Goal: Task Accomplishment & Management: Manage account settings

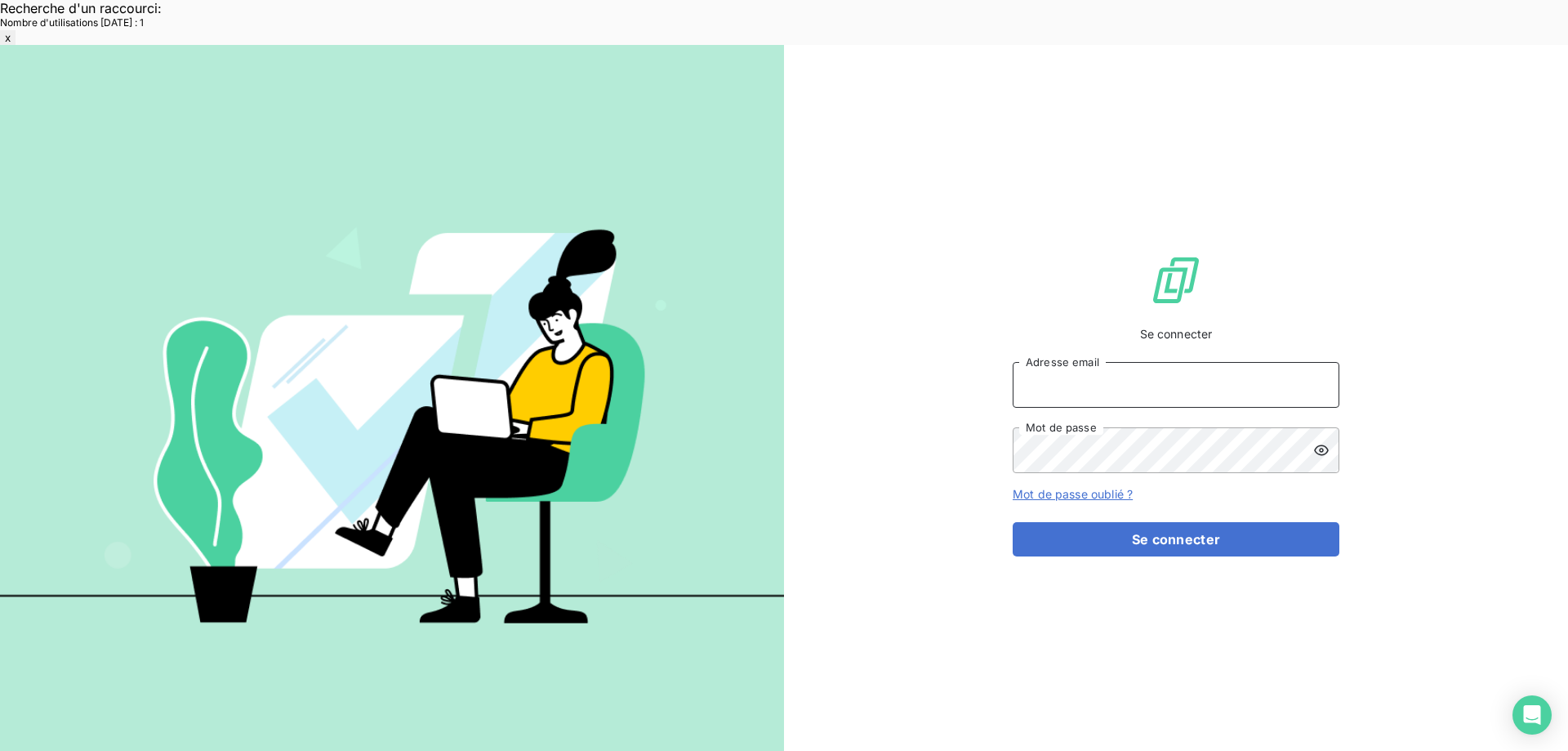
type input "met-france@recouvrement.met.com"
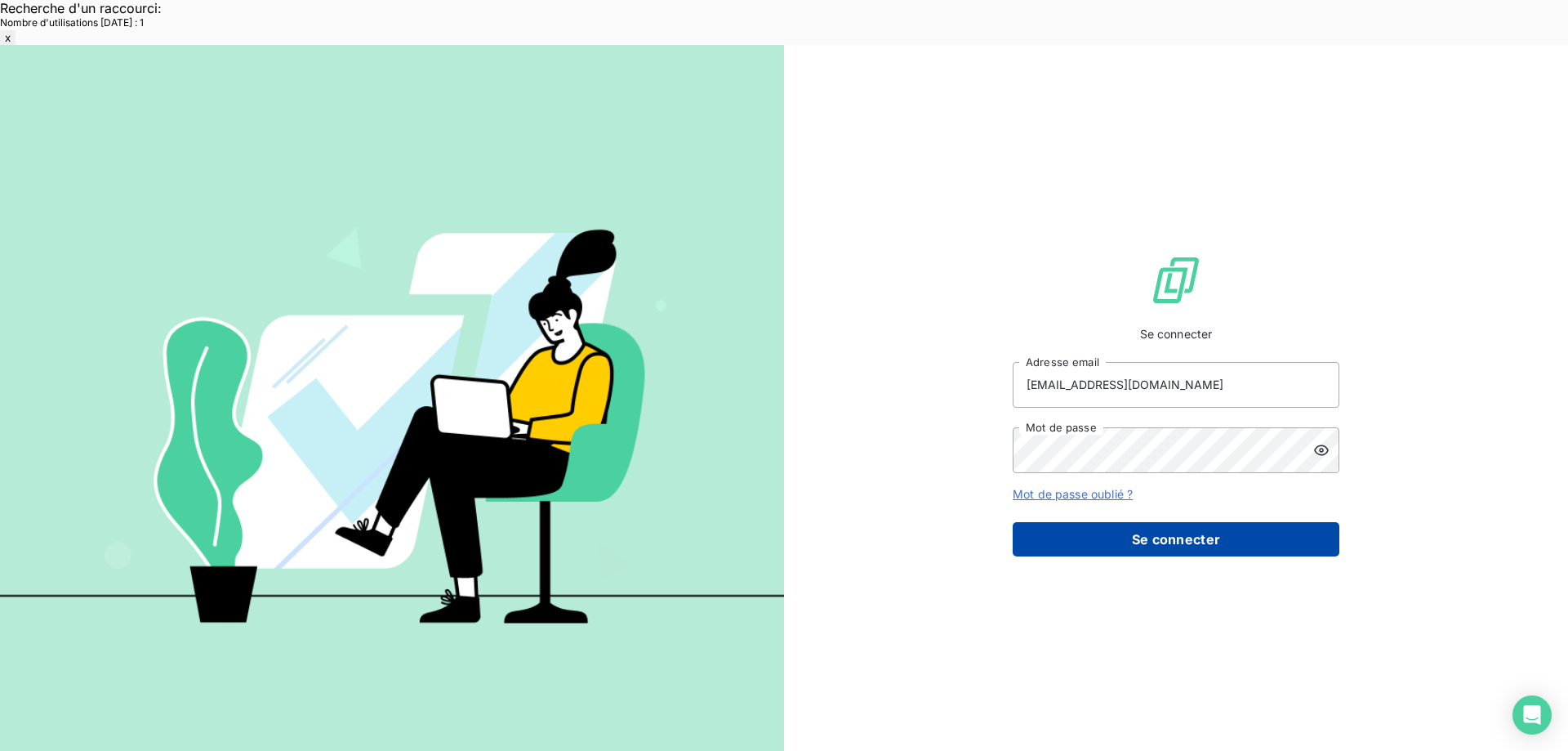
click at [1163, 522] on button "Se connecter" at bounding box center [1176, 539] width 326 height 34
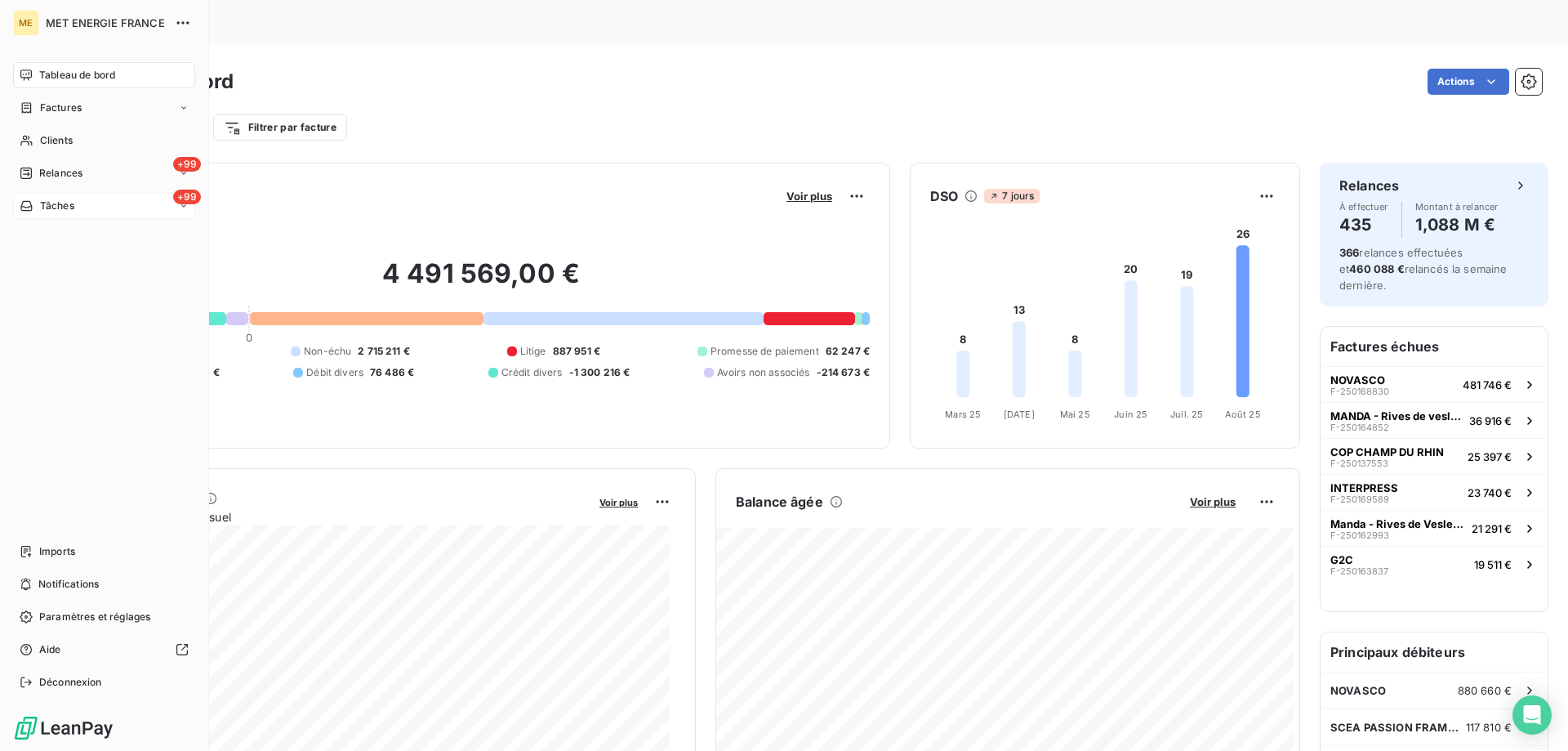
click at [36, 209] on div "Tâches" at bounding box center [47, 206] width 55 height 15
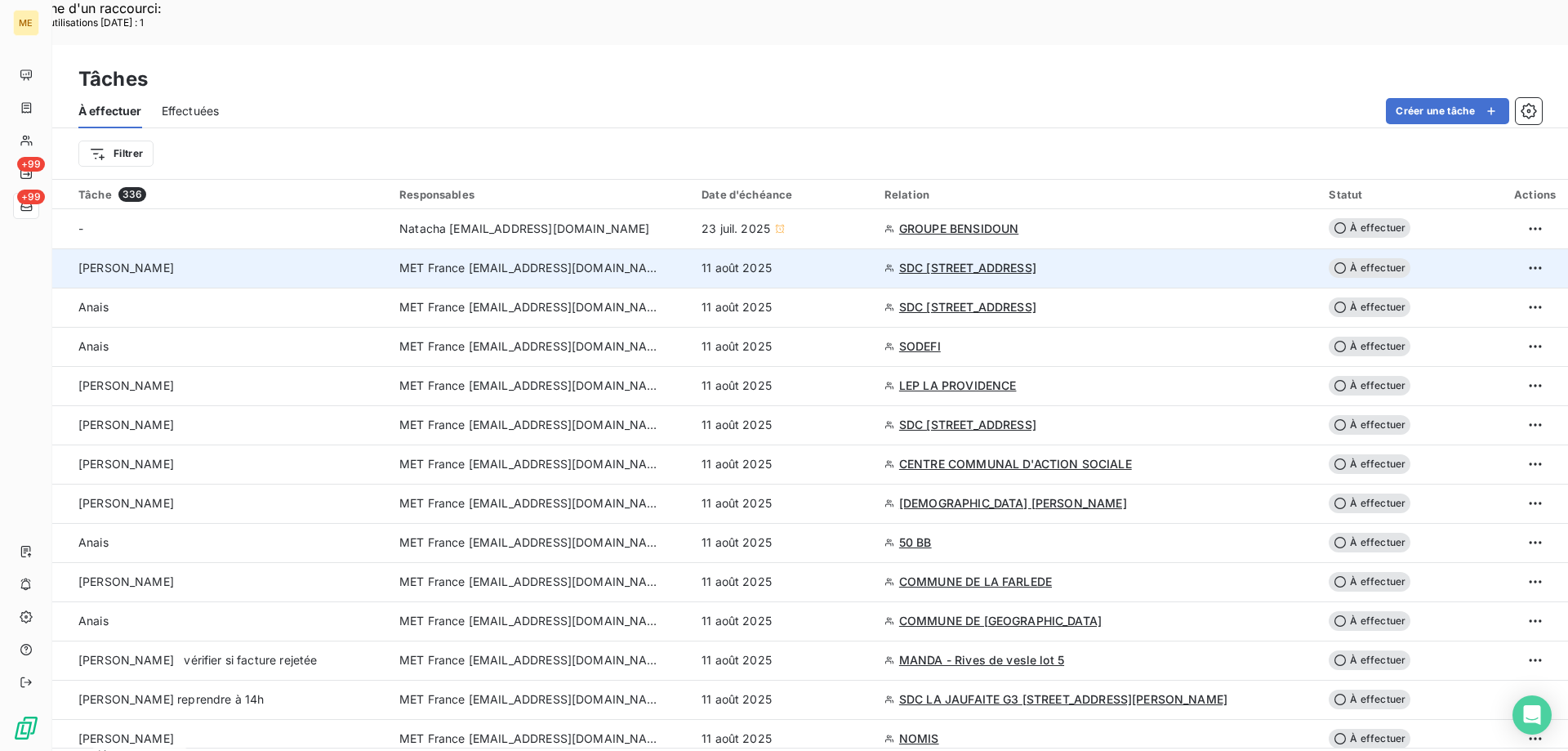
click at [482, 260] on span "MET France [EMAIL_ADDRESS][DOMAIN_NAME]" at bounding box center [530, 268] width 261 height 17
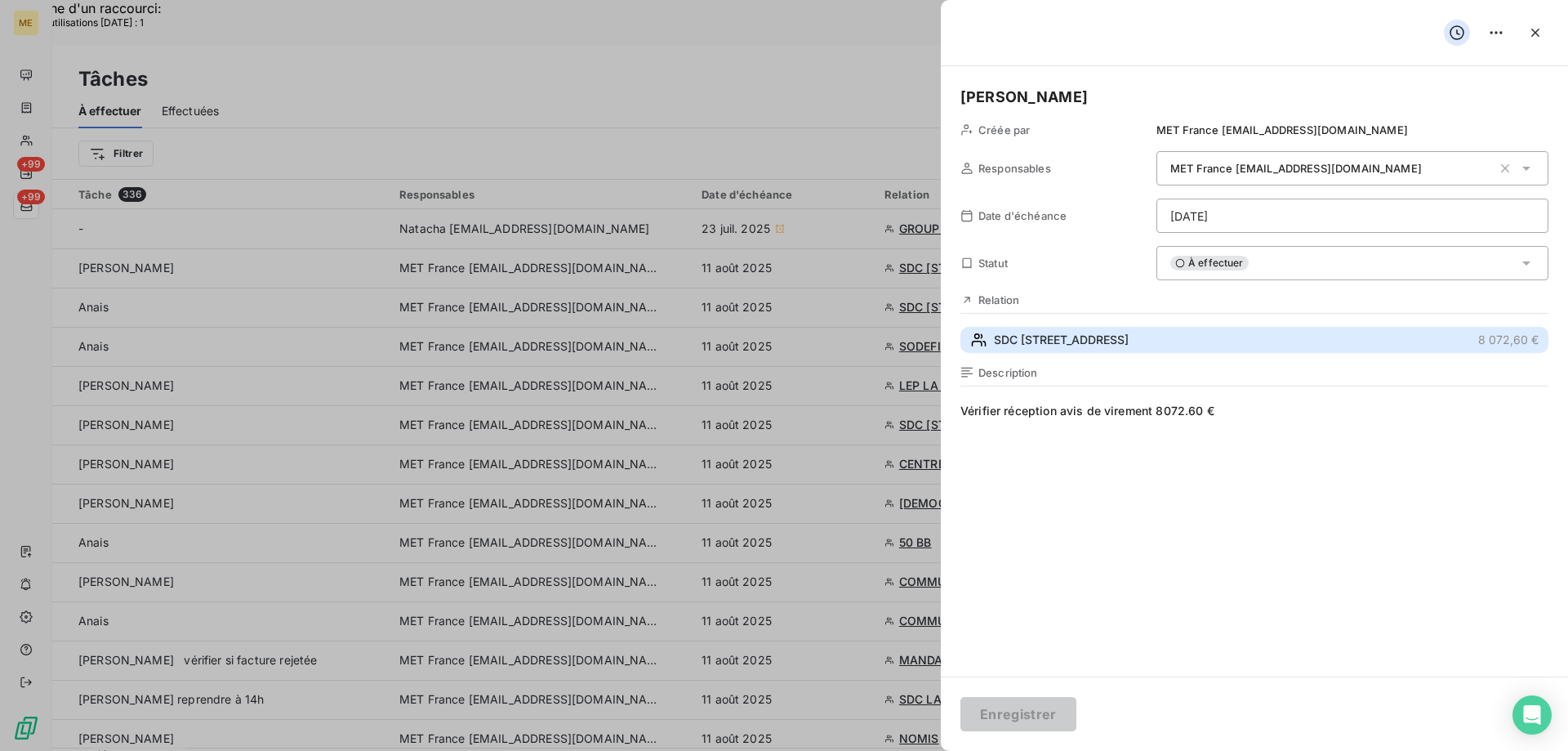
click at [1061, 342] on span "SDC [STREET_ADDRESS]" at bounding box center [1061, 340] width 135 height 17
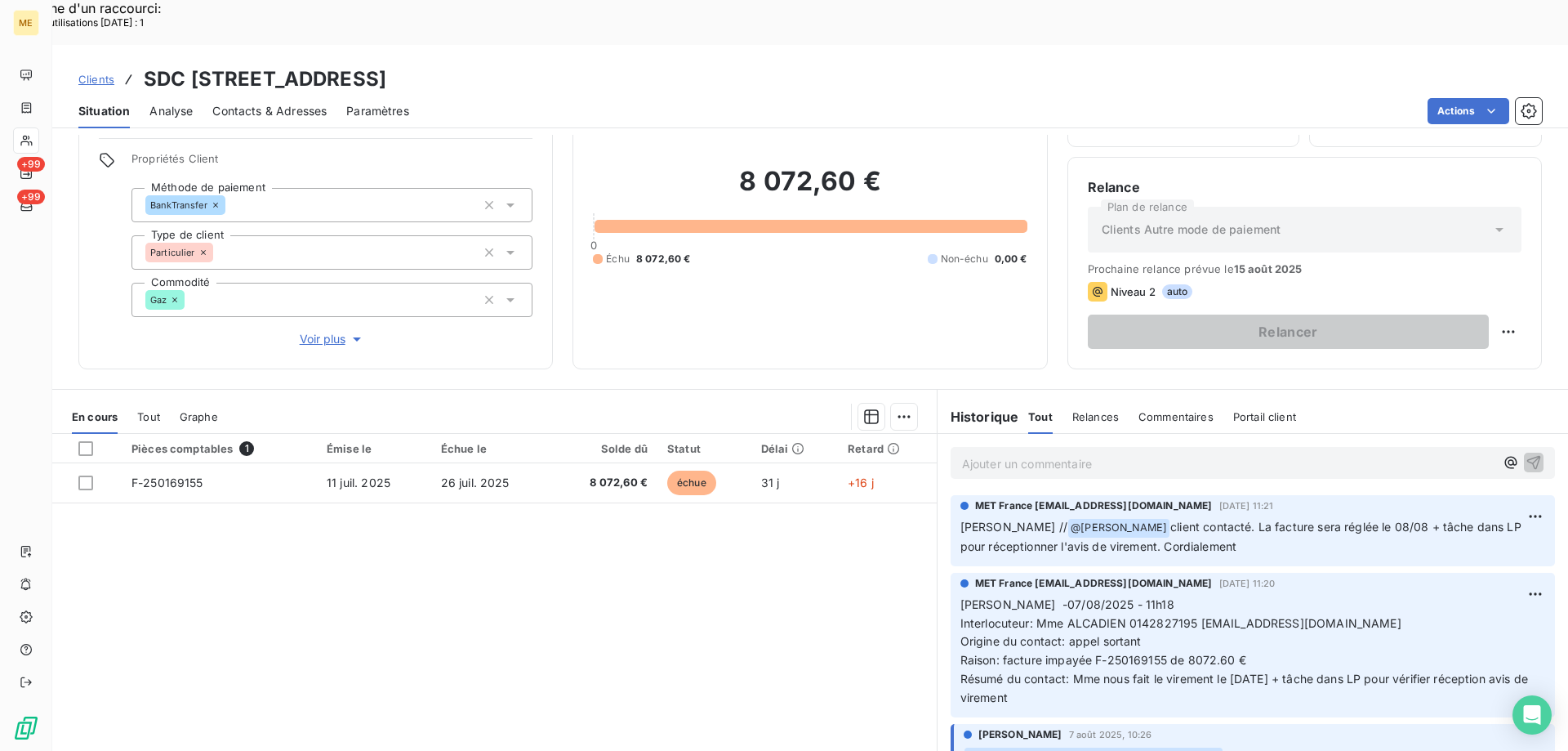
scroll to position [104, 0]
drag, startPoint x: 1190, startPoint y: 577, endPoint x: 1425, endPoint y: 582, distance: 235.1
click at [1425, 594] on p "Sylvain -07/08/2025 - 11h18 Interlocuteur: Mme ALCADIEN 0142827195 FACTURES@LDP…" at bounding box center [1253, 649] width 584 height 112
copy span "[EMAIL_ADDRESS][DOMAIN_NAME]"
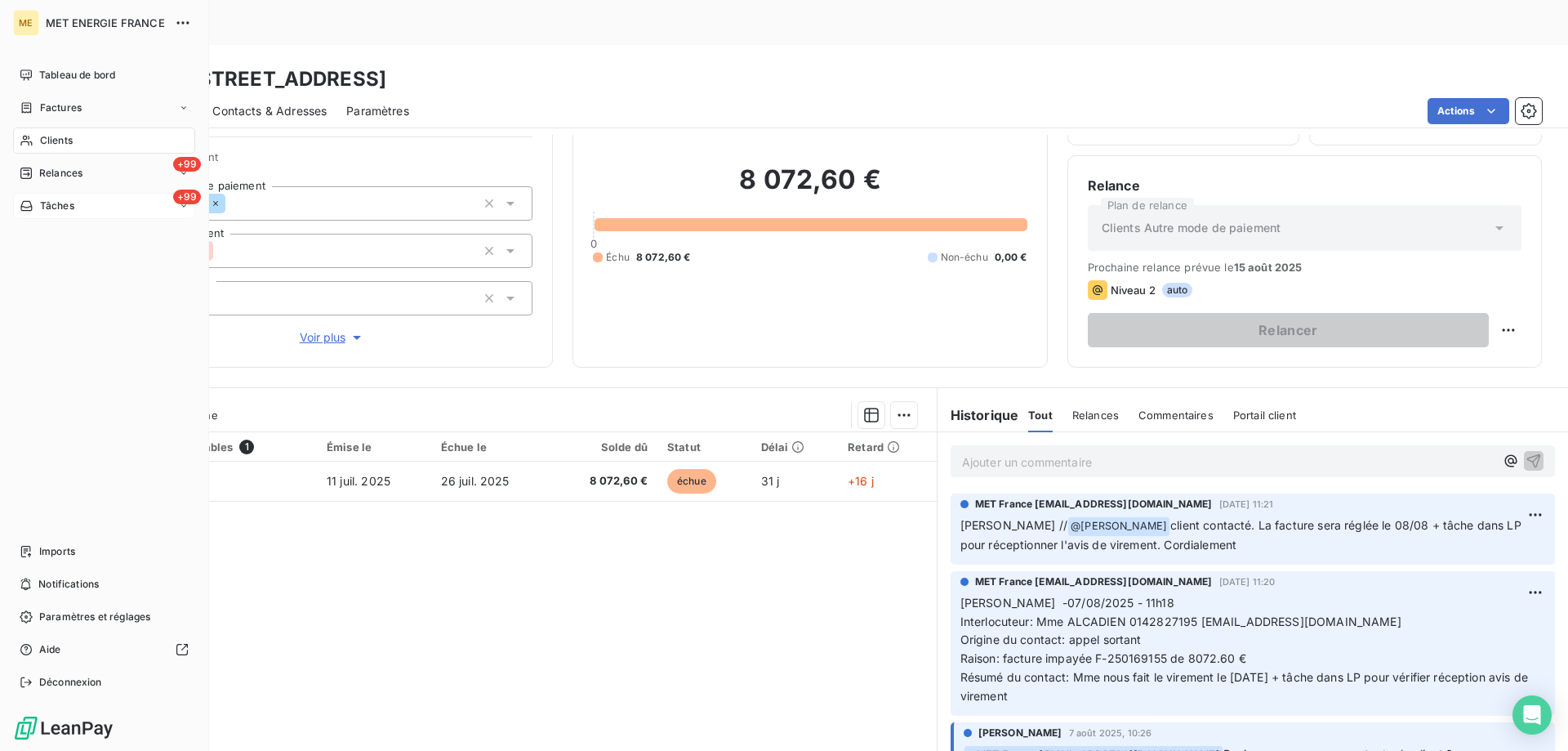
click at [61, 199] on span "Tâches" at bounding box center [57, 206] width 34 height 15
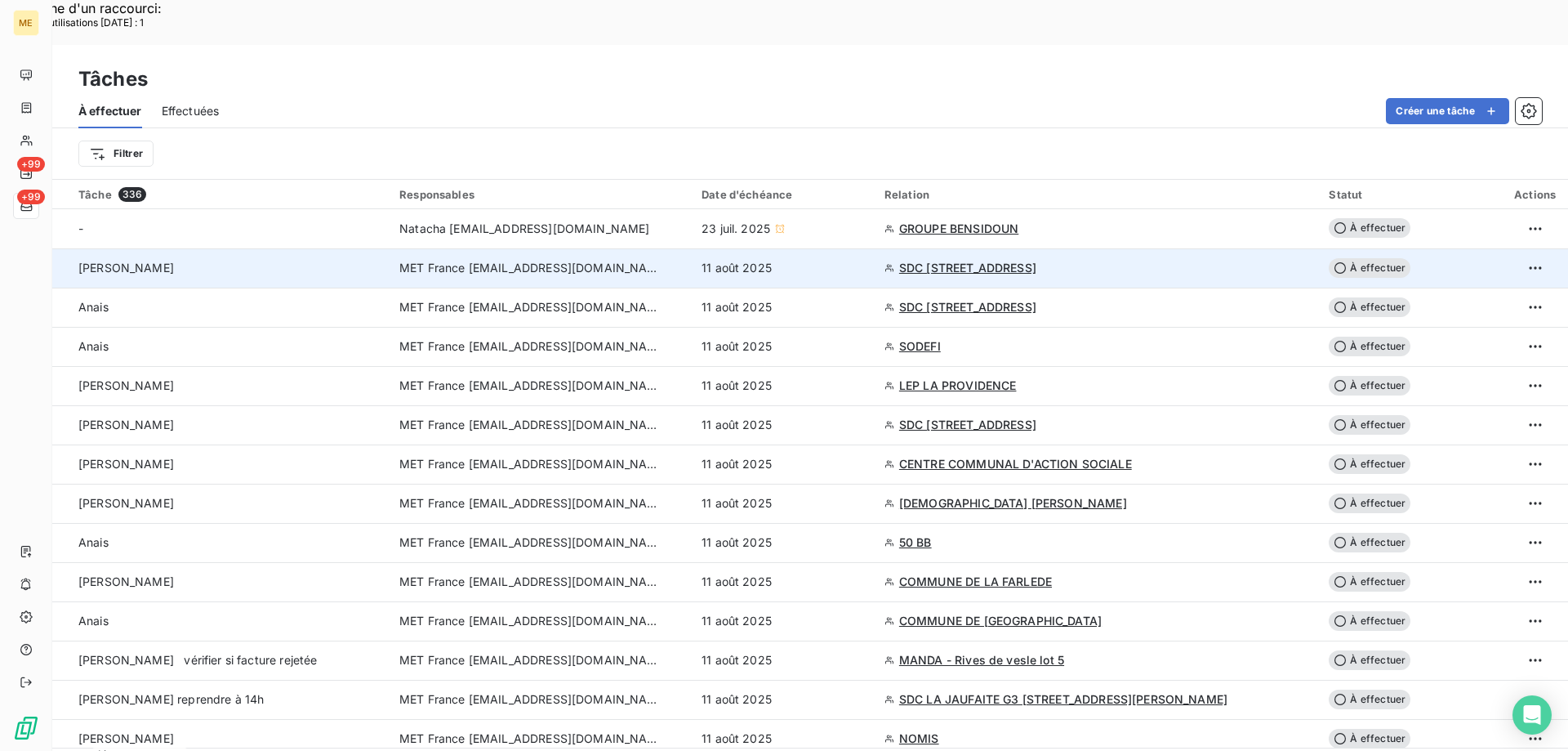
click at [588, 248] on td "MET France [EMAIL_ADDRESS][DOMAIN_NAME]" at bounding box center [540, 267] width 302 height 39
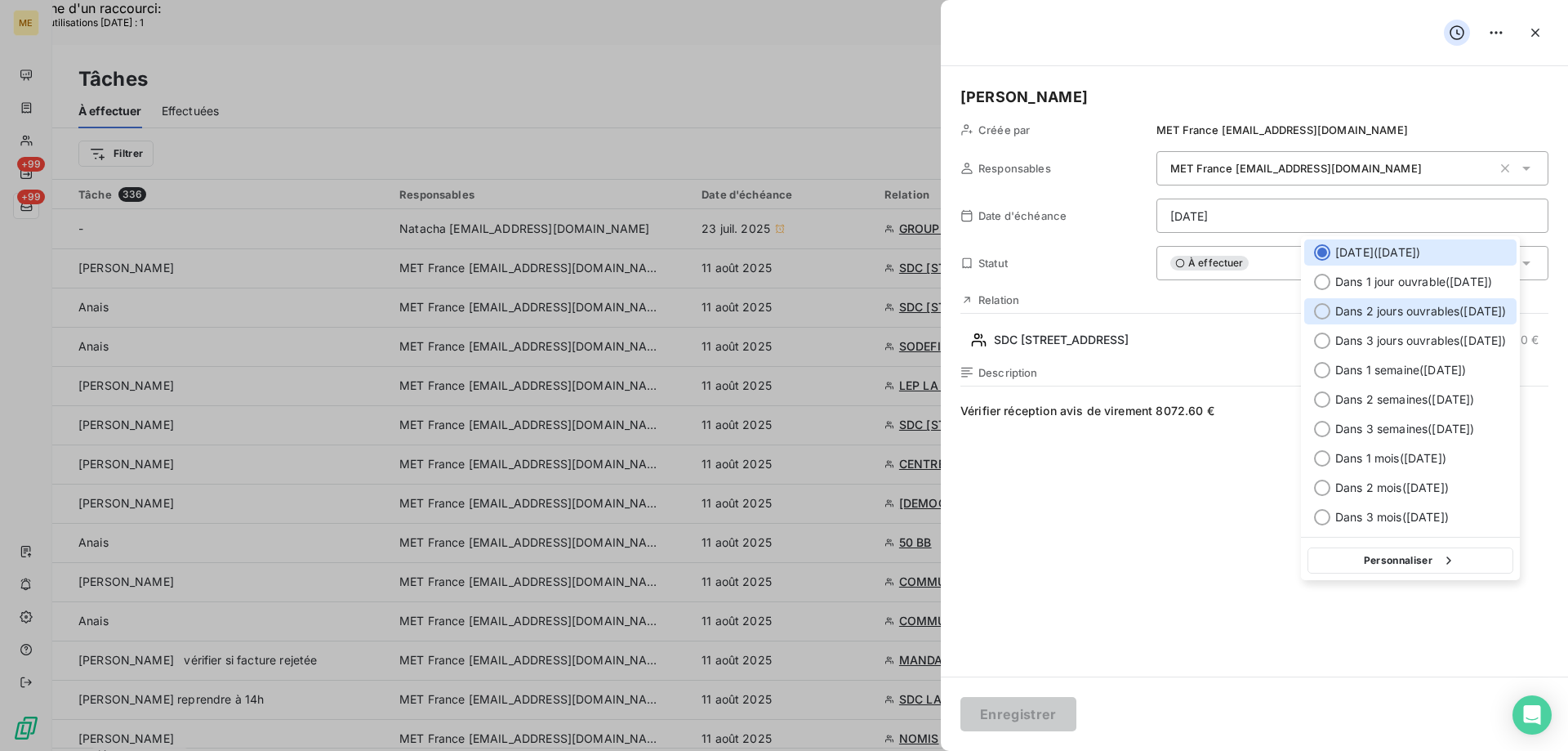
click at [1325, 313] on div at bounding box center [1322, 311] width 17 height 17
type input "13/08/2025"
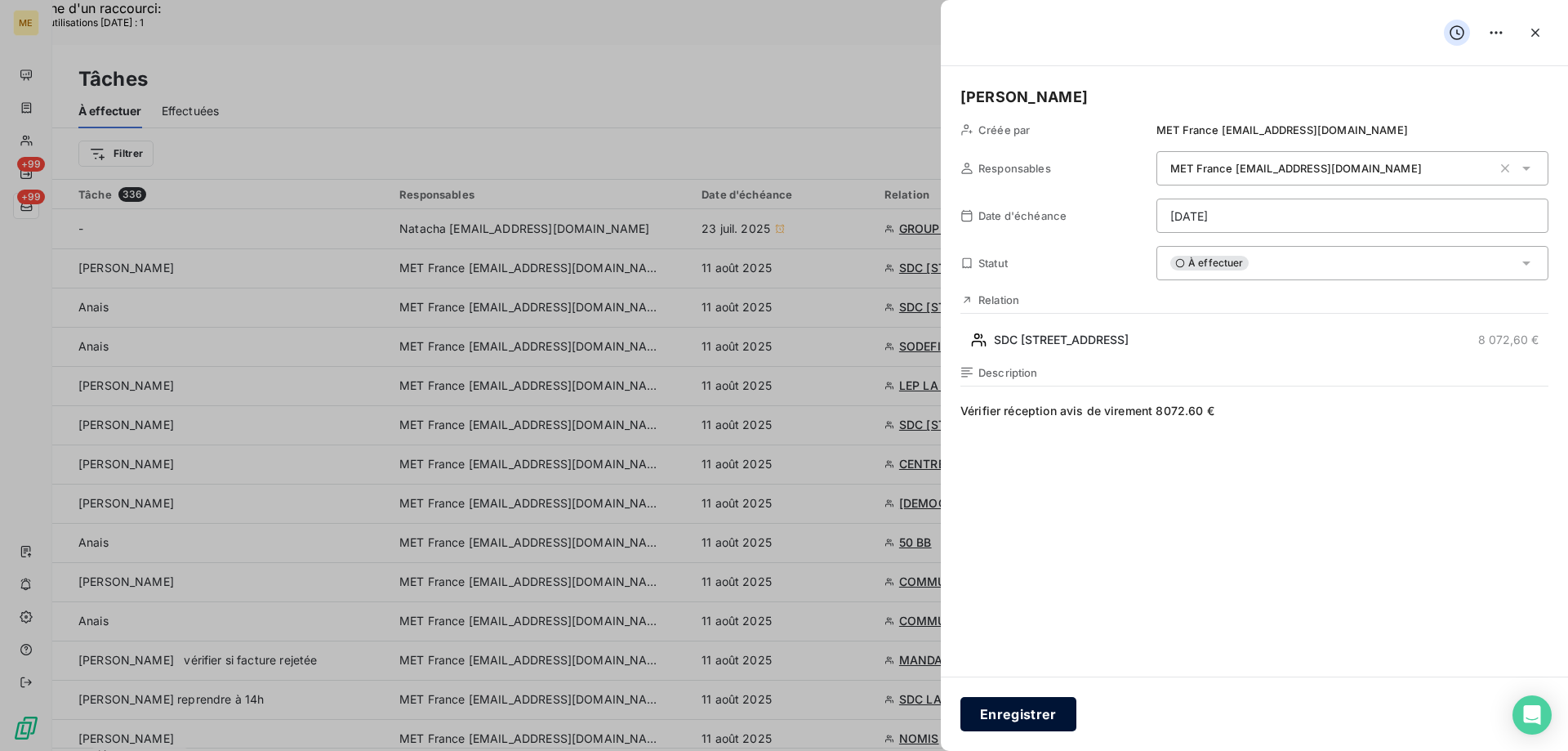
click at [1054, 706] on button "Enregistrer" at bounding box center [1018, 714] width 116 height 34
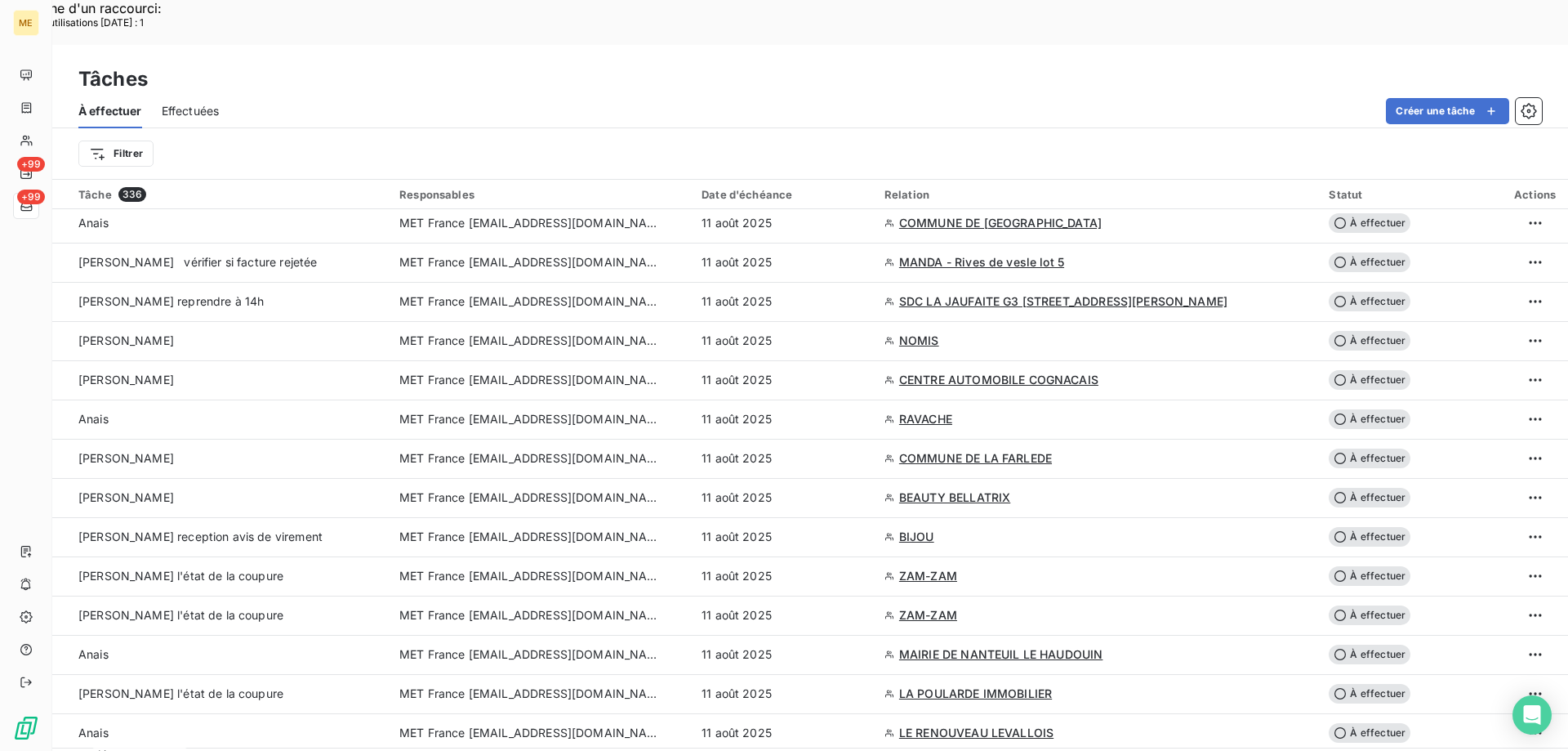
scroll to position [409, 0]
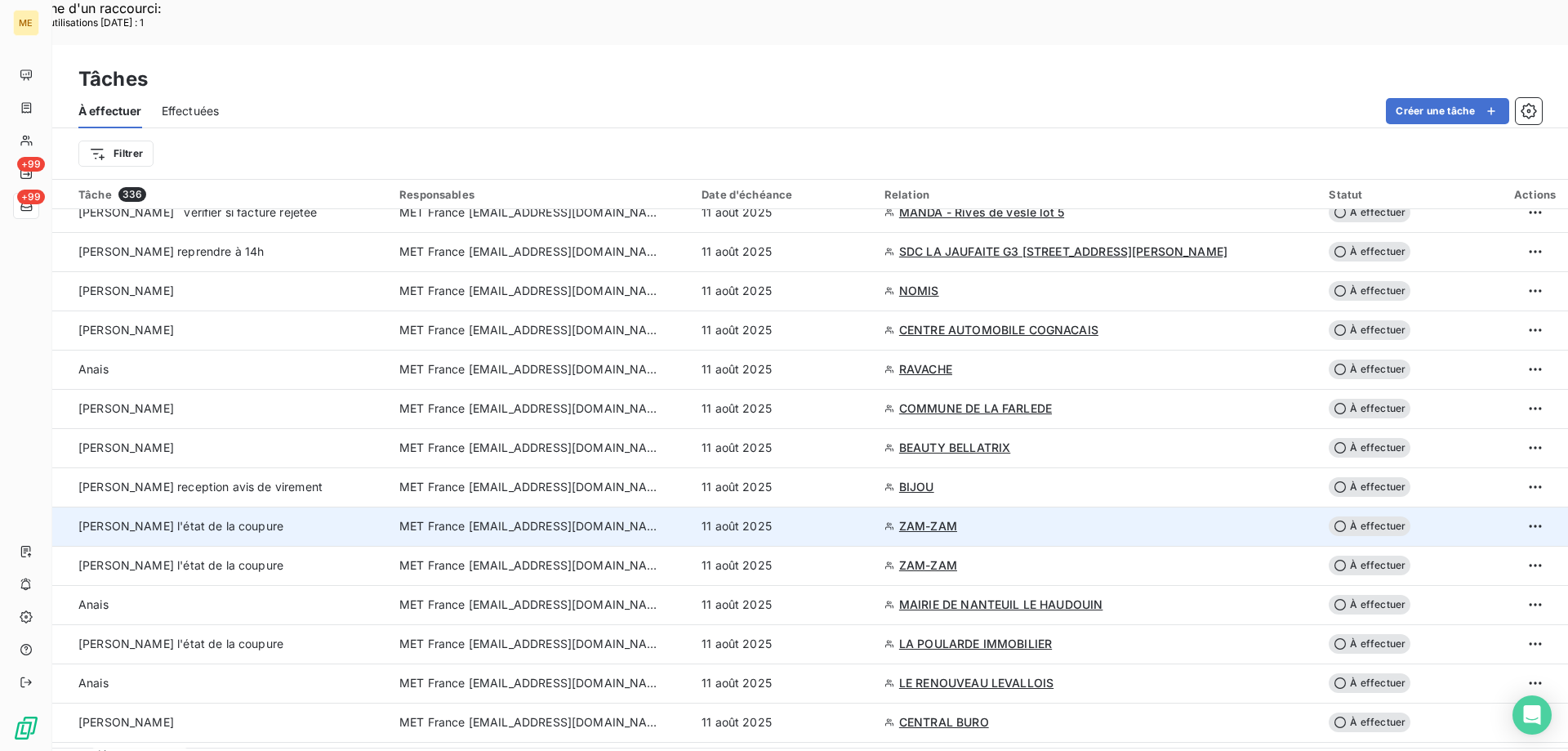
click at [609, 506] on td "MET France [EMAIL_ADDRESS][DOMAIN_NAME]" at bounding box center [540, 525] width 302 height 39
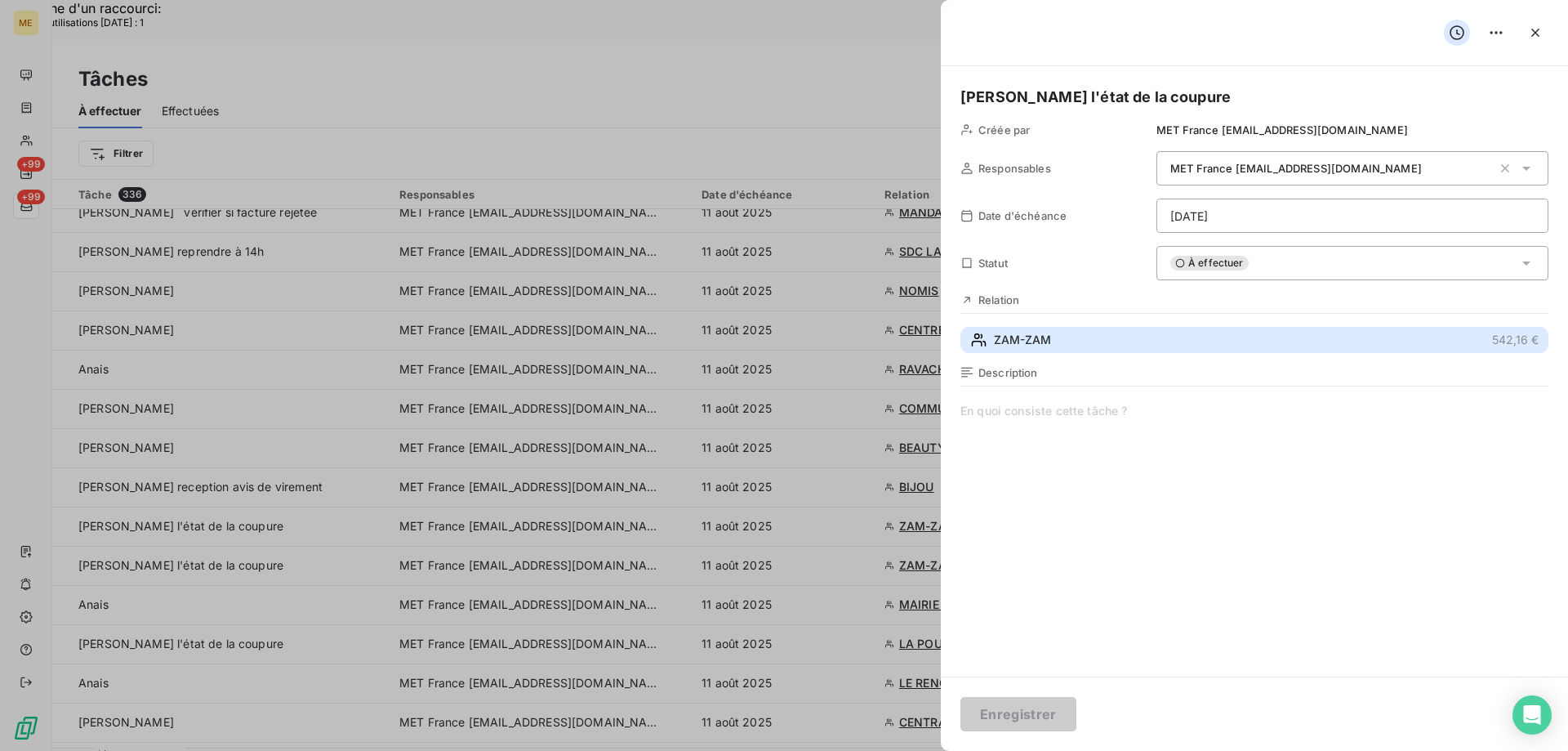
click at [1005, 345] on span "ZAM-ZAM" at bounding box center [1022, 340] width 57 height 17
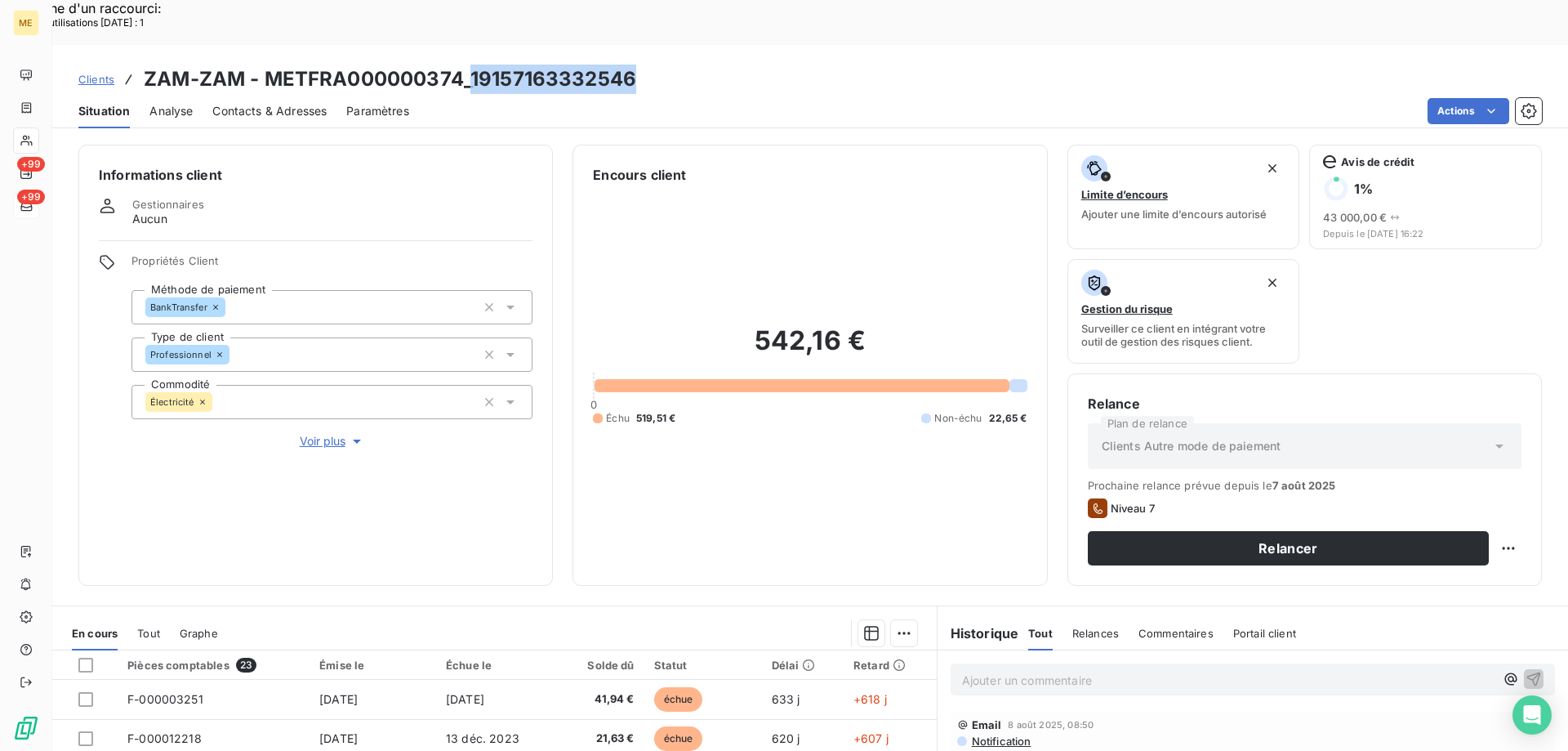
drag, startPoint x: 473, startPoint y: 35, endPoint x: 645, endPoint y: 46, distance: 172.4
click at [645, 65] on div "Clients ZAM-ZAM - METFRA000000374_19157163332546" at bounding box center [810, 79] width 1516 height 29
copy h3 "19157163332546"
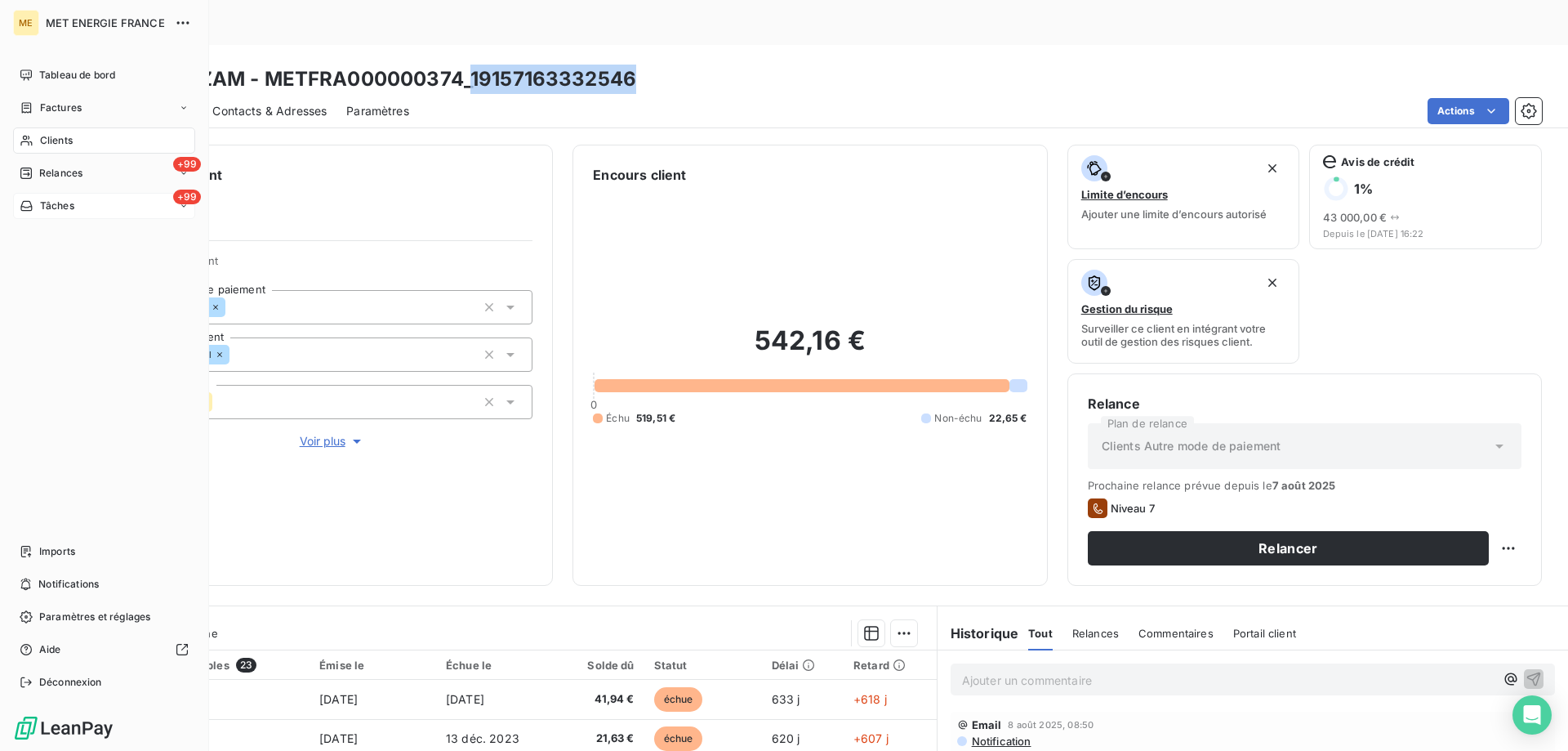
click at [44, 202] on span "Tâches" at bounding box center [57, 206] width 34 height 15
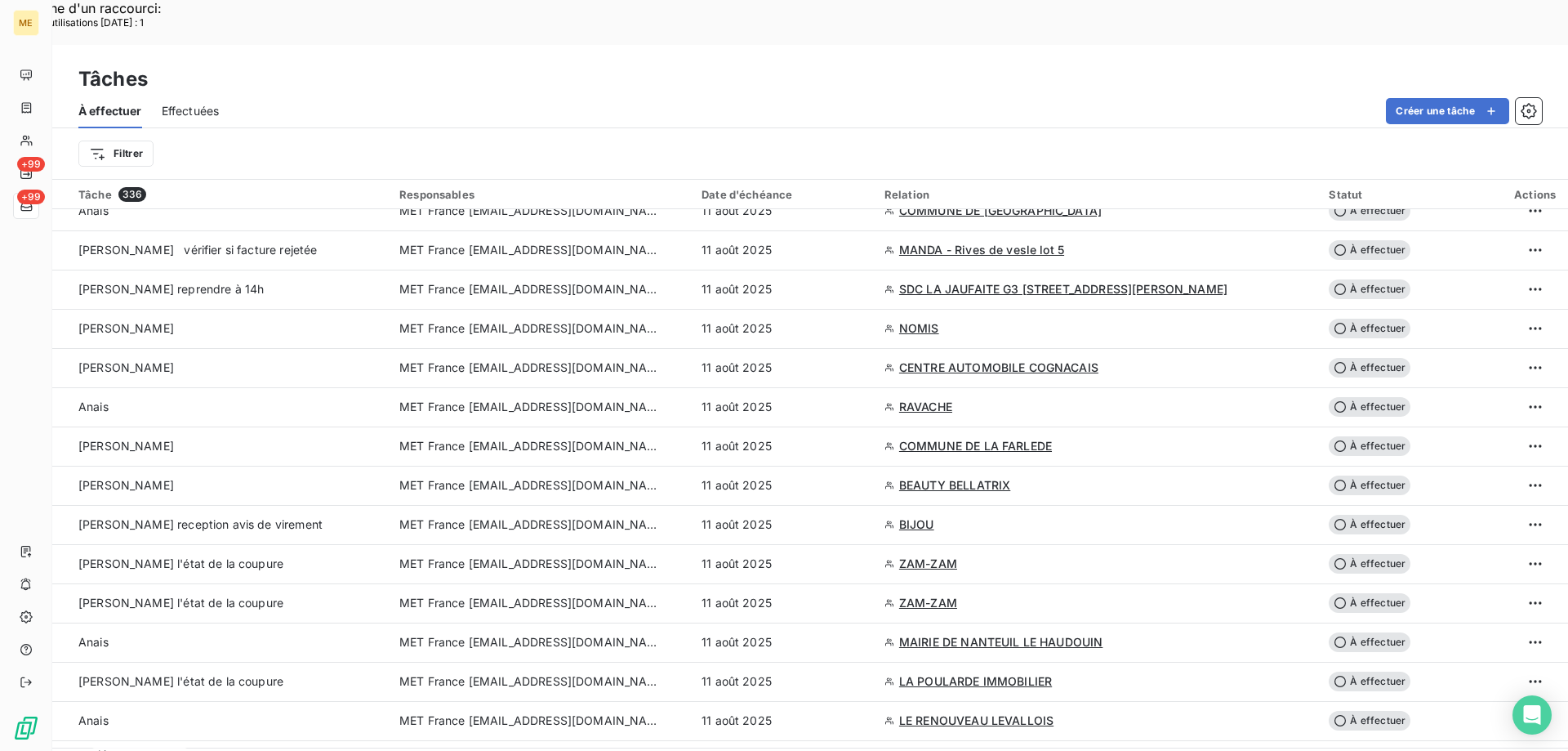
scroll to position [409, 0]
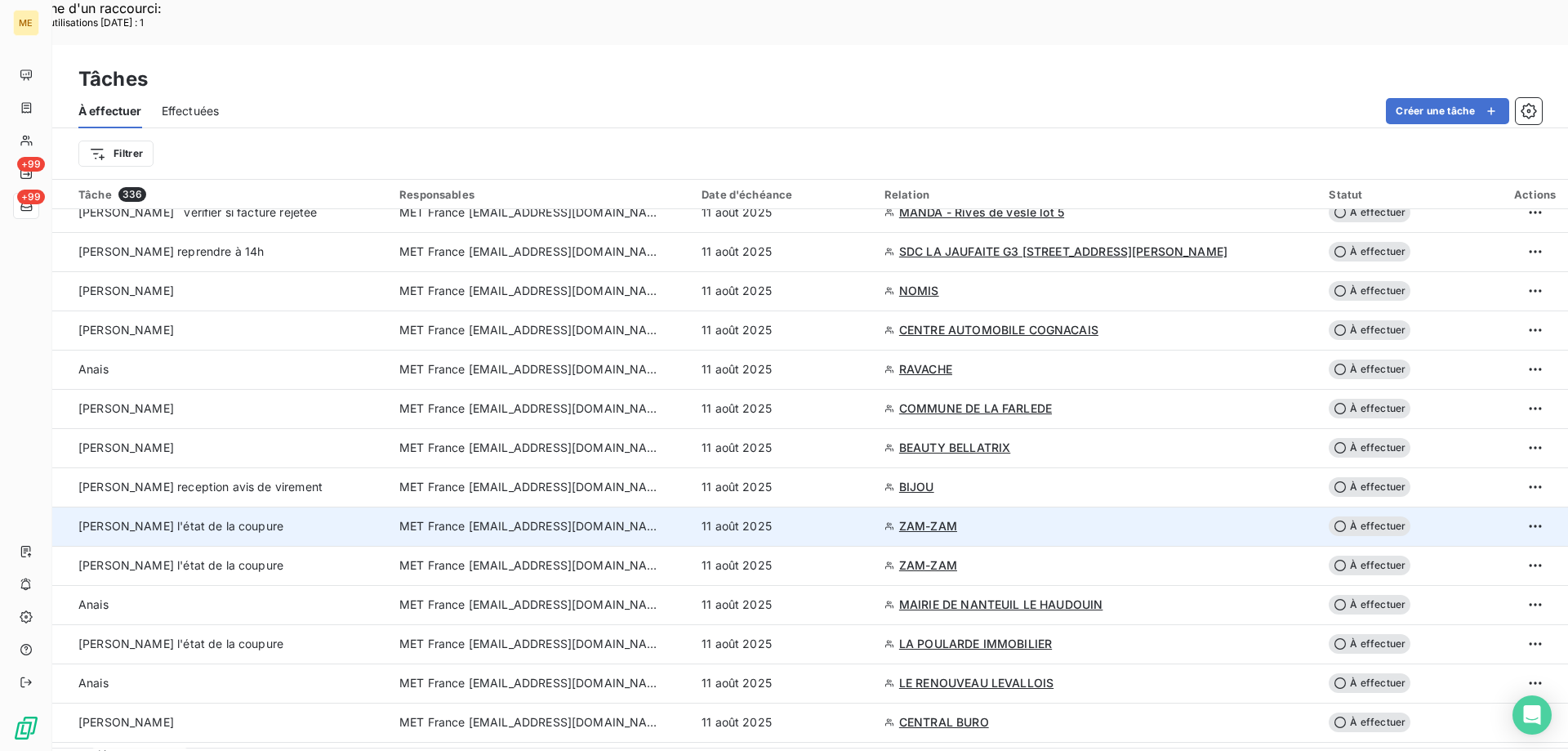
click at [550, 518] on span "MET France [EMAIL_ADDRESS][DOMAIN_NAME]" at bounding box center [530, 526] width 261 height 17
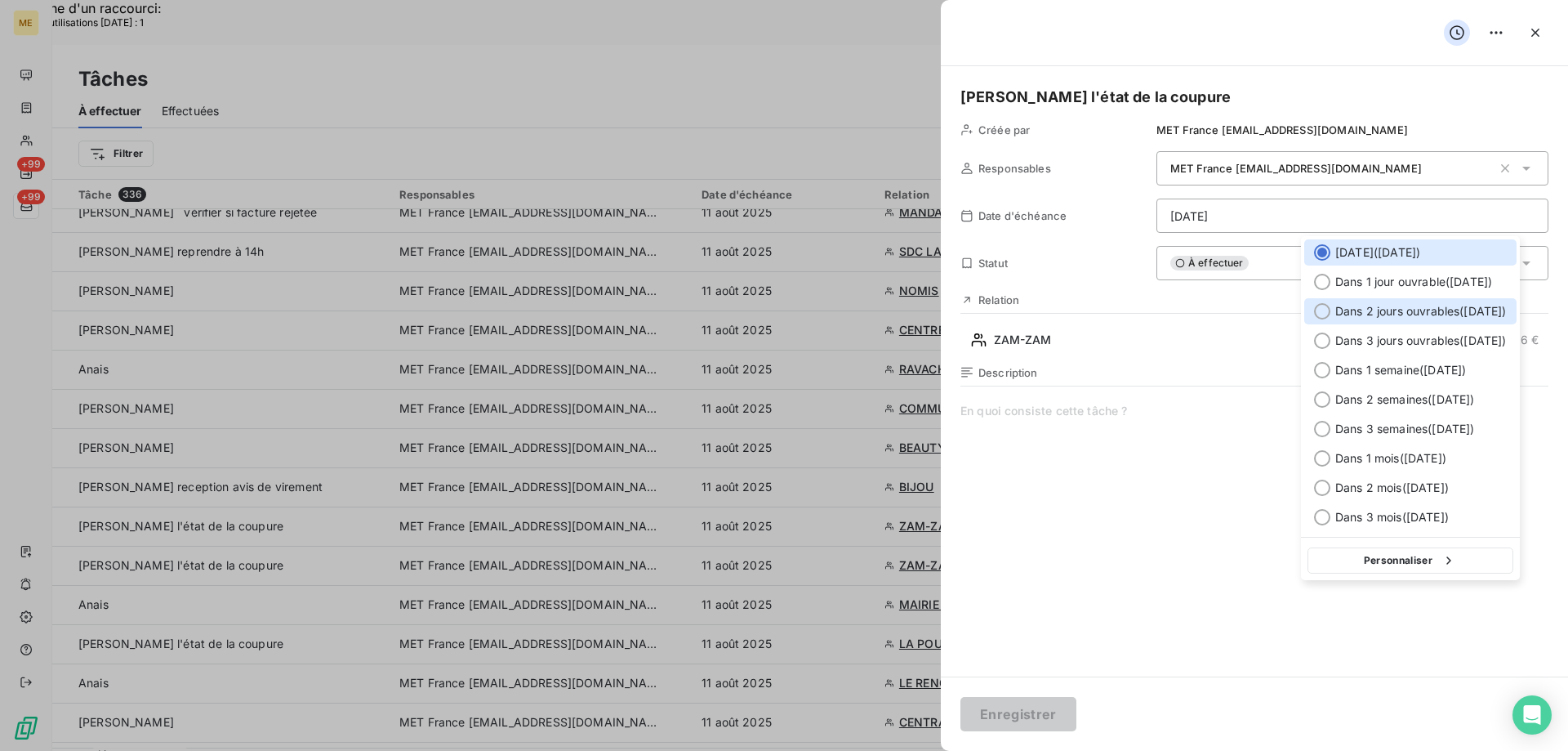
click at [1318, 313] on div at bounding box center [1322, 311] width 17 height 17
type input "13/08/2025"
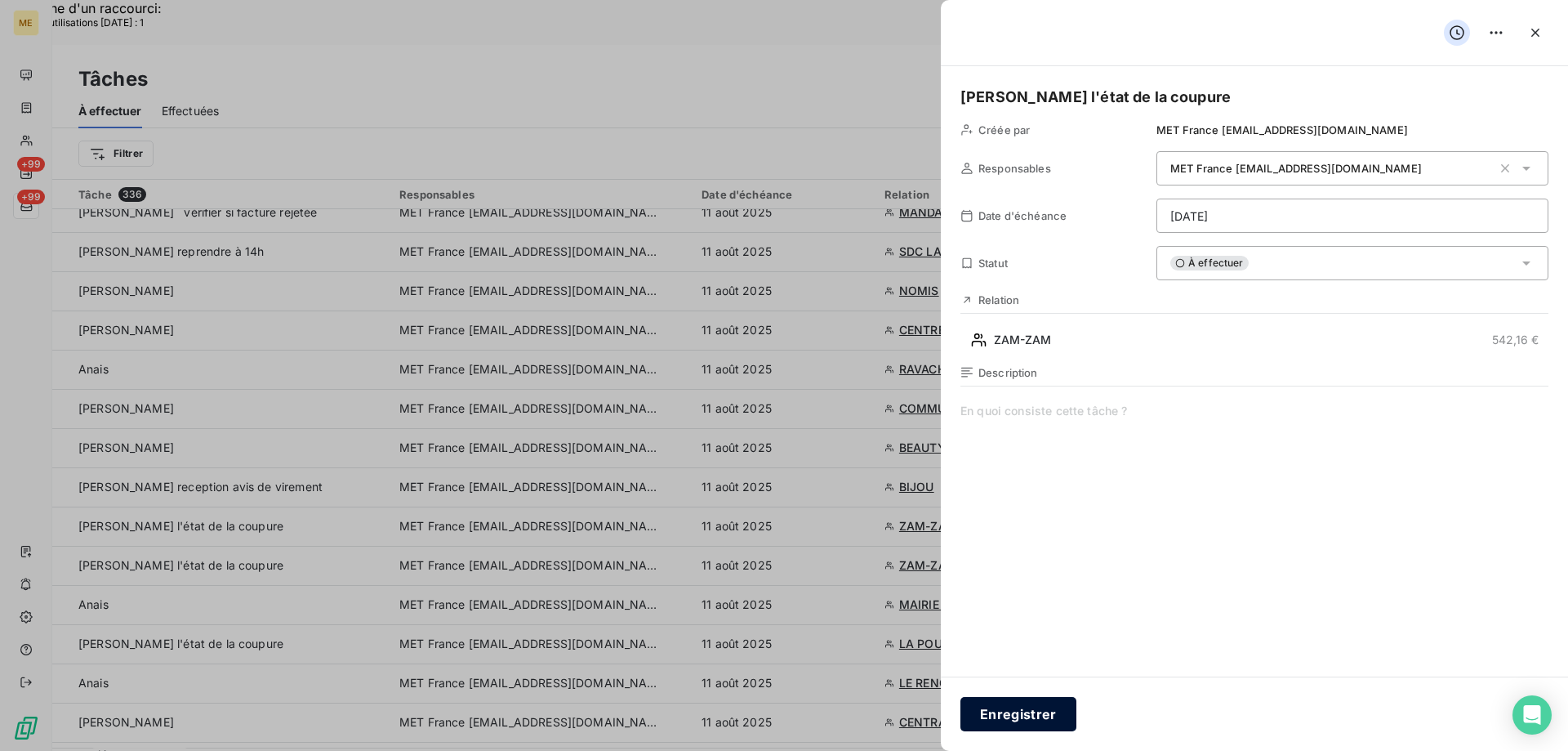
click at [1030, 719] on button "Enregistrer" at bounding box center [1018, 714] width 116 height 34
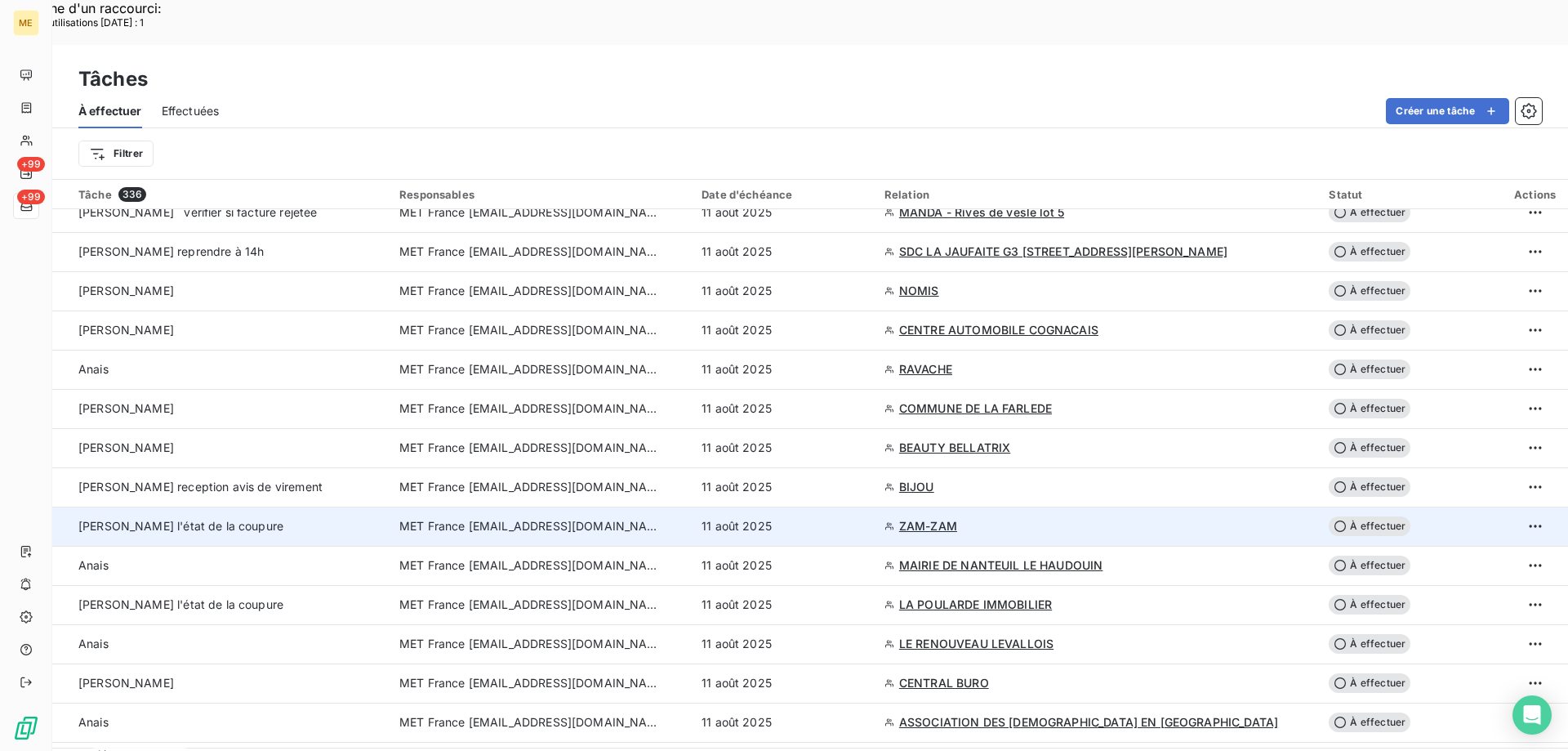
click at [517, 518] on span "MET France [EMAIL_ADDRESS][DOMAIN_NAME]" at bounding box center [530, 526] width 261 height 17
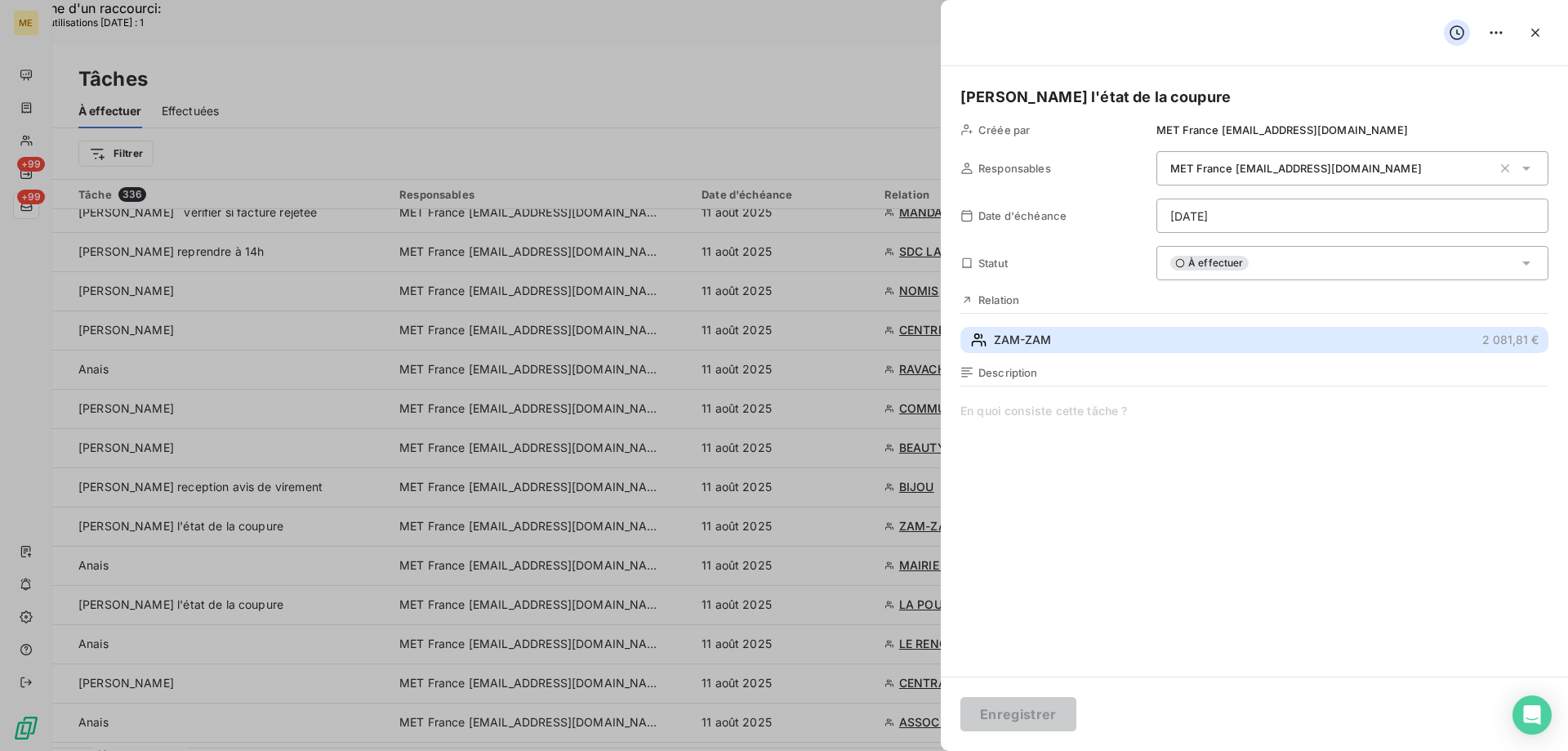
click at [1021, 345] on span "ZAM-ZAM" at bounding box center [1022, 340] width 57 height 17
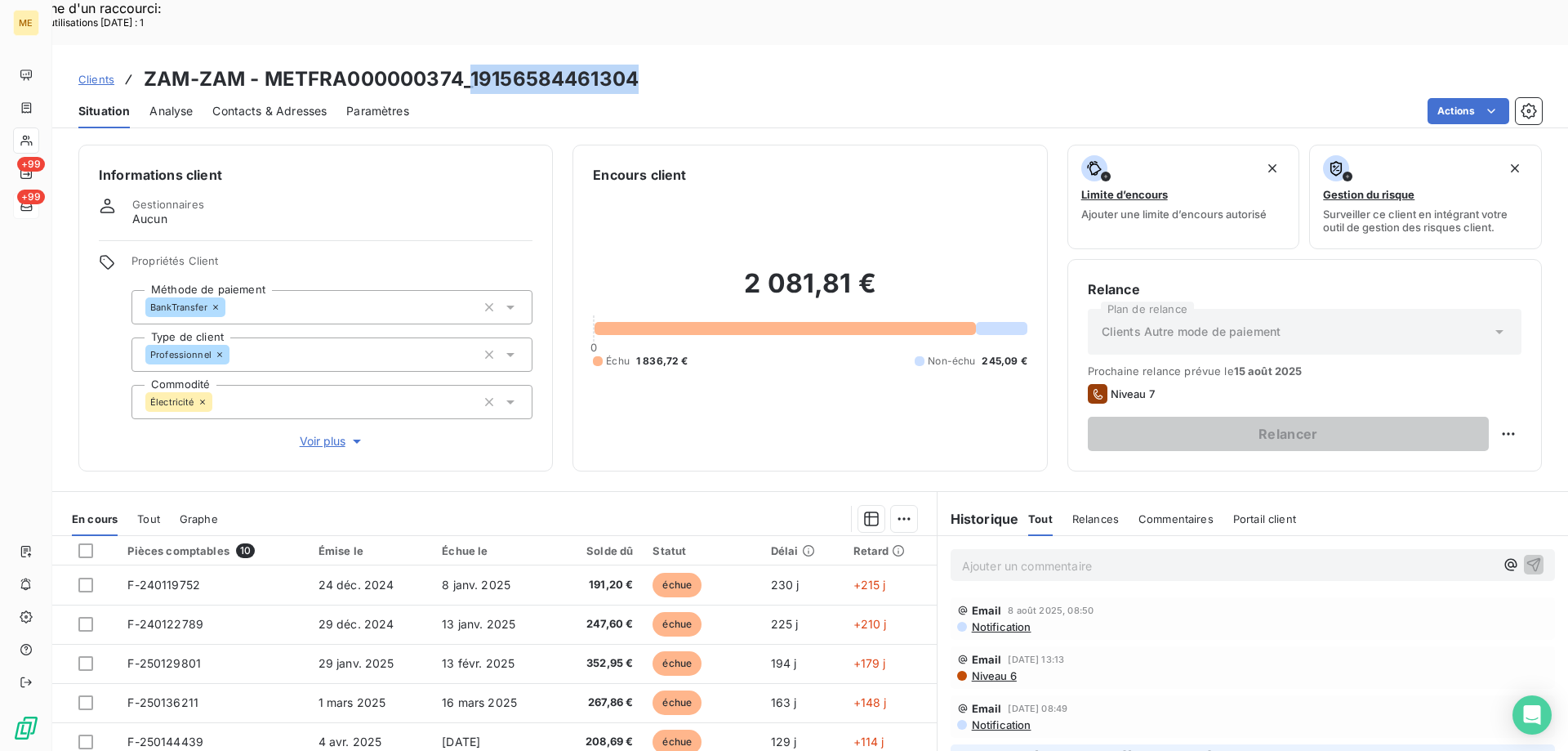
drag, startPoint x: 474, startPoint y: 32, endPoint x: 667, endPoint y: 30, distance: 193.0
click at [667, 65] on div "Clients ZAM-ZAM - METFRA000000374_19156584461304" at bounding box center [810, 79] width 1516 height 29
copy h3 "19156584461304"
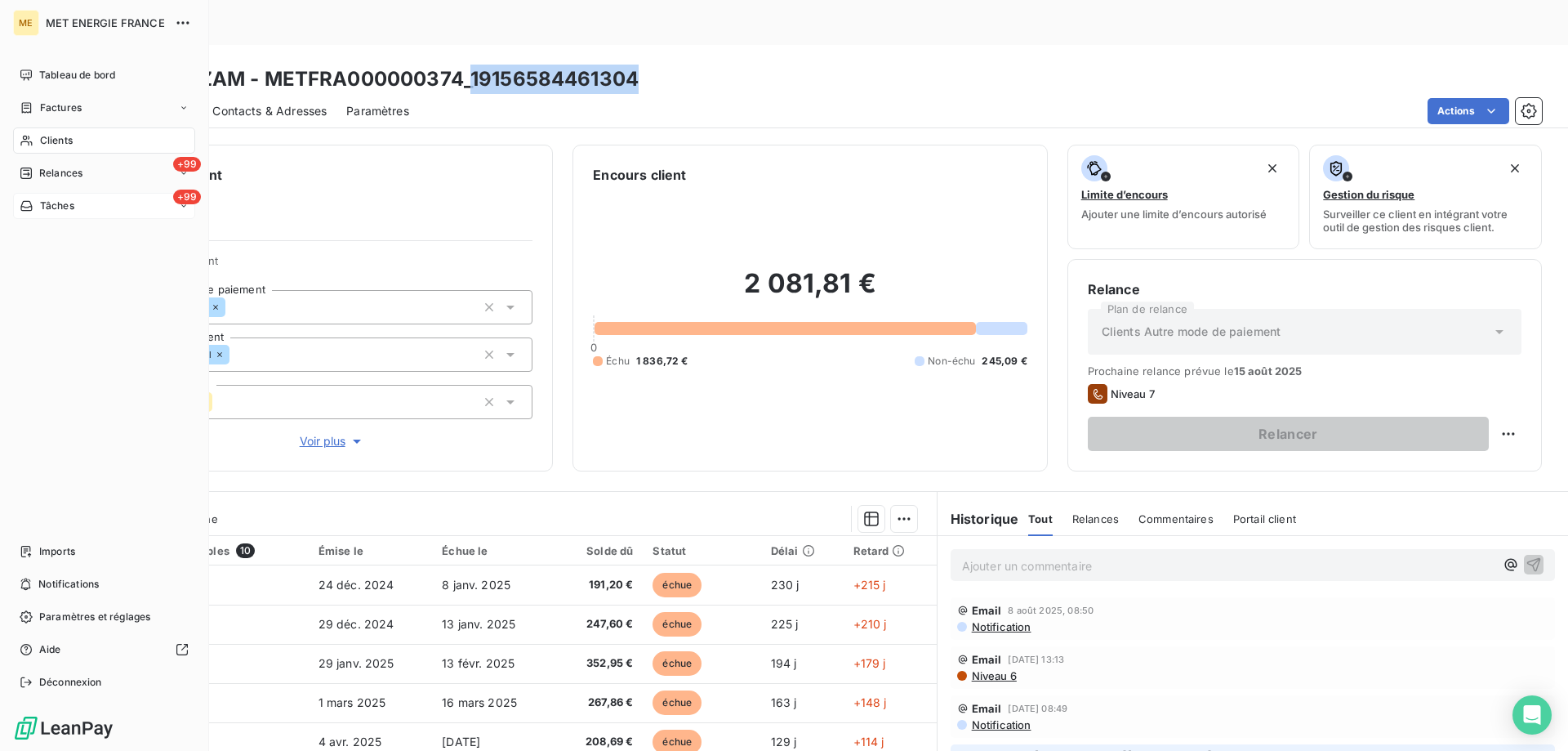
click at [52, 206] on span "Tâches" at bounding box center [57, 206] width 34 height 15
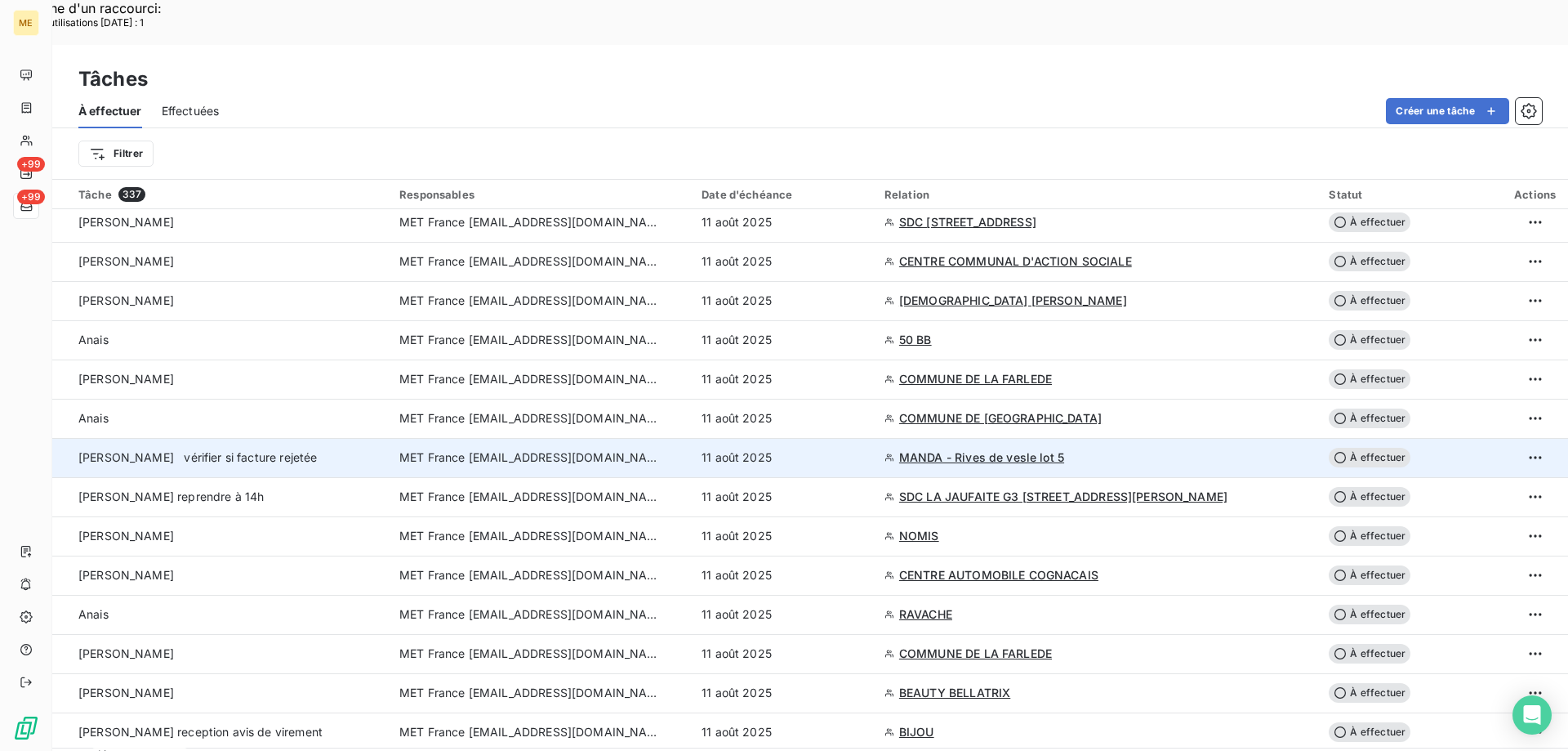
scroll to position [245, 0]
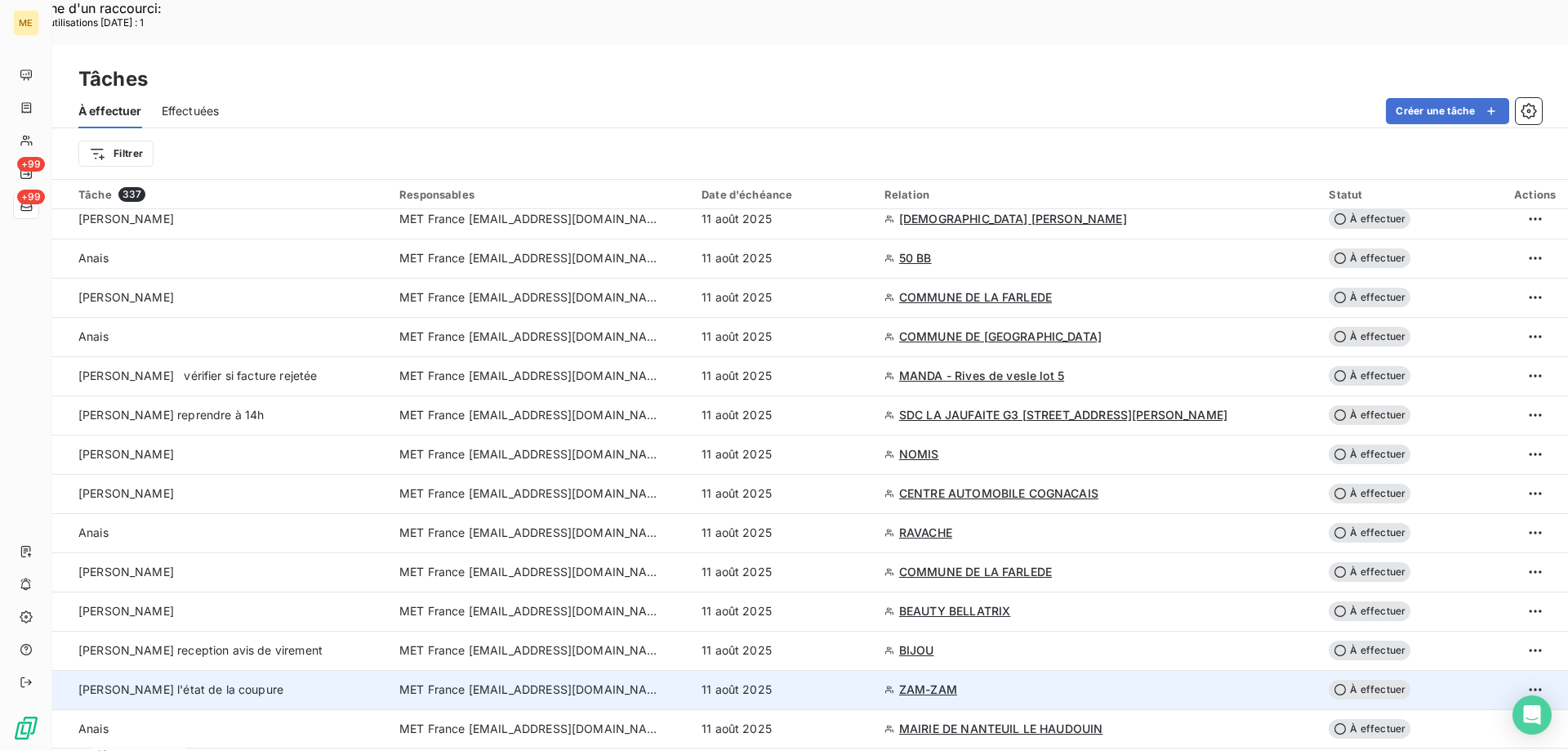
click at [522, 669] on td "MET France [EMAIL_ADDRESS][DOMAIN_NAME]" at bounding box center [540, 689] width 302 height 39
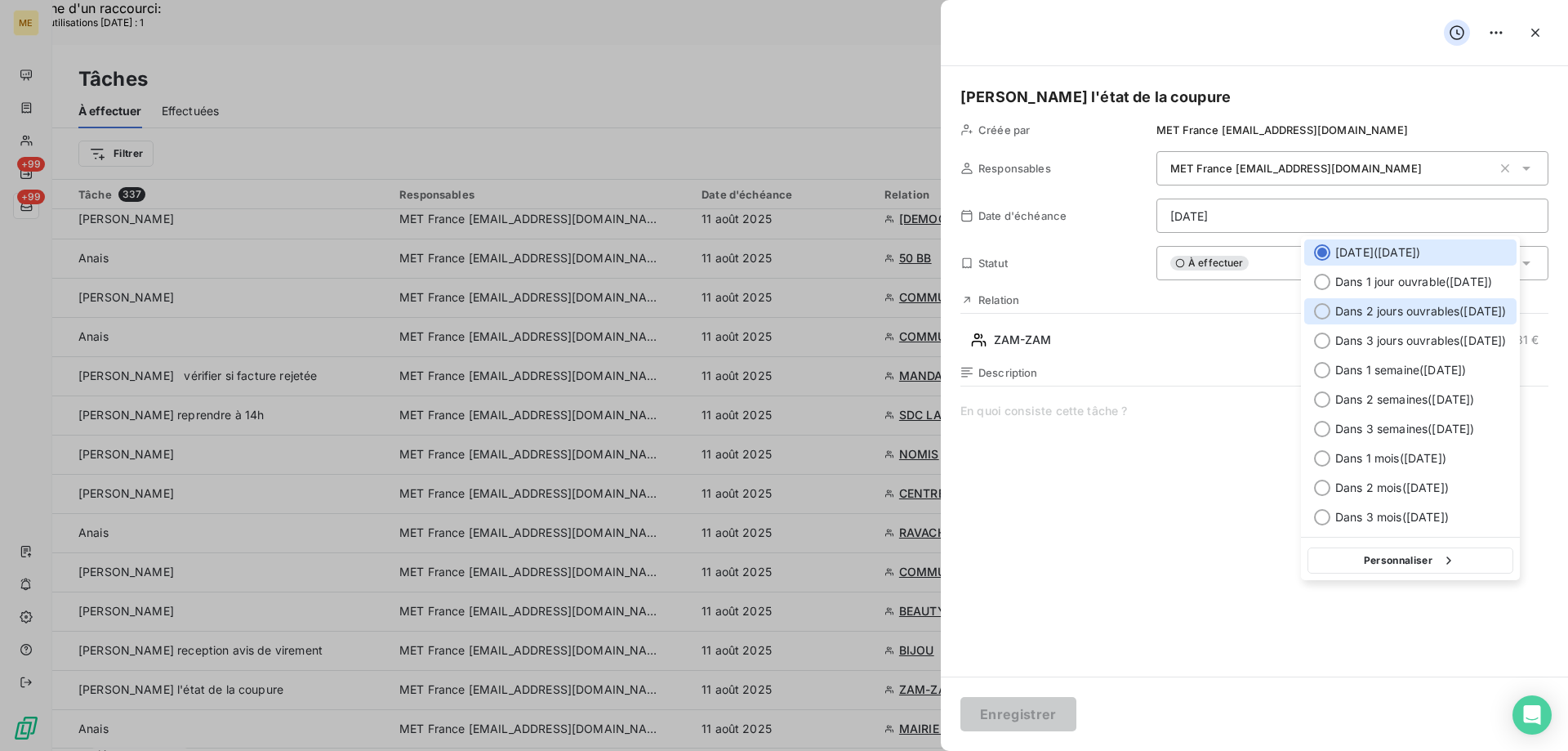
click at [1319, 316] on div at bounding box center [1322, 311] width 17 height 17
type input "13/08/2025"
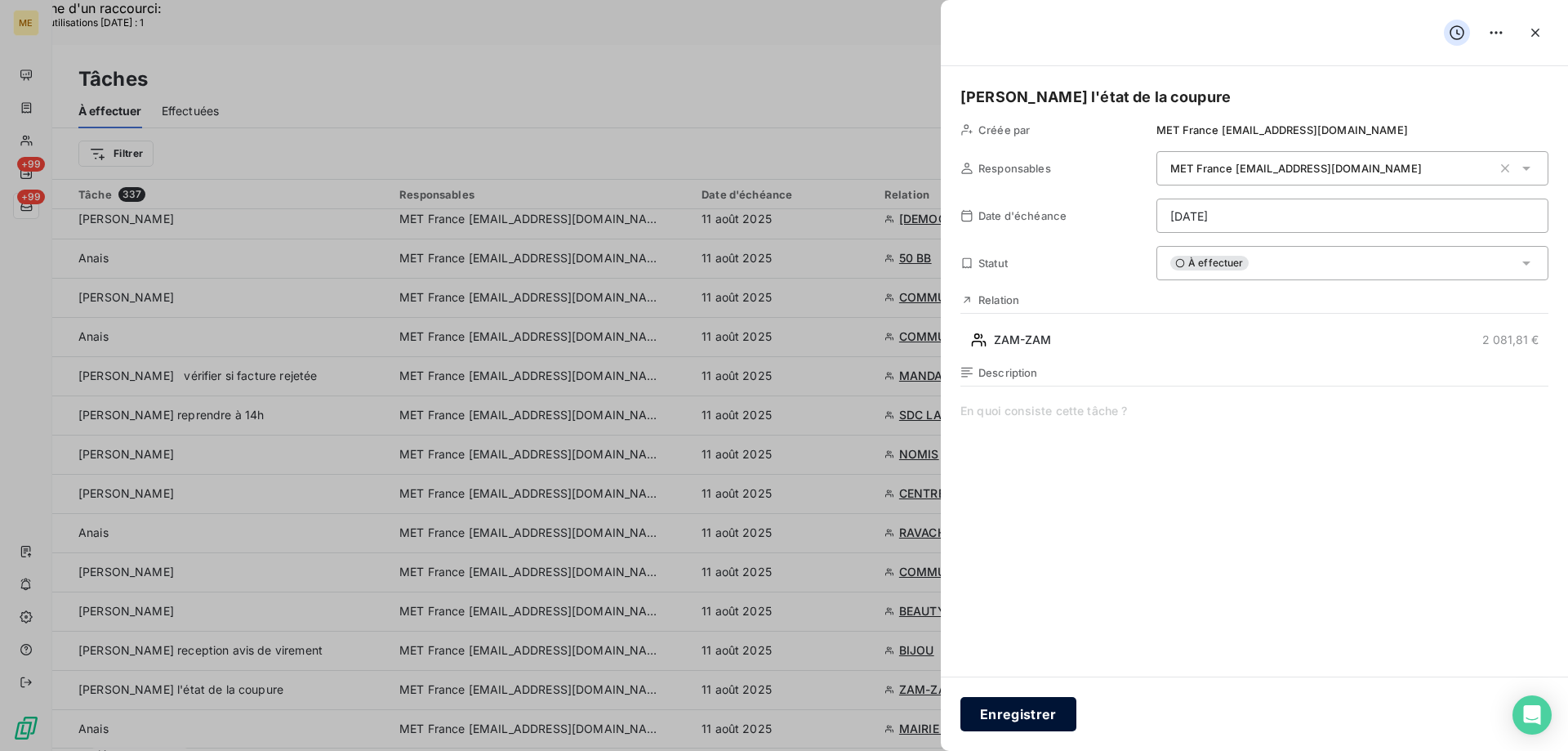
click at [1025, 714] on button "Enregistrer" at bounding box center [1018, 714] width 116 height 34
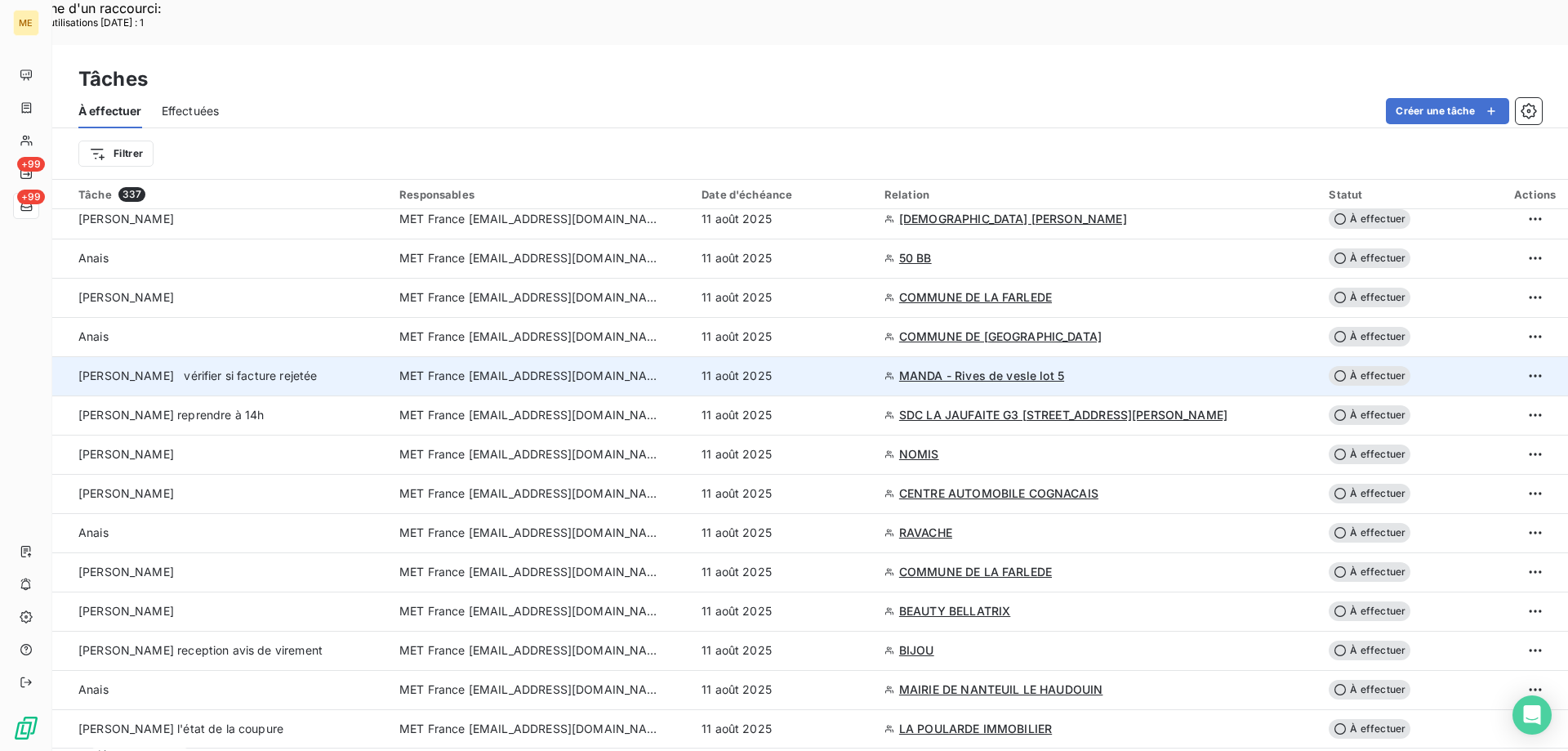
click at [628, 367] on span "MET France [EMAIL_ADDRESS][DOMAIN_NAME]" at bounding box center [530, 376] width 261 height 17
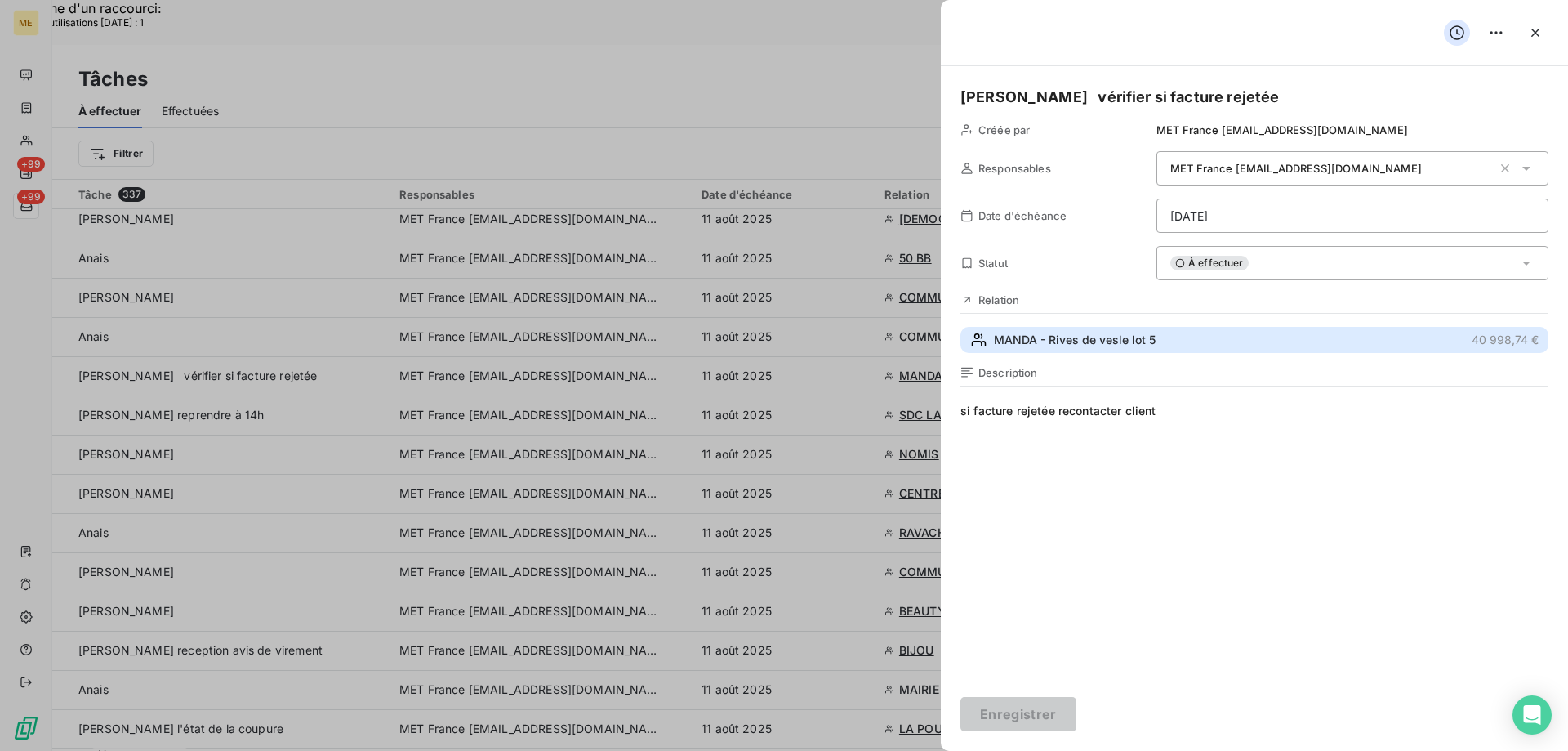
click at [1008, 348] on span "MANDA - Rives de vesle lot 5" at bounding box center [1074, 340] width 161 height 17
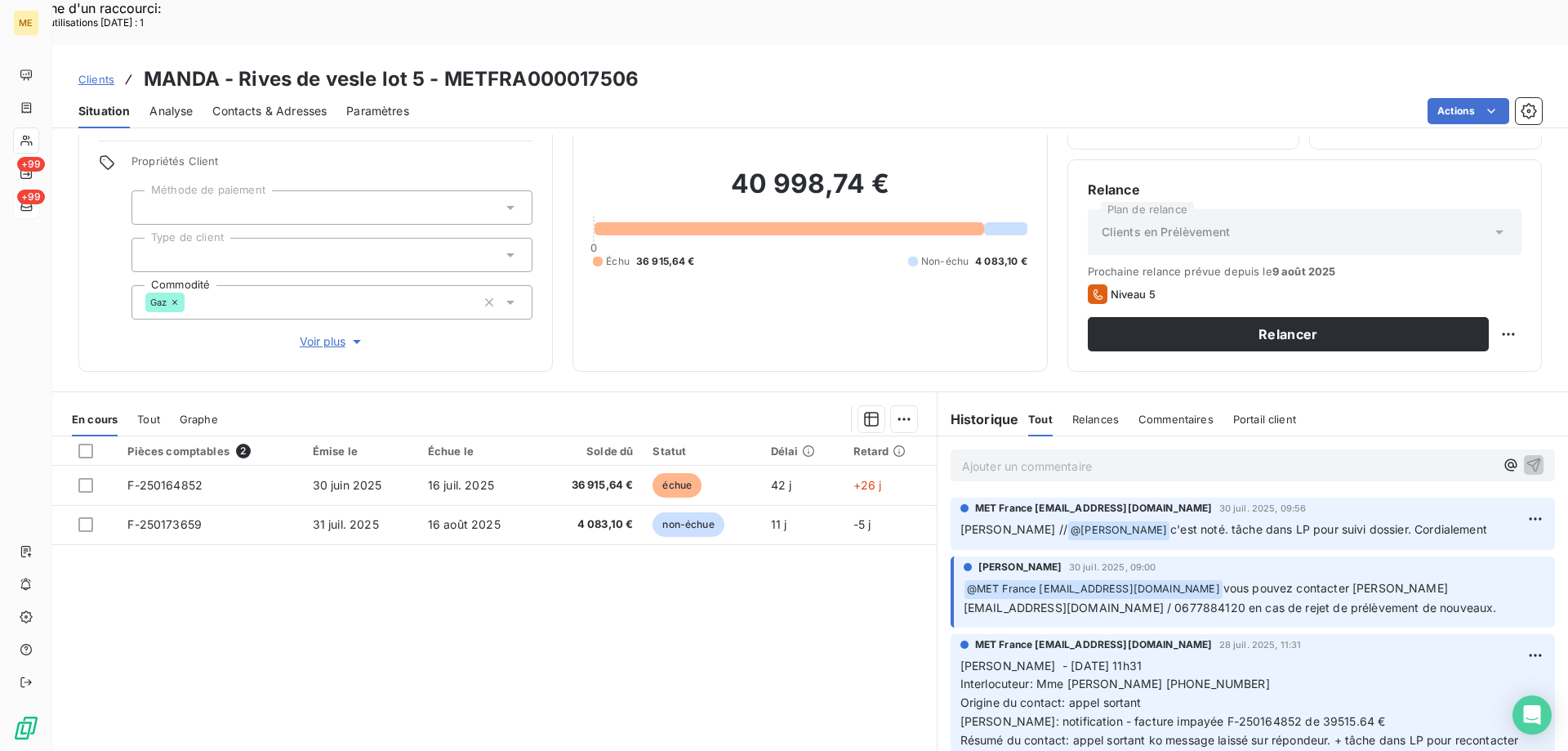
scroll to position [104, 0]
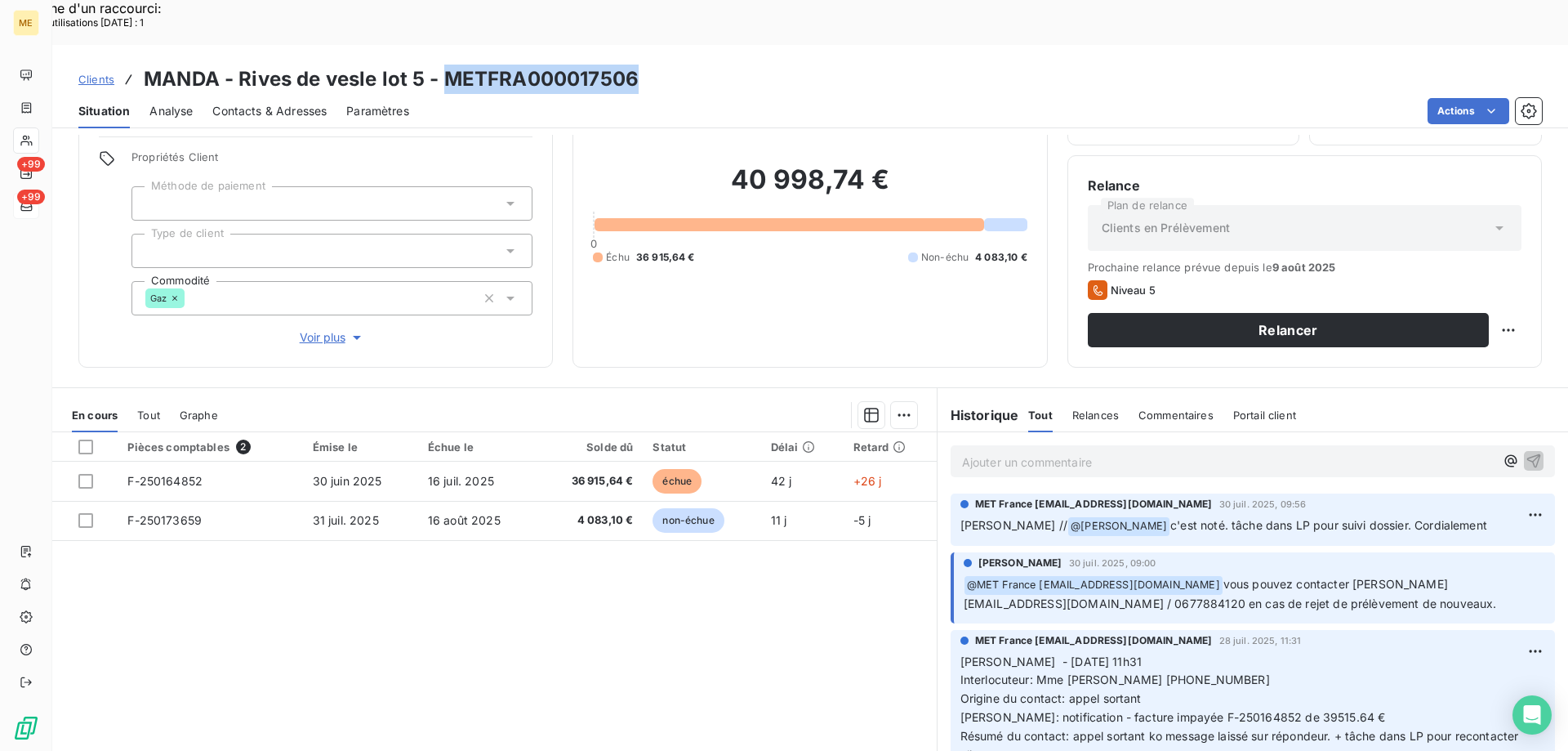
drag, startPoint x: 444, startPoint y: 38, endPoint x: 640, endPoint y: 40, distance: 196.0
click at [640, 65] on div "Clients MANDA - Rives de vesle lot 5 - METFRA000017506" at bounding box center [810, 79] width 1516 height 29
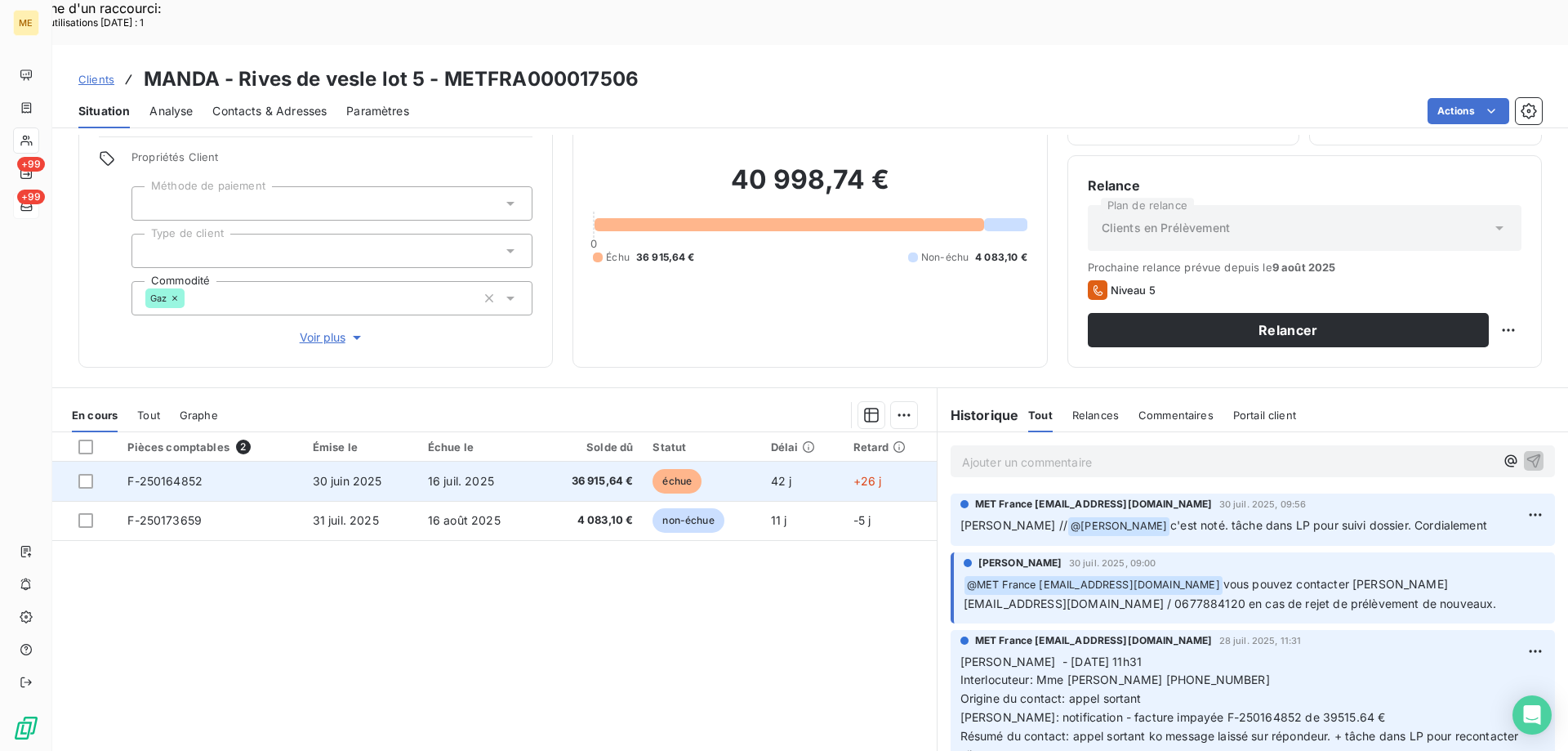
click at [196, 474] on span "F-250164852" at bounding box center [165, 480] width 75 height 14
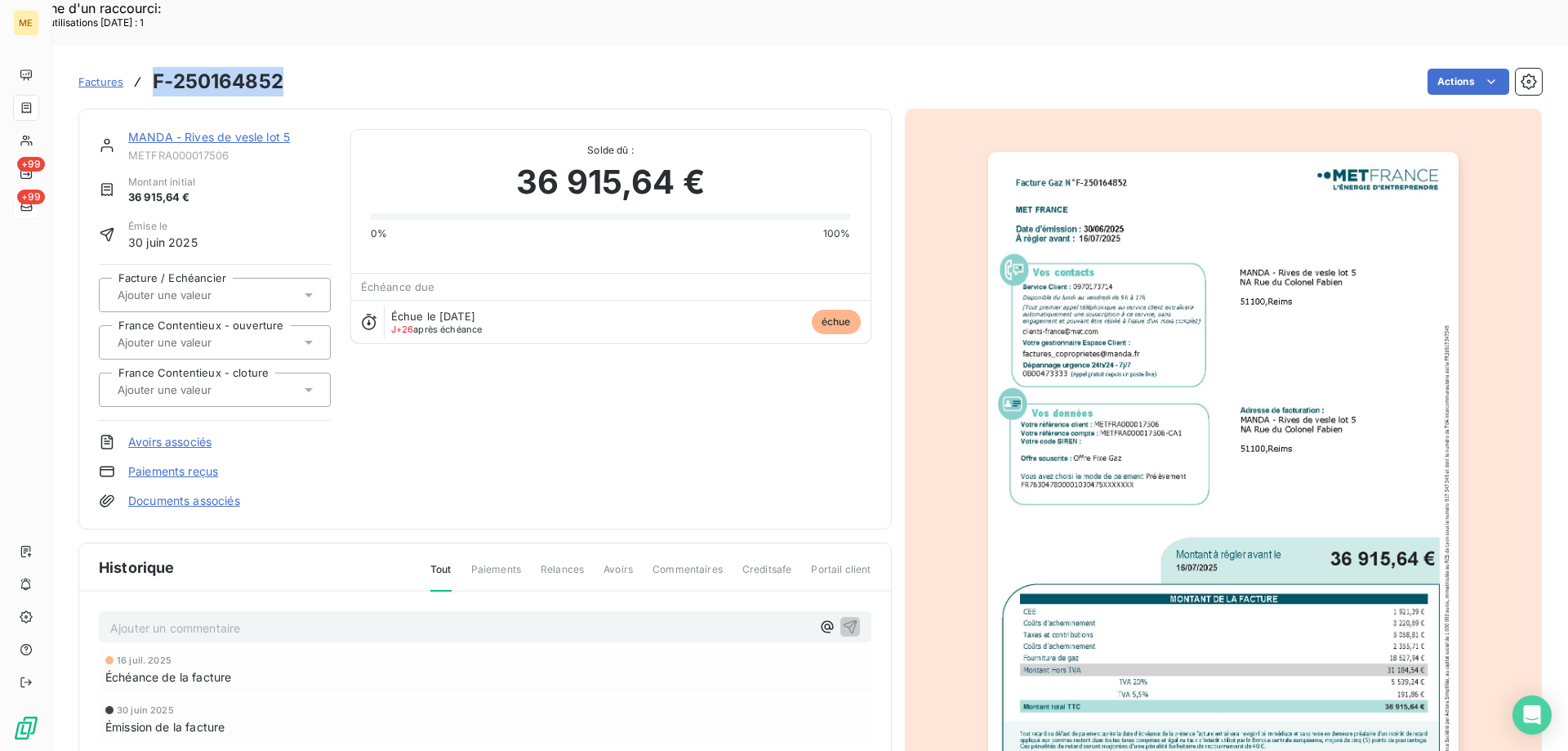
drag, startPoint x: 154, startPoint y: 38, endPoint x: 292, endPoint y: 48, distance: 138.4
click at [292, 65] on div "Factures F-250164852 Actions" at bounding box center [810, 82] width 1463 height 34
copy h3 "F-250164852"
click at [184, 130] on link "MANDA - Rives de vesle lot 5" at bounding box center [209, 137] width 161 height 14
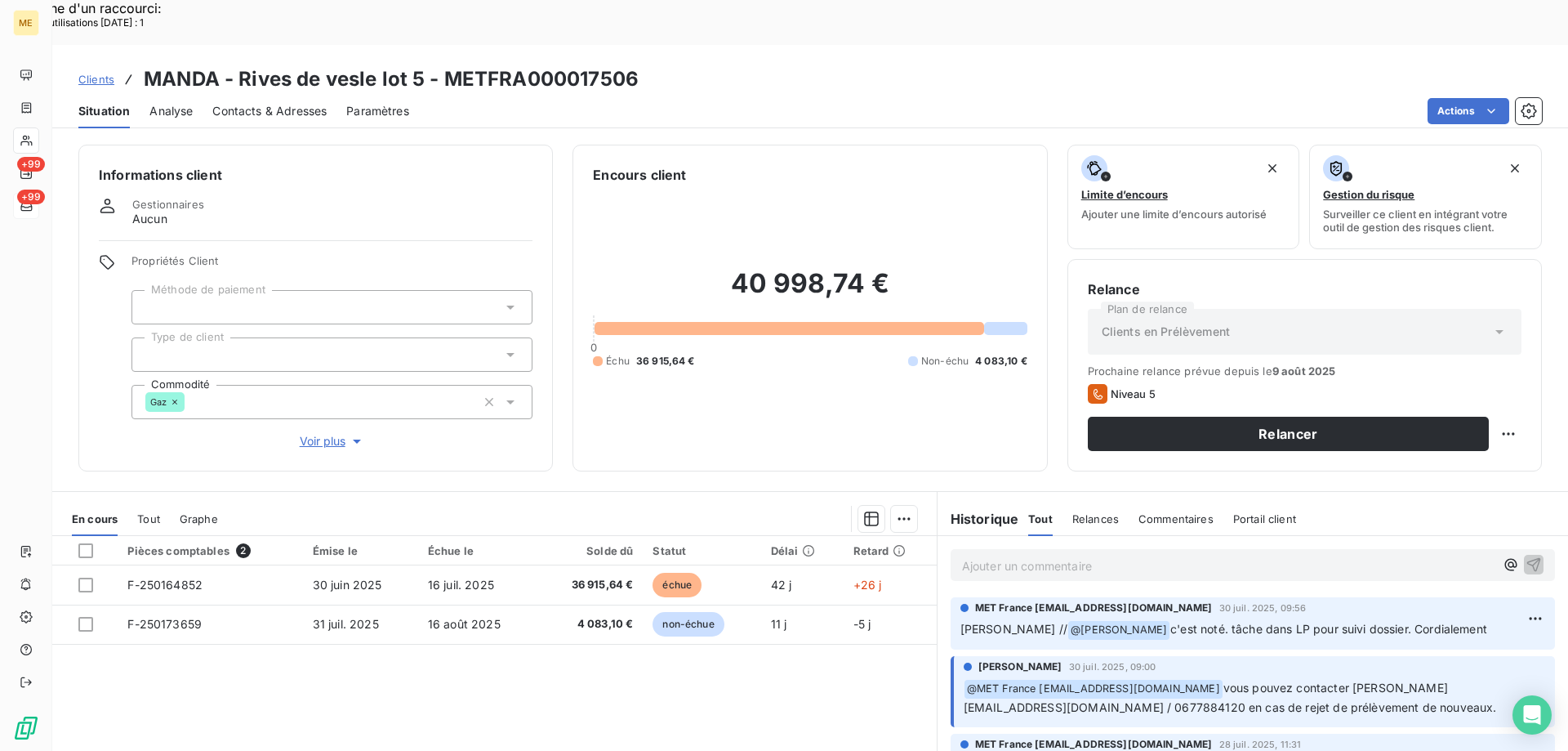
click at [93, 72] on span "Clients" at bounding box center [96, 79] width 36 height 13
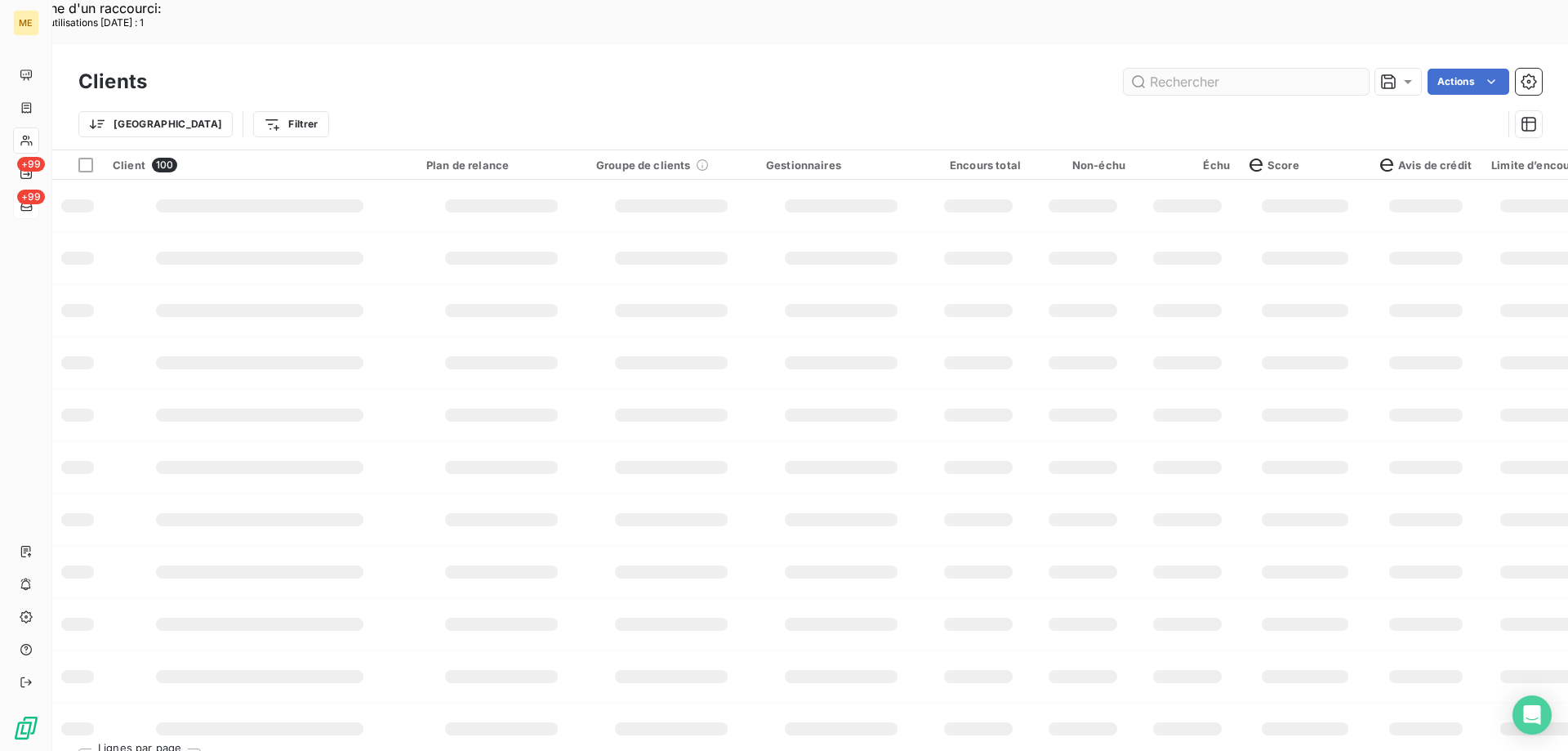
click at [1198, 68] on input "text" at bounding box center [1246, 81] width 245 height 26
type input "s"
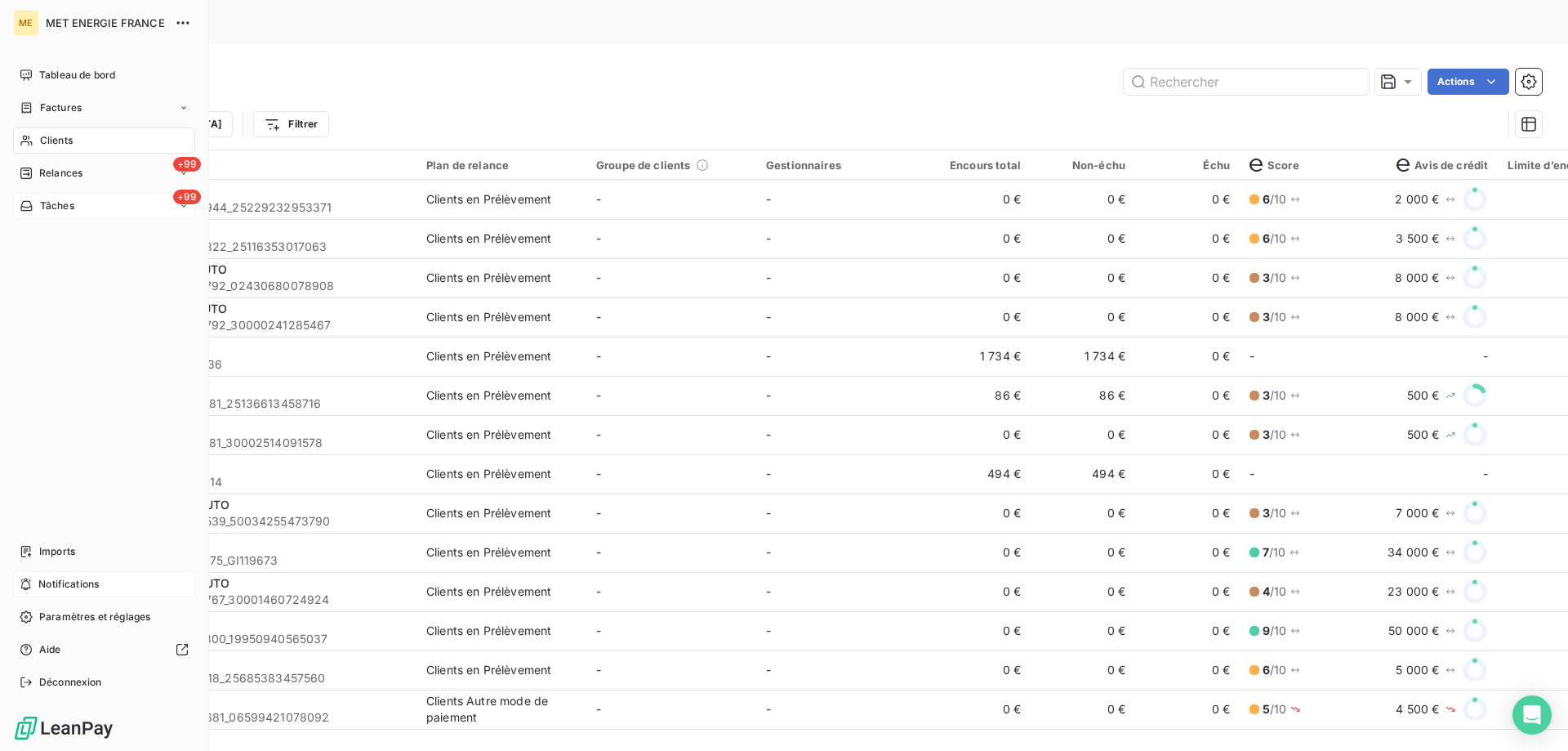
click at [22, 578] on icon at bounding box center [26, 584] width 12 height 13
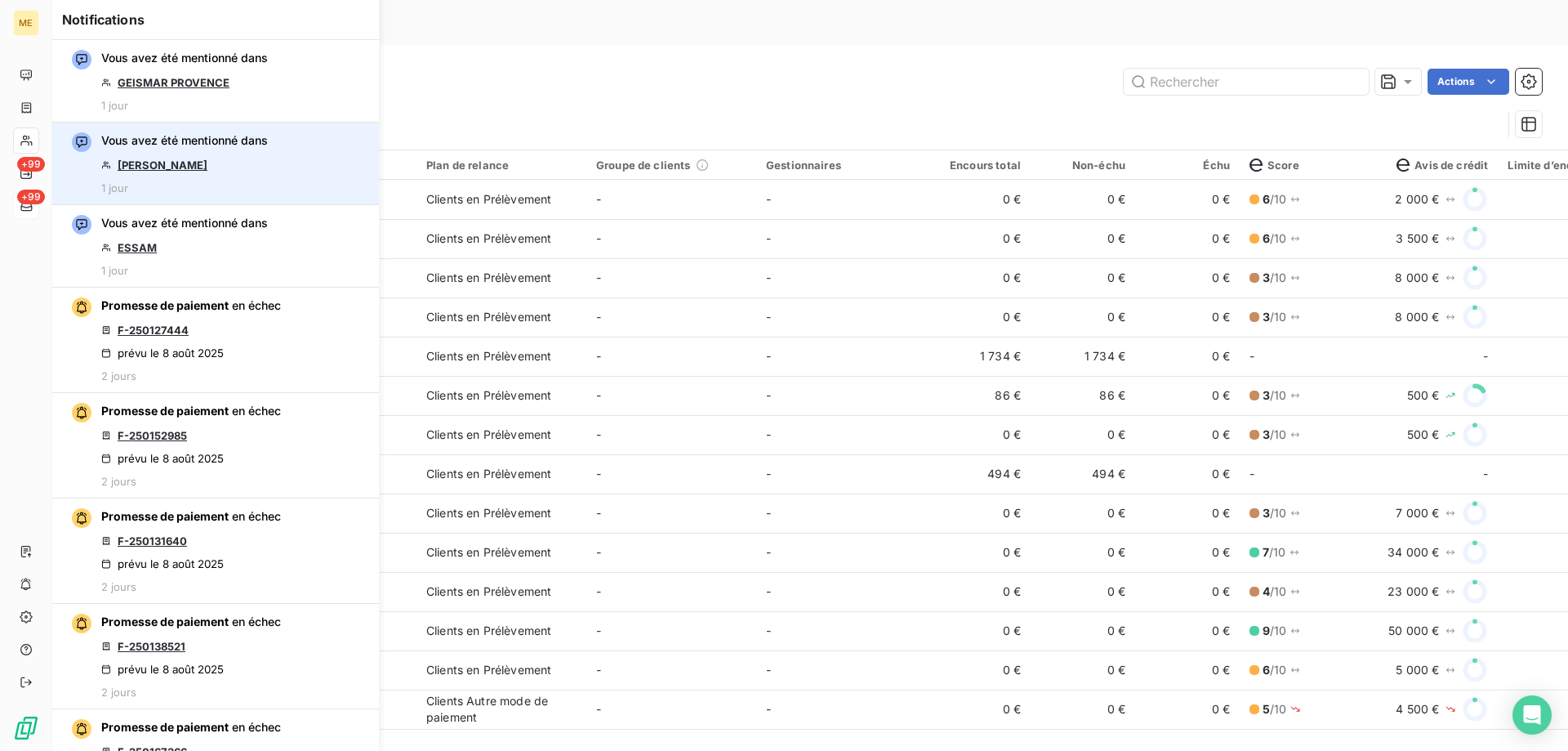
click at [136, 162] on link "SEMMAR Vanessa" at bounding box center [162, 165] width 90 height 13
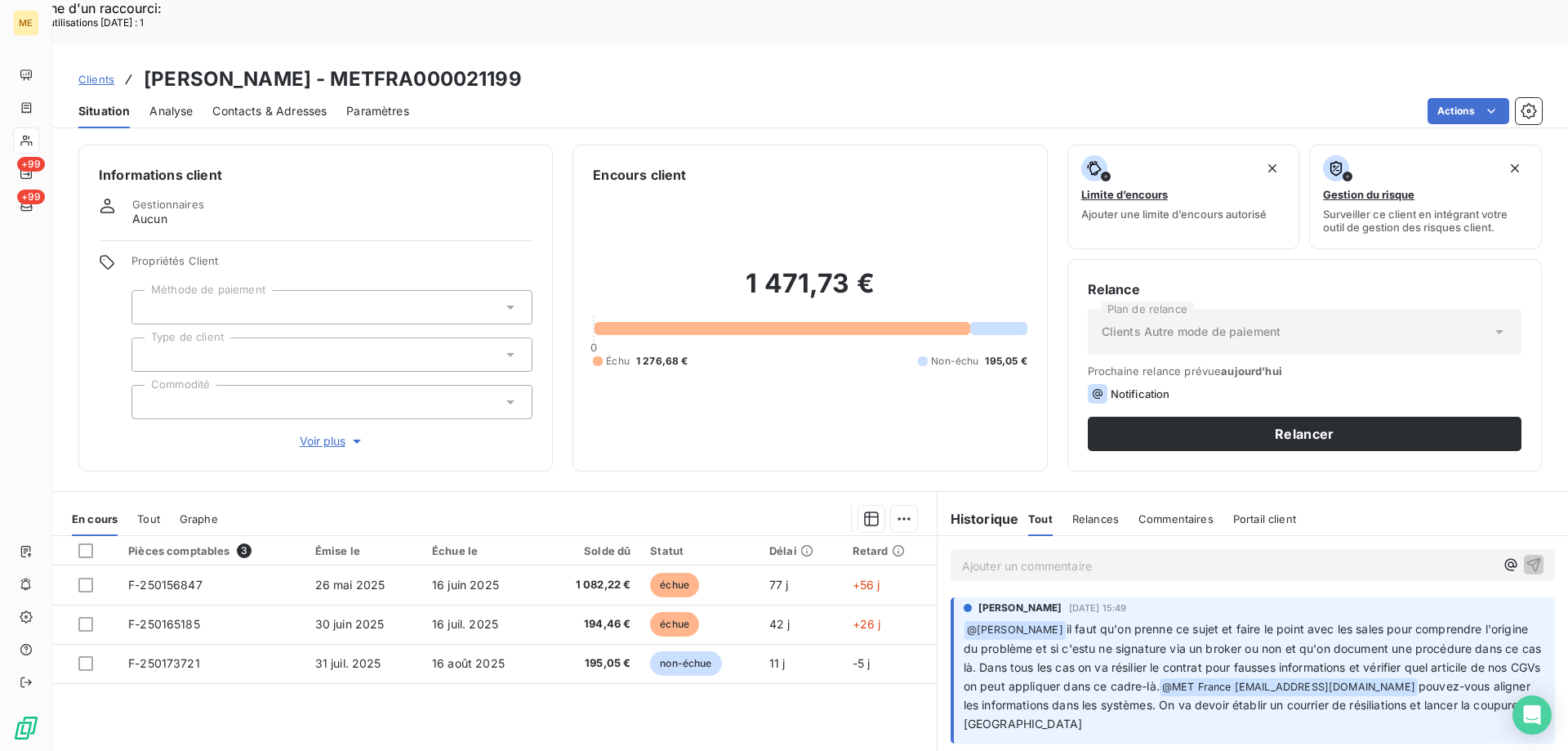
click at [326, 433] on span "Voir plus" at bounding box center [332, 441] width 65 height 17
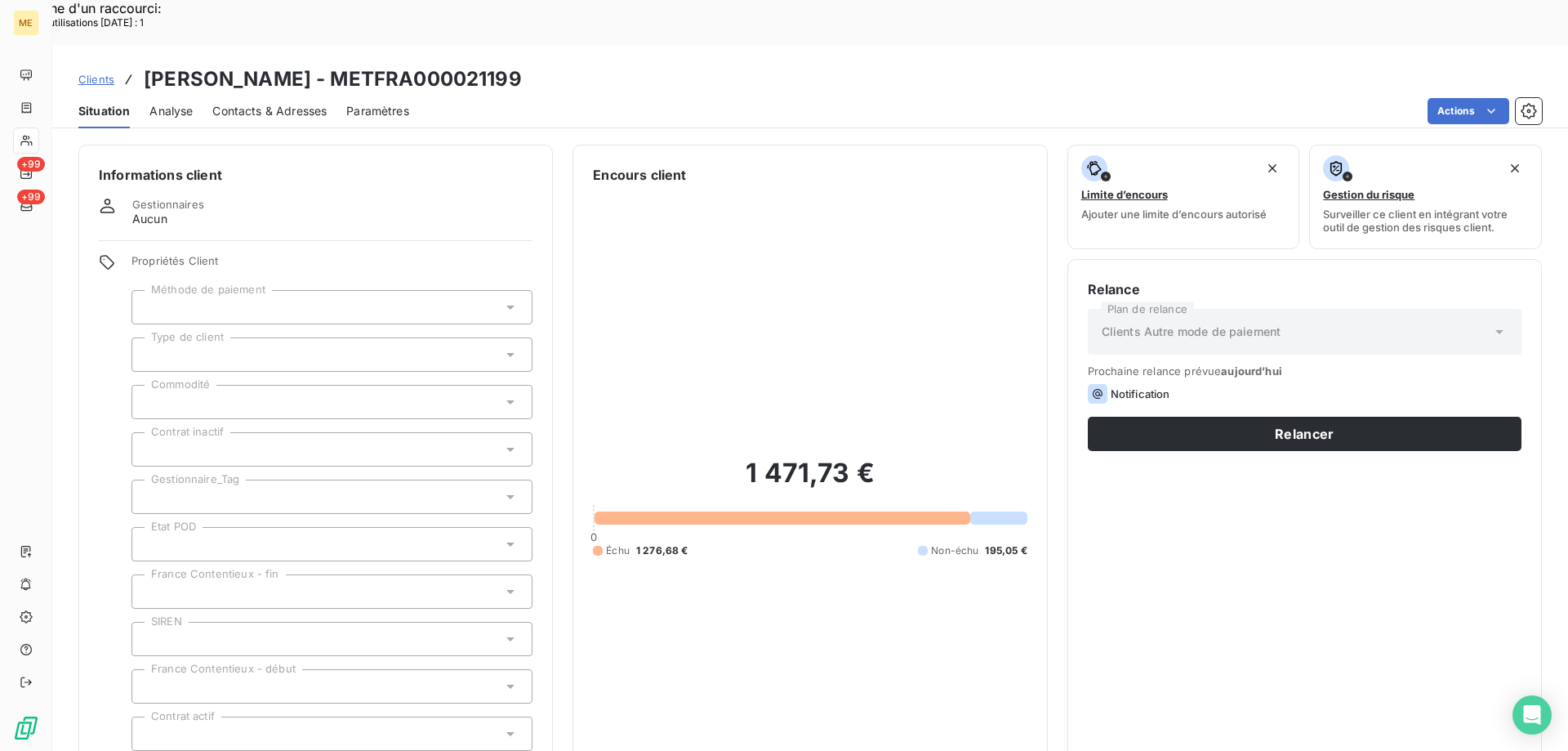
click at [223, 480] on div at bounding box center [332, 496] width 401 height 34
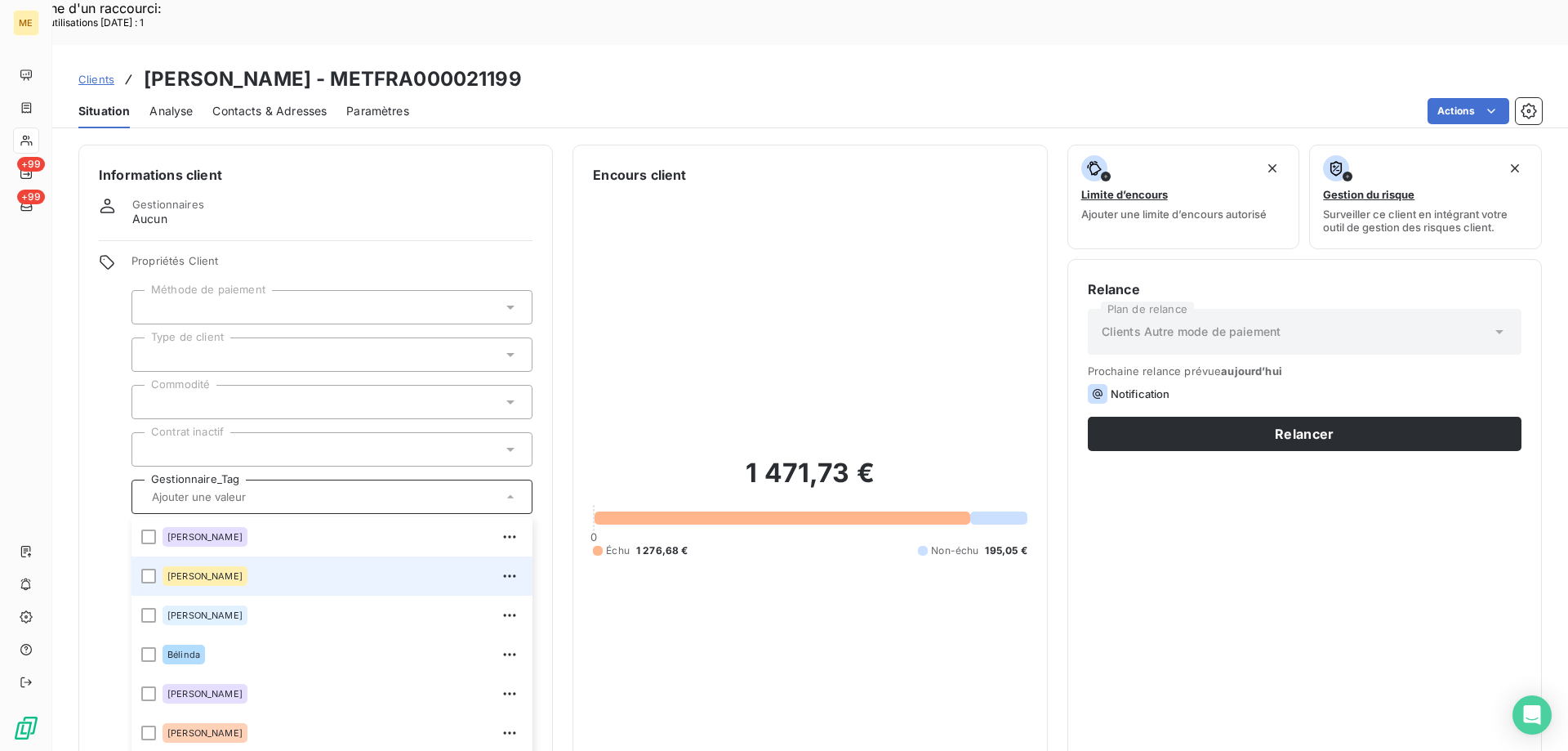
scroll to position [470, 0]
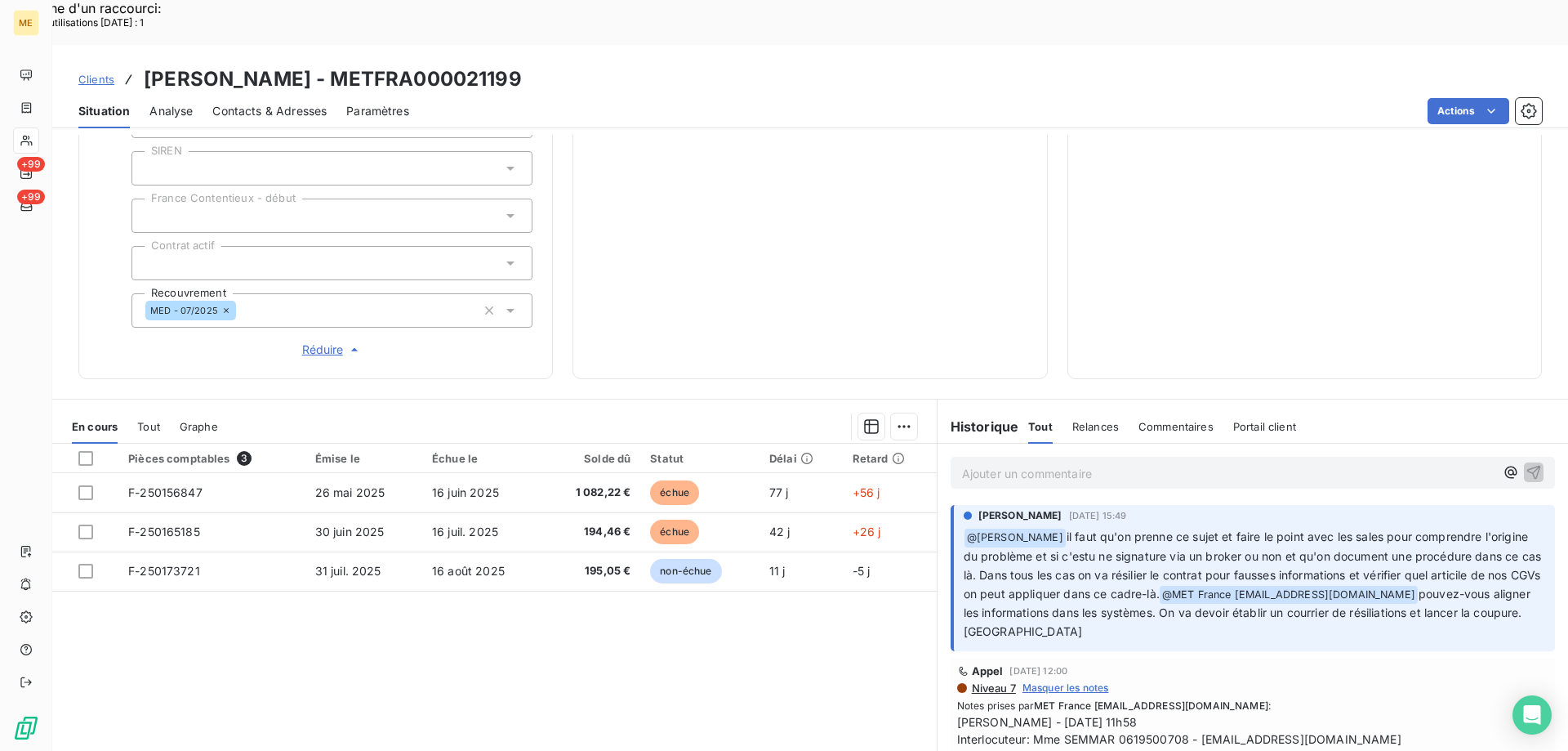
drag, startPoint x: 340, startPoint y: 31, endPoint x: 532, endPoint y: 37, distance: 192.1
click at [532, 65] on div "Clients [PERSON_NAME] - METFRA000021199" at bounding box center [810, 79] width 1516 height 29
copy h3 "METFRA000021199"
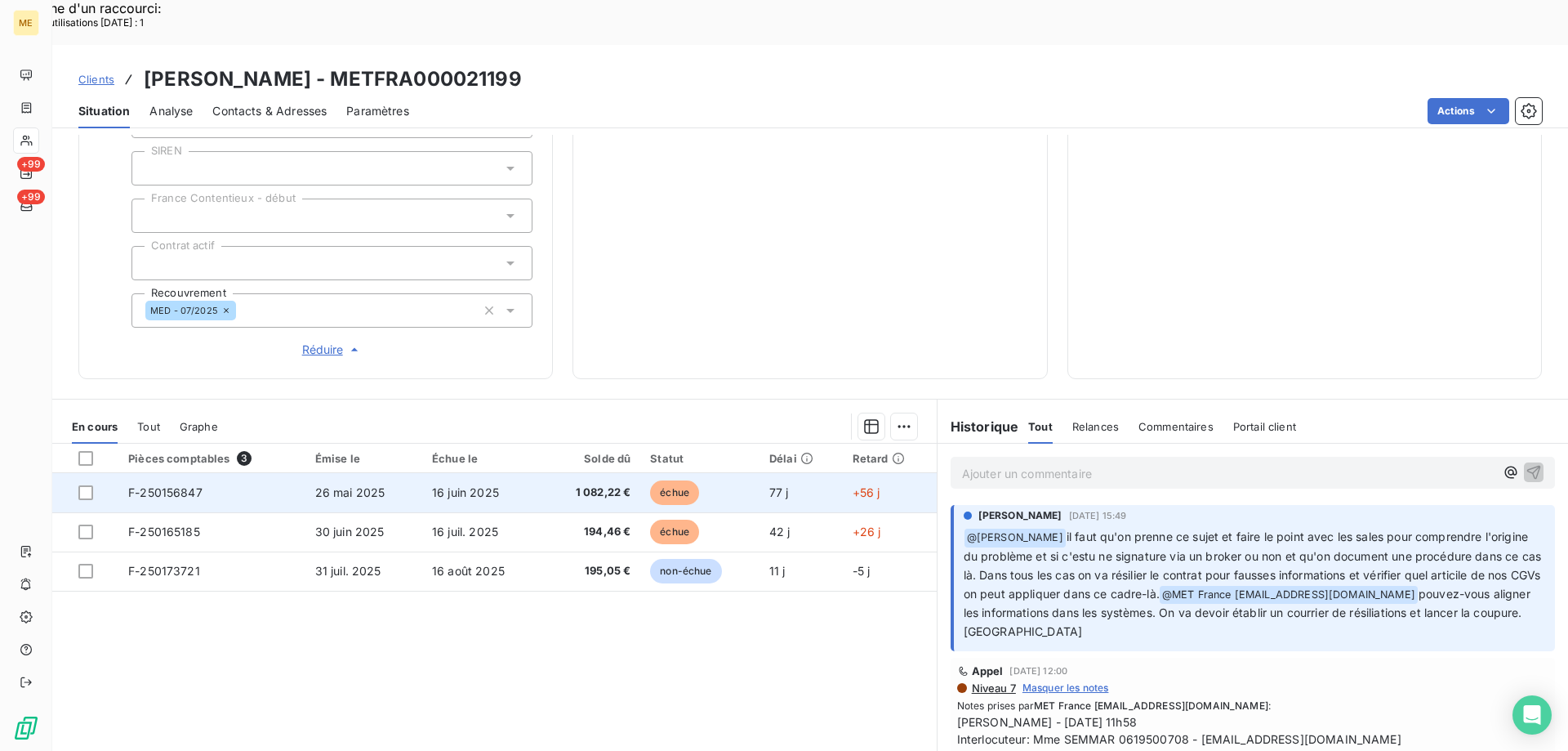
click at [164, 473] on td "F-250156847" at bounding box center [211, 492] width 187 height 39
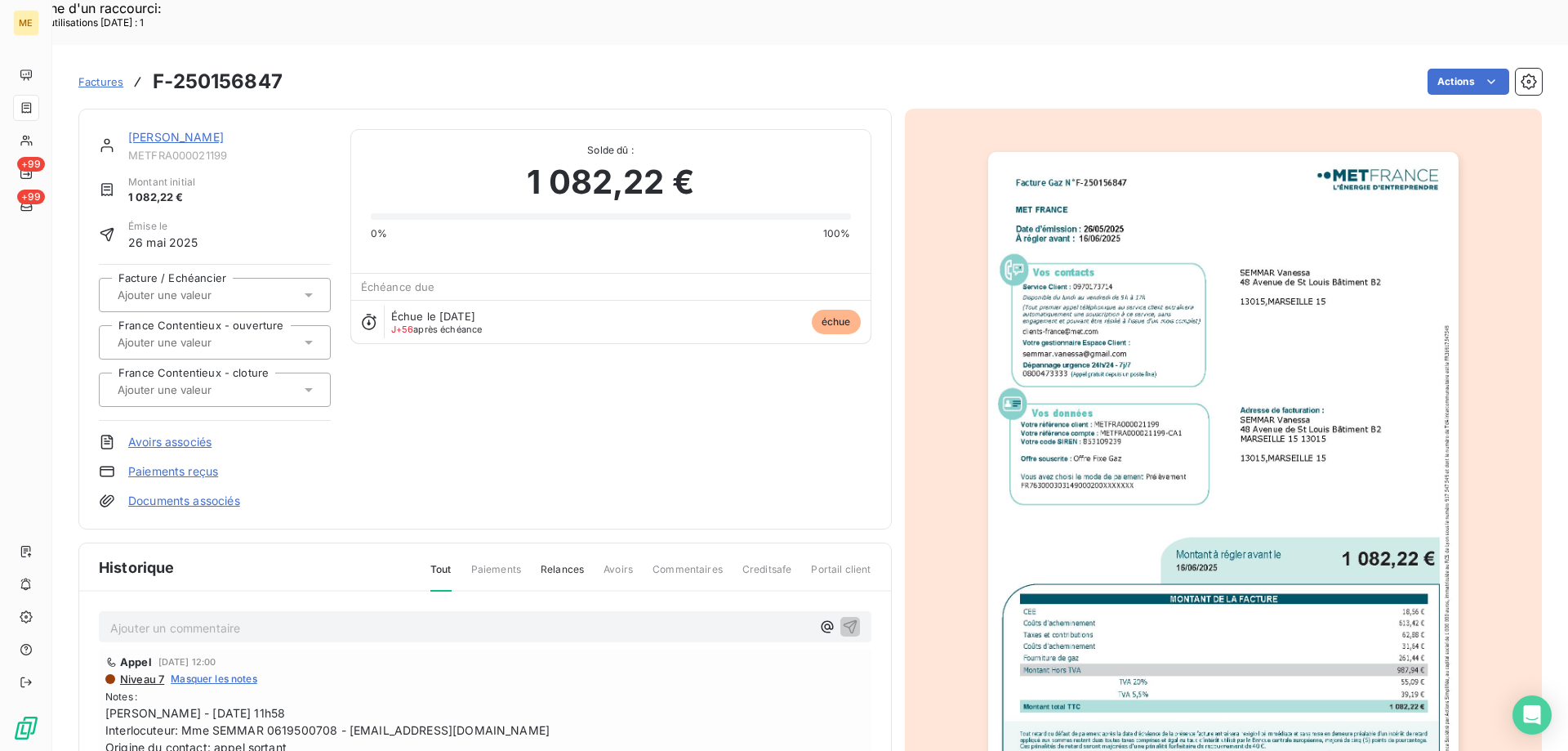
click at [222, 130] on link "[PERSON_NAME]" at bounding box center [176, 137] width 96 height 14
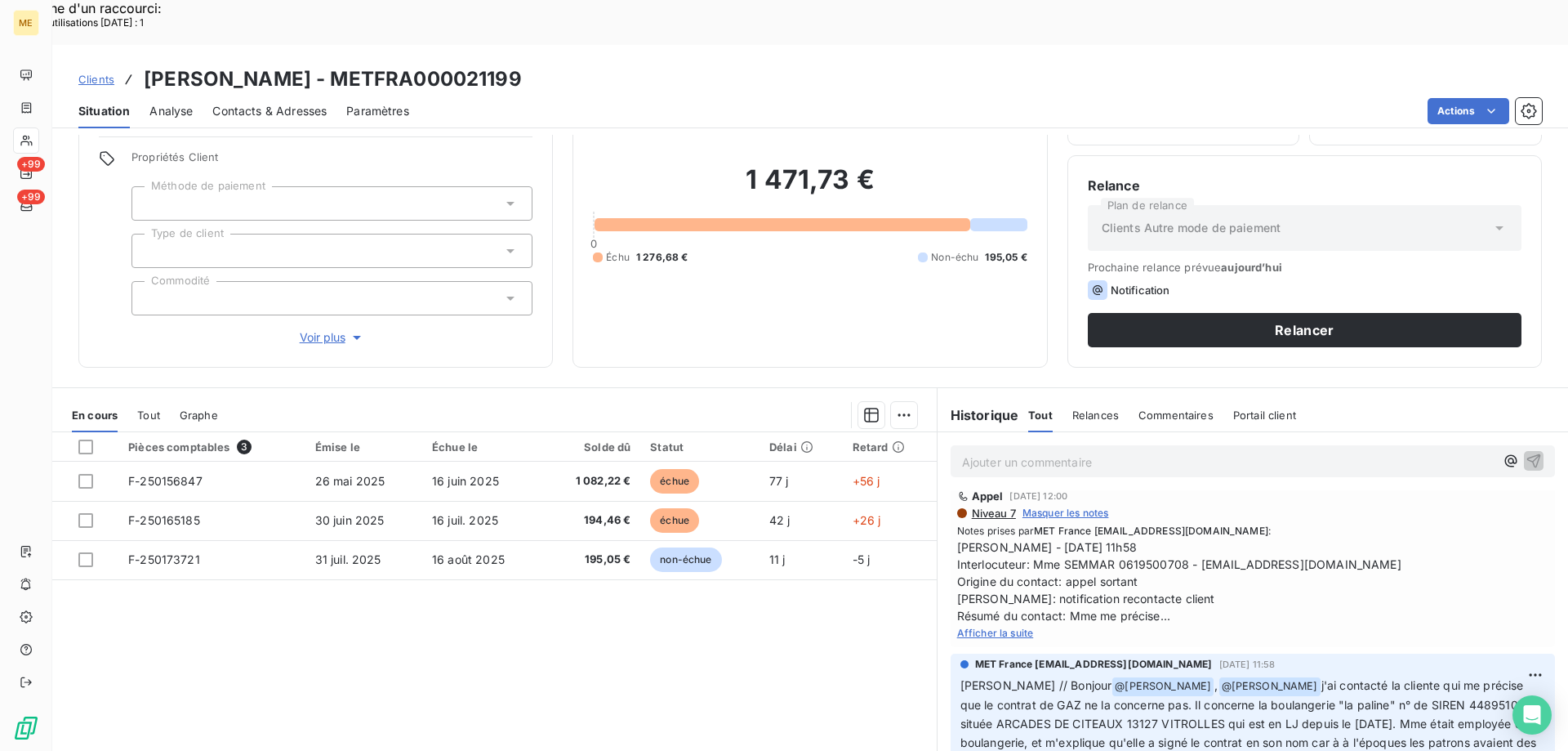
scroll to position [82, 0]
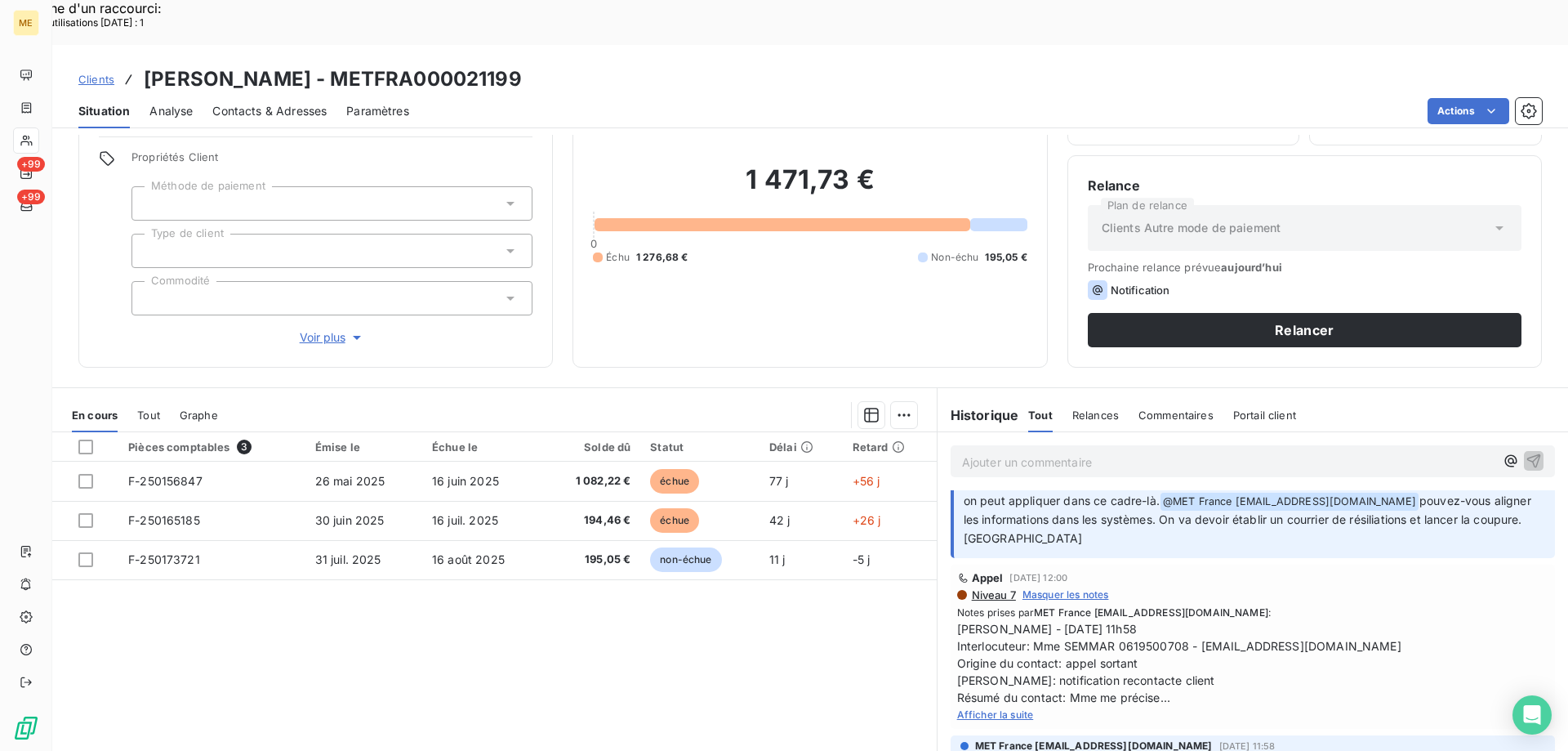
drag, startPoint x: 341, startPoint y: 33, endPoint x: 582, endPoint y: 33, distance: 241.0
click at [582, 65] on div "Clients SEMMAR Vanessa - METFRA000021199" at bounding box center [810, 79] width 1516 height 29
copy h3 "METFRA000021199"
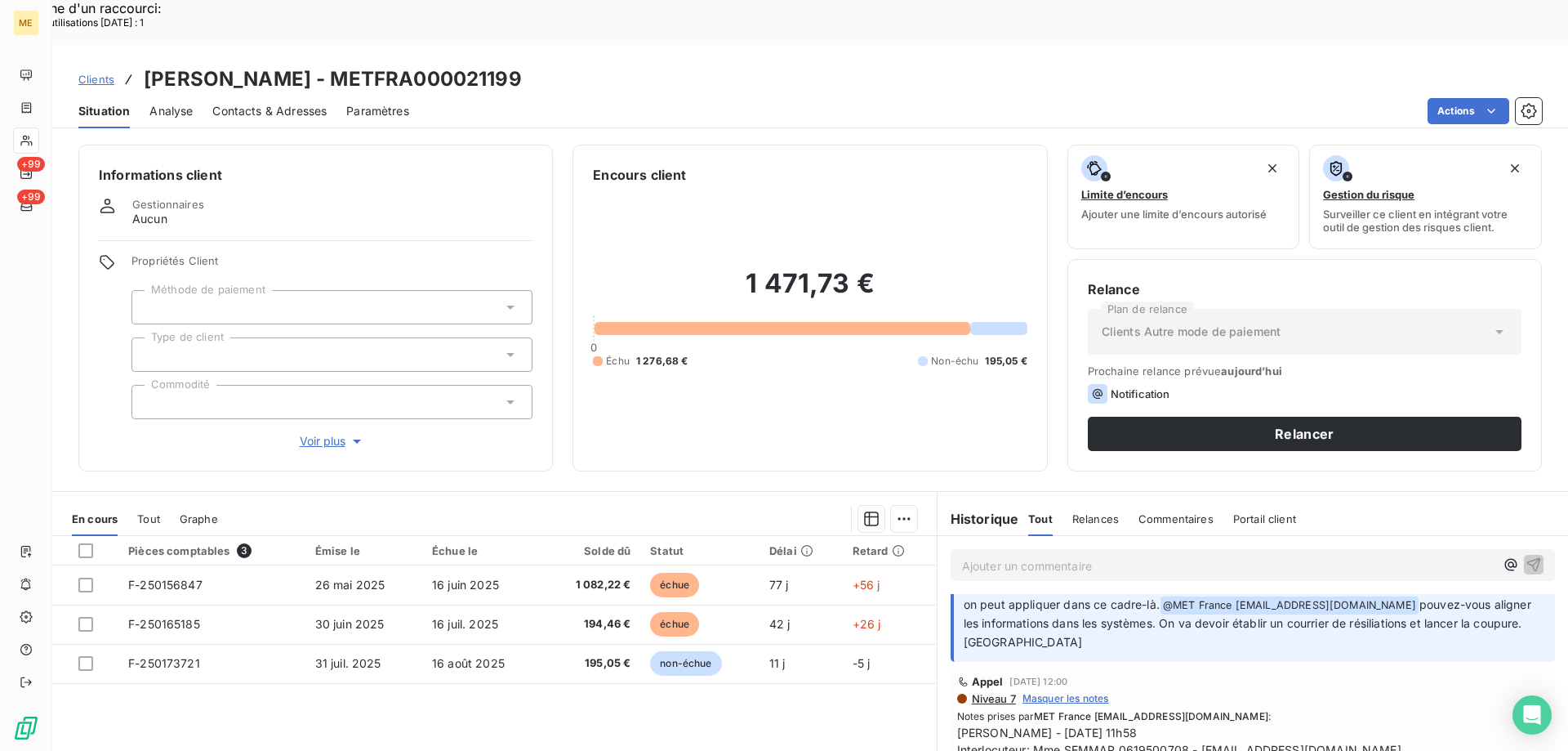
click at [318, 433] on span "Voir plus" at bounding box center [332, 441] width 65 height 17
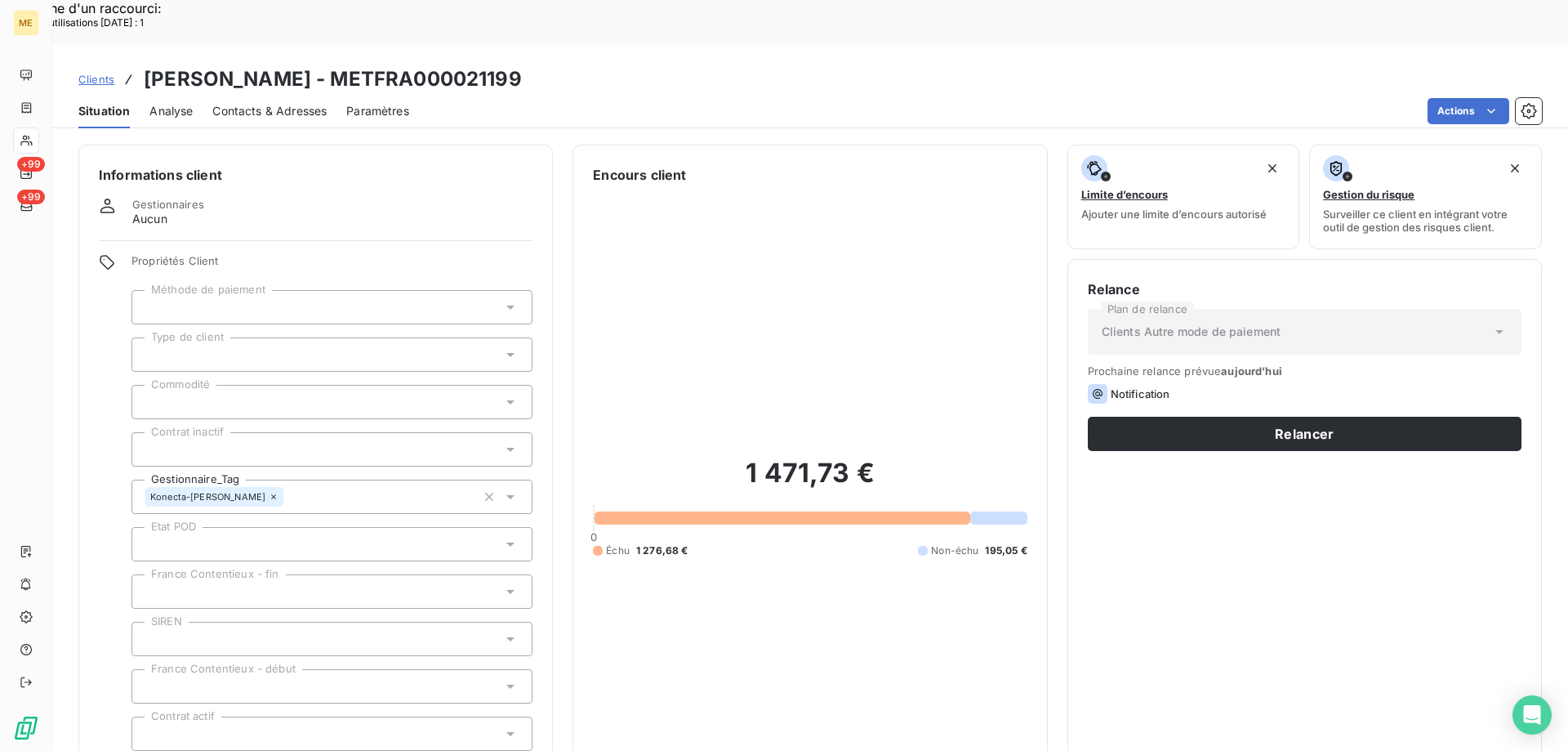
click at [245, 385] on div at bounding box center [332, 401] width 401 height 34
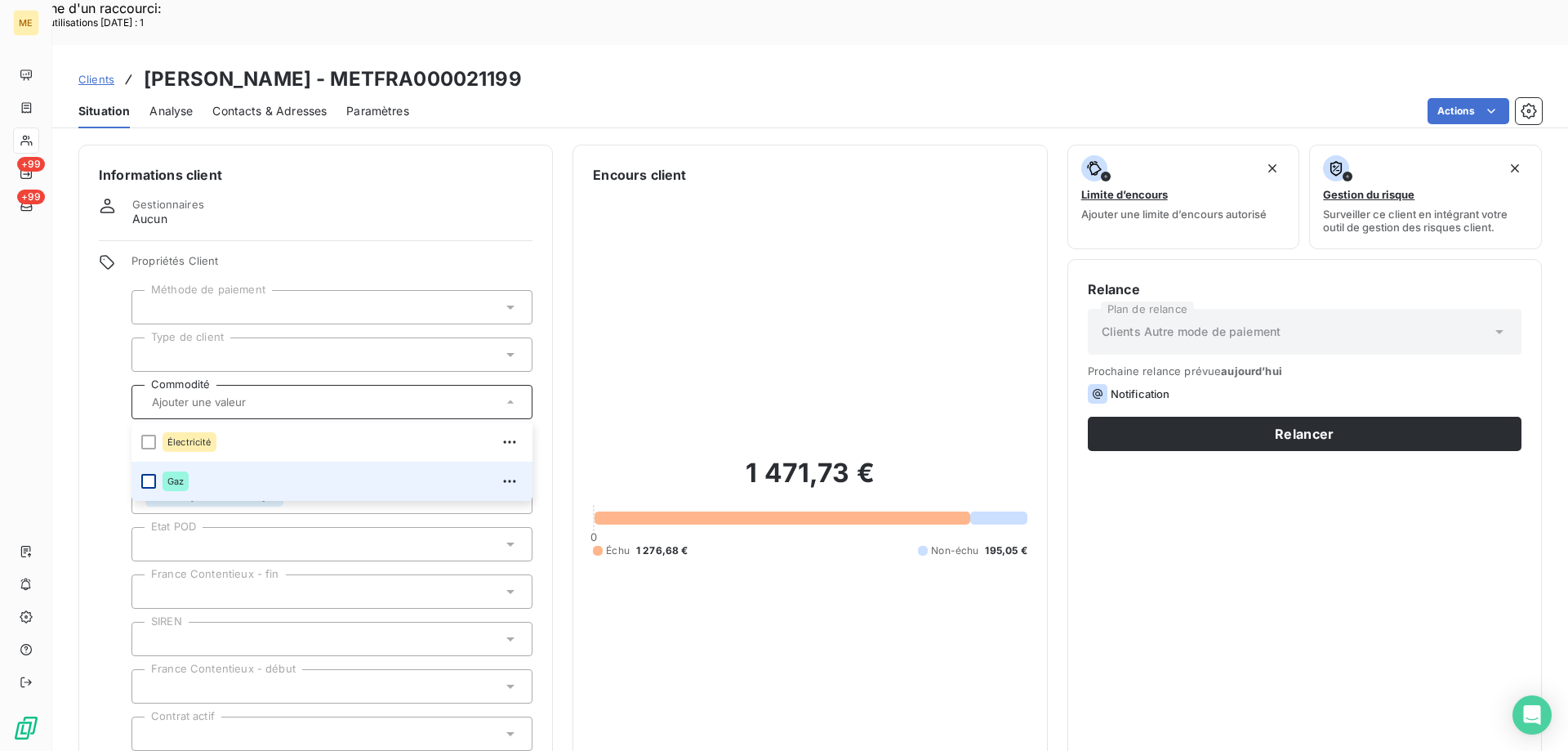
click at [147, 474] on div at bounding box center [149, 481] width 15 height 15
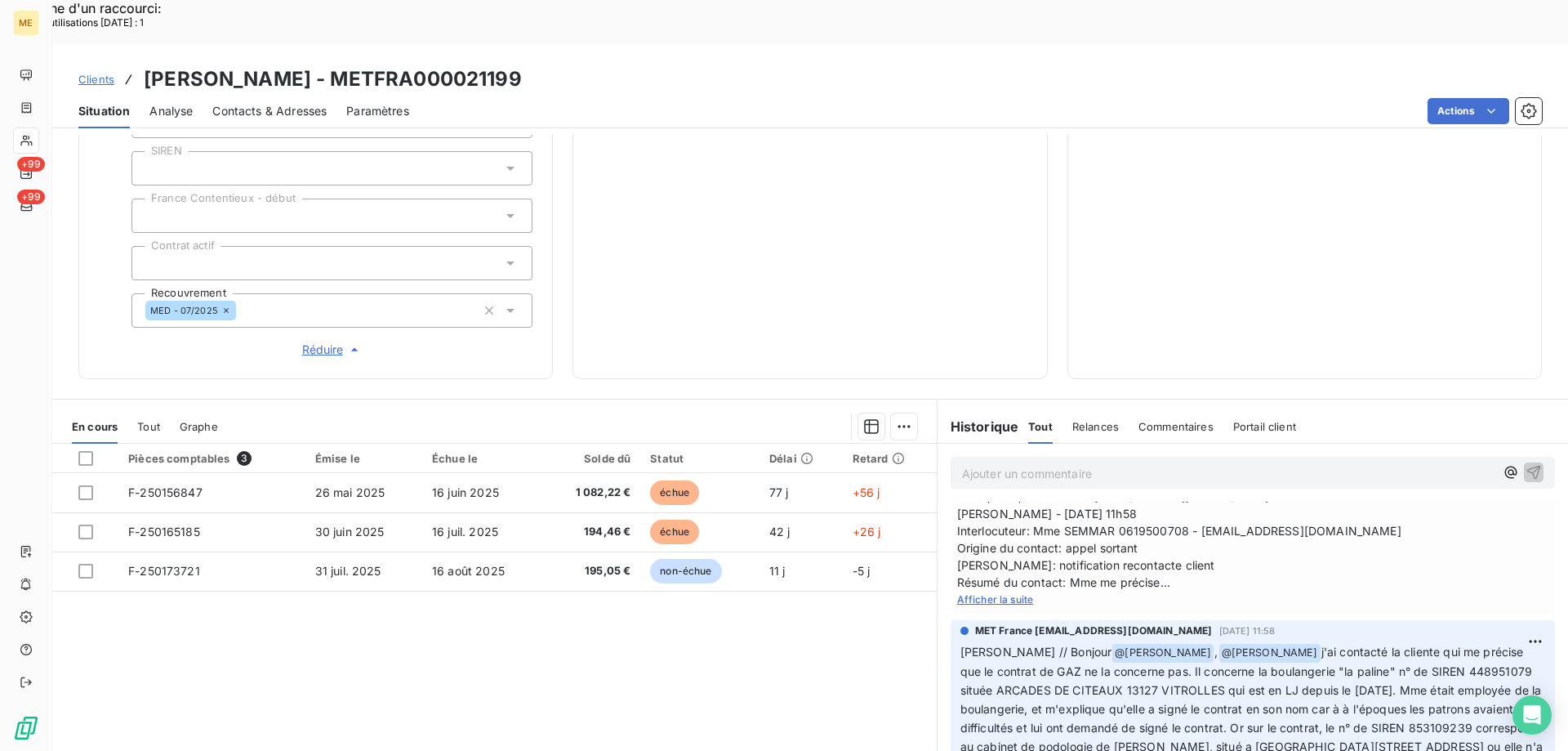
scroll to position [70, 0]
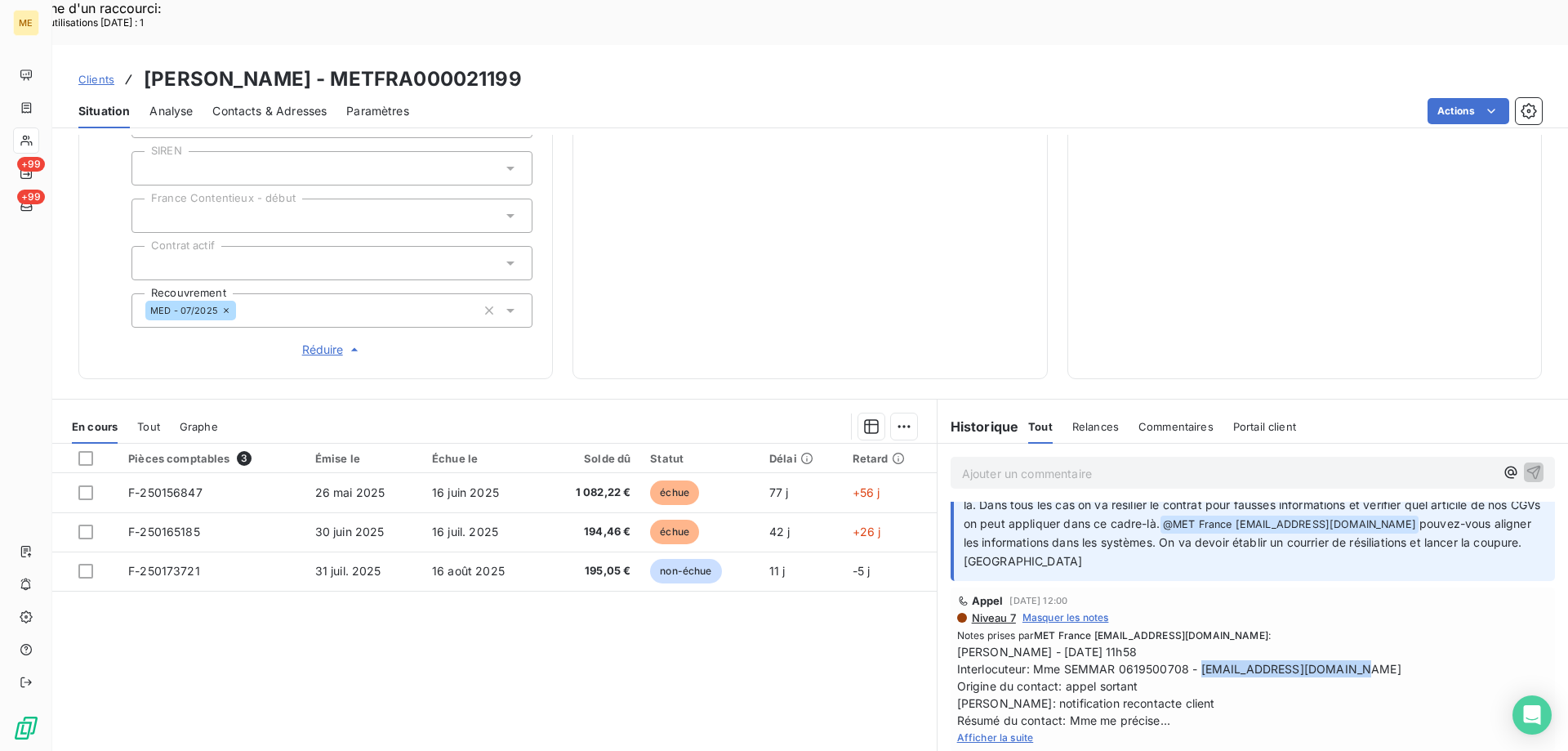
drag, startPoint x: 1192, startPoint y: 618, endPoint x: 1353, endPoint y: 617, distance: 161.0
click at [1353, 643] on span "Sylvain - 05/08/2025 - 11h58 Interlocuteur: Mme SEMMAR 0619500708 - semmar.vane…" at bounding box center [1253, 685] width 591 height 86
copy span "[EMAIL_ADDRESS][DOMAIN_NAME]"
drag, startPoint x: 1006, startPoint y: 683, endPoint x: 1071, endPoint y: 659, distance: 69.3
click at [1006, 731] on span "Afficher la suite" at bounding box center [995, 737] width 77 height 12
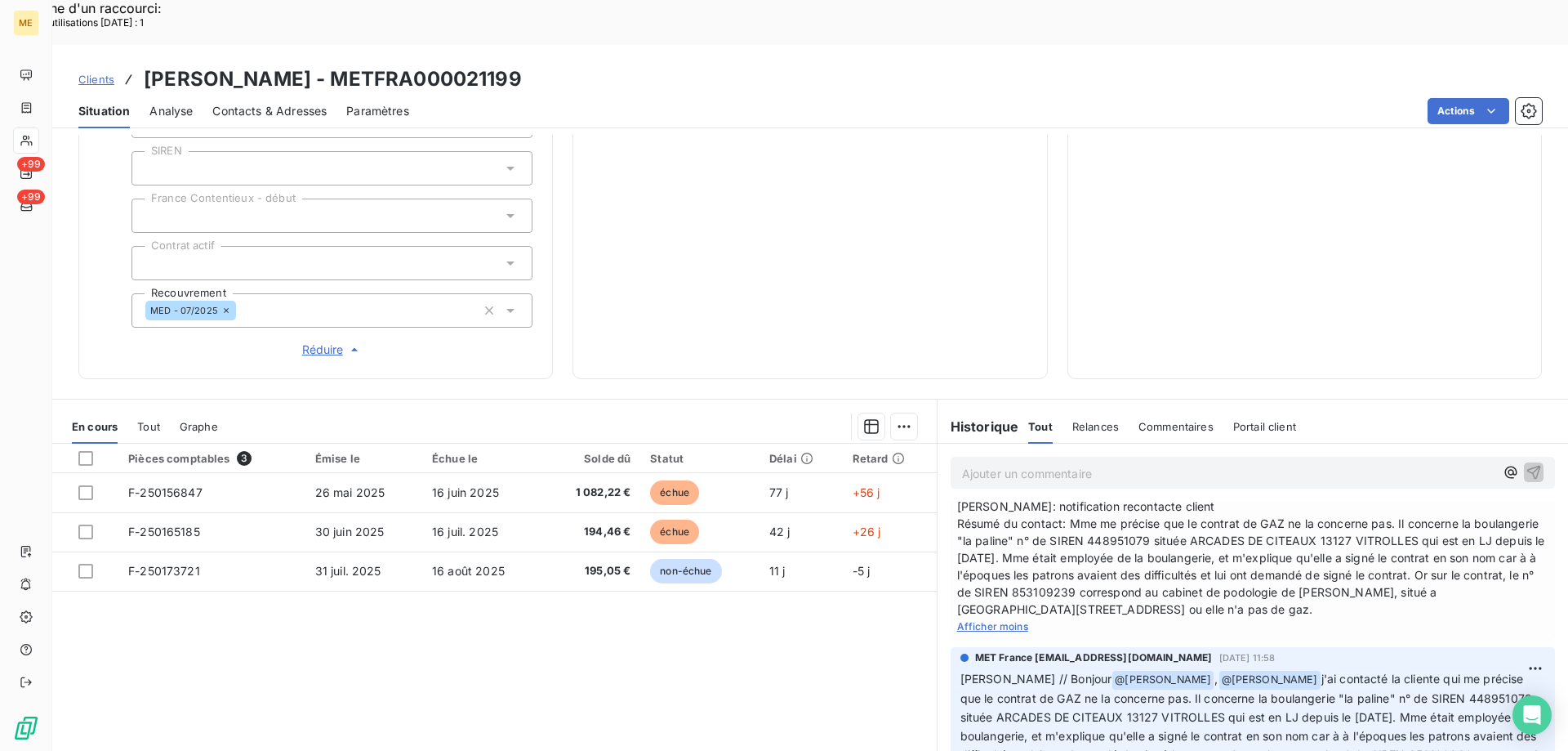
scroll to position [234, 0]
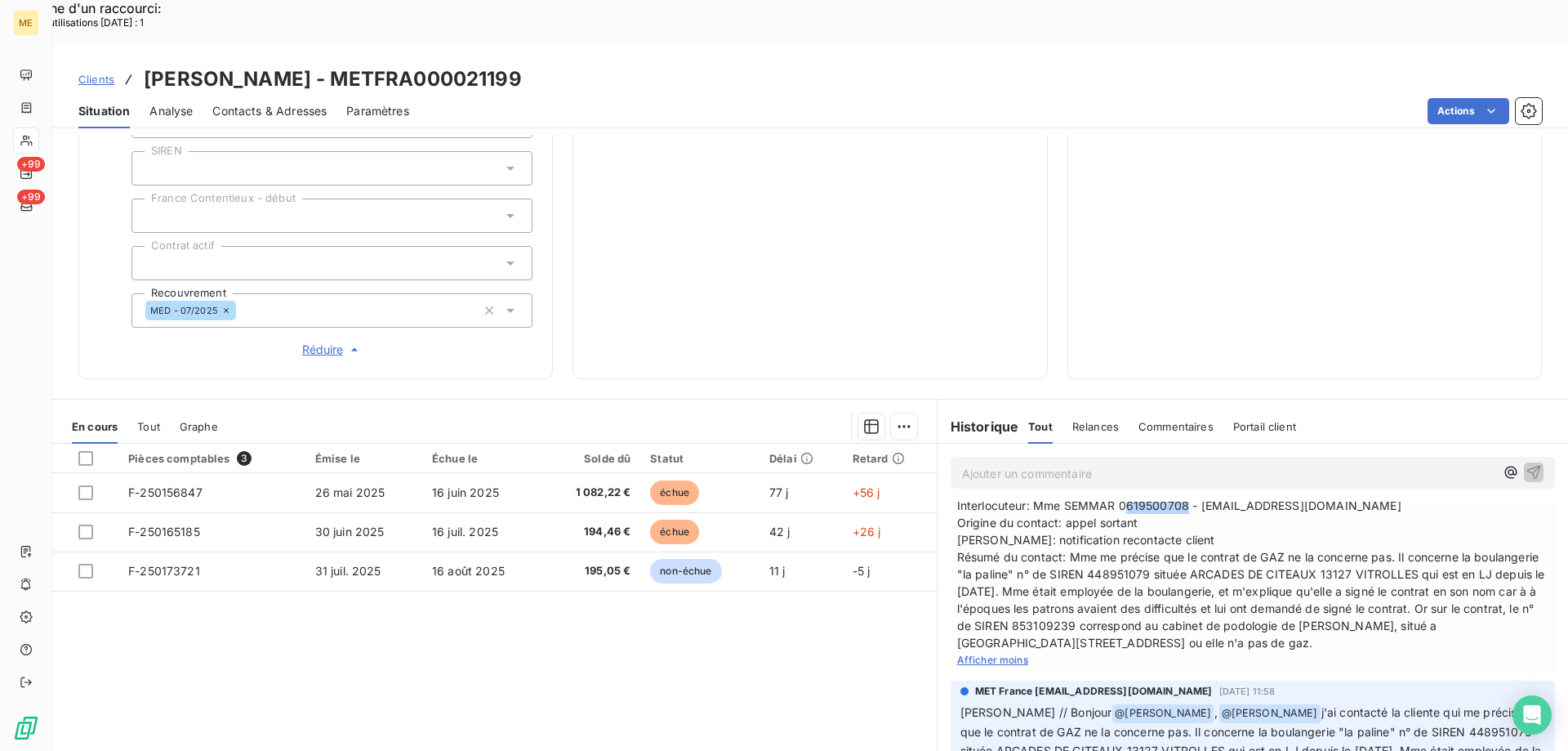
drag, startPoint x: 1121, startPoint y: 446, endPoint x: 1178, endPoint y: 452, distance: 57.3
click at [1178, 480] on span "Sylvain - 05/08/2025 - 11h58 Interlocuteur: Mme SEMMAR 0619500708 - semmar.vane…" at bounding box center [1253, 565] width 591 height 172
copy span "619500708"
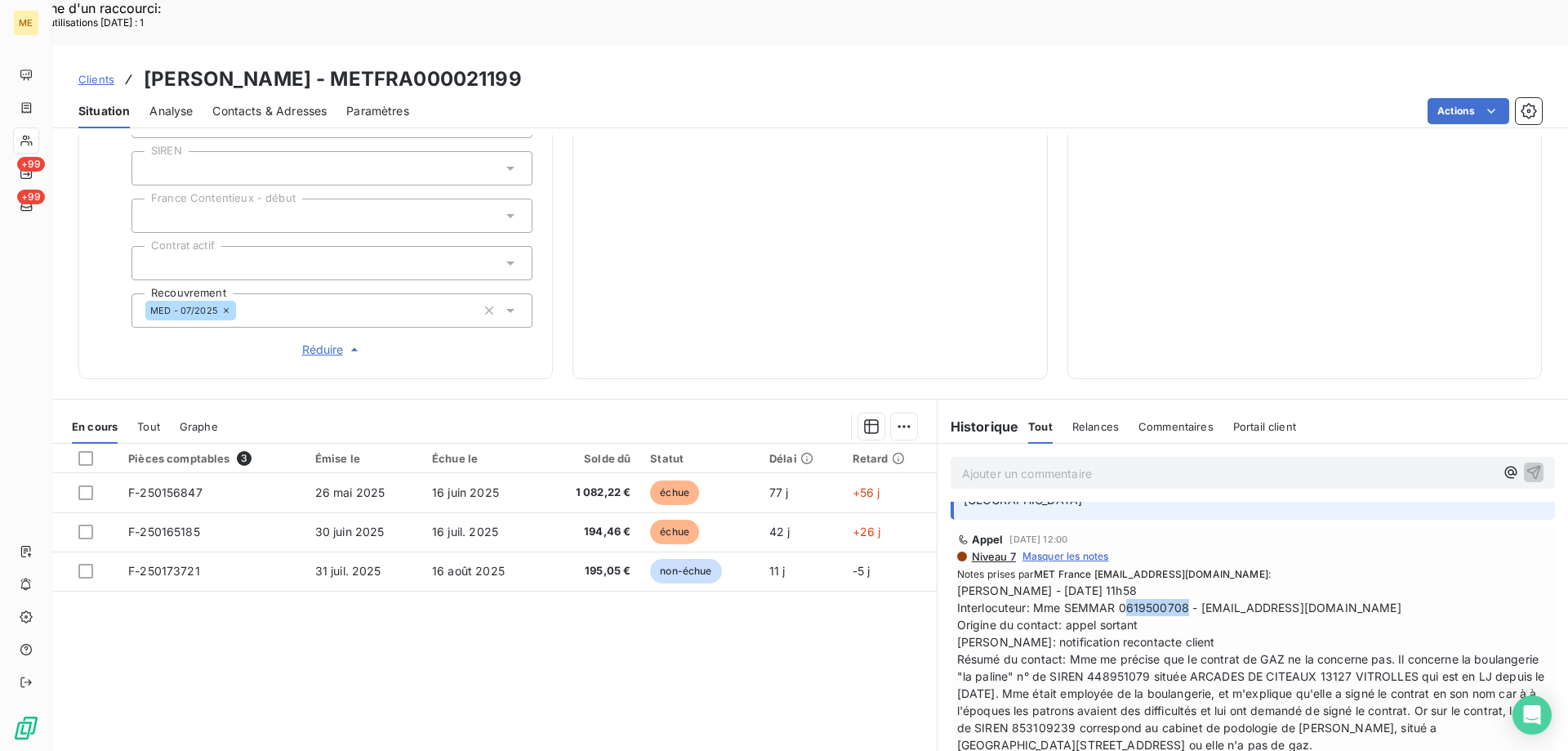
scroll to position [163, 0]
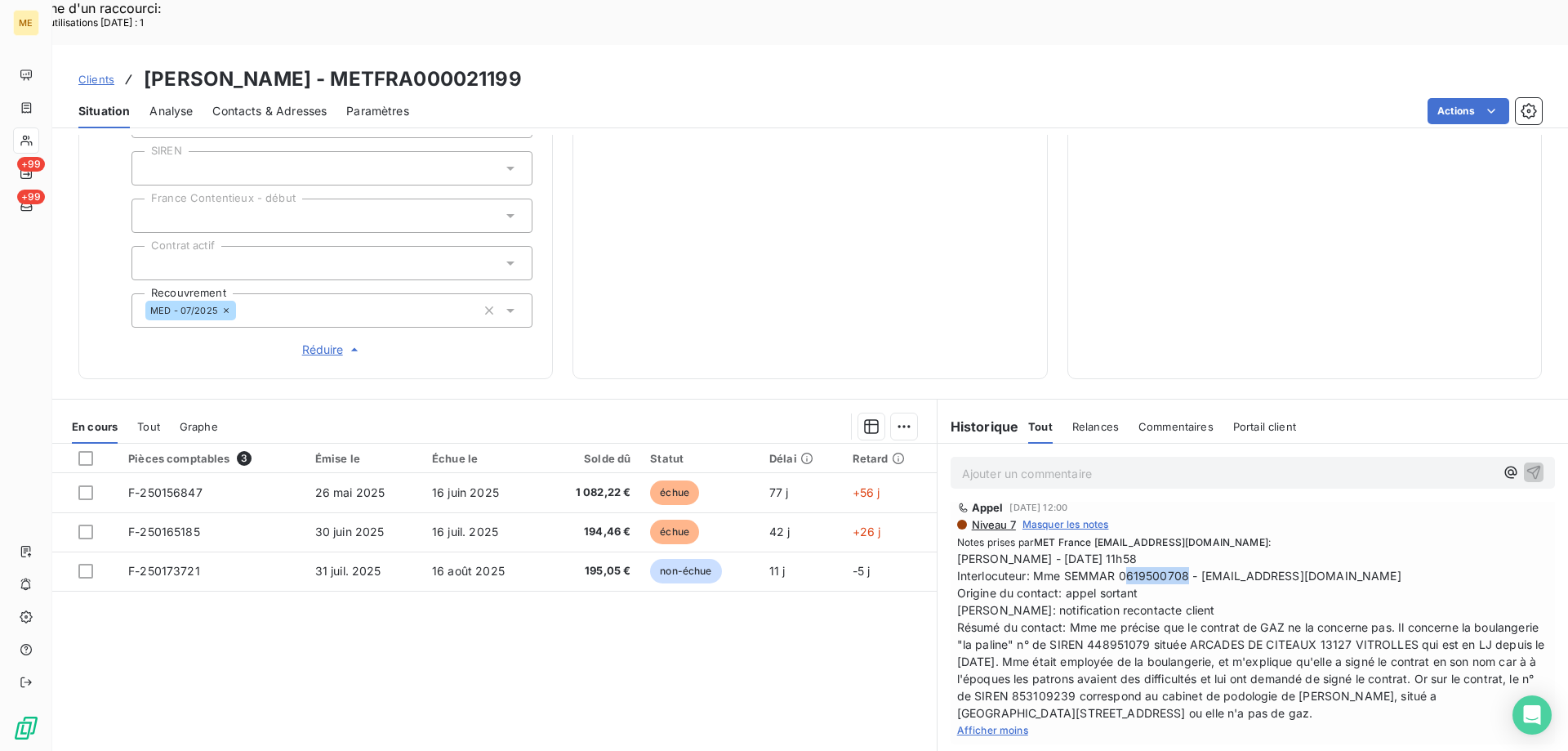
click at [1328, 517] on div "Niveau 7 Masquer les notes" at bounding box center [1253, 525] width 591 height 15
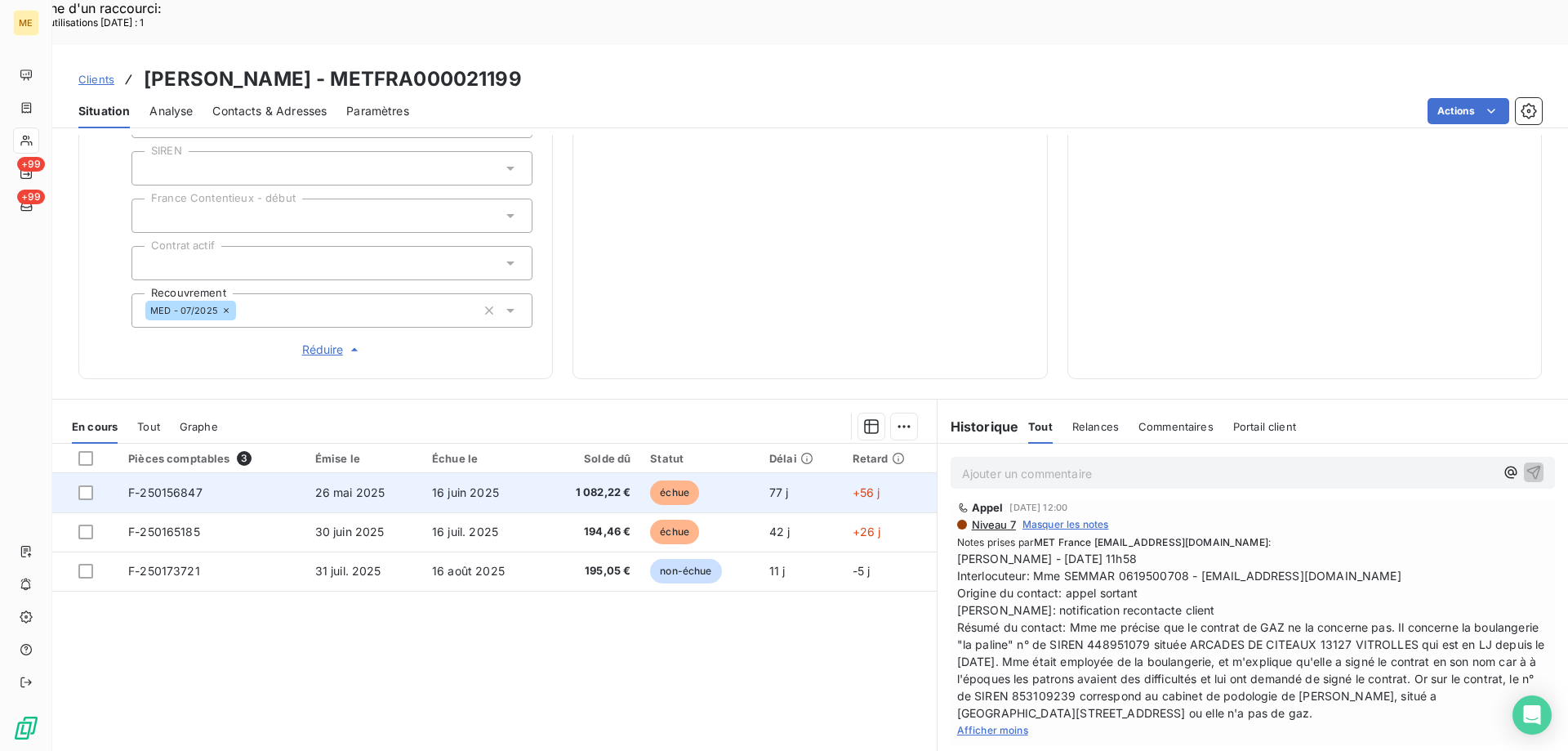
click at [165, 485] on span "F-250156847" at bounding box center [165, 492] width 74 height 14
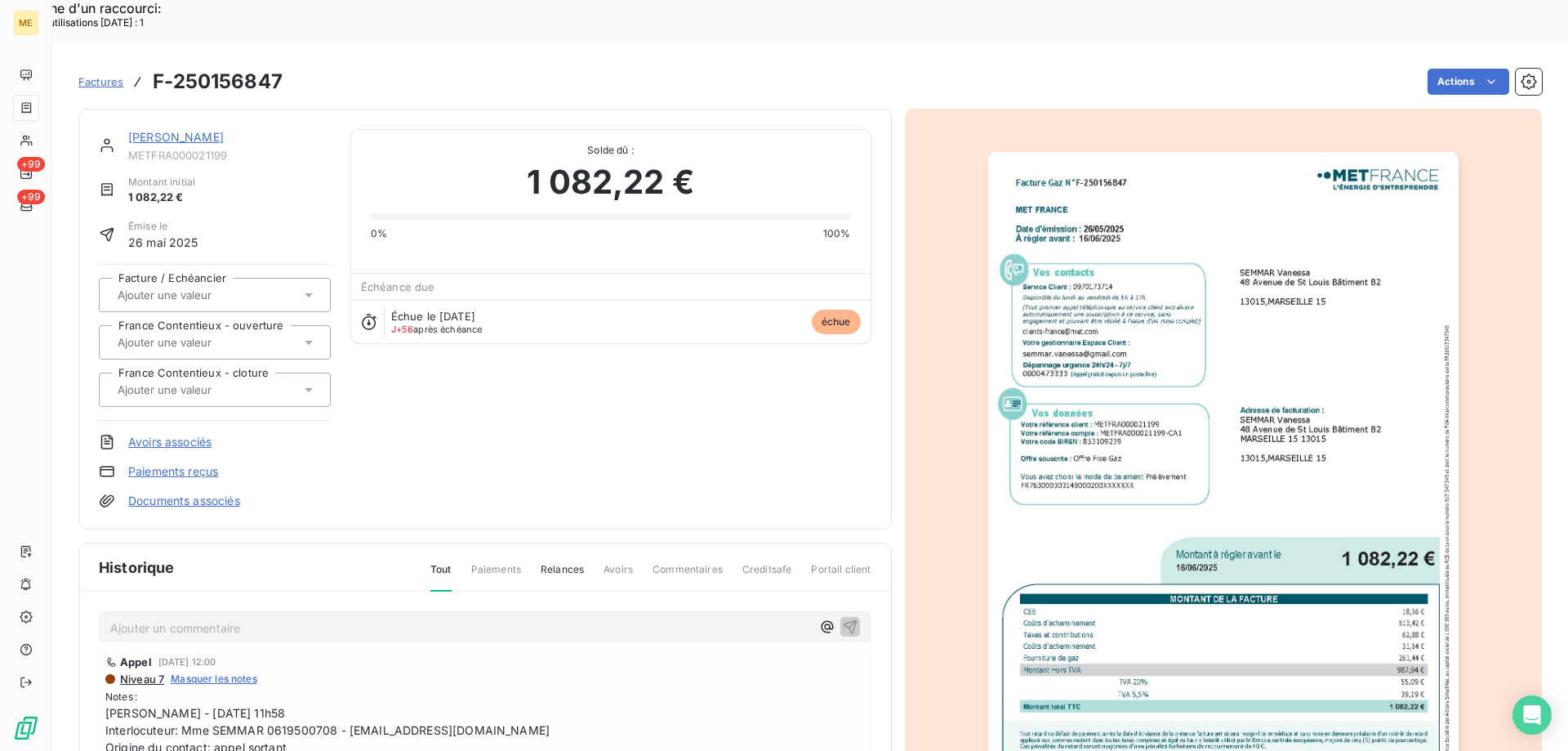
click at [202, 130] on link "[PERSON_NAME]" at bounding box center [176, 137] width 96 height 14
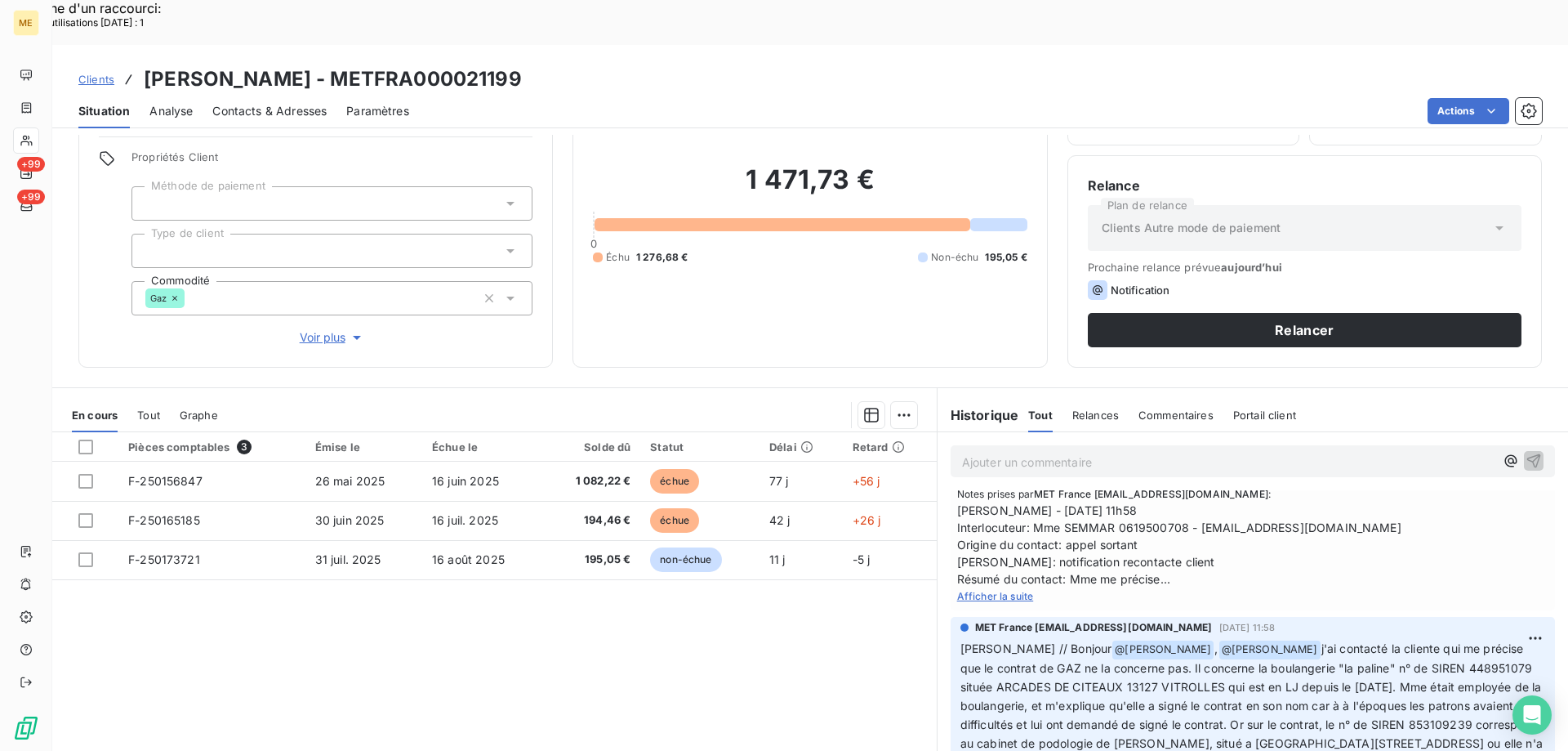
scroll to position [245, 0]
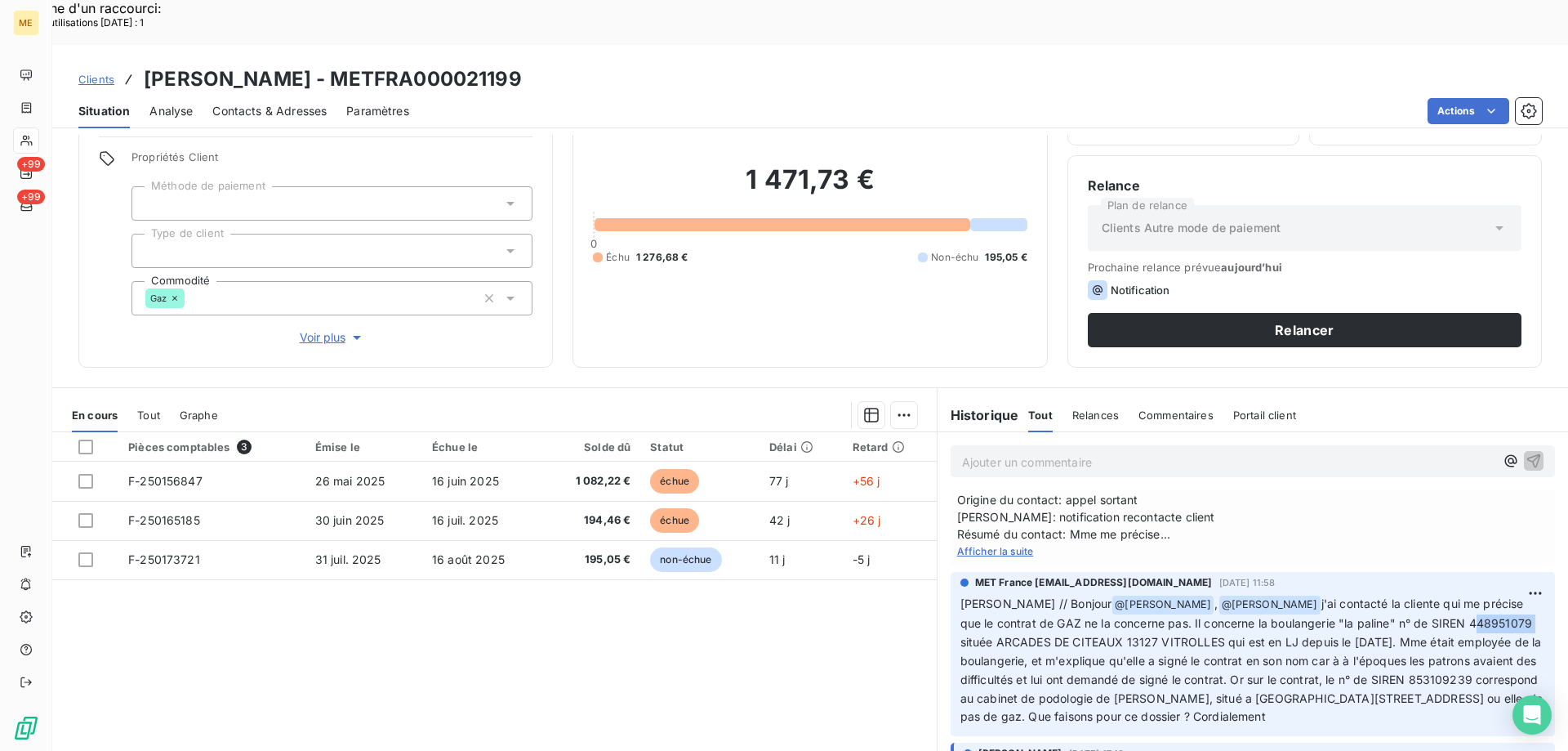
drag, startPoint x: 1385, startPoint y: 577, endPoint x: 1447, endPoint y: 584, distance: 62.4
click at [1447, 596] on span "j'ai contacté la cliente qui me précise que le contrat de GAZ ne la concerne pa…" at bounding box center [1253, 659] width 585 height 127
copy span "448951079"
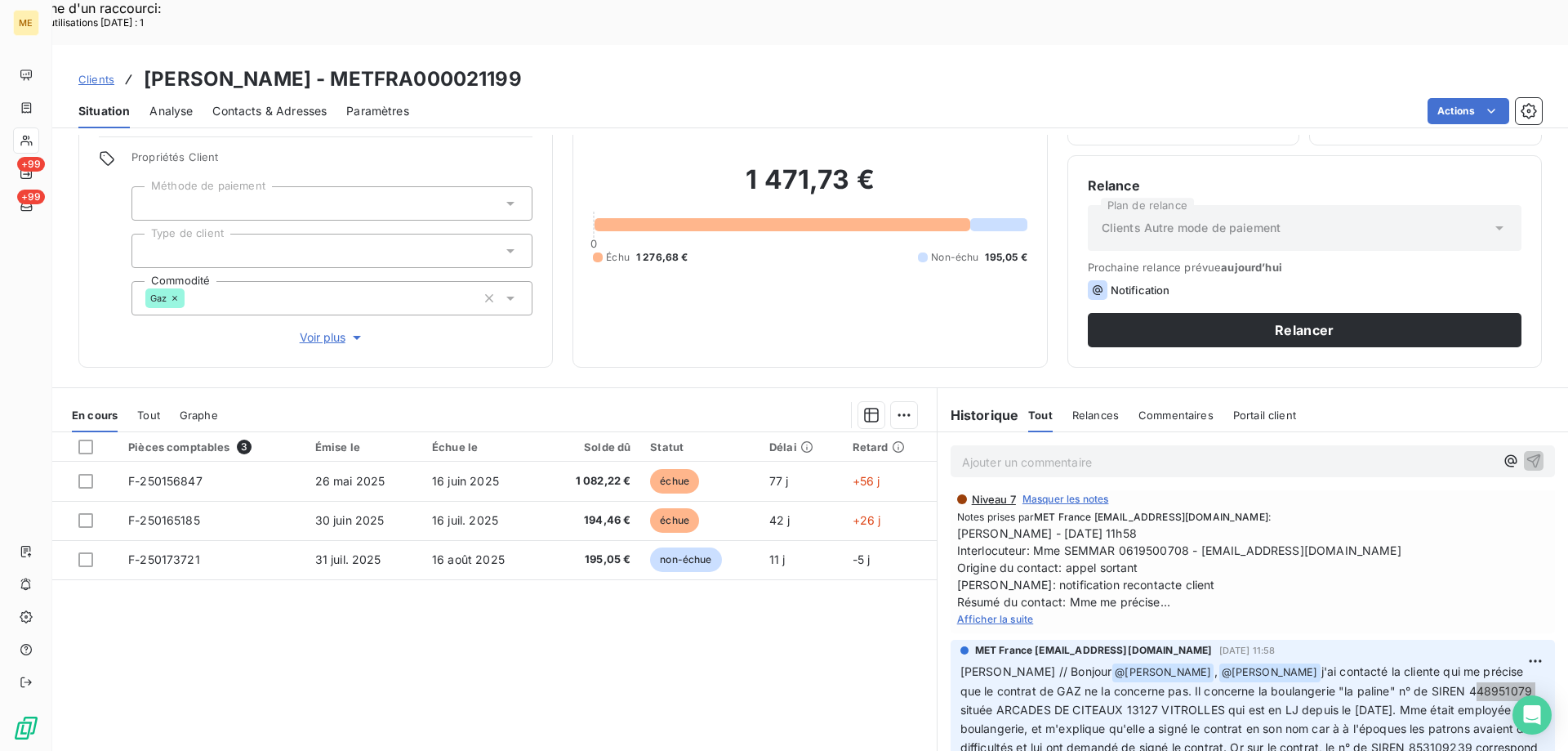
scroll to position [0, 0]
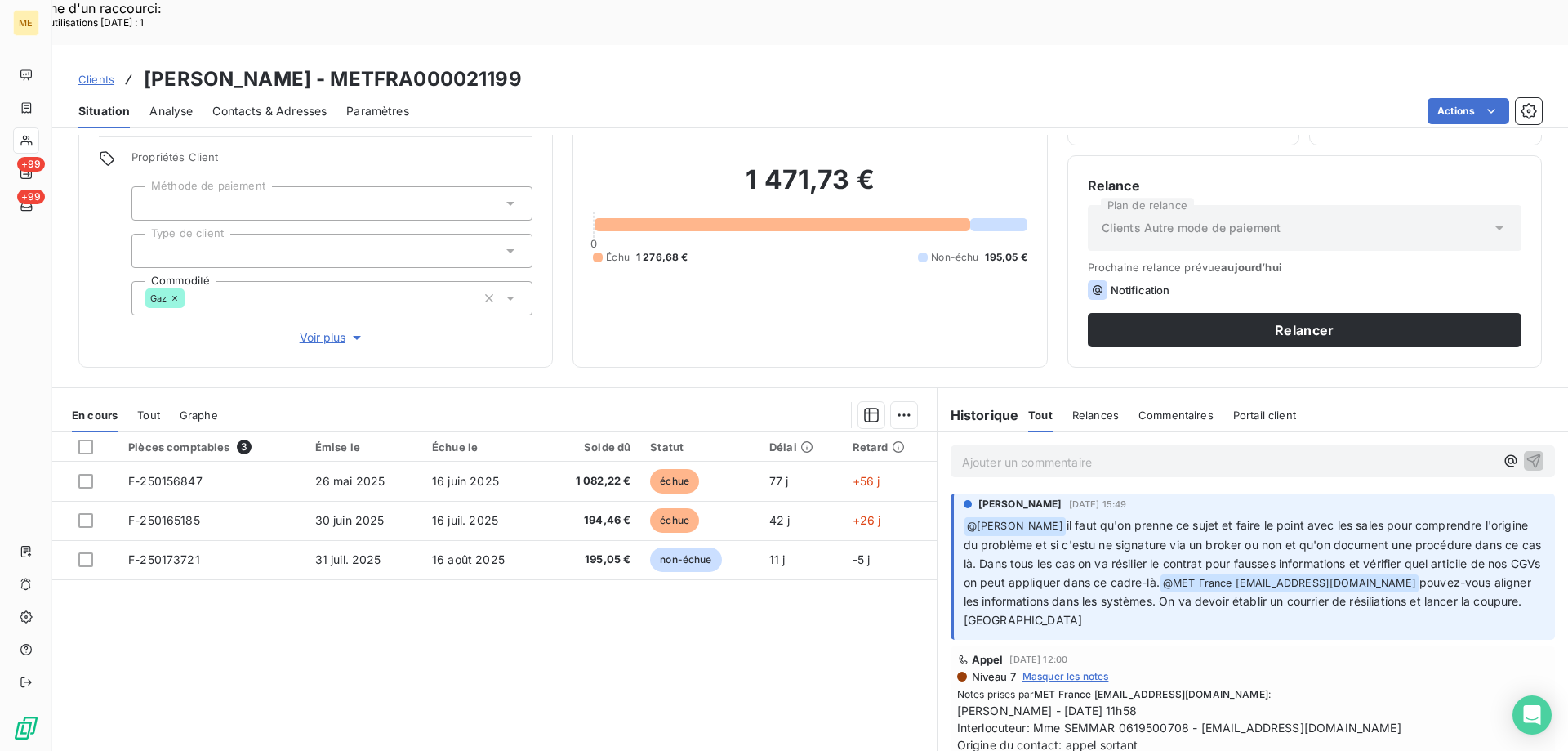
click at [1016, 452] on p "Ajouter un commentaire ﻿" at bounding box center [1228, 462] width 533 height 21
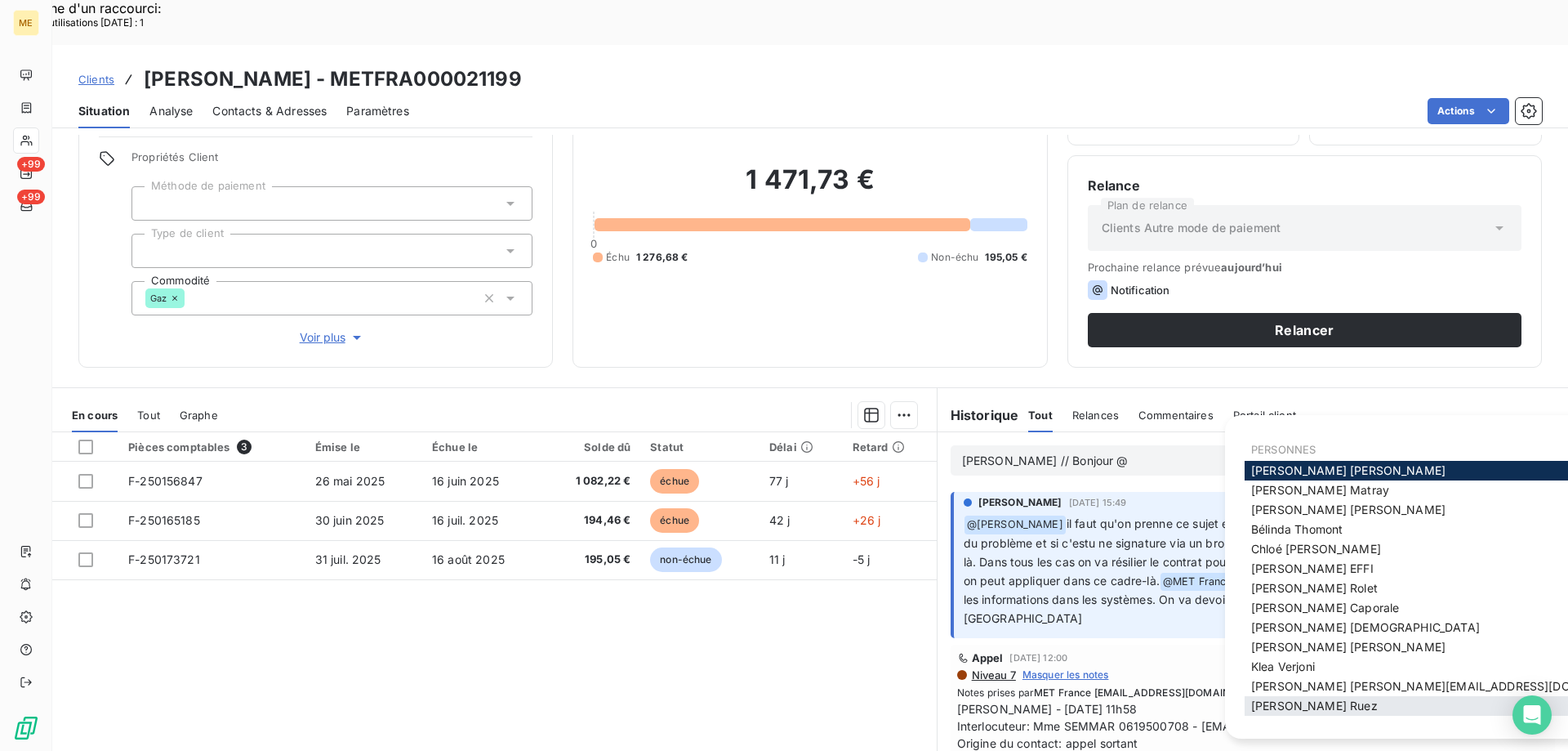
click at [1289, 702] on span "Xavier Ruez" at bounding box center [1314, 705] width 127 height 14
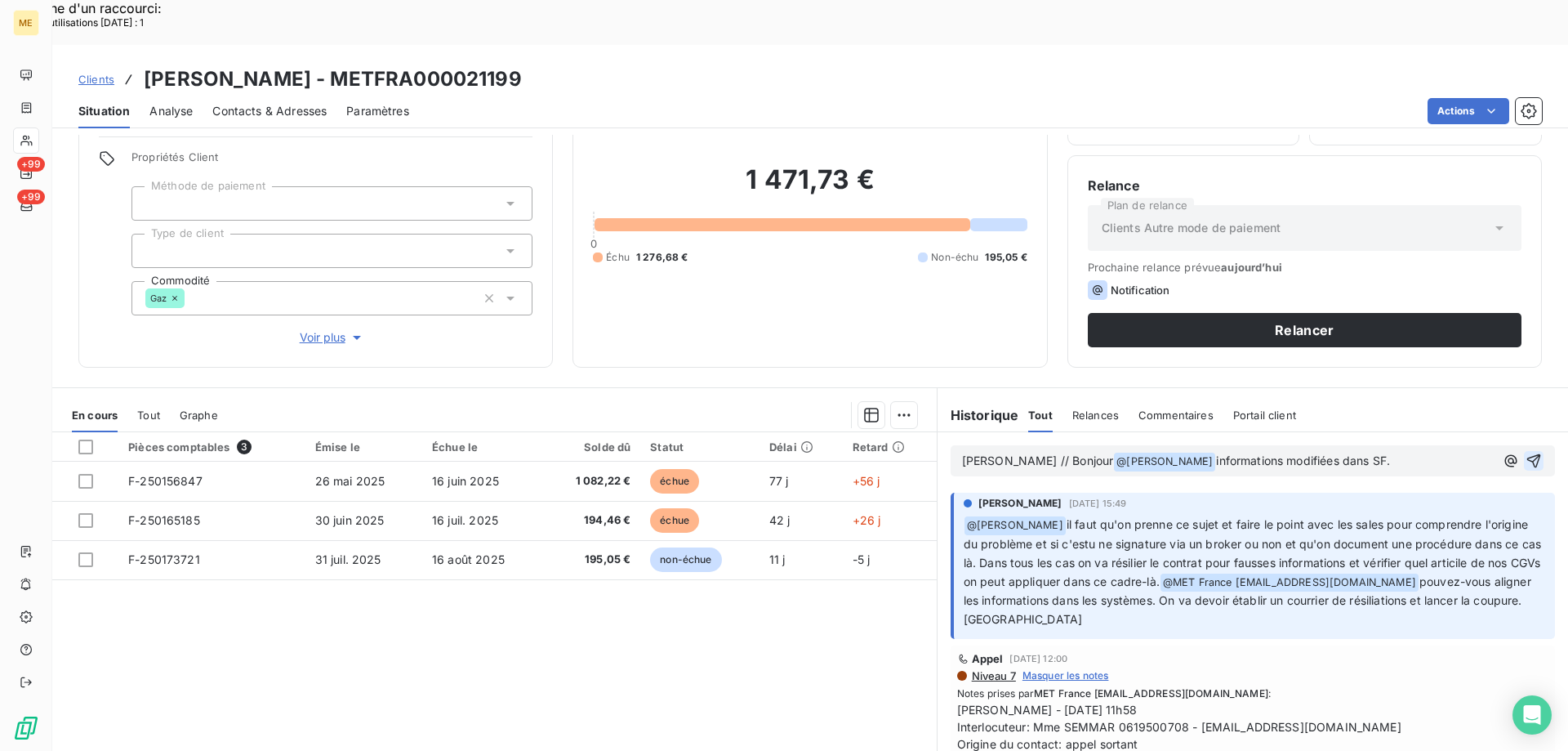
click at [1524, 451] on button "button" at bounding box center [1534, 461] width 20 height 20
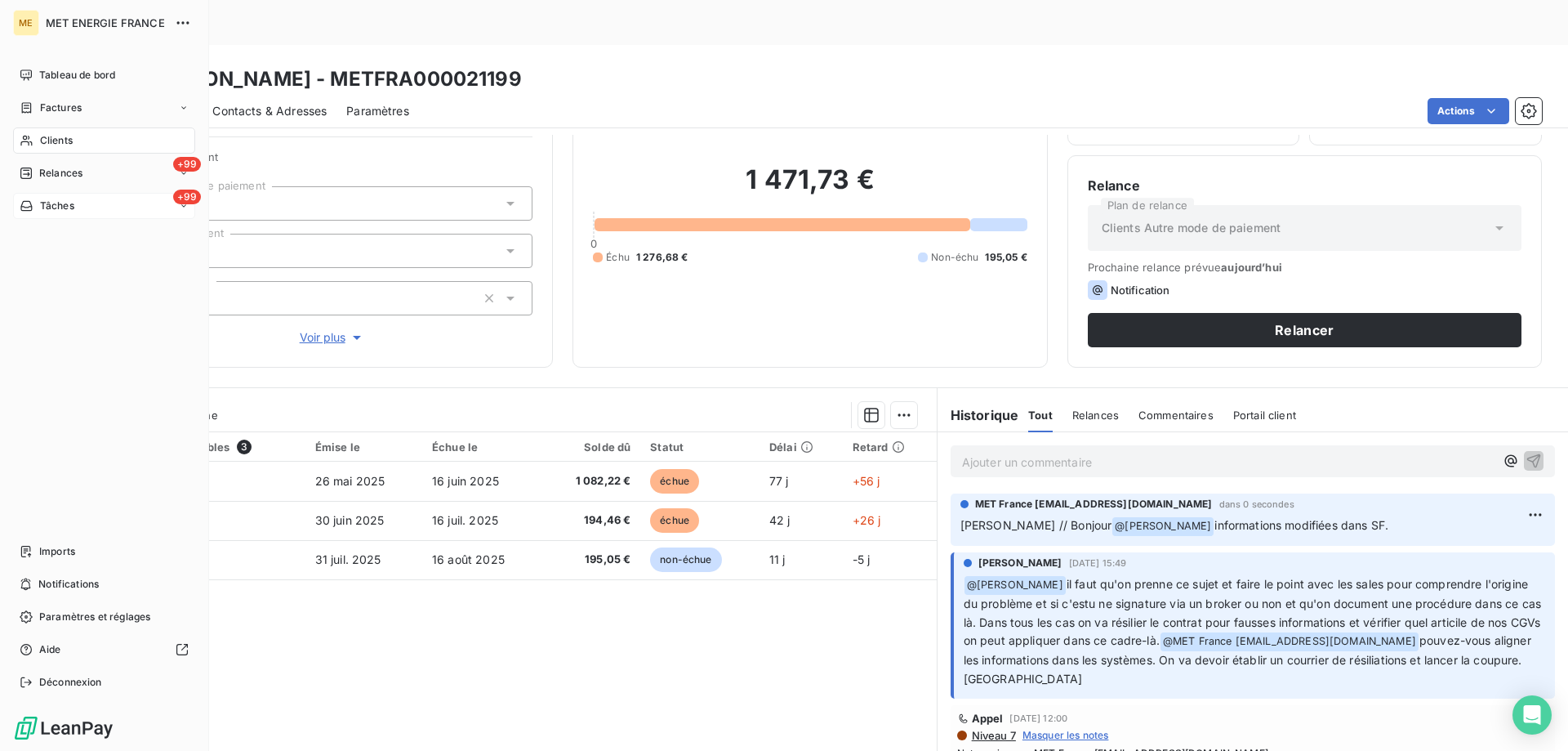
click at [51, 211] on span "Tâches" at bounding box center [57, 206] width 34 height 15
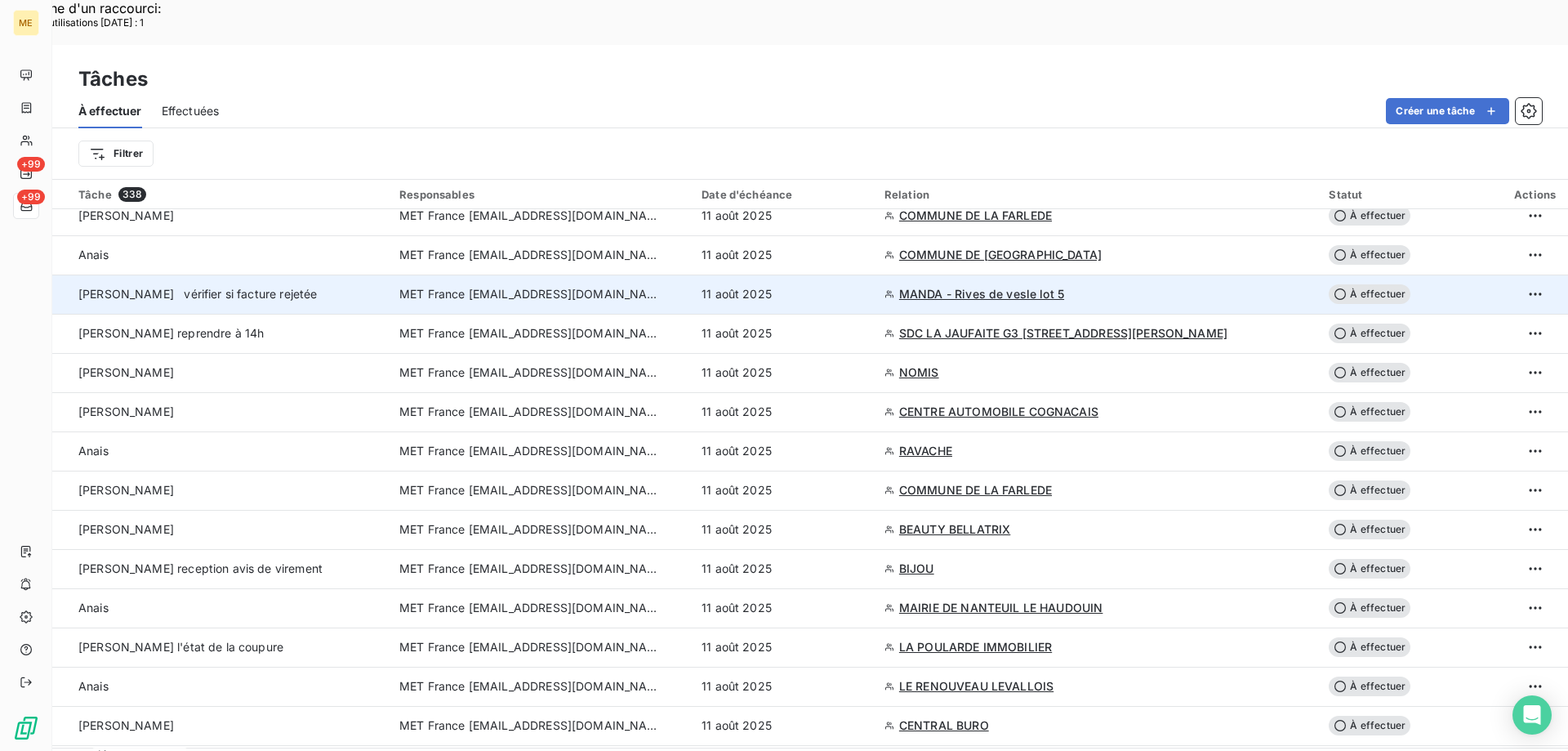
scroll to position [409, 0]
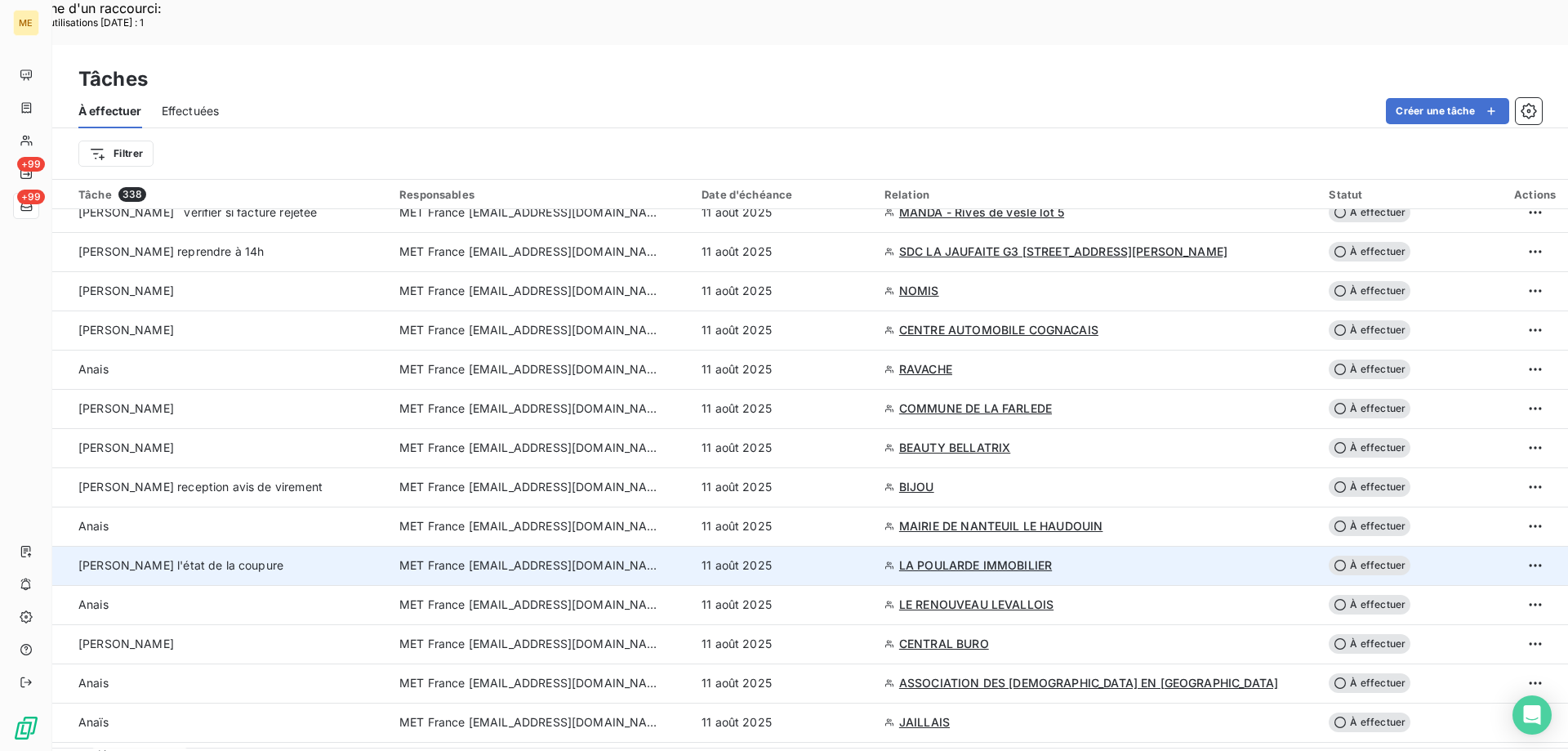
click at [590, 557] on span "MET France [EMAIL_ADDRESS][DOMAIN_NAME]" at bounding box center [530, 565] width 261 height 17
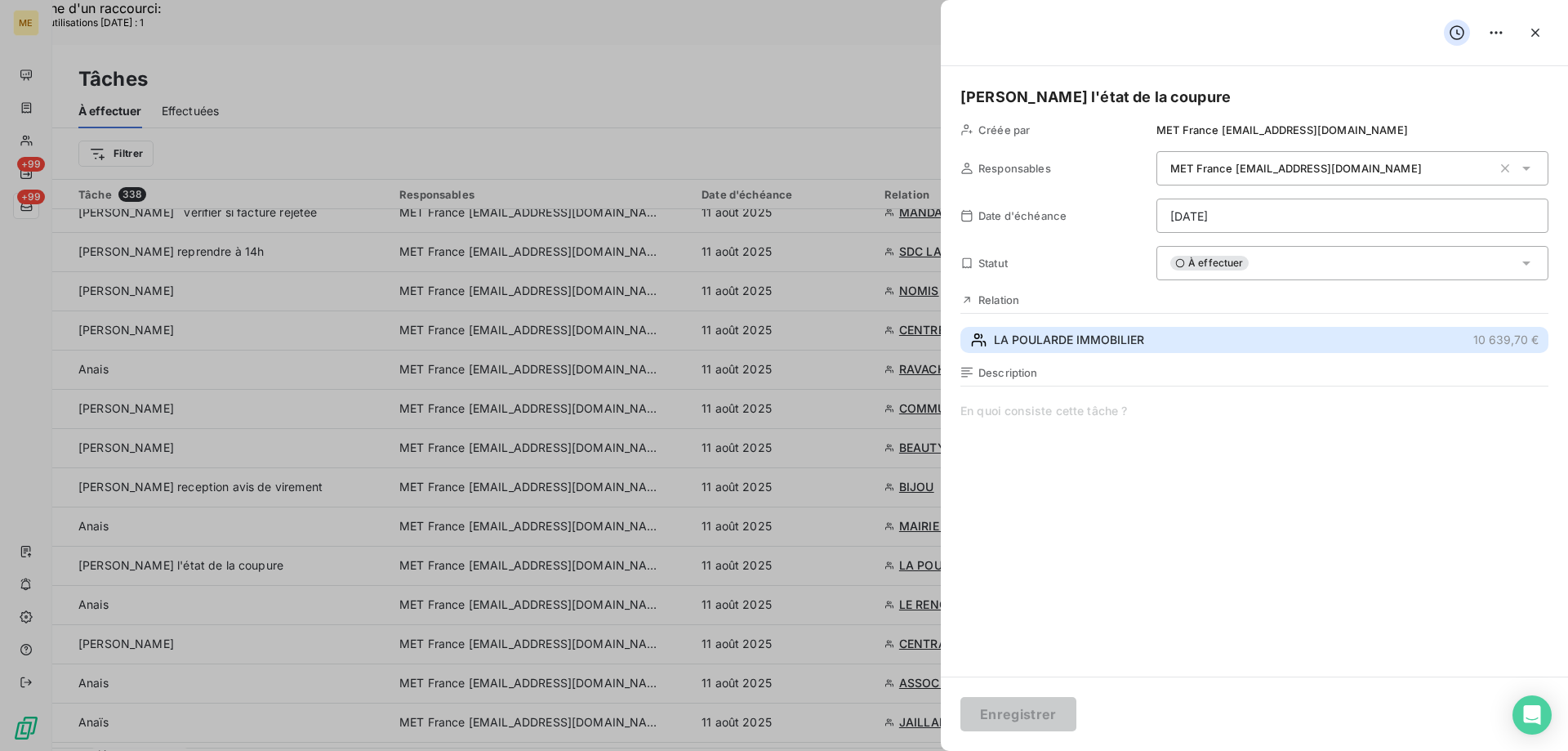
click at [1040, 341] on span "LA POULARDE IMMOBILIER" at bounding box center [1069, 340] width 151 height 17
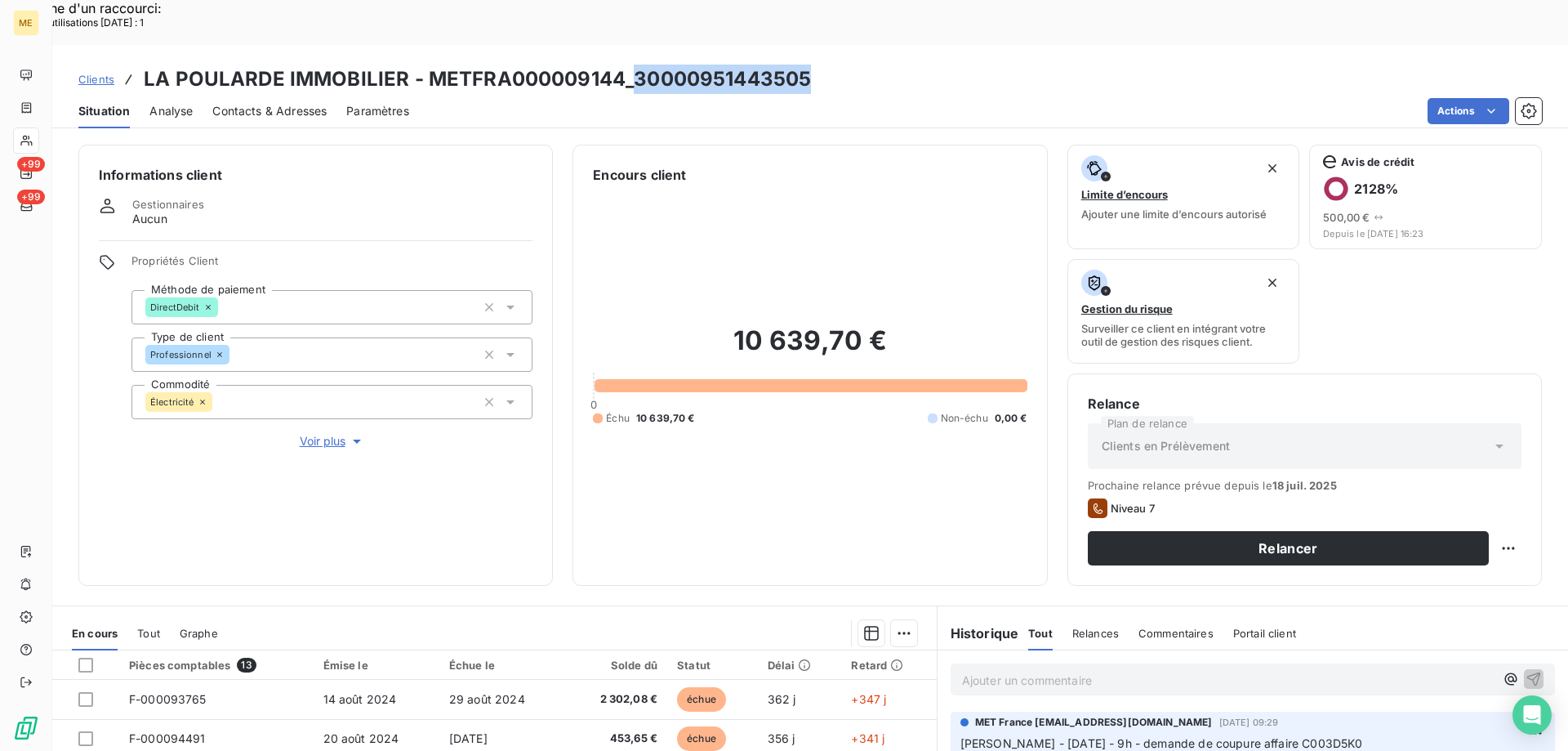
drag, startPoint x: 635, startPoint y: 37, endPoint x: 801, endPoint y: 36, distance: 166.0
click at [801, 65] on h3 "LA POULARDE IMMOBILIER - METFRA000009144_30000951443505" at bounding box center [478, 79] width 667 height 29
copy h3 "30000951443505"
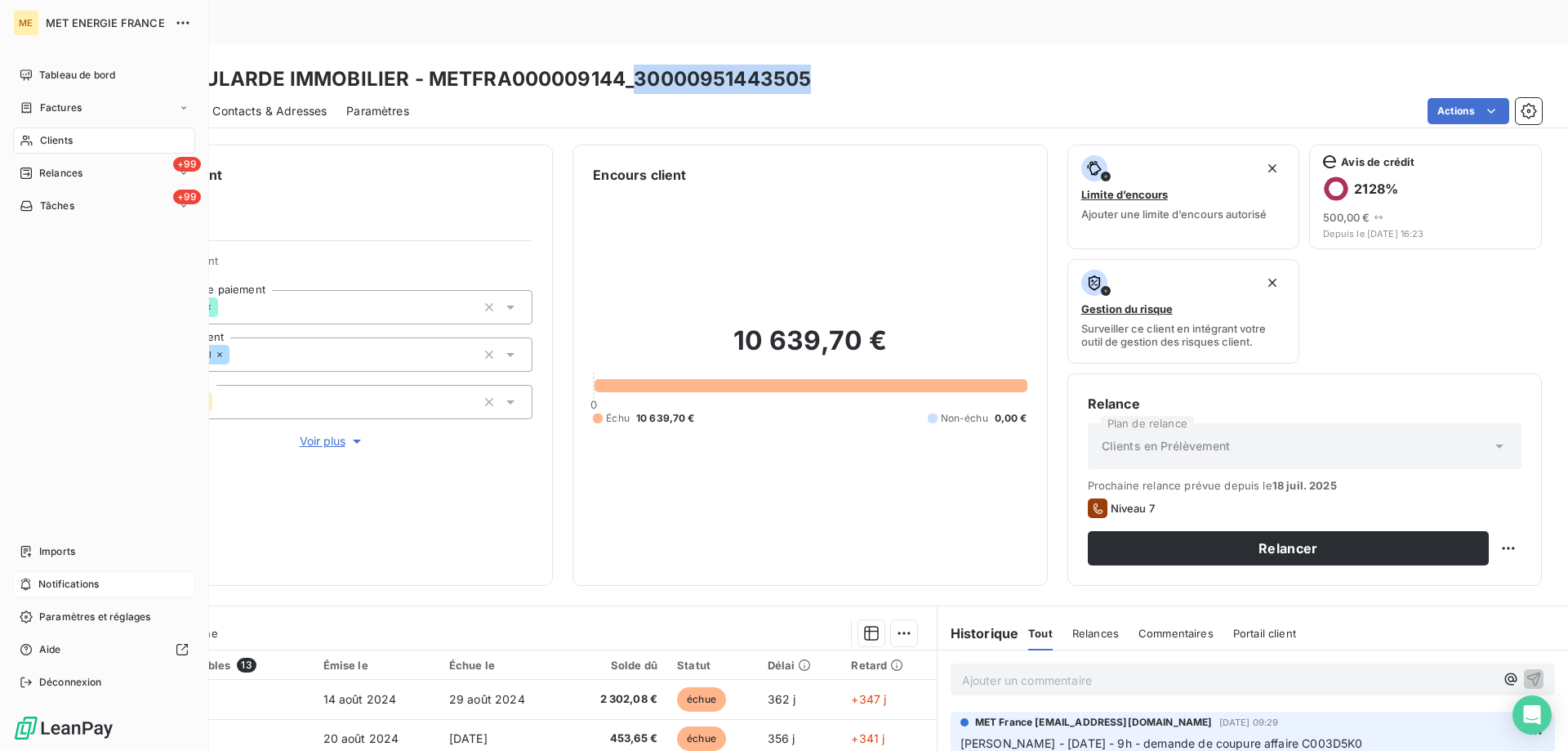
click at [54, 579] on span "Notifications" at bounding box center [68, 584] width 61 height 15
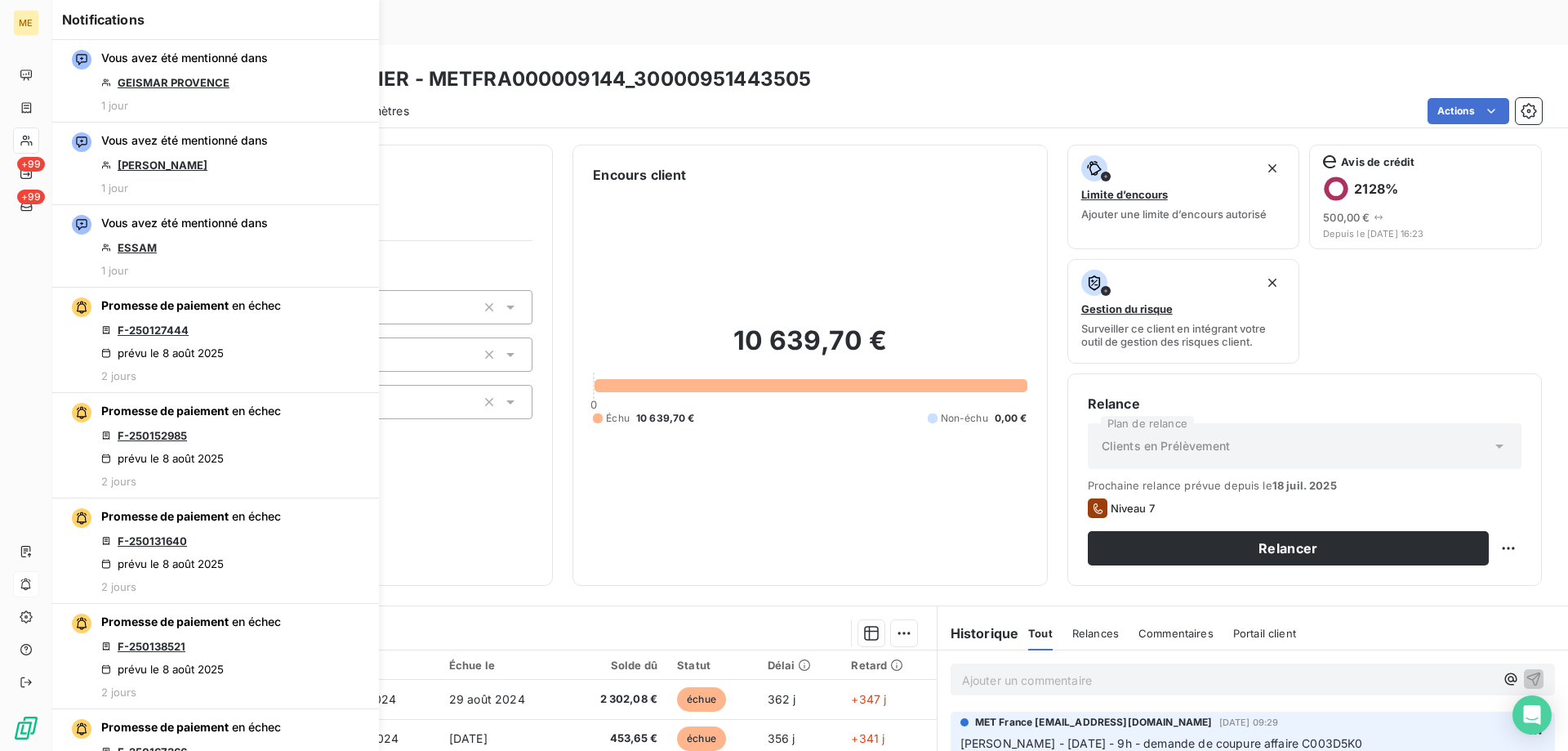
click at [736, 145] on div "Encours client 10 639,70 € 0 Échu 10 639,70 € Non-échu 0,00 €" at bounding box center [810, 366] width 474 height 441
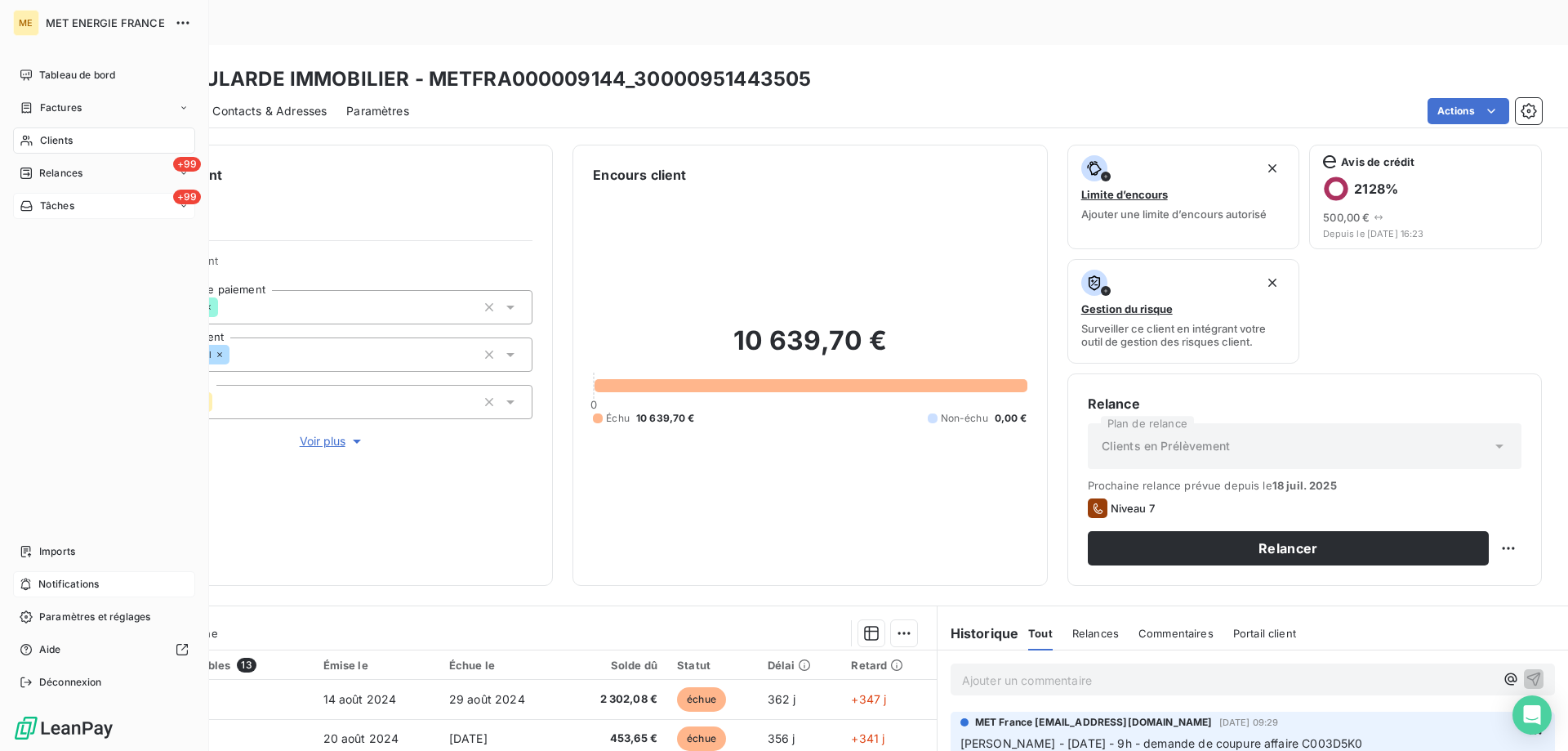
click at [29, 198] on div "Tâches" at bounding box center [47, 206] width 55 height 15
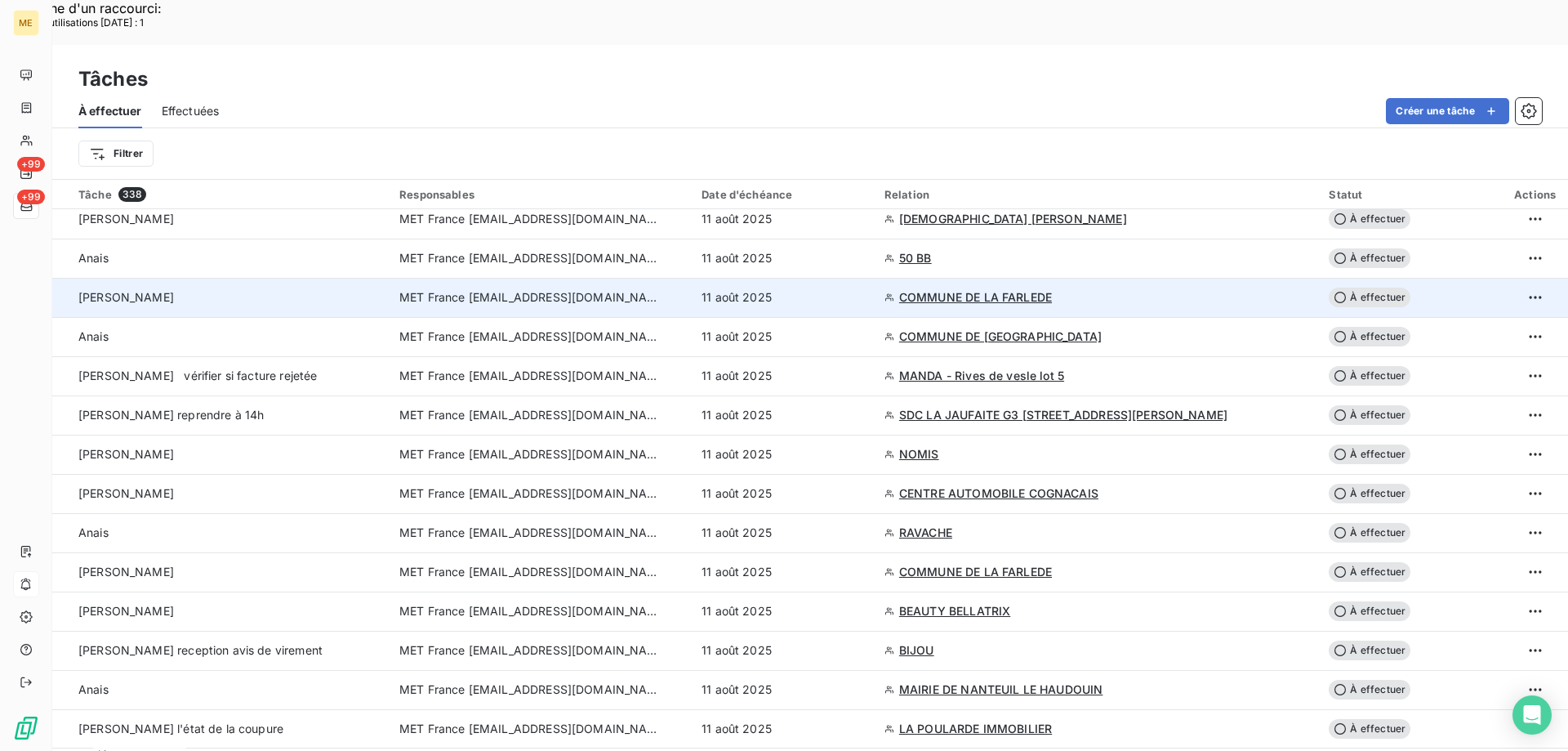
scroll to position [326, 0]
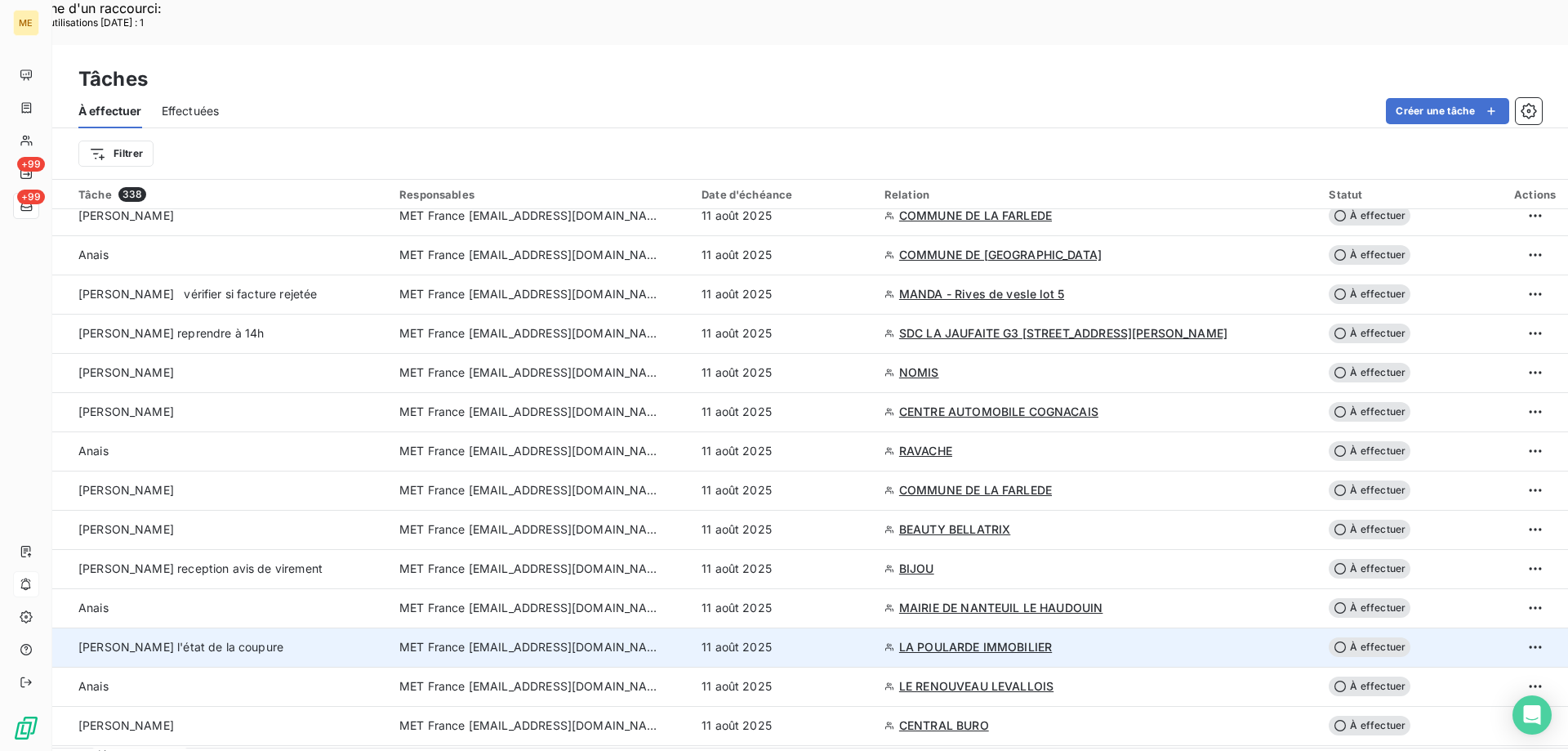
click at [493, 639] on span "MET France [EMAIL_ADDRESS][DOMAIN_NAME]" at bounding box center [530, 647] width 261 height 17
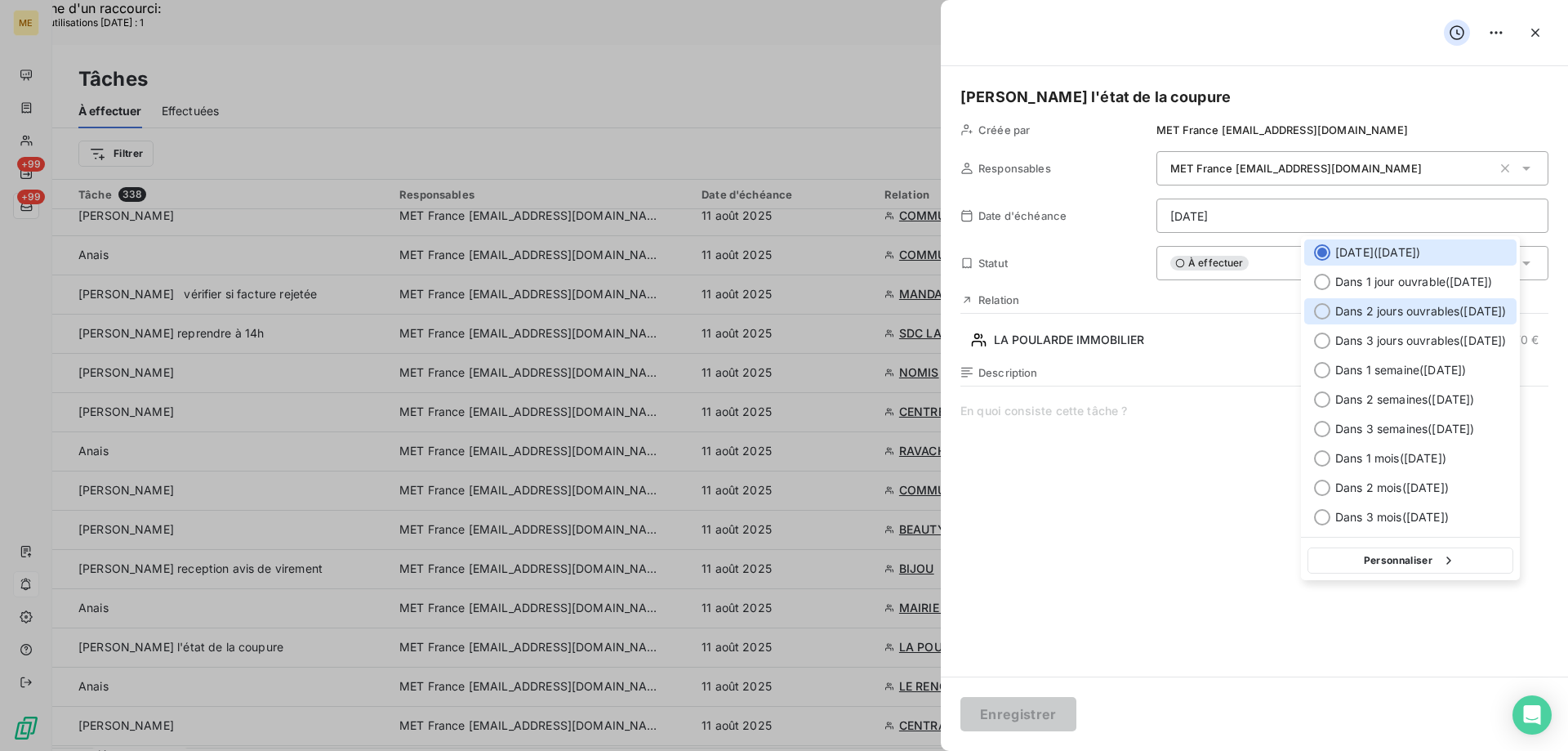
click at [1317, 307] on div at bounding box center [1322, 311] width 17 height 17
type input "13/08/2025"
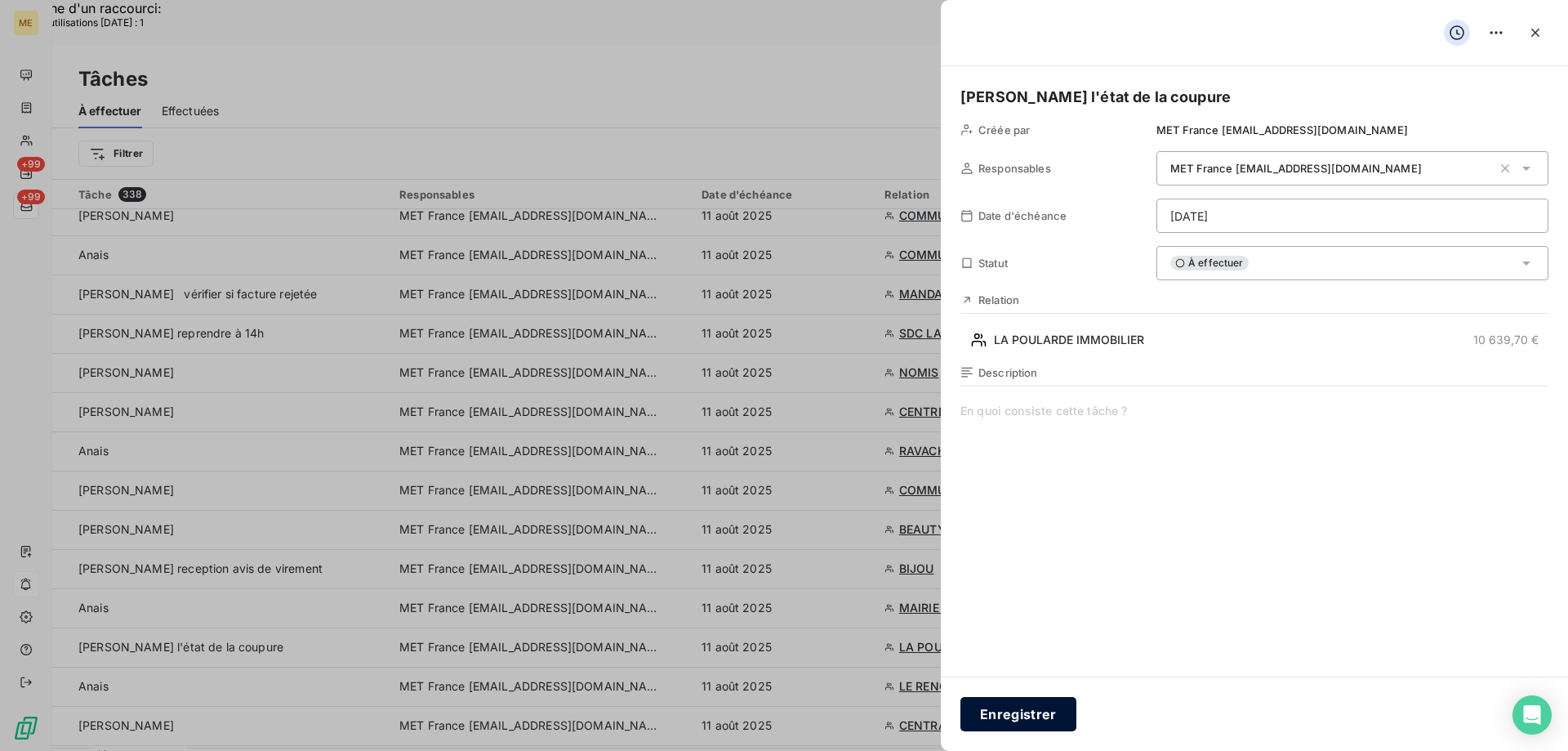
click at [1026, 719] on button "Enregistrer" at bounding box center [1018, 714] width 116 height 34
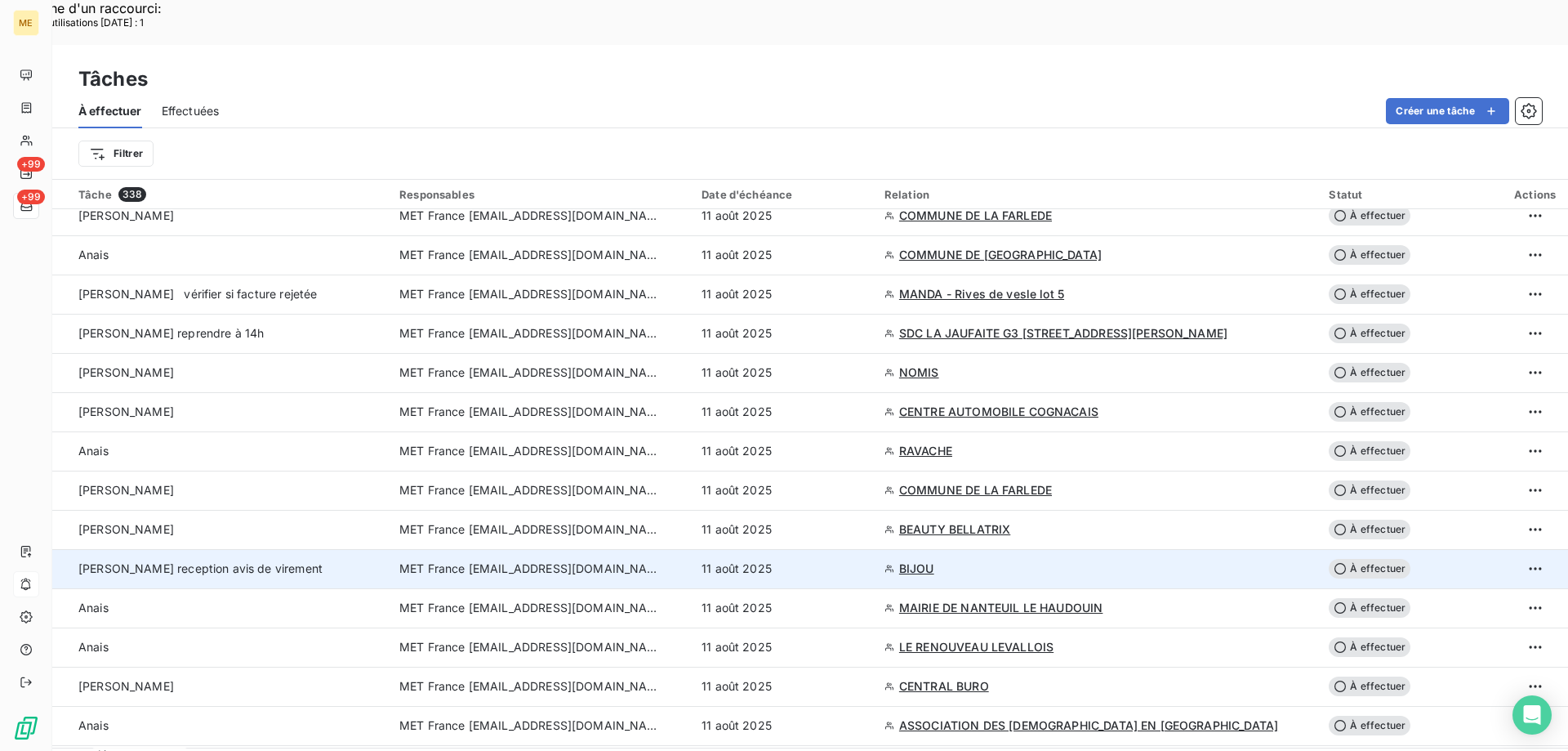
click at [585, 560] on span "MET France [EMAIL_ADDRESS][DOMAIN_NAME]" at bounding box center [530, 569] width 261 height 17
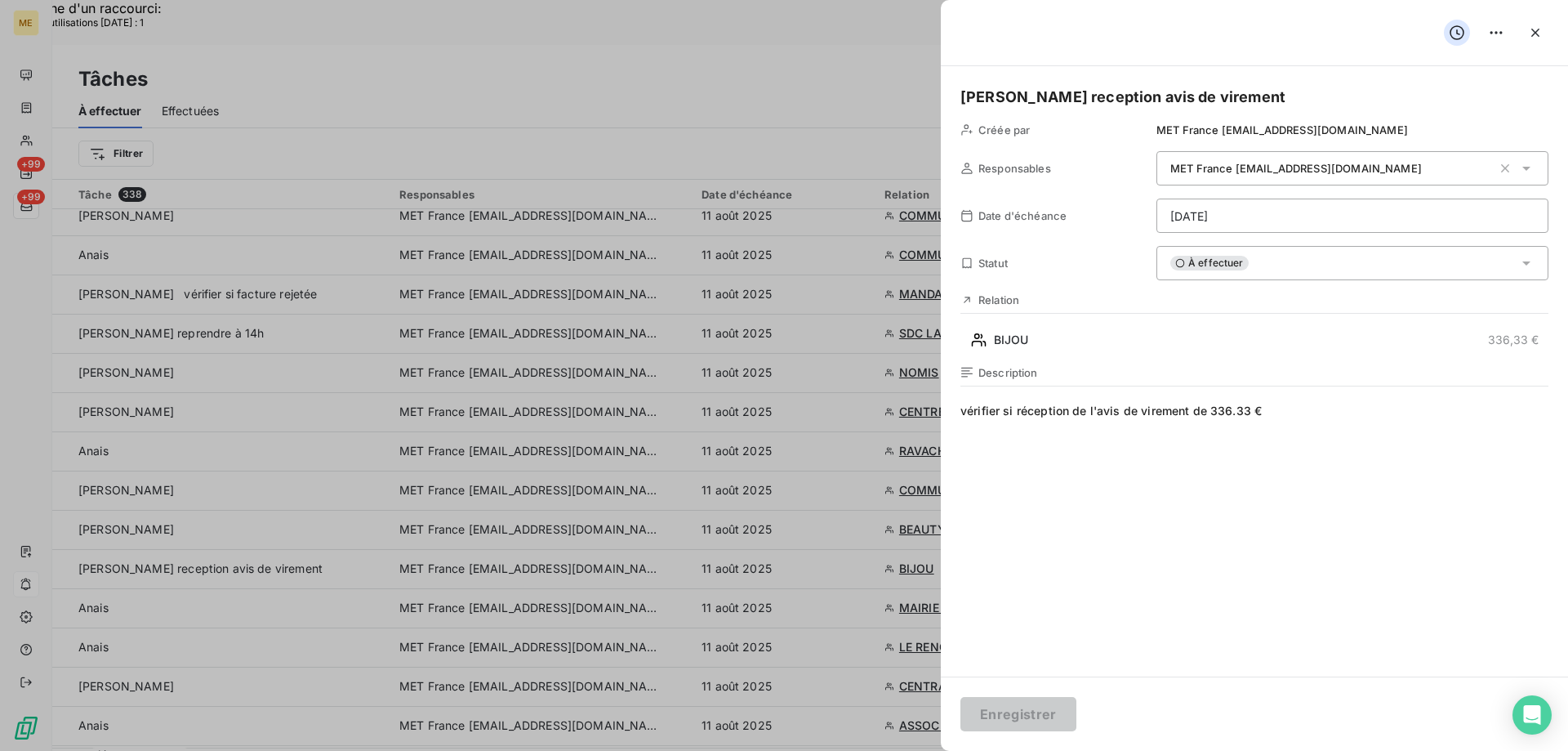
click at [1000, 315] on div "Relation BIJOU 336,33 €" at bounding box center [1254, 323] width 588 height 60
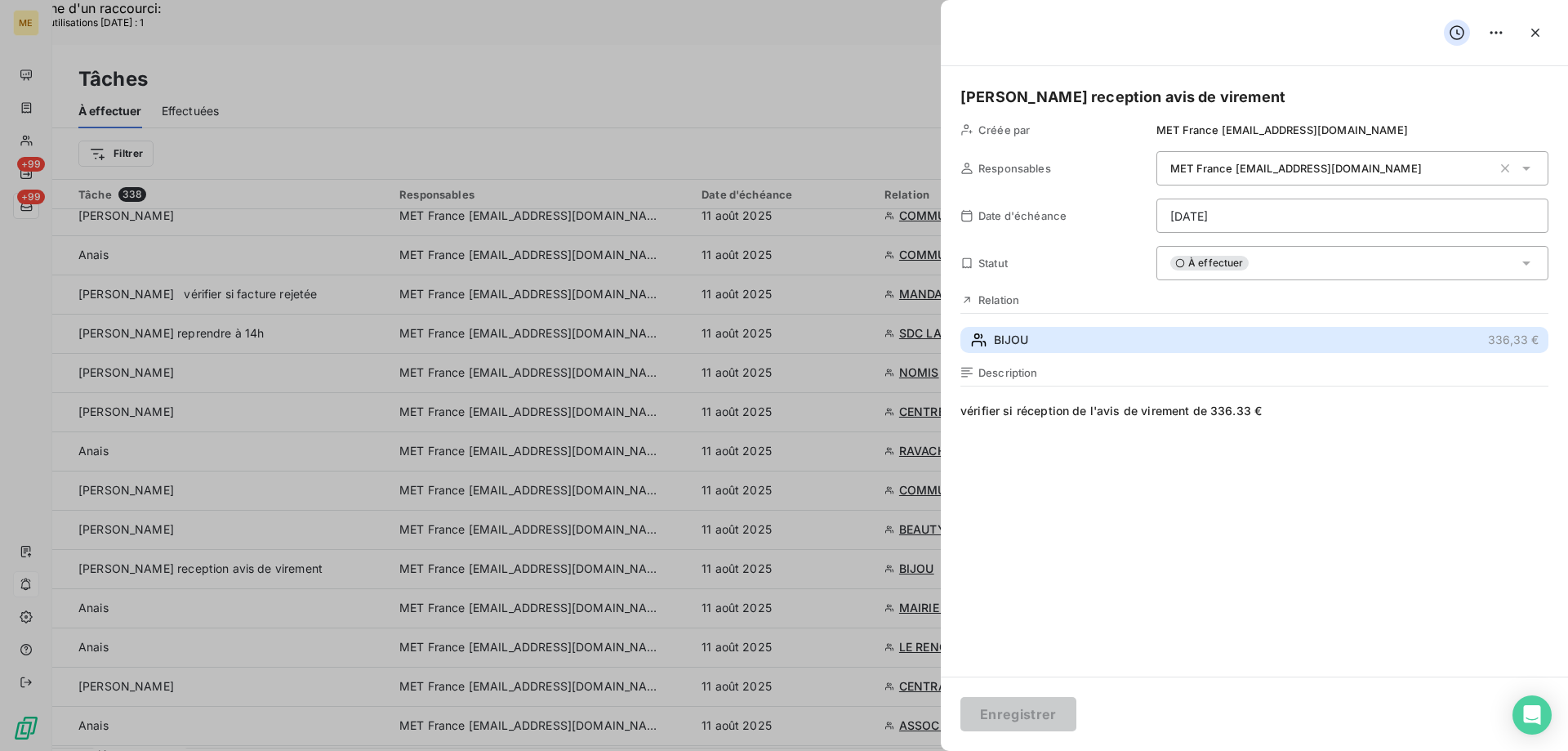
click at [1001, 345] on span "BIJOU" at bounding box center [1010, 340] width 34 height 17
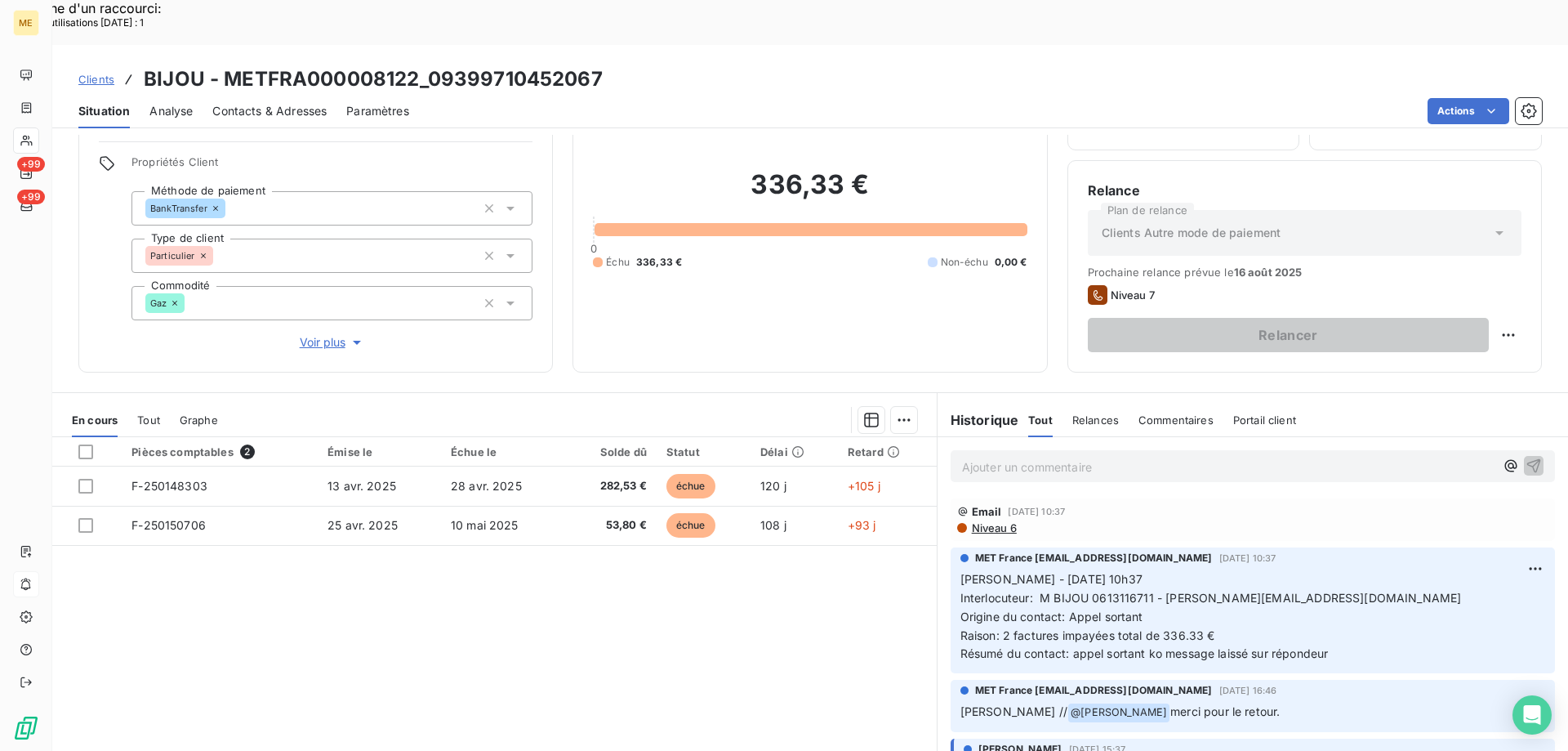
scroll to position [104, 0]
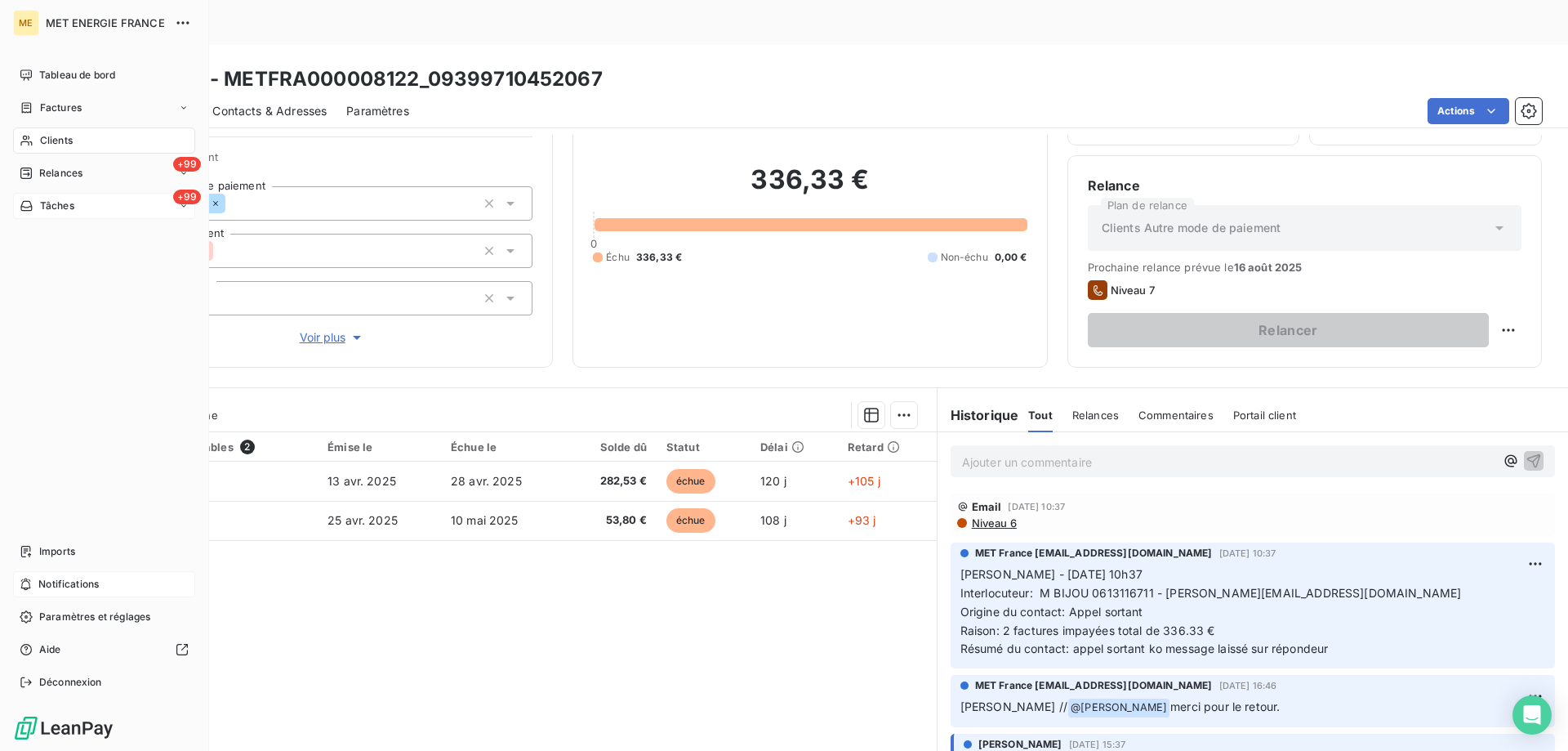
click at [61, 202] on span "Tâches" at bounding box center [57, 206] width 34 height 15
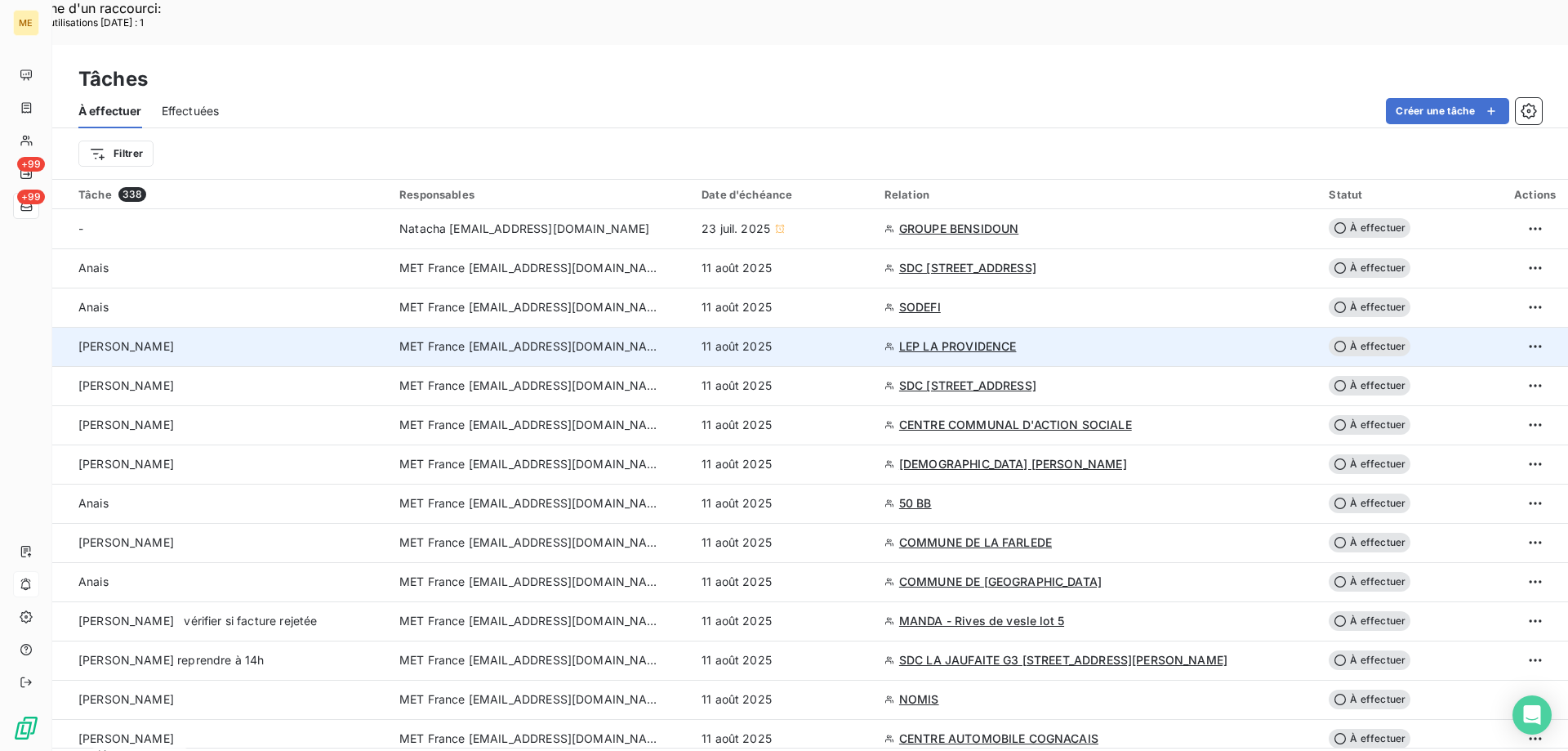
click at [526, 338] on span "MET France [EMAIL_ADDRESS][DOMAIN_NAME]" at bounding box center [530, 346] width 261 height 17
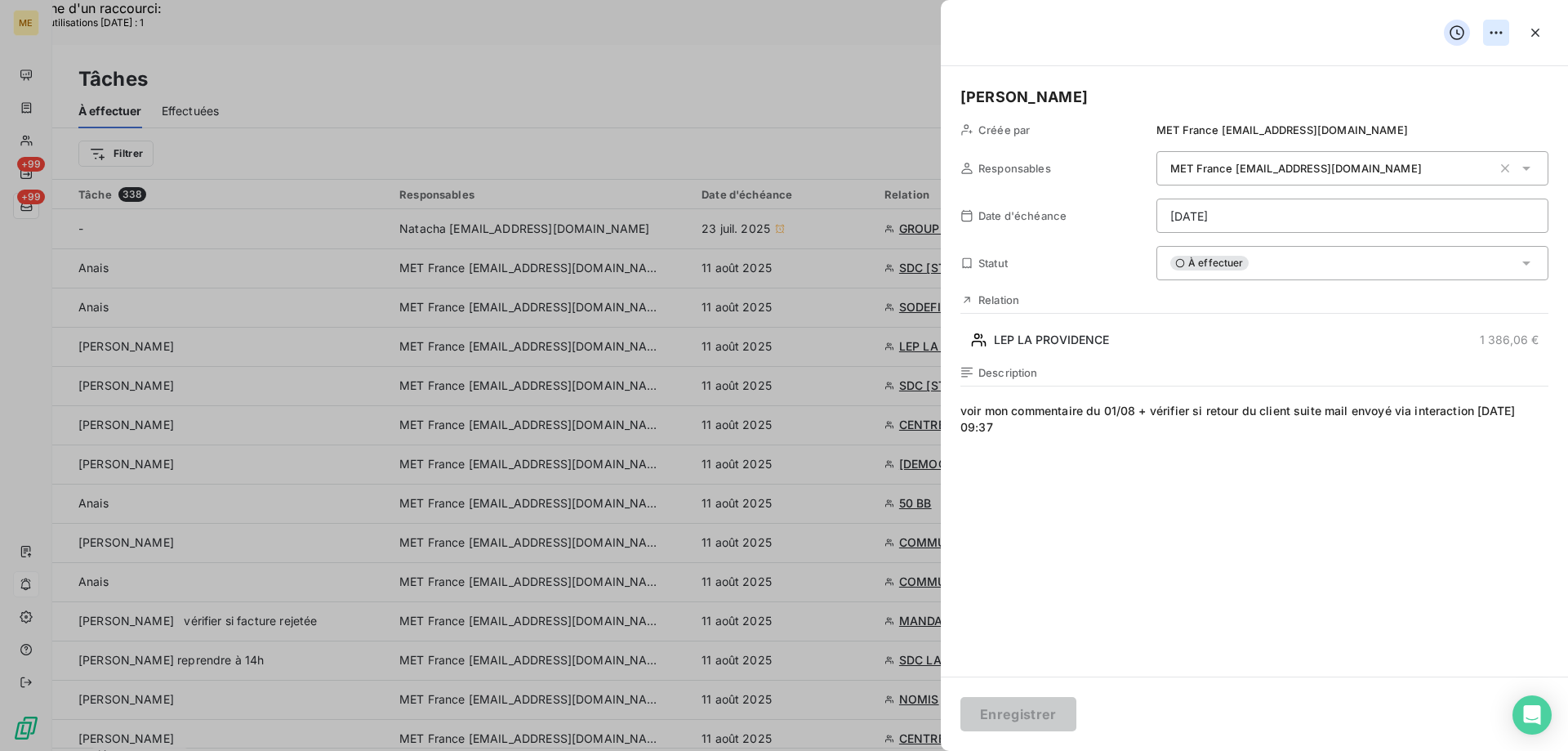
click at [1461, 73] on div "Supprimer la tâche" at bounding box center [1432, 68] width 141 height 26
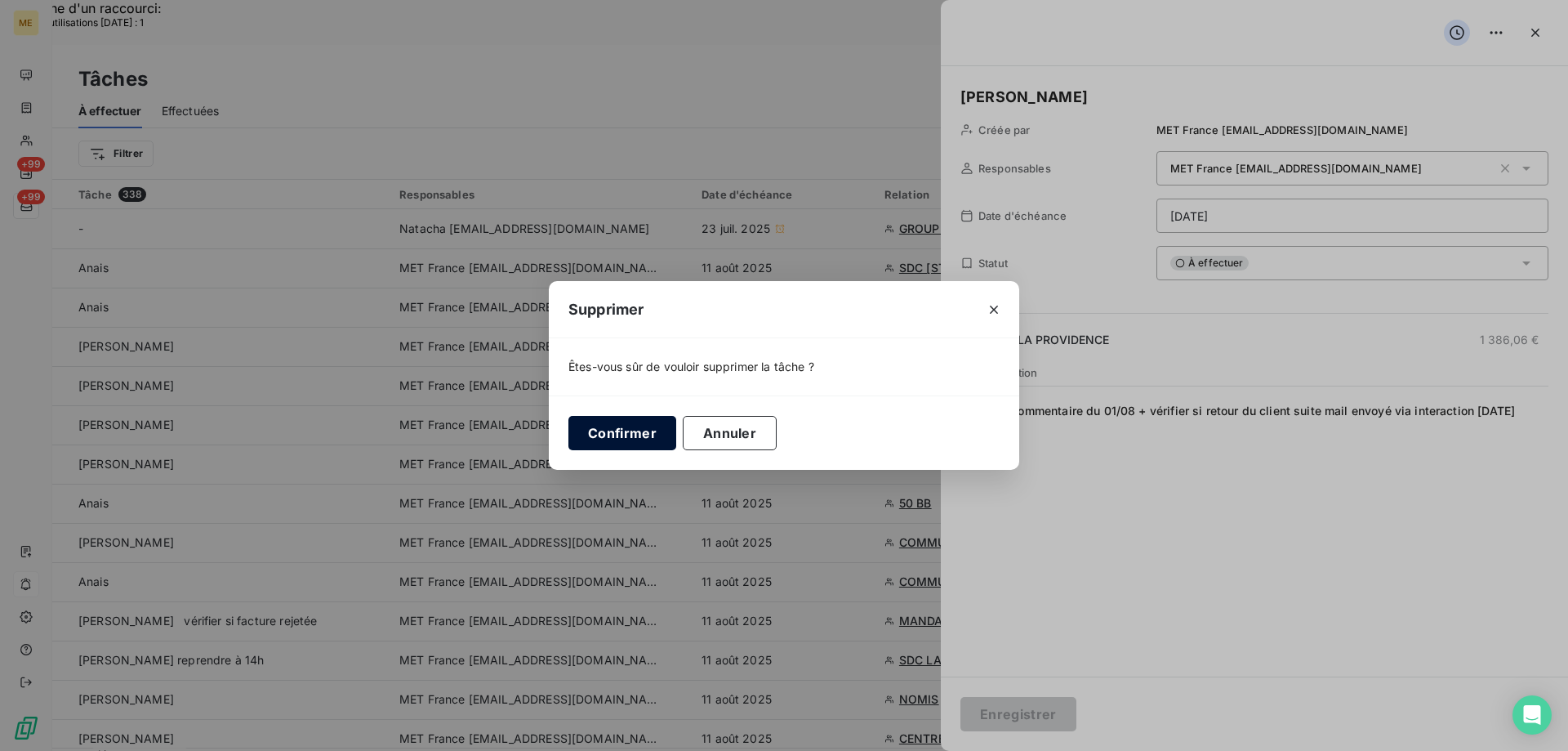
click at [631, 427] on button "Confirmer" at bounding box center [623, 432] width 108 height 34
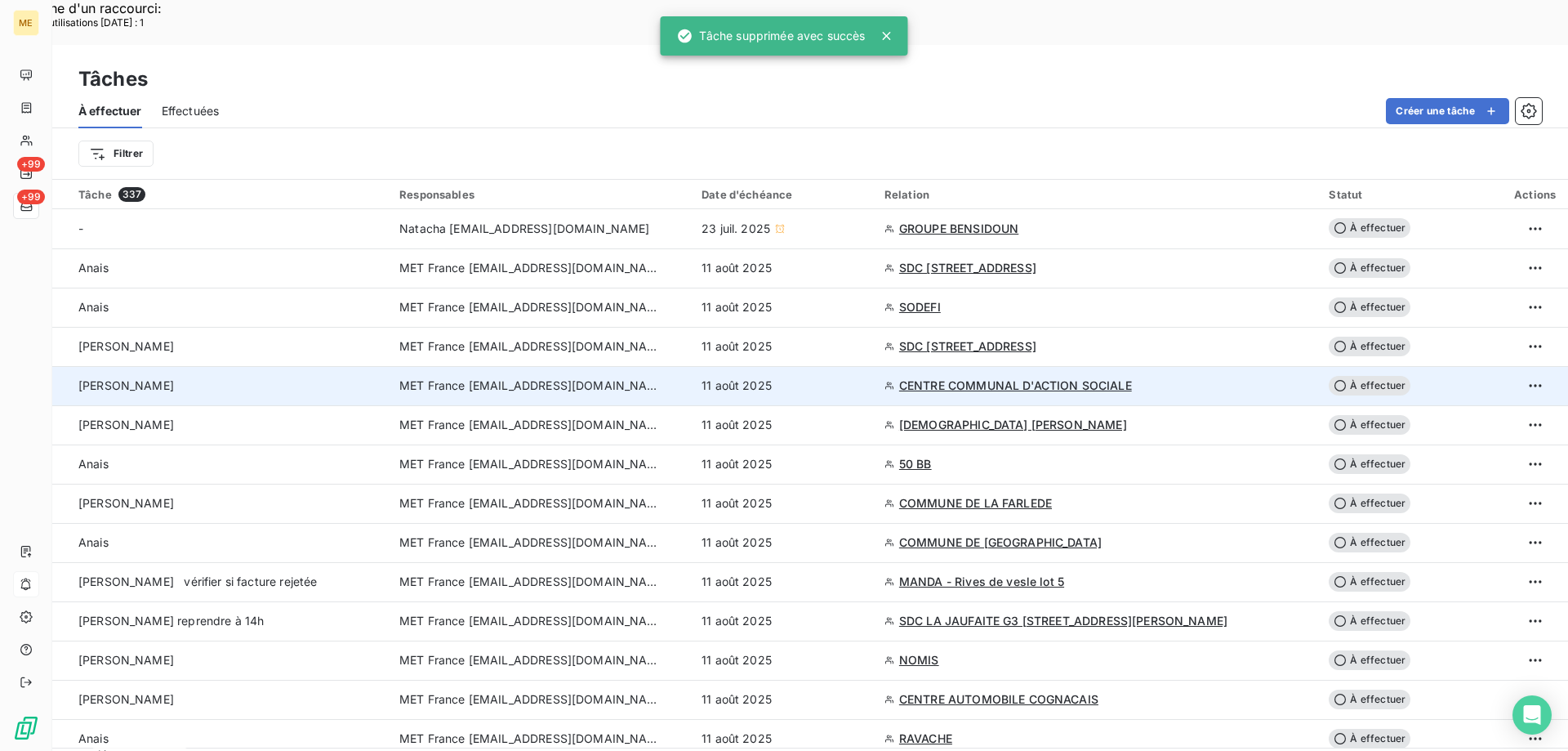
click at [481, 377] on span "MET France [EMAIL_ADDRESS][DOMAIN_NAME]" at bounding box center [530, 385] width 261 height 17
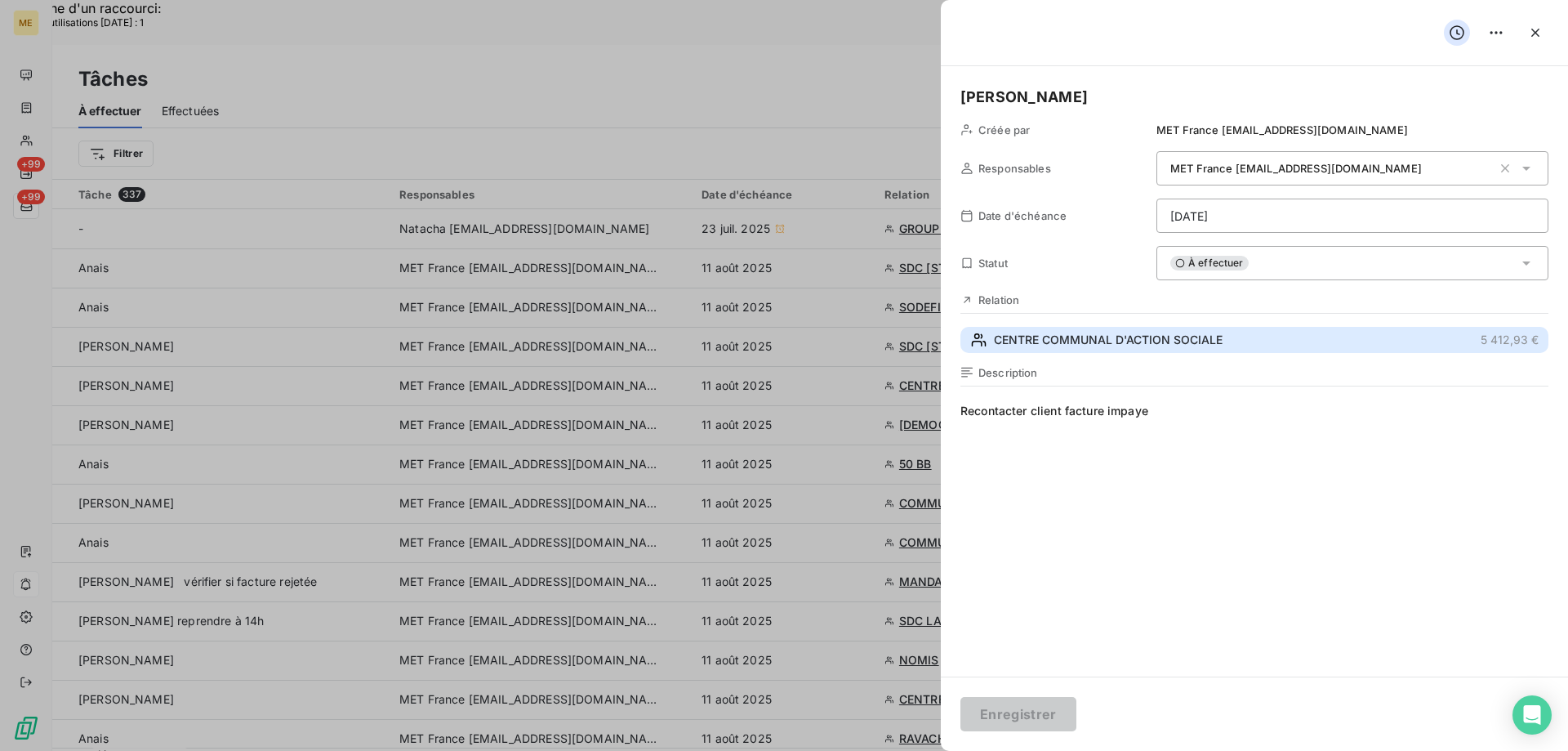
click at [1065, 326] on button "CENTRE COMMUNAL D'ACTION SOCIALE 5 412,93 €" at bounding box center [1254, 339] width 588 height 26
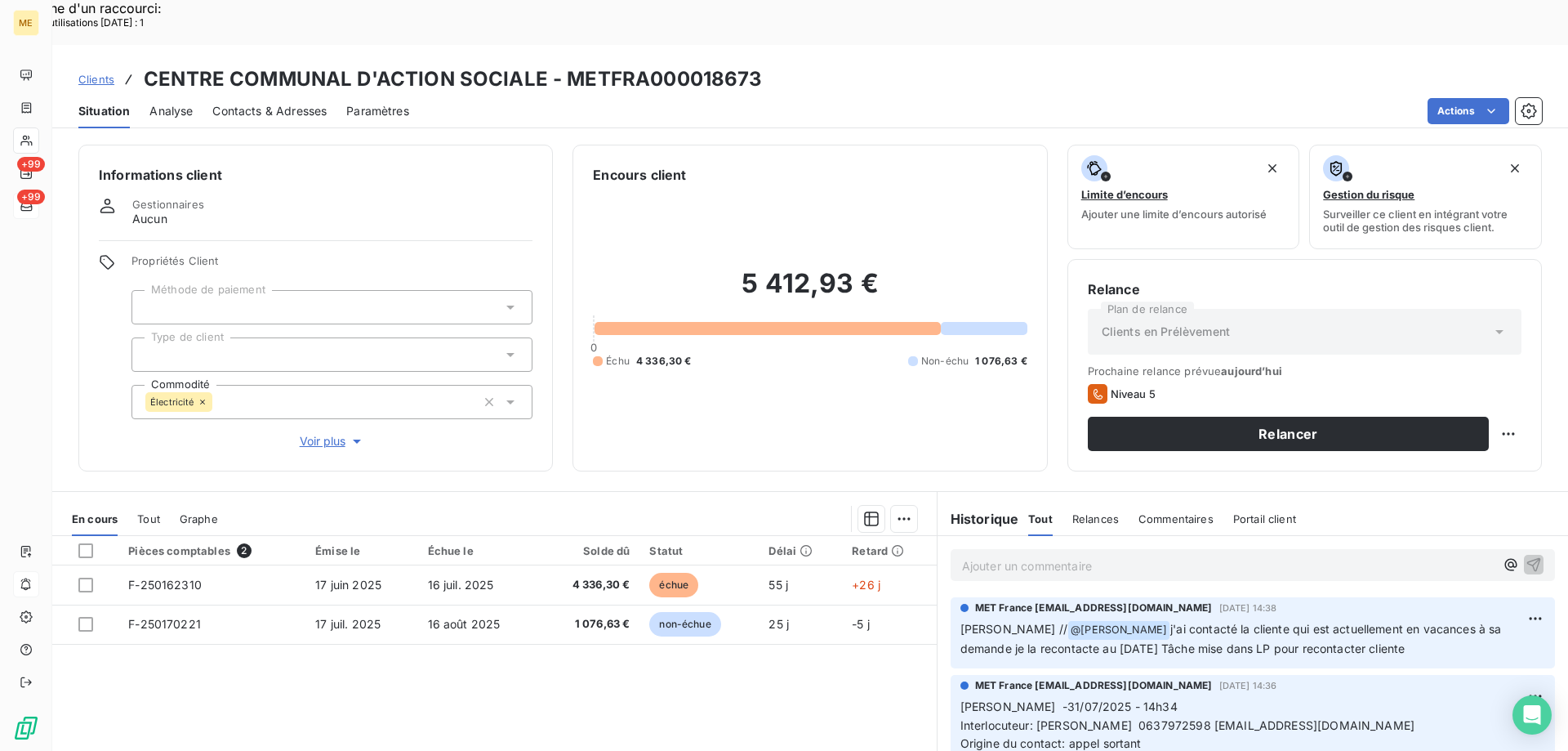
click at [330, 433] on span "Voir plus" at bounding box center [332, 441] width 65 height 17
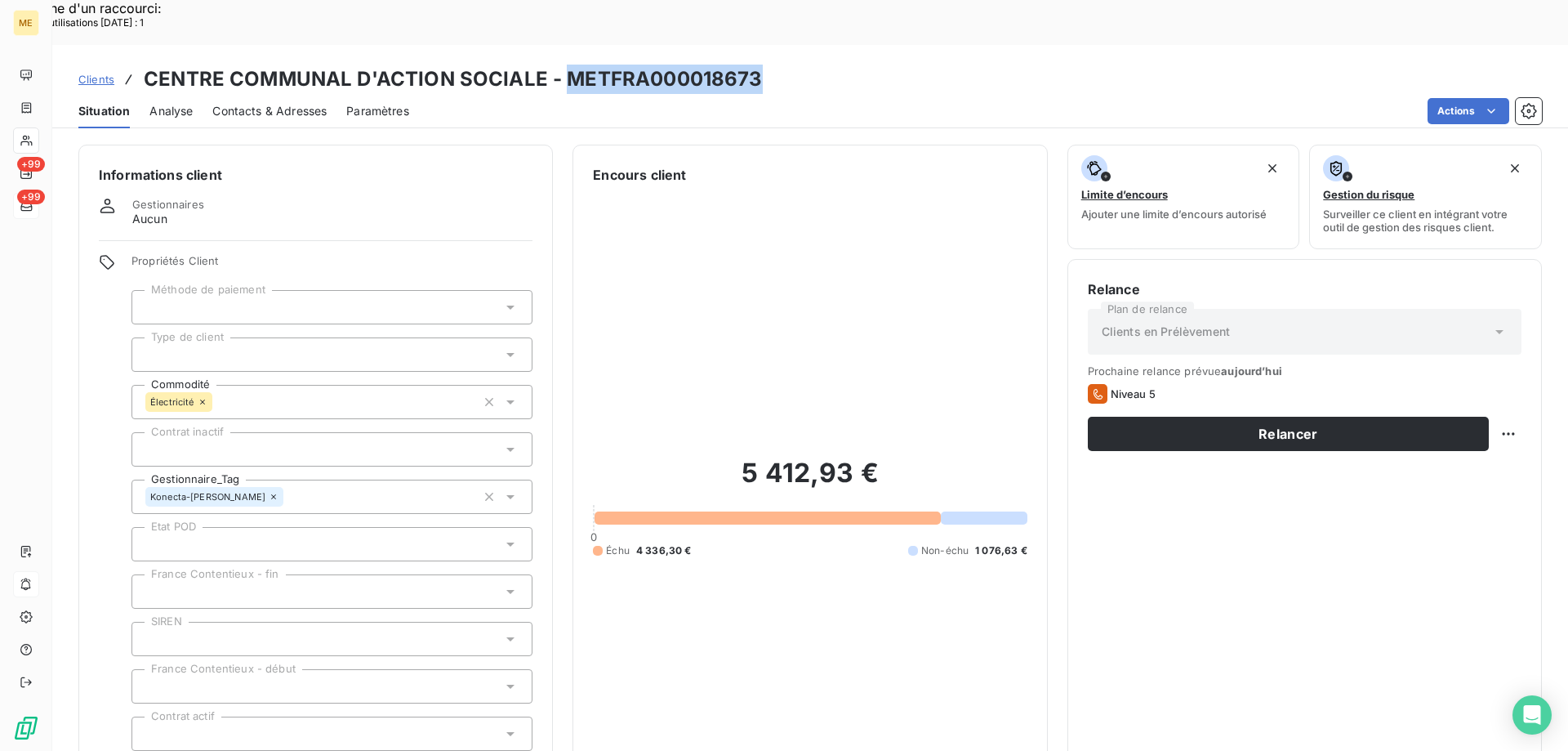
drag, startPoint x: 564, startPoint y: 32, endPoint x: 753, endPoint y: 42, distance: 189.3
click at [753, 65] on h3 "CENTRE COMMUNAL D'ACTION SOCIALE - METFRA000018673" at bounding box center [454, 79] width 619 height 29
copy h3 "METFRA000018673"
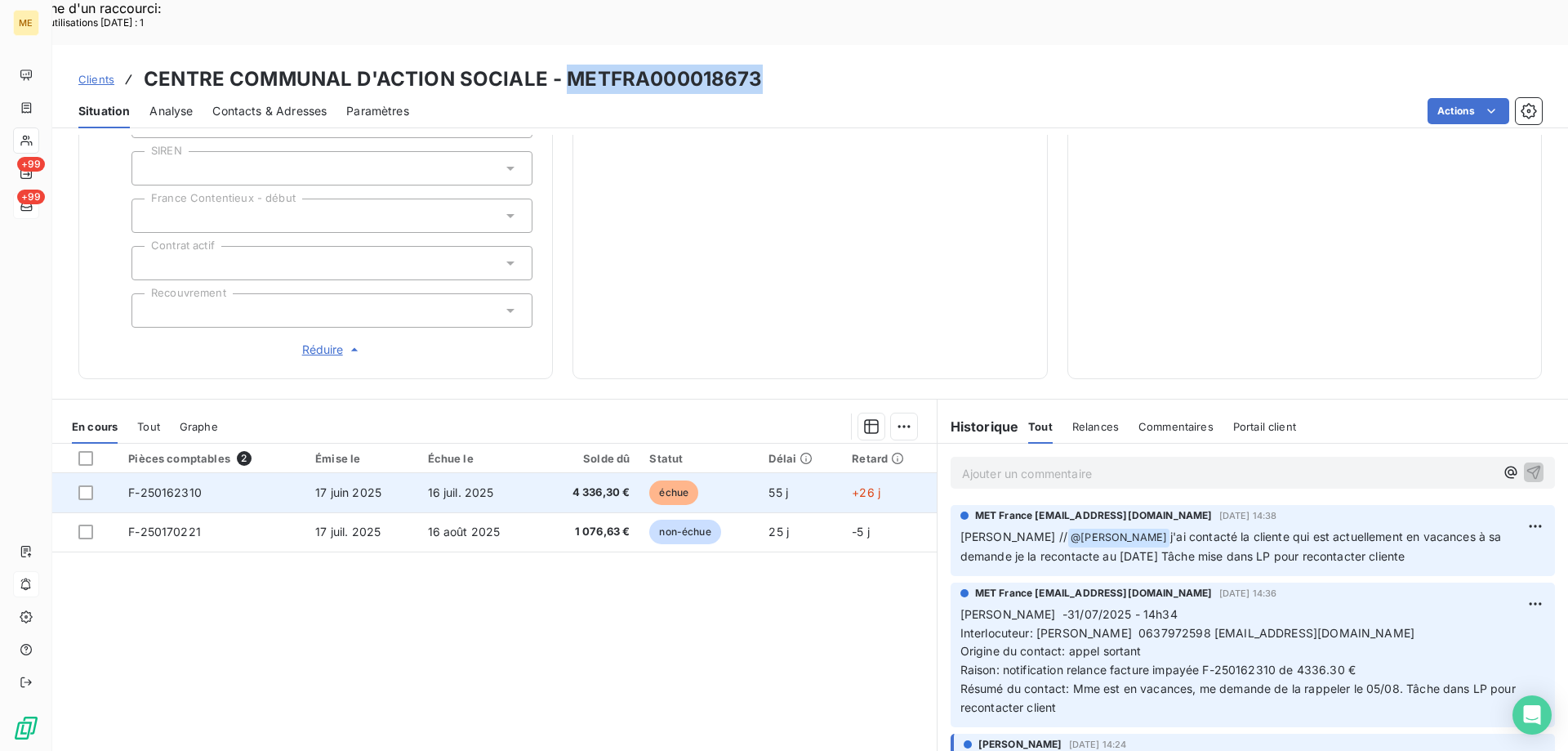
click at [190, 485] on span "F-250162310" at bounding box center [165, 492] width 73 height 14
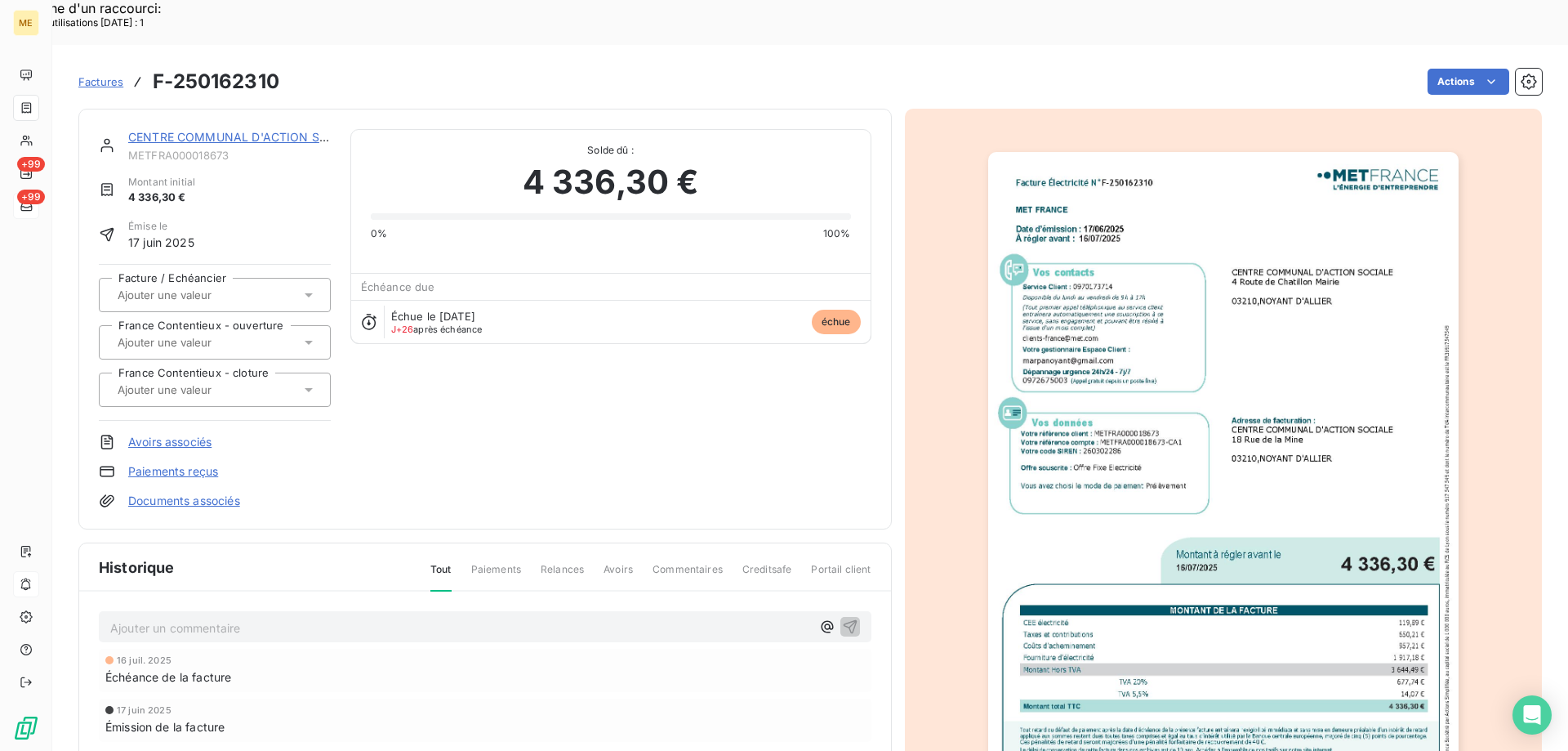
click at [216, 130] on link "CENTRE COMMUNAL D'ACTION SOCIALE" at bounding box center [245, 137] width 234 height 14
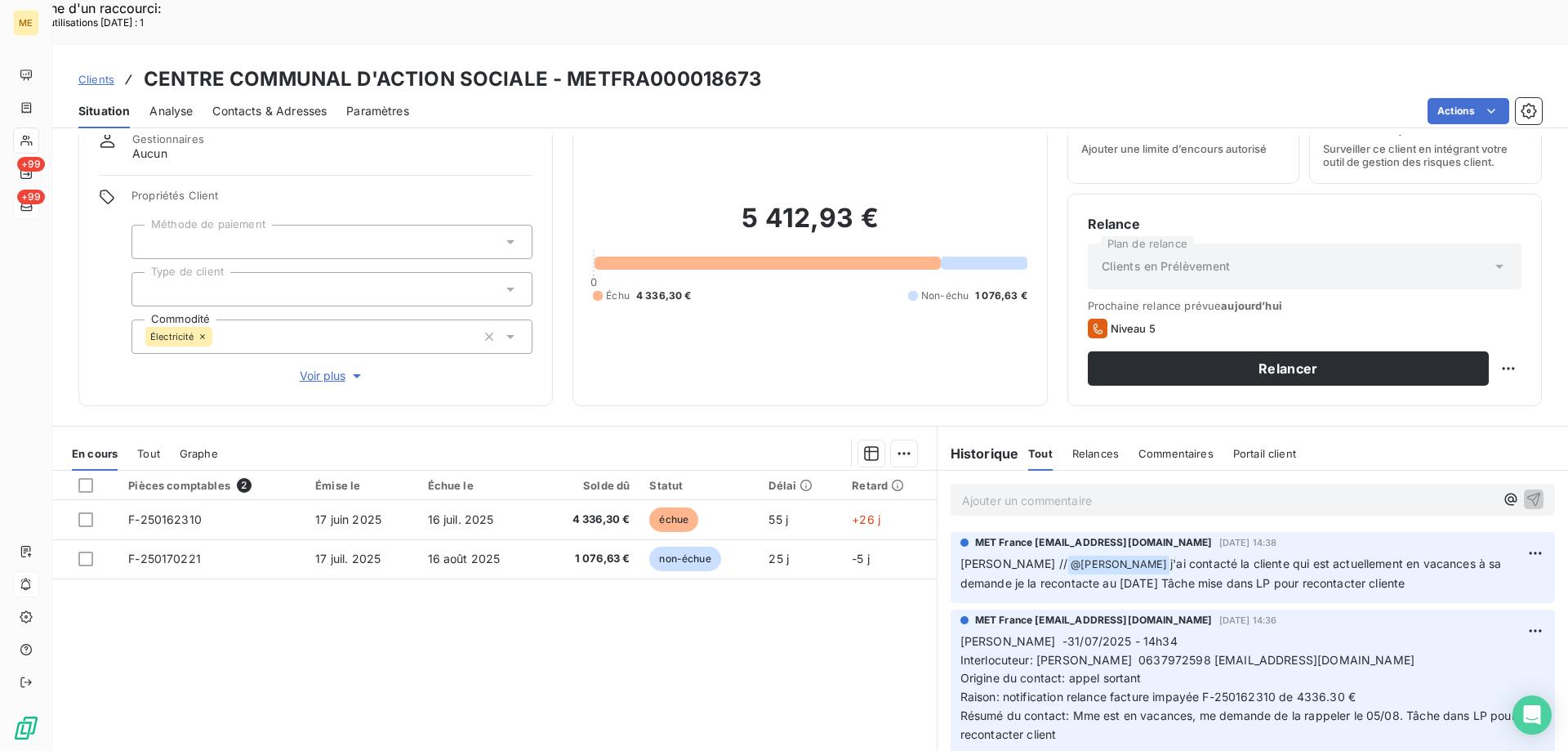
scroll to position [104, 0]
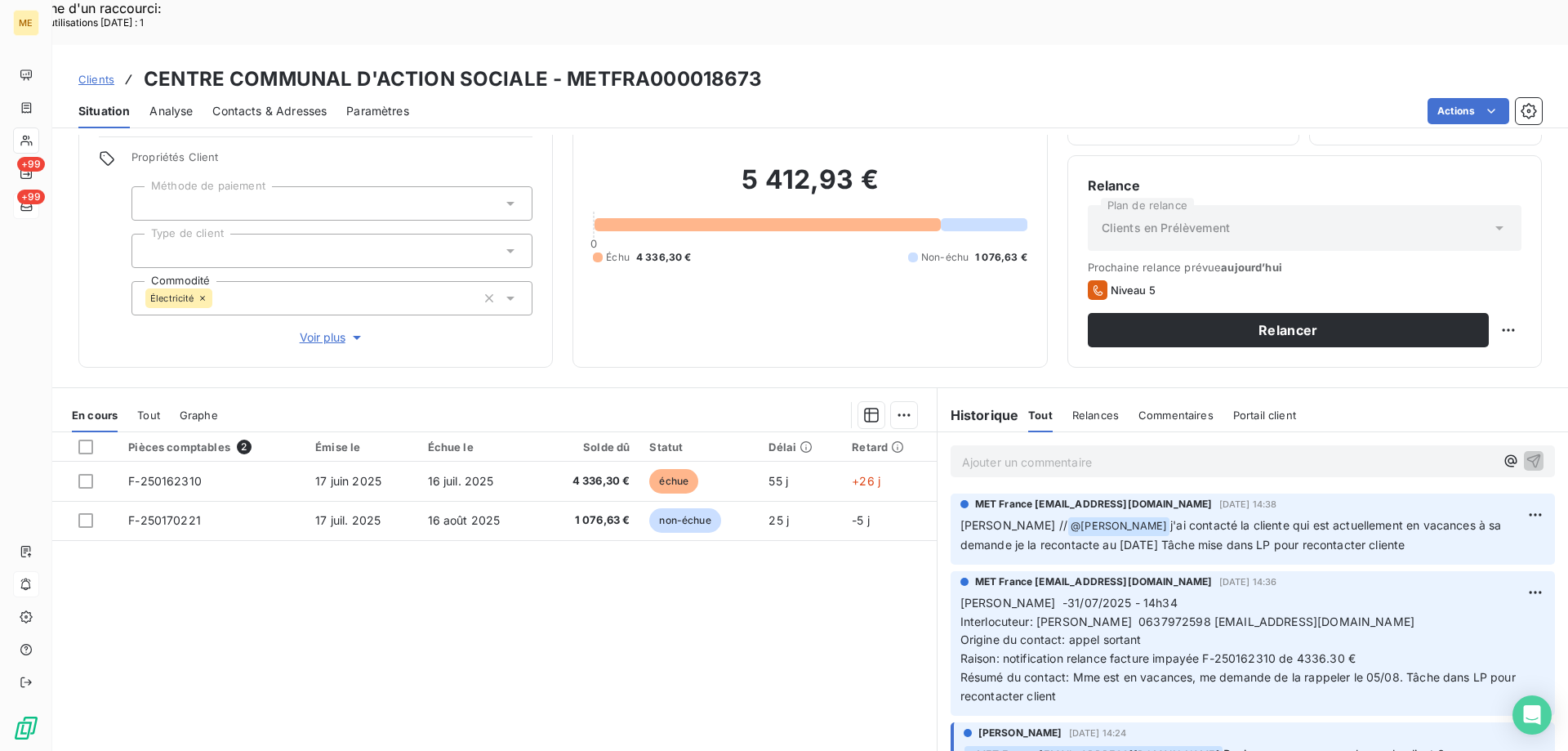
drag, startPoint x: 1069, startPoint y: 651, endPoint x: 946, endPoint y: 560, distance: 153.0
click at [950, 571] on div "MET France met-france@recouvrement.met.com 31 juil. 2025, 14:36 Sylvain -31/07/…" at bounding box center [1253, 644] width 604 height 145
copy p "Sylvain -31/07/2025 - 14h34 Interlocuteur: Mme MERCIER 0637972598 marpanoyant@g…"
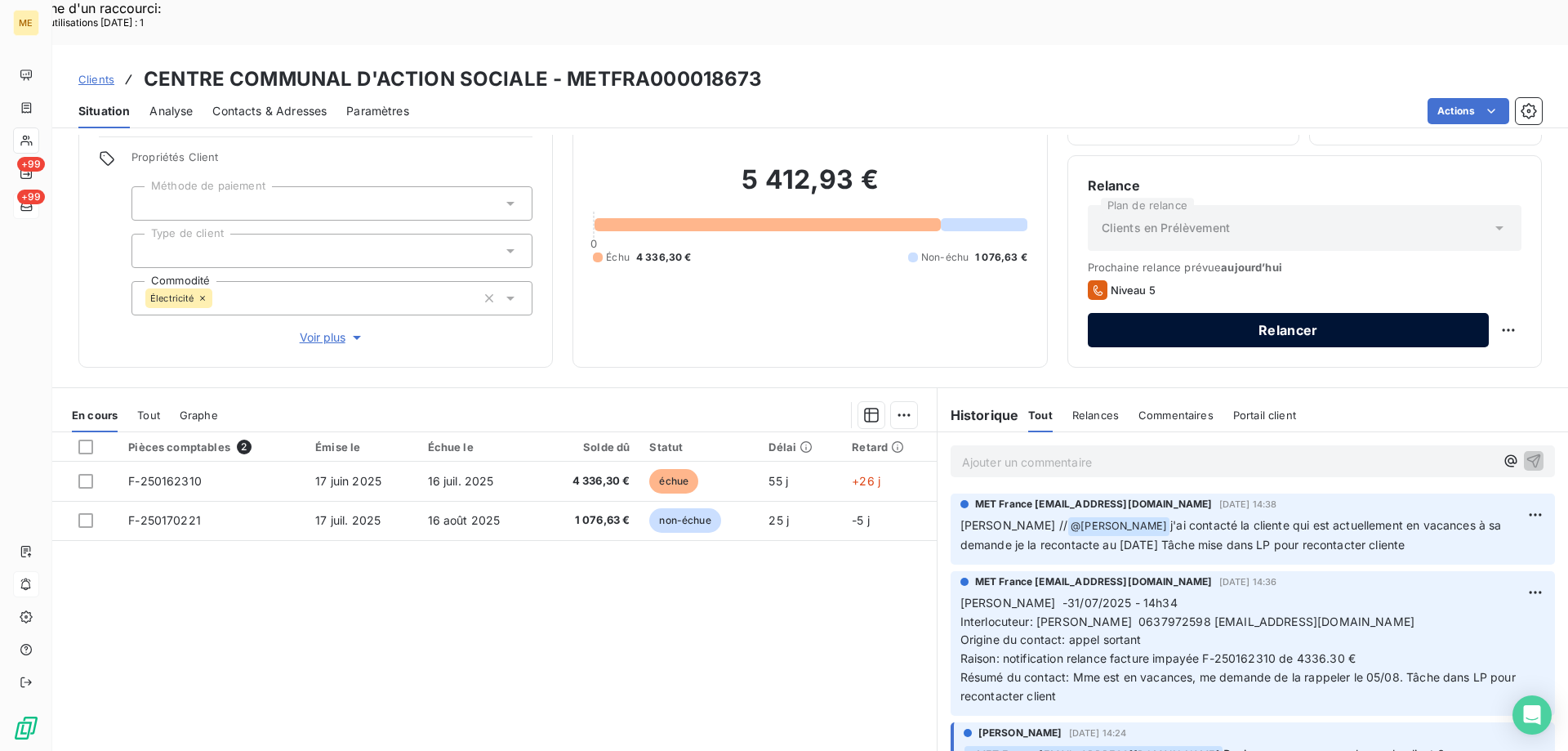
click at [1198, 313] on button "Relancer" at bounding box center [1288, 330] width 401 height 34
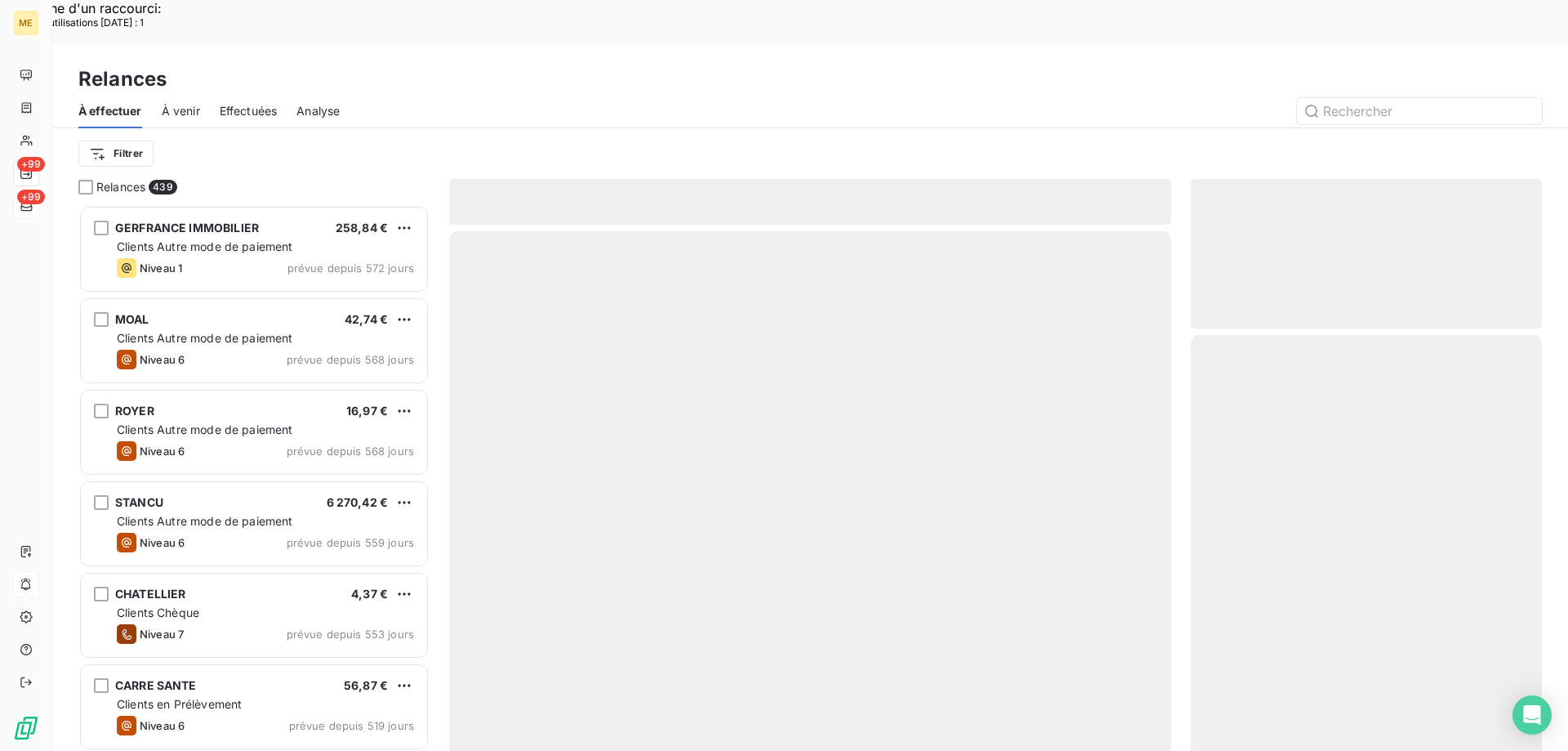
scroll to position [579, 339]
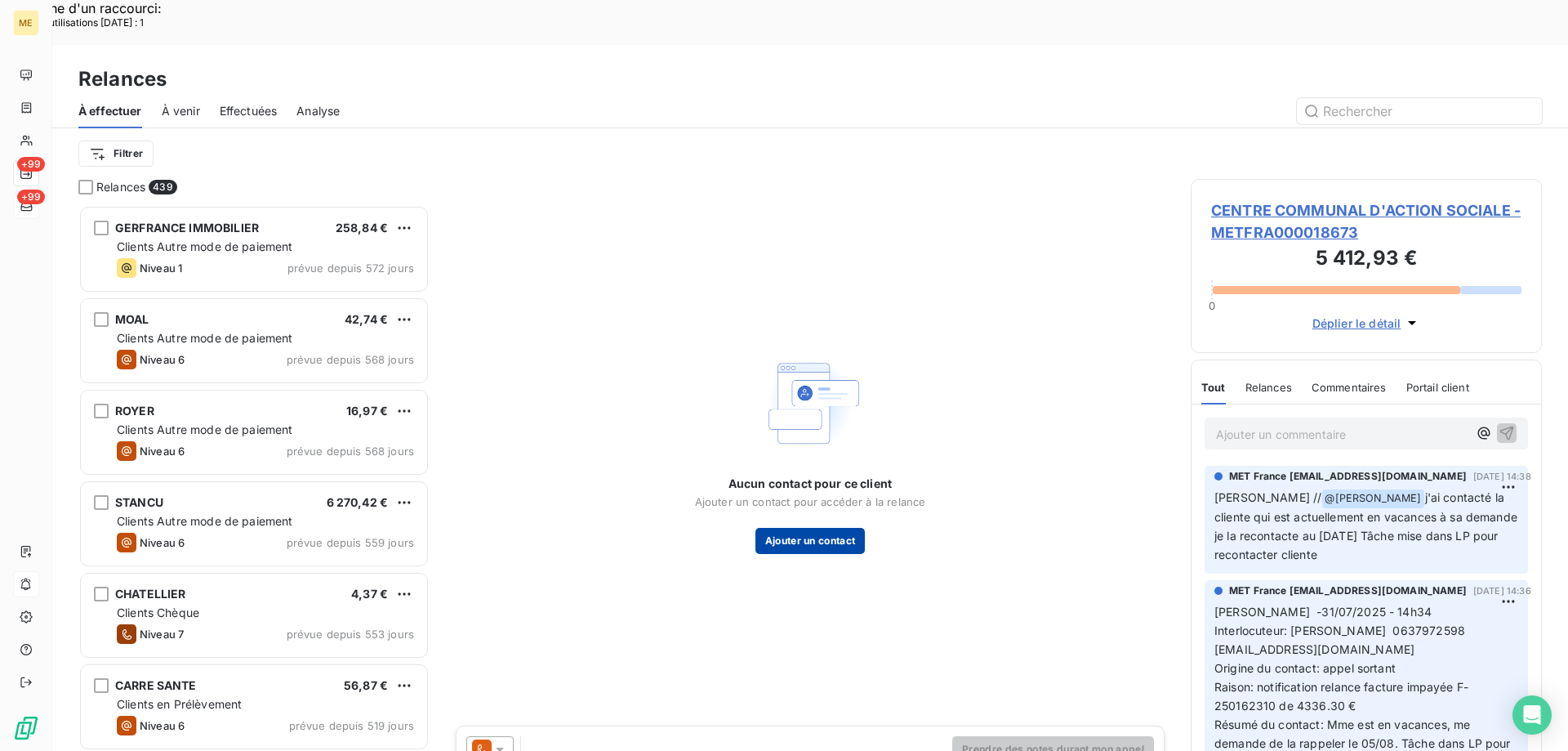
click at [816, 528] on button "Ajouter un contact" at bounding box center [811, 540] width 110 height 26
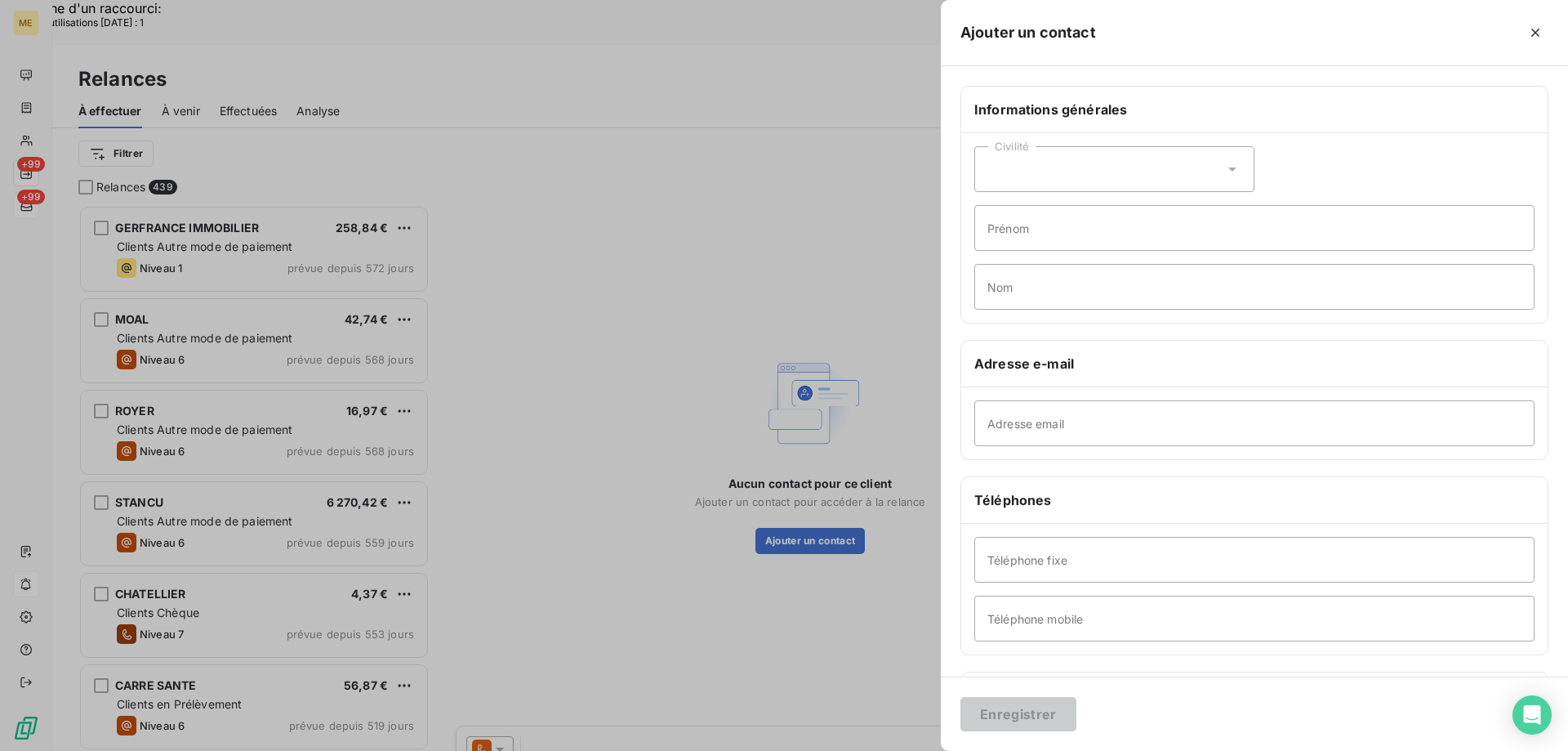
click at [633, 257] on div at bounding box center [784, 376] width 1568 height 751
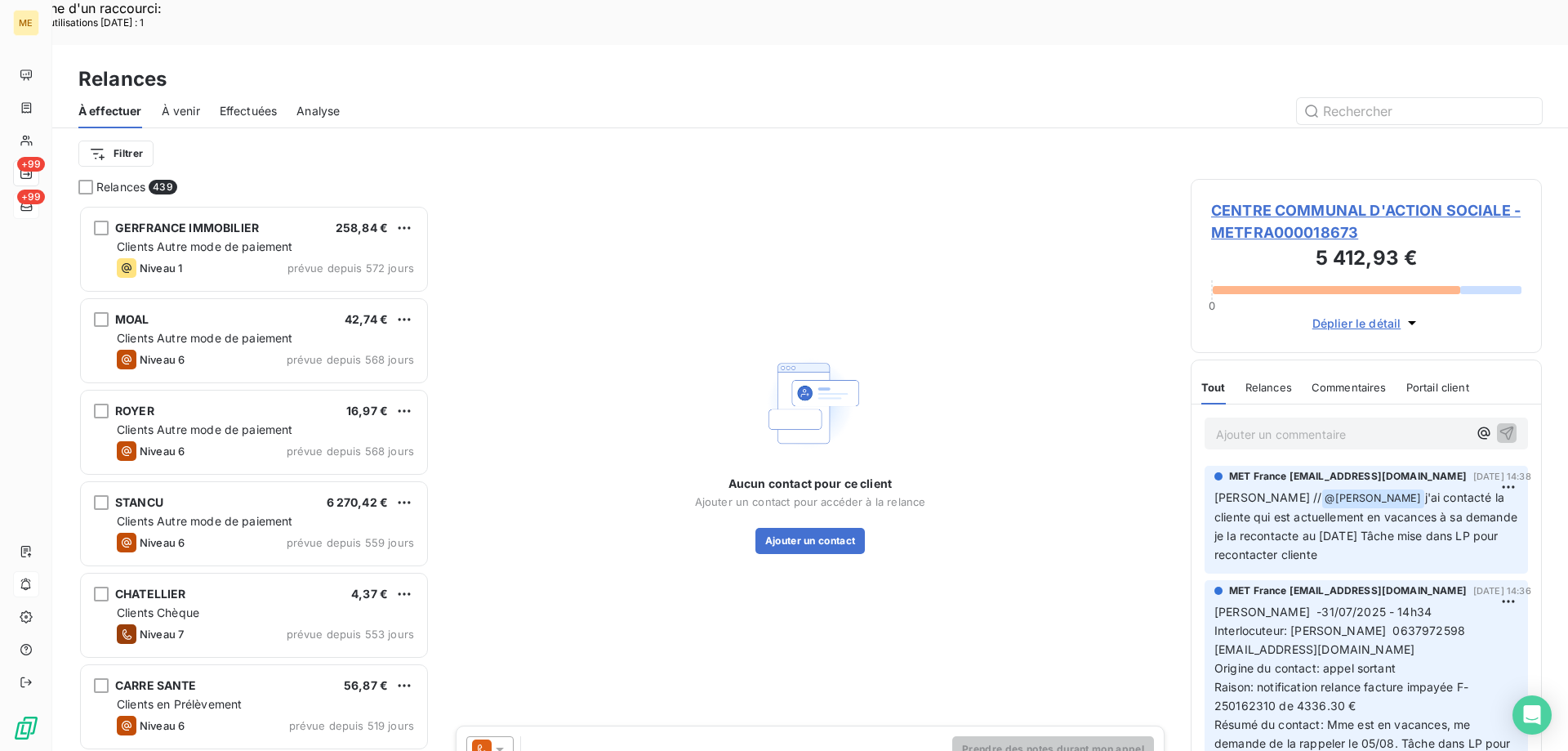
click at [1290, 199] on span "CENTRE COMMUNAL D'ACTION SOCIALE - METFRA000018673" at bounding box center [1366, 221] width 310 height 44
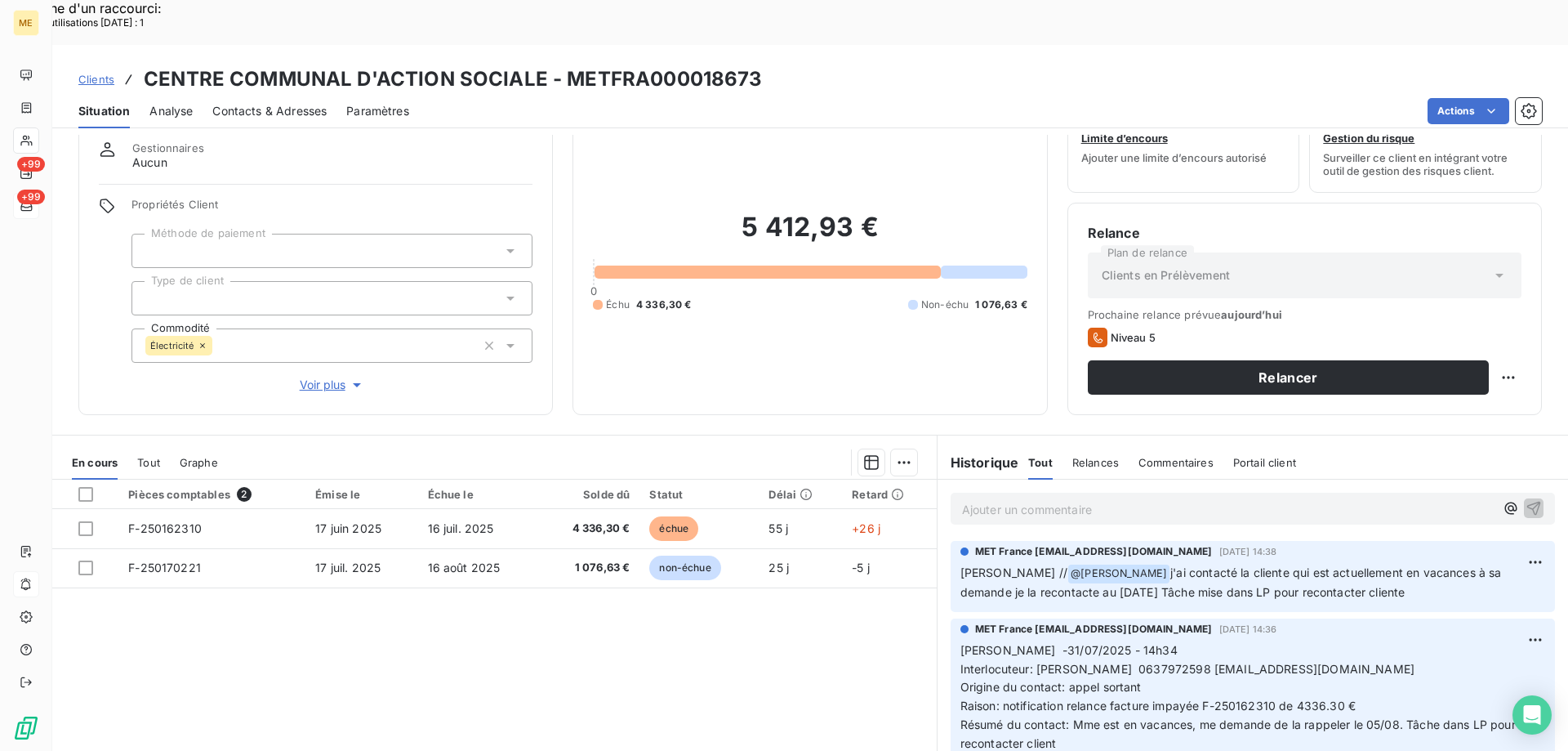
scroll to position [22, 0]
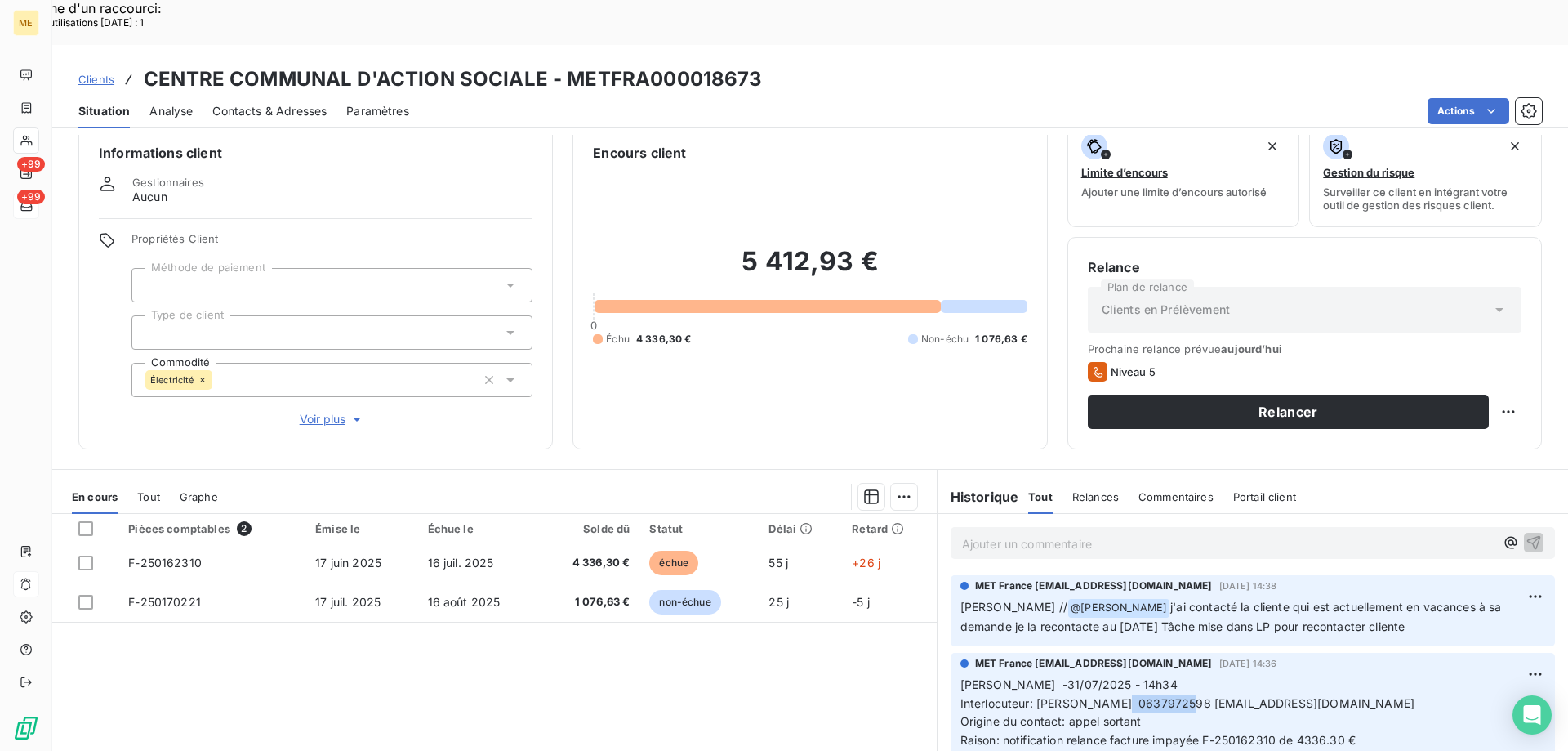
drag, startPoint x: 1120, startPoint y: 656, endPoint x: 1188, endPoint y: 659, distance: 68.1
click at [1188, 696] on span "Interlocuteur: Mme MERCIER 0637972598 marpanoyant@gmail.com" at bounding box center [1187, 703] width 454 height 14
click at [1325, 656] on div "MET France met-france@recouvrement.met.com 31 juil. 2025, 14:36" at bounding box center [1253, 664] width 584 height 15
drag, startPoint x: 1367, startPoint y: 664, endPoint x: 1119, endPoint y: 656, distance: 248.1
click at [1119, 675] on p "Sylvain -31/07/2025 - 14h34 Interlocuteur: Mme MERCIER 0637972598 marpanoyant@g…" at bounding box center [1253, 731] width 584 height 112
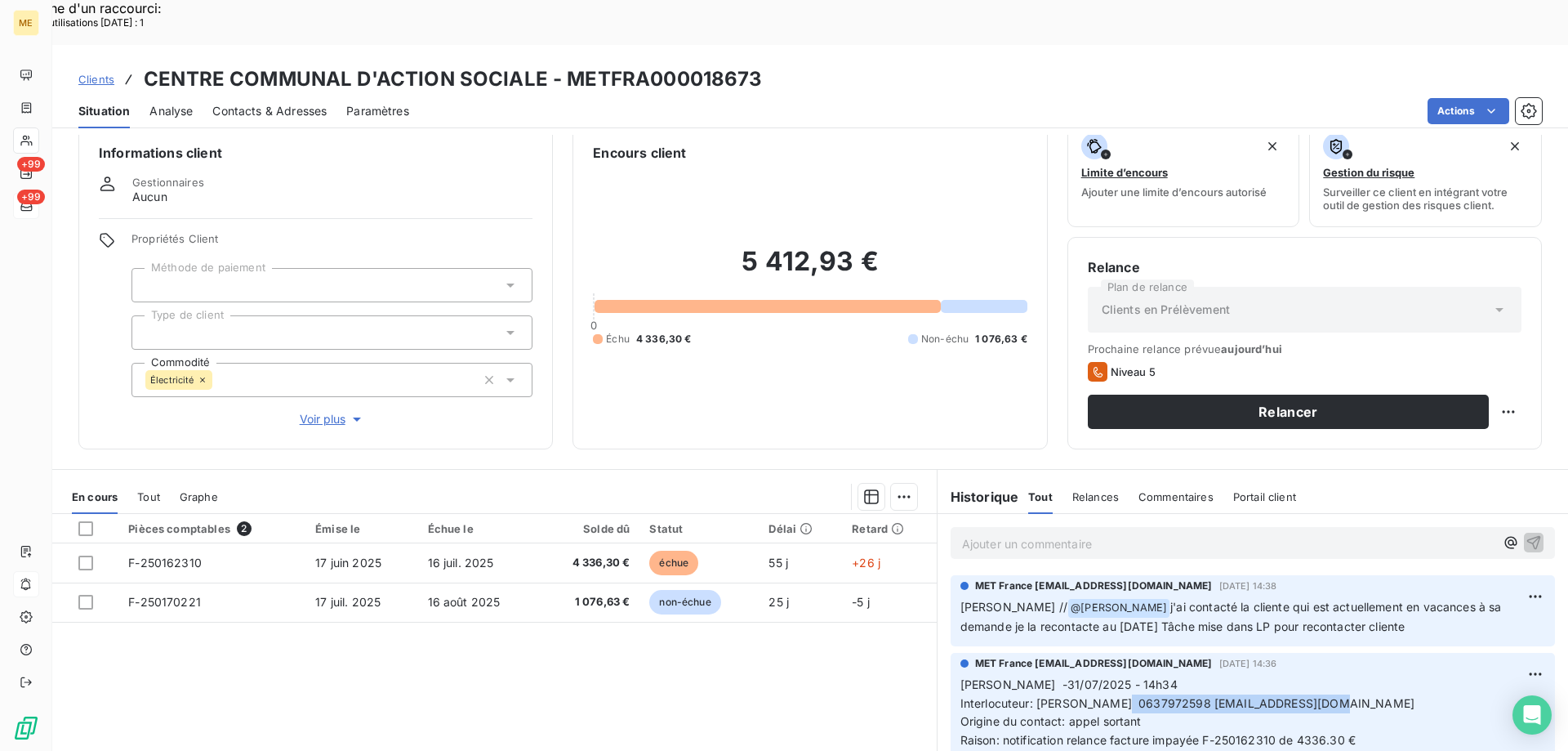
copy span "0637972598 [EMAIL_ADDRESS][DOMAIN_NAME]"
click at [275, 103] on span "Contacts & Adresses" at bounding box center [269, 112] width 114 height 17
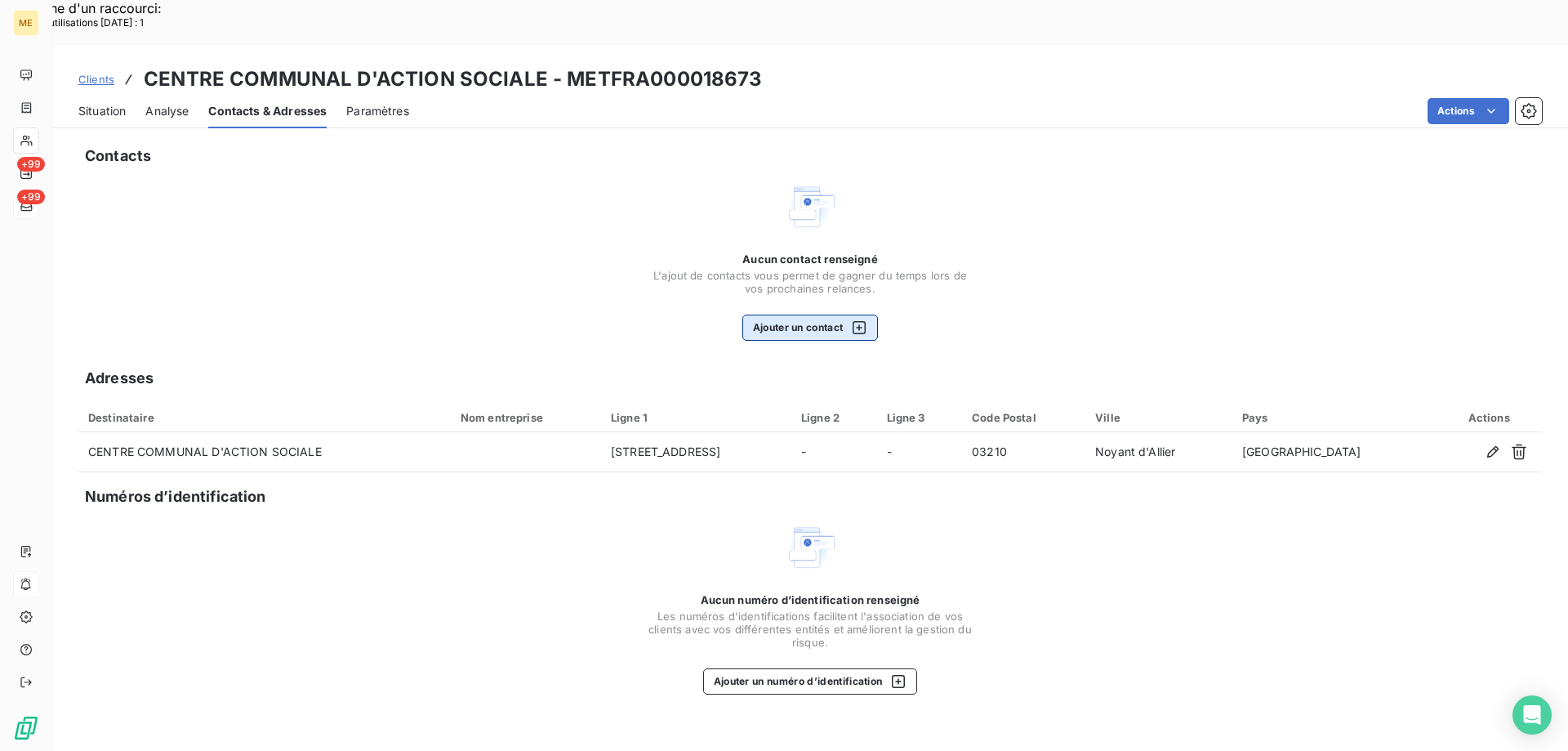
click at [810, 315] on button "Ajouter un contact" at bounding box center [811, 327] width 136 height 26
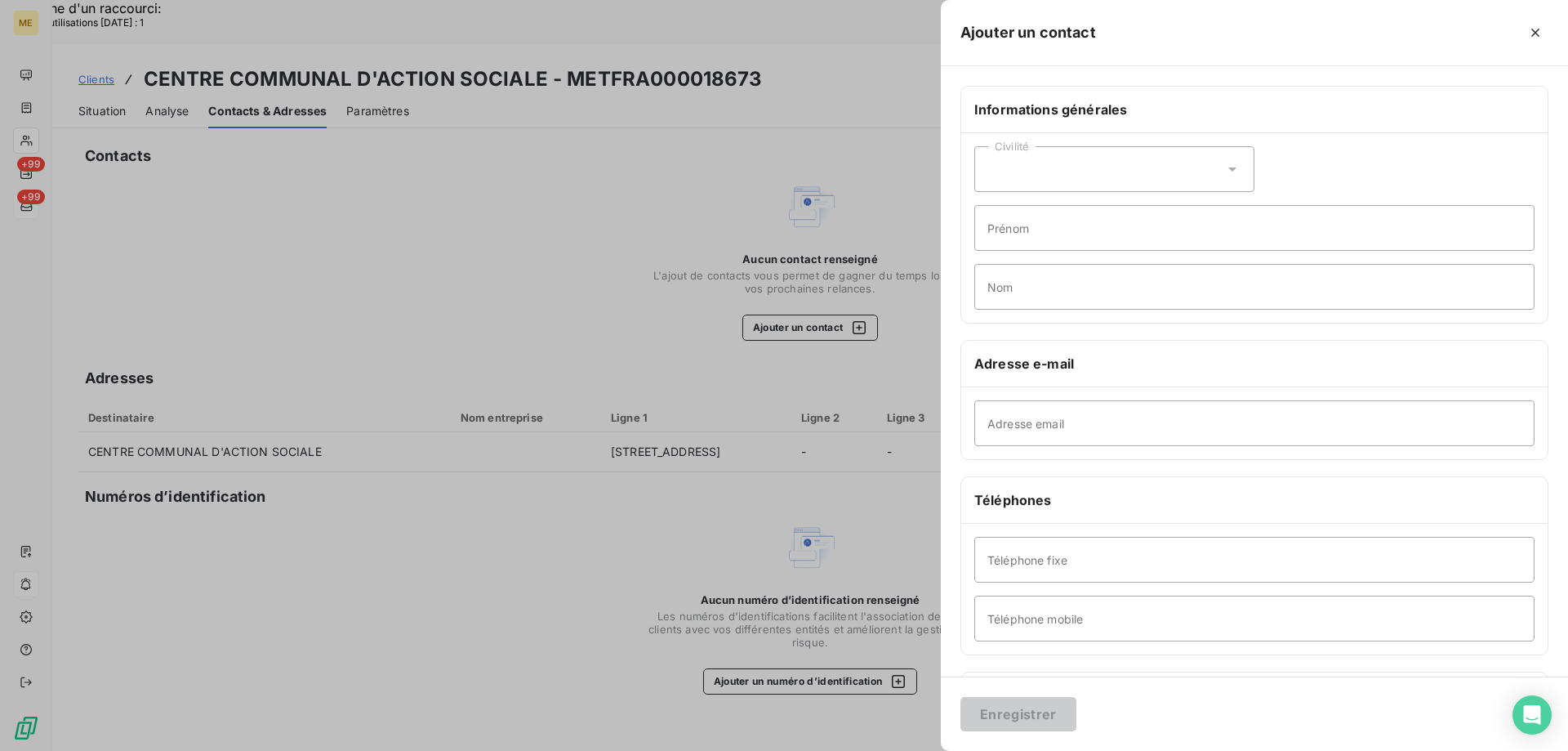
click at [1015, 155] on div "Civilité" at bounding box center [1114, 169] width 280 height 46
click at [1035, 206] on span "Madame" at bounding box center [1029, 210] width 44 height 16
click at [1020, 292] on input "Nom" at bounding box center [1253, 286] width 560 height 46
type input "MERCIER"
click at [1048, 414] on input "Adresse email" at bounding box center [1253, 423] width 560 height 46
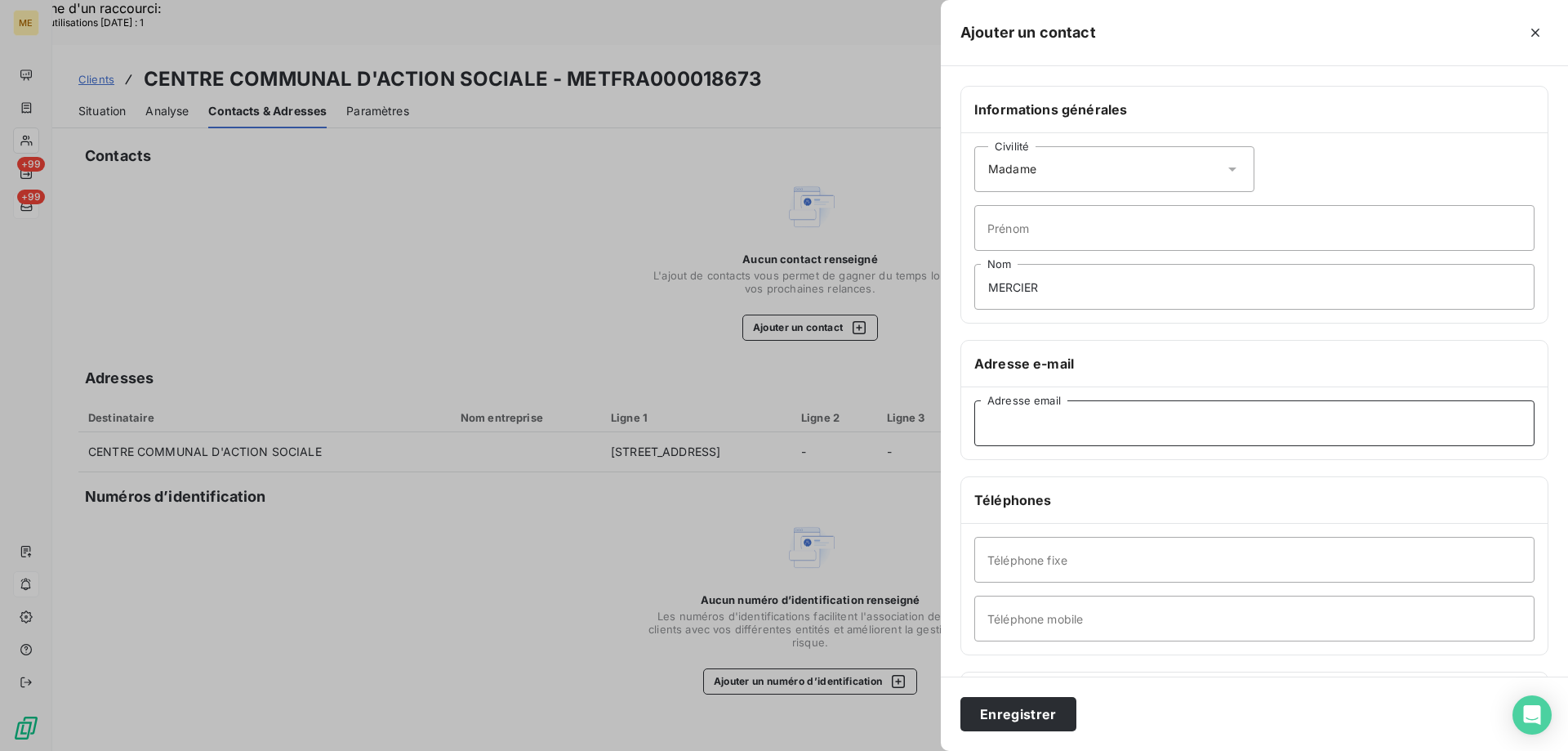
paste input "0637972598 [EMAIL_ADDRESS][DOMAIN_NAME]"
drag, startPoint x: 1058, startPoint y: 425, endPoint x: 981, endPoint y: 426, distance: 77.0
click at [981, 426] on input "0637972598 [EMAIL_ADDRESS][DOMAIN_NAME]" at bounding box center [1253, 423] width 560 height 46
type input "marpanoyant@gmail.com"
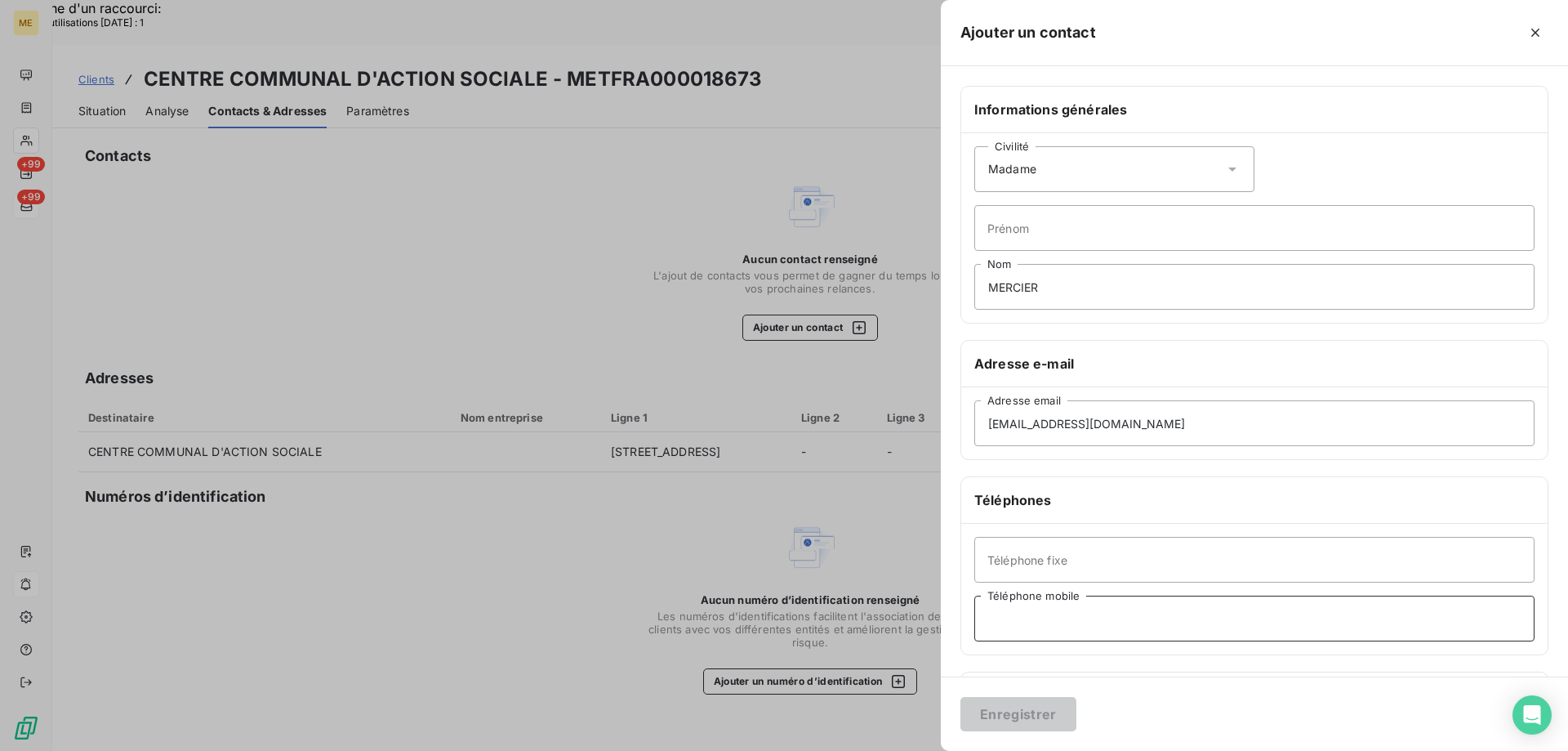
click at [1022, 619] on input "Téléphone mobile" at bounding box center [1253, 618] width 560 height 46
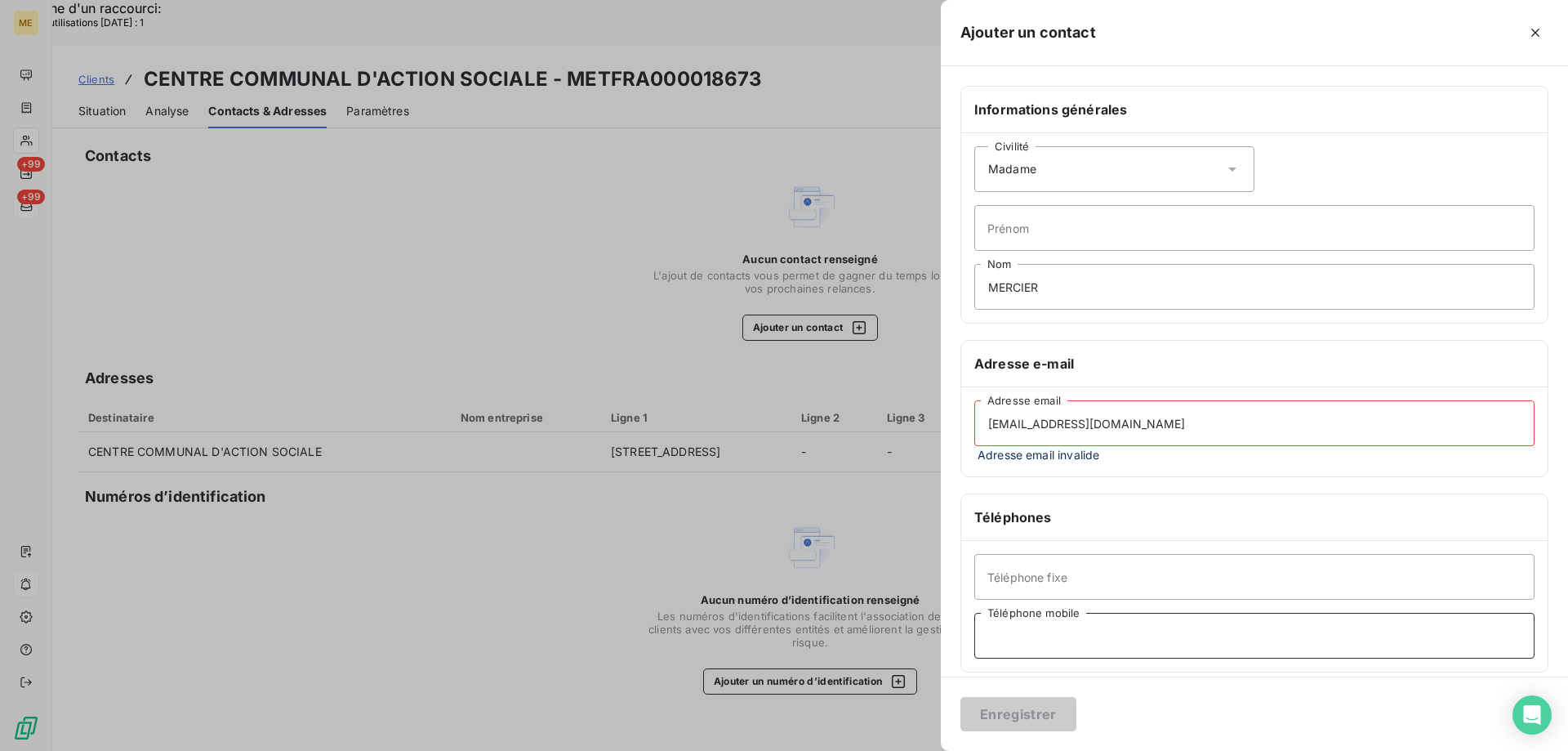
paste input "0637972598"
type input "0637972598"
click at [994, 425] on input "marpanoyant@gmail.com" at bounding box center [1253, 423] width 560 height 46
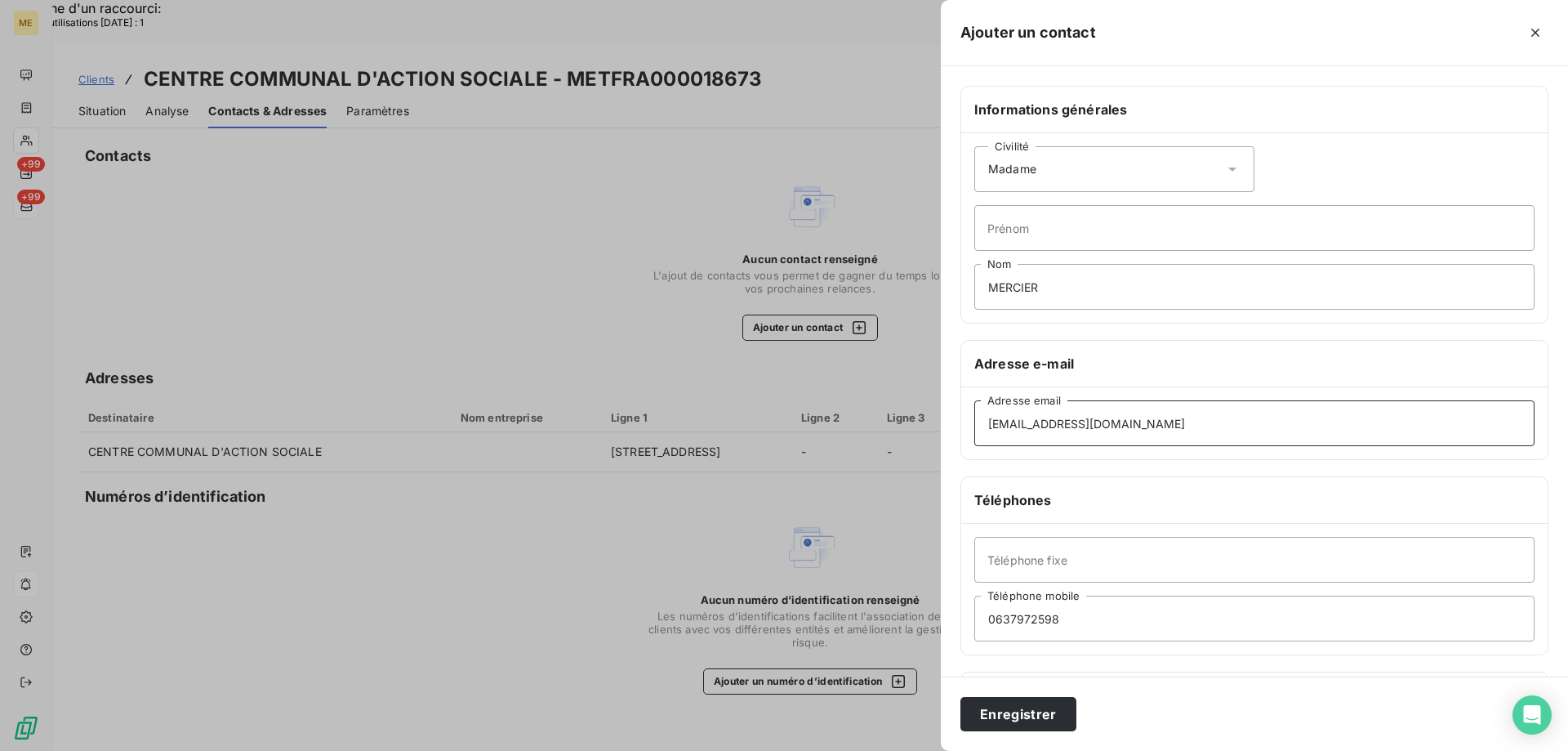
type input "marpanoyant@gmail.com"
click at [981, 556] on input "Téléphone fixe" at bounding box center [1253, 560] width 560 height 46
paste input "470474991"
type input "0470474991"
click at [990, 713] on button "Enregistrer" at bounding box center [1018, 714] width 116 height 34
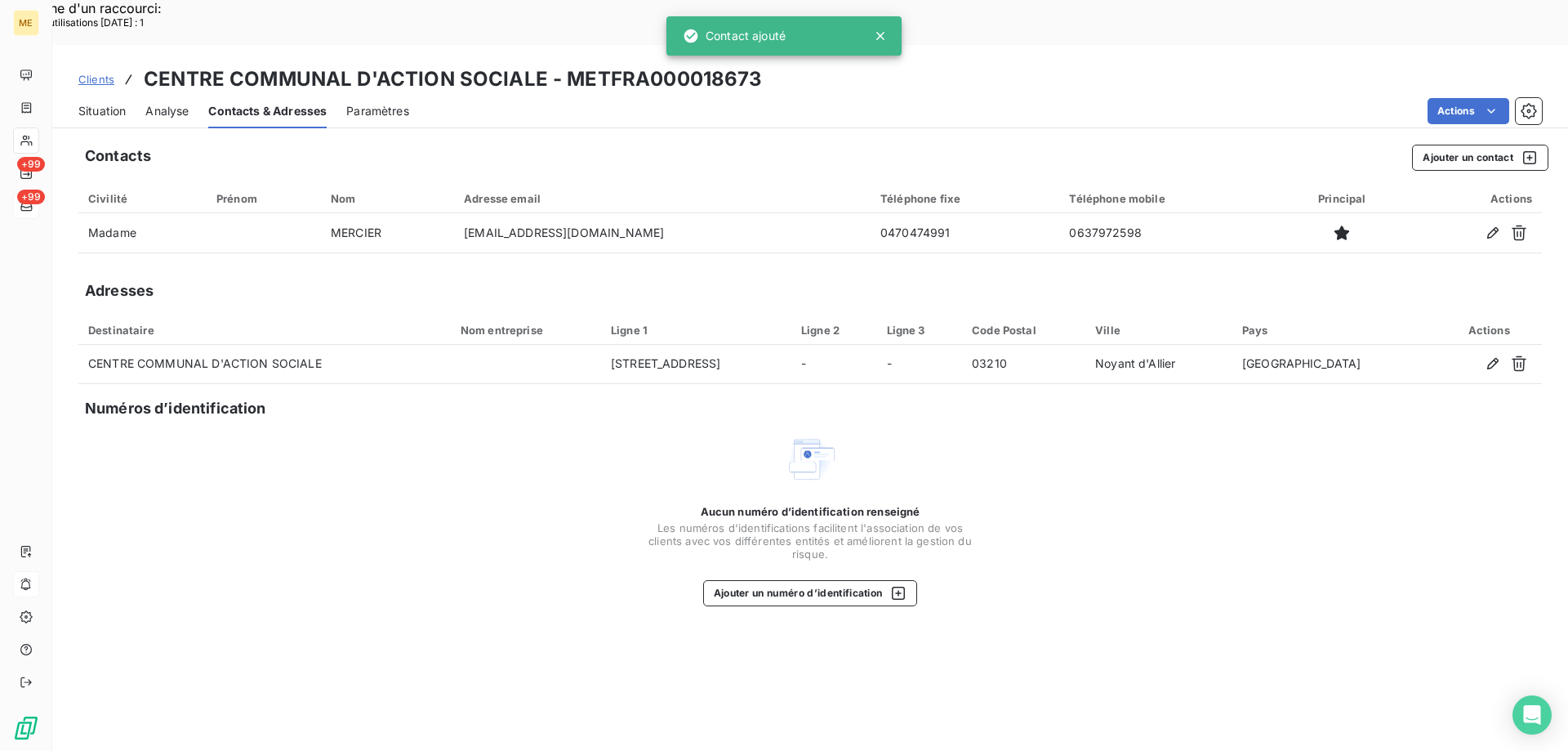
click at [122, 103] on span "Situation" at bounding box center [102, 112] width 47 height 17
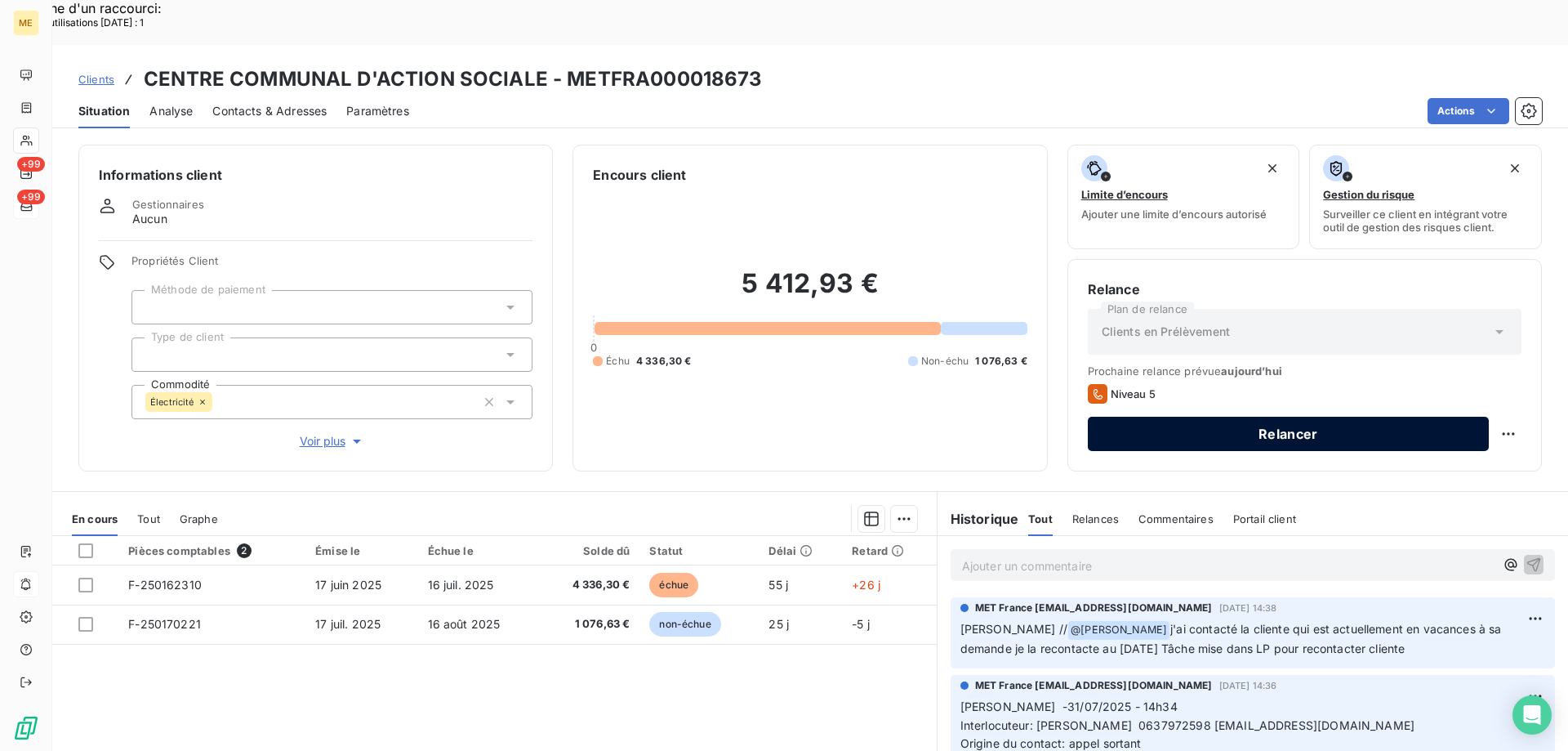
click at [1332, 416] on button "Relancer" at bounding box center [1288, 433] width 401 height 34
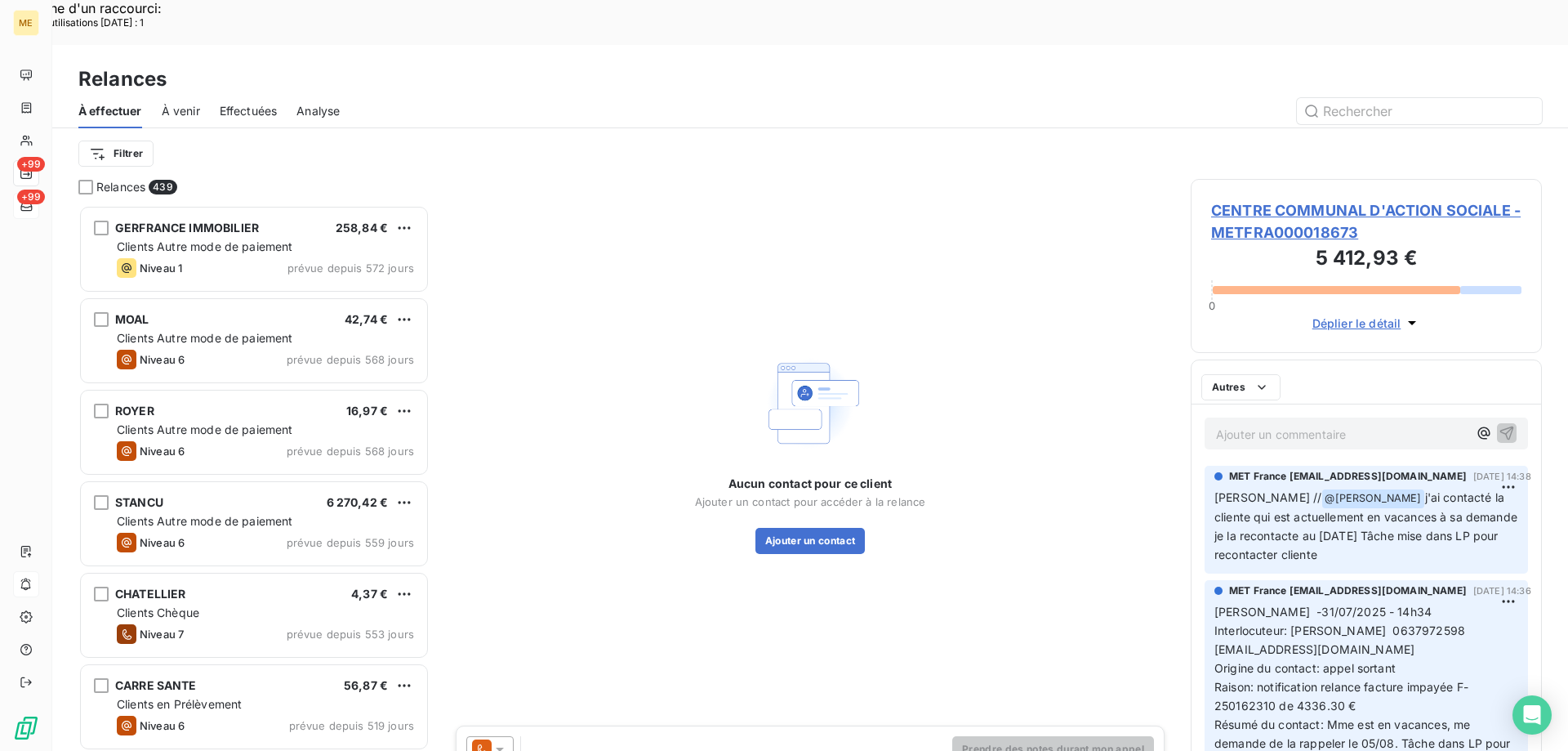
scroll to position [579, 339]
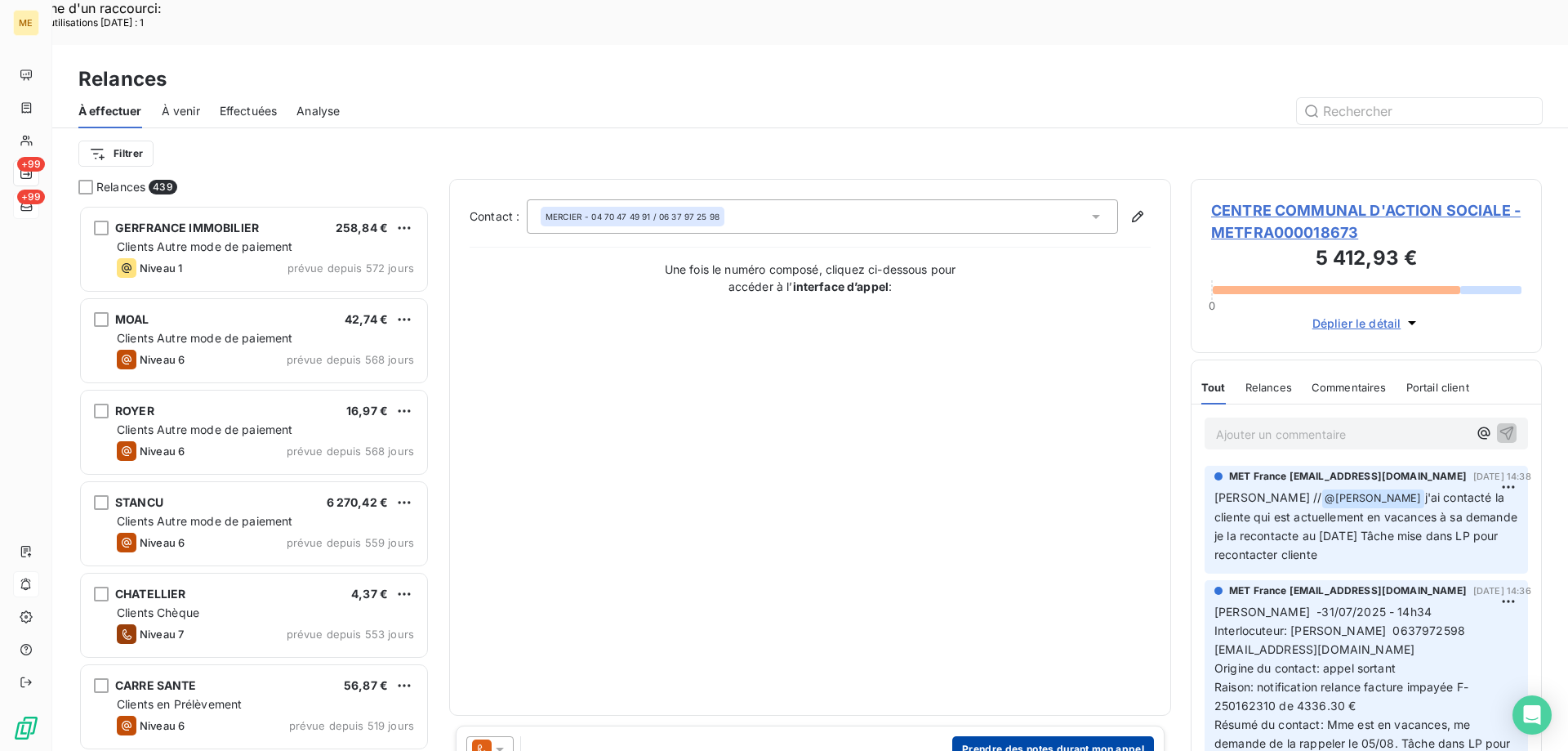
click at [1054, 736] on button "Prendre des notes durant mon appel" at bounding box center [1053, 749] width 201 height 26
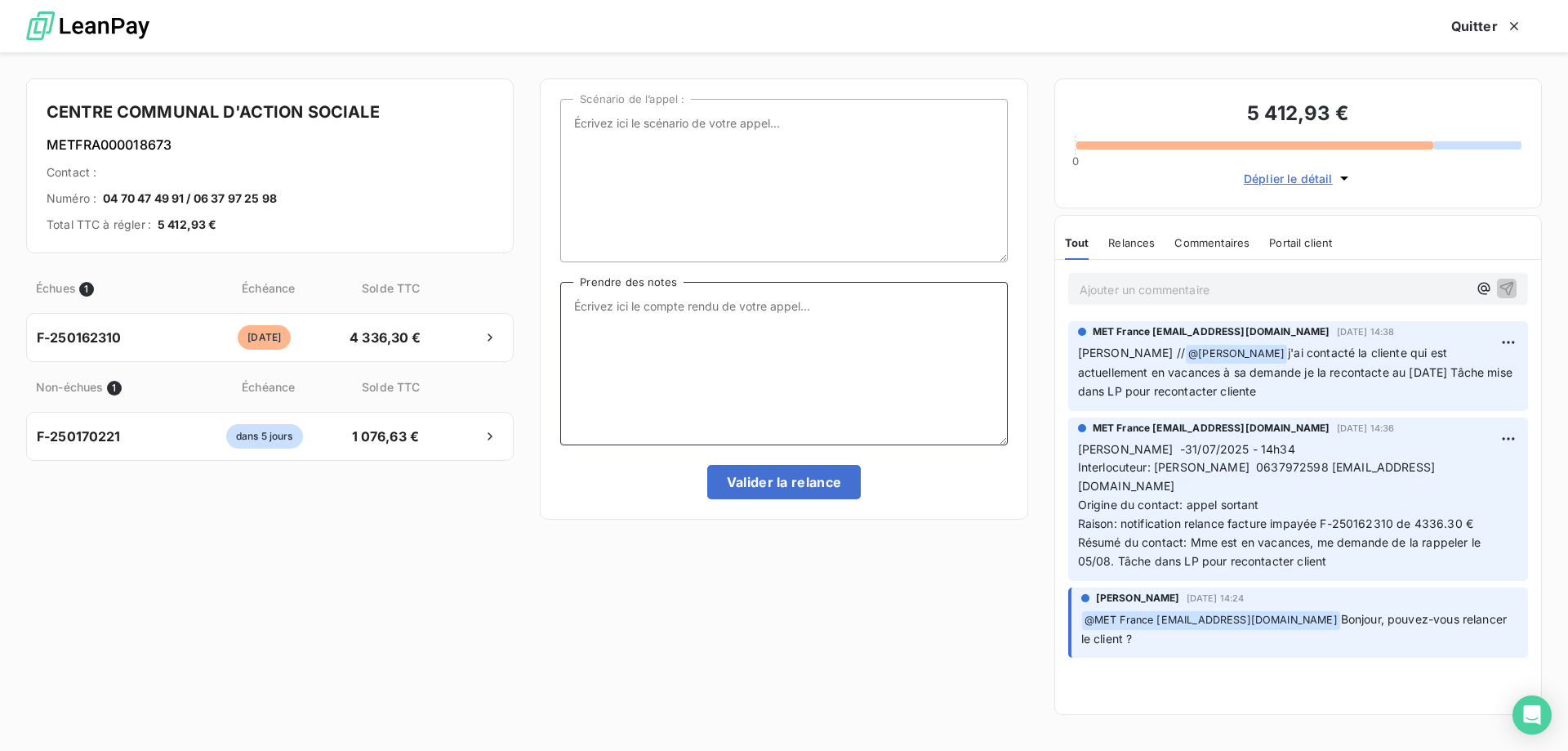
click at [623, 325] on textarea "Prendre des notes" at bounding box center [783, 363] width 447 height 163
paste textarea "[PERSON_NAME] Interlocuteur: Origine du contact: [PERSON_NAME]: Résumé du conta…"
click at [626, 304] on textarea "[PERSON_NAME] Interlocuteur: Origine du contact: [PERSON_NAME]: Résumé du conta…" at bounding box center [783, 363] width 447 height 163
click at [658, 320] on textarea "Sylvain - 11/08/2025 - 9h30 Interlocuteur: Origine du contact: Raison: Résumé d…" at bounding box center [783, 363] width 447 height 163
click at [711, 336] on textarea "Sylvain - 11/08/2025 - 9h30 Interlocuteur: secrétaire Origine du contact: Raiso…" at bounding box center [783, 363] width 447 height 163
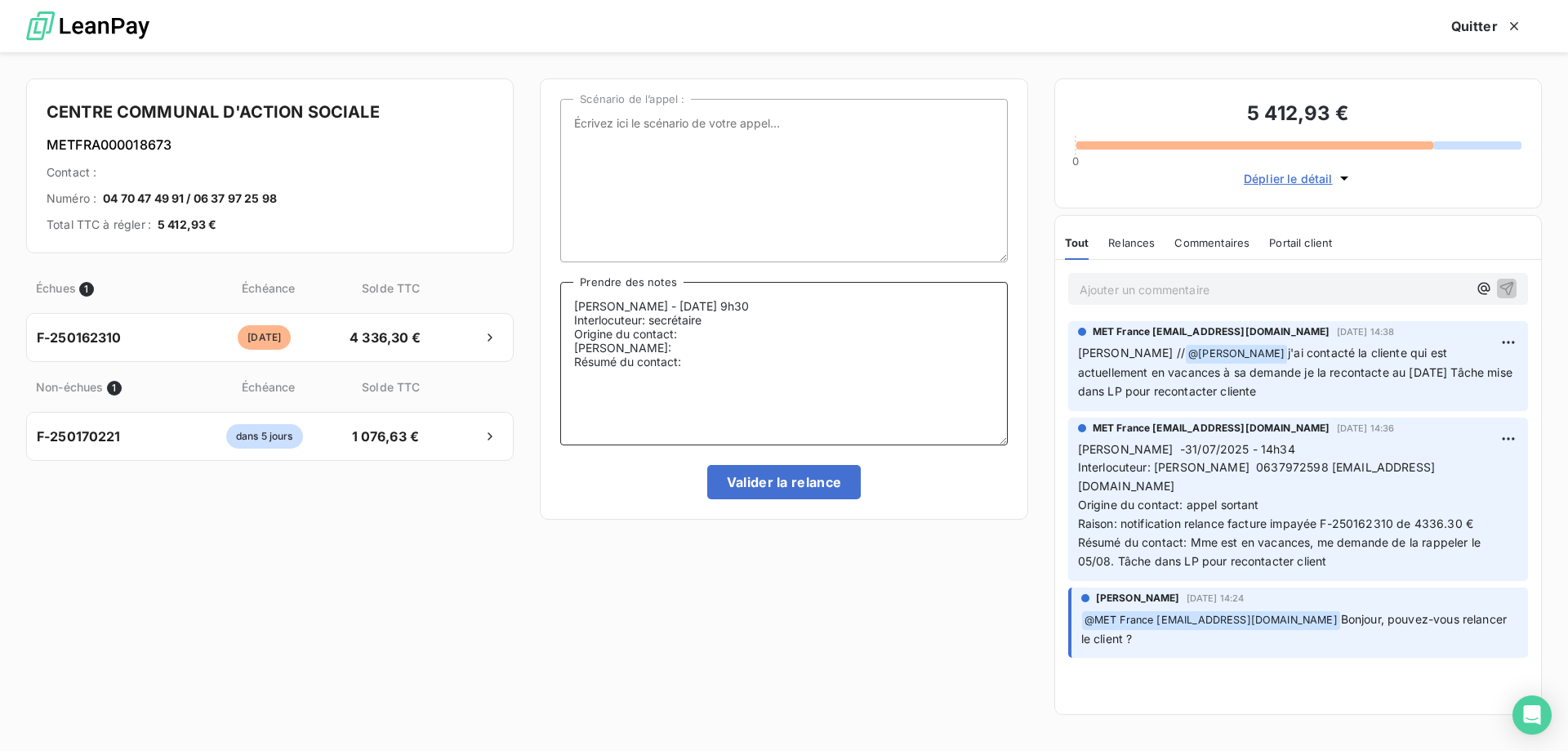
click at [767, 315] on textarea "Sylvain - 11/08/2025 - 9h30 Interlocuteur: secrétaire Origine du contact: Raiso…" at bounding box center [783, 363] width 447 height 163
paste textarea "470474991"
click at [799, 320] on textarea "Sylvain - 11/08/2025 - 9h30 Interlocuteur: secrétaire 0470474991 Origine du con…" at bounding box center [783, 363] width 447 height 163
paste textarea "marpanoyant@gmail.com"
click at [698, 332] on textarea "Sylvain - 11/08/2025 - 9h30 Interlocuteur: secrétaire 0470474991 marpanoyant@gm…" at bounding box center [783, 363] width 447 height 163
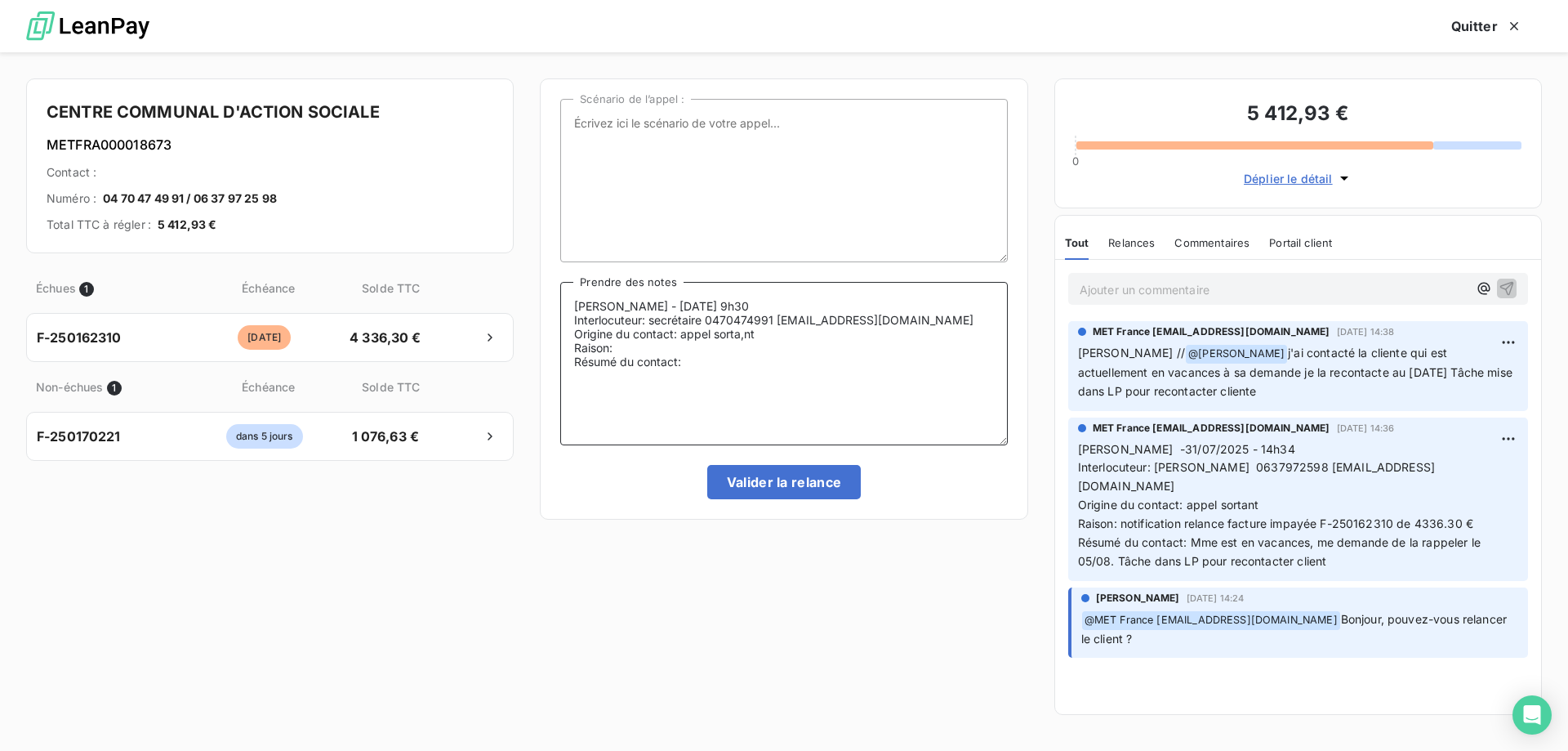
click at [744, 333] on textarea "Sylvain - 11/08/2025 - 9h30 Interlocuteur: secrétaire 0470474991 marpanoyant@gm…" at bounding box center [783, 363] width 447 height 163
click at [631, 347] on textarea "Sylvain - 11/08/2025 - 9h30 Interlocuteur: secrétaire 0470474991 marpanoyant@gm…" at bounding box center [783, 363] width 447 height 163
click at [754, 367] on textarea "Sylvain - 11/08/2025 - 9h30 Interlocuteur: secrétaire 0470474991 marpanoyant@gm…" at bounding box center [783, 363] width 447 height 163
click at [913, 359] on textarea "Sylvain - 11/08/2025 - 9h30 Interlocuteur: secrétaire 0470474991 marpanoyant@gm…" at bounding box center [783, 363] width 447 height 163
type textarea "Sylvain - 11/08/2025 - 9h30 Interlocuteur: secrétaire 0470474991 marpanoyant@gm…"
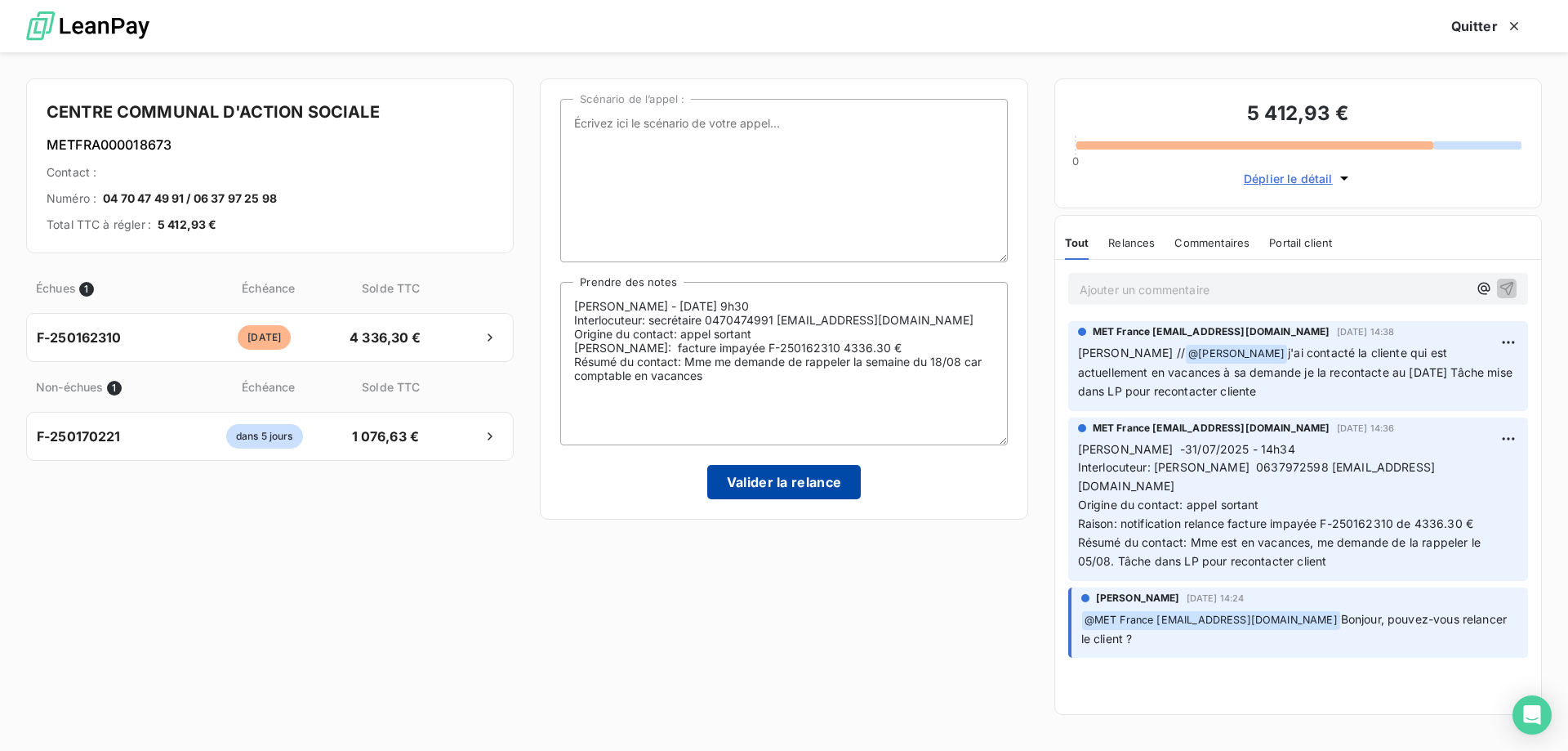
click at [805, 496] on button "Valider la relance" at bounding box center [784, 481] width 154 height 34
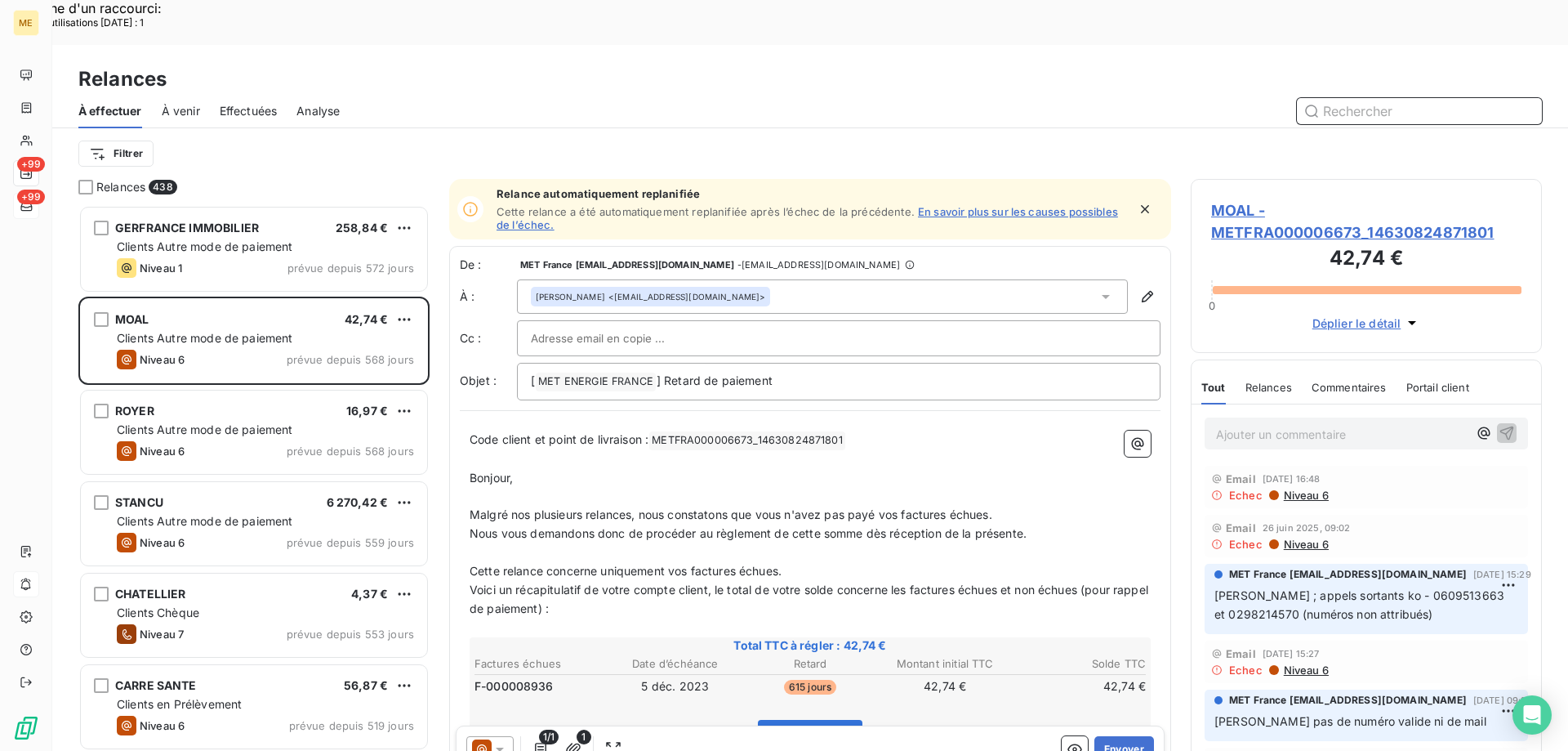
click at [264, 103] on span "Effectuées" at bounding box center [249, 112] width 58 height 17
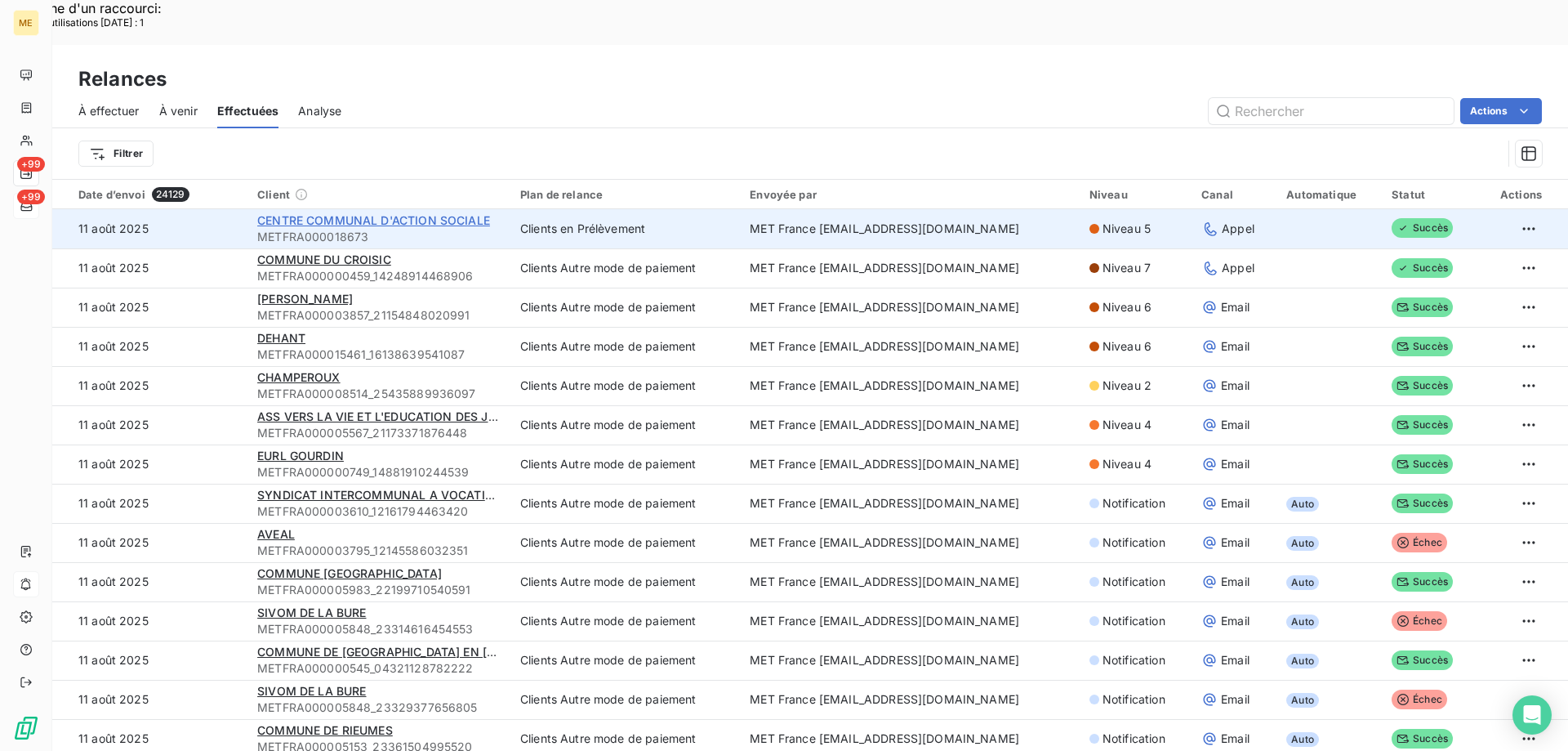
click at [437, 213] on span "CENTRE COMMUNAL D'ACTION SOCIALE" at bounding box center [374, 220] width 233 height 14
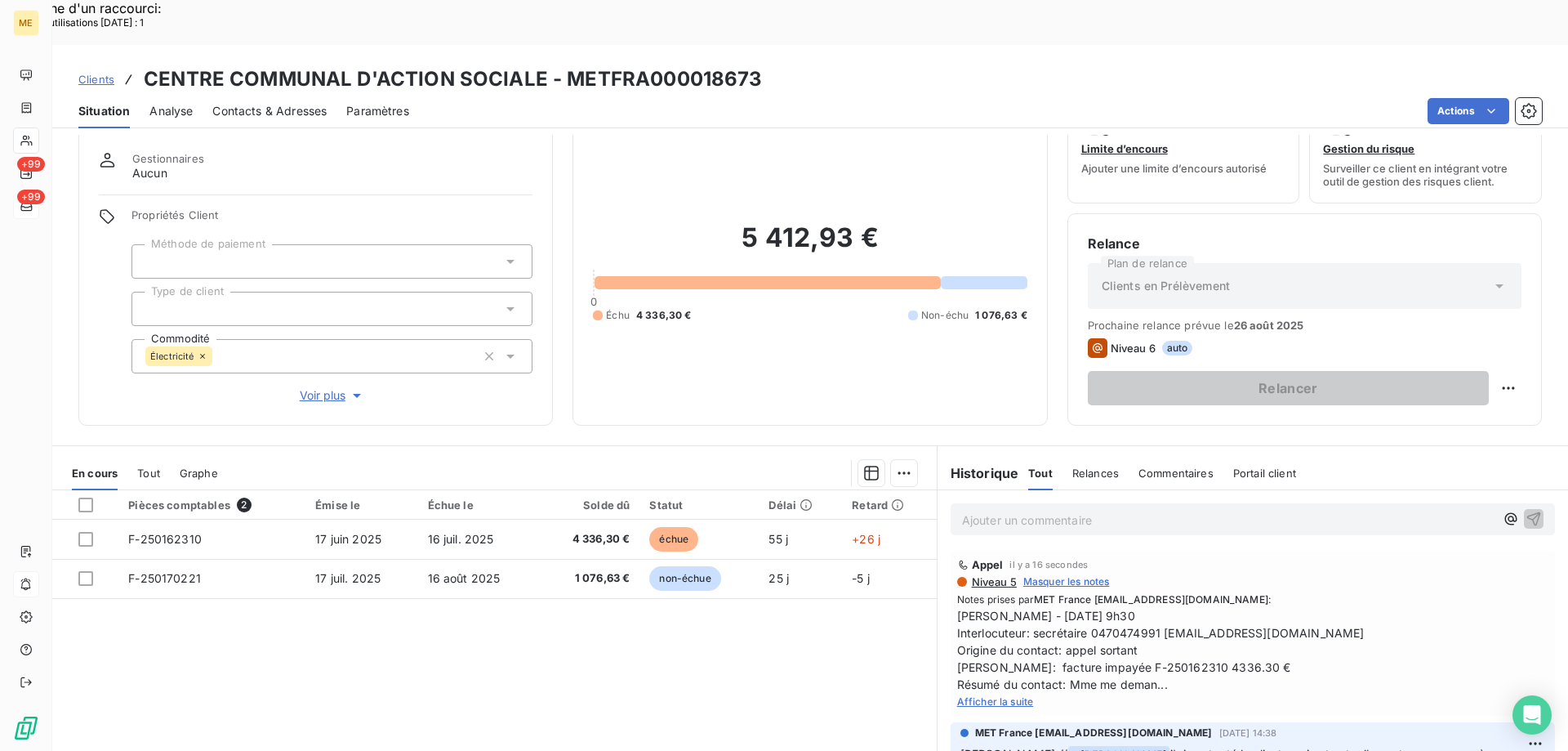
scroll to position [104, 0]
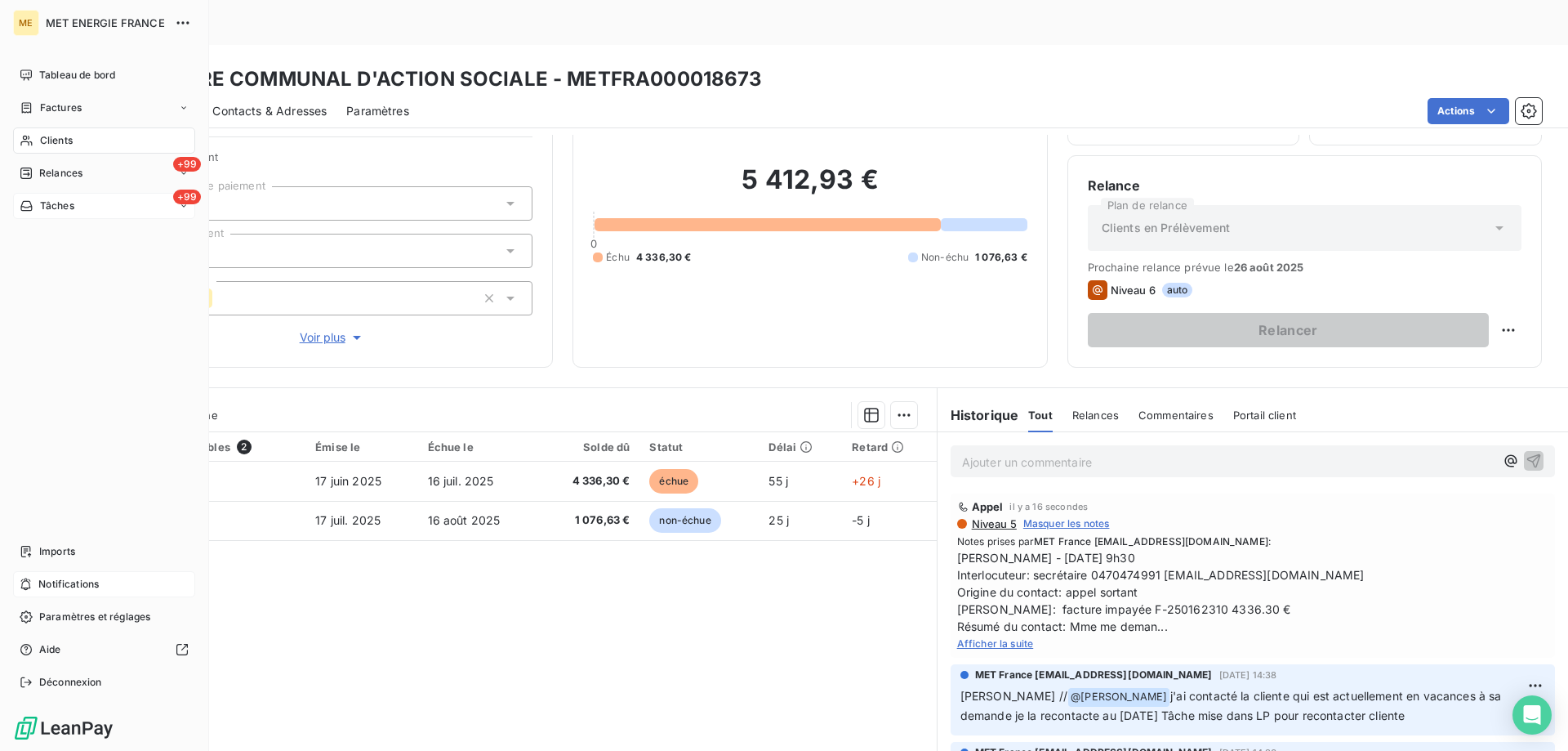
click at [48, 205] on span "Tâches" at bounding box center [57, 206] width 34 height 15
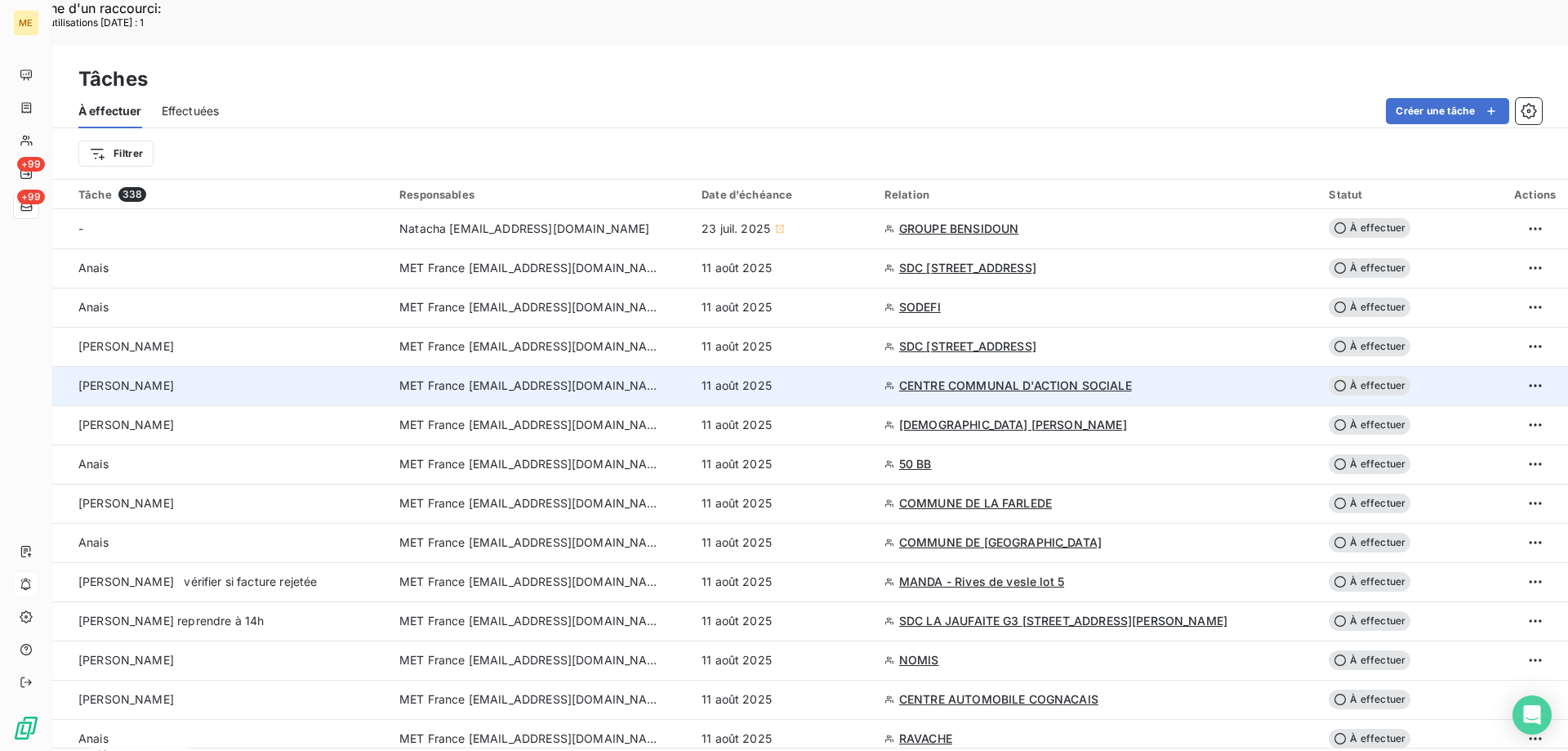
click at [602, 377] on span "MET France [EMAIL_ADDRESS][DOMAIN_NAME]" at bounding box center [530, 385] width 261 height 17
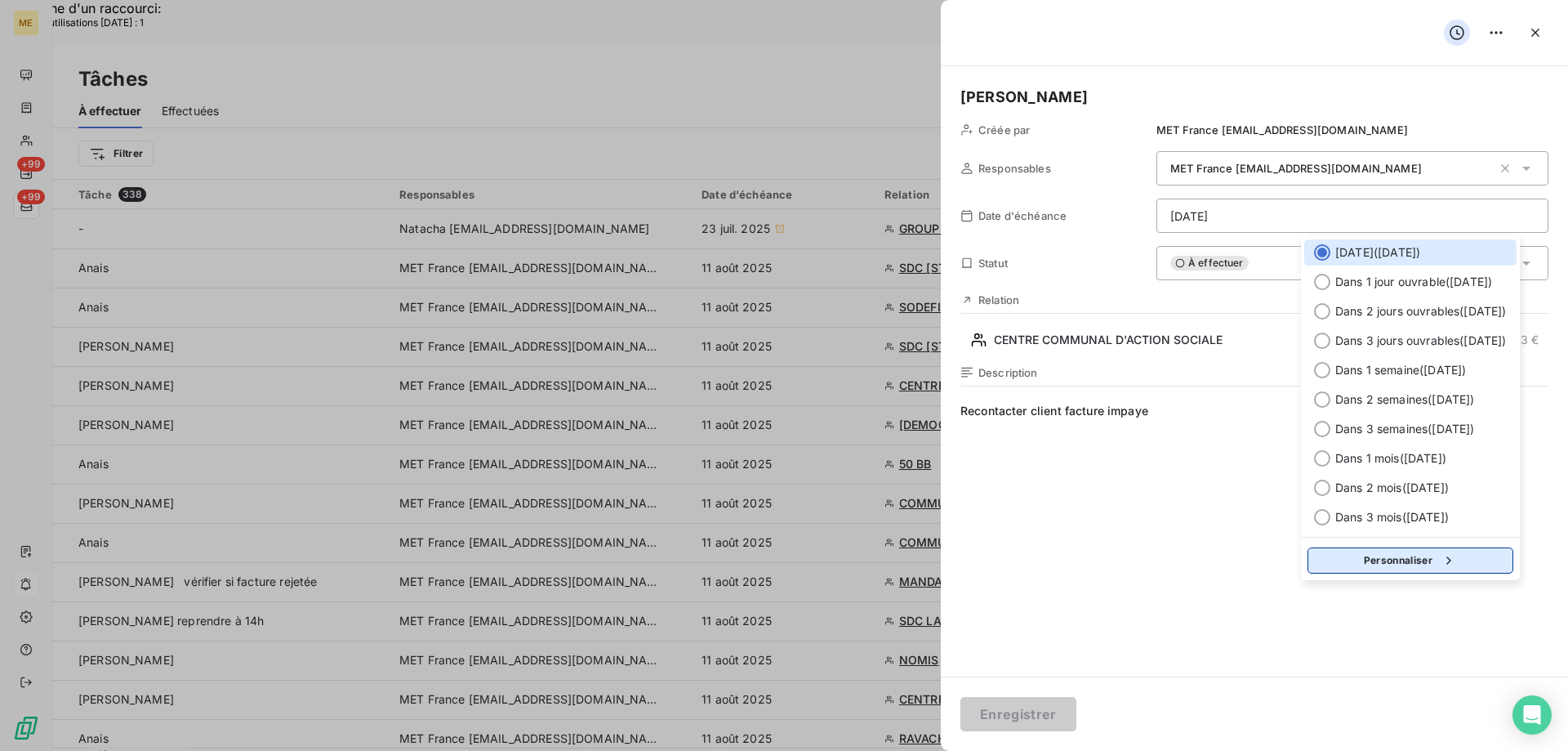
click at [1403, 562] on button "Personnaliser" at bounding box center [1410, 560] width 206 height 26
select select "7"
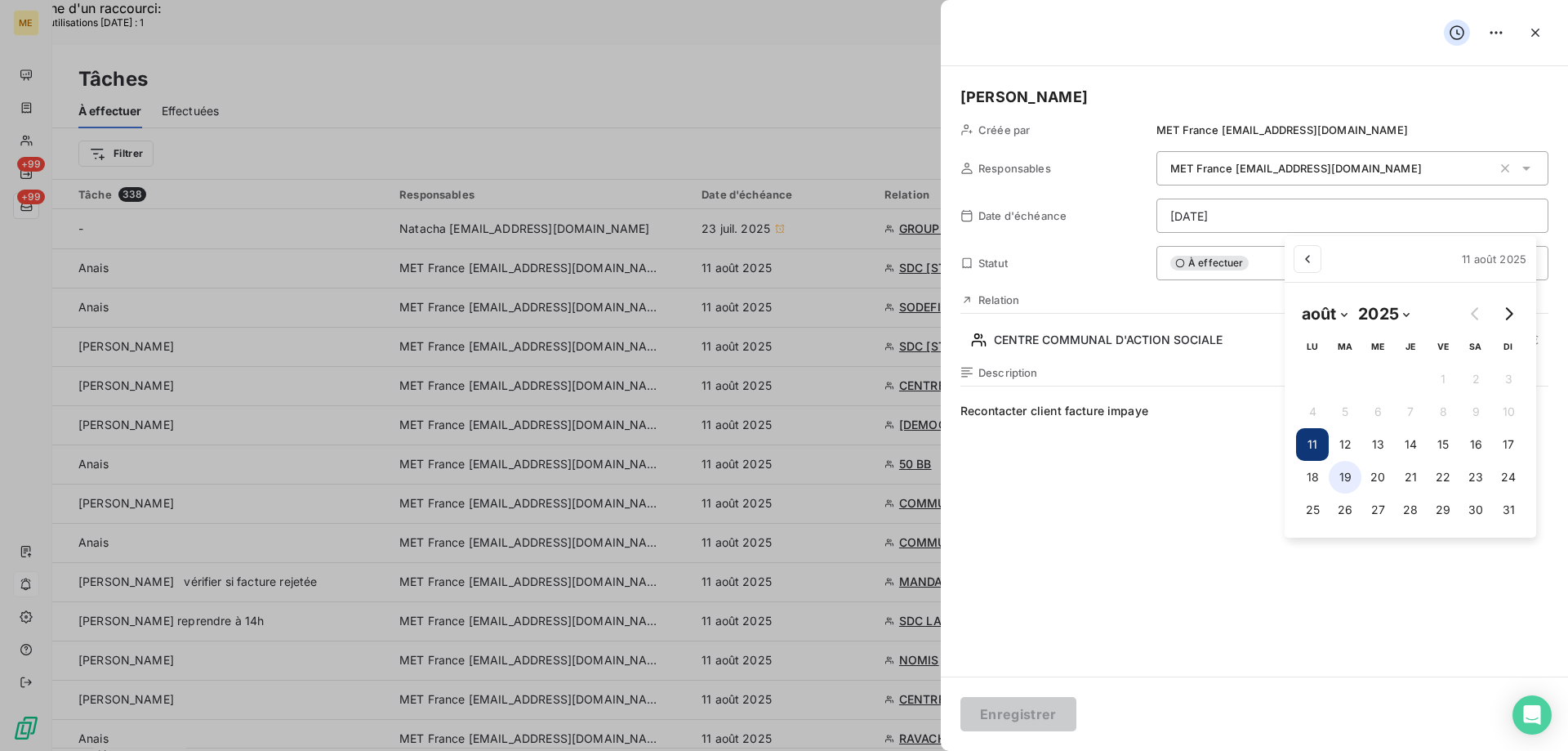
click at [1347, 472] on button "19" at bounding box center [1344, 476] width 32 height 32
type input "19/08/2025"
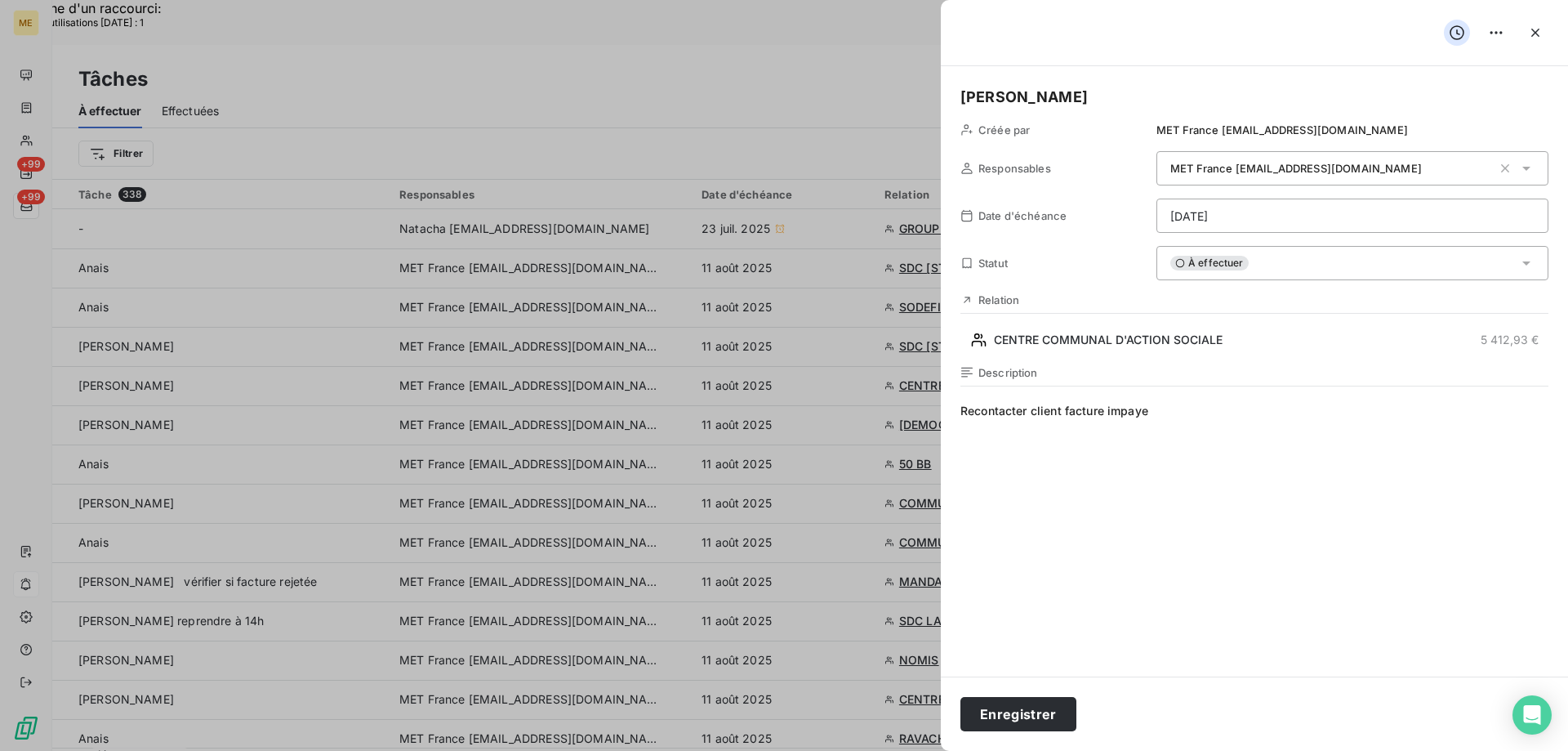
click at [1117, 542] on span "Recontacter client facture impaye" at bounding box center [1254, 560] width 588 height 314
click at [1042, 720] on button "Enregistrer" at bounding box center [1018, 714] width 116 height 34
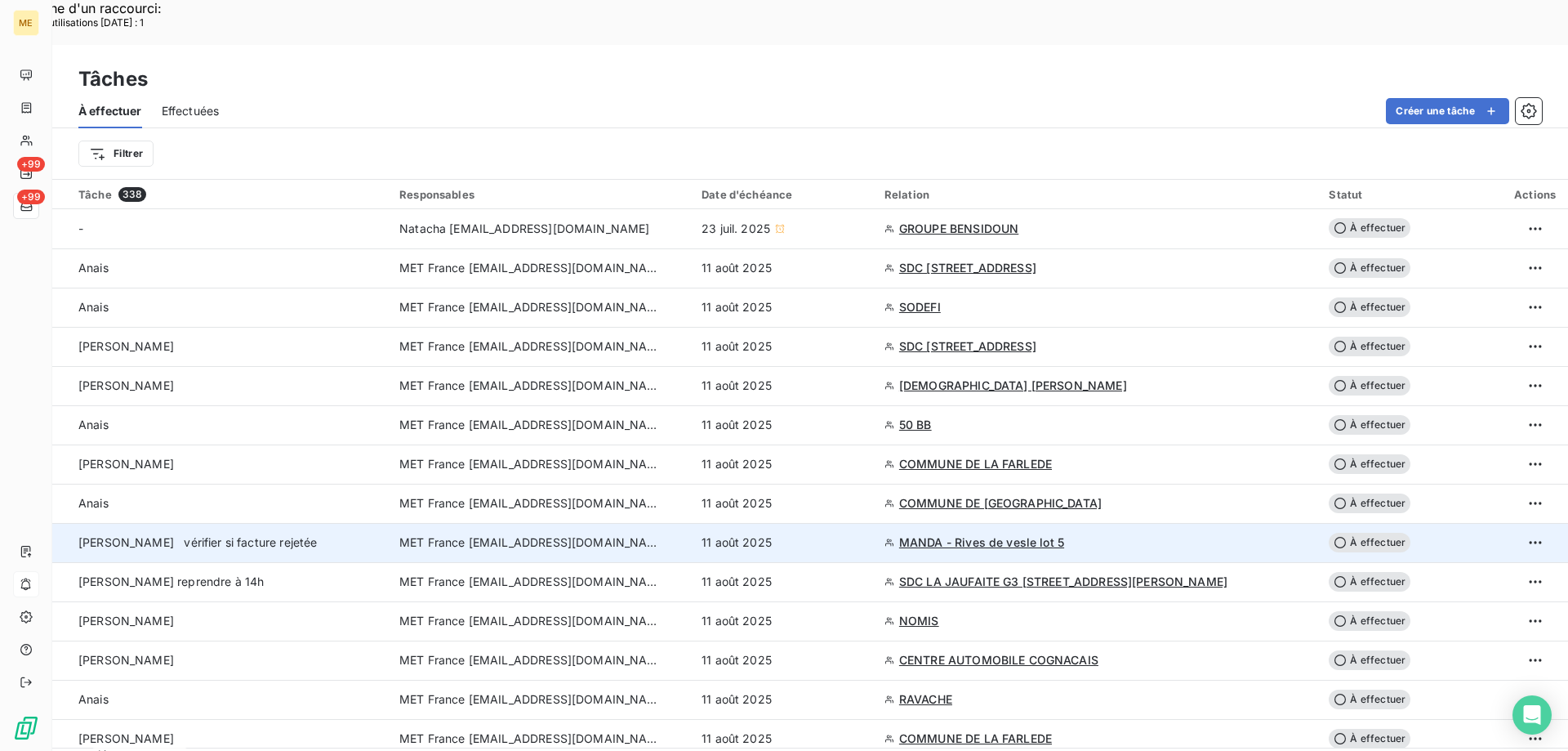
click at [568, 523] on td "MET France [EMAIL_ADDRESS][DOMAIN_NAME]" at bounding box center [540, 542] width 302 height 39
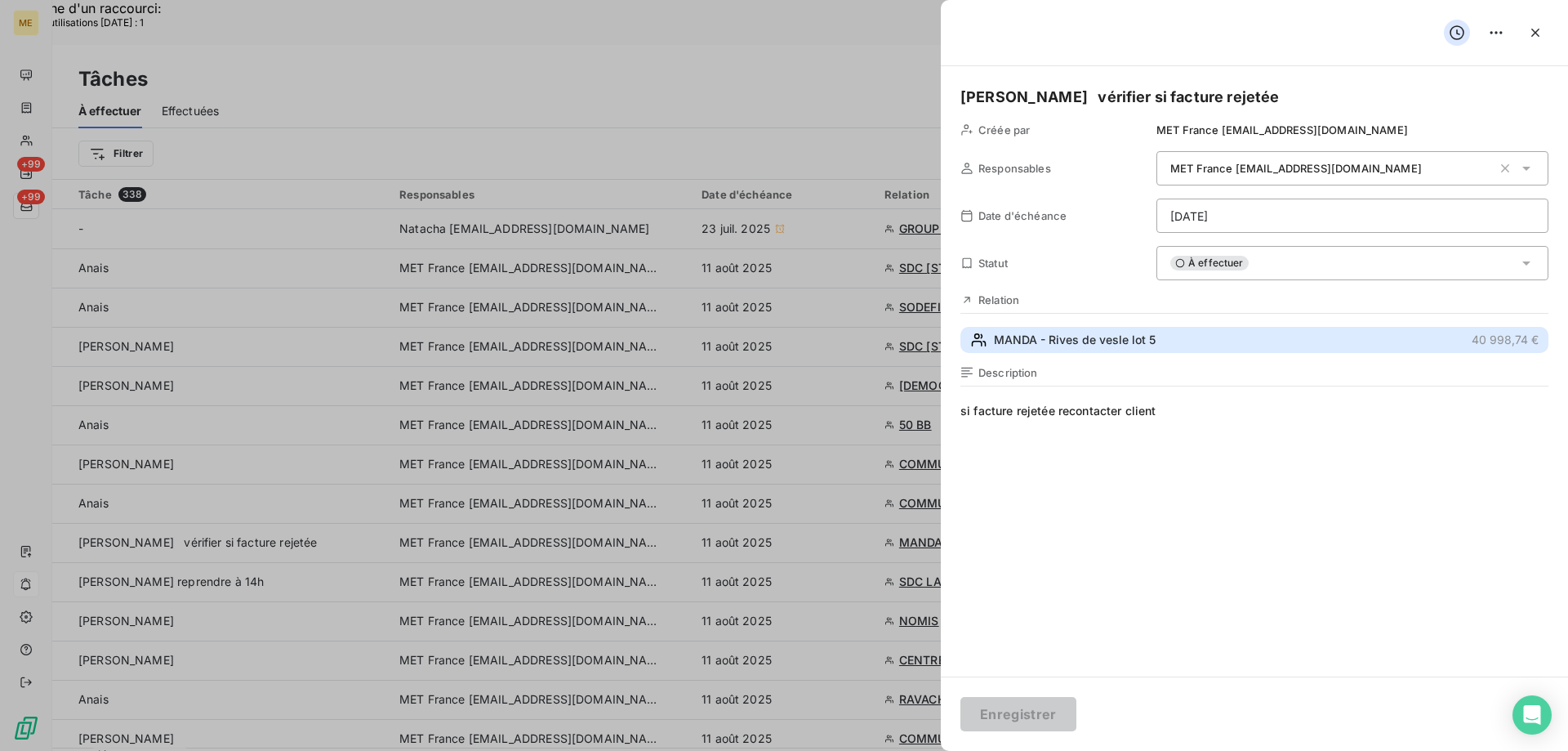
click at [1036, 335] on span "MANDA - Rives de vesle lot 5" at bounding box center [1074, 340] width 161 height 17
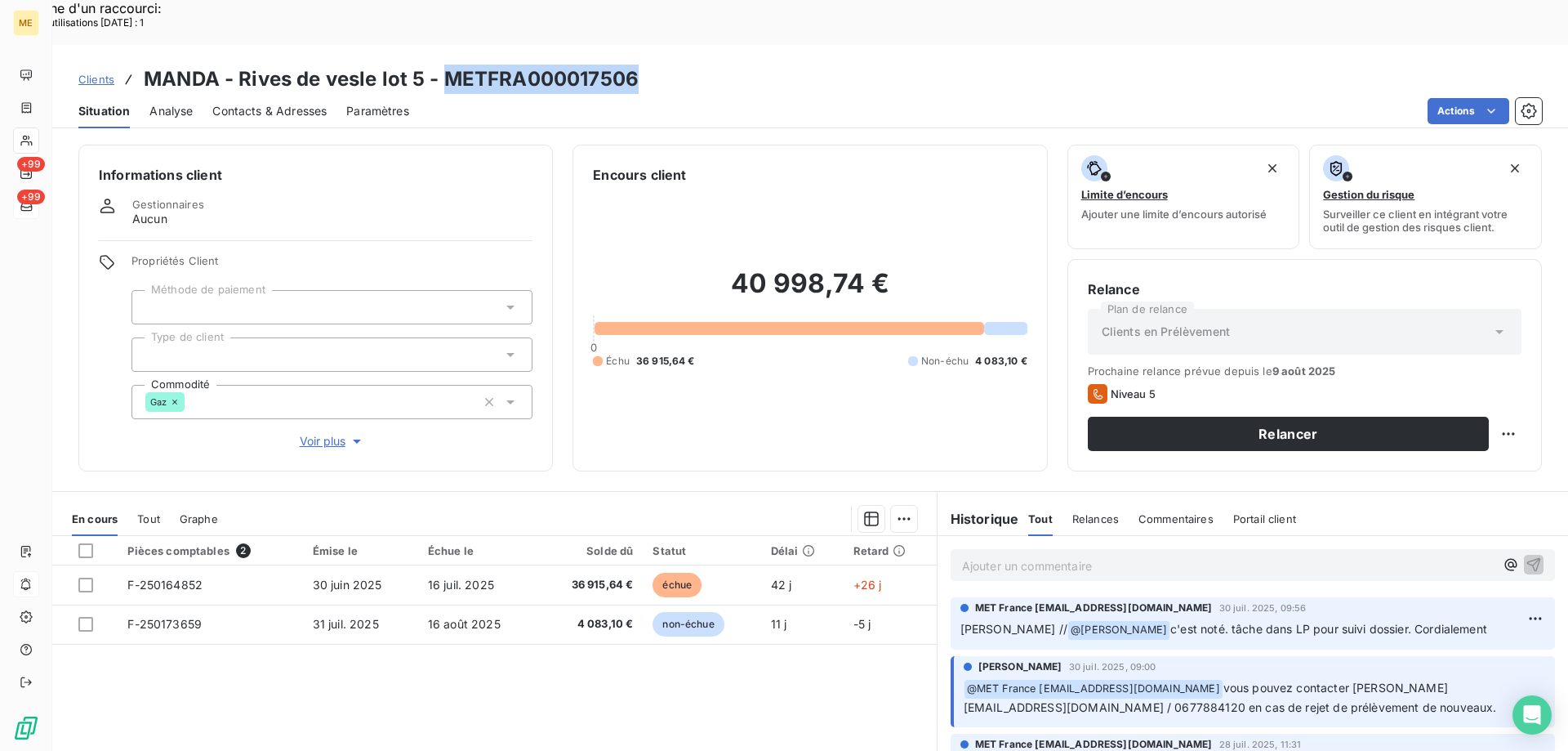
drag, startPoint x: 444, startPoint y: 31, endPoint x: 638, endPoint y: 31, distance: 194.0
click at [638, 65] on div "Clients MANDA - Rives de vesle lot 5 - METFRA000017506" at bounding box center [810, 79] width 1516 height 29
copy h3 "METFRA000017506"
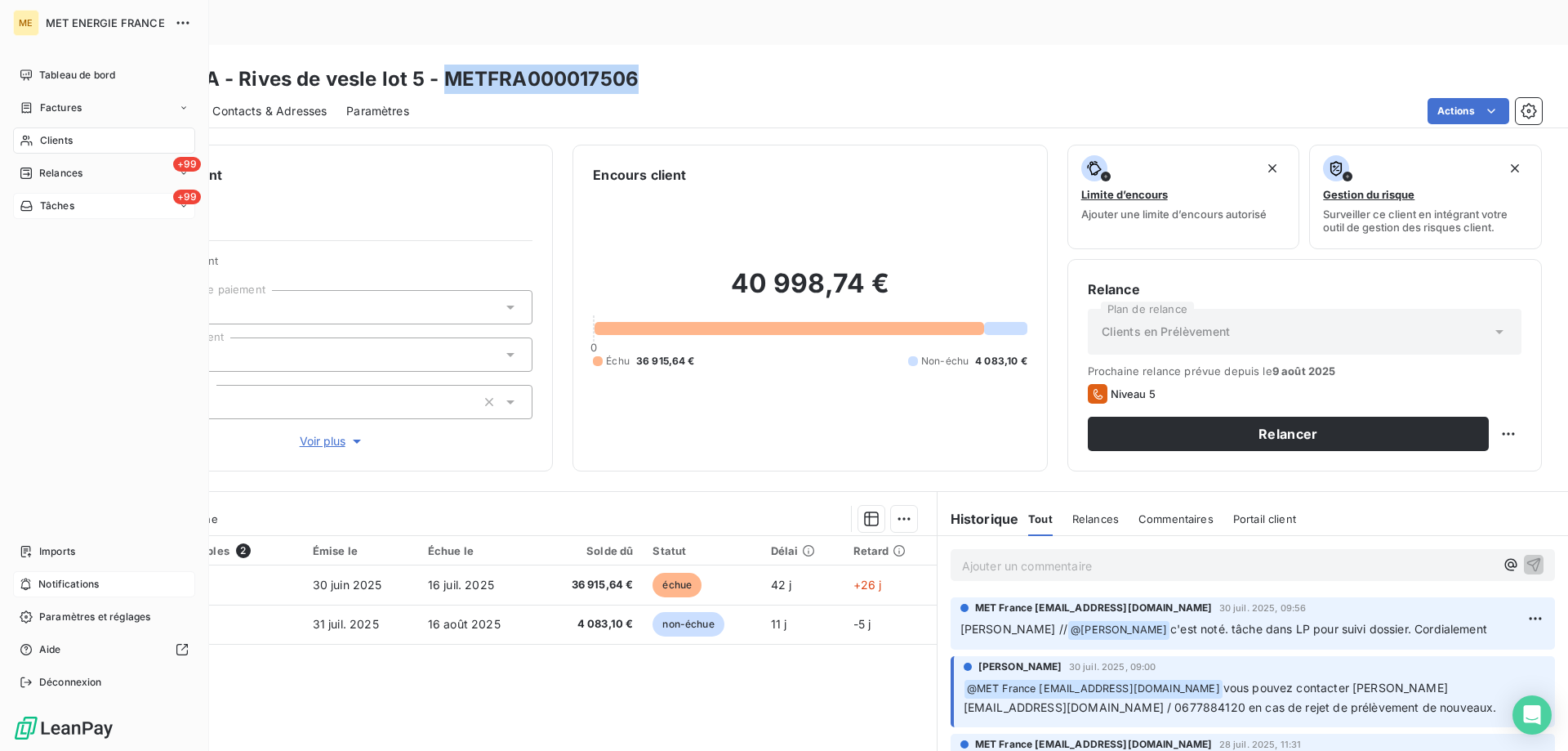
click at [65, 204] on span "Tâches" at bounding box center [57, 206] width 34 height 15
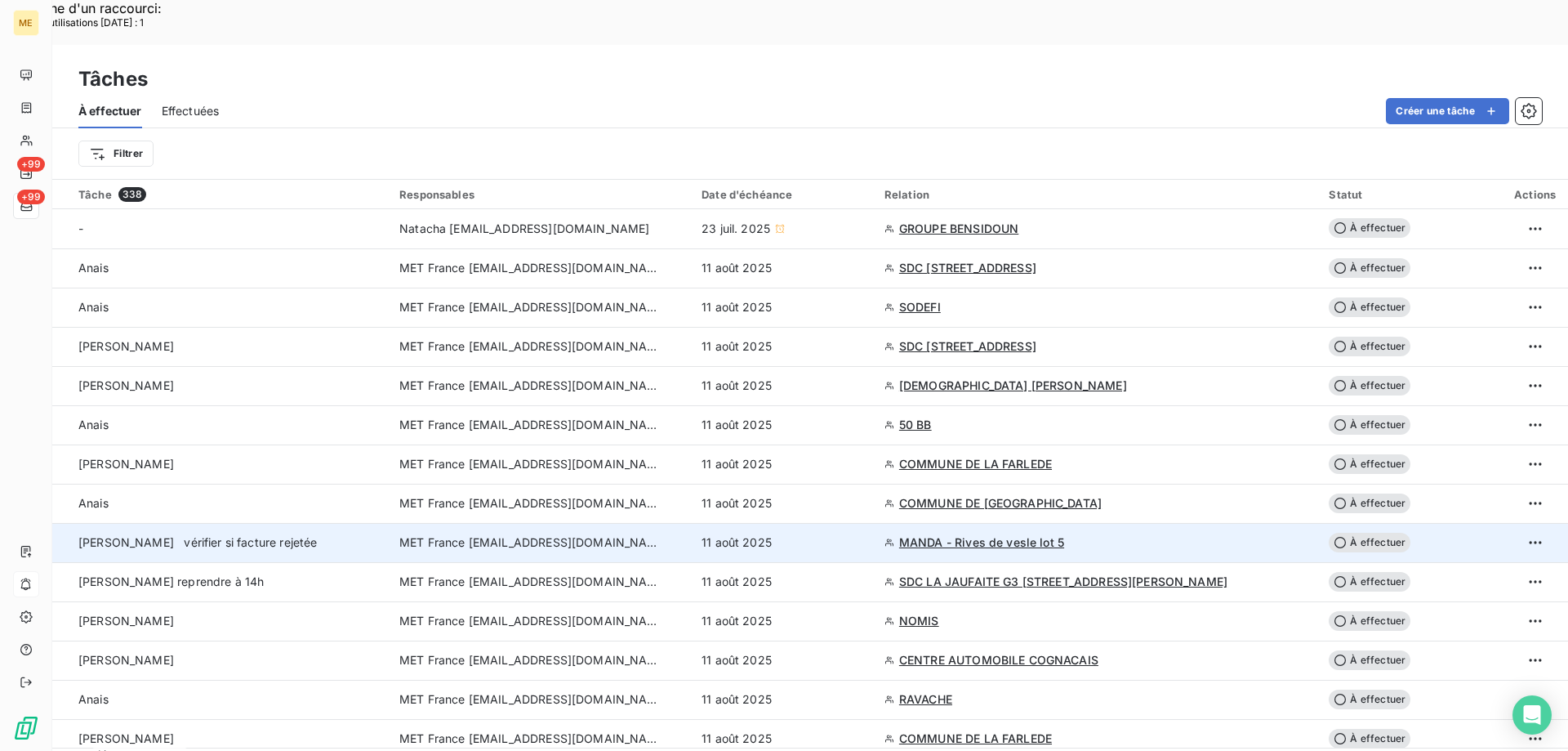
click at [875, 523] on td "11 août 2025" at bounding box center [783, 542] width 183 height 39
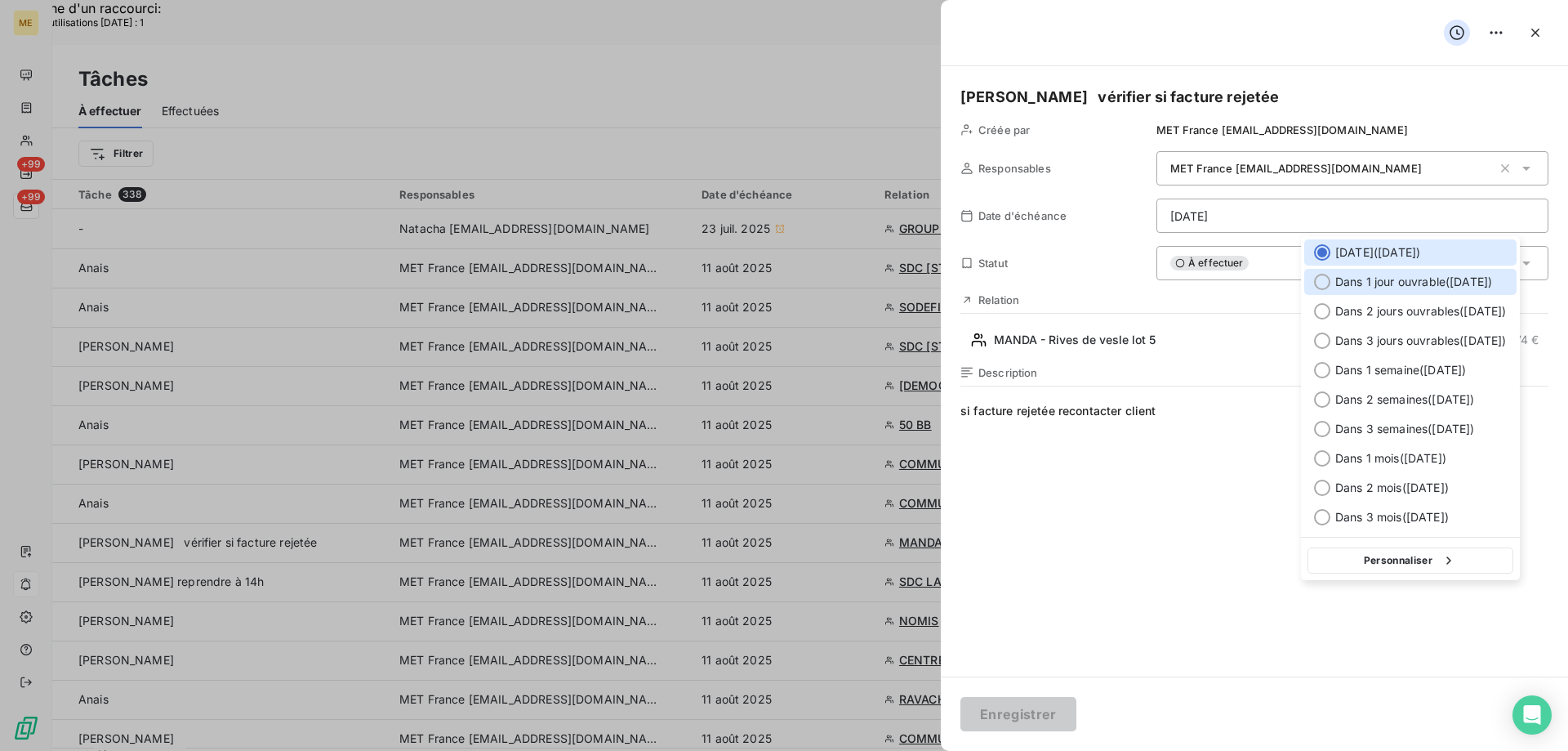
click at [1317, 283] on div at bounding box center [1322, 282] width 17 height 17
type input "12/08/2025"
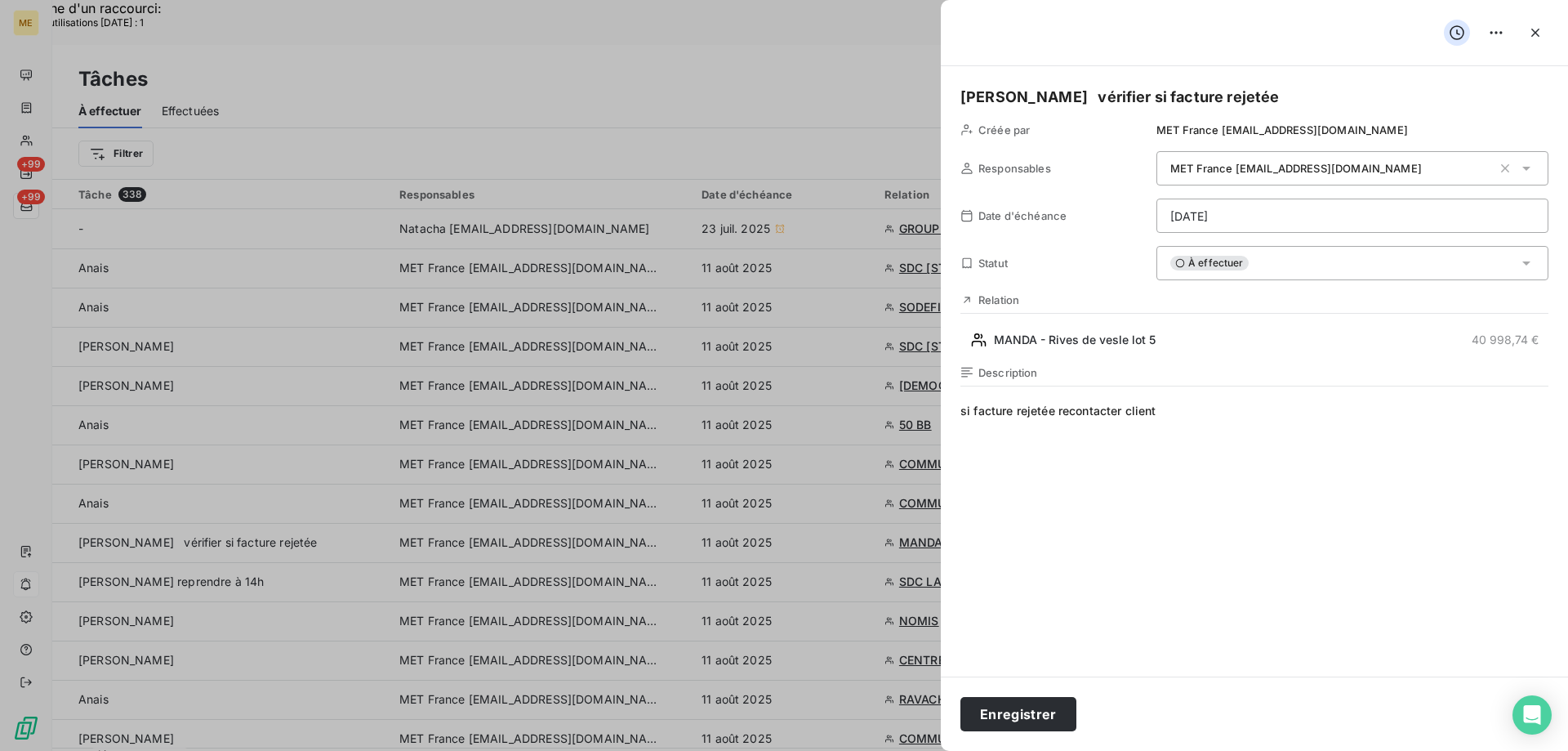
click at [1312, 428] on span "si facture rejetée recontacter client" at bounding box center [1254, 560] width 588 height 314
click at [1010, 725] on button "Enregistrer" at bounding box center [1018, 714] width 116 height 34
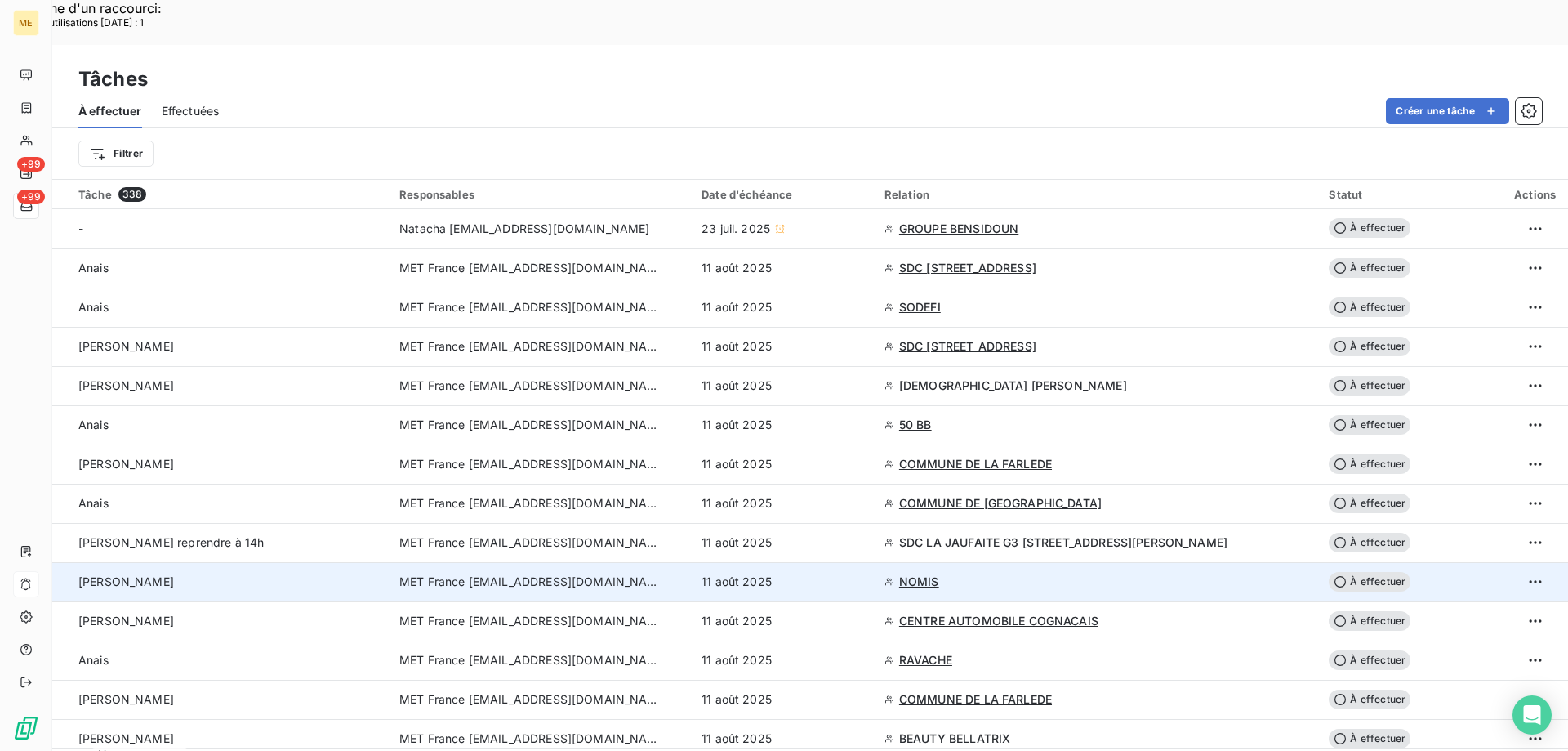
click at [571, 574] on span "MET France [EMAIL_ADDRESS][DOMAIN_NAME]" at bounding box center [530, 582] width 261 height 17
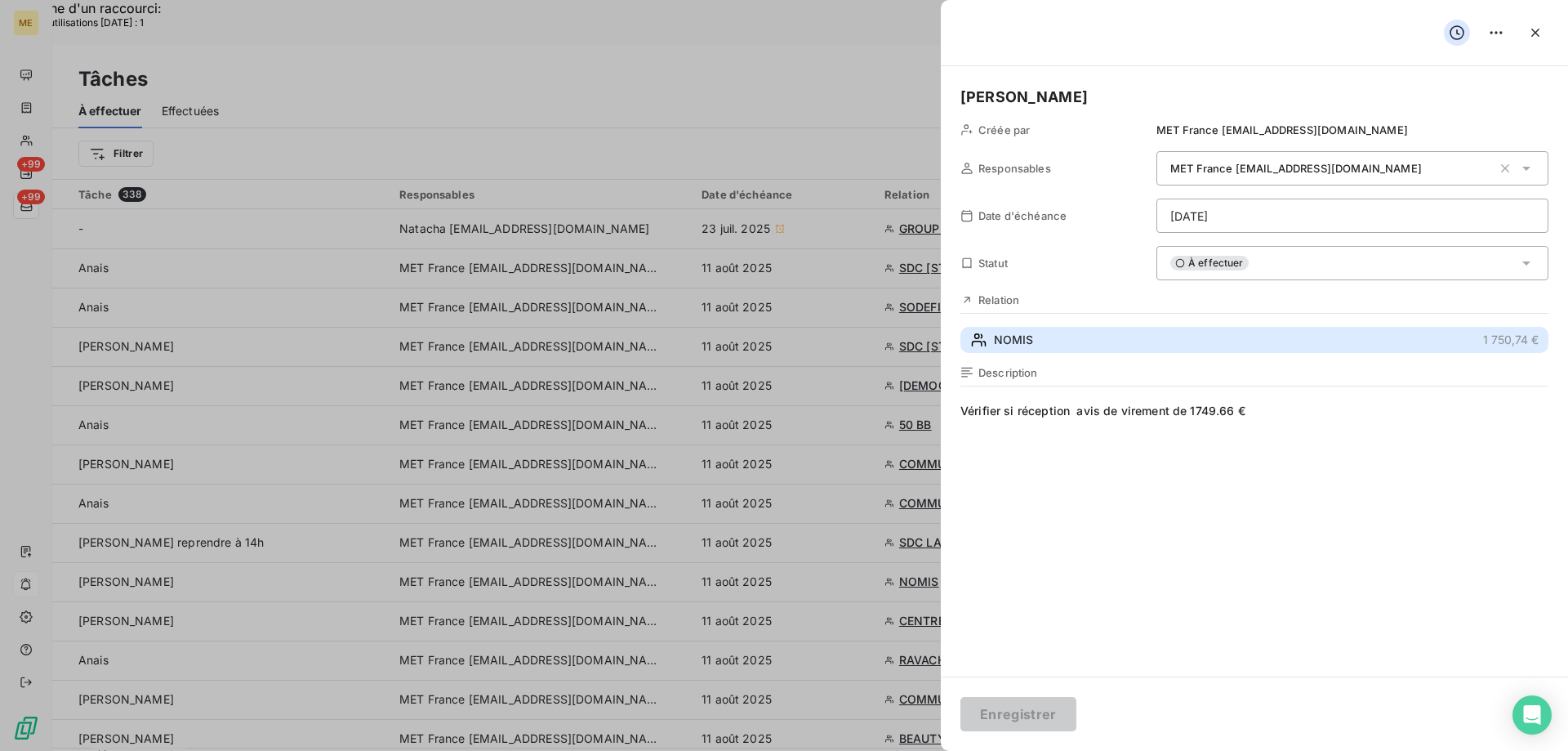
click at [996, 348] on span "NOMIS" at bounding box center [1013, 340] width 39 height 17
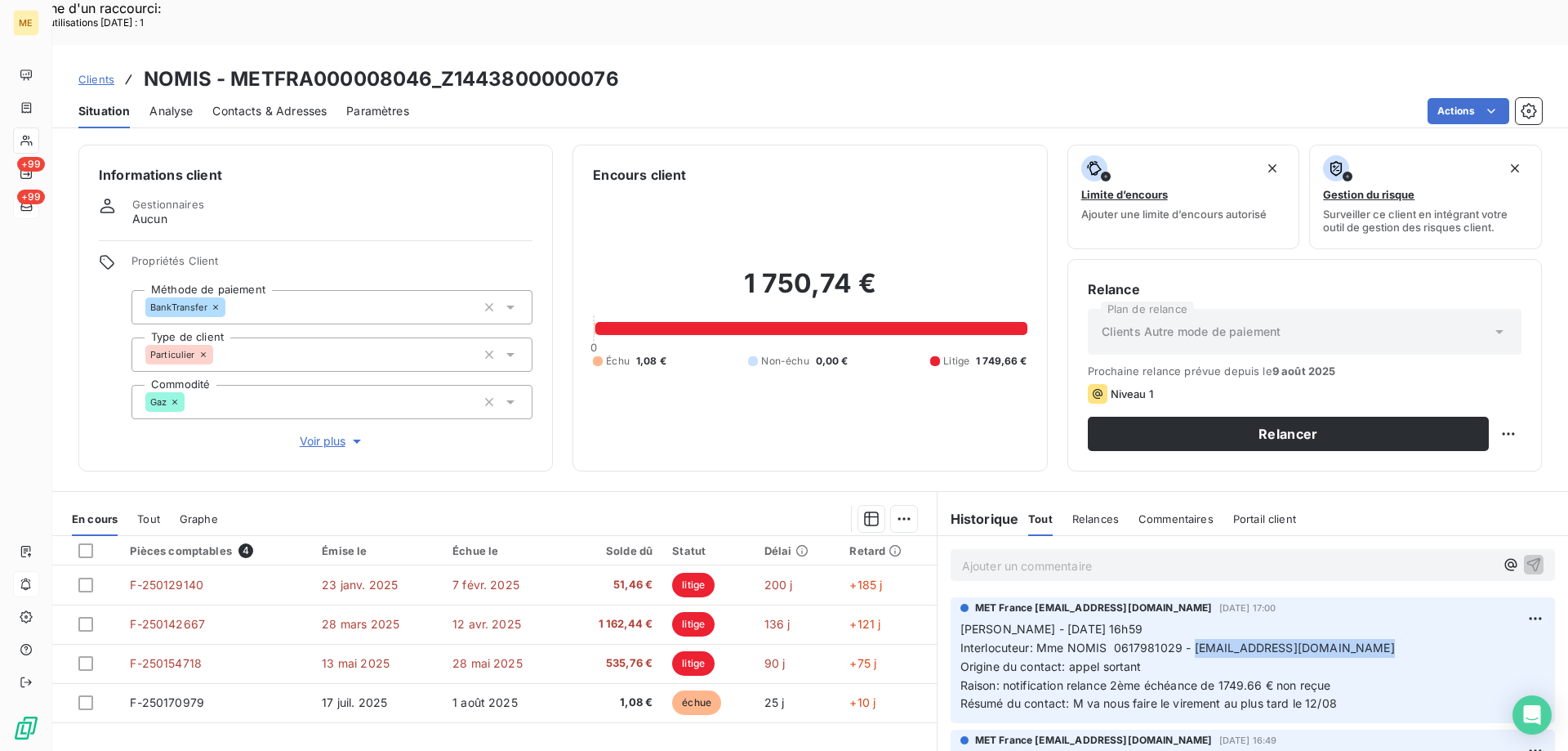
drag, startPoint x: 1187, startPoint y: 605, endPoint x: 1370, endPoint y: 605, distance: 183.0
click at [1370, 620] on p "Sylvain - 07/08/2025 - 16h59 Interlocuteur: Mme NOMIS 0617981029 - barabara.dup…" at bounding box center [1253, 667] width 584 height 93
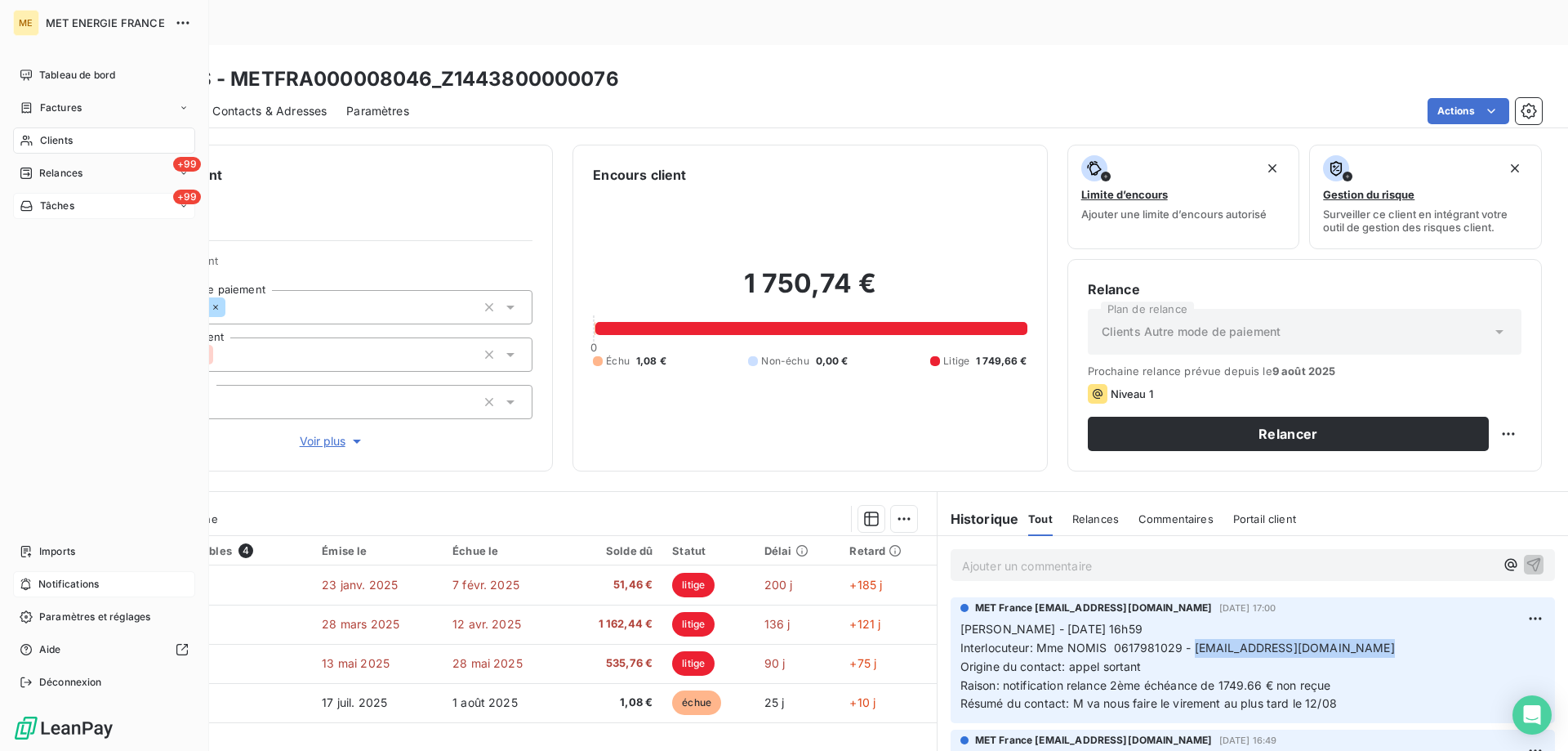
click at [64, 204] on span "Tâches" at bounding box center [57, 206] width 34 height 15
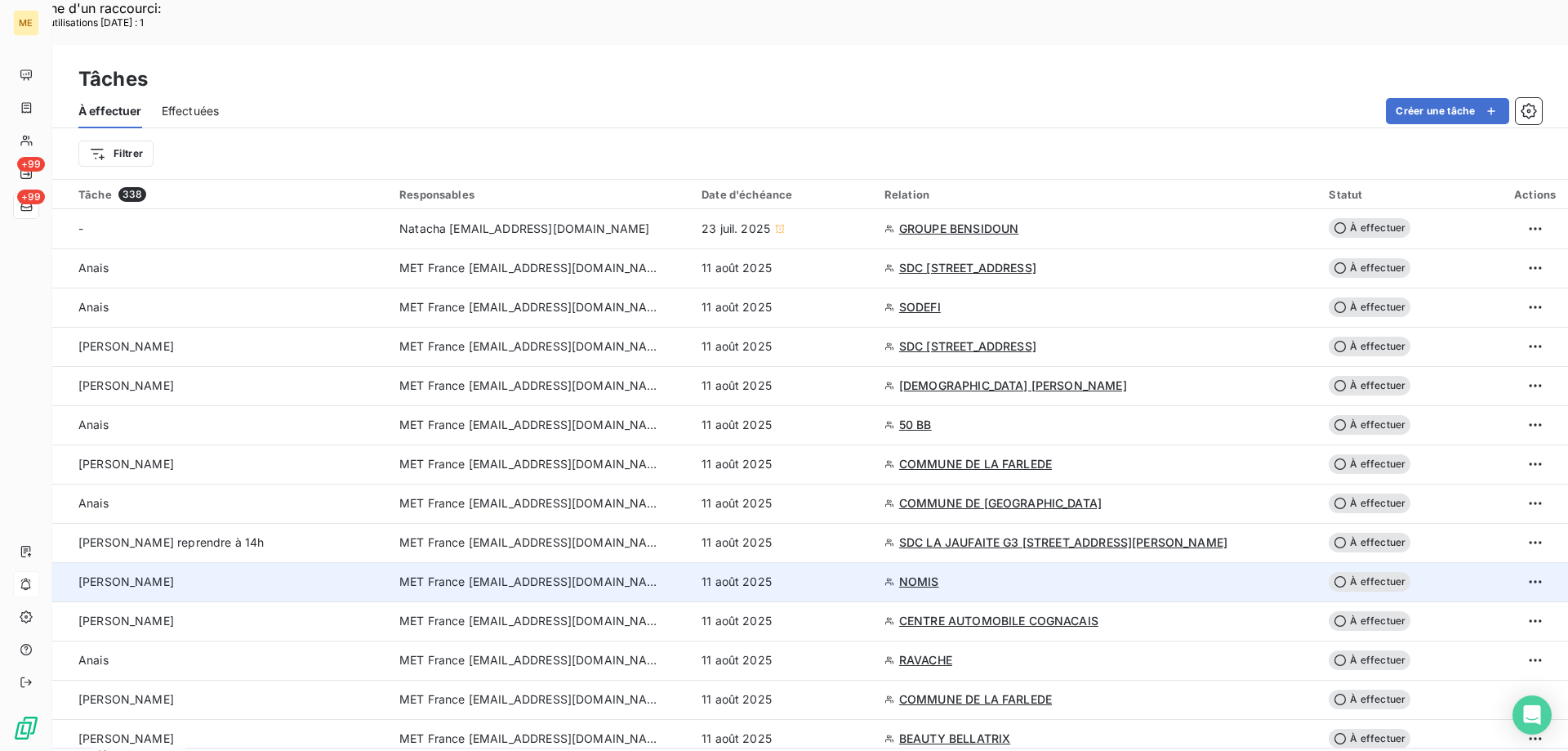
click at [627, 574] on span "MET France [EMAIL_ADDRESS][DOMAIN_NAME]" at bounding box center [530, 582] width 261 height 17
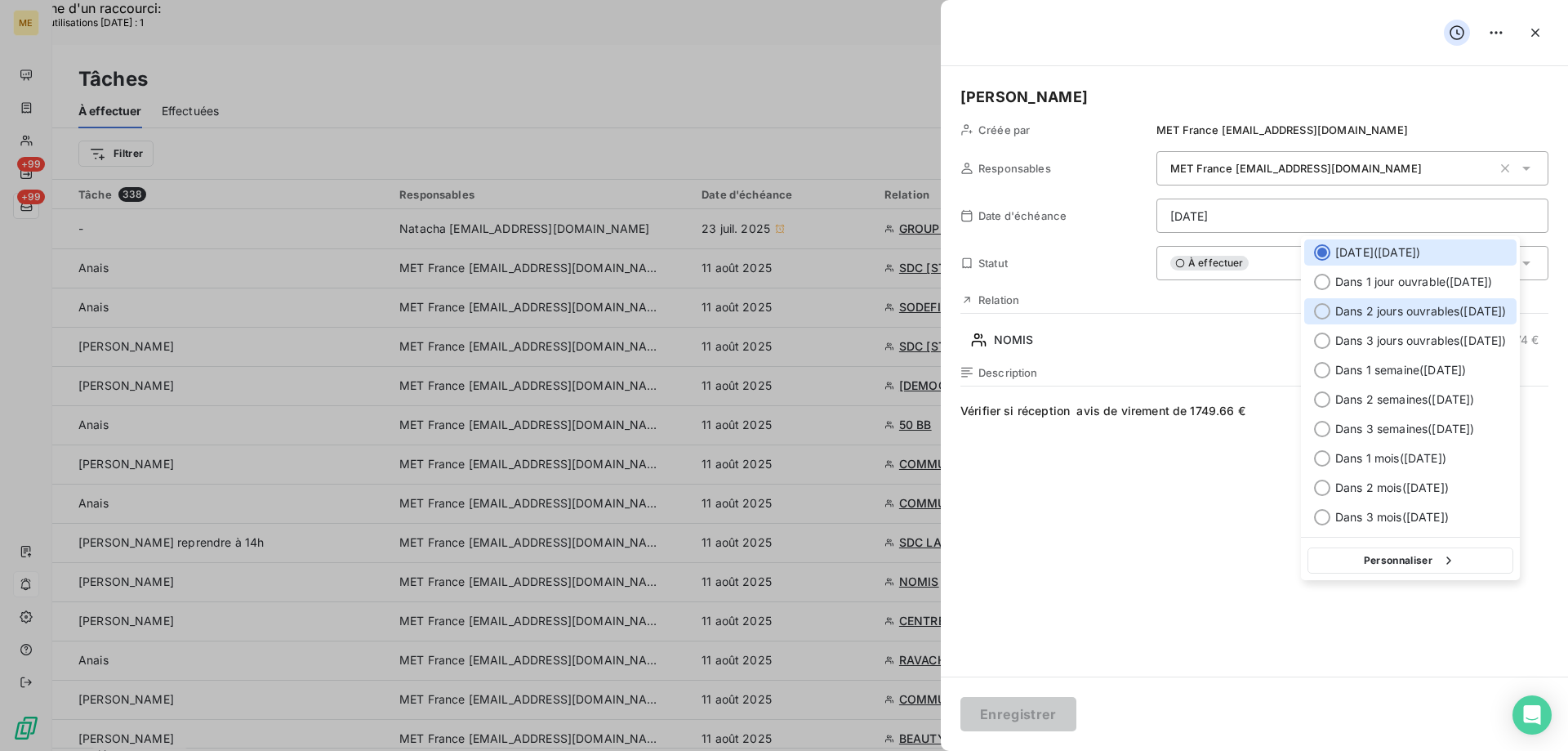
click at [1322, 313] on div at bounding box center [1322, 311] width 17 height 17
type input "13/08/2025"
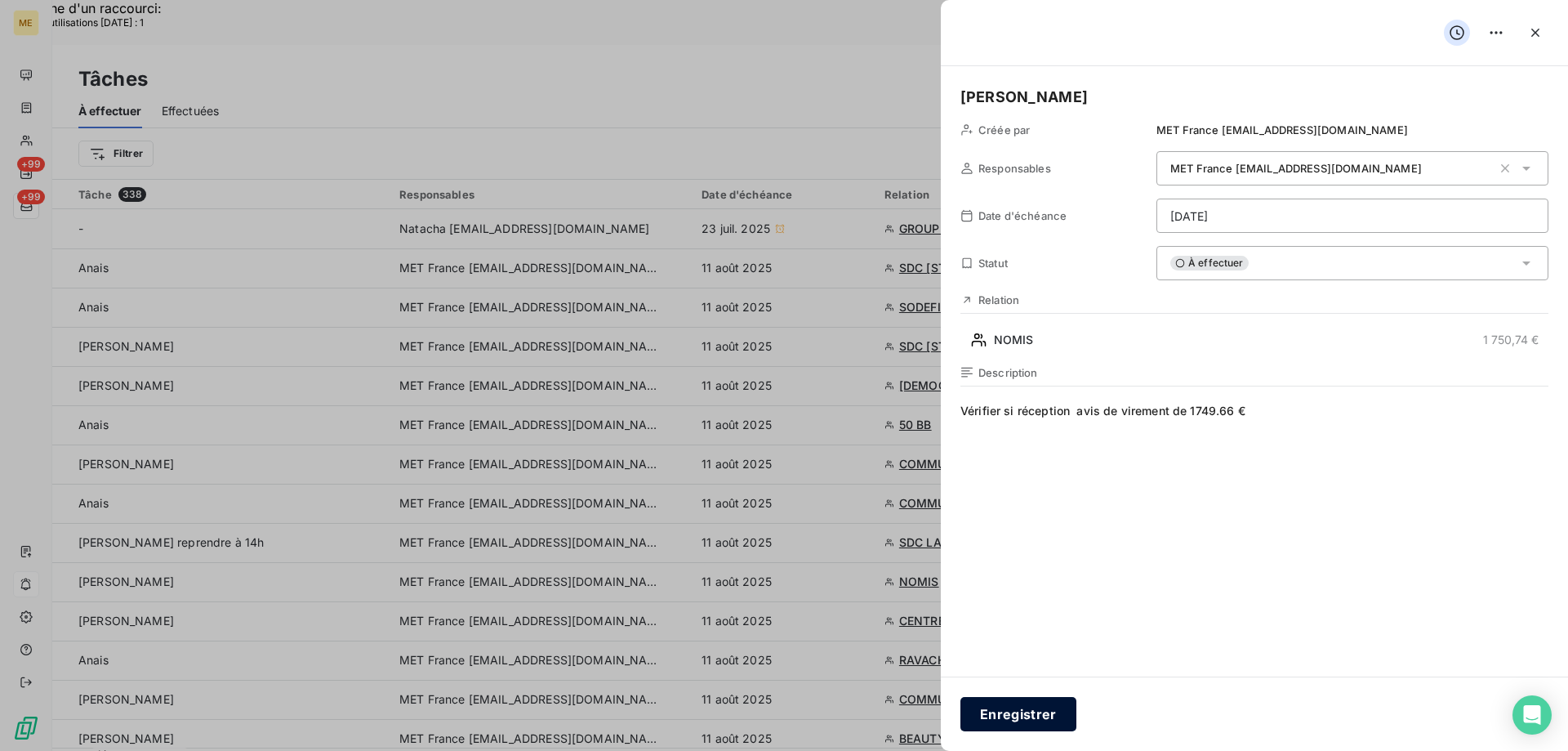
click at [1030, 716] on button "Enregistrer" at bounding box center [1018, 714] width 116 height 34
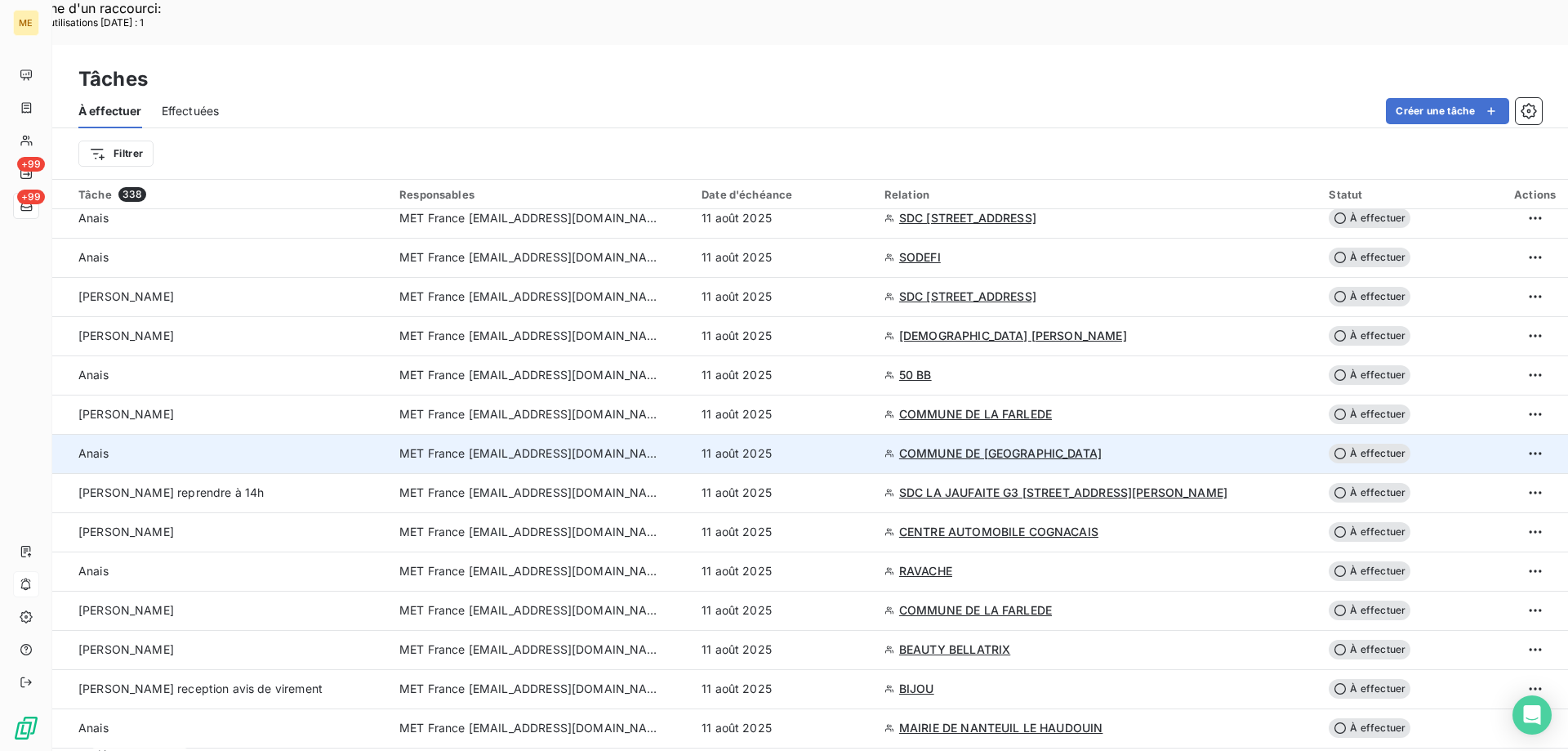
scroll to position [82, 0]
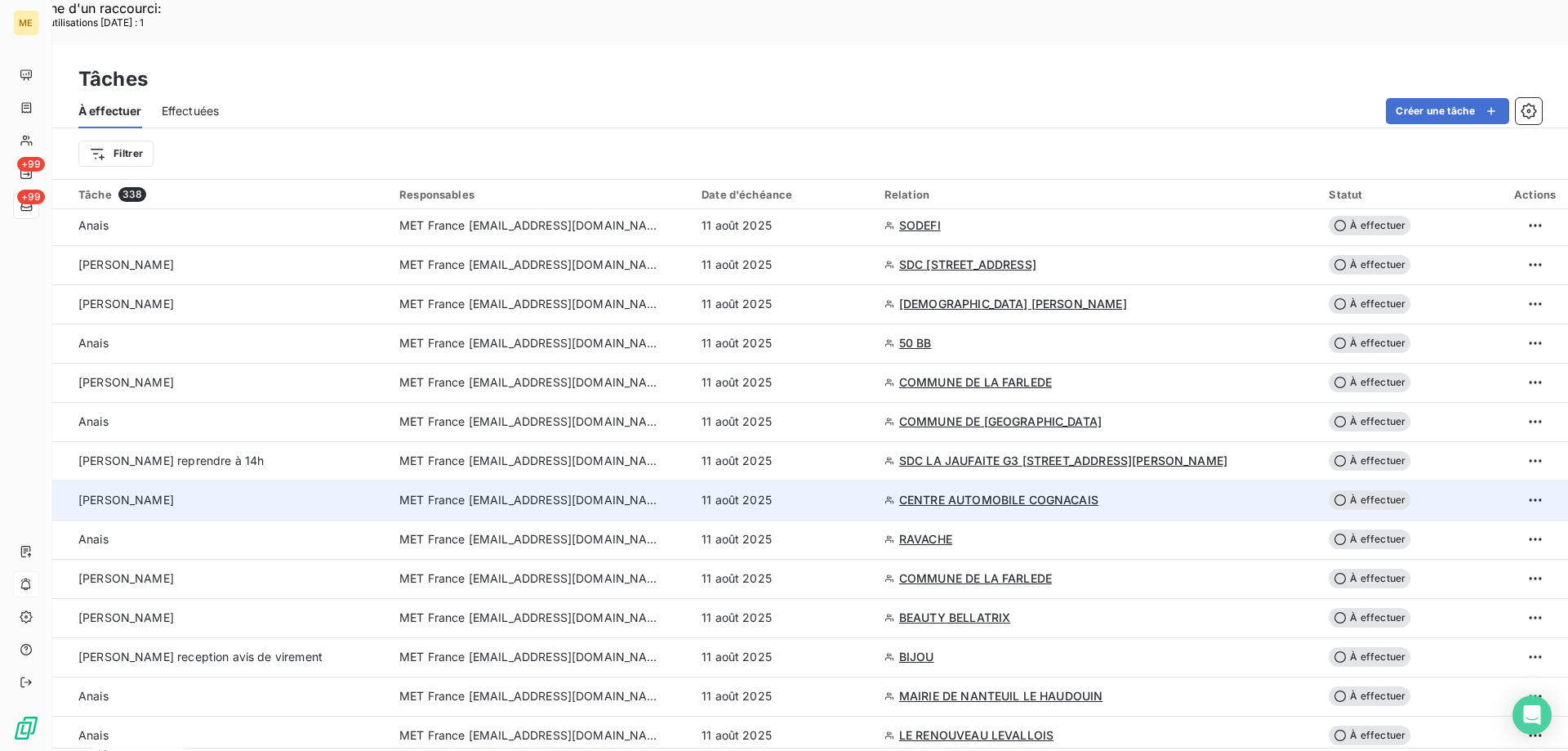
click at [552, 492] on span "MET France [EMAIL_ADDRESS][DOMAIN_NAME]" at bounding box center [530, 500] width 261 height 17
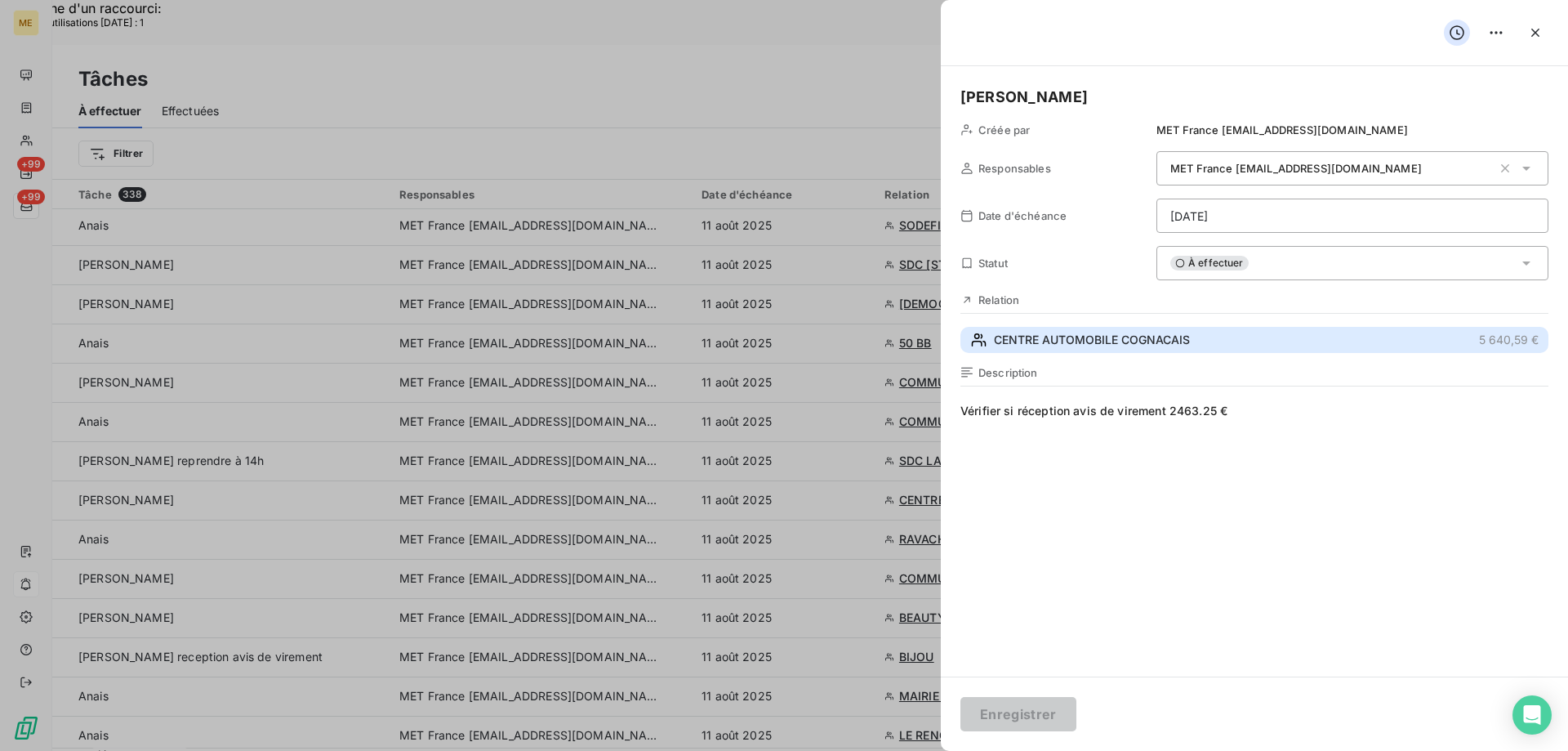
click at [1025, 343] on span "CENTRE AUTOMOBILE COGNACAIS" at bounding box center [1091, 340] width 196 height 17
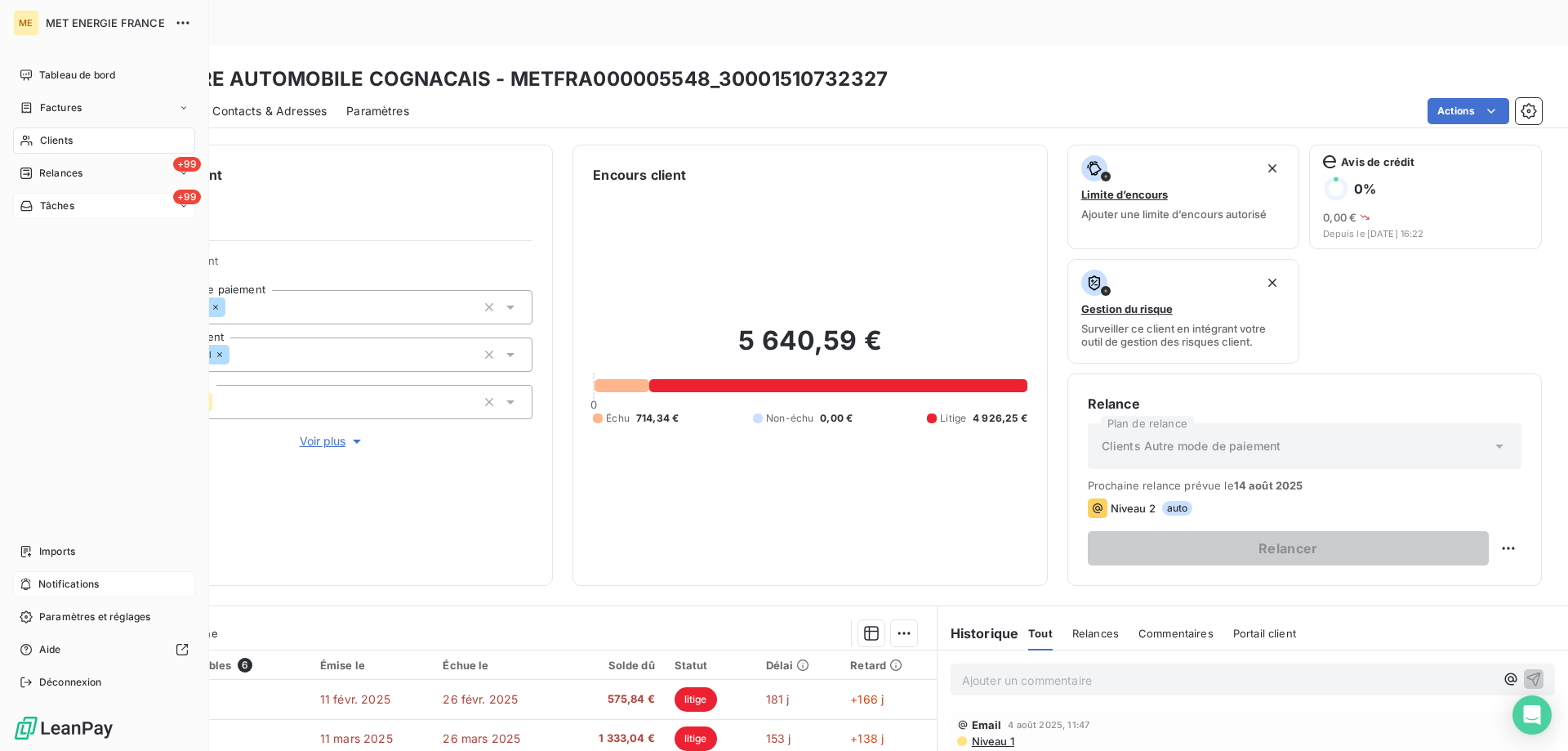
click at [62, 209] on span "Tâches" at bounding box center [57, 206] width 34 height 15
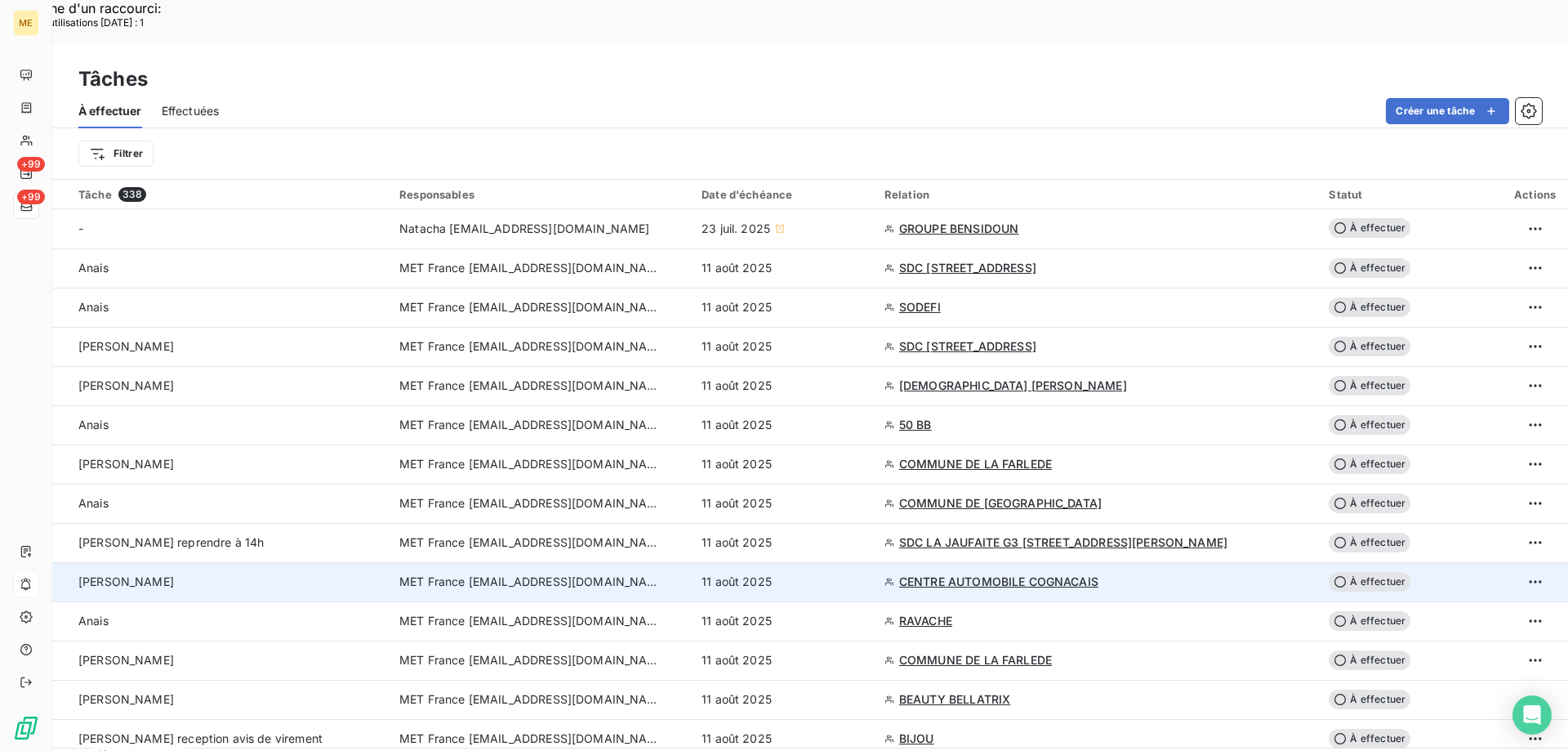
click at [736, 562] on td "11 août 2025" at bounding box center [783, 581] width 183 height 39
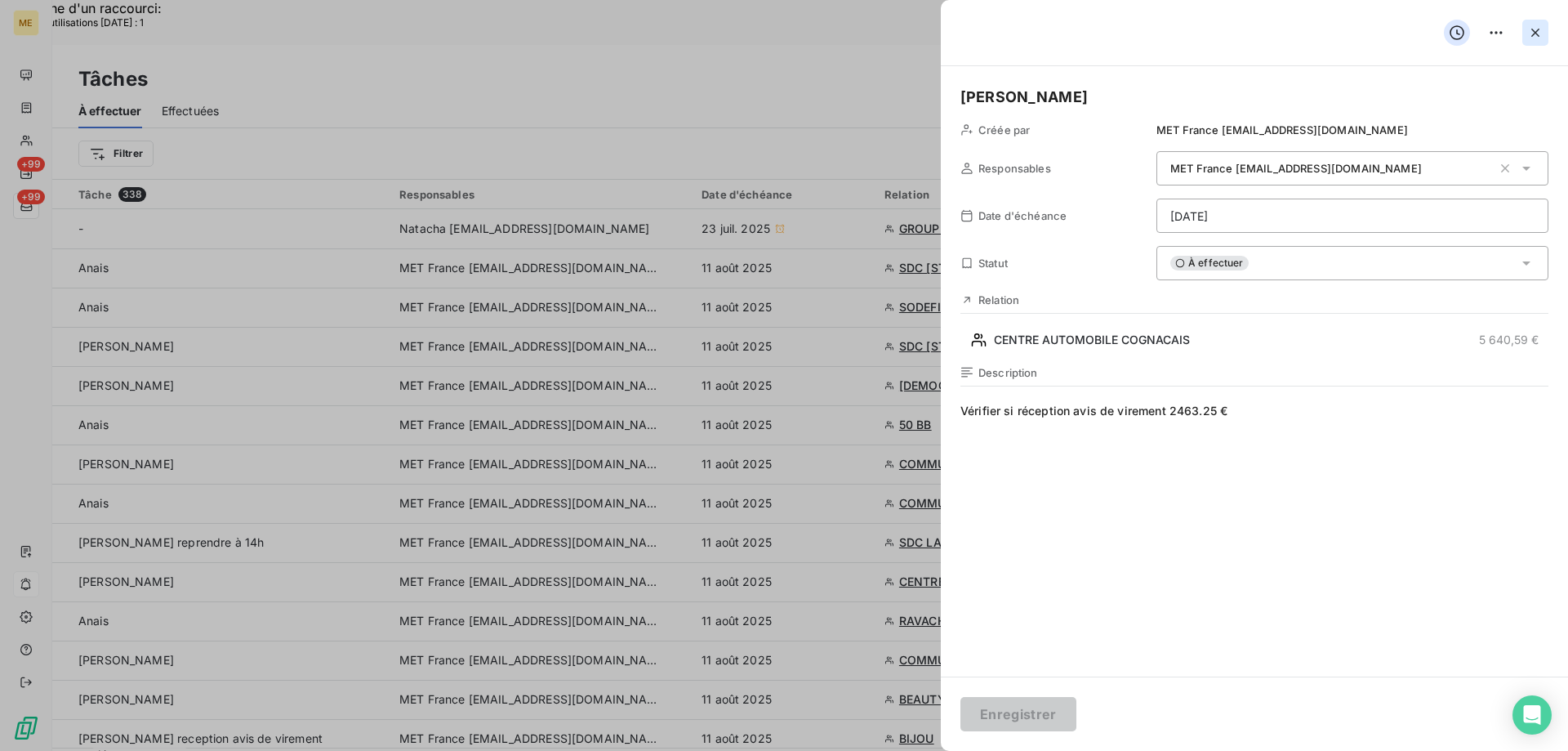
click at [1531, 40] on icon "button" at bounding box center [1536, 32] width 17 height 17
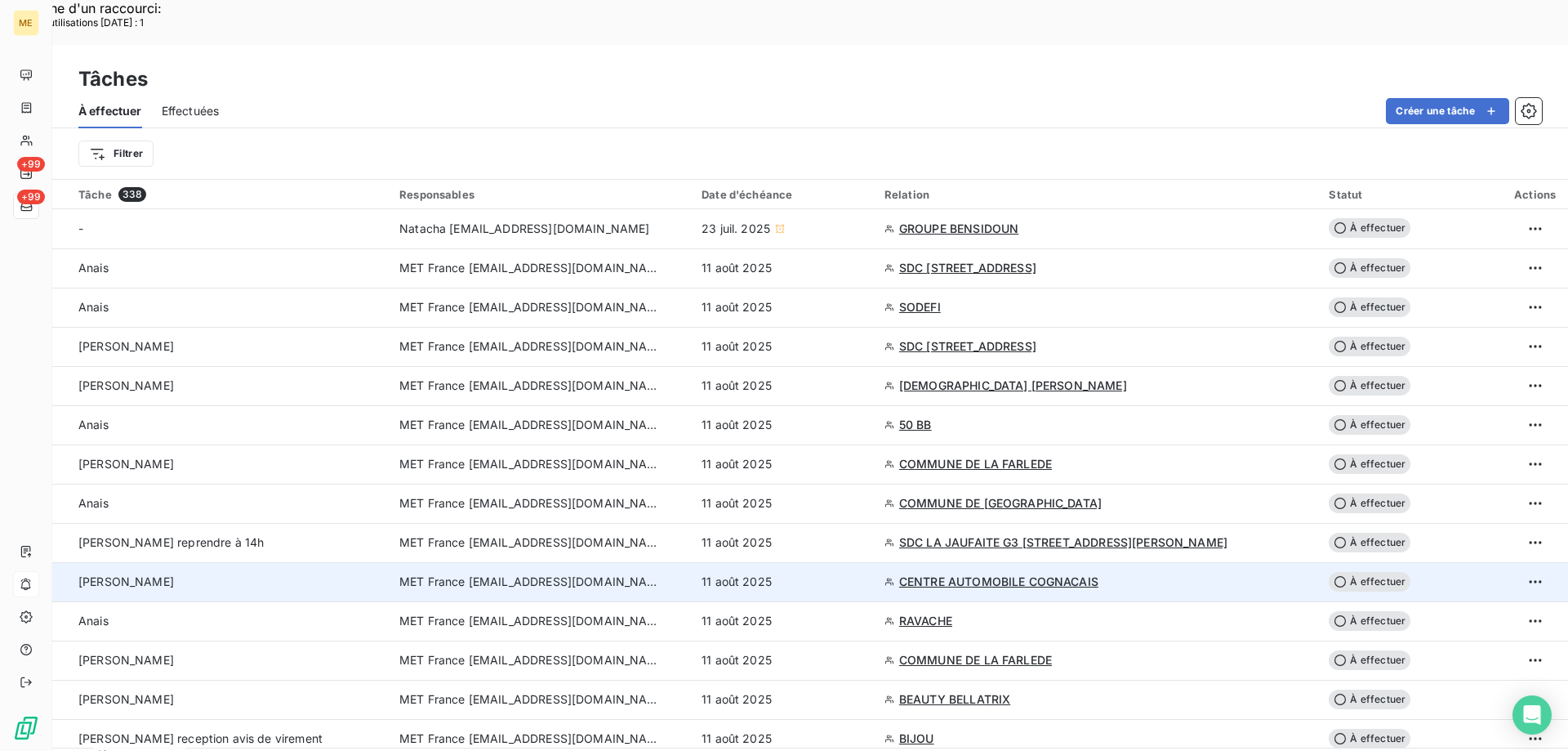
click at [1000, 574] on span "CENTRE AUTOMOBILE COGNACAIS" at bounding box center [998, 582] width 199 height 17
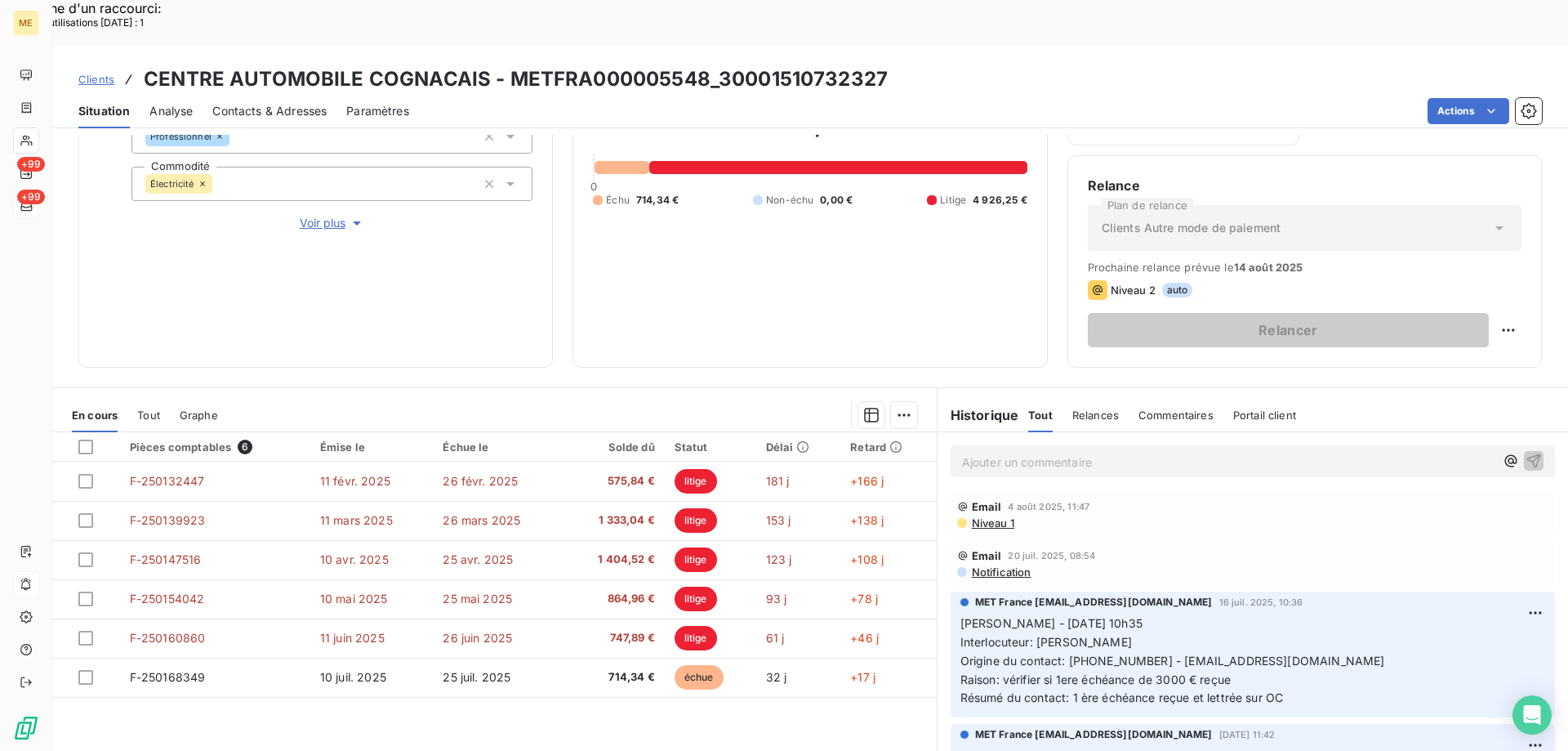
drag, startPoint x: 1144, startPoint y: 617, endPoint x: 1366, endPoint y: 617, distance: 222.0
click at [1366, 617] on p "Sylvain - 16/07/2025 - 10h35 Interlocuteur: M FERREIRA Origine du contact: 0983…" at bounding box center [1253, 661] width 584 height 93
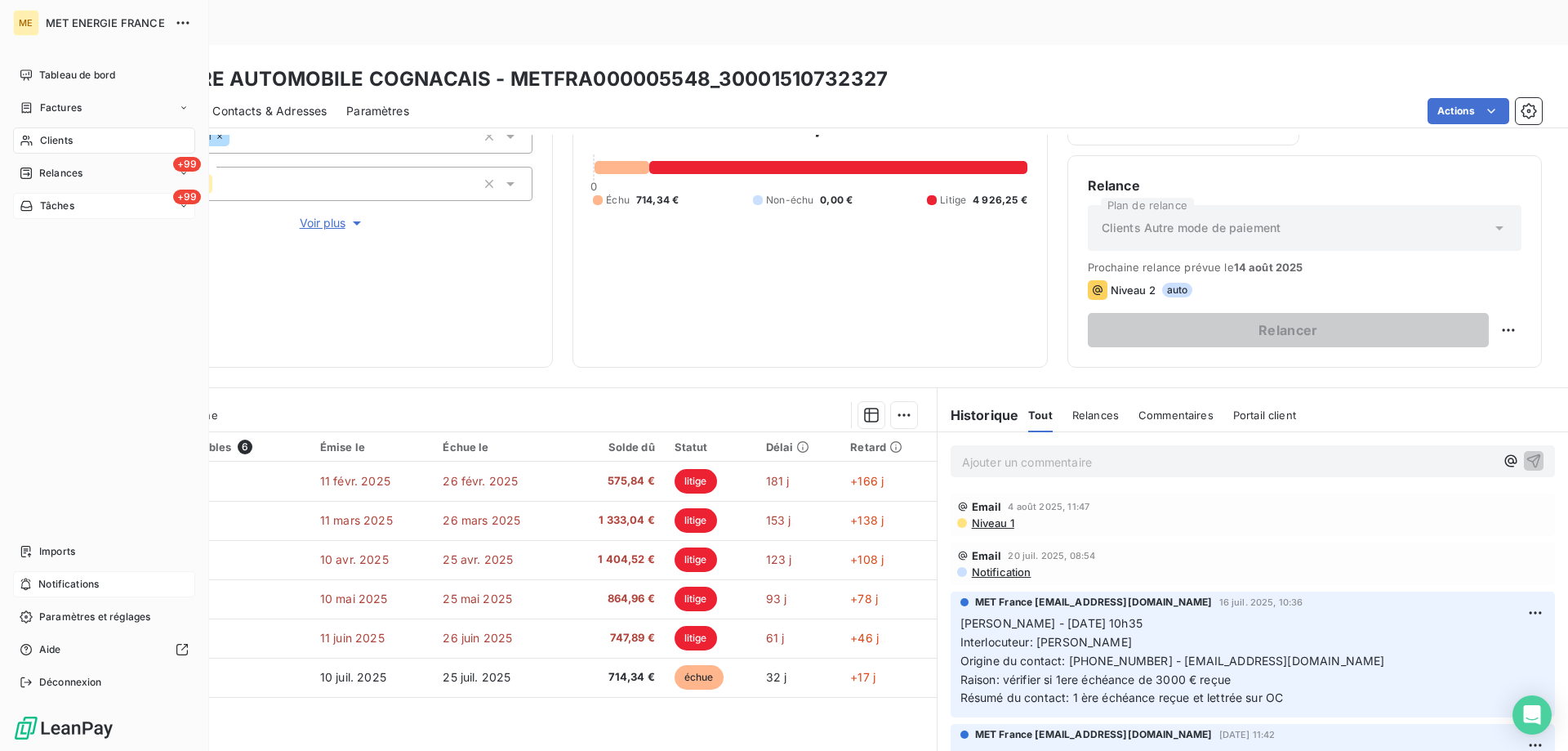
click at [58, 207] on span "Tâches" at bounding box center [57, 206] width 34 height 15
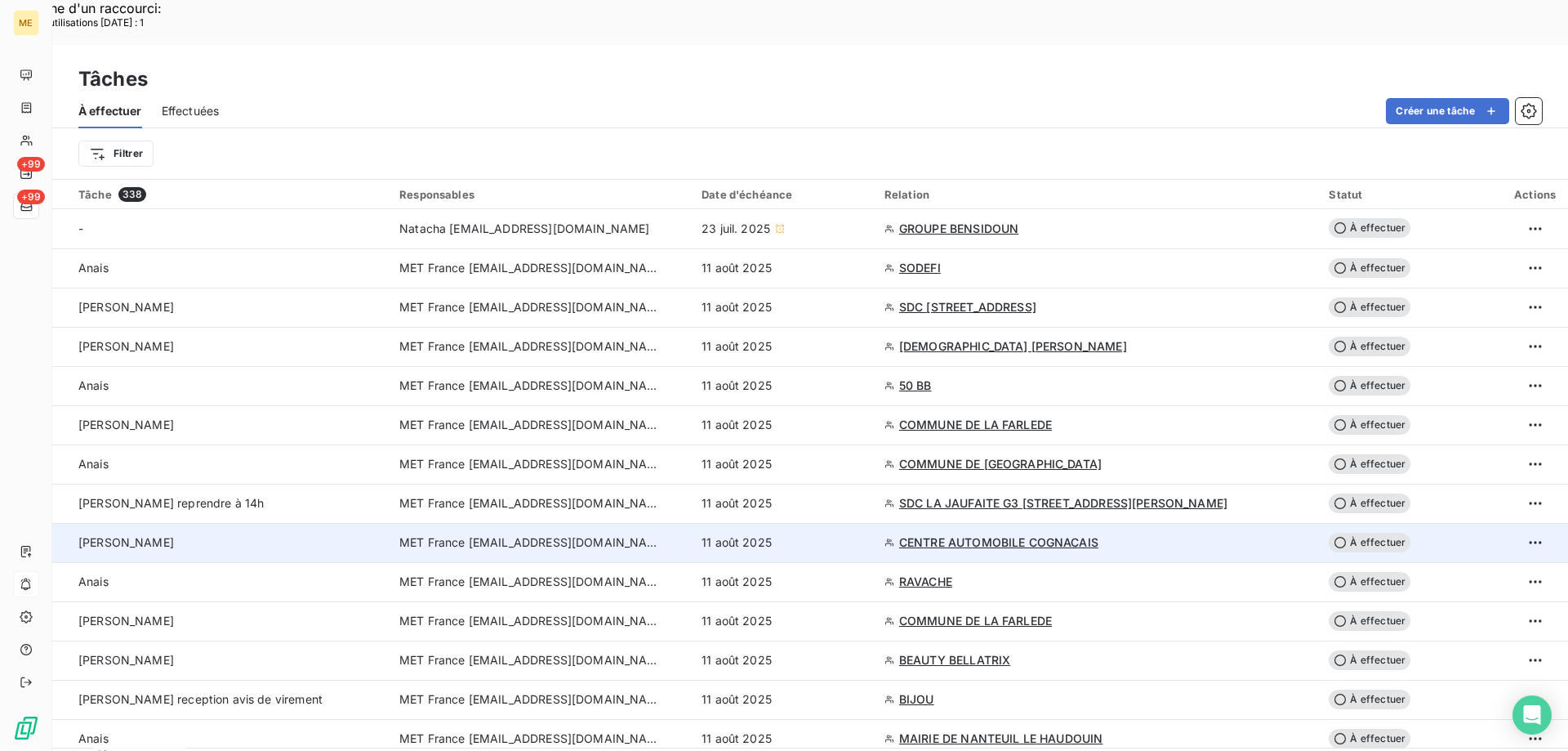
click at [542, 535] on span "MET France [EMAIL_ADDRESS][DOMAIN_NAME]" at bounding box center [530, 543] width 261 height 17
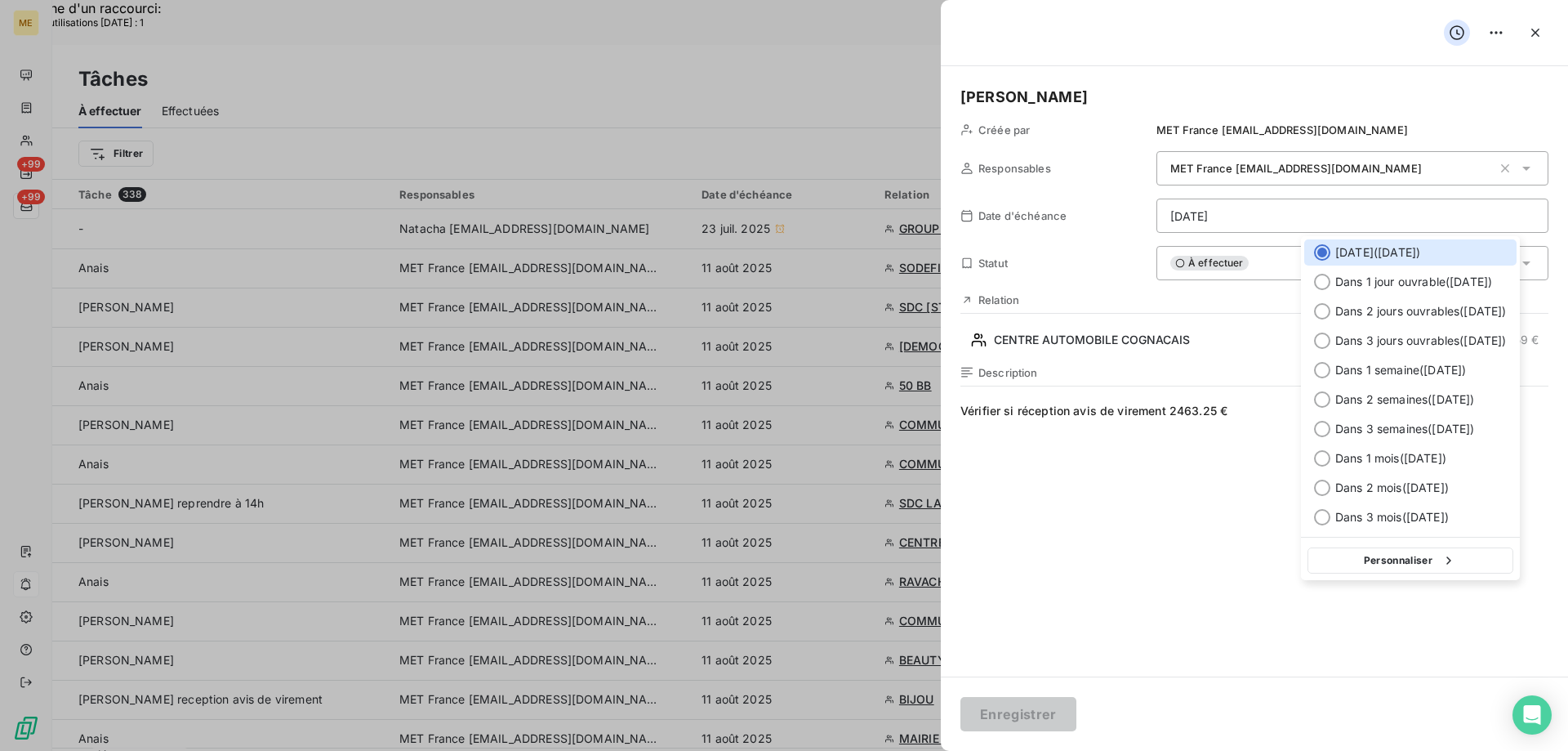
click at [1382, 565] on button "Personnaliser" at bounding box center [1410, 560] width 206 height 26
select select "7"
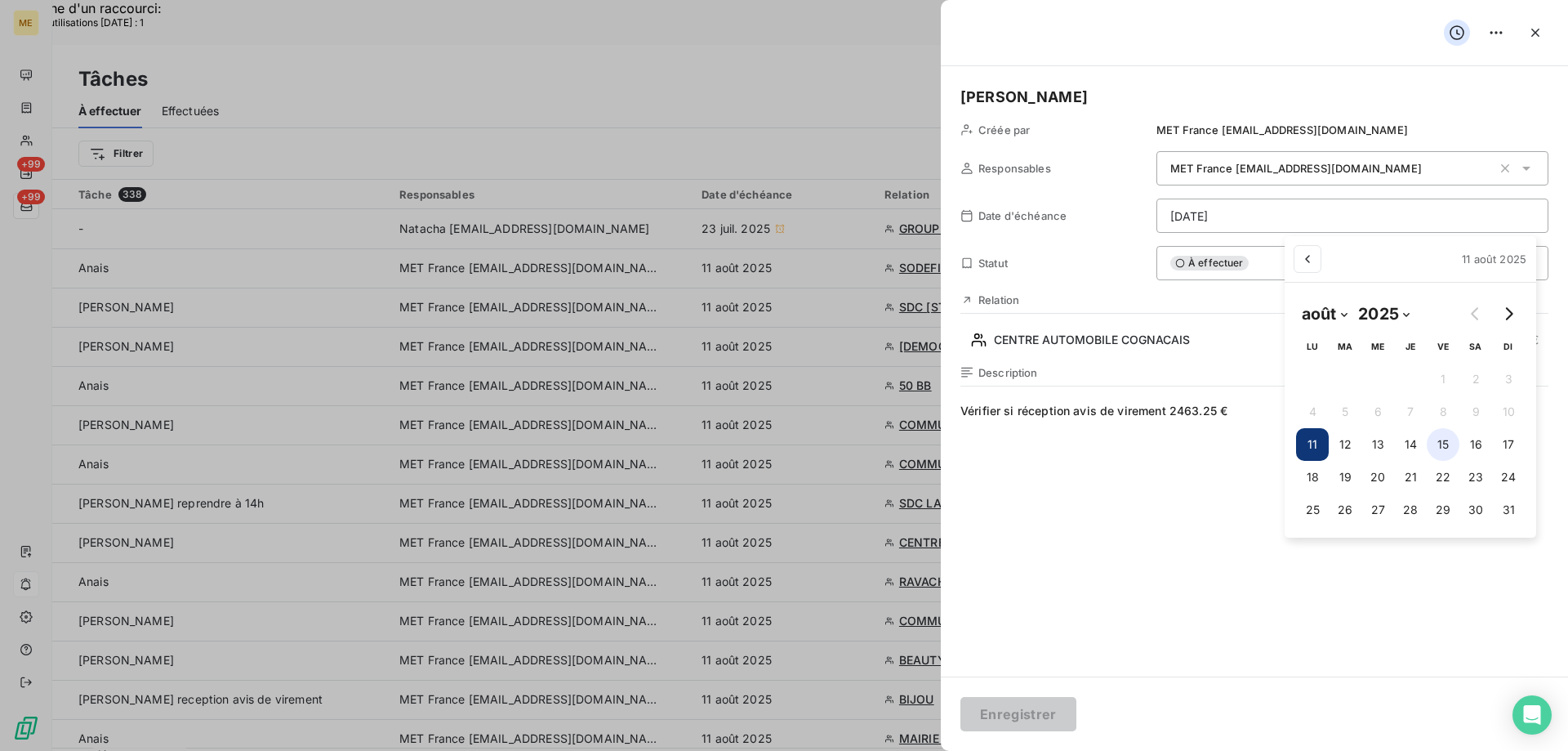
click at [1446, 444] on button "15" at bounding box center [1442, 444] width 32 height 32
click at [1412, 444] on button "14" at bounding box center [1410, 444] width 32 height 32
type input "14/08/2025"
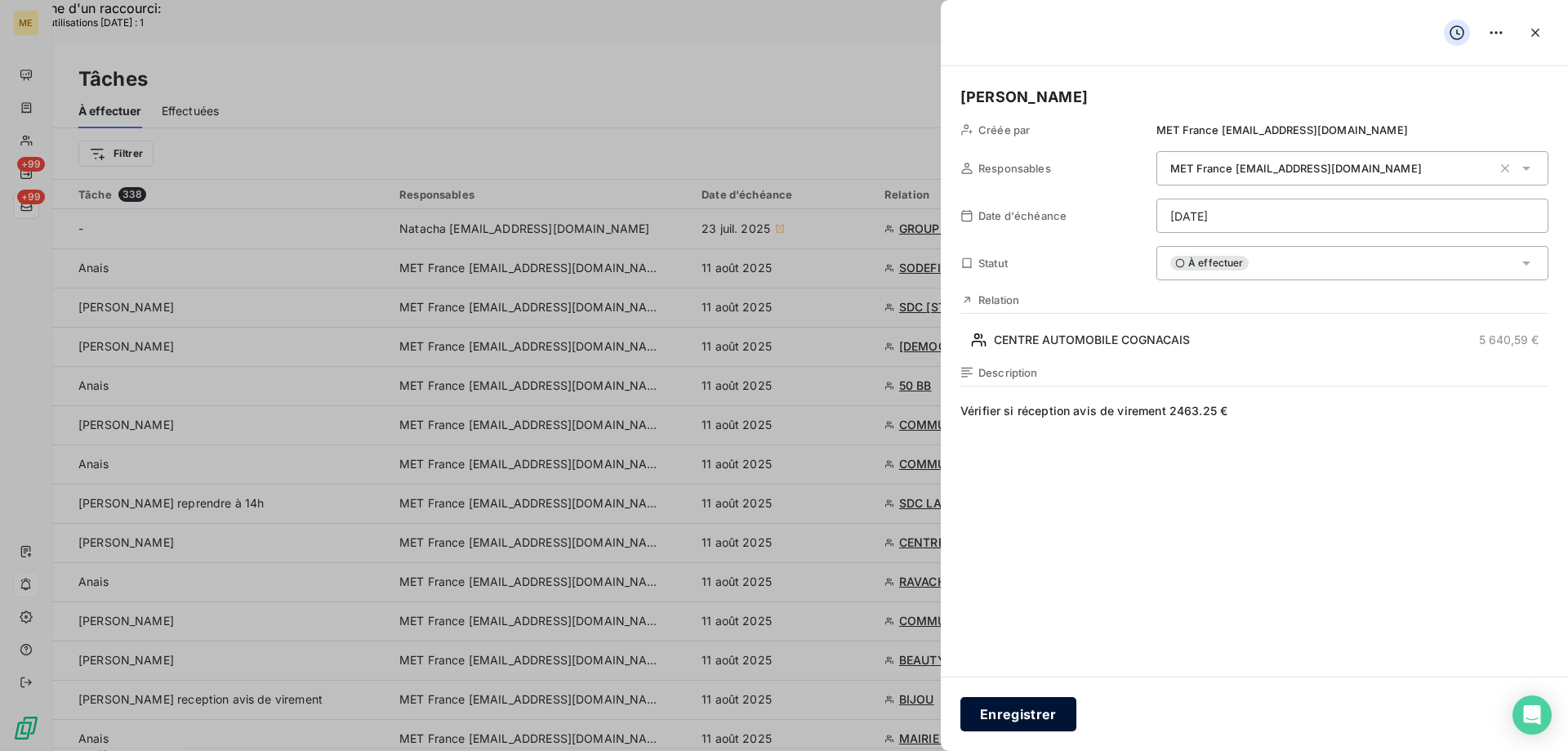
click at [1025, 711] on button "Enregistrer" at bounding box center [1018, 714] width 116 height 34
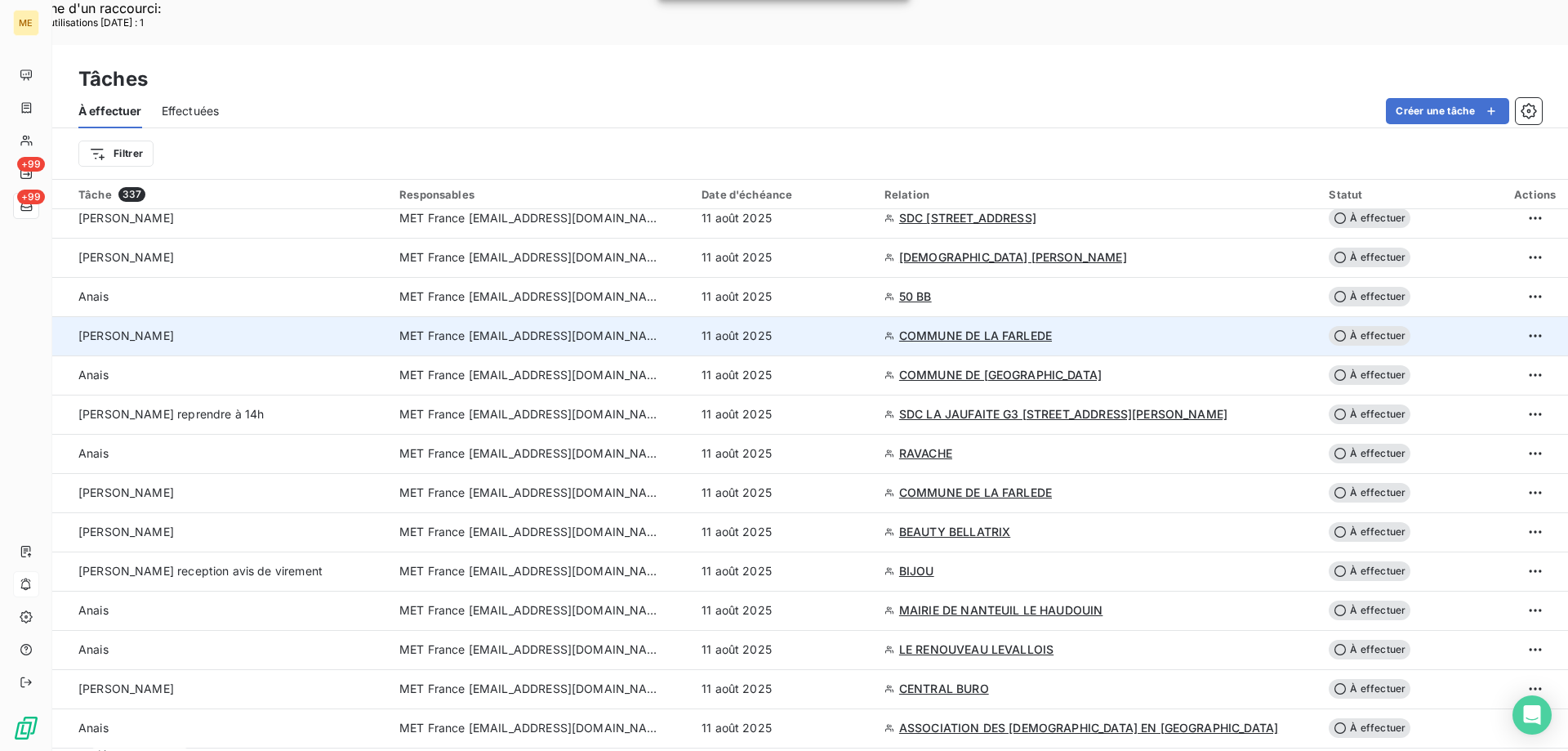
scroll to position [82, 0]
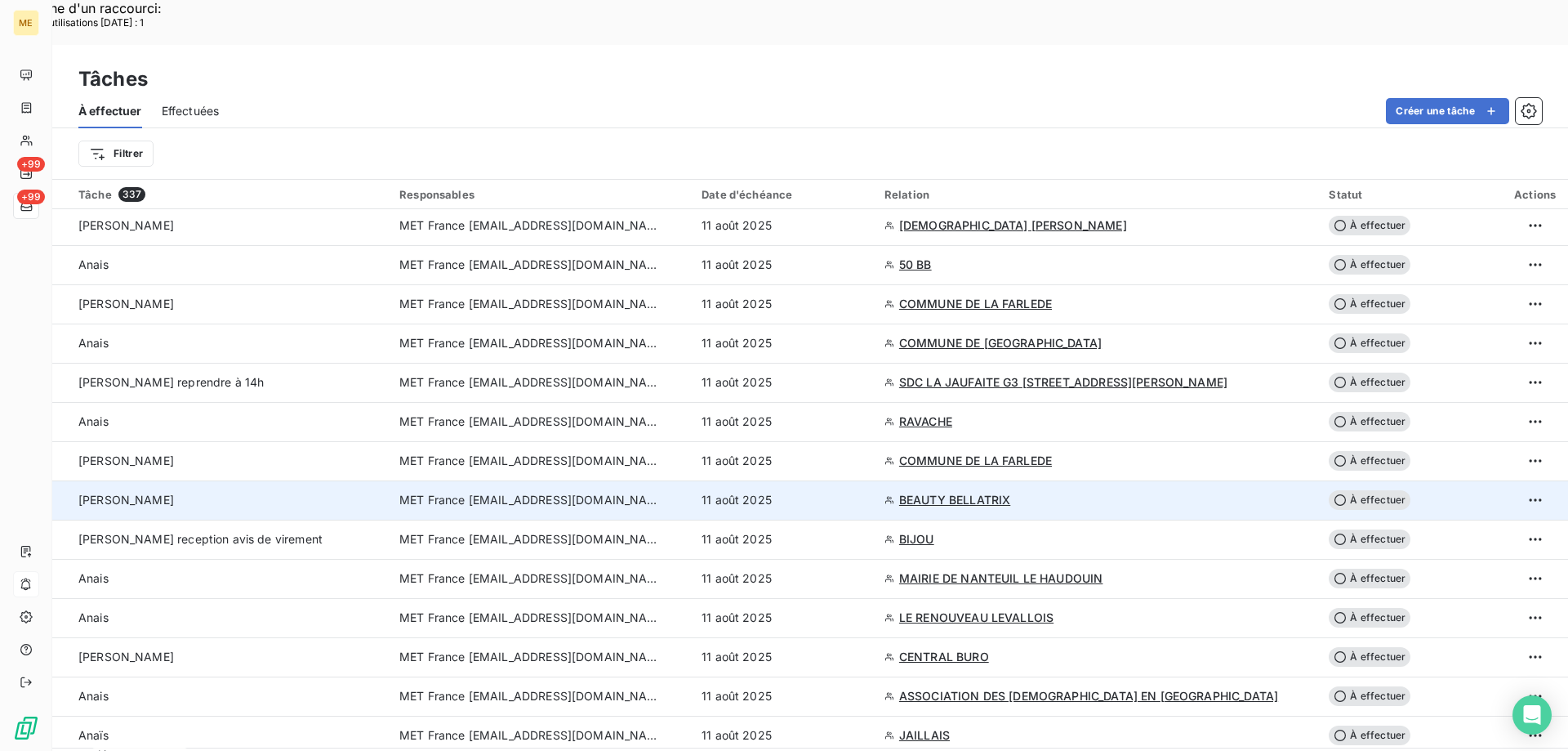
click at [543, 492] on span "MET France [EMAIL_ADDRESS][DOMAIN_NAME]" at bounding box center [530, 500] width 261 height 17
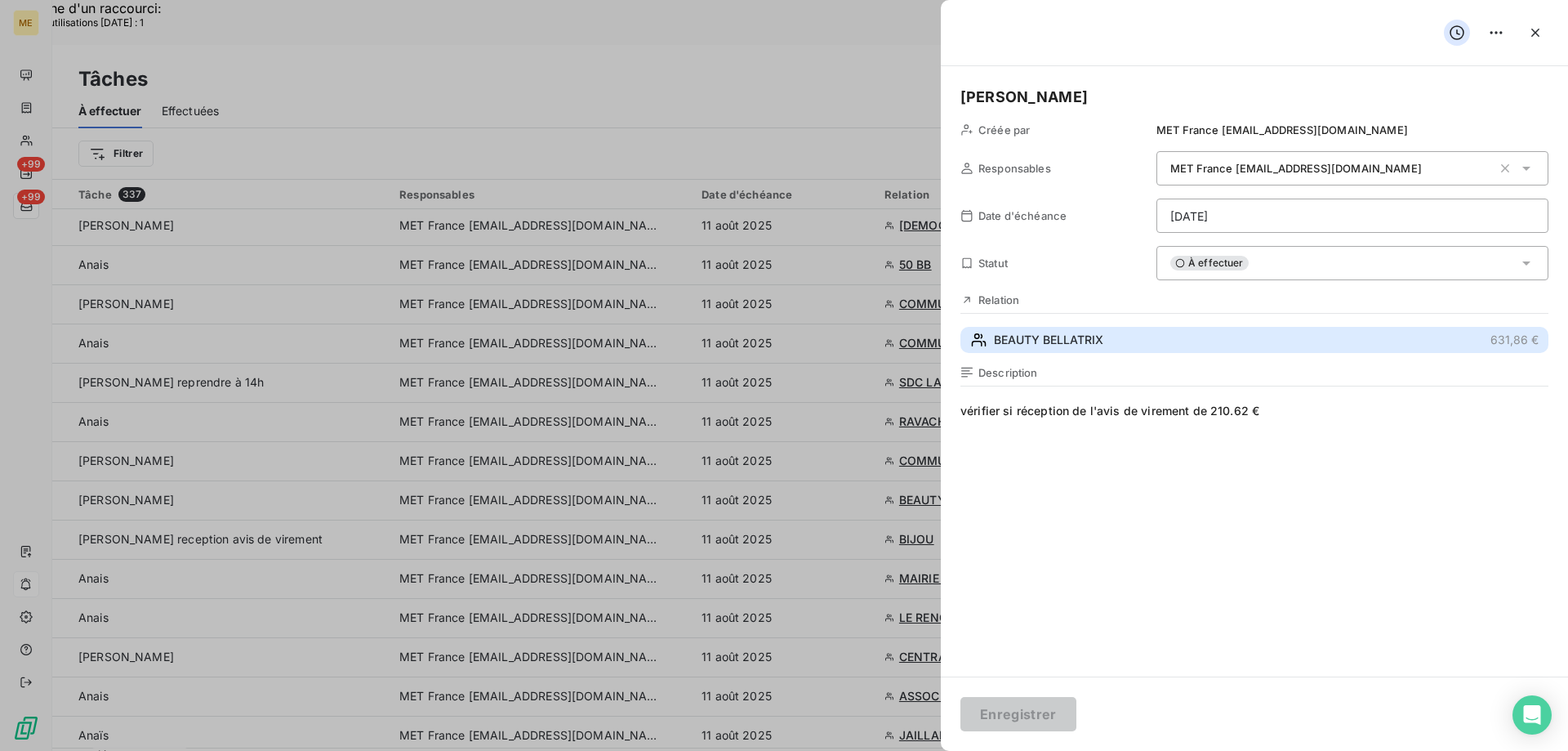
click at [1009, 336] on span "BEAUTY BELLATRIX" at bounding box center [1048, 340] width 109 height 17
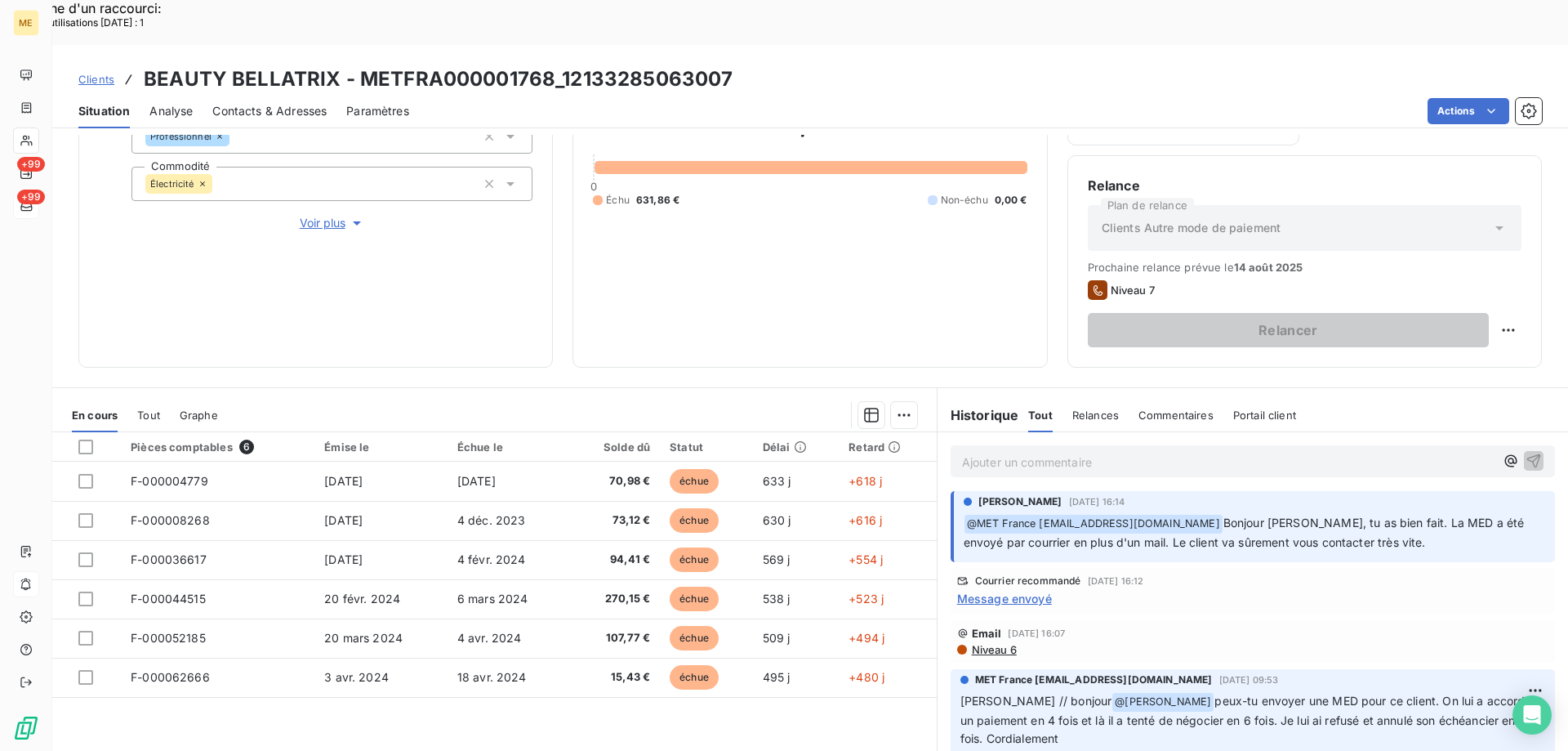
scroll to position [82, 0]
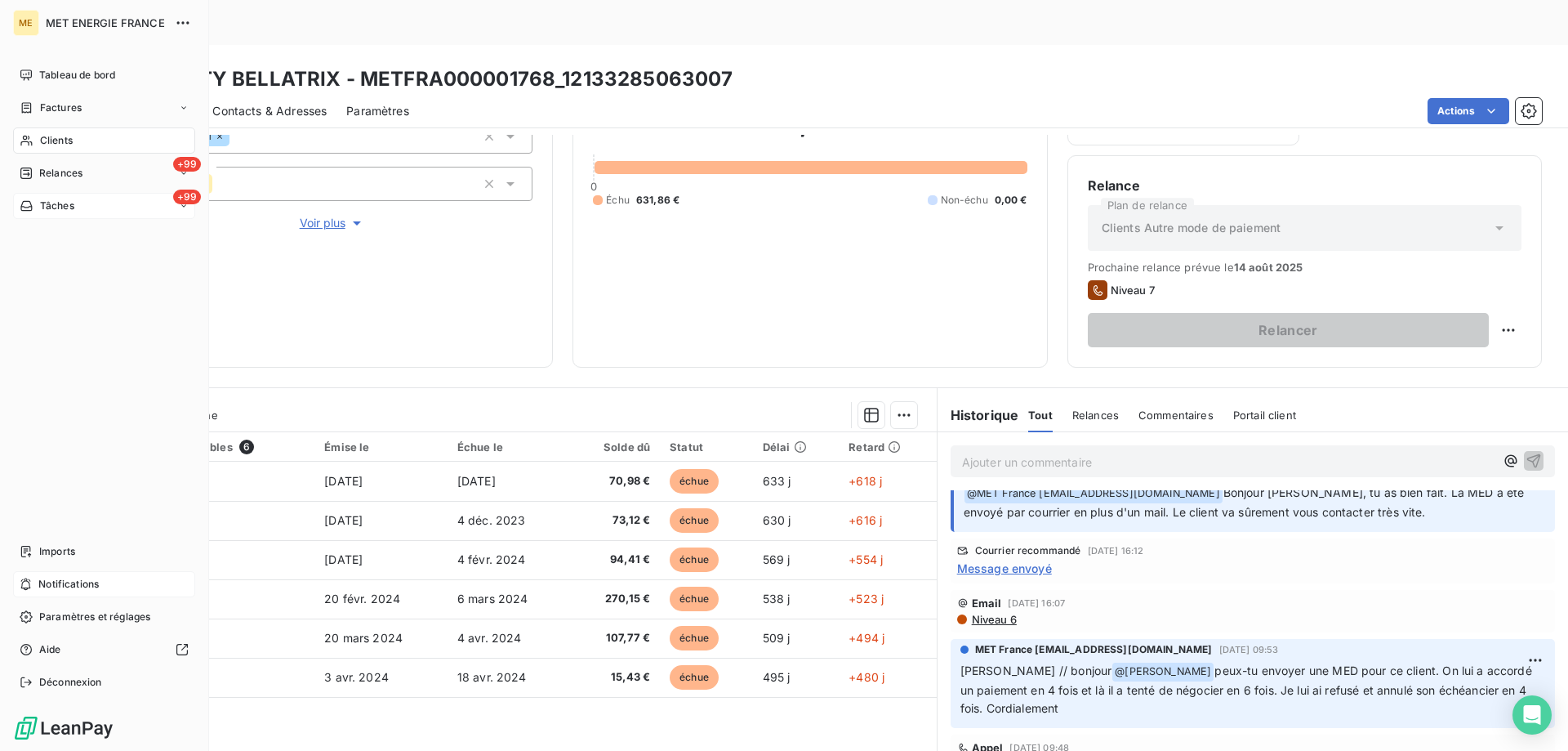
click at [105, 201] on div "+99 Tâches" at bounding box center [104, 206] width 182 height 26
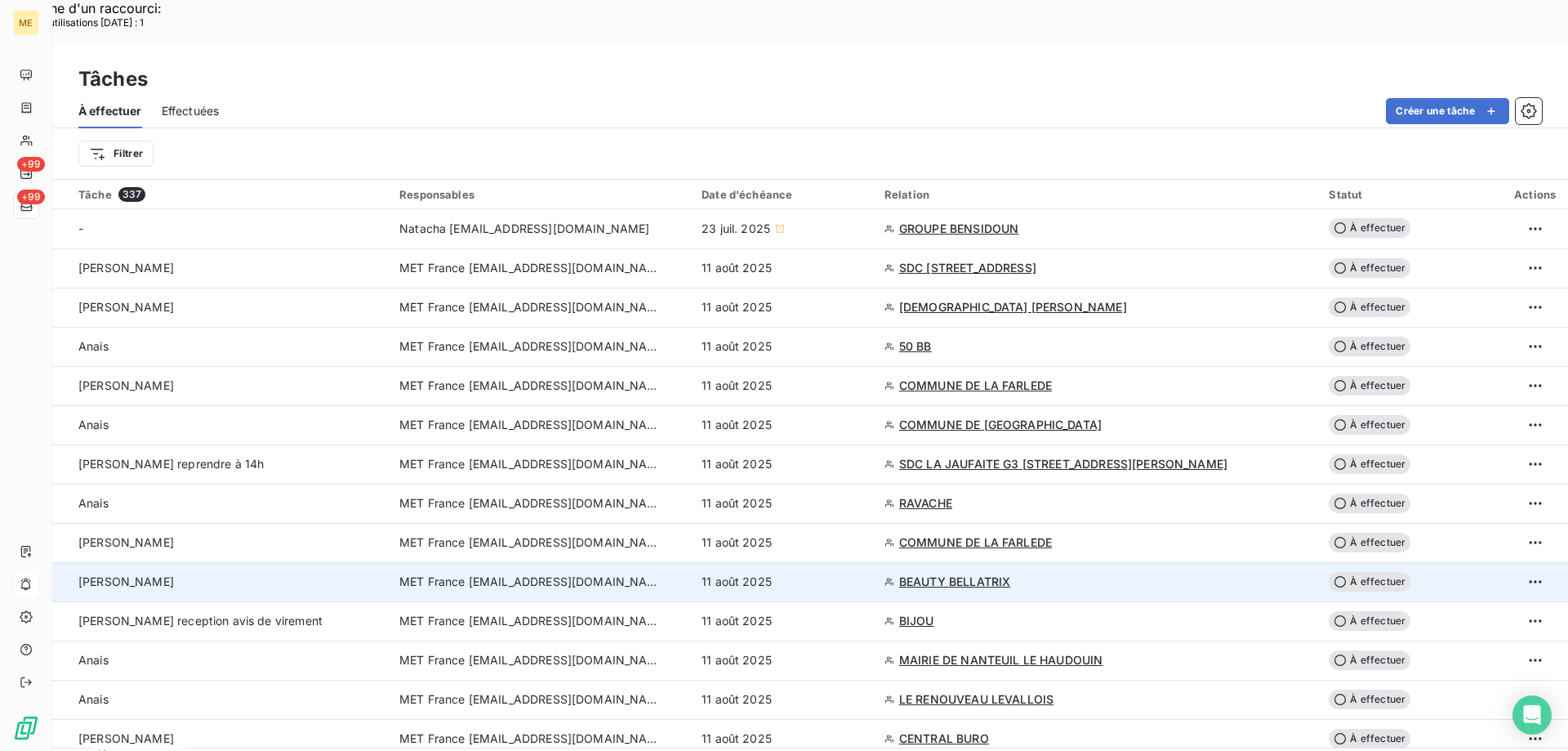
click at [641, 574] on span "MET France [EMAIL_ADDRESS][DOMAIN_NAME]" at bounding box center [530, 582] width 261 height 17
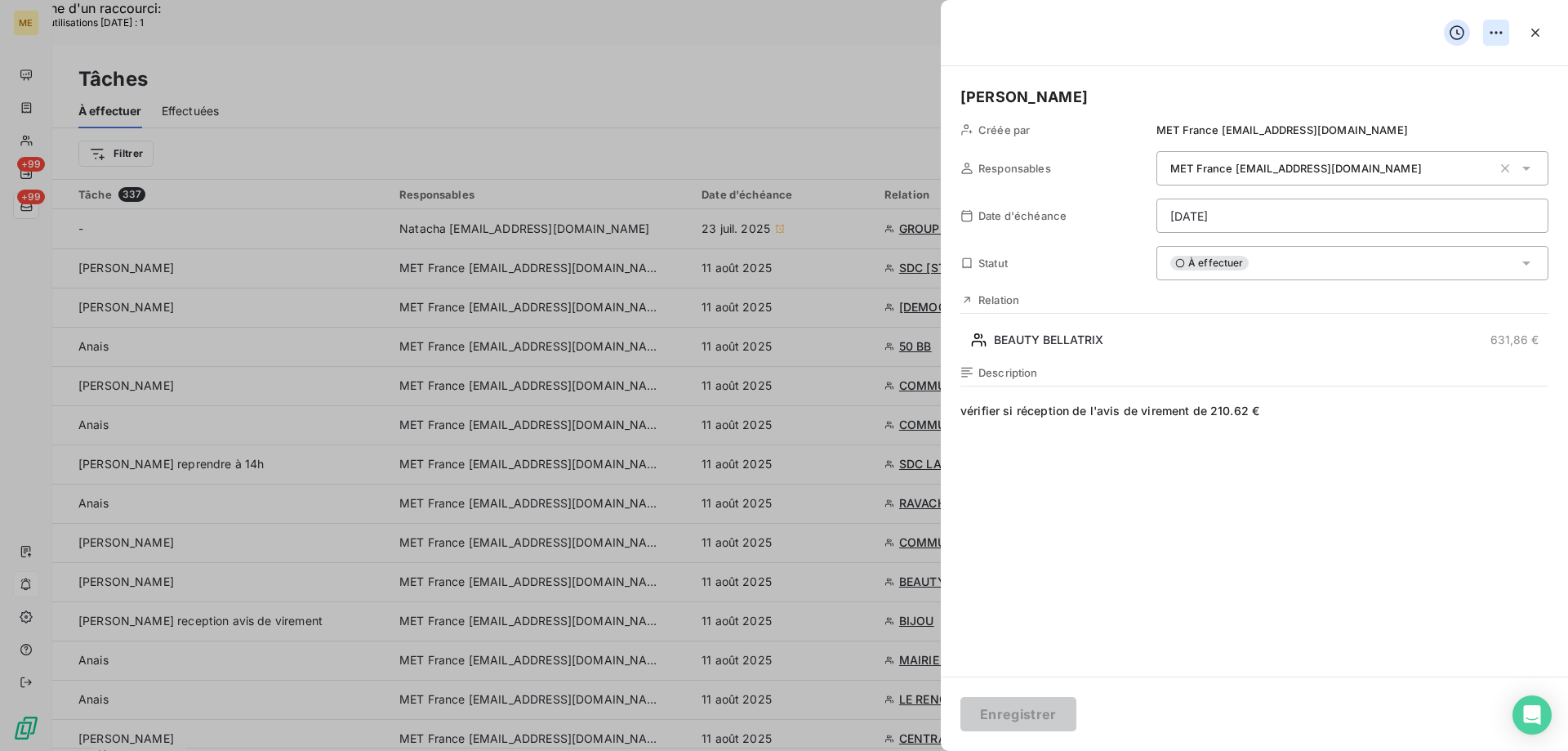
click at [1458, 73] on div "Supprimer la tâche" at bounding box center [1432, 68] width 141 height 26
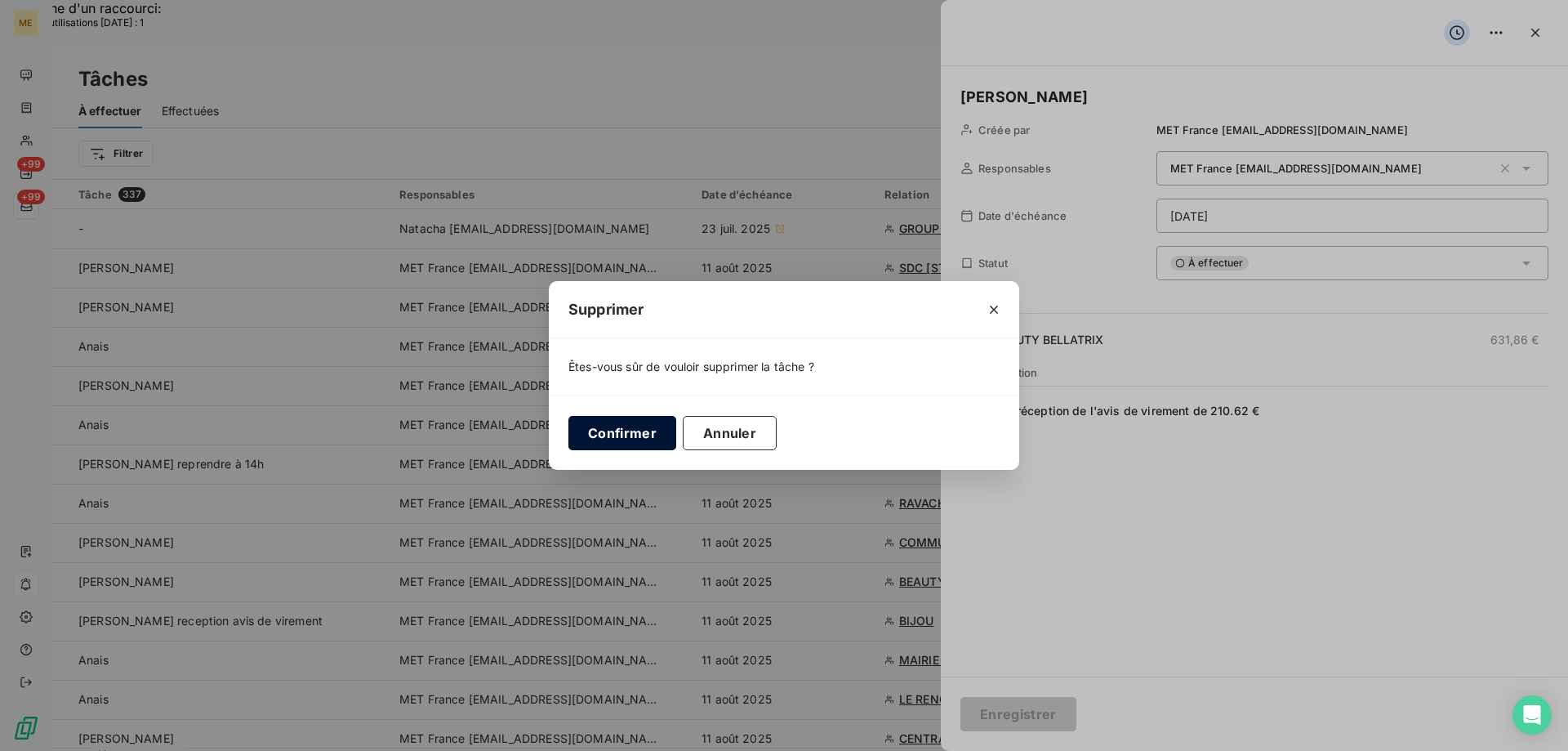
click at [589, 438] on button "Confirmer" at bounding box center [623, 432] width 108 height 34
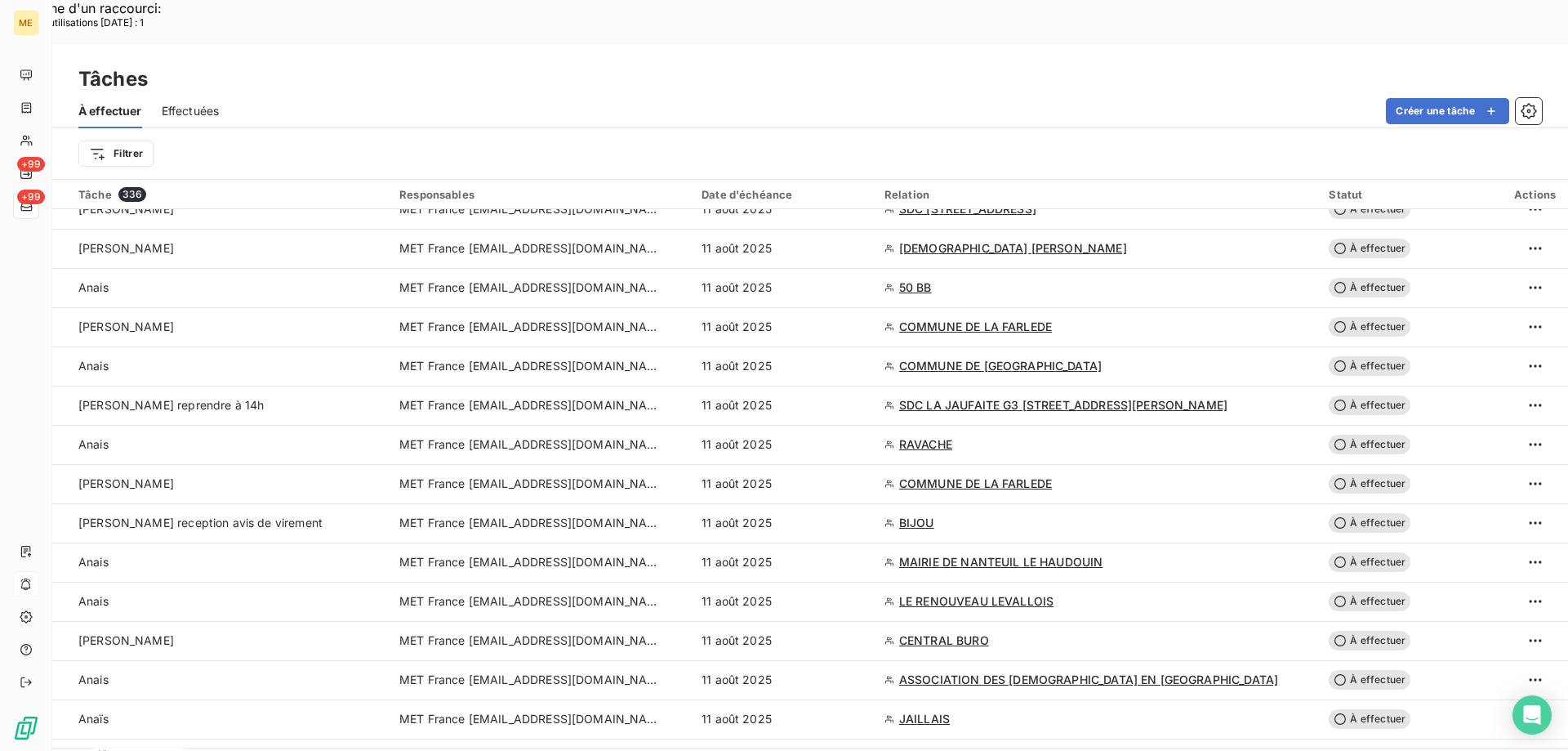
scroll to position [82, 0]
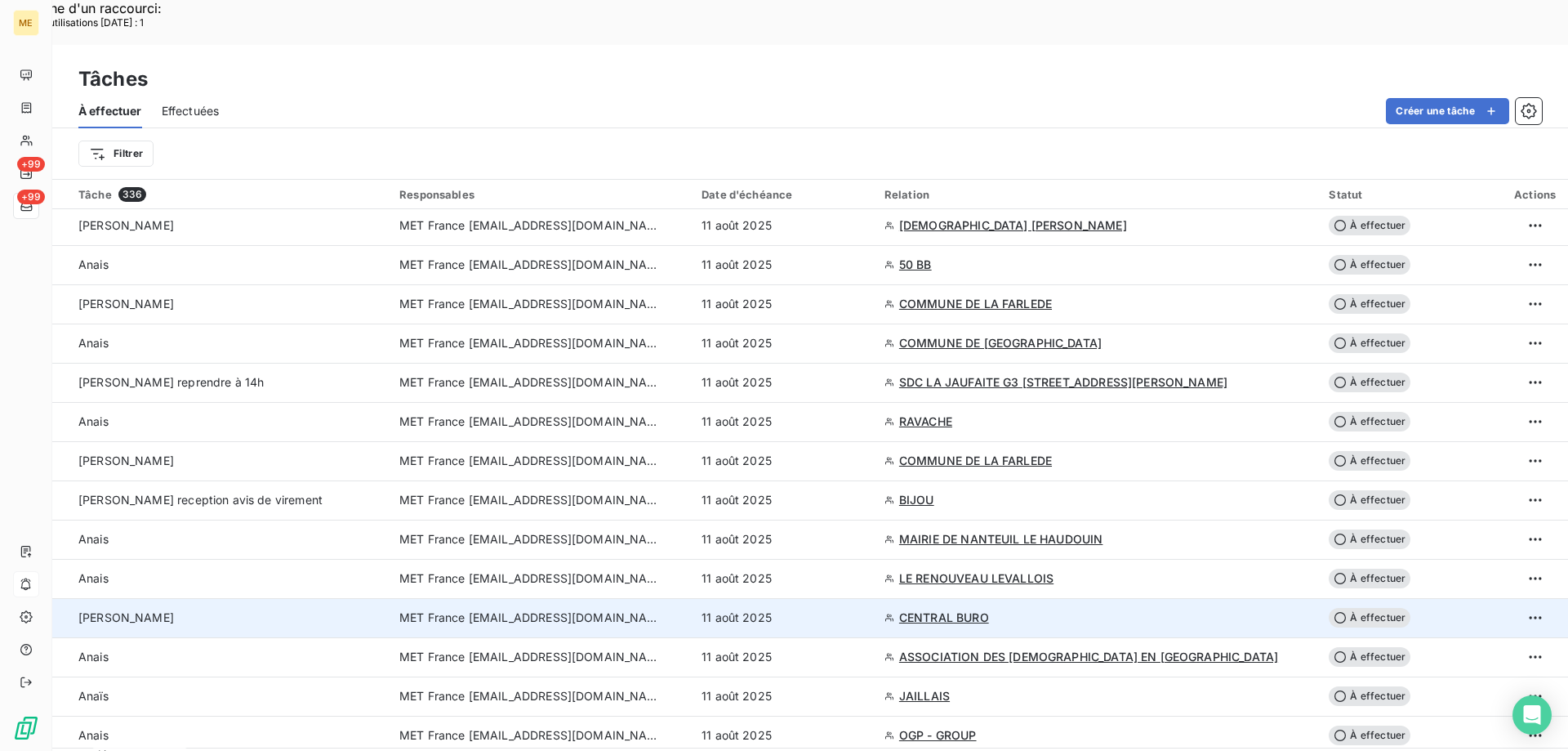
click at [570, 598] on td "MET France [EMAIL_ADDRESS][DOMAIN_NAME]" at bounding box center [540, 617] width 302 height 39
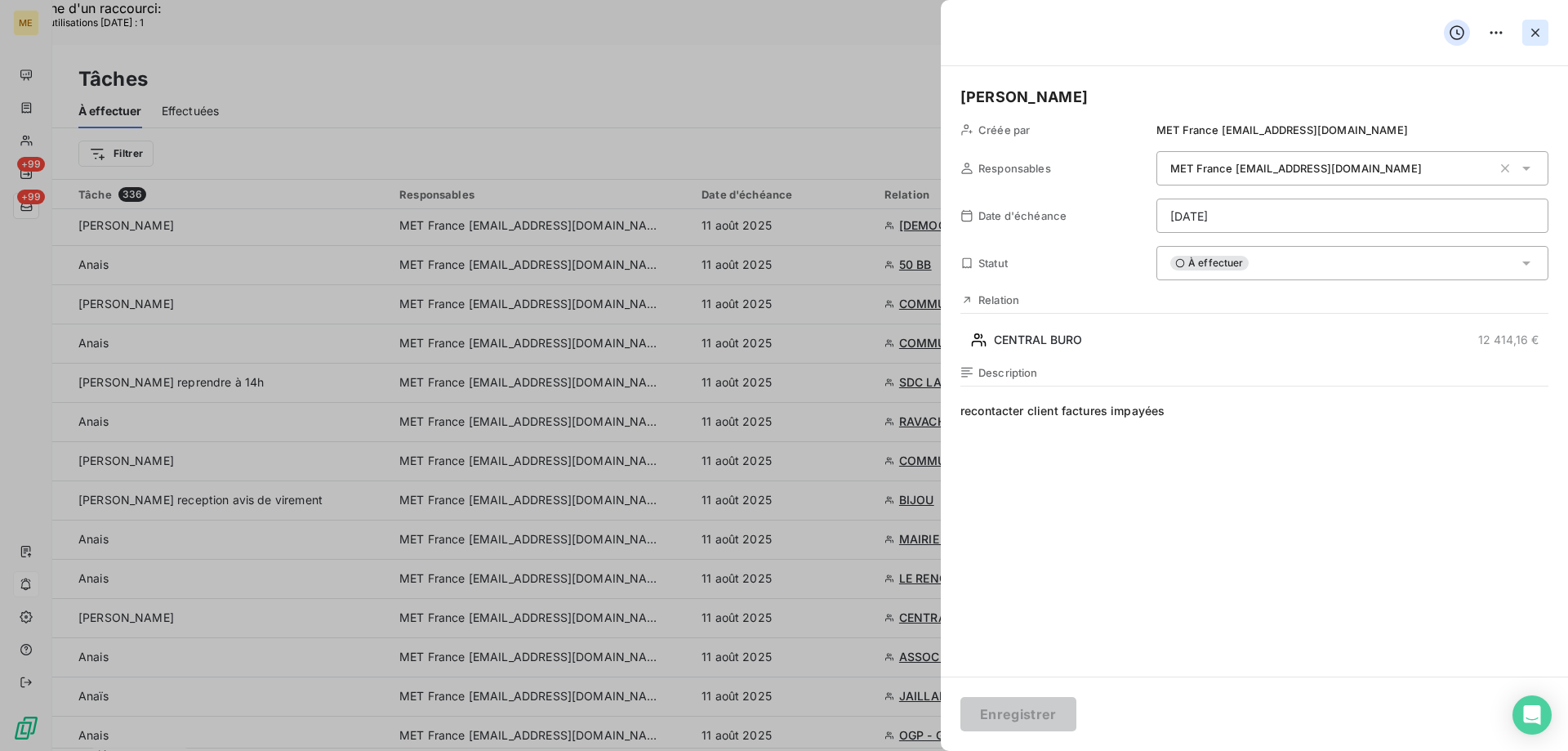
click at [1540, 37] on icon "button" at bounding box center [1536, 32] width 17 height 17
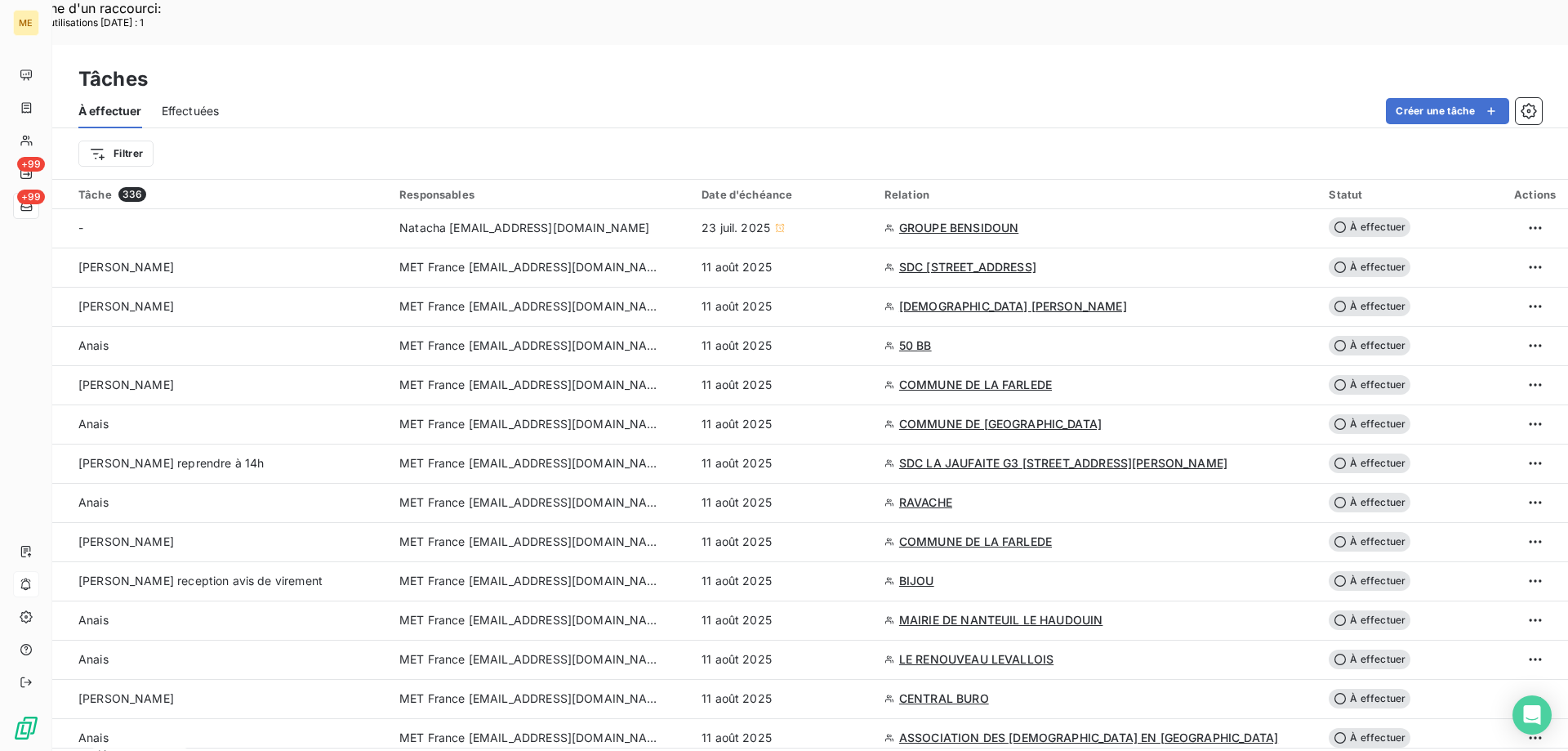
scroll to position [0, 0]
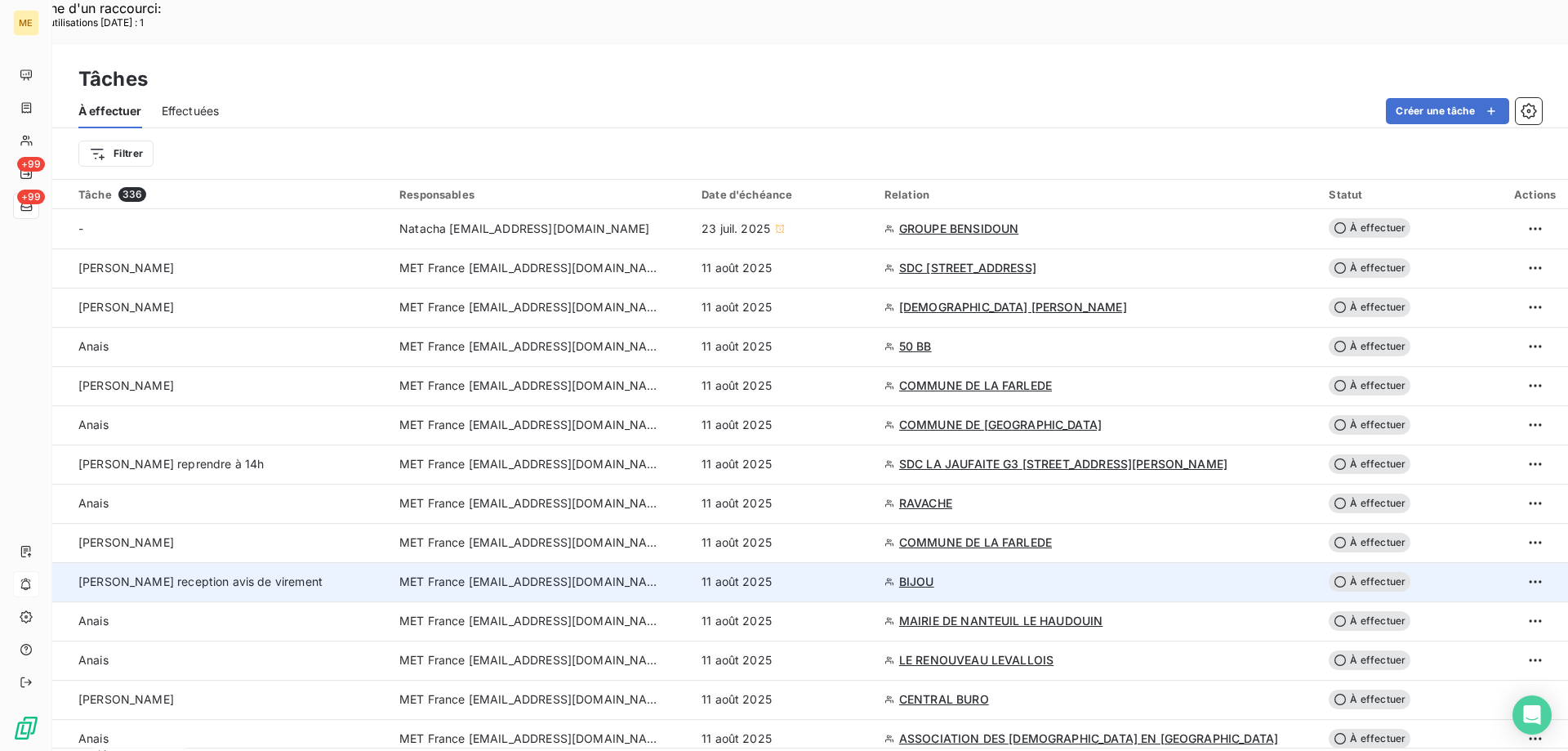
click at [497, 562] on td "MET France [EMAIL_ADDRESS][DOMAIN_NAME]" at bounding box center [540, 581] width 302 height 39
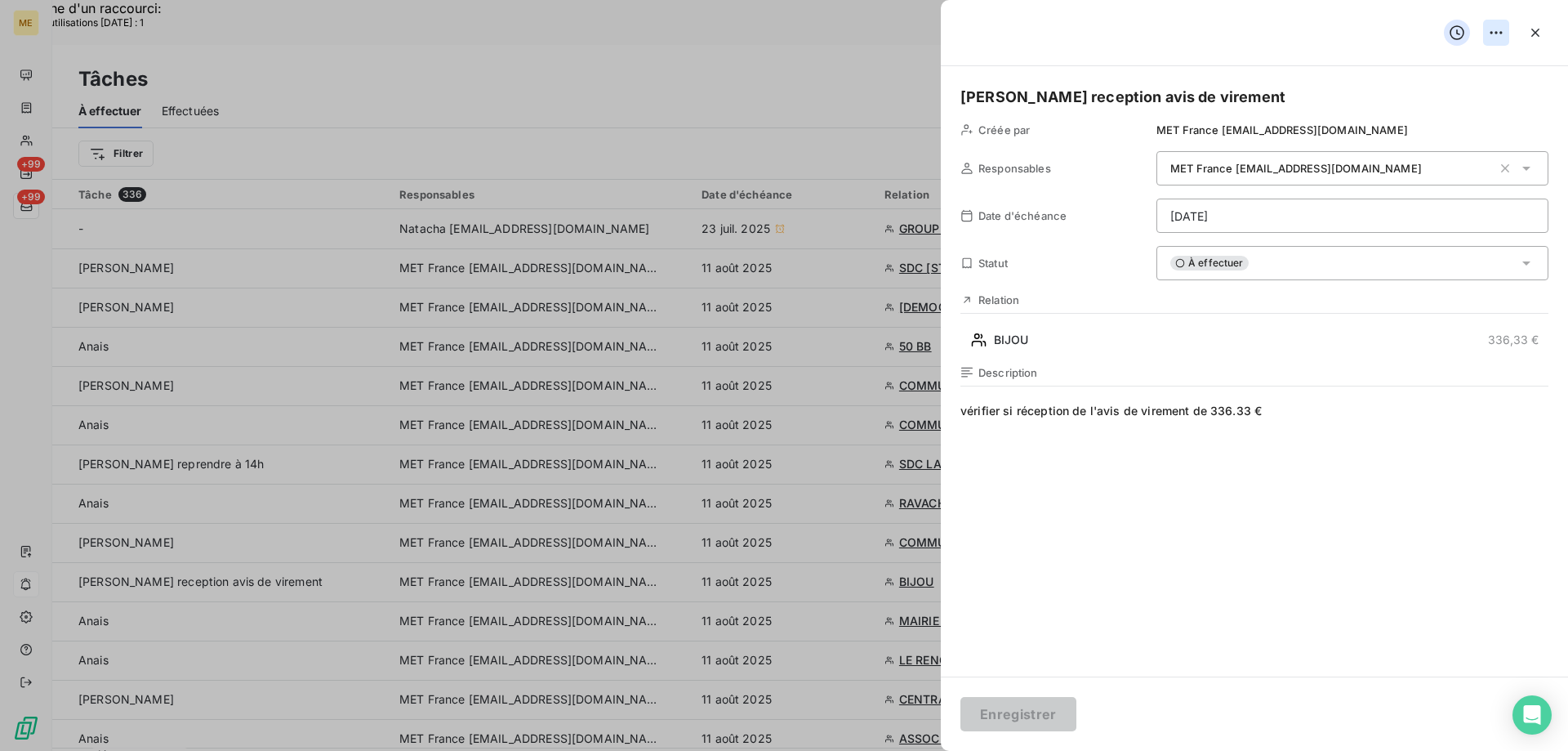
click at [1432, 77] on div "Supprimer la tâche" at bounding box center [1432, 68] width 141 height 26
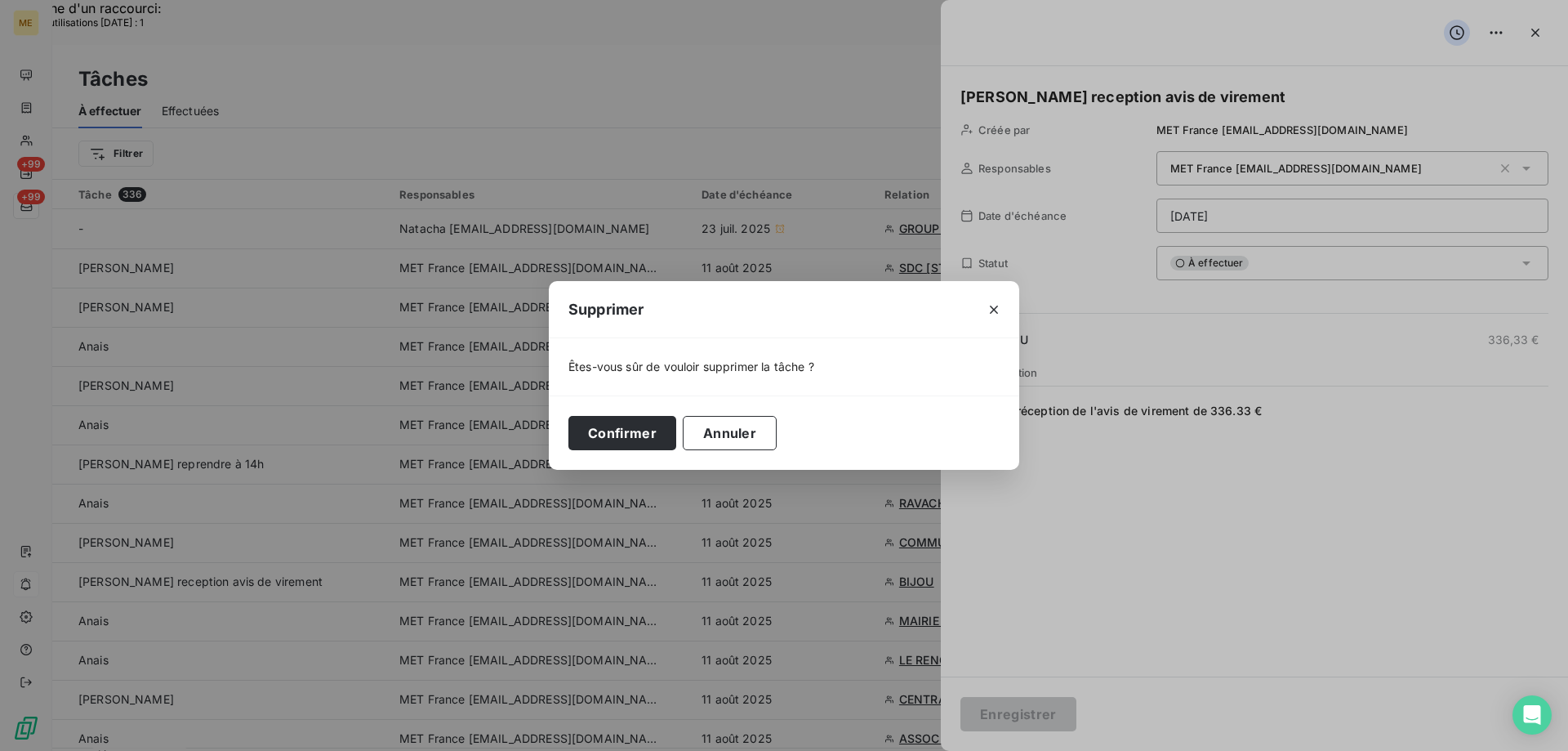
click at [635, 427] on button "Confirmer" at bounding box center [623, 432] width 108 height 34
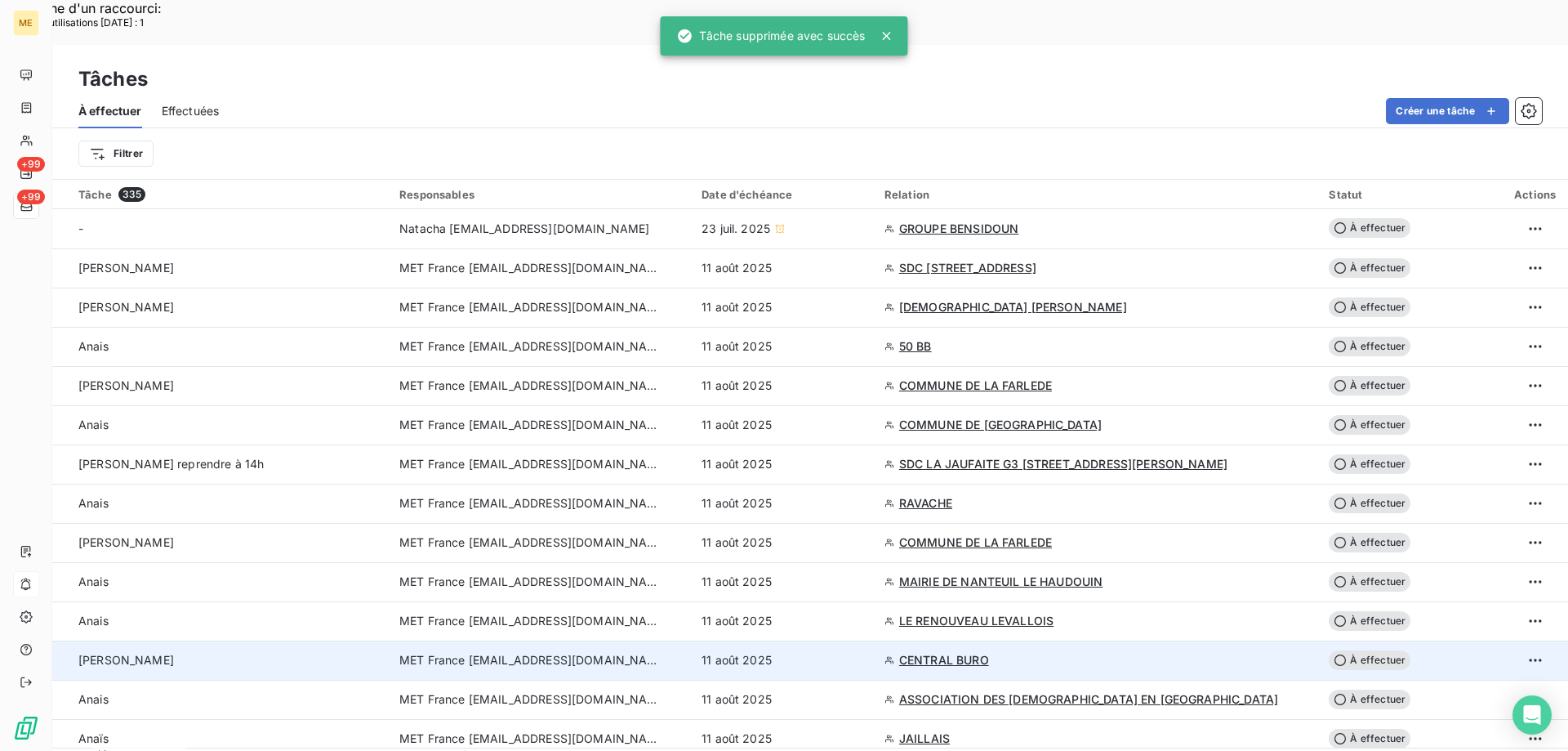
click at [563, 652] on span "MET France [EMAIL_ADDRESS][DOMAIN_NAME]" at bounding box center [530, 660] width 261 height 17
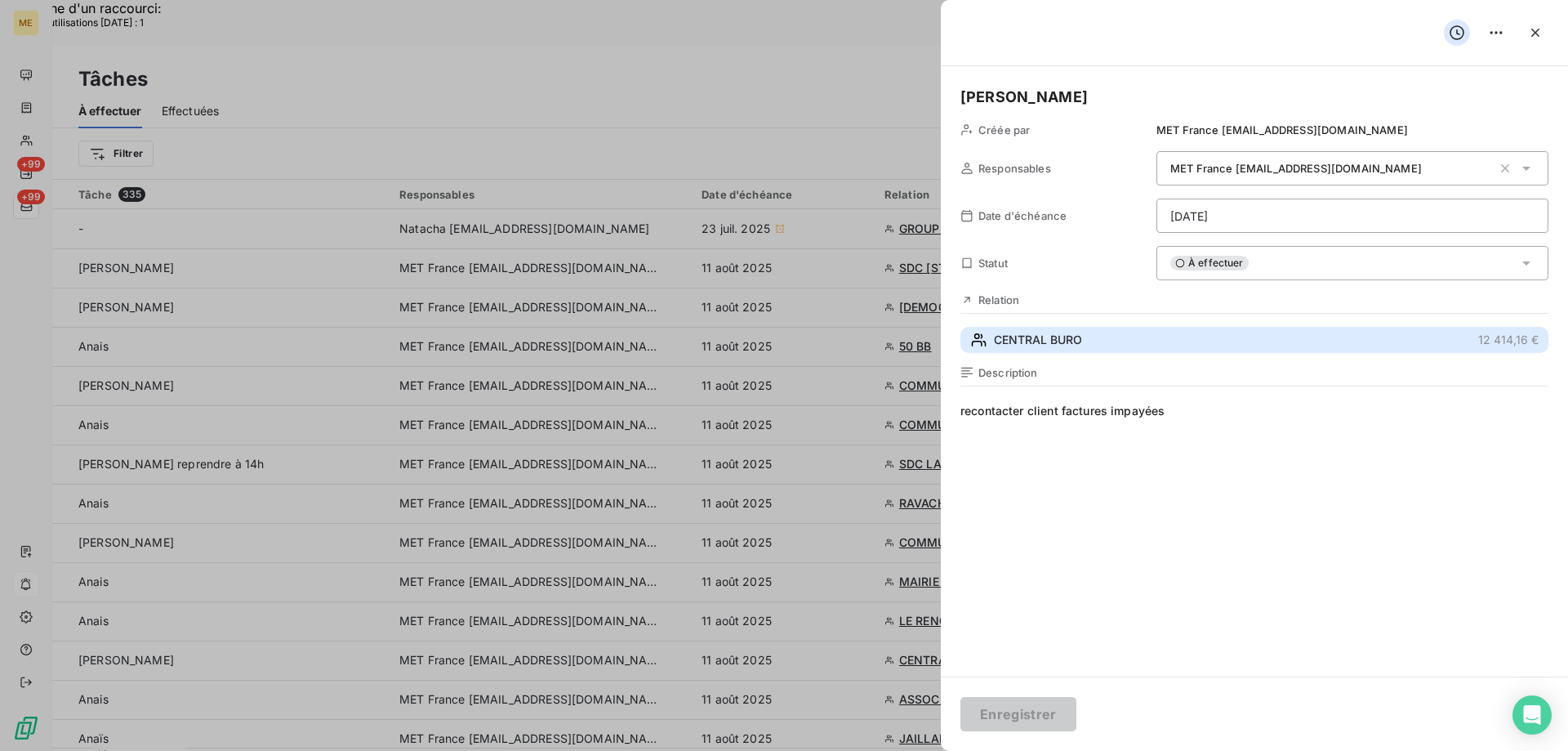
click at [1001, 336] on span "CENTRAL BURO" at bounding box center [1038, 340] width 88 height 17
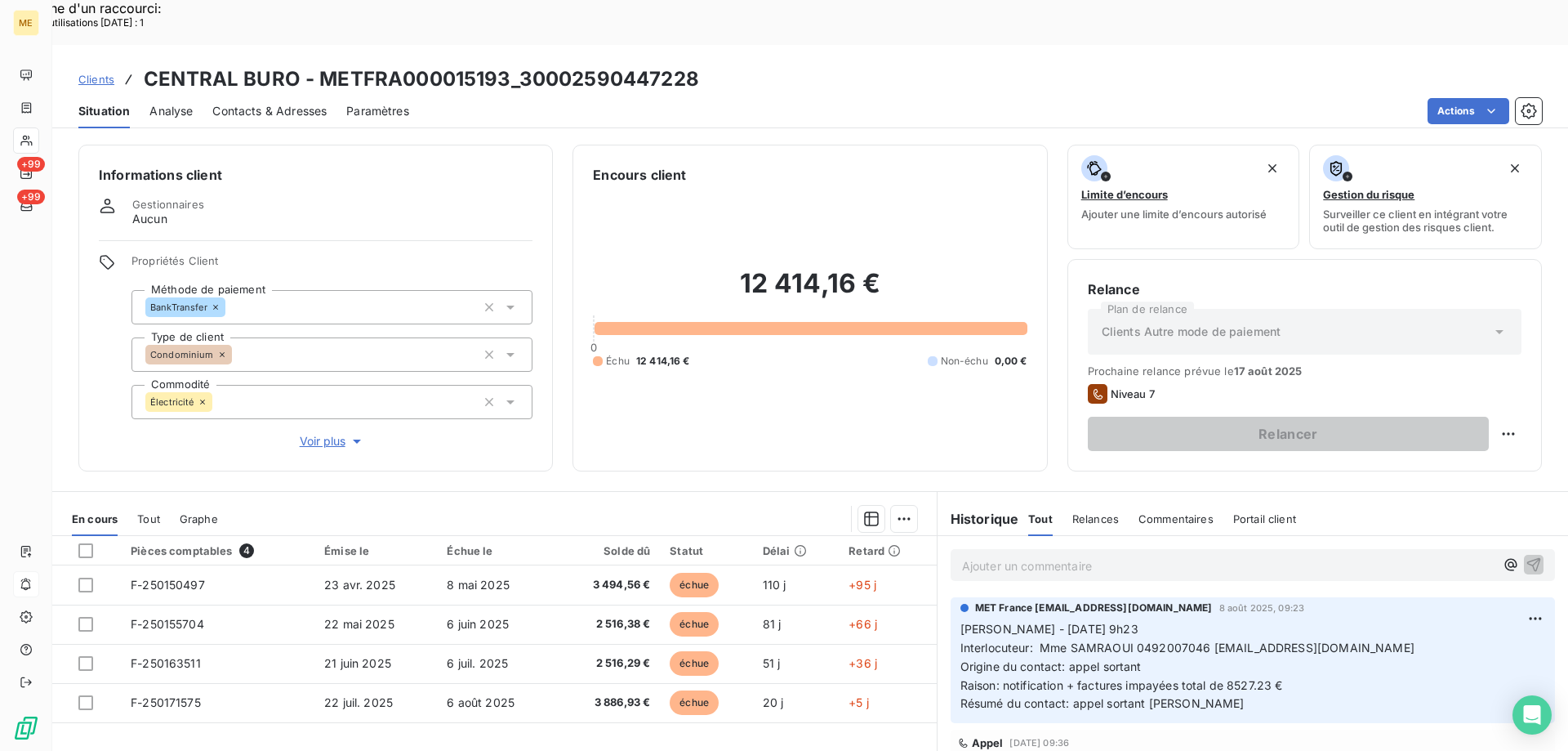
click at [331, 433] on span "Voir plus" at bounding box center [332, 441] width 65 height 17
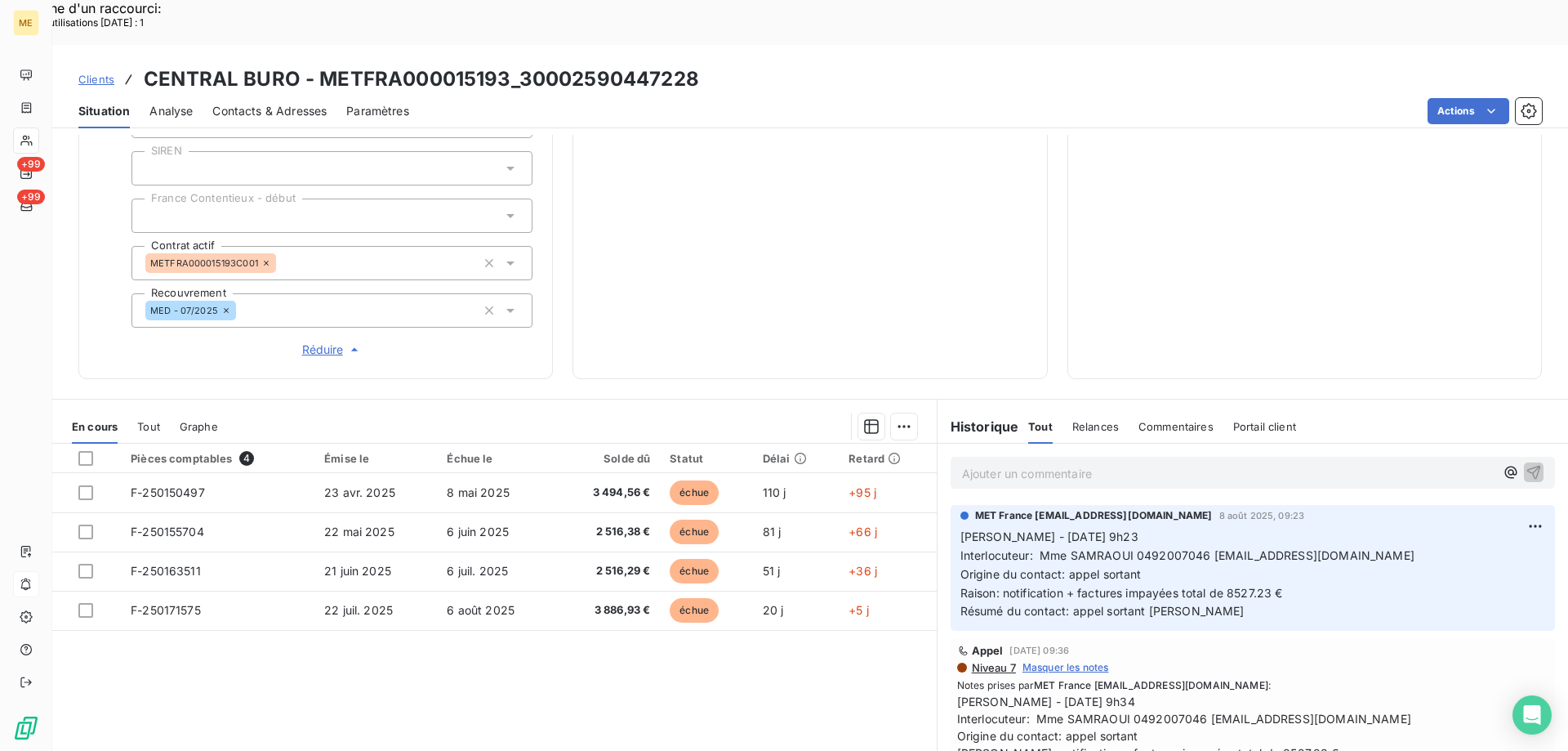
scroll to position [82, 0]
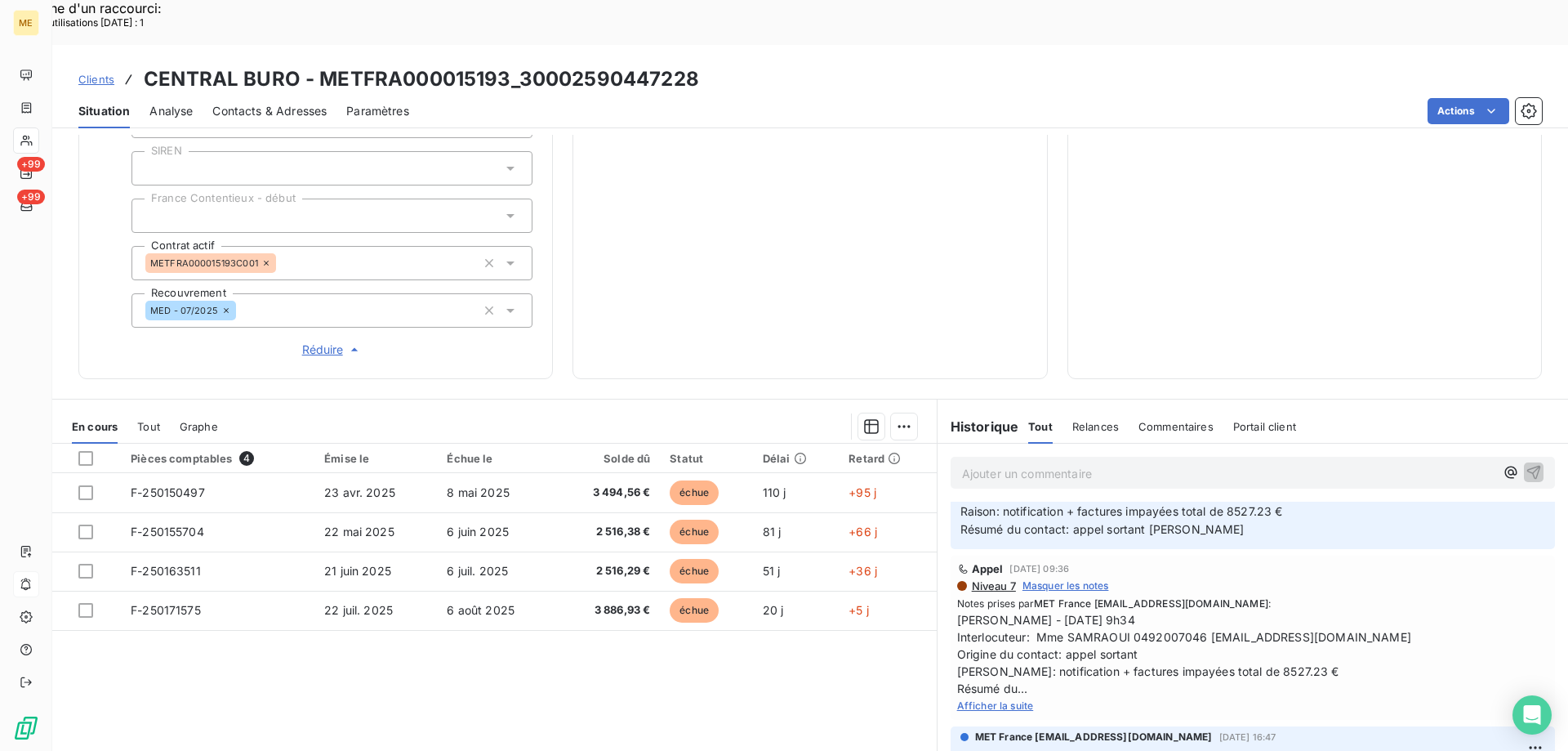
click at [990, 699] on span "Afficher la suite" at bounding box center [995, 705] width 77 height 12
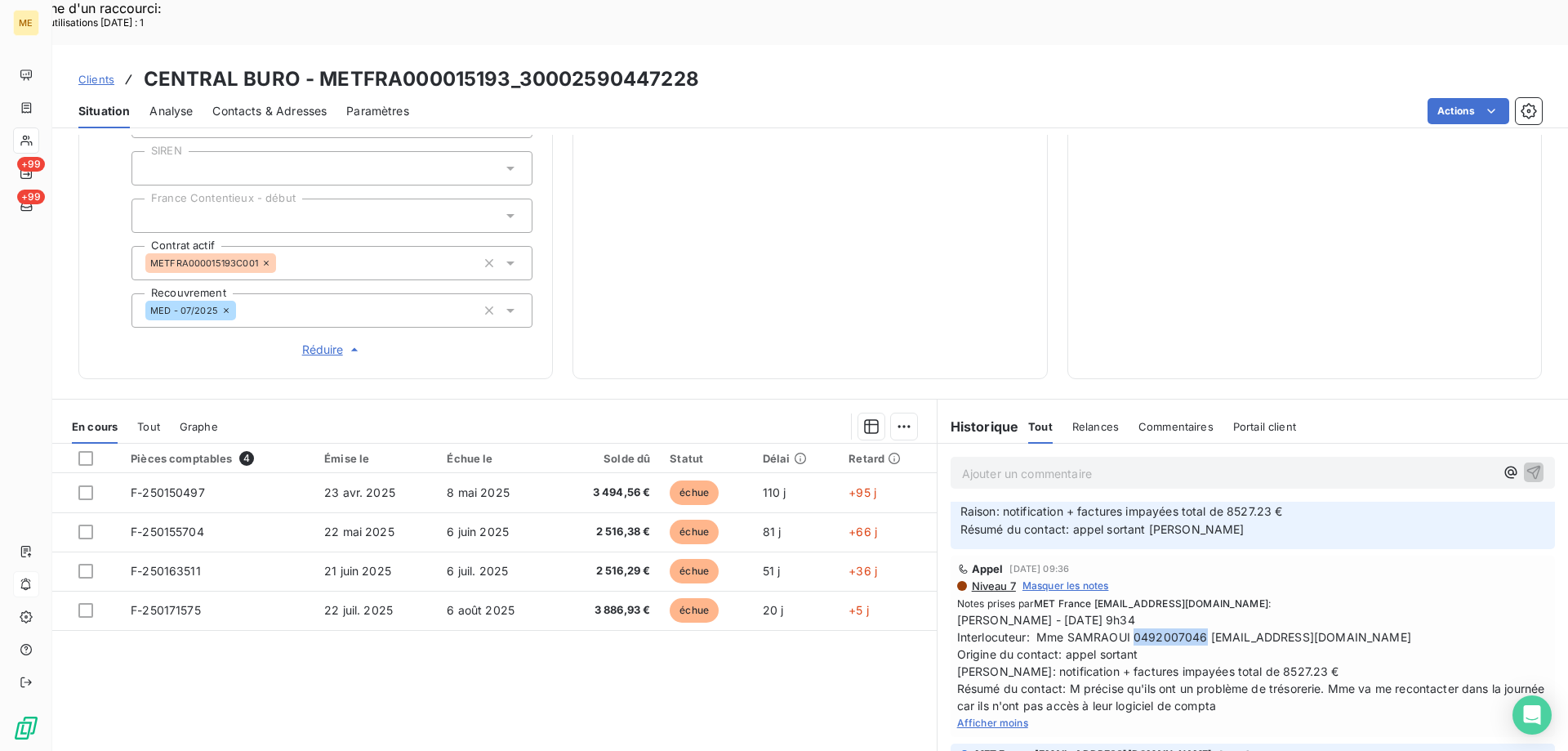
drag, startPoint x: 1128, startPoint y: 578, endPoint x: 1196, endPoint y: 584, distance: 68.3
click at [1196, 611] on span "Sylvain - 07/08/2025 - 9h34 Interlocuteur: Mme SAMRAOUI 0492007046 SAMRAOUI@lam…" at bounding box center [1253, 663] width 591 height 103
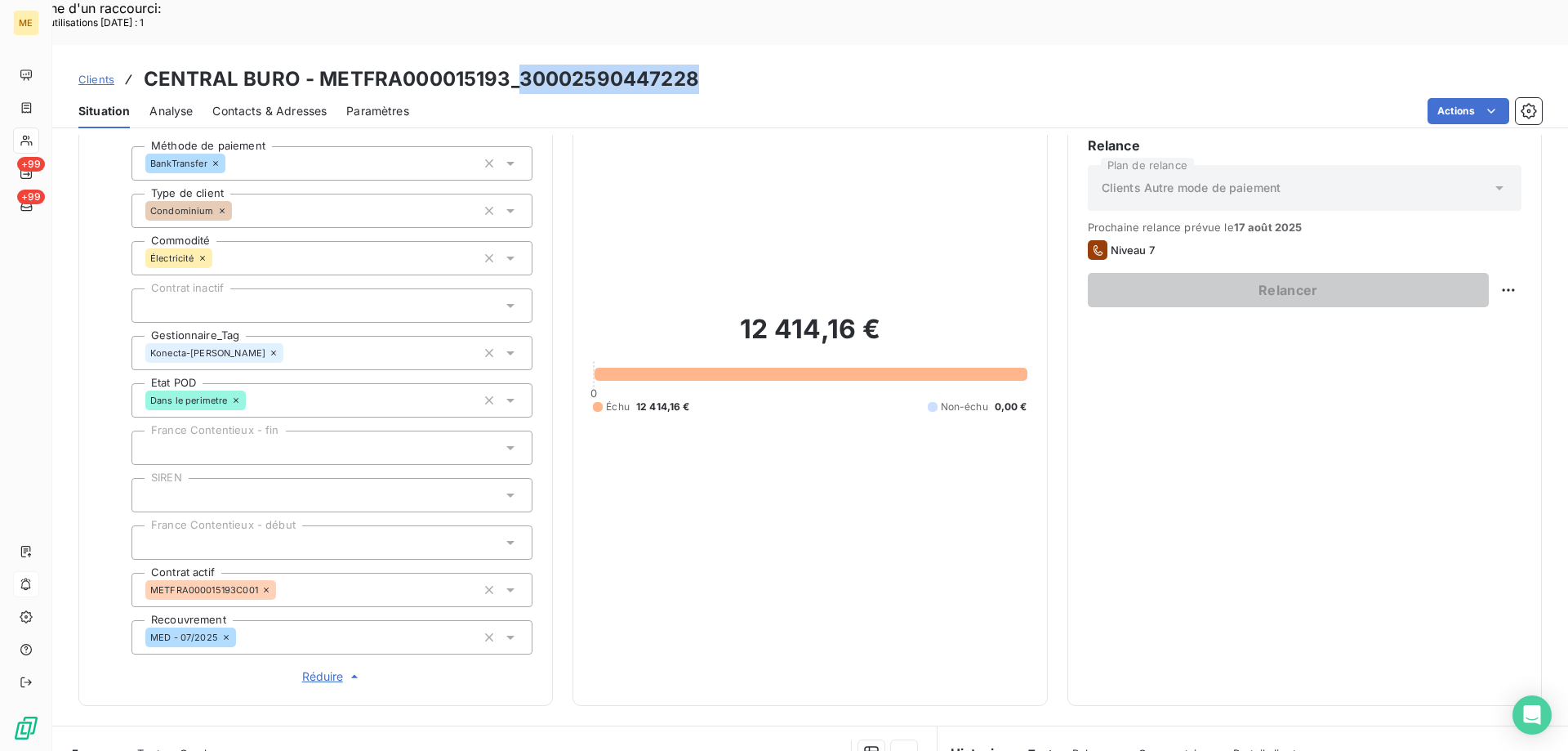
drag, startPoint x: 519, startPoint y: 37, endPoint x: 693, endPoint y: 40, distance: 174.0
click at [693, 65] on h3 "CENTRAL BURO - METFRA000015193_30002590447228" at bounding box center [421, 79] width 555 height 29
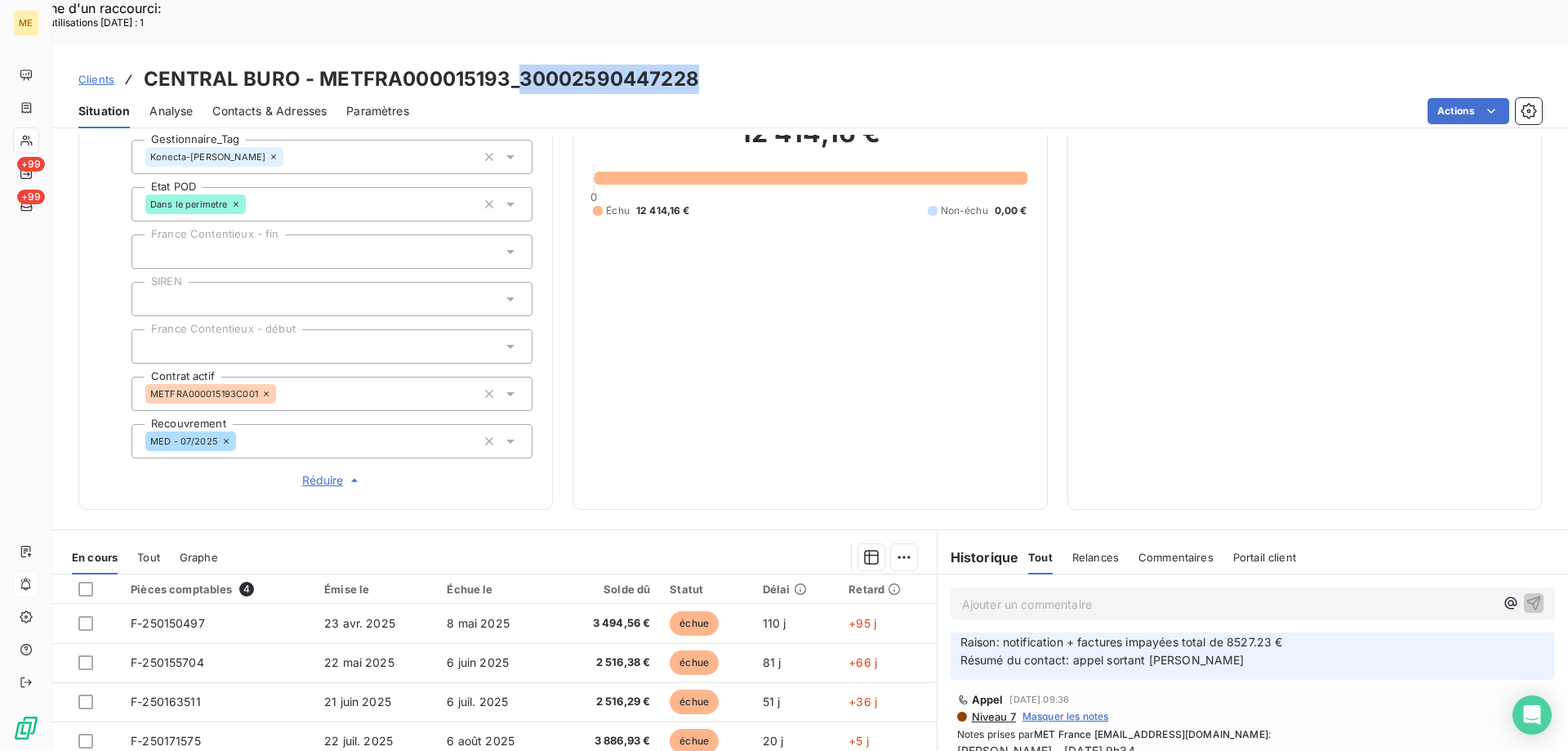
scroll to position [470, 0]
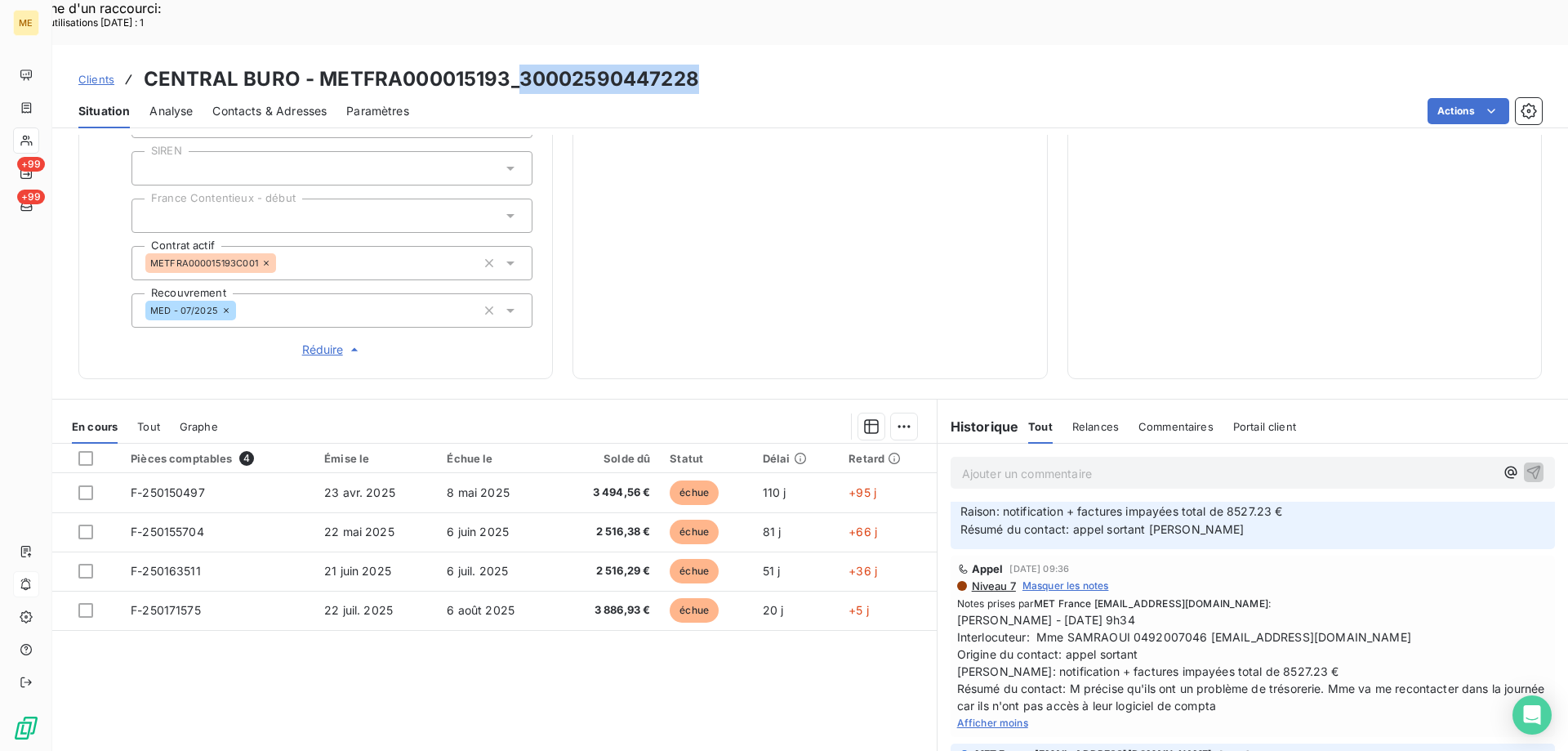
click at [1006, 716] on span "Afficher moins" at bounding box center [992, 722] width 71 height 12
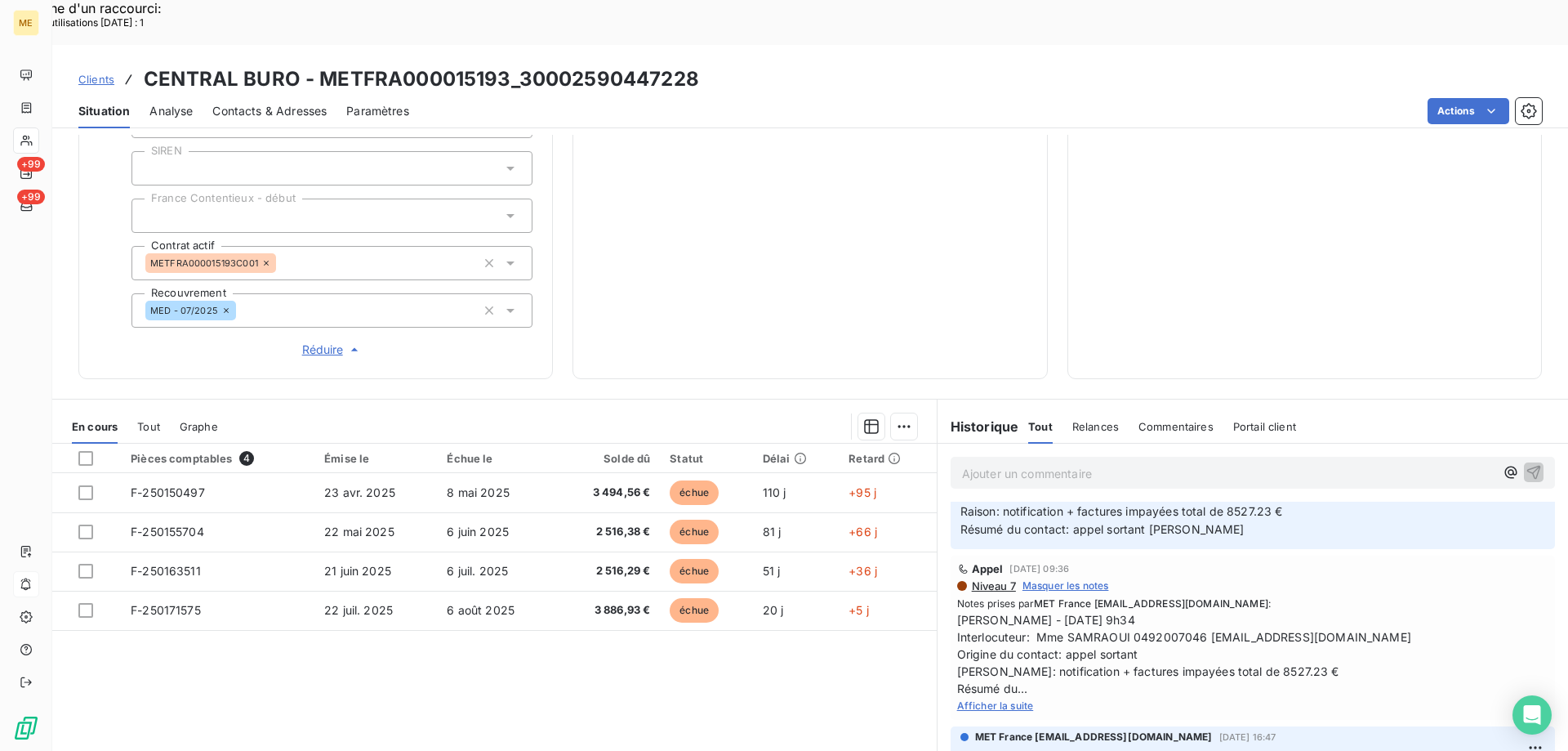
scroll to position [0, 0]
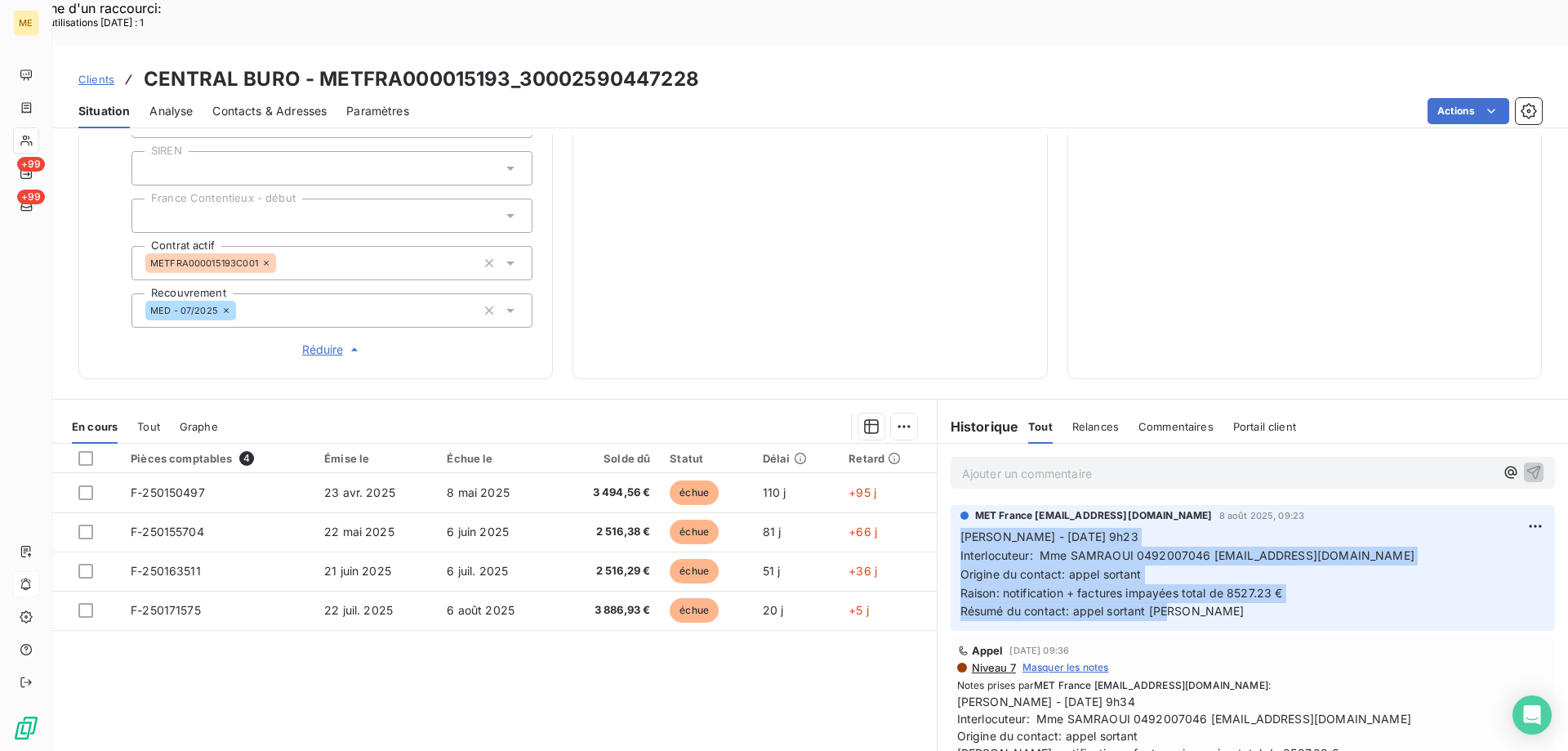
drag, startPoint x: 1166, startPoint y: 560, endPoint x: 950, endPoint y: 483, distance: 229.3
click at [950, 505] on div "MET France met-france@recouvrement.met.com 8 août 2025, 09:23 Sylvain - 08/08/2…" at bounding box center [1253, 567] width 604 height 126
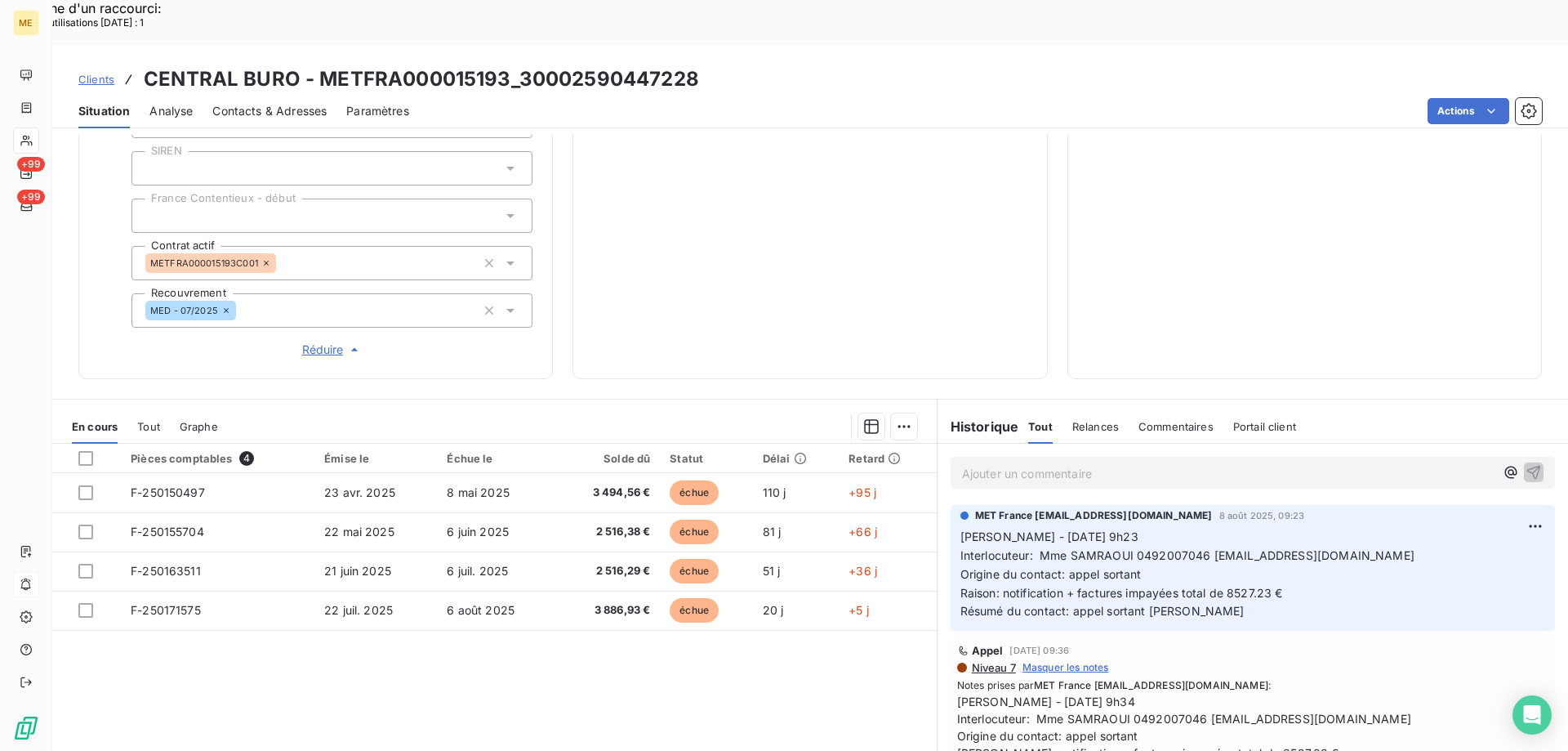
click at [990, 463] on p "Ajouter un commentaire ﻿" at bounding box center [1228, 473] width 533 height 21
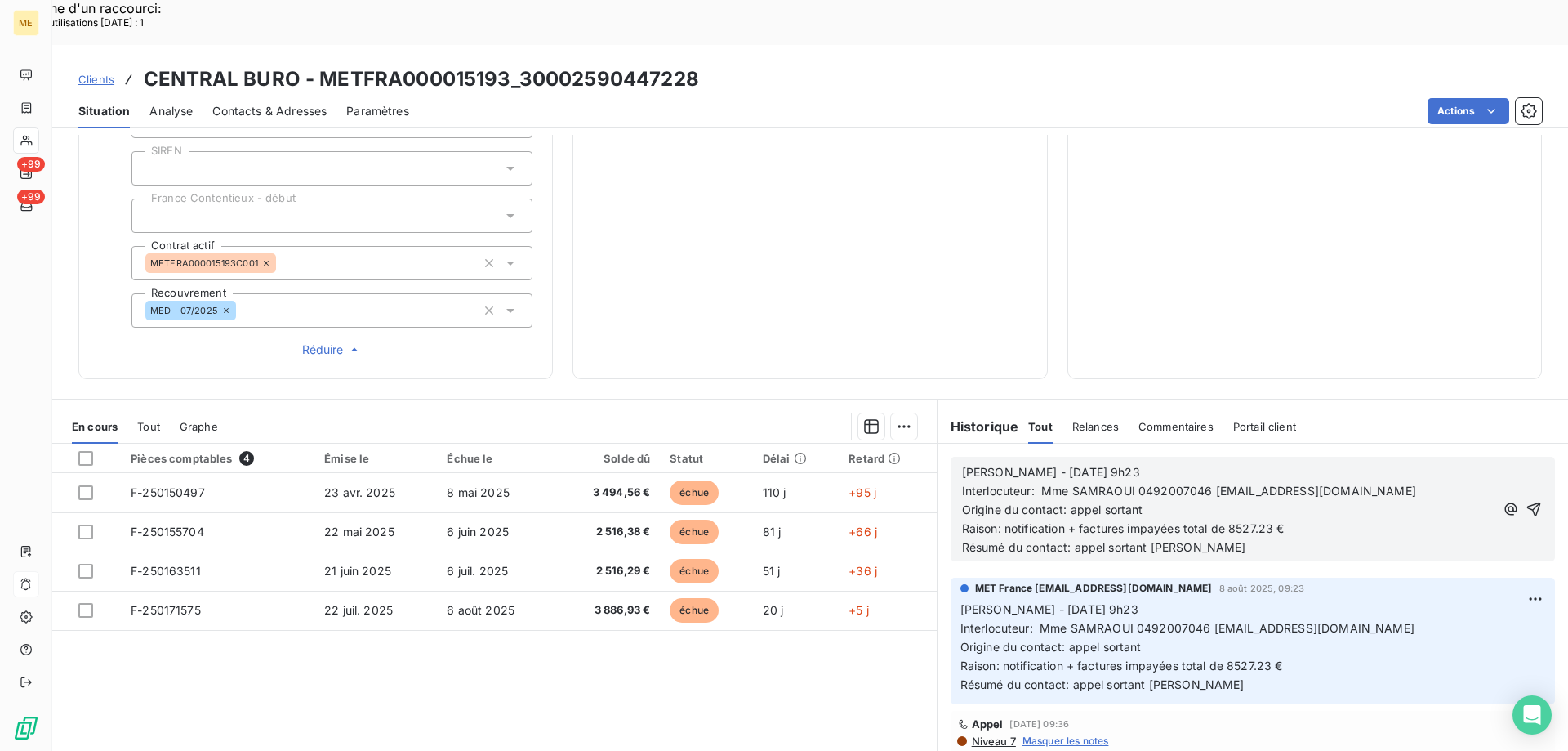
click at [1020, 465] on span "Sylvain - 08/08/2025 - 9h23" at bounding box center [1051, 471] width 178 height 14
click at [1114, 463] on p "Sylvain - 11/08/2025 - 9h23" at bounding box center [1228, 472] width 533 height 19
click at [1527, 502] on icon "button" at bounding box center [1534, 509] width 14 height 14
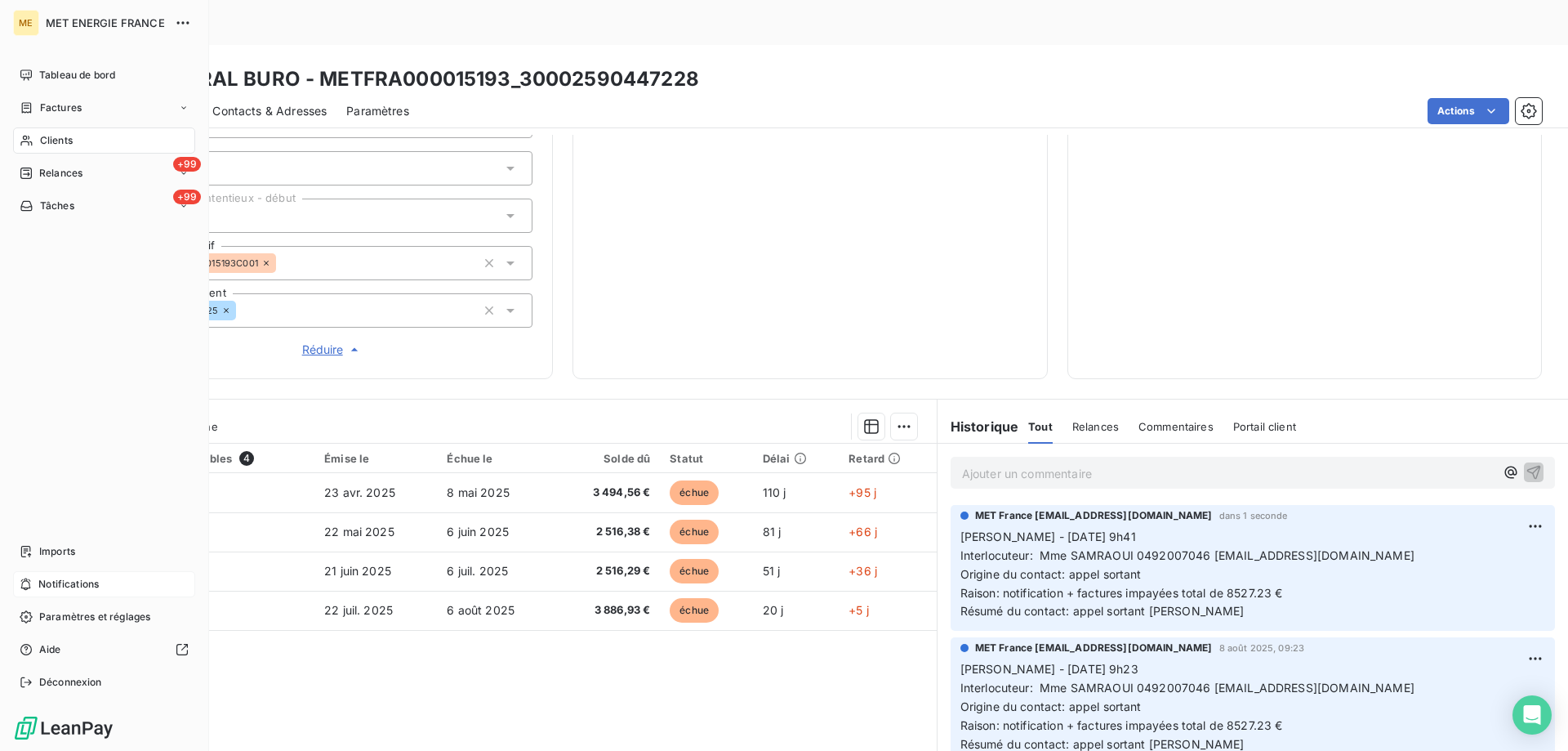
click at [95, 580] on span "Notifications" at bounding box center [68, 584] width 61 height 15
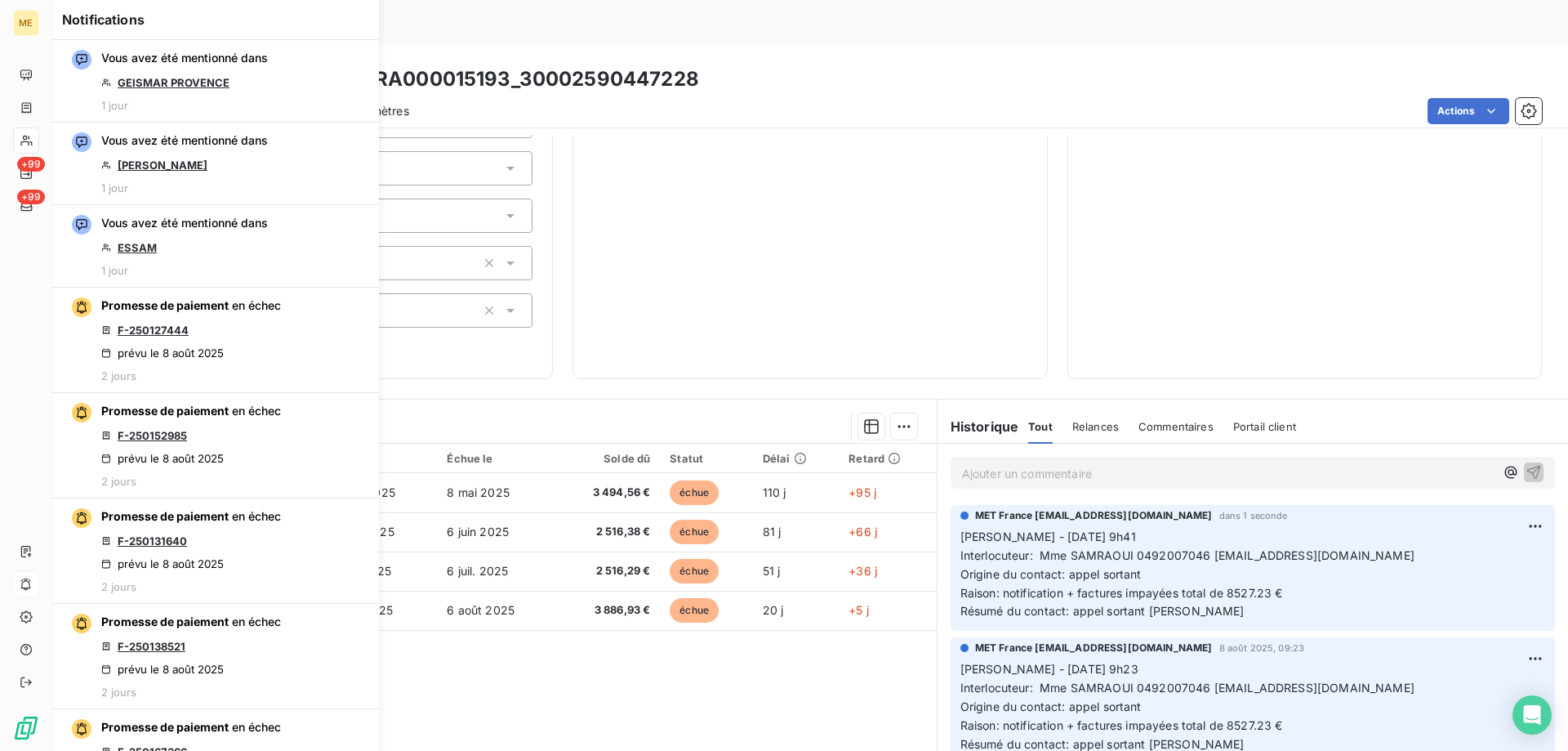
click at [979, 223] on div "12 414,16 € 0 Échu 12 414,16 € Non-échu 0,00 €" at bounding box center [809, 37] width 434 height 644
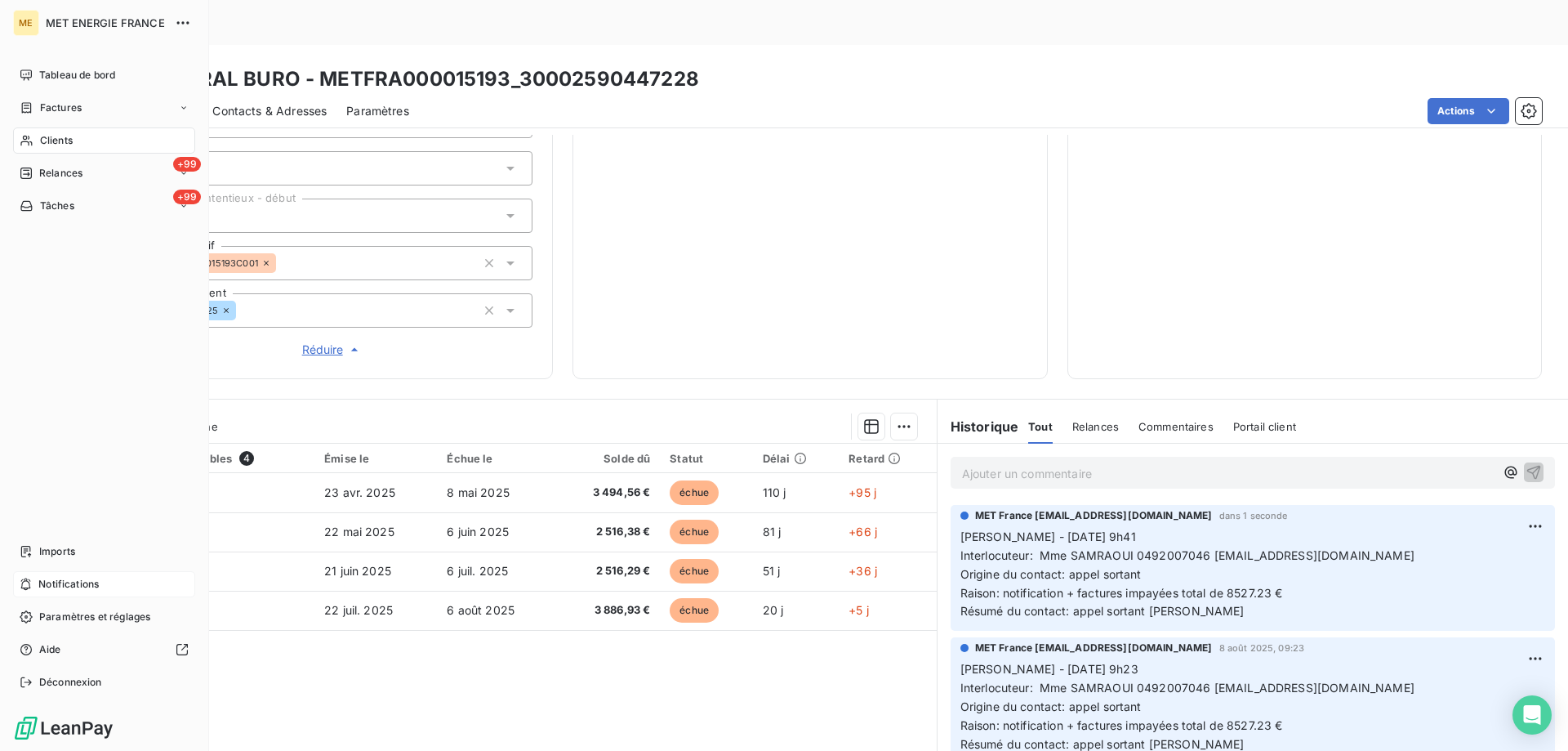
click at [35, 211] on div "Tâches" at bounding box center [47, 206] width 55 height 15
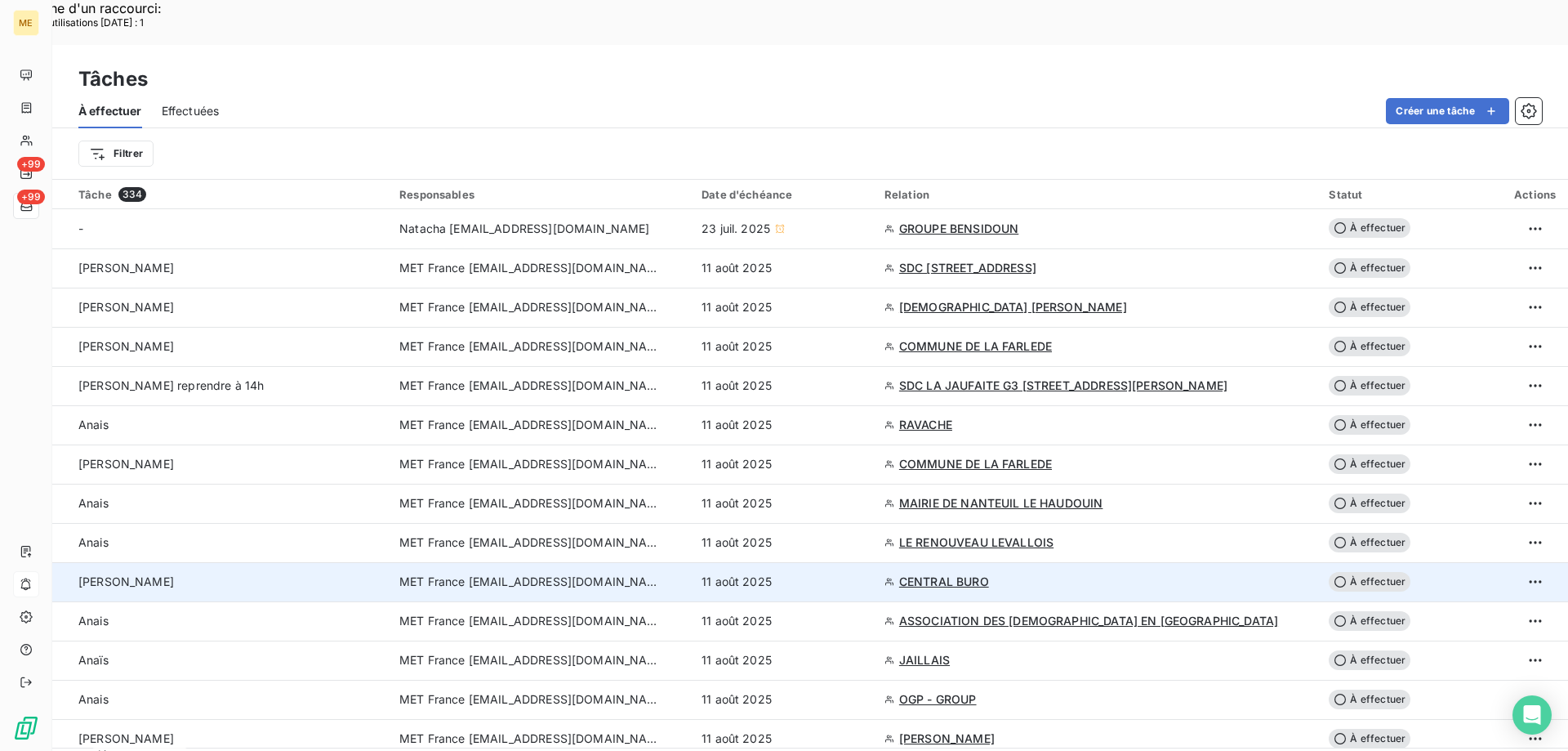
click at [568, 574] on span "MET France [EMAIL_ADDRESS][DOMAIN_NAME]" at bounding box center [530, 582] width 261 height 17
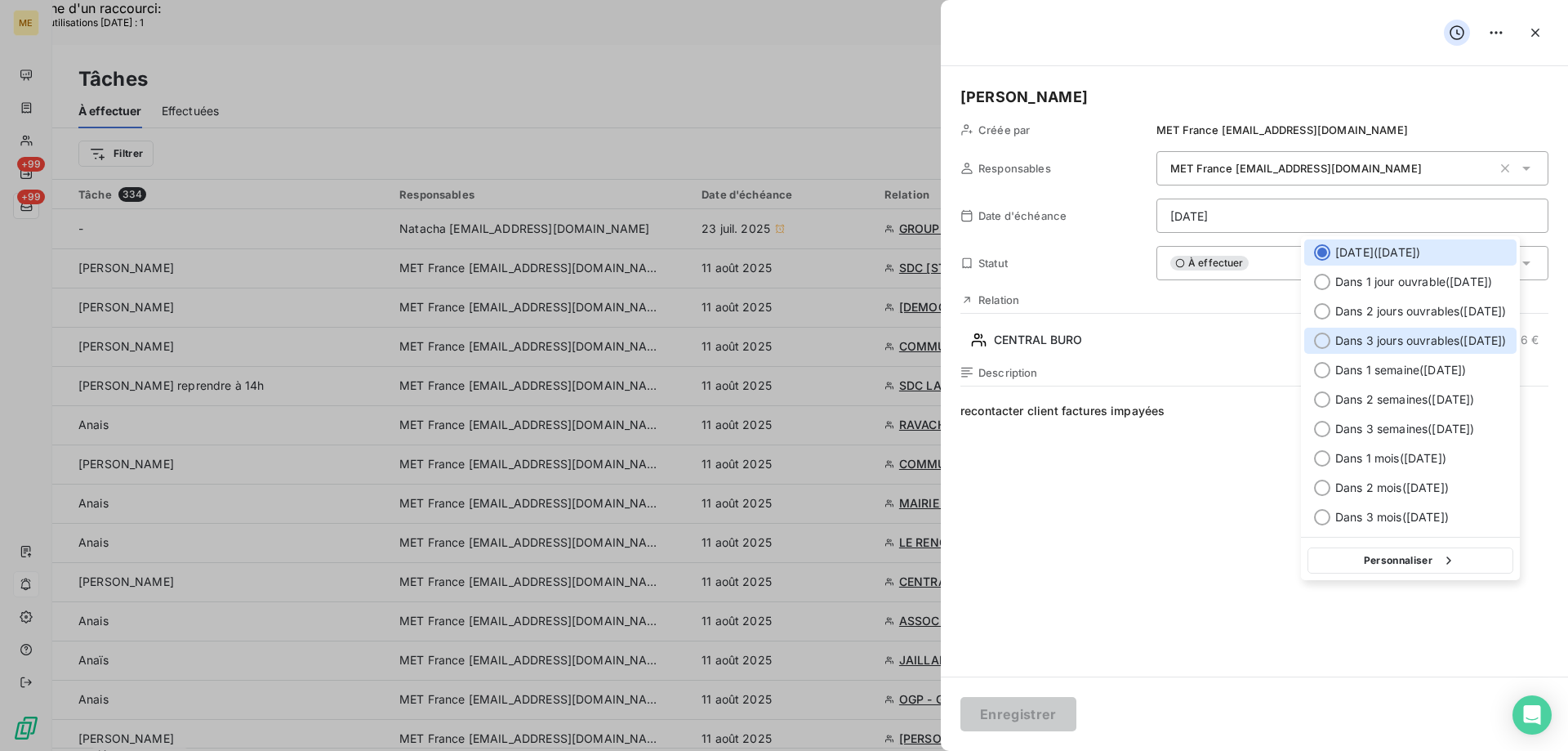
click at [1322, 338] on div at bounding box center [1322, 341] width 17 height 17
type input "14/08/2025"
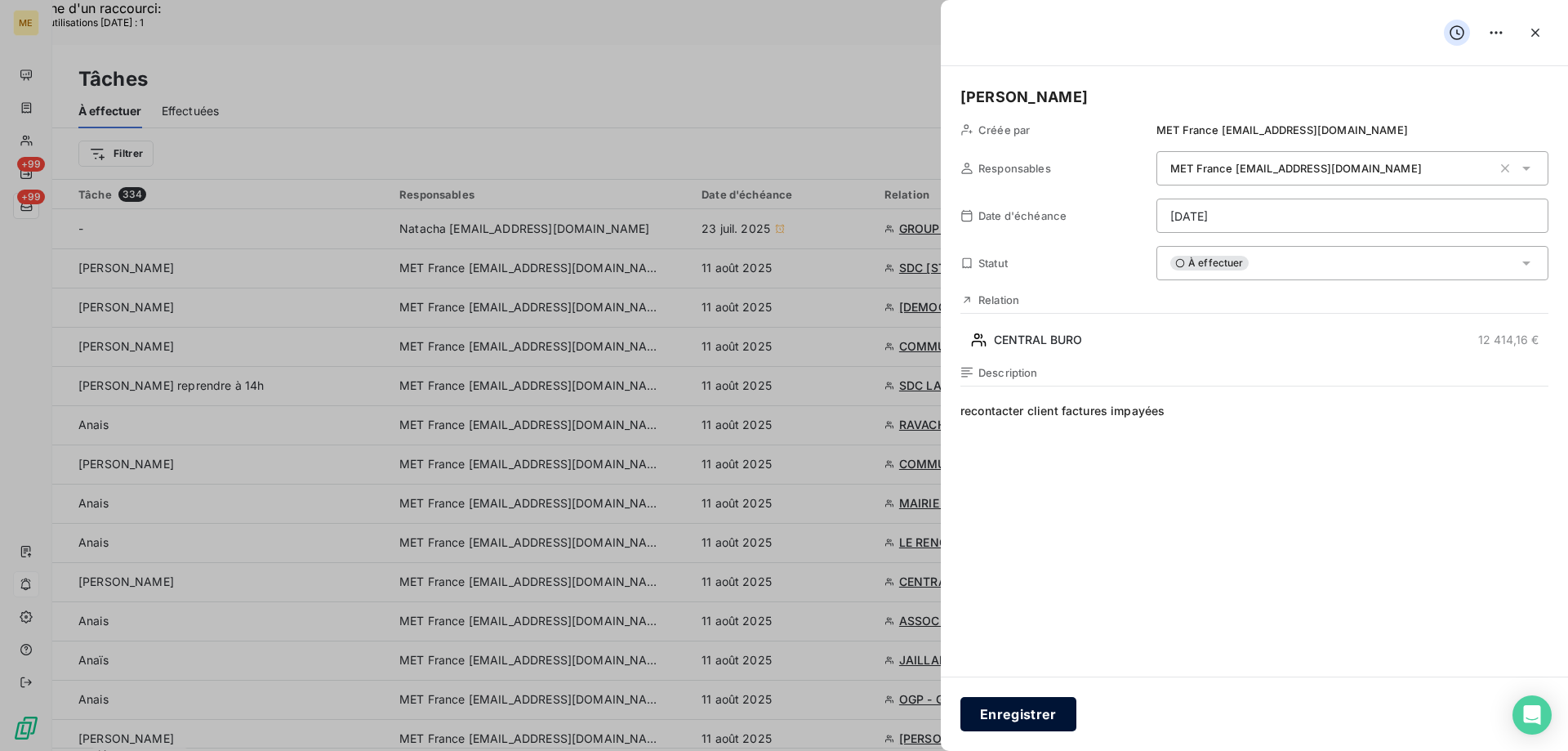
click at [1039, 719] on button "Enregistrer" at bounding box center [1018, 714] width 116 height 34
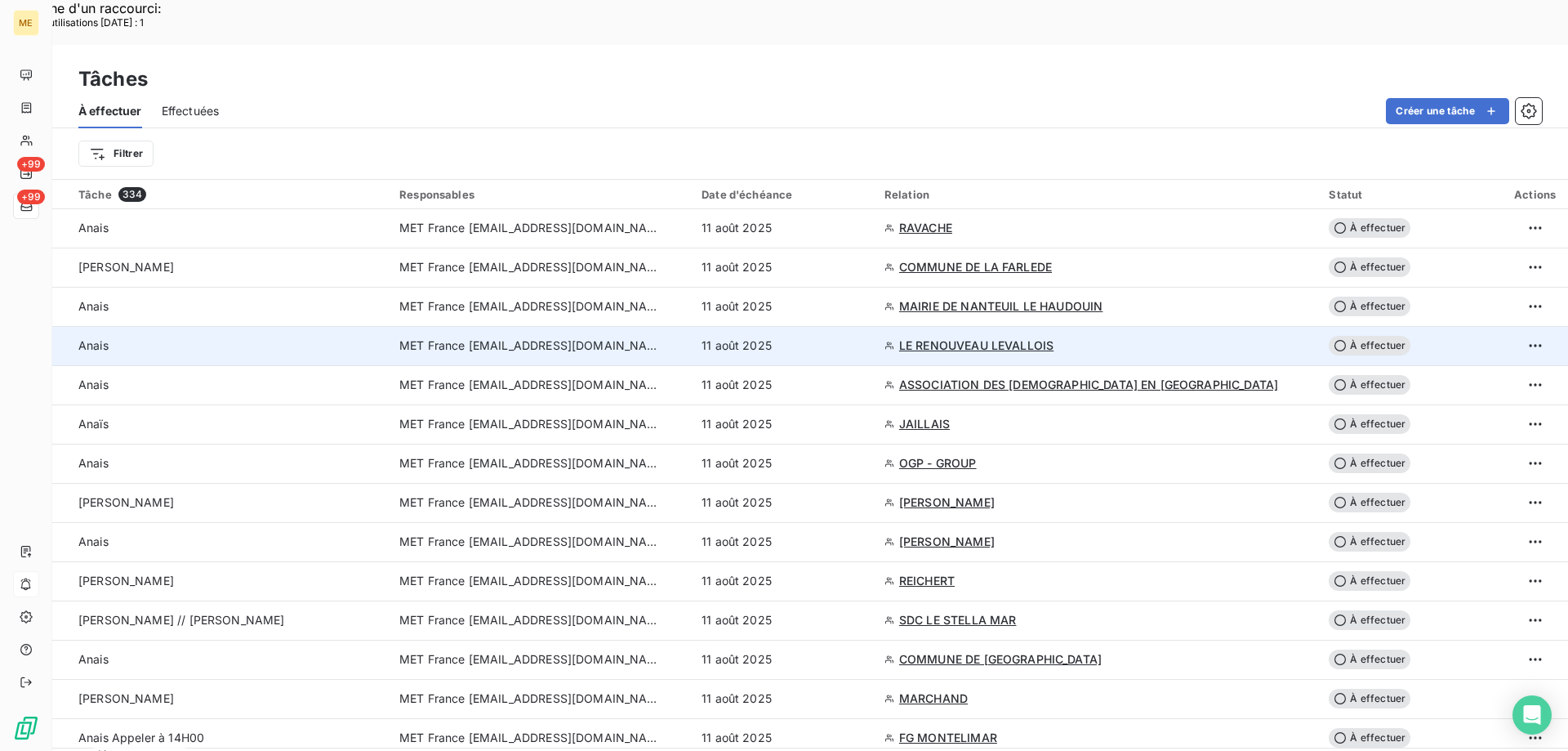
scroll to position [326, 0]
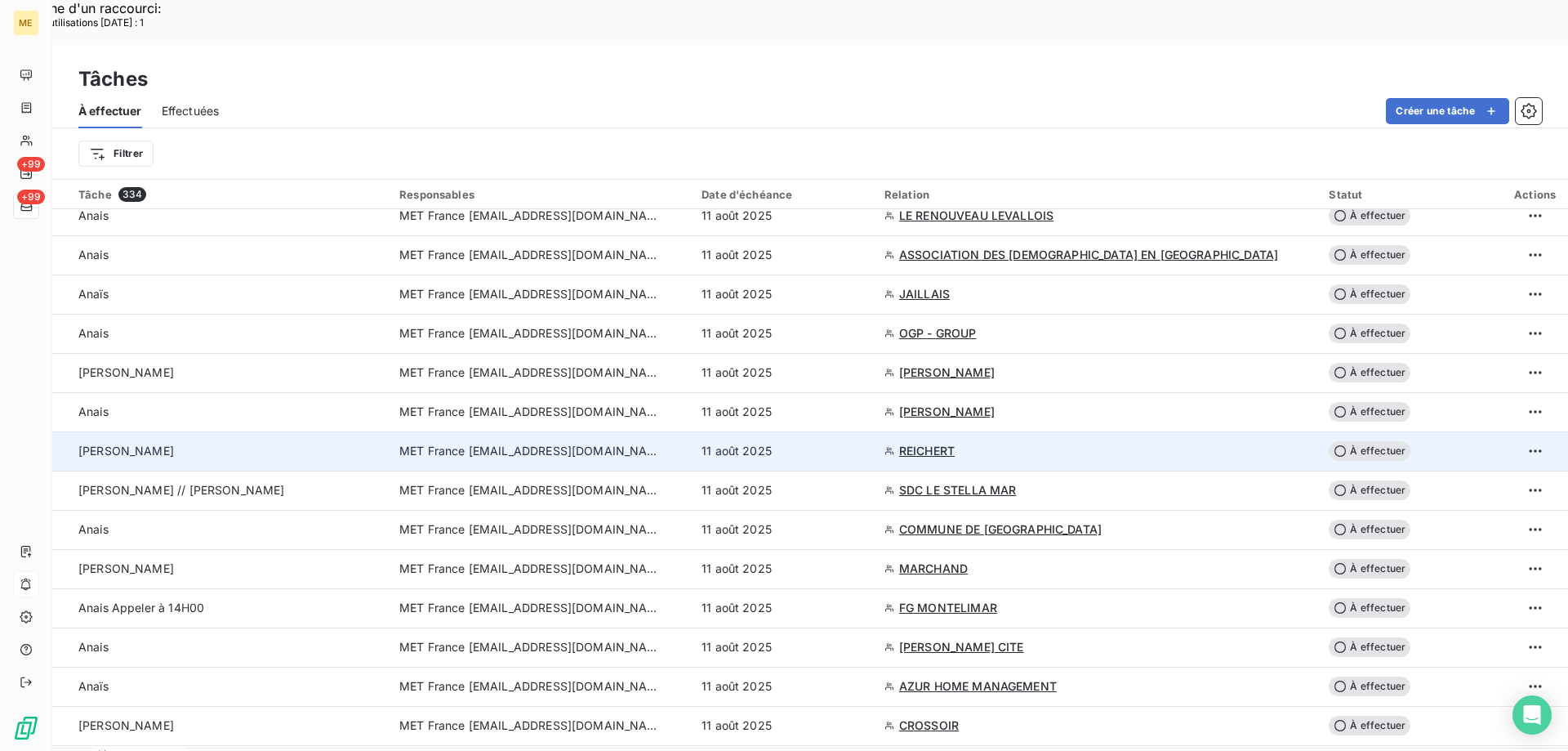
click at [460, 443] on span "MET France [EMAIL_ADDRESS][DOMAIN_NAME]" at bounding box center [530, 451] width 261 height 17
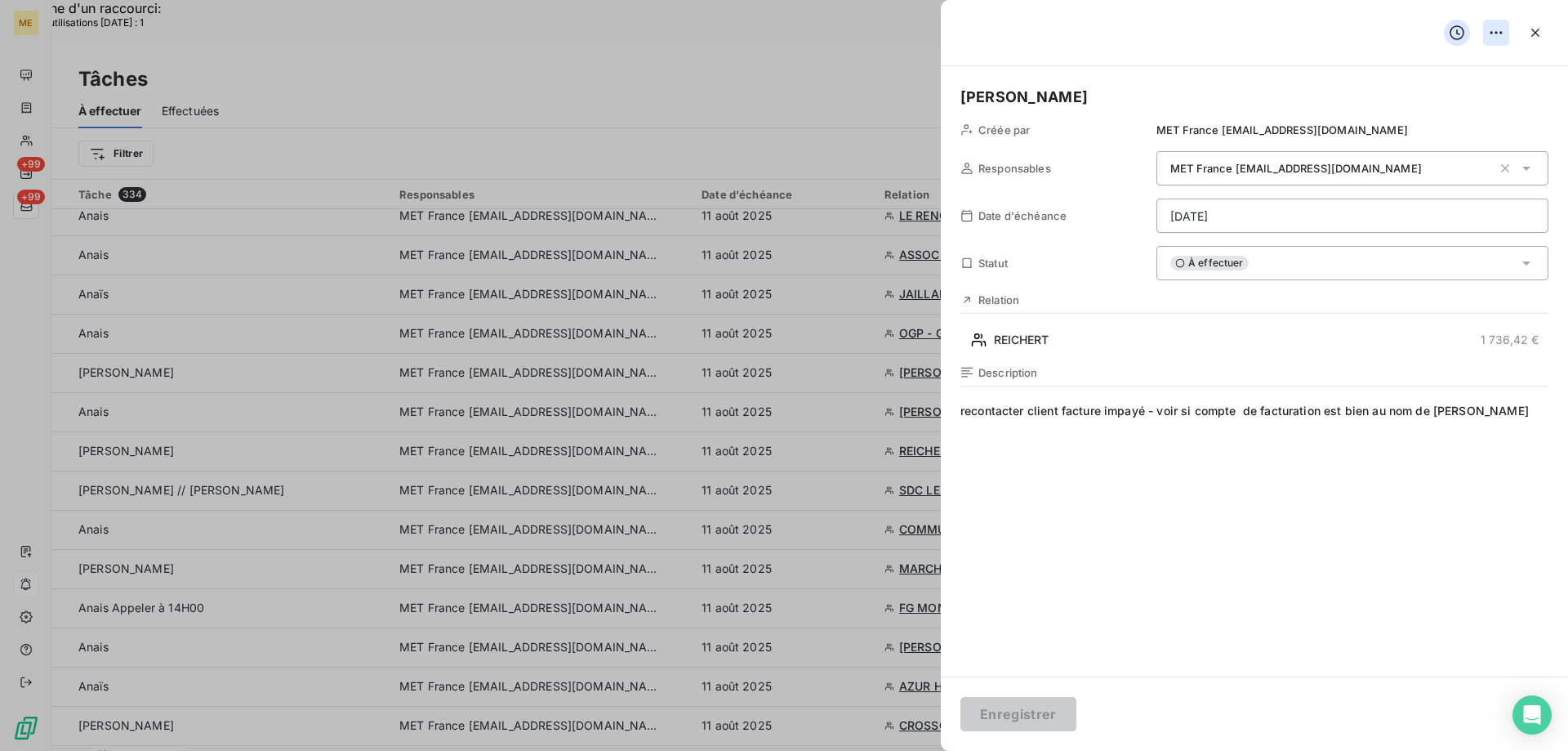
click at [1423, 81] on div "Supprimer la tâche" at bounding box center [1432, 68] width 141 height 26
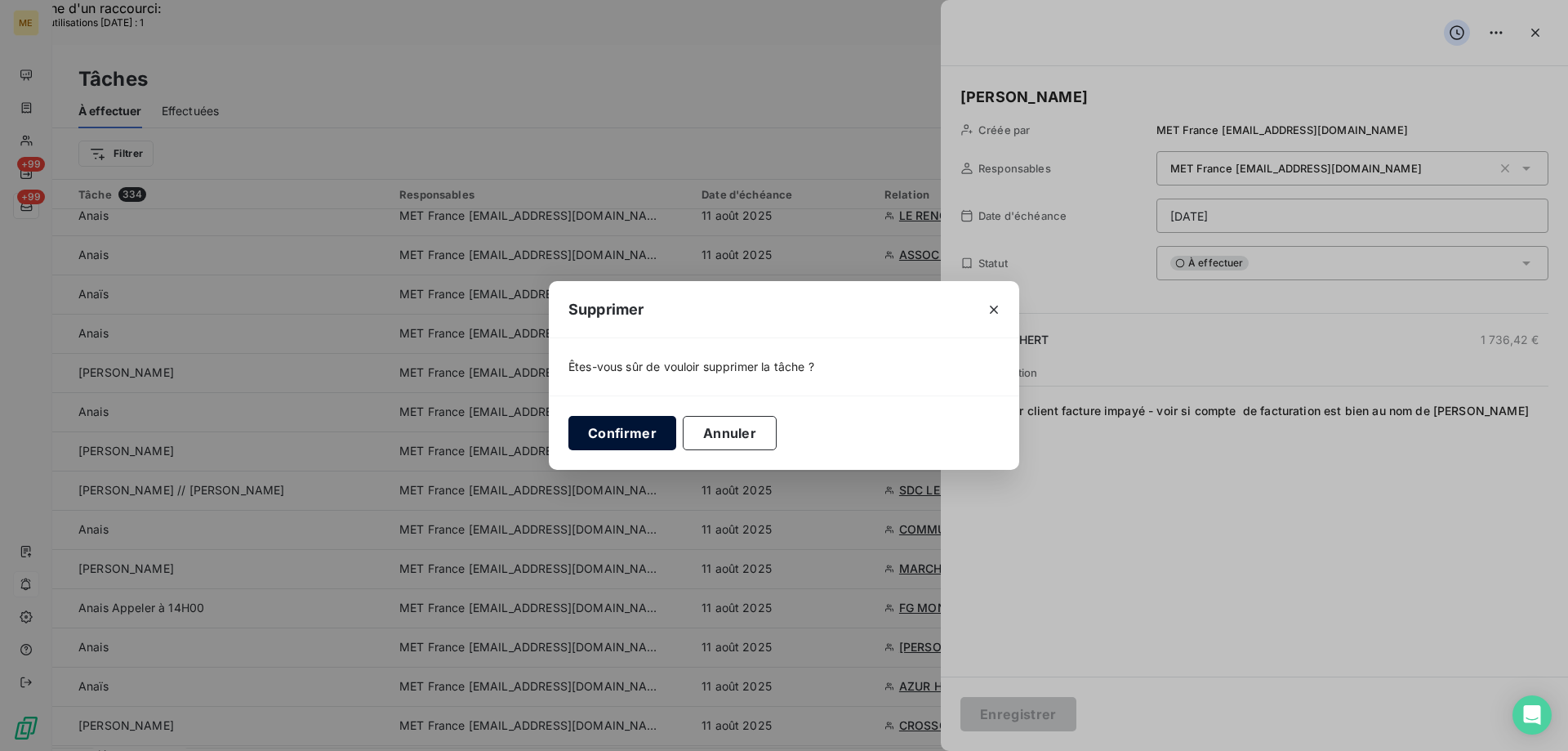
click at [574, 444] on button "Confirmer" at bounding box center [623, 432] width 108 height 34
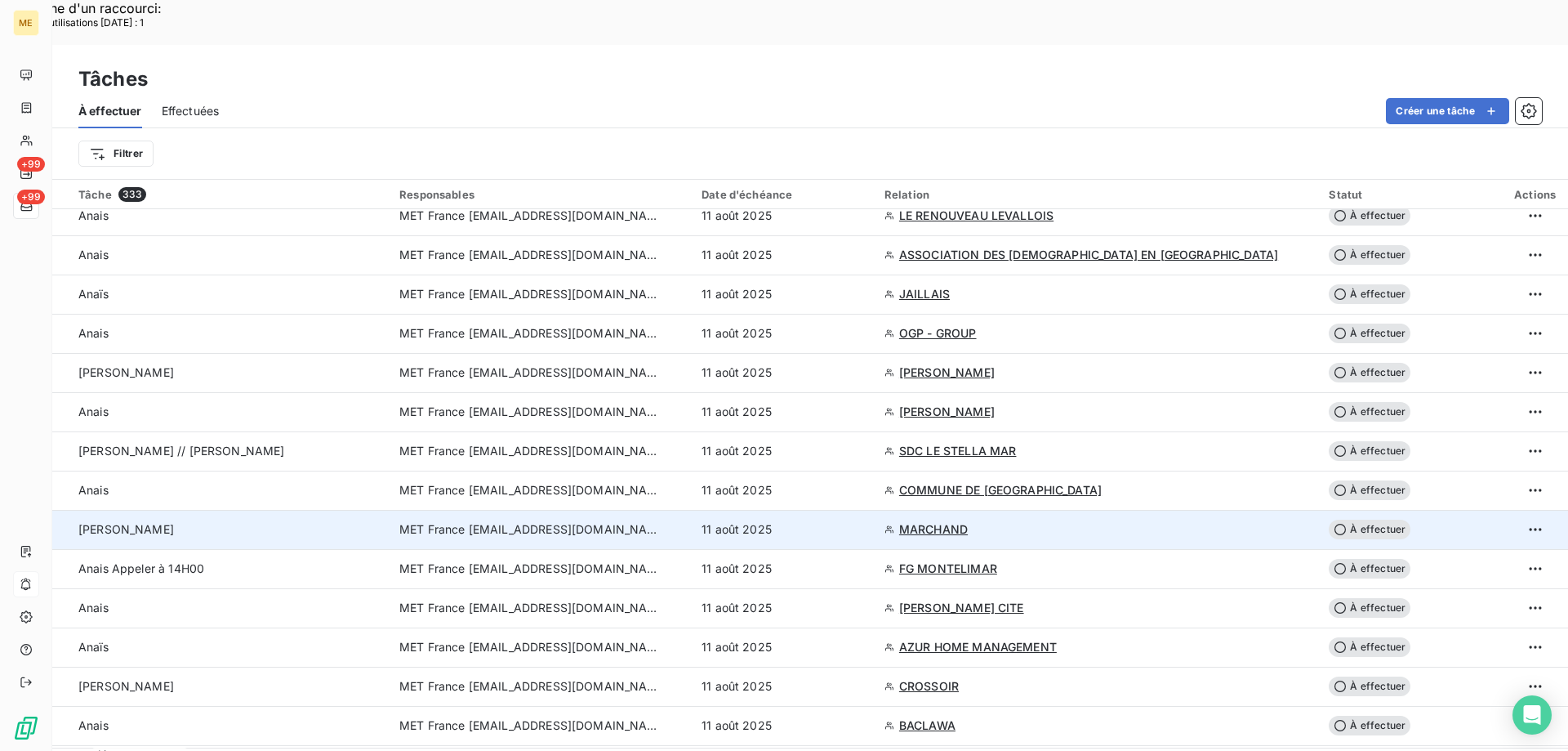
click at [479, 521] on span "MET France [EMAIL_ADDRESS][DOMAIN_NAME]" at bounding box center [530, 530] width 261 height 17
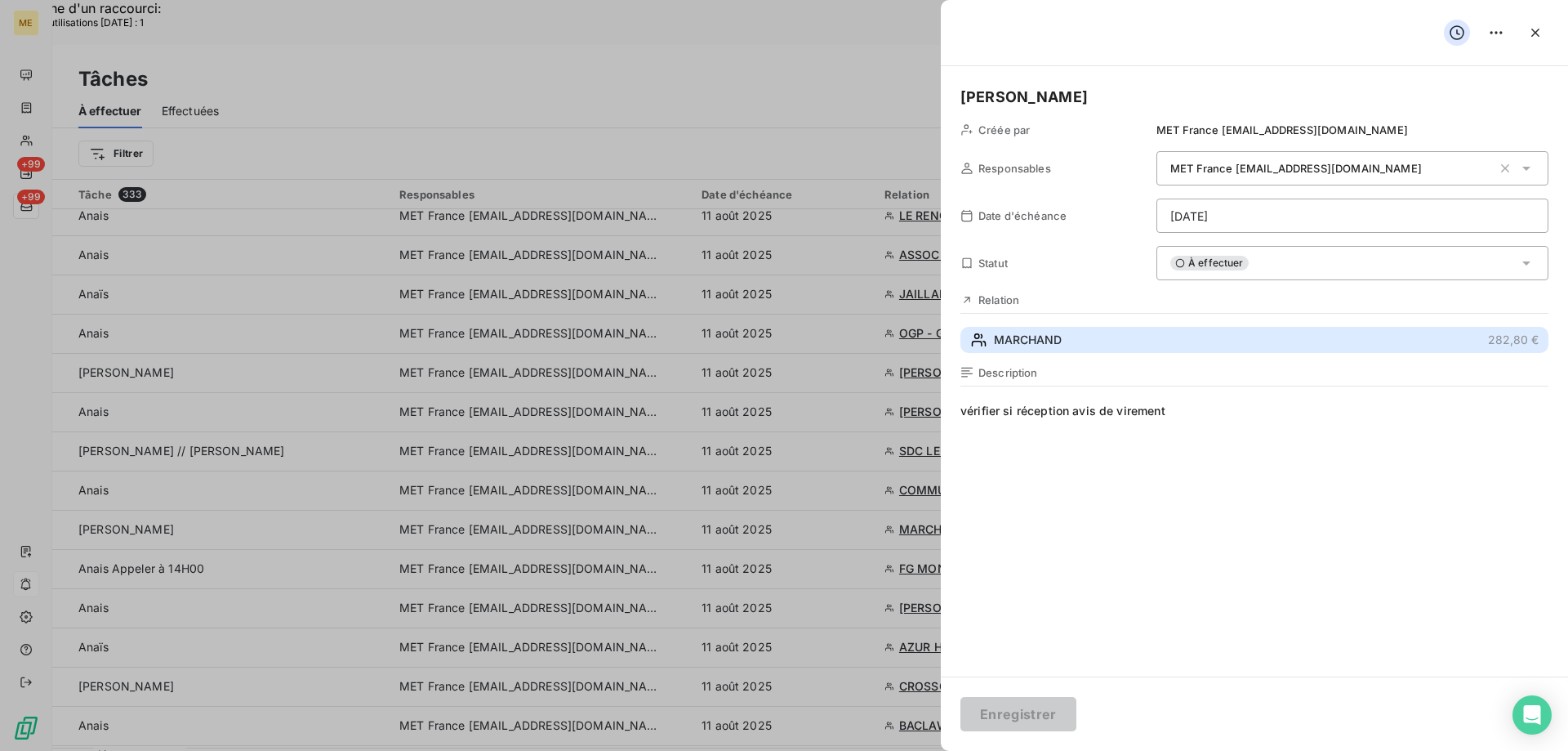
click at [1045, 335] on span "MARCHAND" at bounding box center [1027, 340] width 67 height 17
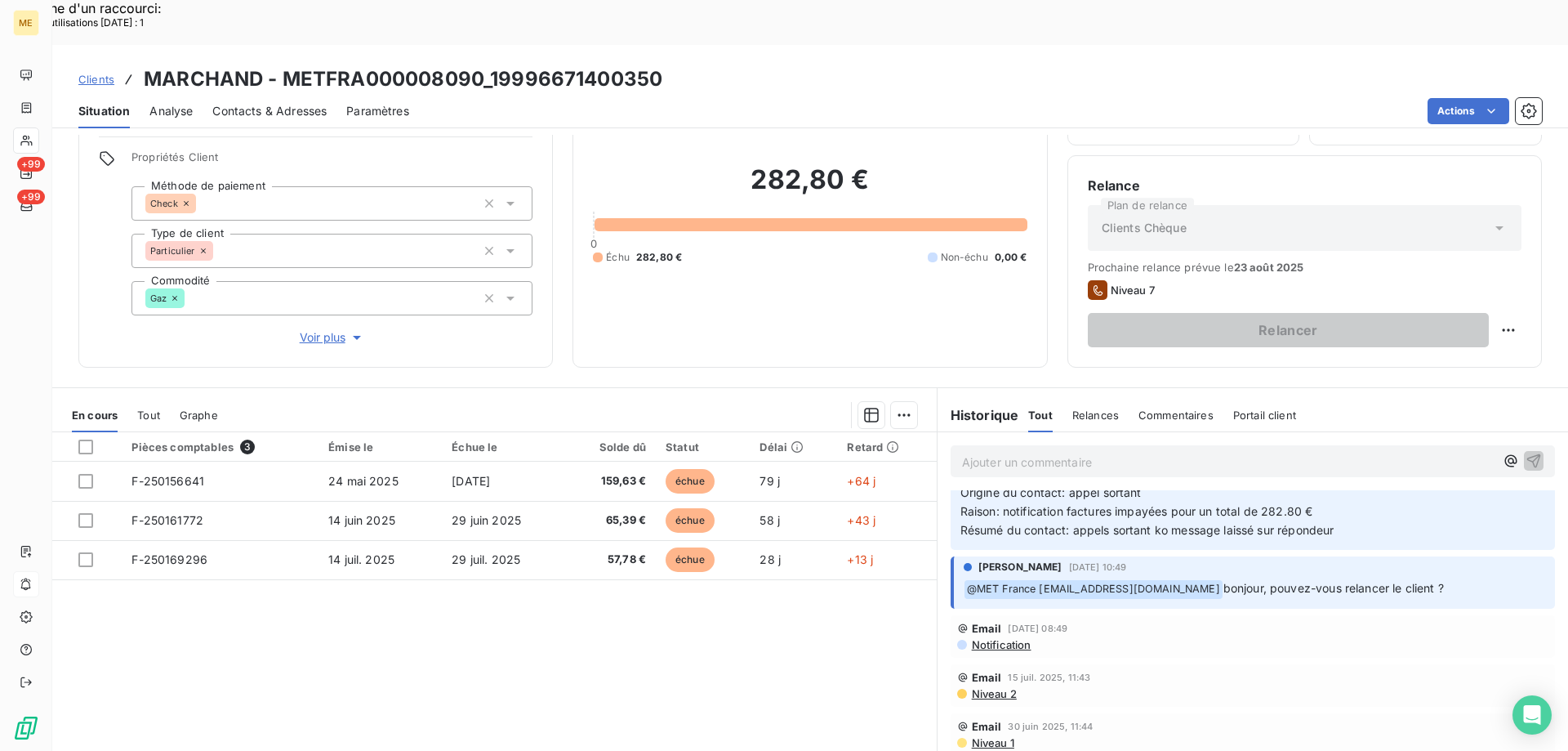
scroll to position [163, 0]
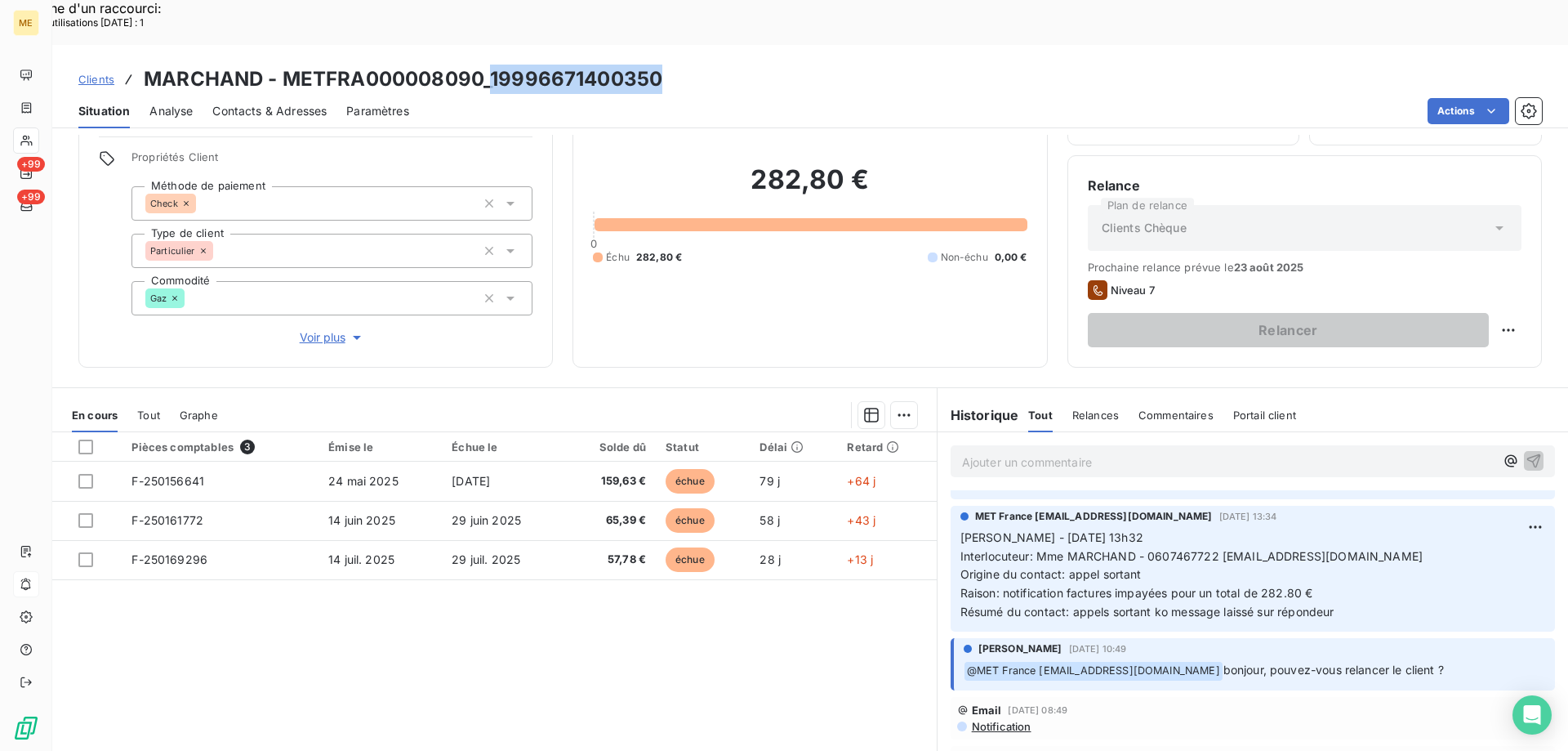
drag, startPoint x: 494, startPoint y: 27, endPoint x: 657, endPoint y: 40, distance: 163.5
click at [657, 65] on h3 "MARCHAND - METFRA000008090_19996671400350" at bounding box center [403, 79] width 519 height 29
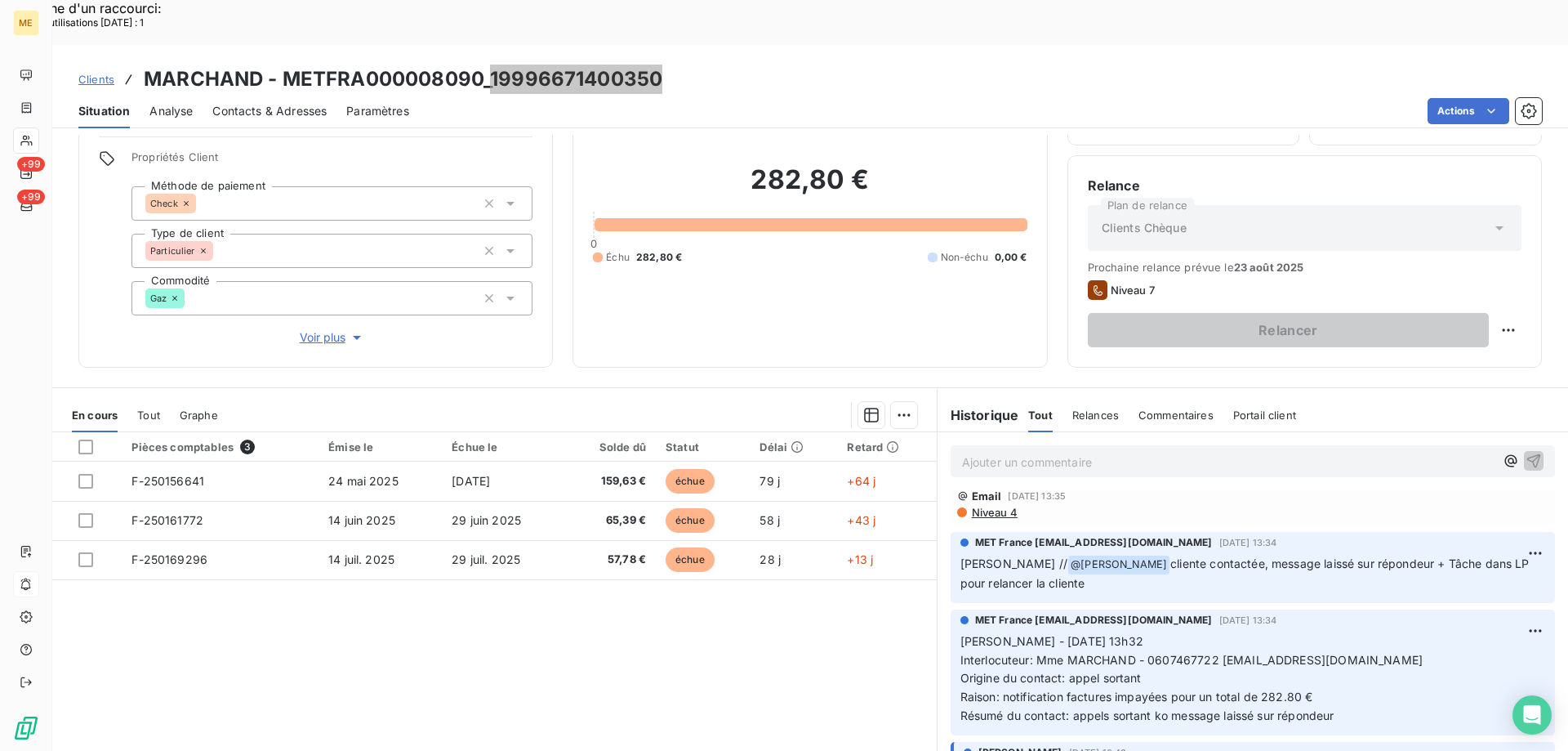
scroll to position [0, 0]
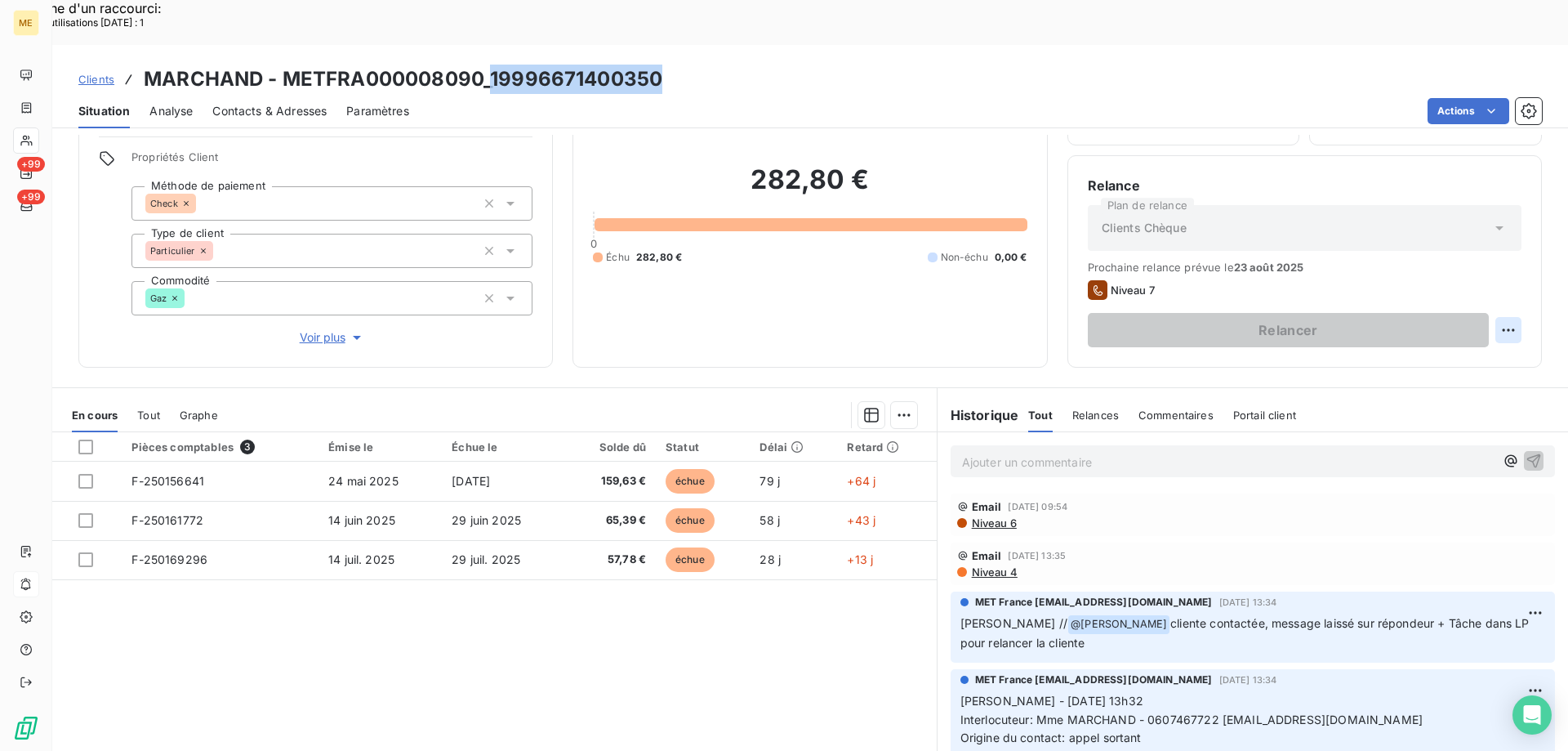
click at [1395, 325] on div "Replanifier cette action" at bounding box center [1429, 321] width 146 height 26
select select "7"
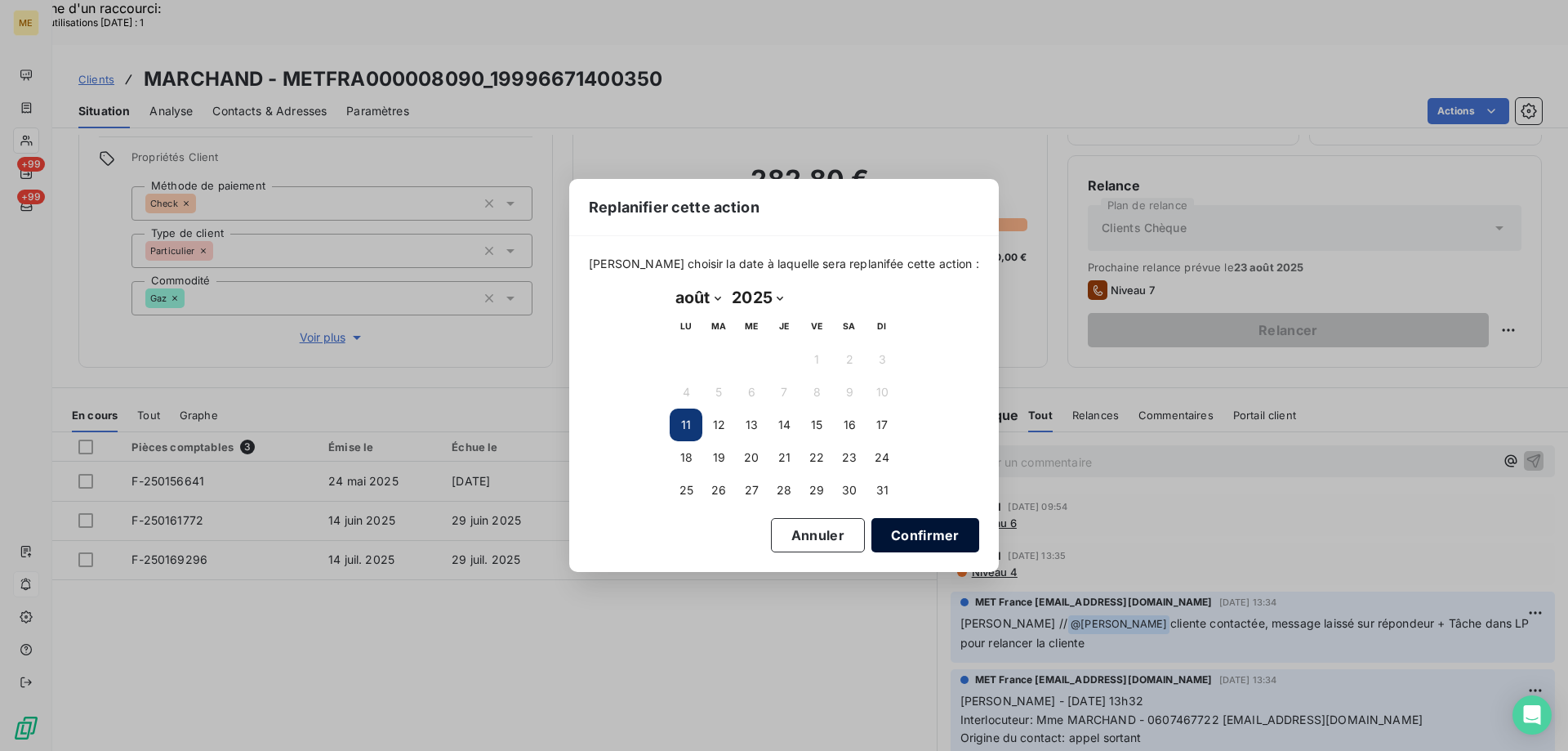
click at [897, 548] on button "Confirmer" at bounding box center [925, 535] width 108 height 34
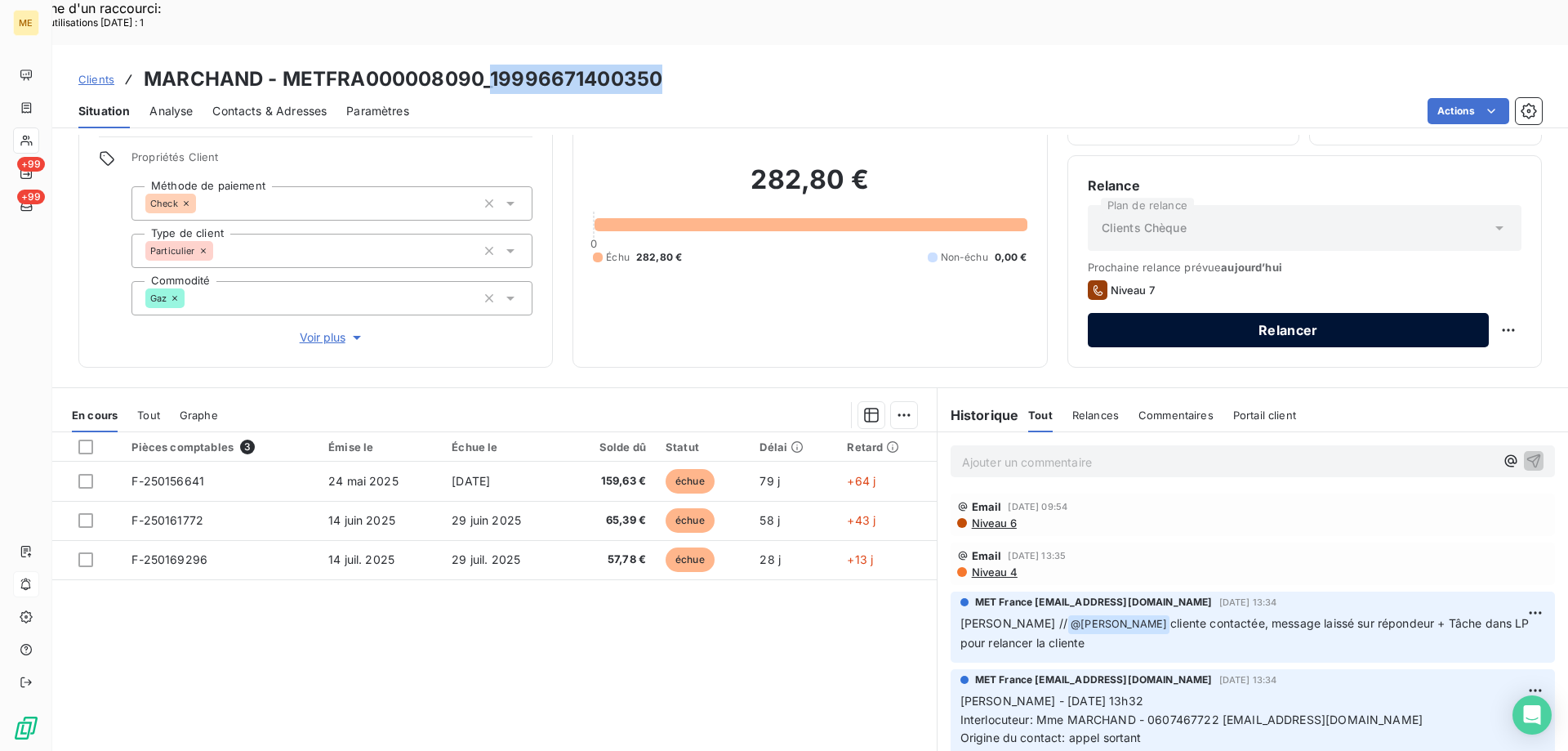
click at [1164, 313] on button "Relancer" at bounding box center [1288, 330] width 401 height 34
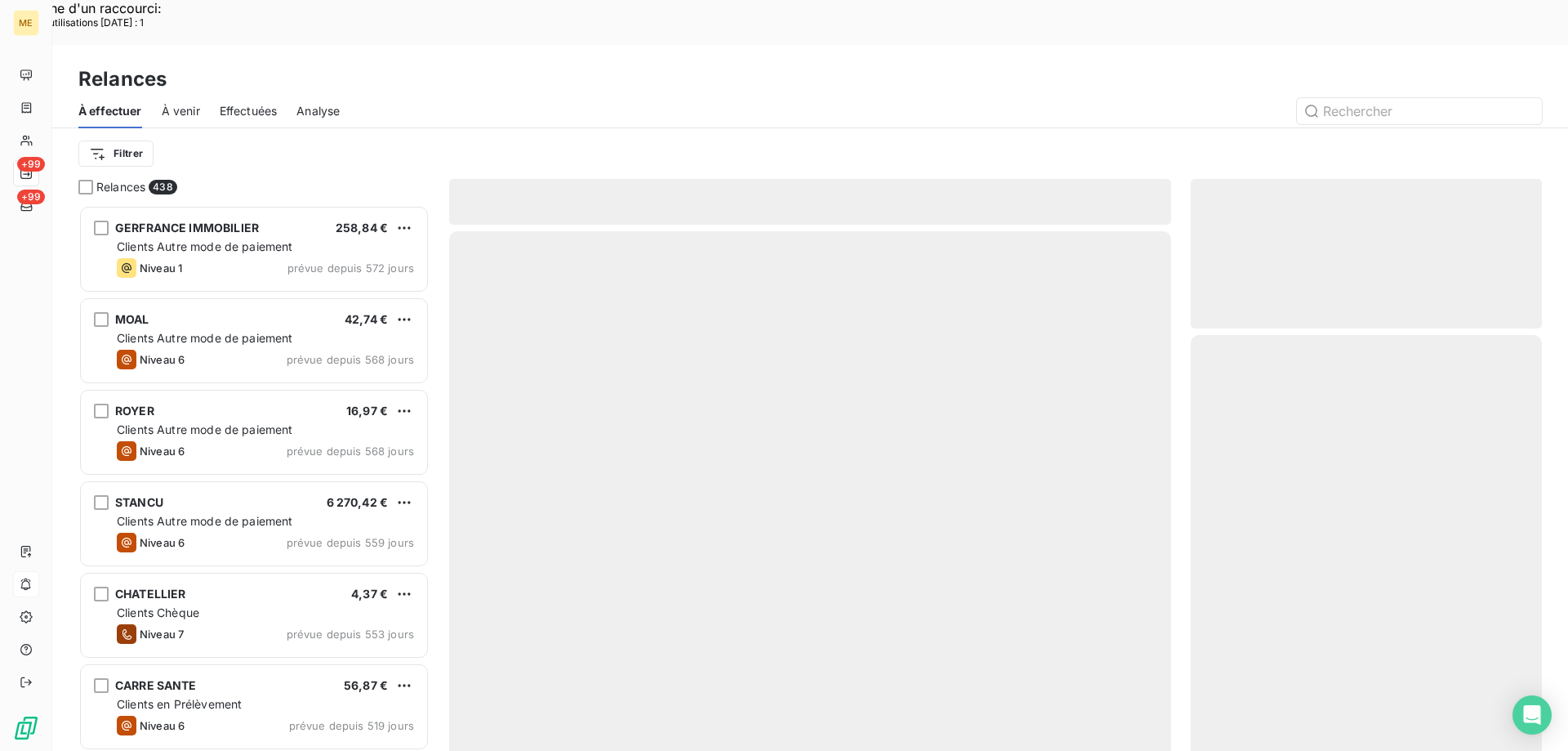
scroll to position [579, 339]
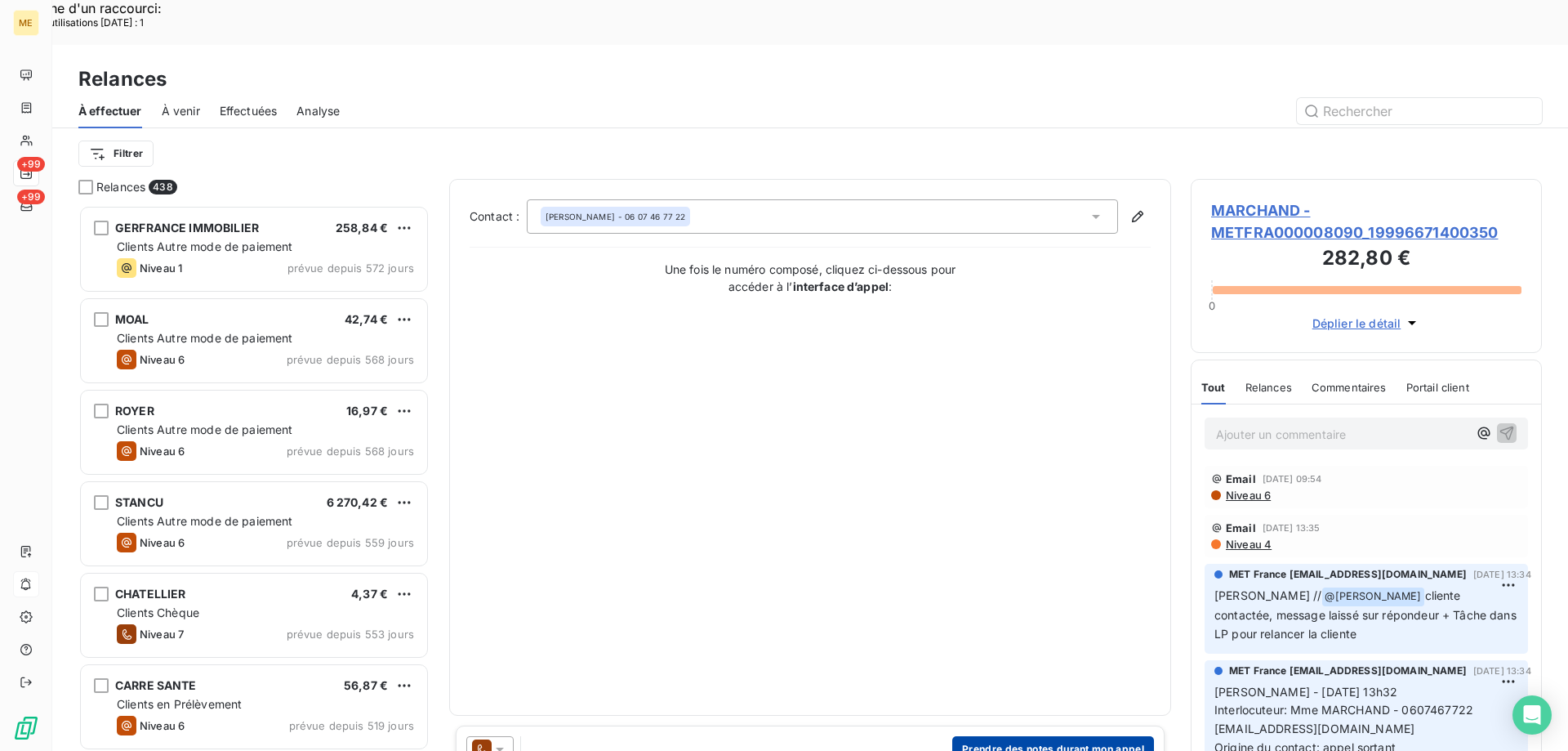
click at [1051, 736] on button "Prendre des notes durant mon appel" at bounding box center [1053, 749] width 201 height 26
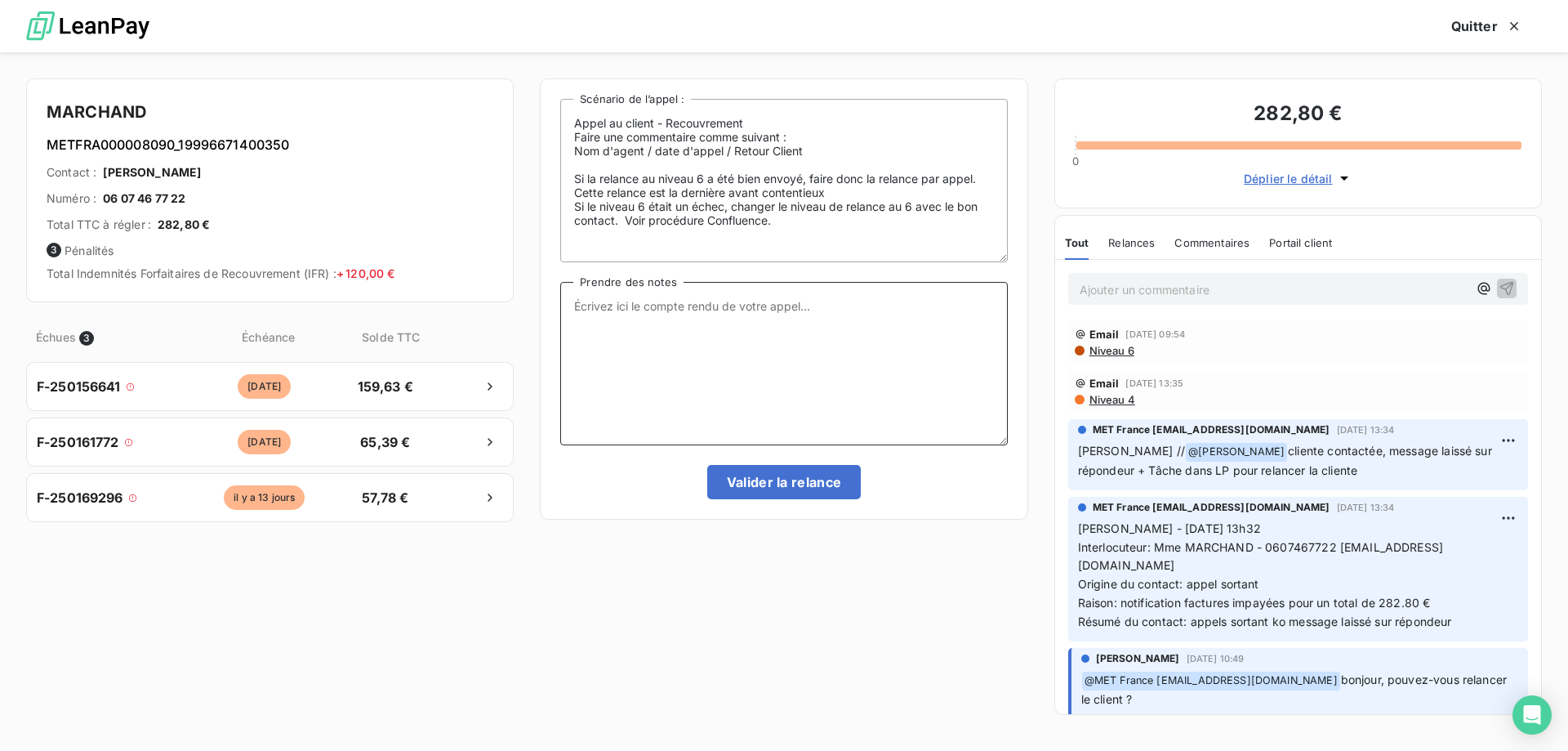
click at [684, 311] on textarea "Prendre des notes" at bounding box center [783, 363] width 447 height 163
paste textarea "[PERSON_NAME] Interlocuteur: Origine du contact: [PERSON_NAME]: Résumé du conta…"
click at [633, 305] on textarea "[PERSON_NAME] Interlocuteur: Origine du contact: [PERSON_NAME]: Résumé du conta…" at bounding box center [783, 363] width 447 height 163
click at [682, 321] on textarea "Sylvain -11/08/2025 - 9h45 Interlocuteur: Origine du contact: Raison: Résumé du…" at bounding box center [783, 363] width 447 height 163
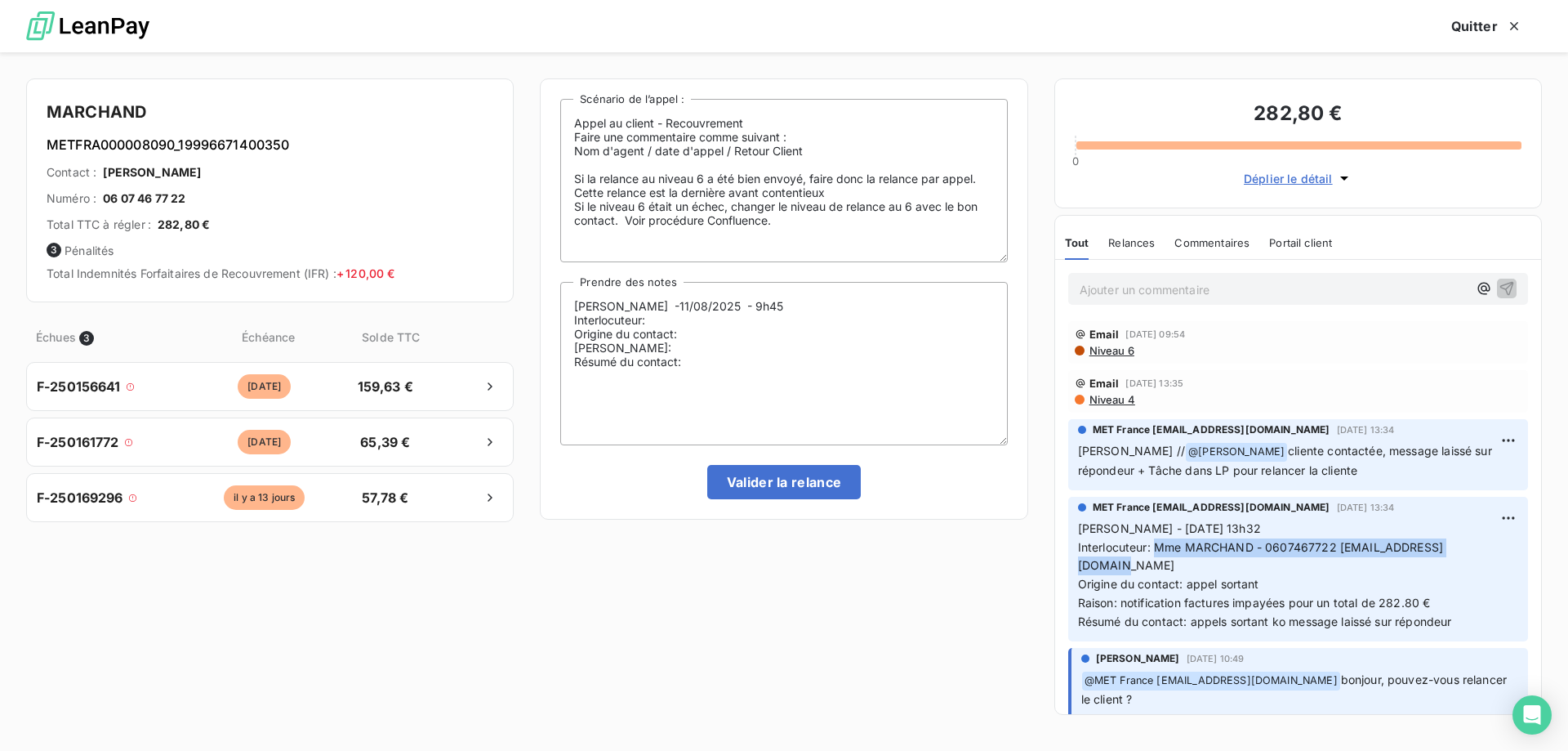
drag, startPoint x: 1156, startPoint y: 540, endPoint x: 1260, endPoint y: 554, distance: 104.9
click at [1260, 554] on p "Sylvain - 07/08/2025 - 13h32 Interlocuteur: Mme MARCHAND - 0607467722 MPMARCHAN…" at bounding box center [1298, 575] width 440 height 112
click at [681, 318] on textarea "Sylvain -11/08/2025 - 9h45 Interlocuteur: Origine du contact: Raison: Résumé du…" at bounding box center [783, 363] width 447 height 163
paste textarea "Mme MARCHAND - 0607467722 [EMAIL_ADDRESS][DOMAIN_NAME]"
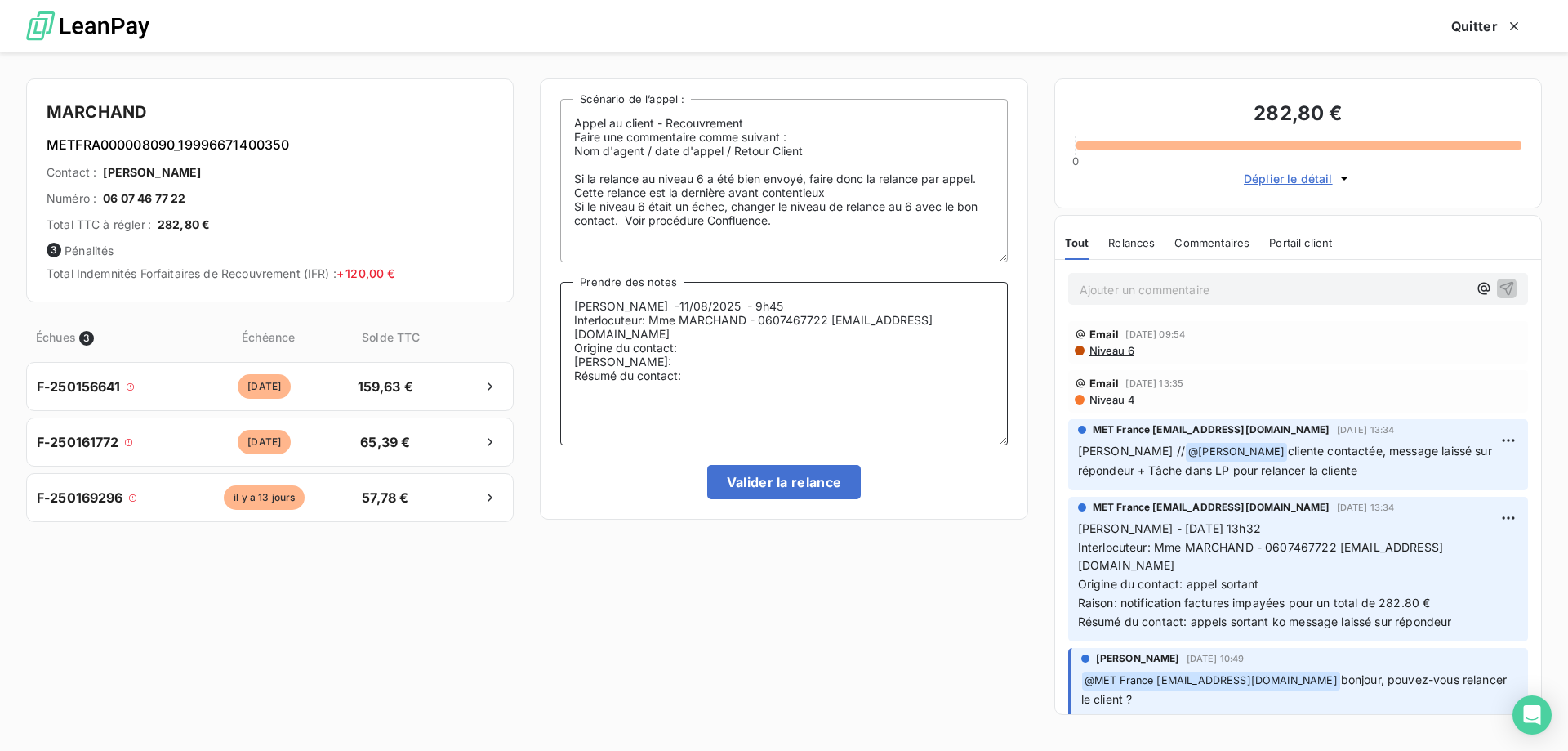
click at [706, 350] on textarea "Sylvain -11/08/2025 - 9h45 Interlocuteur: Mme MARCHAND - 0607467722 MPMARCHAND0…" at bounding box center [783, 363] width 447 height 163
click at [697, 348] on textarea "Sylvain -11/08/2025 - 9h45 Interlocuteur: Mme MARCHAND - 0607467722 MPMARCHAND0…" at bounding box center [783, 363] width 447 height 163
click at [692, 361] on textarea "Sylvain -11/08/2025 - 9h45 Interlocuteur: Mme MARCHAND - 0607467722 MPMARCHAND0…" at bounding box center [783, 363] width 447 height 163
click at [657, 367] on textarea "Sylvain -11/08/2025 - 9h45 Interlocuteur: Mme MARCHAND - 0607467722 MPMARCHAND0…" at bounding box center [783, 363] width 447 height 163
click at [0, 0] on lt-strong "tu" at bounding box center [0, 0] width 0 height 0
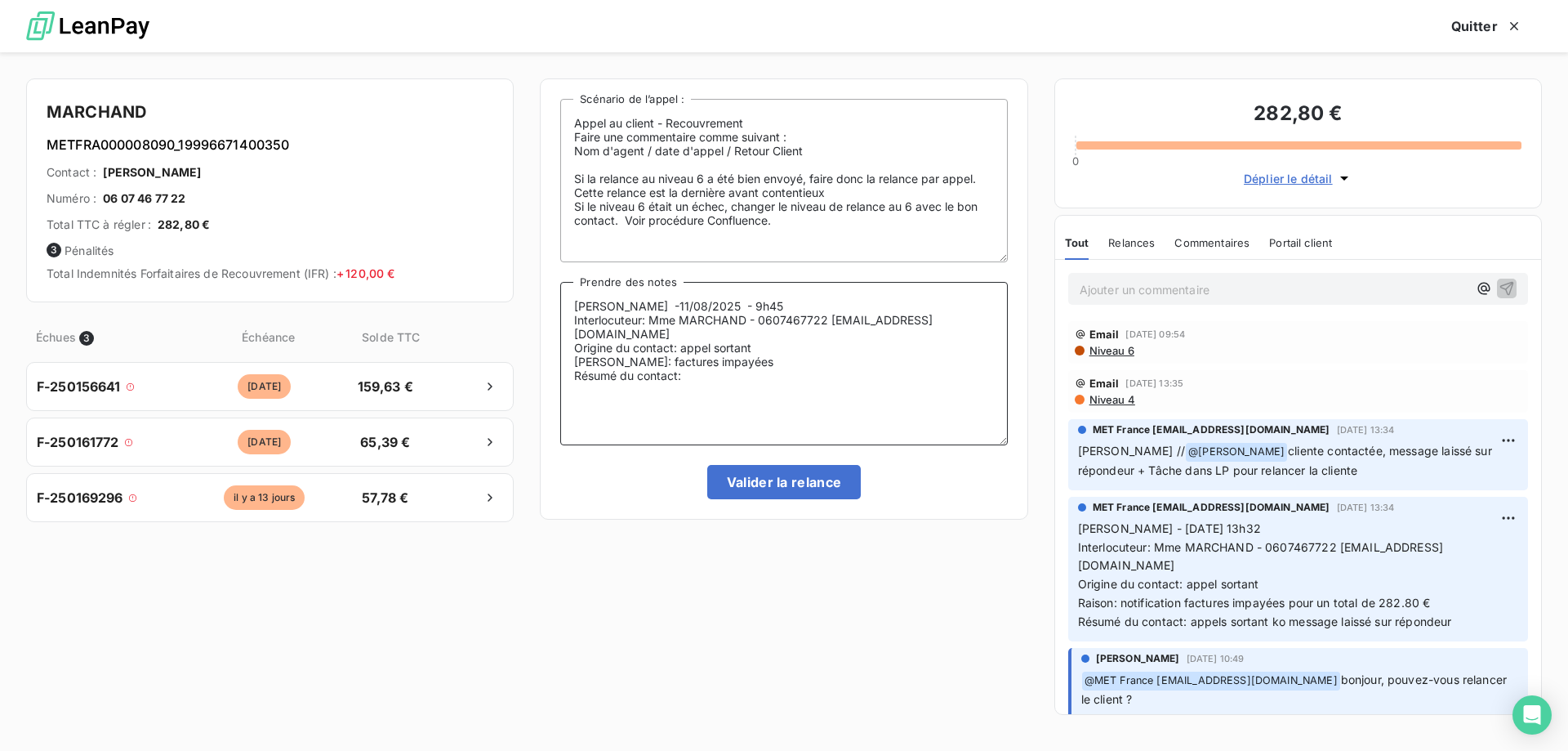
click at [739, 358] on textarea "Sylvain -11/08/2025 - 9h45 Interlocuteur: Mme MARCHAND - 0607467722 MPMARCHAND0…" at bounding box center [783, 363] width 447 height 163
click at [720, 383] on textarea "Sylvain -11/08/2025 - 9h45 Interlocuteur: Mme MARCHAND - 0607467722 MPMARCHAND0…" at bounding box center [783, 363] width 447 height 163
click at [797, 383] on textarea "Sylvain -11/08/2025 - 9h45 Interlocuteur: Mme MARCHAND - 0607467722 MPMARCHAND0…" at bounding box center [783, 363] width 447 height 163
click at [817, 373] on textarea "Sylvain -11/08/2025 - 9h45 Interlocuteur: Mme MARCHAND - 0607467722 MPMARCHAND0…" at bounding box center [783, 363] width 447 height 163
click at [886, 373] on textarea "Sylvain -11/08/2025 - 9h45 Interlocuteur: Mme MARCHAND - 0607467722 MPMARCHAND0…" at bounding box center [783, 363] width 447 height 163
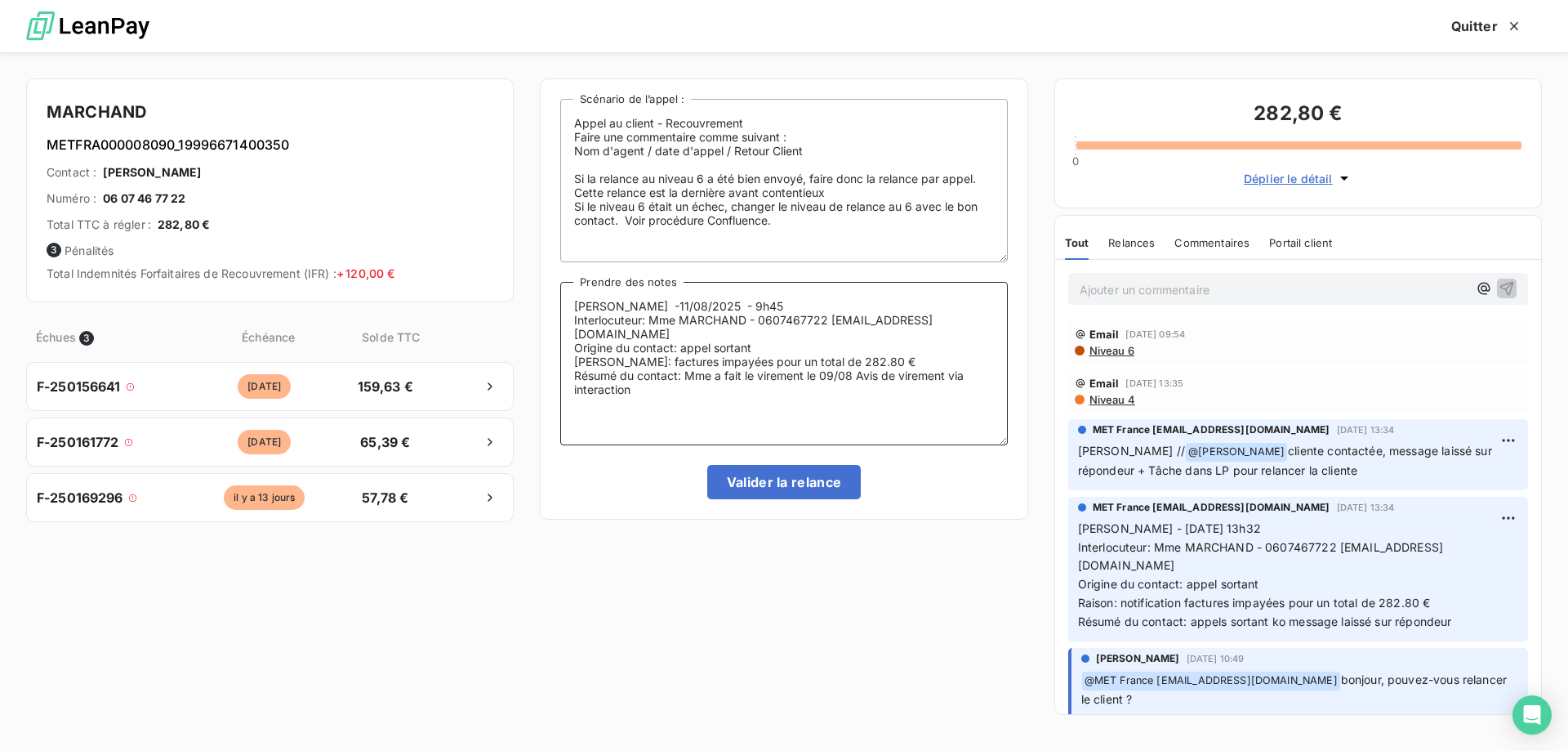
click at [674, 384] on textarea "Sylvain -11/08/2025 - 9h45 Interlocuteur: Mme MARCHAND - 0607467722 MPMARCHAND0…" at bounding box center [783, 363] width 447 height 163
paste textarea "[DATE] 23:01"
type textarea "Sylvain -11/08/2025 - 9h45 Interlocuteur: Mme MARCHAND - 0607467722 MPMARCHAND0…"
click at [752, 488] on button "Valider la relance" at bounding box center [784, 481] width 154 height 34
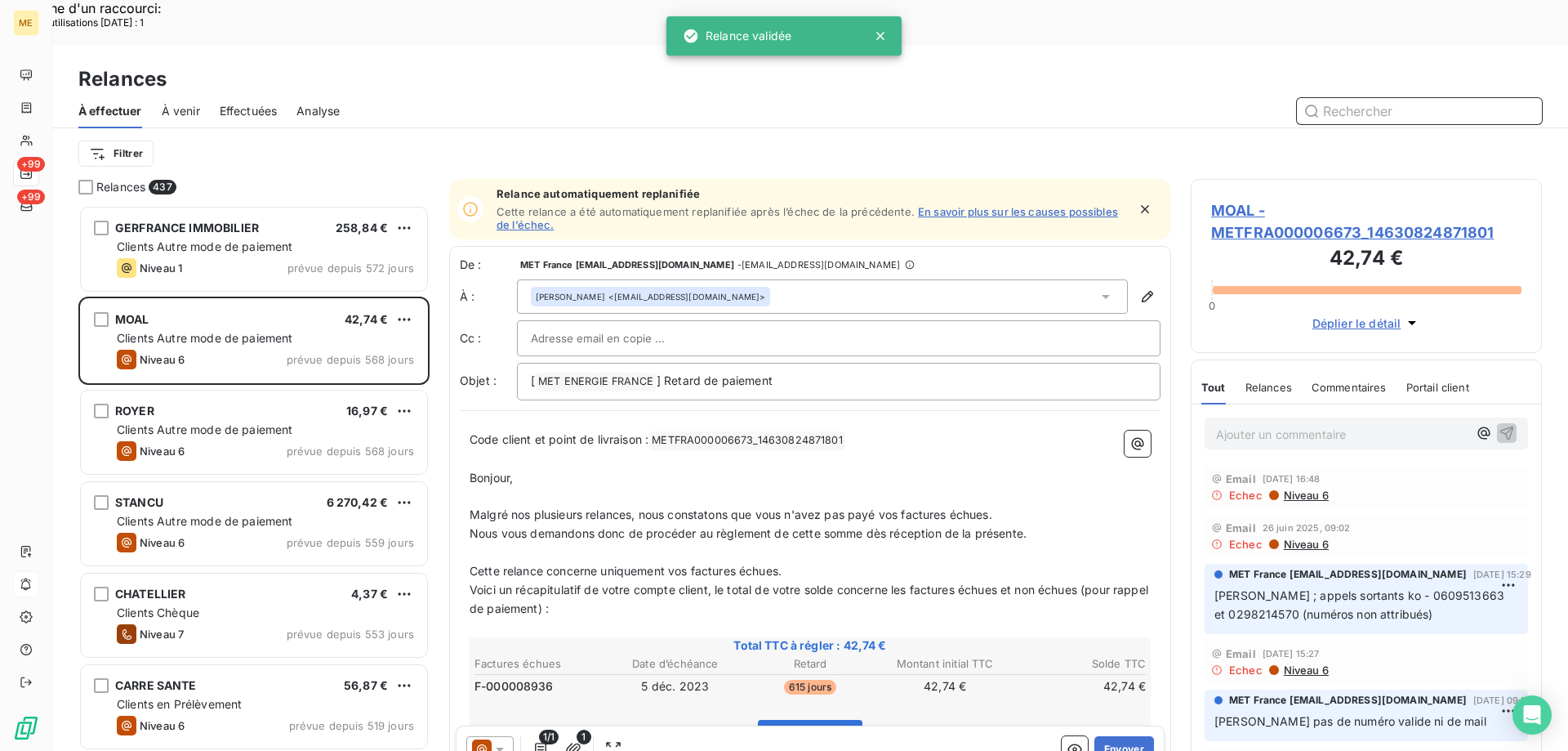
click at [268, 103] on span "Effectuées" at bounding box center [249, 112] width 58 height 17
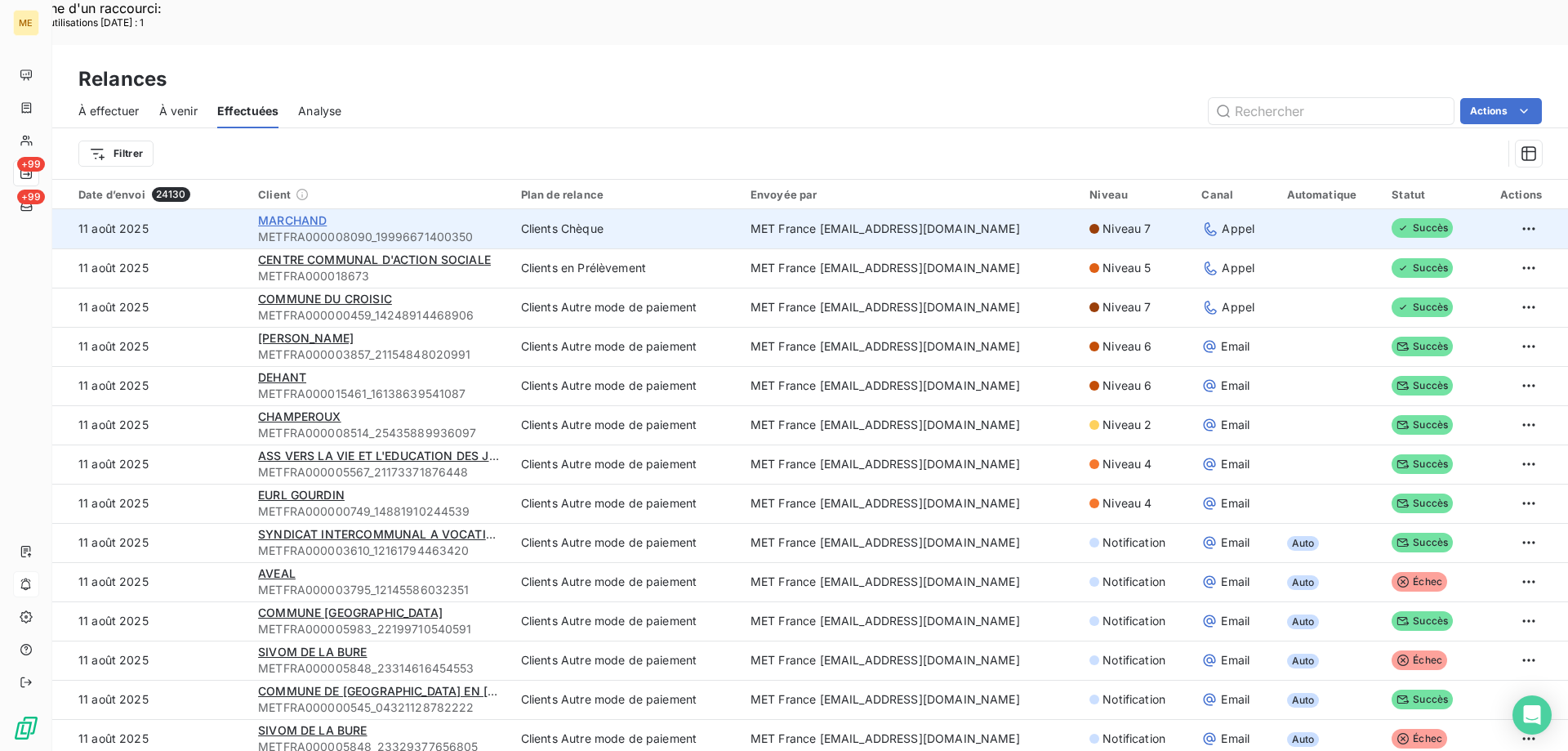
click at [291, 213] on span "MARCHAND" at bounding box center [292, 220] width 68 height 14
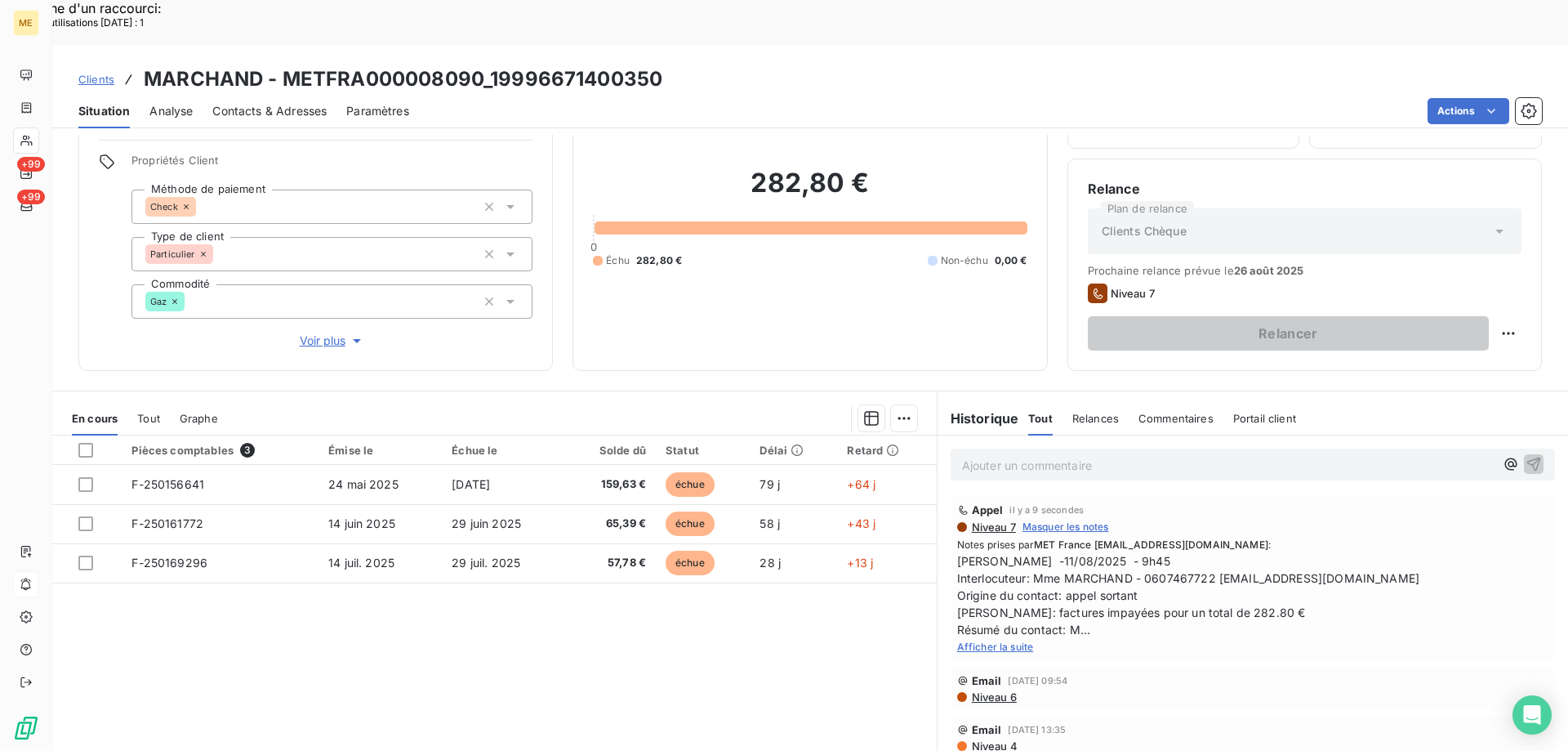
scroll to position [104, 0]
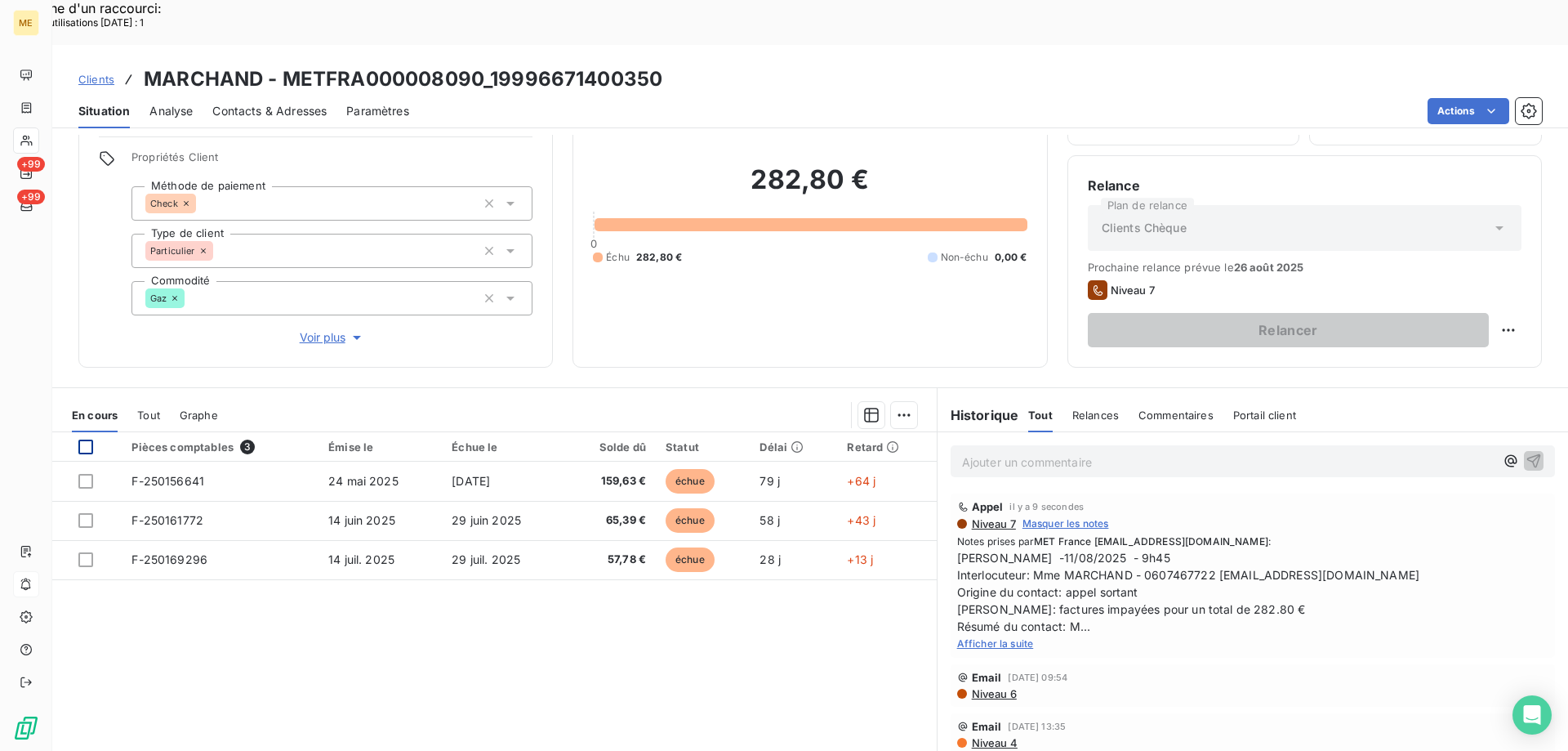
click at [90, 440] on div at bounding box center [86, 447] width 15 height 15
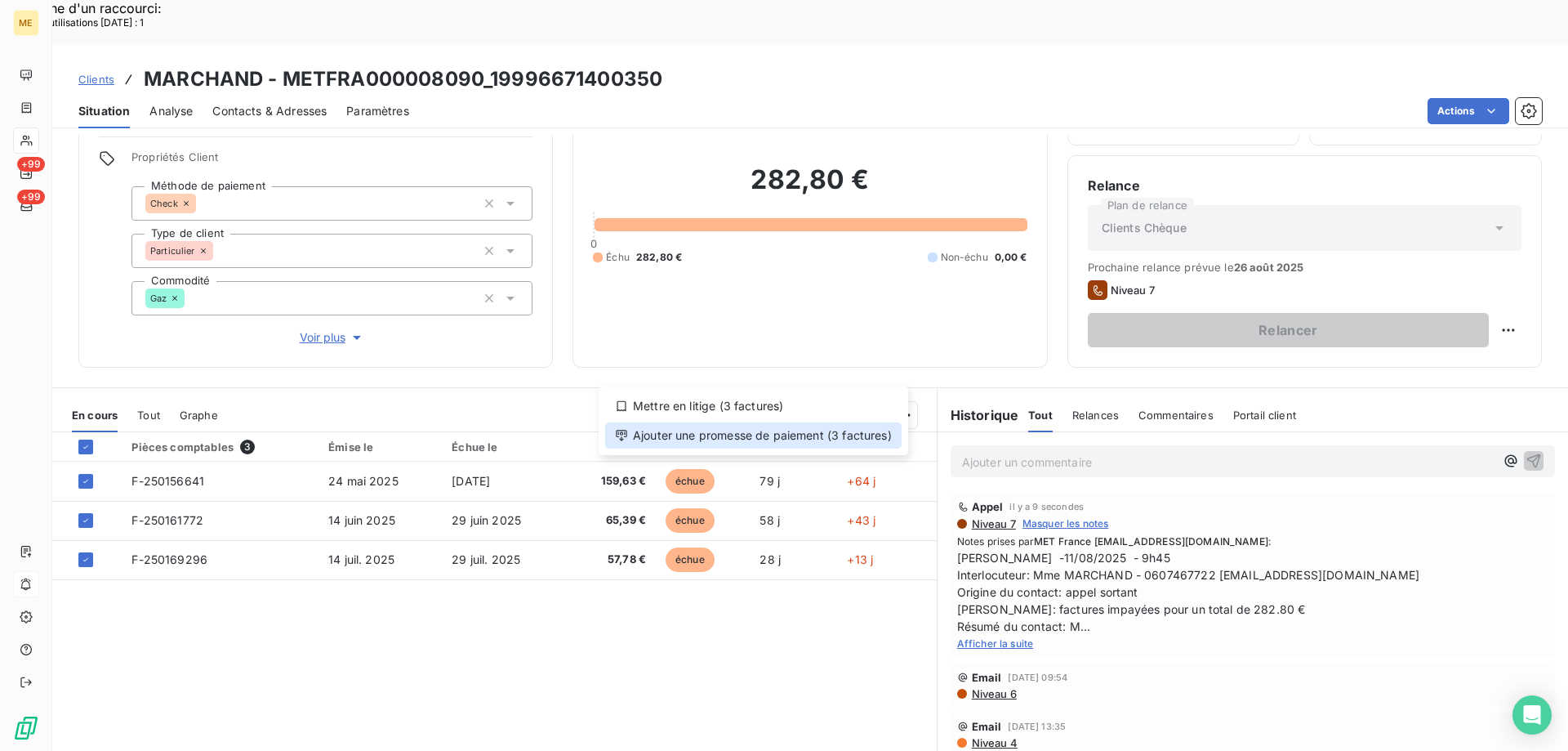
click at [726, 443] on div "Ajouter une promesse de paiement (3 factures)" at bounding box center [753, 435] width 296 height 26
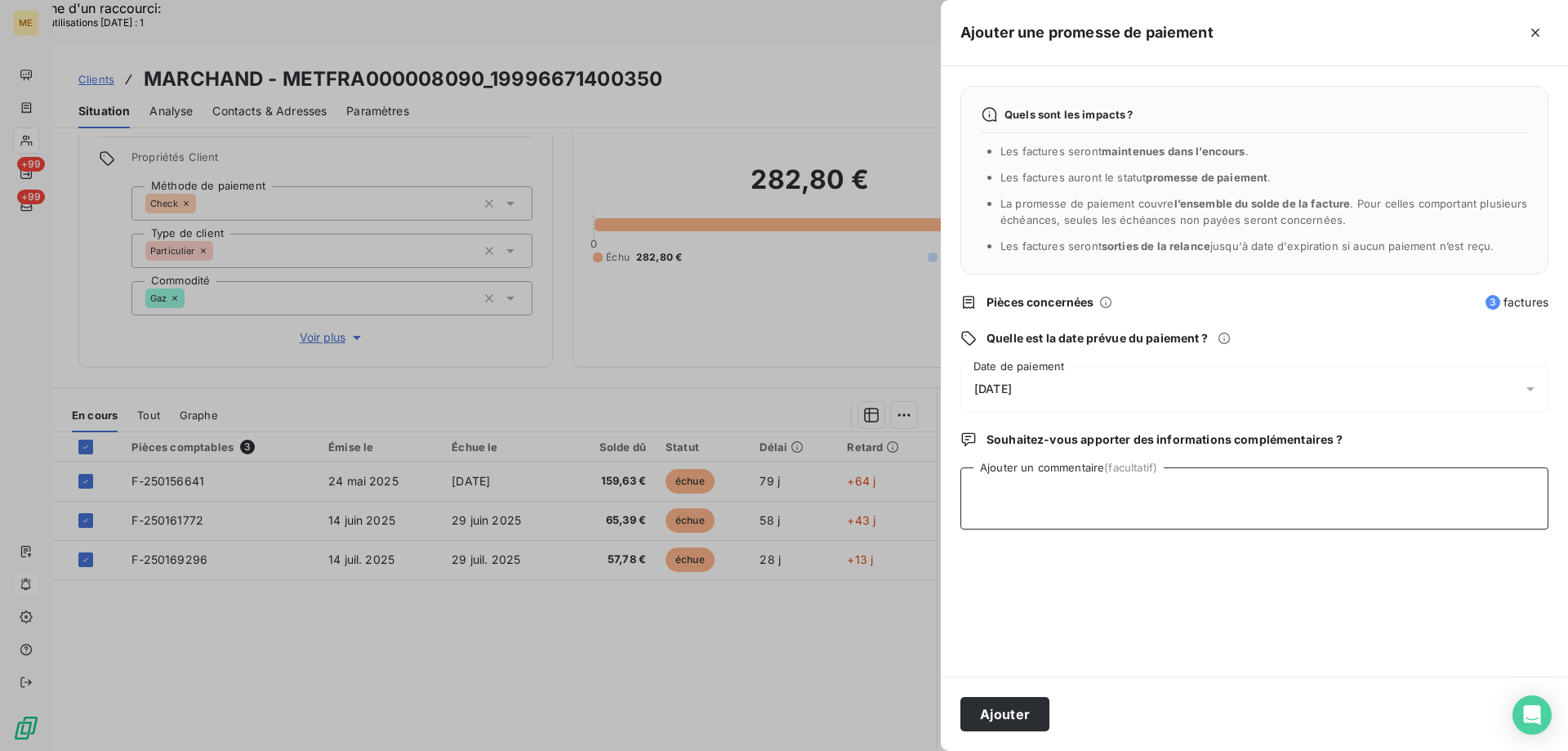
click at [990, 508] on textarea "Ajouter un commentaire (facultatif)" at bounding box center [1254, 498] width 588 height 62
paste textarea "[DATE] 23:01"
type textarea "Sylvain // avis de virement interaction 09/08/2025 23:01"
click at [1092, 395] on div "12/08/2025" at bounding box center [1254, 389] width 588 height 46
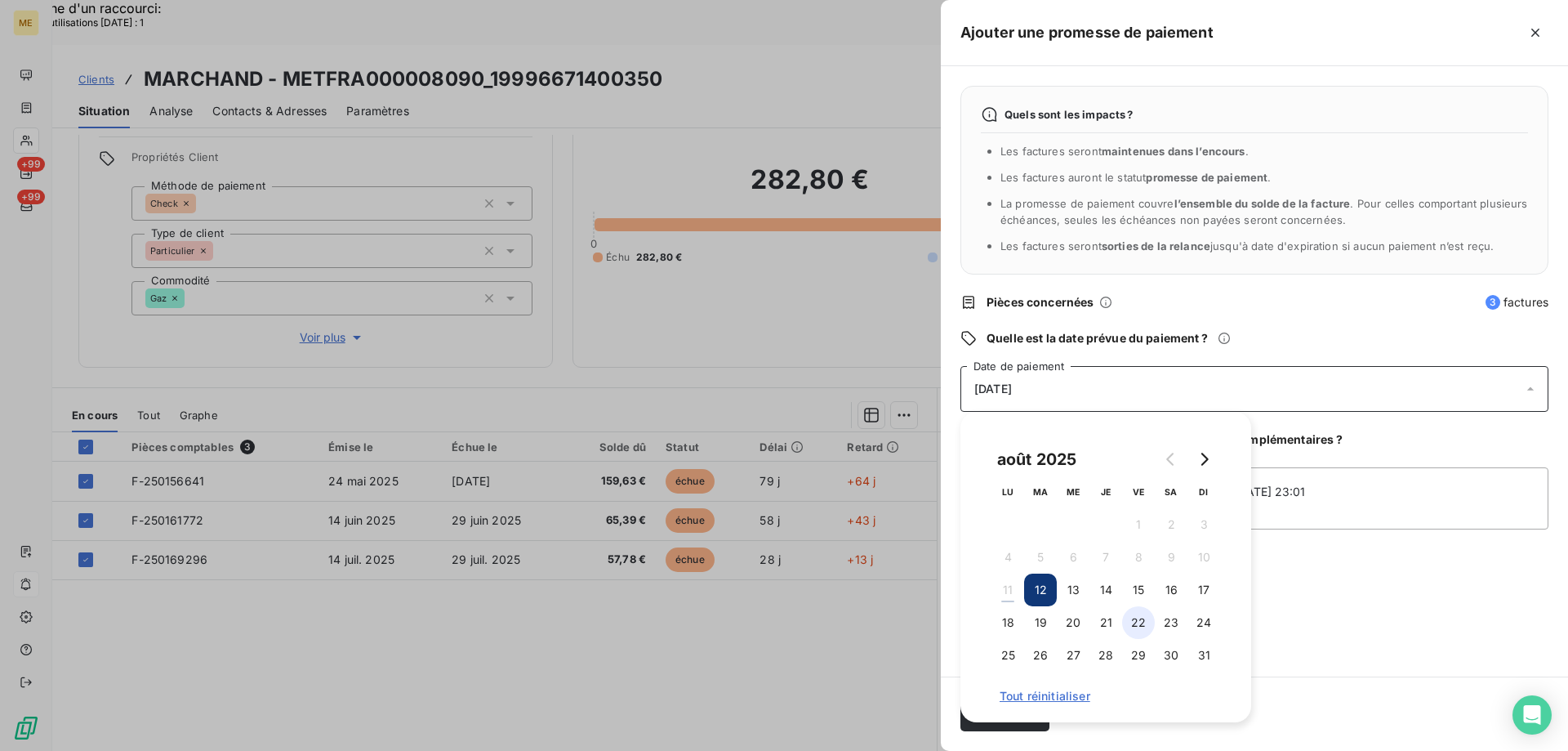
click at [1146, 622] on button "22" at bounding box center [1138, 622] width 32 height 32
click at [1375, 382] on div "22/08/2025" at bounding box center [1254, 389] width 588 height 46
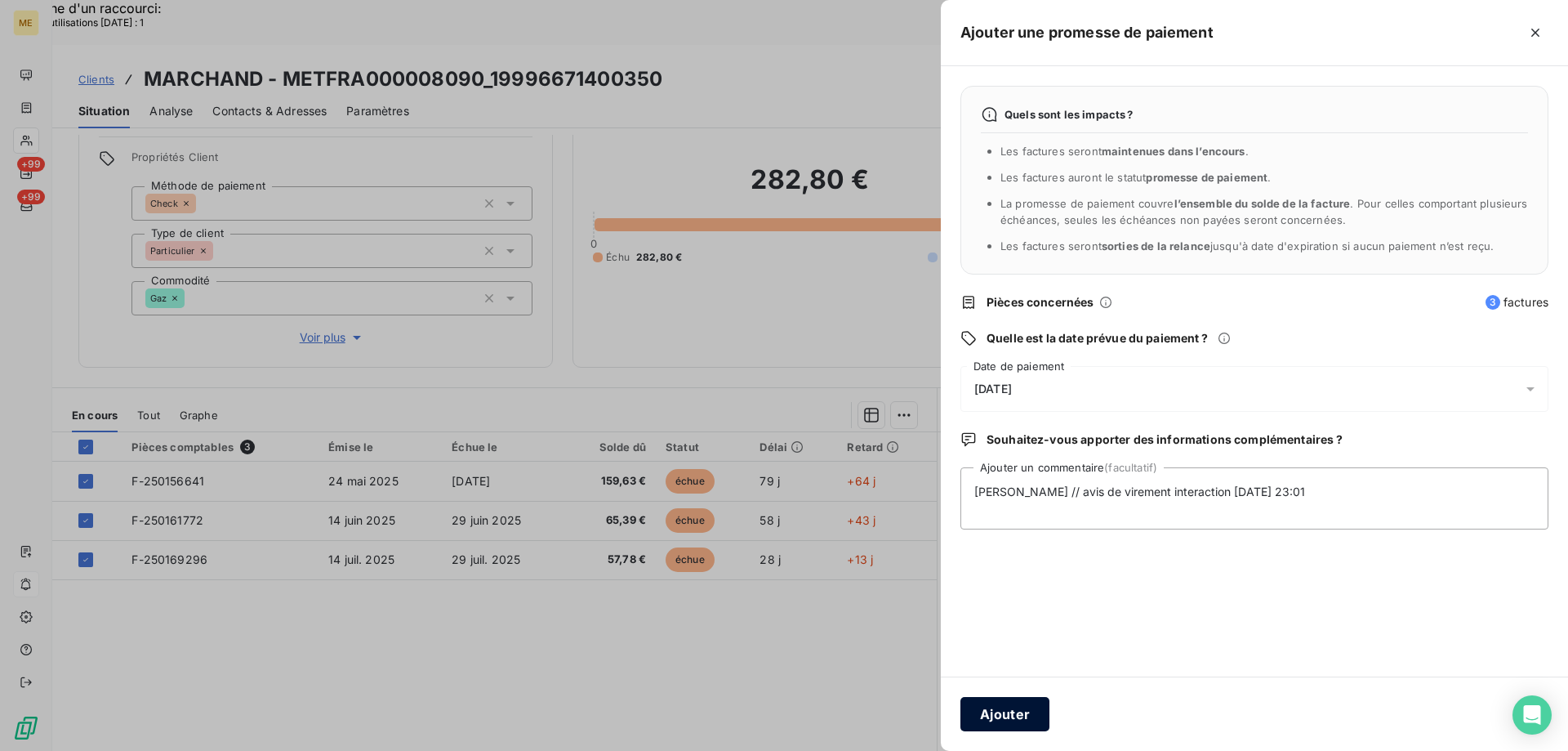
click at [1015, 705] on button "Ajouter" at bounding box center [1005, 714] width 89 height 34
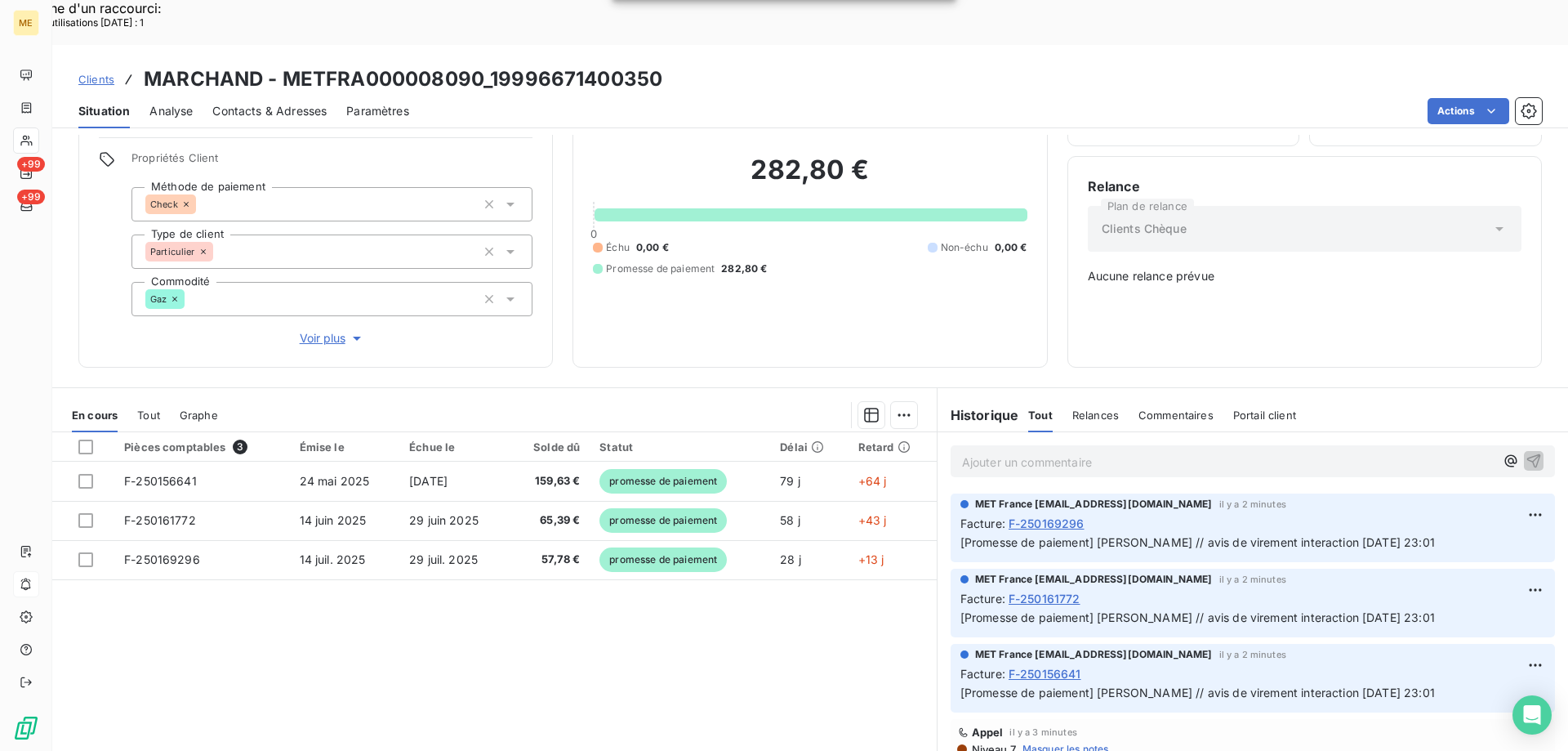
scroll to position [92, 0]
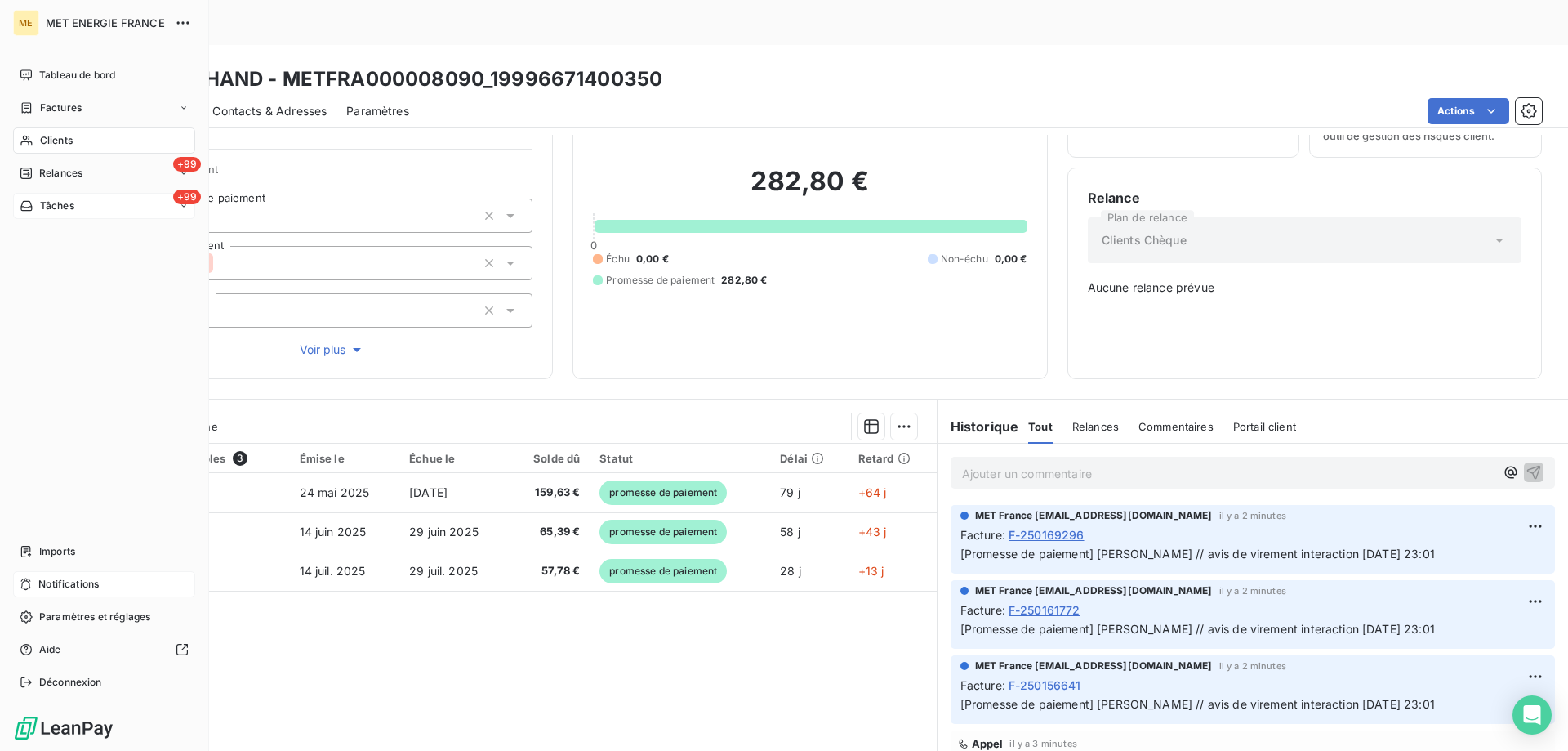
click at [37, 201] on div "Tâches" at bounding box center [47, 206] width 55 height 15
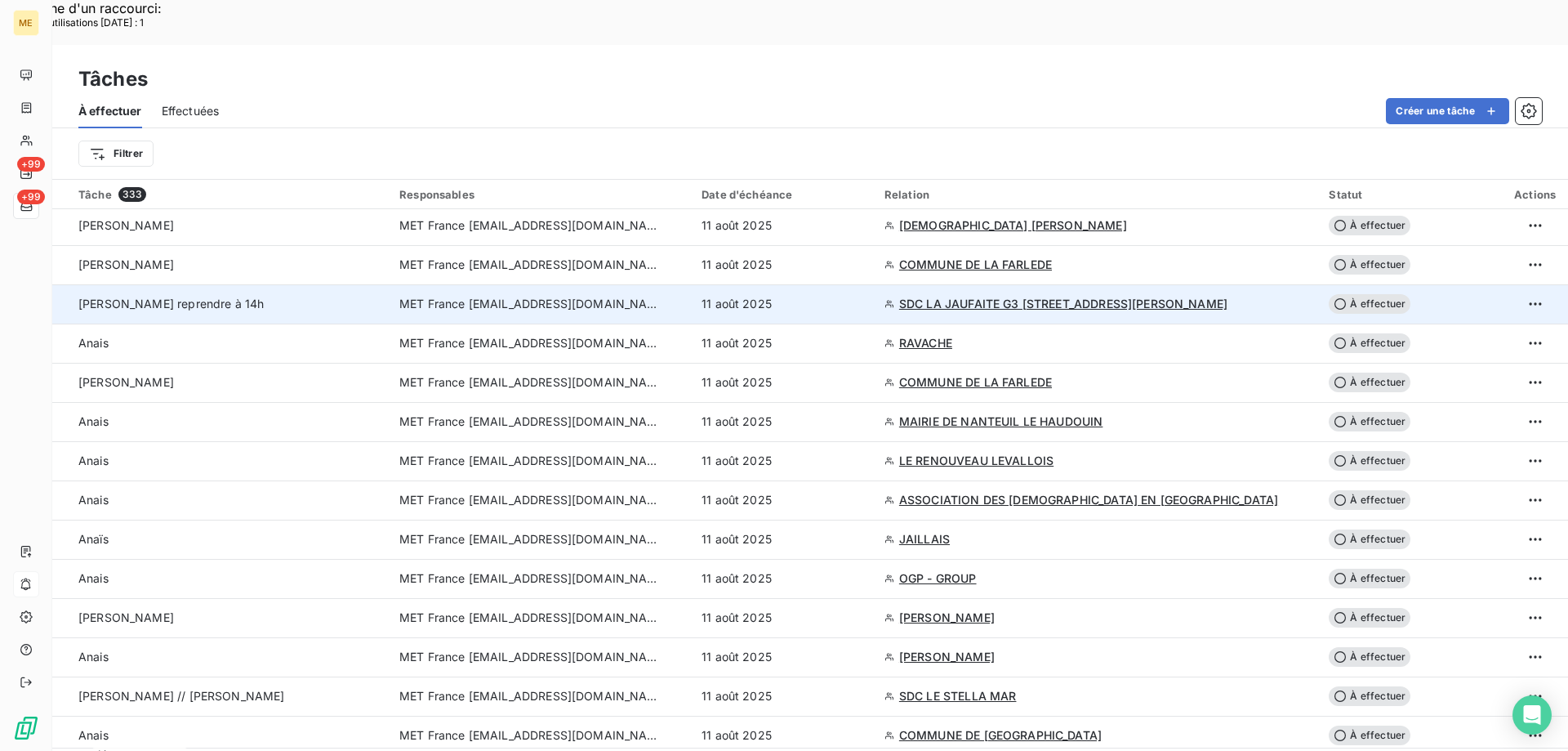
scroll to position [163, 0]
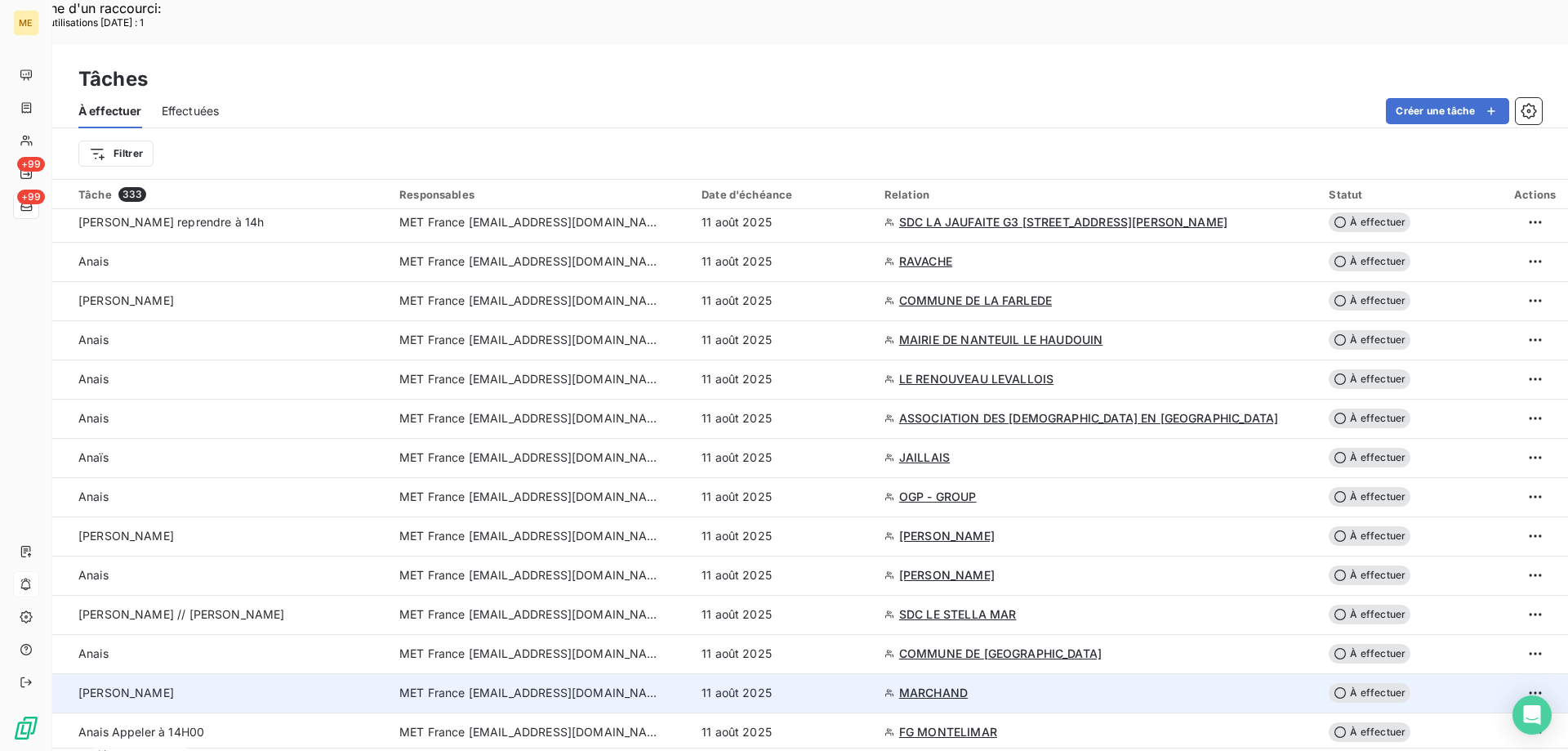
click at [581, 684] on span "MET France [EMAIL_ADDRESS][DOMAIN_NAME]" at bounding box center [530, 693] width 261 height 17
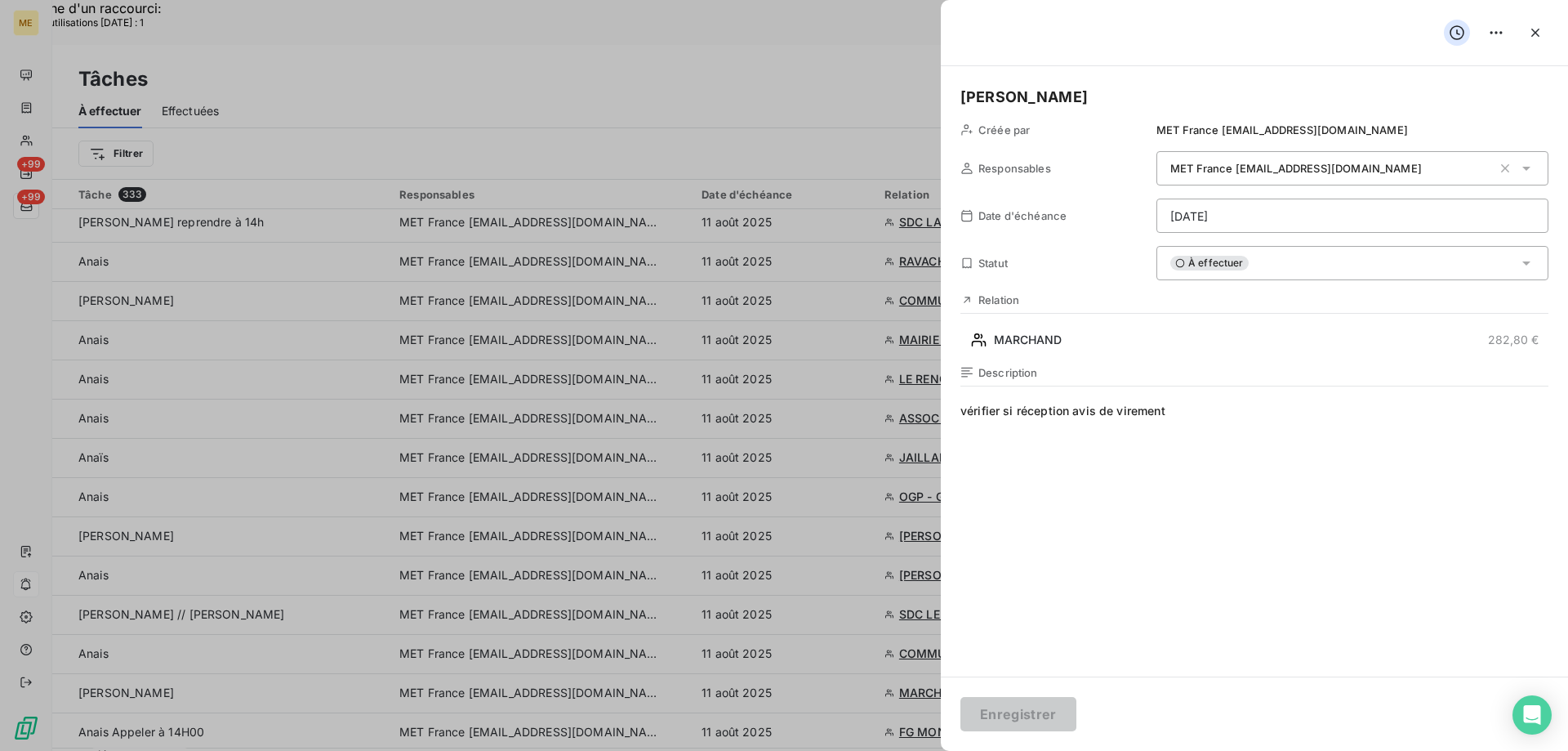
click at [1322, 272] on div "À effectuer" at bounding box center [1352, 262] width 392 height 34
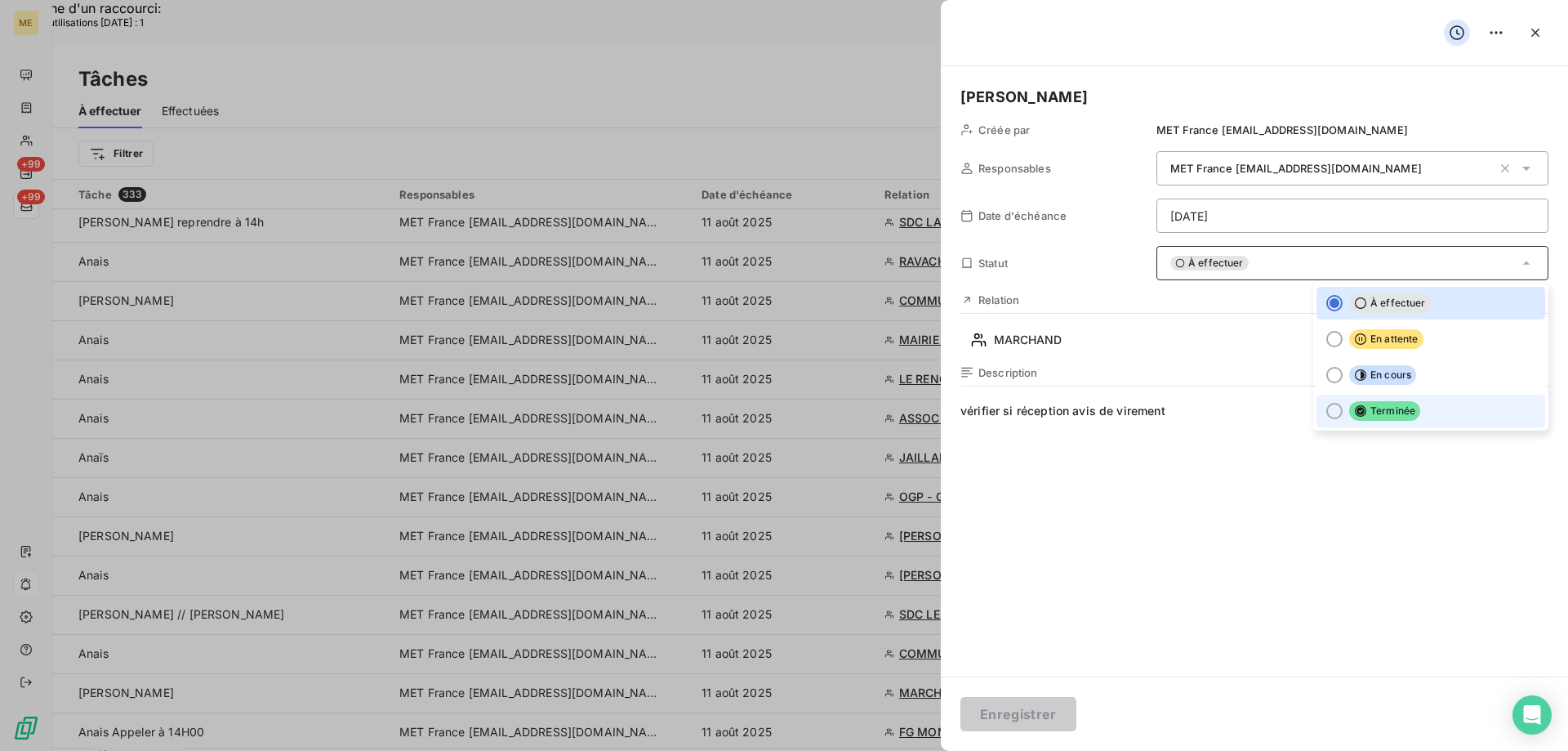
click at [1326, 410] on div at bounding box center [1334, 411] width 17 height 17
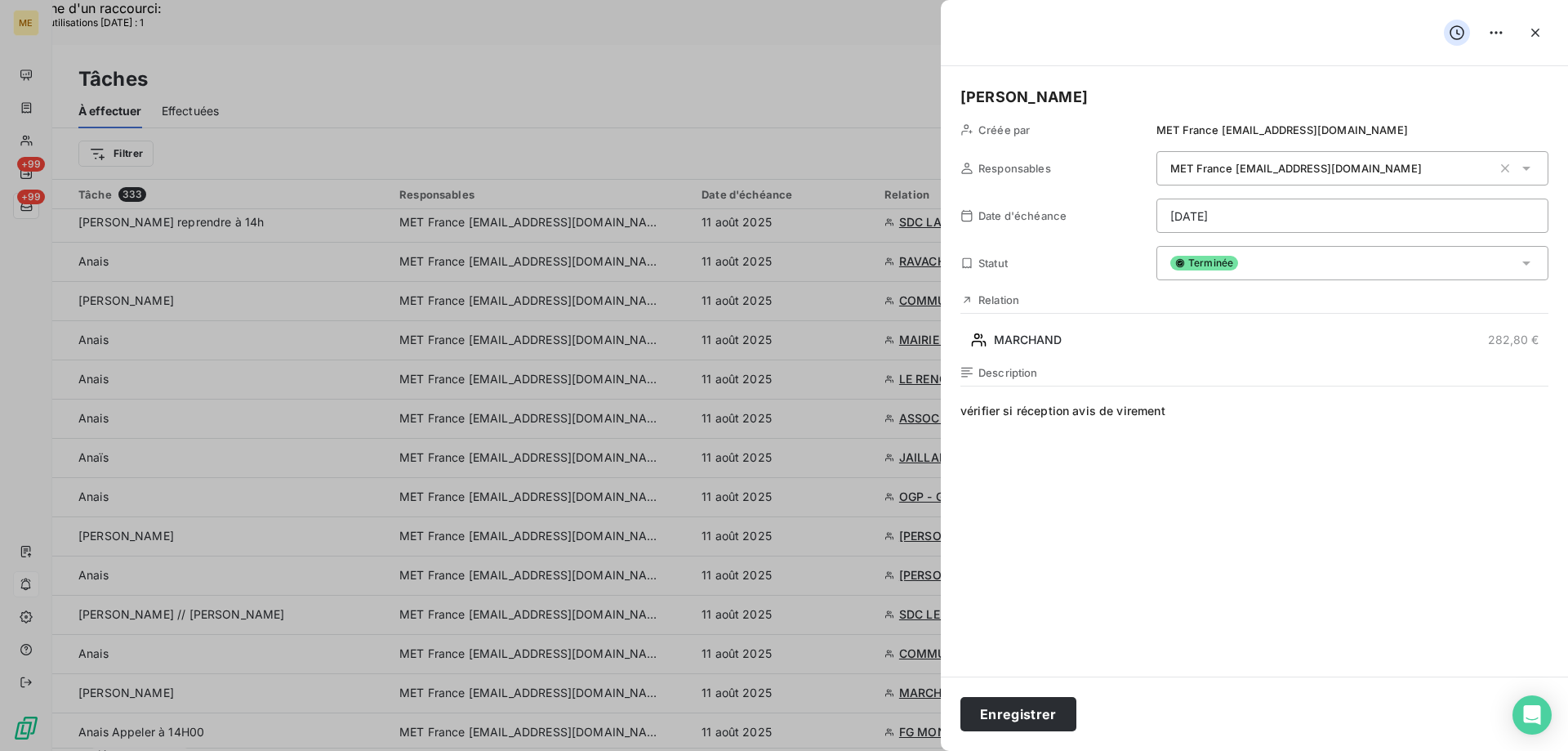
click at [1188, 410] on span "vérifier si réception avis de virement" at bounding box center [1254, 560] width 588 height 314
click at [1048, 709] on button "Enregistrer" at bounding box center [1018, 714] width 116 height 34
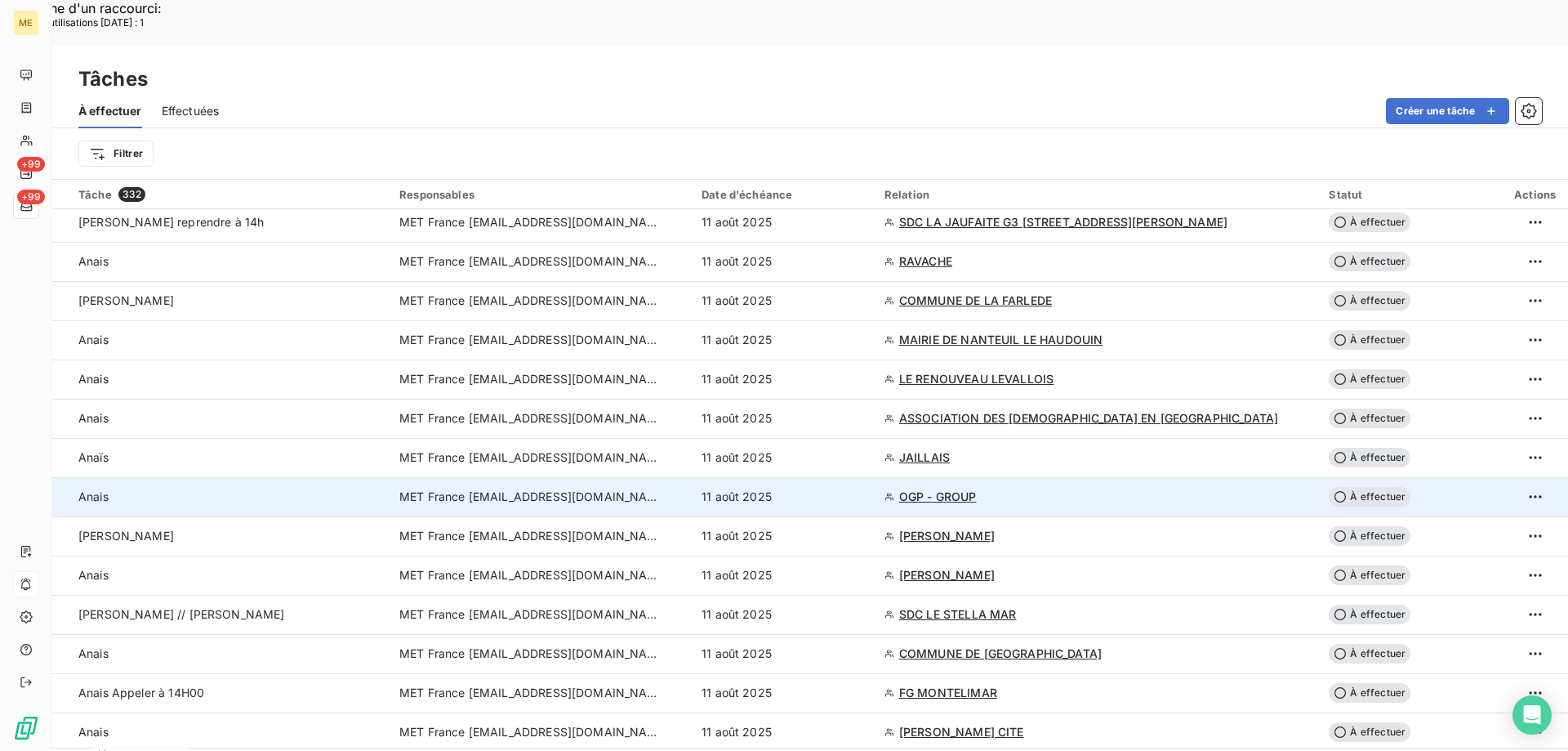
scroll to position [326, 0]
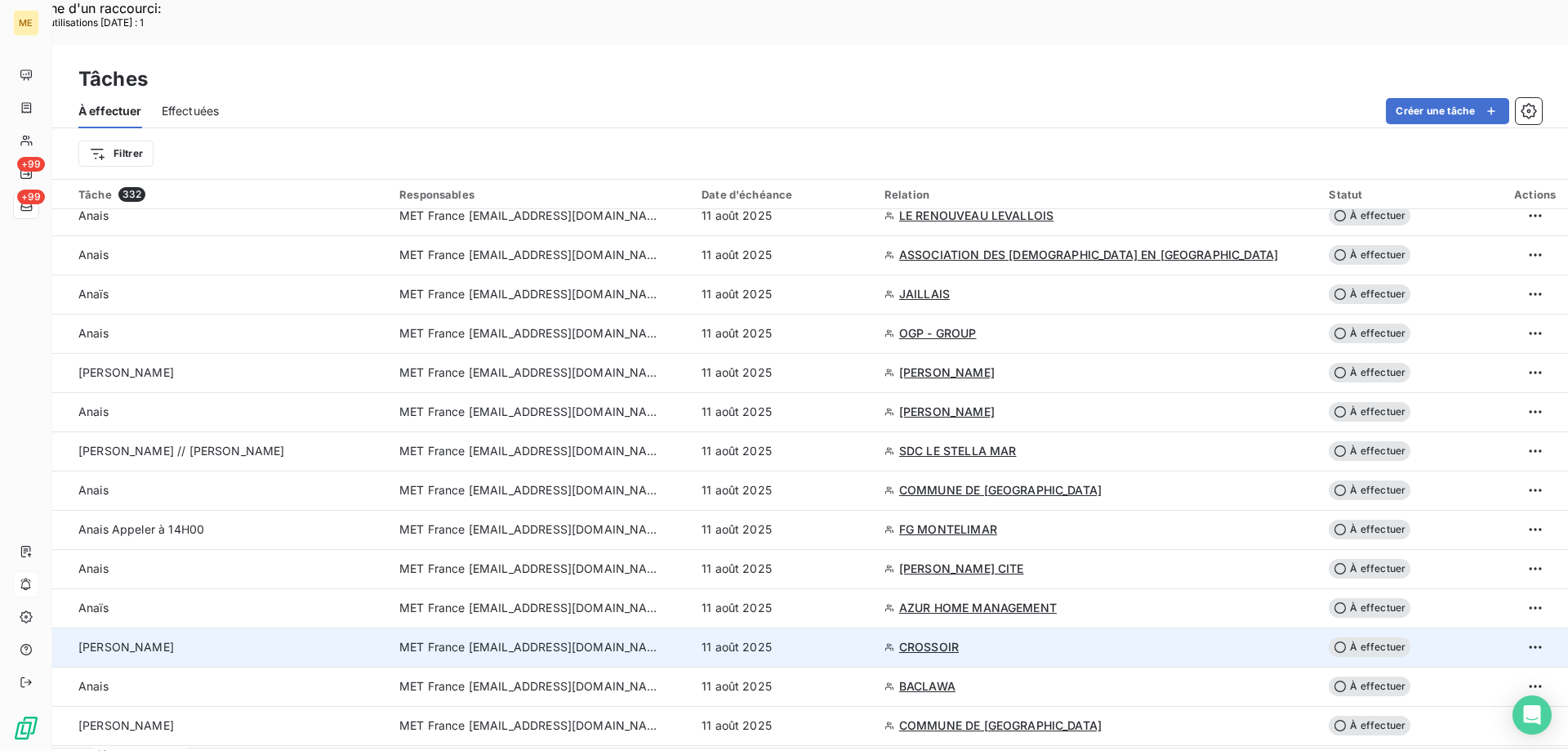
click at [582, 627] on td "MET France [EMAIL_ADDRESS][DOMAIN_NAME]" at bounding box center [540, 646] width 302 height 39
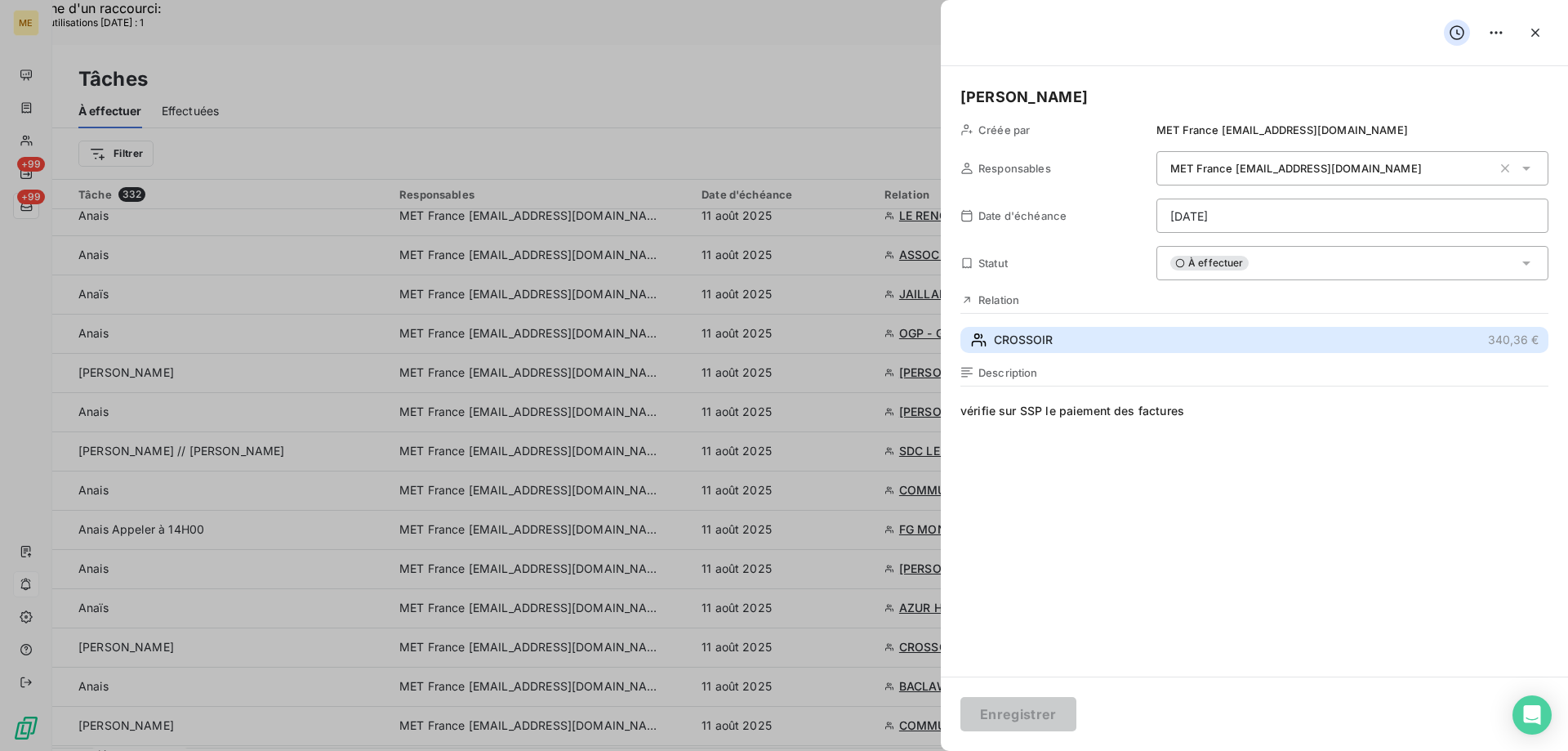
click at [1023, 333] on span "CROSSOIR" at bounding box center [1023, 340] width 59 height 17
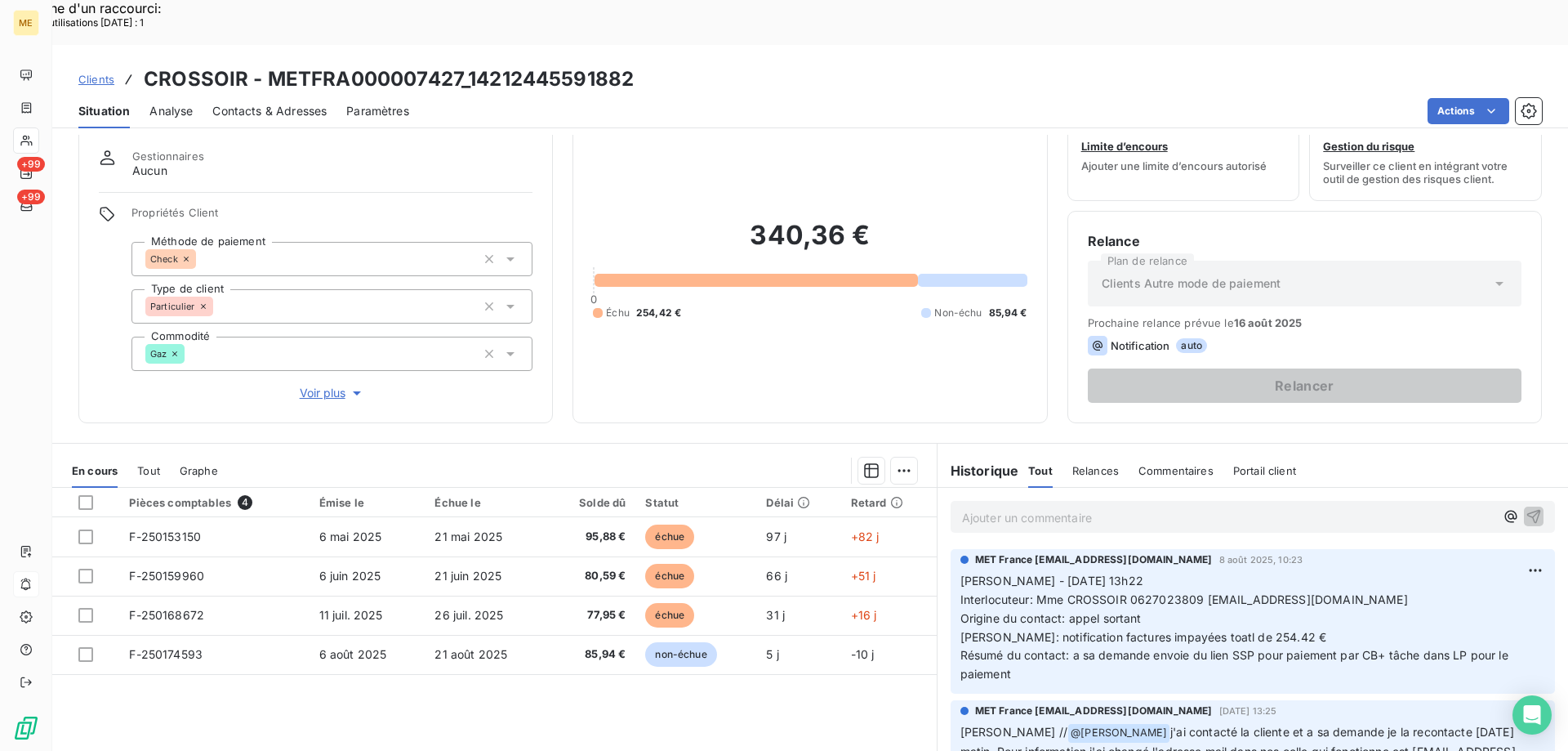
scroll to position [82, 0]
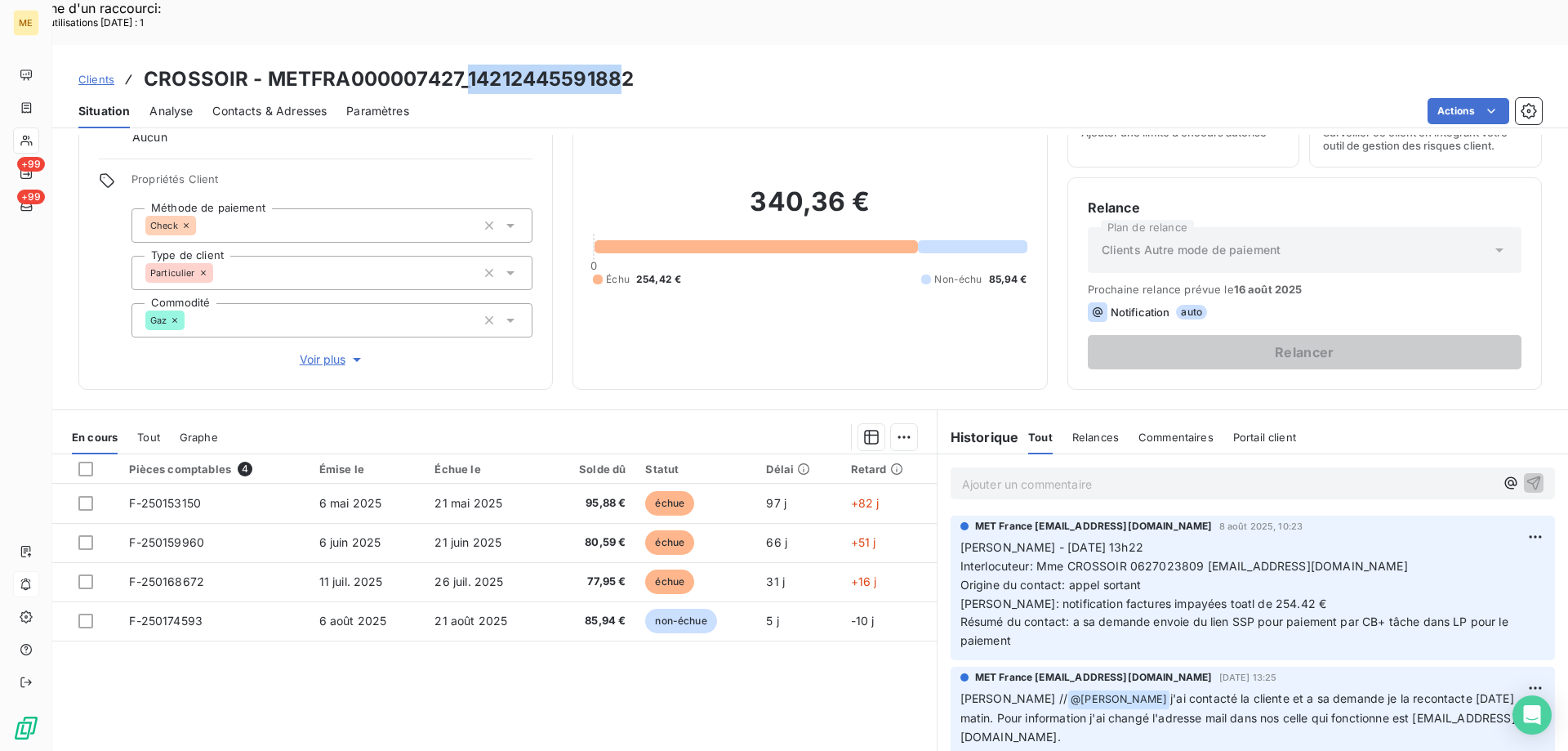
drag, startPoint x: 469, startPoint y: 31, endPoint x: 626, endPoint y: 32, distance: 157.0
click at [626, 65] on h3 "CROSSOIR - METFRA000007427_14212445591882" at bounding box center [389, 79] width 490 height 29
drag, startPoint x: 263, startPoint y: 33, endPoint x: 455, endPoint y: 37, distance: 192.0
click at [455, 65] on h3 "CROSSOIR - METFRA000007427_14212445591882" at bounding box center [389, 79] width 490 height 29
drag, startPoint x: 469, startPoint y: 32, endPoint x: 628, endPoint y: 35, distance: 159.0
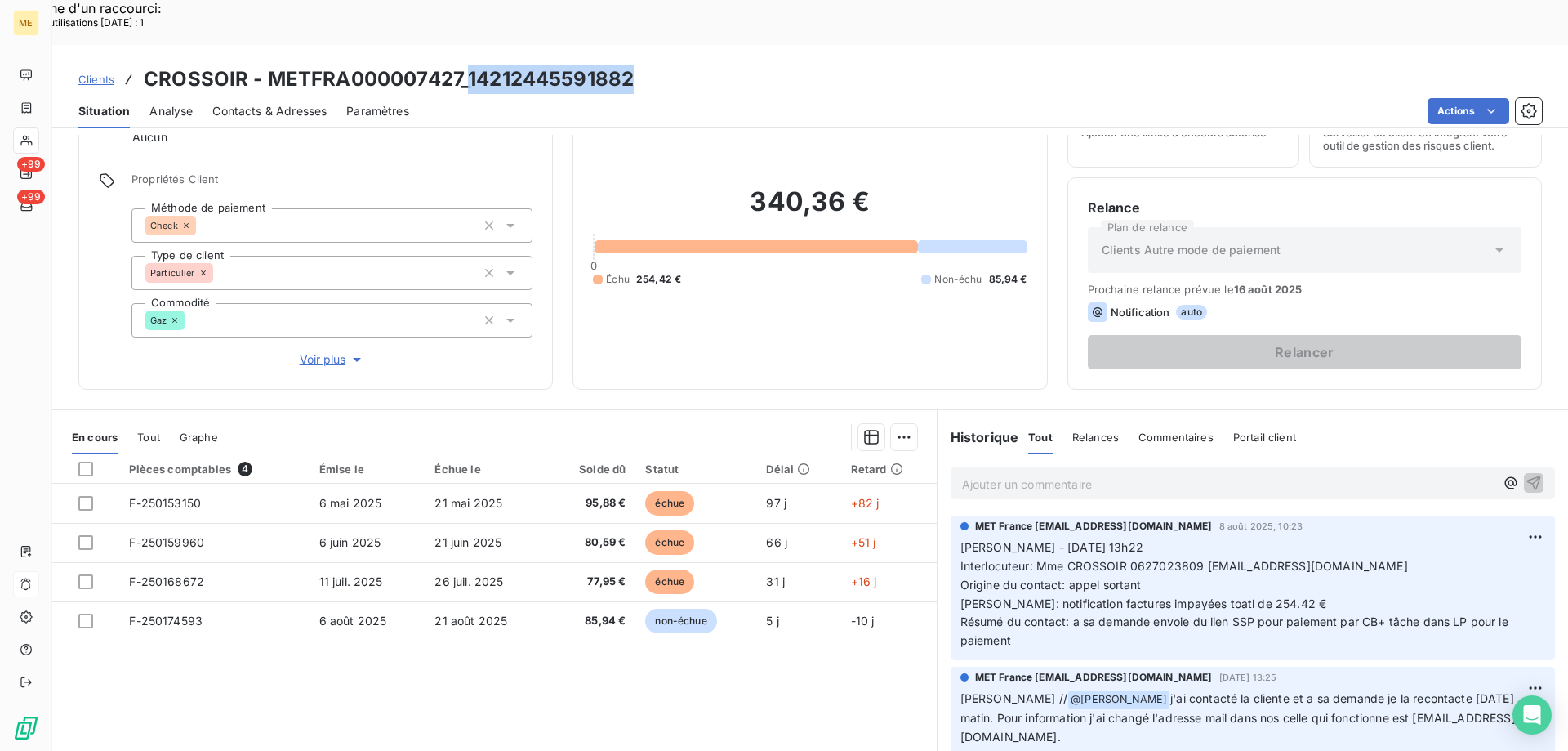
click at [628, 65] on h3 "CROSSOIR - METFRA000007427_14212445591882" at bounding box center [389, 79] width 490 height 29
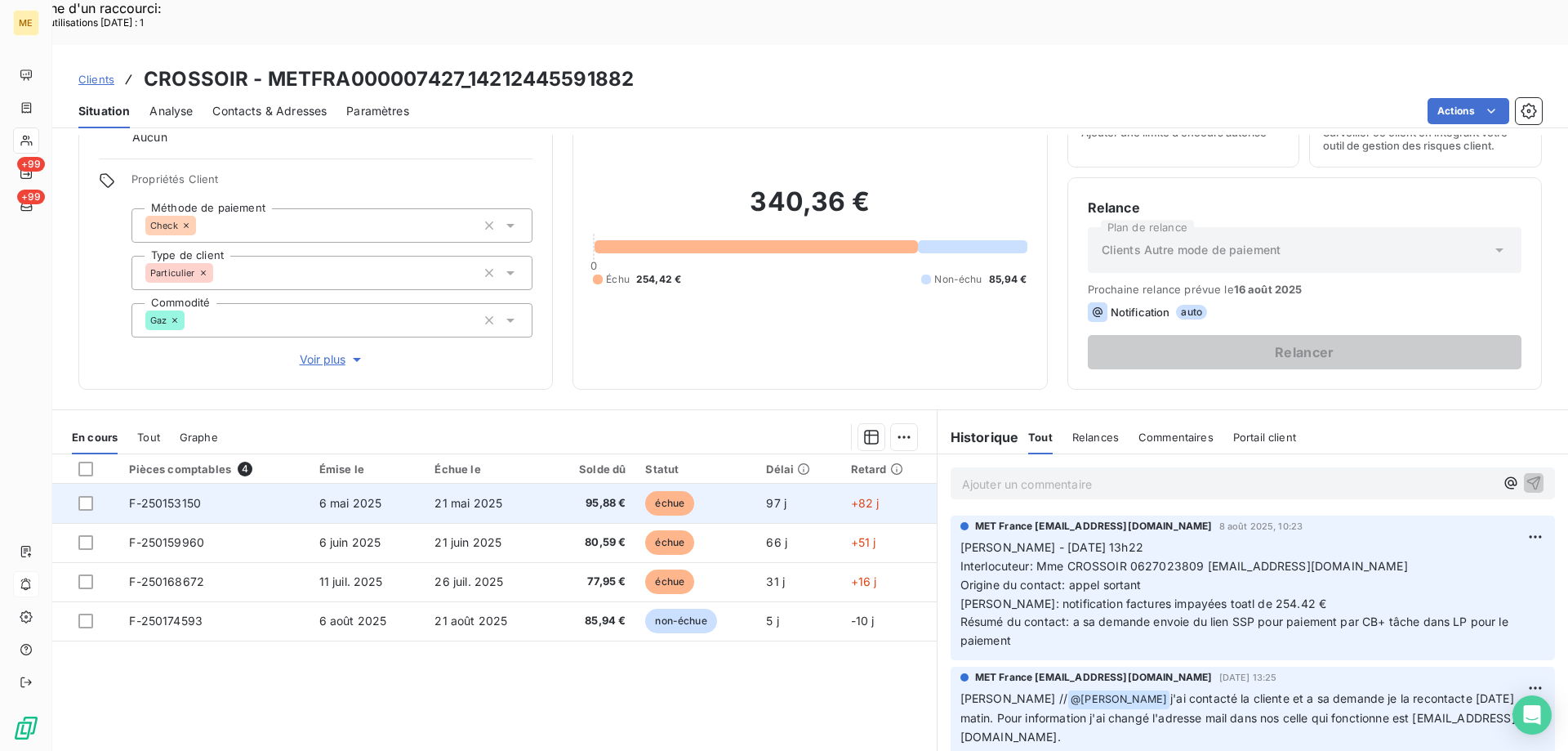
click at [193, 496] on span "F-250153150" at bounding box center [165, 503] width 72 height 14
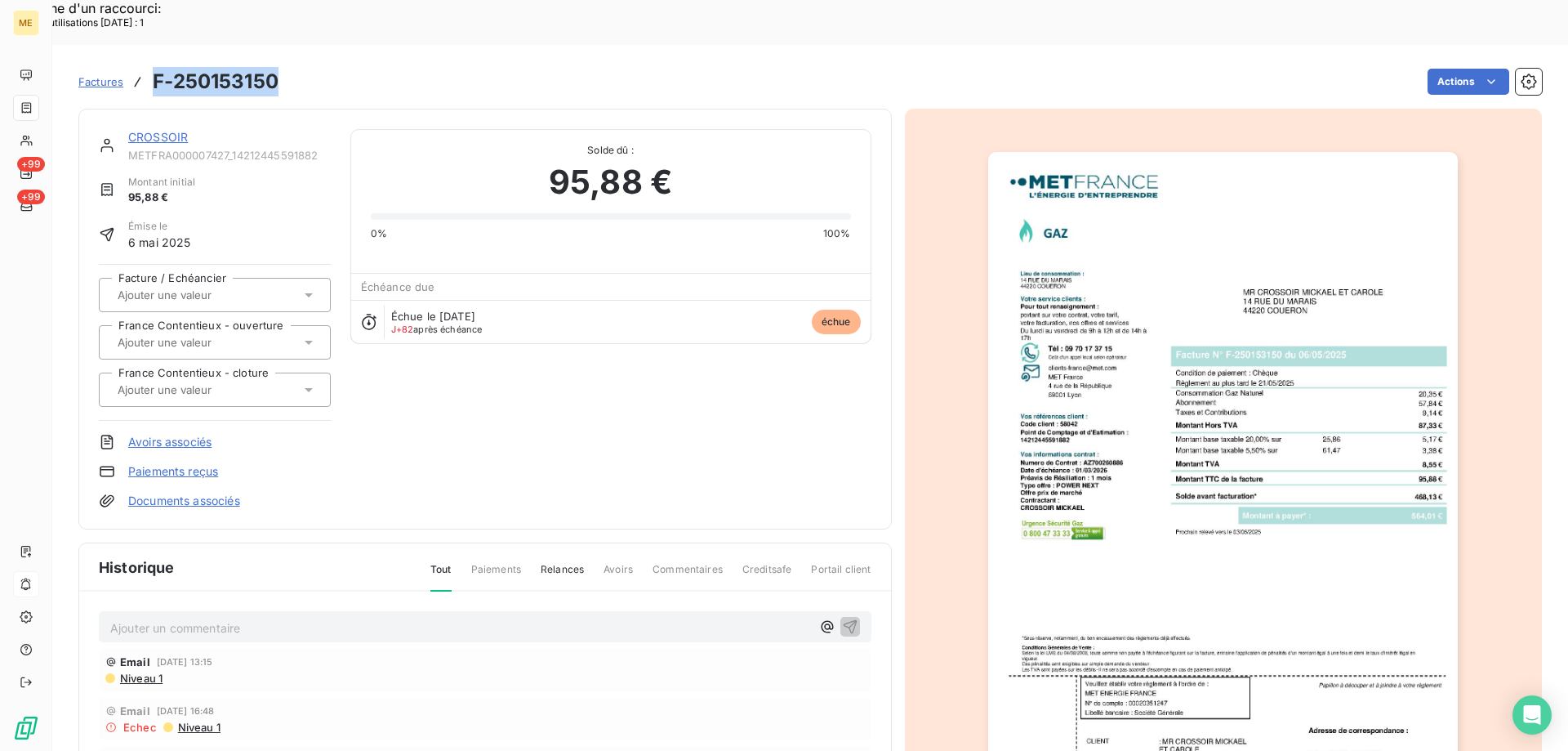
drag, startPoint x: 280, startPoint y: 37, endPoint x: 156, endPoint y: 40, distance: 124.0
click at [156, 65] on div "Factures F-250153150 Actions" at bounding box center [810, 82] width 1463 height 34
click at [166, 130] on link "CROSSOIR" at bounding box center [158, 137] width 60 height 14
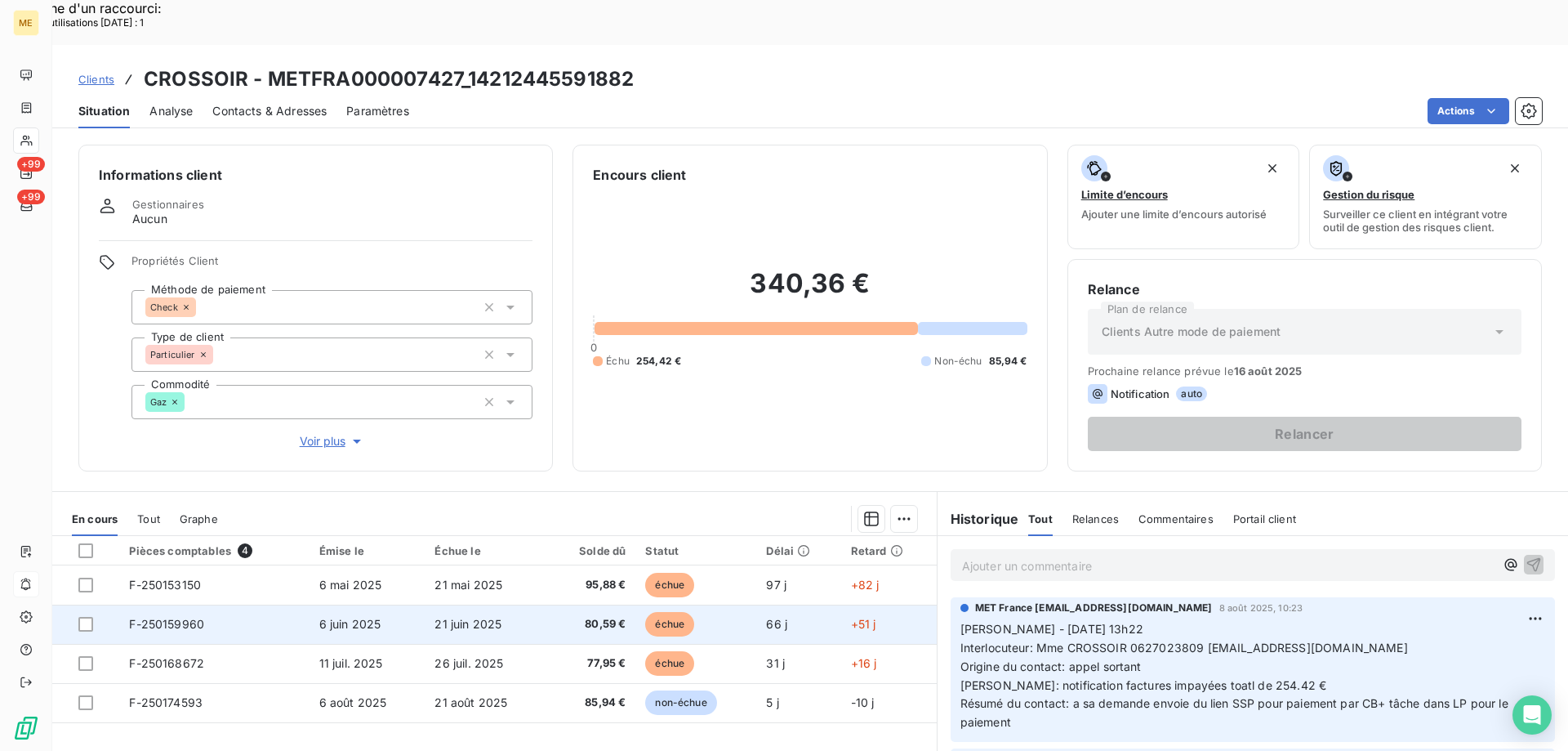
click at [175, 604] on td "F-250159960" at bounding box center [214, 624] width 190 height 39
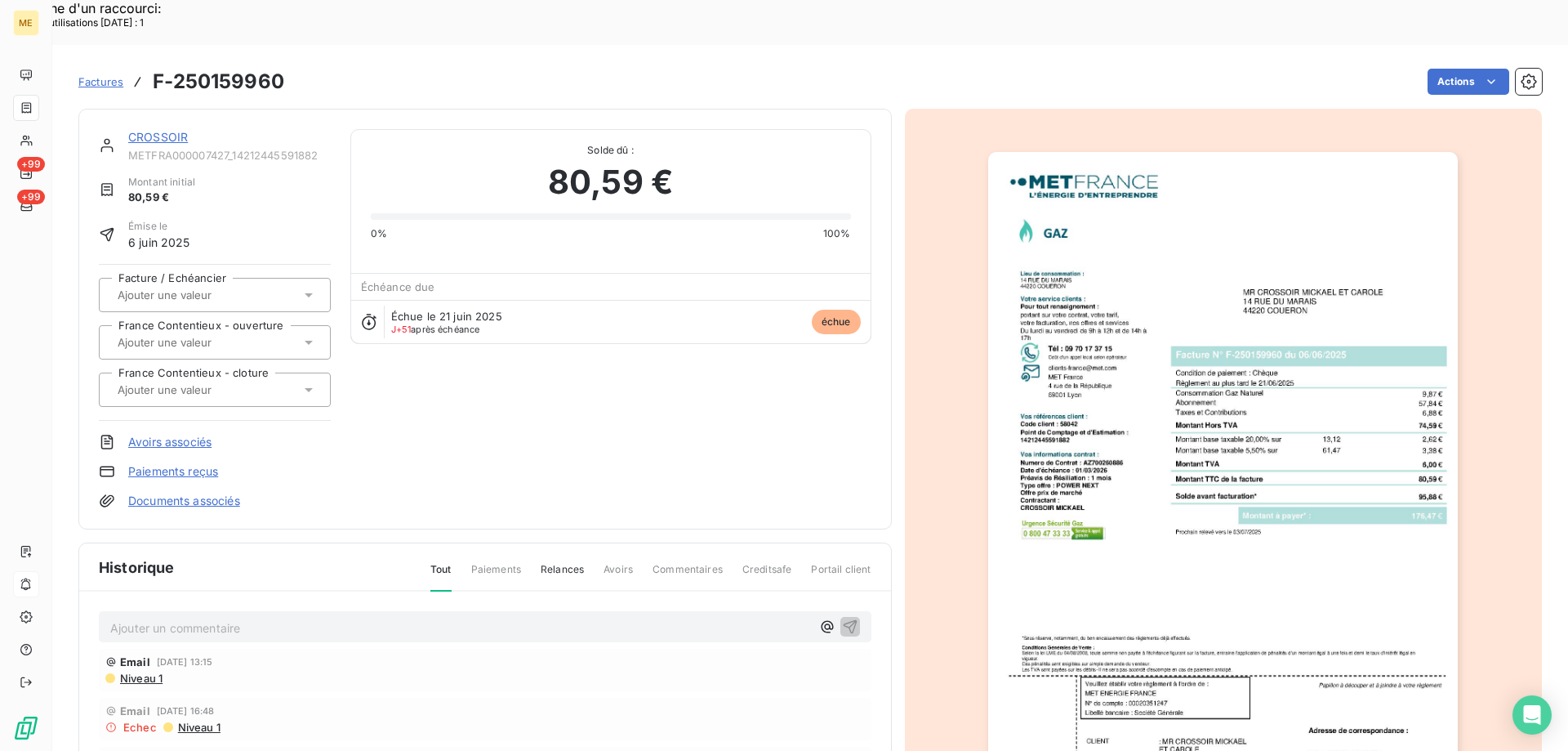
click at [273, 67] on h3 "F-250159960" at bounding box center [218, 81] width 131 height 29
drag, startPoint x: 281, startPoint y: 37, endPoint x: 157, endPoint y: 31, distance: 124.1
click at [157, 67] on h3 "F-250159960" at bounding box center [218, 81] width 131 height 29
click at [171, 130] on link "CROSSOIR" at bounding box center [158, 137] width 60 height 14
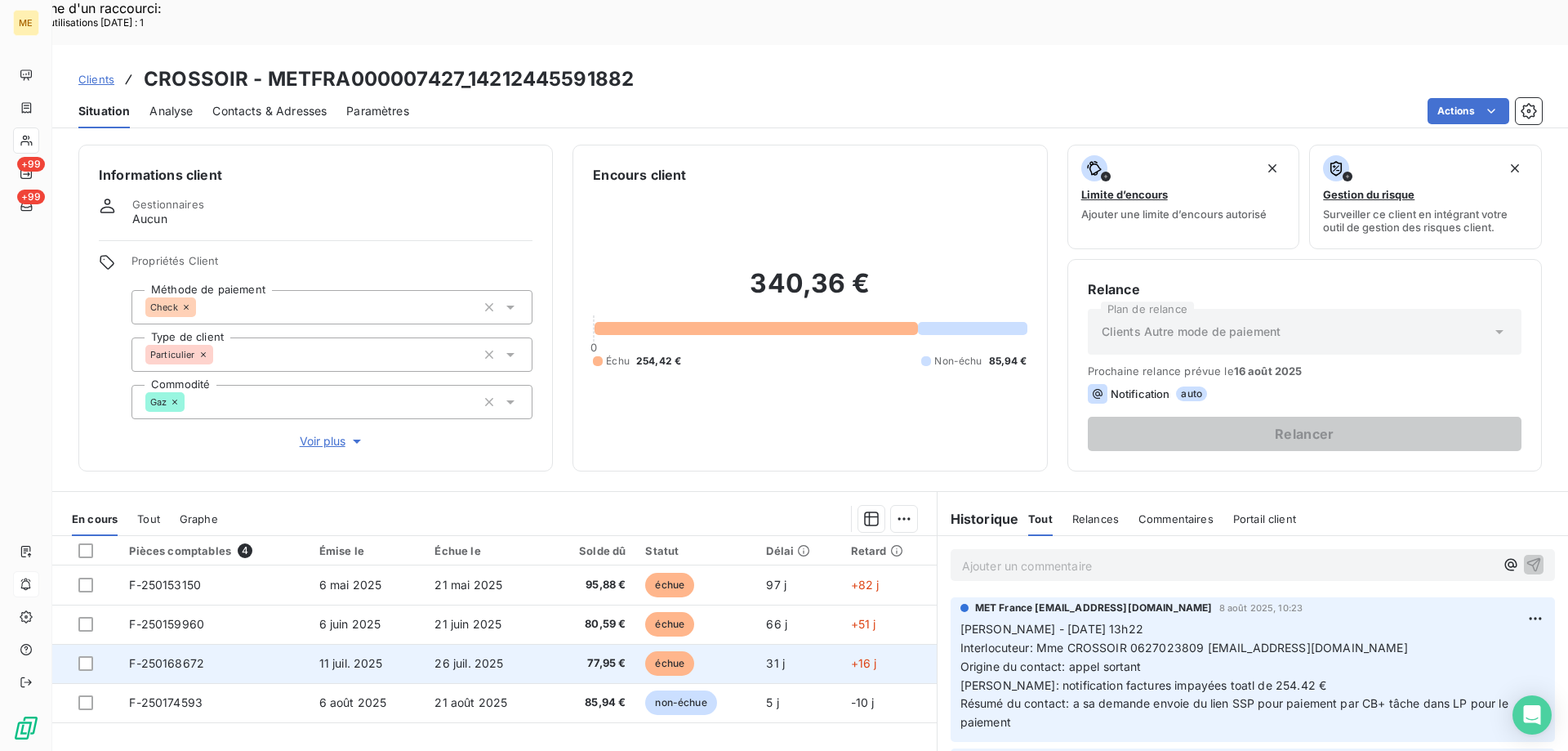
click at [184, 656] on span "F-250168672" at bounding box center [166, 663] width 75 height 14
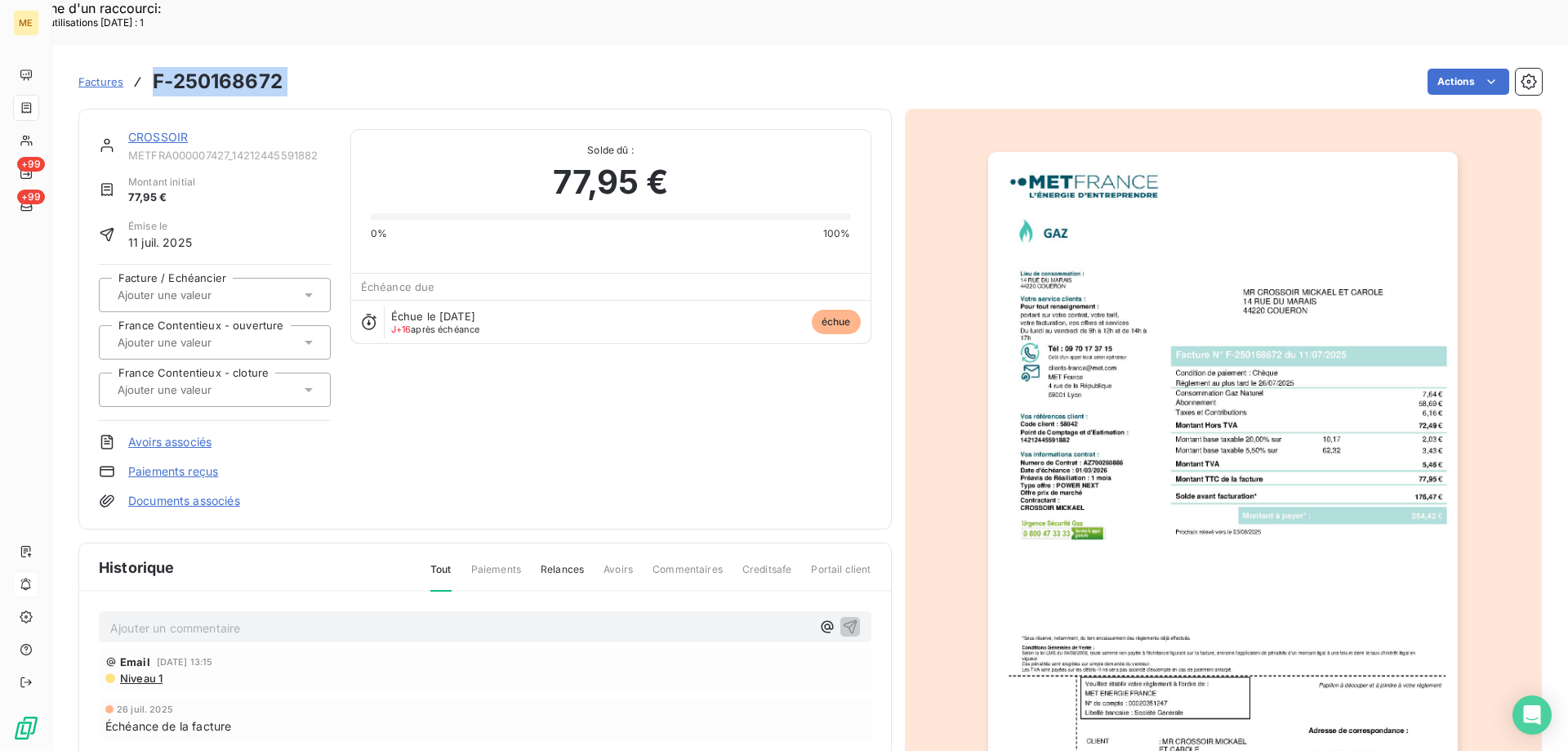
drag, startPoint x: 300, startPoint y: 37, endPoint x: 156, endPoint y: 27, distance: 144.3
click at [156, 65] on div "Factures F-250168672 Actions" at bounding box center [810, 82] width 1463 height 34
click at [158, 130] on link "CROSSOIR" at bounding box center [158, 137] width 60 height 14
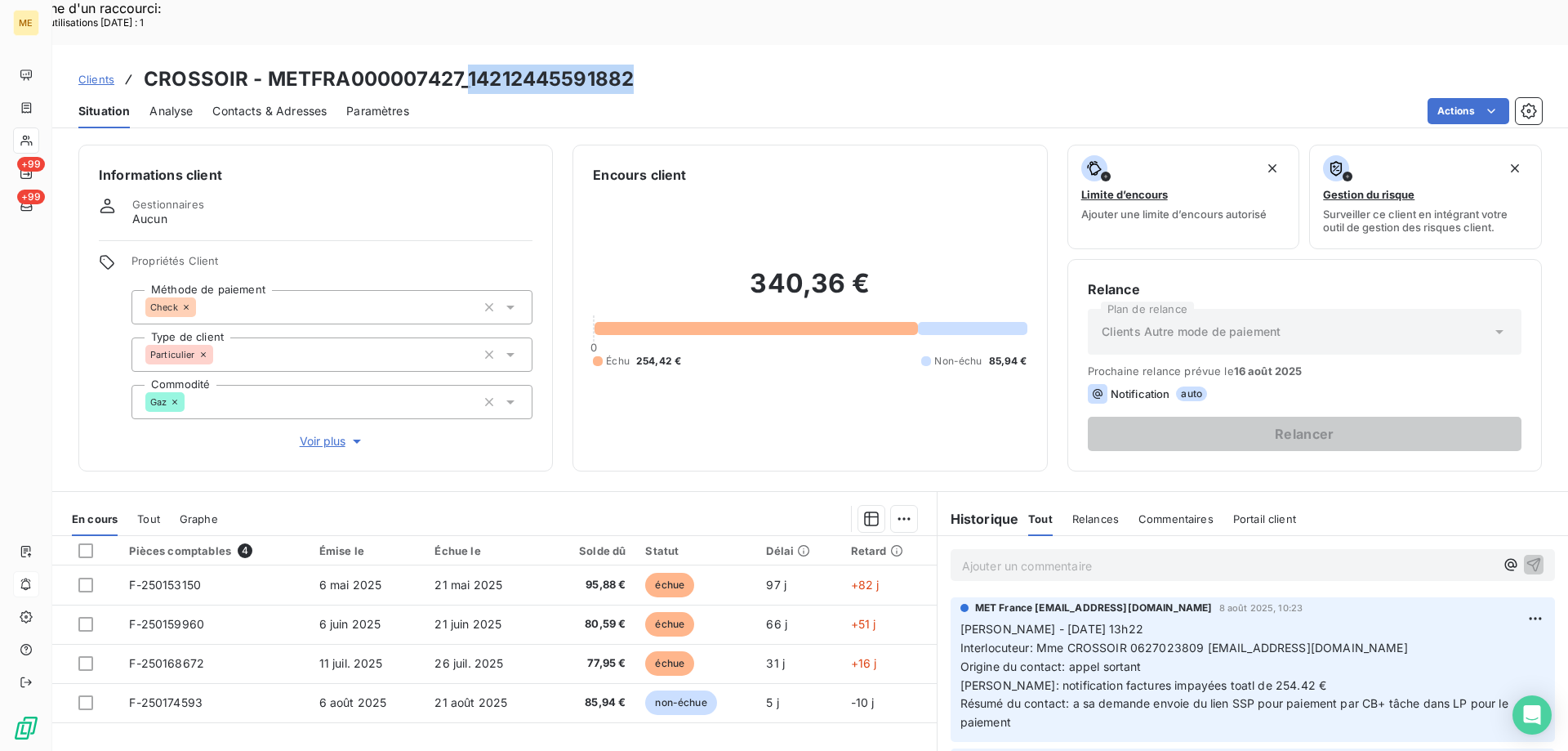
drag, startPoint x: 468, startPoint y: 35, endPoint x: 699, endPoint y: 35, distance: 231.0
click at [699, 65] on div "Clients CROSSOIR - METFRA000007427_14212445591882" at bounding box center [810, 79] width 1516 height 29
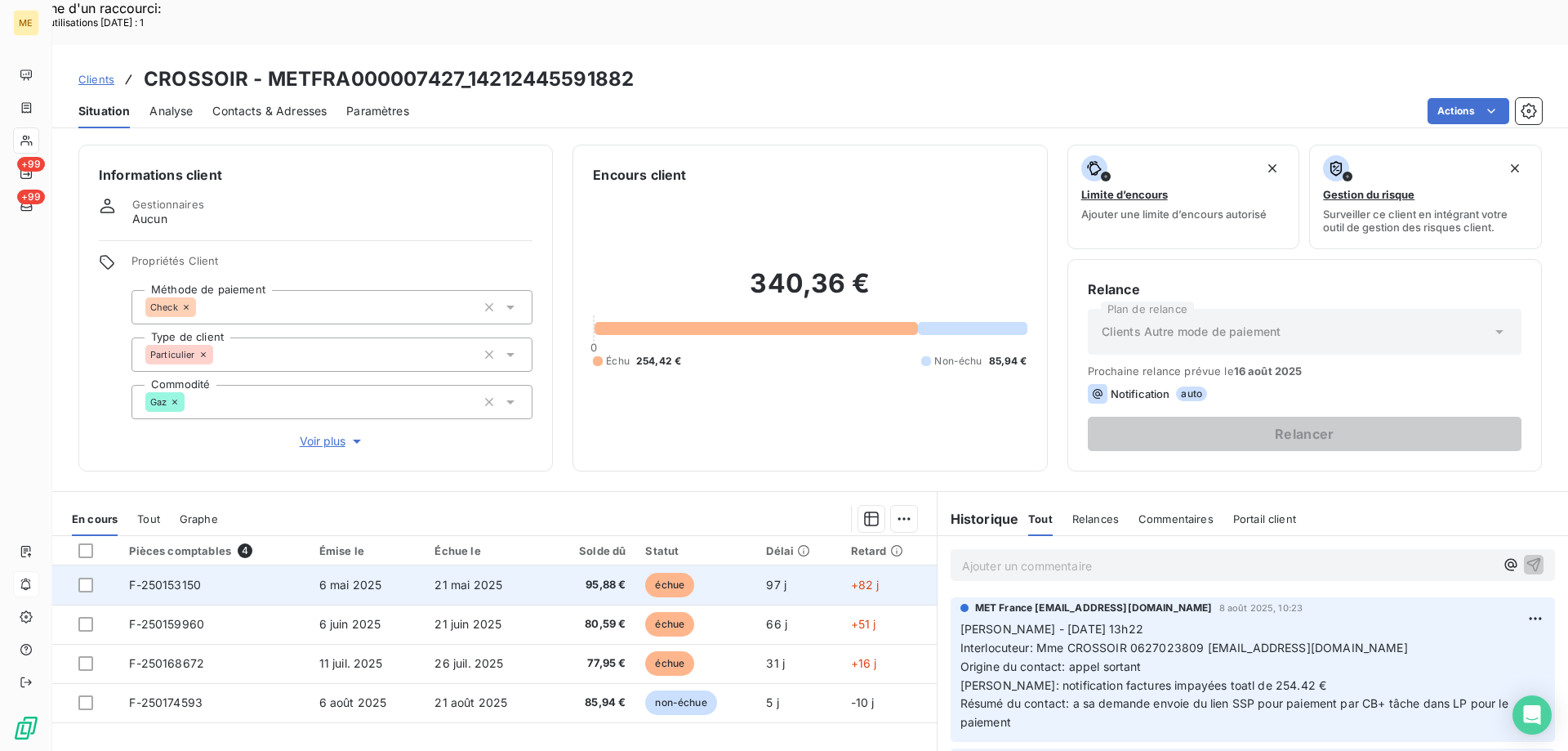
click at [181, 578] on span "F-250153150" at bounding box center [165, 584] width 72 height 14
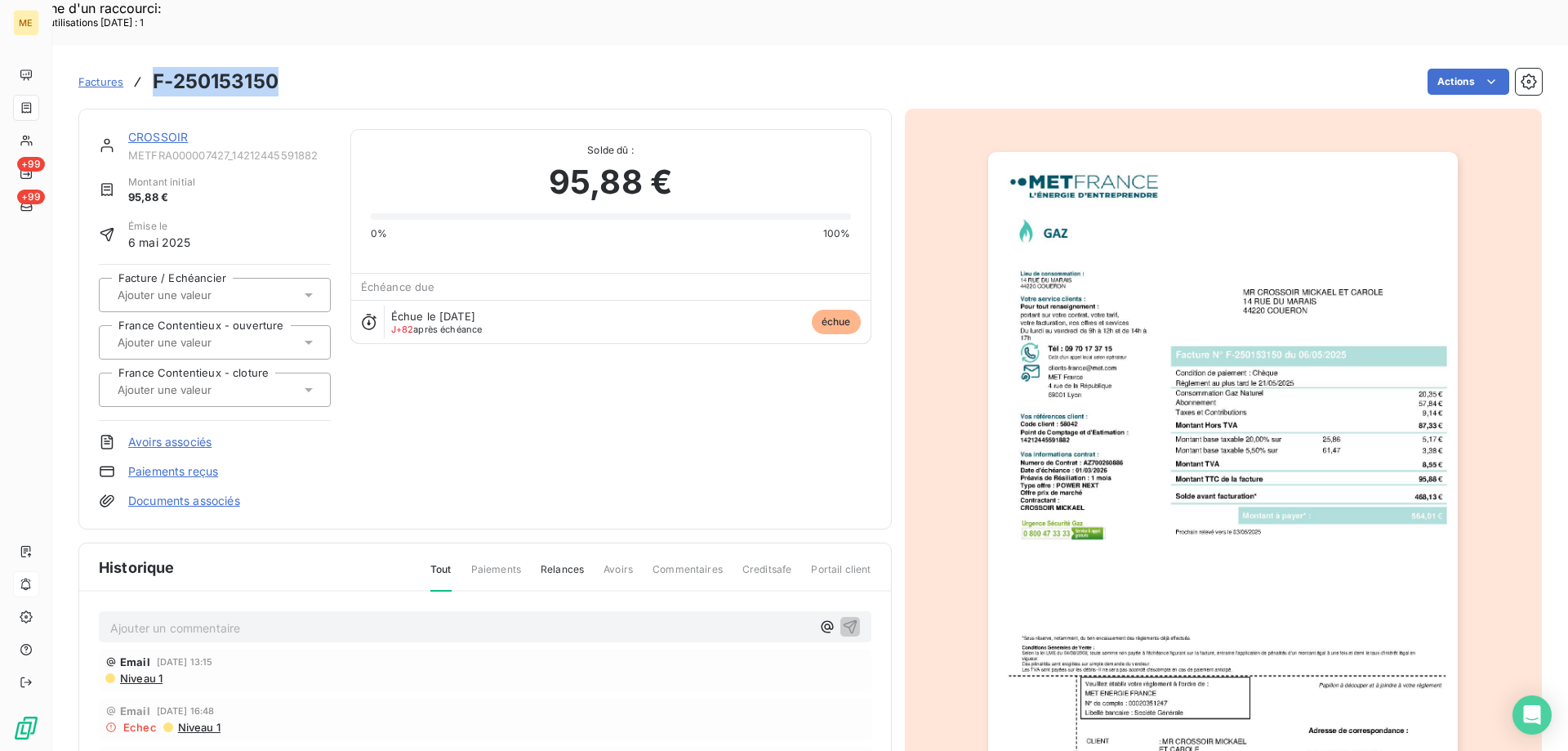
drag, startPoint x: 154, startPoint y: 36, endPoint x: 280, endPoint y: 31, distance: 126.1
click at [280, 65] on div "Factures F-250153150 Actions" at bounding box center [810, 82] width 1463 height 34
click at [182, 130] on link "CROSSOIR" at bounding box center [158, 137] width 60 height 14
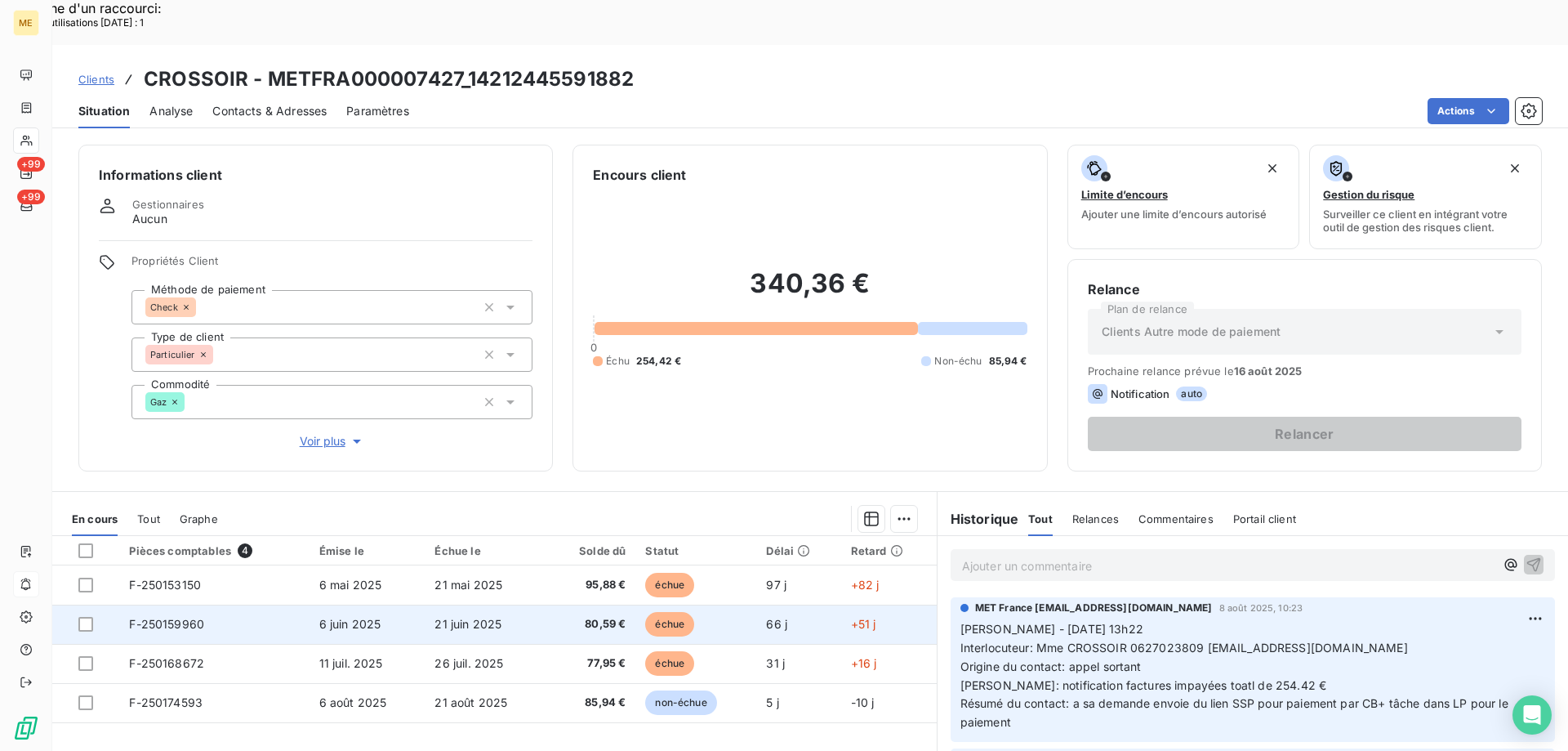
click at [116, 604] on td at bounding box center [86, 624] width 67 height 39
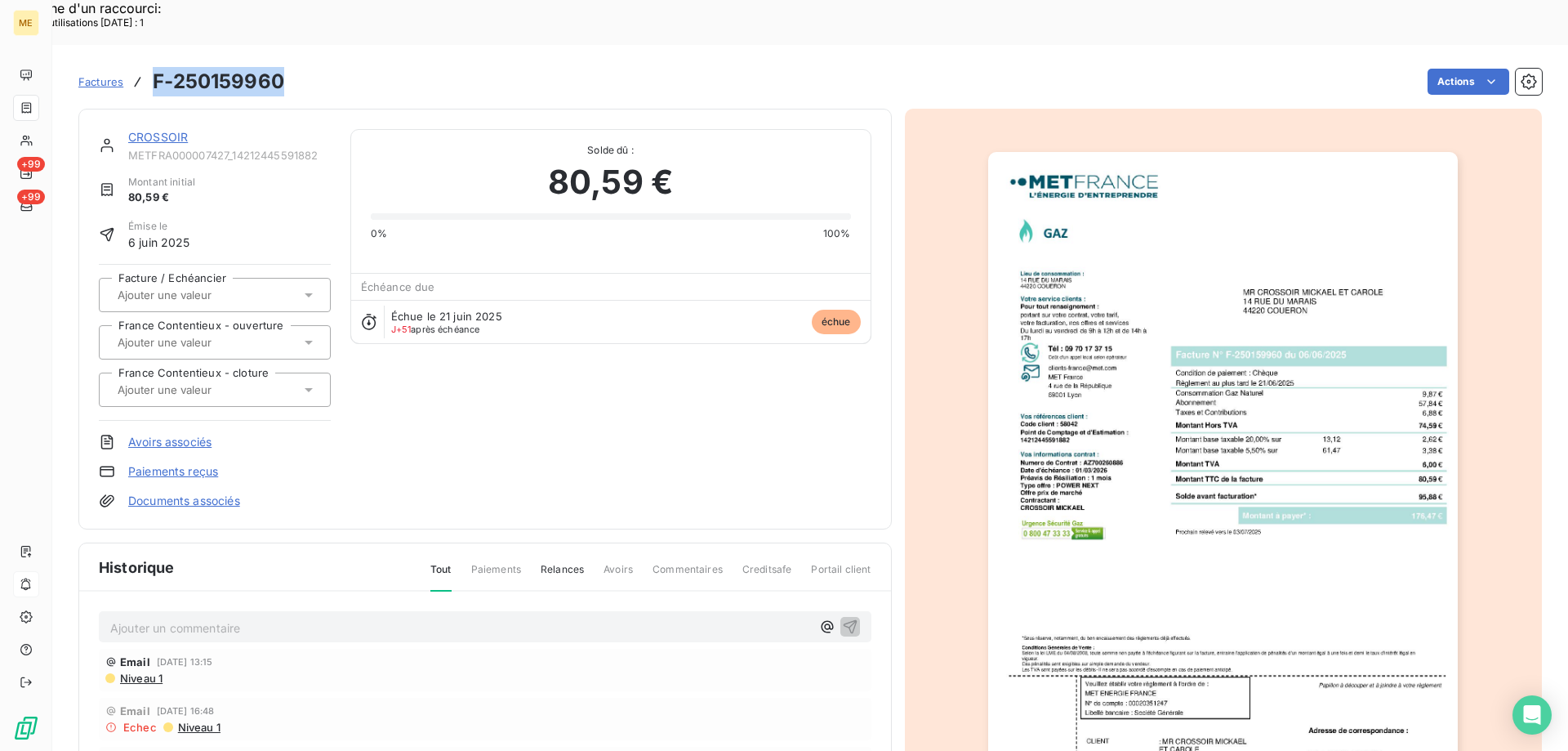
drag, startPoint x: 153, startPoint y: 37, endPoint x: 284, endPoint y: 45, distance: 131.2
click at [284, 65] on div "Factures F-250159960 Actions" at bounding box center [810, 82] width 1463 height 34
click at [163, 130] on link "CROSSOIR" at bounding box center [158, 137] width 60 height 14
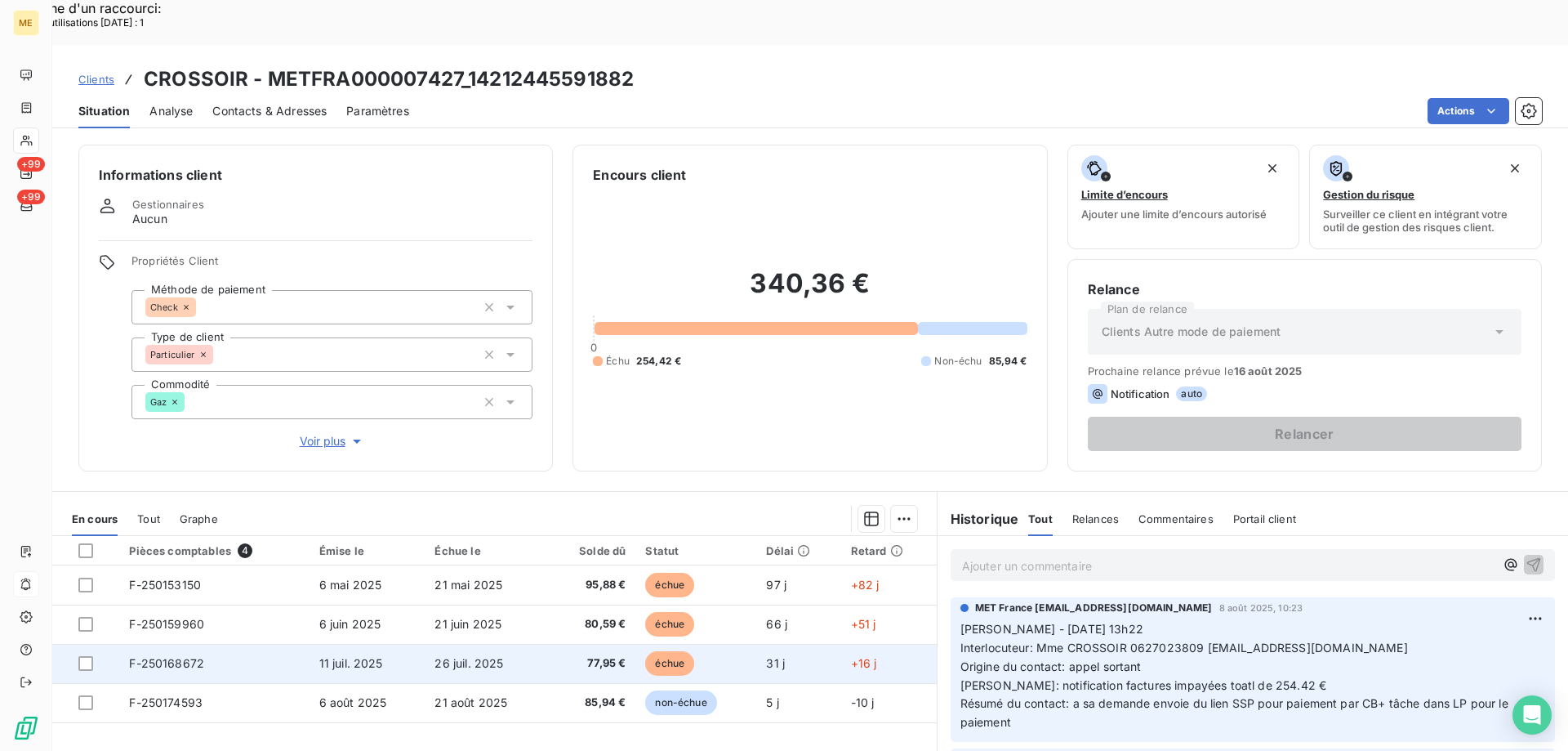
click at [205, 644] on td "F-250168672" at bounding box center [214, 663] width 190 height 39
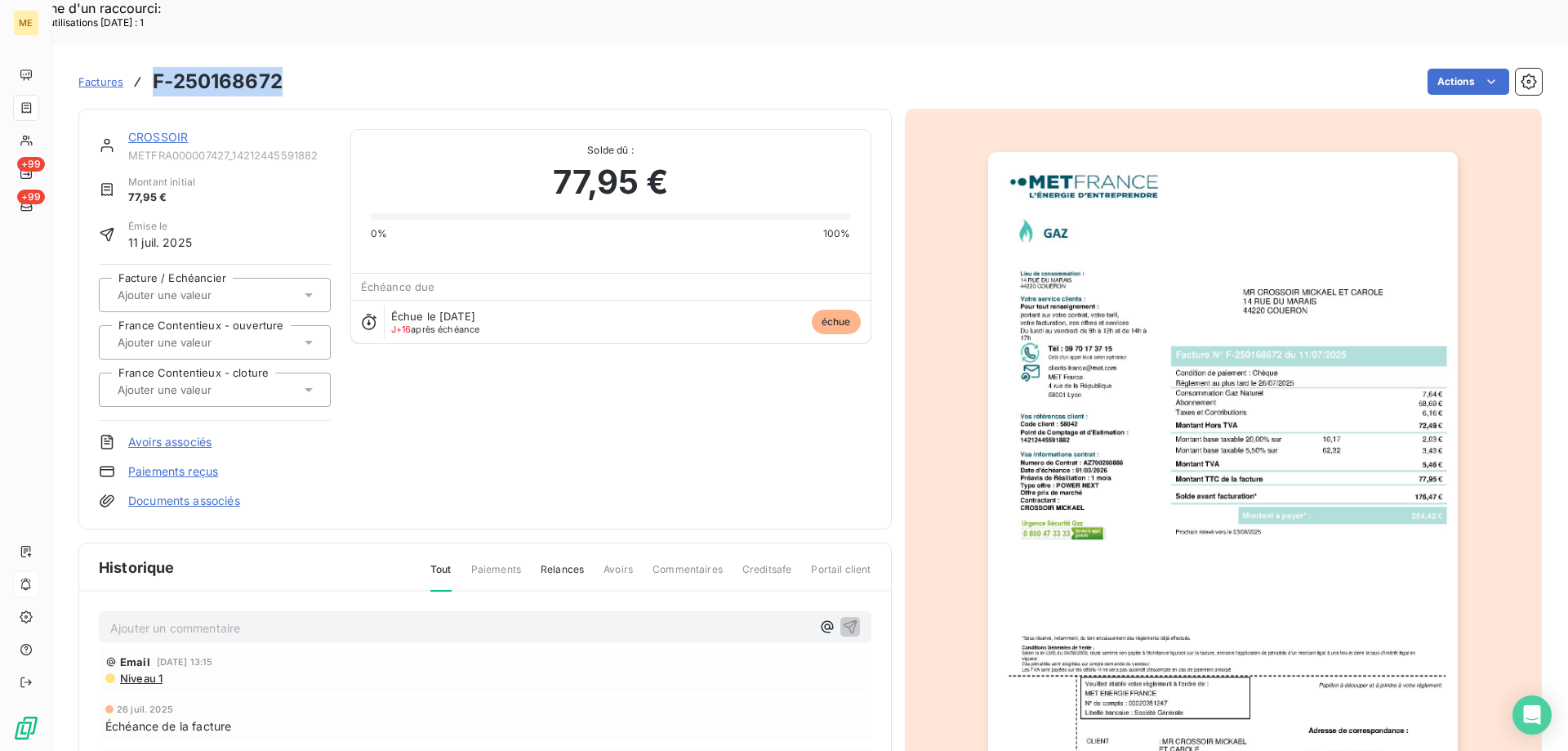
drag, startPoint x: 155, startPoint y: 37, endPoint x: 287, endPoint y: 37, distance: 132.0
click at [287, 65] on div "Factures F-250168672 Actions" at bounding box center [810, 82] width 1463 height 34
click at [159, 130] on link "CROSSOIR" at bounding box center [158, 137] width 60 height 14
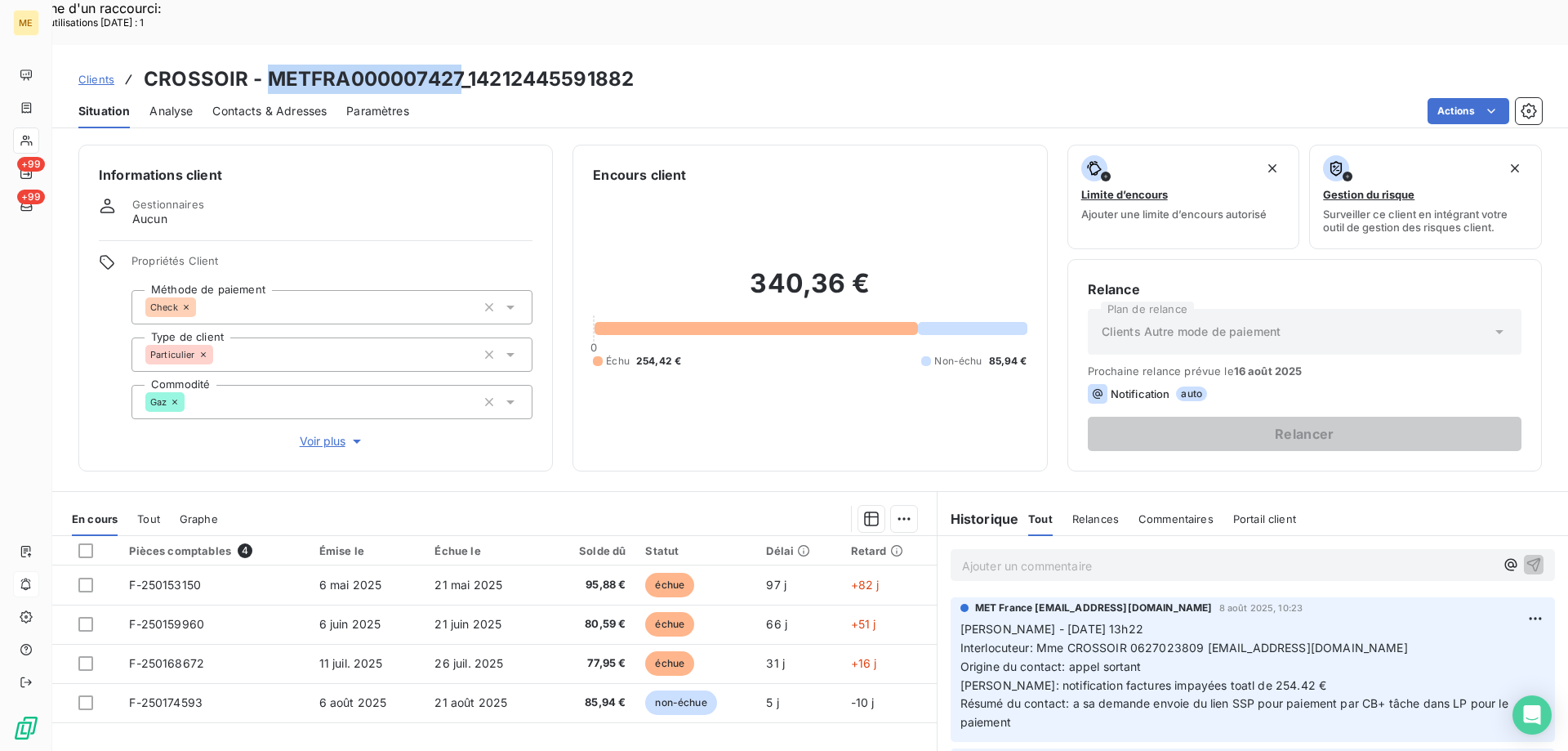
drag, startPoint x: 268, startPoint y: 35, endPoint x: 460, endPoint y: 40, distance: 192.1
click at [460, 65] on h3 "CROSSOIR - METFRA000007427_14212445591882" at bounding box center [389, 79] width 490 height 29
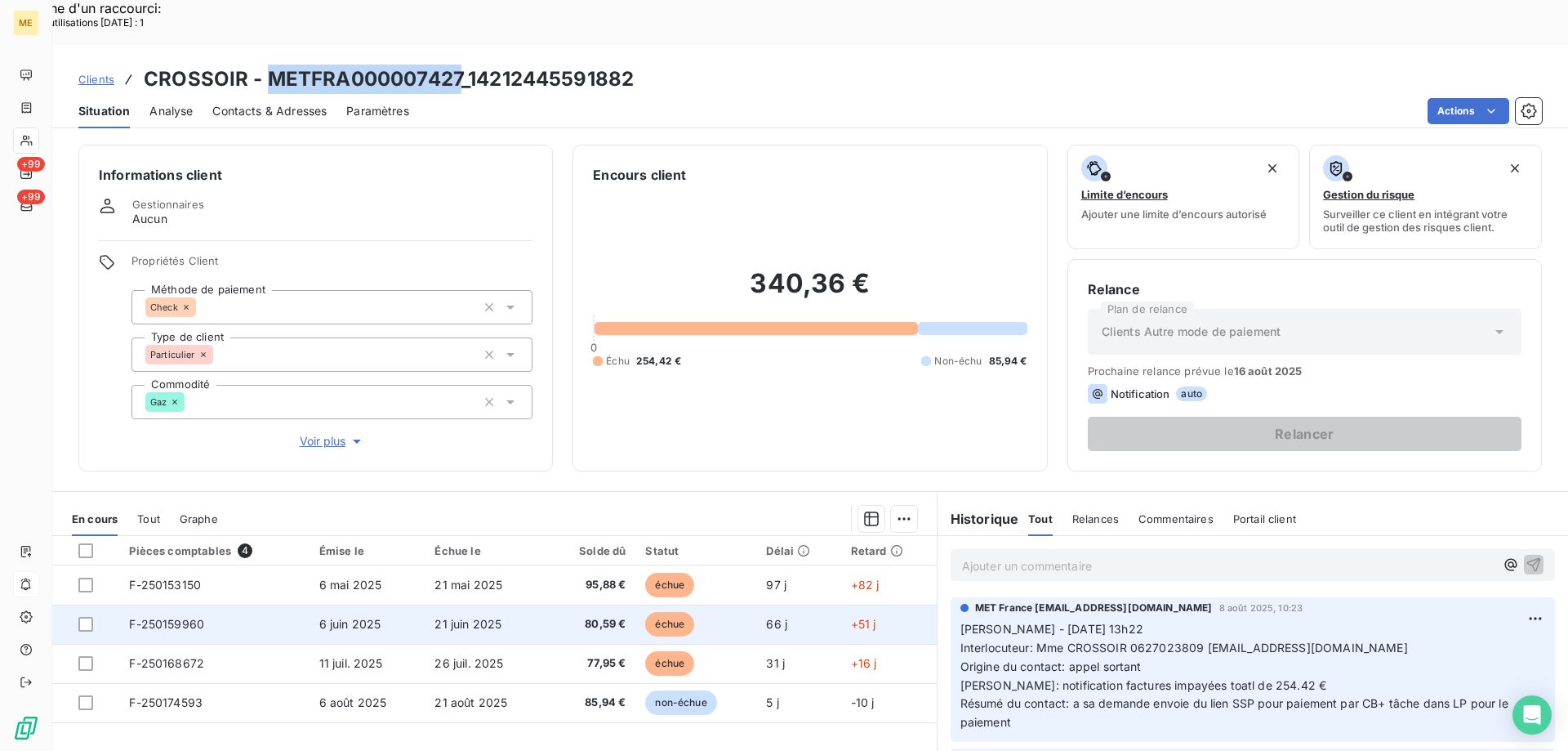
click at [89, 578] on div at bounding box center [86, 585] width 15 height 15
click at [84, 604] on td at bounding box center [86, 624] width 67 height 39
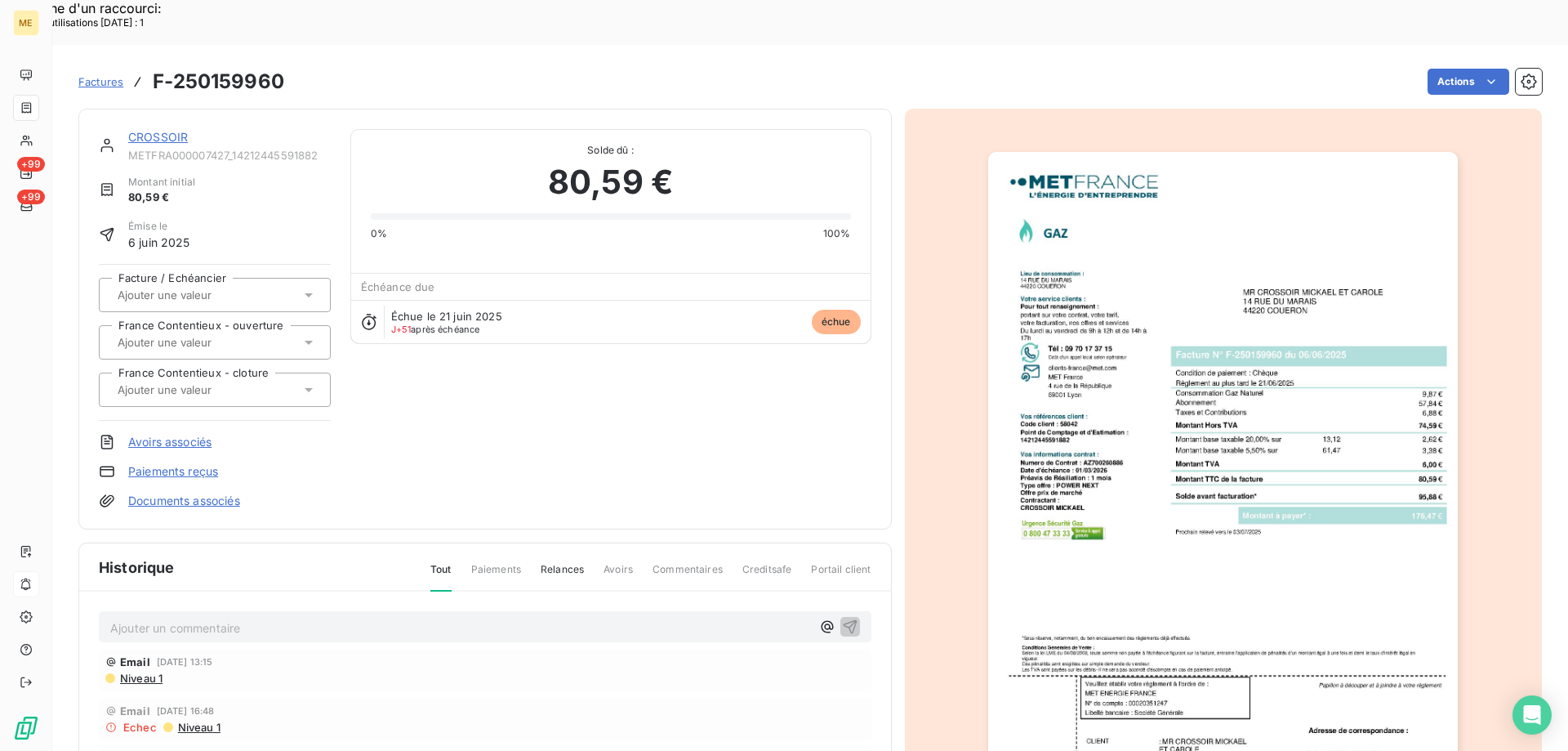
click at [144, 130] on link "CROSSOIR" at bounding box center [158, 137] width 60 height 14
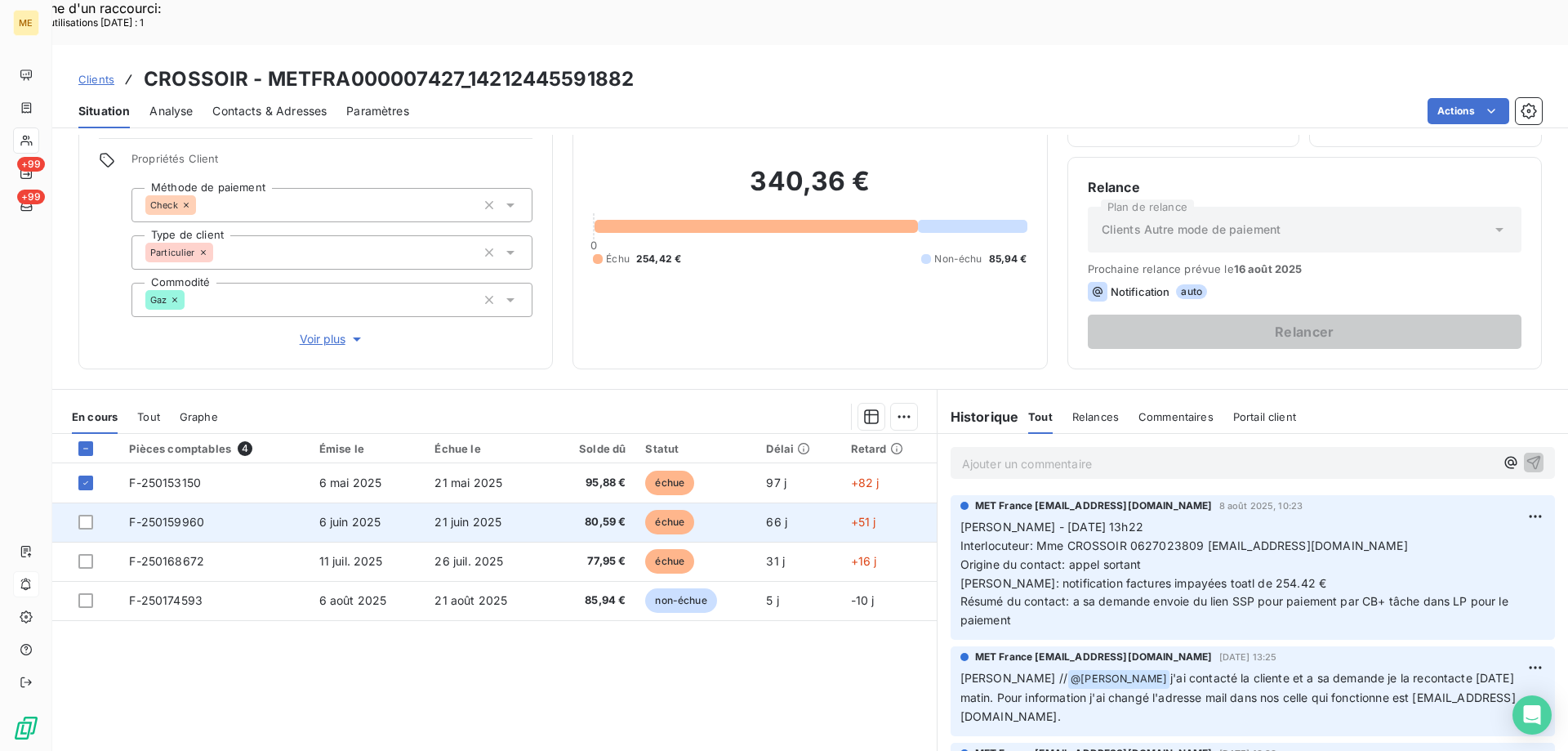
scroll to position [104, 0]
click at [85, 513] on div at bounding box center [86, 520] width 15 height 15
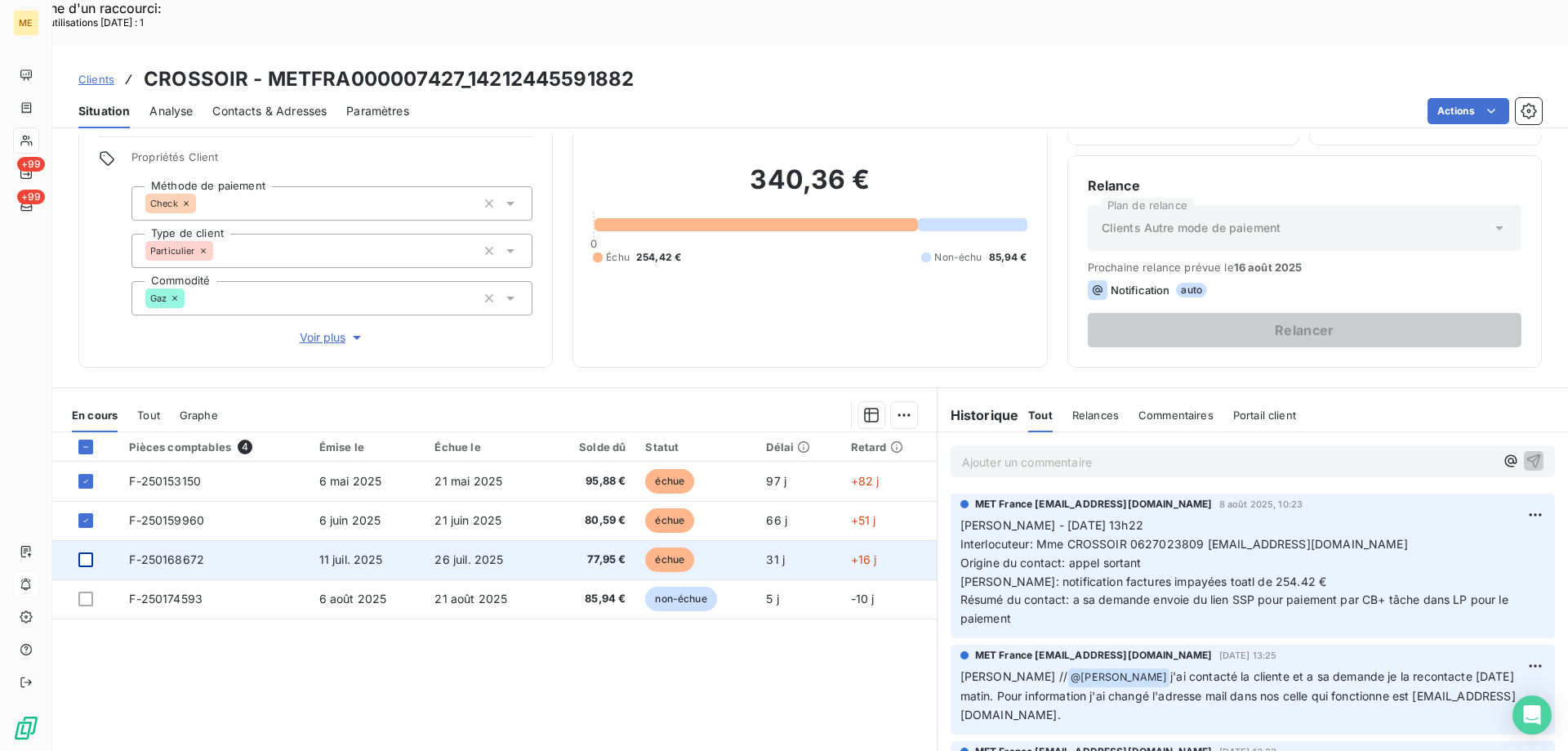
click at [85, 552] on div at bounding box center [86, 560] width 15 height 15
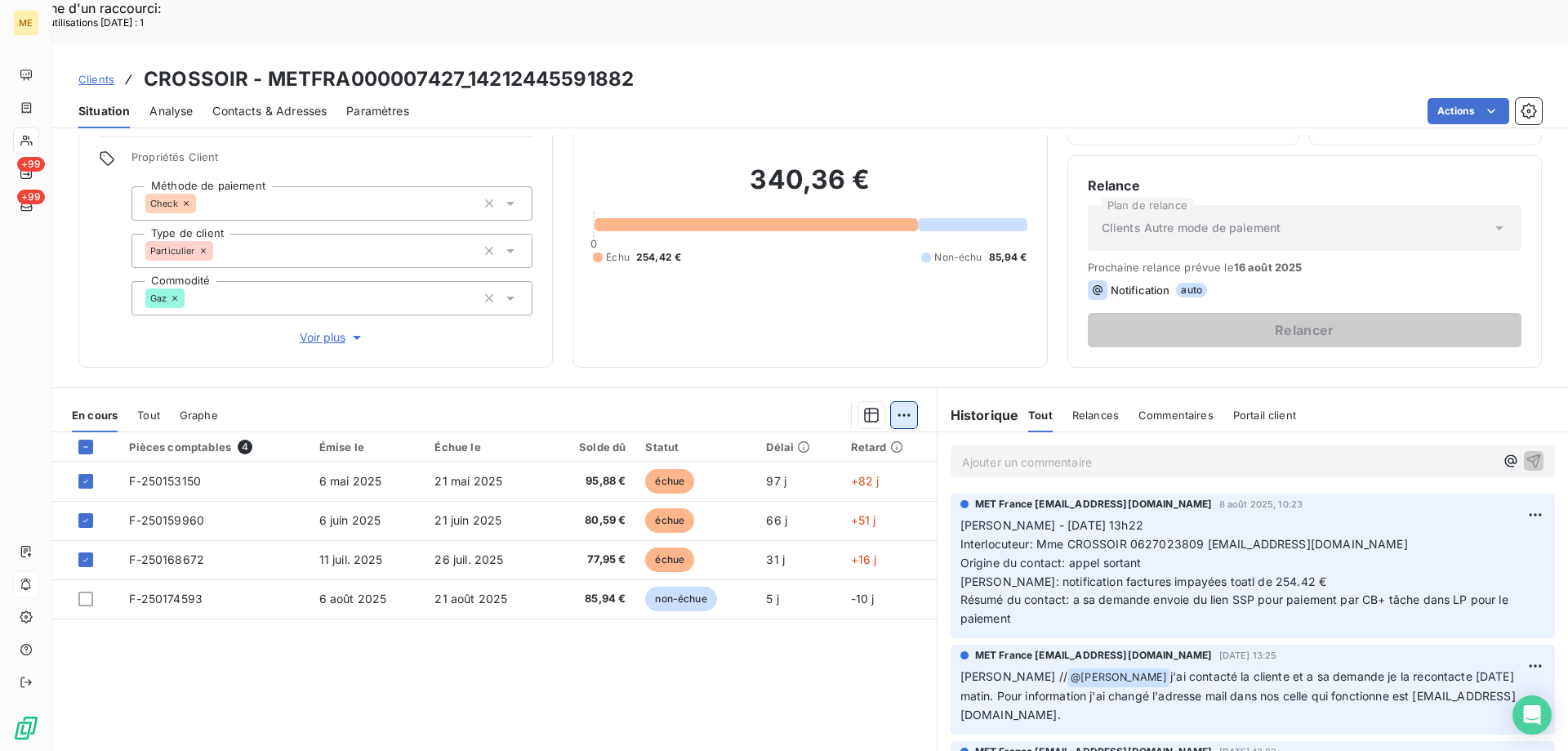
click at [689, 428] on div "Ajouter une promesse de paiement (3 factures)" at bounding box center [753, 435] width 296 height 26
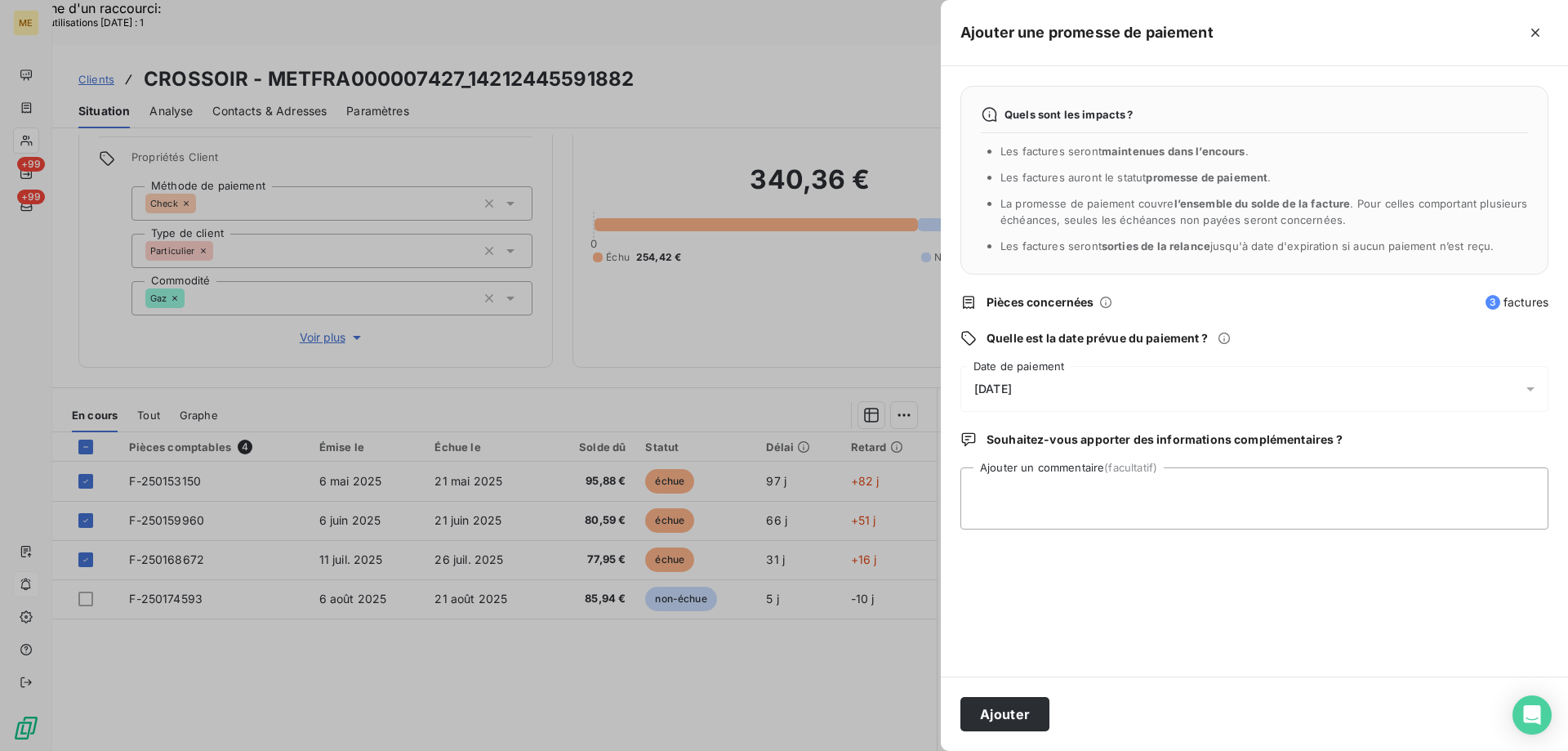
click at [1006, 378] on div "12/08/2025" at bounding box center [1254, 389] width 588 height 46
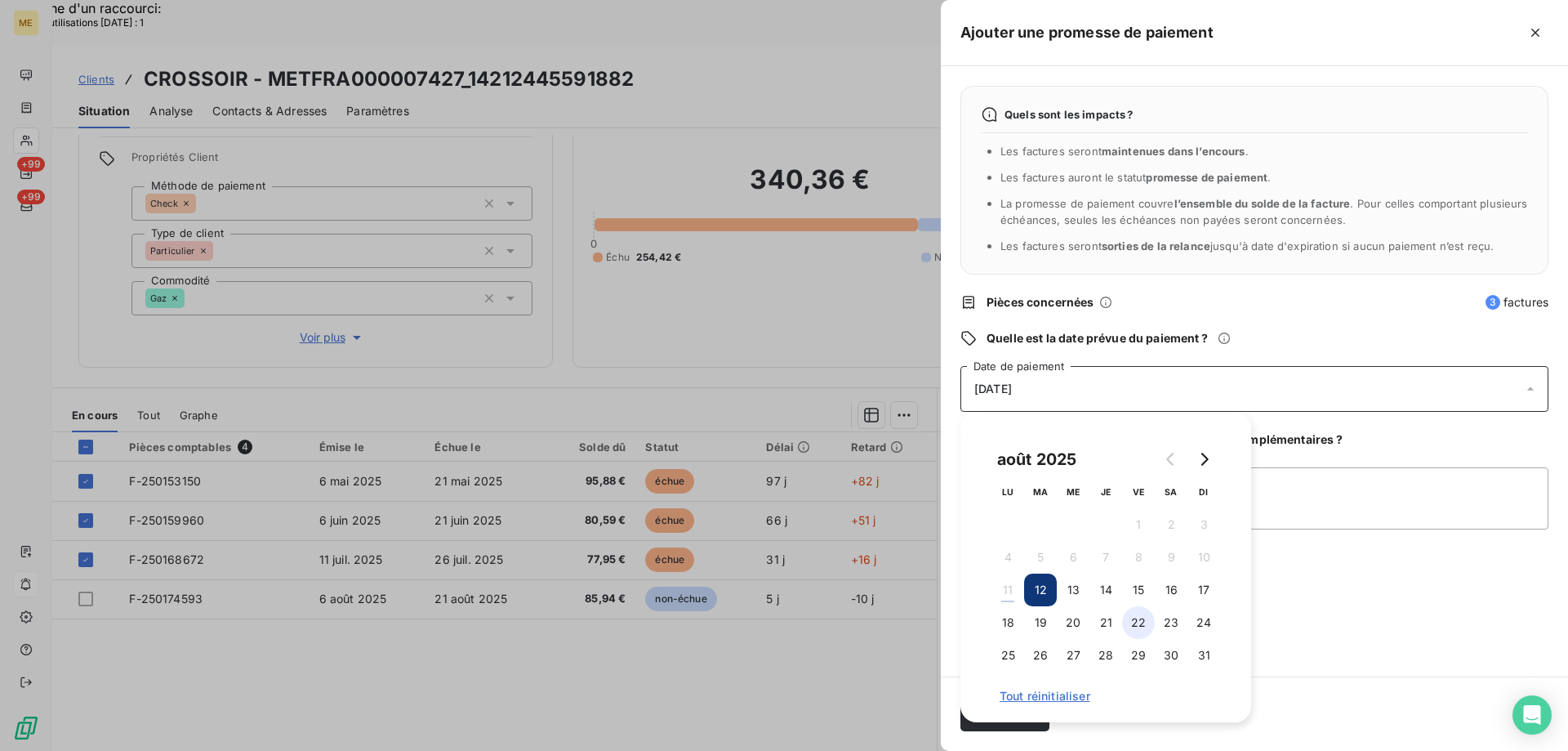
click at [1145, 625] on button "22" at bounding box center [1138, 622] width 32 height 32
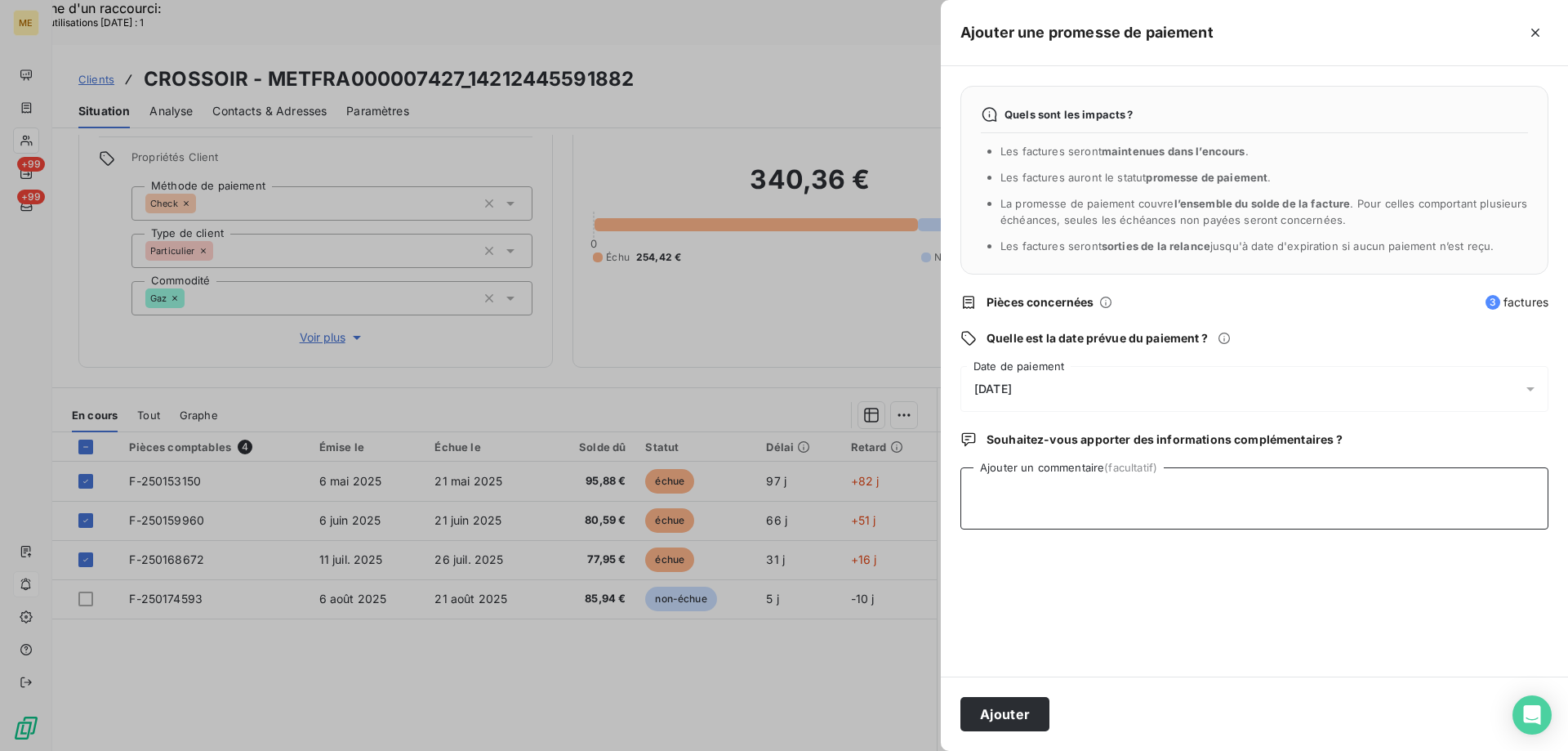
click at [1358, 510] on textarea "Ajouter un commentaire (facultatif)" at bounding box center [1254, 498] width 588 height 62
type textarea "Sylvain // facture réglée par CB via SSP"
click at [1031, 710] on button "Ajouter" at bounding box center [1005, 714] width 89 height 34
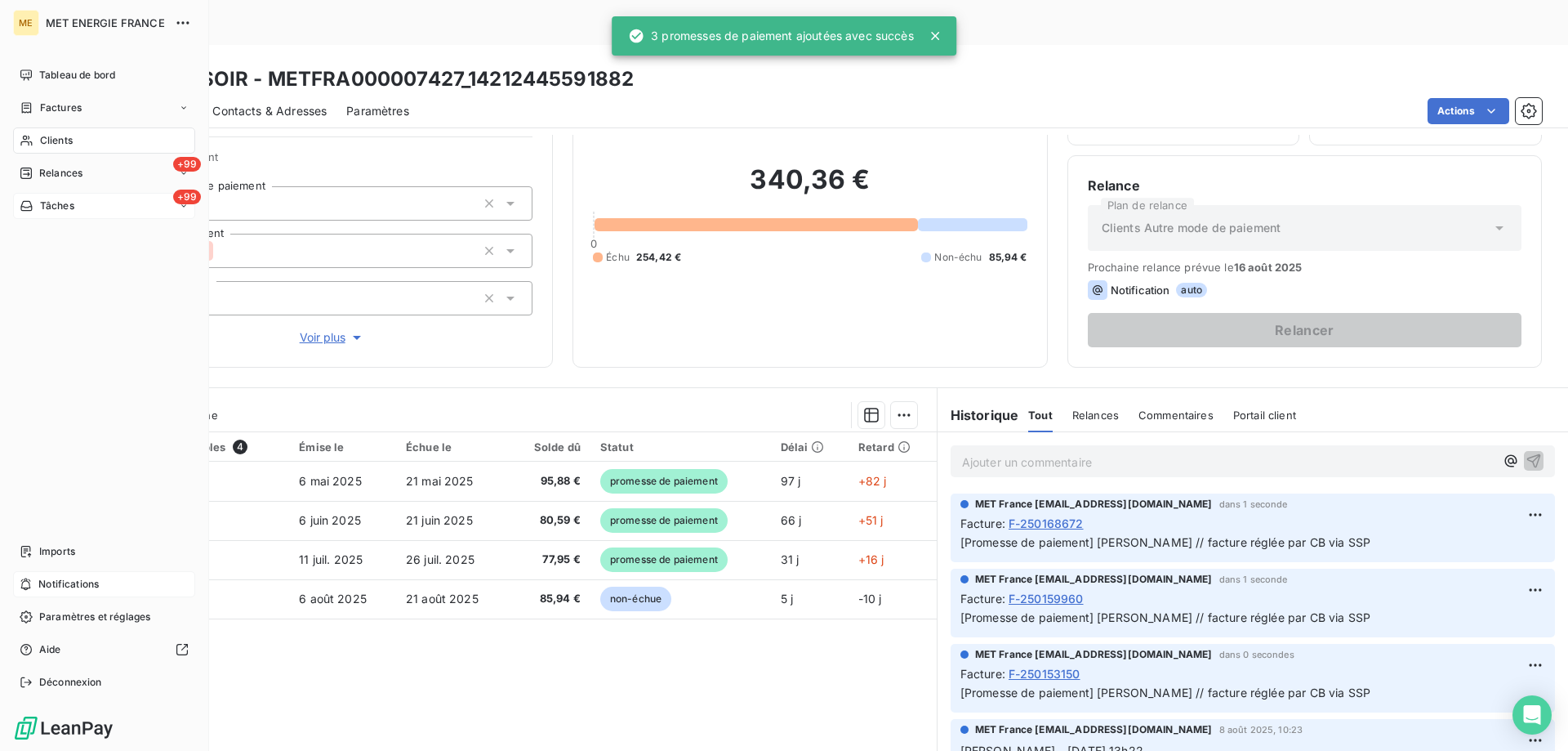
click at [27, 207] on icon at bounding box center [27, 206] width 12 height 10
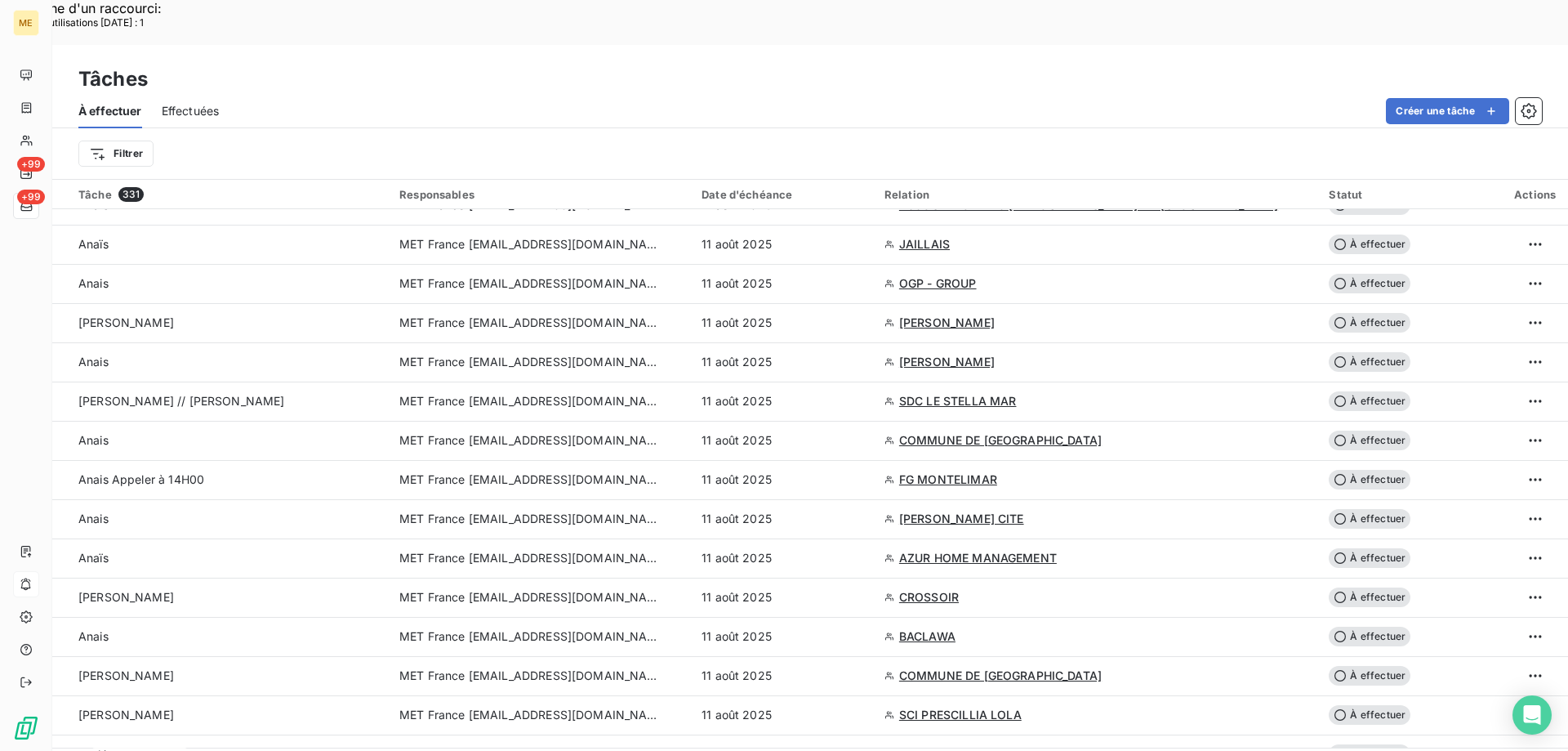
scroll to position [326, 0]
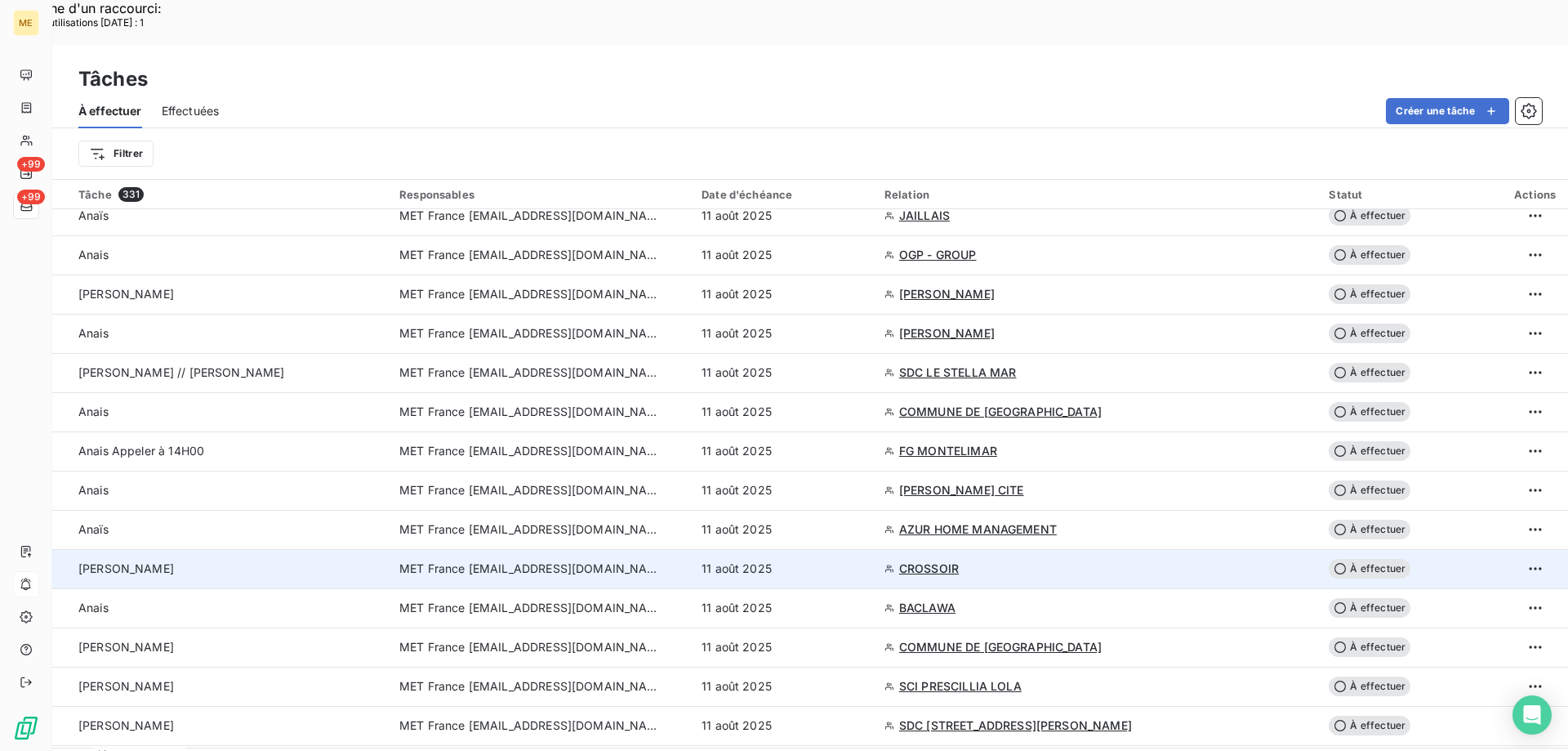
click at [561, 560] on span "MET France [EMAIL_ADDRESS][DOMAIN_NAME]" at bounding box center [530, 569] width 261 height 17
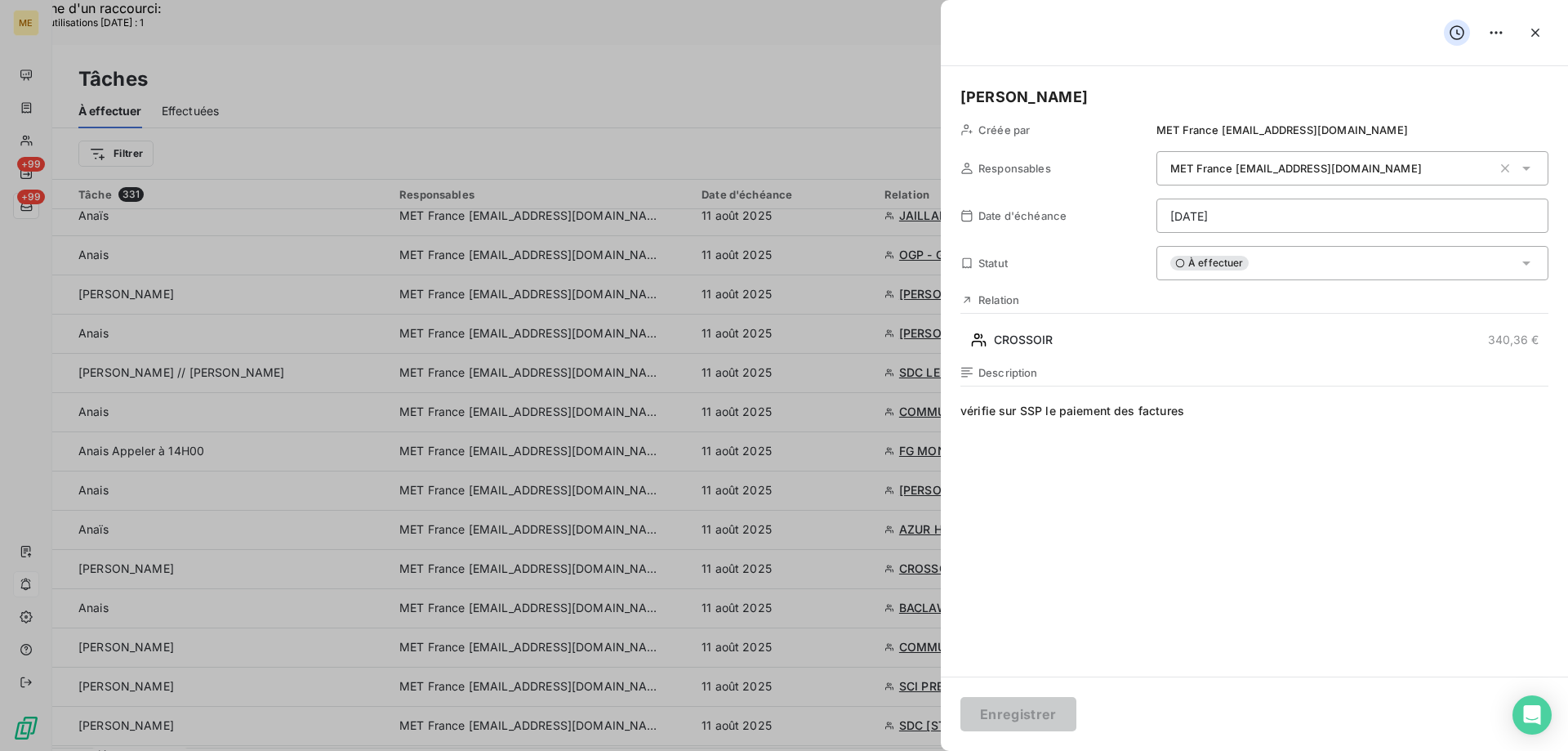
click at [1278, 261] on div "À effectuer" at bounding box center [1352, 262] width 392 height 34
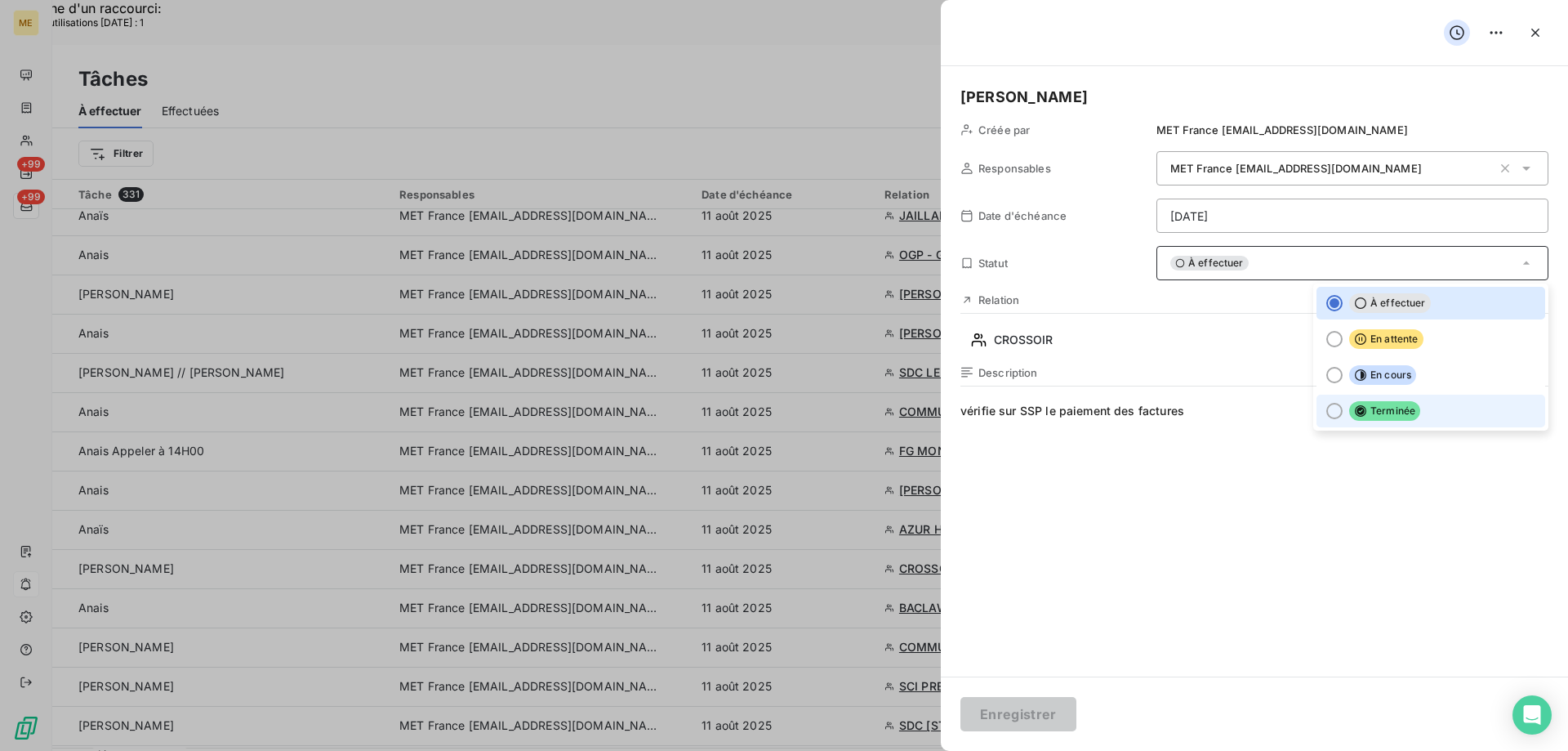
click at [1326, 412] on div at bounding box center [1334, 411] width 17 height 17
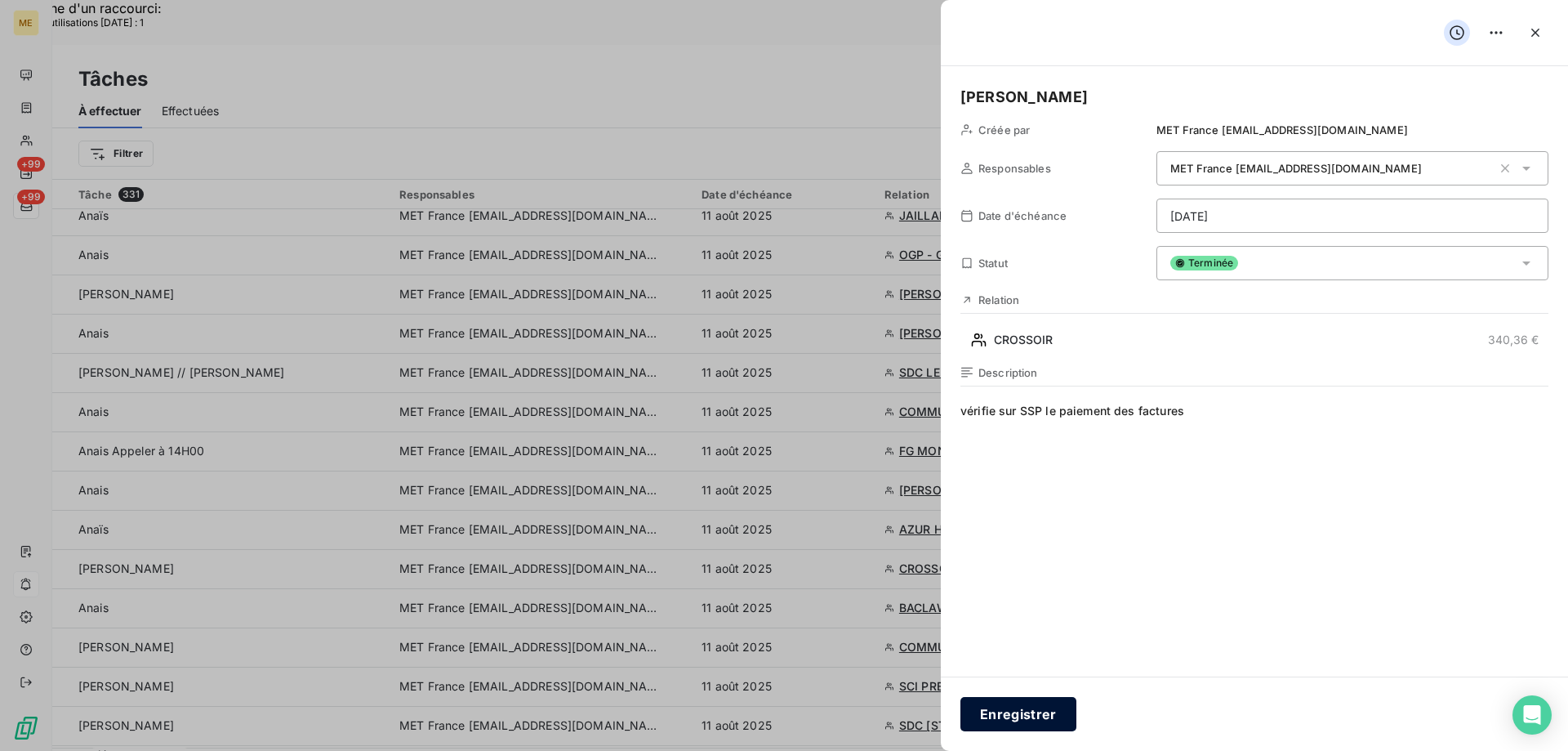
click at [1032, 709] on button "Enregistrer" at bounding box center [1018, 714] width 116 height 34
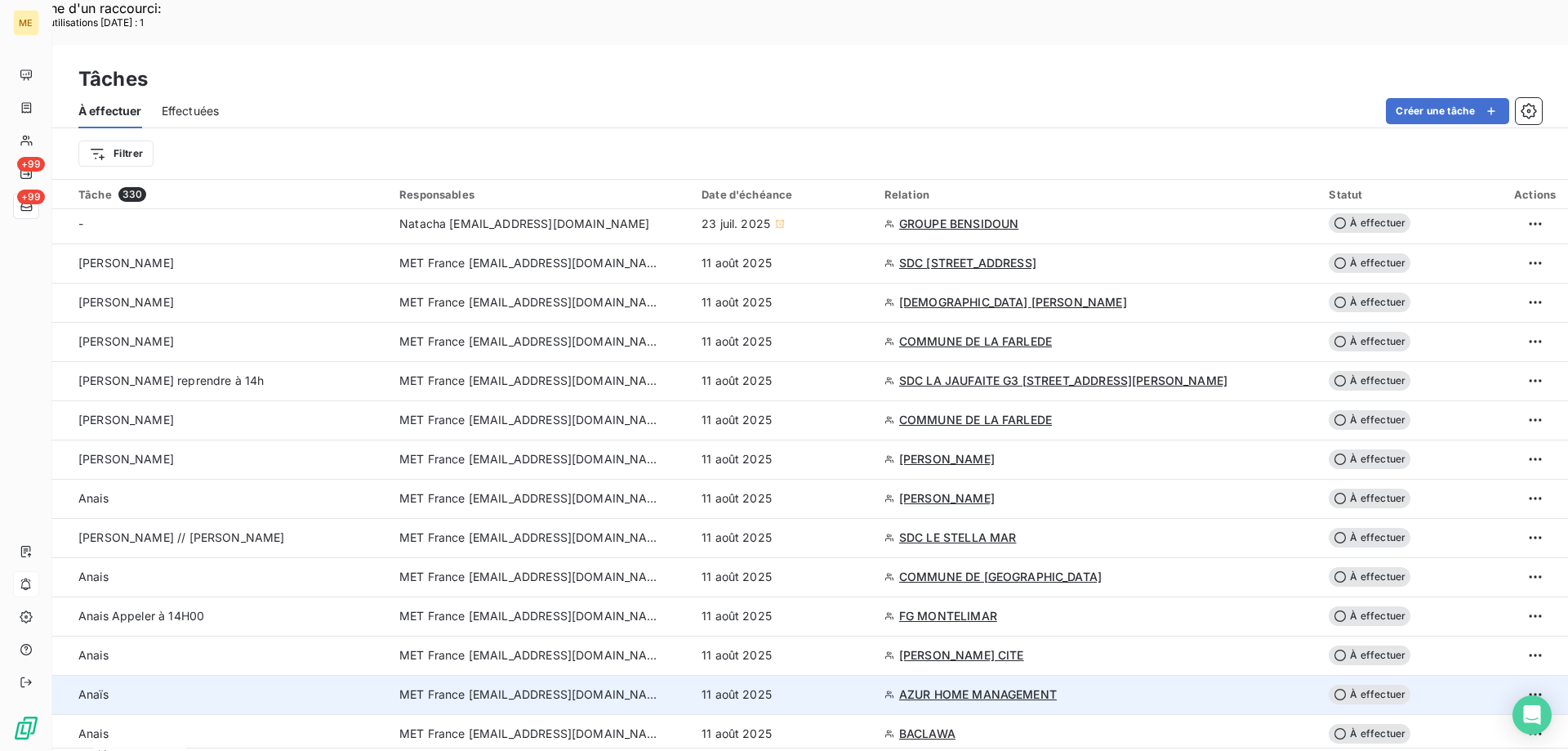
scroll to position [0, 0]
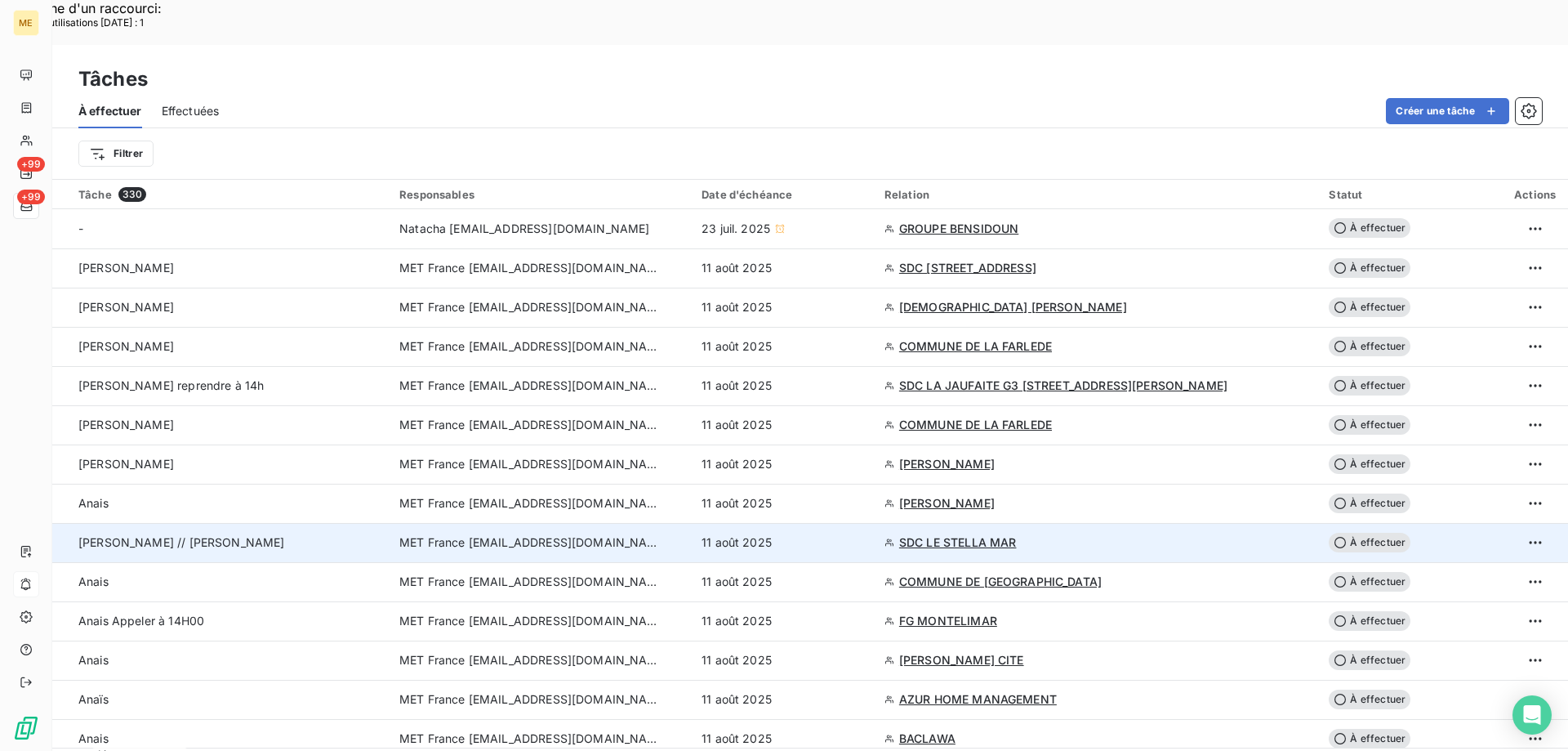
click at [682, 535] on div "MET France [EMAIL_ADDRESS][DOMAIN_NAME]" at bounding box center [540, 543] width 282 height 17
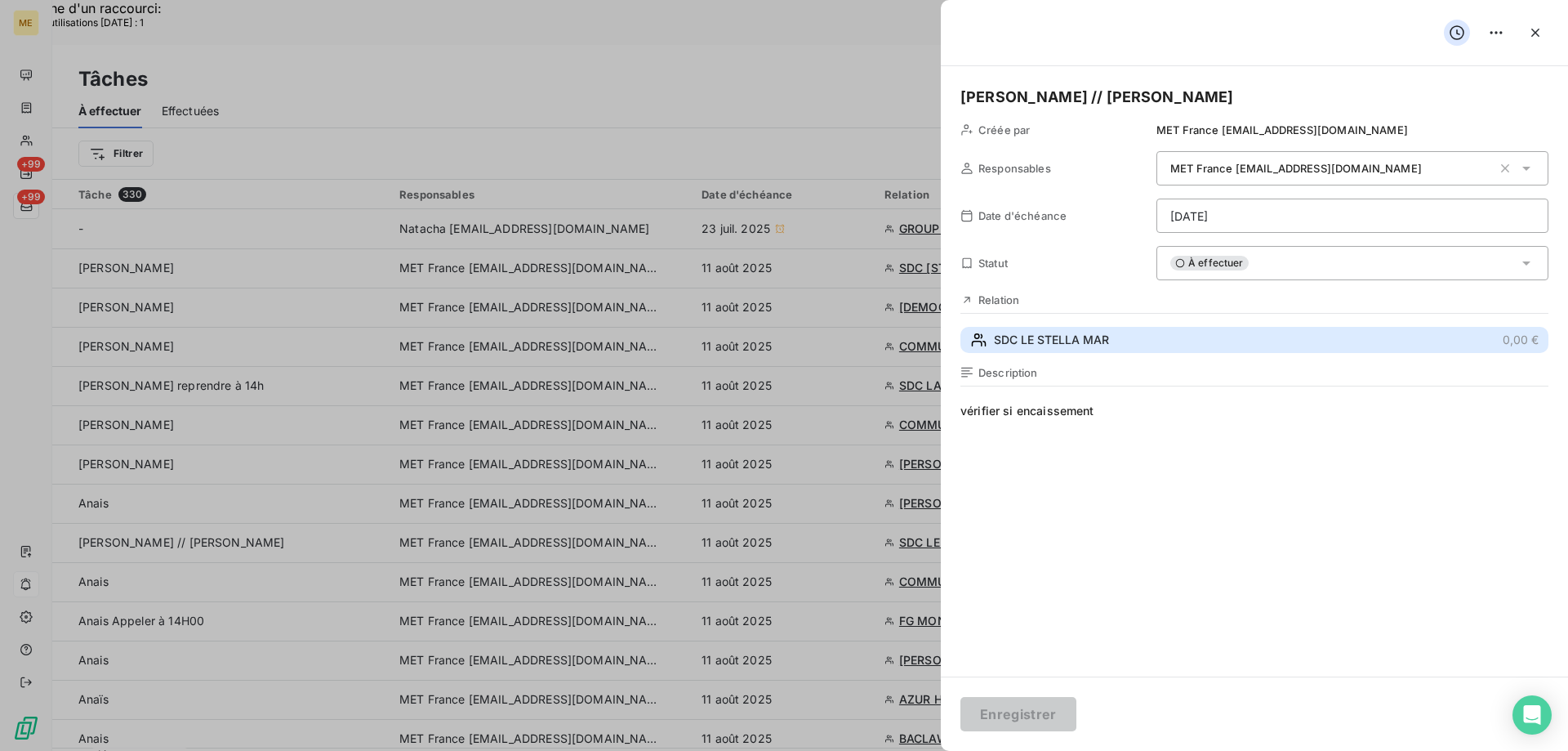
click at [1013, 342] on span "SDC LE STELLA MAR" at bounding box center [1051, 340] width 115 height 17
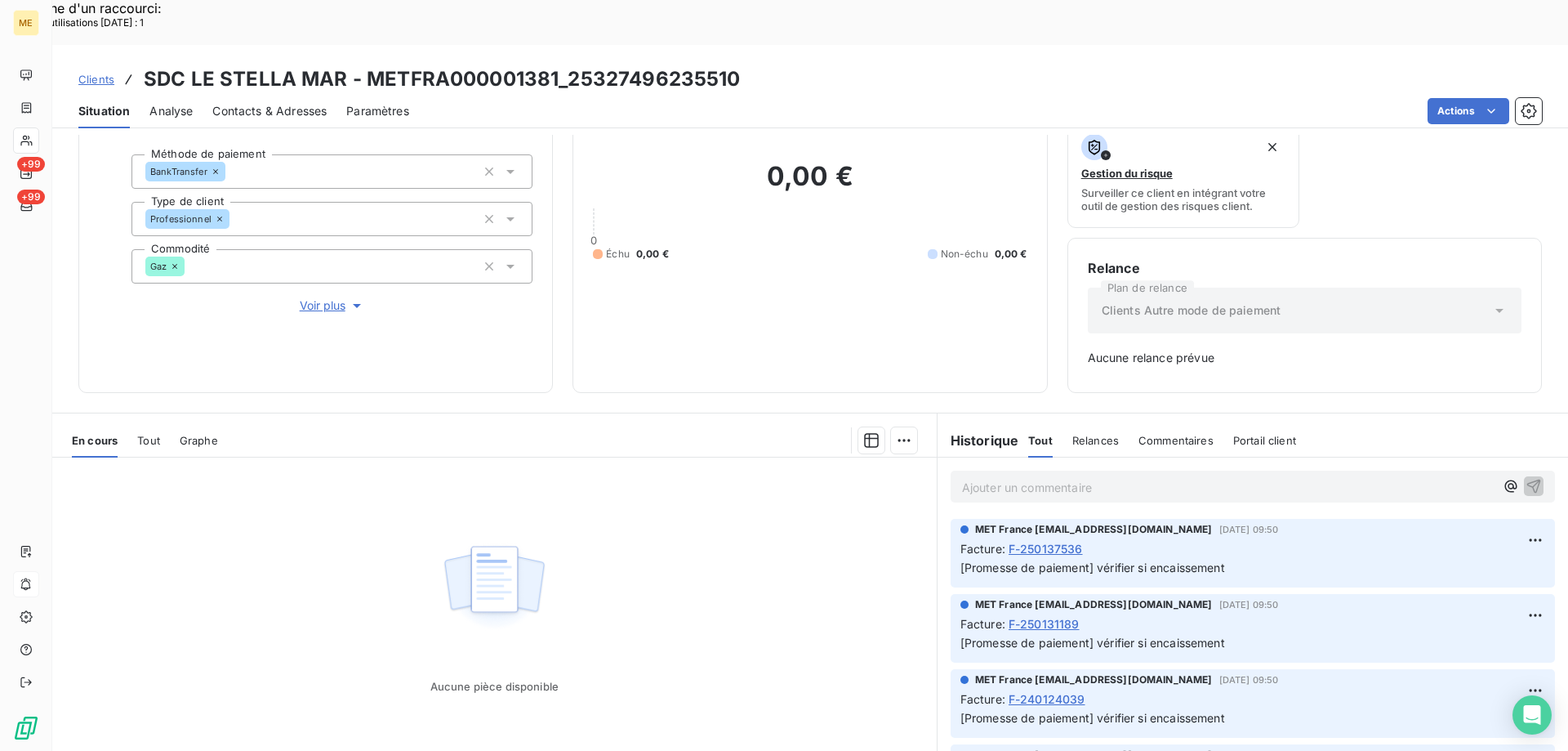
scroll to position [161, 0]
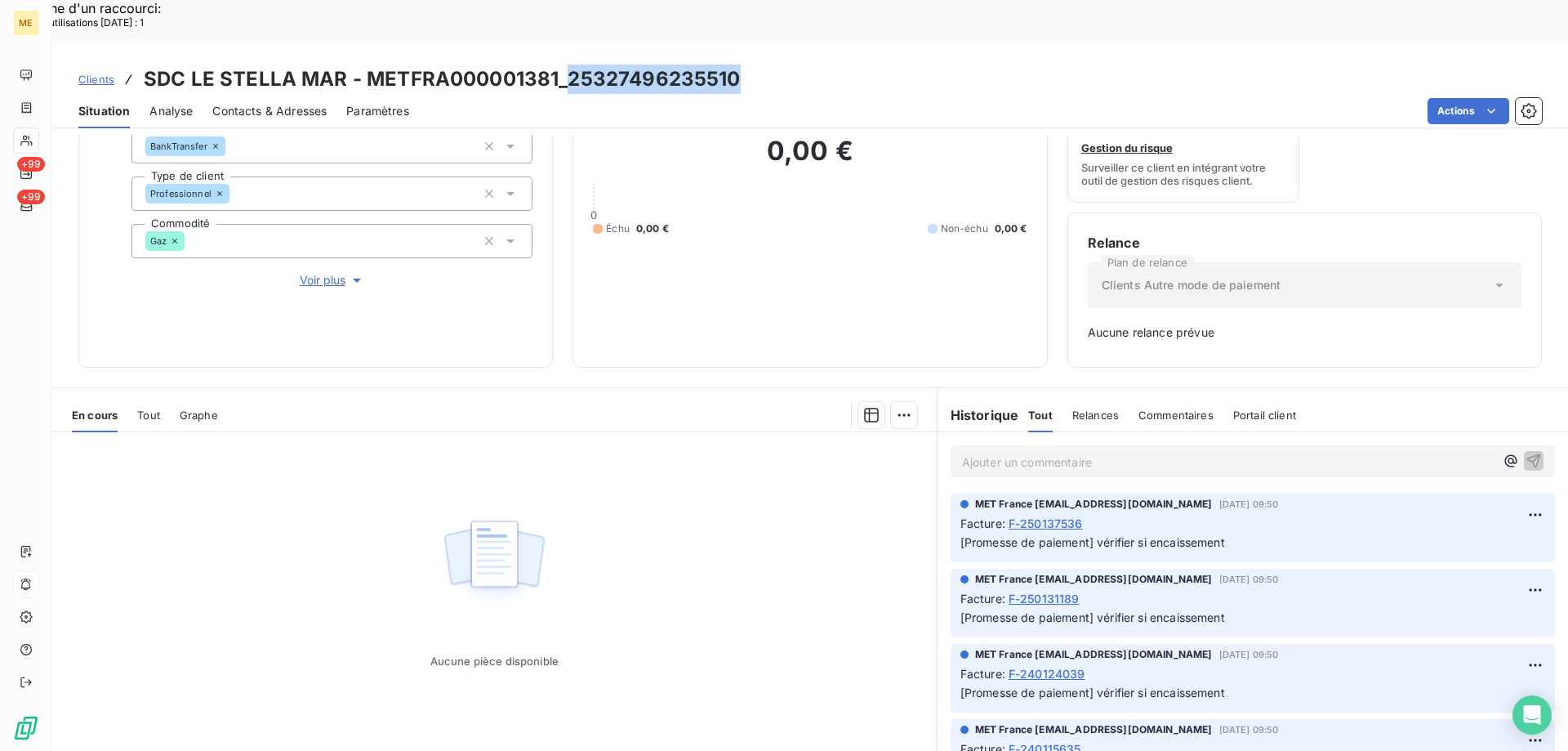
drag, startPoint x: 569, startPoint y: 32, endPoint x: 731, endPoint y: 42, distance: 162.3
click at [731, 65] on h3 "SDC LE STELLA MAR - METFRA000001381_25327496235510" at bounding box center [442, 79] width 597 height 29
click at [31, 200] on span "+99" at bounding box center [31, 197] width 27 height 15
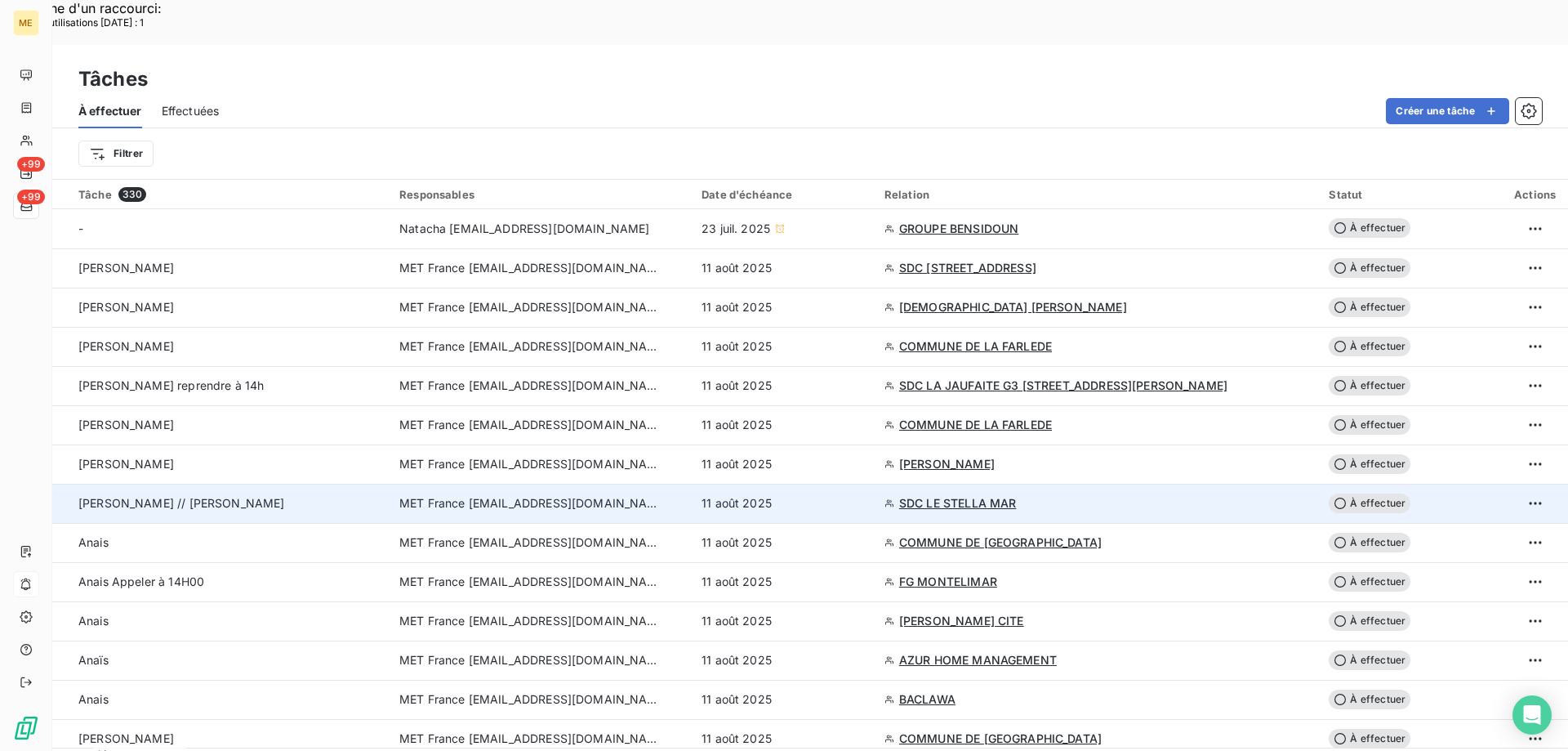
scroll to position [163, 0]
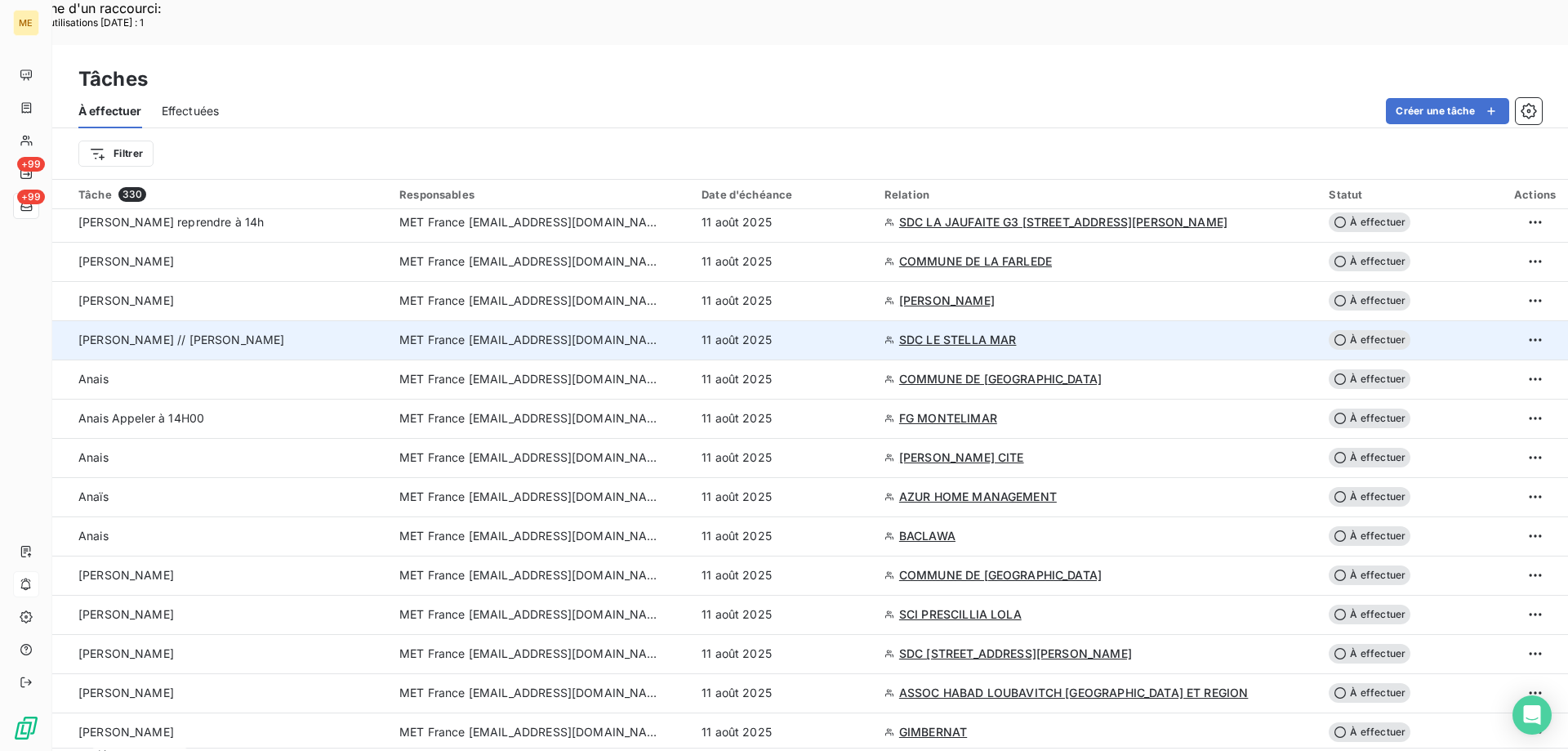
click at [585, 331] on span "MET France [EMAIL_ADDRESS][DOMAIN_NAME]" at bounding box center [530, 340] width 261 height 17
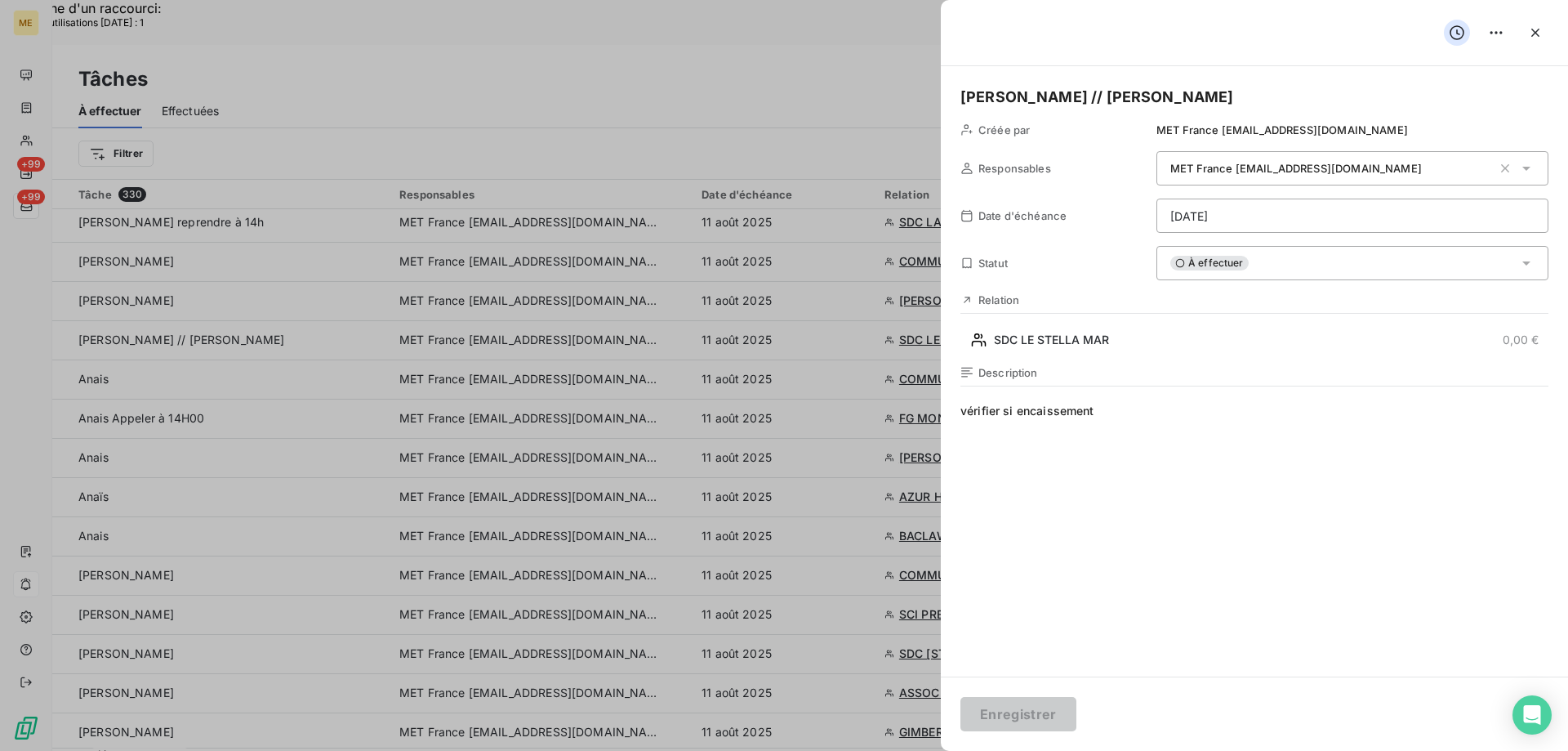
click at [1118, 406] on span "vérifier si encaissement" at bounding box center [1254, 560] width 588 height 314
click at [1015, 722] on button "Enregistrer" at bounding box center [1018, 714] width 116 height 34
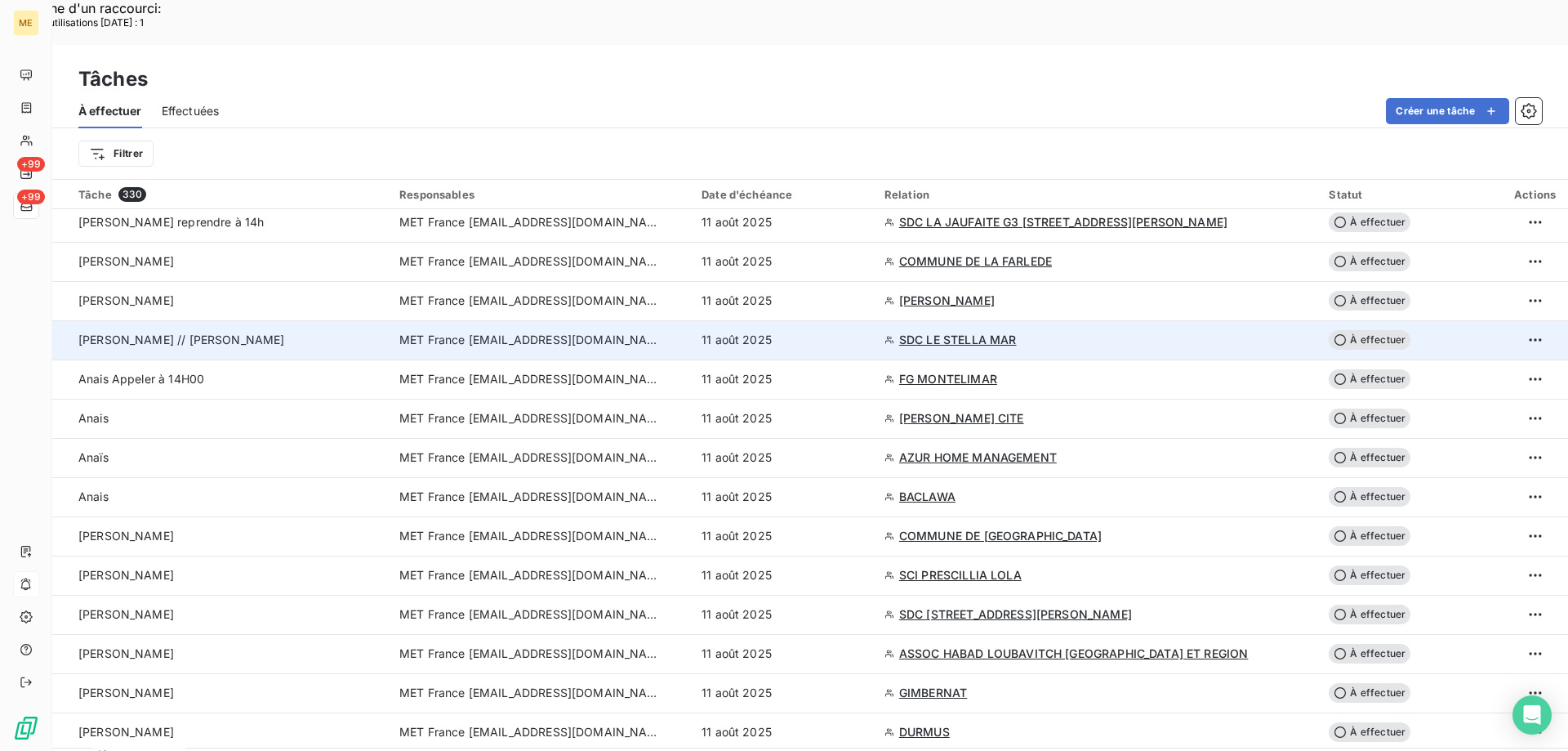
click at [586, 321] on td "MET France [EMAIL_ADDRESS][DOMAIN_NAME]" at bounding box center [540, 340] width 302 height 39
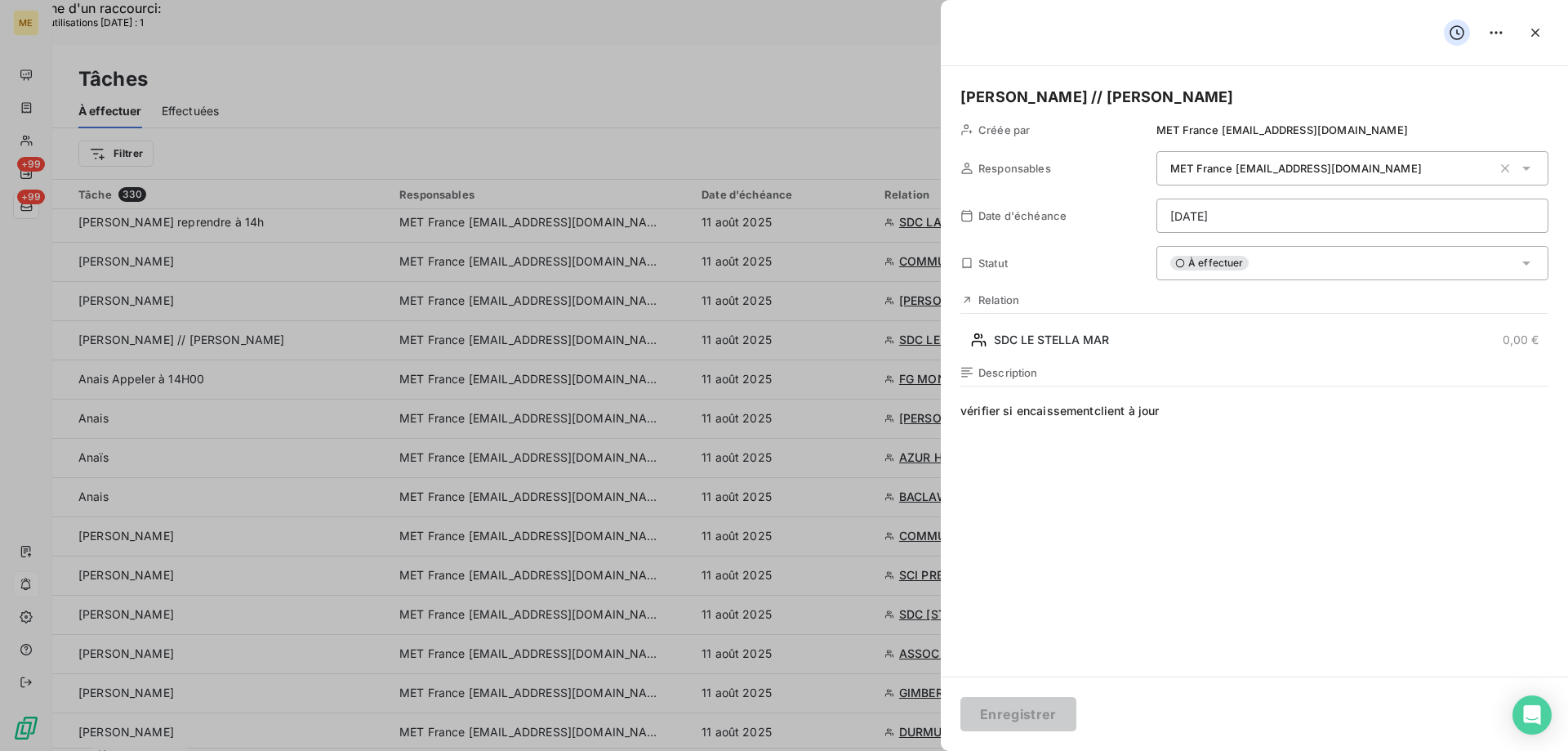
click at [1280, 242] on div "Valérie // sylvain Créée par MET France met-france@recouvrement.met.com Respons…" at bounding box center [1253, 371] width 627 height 610
click at [1280, 261] on div "À effectuer" at bounding box center [1352, 262] width 392 height 34
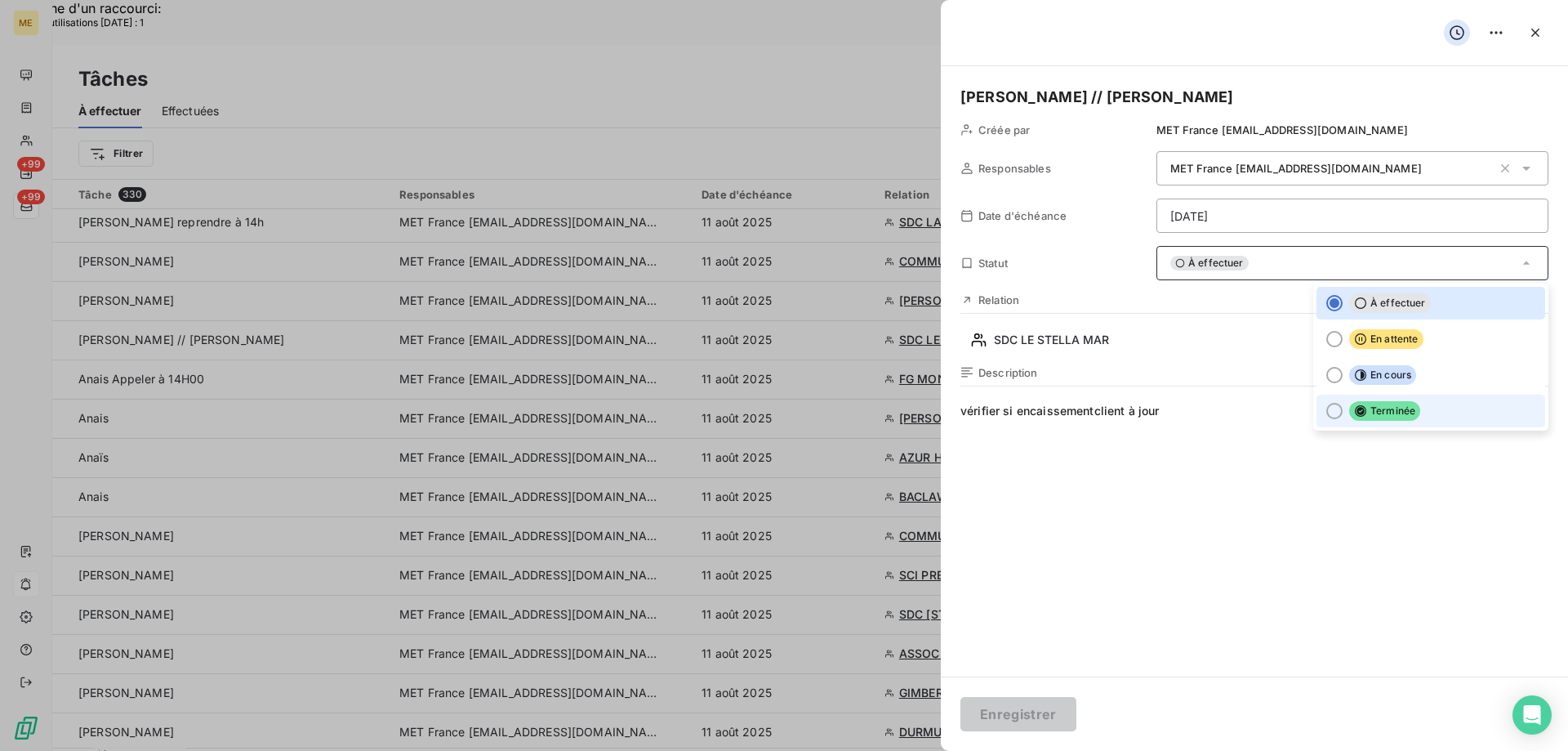
click at [1326, 414] on div at bounding box center [1334, 411] width 17 height 17
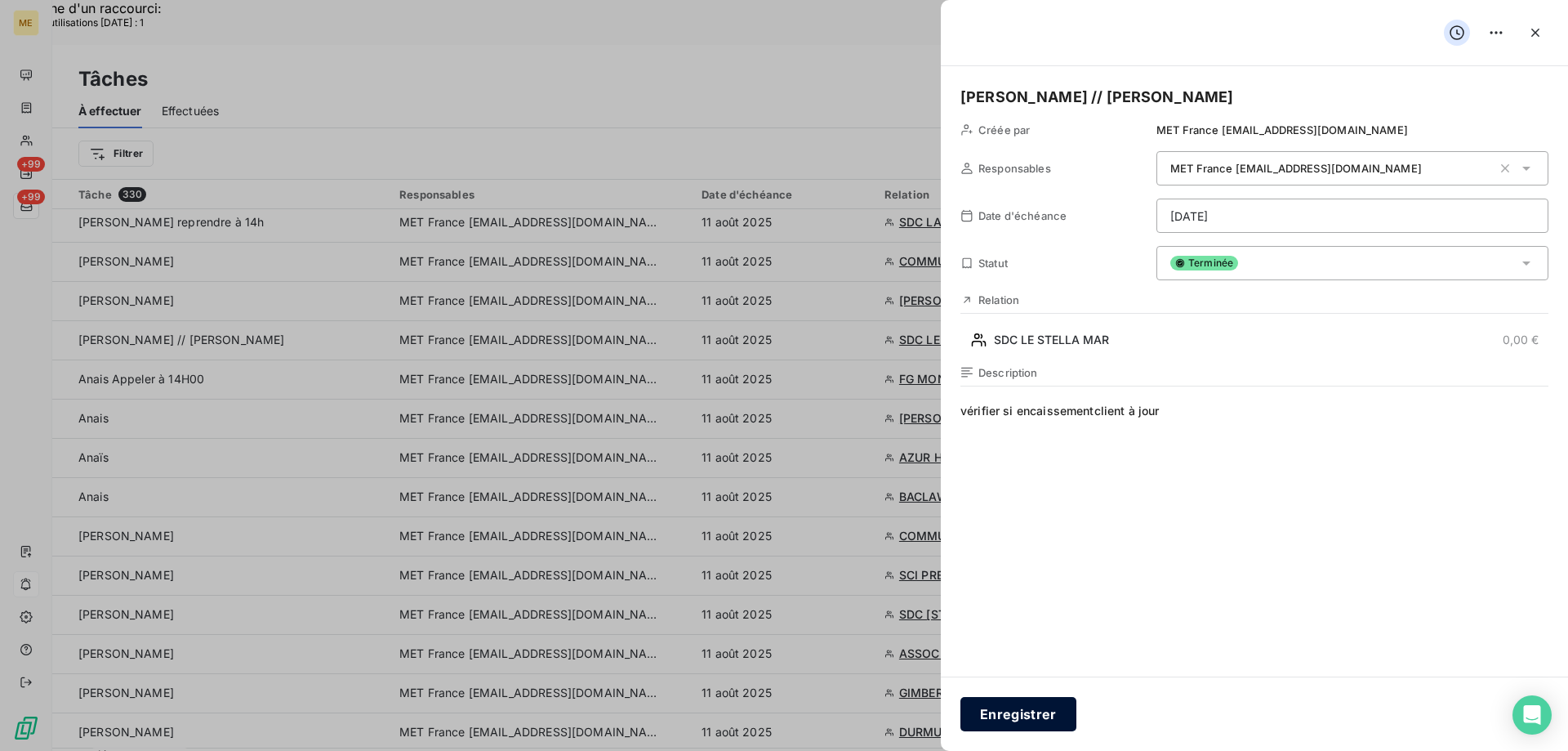
click at [1047, 727] on button "Enregistrer" at bounding box center [1018, 714] width 116 height 34
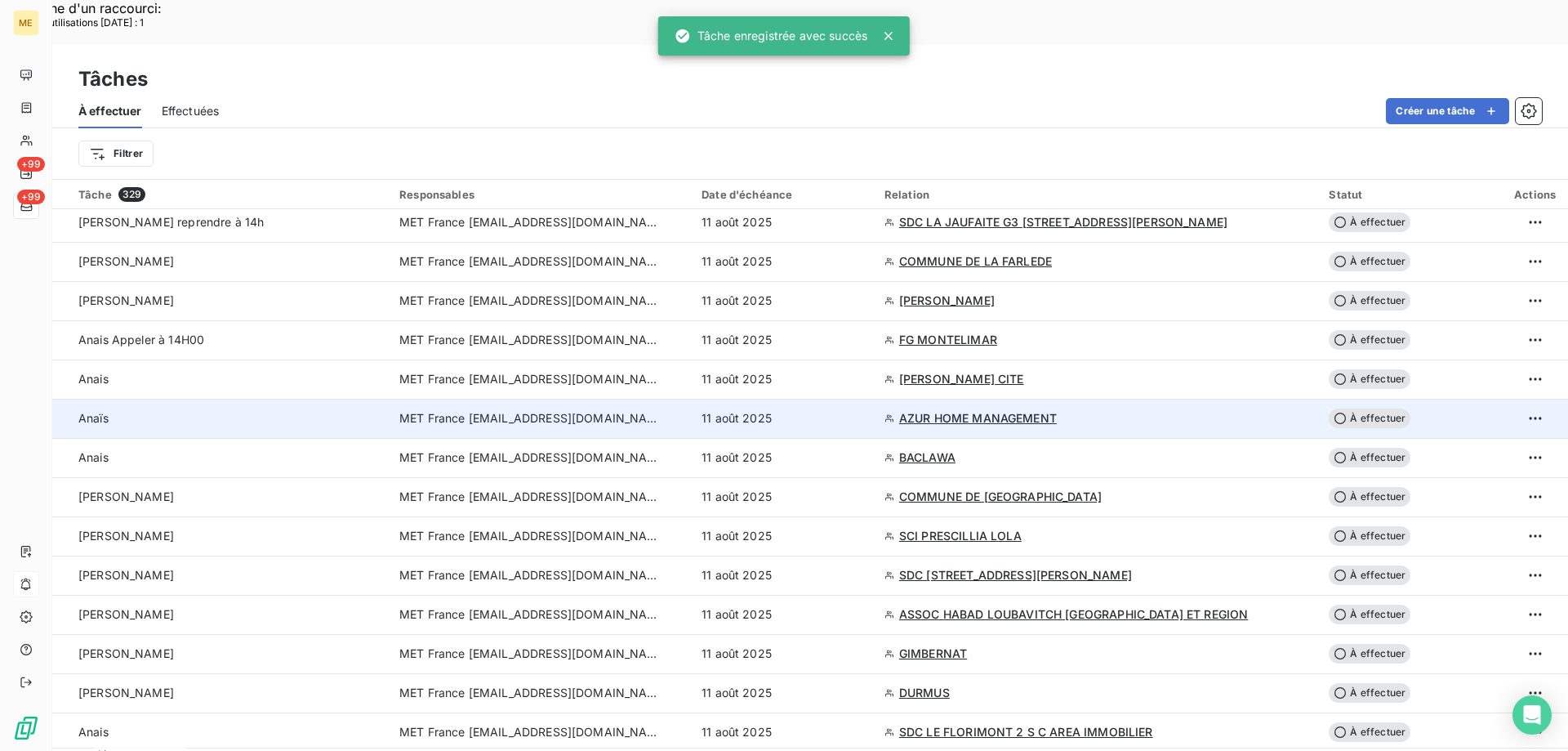
scroll to position [245, 0]
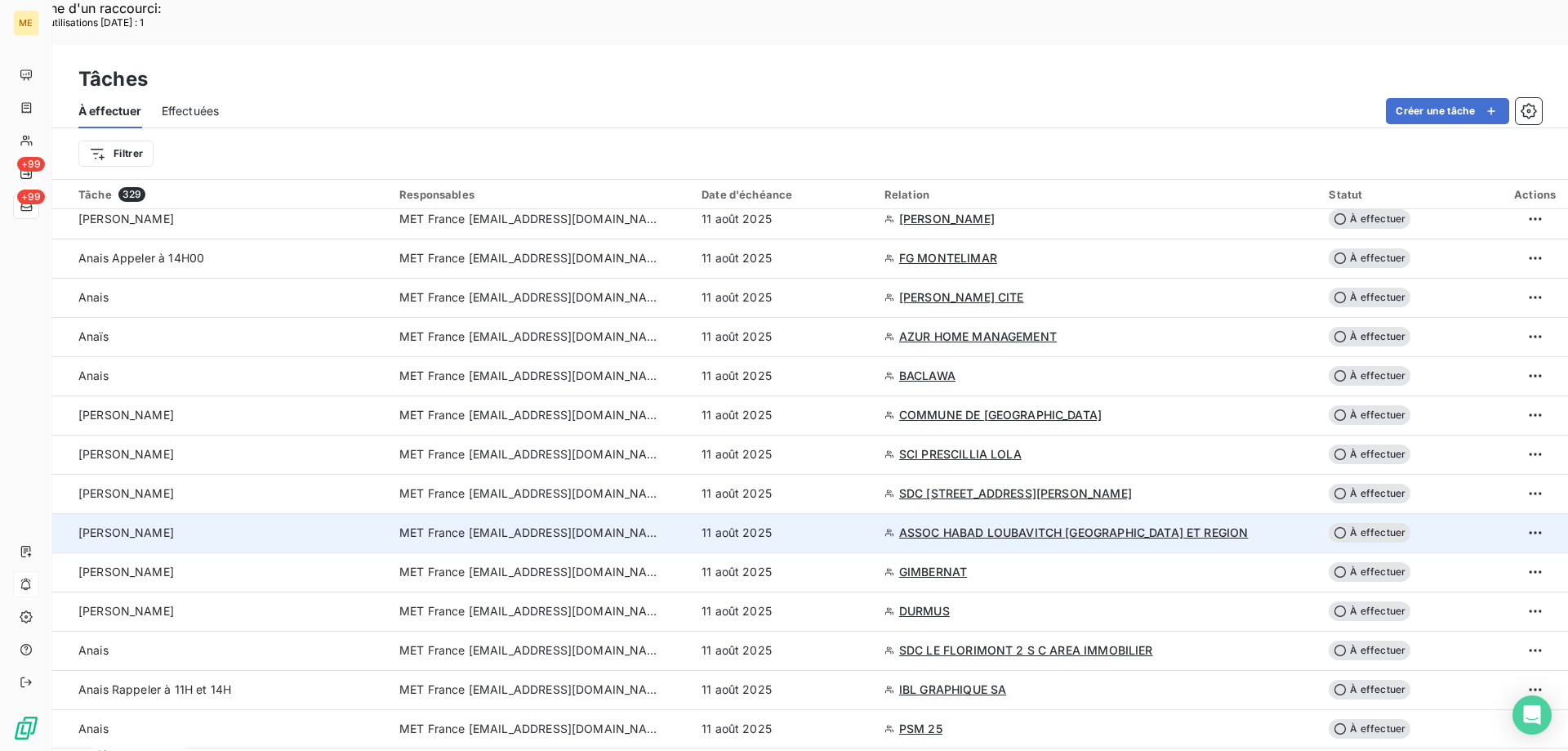
click at [519, 513] on td "MET France [EMAIL_ADDRESS][DOMAIN_NAME]" at bounding box center [540, 532] width 302 height 39
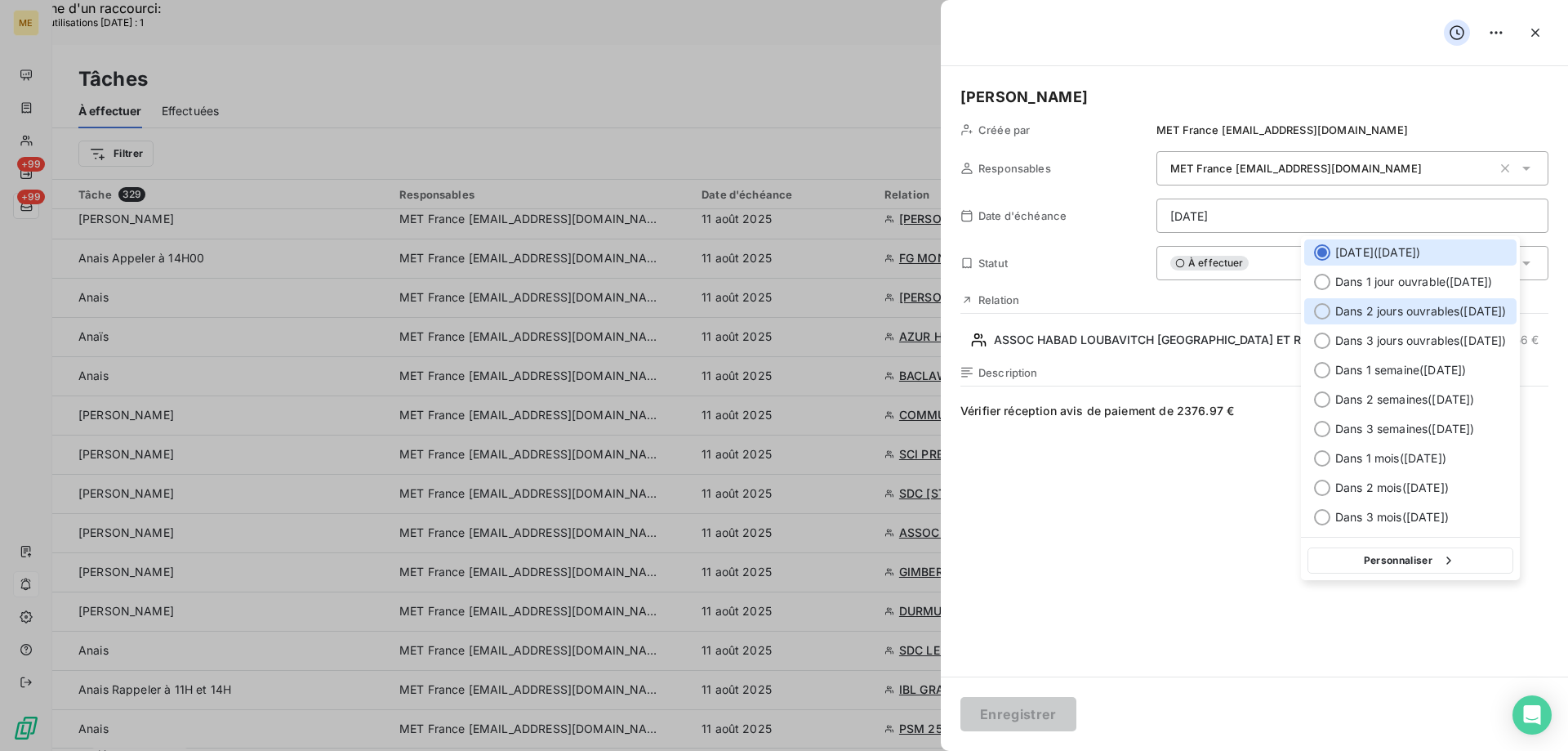
click at [1321, 308] on div at bounding box center [1322, 311] width 17 height 17
type input "13/08/2025"
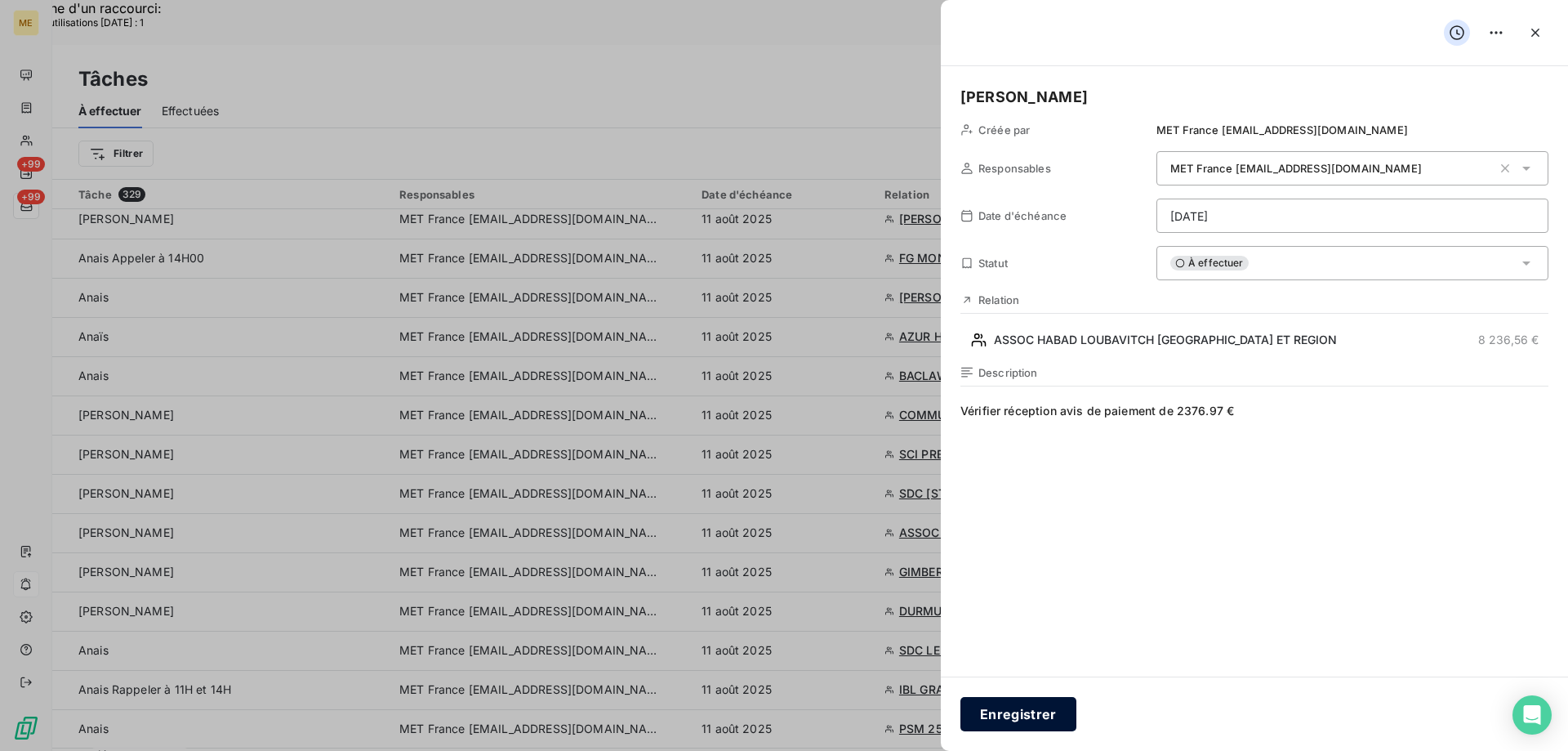
click at [1022, 718] on button "Enregistrer" at bounding box center [1018, 714] width 116 height 34
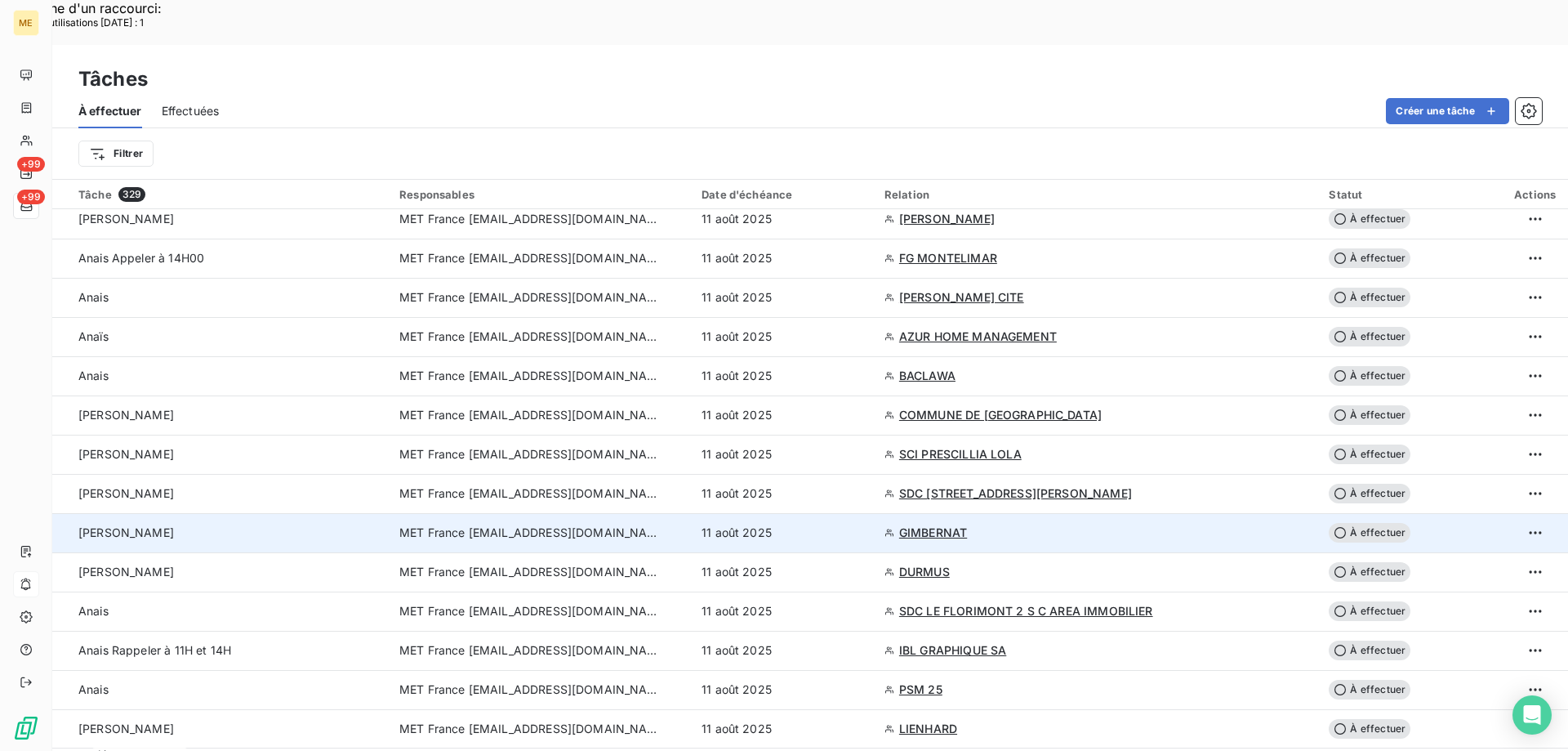
click at [568, 513] on td "MET France [EMAIL_ADDRESS][DOMAIN_NAME]" at bounding box center [540, 532] width 302 height 39
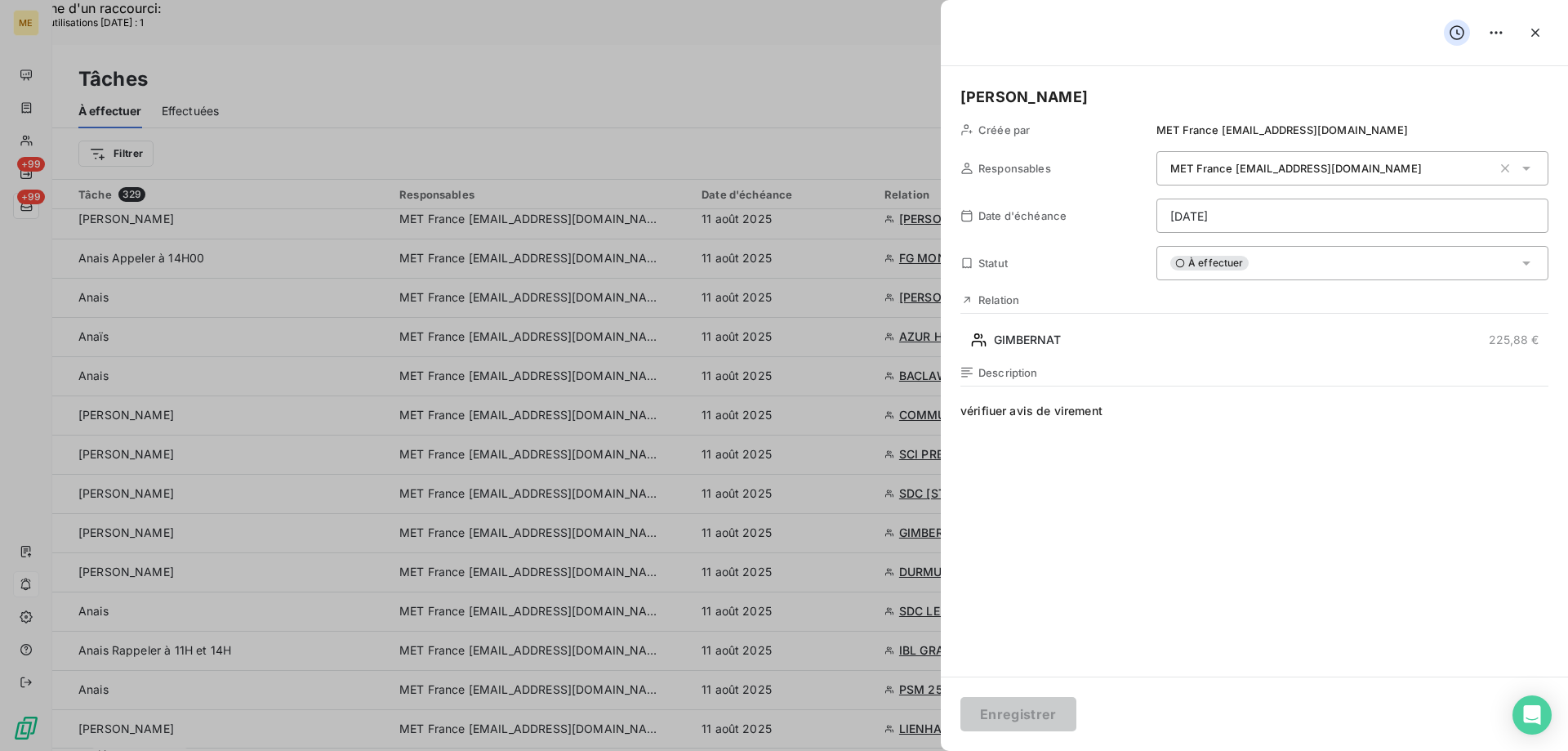
click at [998, 410] on span "vérifiuer avis de virement" at bounding box center [1254, 560] width 588 height 314
click at [1026, 715] on button "Enregistrer" at bounding box center [1018, 714] width 116 height 34
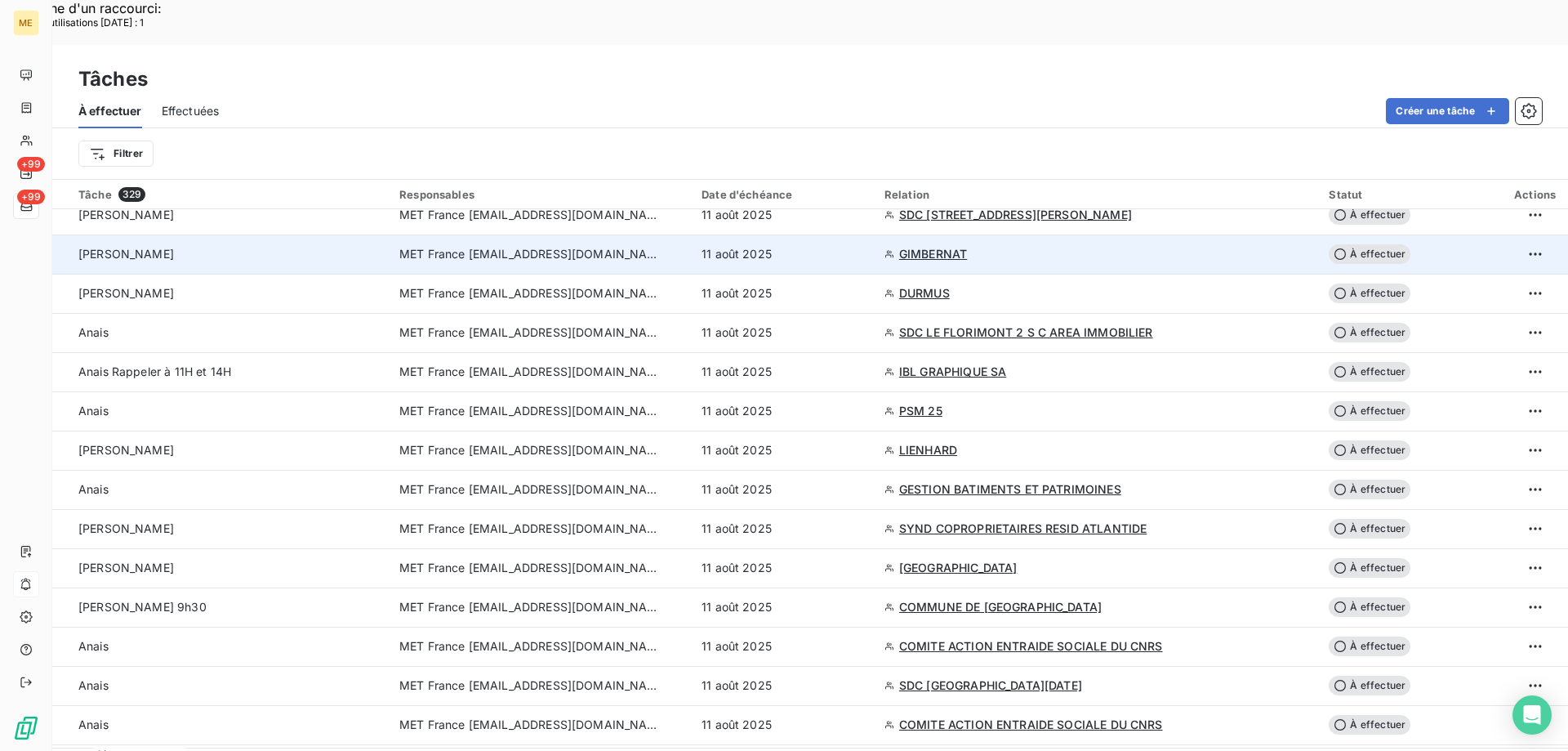
scroll to position [490, 0]
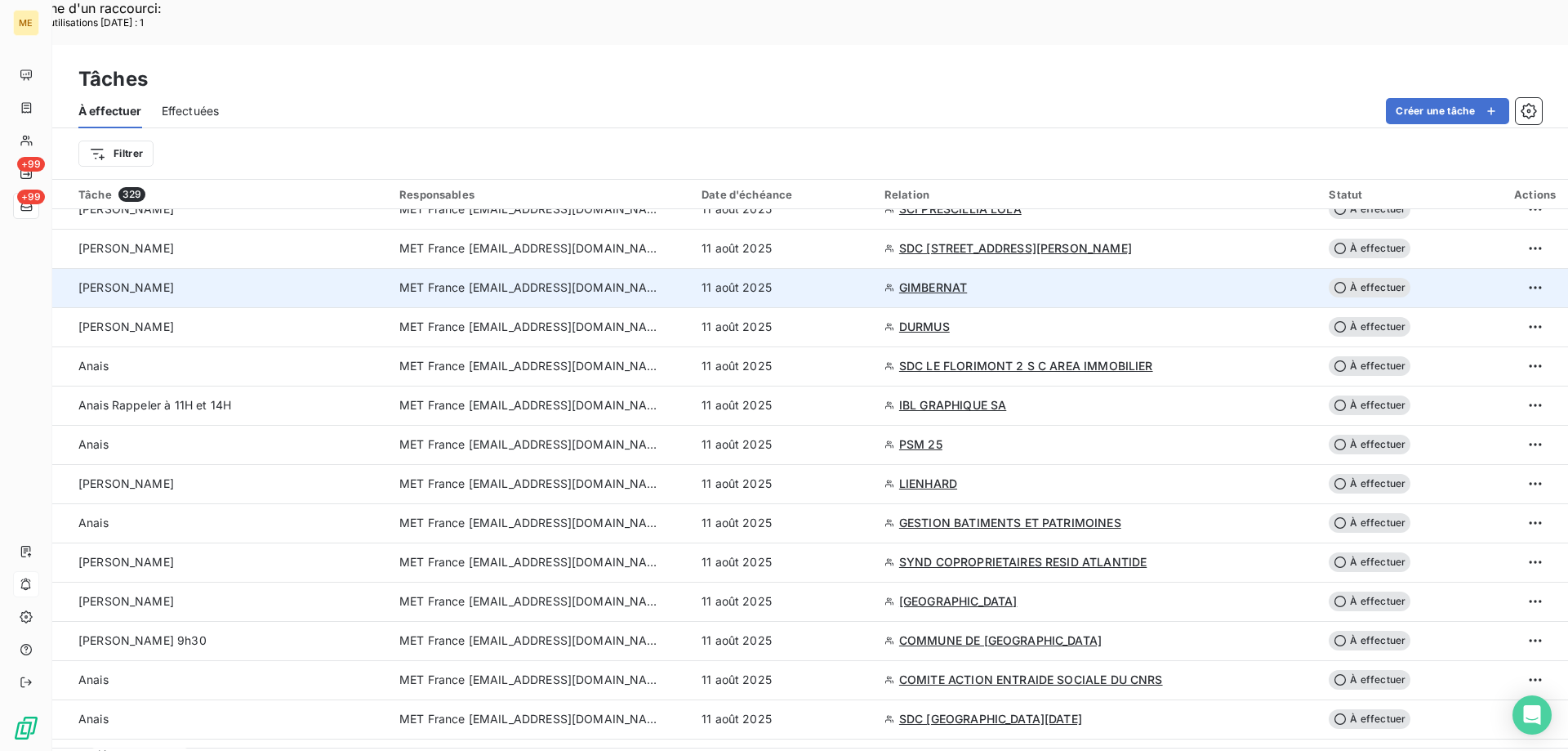
click at [549, 280] on span "MET France [EMAIL_ADDRESS][DOMAIN_NAME]" at bounding box center [530, 288] width 261 height 17
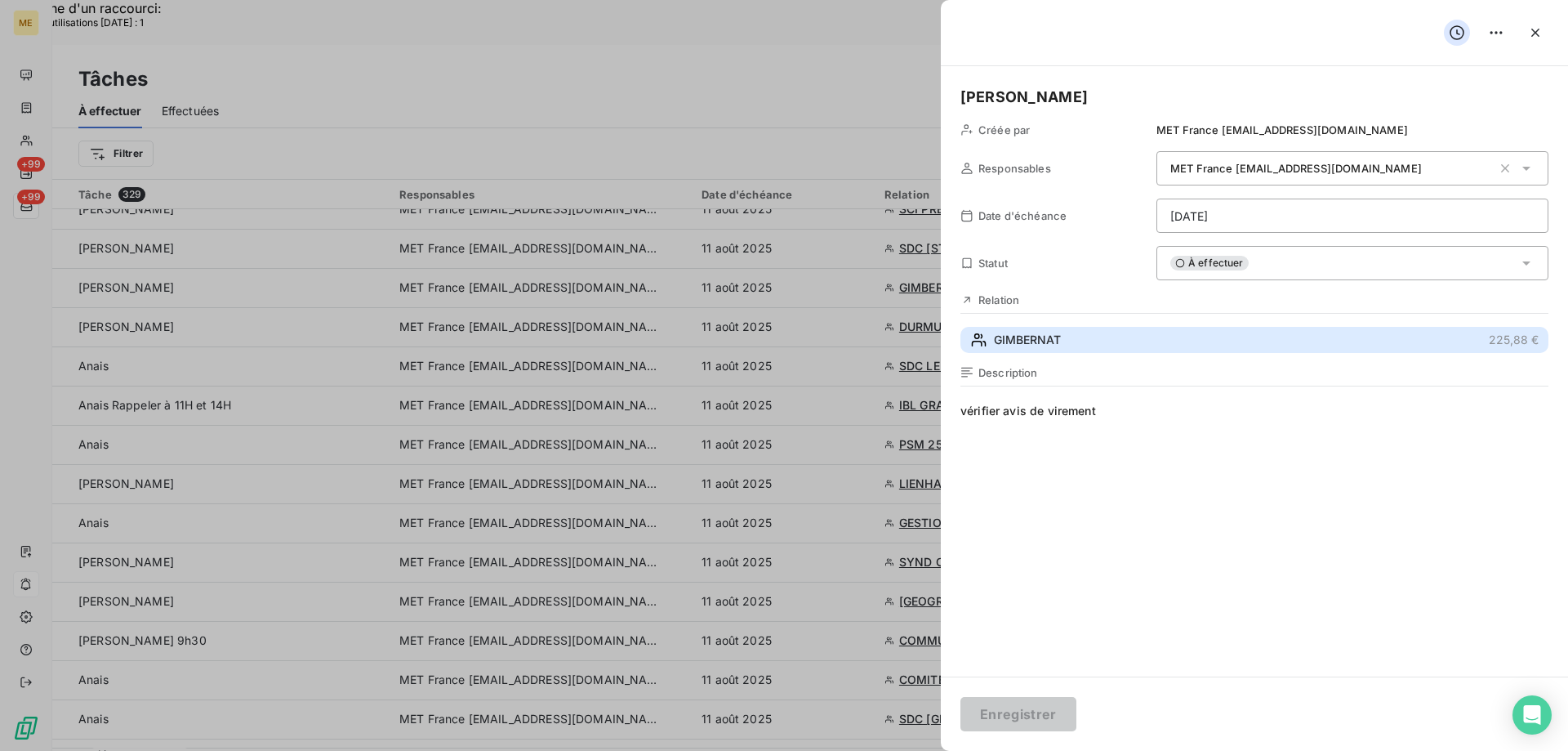
click at [1004, 336] on span "GIMBERNAT" at bounding box center [1027, 340] width 67 height 17
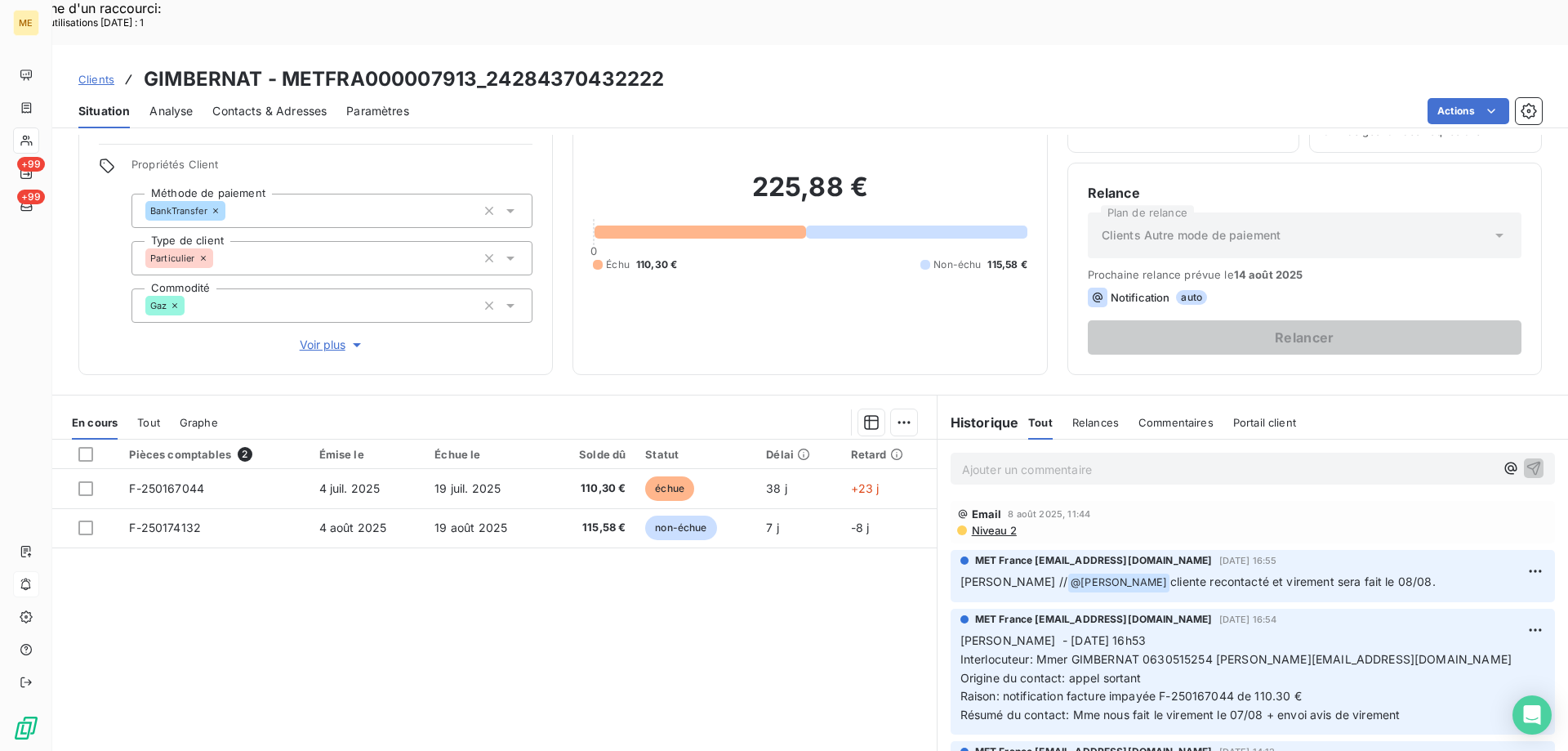
scroll to position [104, 0]
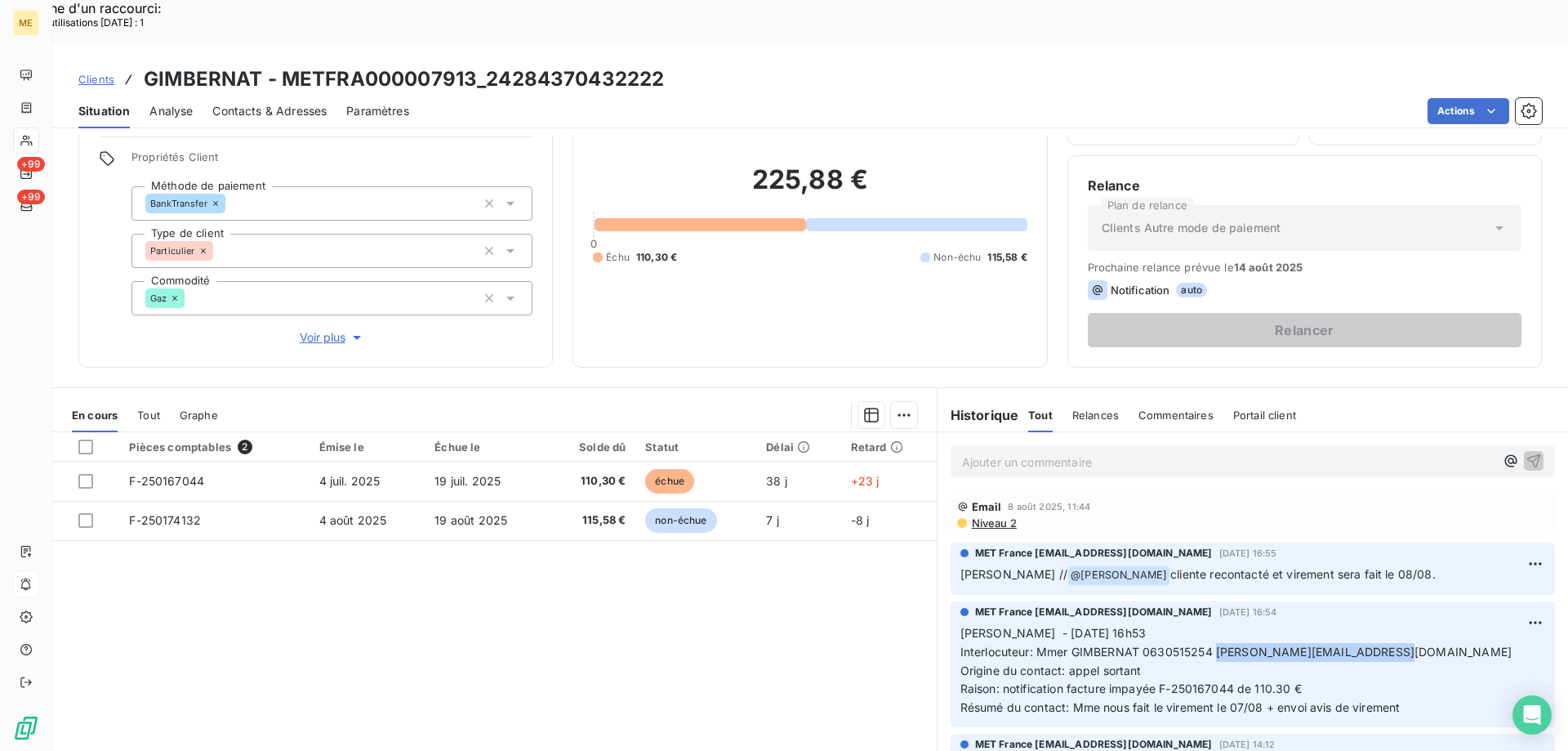
drag, startPoint x: 1209, startPoint y: 610, endPoint x: 1418, endPoint y: 616, distance: 209.1
click at [1418, 624] on p "Sylvain - 07/08/2025 - 16h53 Interlocuteur: Mmer GIMBERNAT 0630515254 MONIQUE.G…" at bounding box center [1253, 671] width 584 height 93
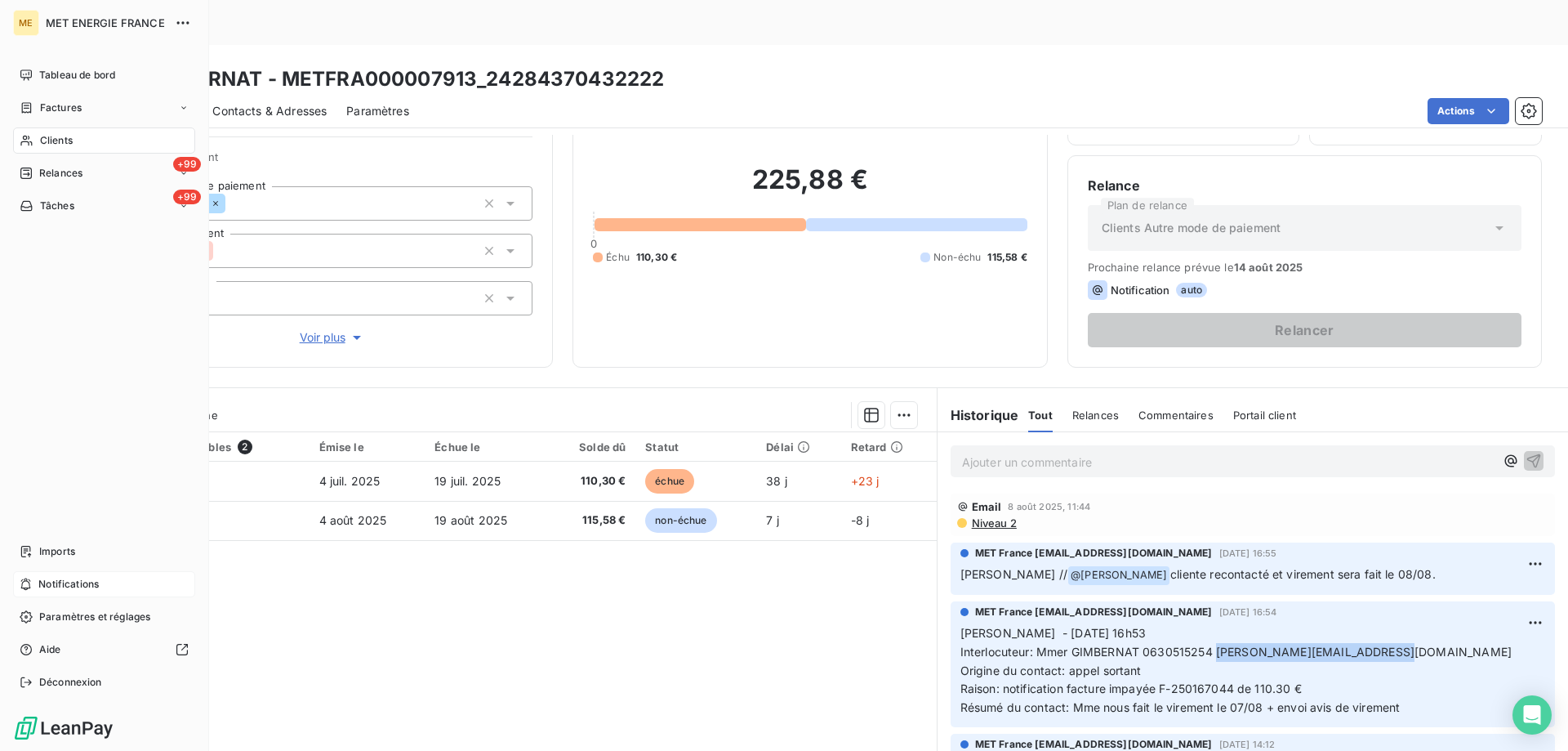
drag, startPoint x: 40, startPoint y: 197, endPoint x: 130, endPoint y: 247, distance: 103.0
click at [40, 197] on div "+99 Tâches" at bounding box center [104, 206] width 182 height 26
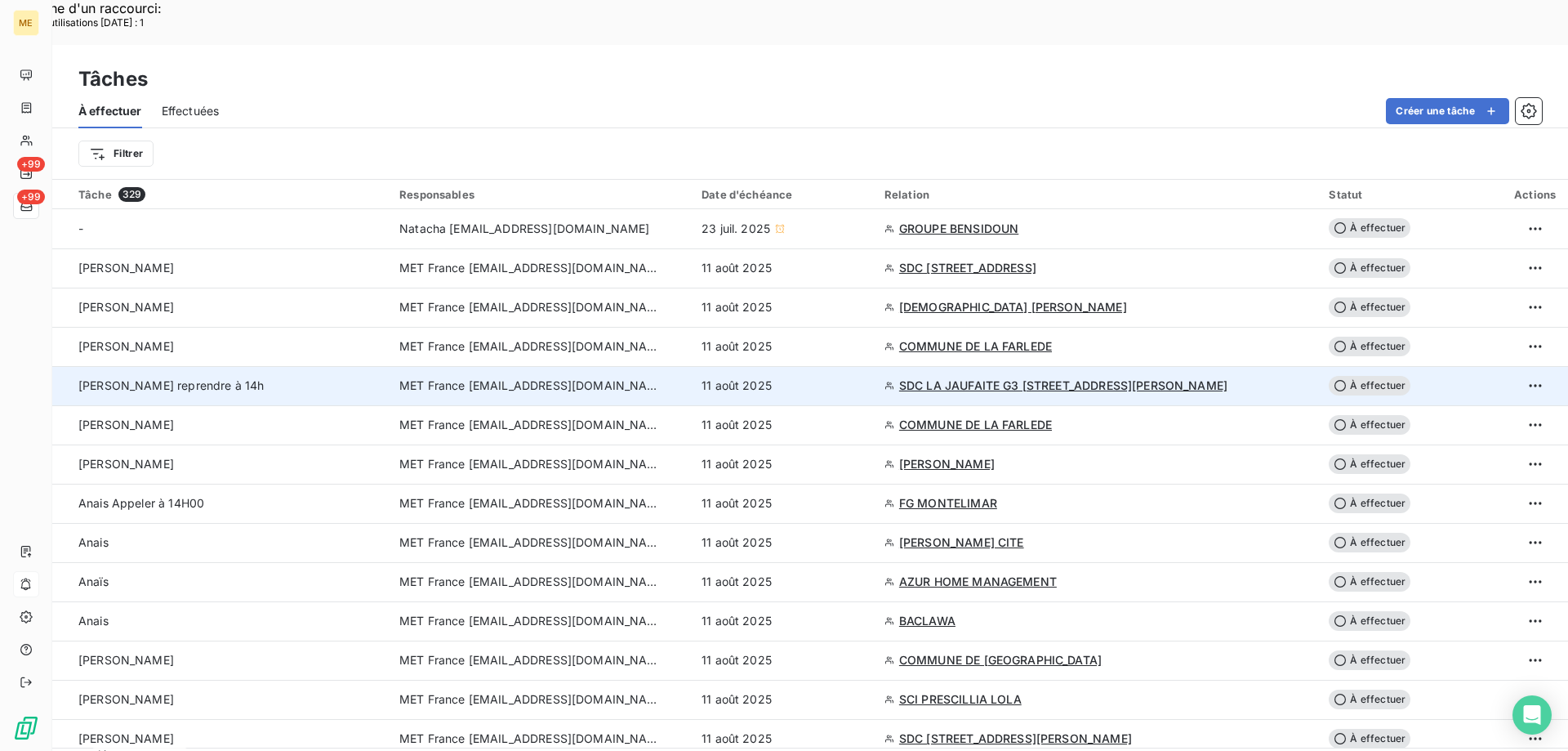
scroll to position [163, 0]
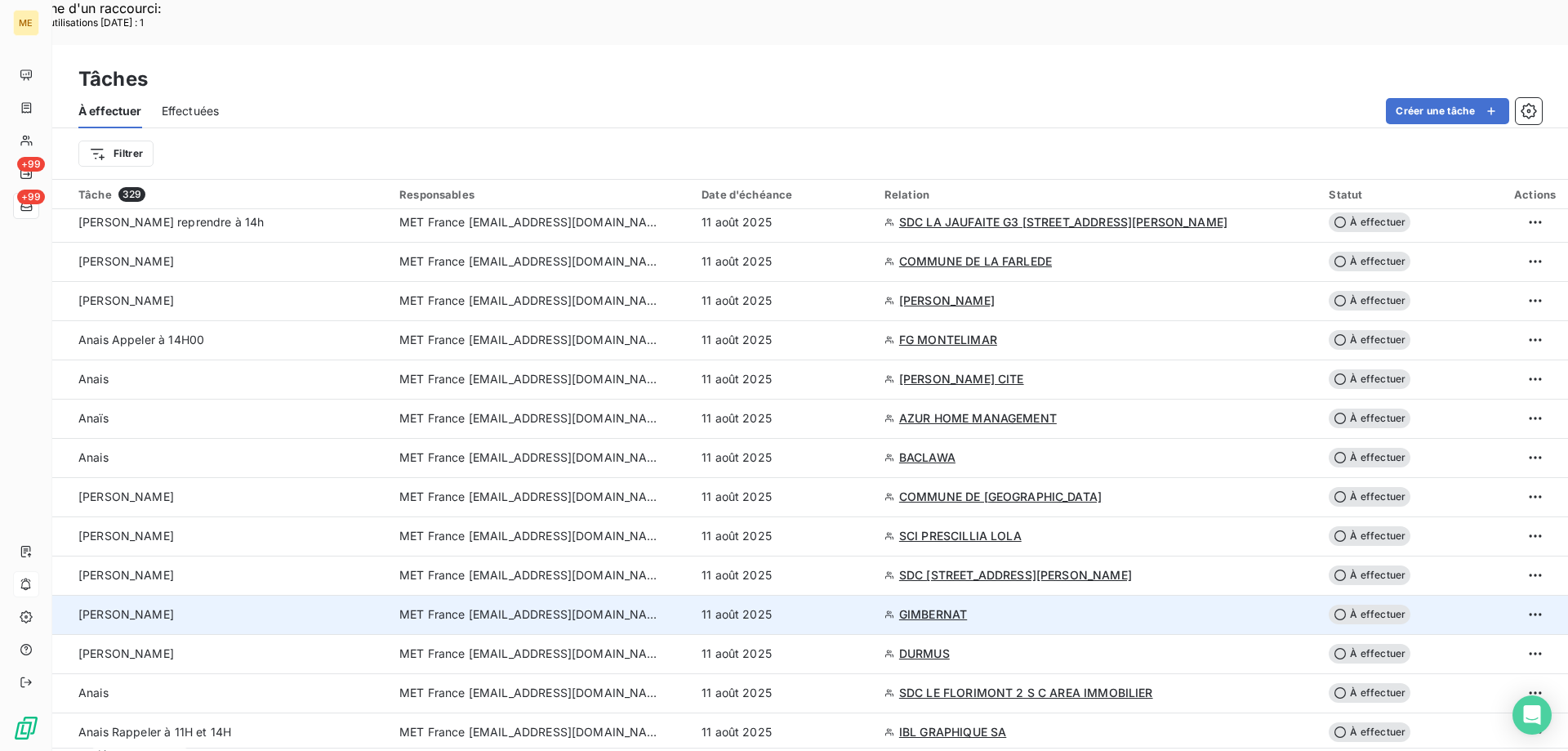
click at [752, 594] on td "11 août 2025" at bounding box center [783, 614] width 183 height 39
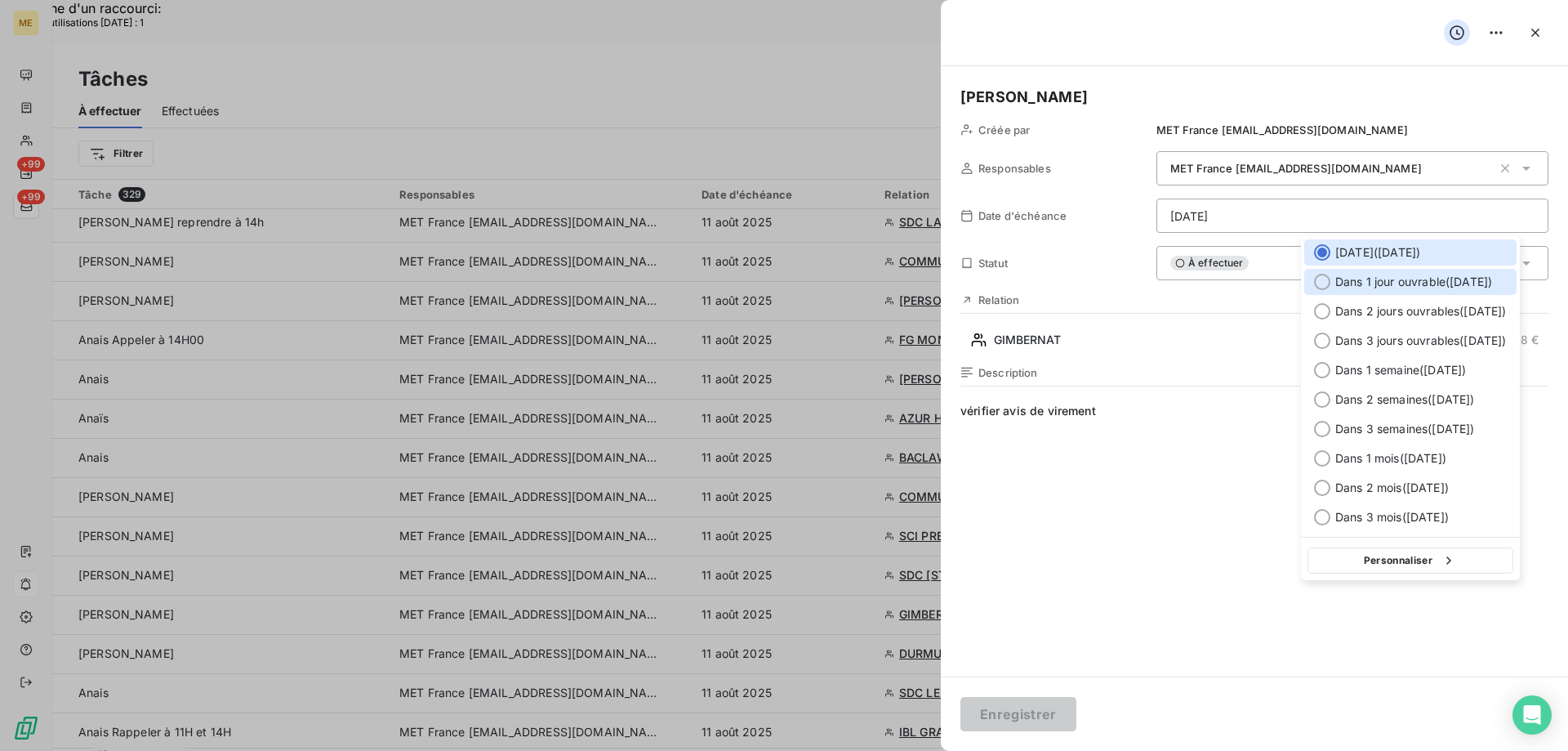
click at [1323, 281] on div at bounding box center [1322, 282] width 17 height 17
type input "12/08/2025"
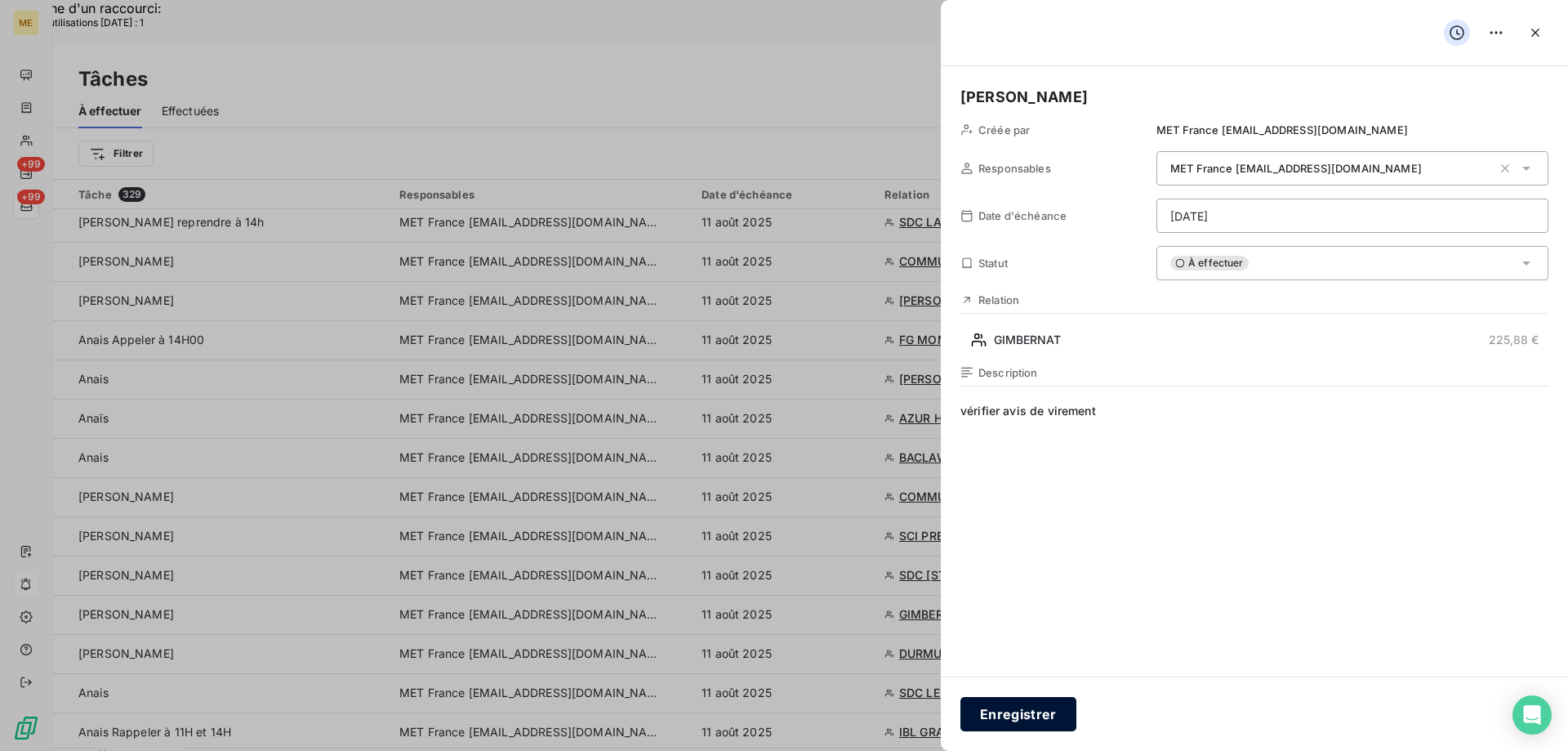
click at [985, 728] on button "Enregistrer" at bounding box center [1018, 714] width 116 height 34
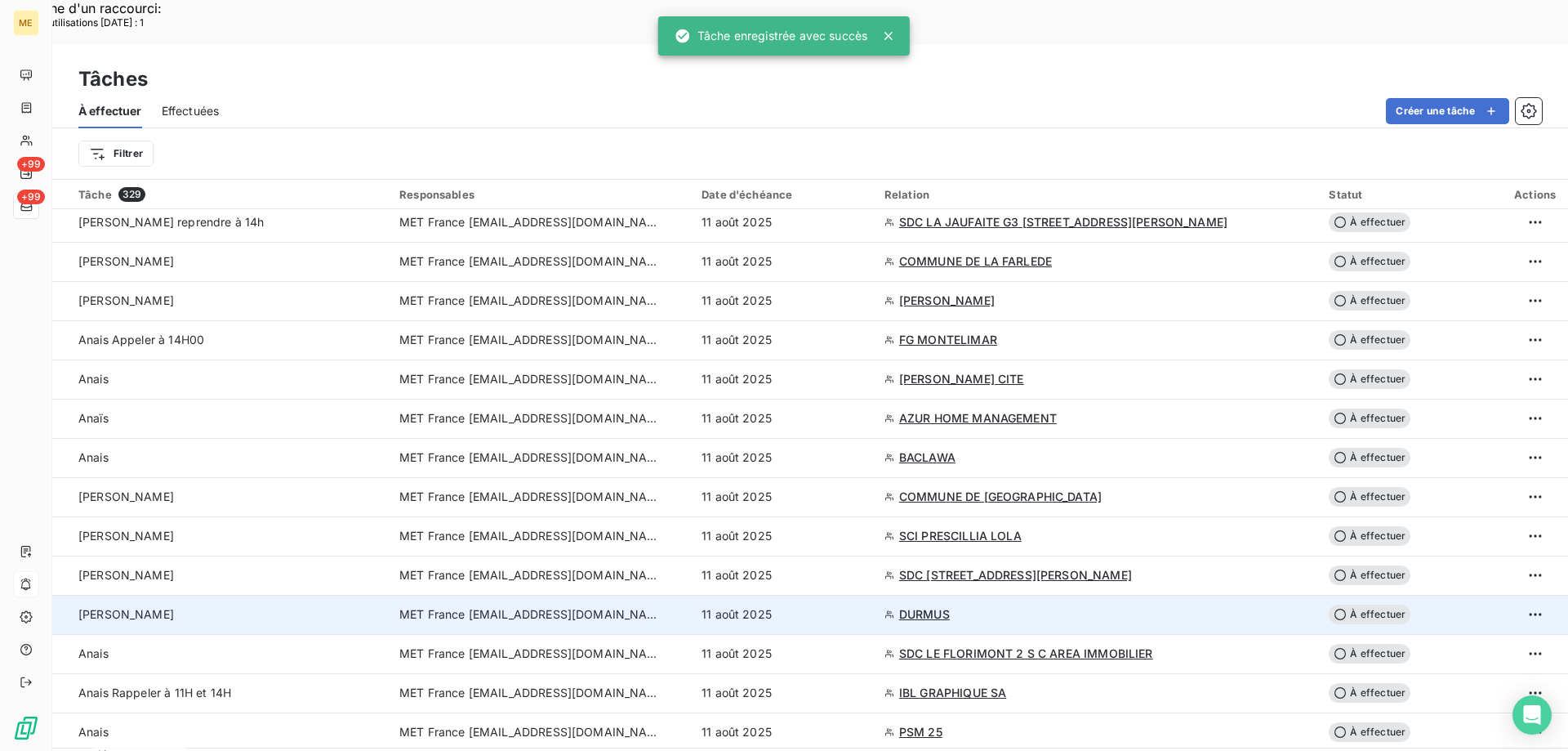
click at [642, 594] on td "MET France [EMAIL_ADDRESS][DOMAIN_NAME]" at bounding box center [540, 614] width 302 height 39
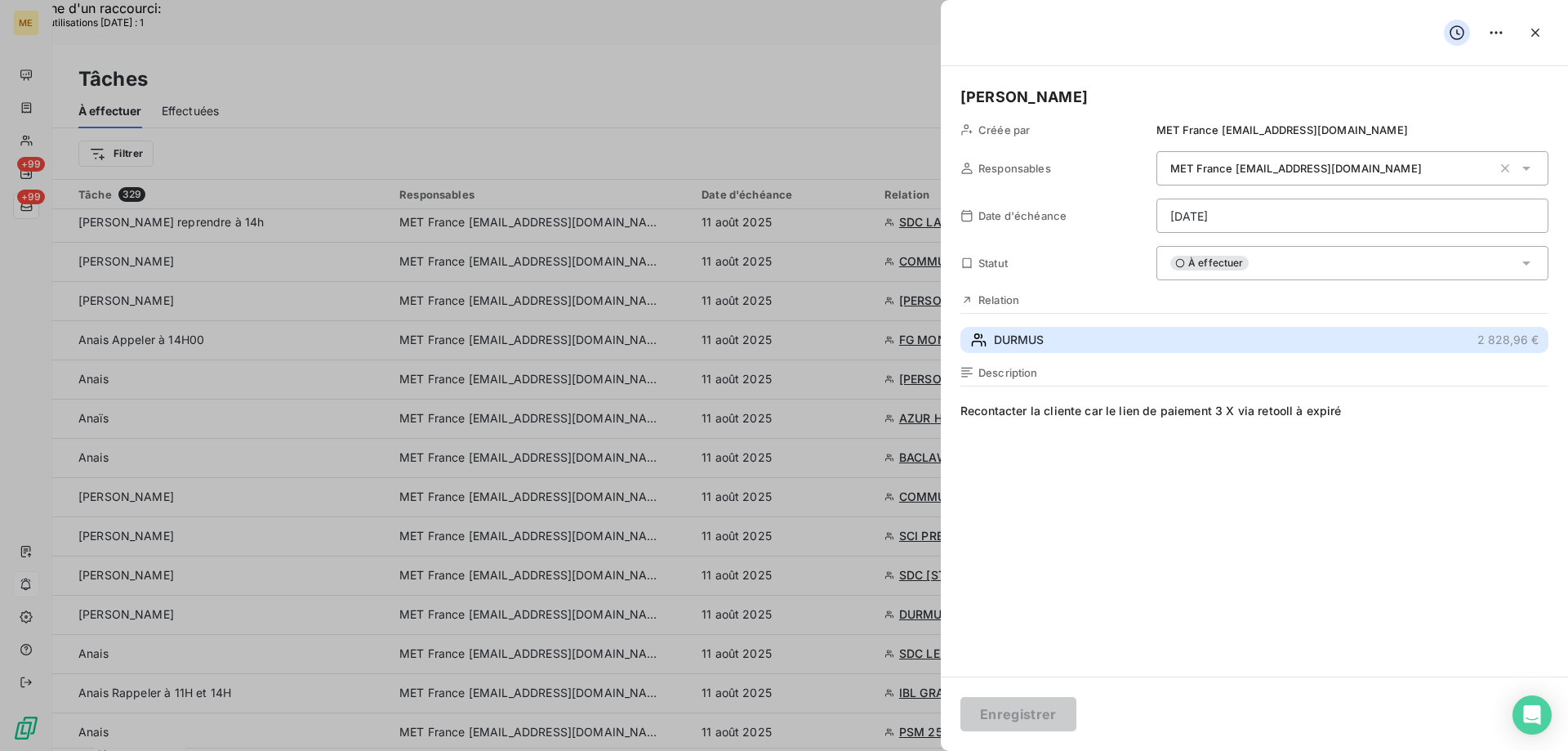
click at [1010, 347] on span "DURMUS" at bounding box center [1019, 340] width 50 height 17
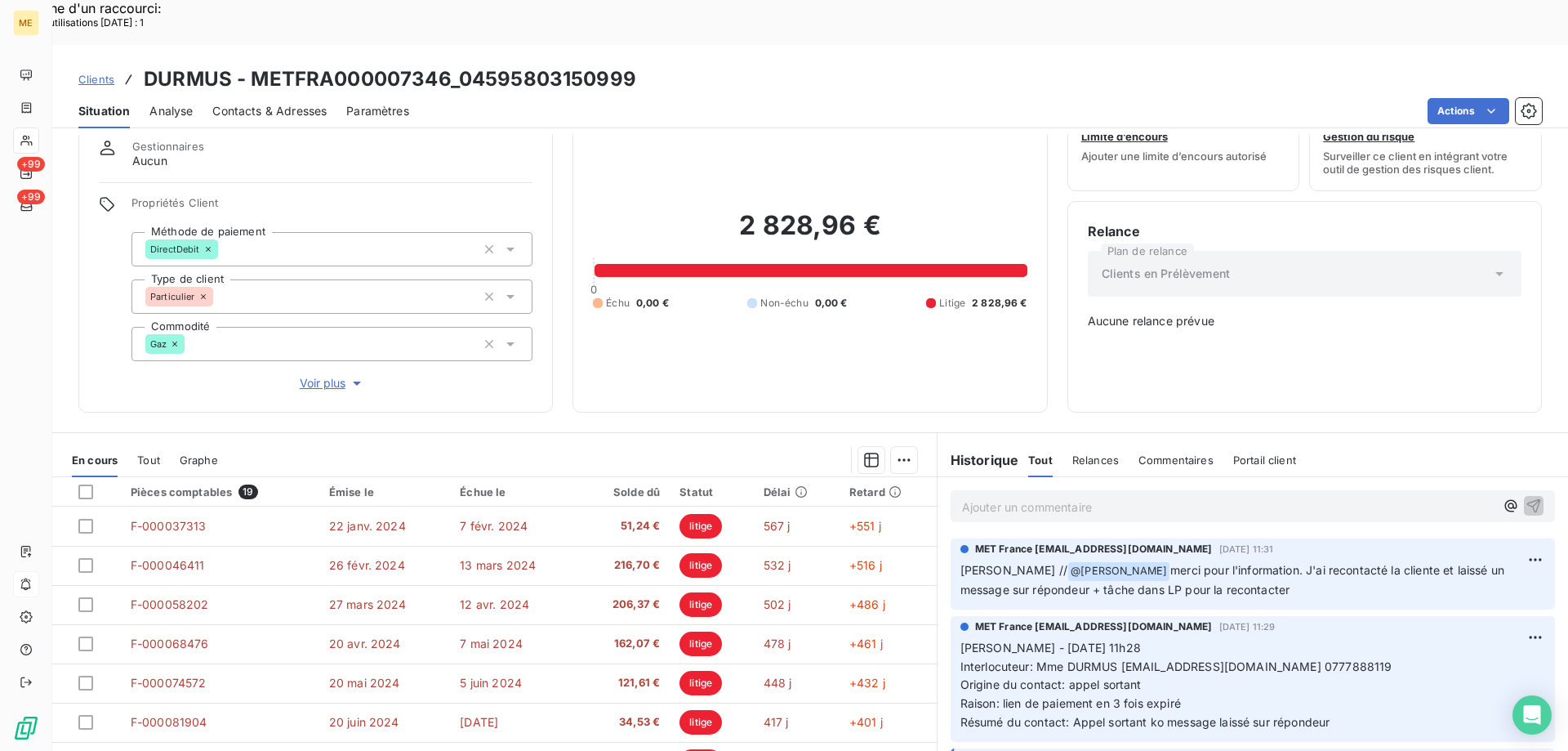
scroll to position [92, 0]
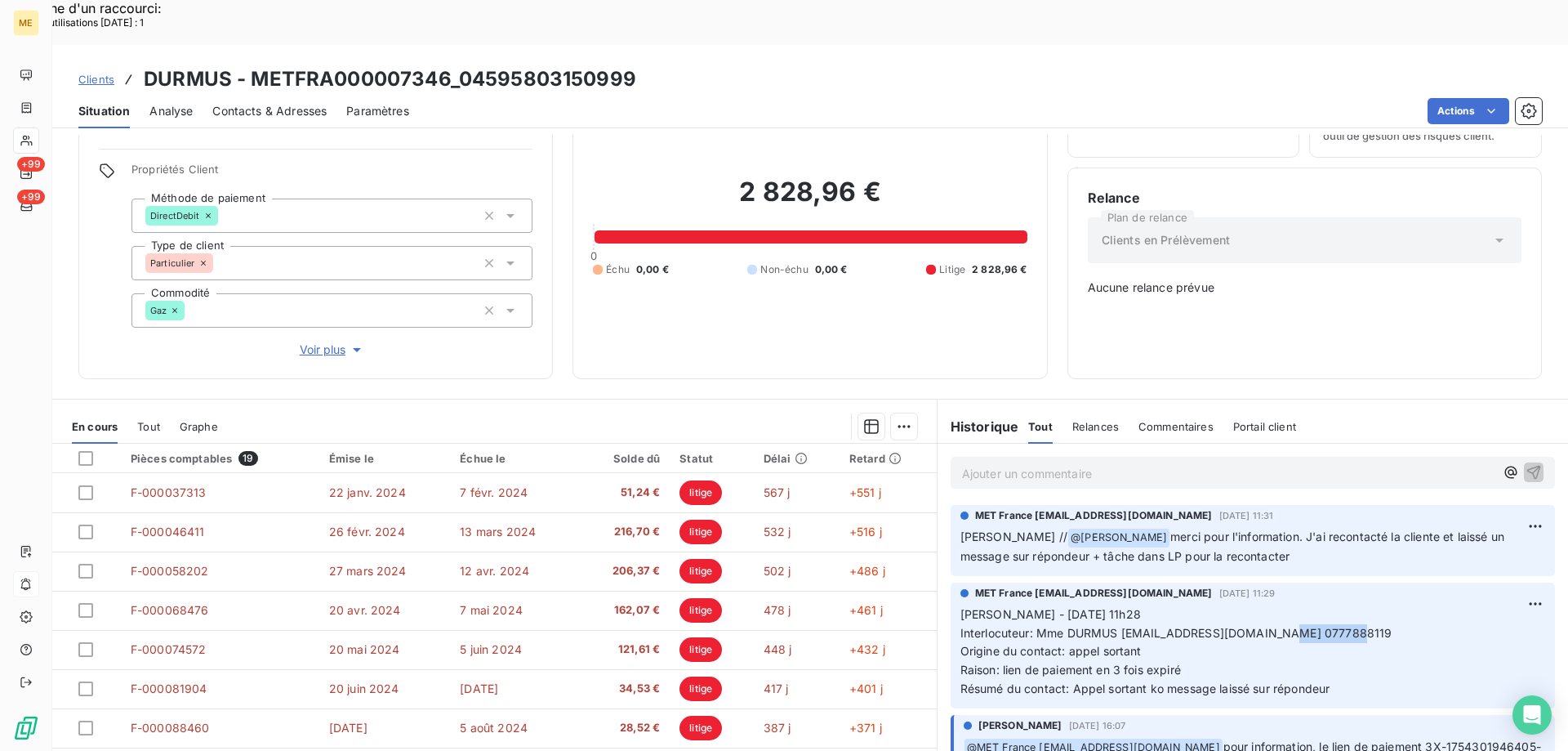
drag, startPoint x: 1278, startPoint y: 576, endPoint x: 1352, endPoint y: 574, distance: 74.0
click at [1352, 605] on p "Sylvain - 08/08/2025 - 11h28 Interlocuteur: Mme DURMUS gharbimaryam77@gmail.com…" at bounding box center [1253, 652] width 584 height 93
drag, startPoint x: 252, startPoint y: 33, endPoint x: 452, endPoint y: 42, distance: 200.2
click at [452, 65] on h3 "DURMUS - METFRA000007346_04595803150999" at bounding box center [390, 79] width 493 height 29
drag, startPoint x: 1278, startPoint y: 579, endPoint x: 1346, endPoint y: 584, distance: 68.2
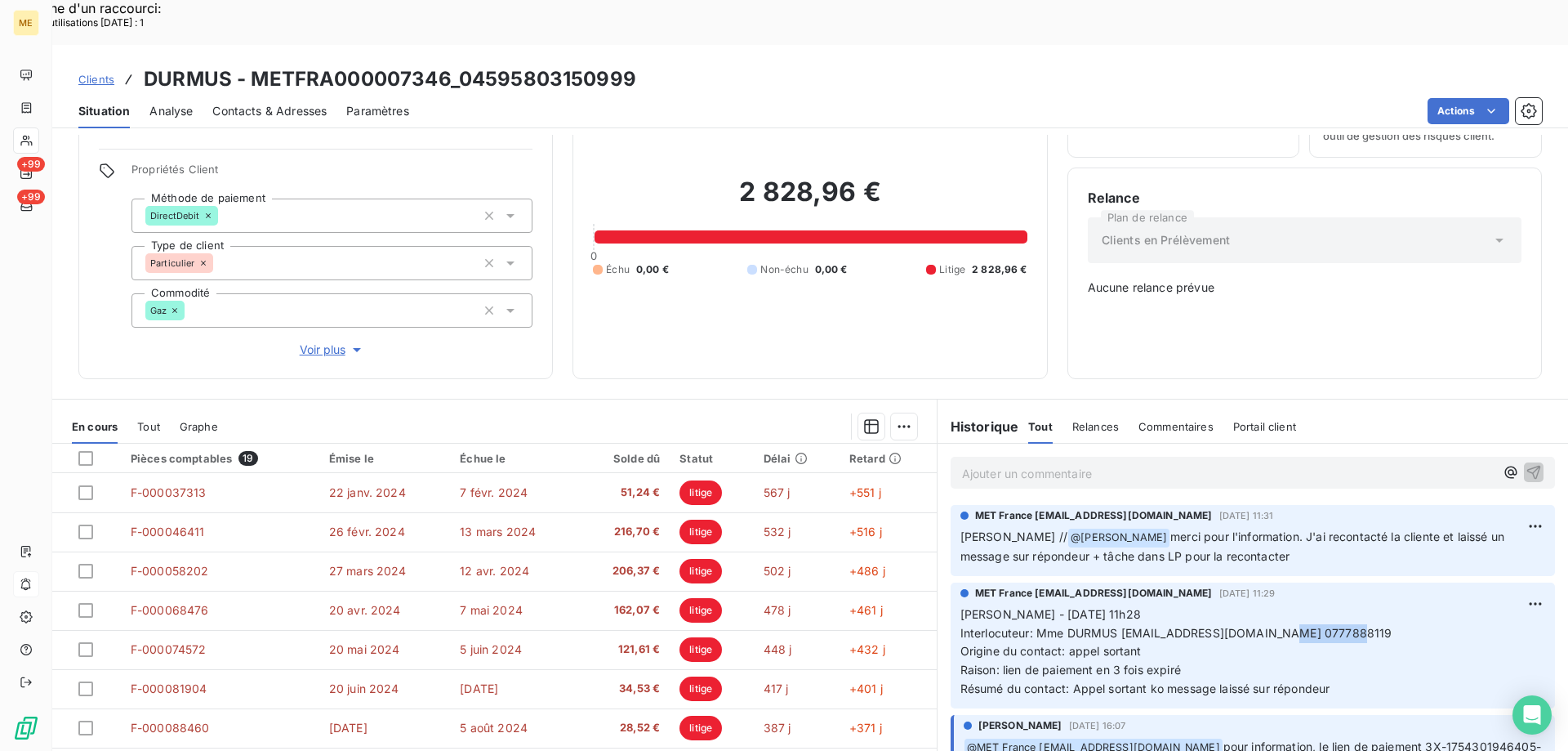
click at [1346, 605] on p "Sylvain - 08/08/2025 - 11h28 Interlocuteur: Mme DURMUS gharbimaryam77@gmail.com…" at bounding box center [1253, 652] width 584 height 93
drag, startPoint x: 461, startPoint y: 32, endPoint x: 632, endPoint y: 38, distance: 171.1
click at [632, 65] on h3 "DURMUS - METFRA000007346_04595803150999" at bounding box center [390, 79] width 493 height 29
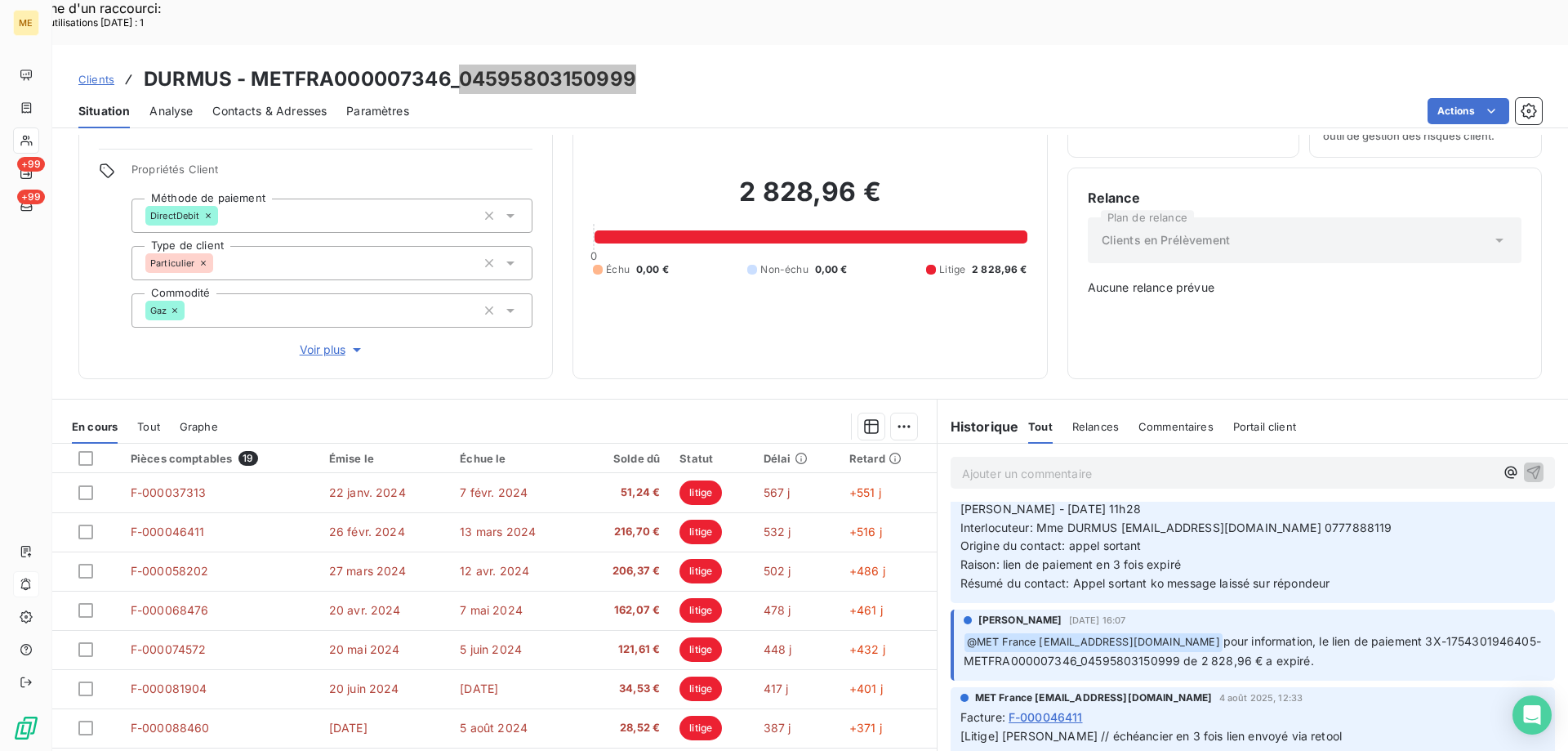
scroll to position [0, 0]
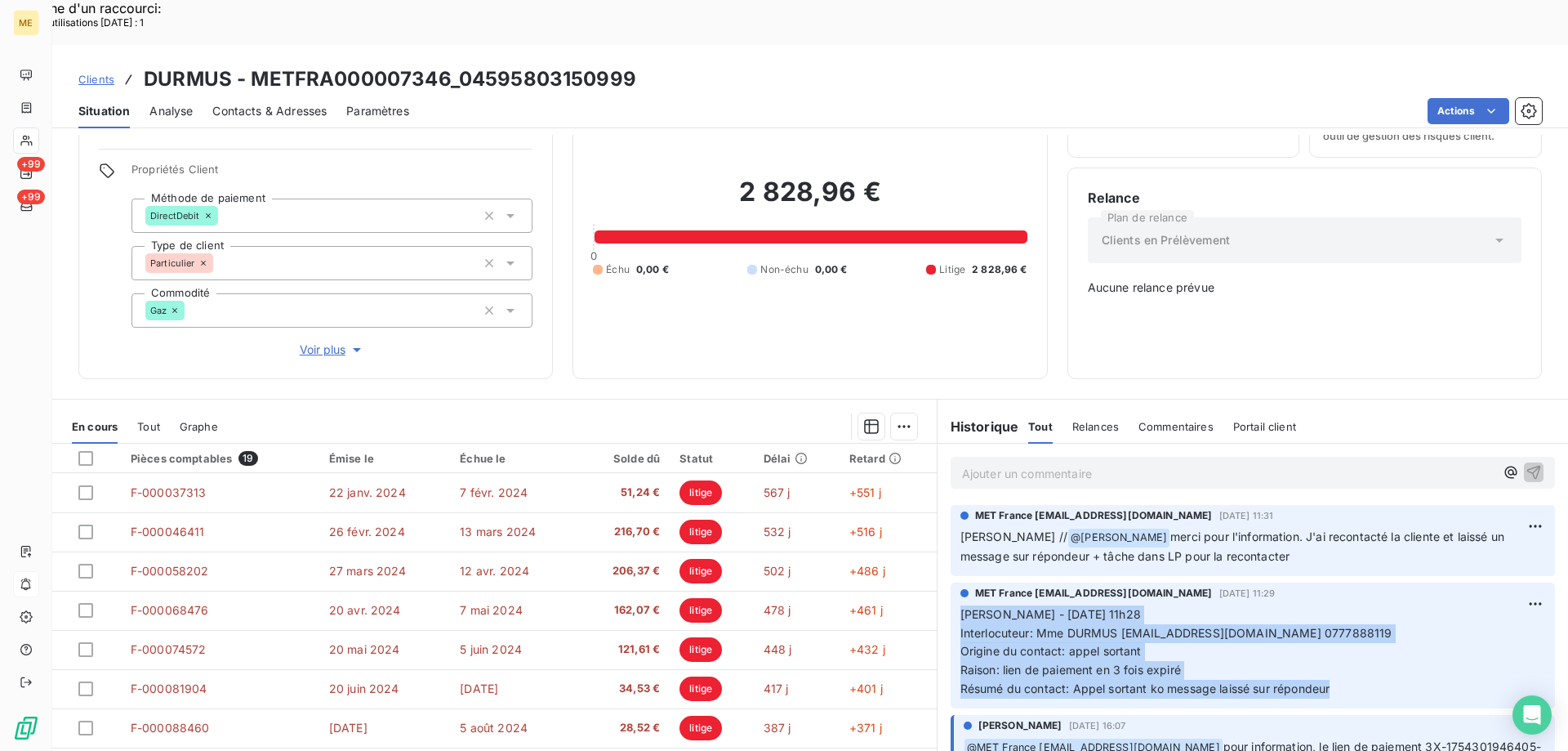
drag, startPoint x: 1332, startPoint y: 636, endPoint x: 944, endPoint y: 560, distance: 395.4
click at [950, 583] on div "MET France met-france@recouvrement.met.com 8 août 2025, 11:29 Sylvain - 08/08/2…" at bounding box center [1253, 645] width 604 height 126
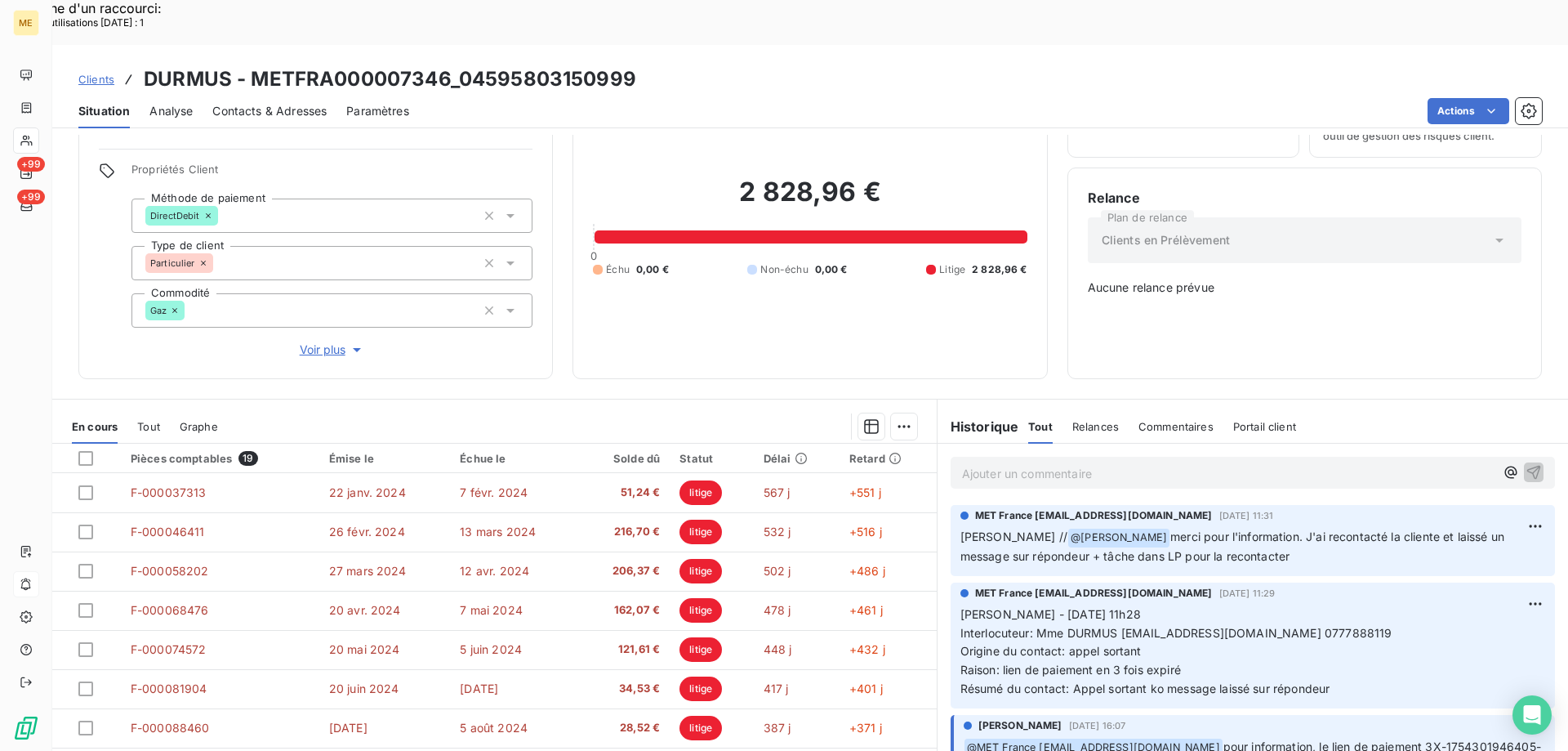
click at [982, 463] on p "Ajouter un commentaire ﻿" at bounding box center [1228, 473] width 533 height 21
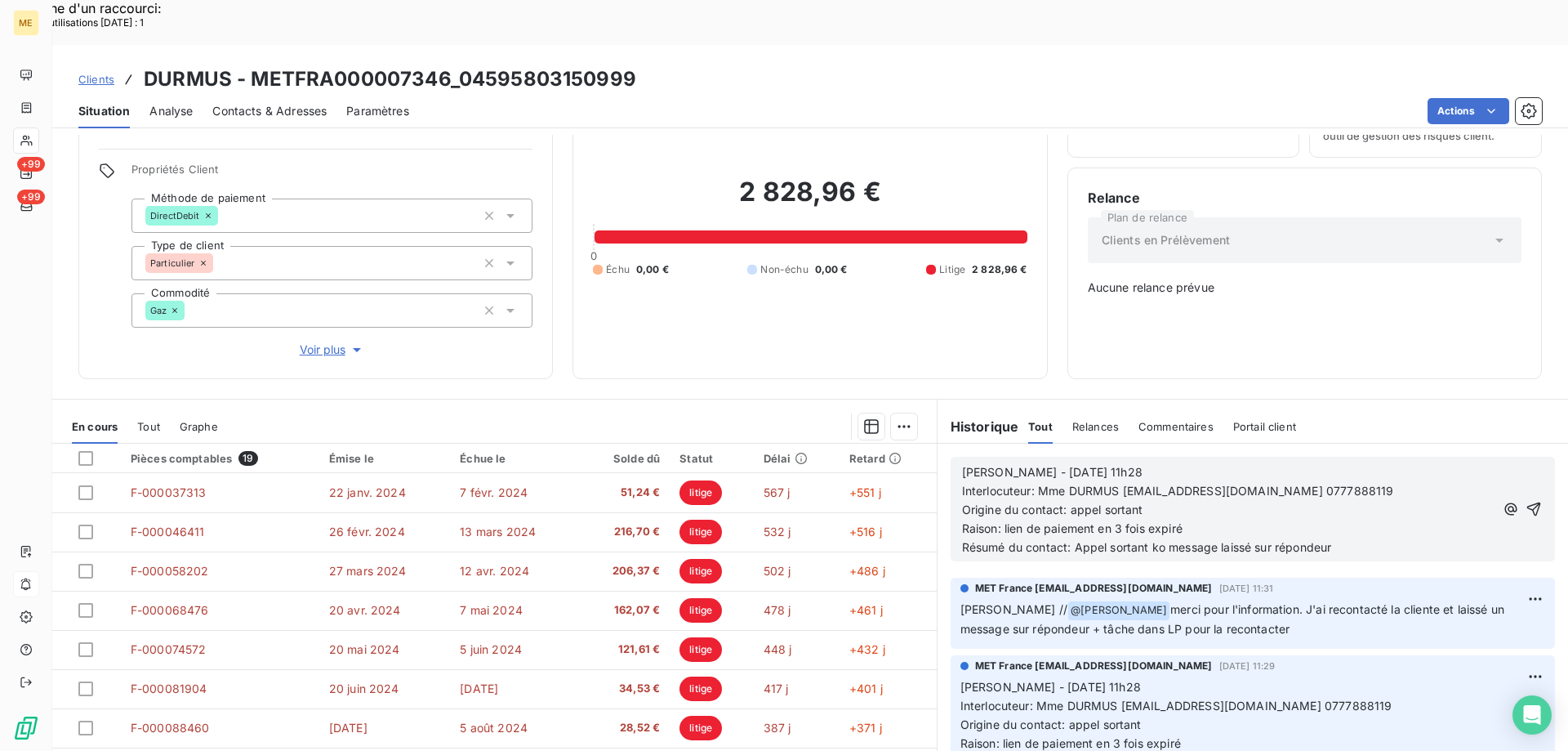
click at [1021, 465] on span "Sylvain - 08/08/2025 - 11h28" at bounding box center [1052, 471] width 181 height 14
click at [1179, 463] on p "Sylvain - 11/08/2025 - 11h28" at bounding box center [1228, 472] width 533 height 19
click at [1527, 502] on icon "button" at bounding box center [1534, 509] width 14 height 14
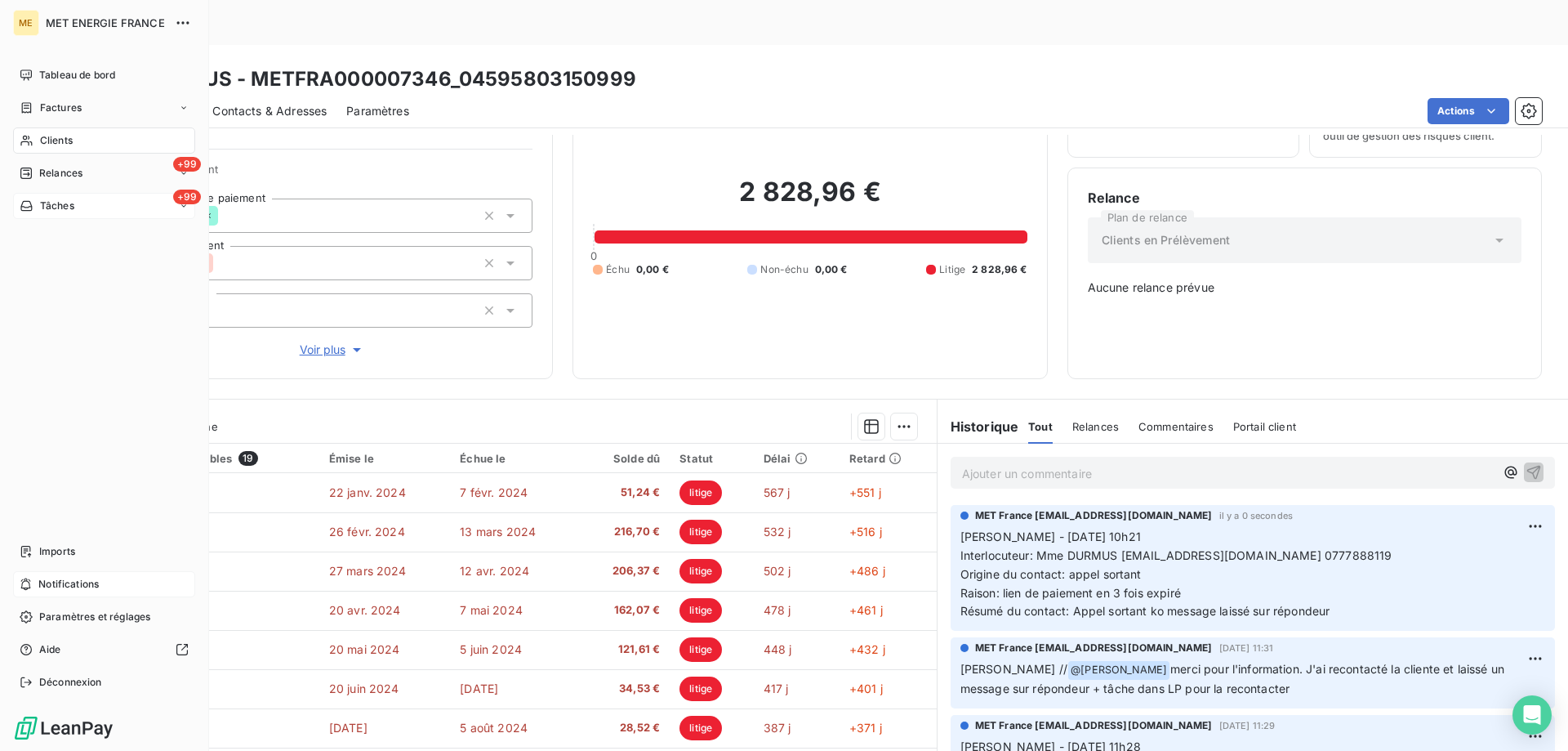
click at [35, 207] on div "Tâches" at bounding box center [47, 206] width 55 height 15
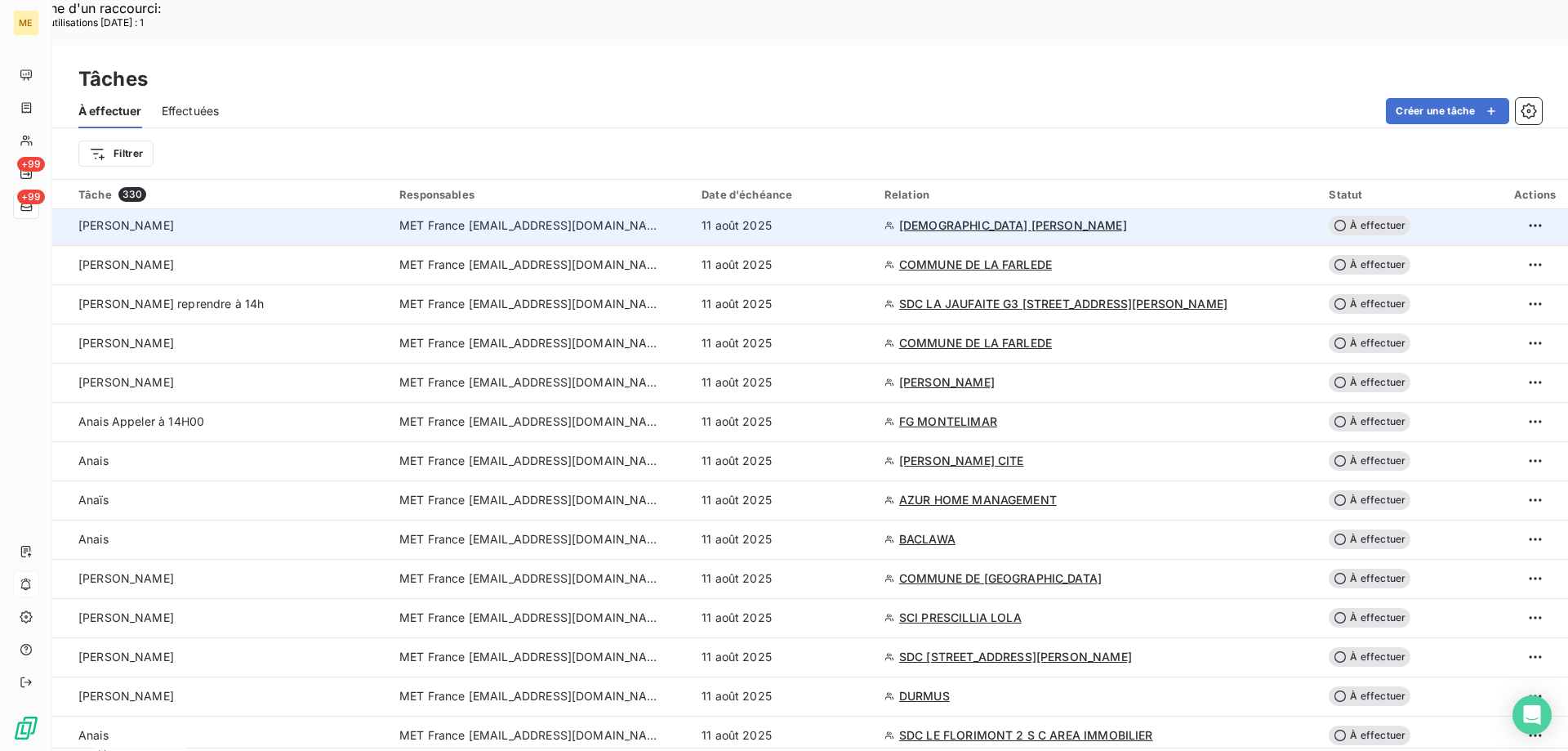
scroll to position [163, 0]
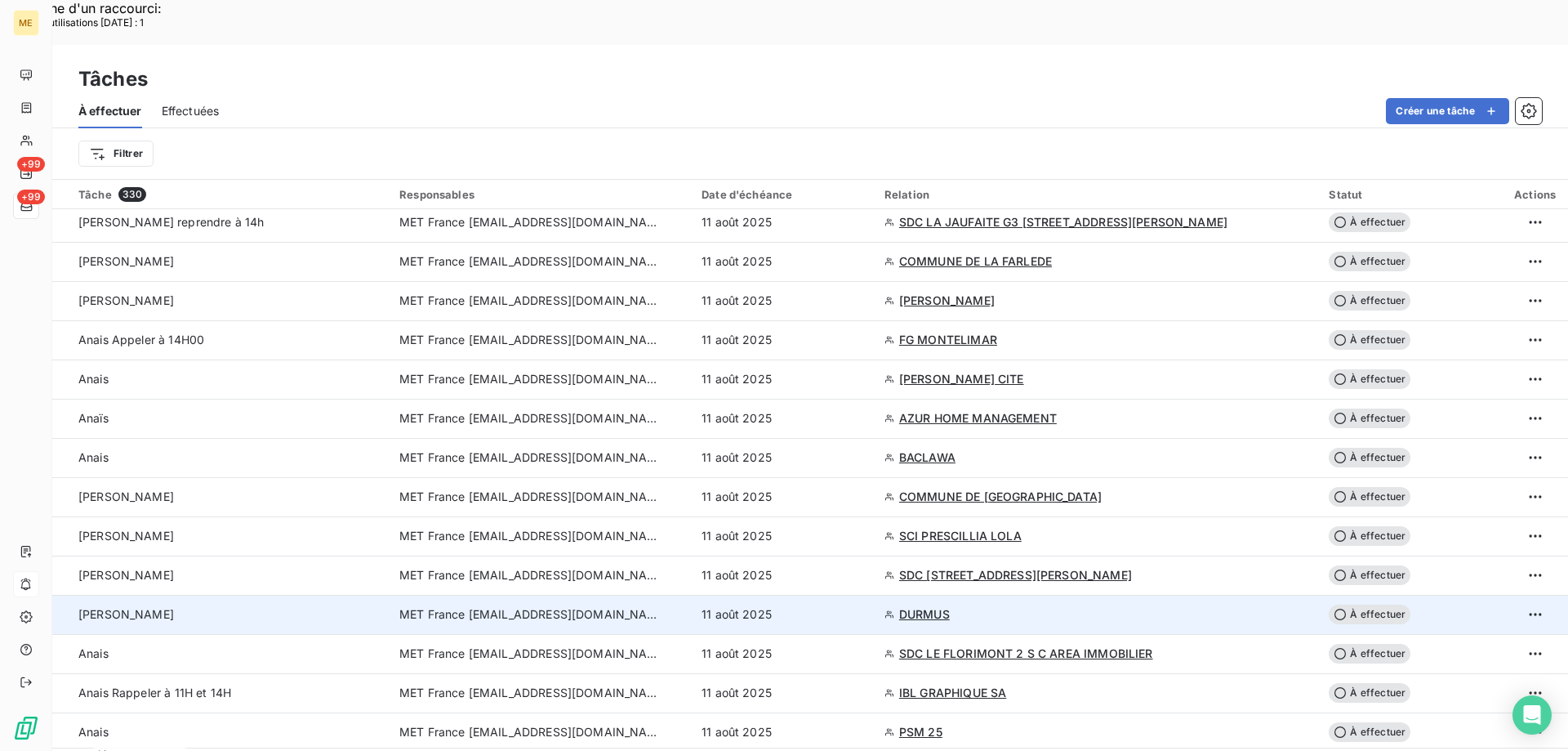
click at [637, 606] on span "MET France [EMAIL_ADDRESS][DOMAIN_NAME]" at bounding box center [530, 614] width 261 height 17
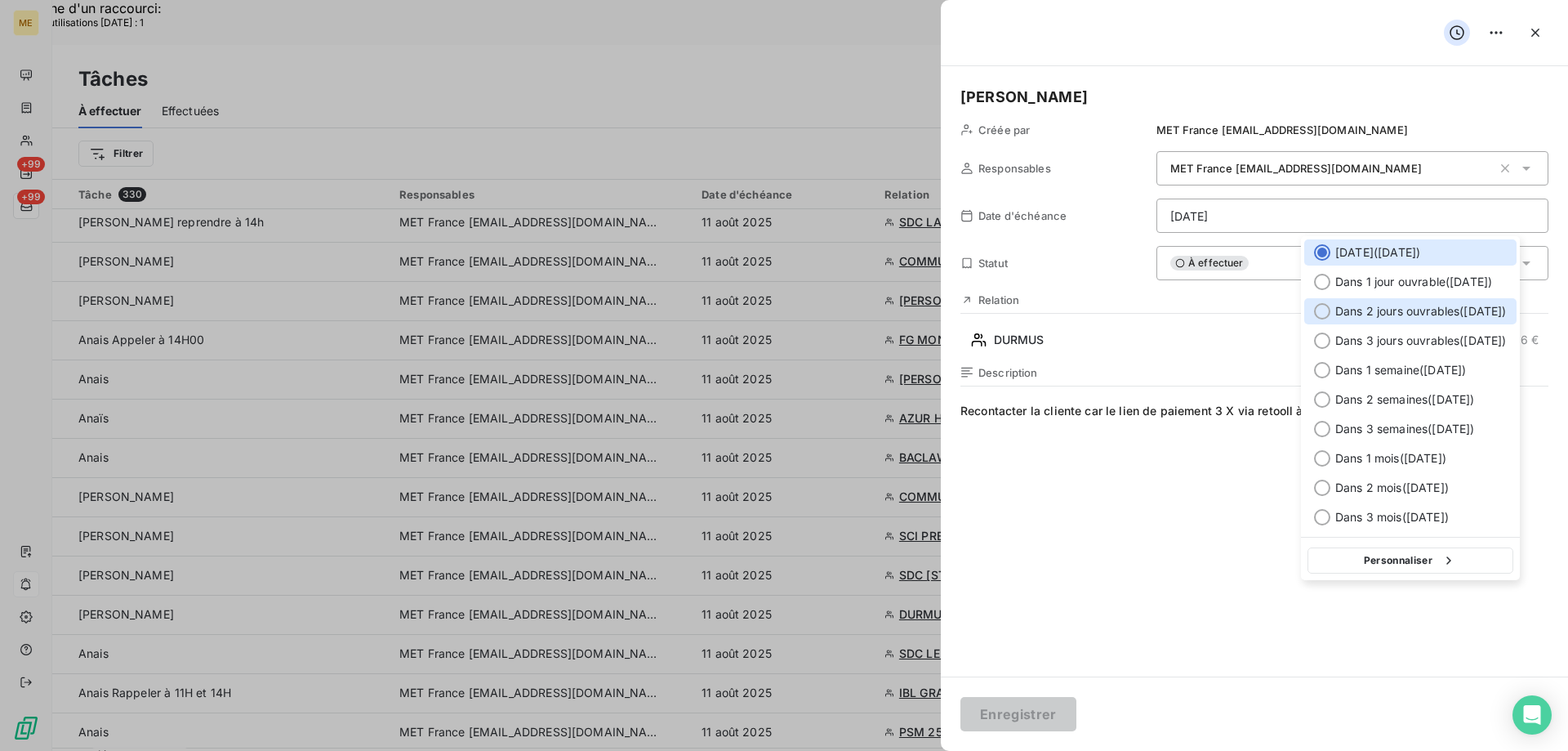
click at [1323, 311] on div at bounding box center [1322, 311] width 17 height 17
type input "13/08/2025"
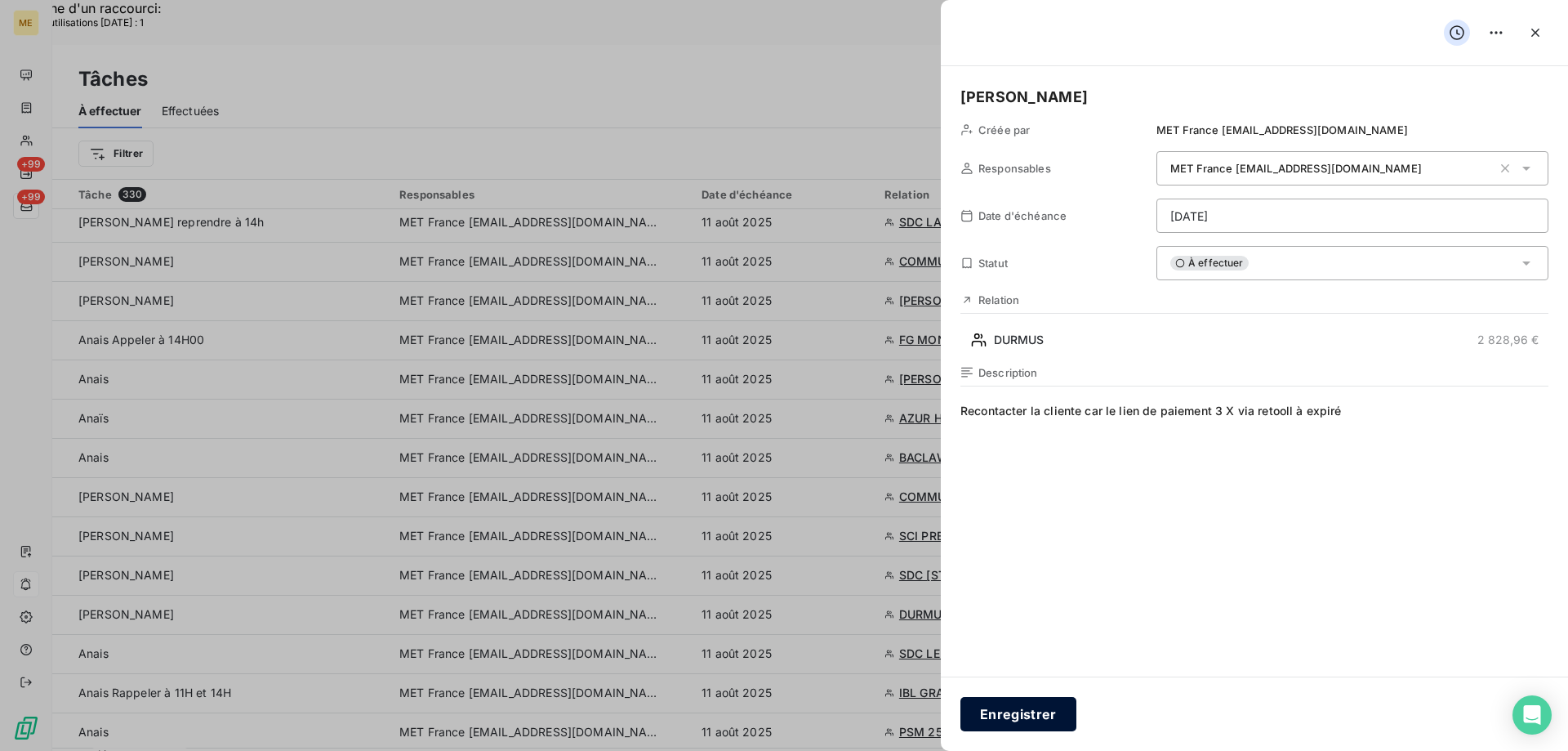
click at [975, 721] on button "Enregistrer" at bounding box center [1018, 714] width 116 height 34
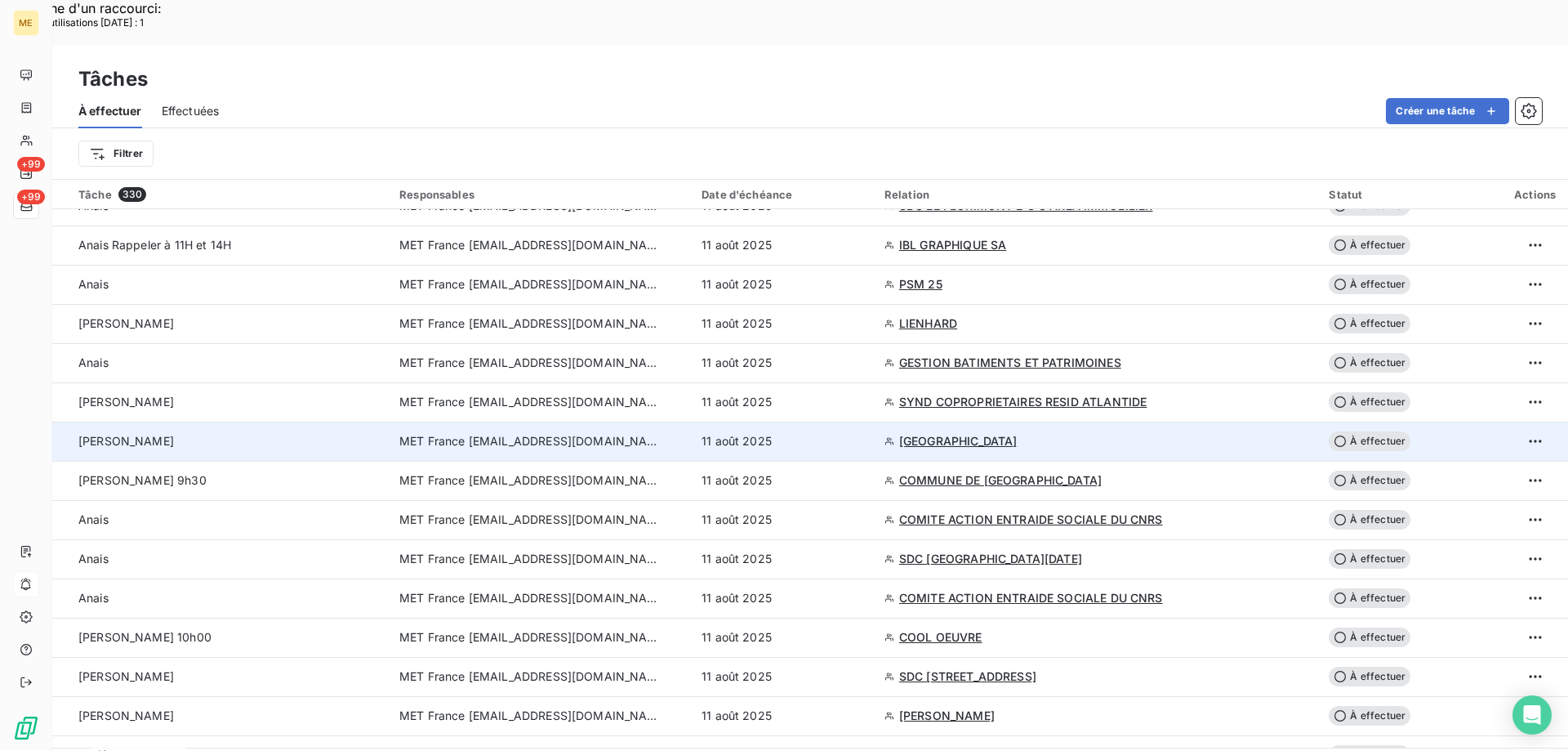
scroll to position [735, 0]
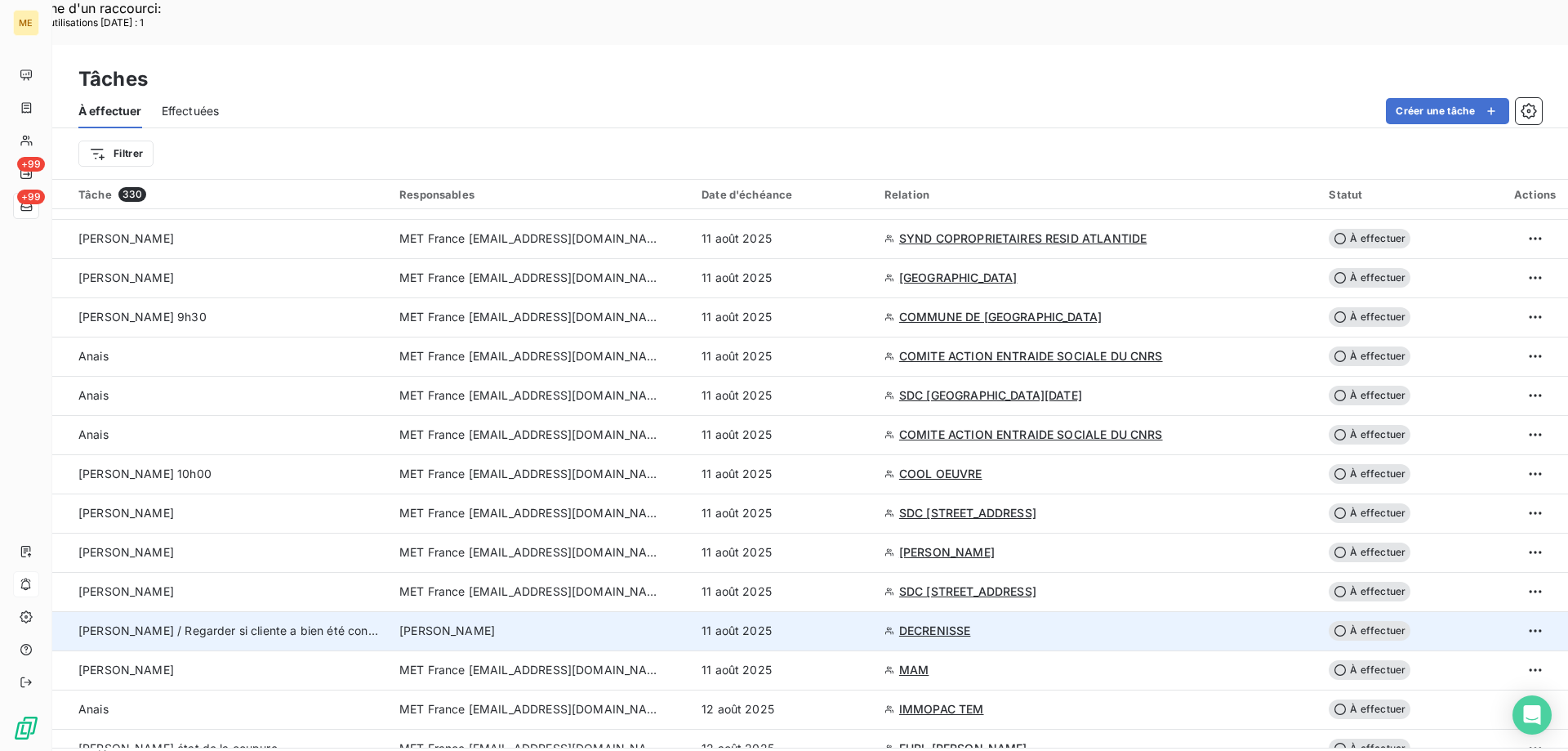
click at [481, 623] on span "Bélinda Thomont" at bounding box center [447, 631] width 96 height 17
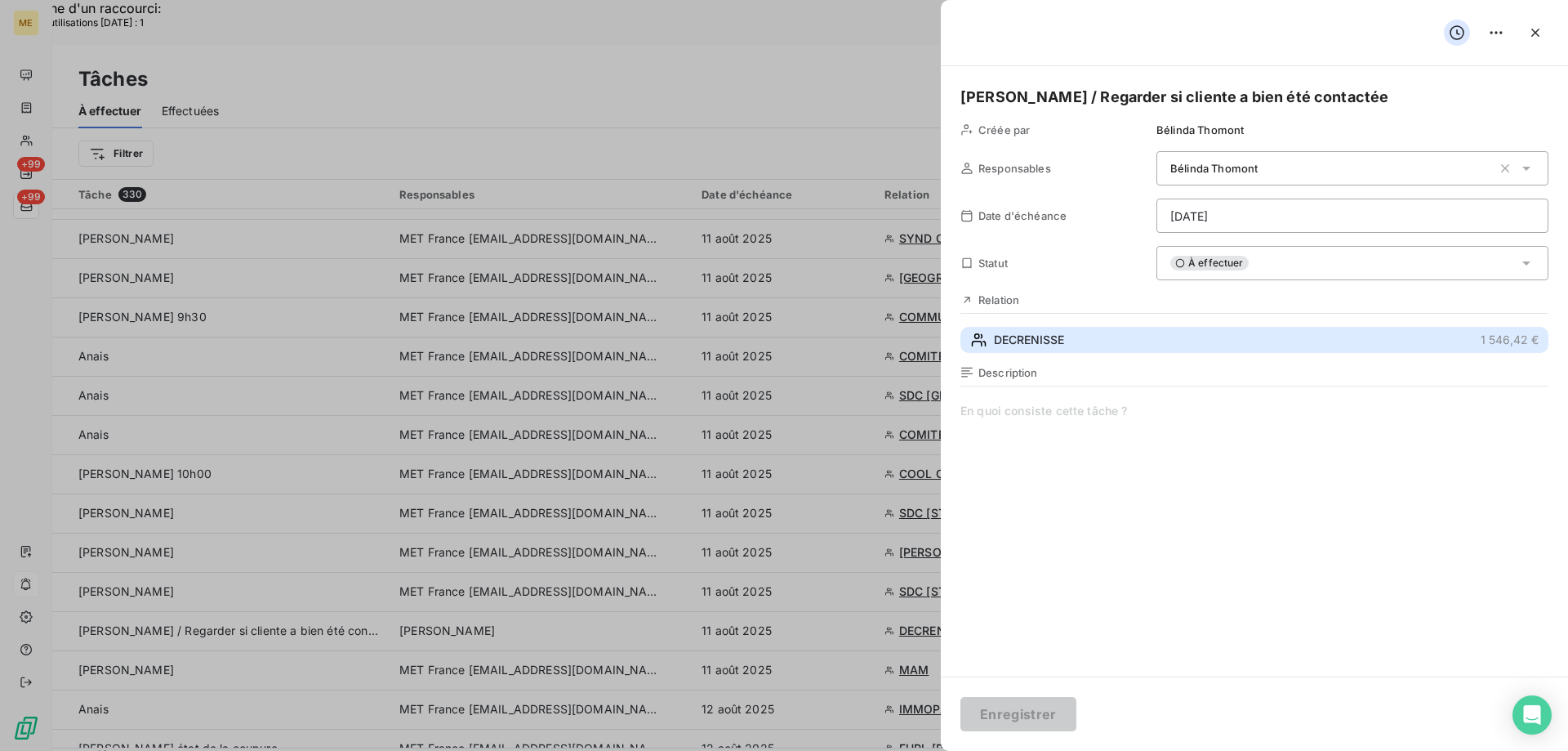
click at [1036, 336] on span "DECRENISSE" at bounding box center [1029, 340] width 70 height 17
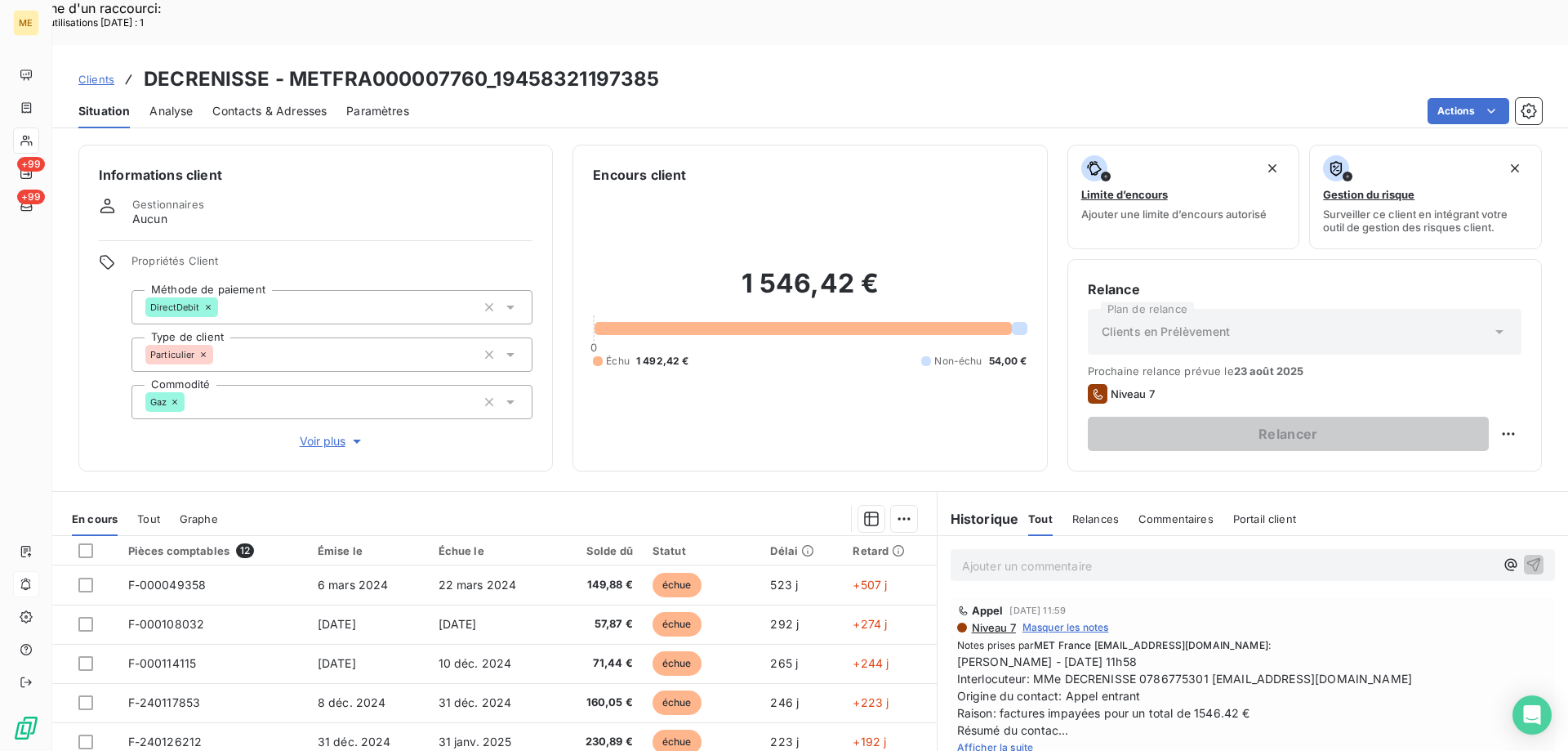
click at [321, 433] on span "Voir plus" at bounding box center [332, 441] width 65 height 17
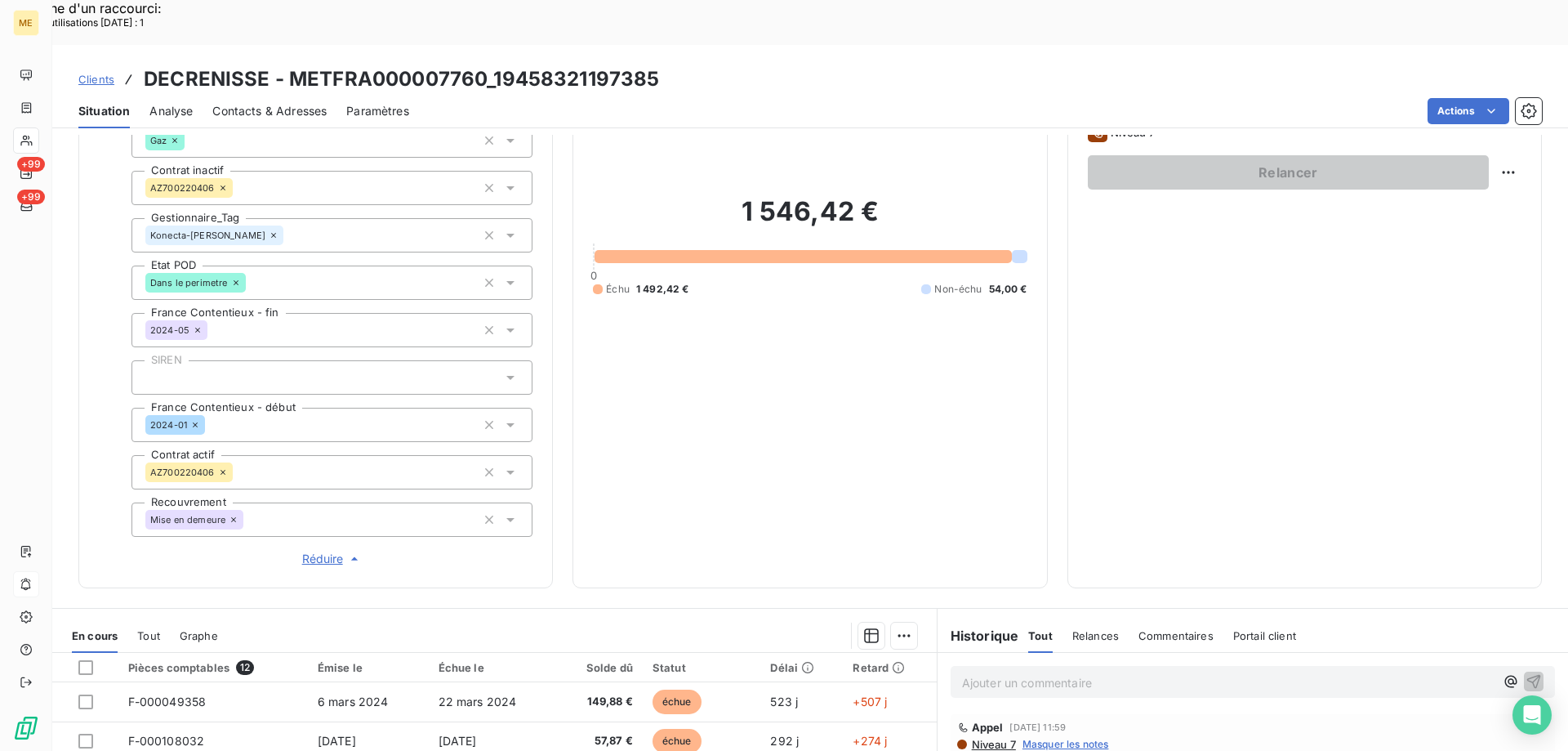
scroll to position [470, 0]
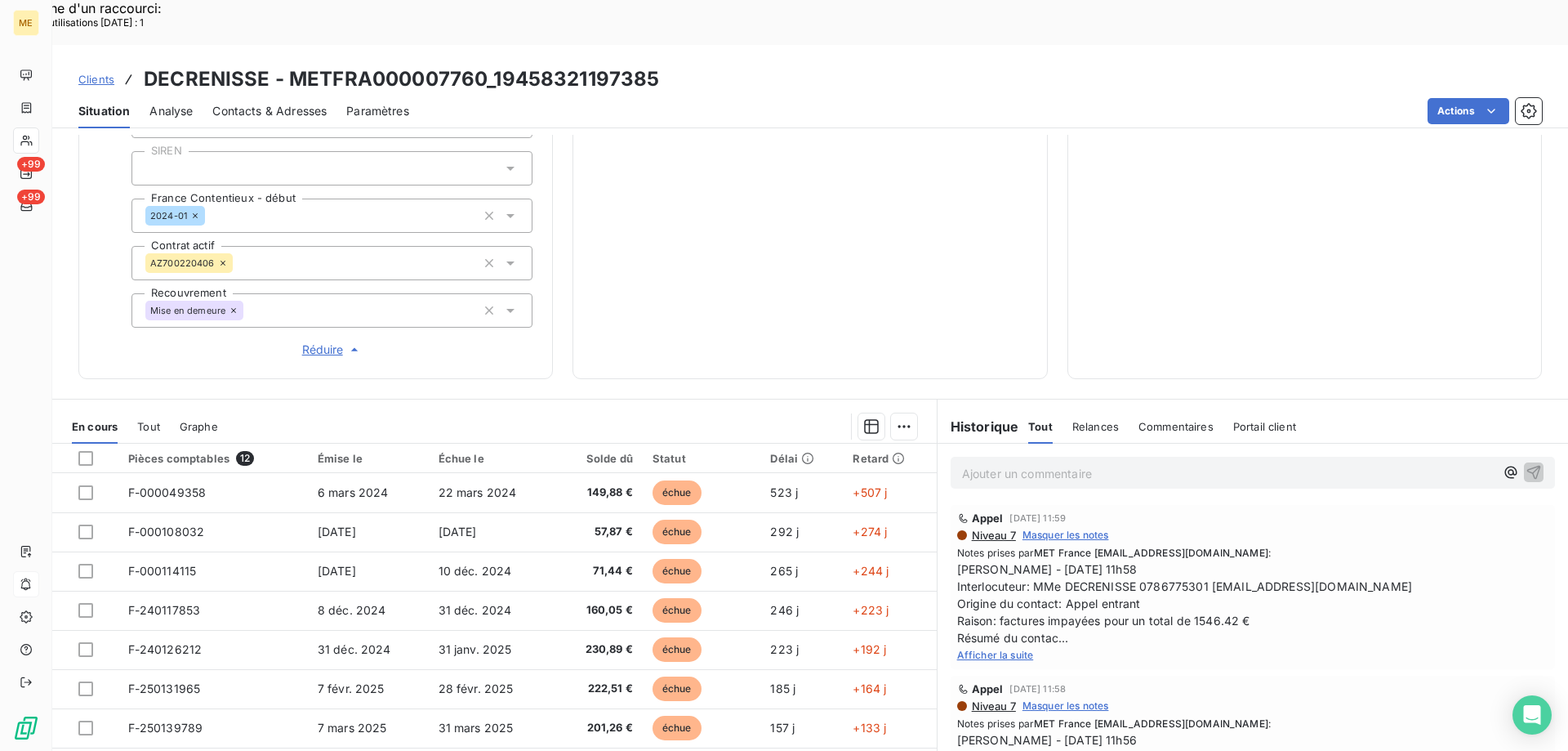
click at [1013, 649] on span "Afficher la suite" at bounding box center [995, 654] width 77 height 12
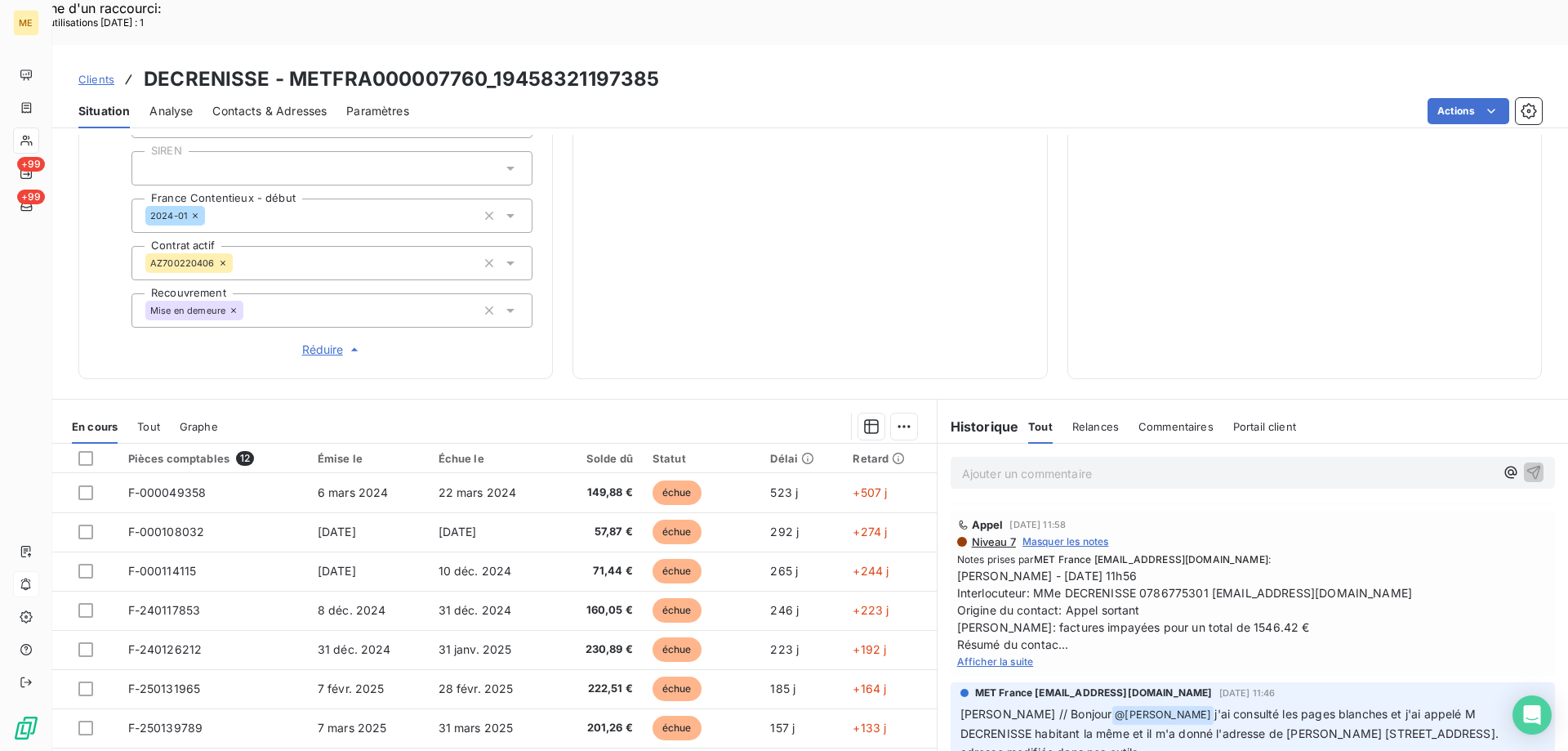
scroll to position [163, 0]
click at [1003, 656] on span "Afficher la suite" at bounding box center [995, 662] width 77 height 12
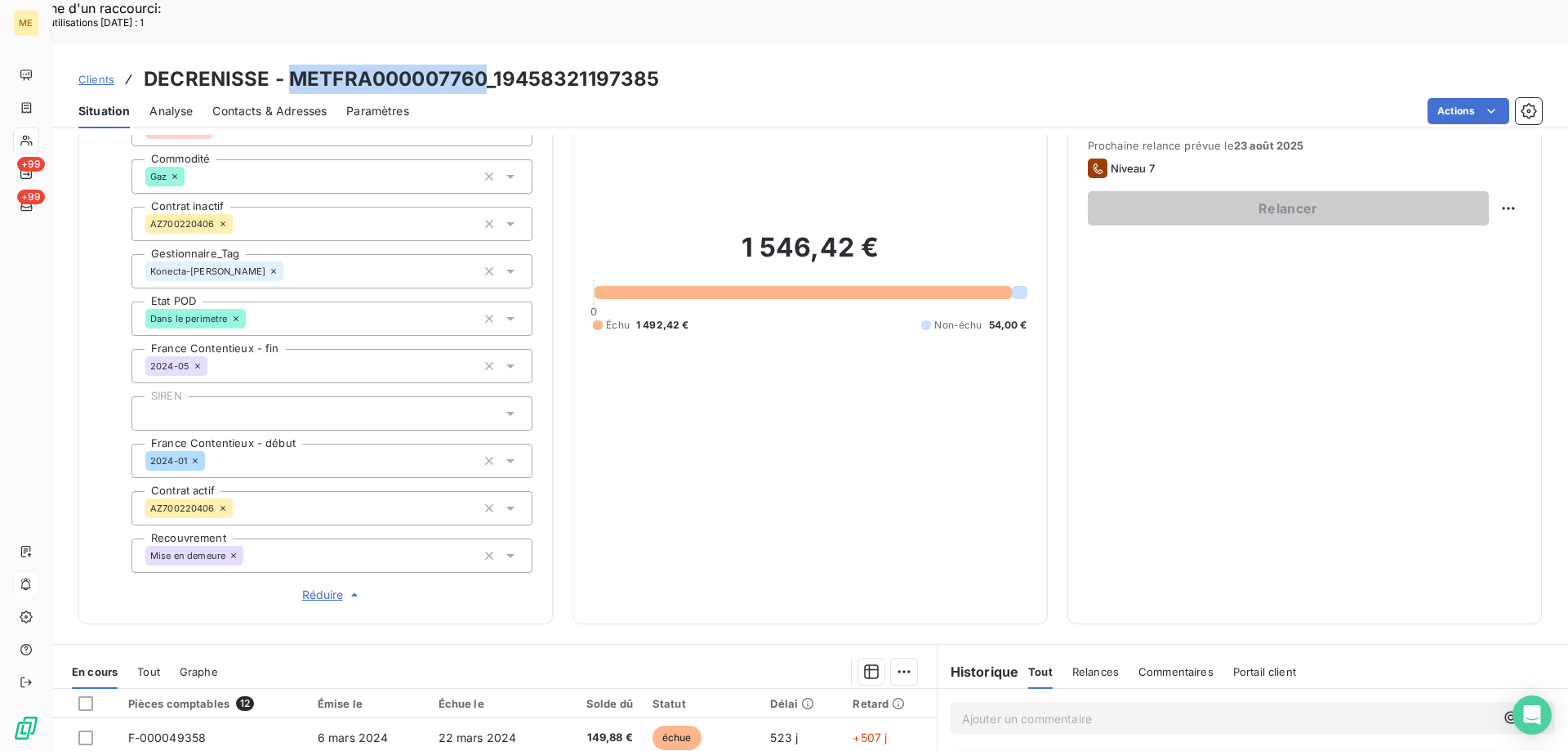
drag, startPoint x: 287, startPoint y: 35, endPoint x: 480, endPoint y: 32, distance: 193.0
click at [480, 65] on h3 "DECRENISSE - METFRA000007760_19458321197385" at bounding box center [401, 79] width 515 height 29
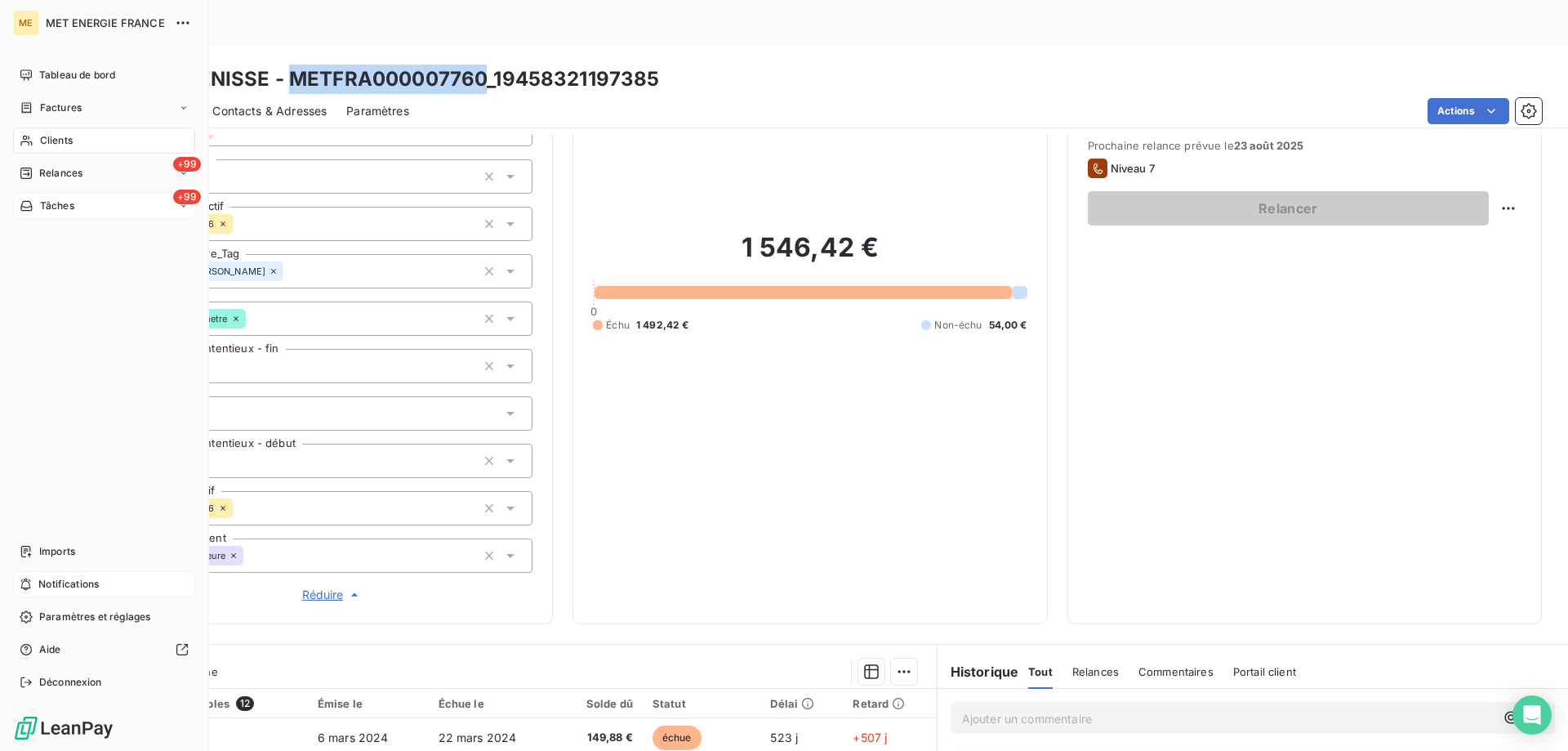
click at [56, 202] on span "Tâches" at bounding box center [57, 206] width 34 height 15
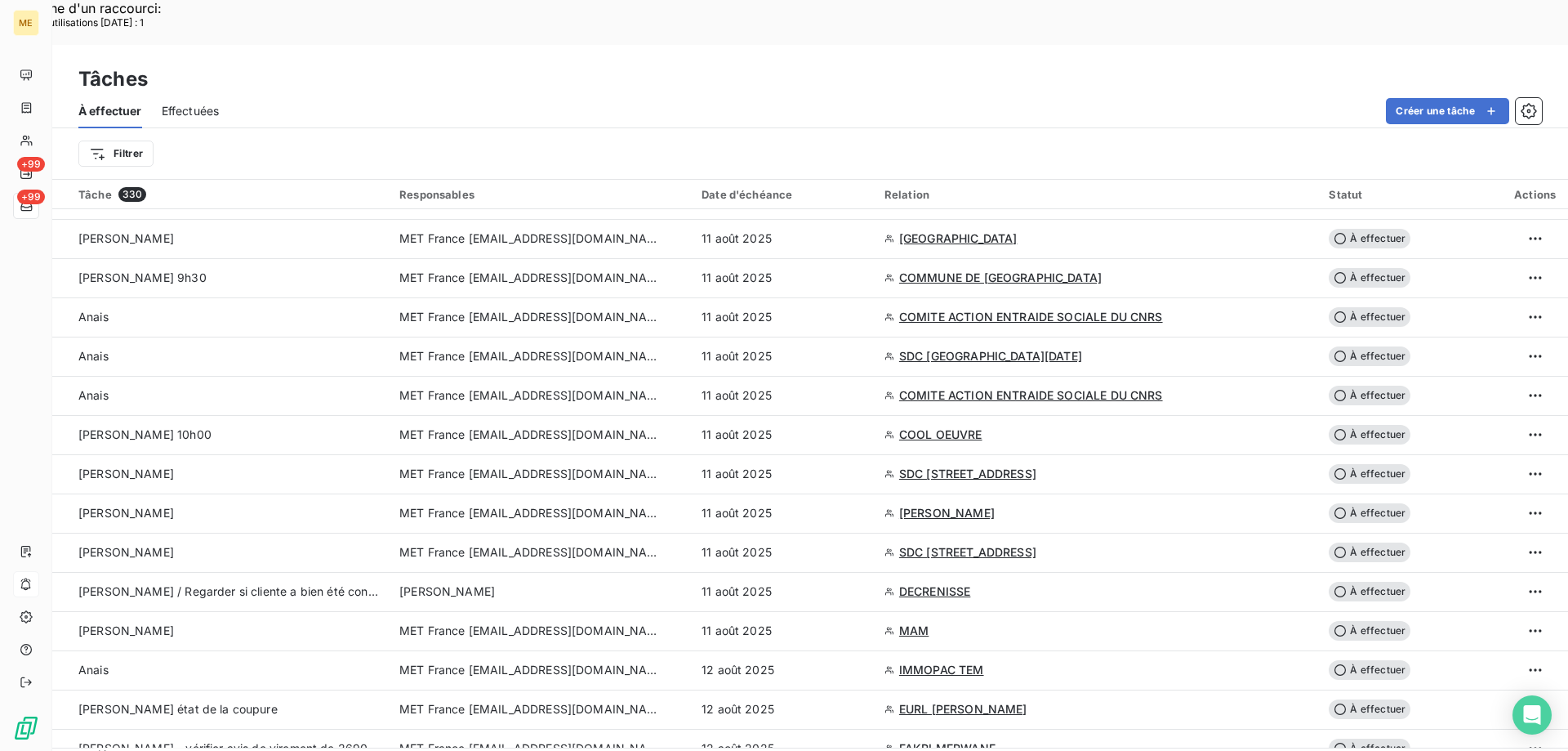
scroll to position [654, 0]
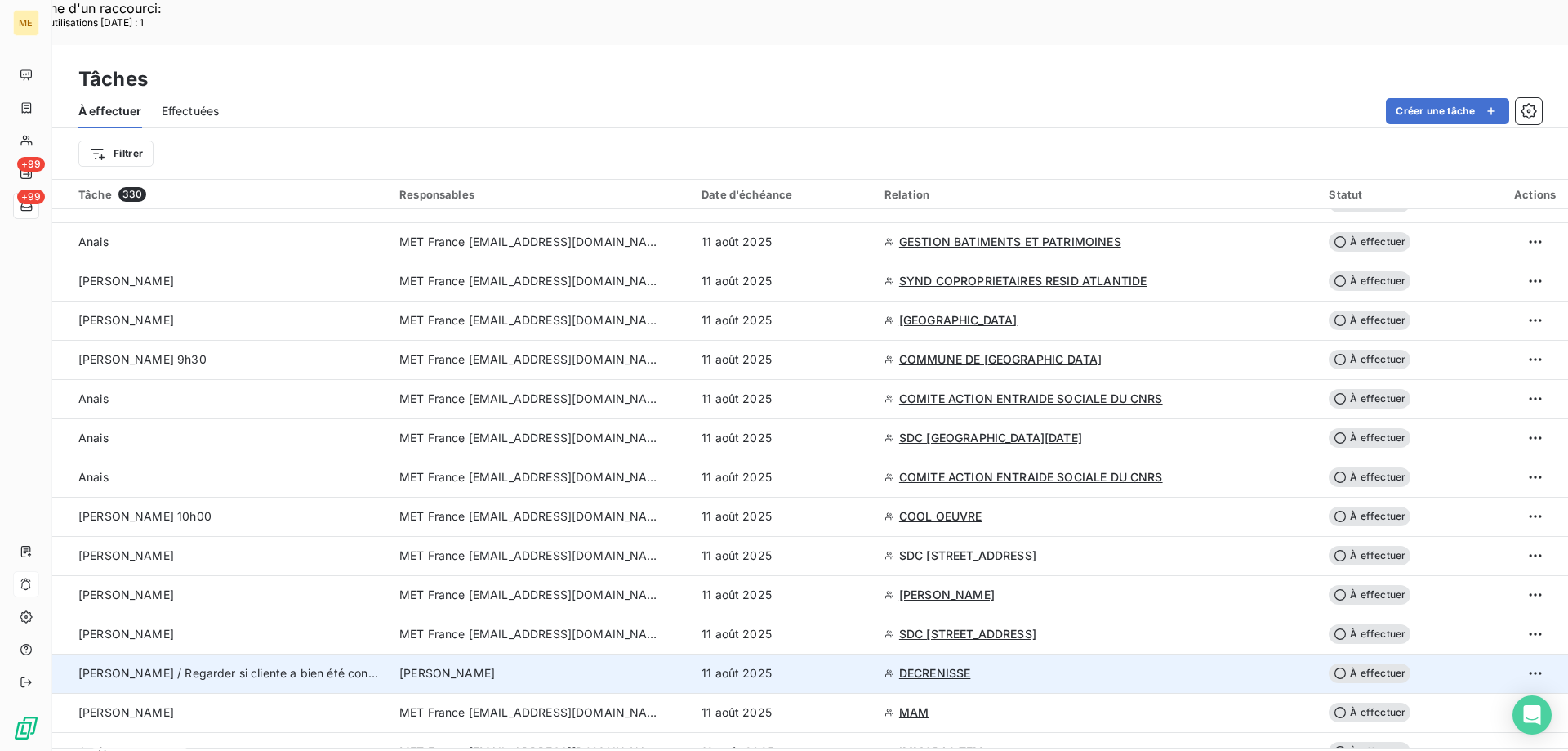
click at [955, 665] on span "DECRENISSE" at bounding box center [935, 674] width 72 height 17
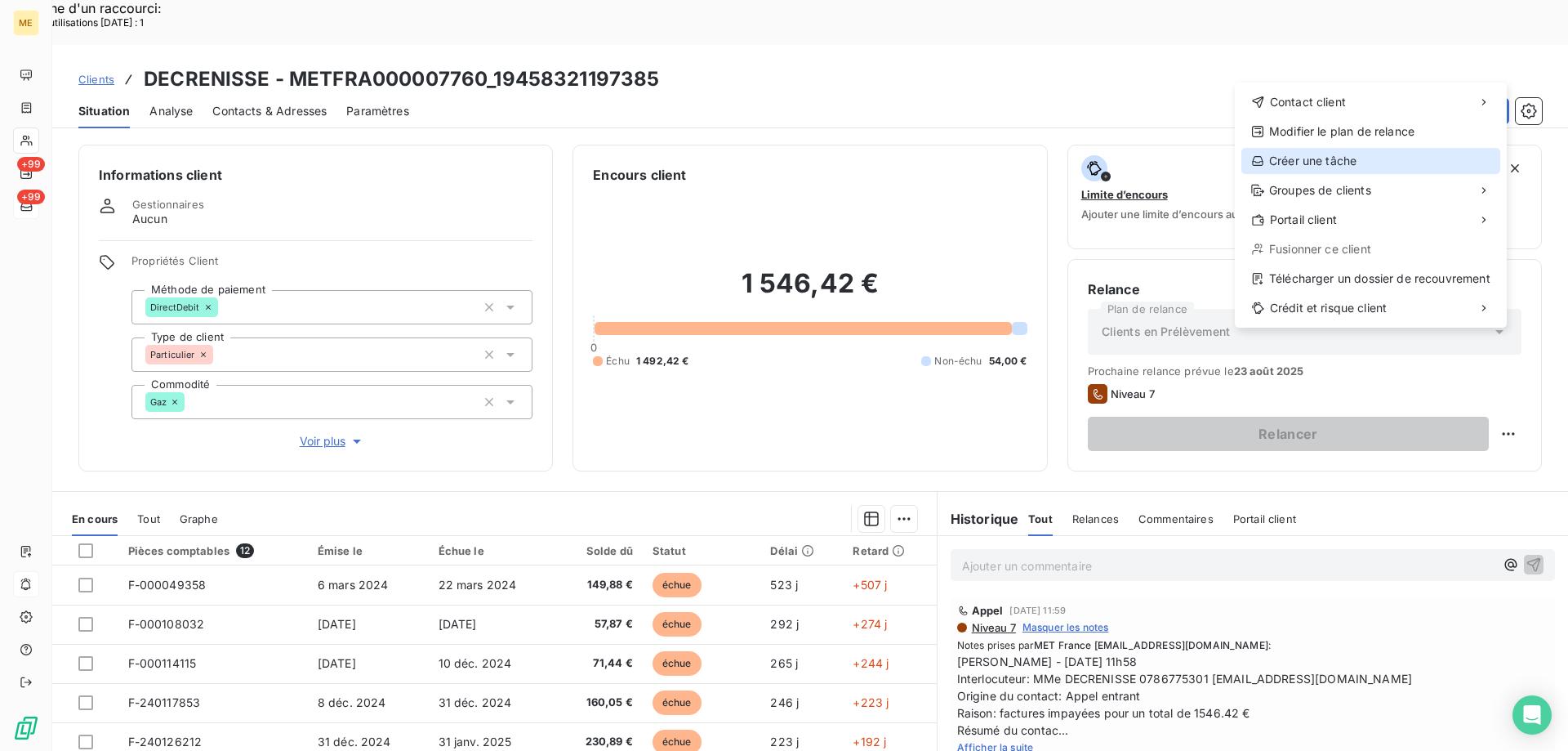
click at [1292, 166] on div "Créer une tâche" at bounding box center [1370, 161] width 259 height 26
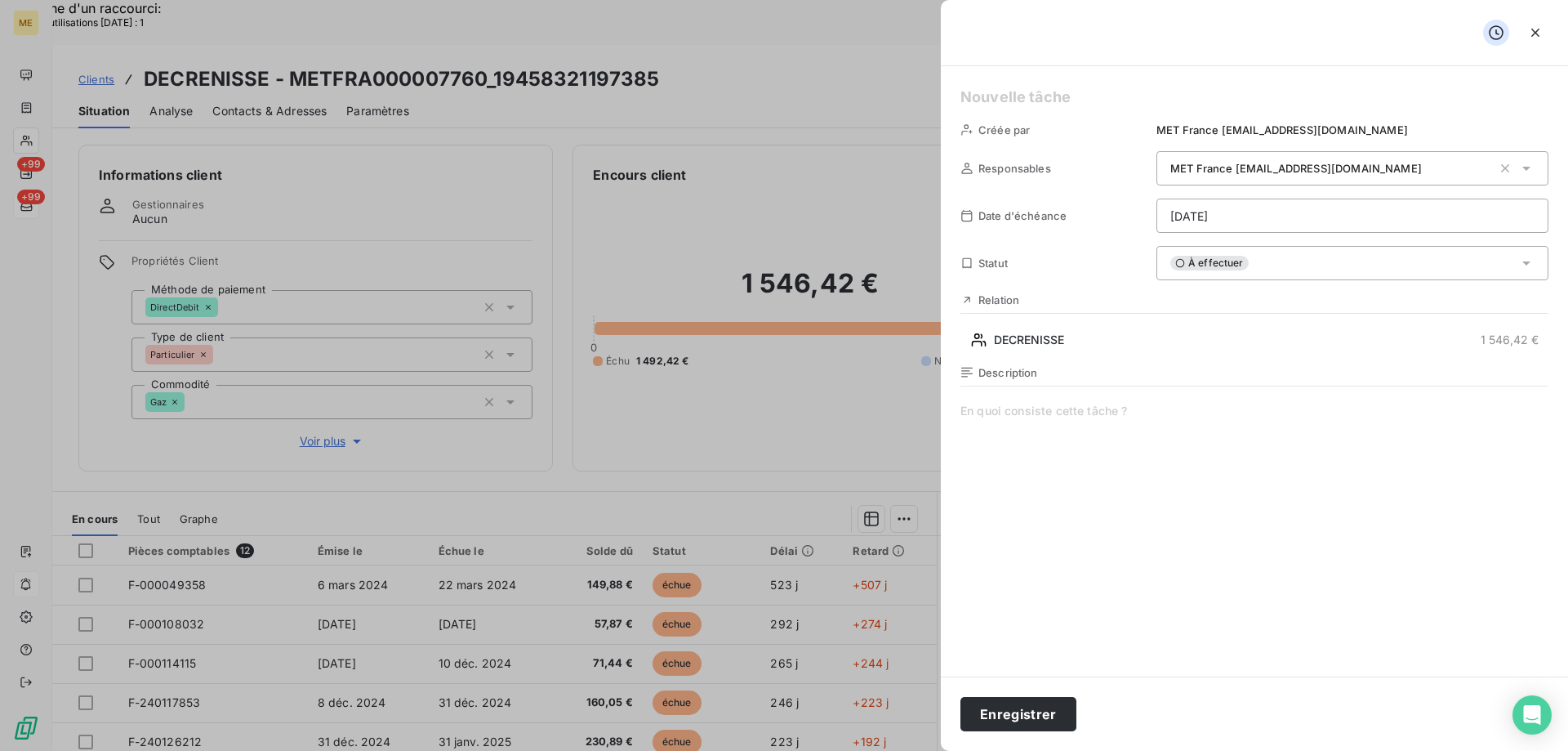
click at [1015, 429] on span at bounding box center [1254, 560] width 588 height 314
click at [975, 102] on h5 at bounding box center [1254, 97] width 588 height 22
click at [985, 99] on h5 "SQylvain" at bounding box center [1254, 97] width 588 height 22
click at [971, 403] on span "recontacter cliente" at bounding box center [1254, 560] width 588 height 314
drag, startPoint x: 995, startPoint y: 412, endPoint x: 1396, endPoint y: 426, distance: 401.2
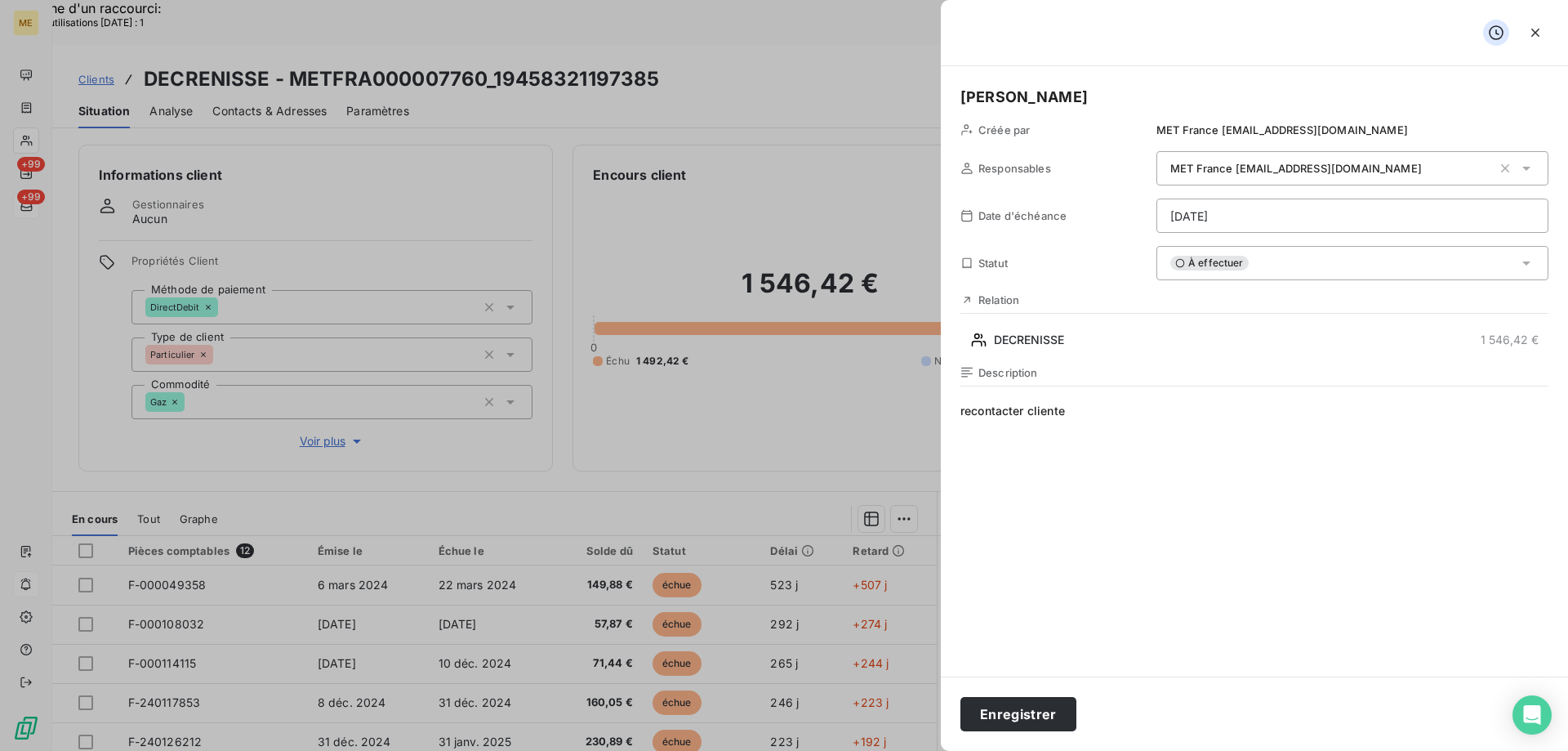
click at [1403, 429] on span "recontacter cliente" at bounding box center [1254, 560] width 588 height 314
click at [992, 723] on button "Enregistrer" at bounding box center [1018, 714] width 116 height 34
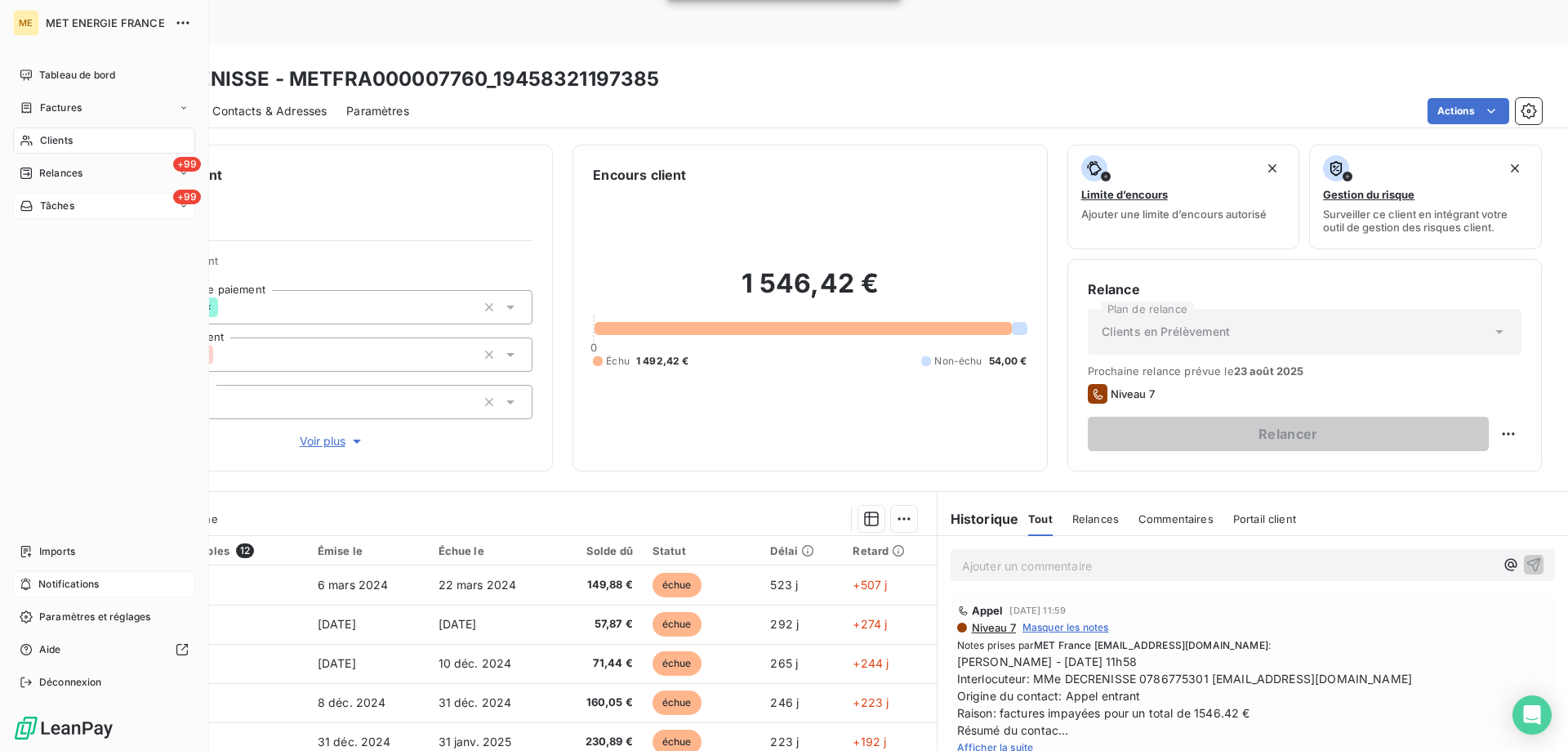
click at [74, 206] on span "Tâches" at bounding box center [57, 206] width 34 height 15
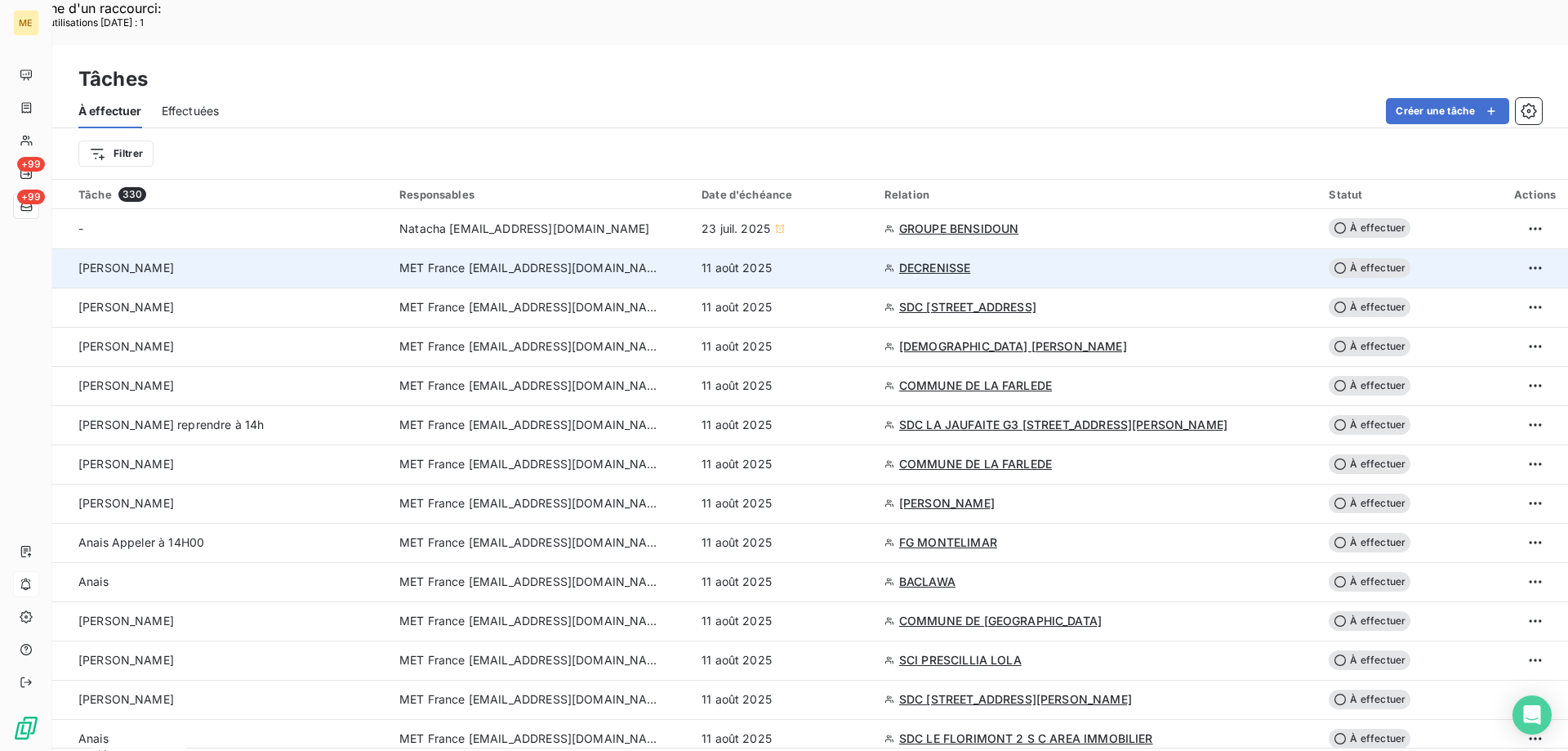
click at [508, 260] on span "MET France [EMAIL_ADDRESS][DOMAIN_NAME]" at bounding box center [530, 268] width 261 height 17
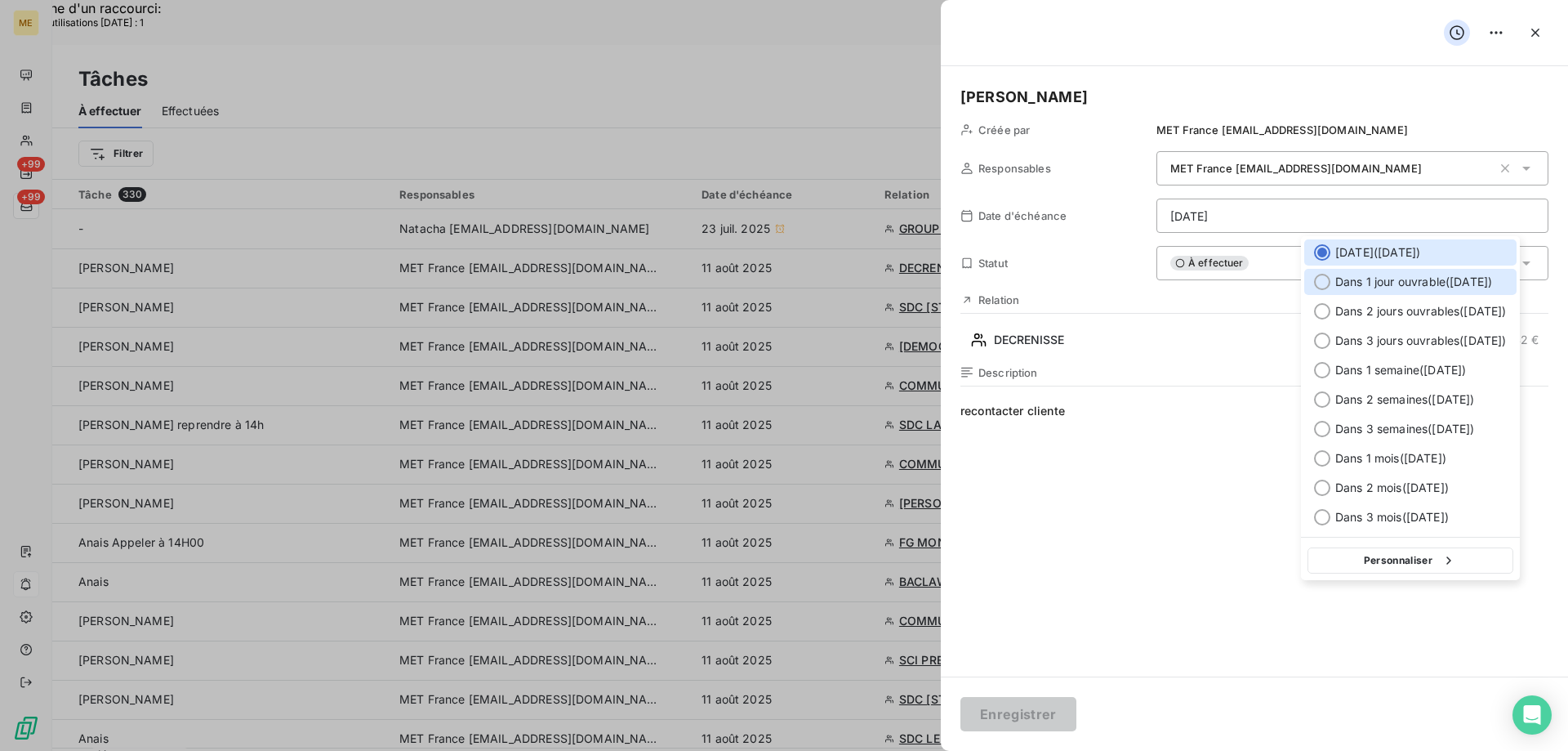
click at [1329, 278] on div at bounding box center [1322, 282] width 17 height 17
type input "12/08/2025"
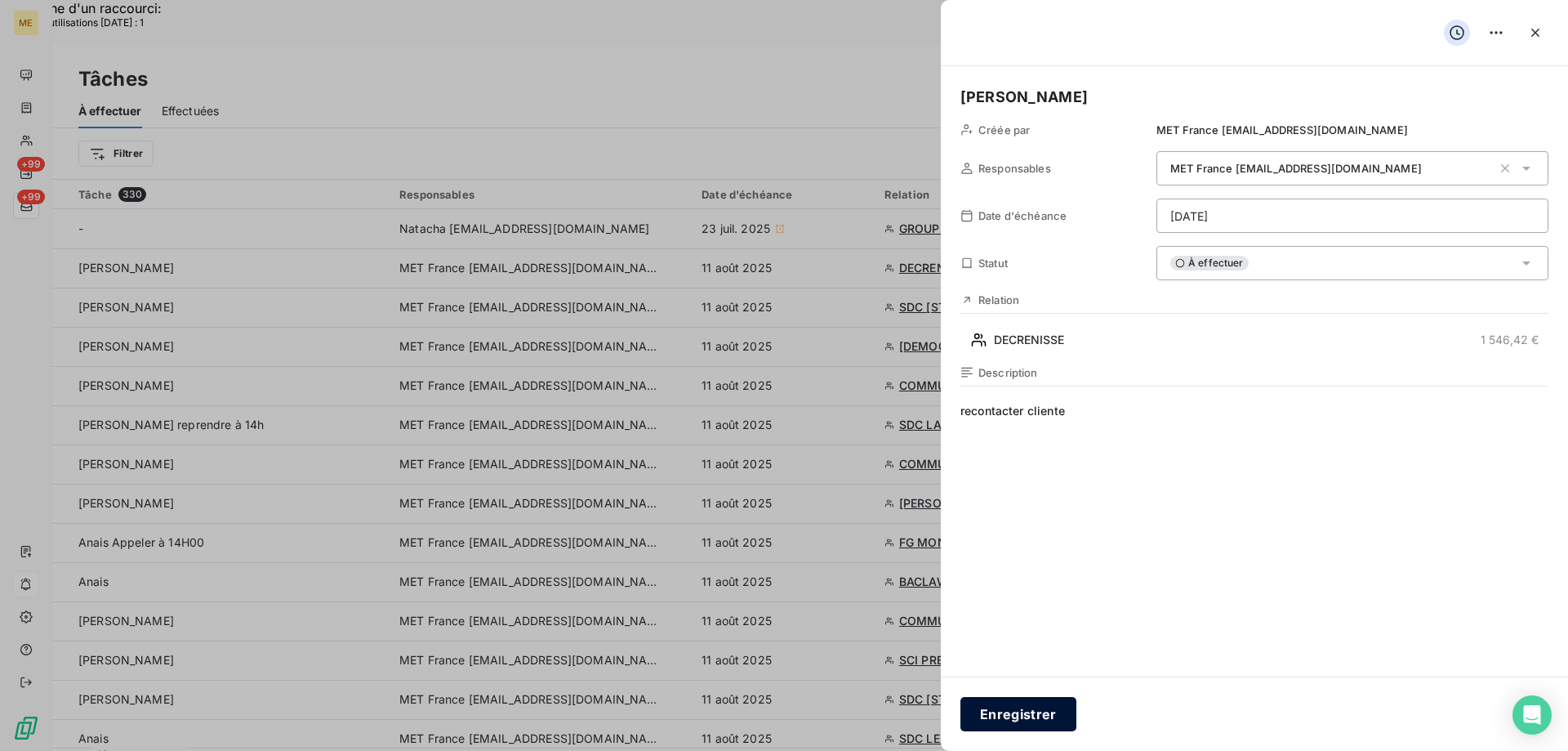
click at [1040, 721] on button "Enregistrer" at bounding box center [1018, 714] width 116 height 34
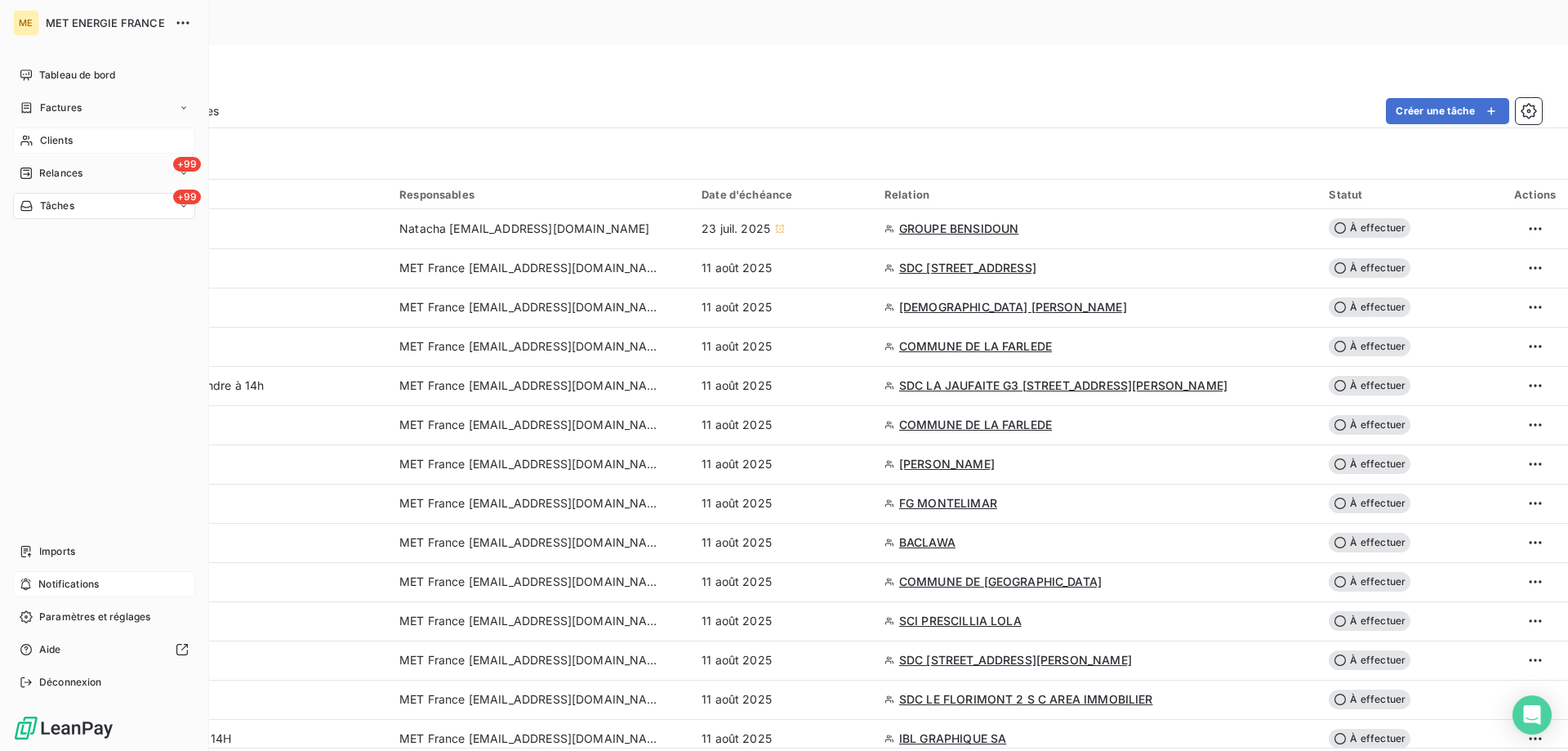
click at [26, 138] on icon at bounding box center [27, 141] width 14 height 13
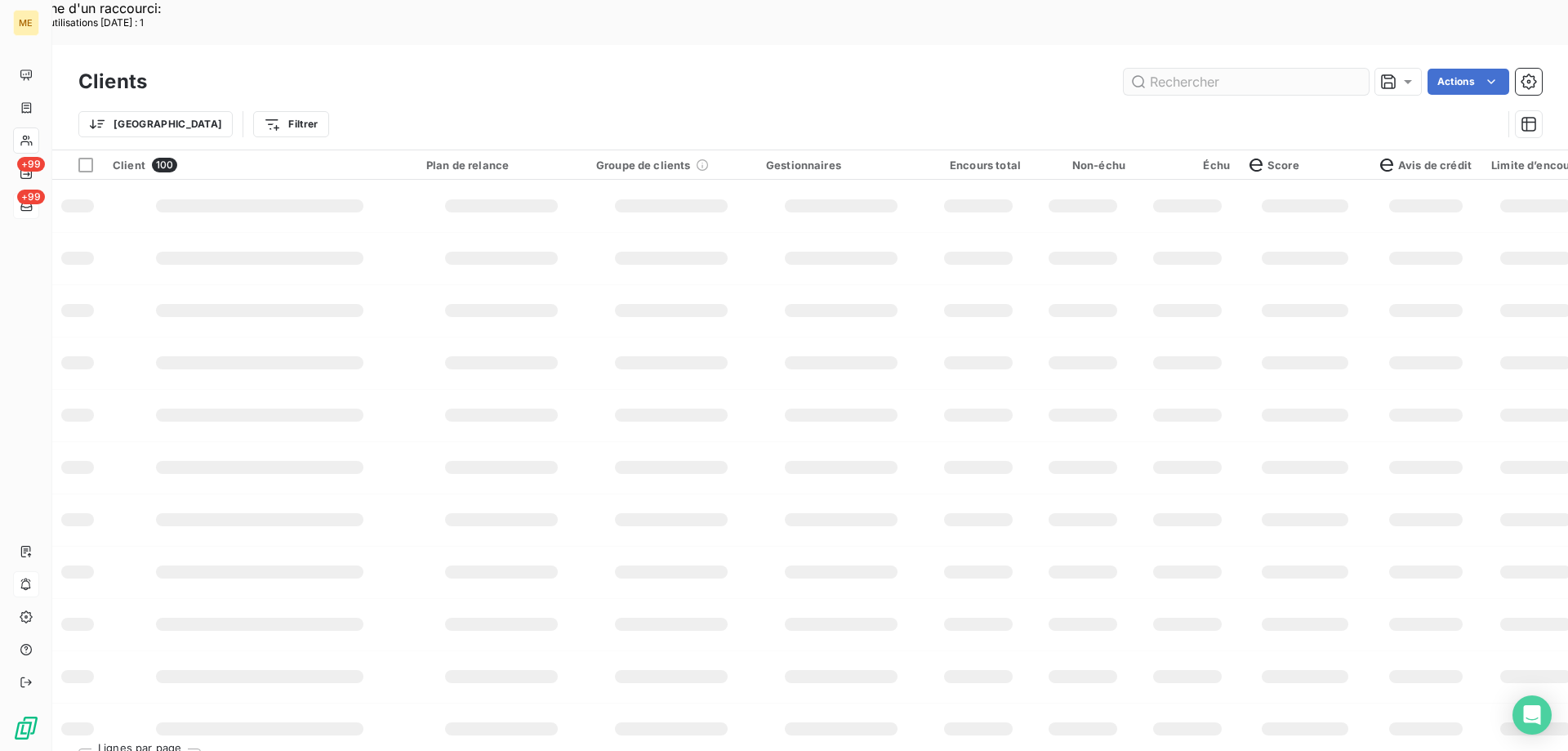
click at [1188, 68] on input "text" at bounding box center [1246, 81] width 245 height 26
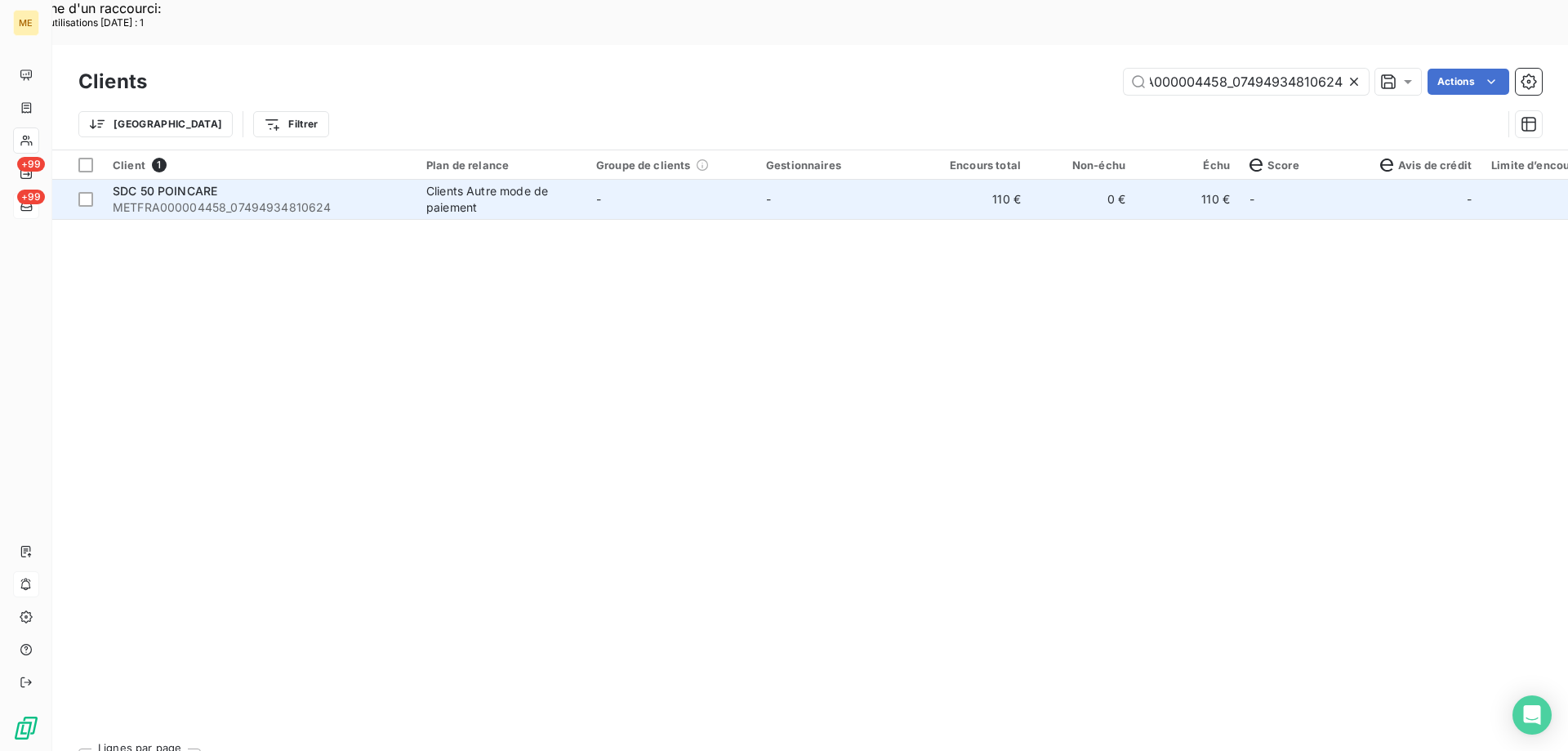
type input "METFRA000004458_07494934810624"
click at [151, 184] on span "SDC 50 POINCARE" at bounding box center [165, 191] width 105 height 14
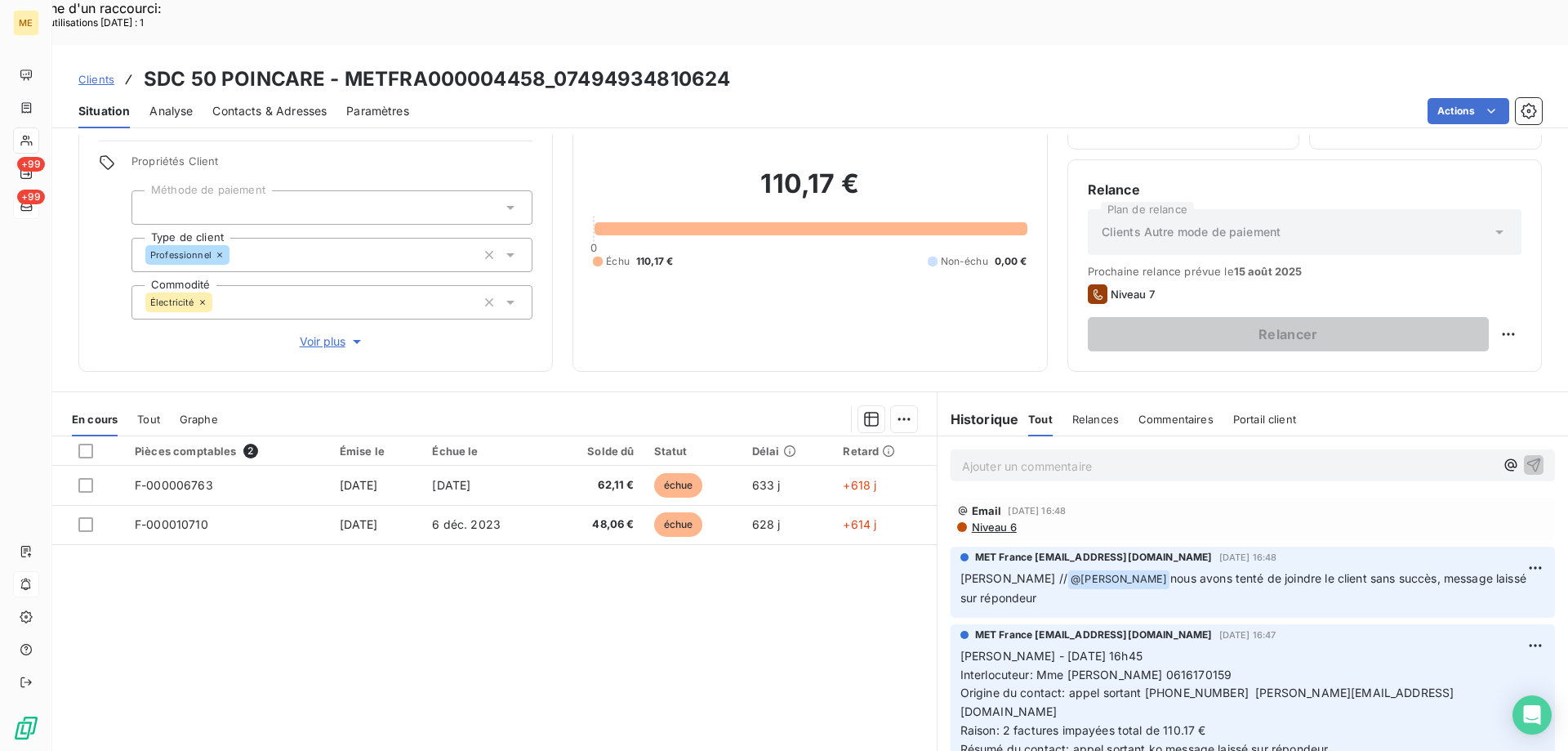
scroll to position [104, 0]
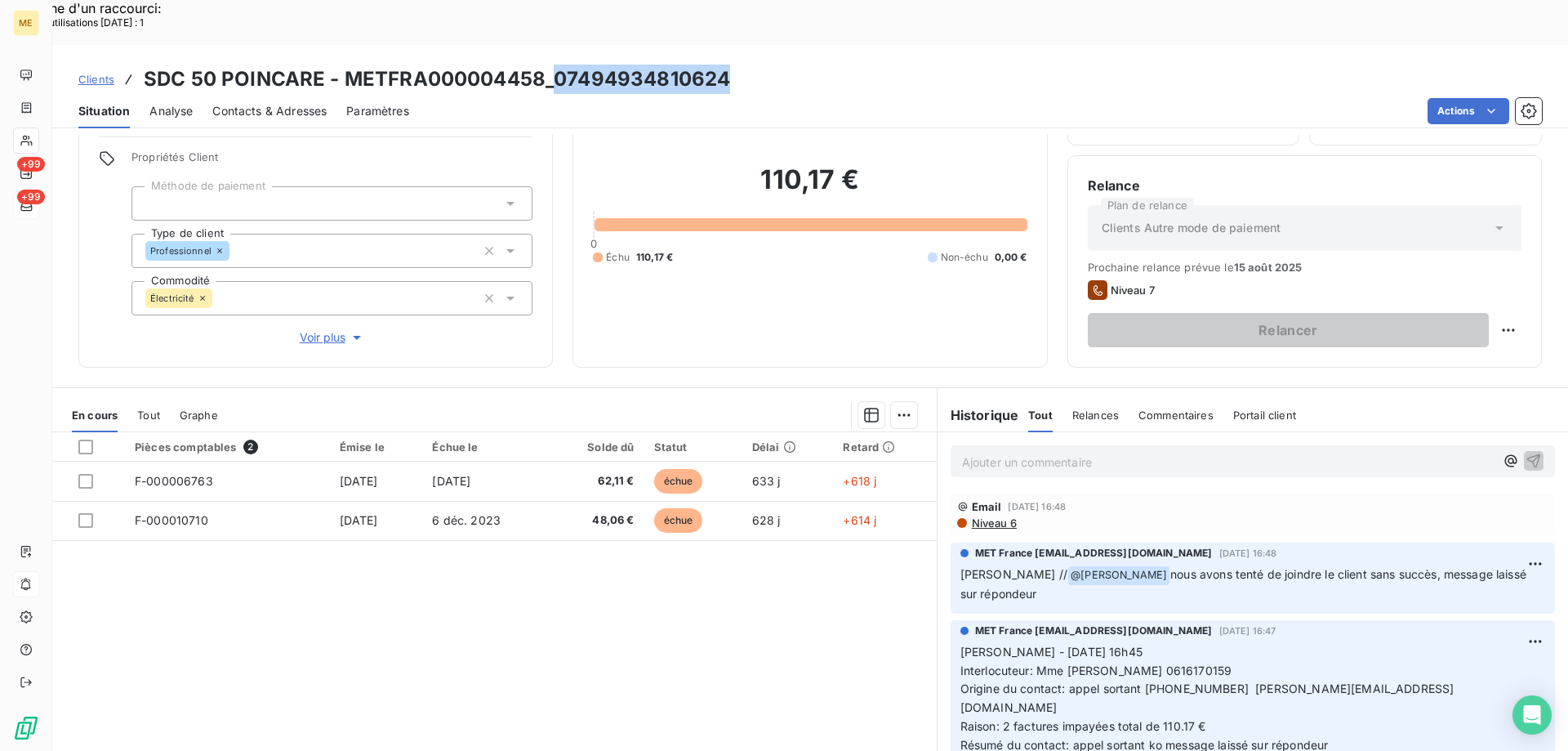
drag, startPoint x: 552, startPoint y: 35, endPoint x: 766, endPoint y: 35, distance: 214.0
click at [766, 65] on div "Clients SDC 50 POINCARE - METFRA000004458_07494934810624" at bounding box center [810, 79] width 1516 height 29
click at [99, 72] on span "Clients" at bounding box center [96, 79] width 36 height 13
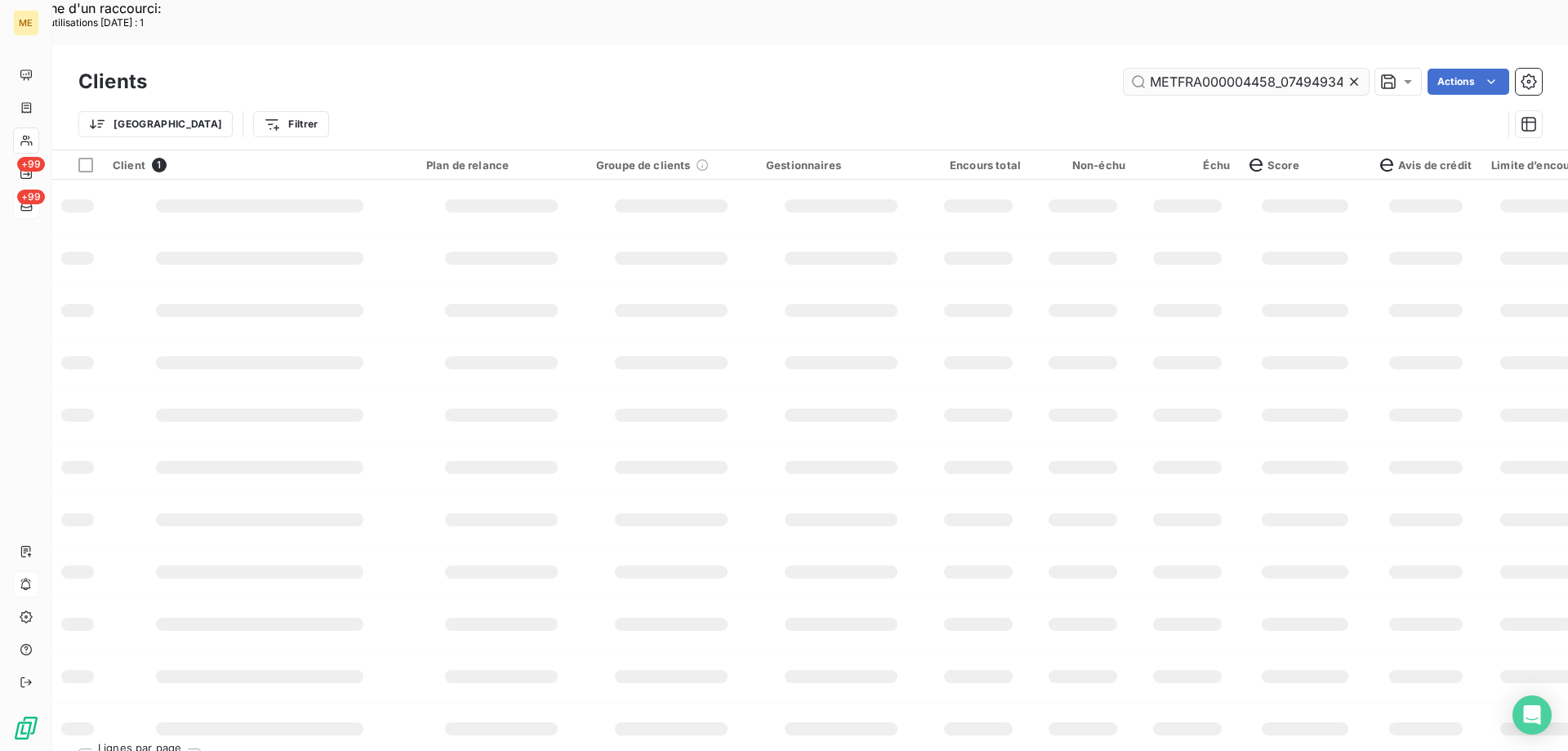
scroll to position [0, 50]
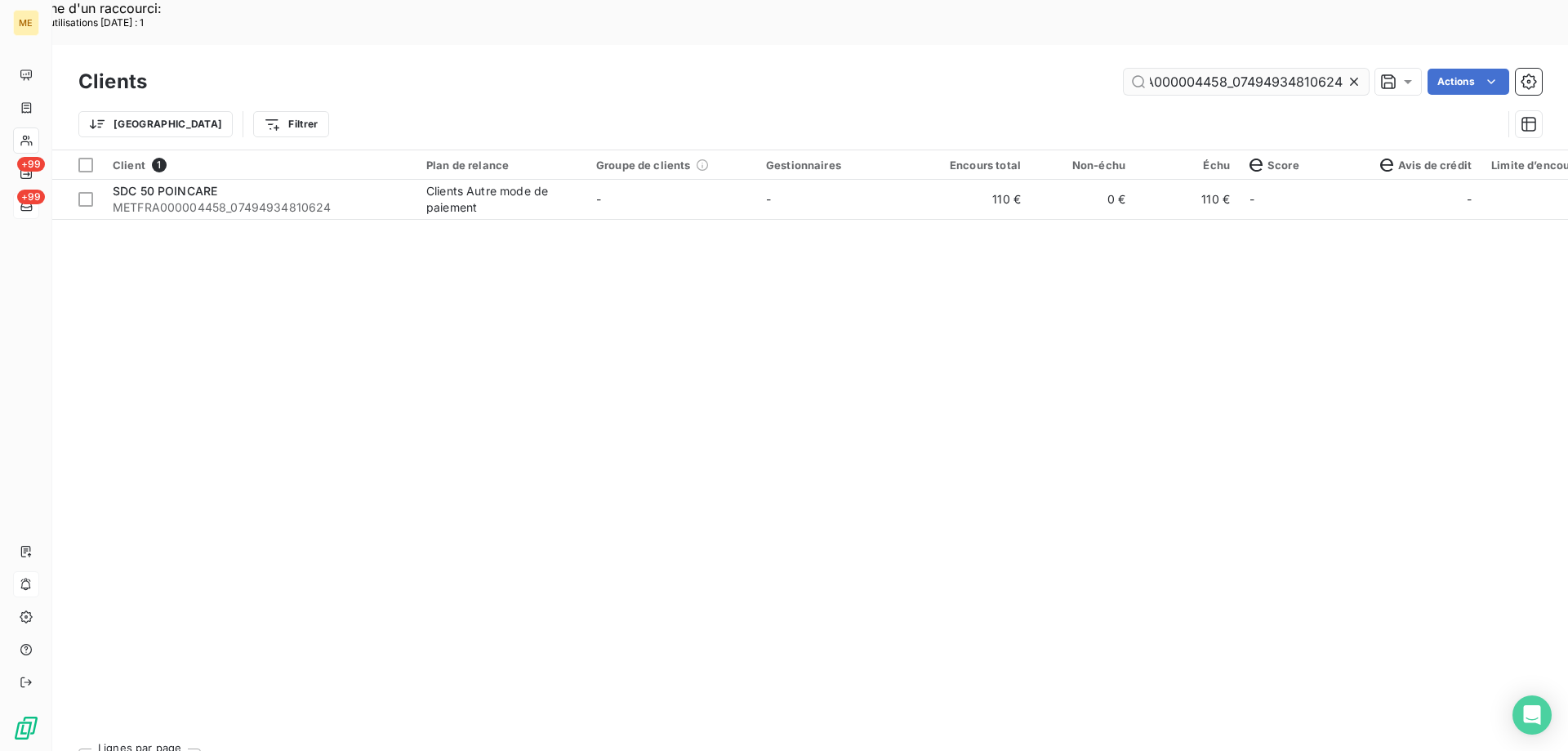
click at [1226, 68] on input "METFRA000004458_07494934810624" at bounding box center [1246, 81] width 245 height 26
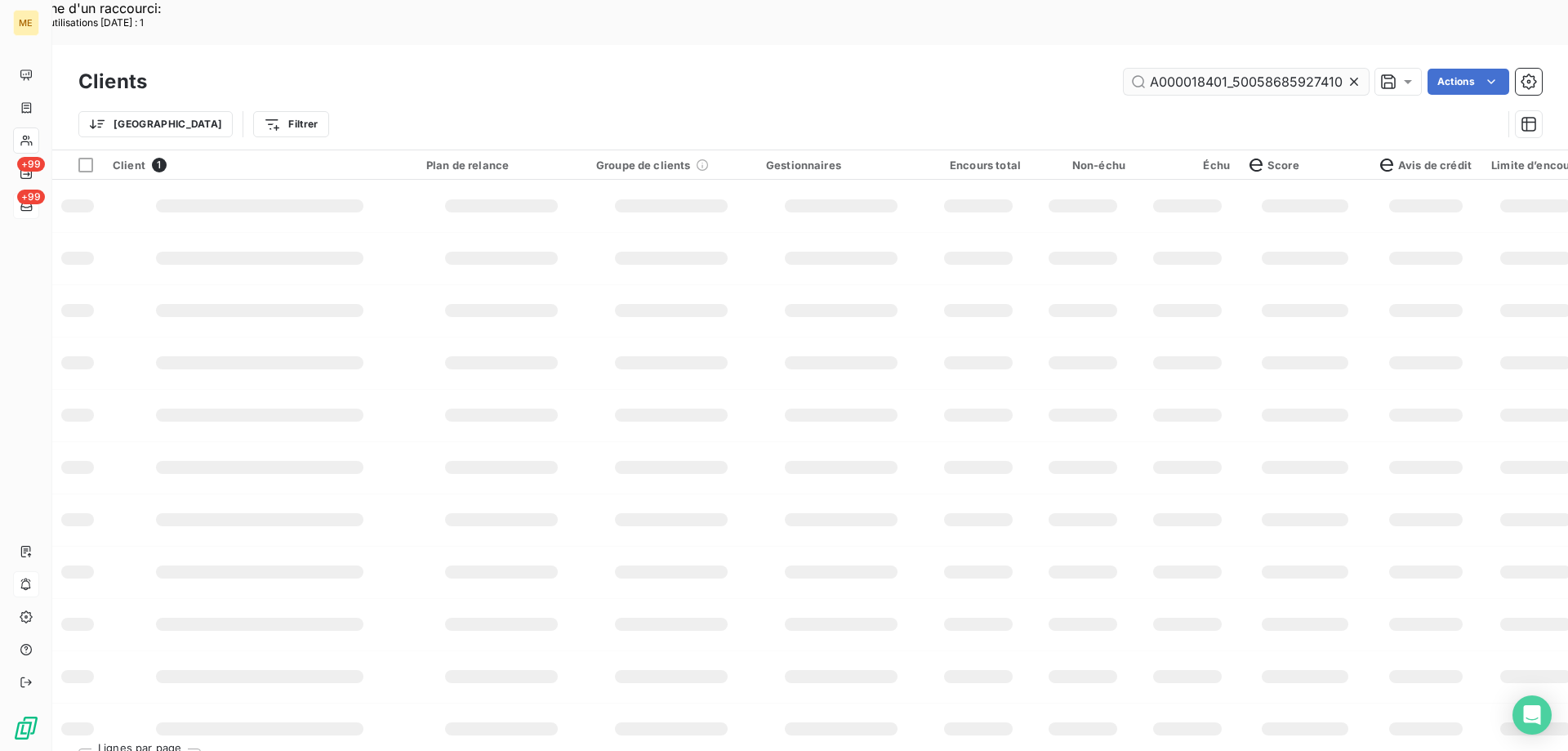
scroll to position [0, 42]
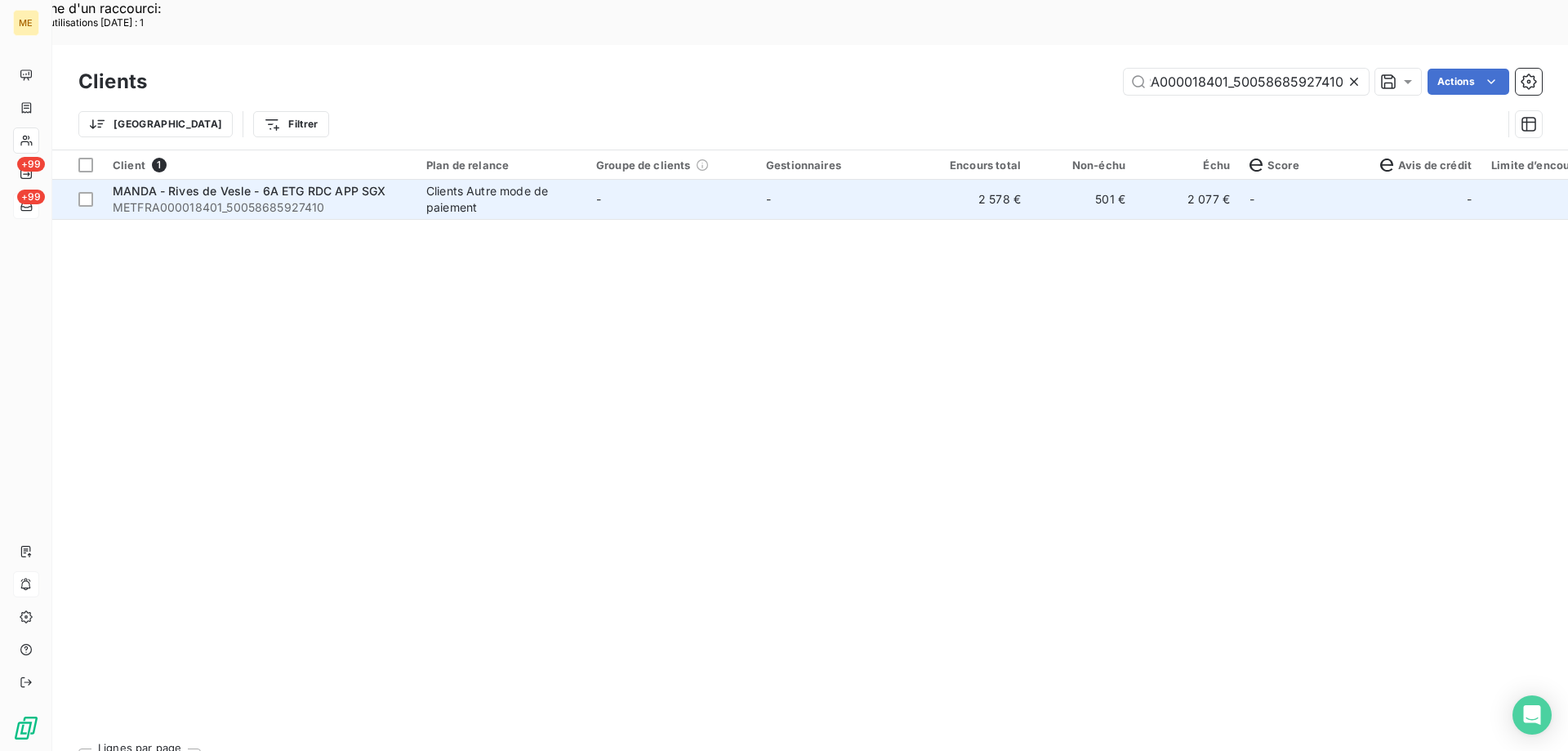
type input "METFRA000018401_50058685927410"
click at [227, 184] on span "MANDA - Rives de Vesle - 6A ETG RDC APP SGX" at bounding box center [249, 191] width 273 height 14
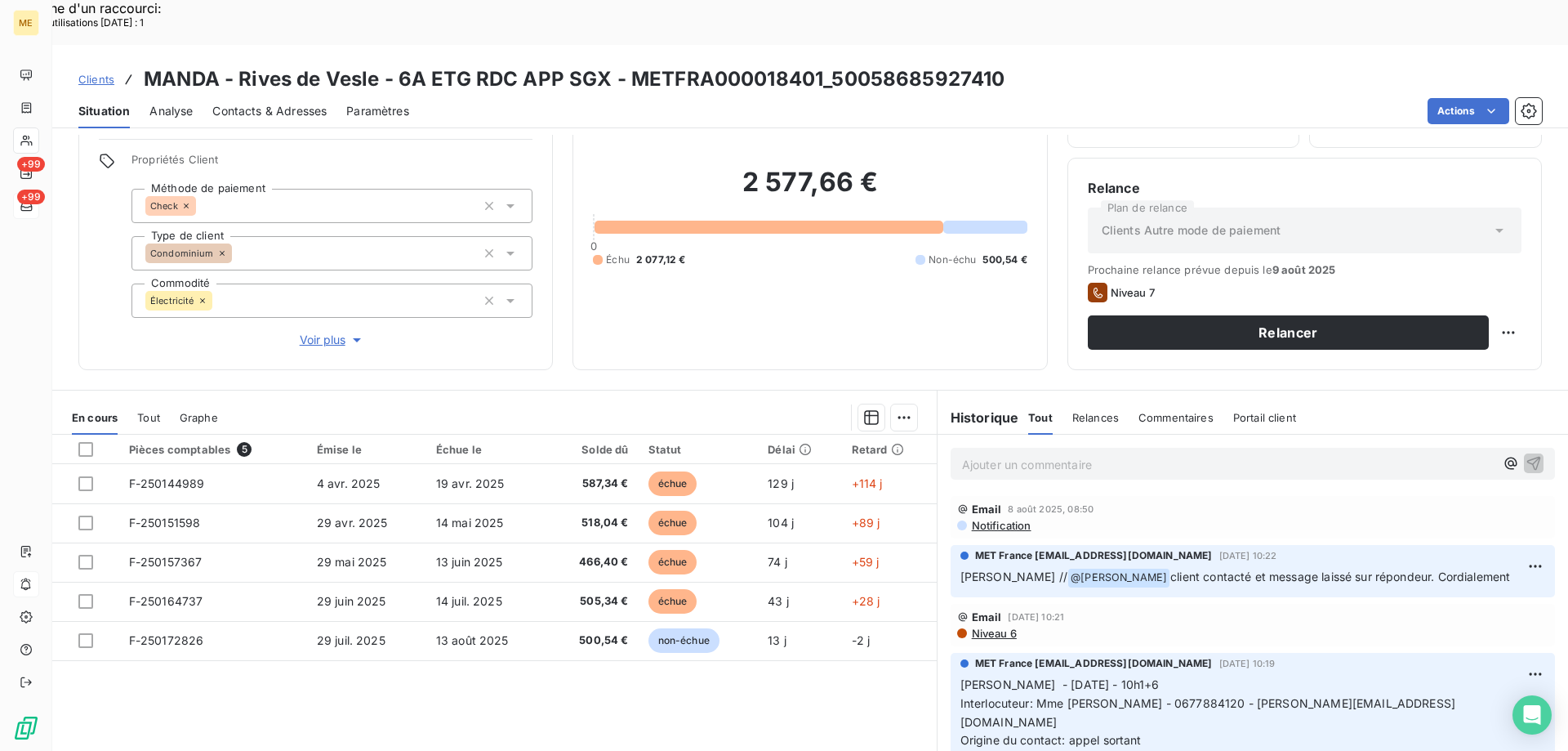
scroll to position [104, 0]
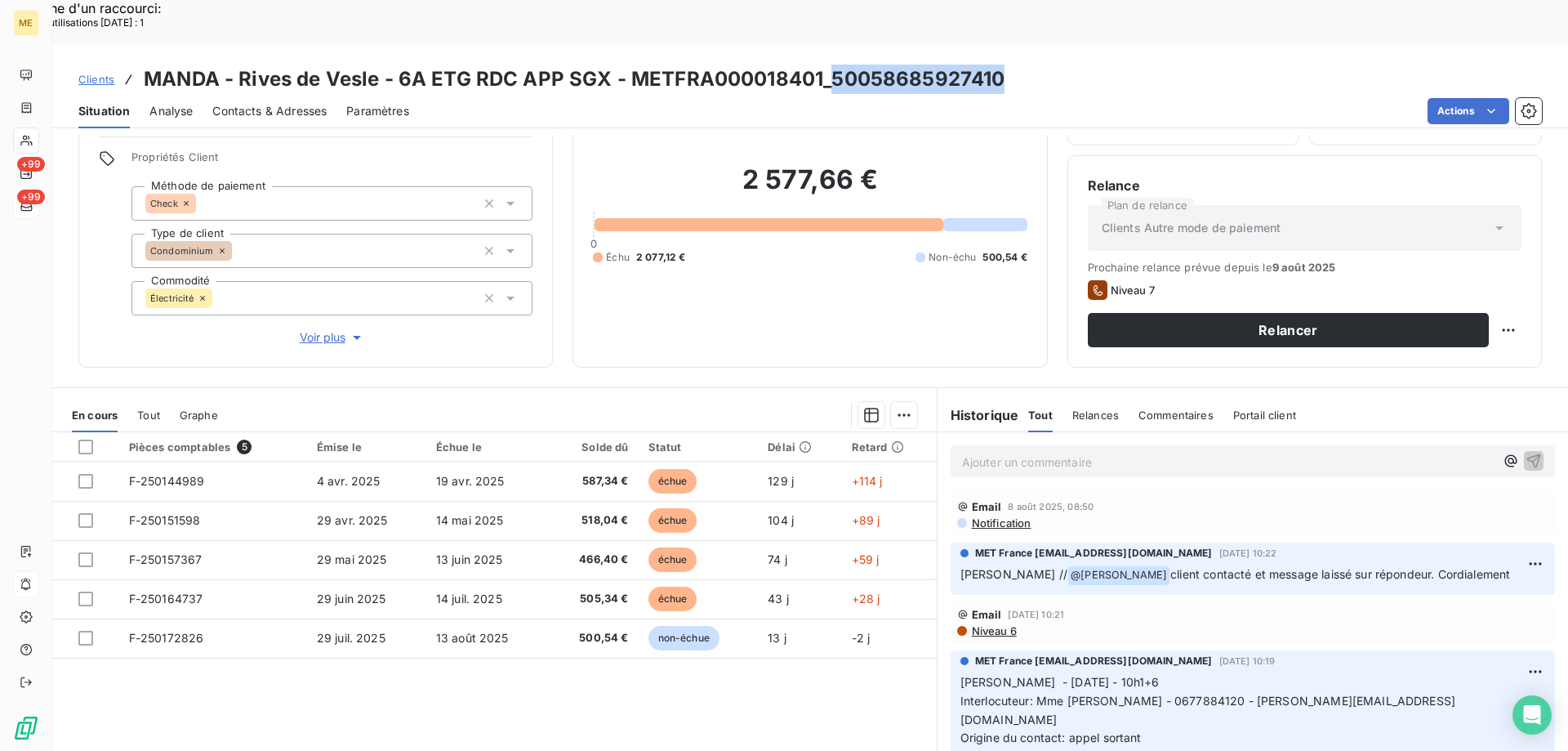
drag, startPoint x: 831, startPoint y: 33, endPoint x: 1019, endPoint y: 33, distance: 188.0
click at [1019, 65] on div "Clients MANDA - Rives de Vesle - 6A ETG RDC APP SGX - METFRA000018401_500586859…" at bounding box center [810, 79] width 1516 height 29
click at [1012, 452] on p "Ajouter un commentaire ﻿" at bounding box center [1228, 462] width 533 height 21
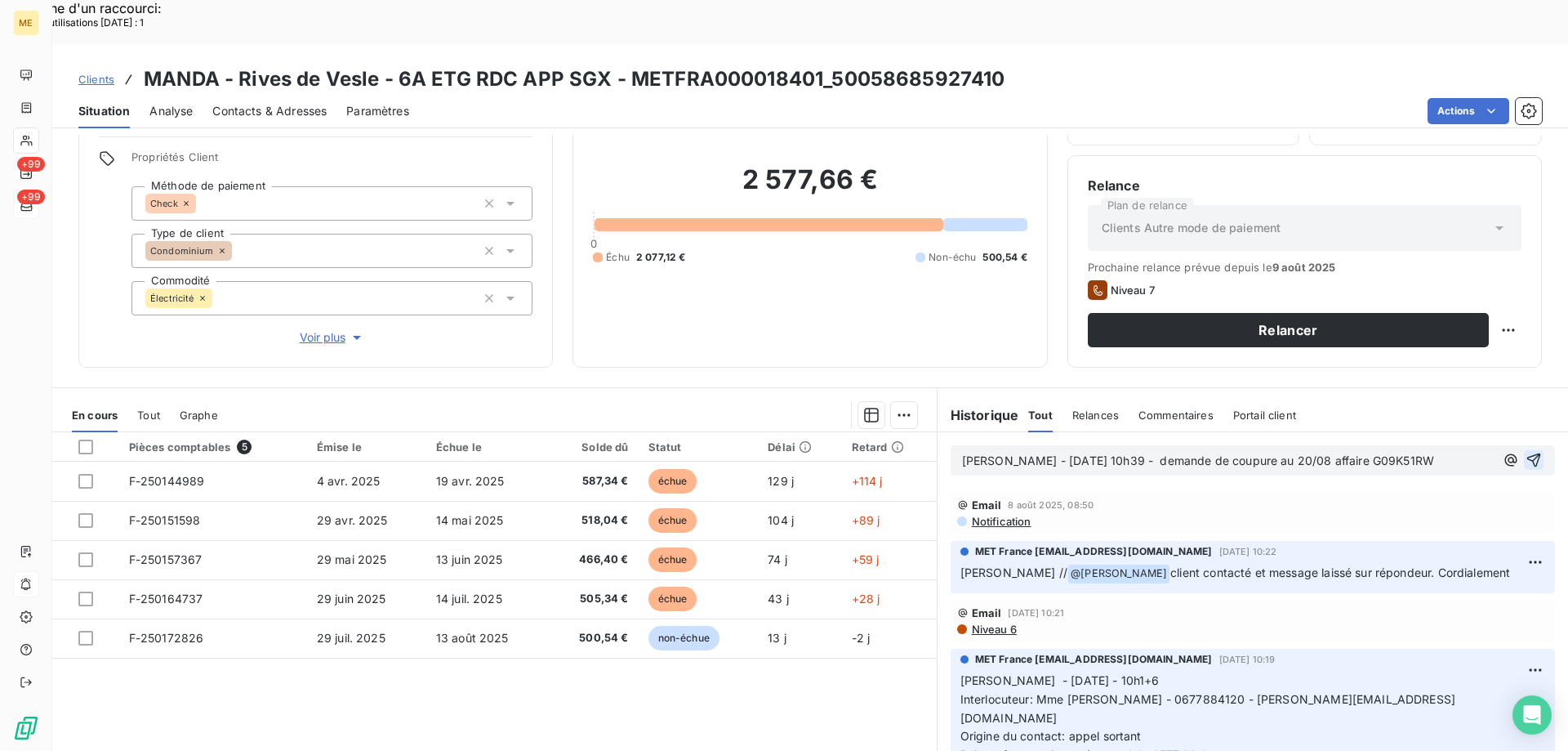
click at [1526, 452] on icon "button" at bounding box center [1534, 460] width 17 height 17
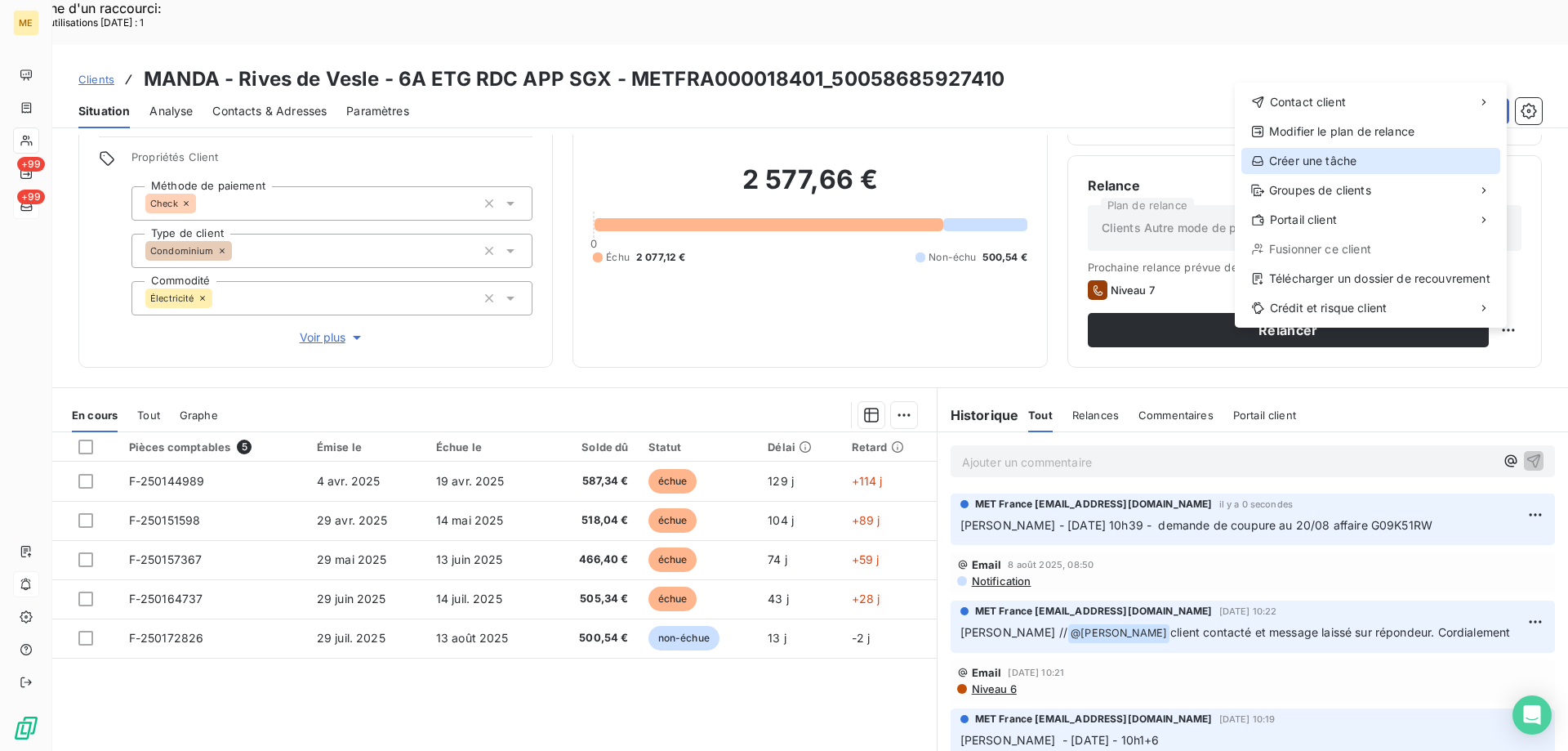
click at [1262, 162] on icon at bounding box center [1257, 161] width 11 height 10
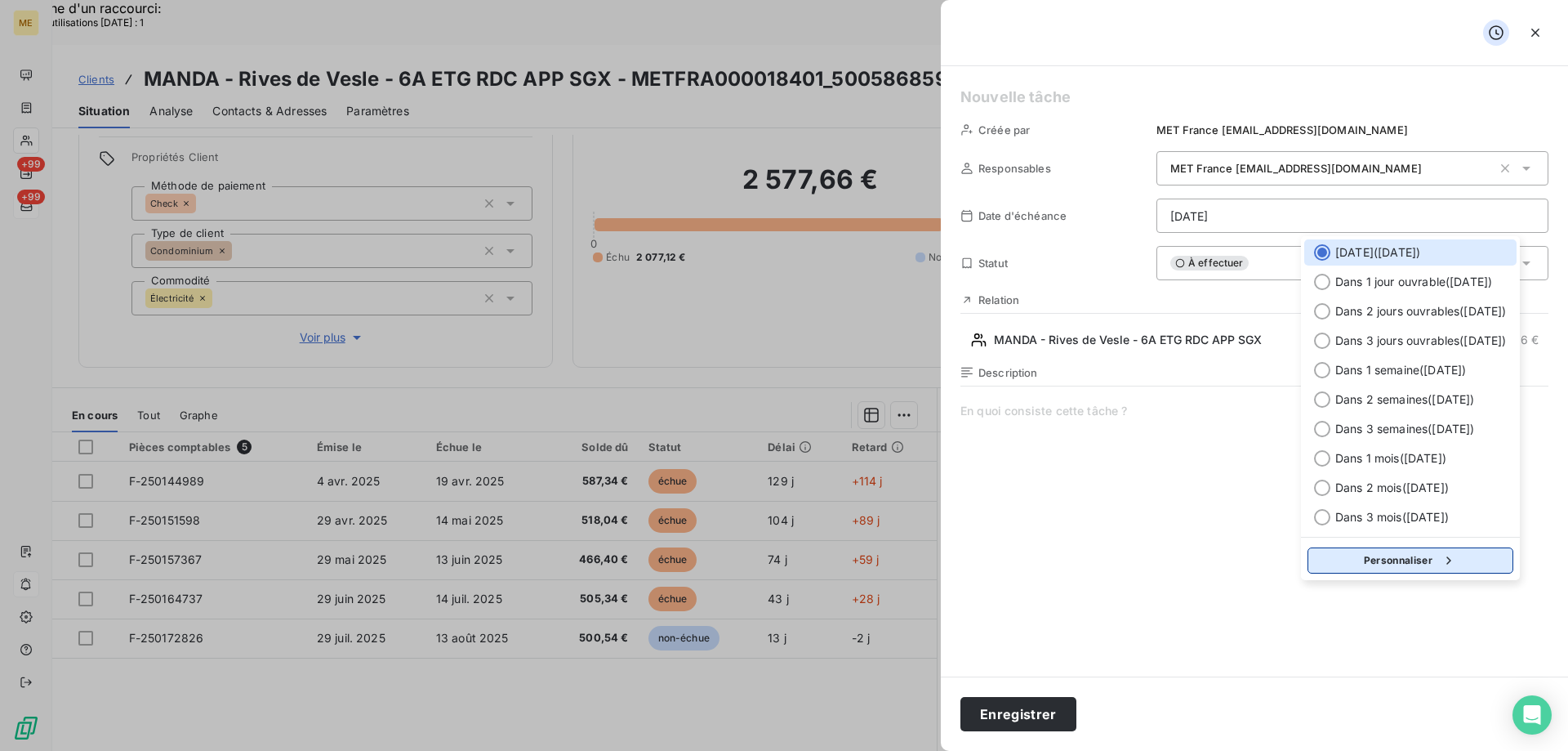
click at [1358, 561] on button "Personnaliser" at bounding box center [1410, 560] width 206 height 26
select select "7"
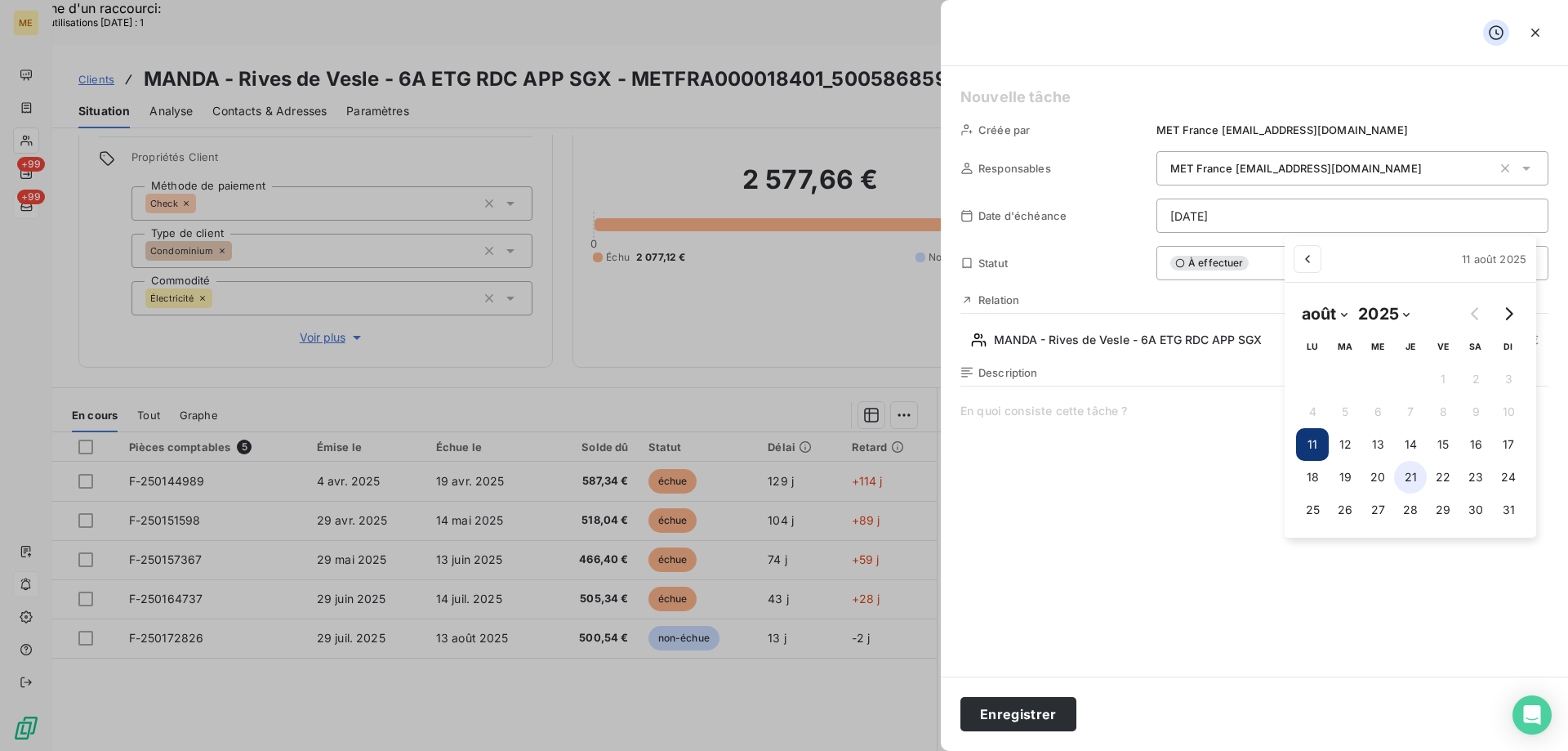
click at [1417, 478] on button "21" at bounding box center [1410, 476] width 32 height 32
type input "[DATE]"
drag, startPoint x: 1045, startPoint y: 100, endPoint x: 1035, endPoint y: 102, distance: 10.2
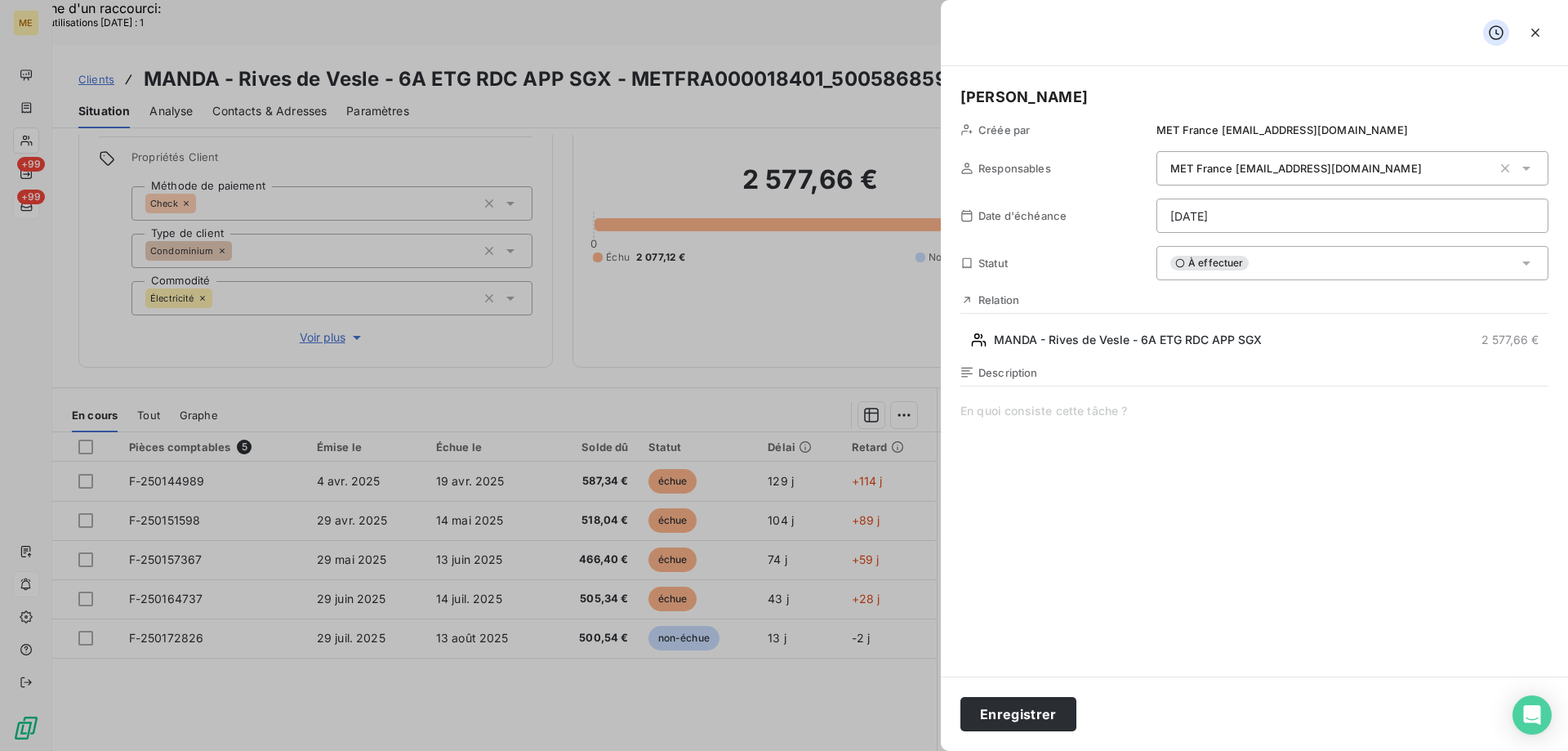
click at [1062, 419] on span at bounding box center [1254, 560] width 588 height 314
click at [1025, 97] on h5 "[PERSON_NAME]" at bounding box center [1254, 97] width 588 height 22
click at [1000, 713] on button "Enregistrer" at bounding box center [1018, 714] width 116 height 34
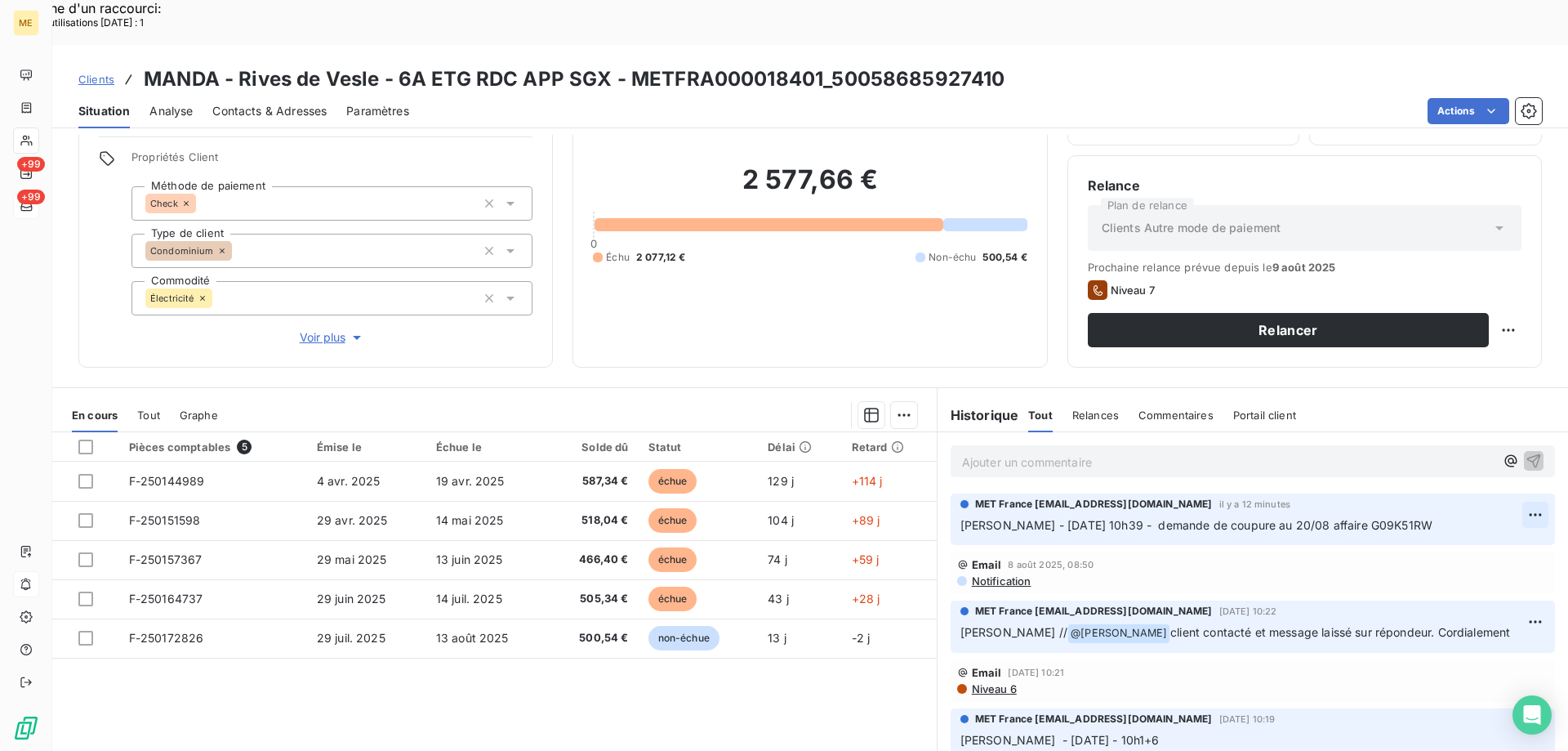
click at [1466, 508] on div "Editer" at bounding box center [1471, 505] width 92 height 26
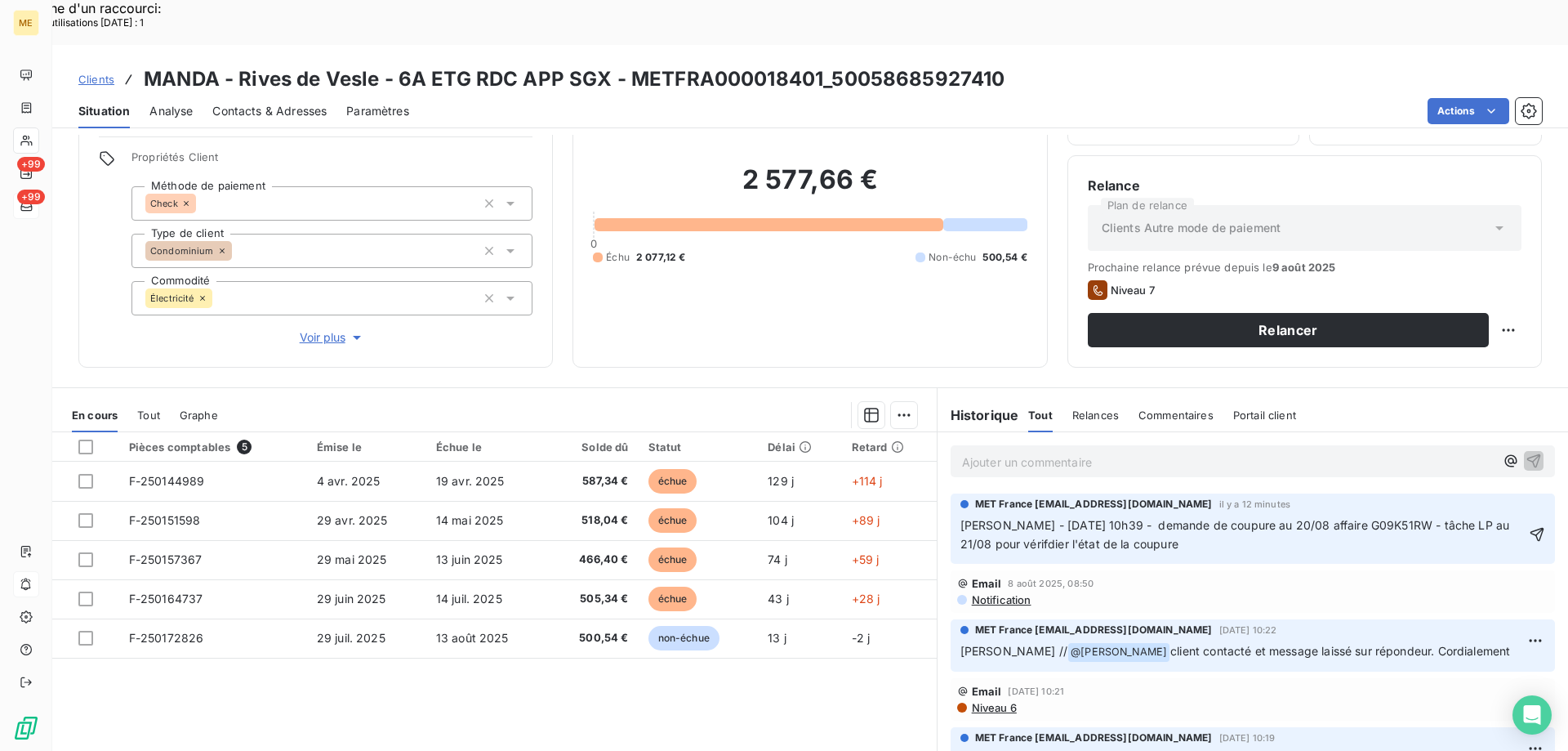
click at [1047, 518] on span "Sylvain - 11/08/2025 - 10h39 - demande de coupure au 20/08 affaire G09K51RW - t…" at bounding box center [1237, 534] width 553 height 32
click at [1529, 526] on icon "button" at bounding box center [1537, 535] width 17 height 17
drag, startPoint x: 627, startPoint y: 32, endPoint x: 818, endPoint y: 48, distance: 191.7
click at [818, 65] on h3 "MANDA - Rives de Vesle - 6A ETG RDC APP SGX - METFRA000018401_50058685927410" at bounding box center [574, 79] width 861 height 29
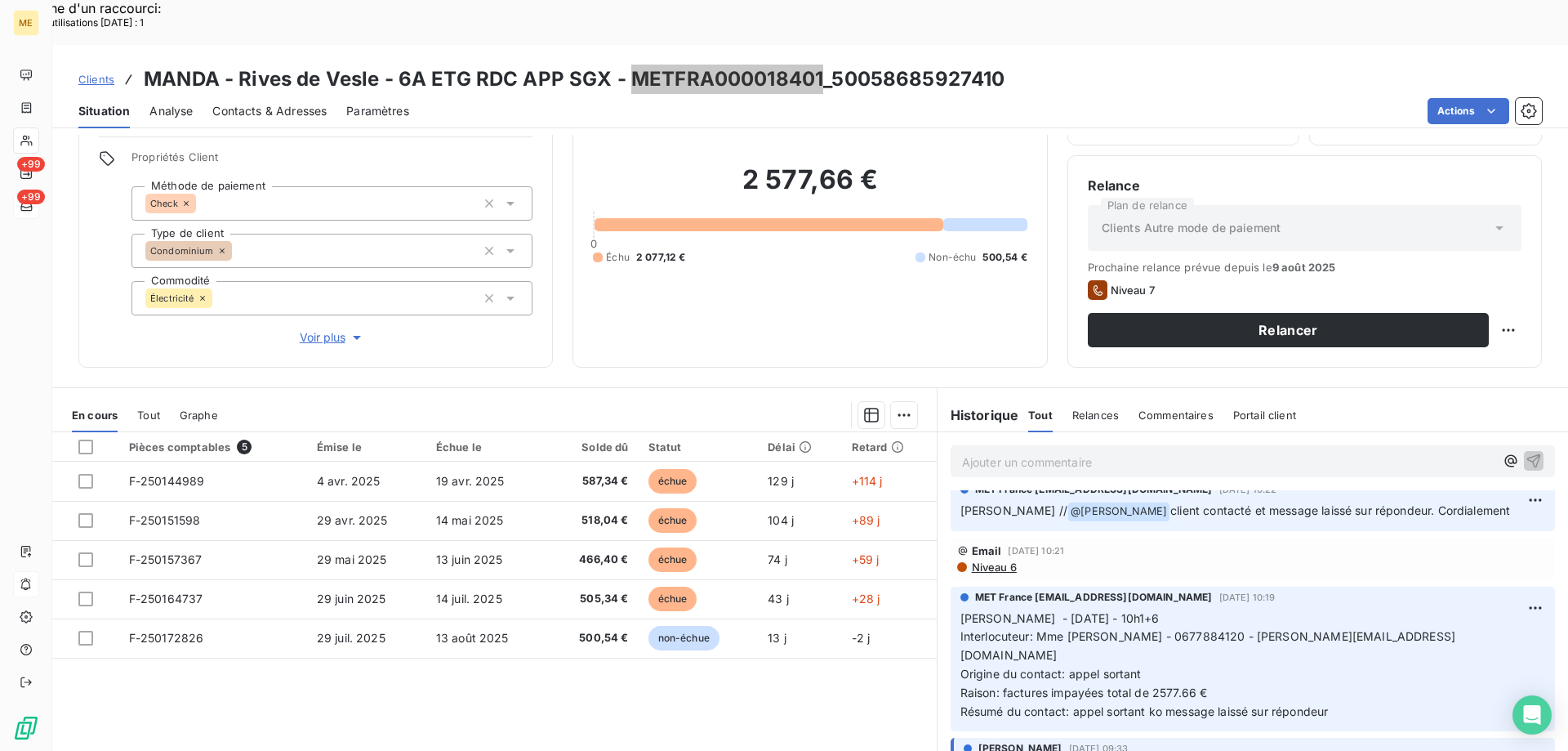
scroll to position [163, 0]
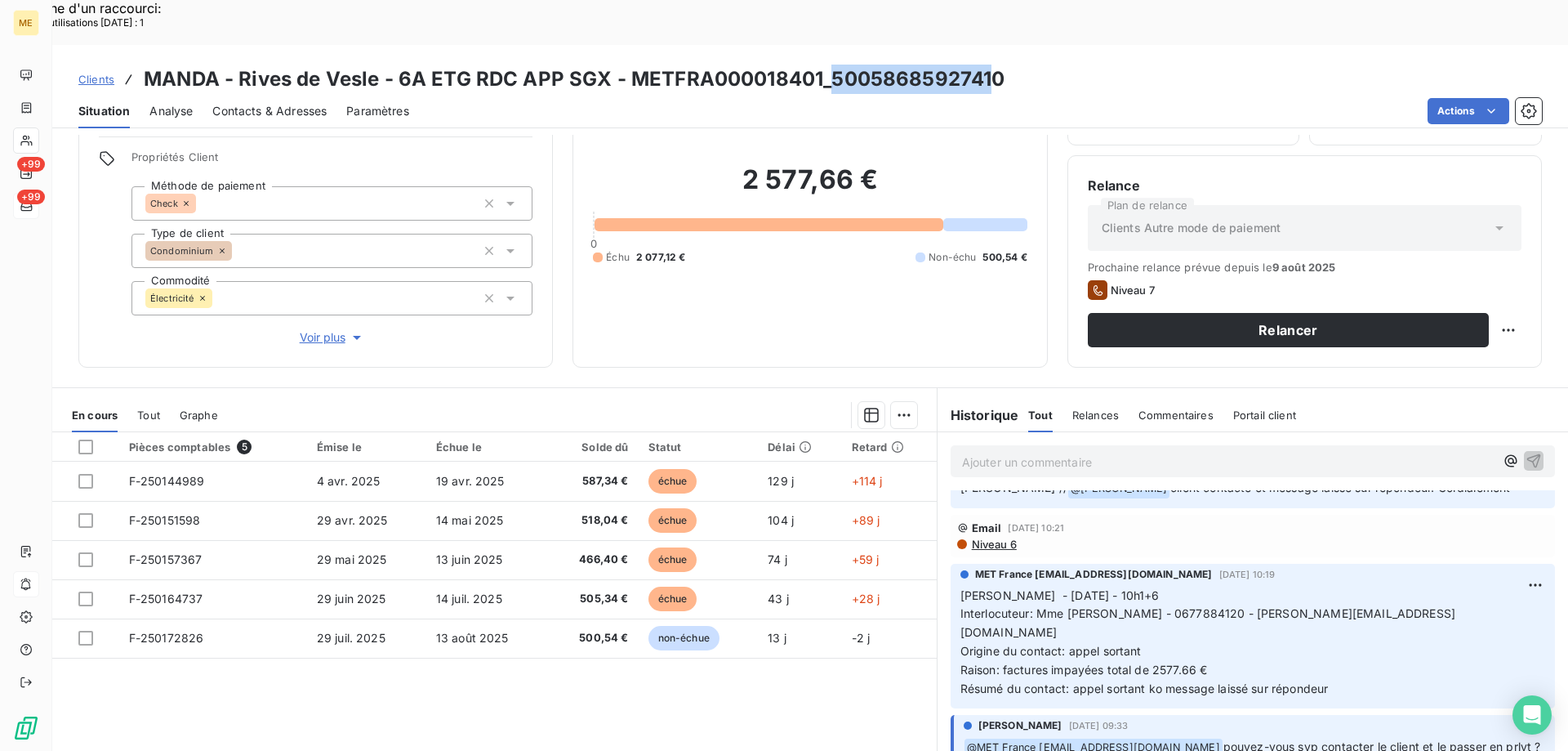
drag, startPoint x: 832, startPoint y: 32, endPoint x: 993, endPoint y: 42, distance: 161.3
click at [993, 65] on h3 "MANDA - Rives de Vesle - 6A ETG RDC APP SGX - METFRA000018401_50058685927410" at bounding box center [574, 79] width 861 height 29
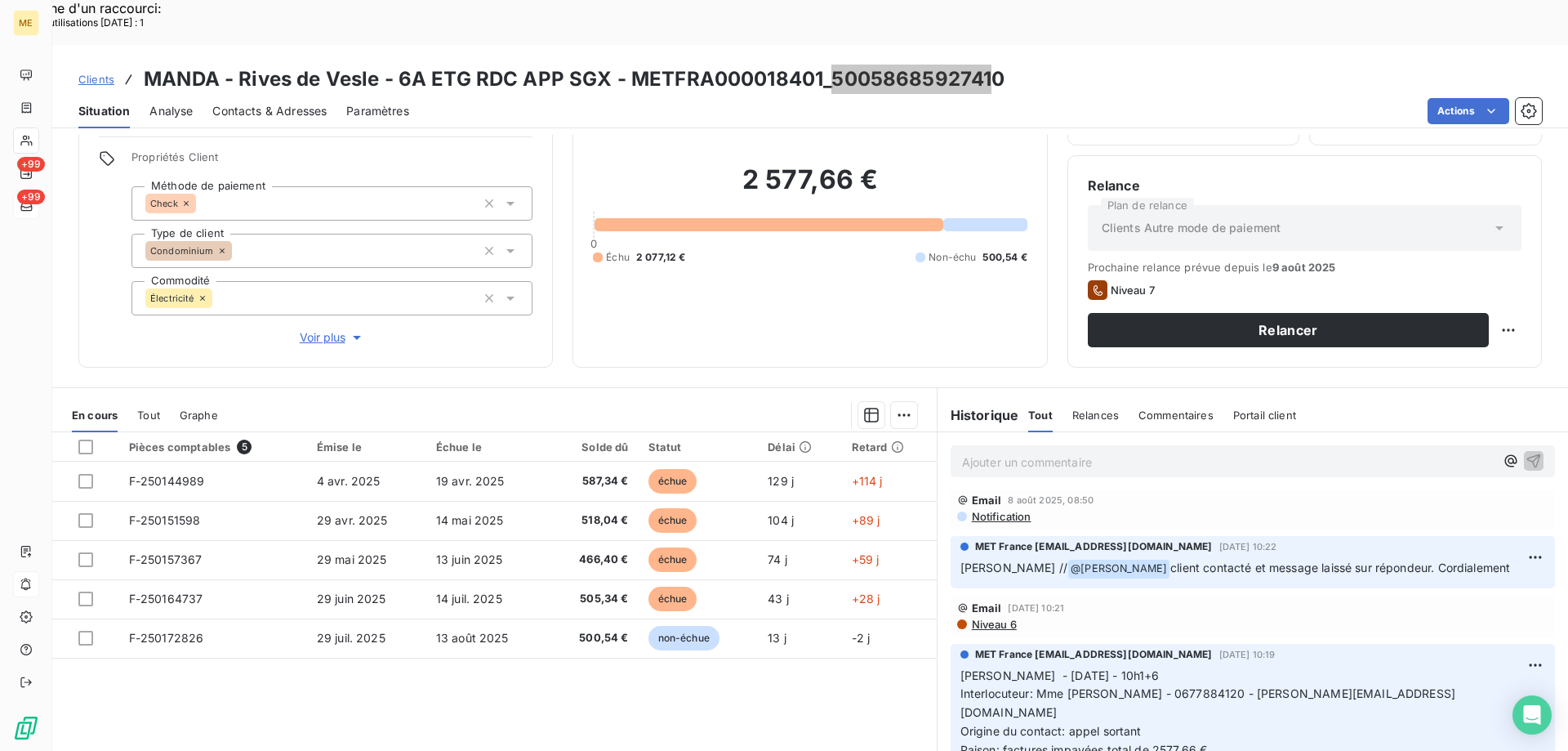
scroll to position [0, 0]
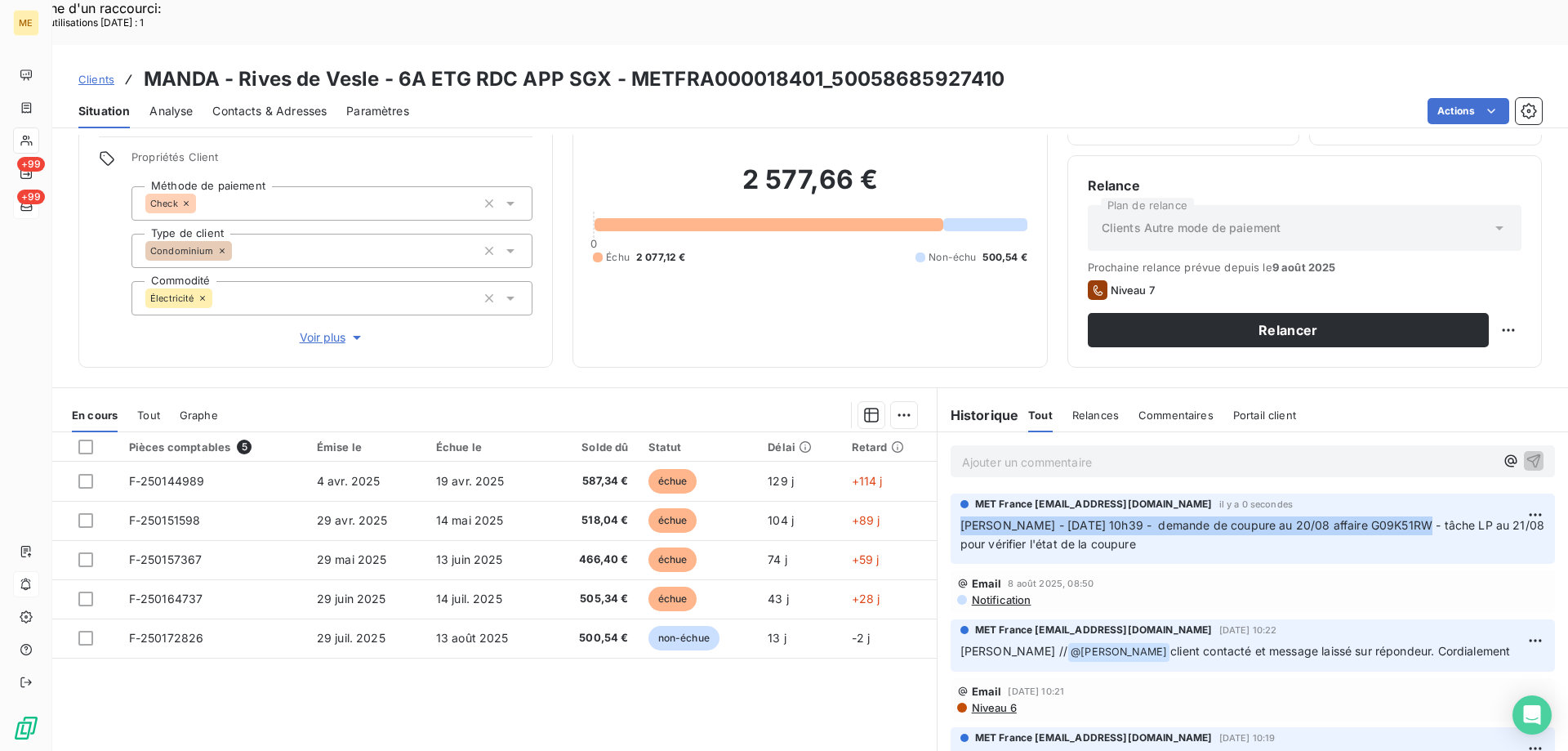
drag, startPoint x: 1402, startPoint y: 480, endPoint x: 956, endPoint y: 470, distance: 446.1
click at [960, 515] on div "[PERSON_NAME] - [DATE] 10h39 - demande de coupure au 20/08 affaire G09K51RW - t…" at bounding box center [1253, 534] width 584 height 39
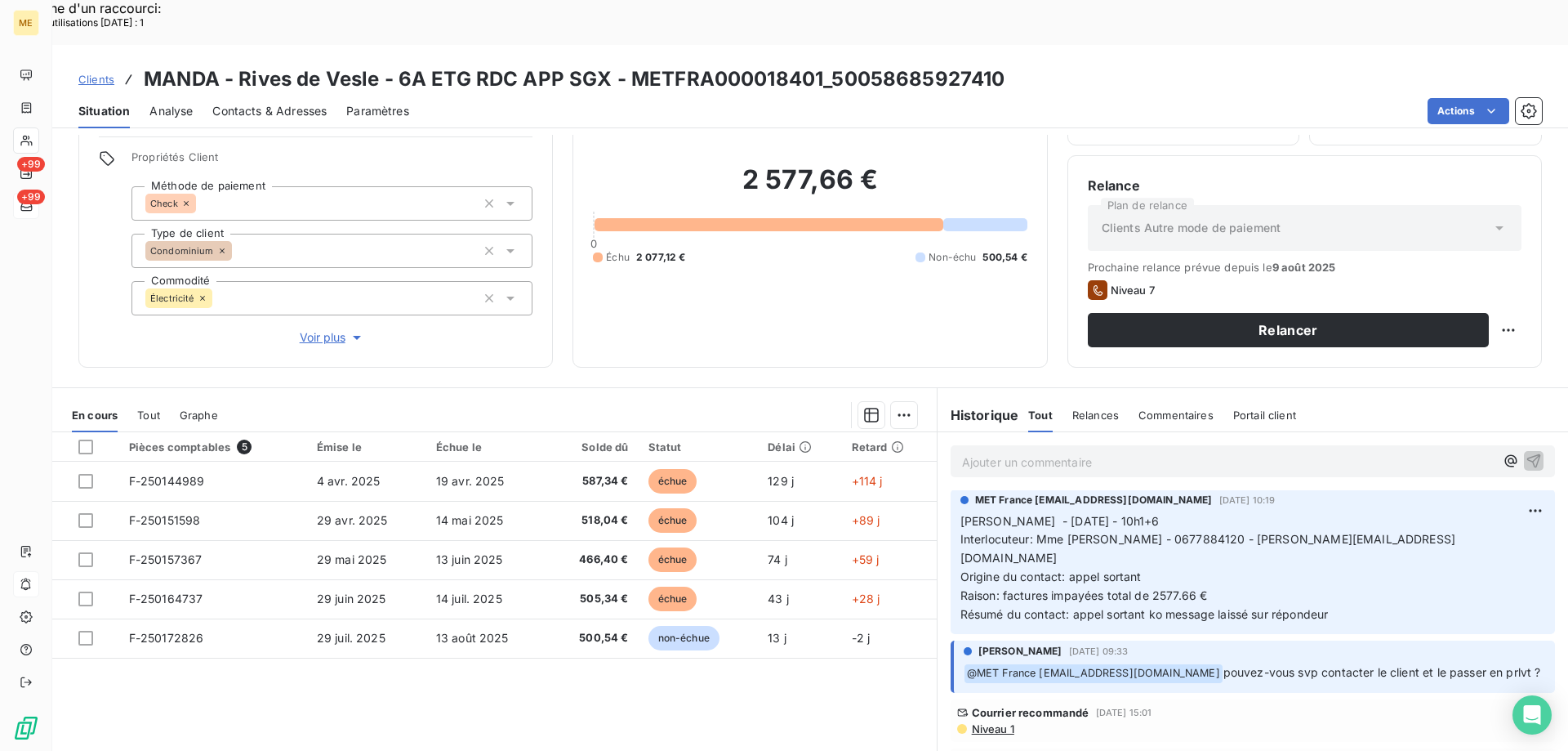
scroll to position [245, 0]
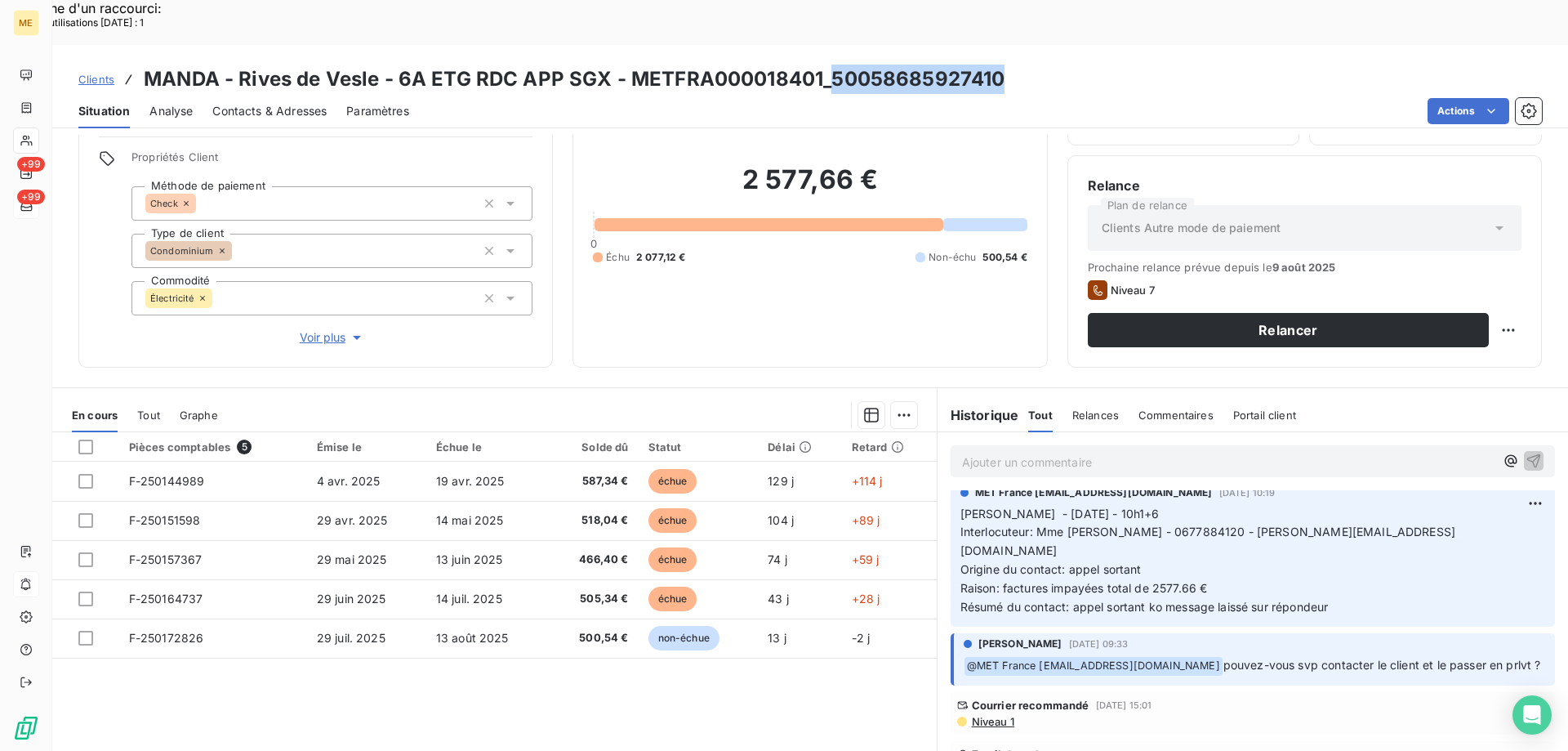
drag, startPoint x: 831, startPoint y: 31, endPoint x: 1021, endPoint y: 32, distance: 190.0
click at [1021, 65] on div "Clients MANDA - Rives de Vesle - 6A ETG RDC APP SGX - METFRA000018401_500586859…" at bounding box center [810, 79] width 1516 height 29
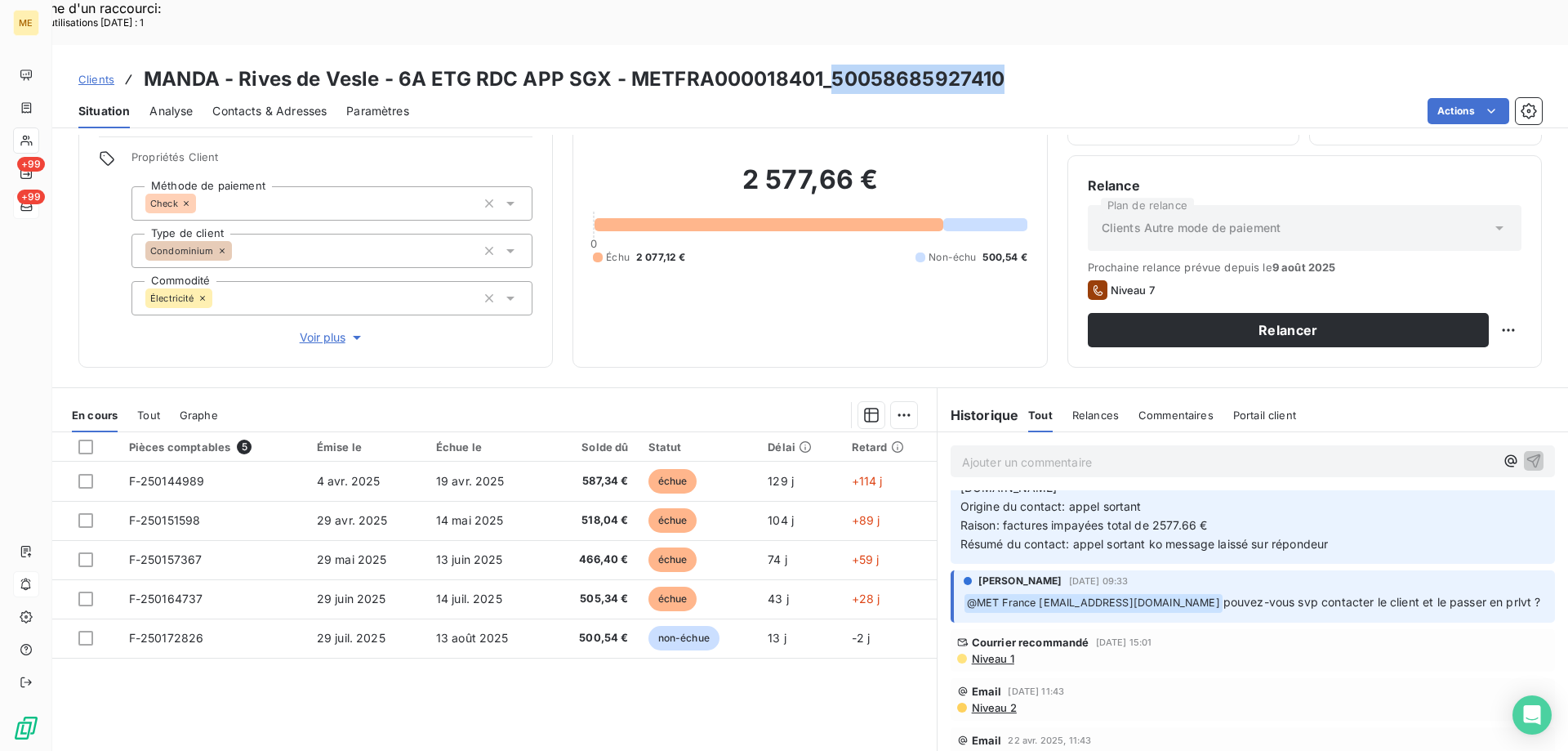
scroll to position [274, 0]
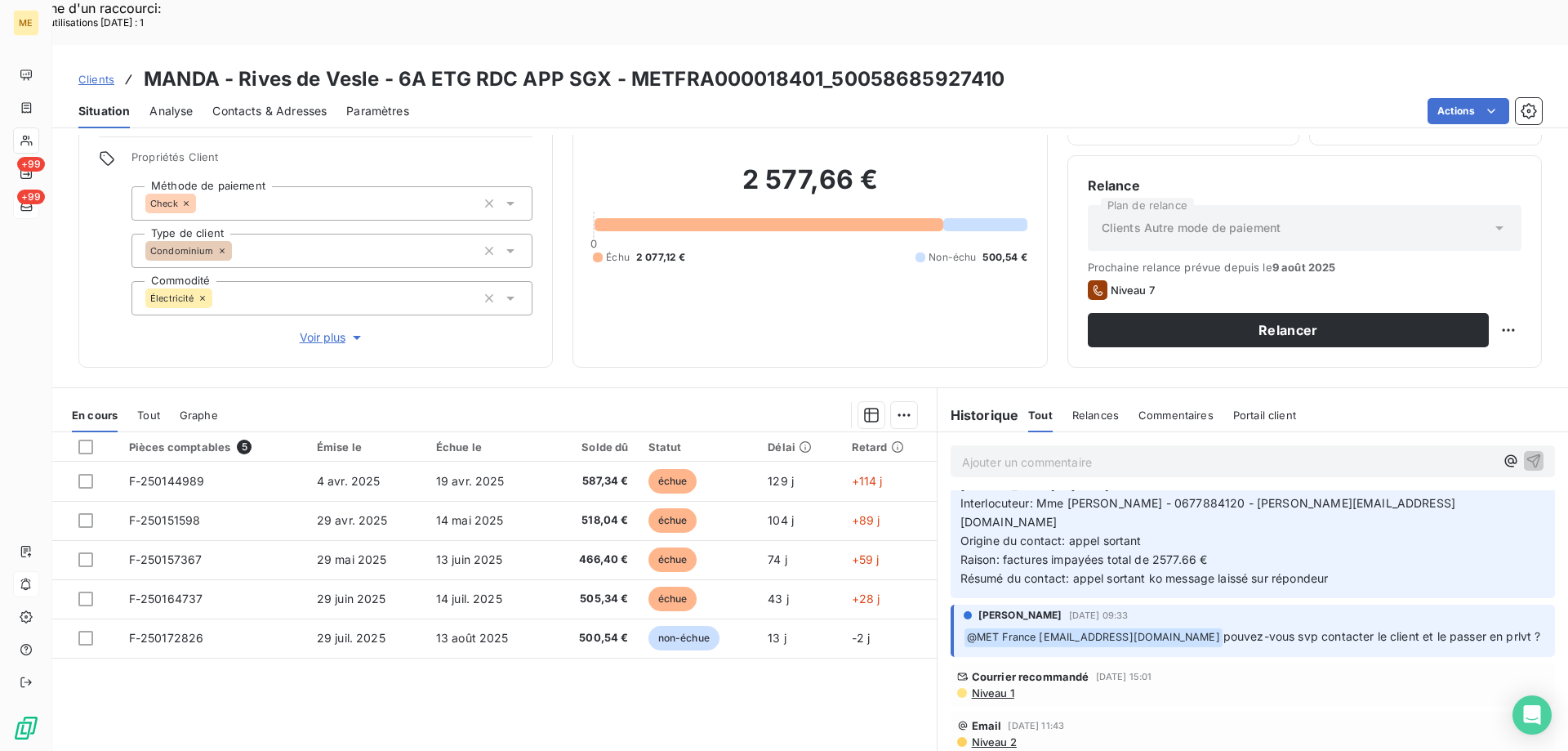
drag, startPoint x: 1546, startPoint y: 500, endPoint x: 1346, endPoint y: 504, distance: 200.0
click at [1346, 504] on p "[PERSON_NAME] - [DATE] - 10h1+6 Interlocuteur: Mme [PERSON_NAME] - 0677884120 -…" at bounding box center [1253, 532] width 584 height 112
drag, startPoint x: 1269, startPoint y: 462, endPoint x: 1450, endPoint y: 465, distance: 181.0
click at [1450, 476] on p "[PERSON_NAME] - [DATE] - 10h1+6 Interlocuteur: Mme [PERSON_NAME] - 0677884120 -…" at bounding box center [1253, 532] width 584 height 112
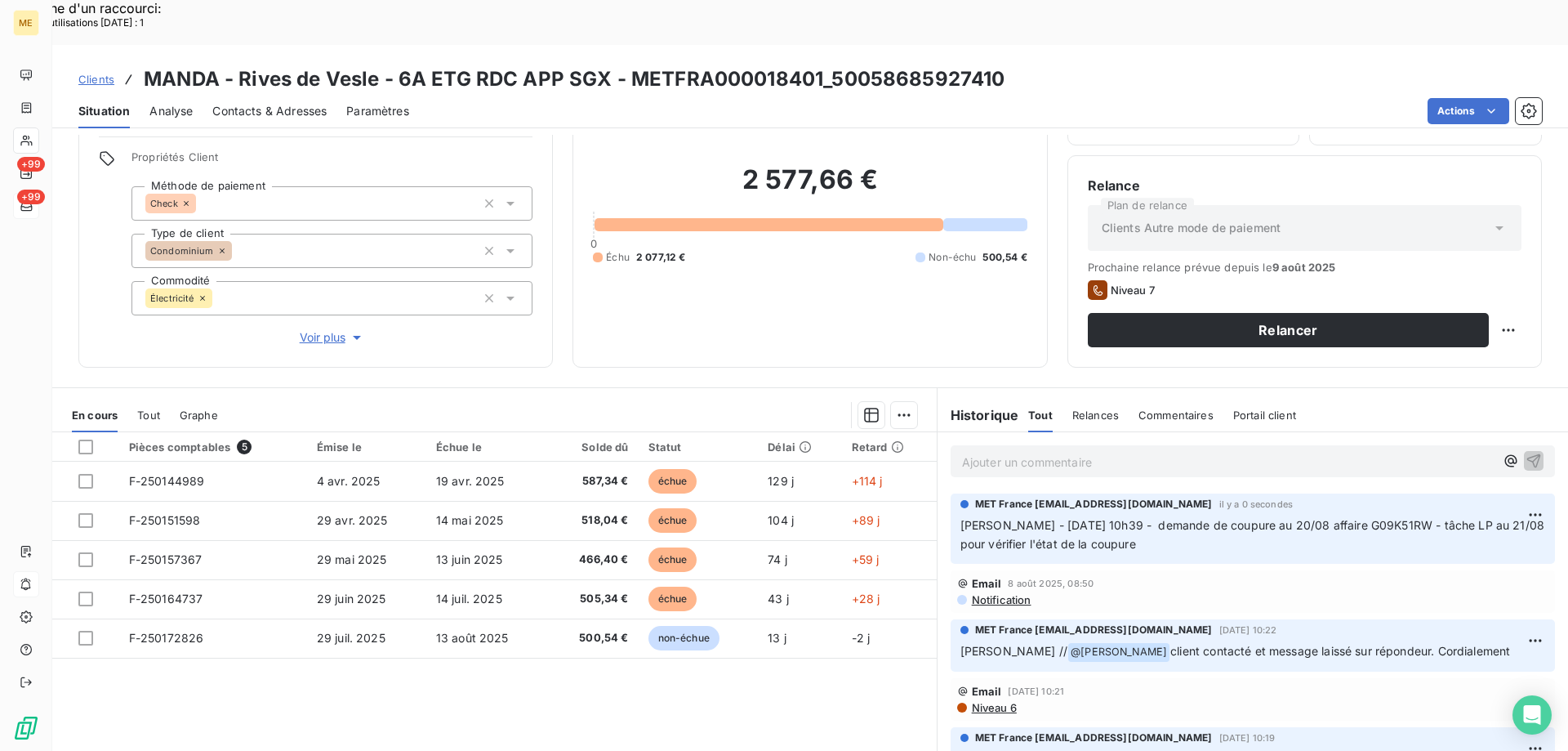
scroll to position [0, 0]
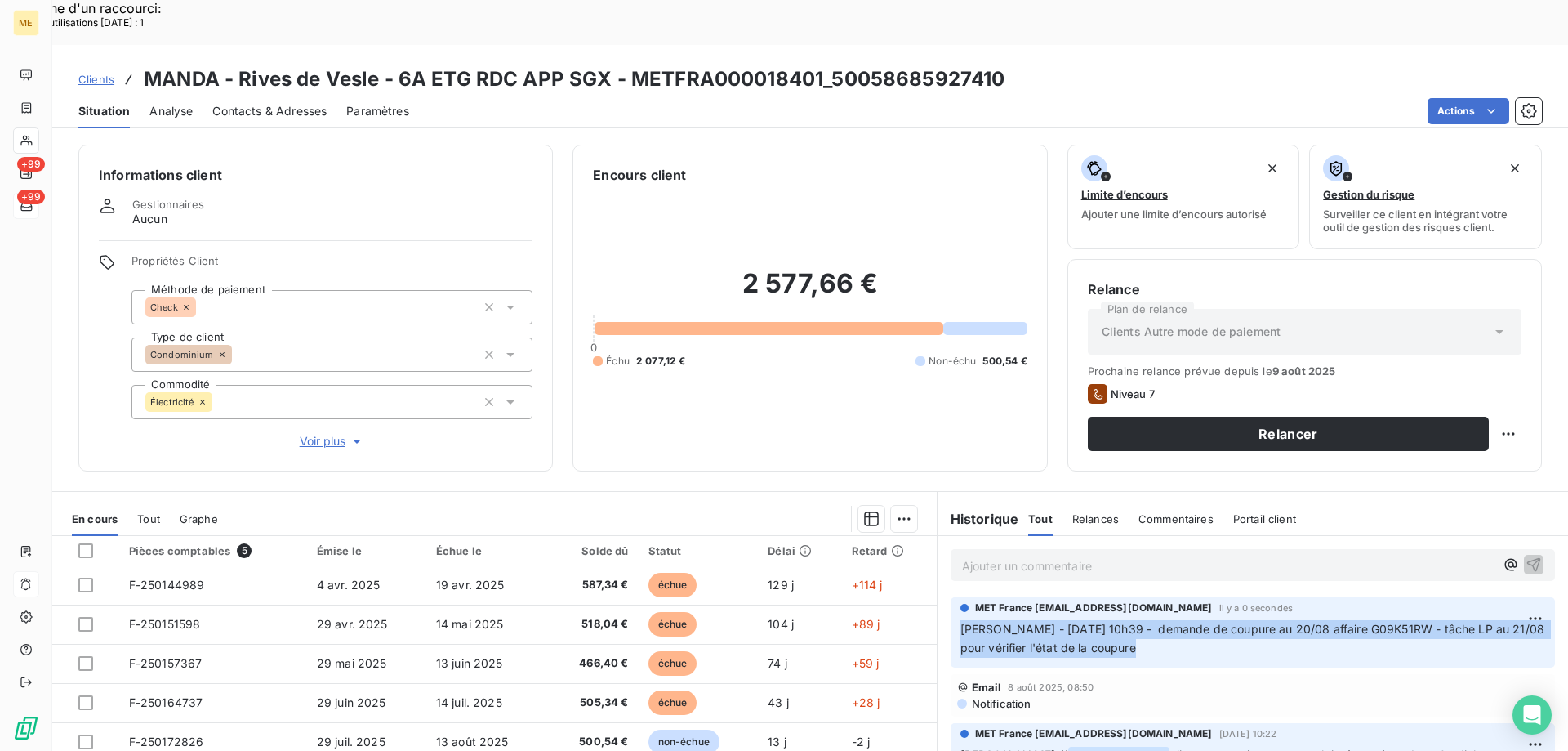
drag, startPoint x: 1031, startPoint y: 590, endPoint x: 937, endPoint y: 578, distance: 94.8
click at [937, 594] on div "MET France met-france@recouvrement.met.com il y a 0 secondes Sylvain - 11/08/20…" at bounding box center [1252, 632] width 630 height 77
click at [105, 72] on span "Clients" at bounding box center [96, 79] width 36 height 13
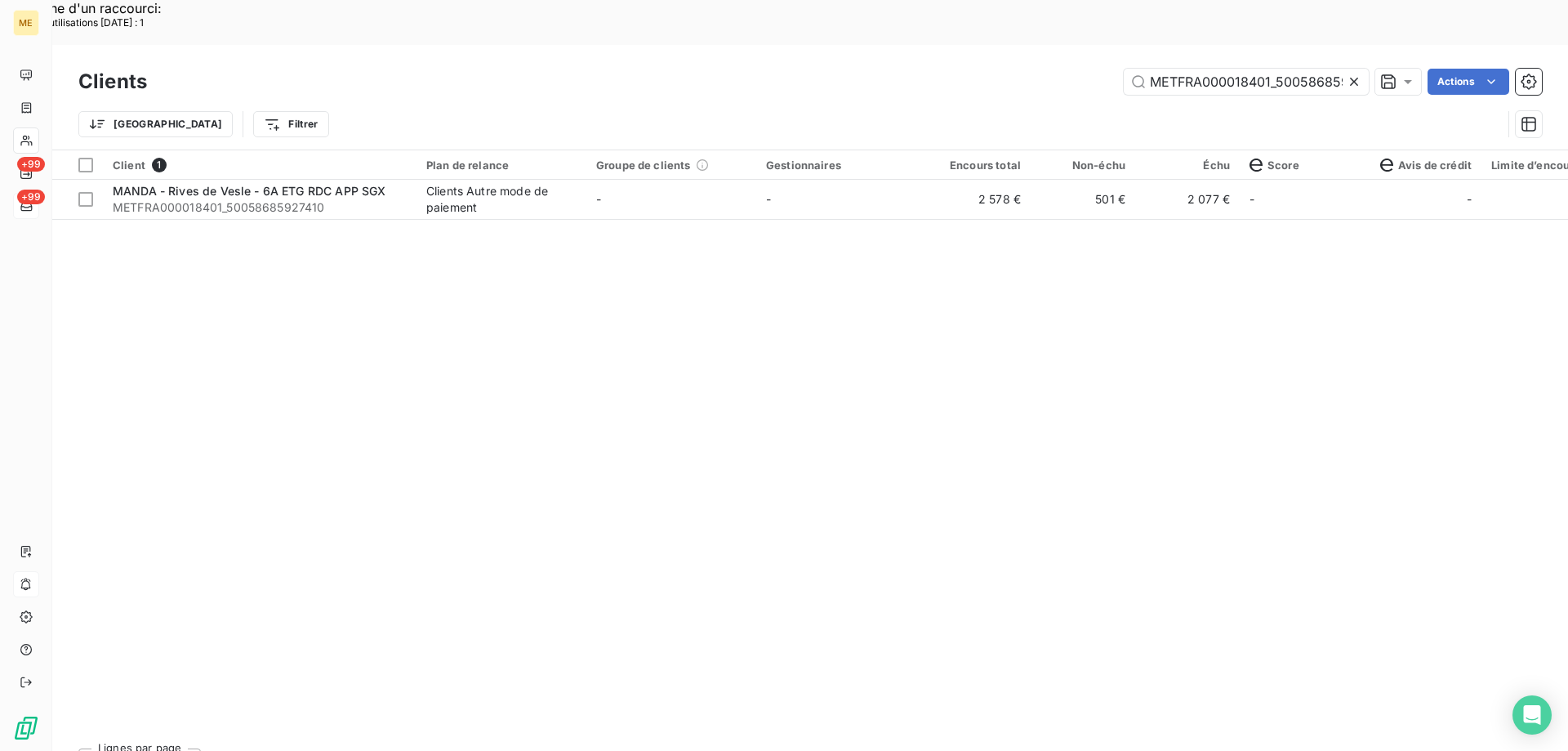
click at [1354, 77] on icon at bounding box center [1354, 82] width 8 height 8
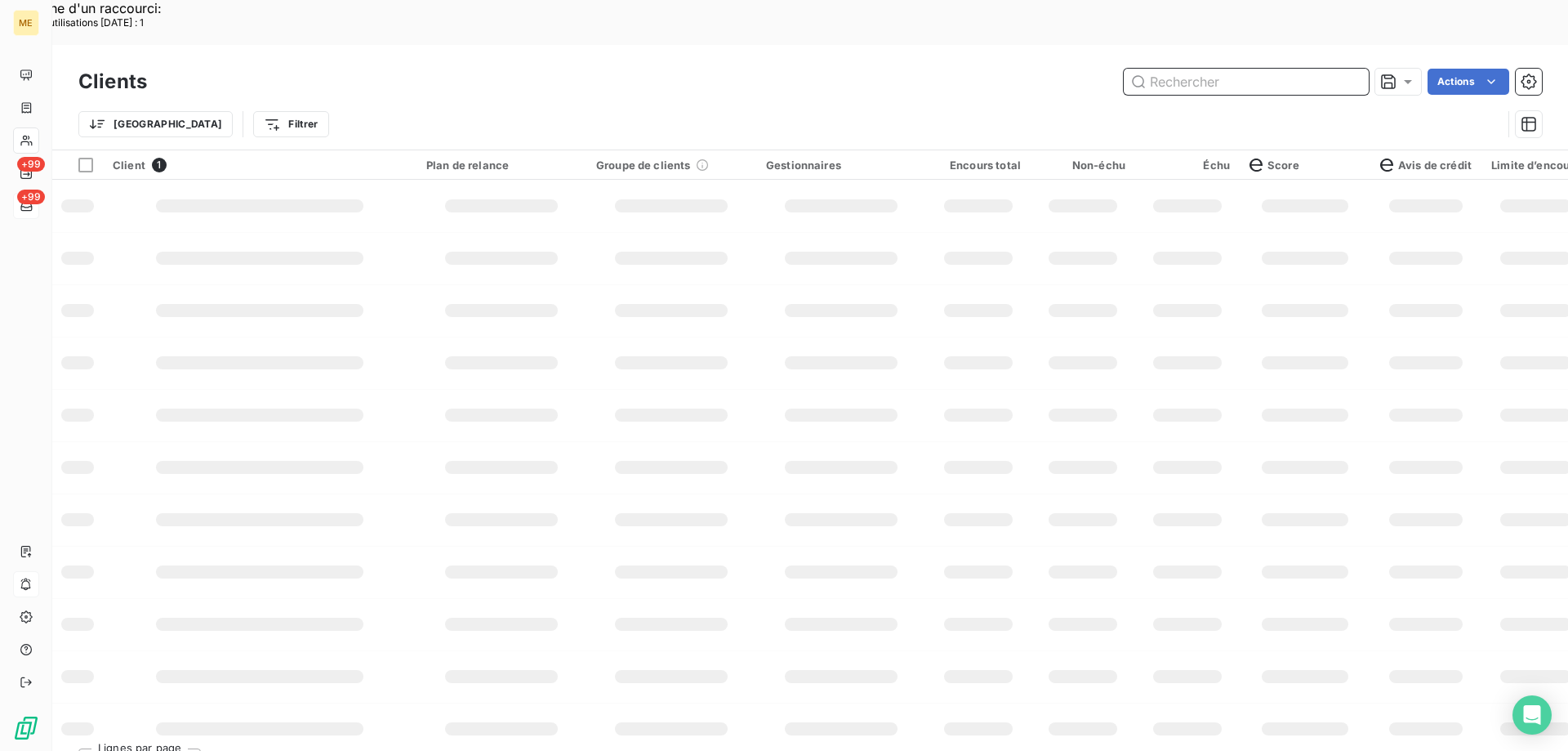
click at [1149, 68] on input "text" at bounding box center [1246, 81] width 245 height 26
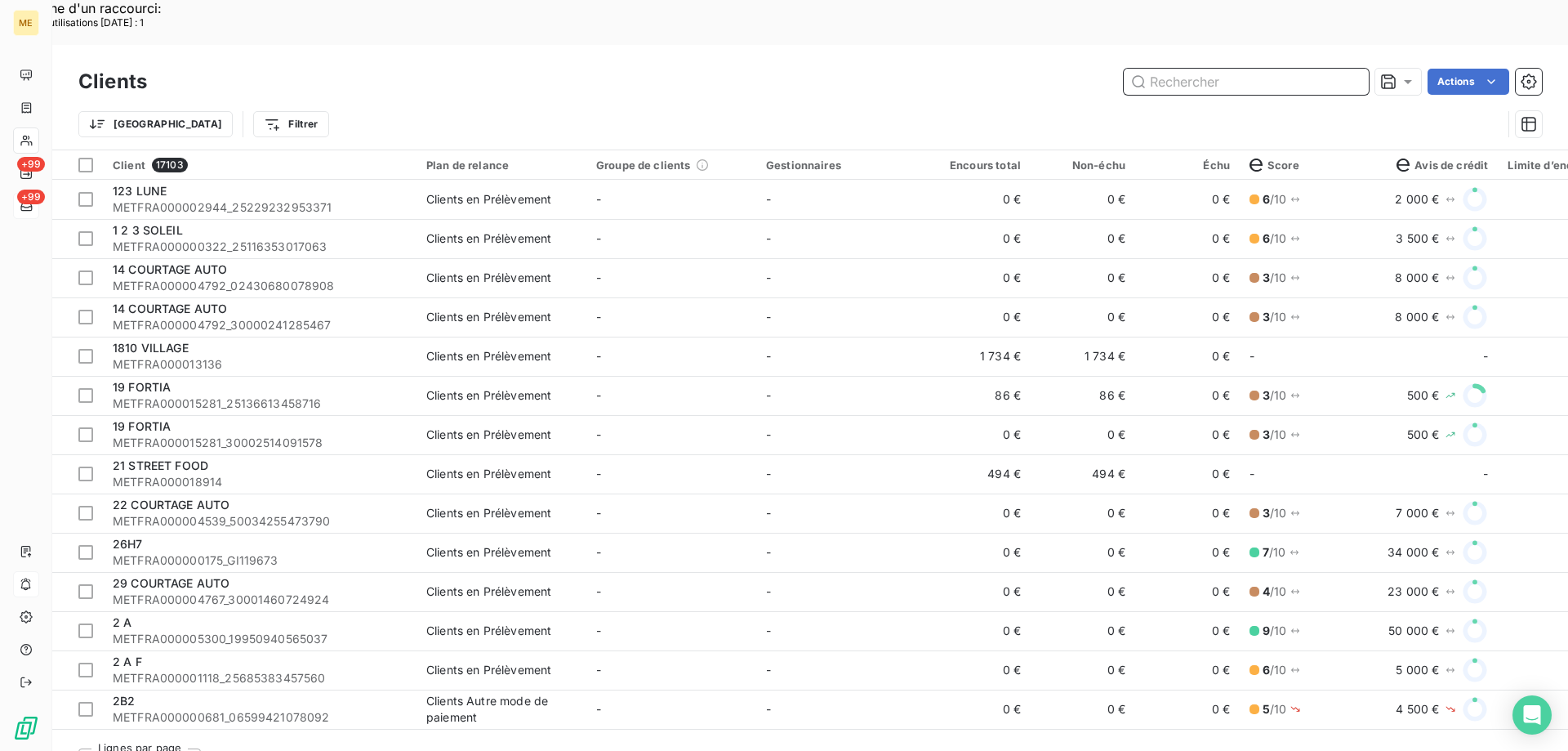
paste input "50073157707406"
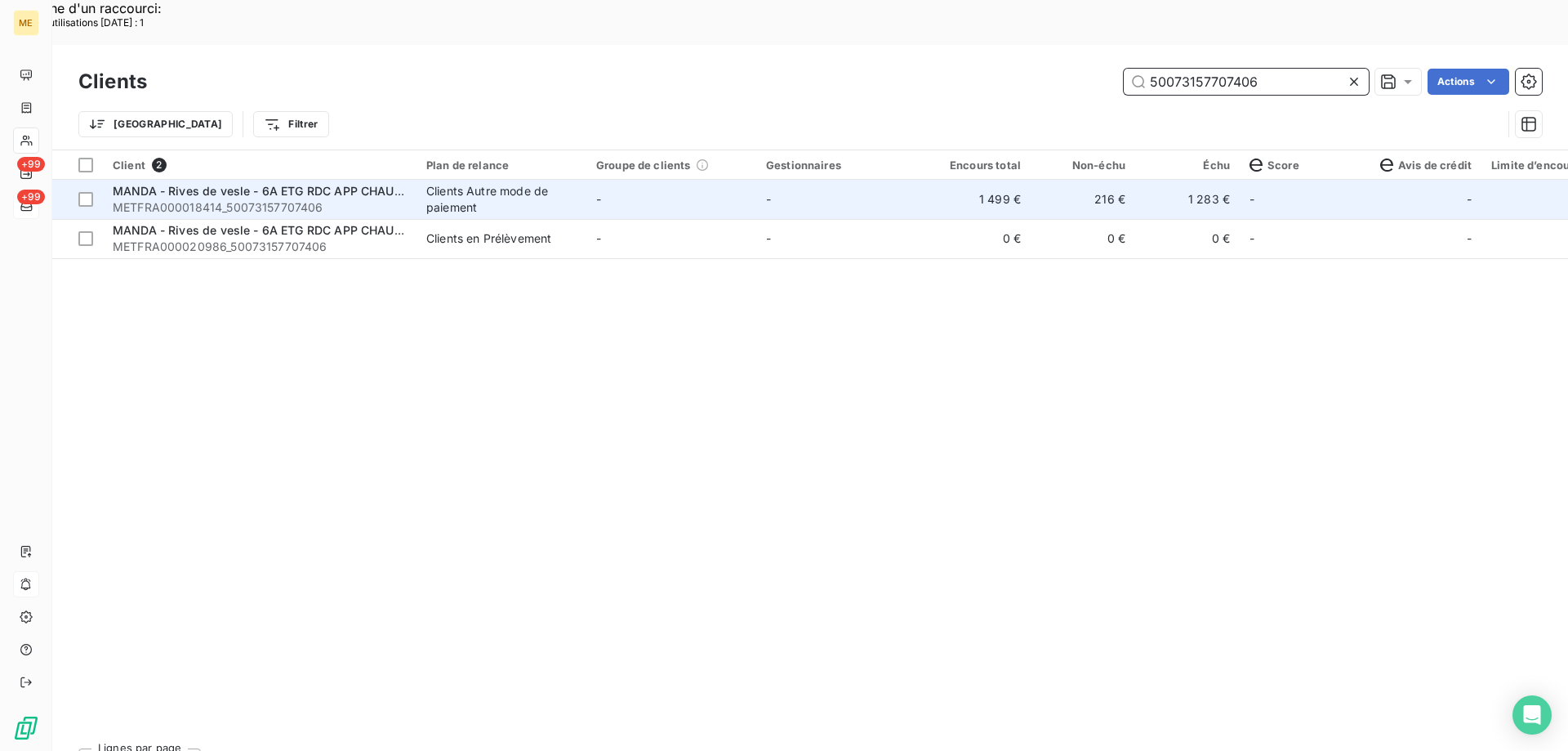
type input "50073157707406"
click at [327, 183] on div "MANDA - Rives de vesle - 6A ETG RDC APP CHAUFFE" at bounding box center [259, 191] width 294 height 17
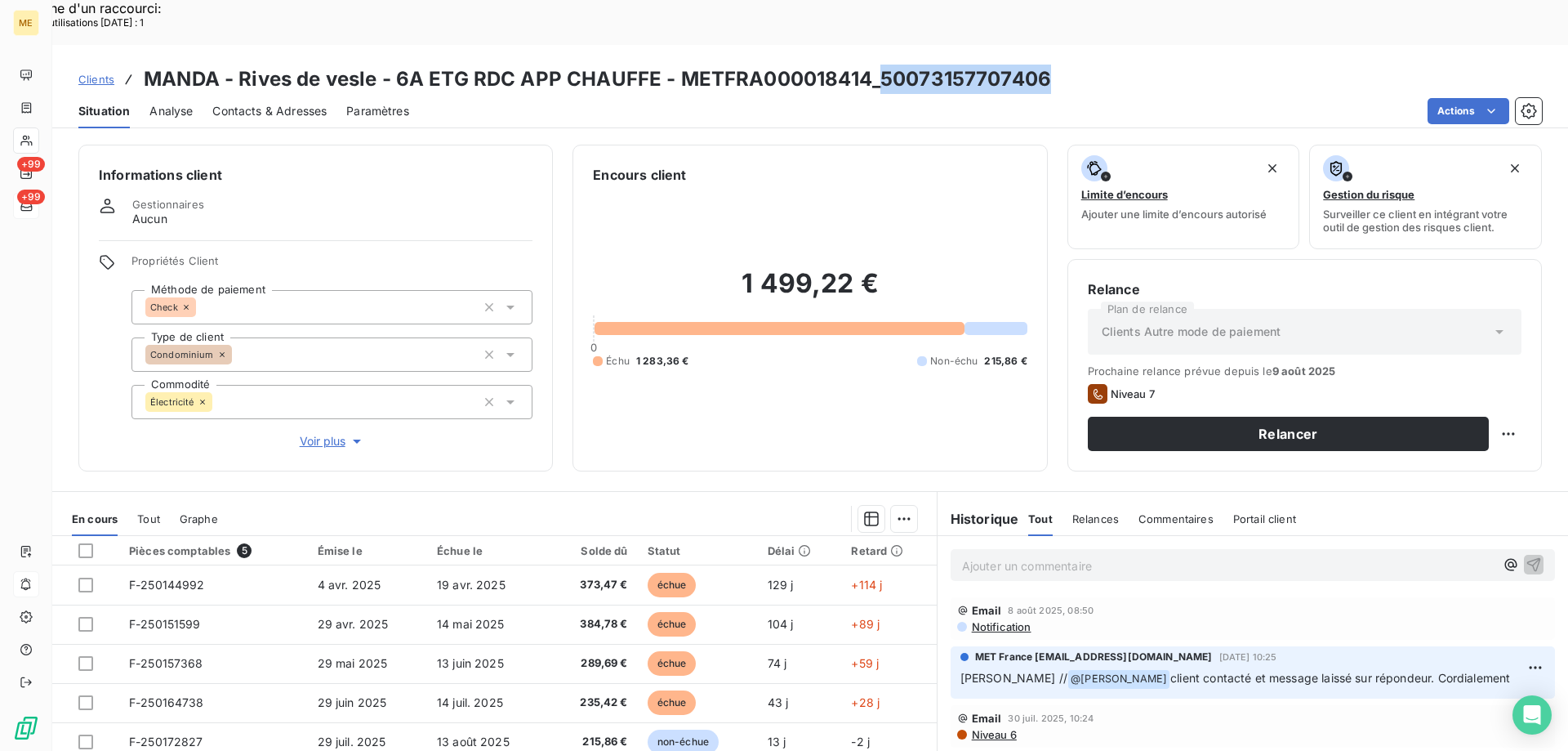
drag, startPoint x: 877, startPoint y: 27, endPoint x: 1047, endPoint y: 35, distance: 170.2
click at [1047, 65] on div "Clients MANDA - Rives de vesle - 6A ETG RDC APP CHAUFFE - METFRA000018414_50073…" at bounding box center [810, 79] width 1516 height 29
click at [977, 555] on p "Ajouter un commentaire ﻿" at bounding box center [1228, 565] width 533 height 21
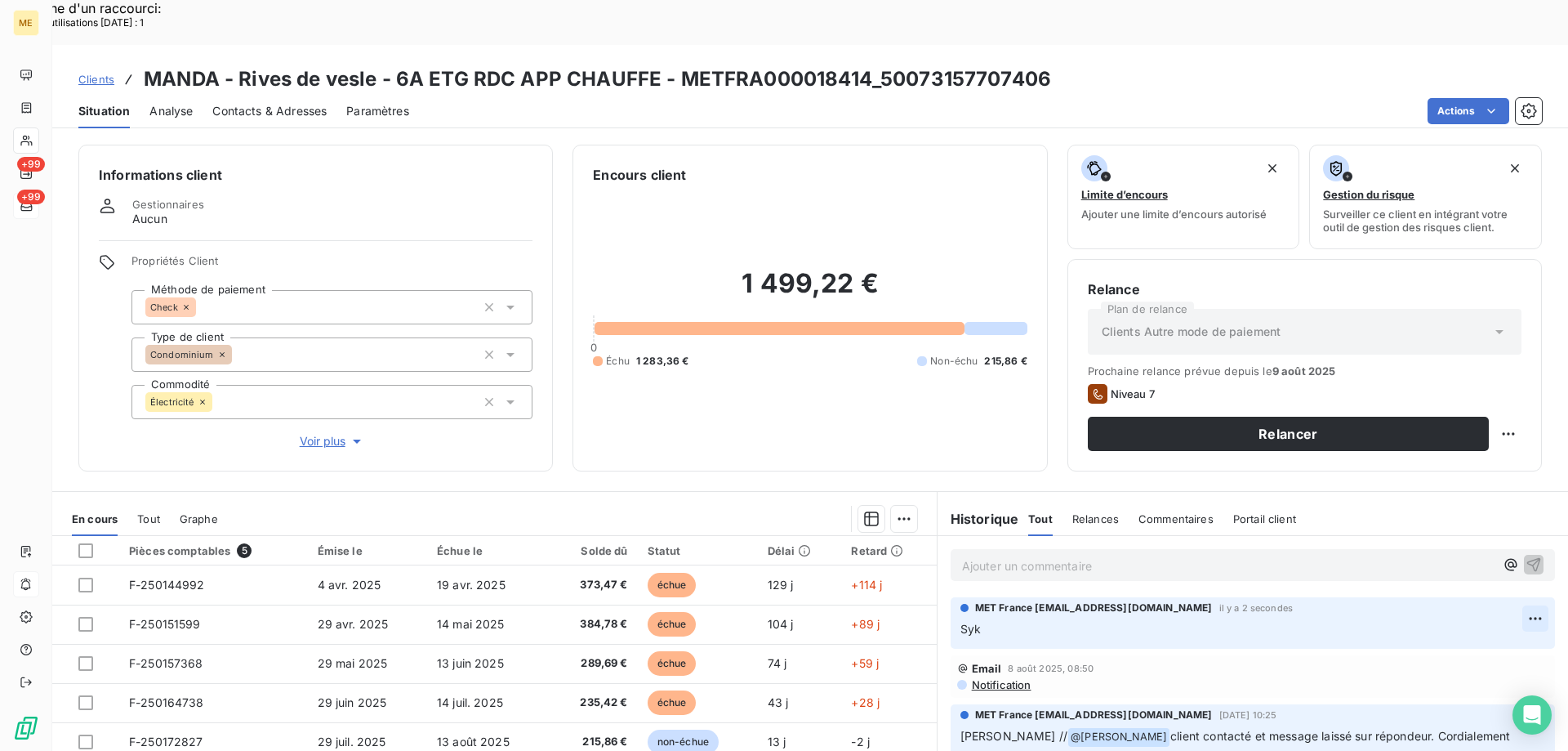
click at [1451, 611] on div "Editer" at bounding box center [1471, 609] width 92 height 26
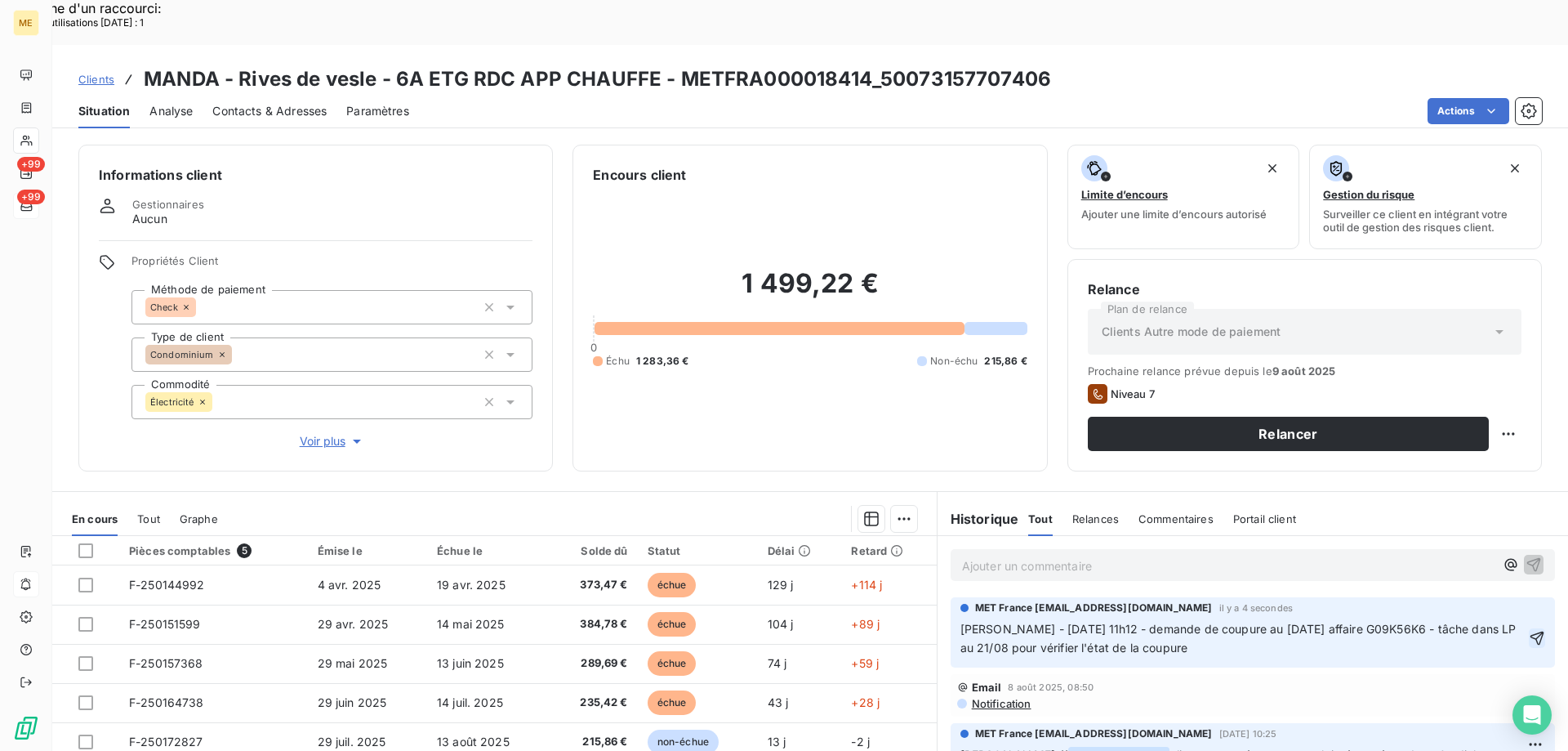
click at [1531, 630] on icon "button" at bounding box center [1537, 637] width 14 height 14
drag, startPoint x: 1203, startPoint y: 605, endPoint x: 939, endPoint y: 584, distance: 264.8
click at [939, 594] on div "MET France met-france@recouvrement.met.com il y a 0 secondes Sylvain - 11/08/20…" at bounding box center [1252, 632] width 630 height 77
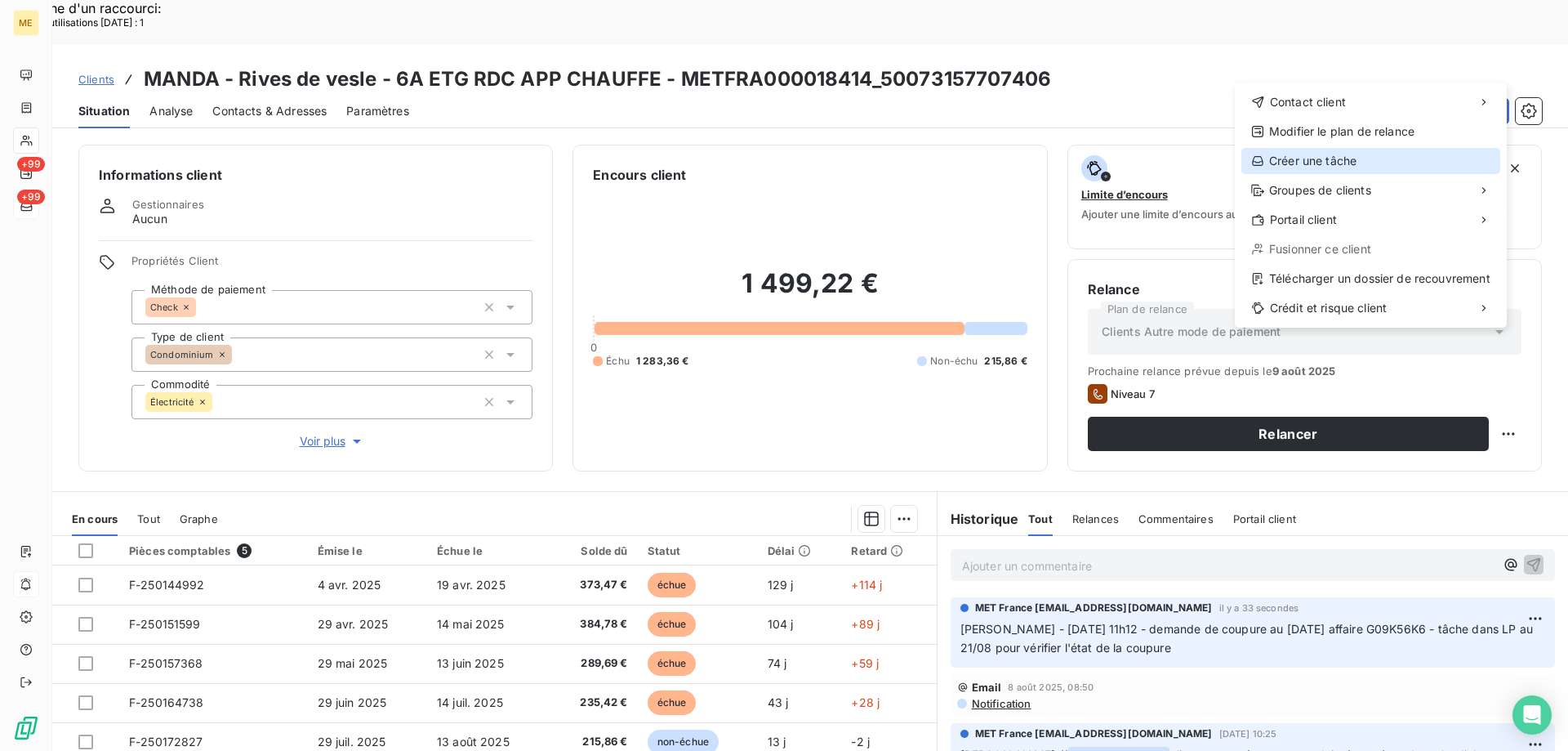
click at [1345, 152] on div "Créer une tâche" at bounding box center [1370, 161] width 259 height 26
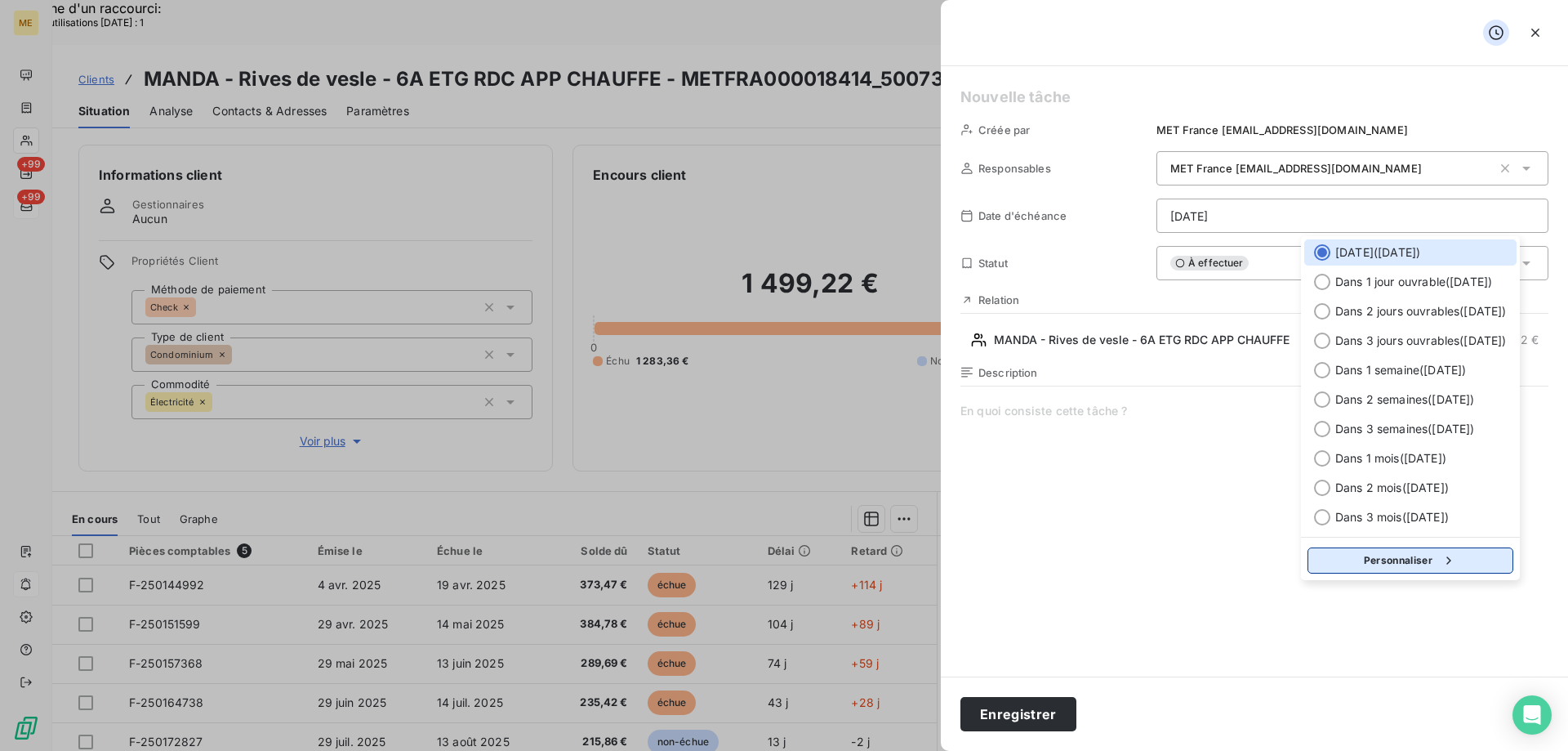
click at [1375, 573] on button "Personnaliser" at bounding box center [1410, 560] width 206 height 26
select select "7"
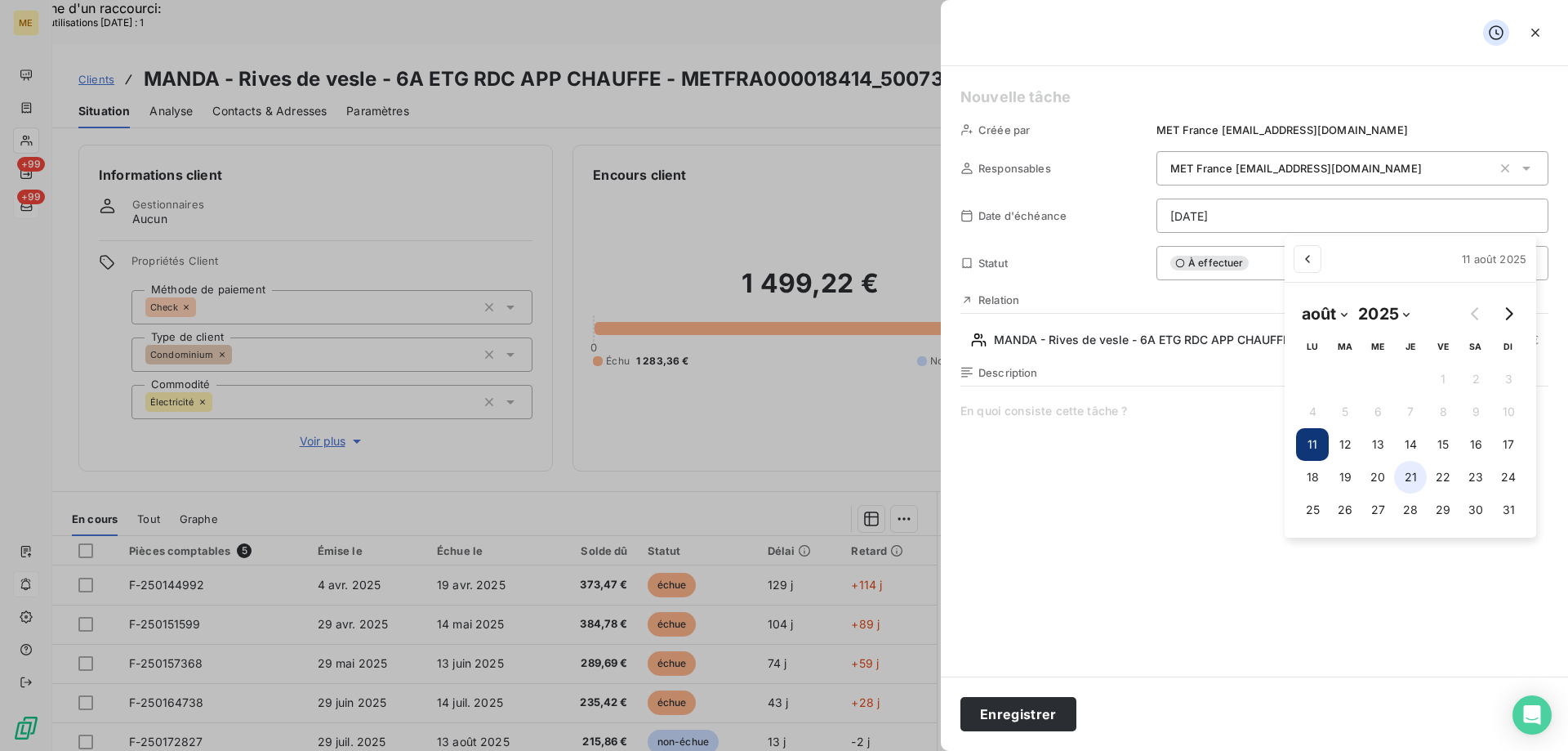
click at [1404, 485] on button "21" at bounding box center [1410, 476] width 32 height 32
type input "[DATE]"
click at [987, 103] on h5 at bounding box center [1254, 97] width 588 height 22
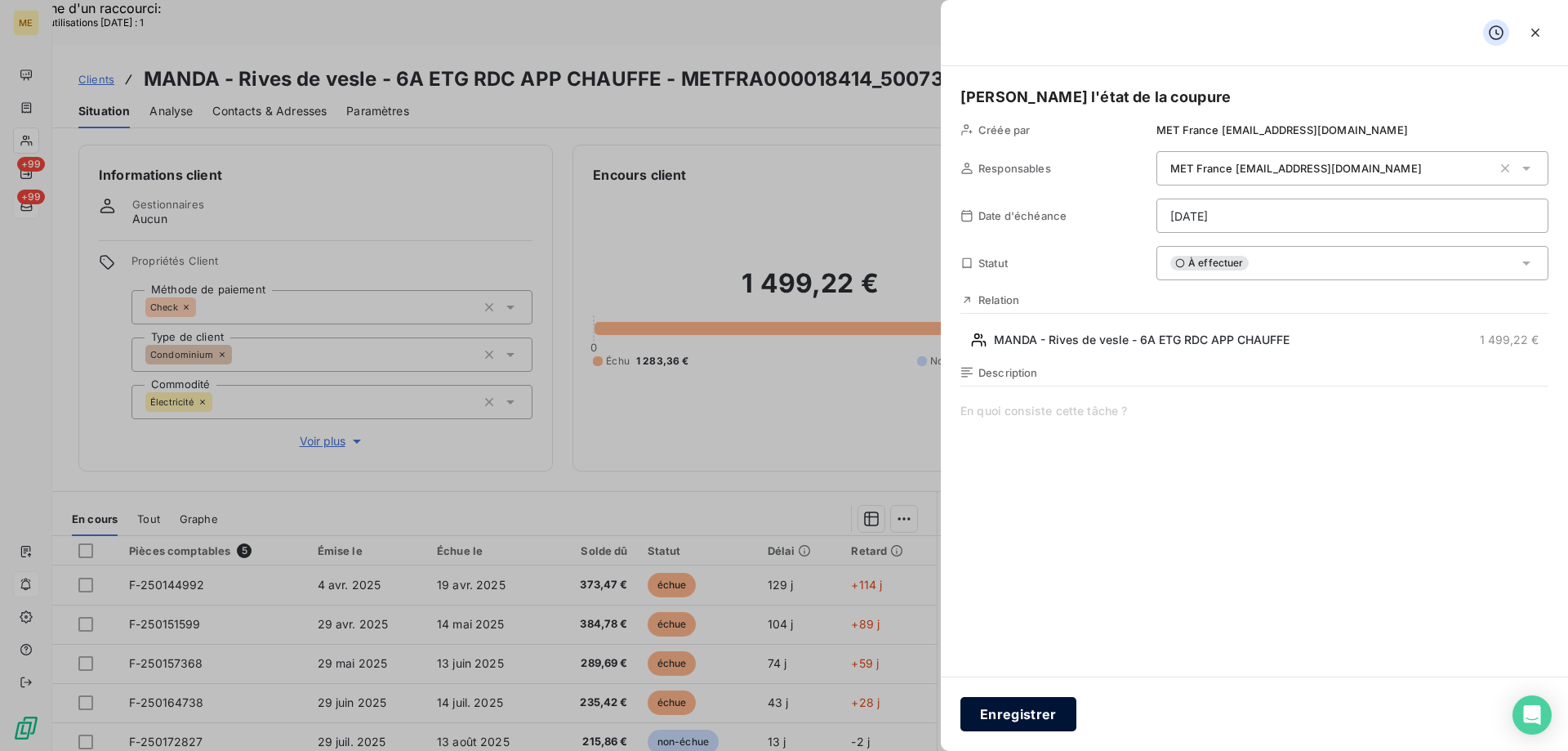
click at [991, 712] on button "Enregistrer" at bounding box center [1018, 714] width 116 height 34
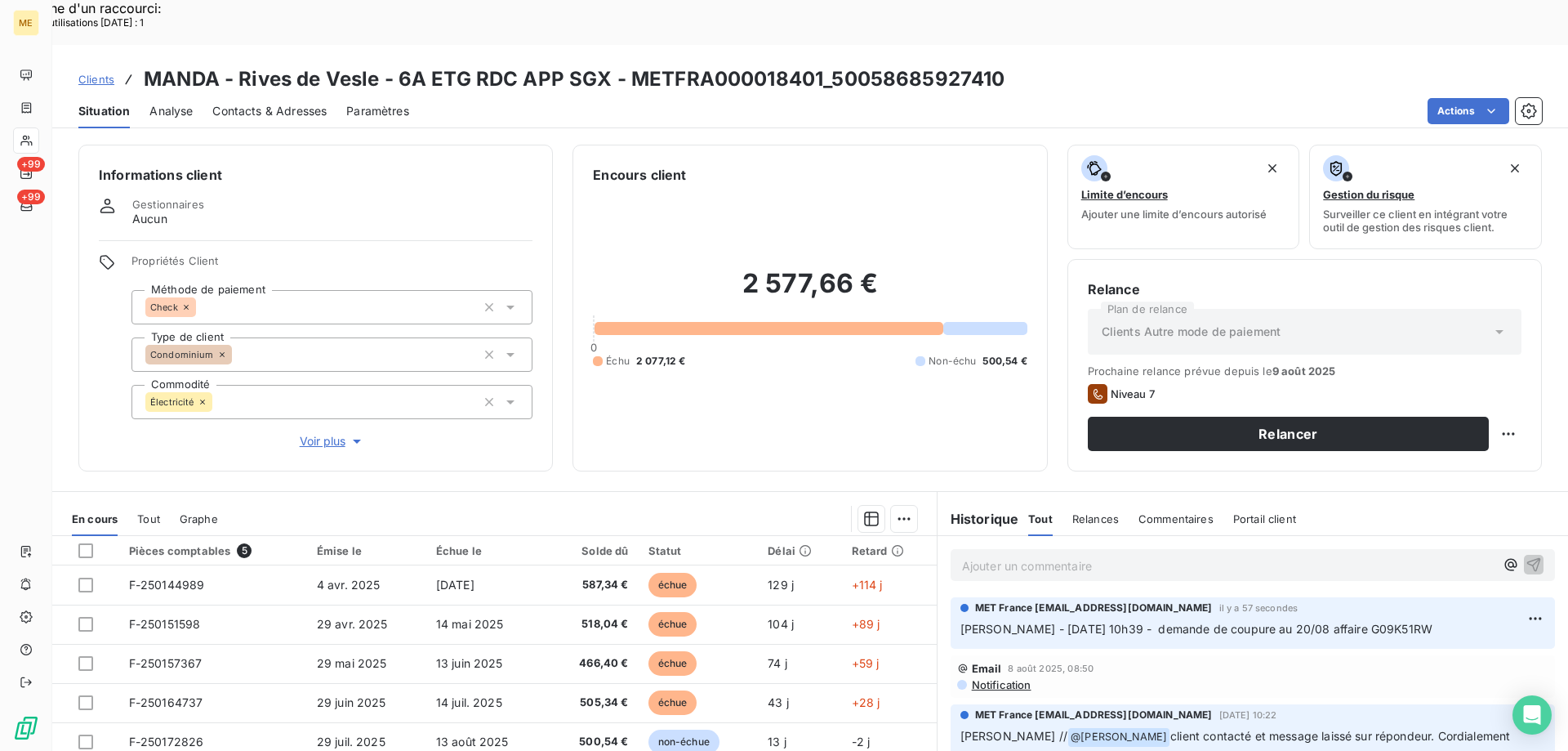
click at [101, 72] on span "Clients" at bounding box center [96, 79] width 36 height 13
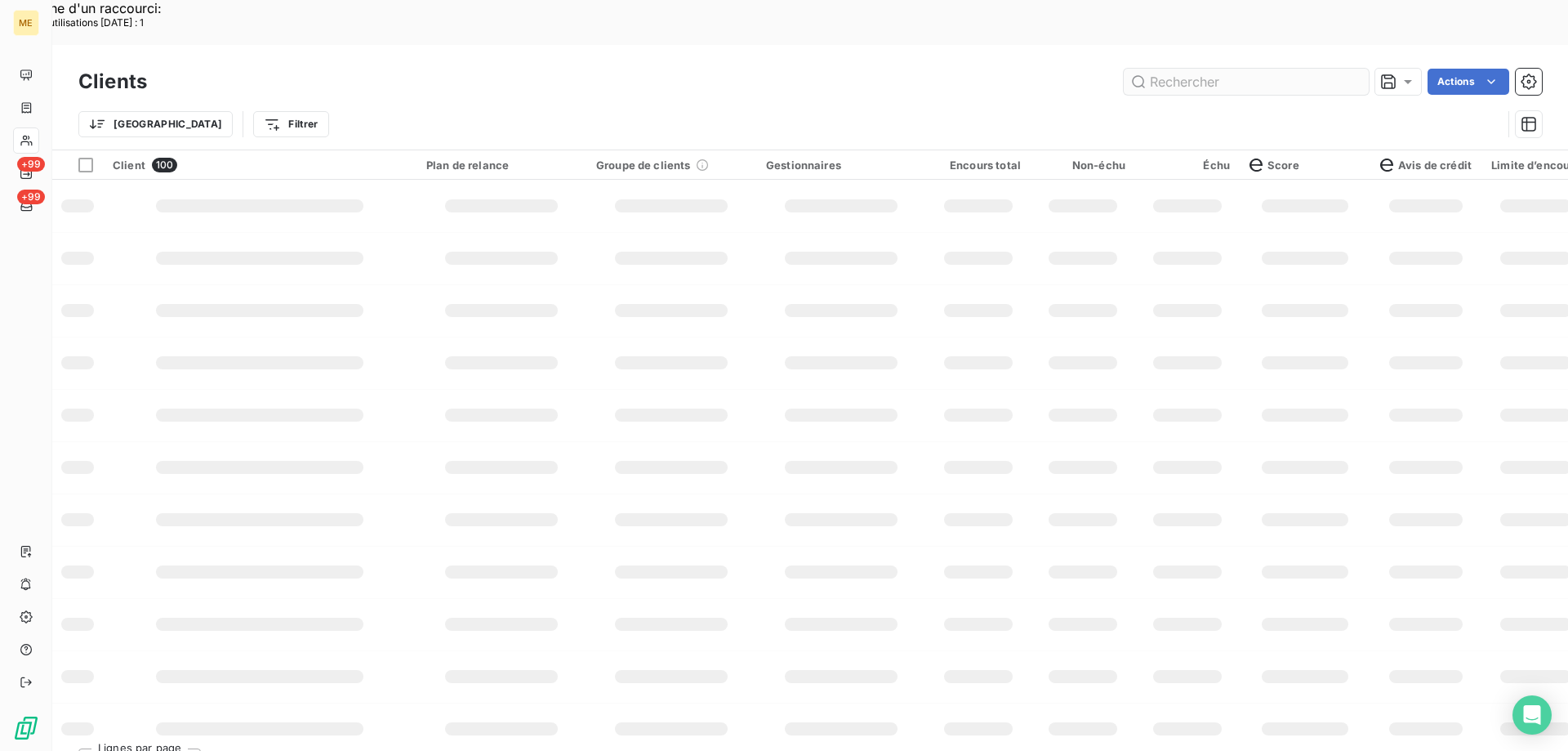
click at [1192, 68] on input "text" at bounding box center [1246, 81] width 245 height 26
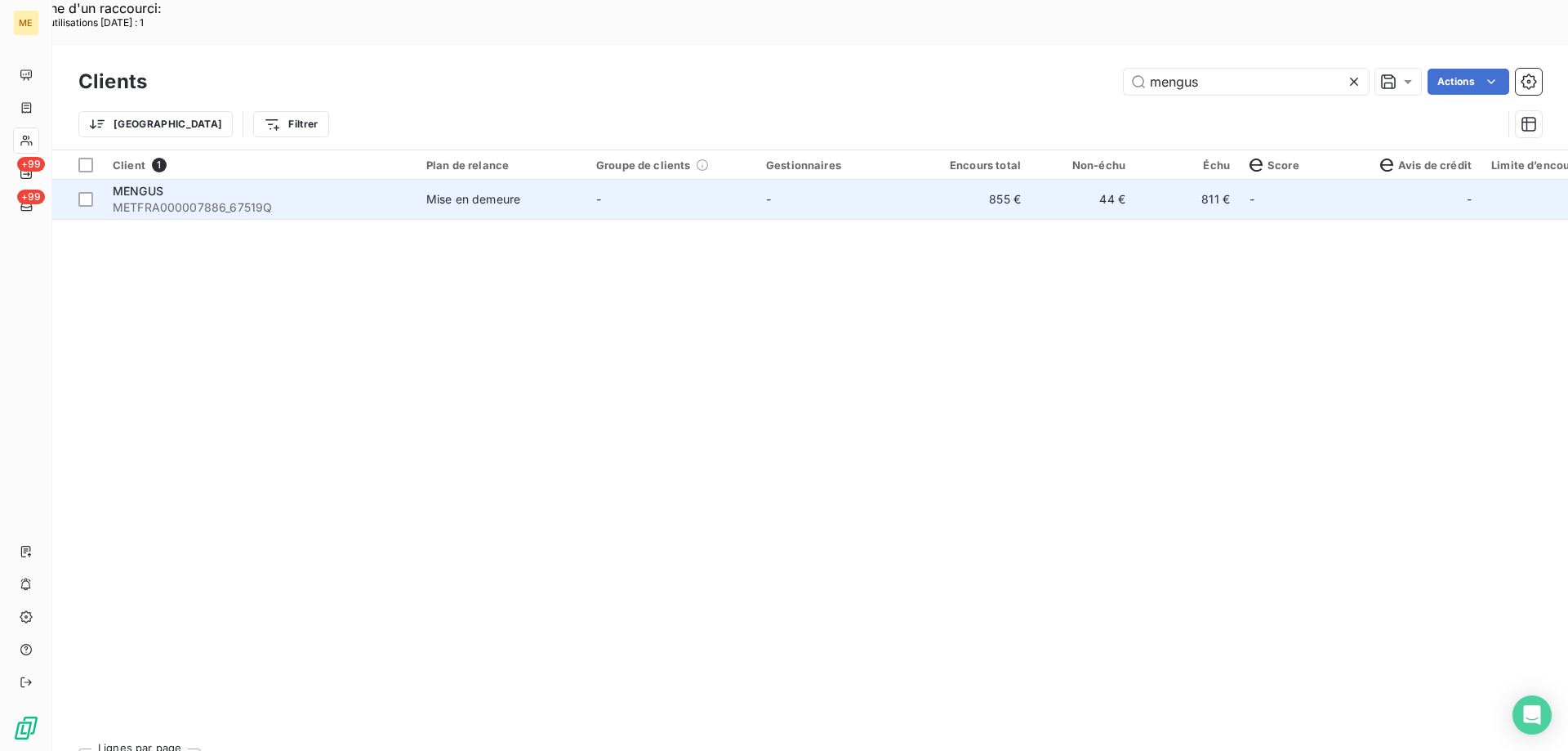
type input "mengus"
click at [128, 199] on span "METFRA000007886_67519Q" at bounding box center [259, 207] width 294 height 17
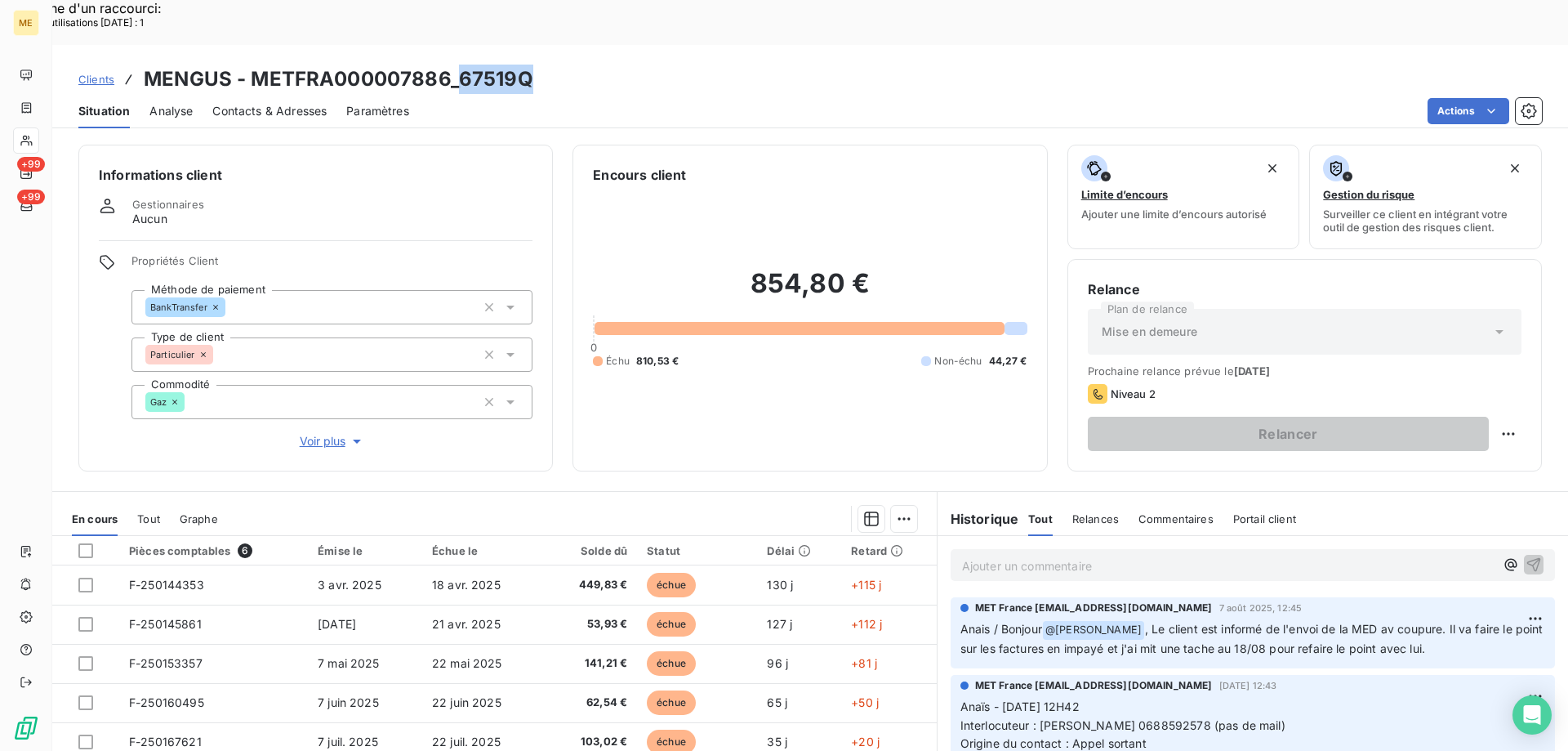
drag, startPoint x: 459, startPoint y: 30, endPoint x: 547, endPoint y: 30, distance: 88.0
click at [547, 65] on div "Clients MENGUS - METFRA000007886_67519Q" at bounding box center [810, 79] width 1516 height 29
copy h3 "67519Q"
click at [962, 555] on p "Ajouter un commentaire ﻿" at bounding box center [1228, 565] width 533 height 21
click at [995, 555] on p "Ajouter un commentaire ﻿" at bounding box center [1228, 565] width 533 height 21
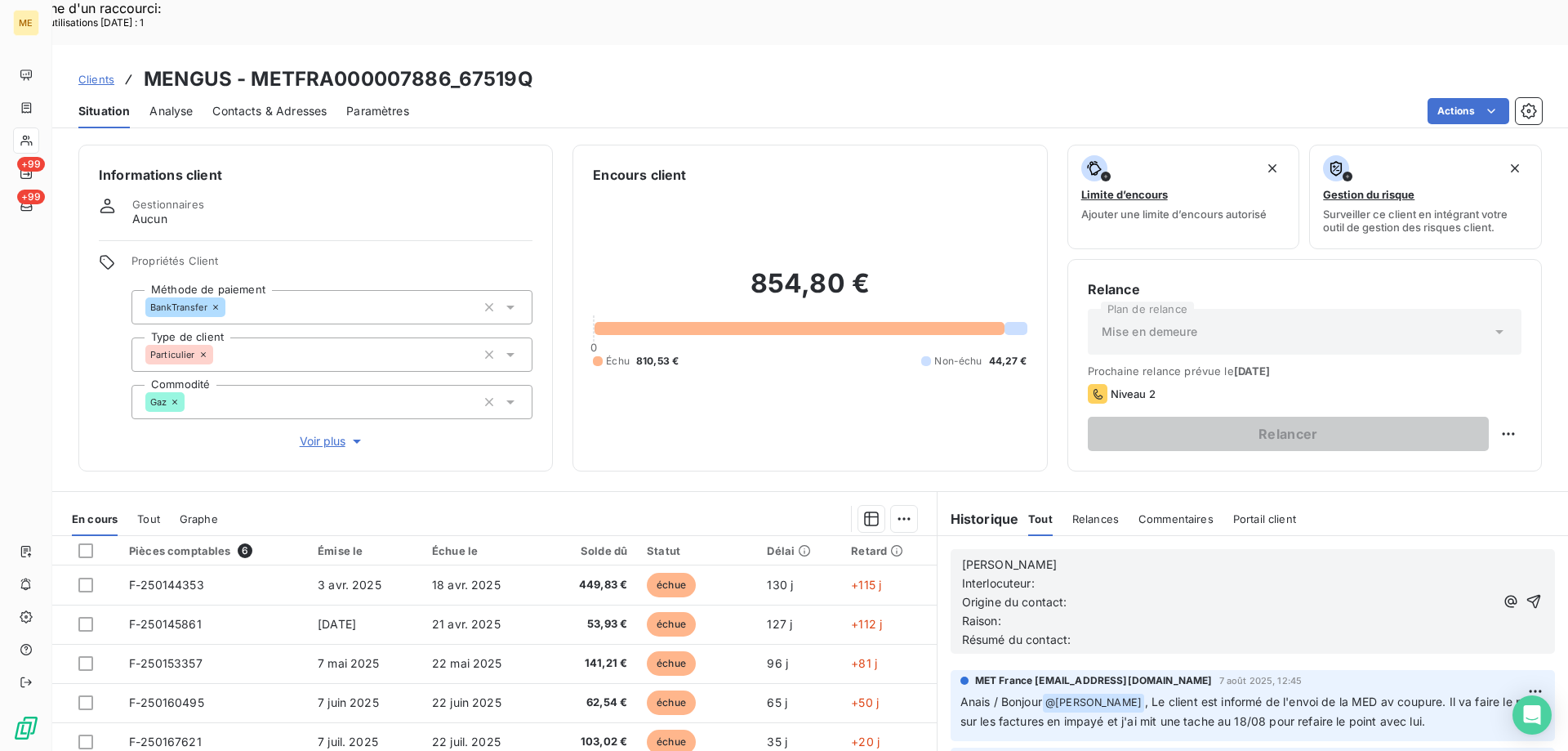
click at [1052, 555] on p "[PERSON_NAME]" at bounding box center [1228, 564] width 533 height 19
click at [962, 557] on span "/Sylvain - 11/" at bounding box center [1026, 564] width 129 height 14
click at [1041, 555] on p "Sylvain - 11/" at bounding box center [1228, 564] width 533 height 19
click at [1077, 555] on p "Sylvain - 11/" at bounding box center [1228, 564] width 533 height 19
click at [1072, 574] on p "Interlocuteur:" at bounding box center [1228, 584] width 533 height 19
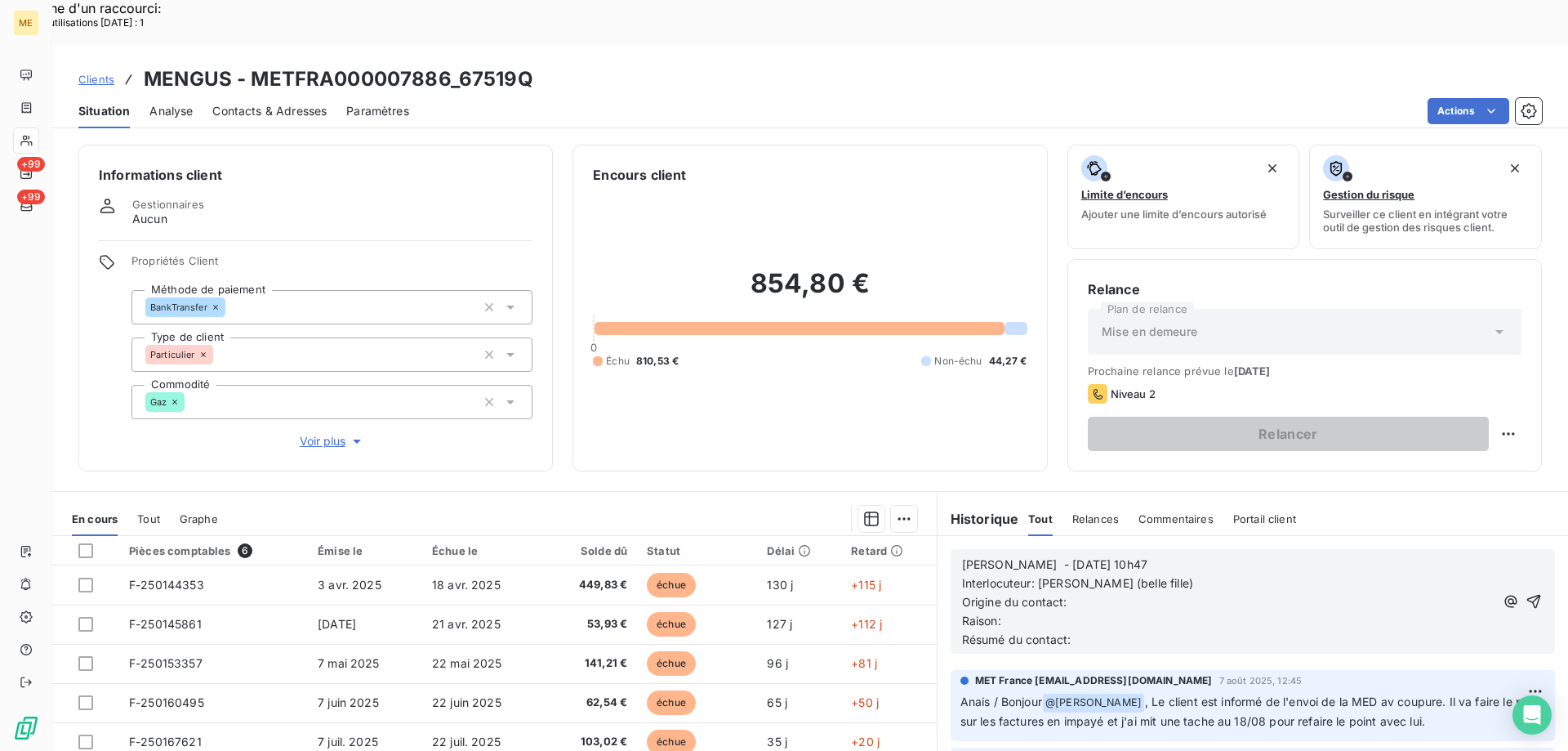
click at [1228, 574] on p "Interlocuteur: Mme MENGUS (belle fille)" at bounding box center [1228, 584] width 533 height 19
click at [1100, 593] on p "Origine du contact:" at bounding box center [1228, 602] width 533 height 19
click at [1058, 612] on p "Raison:" at bounding box center [1228, 621] width 533 height 19
click at [1064, 594] on span "Origine du contact:appel entrant" at bounding box center [1051, 601] width 179 height 14
click at [1061, 594] on span "Origine du contact:appel entrant" at bounding box center [1051, 601] width 179 height 14
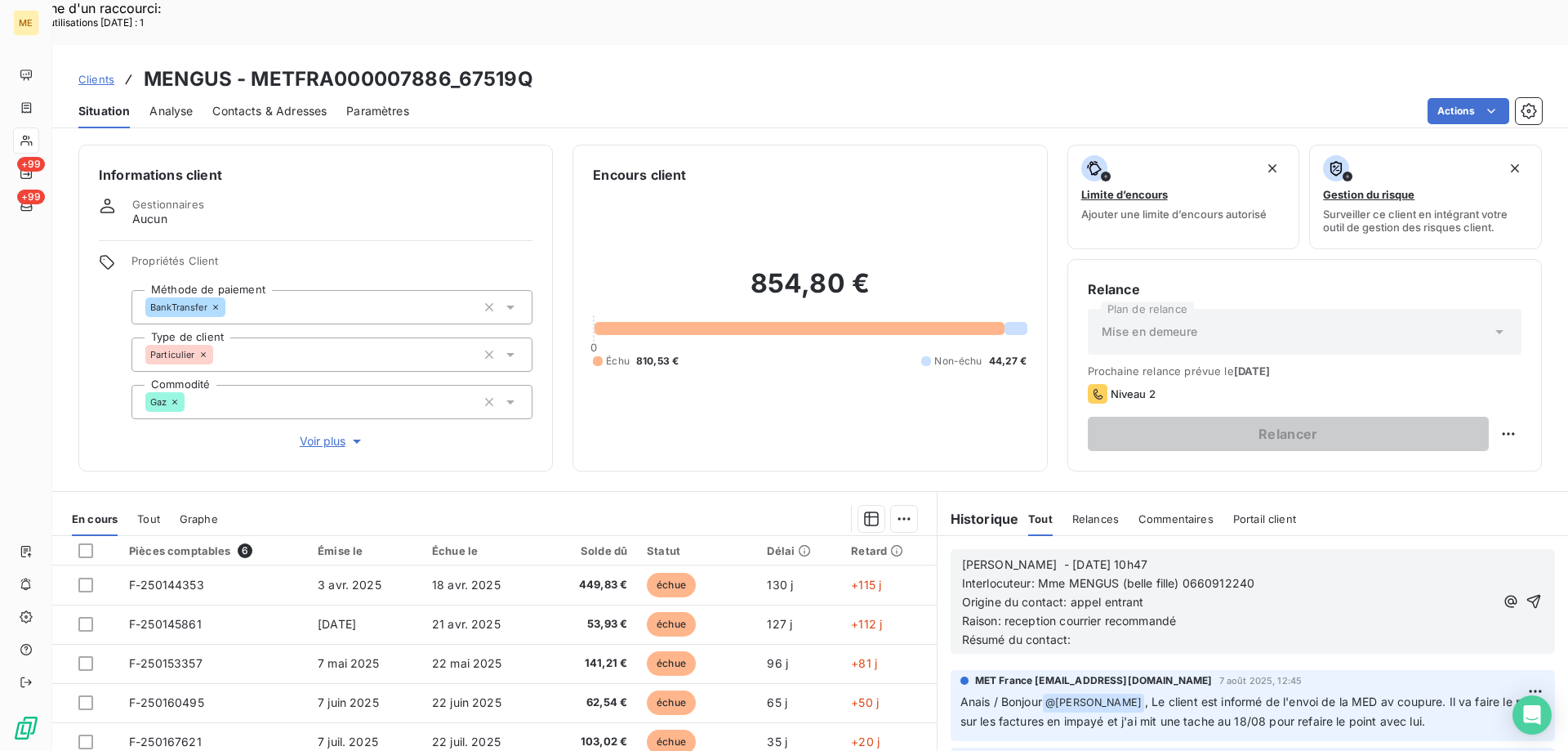
click at [1090, 630] on p "Résumé du contact:" at bounding box center [1228, 639] width 533 height 19
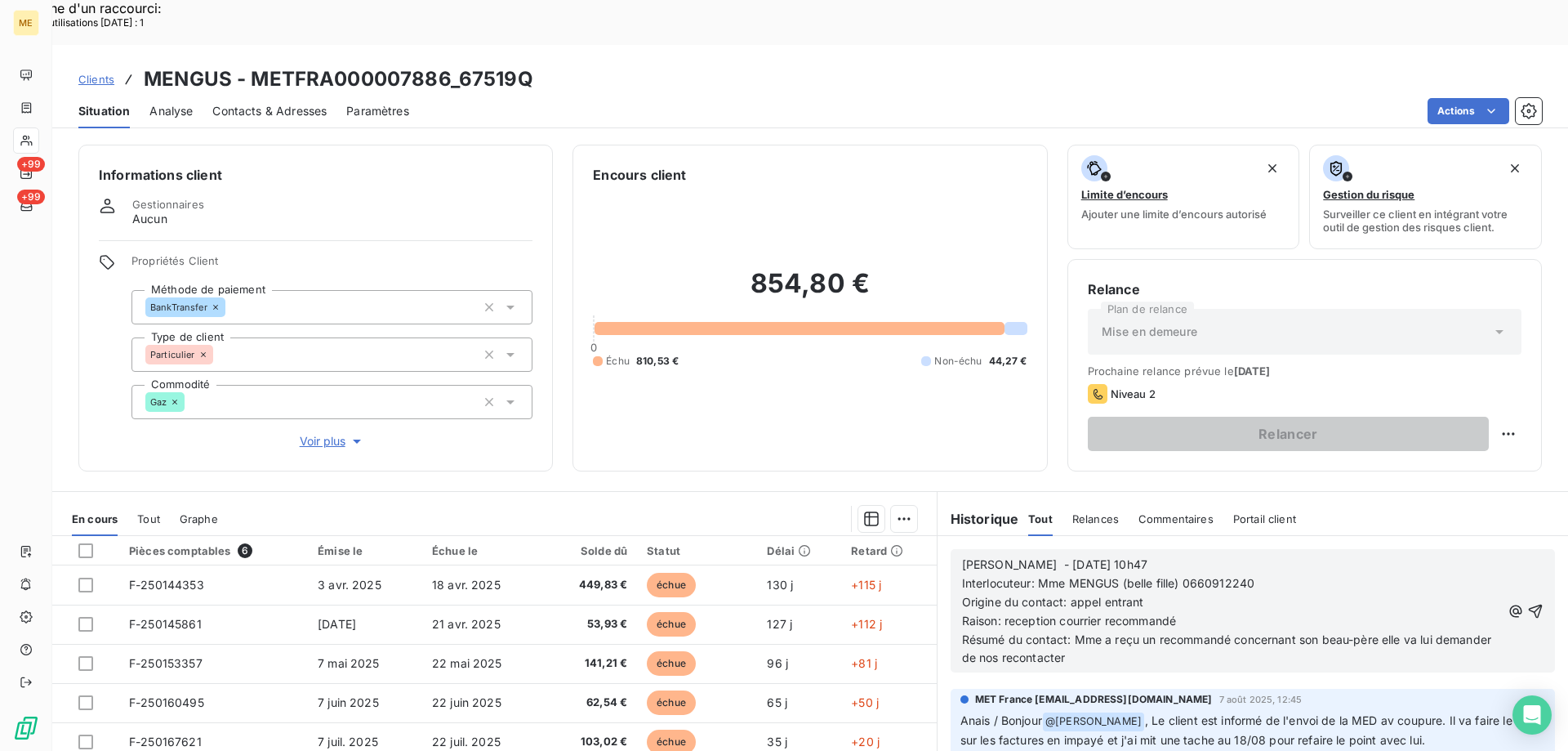
click at [1015, 612] on p "Raison: reception courrier recommandé" at bounding box center [1232, 621] width 539 height 19
click at [0, 0] on lt-span "réception" at bounding box center [0, 0] width 0 height 0
drag, startPoint x: 251, startPoint y: 35, endPoint x: 447, endPoint y: 33, distance: 196.0
click at [447, 65] on h3 "MENGUS - METFRA000007886_67519Q" at bounding box center [339, 79] width 390 height 29
copy h3 "METFRA000007886"
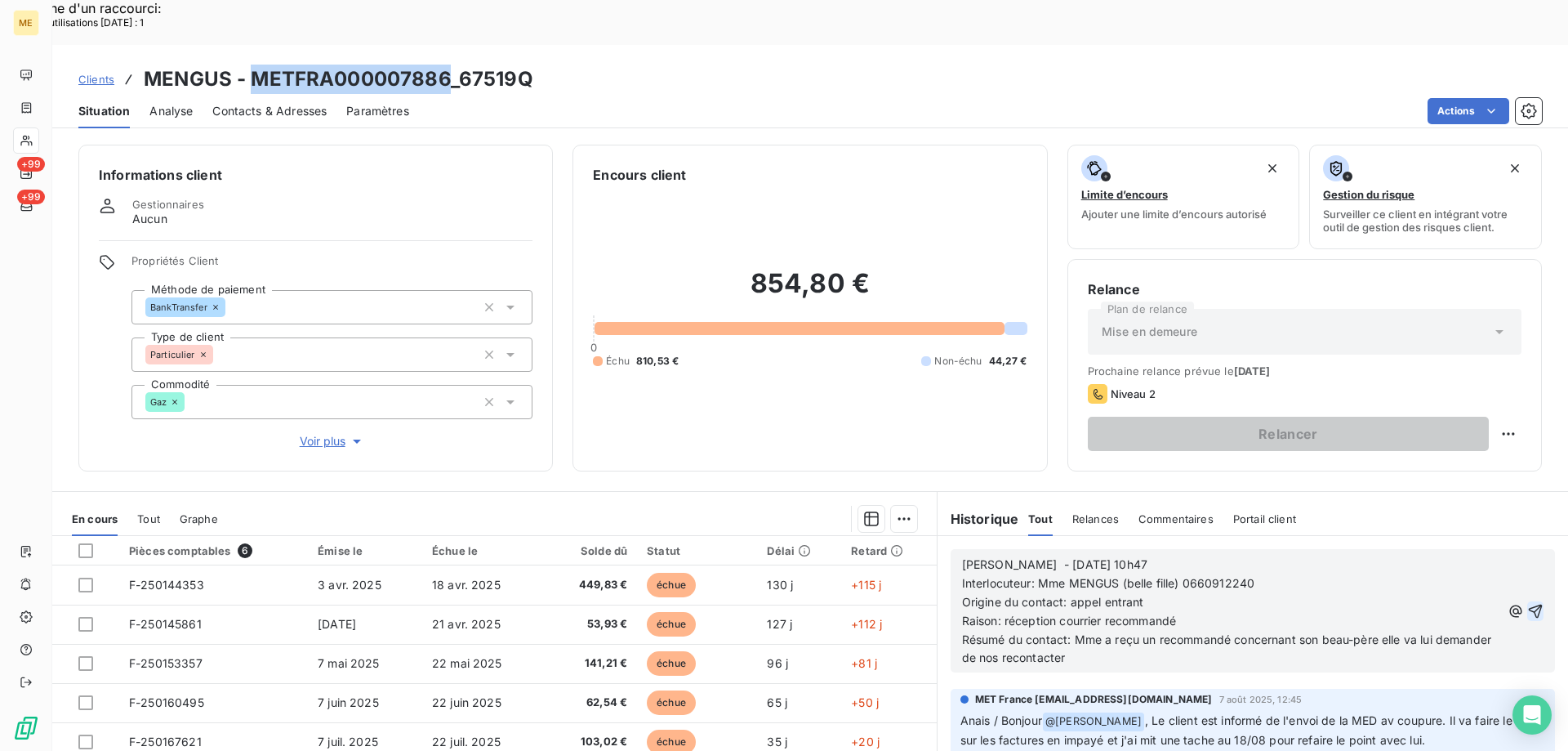
click at [1528, 604] on icon "button" at bounding box center [1535, 610] width 14 height 14
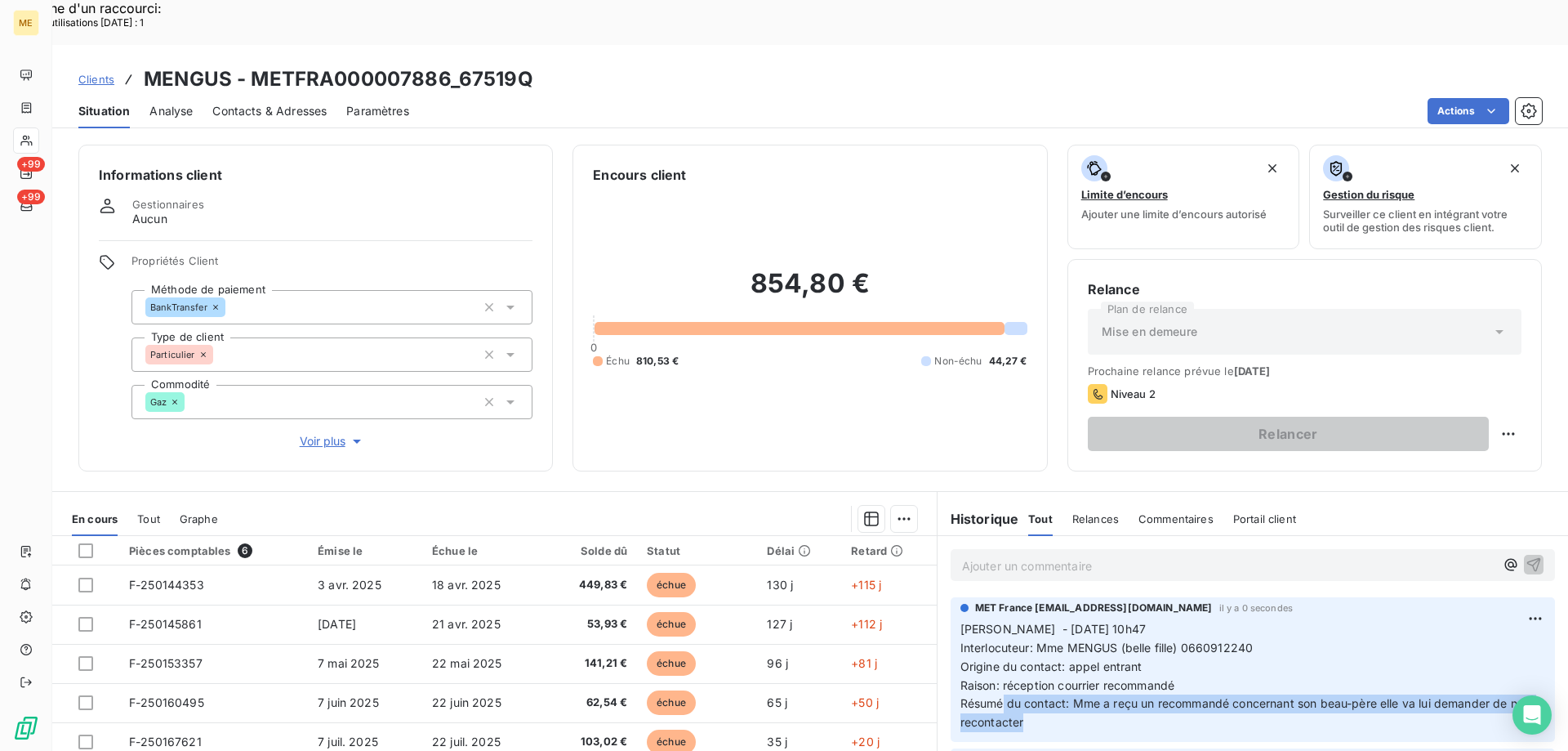
drag, startPoint x: 1051, startPoint y: 674, endPoint x: 997, endPoint y: 652, distance: 58.3
click at [997, 652] on p "Sylvain - 11/08/2025 - 10h47 Interlocuteur: Mme MENGUS (belle fille) 0660912240…" at bounding box center [1253, 676] width 584 height 112
click at [969, 696] on span "Résumé du contact: Mme a reçu un recommandé concernant son beau-père elle va lu…" at bounding box center [1247, 712] width 573 height 32
click at [1476, 600] on div "Editer" at bounding box center [1471, 609] width 92 height 26
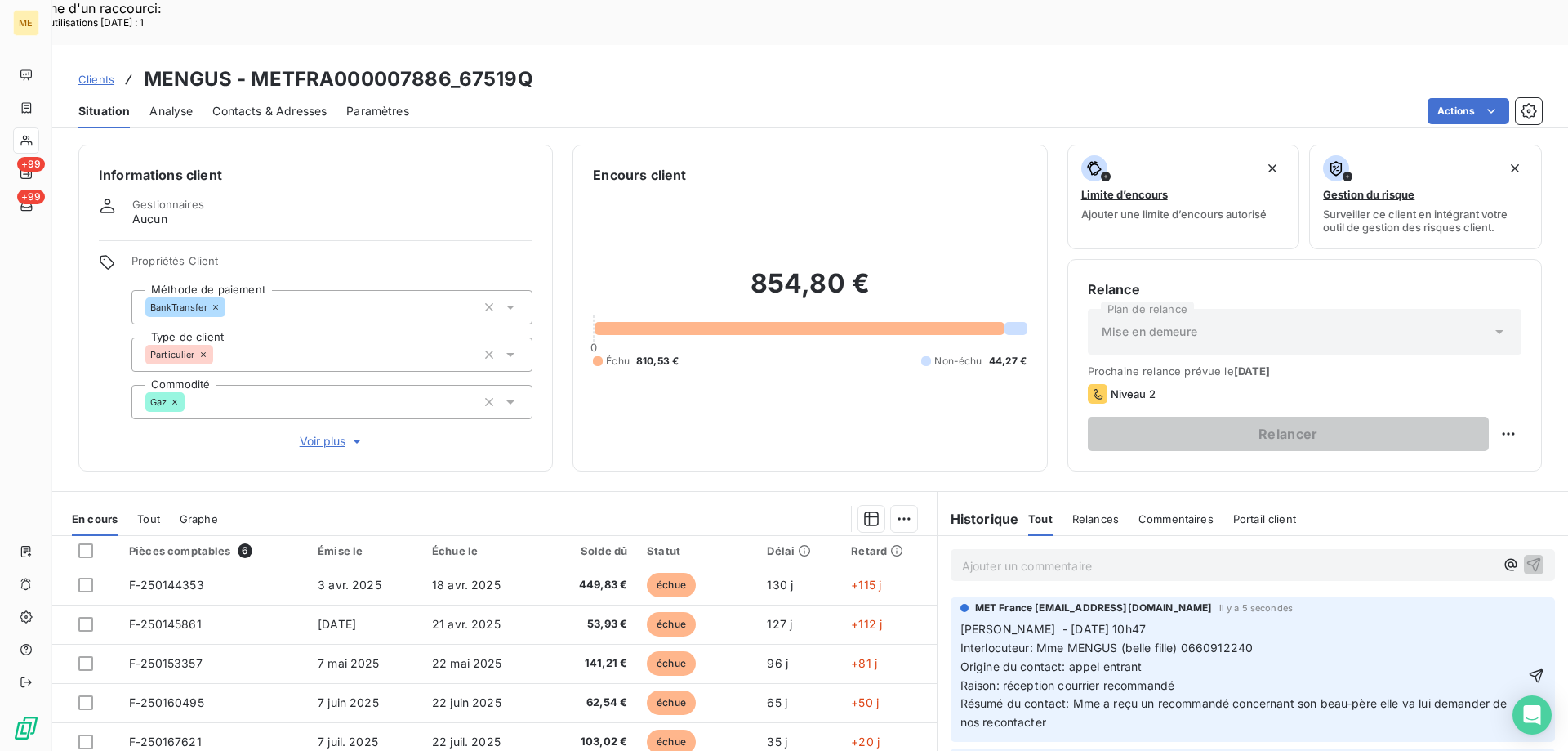
click at [987, 696] on span "Résumé du contact: Mme a reçu un recommandé concernant son beau-père elle va lu…" at bounding box center [1235, 712] width 550 height 32
click at [980, 696] on span "Résumé du contact: Mme a reçu un recommandé concernant son beau-père elle va lu…" at bounding box center [1235, 712] width 550 height 32
click at [1273, 620] on p "[PERSON_NAME] - [DATE] 10h47 Interlocuteur: [PERSON_NAME] (belle fille) [PHONE_…" at bounding box center [1243, 676] width 564 height 112
click at [1528, 668] on icon "button" at bounding box center [1536, 676] width 17 height 17
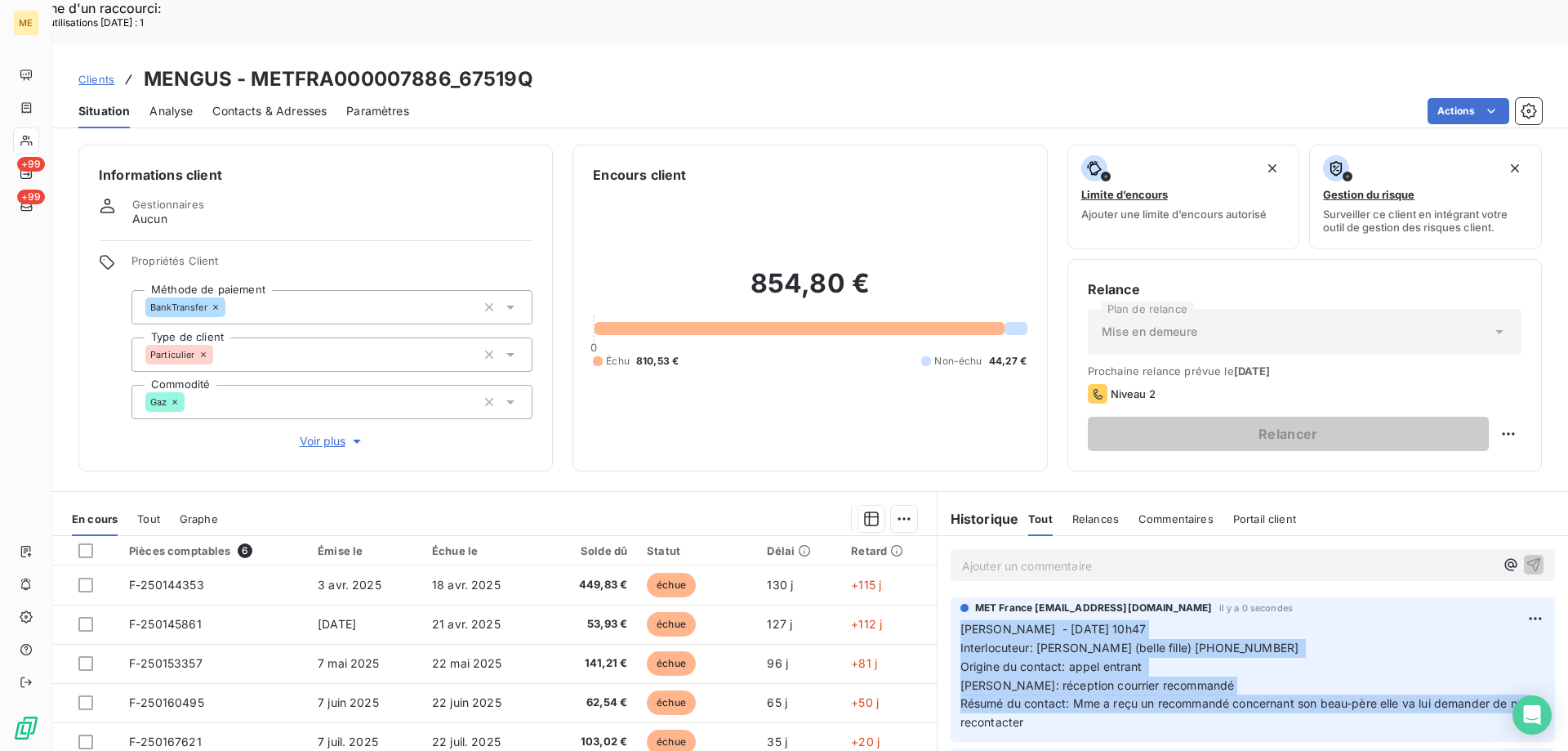
drag, startPoint x: 1074, startPoint y: 680, endPoint x: 946, endPoint y: 584, distance: 160.0
click at [950, 597] on div "MET France met-france@recouvrement.met.com il y a 0 secondes Sylvain - 11/08/20…" at bounding box center [1253, 669] width 604 height 145
copy span "[PERSON_NAME] - [DATE] 10h47 Interlocuteur: [PERSON_NAME] (belle fille) [PHONE_…"
click at [1167, 600] on div "MET France met-france@recouvrement.met.com il y a 24 secondes Sylvain - 11/08/2…" at bounding box center [1253, 666] width 584 height 132
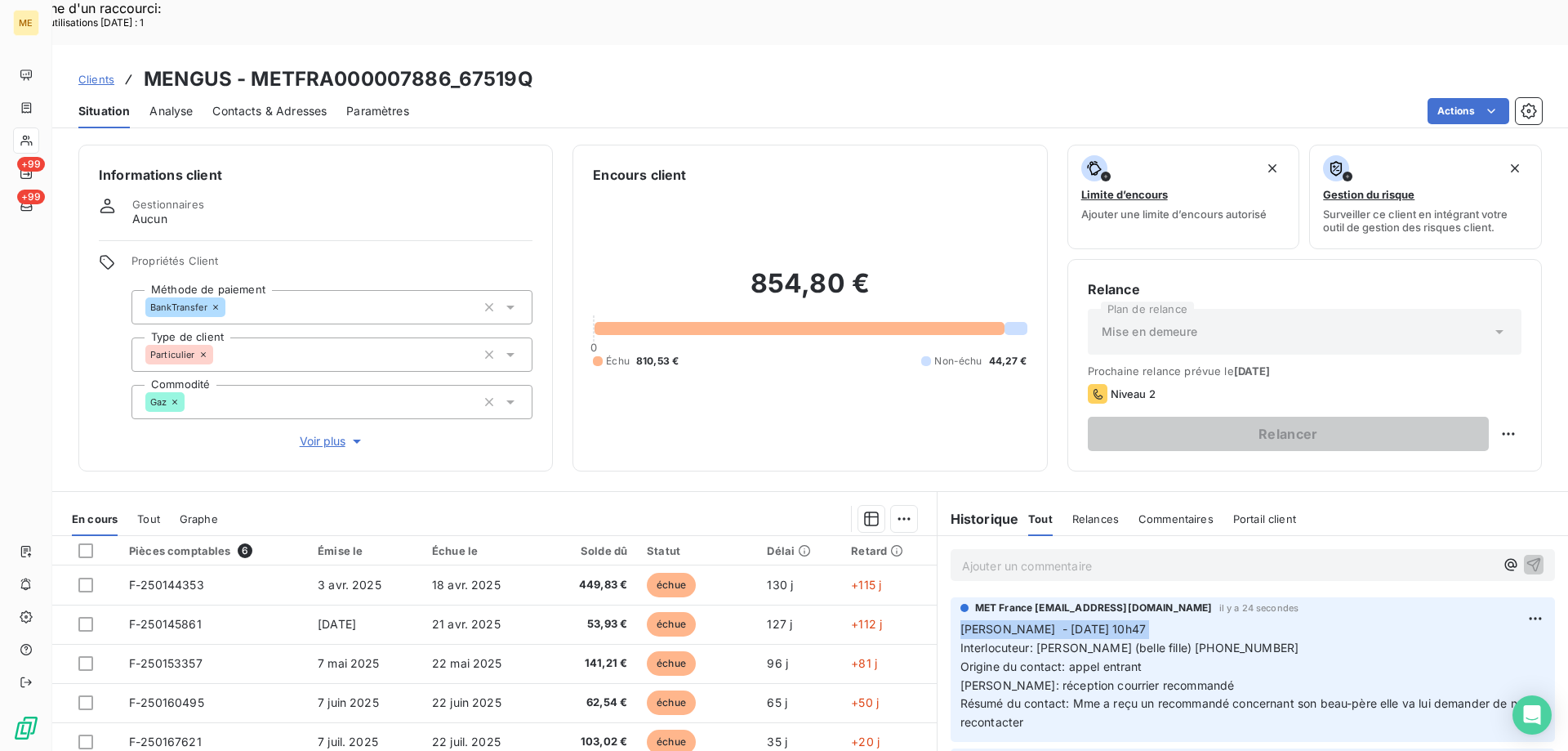
drag, startPoint x: 1132, startPoint y: 584, endPoint x: 949, endPoint y: 589, distance: 183.1
click at [950, 597] on div "MET France met-france@recouvrement.met.com il y a 24 secondes Sylvain - 11/08/2…" at bounding box center [1253, 669] width 604 height 145
copy span "[PERSON_NAME] - [DATE] 10h47"
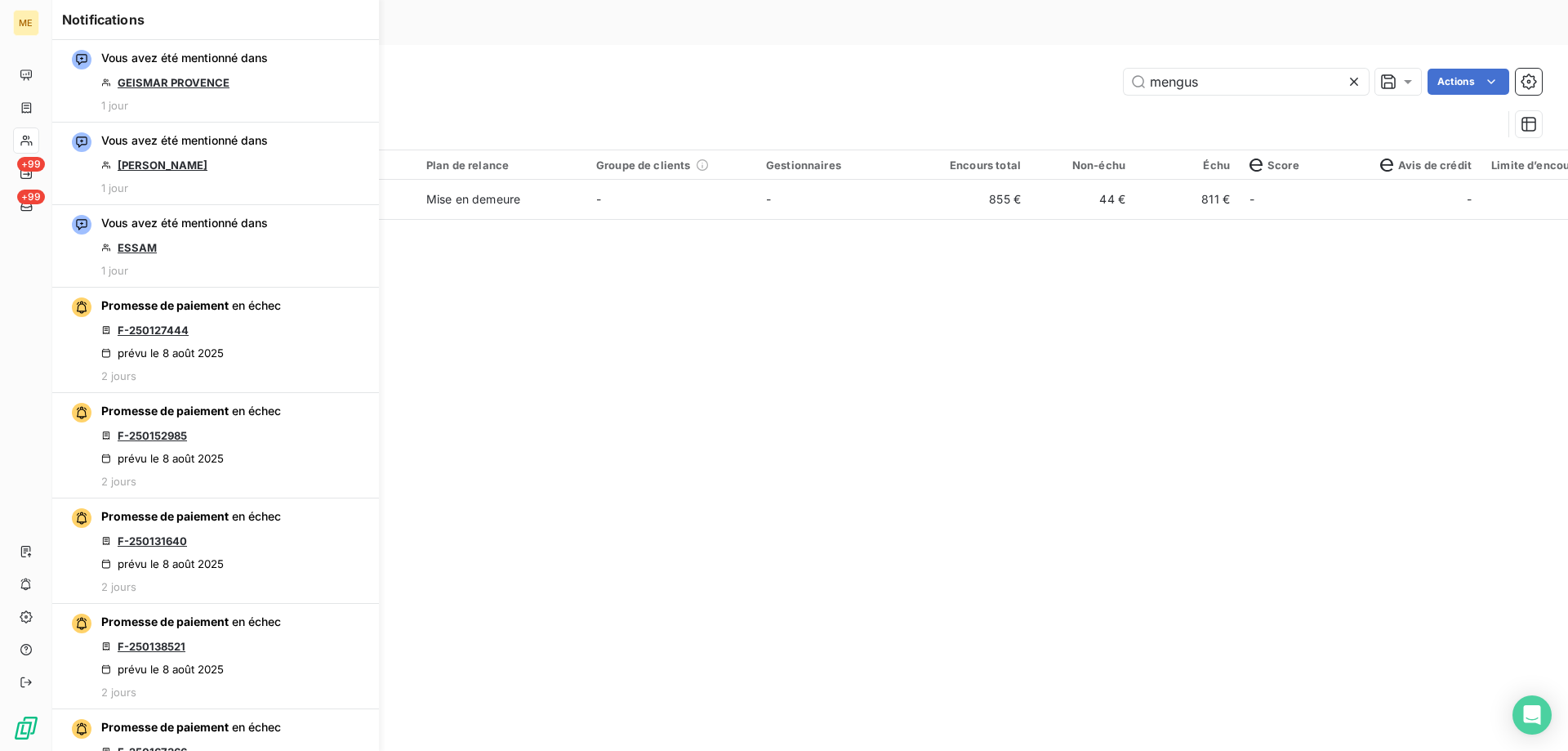
type input "METFRA000018401_50058685927410"
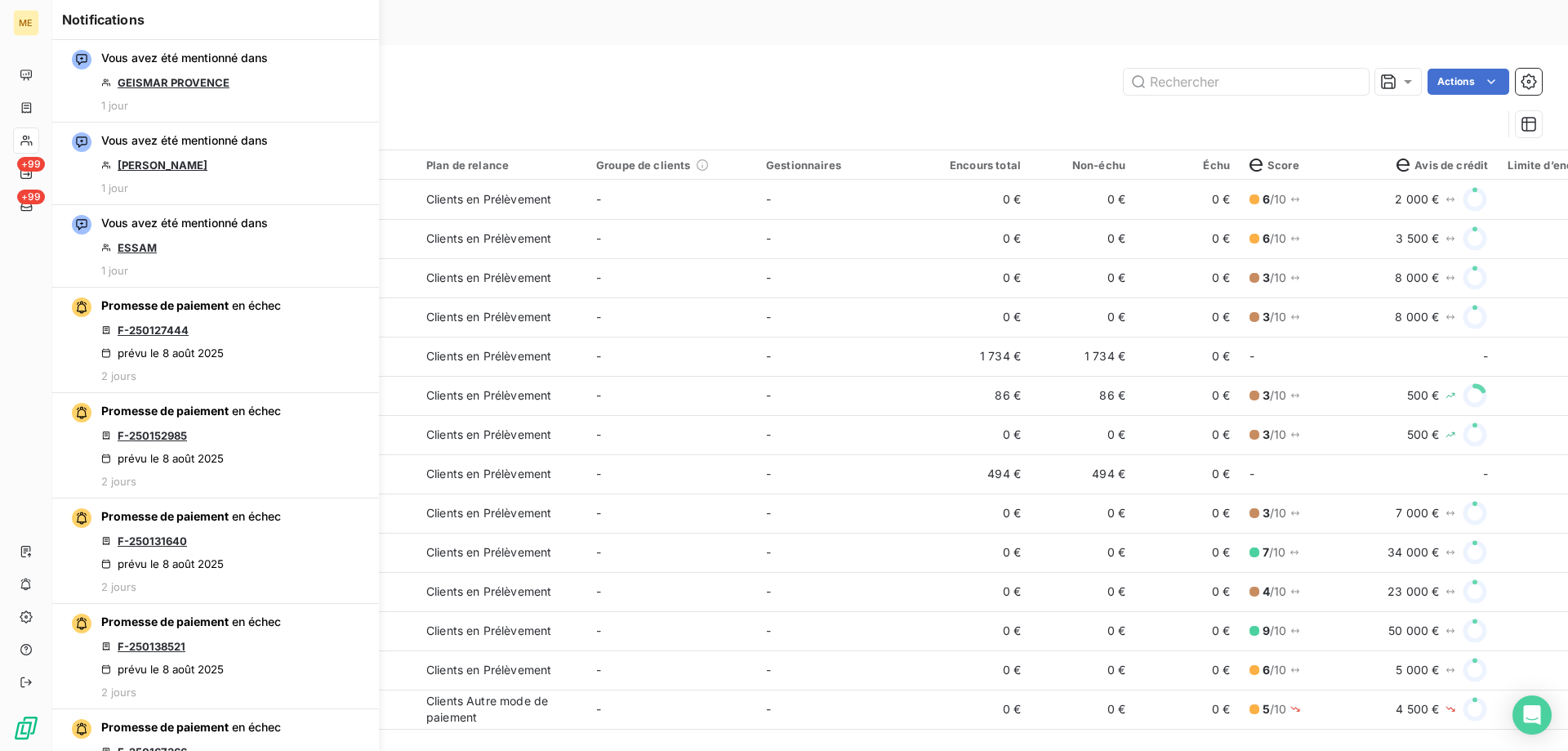
type input "50073157707406"
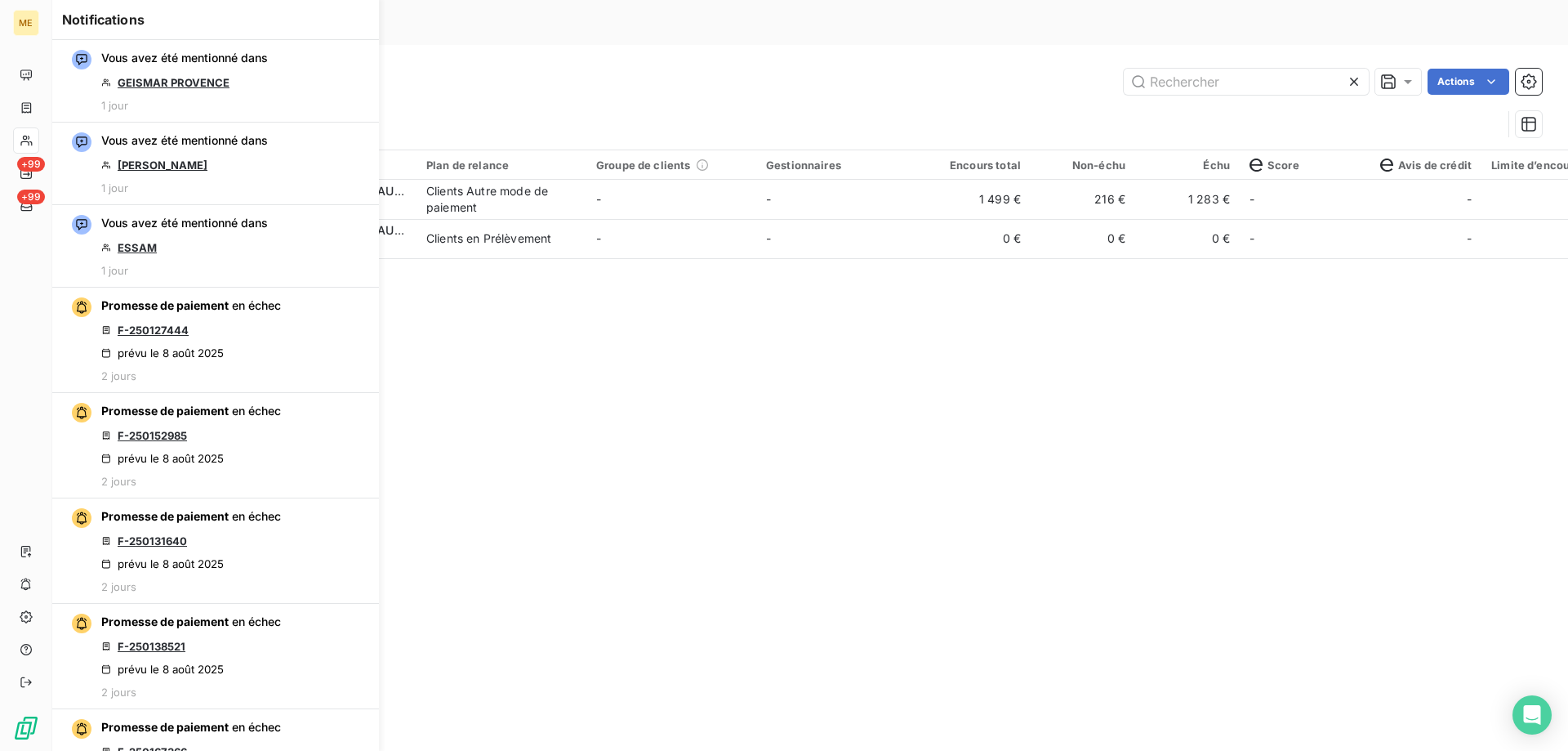
type input "METFRA000018399_50061725069388"
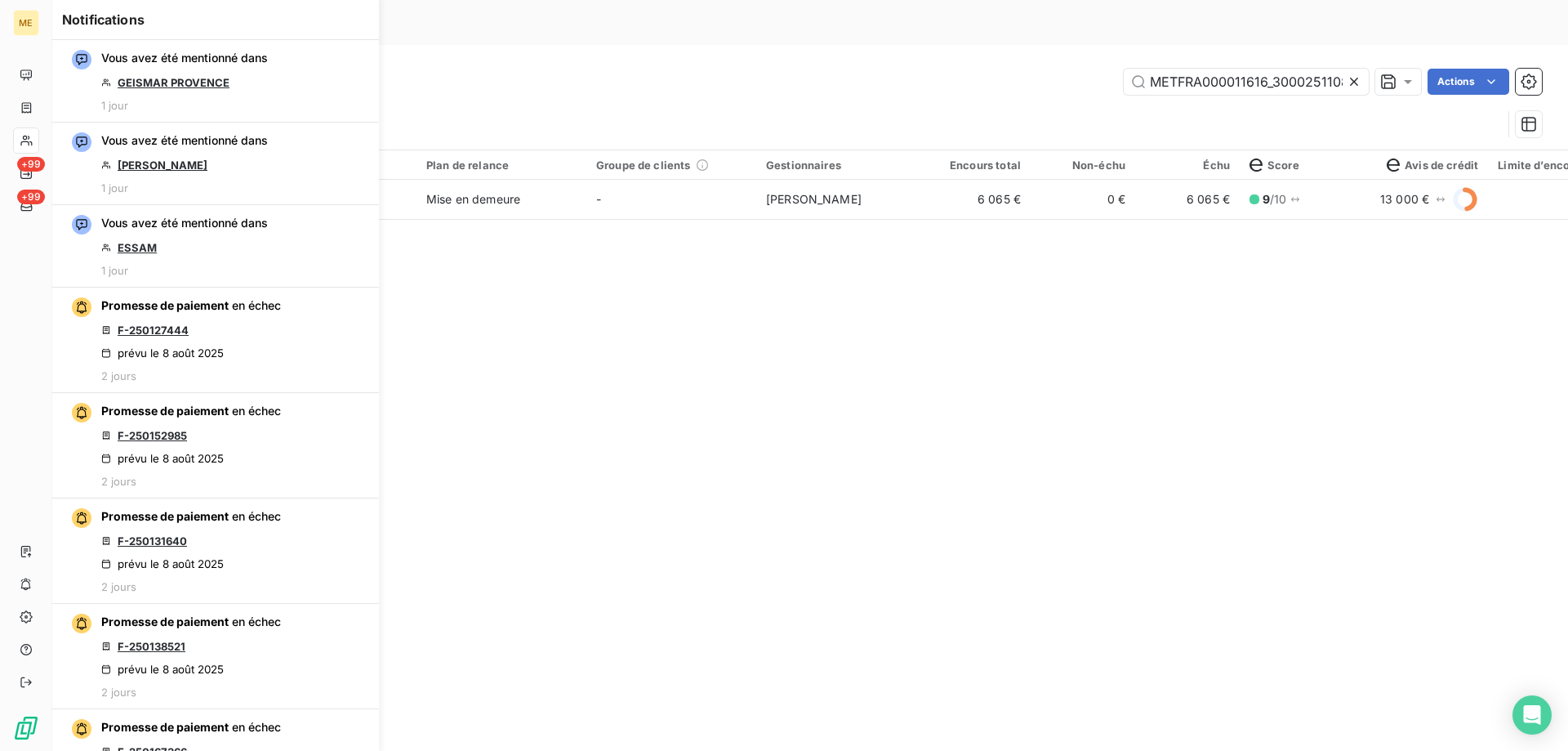
type input "METFRA000019099"
type input "METFRA000001205_05280752498123"
click at [772, 336] on div "Client 1 Plan de relance Groupe de clients Gestionnaires Encours total Non-échu…" at bounding box center [810, 443] width 1516 height 584
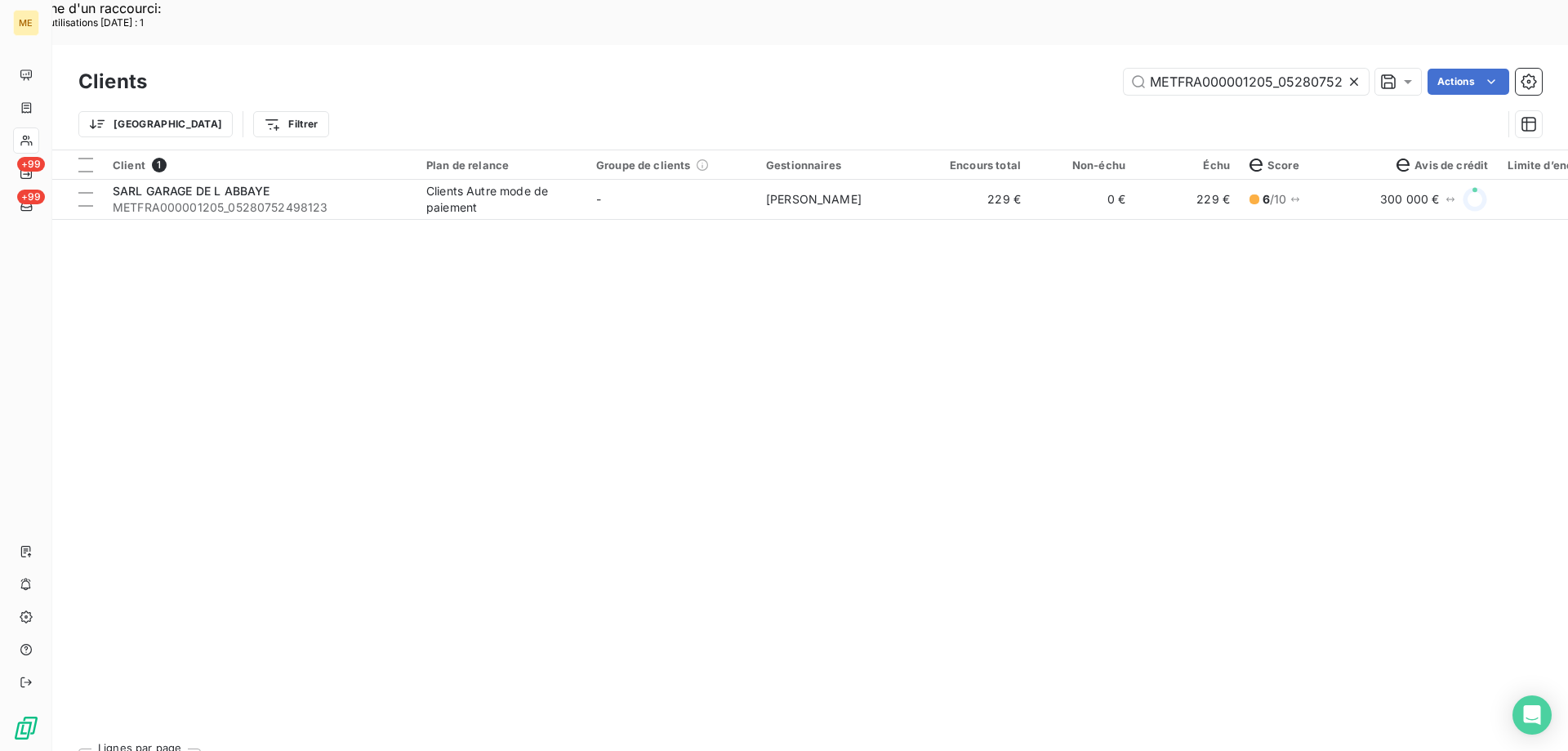
click at [1356, 77] on icon at bounding box center [1354, 82] width 8 height 8
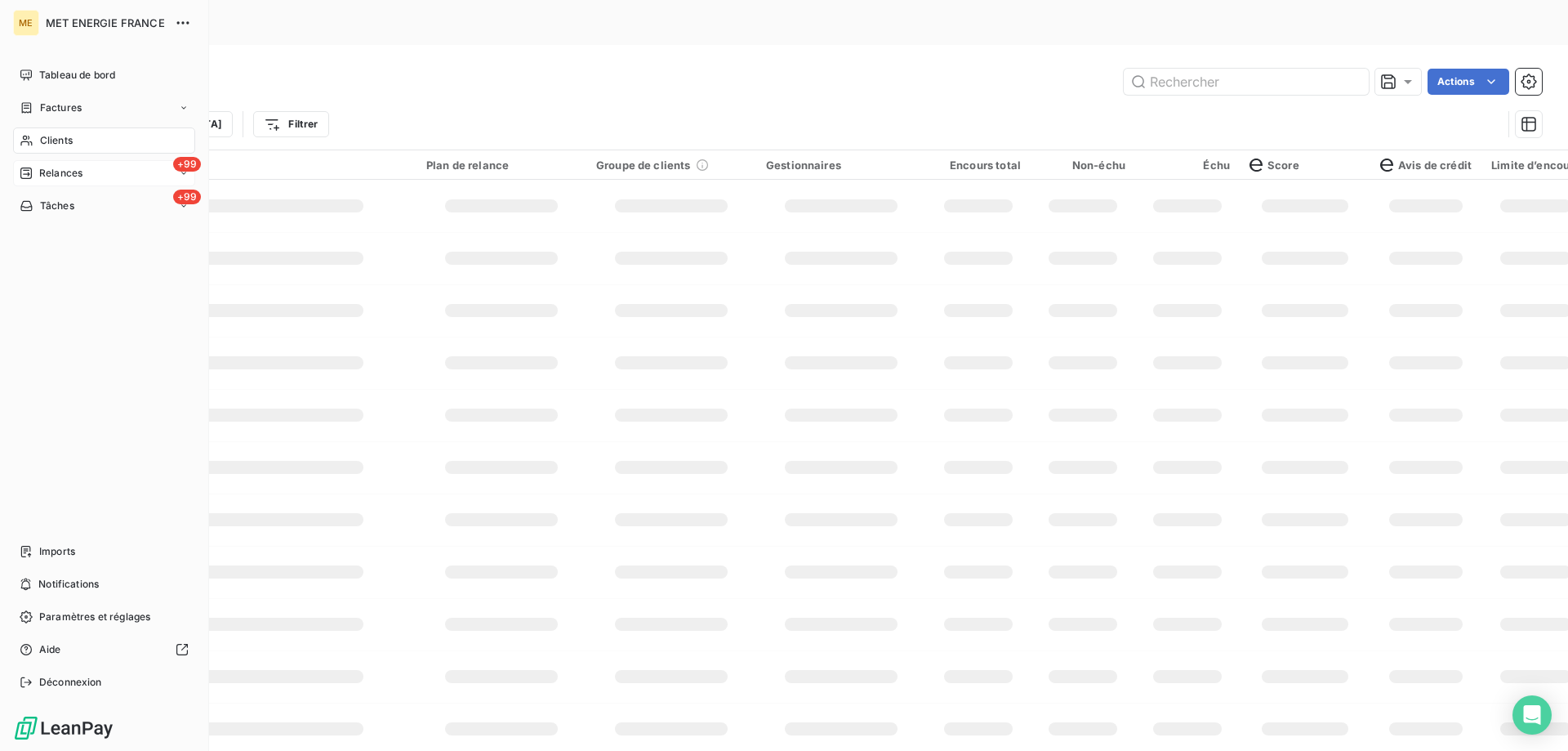
click at [47, 176] on span "Relances" at bounding box center [61, 173] width 43 height 15
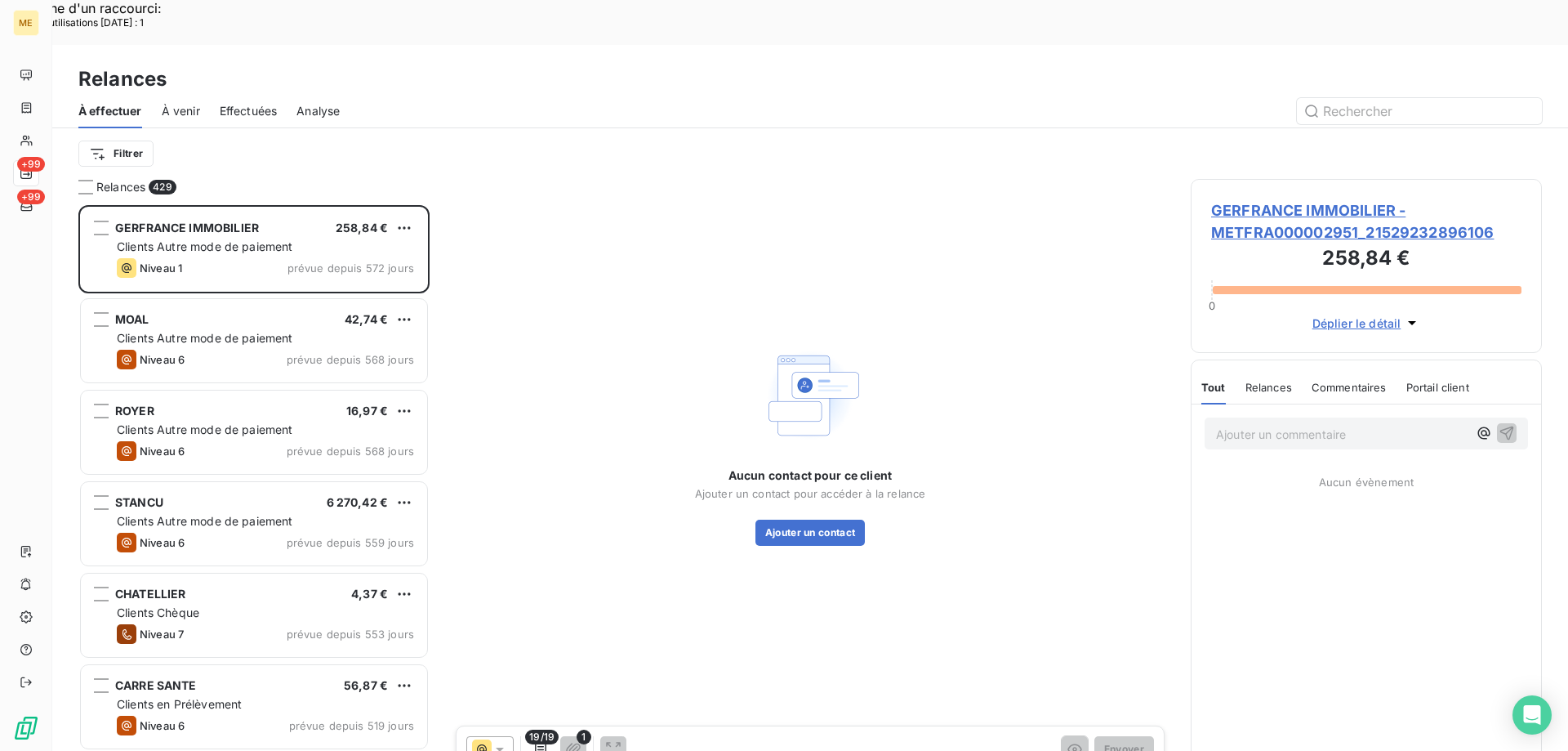
scroll to position [579, 339]
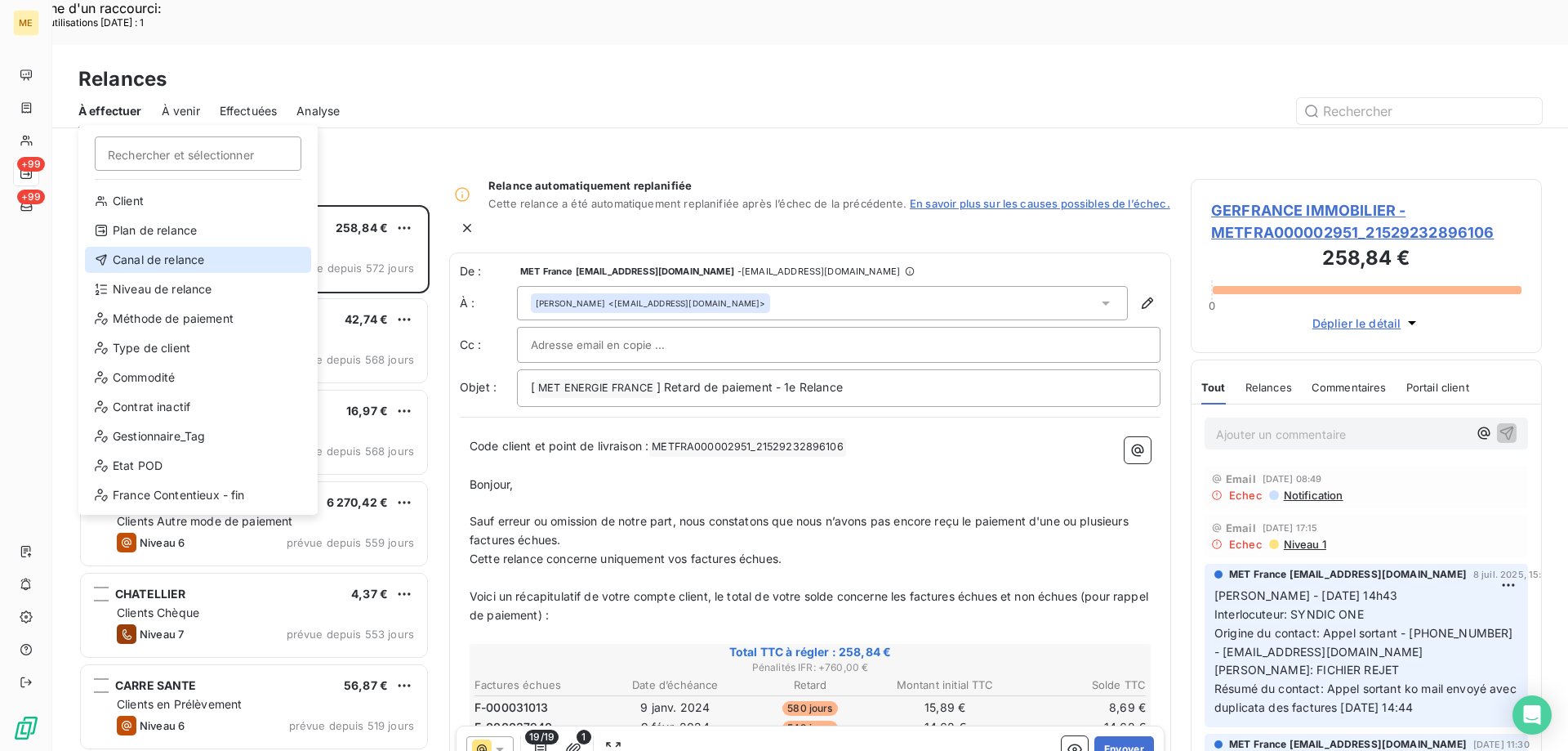
click at [154, 261] on div "Canal de relance" at bounding box center [198, 259] width 226 height 26
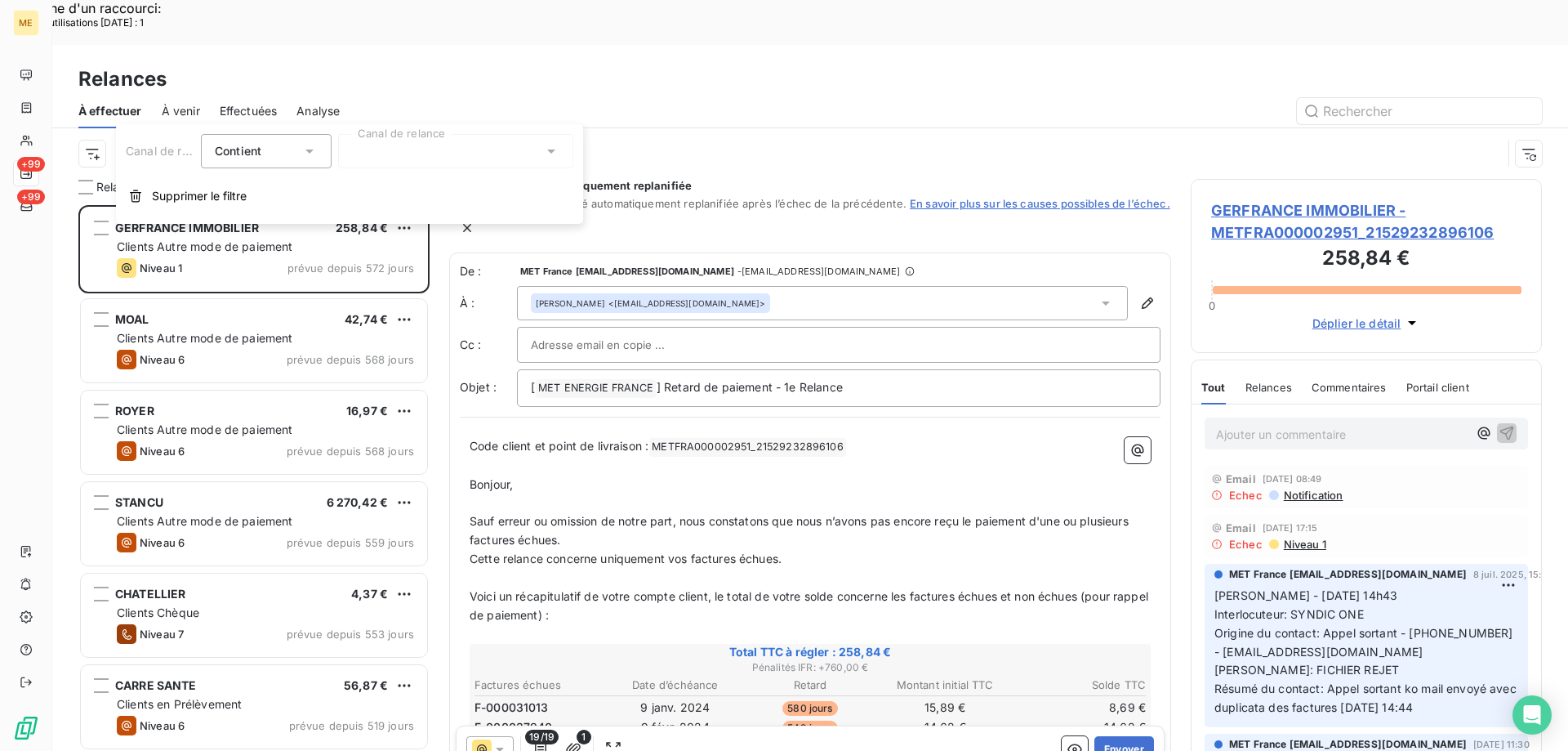
click at [389, 152] on div at bounding box center [455, 151] width 236 height 34
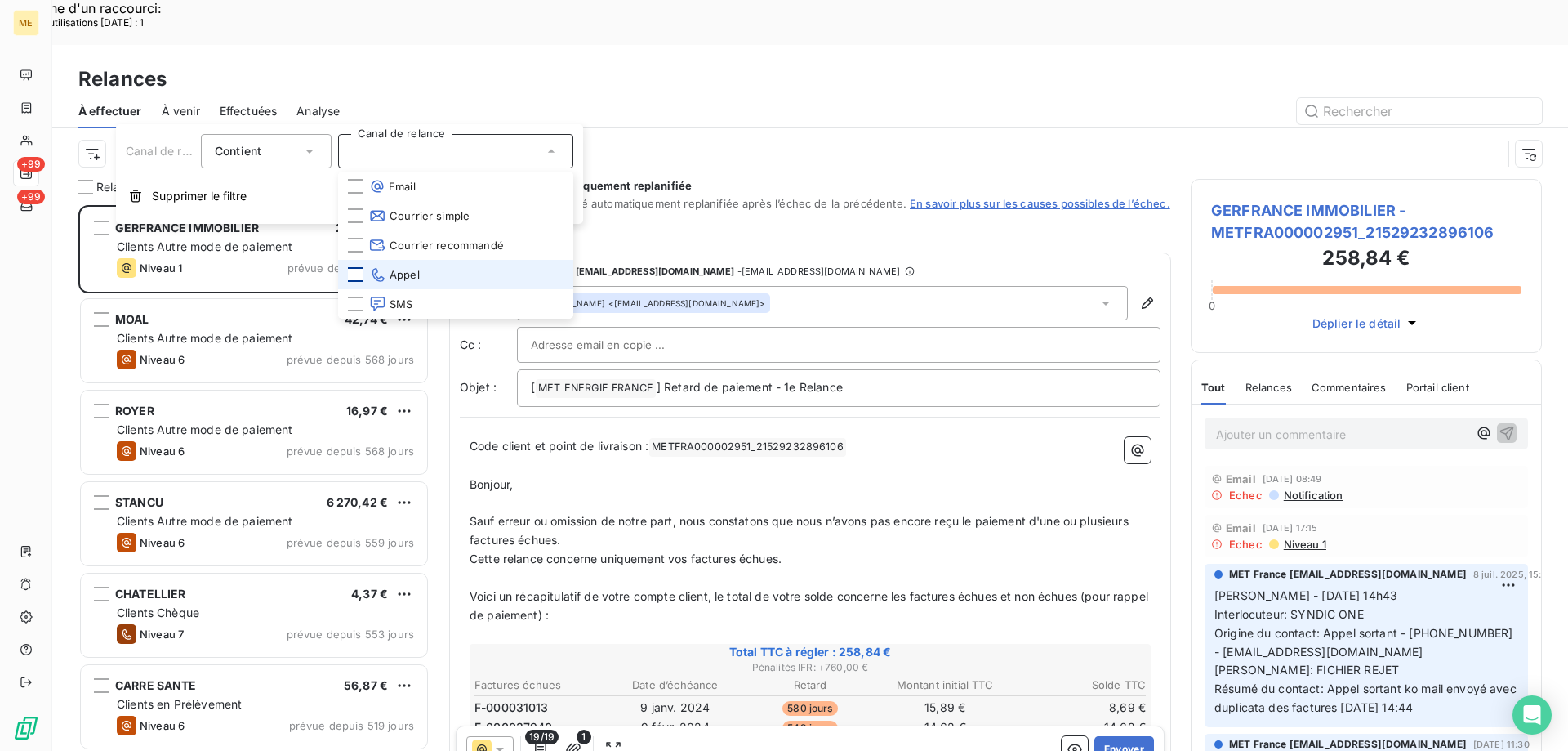
click at [356, 278] on div at bounding box center [355, 275] width 15 height 15
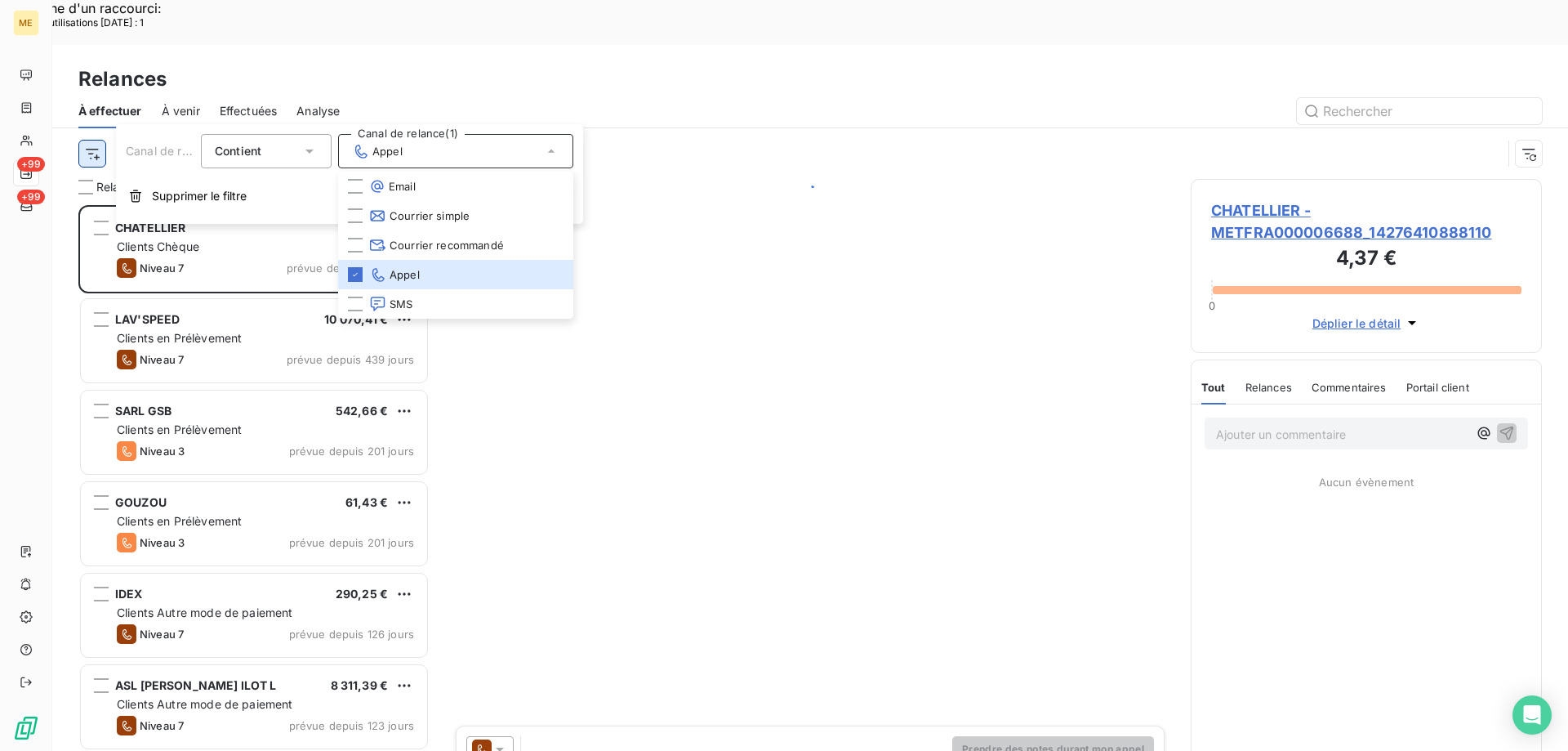
scroll to position [579, 339]
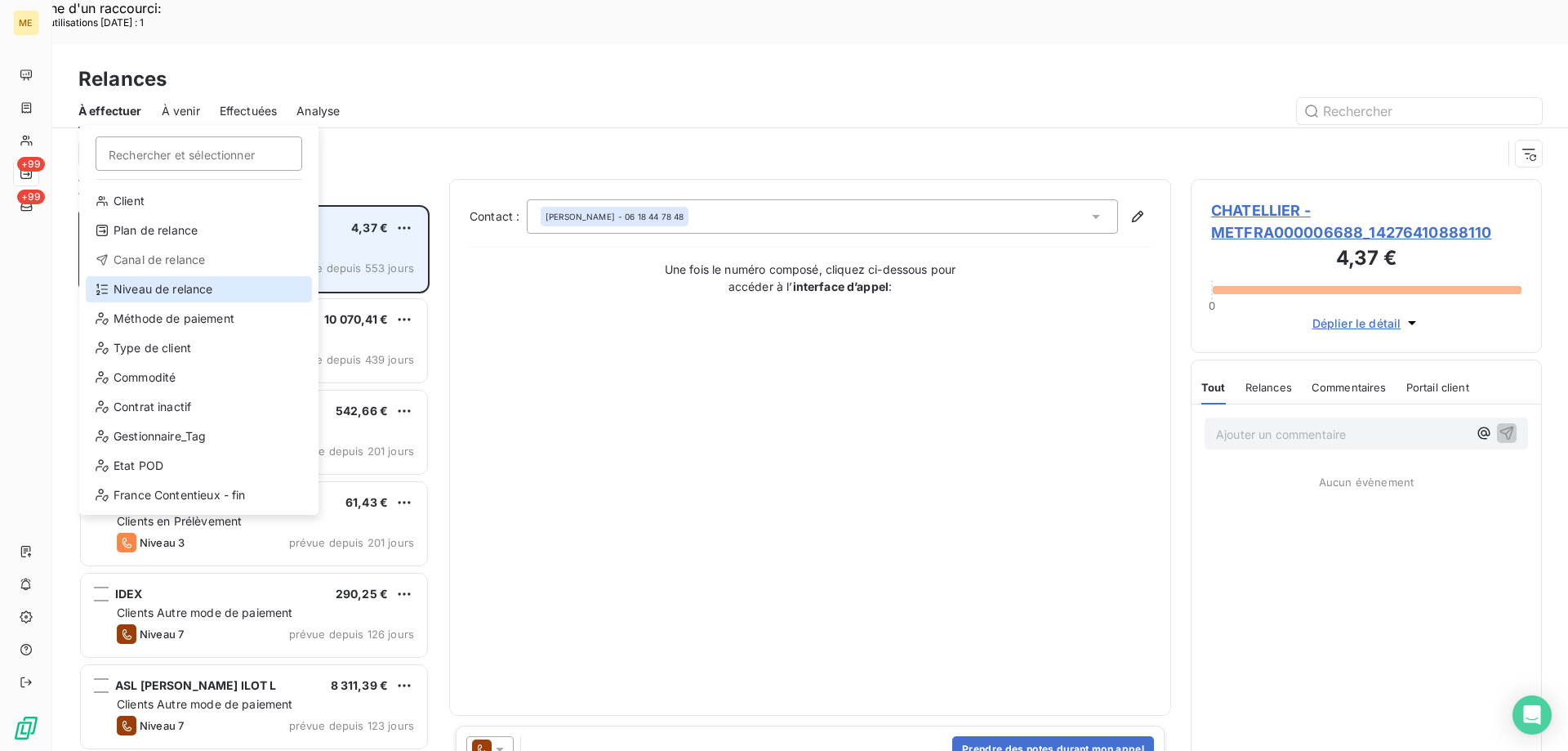
drag, startPoint x: 144, startPoint y: 298, endPoint x: 299, endPoint y: 212, distance: 177.3
click at [144, 297] on div "Niveau de relance" at bounding box center [199, 289] width 226 height 26
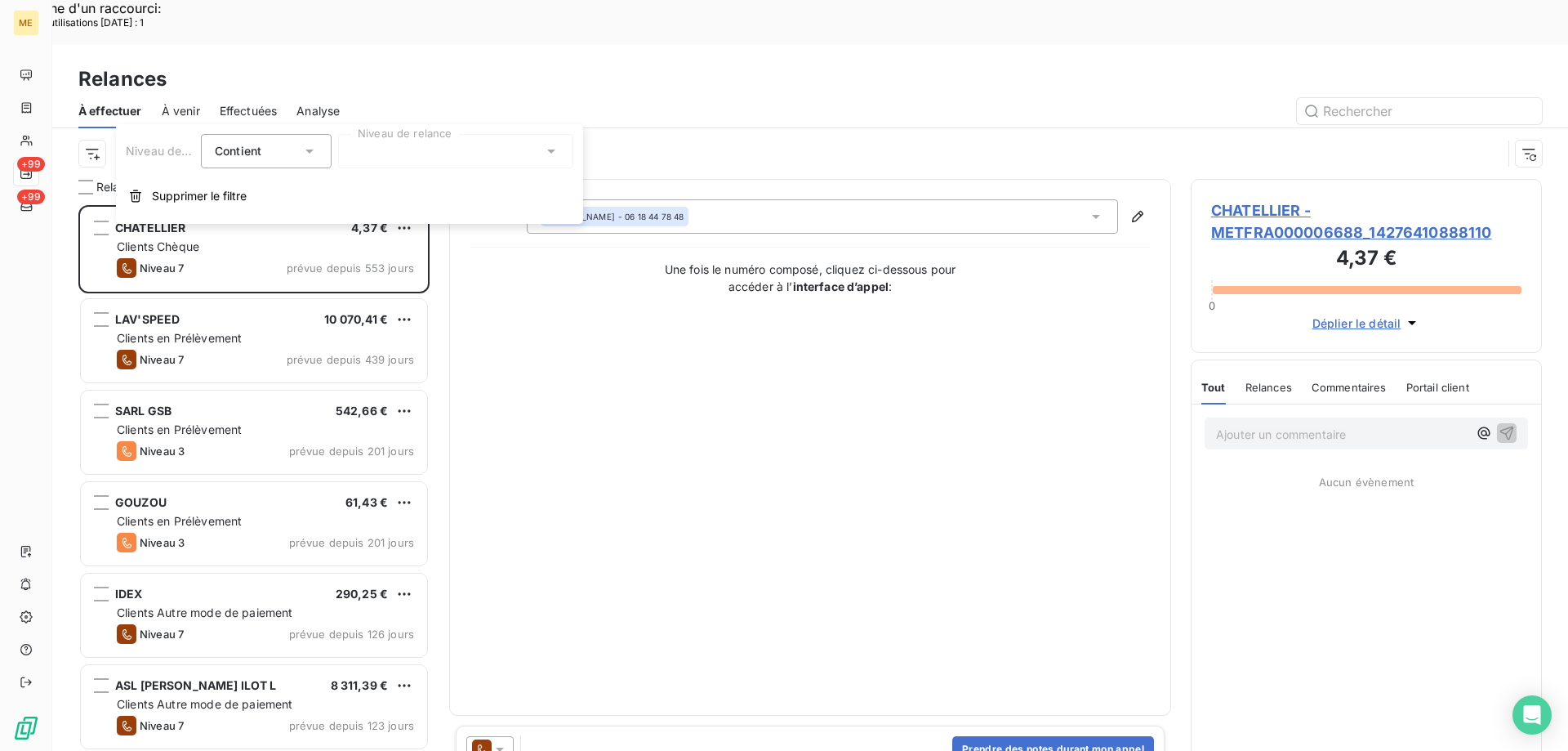
click at [356, 147] on div at bounding box center [455, 151] width 236 height 34
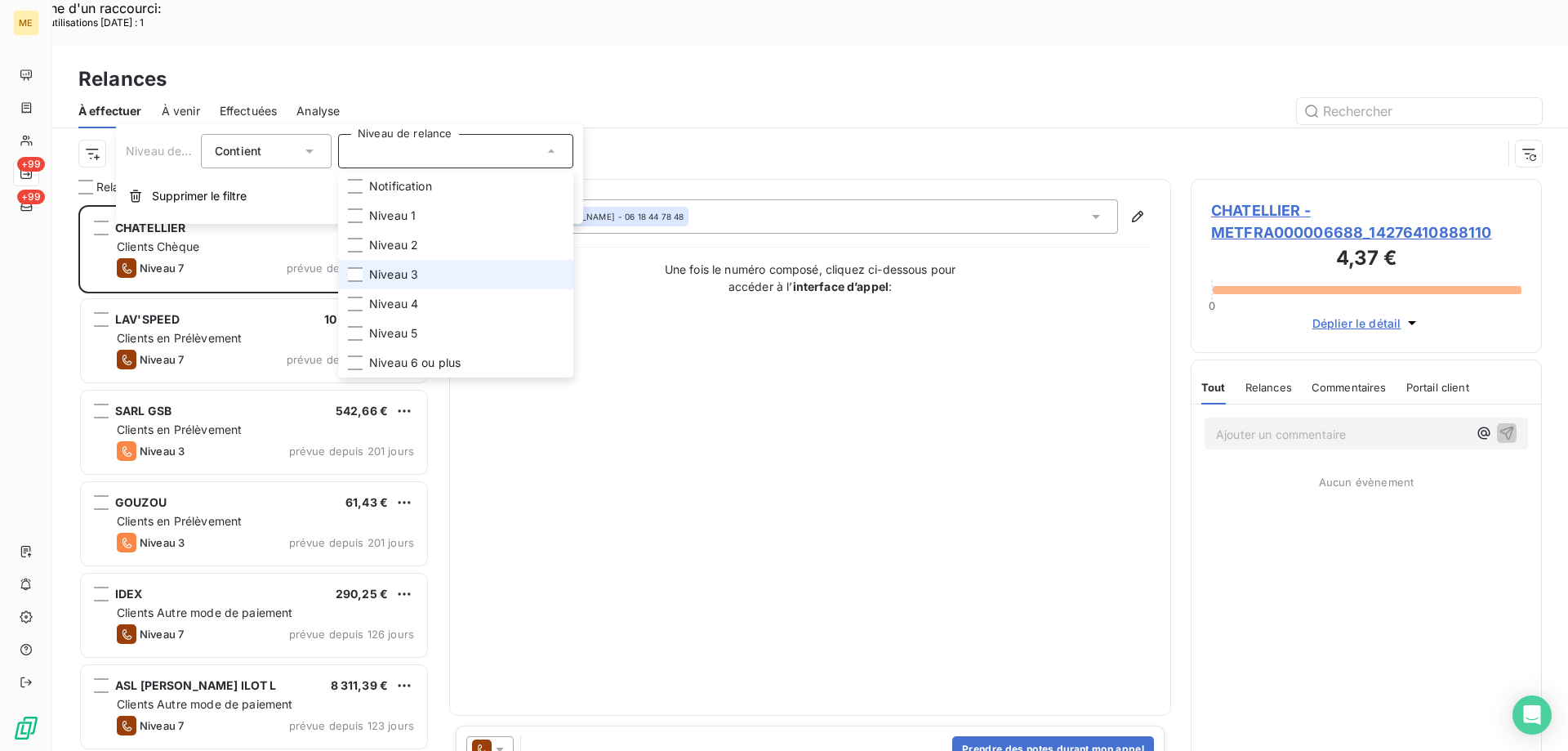
click at [406, 273] on span "Niveau 3" at bounding box center [393, 275] width 49 height 17
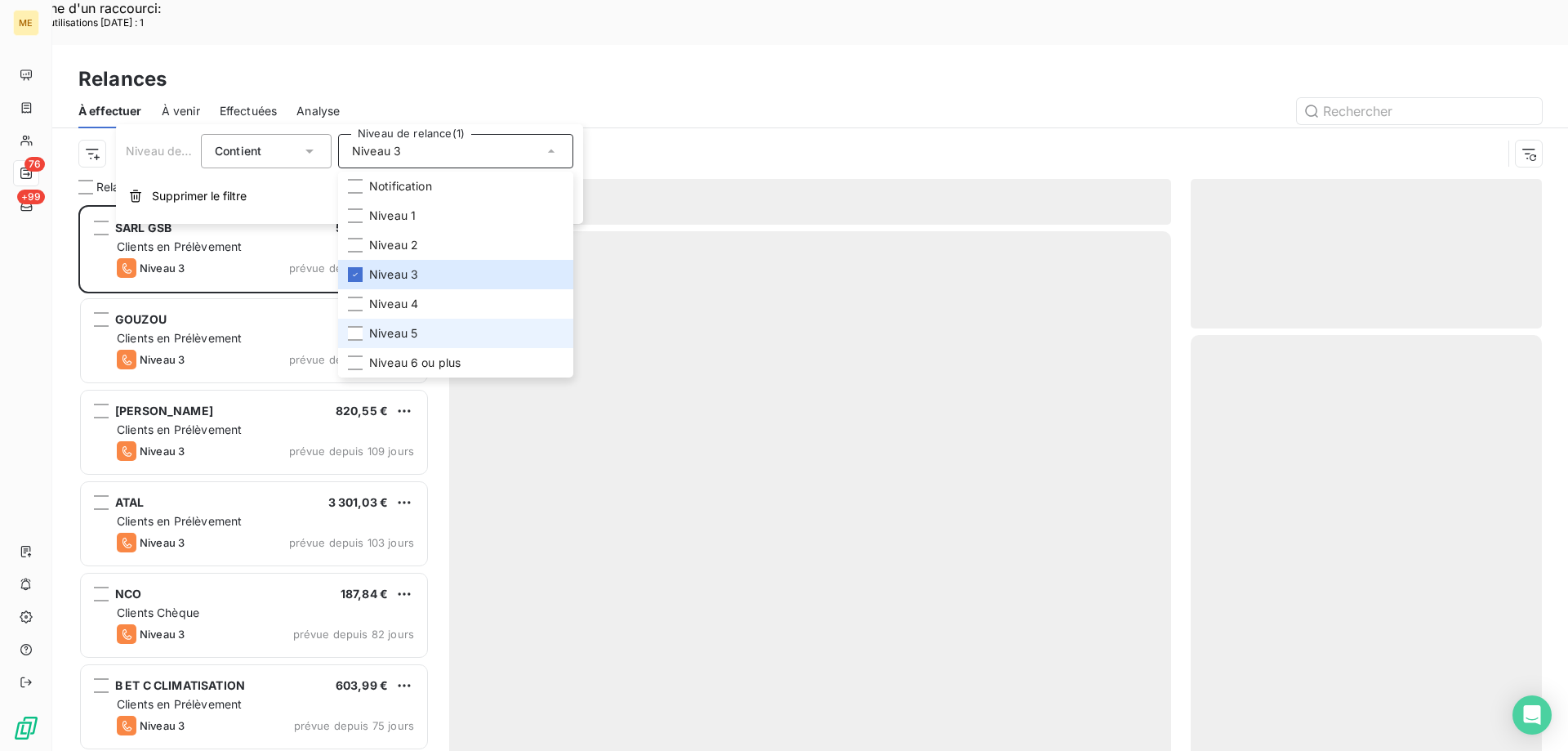
click at [410, 337] on span "Niveau 5" at bounding box center [393, 333] width 48 height 17
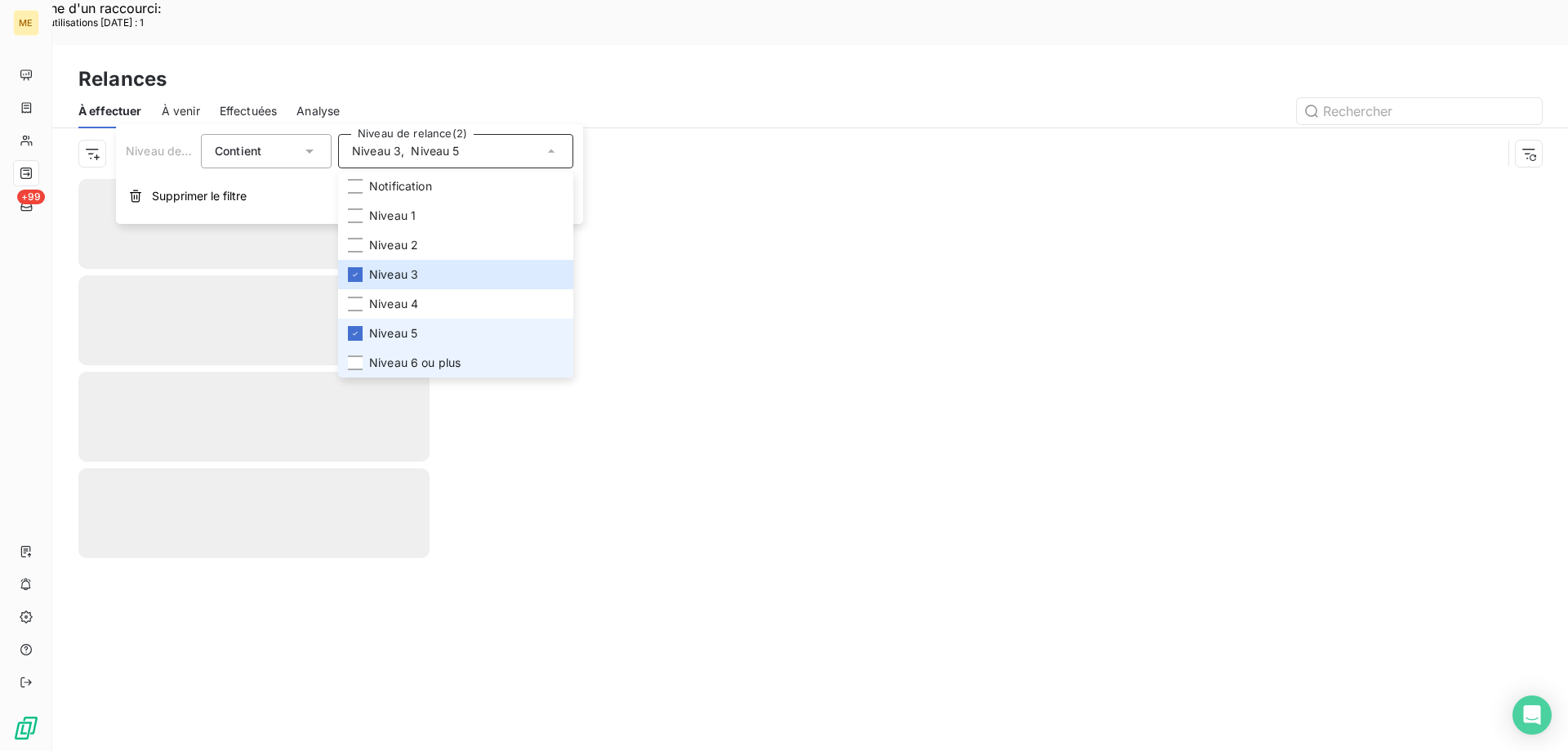
click at [415, 358] on span "Niveau 6 ou plus" at bounding box center [414, 363] width 92 height 17
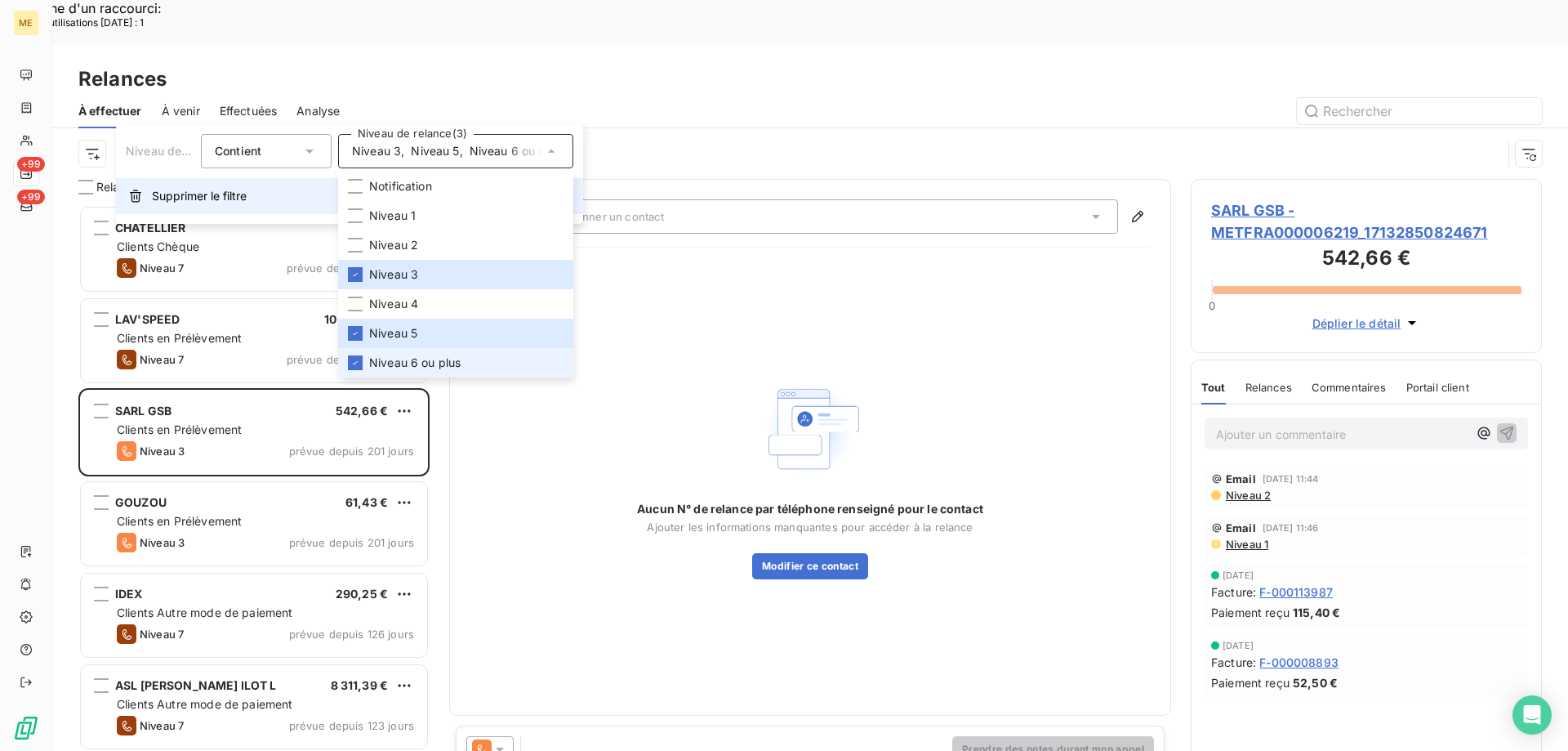
scroll to position [579, 339]
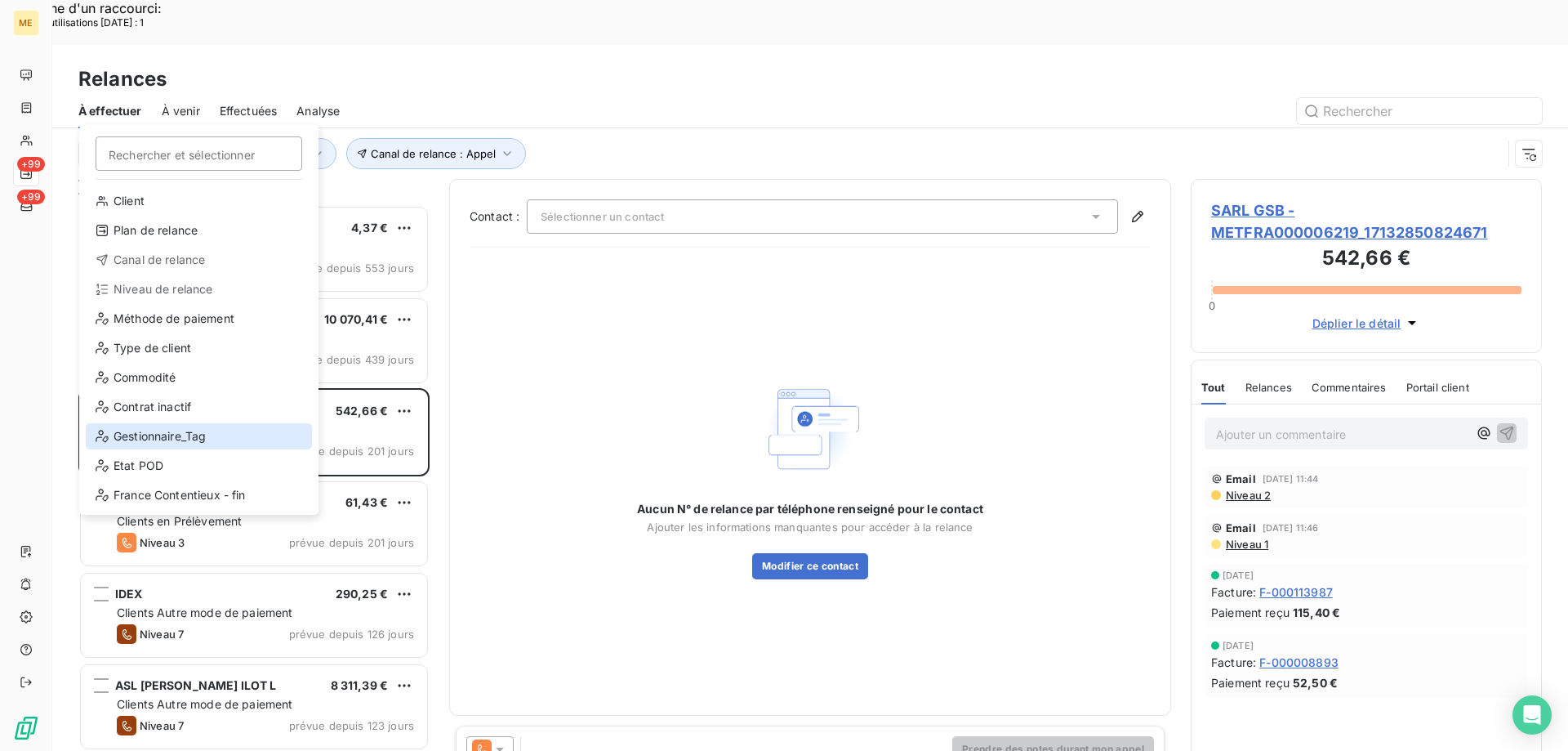
click at [134, 428] on div "Gestionnaire_Tag" at bounding box center [199, 435] width 226 height 26
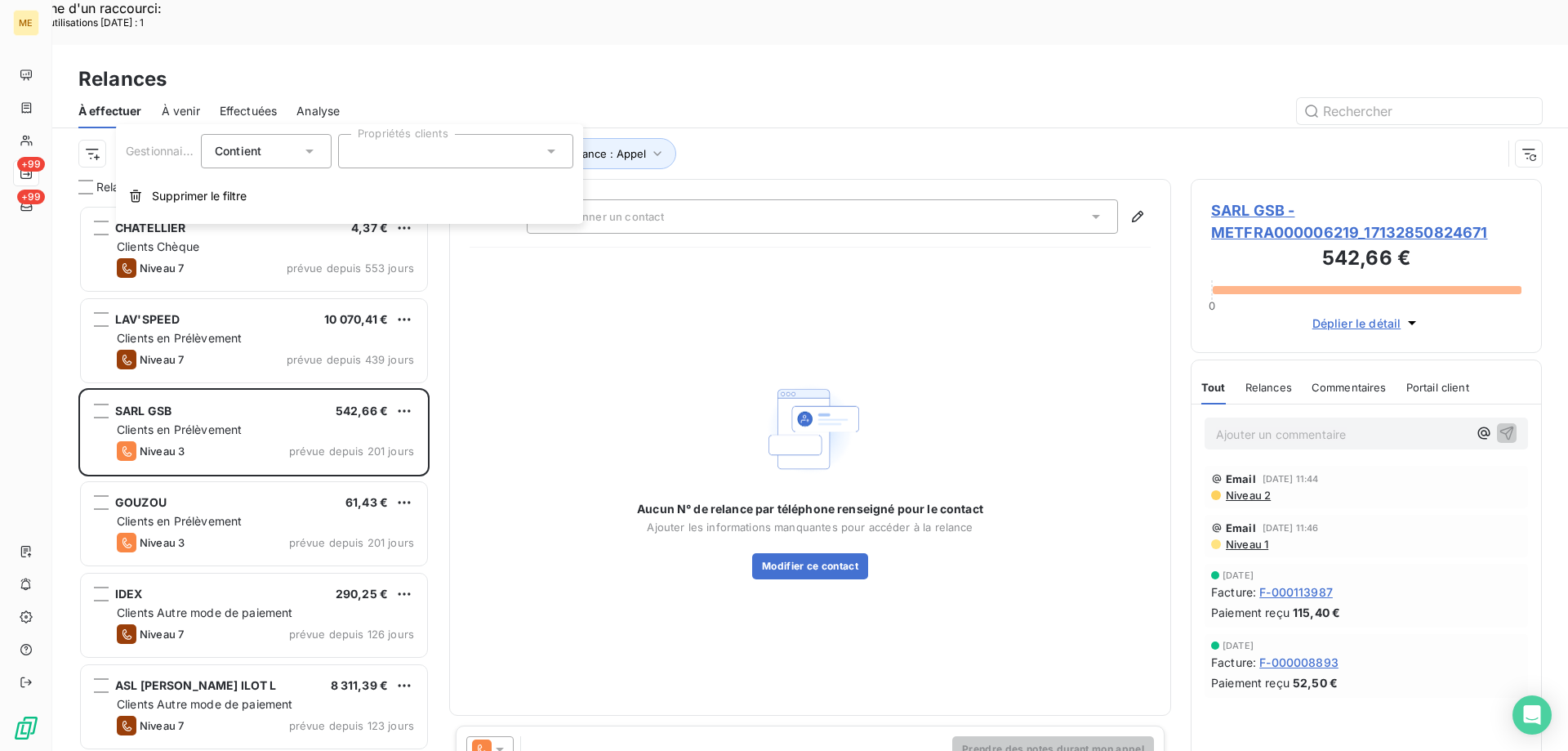
click at [406, 151] on div at bounding box center [455, 151] width 236 height 34
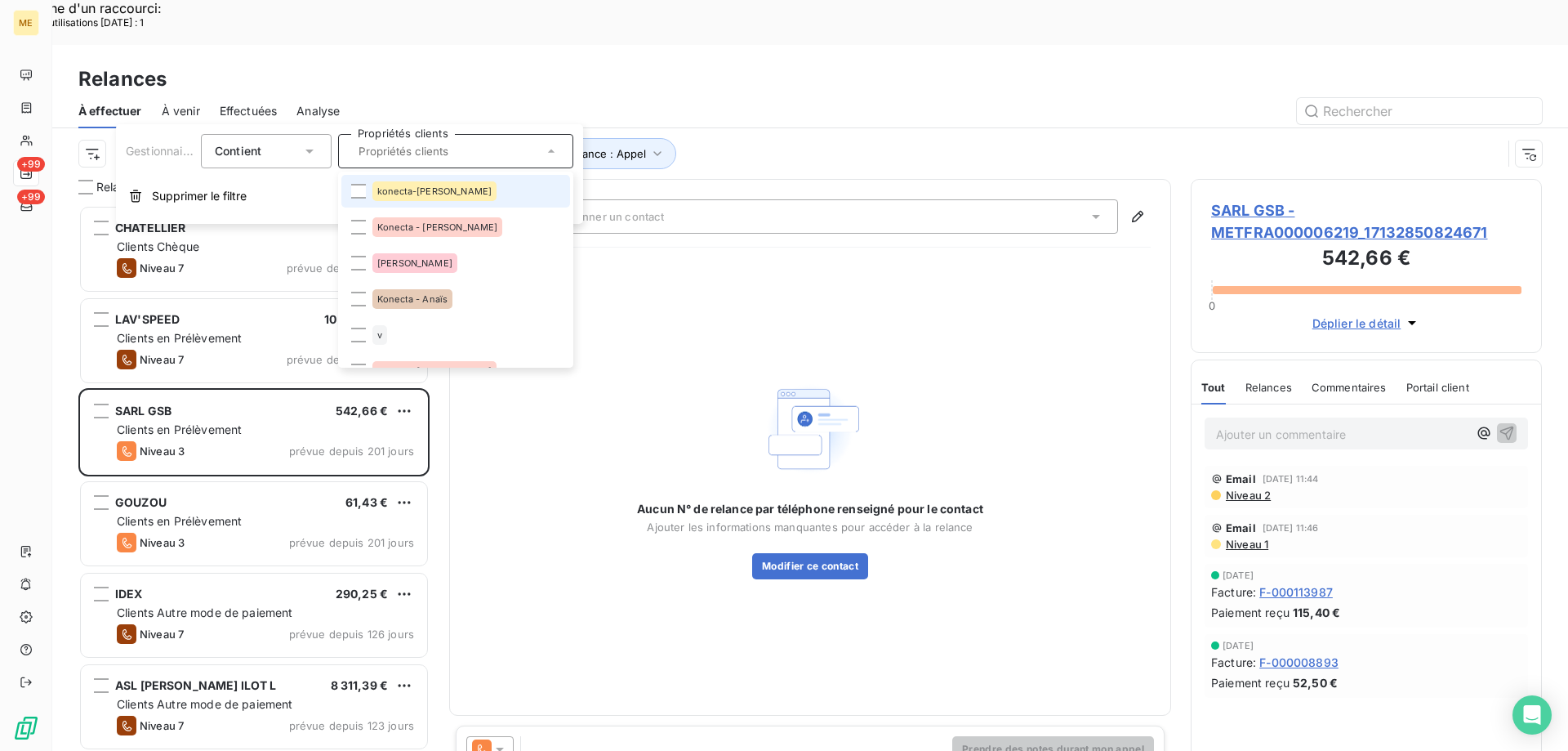
click at [358, 182] on li "konecta-[PERSON_NAME]" at bounding box center [455, 191] width 229 height 32
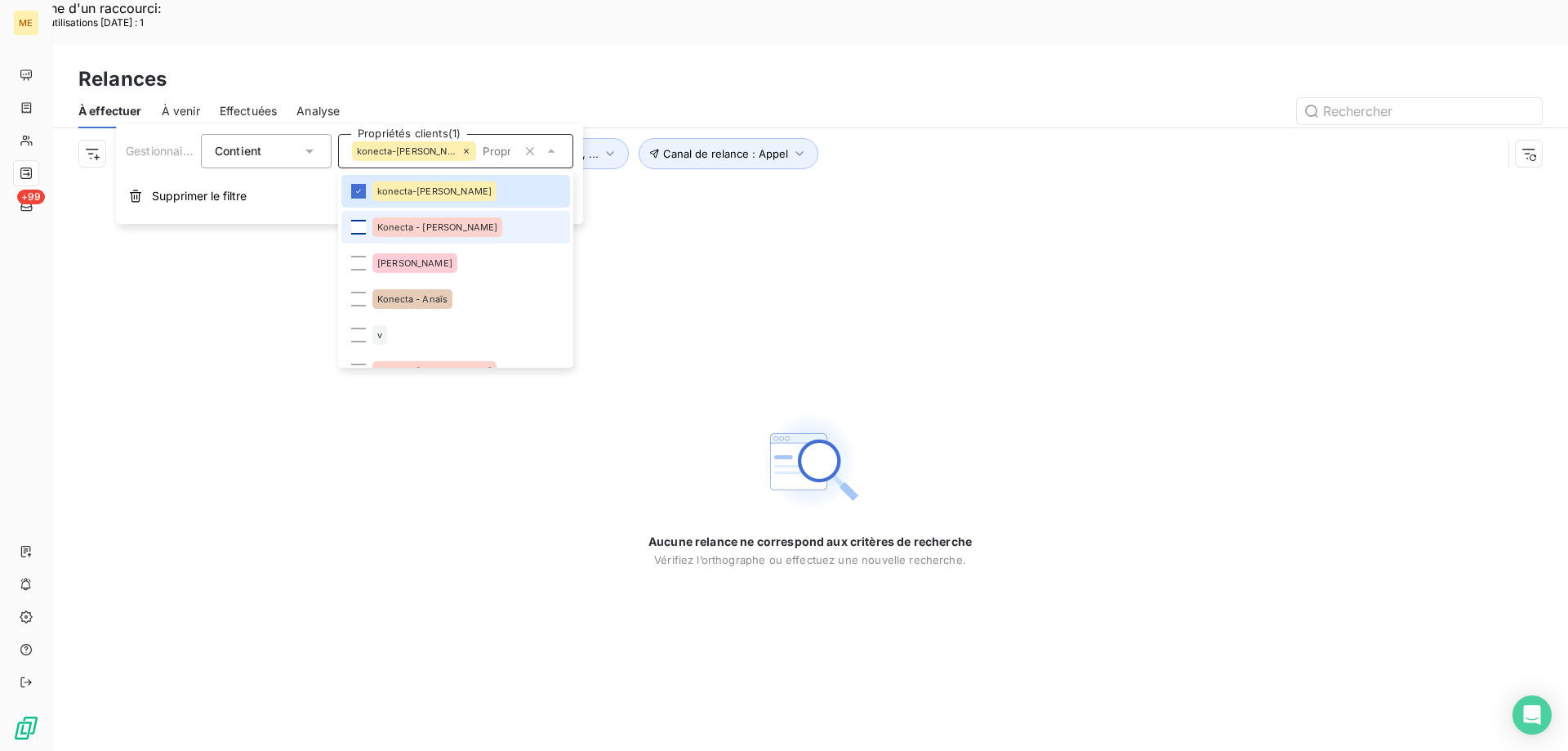
click at [361, 227] on div at bounding box center [359, 227] width 15 height 15
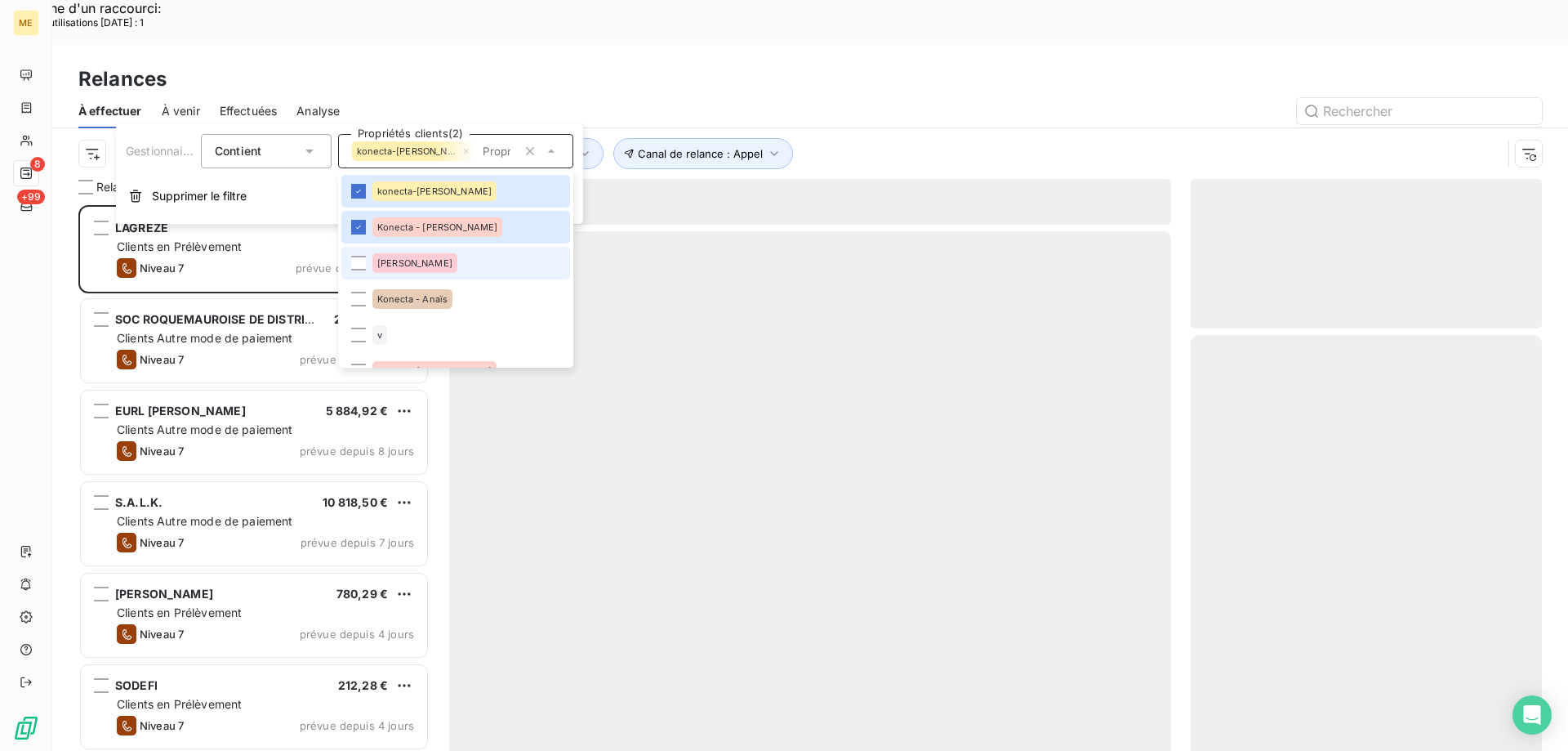
scroll to position [579, 339]
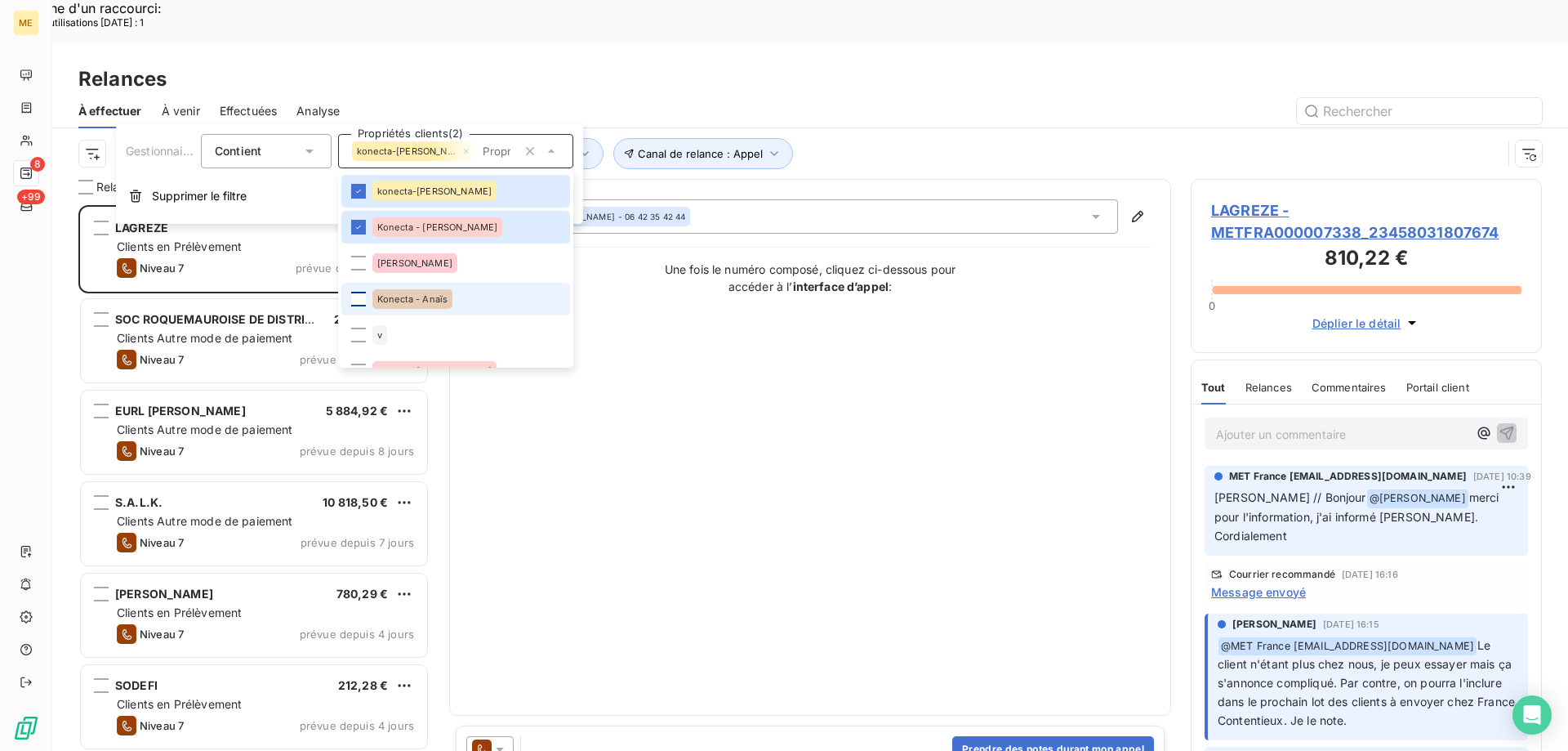
click at [356, 304] on div at bounding box center [359, 299] width 15 height 15
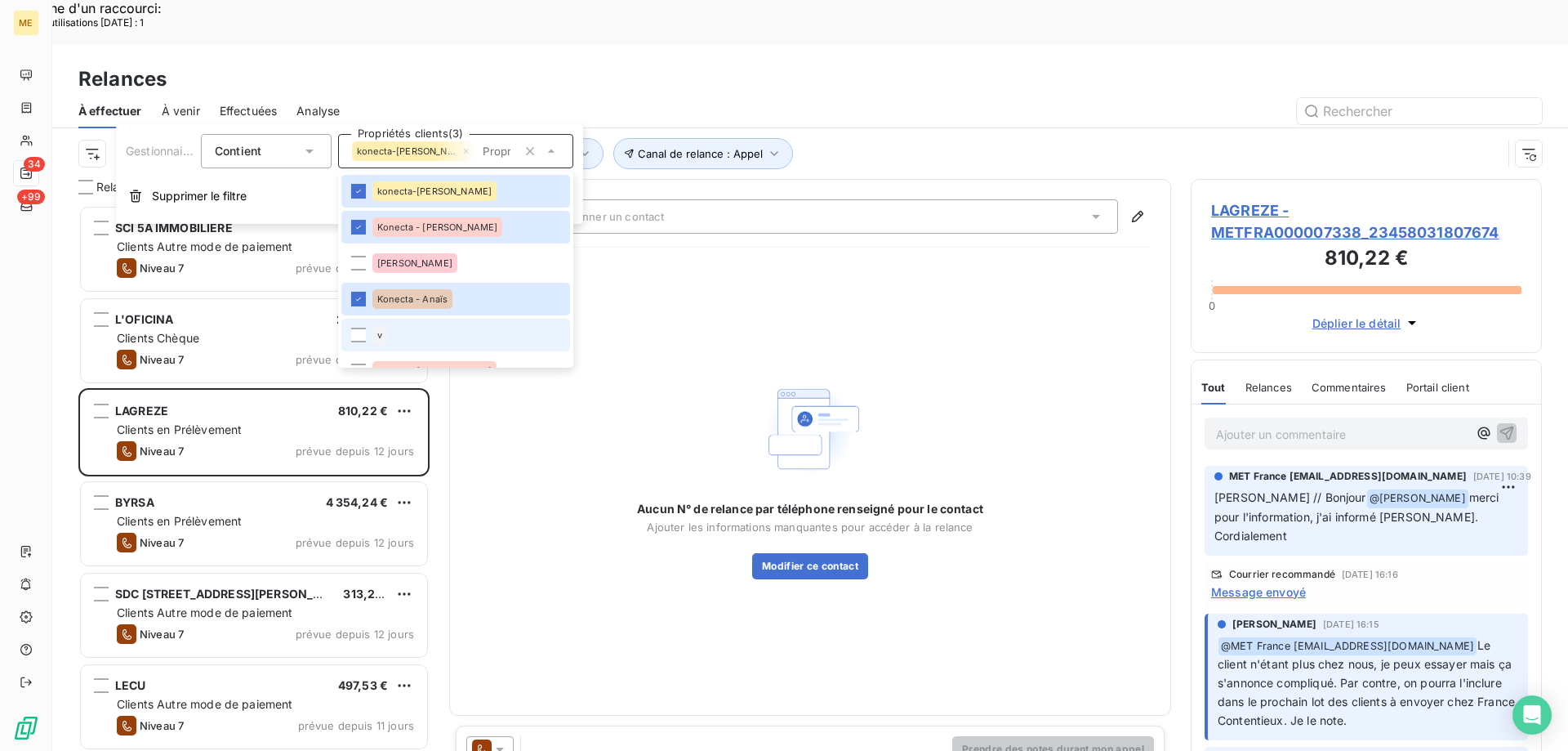
click at [356, 345] on li "v" at bounding box center [455, 335] width 229 height 32
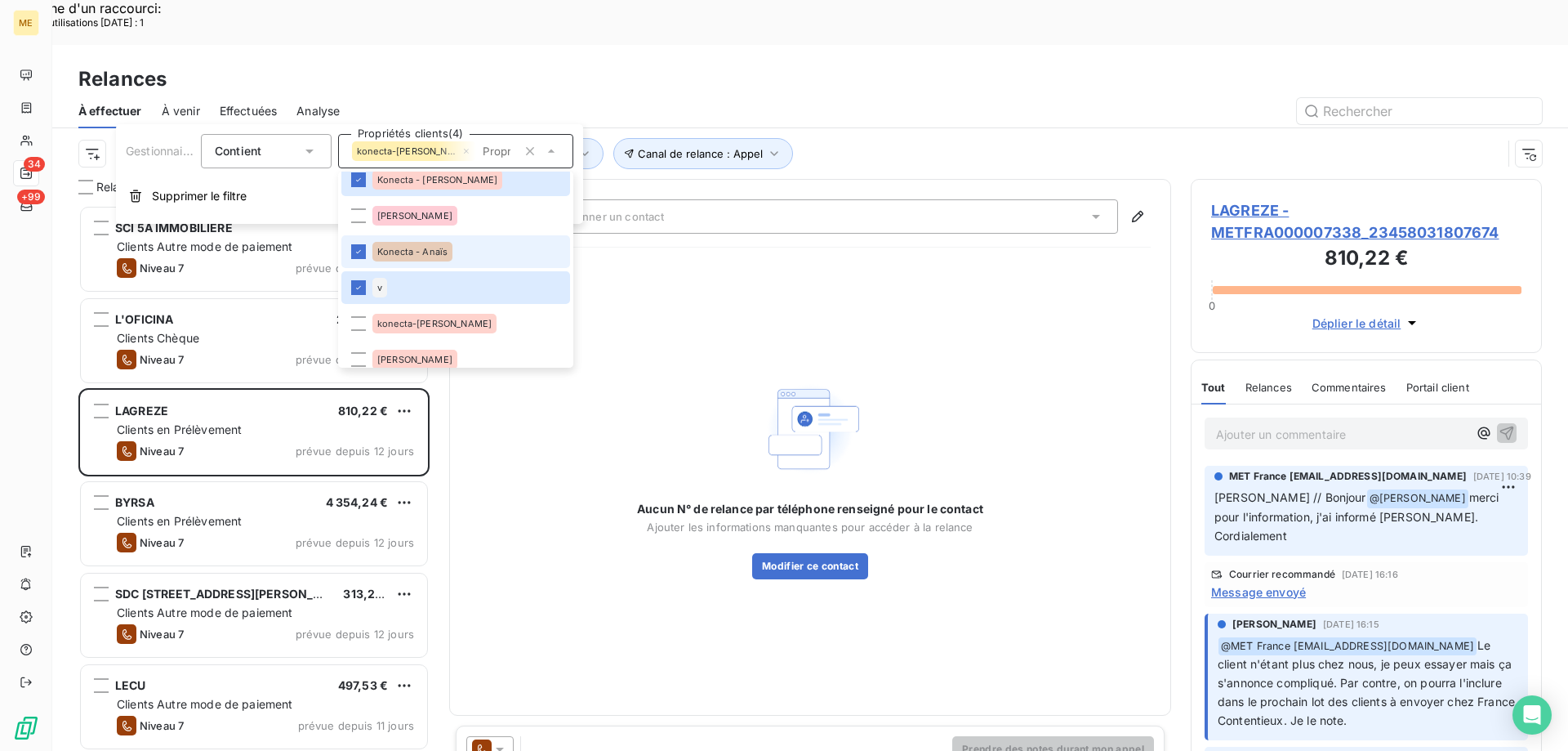
scroll to position [82, 0]
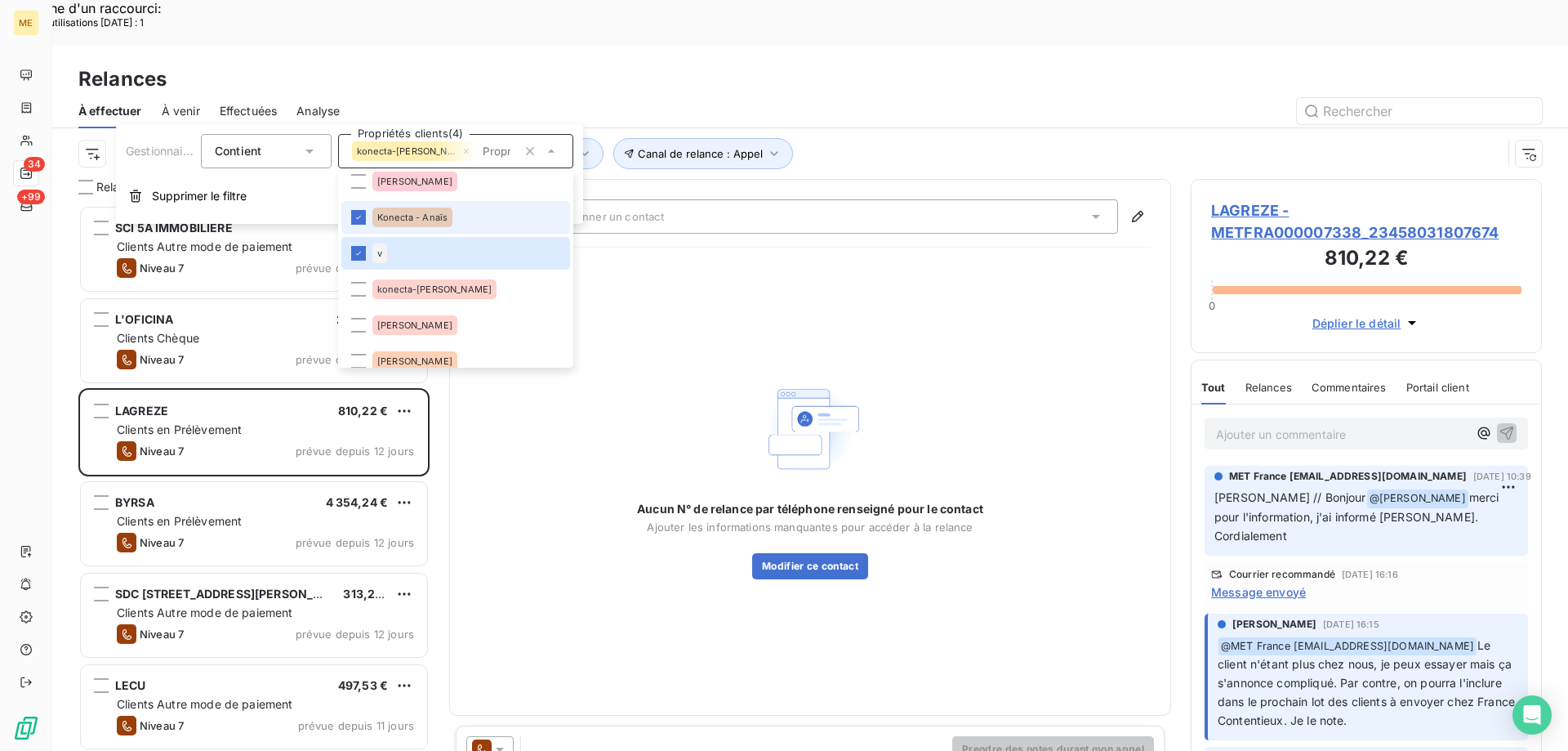
click at [413, 291] on span "konecta-[PERSON_NAME]" at bounding box center [434, 289] width 114 height 10
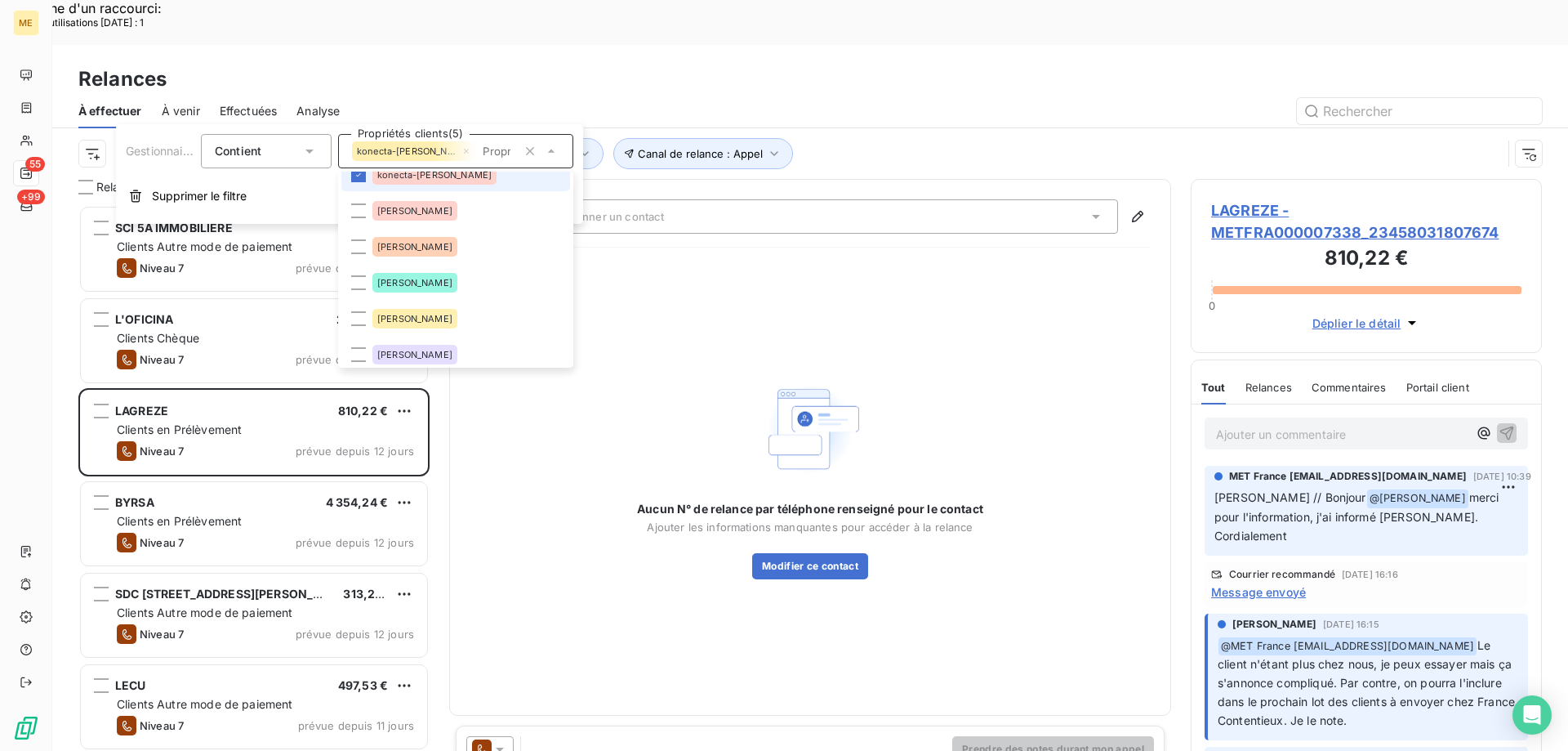
scroll to position [245, 0]
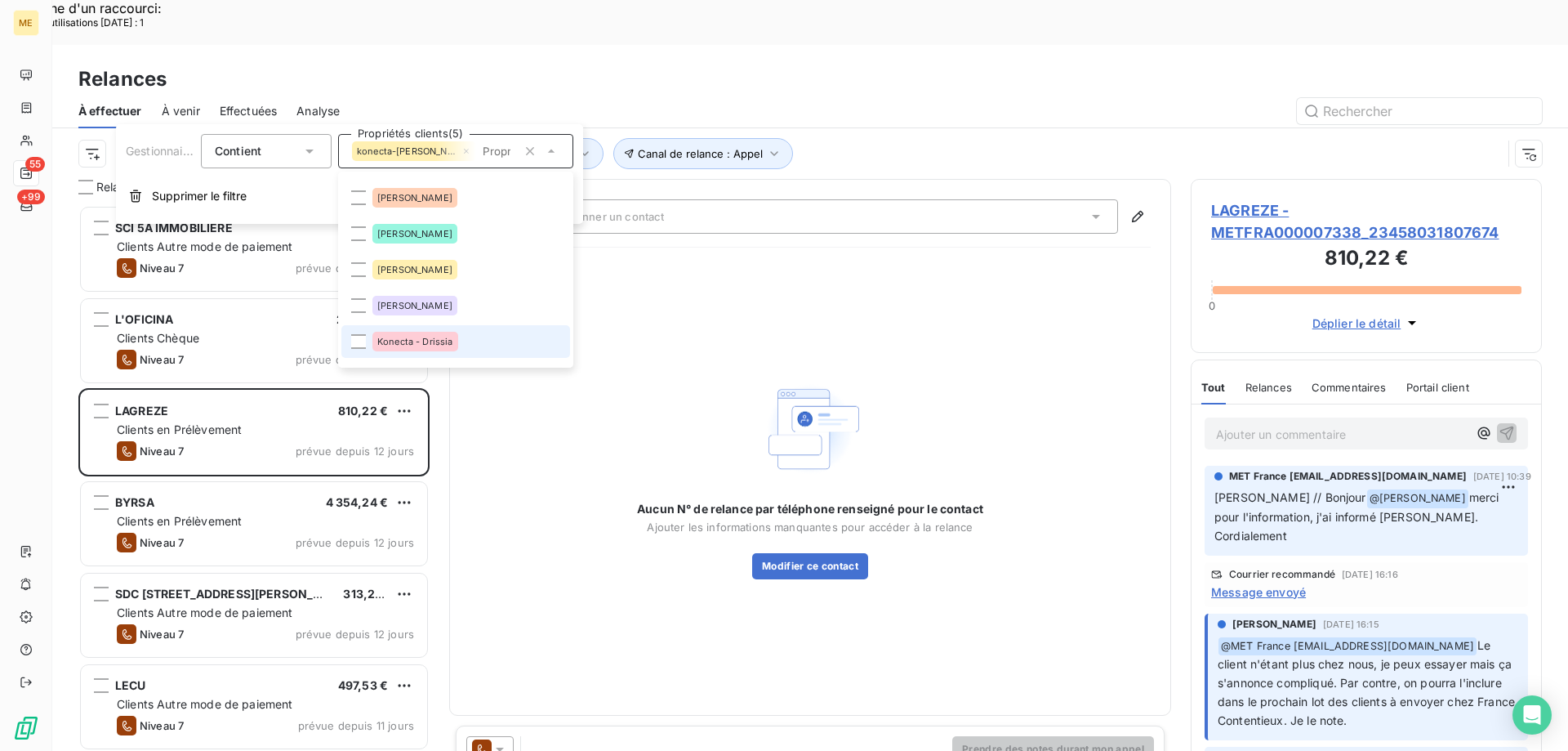
click at [416, 351] on div "Konecta - Drissia" at bounding box center [414, 341] width 86 height 20
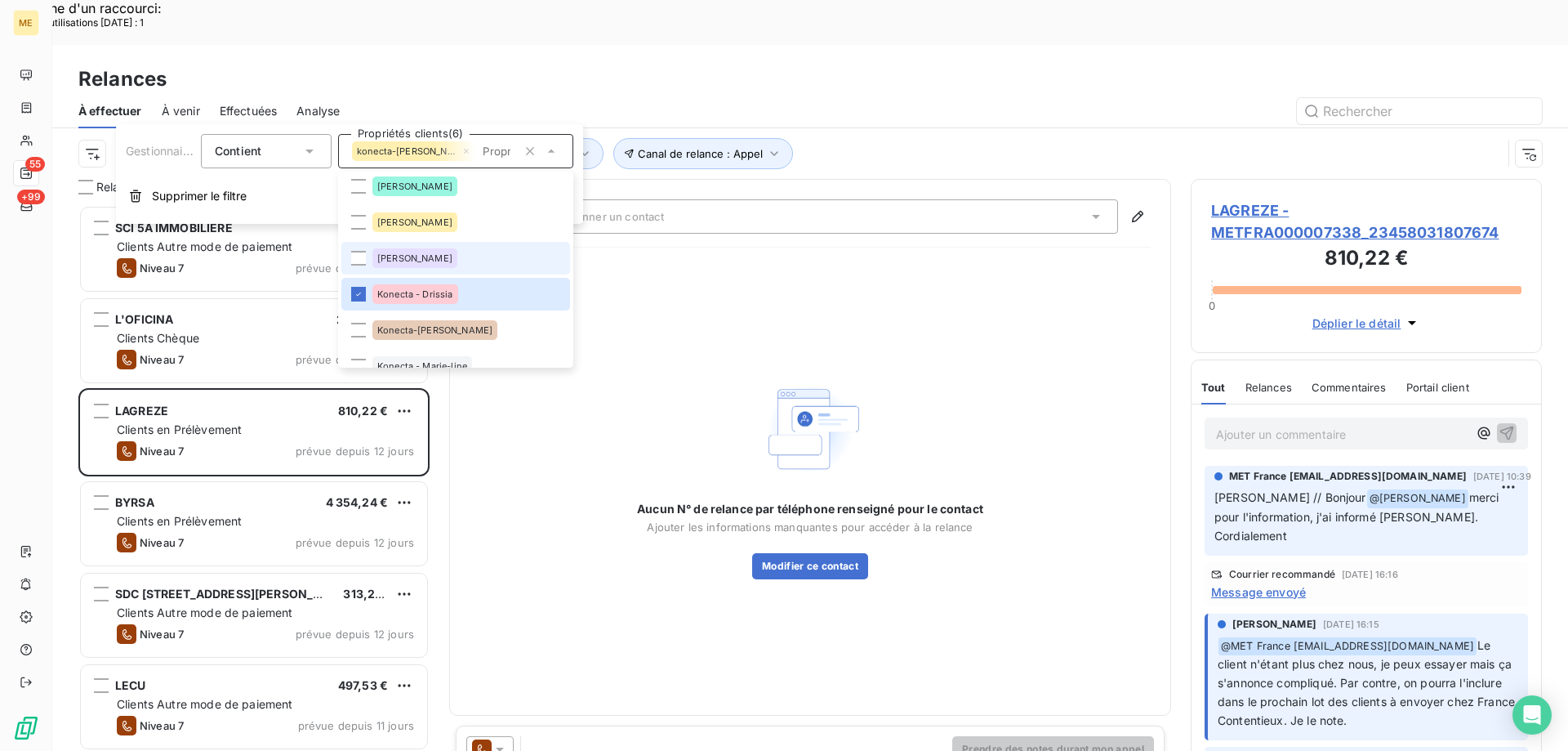
scroll to position [326, 0]
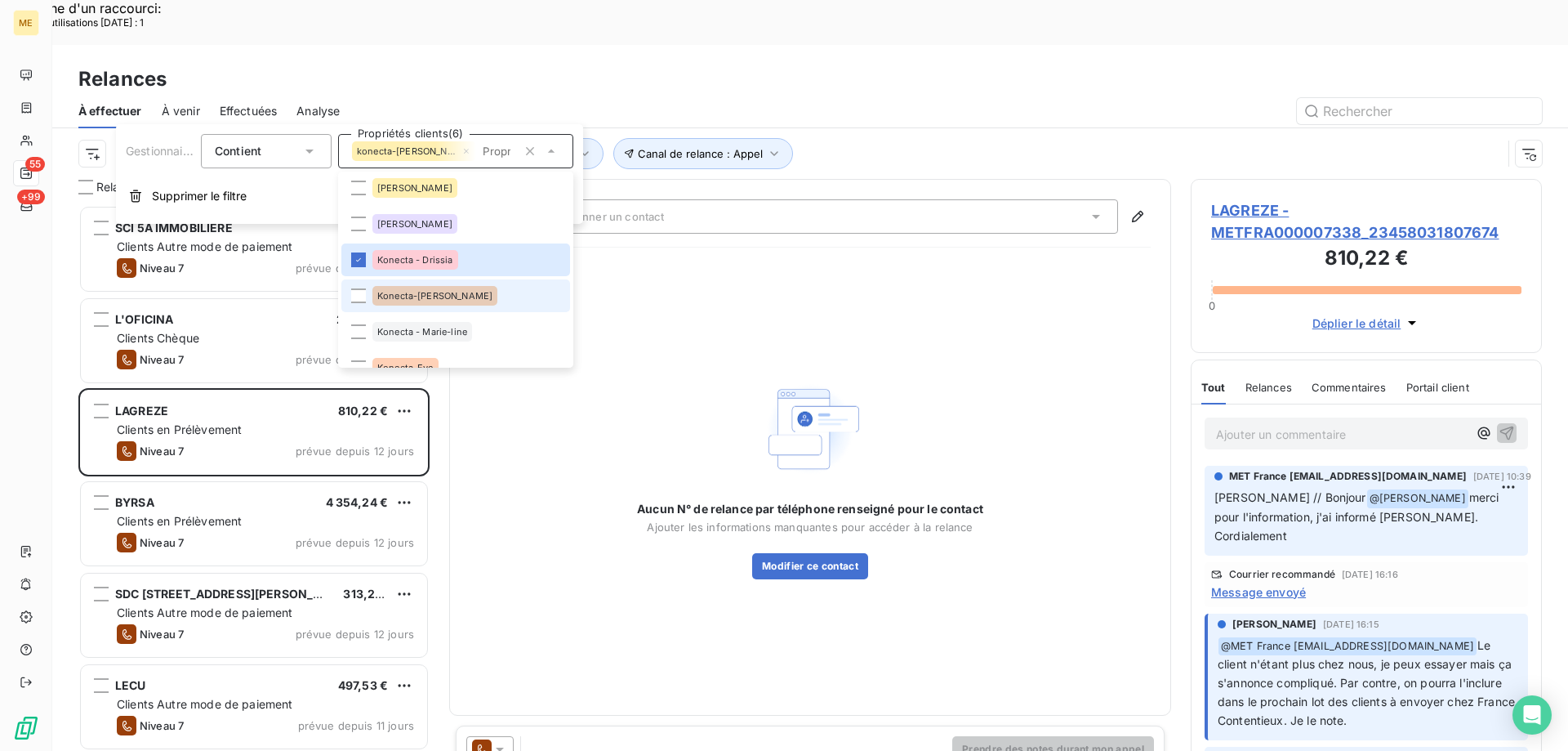
click at [435, 286] on div "Konecta-[PERSON_NAME]" at bounding box center [434, 296] width 125 height 20
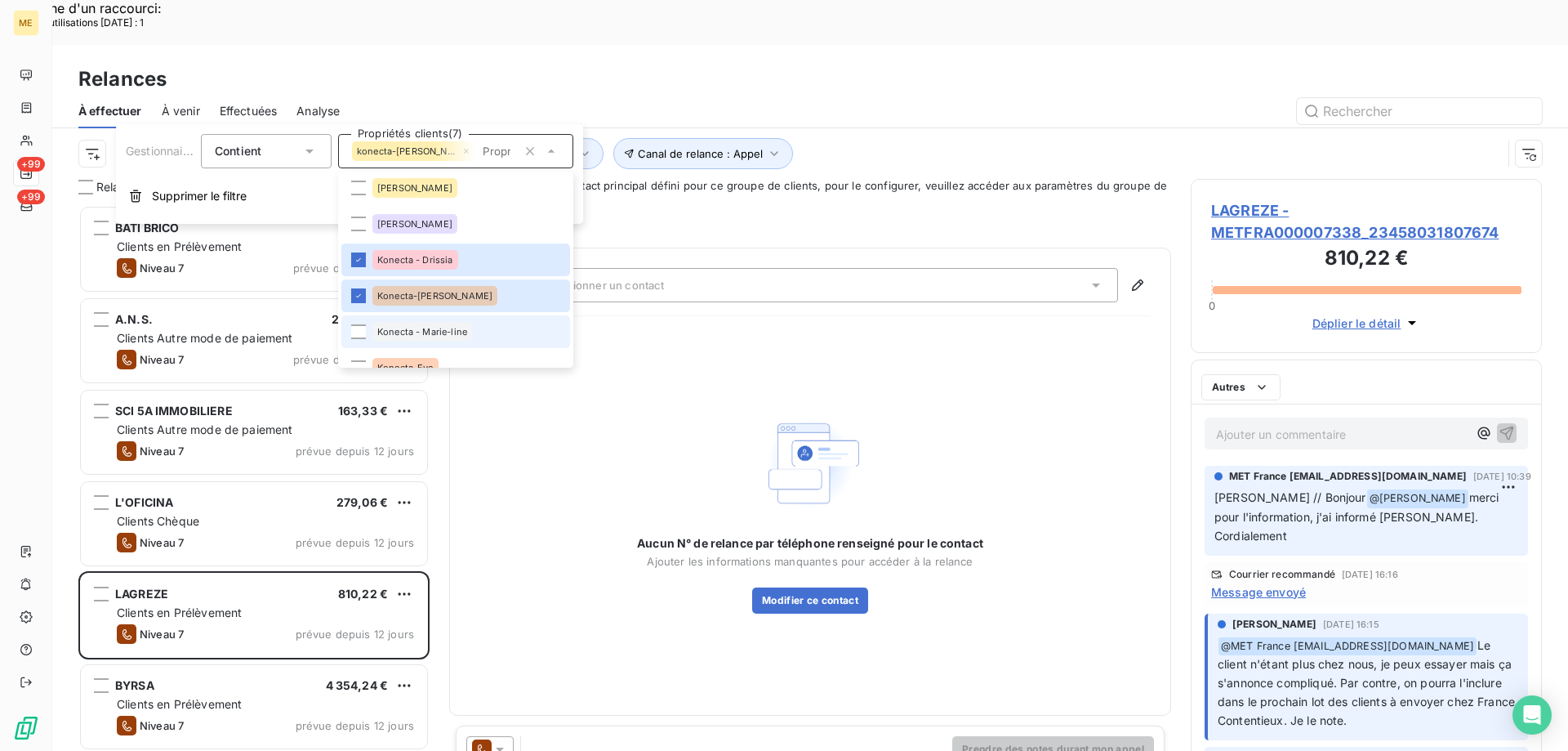
scroll to position [579, 339]
click at [435, 330] on span "Konecta - Marie-line" at bounding box center [422, 331] width 90 height 10
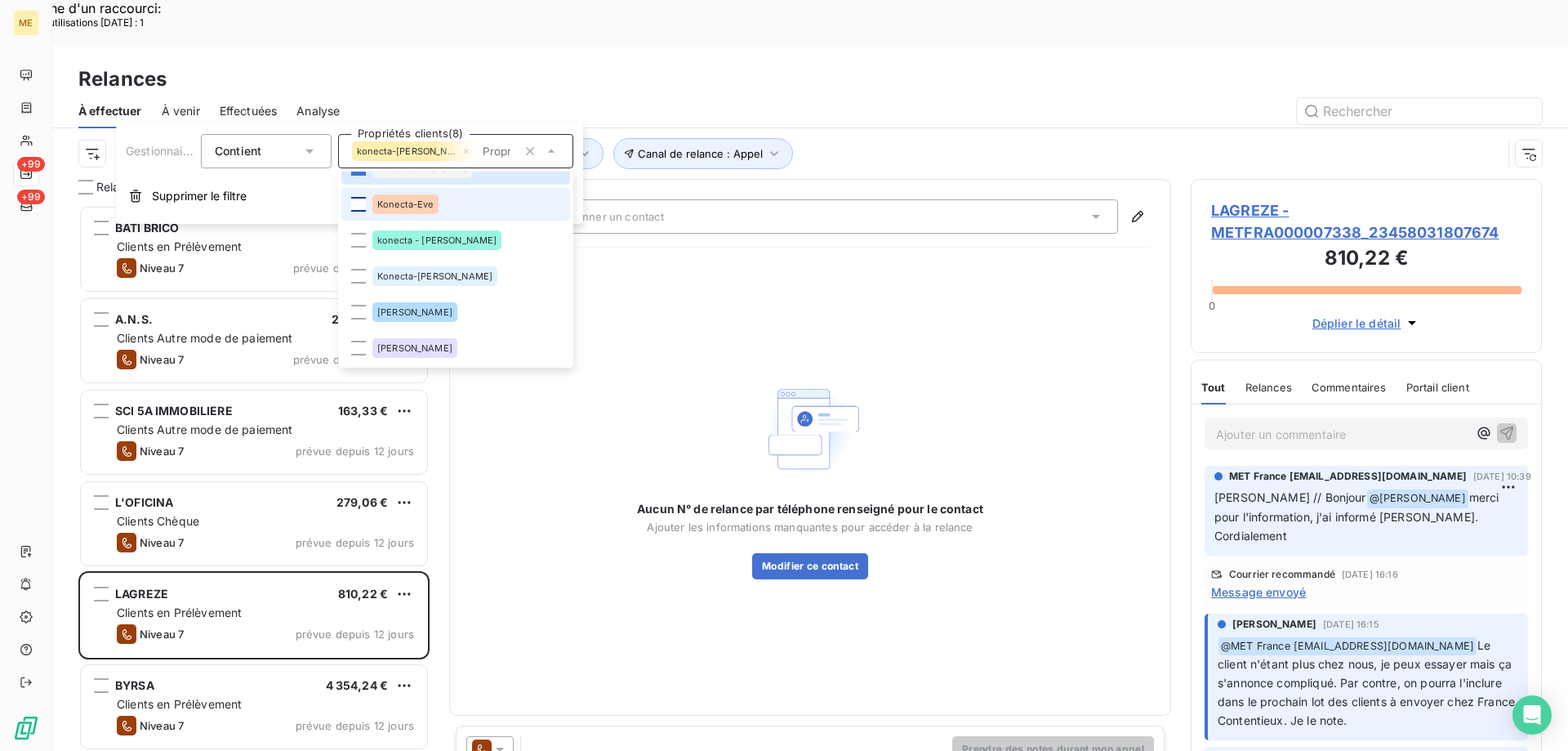
click at [363, 205] on div at bounding box center [359, 204] width 15 height 15
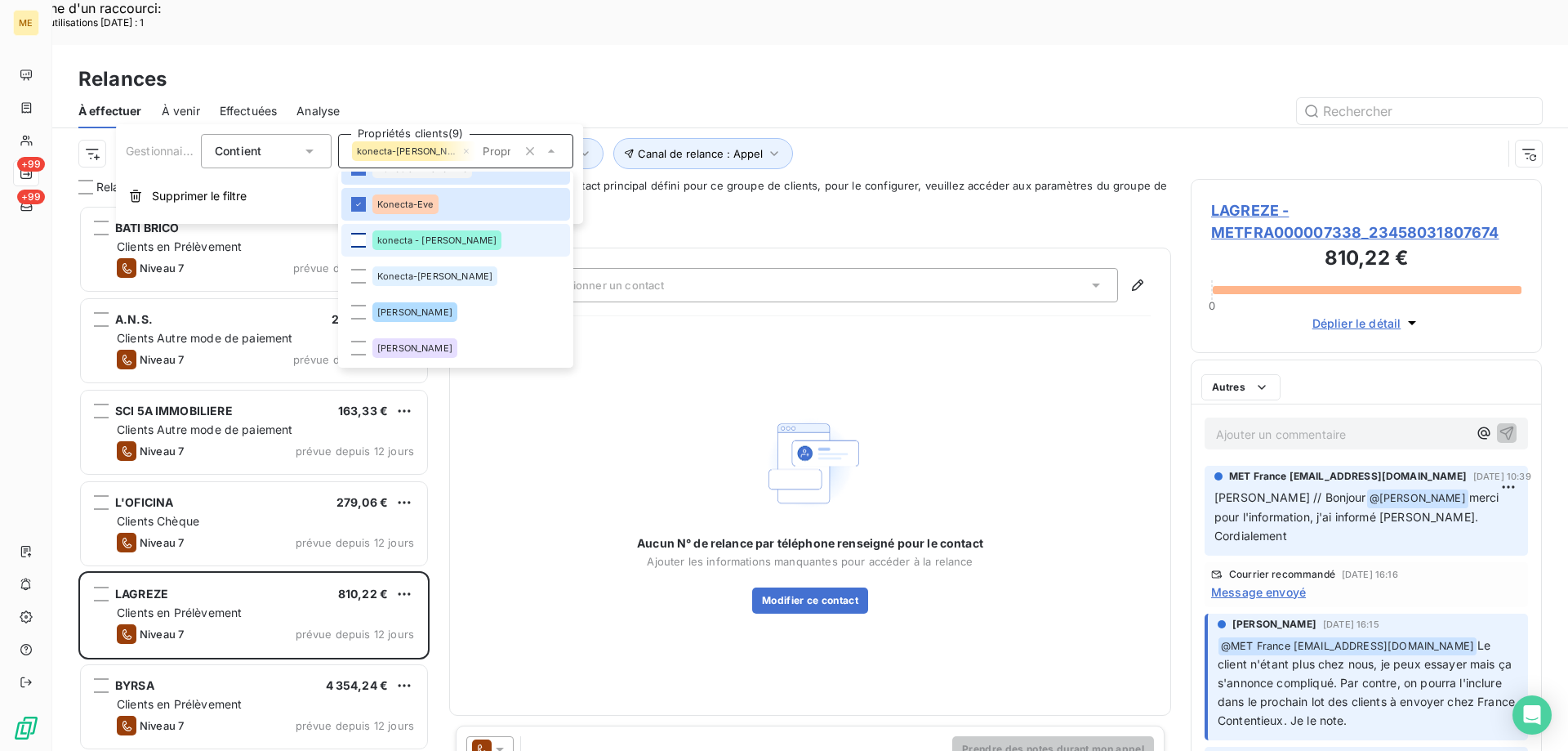
click at [355, 237] on div at bounding box center [359, 241] width 15 height 15
click at [360, 273] on div at bounding box center [359, 276] width 15 height 15
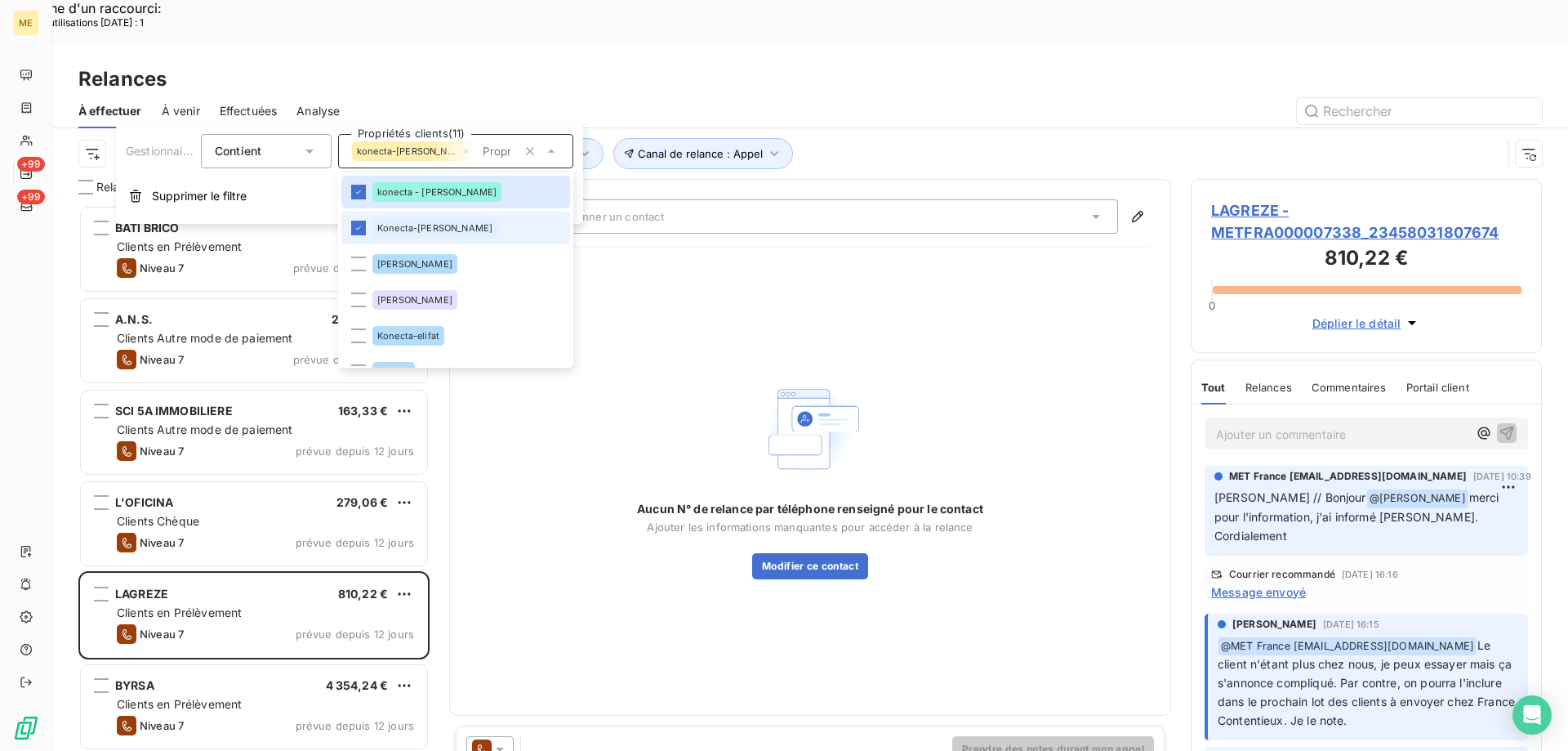
scroll to position [572, 0]
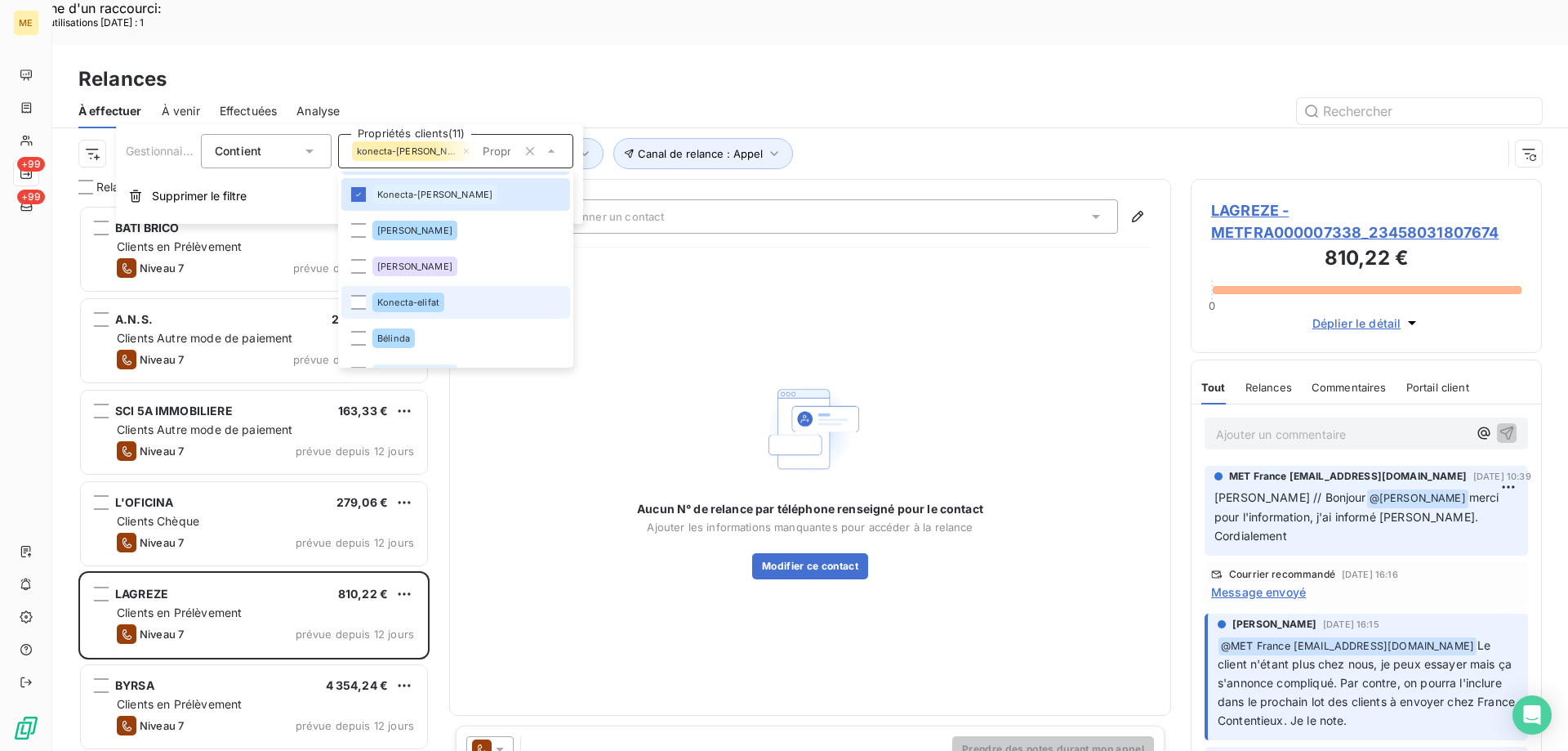
click at [419, 299] on span "Konecta-elifat" at bounding box center [408, 302] width 62 height 10
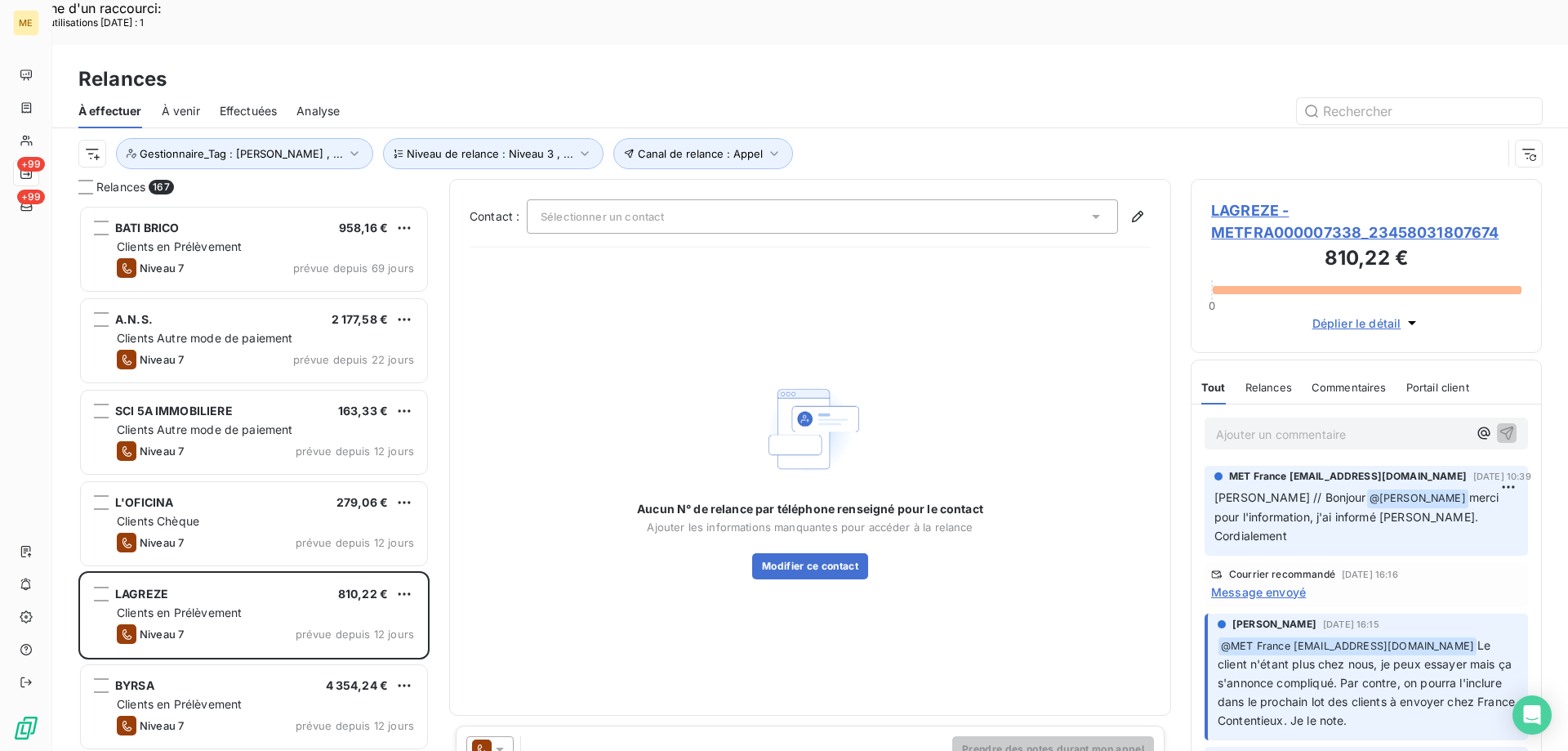
click at [700, 299] on div "Aucun N° de relance par téléphone renseigné pour le contact Ajouter les informa…" at bounding box center [810, 478] width 681 height 435
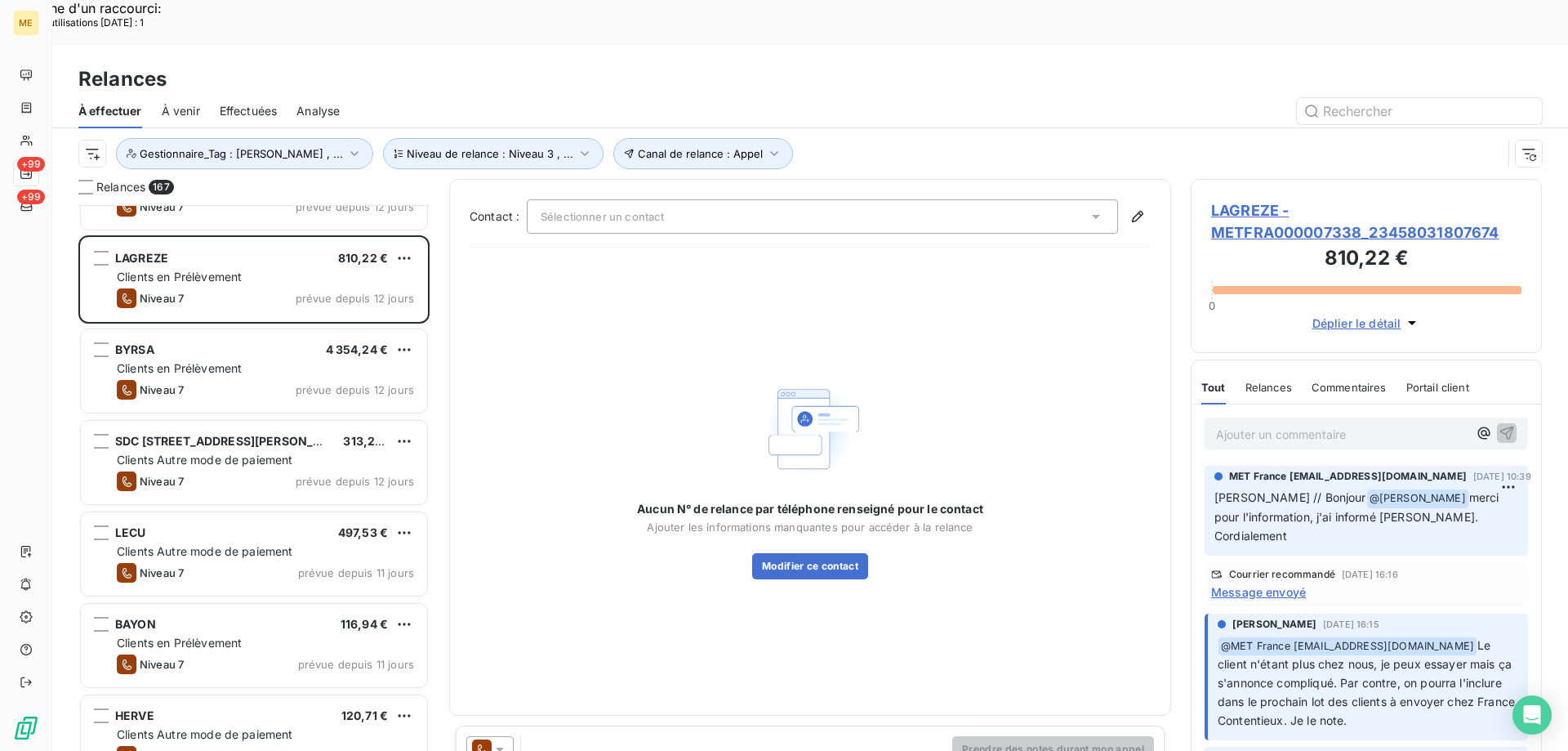
scroll to position [92, 0]
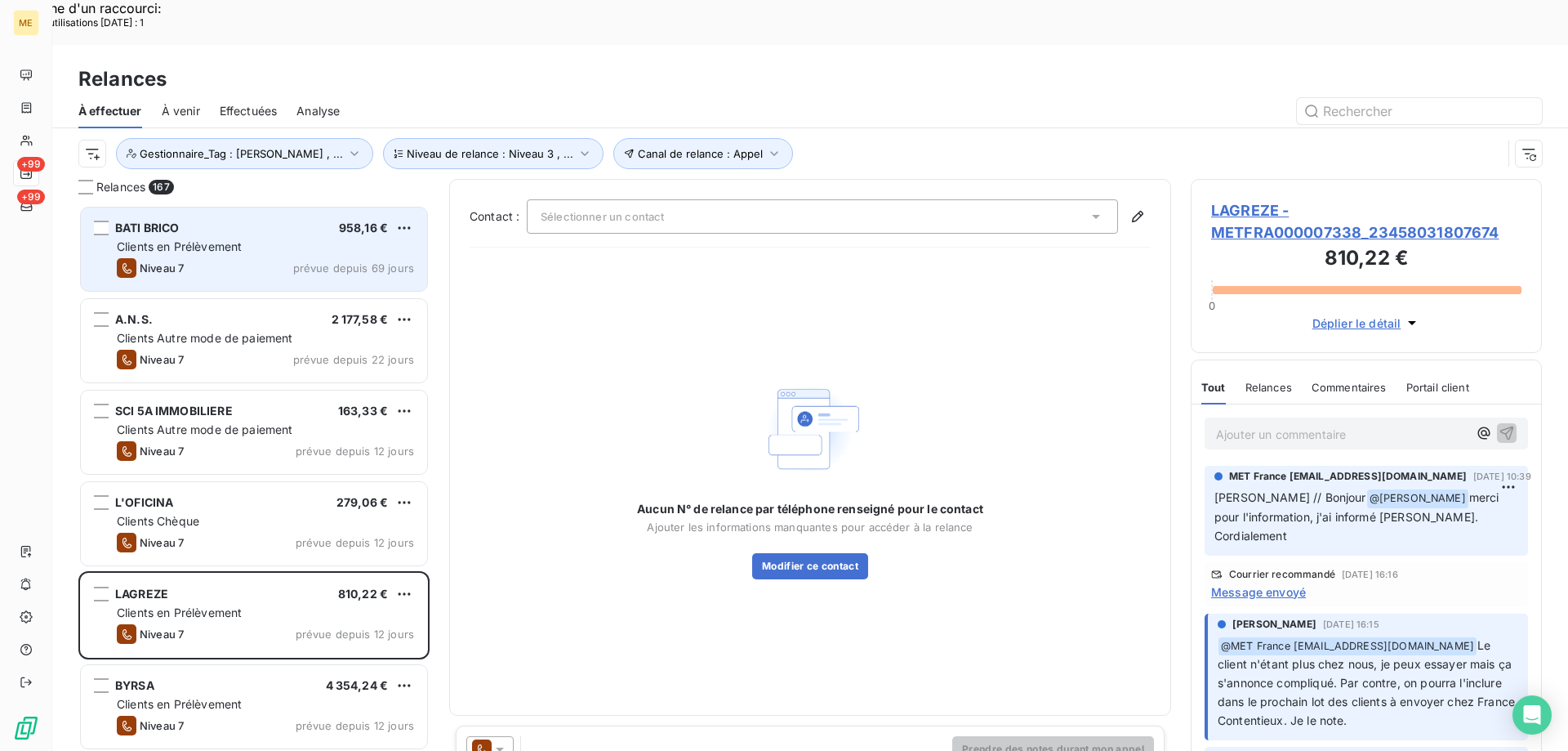
click at [182, 239] on span "Clients en Prélèvement" at bounding box center [179, 246] width 125 height 14
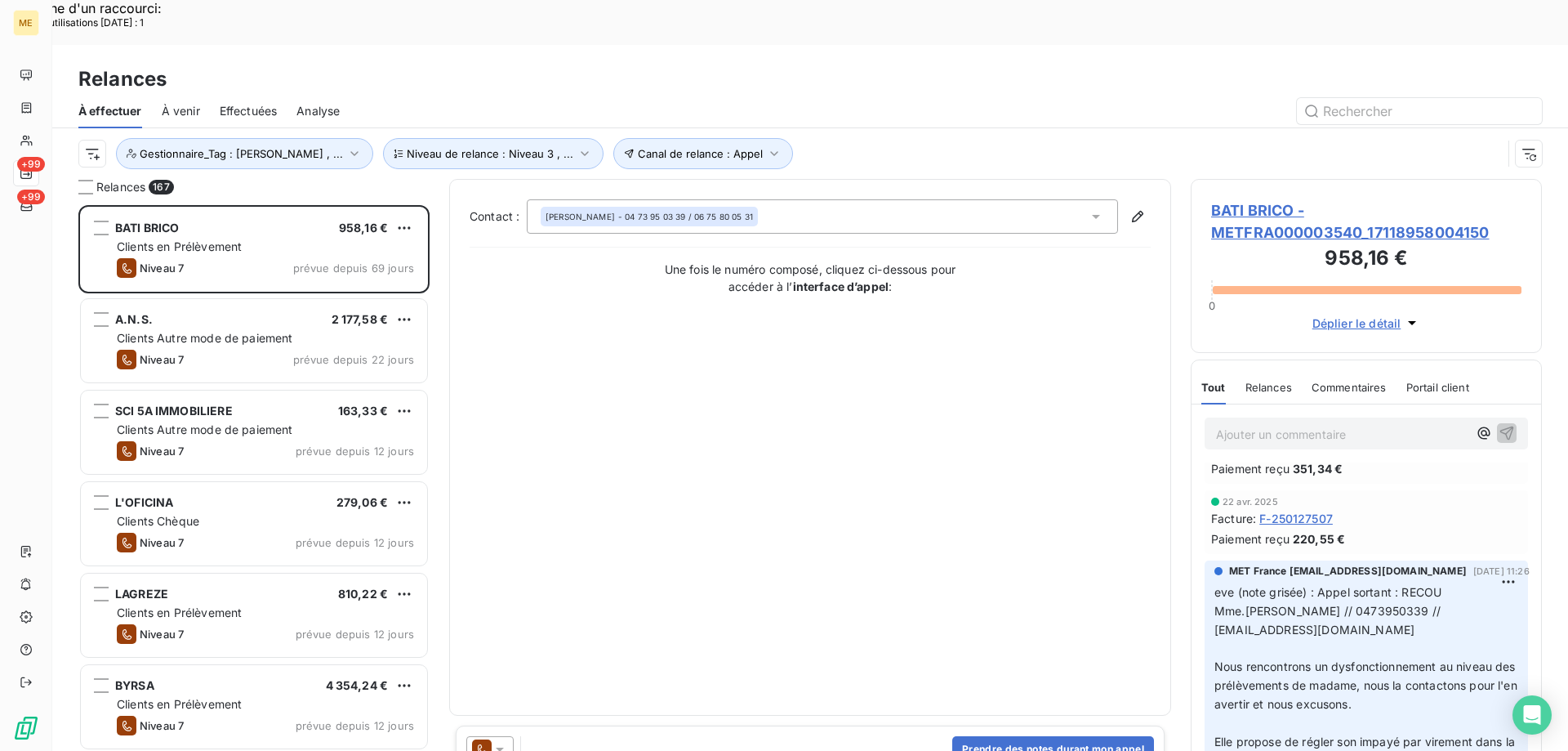
scroll to position [490, 0]
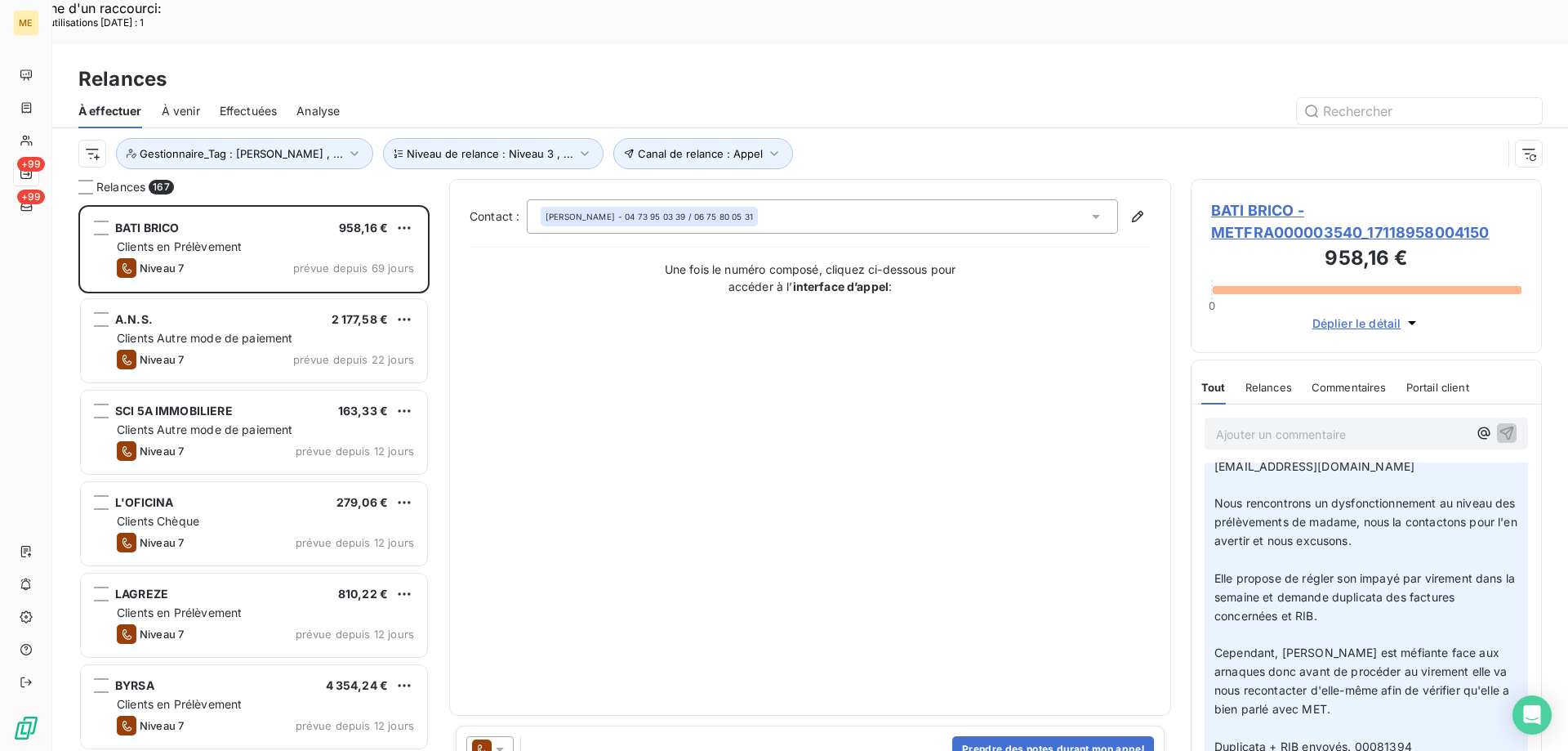
click at [1241, 199] on span "BATI BRICO - METFRA000003540_17118958004150" at bounding box center [1366, 221] width 310 height 44
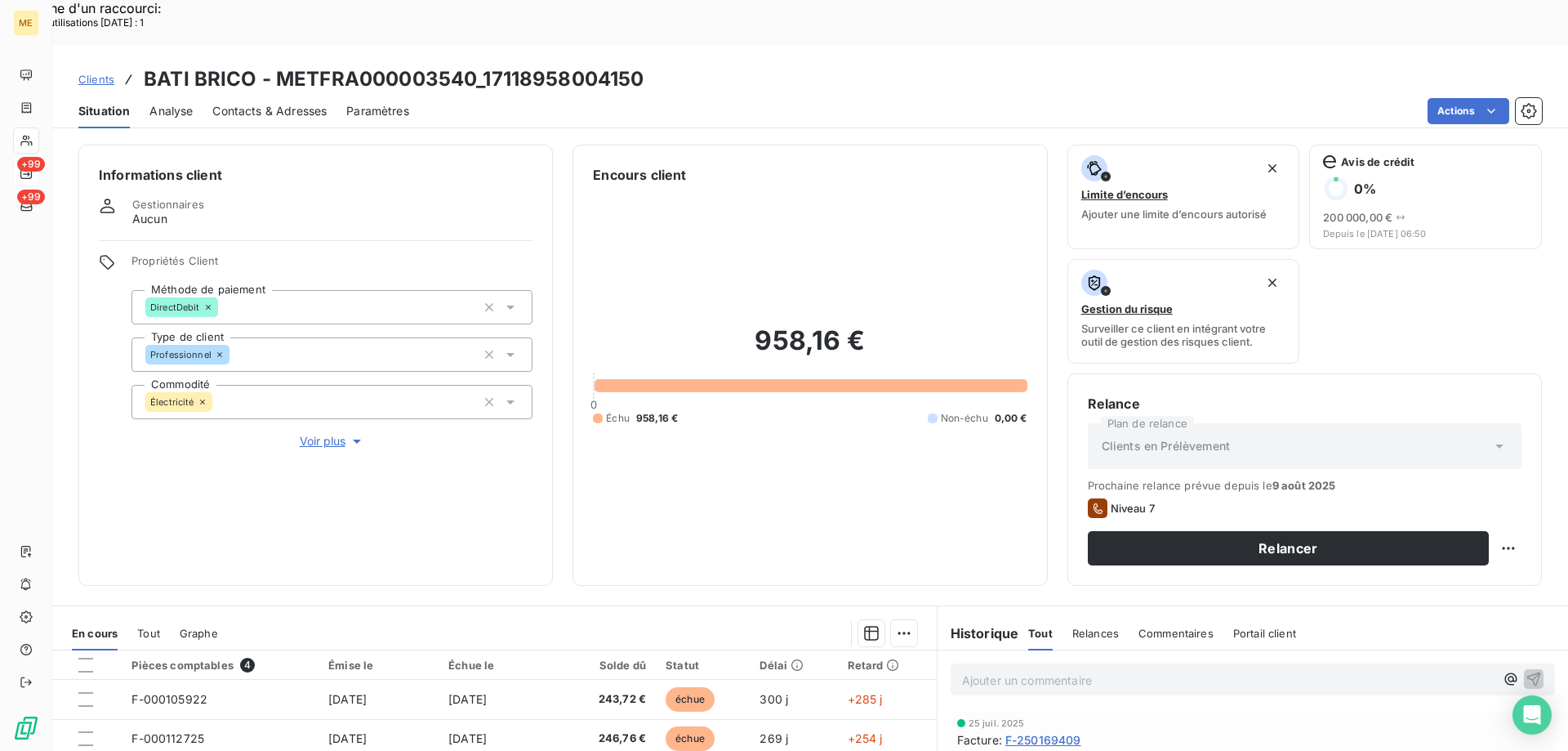
click at [333, 433] on span "Voir plus" at bounding box center [332, 441] width 65 height 17
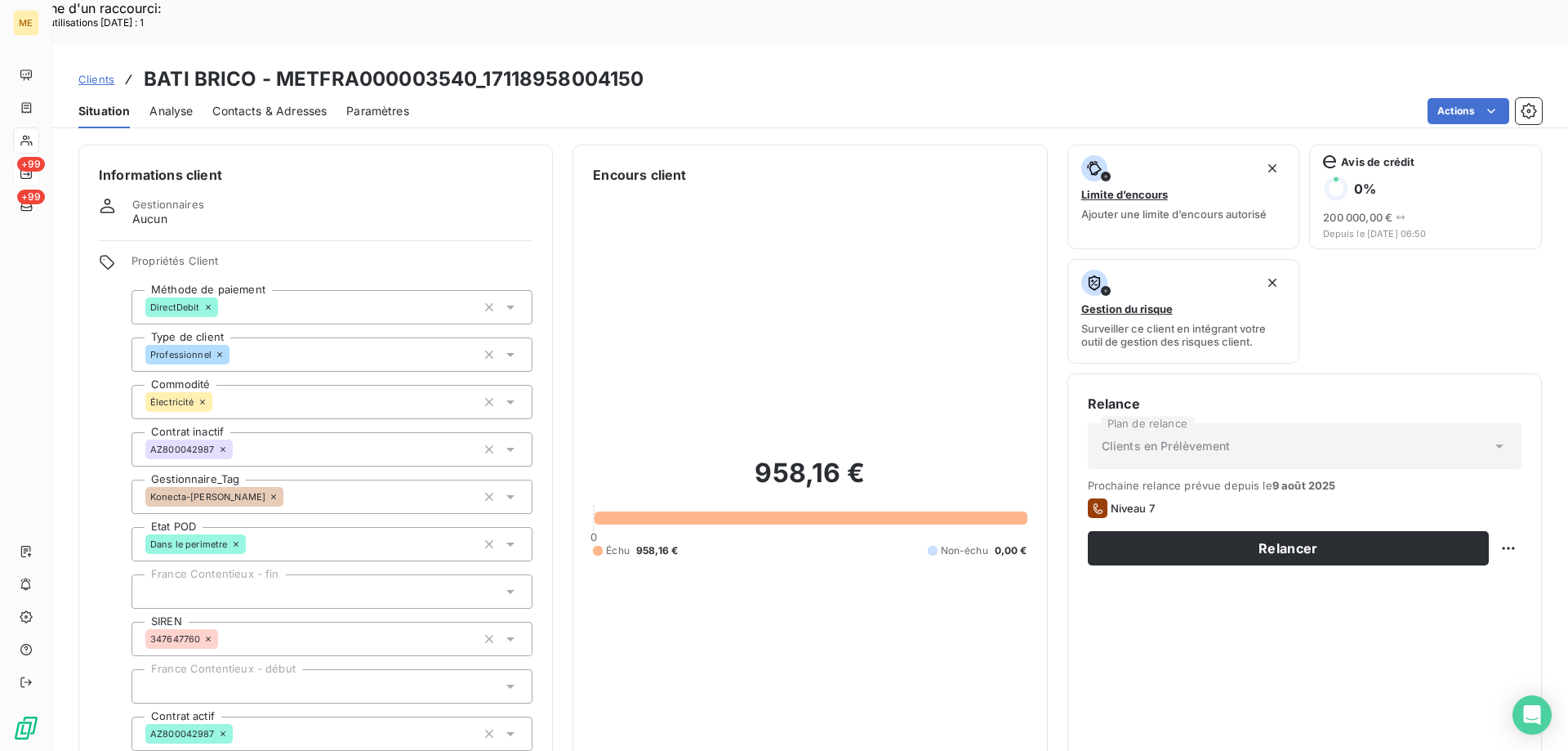
click at [269, 492] on icon at bounding box center [274, 497] width 10 height 10
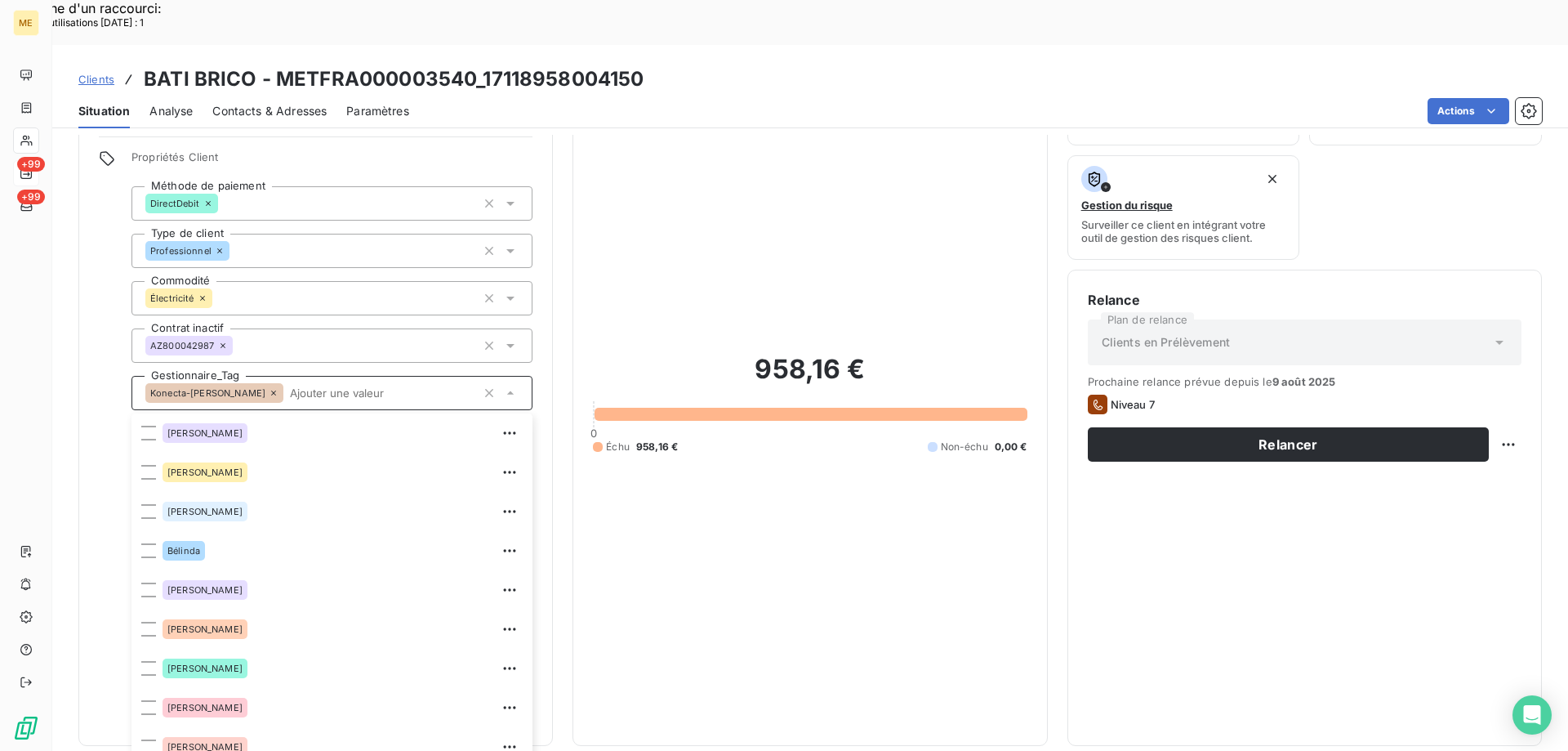
scroll to position [314, 0]
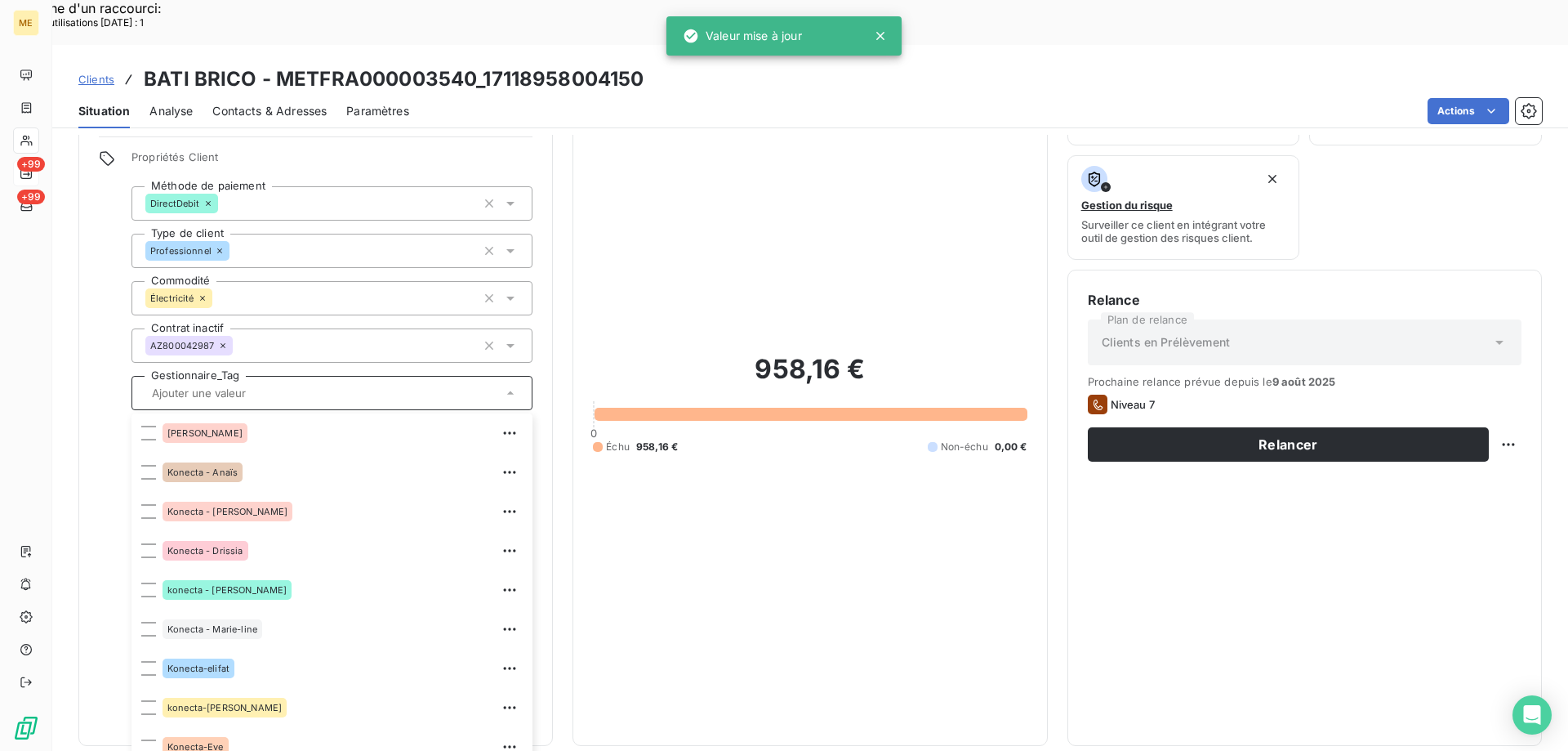
click at [151, 385] on input "text" at bounding box center [324, 393] width 357 height 15
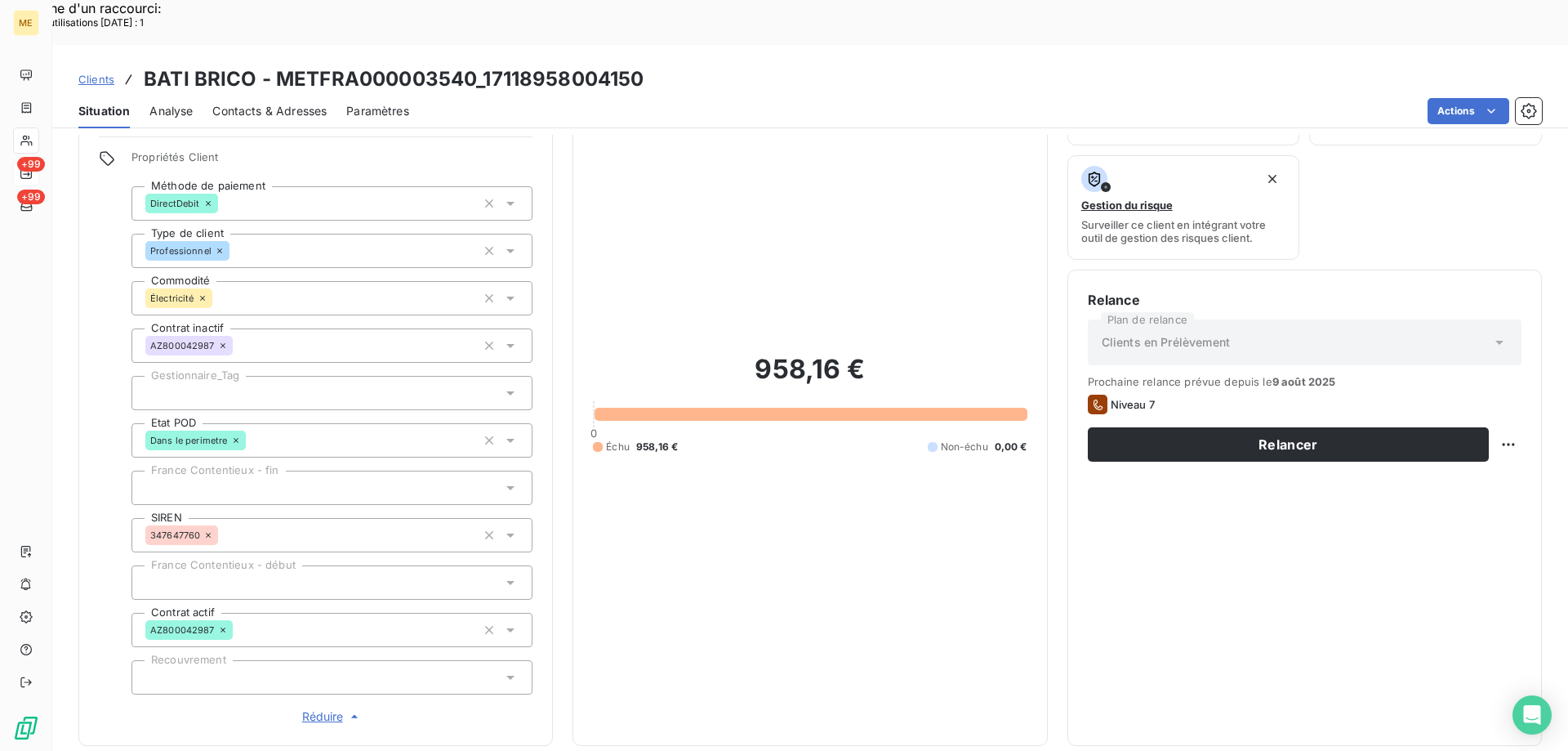
click at [146, 385] on input "text" at bounding box center [152, 393] width 13 height 15
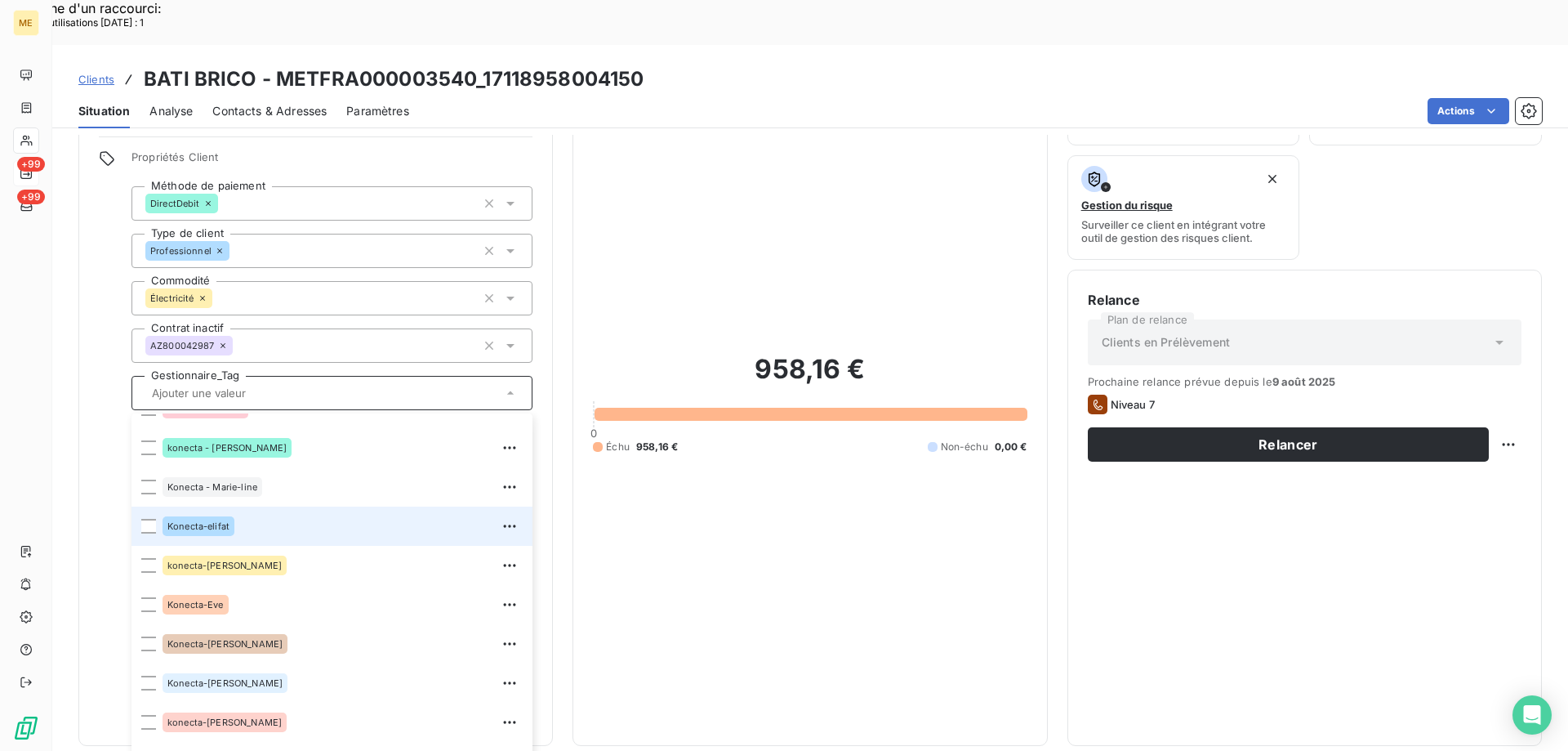
scroll to position [470, 0]
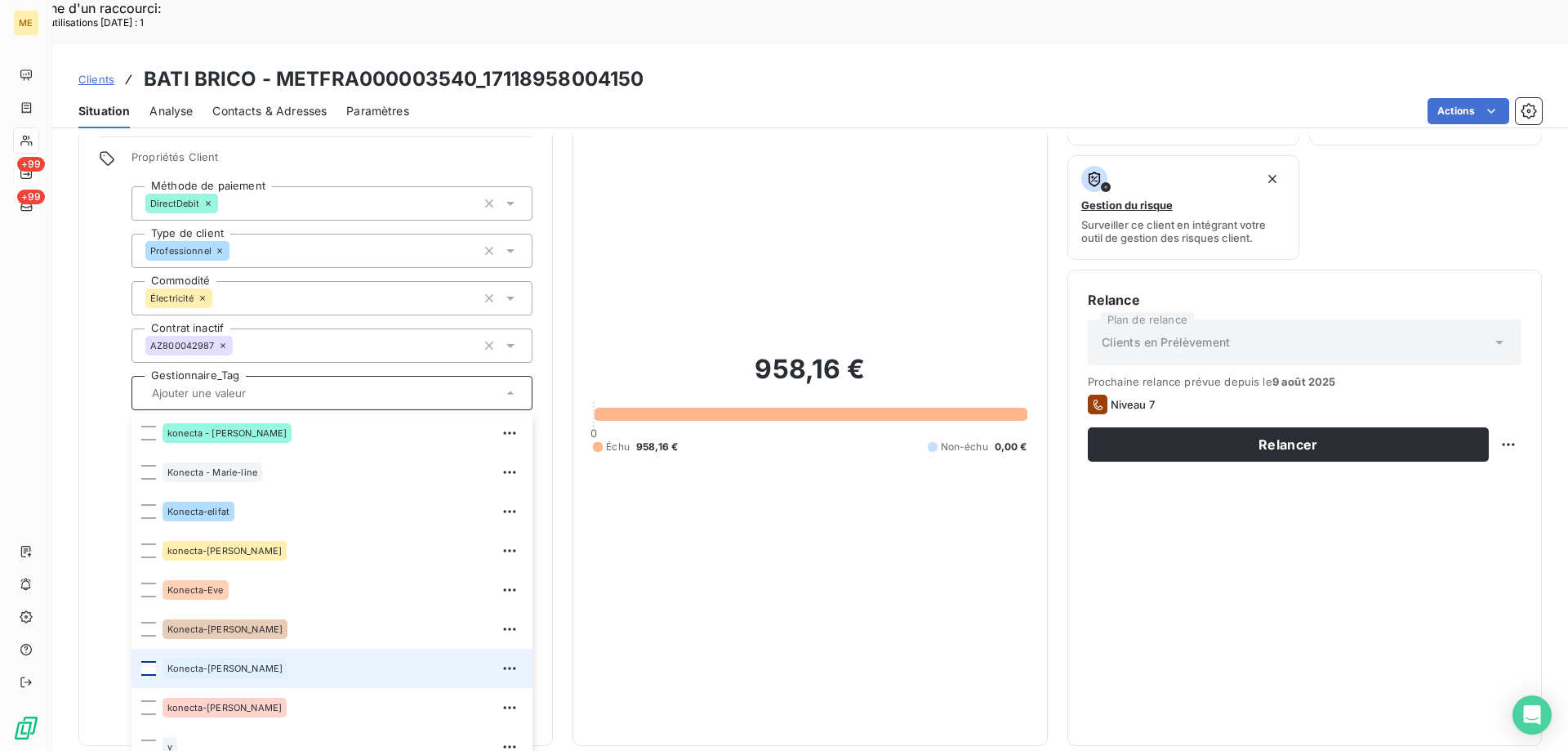
click at [152, 661] on div at bounding box center [149, 669] width 15 height 15
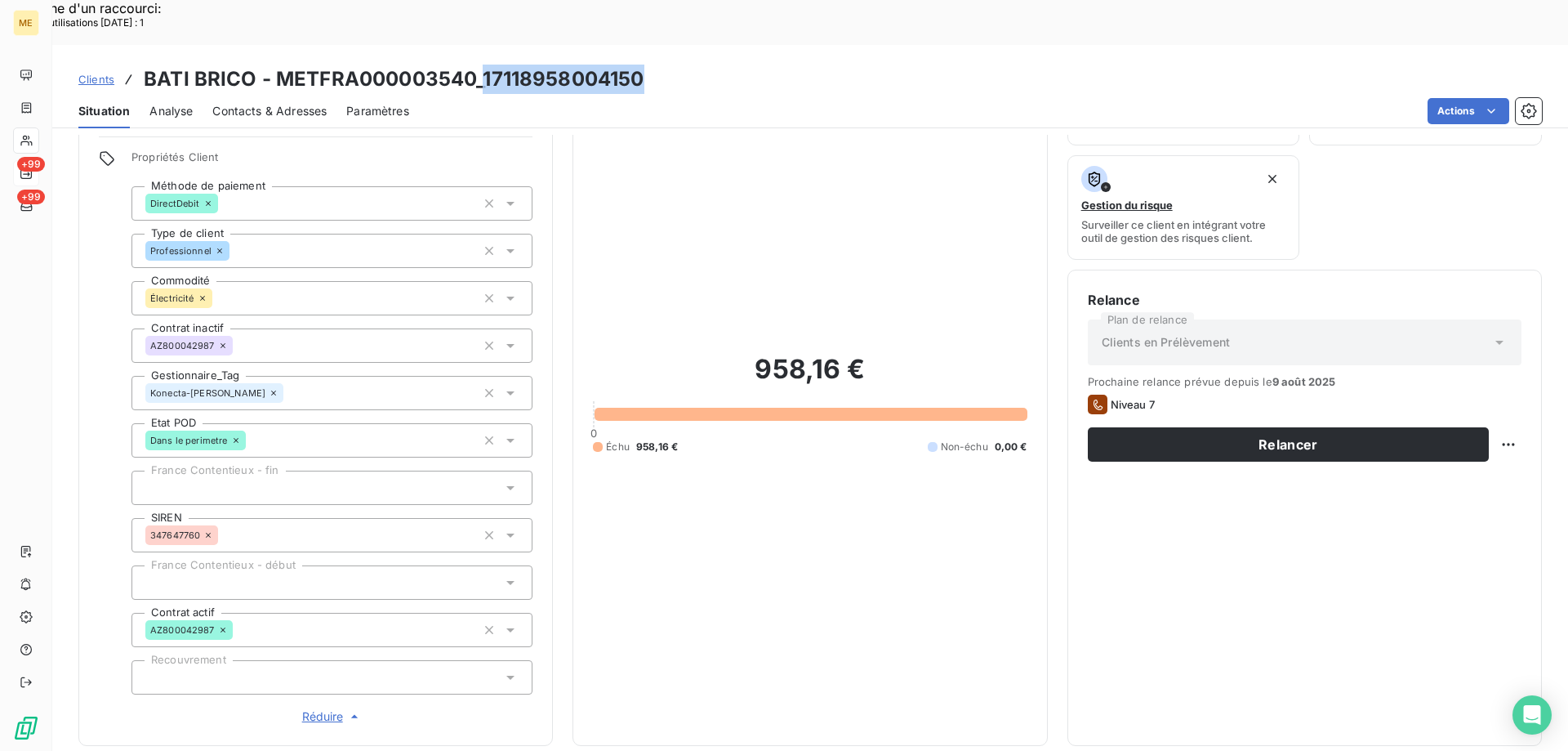
drag, startPoint x: 483, startPoint y: 31, endPoint x: 640, endPoint y: 29, distance: 157.0
click at [640, 65] on h3 "BATI BRICO - METFRA000003540_17118958004150" at bounding box center [394, 79] width 499 height 29
copy h3 "17118958004150"
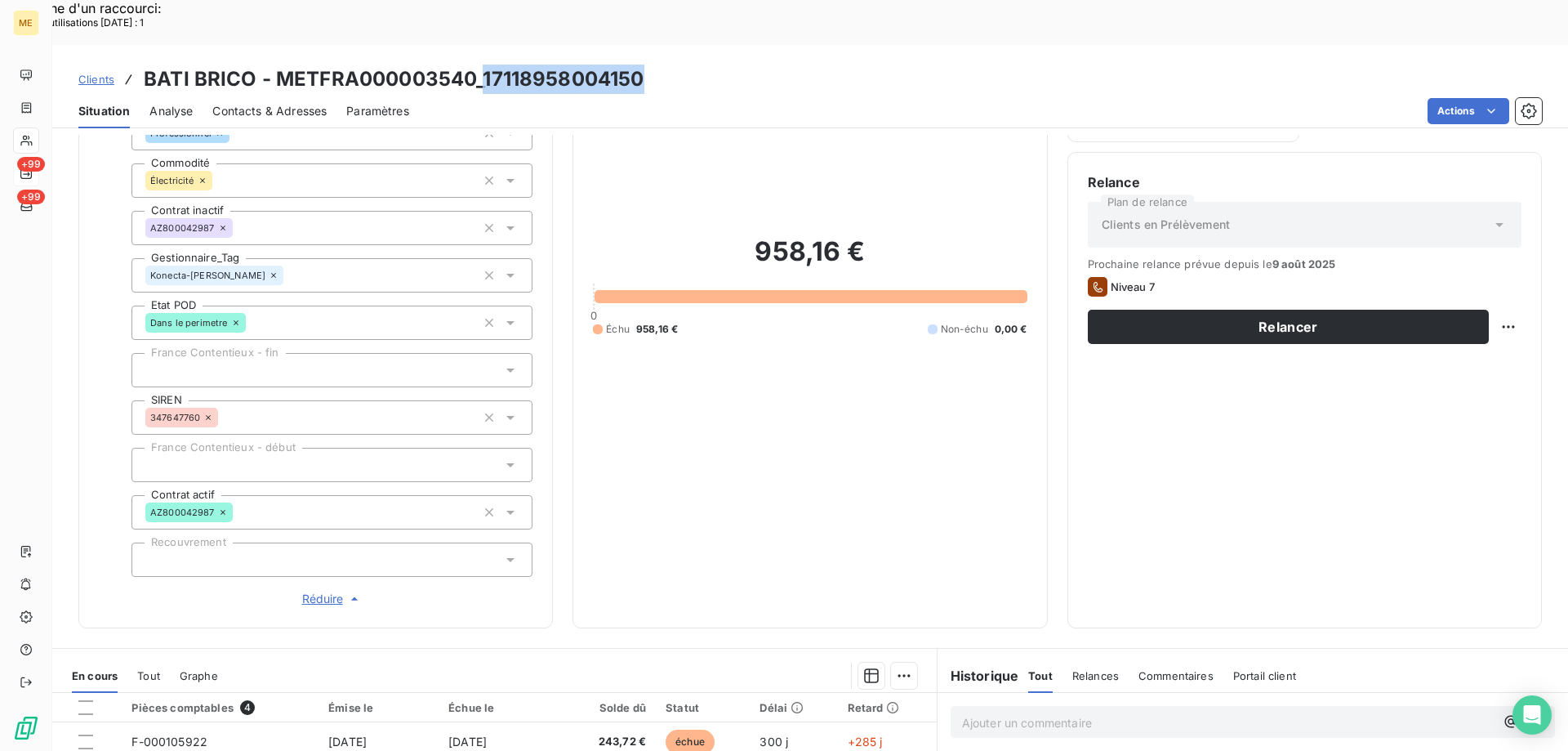
scroll to position [226, 0]
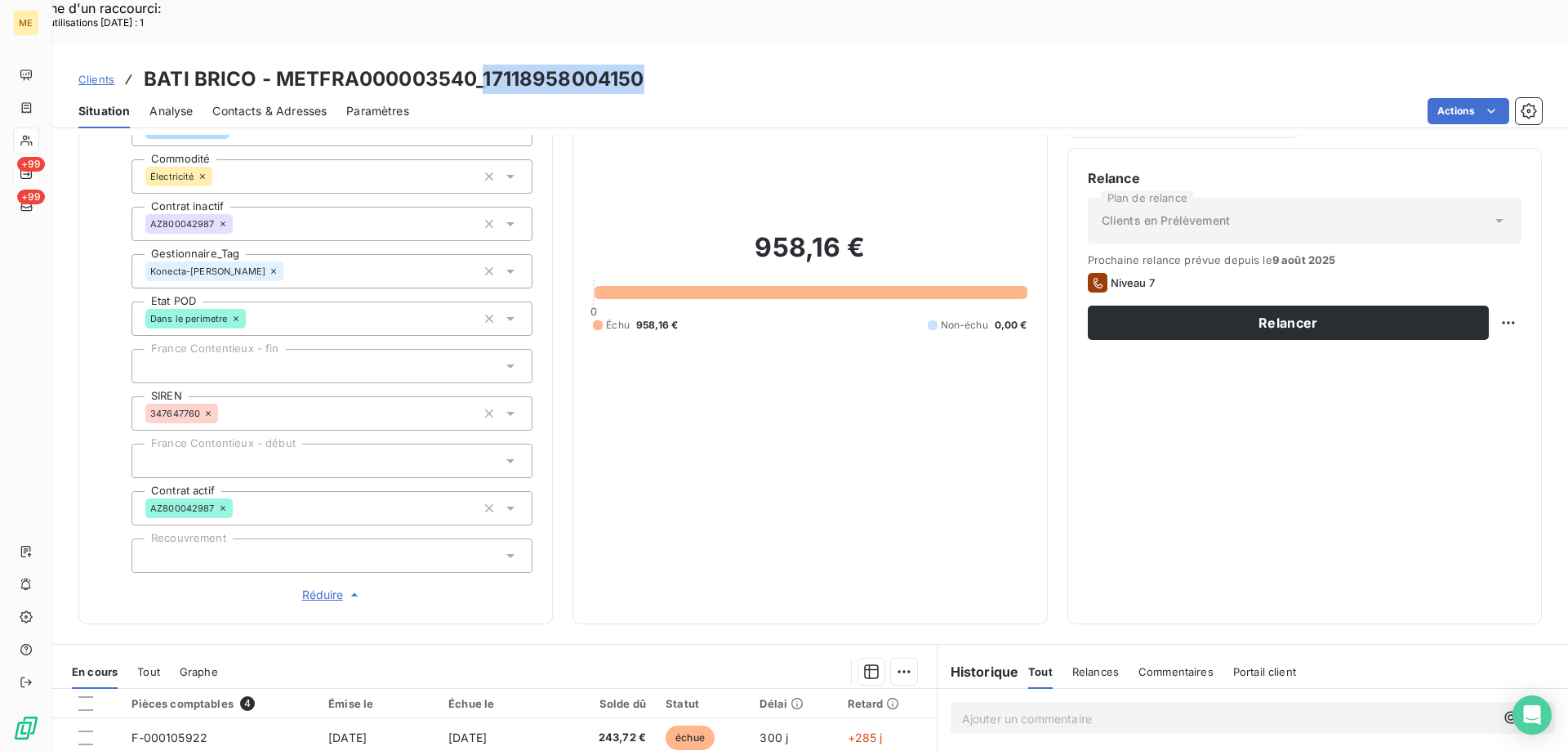
copy h3 "17118958004150"
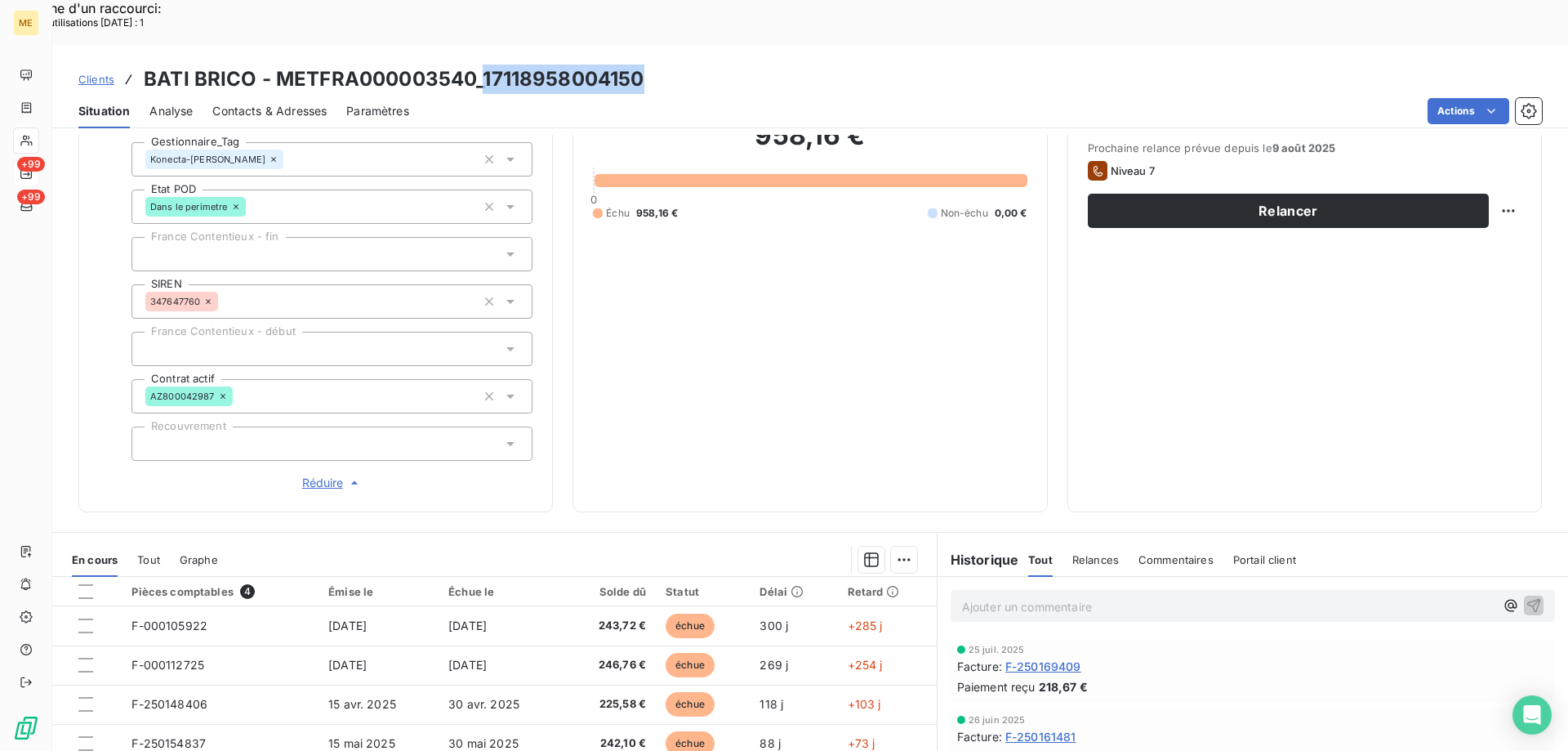
scroll to position [470, 0]
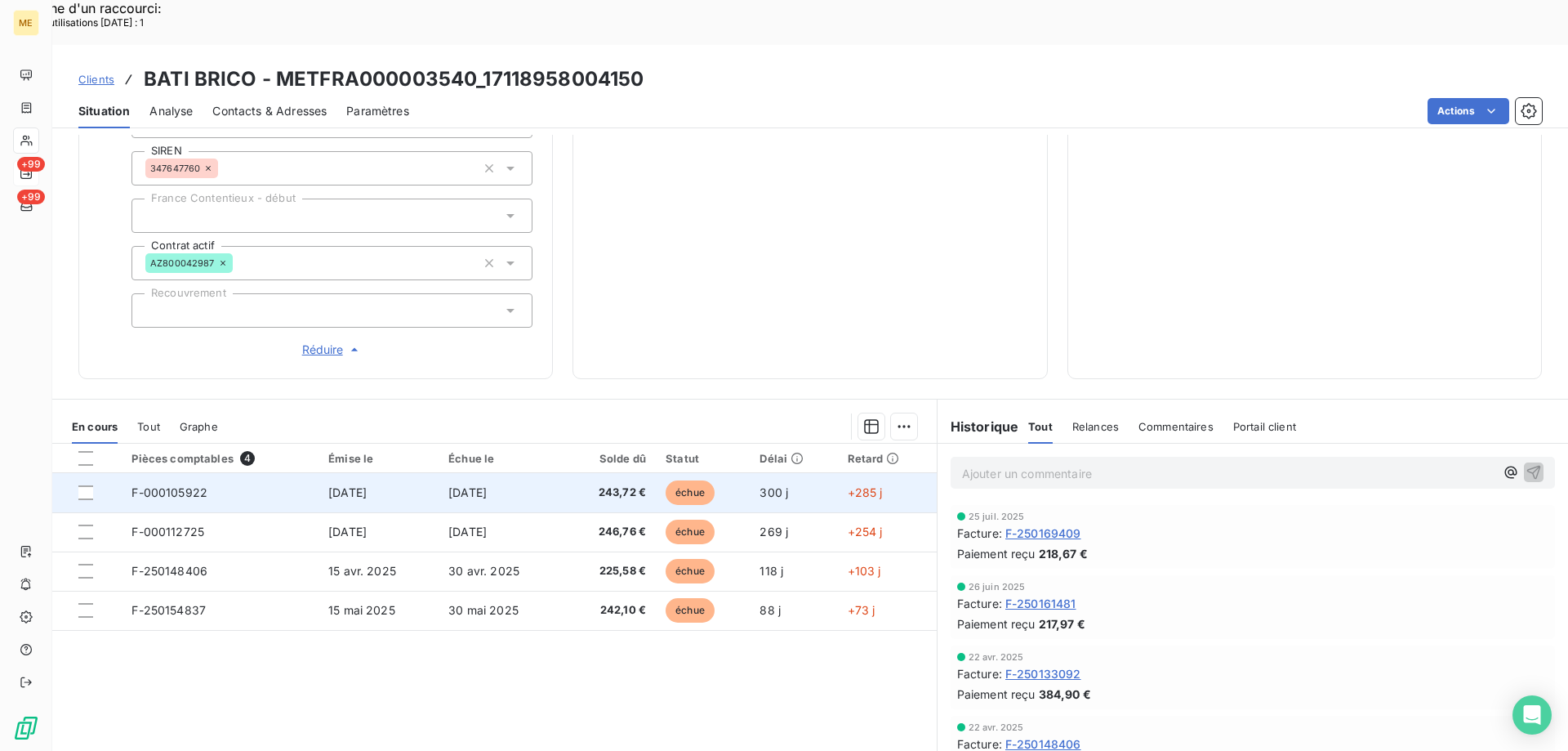
click at [174, 485] on span "F-000105922" at bounding box center [169, 492] width 76 height 14
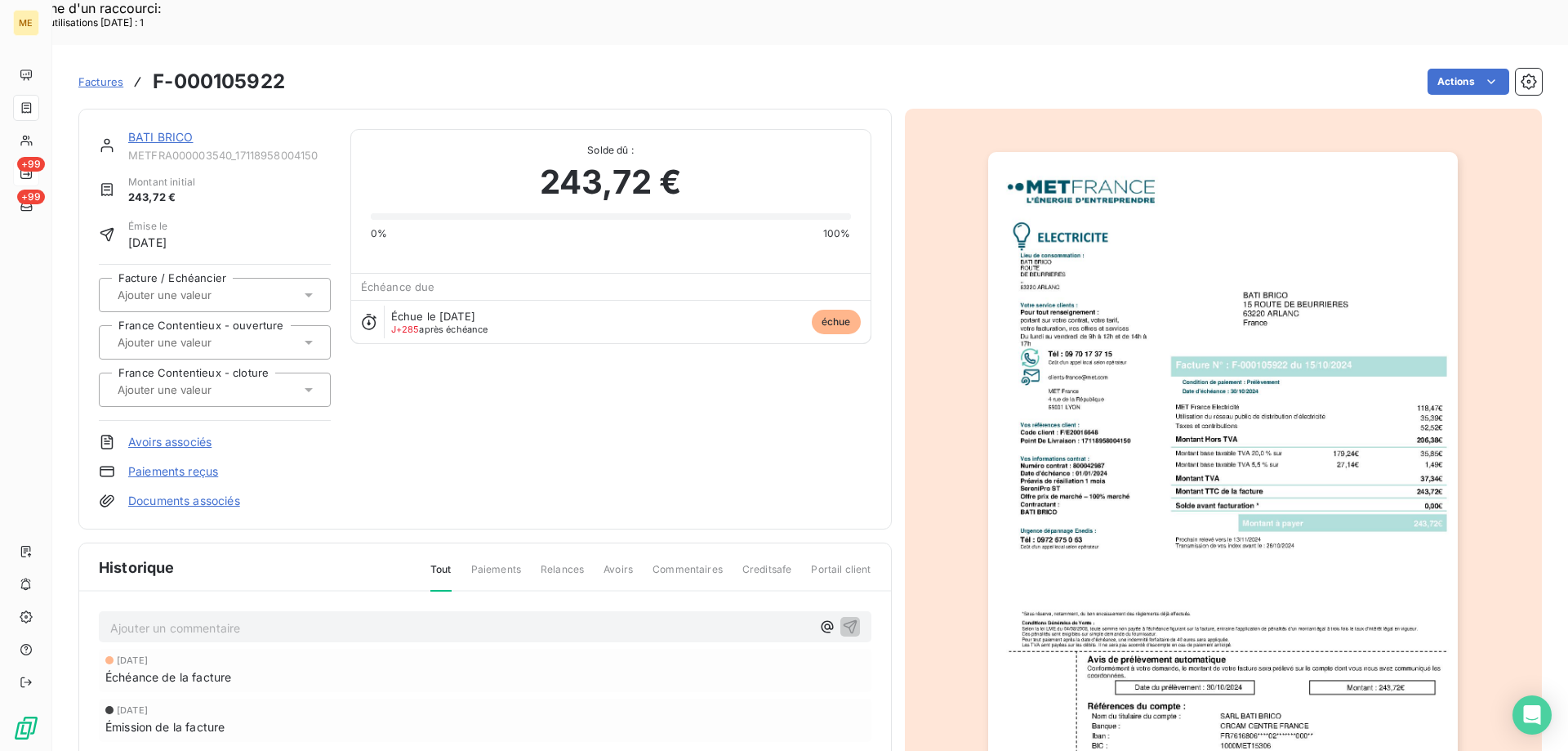
click at [181, 130] on link "BATI BRICO" at bounding box center [161, 137] width 65 height 14
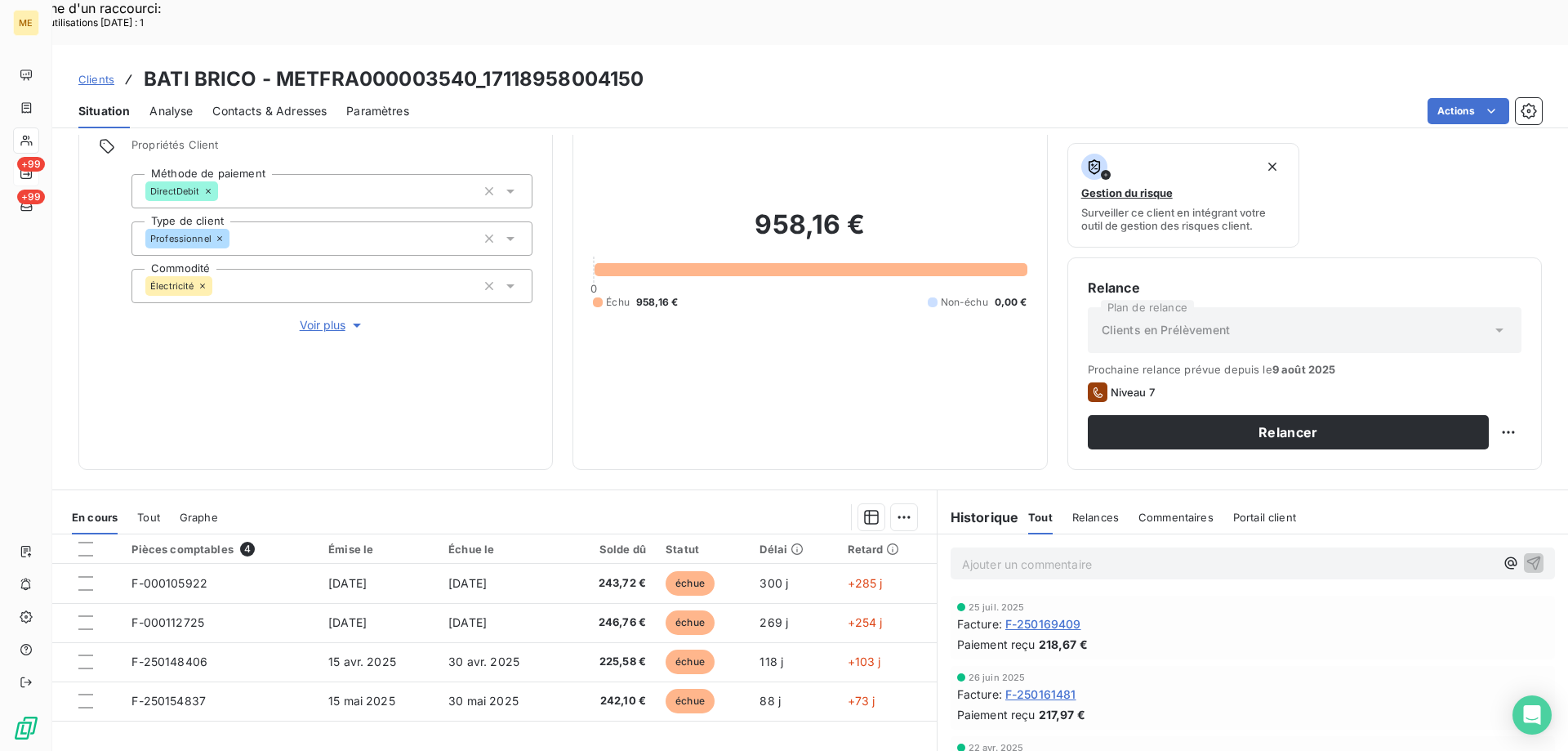
scroll to position [218, 0]
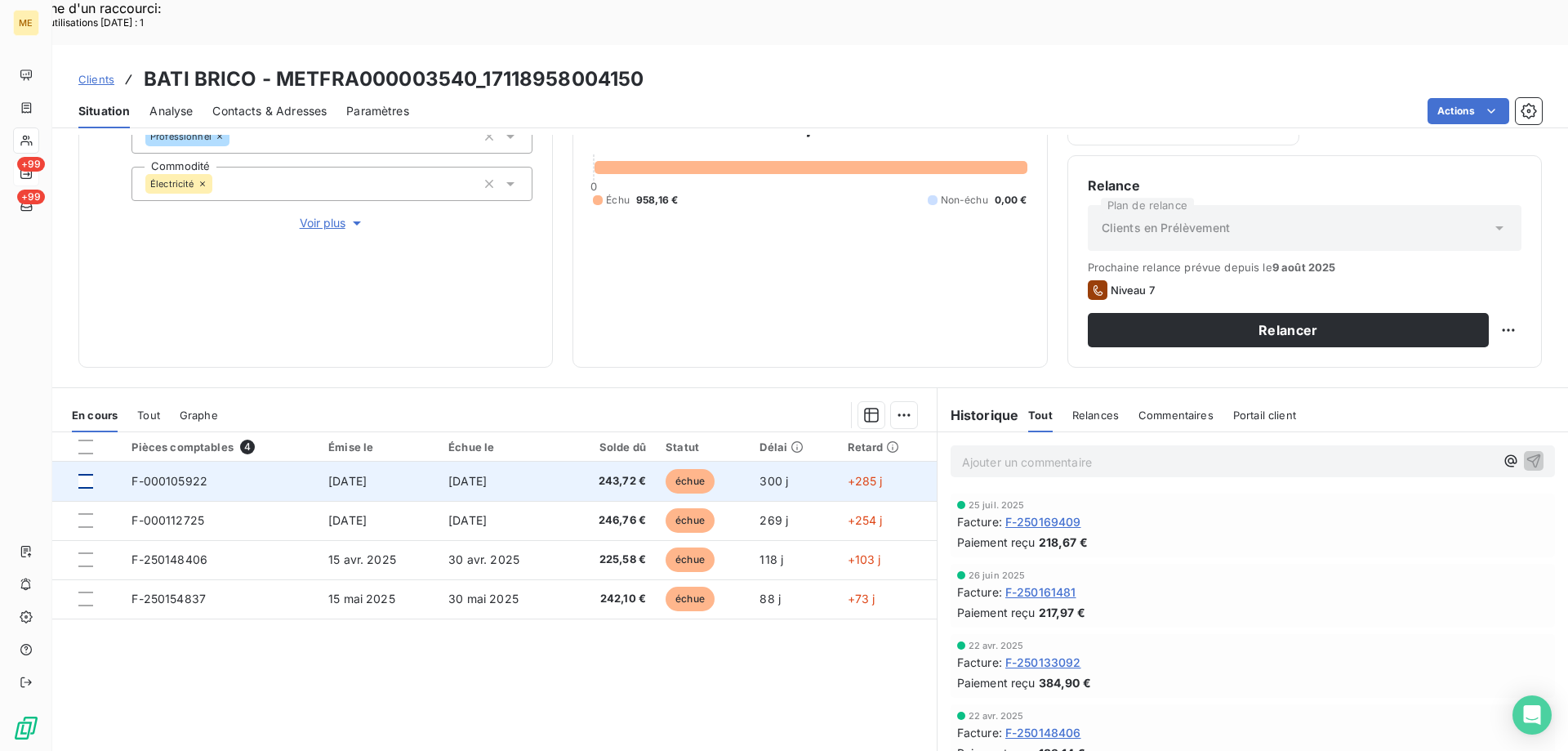
click at [82, 474] on div at bounding box center [86, 481] width 15 height 15
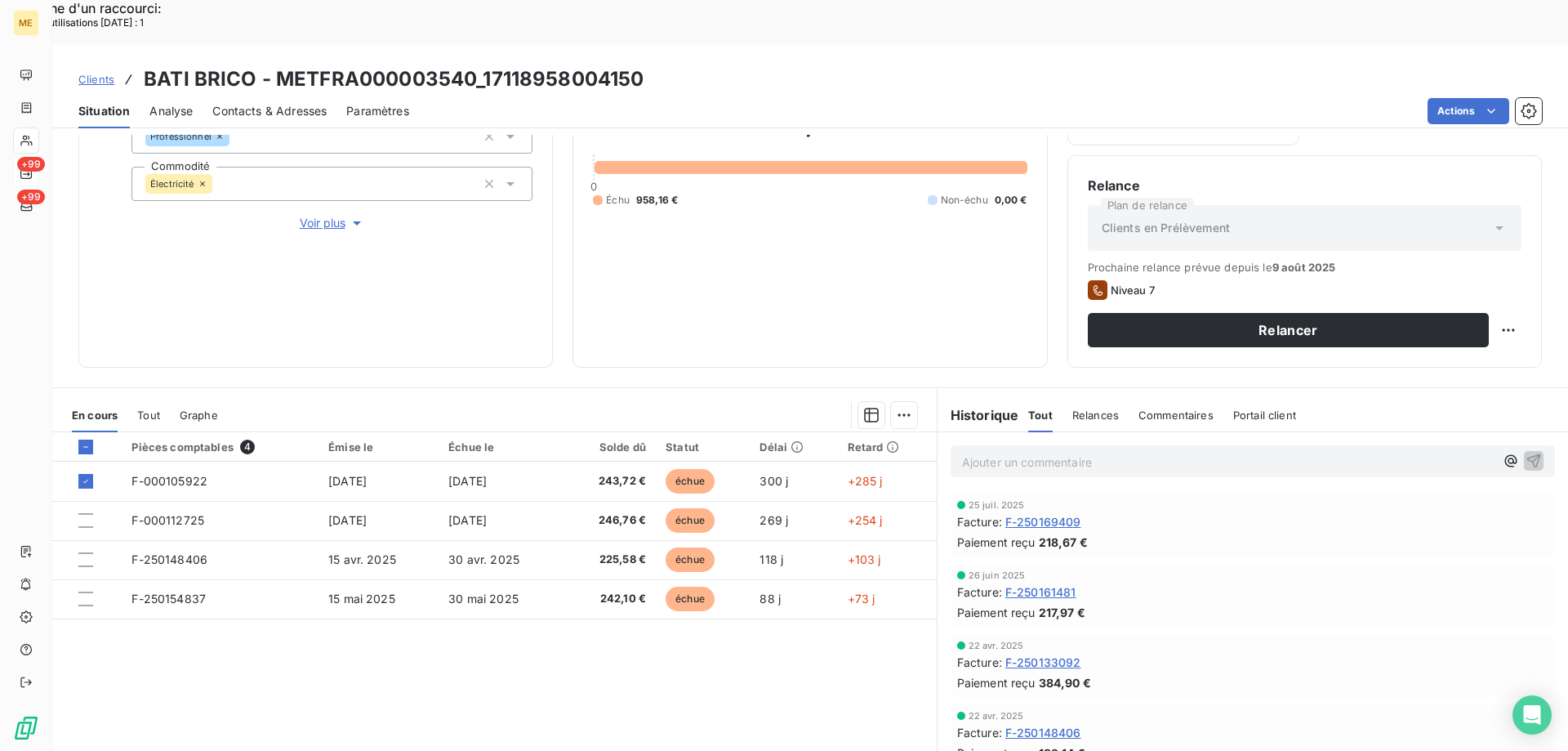
click at [151, 409] on span "Tout" at bounding box center [148, 415] width 22 height 13
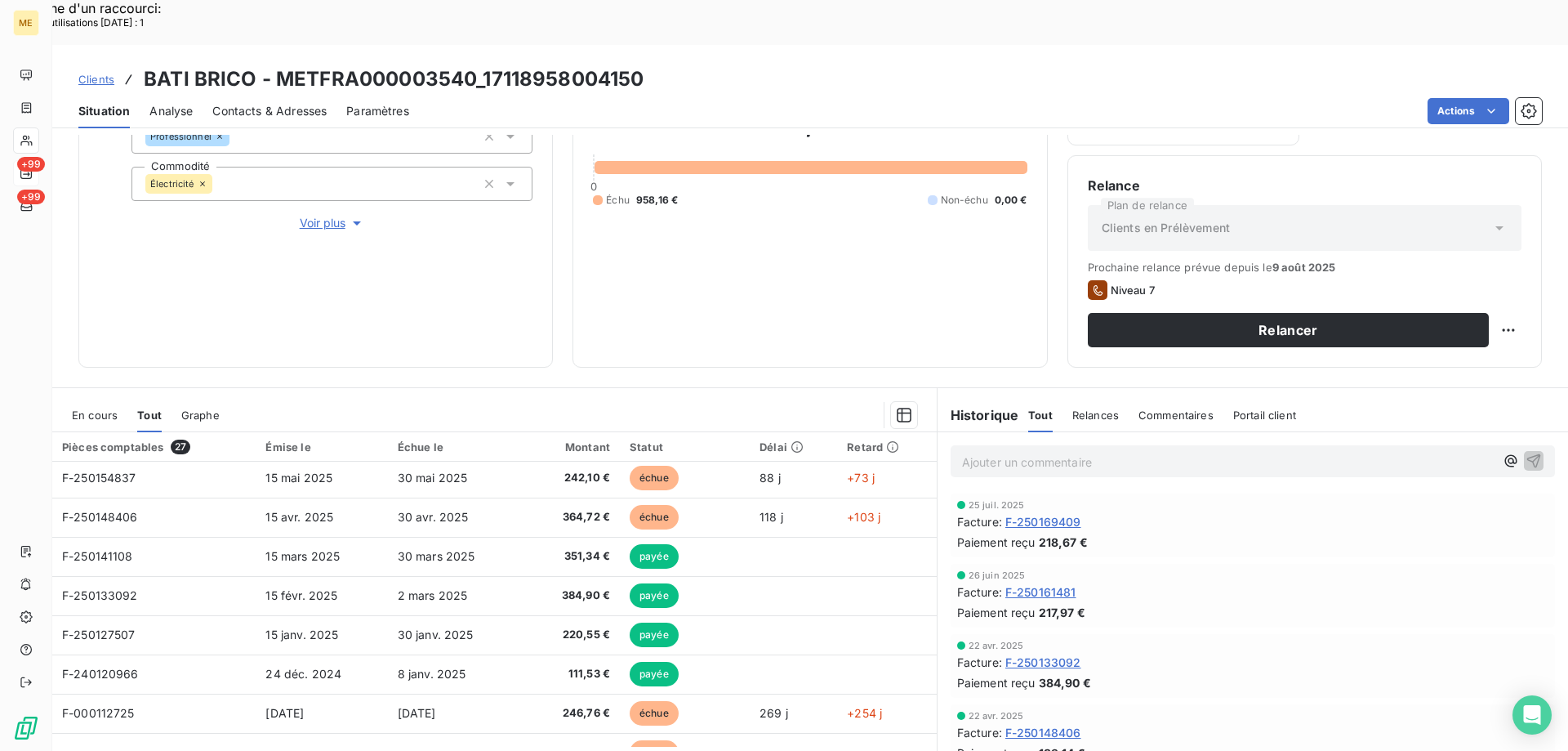
scroll to position [245, 0]
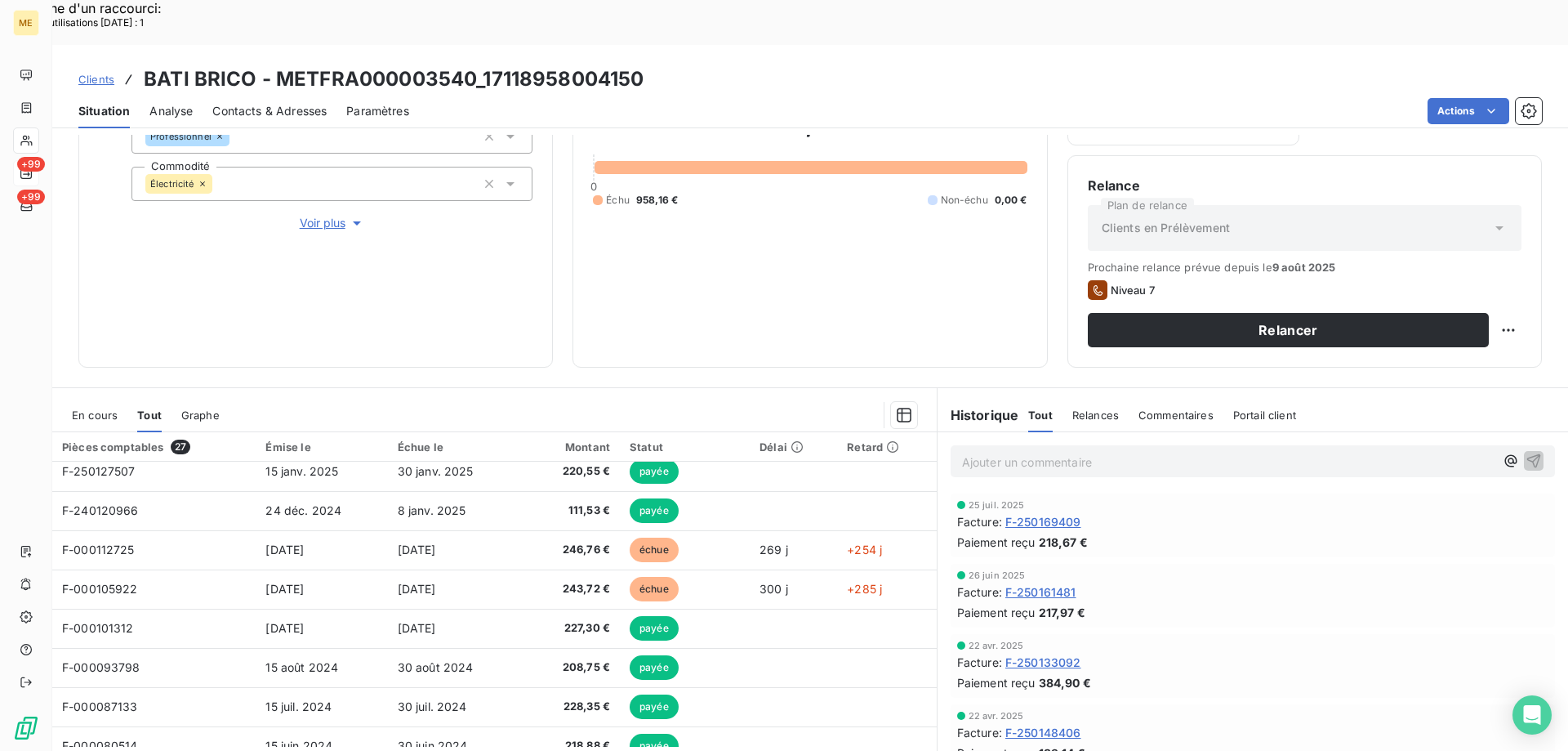
click at [97, 398] on div "En cours" at bounding box center [94, 415] width 46 height 34
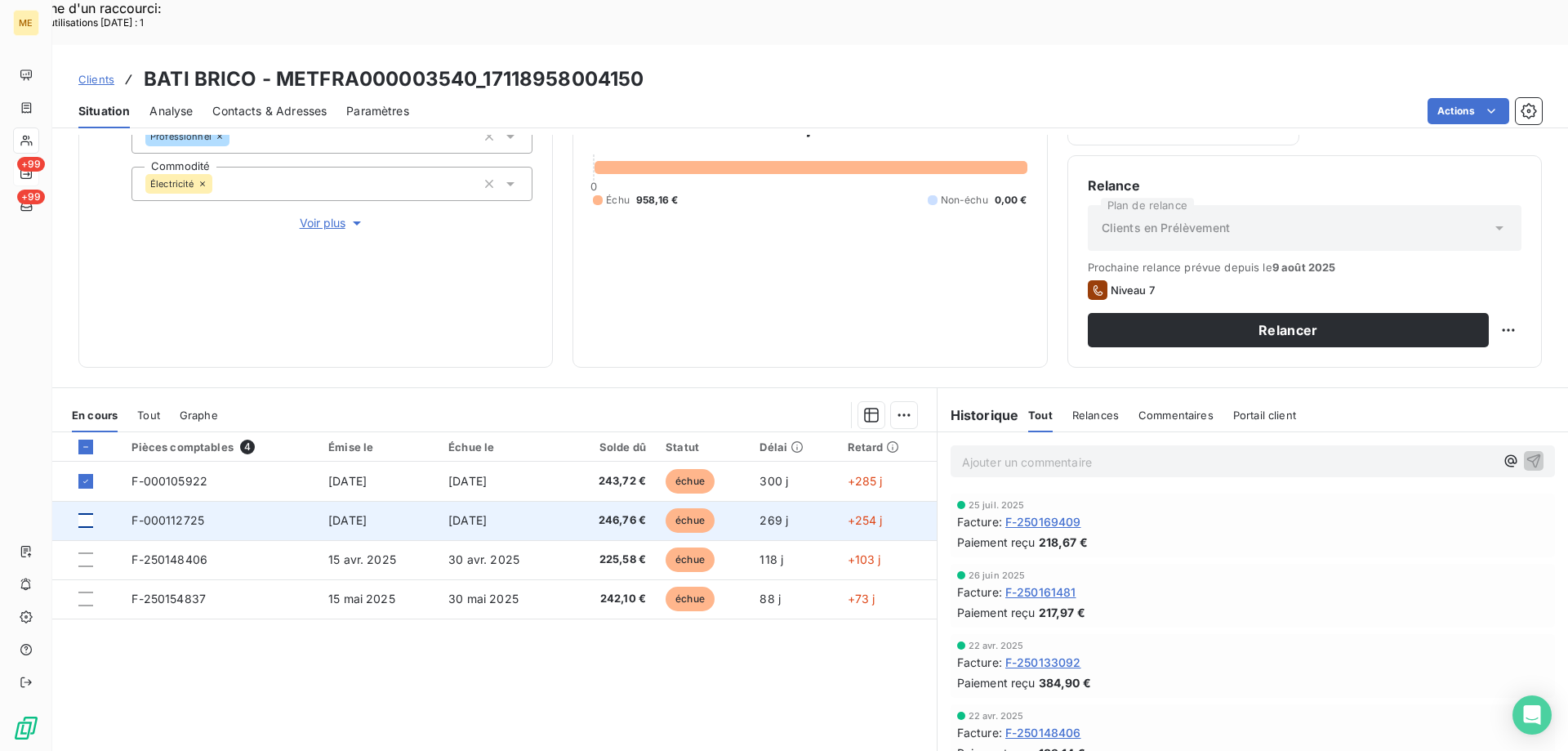
click at [89, 513] on div at bounding box center [86, 520] width 15 height 15
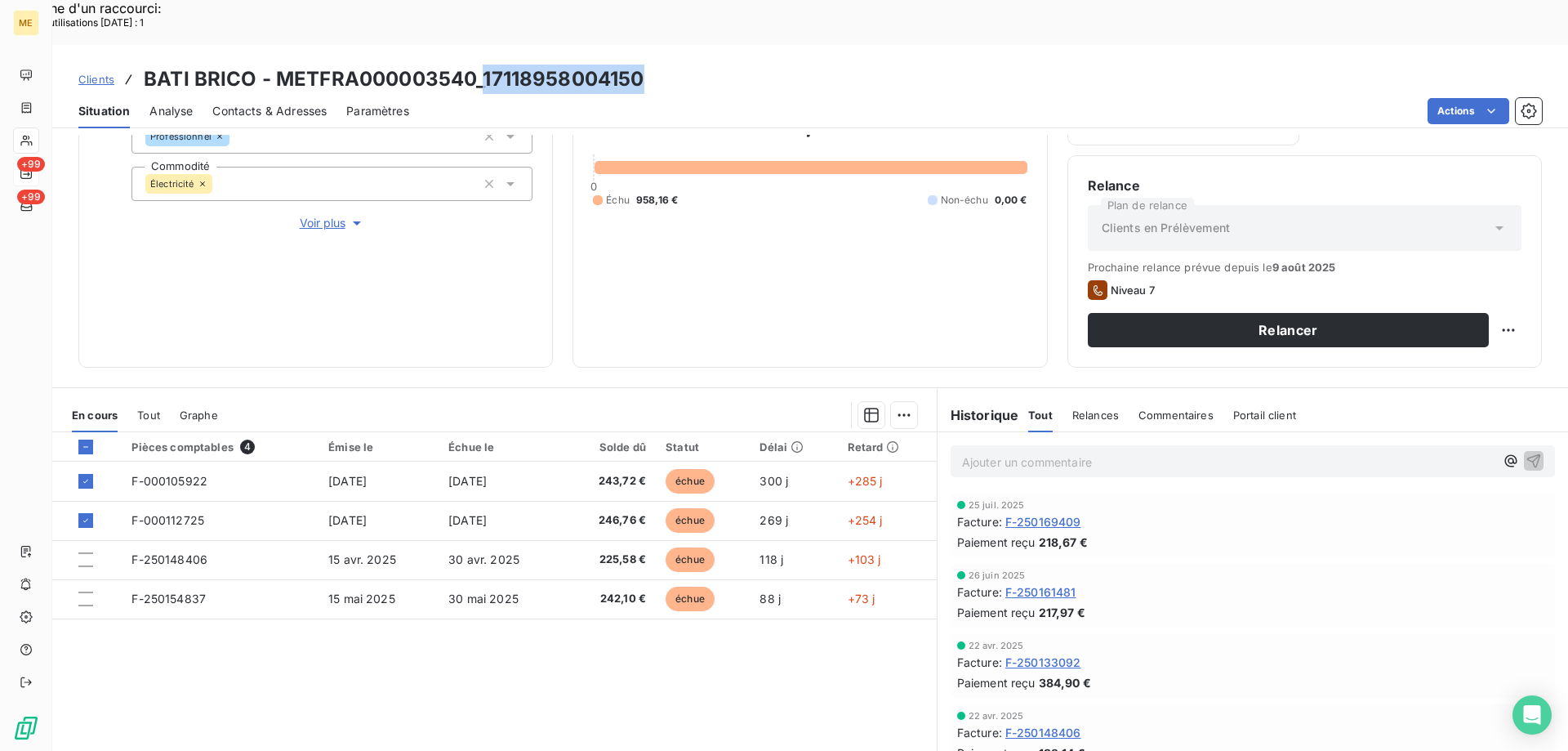
drag, startPoint x: 485, startPoint y: 27, endPoint x: 639, endPoint y: 42, distance: 154.7
click at [639, 65] on h3 "BATI BRICO - METFRA000003540_17118958004150" at bounding box center [394, 79] width 499 height 29
copy h3 "17118958004150"
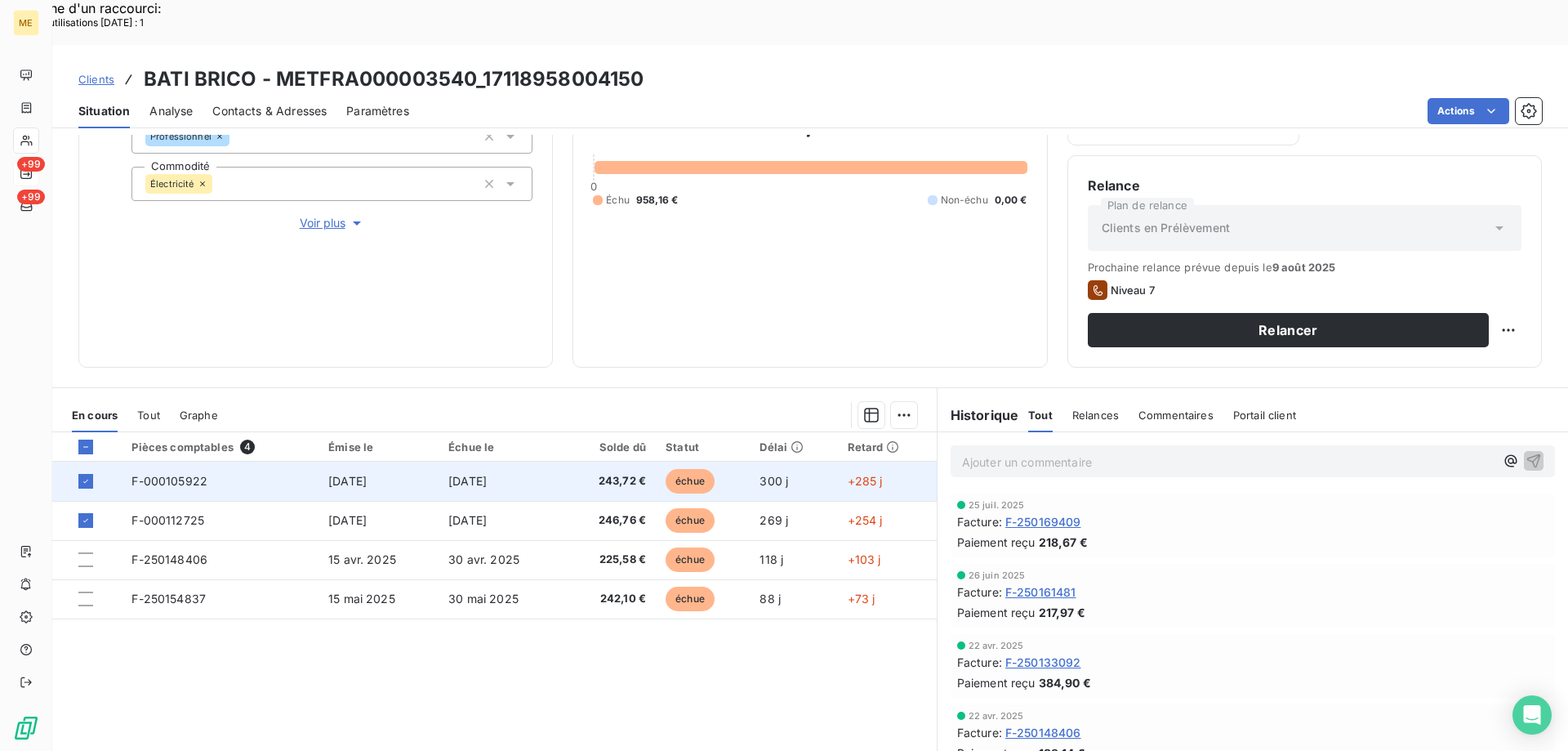
drag, startPoint x: 89, startPoint y: 474, endPoint x: 82, endPoint y: 454, distance: 21.2
click at [87, 515] on icon at bounding box center [86, 520] width 10 height 10
click at [84, 476] on icon at bounding box center [86, 481] width 10 height 10
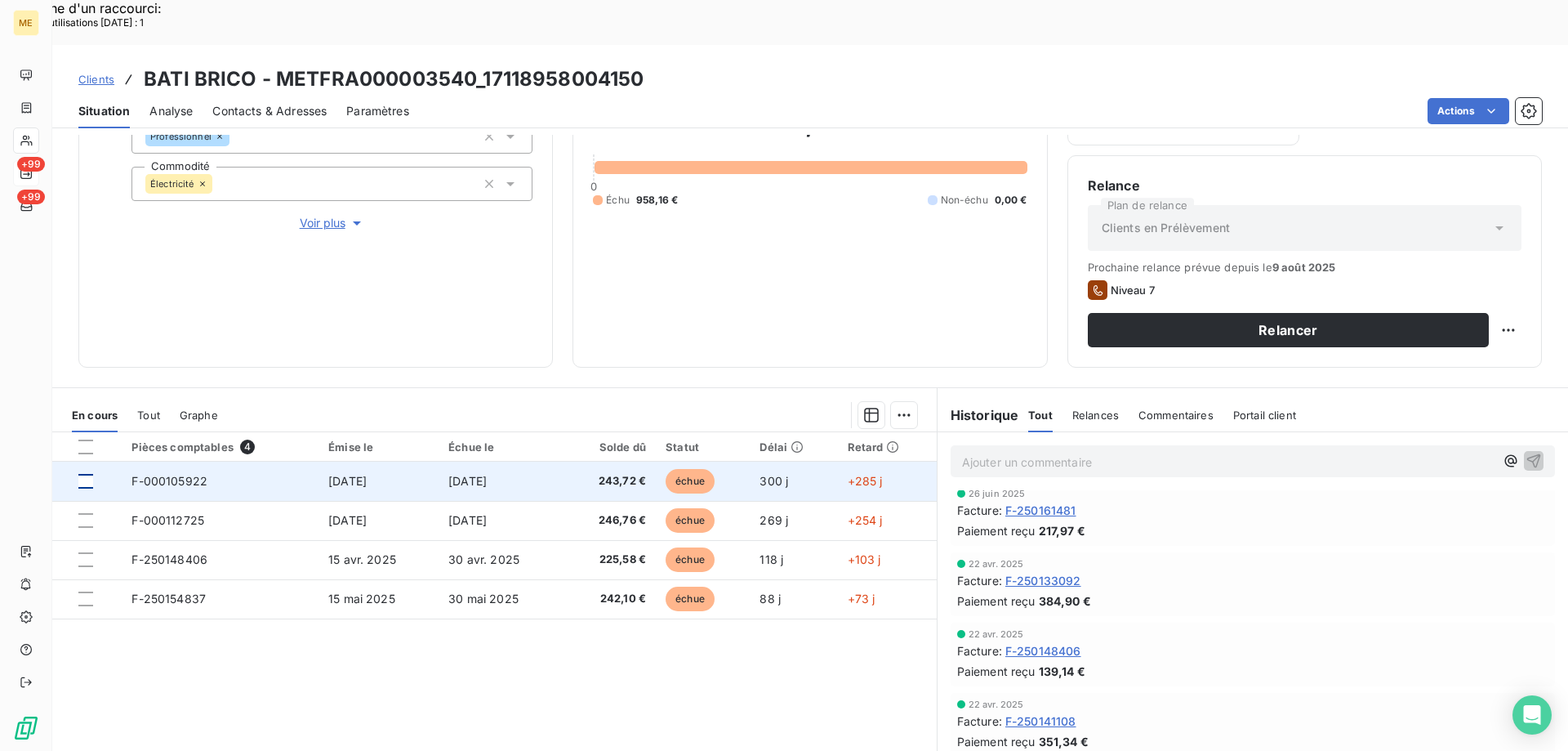
scroll to position [0, 0]
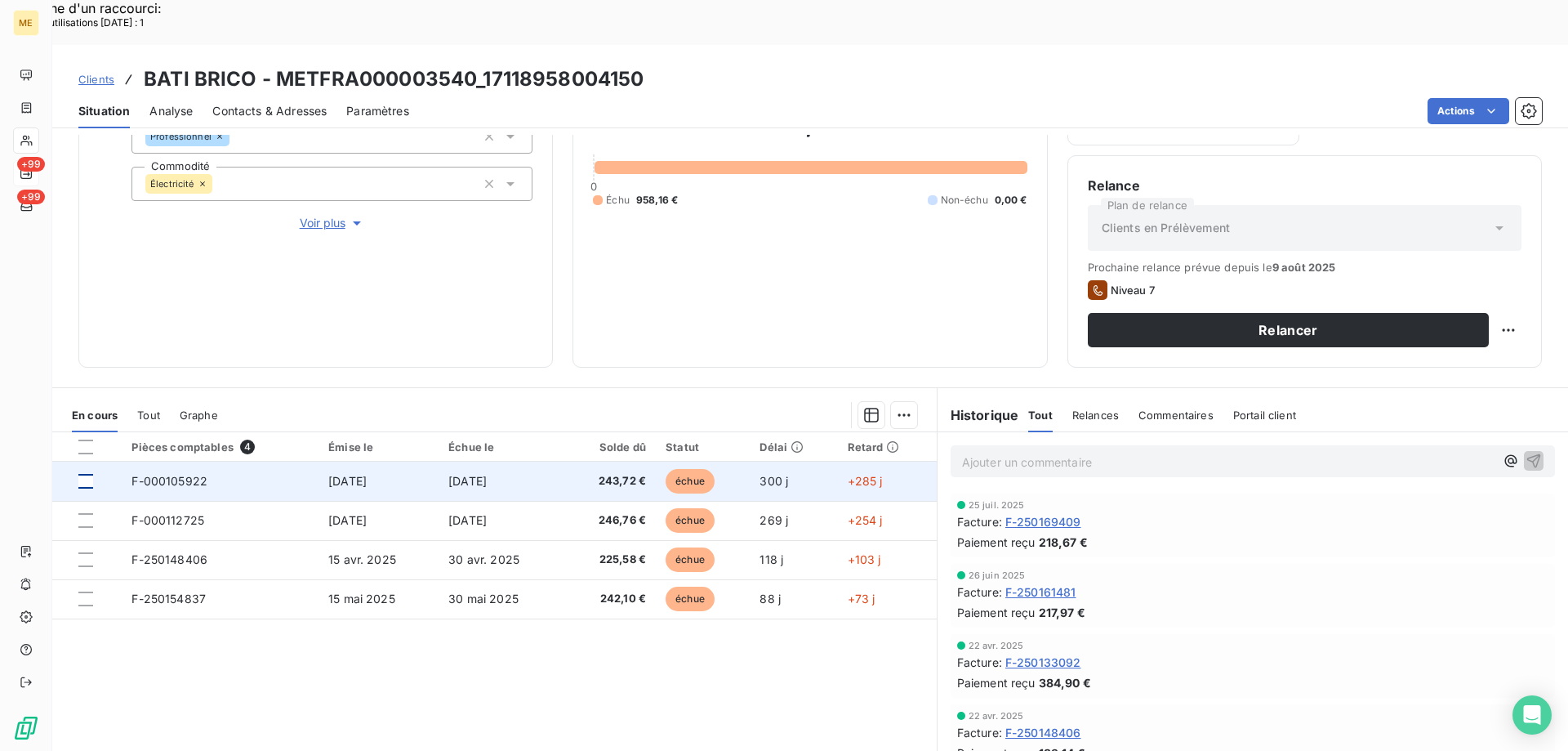
click at [152, 409] on span "Tout" at bounding box center [148, 415] width 22 height 13
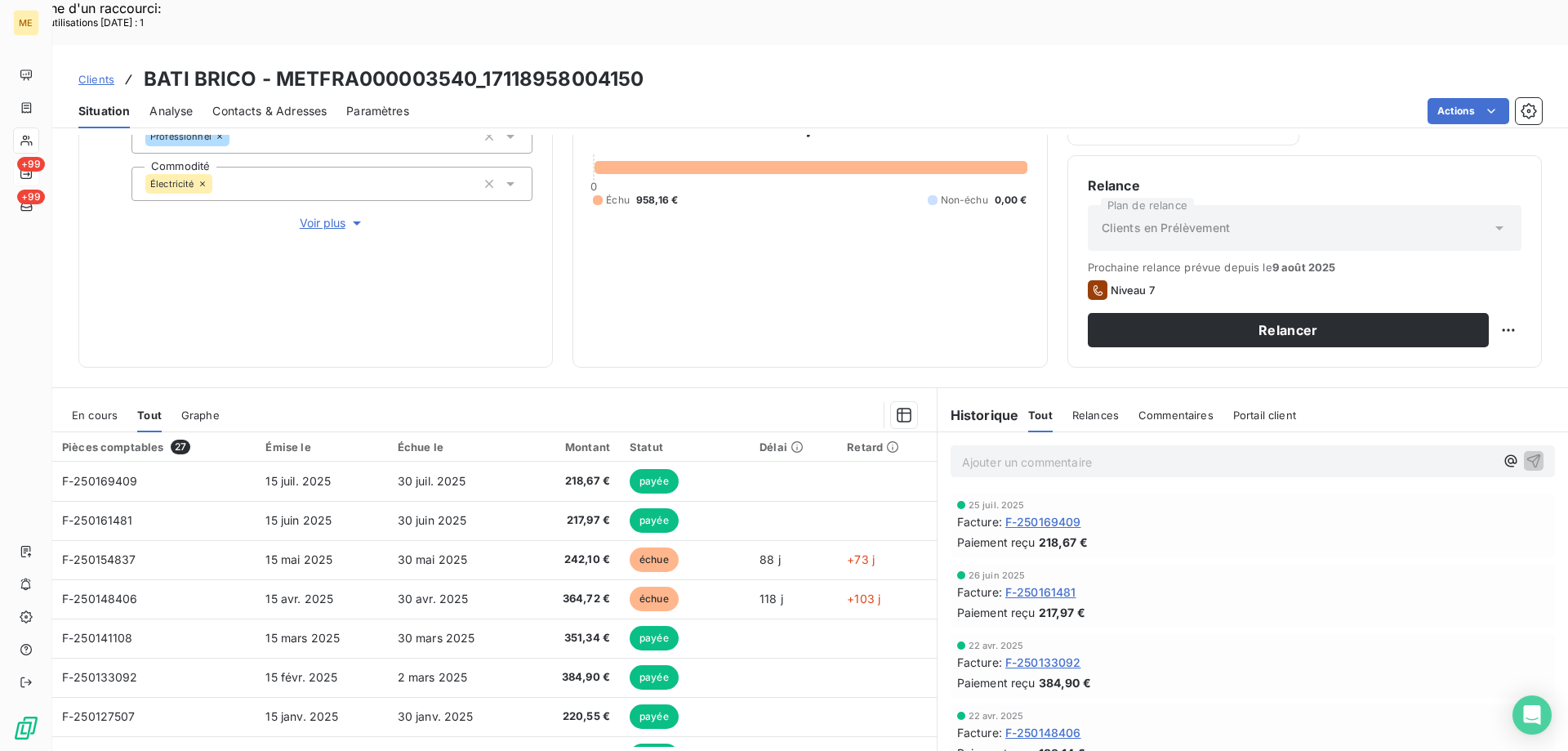
click at [70, 398] on div "En cours Tout Graphe" at bounding box center [494, 415] width 885 height 34
click at [82, 409] on span "En cours" at bounding box center [94, 415] width 46 height 13
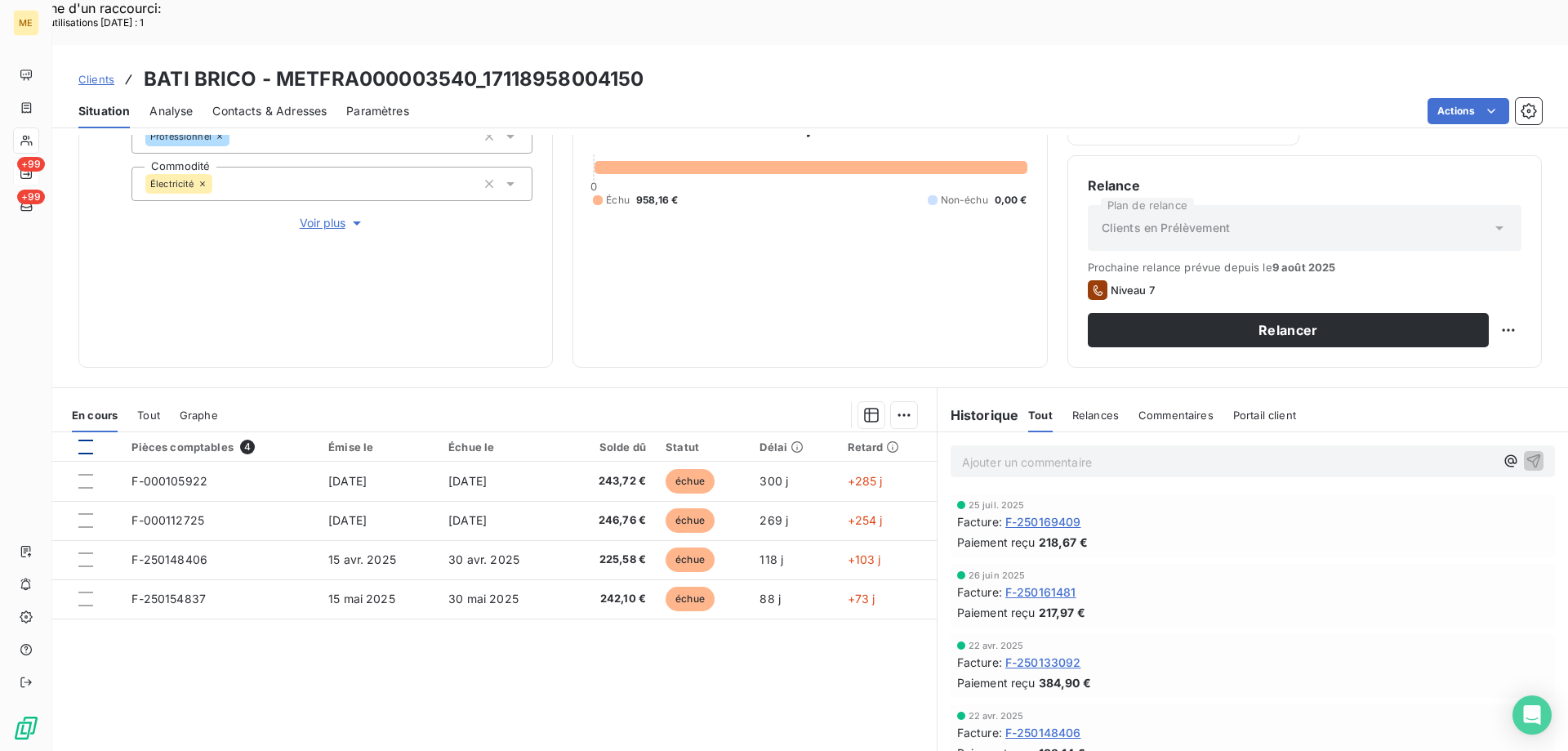
click at [82, 440] on div at bounding box center [86, 447] width 15 height 15
click at [267, 103] on span "Contacts & Adresses" at bounding box center [269, 112] width 114 height 17
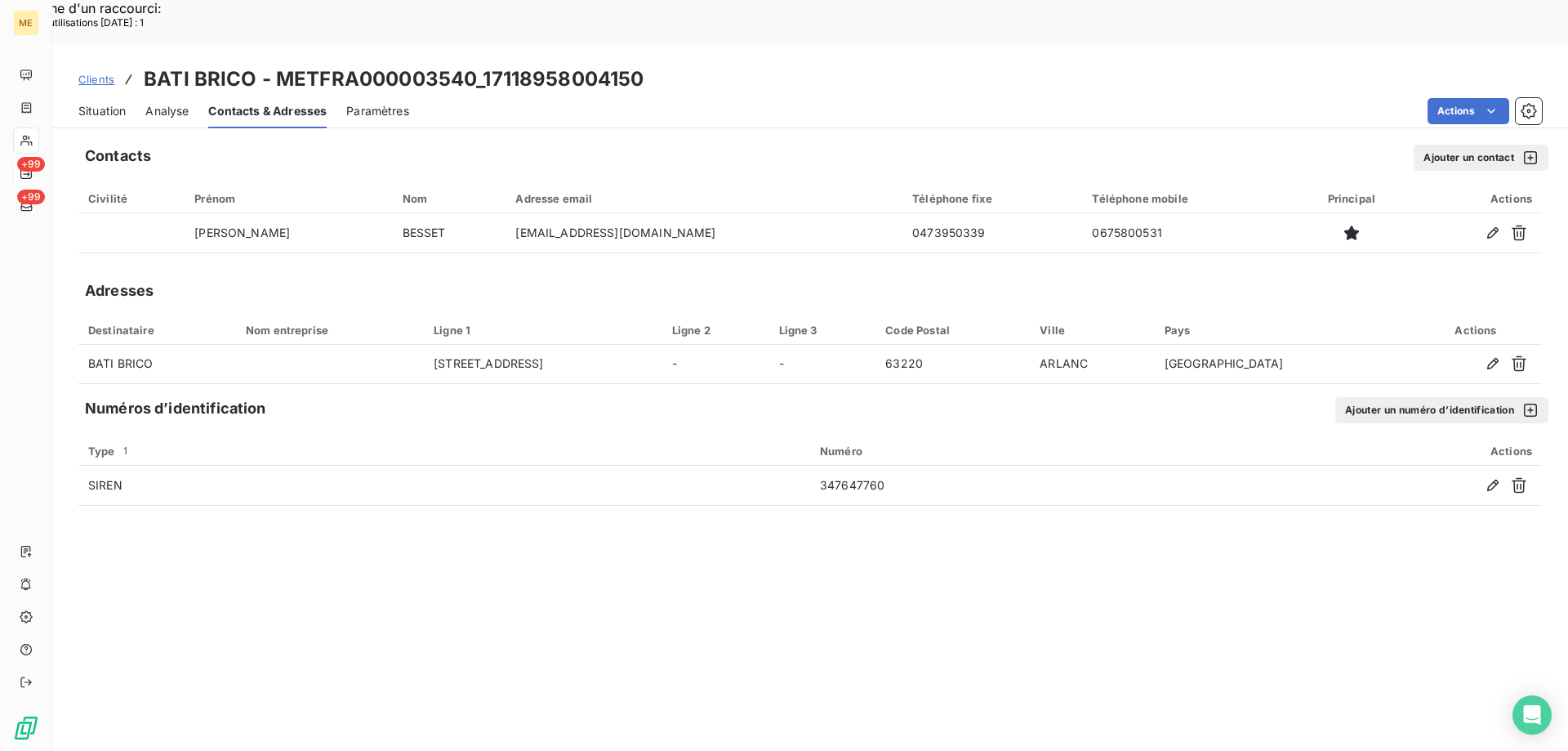
click at [98, 103] on span "Situation" at bounding box center [102, 112] width 47 height 17
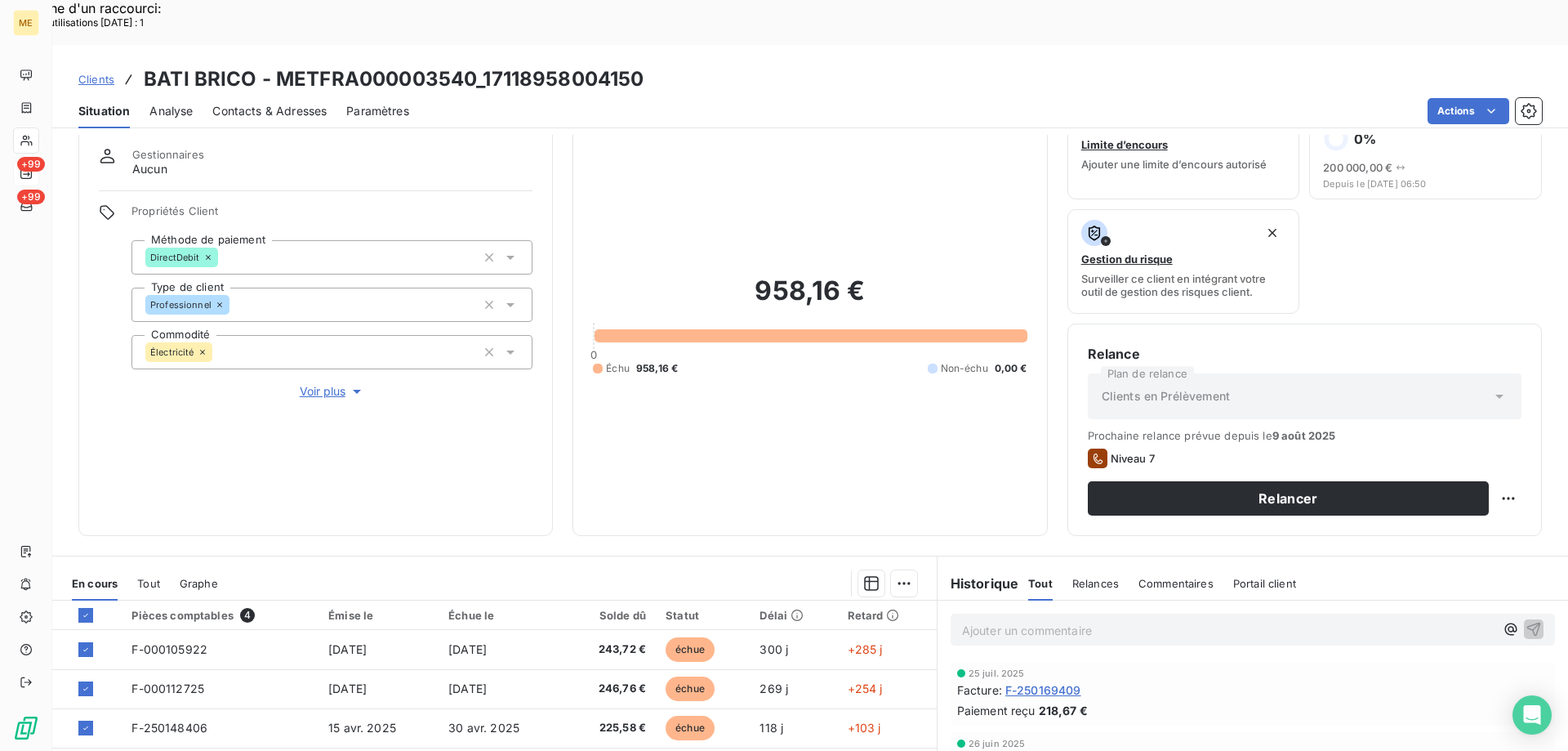
scroll to position [82, 0]
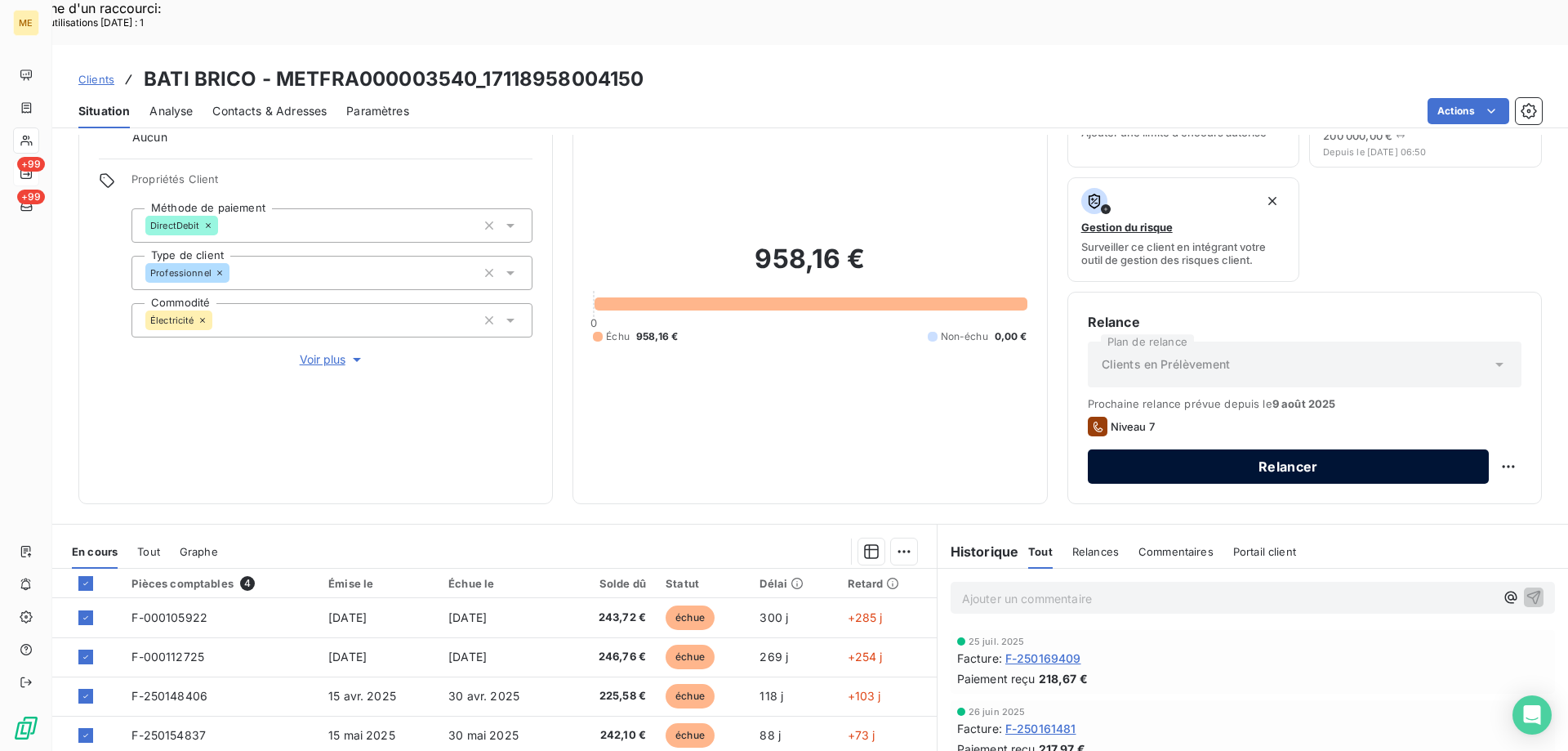
click at [1250, 450] on button "Relancer" at bounding box center [1288, 466] width 401 height 34
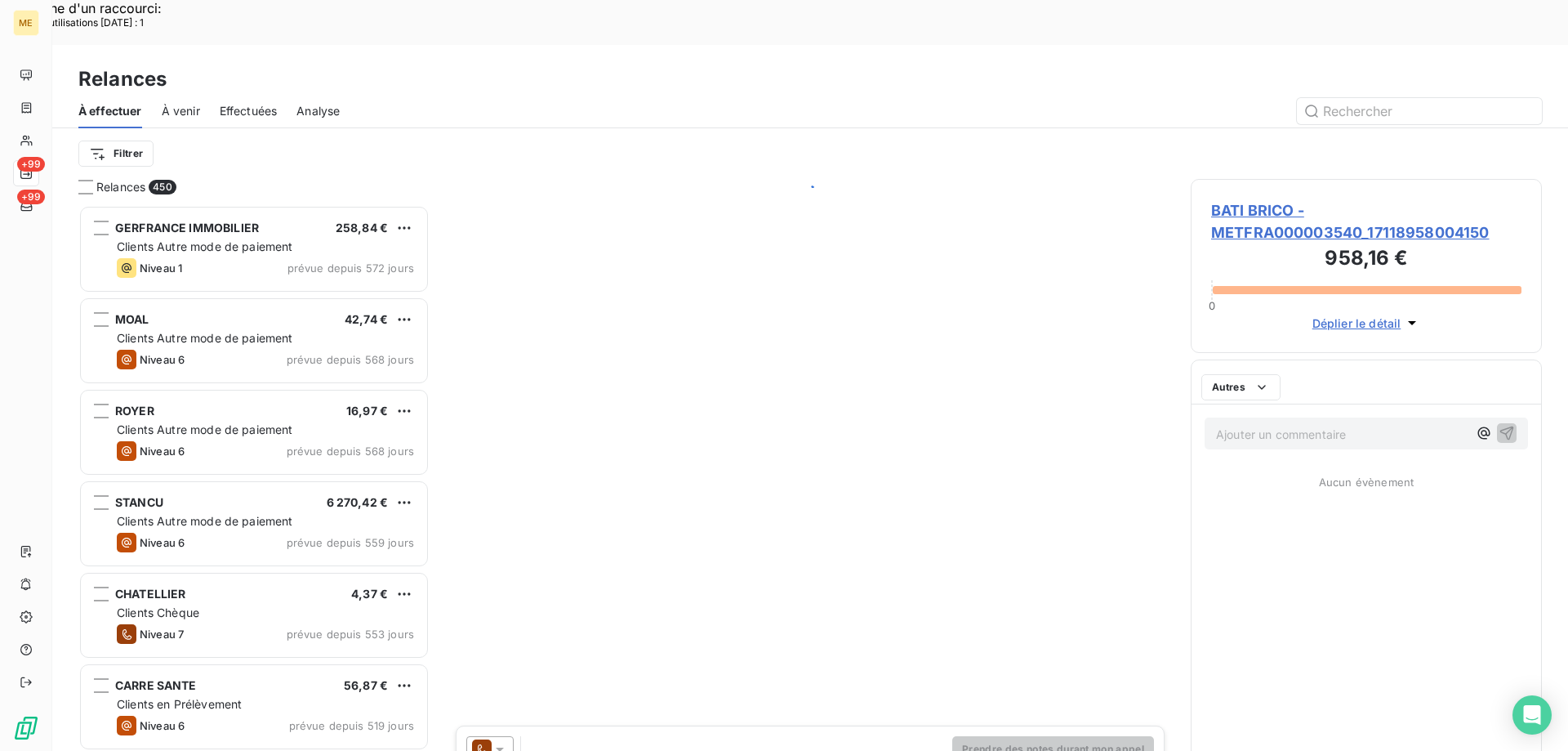
scroll to position [579, 339]
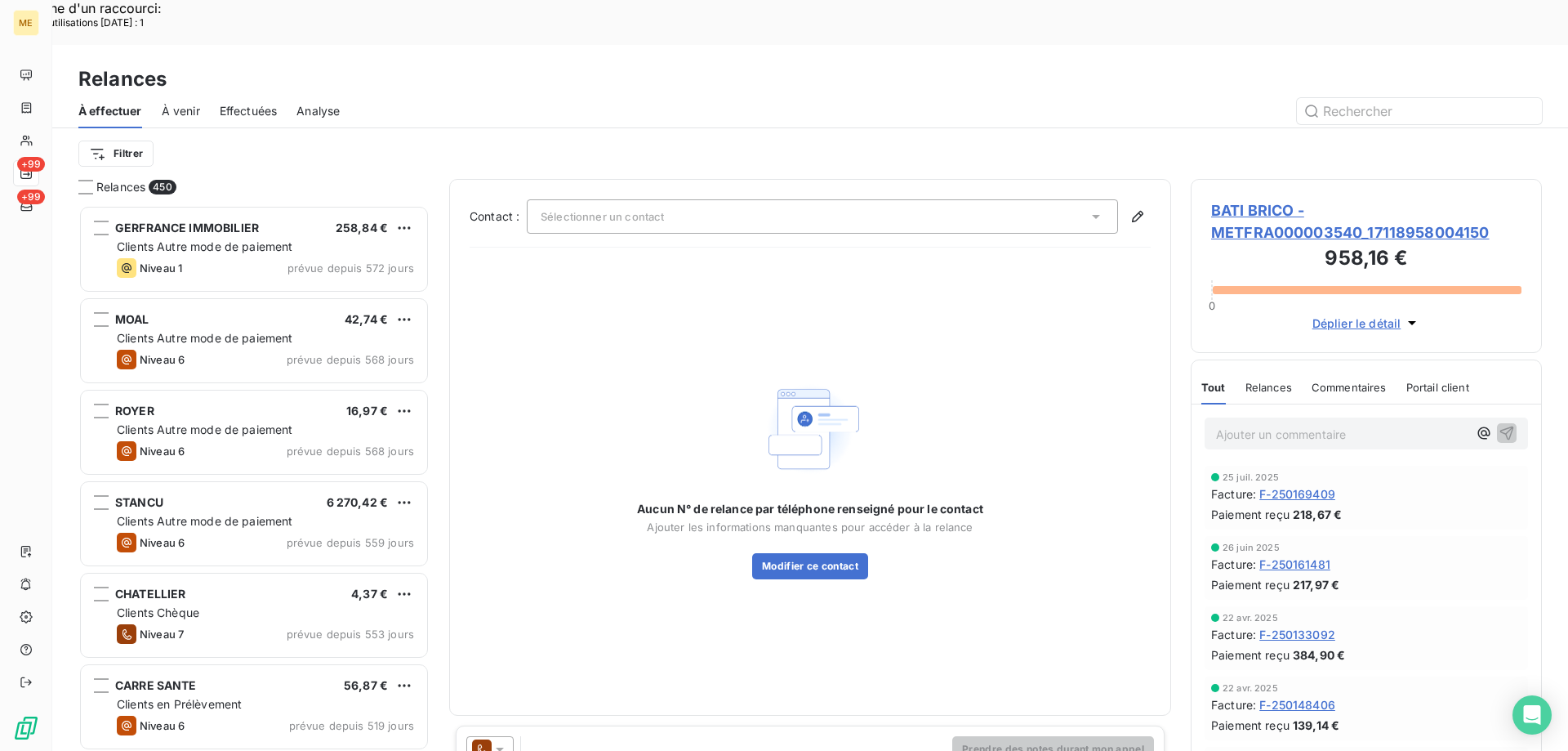
click at [557, 210] on span "Sélectionner un contact" at bounding box center [602, 216] width 123 height 13
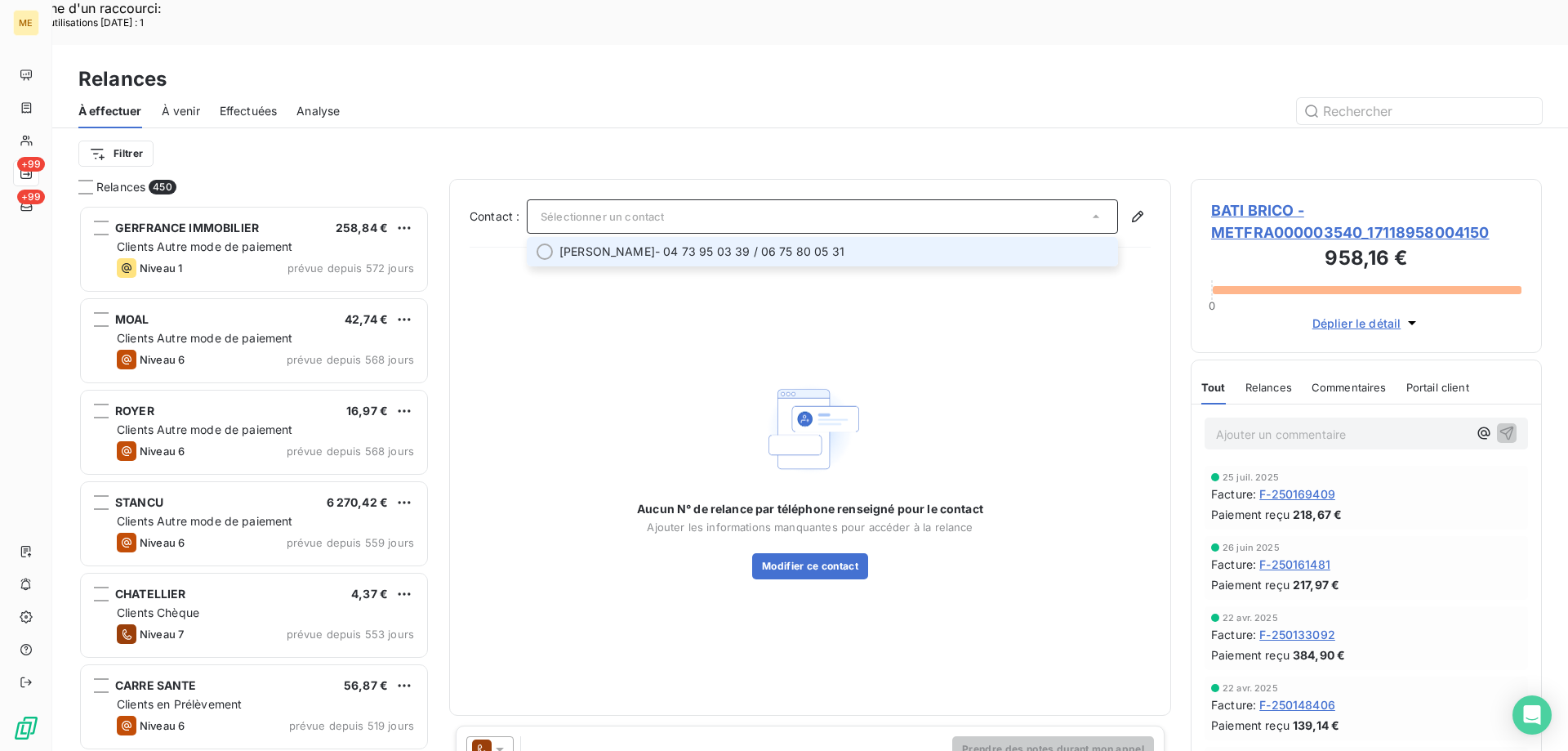
click at [548, 243] on div at bounding box center [545, 251] width 17 height 17
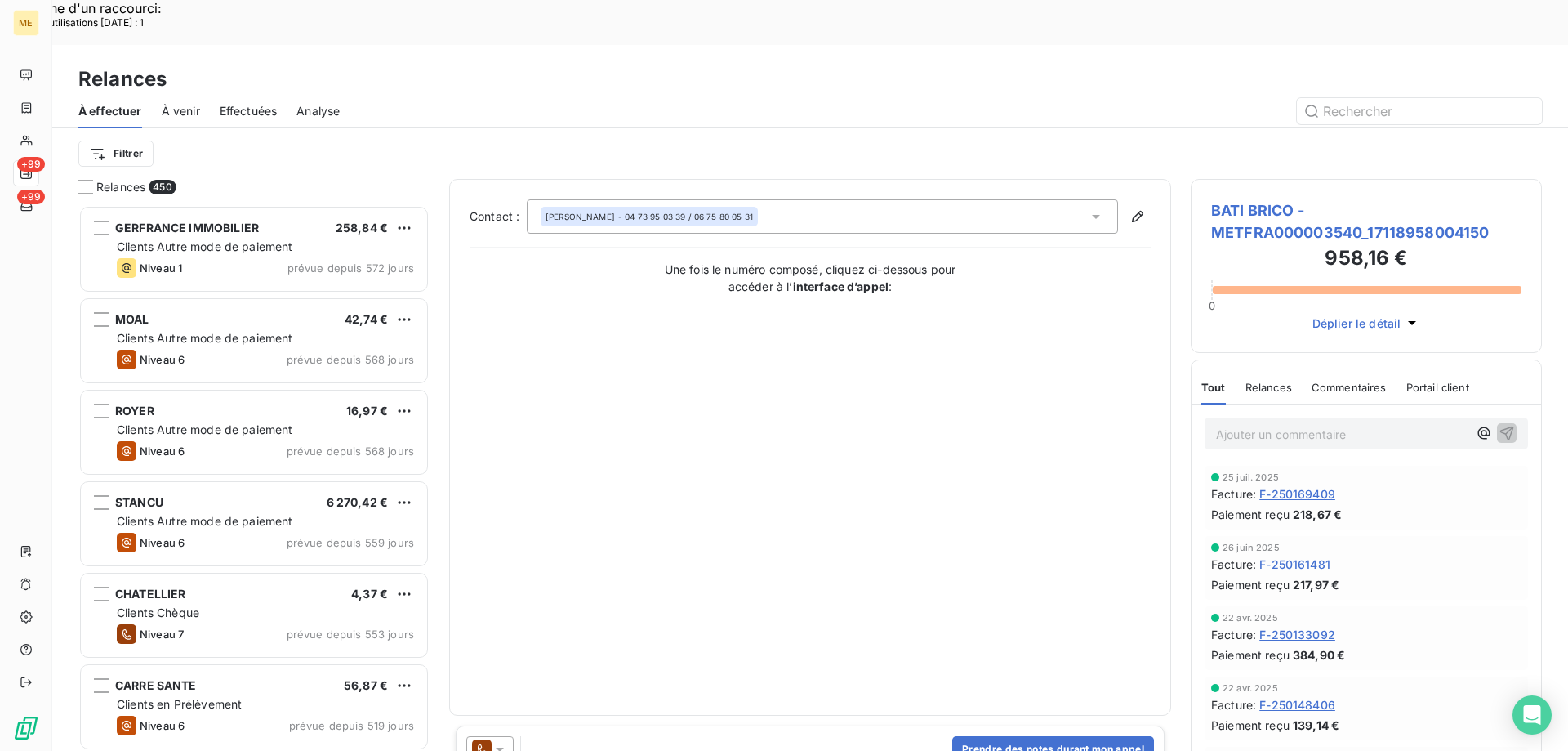
click at [500, 736] on div at bounding box center [489, 749] width 47 height 26
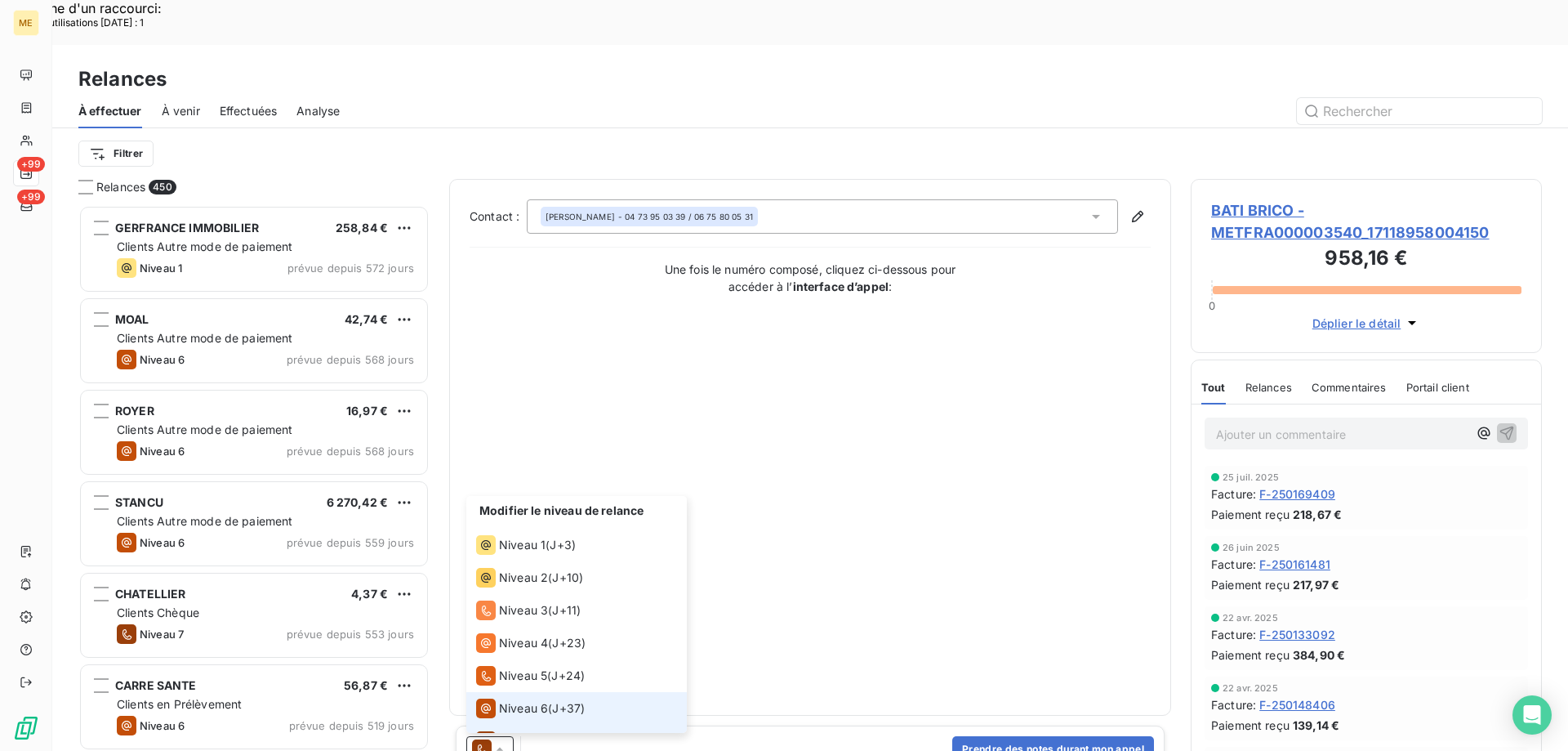
scroll to position [24, 0]
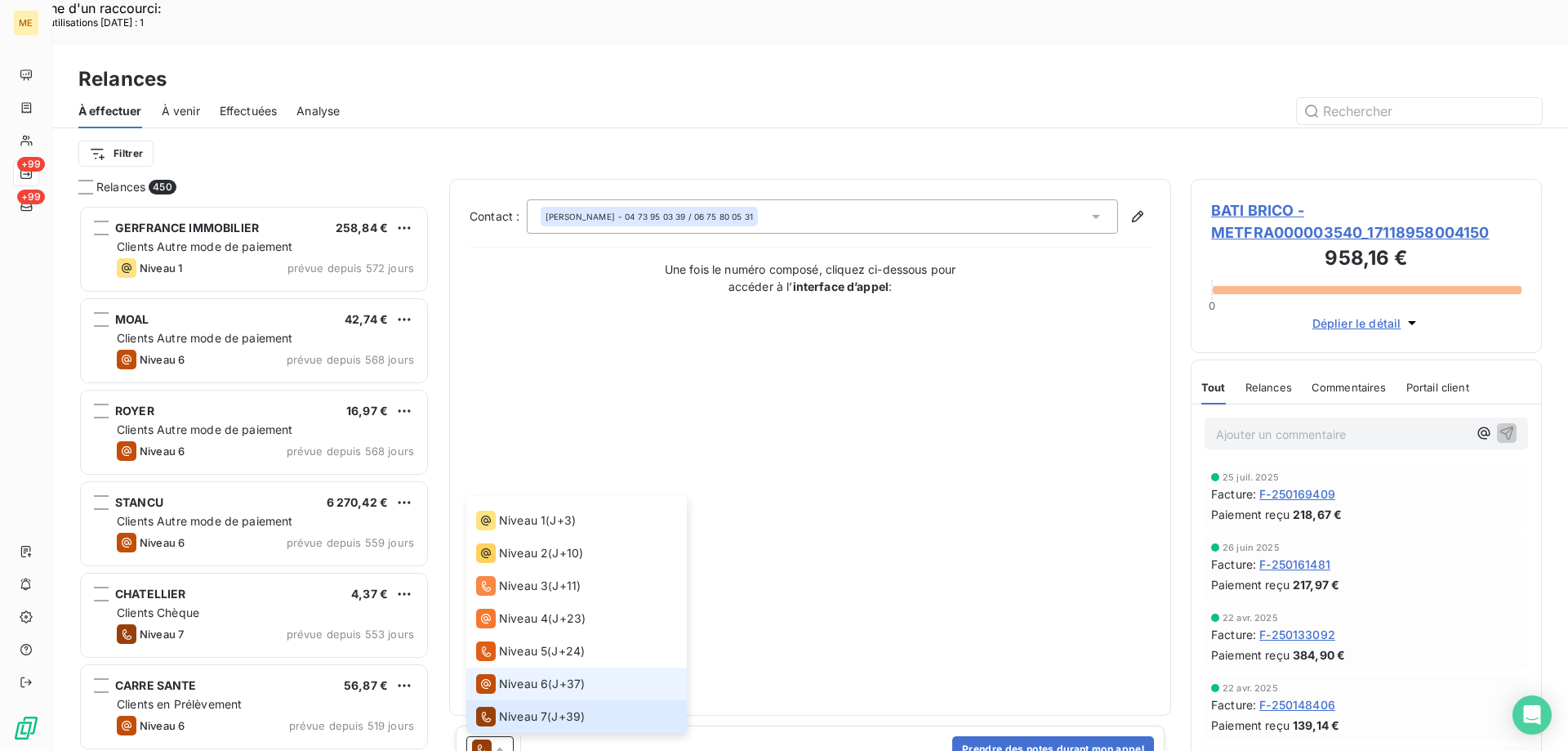
click at [528, 675] on span "Niveau 6" at bounding box center [523, 684] width 49 height 17
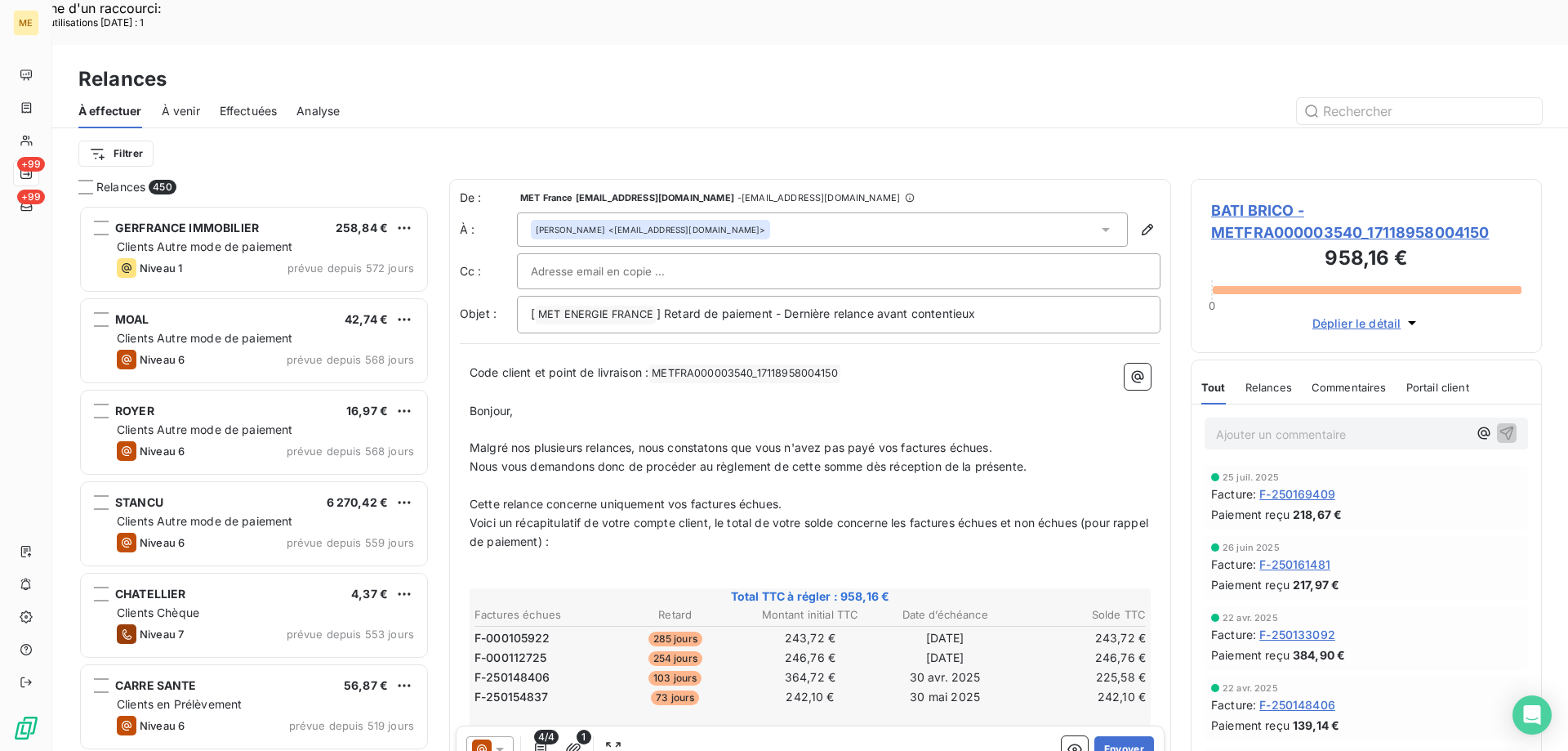
scroll to position [579, 339]
click at [1124, 736] on button "Envoyer" at bounding box center [1124, 749] width 60 height 26
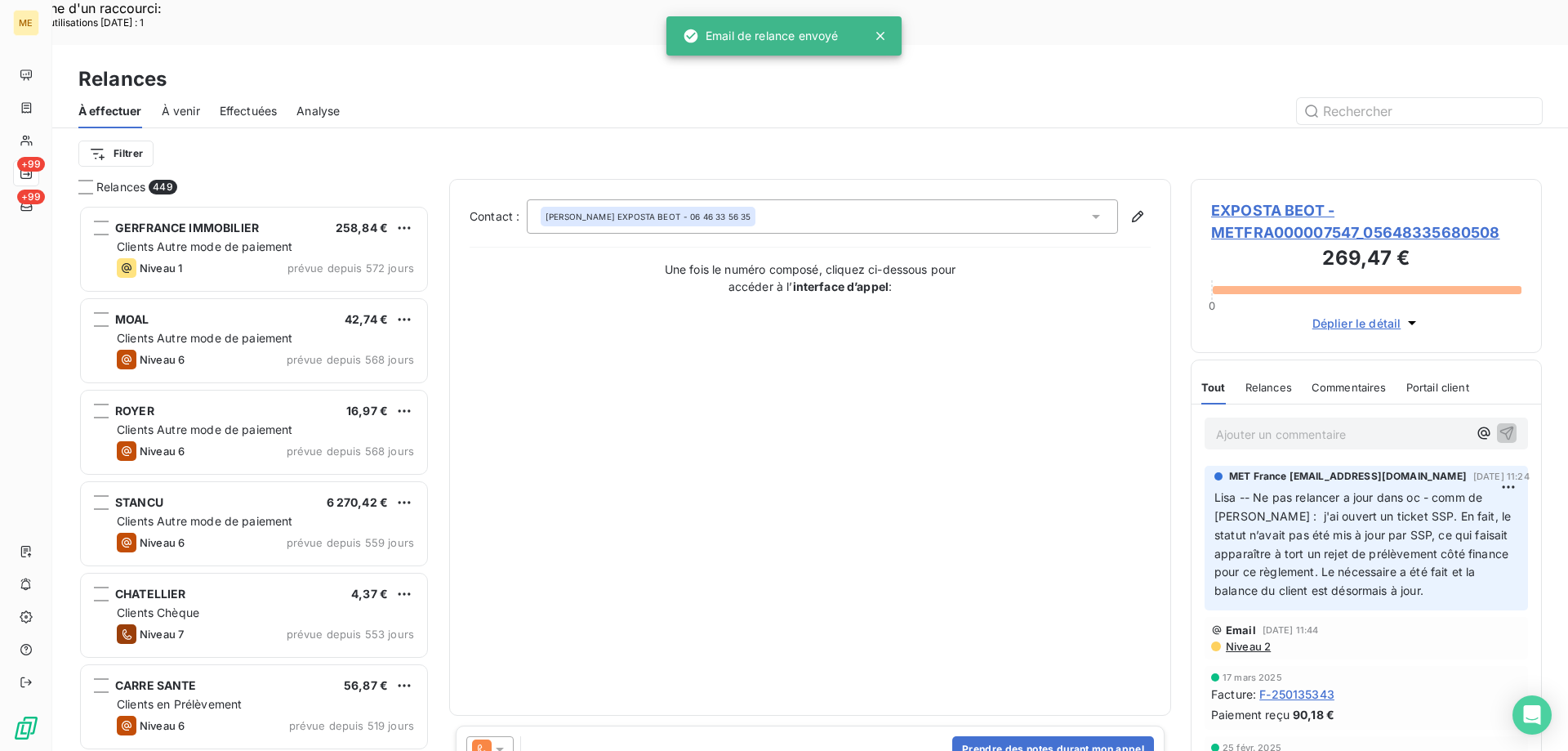
click at [239, 103] on span "Effectuées" at bounding box center [249, 112] width 58 height 17
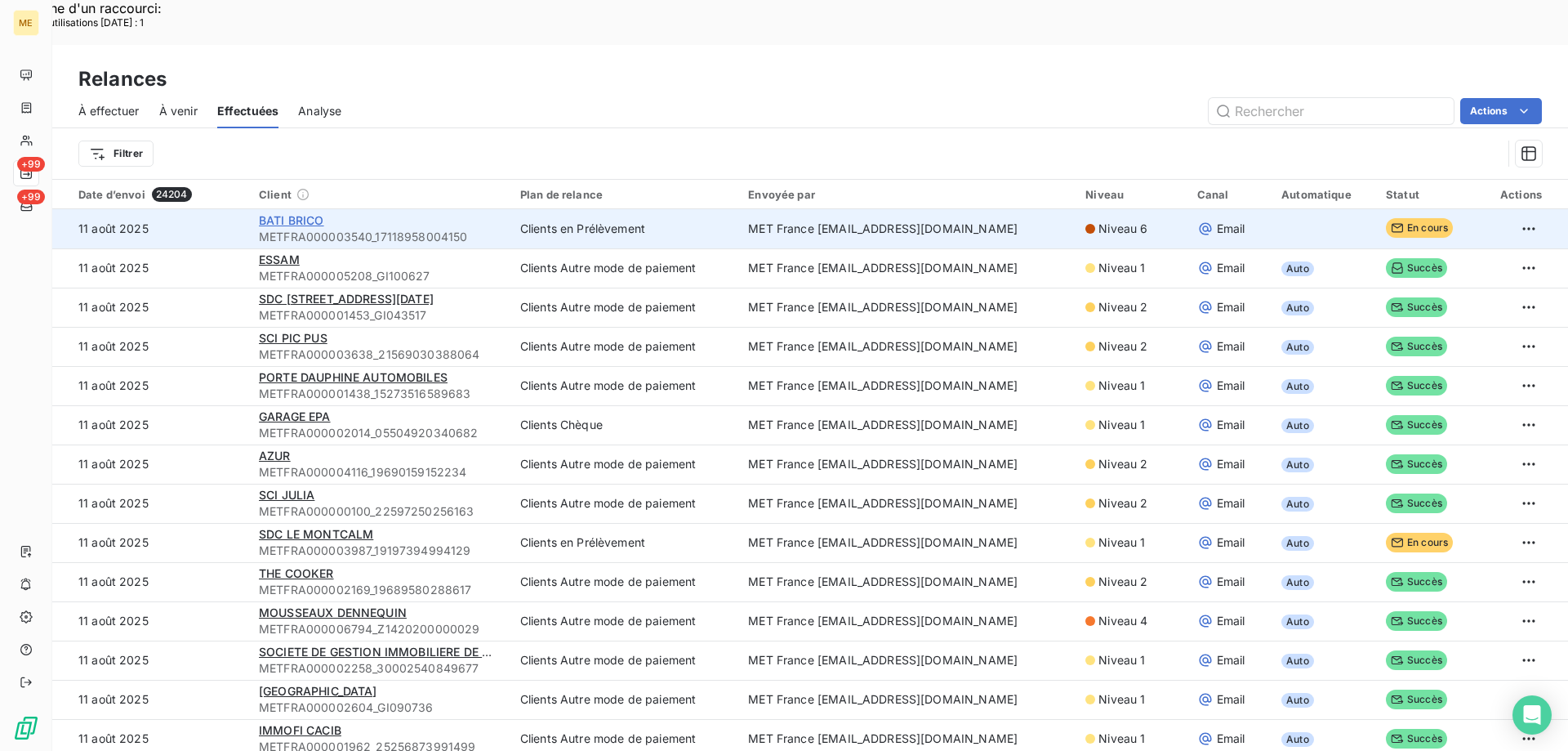
click at [293, 213] on span "BATI BRICO" at bounding box center [291, 220] width 65 height 14
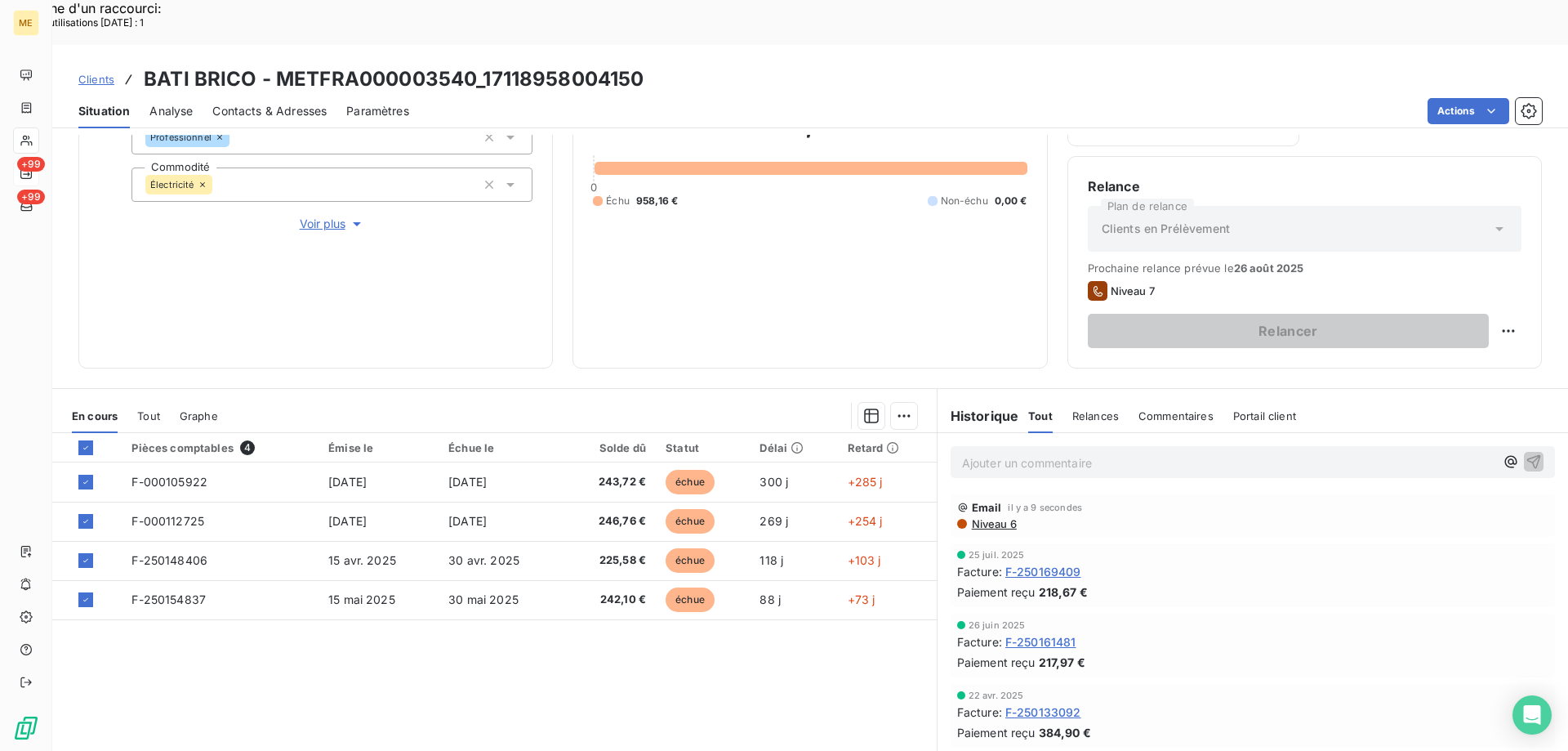
scroll to position [218, 0]
click at [880, 254] on div "958,16 € 0 Échu 958,16 € Non-échu 0,00 €" at bounding box center [809, 157] width 434 height 380
click at [85, 442] on icon at bounding box center [86, 447] width 10 height 10
click at [138, 409] on span "Tout" at bounding box center [148, 415] width 22 height 13
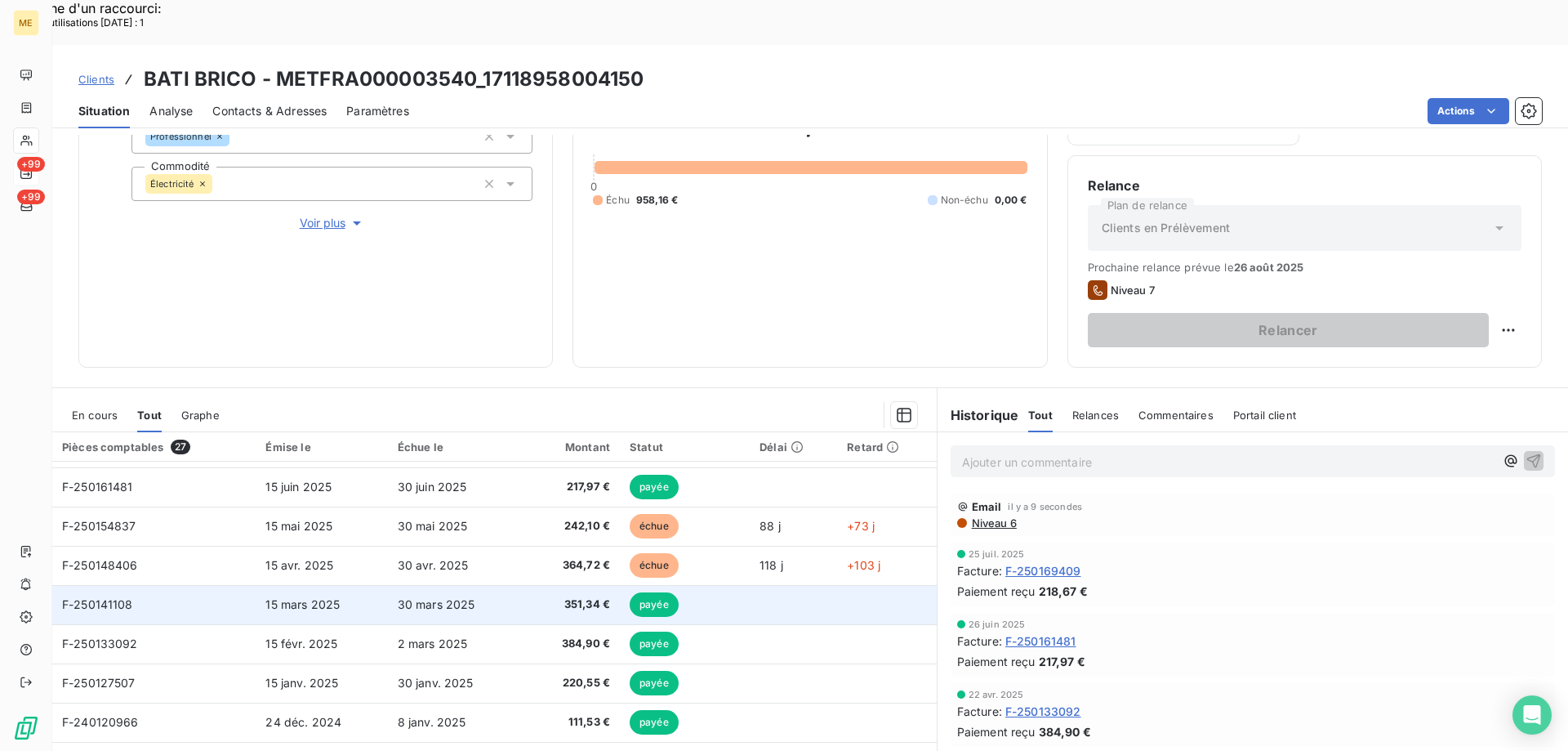
scroll to position [0, 0]
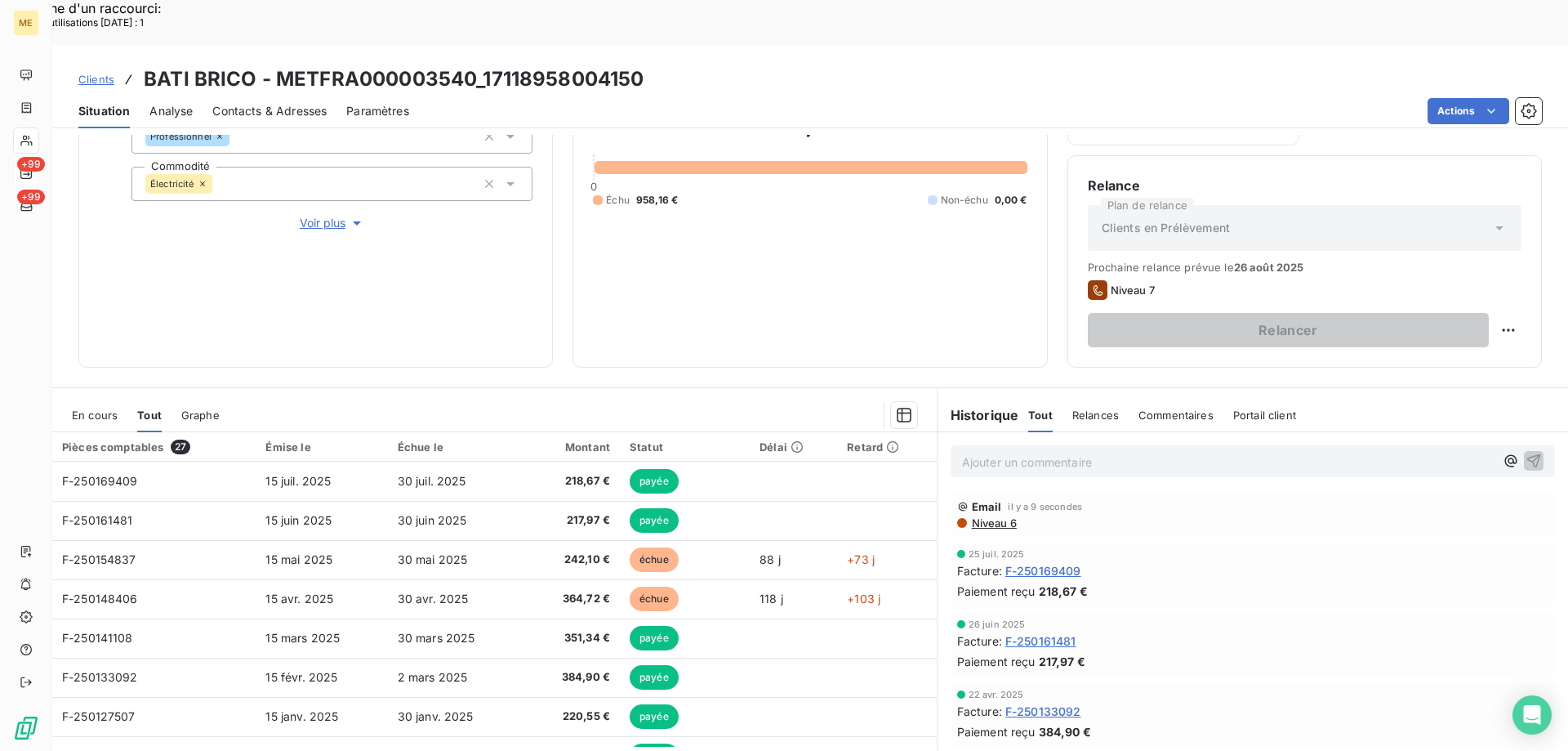
click at [102, 409] on span "En cours" at bounding box center [94, 415] width 46 height 13
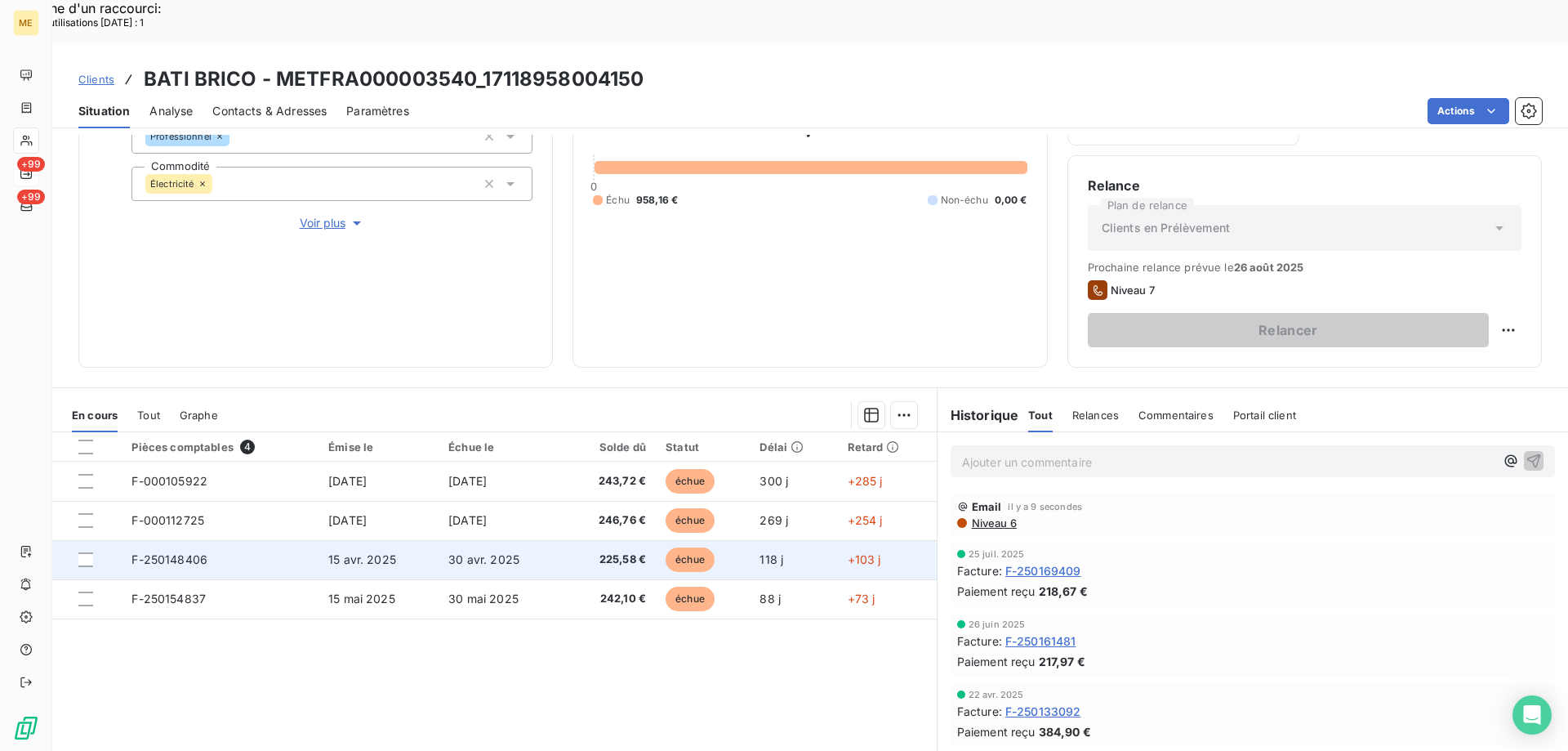
click at [154, 552] on span "F-250148406" at bounding box center [169, 559] width 76 height 14
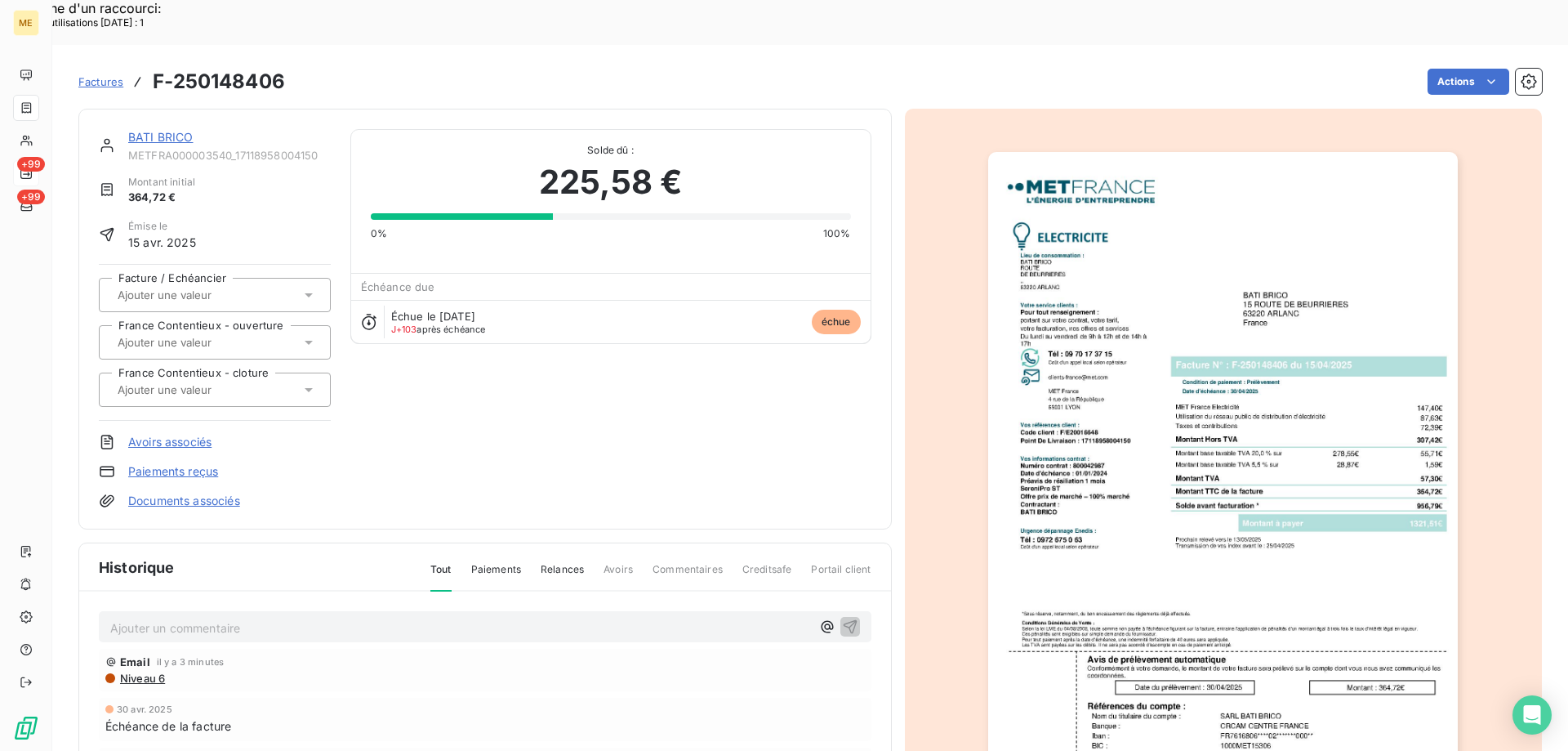
click at [186, 130] on link "BATI BRICO" at bounding box center [161, 137] width 65 height 14
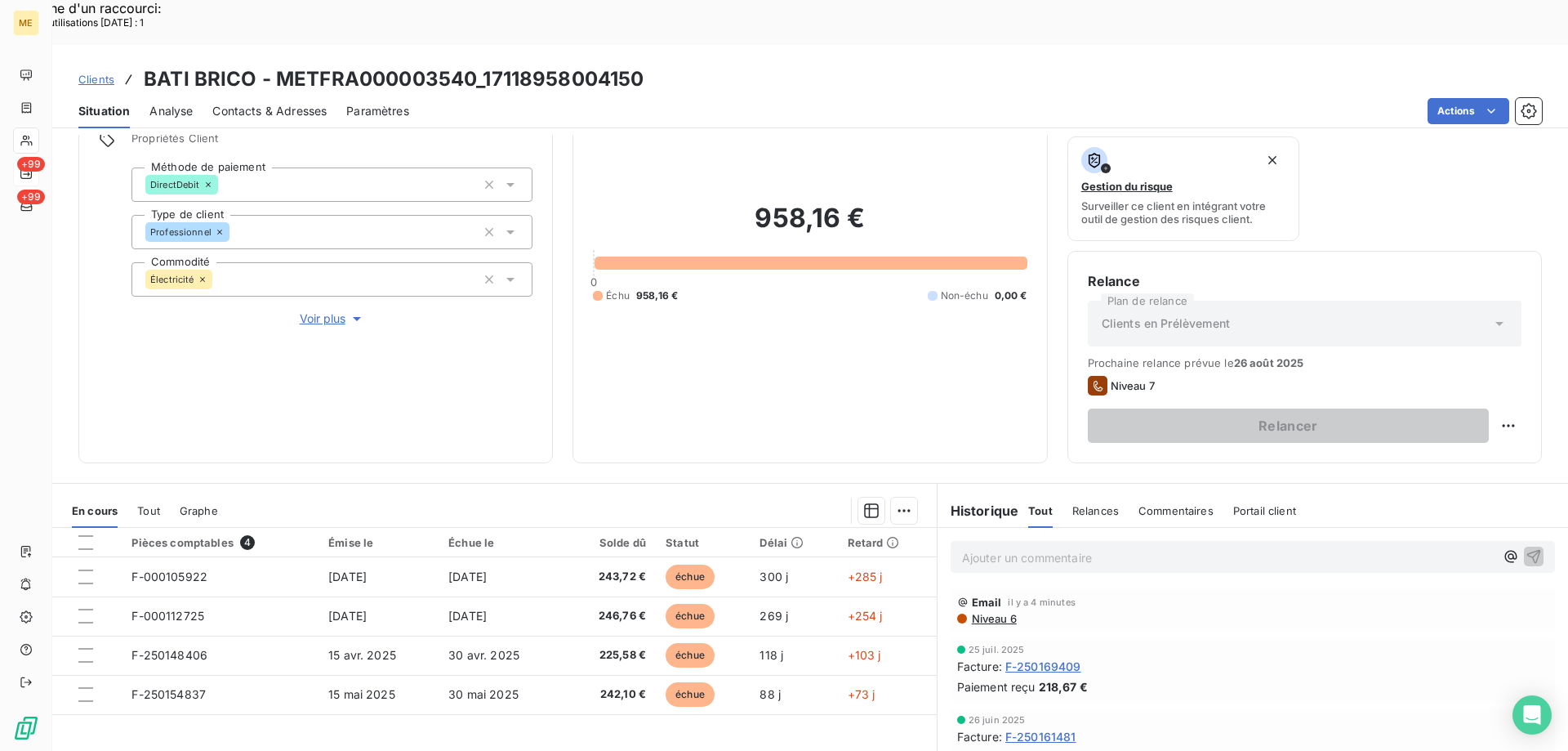
scroll to position [163, 0]
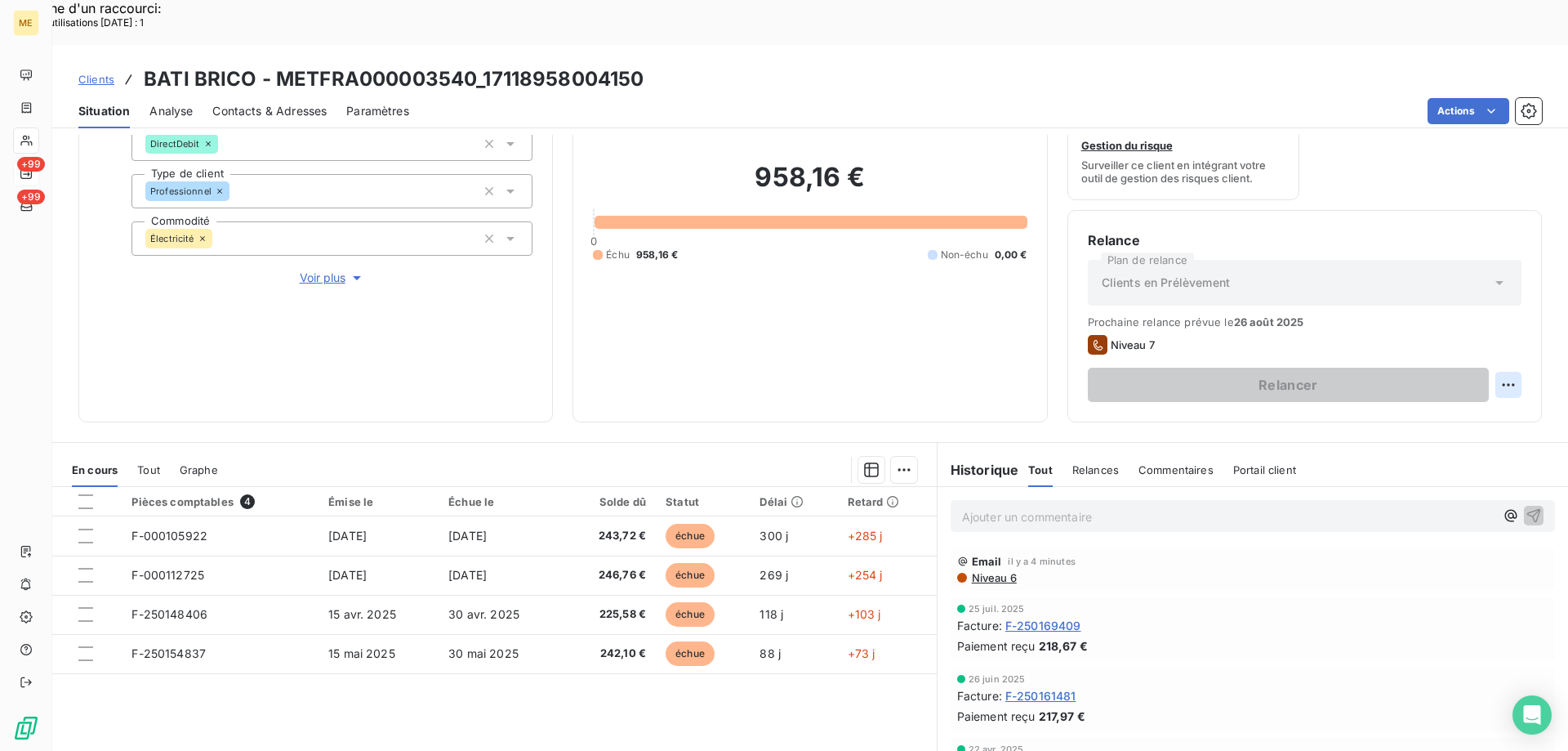
click at [1444, 383] on div "Replanifier cette action" at bounding box center [1429, 376] width 146 height 26
select select "7"
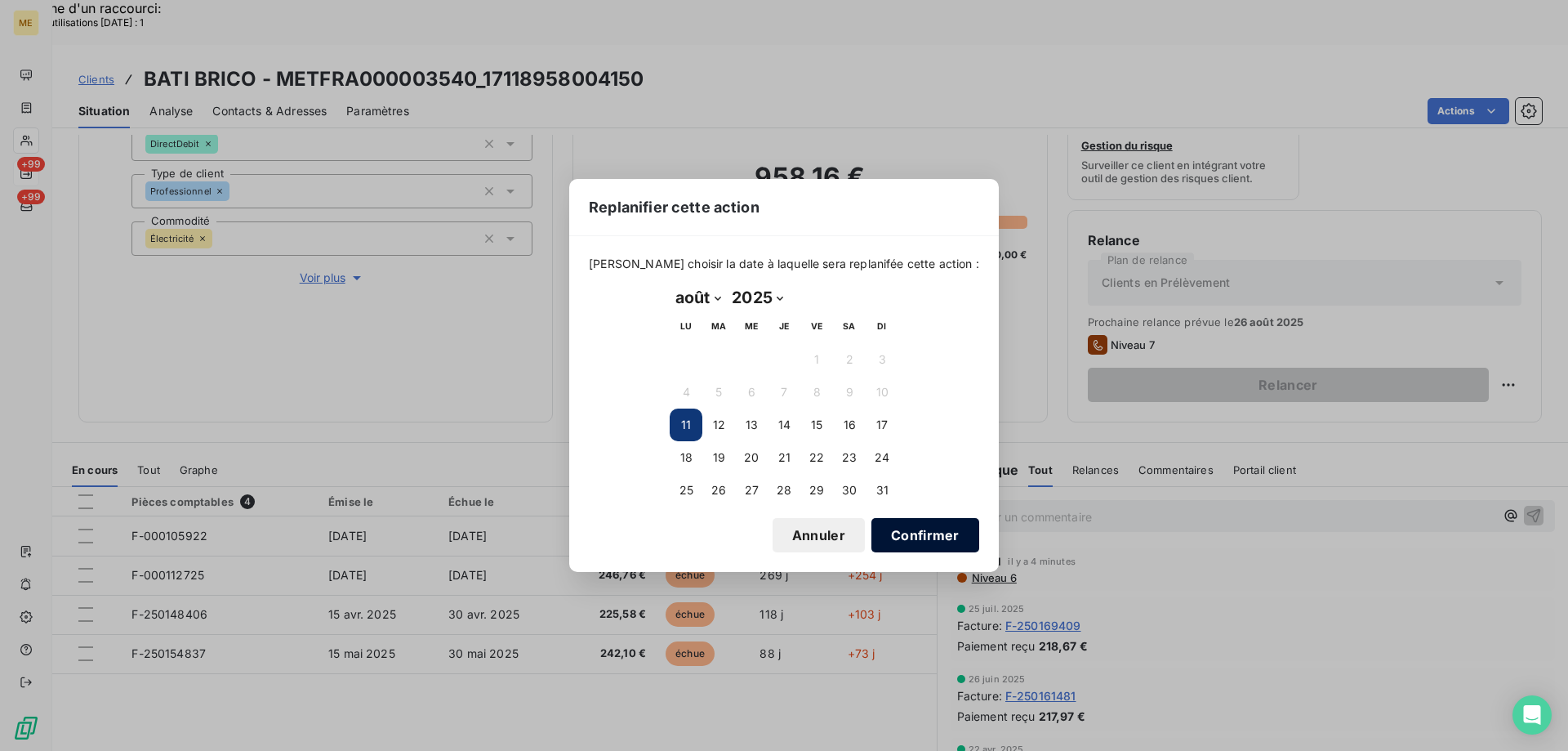
click at [908, 535] on button "Confirmer" at bounding box center [925, 535] width 108 height 34
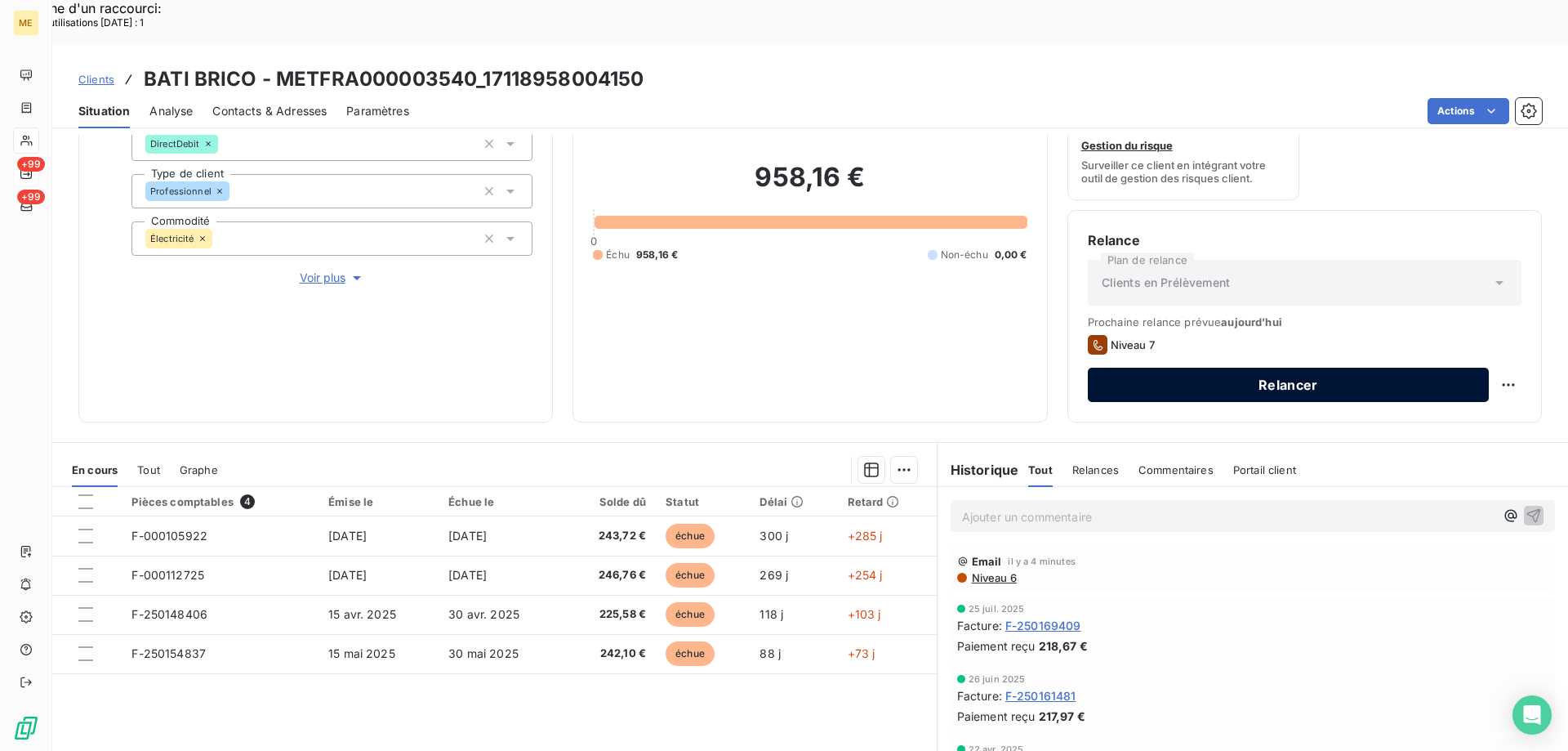
click at [1259, 367] on button "Relancer" at bounding box center [1288, 384] width 401 height 34
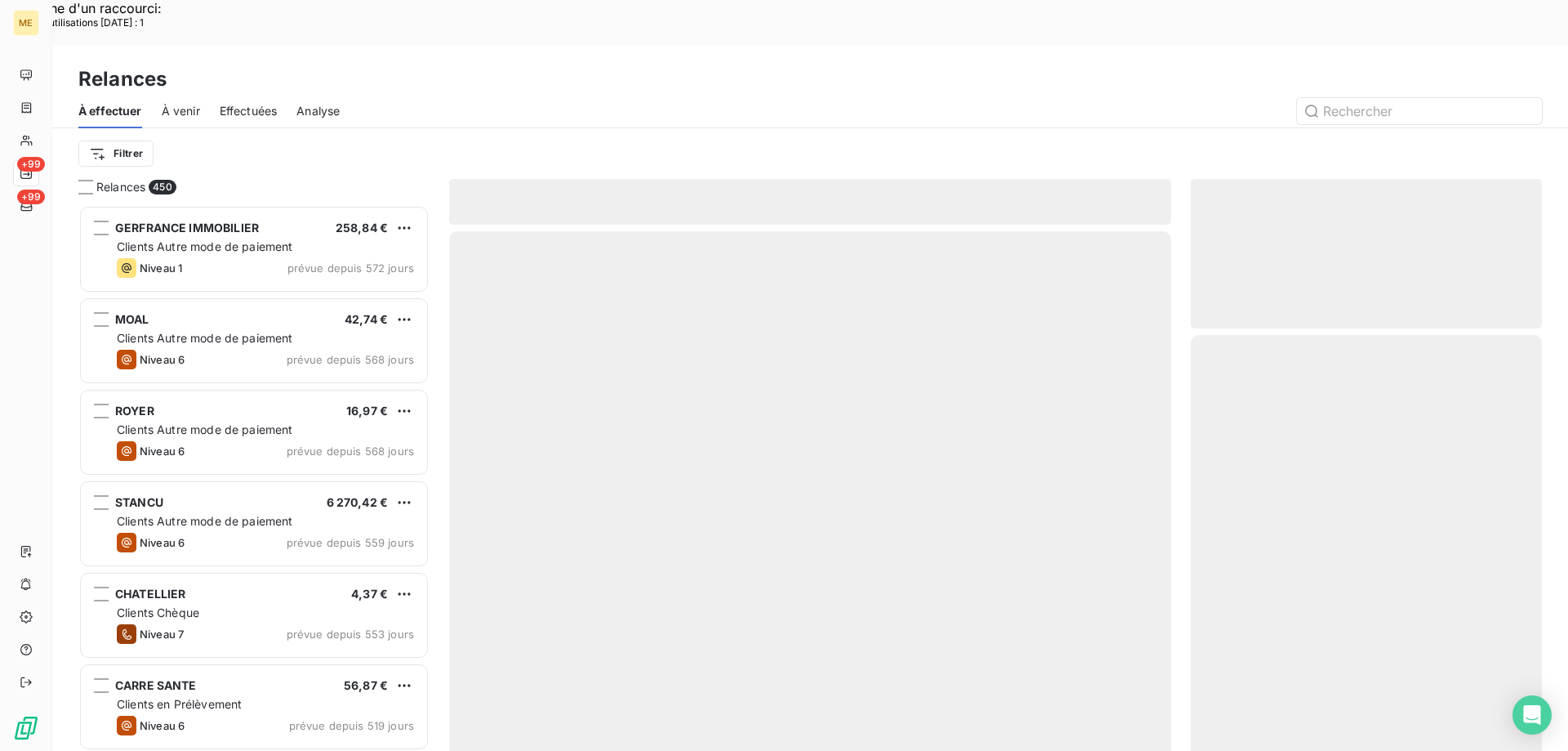
scroll to position [579, 339]
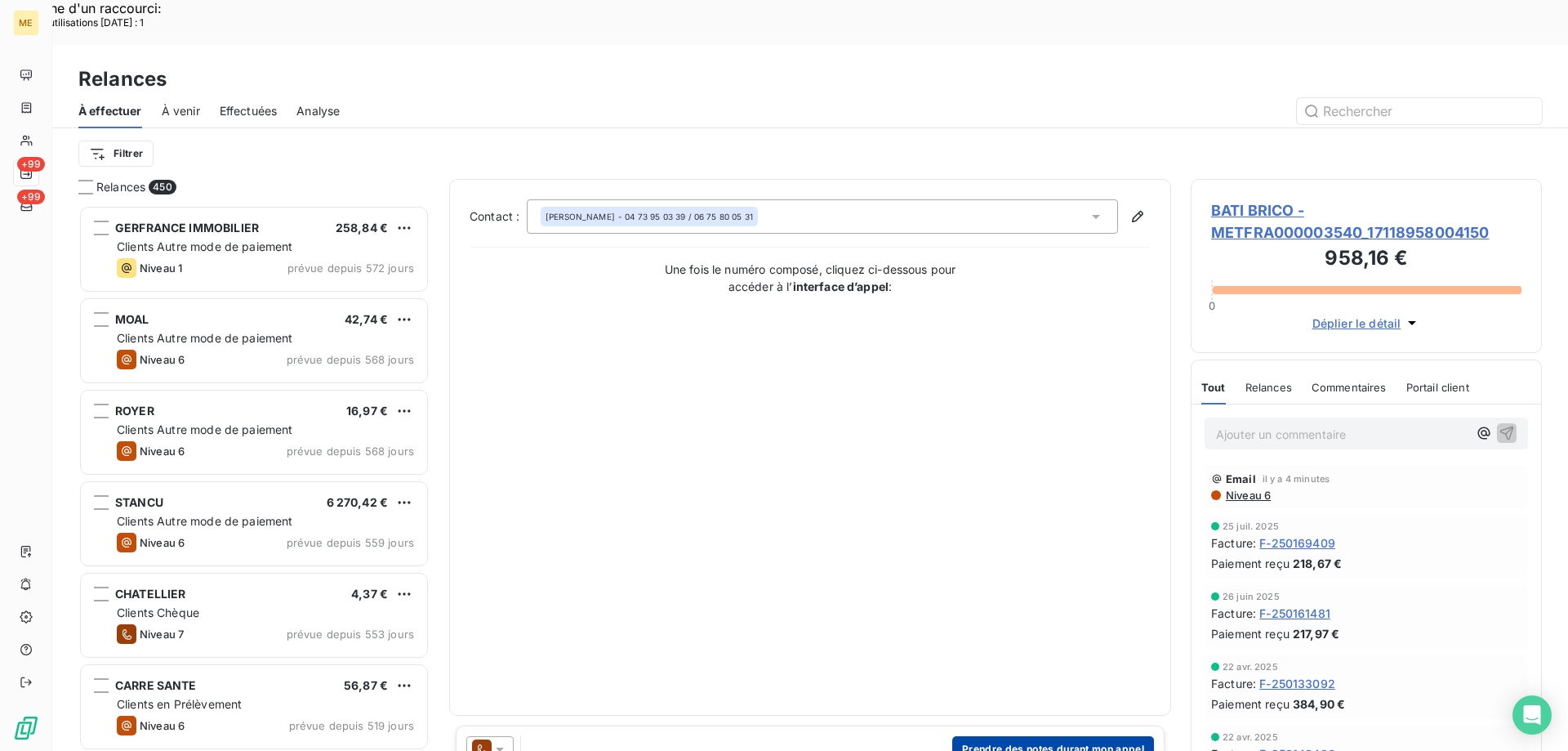
click at [995, 736] on button "Prendre des notes durant mon appel" at bounding box center [1053, 749] width 201 height 26
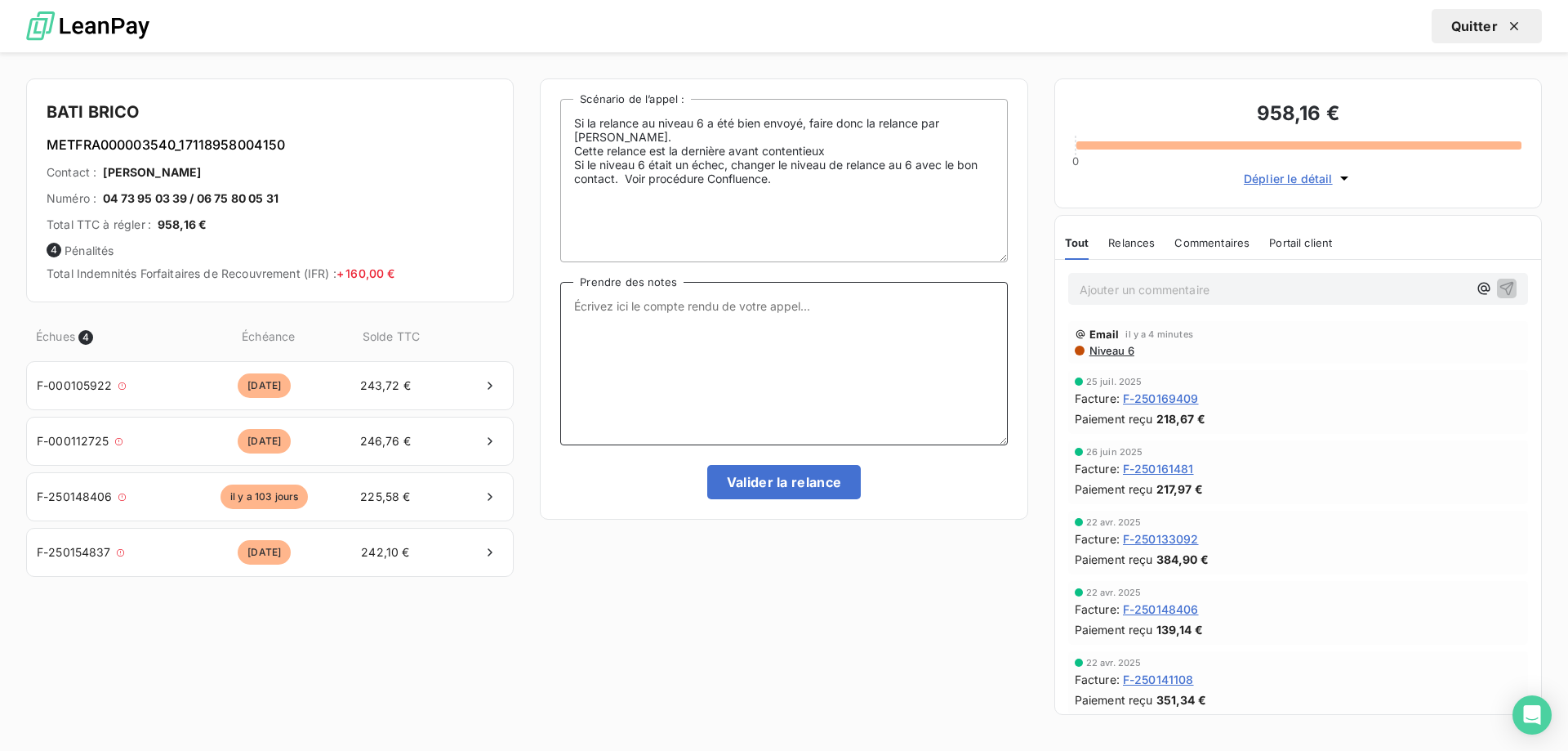
click at [662, 326] on textarea "Prendre des notes" at bounding box center [783, 363] width 447 height 163
paste textarea "[PERSON_NAME] Interlocuteur: Origine du contact: [PERSON_NAME]: Résumé du conta…"
click at [646, 300] on textarea "[PERSON_NAME] Interlocuteur: Origine du contact: [PERSON_NAME]: Résumé du conta…" at bounding box center [783, 363] width 447 height 163
type textarea "[PERSON_NAME] - [DATE] Interlocuteur: Origine du contact: [PERSON_NAME]: Résumé…"
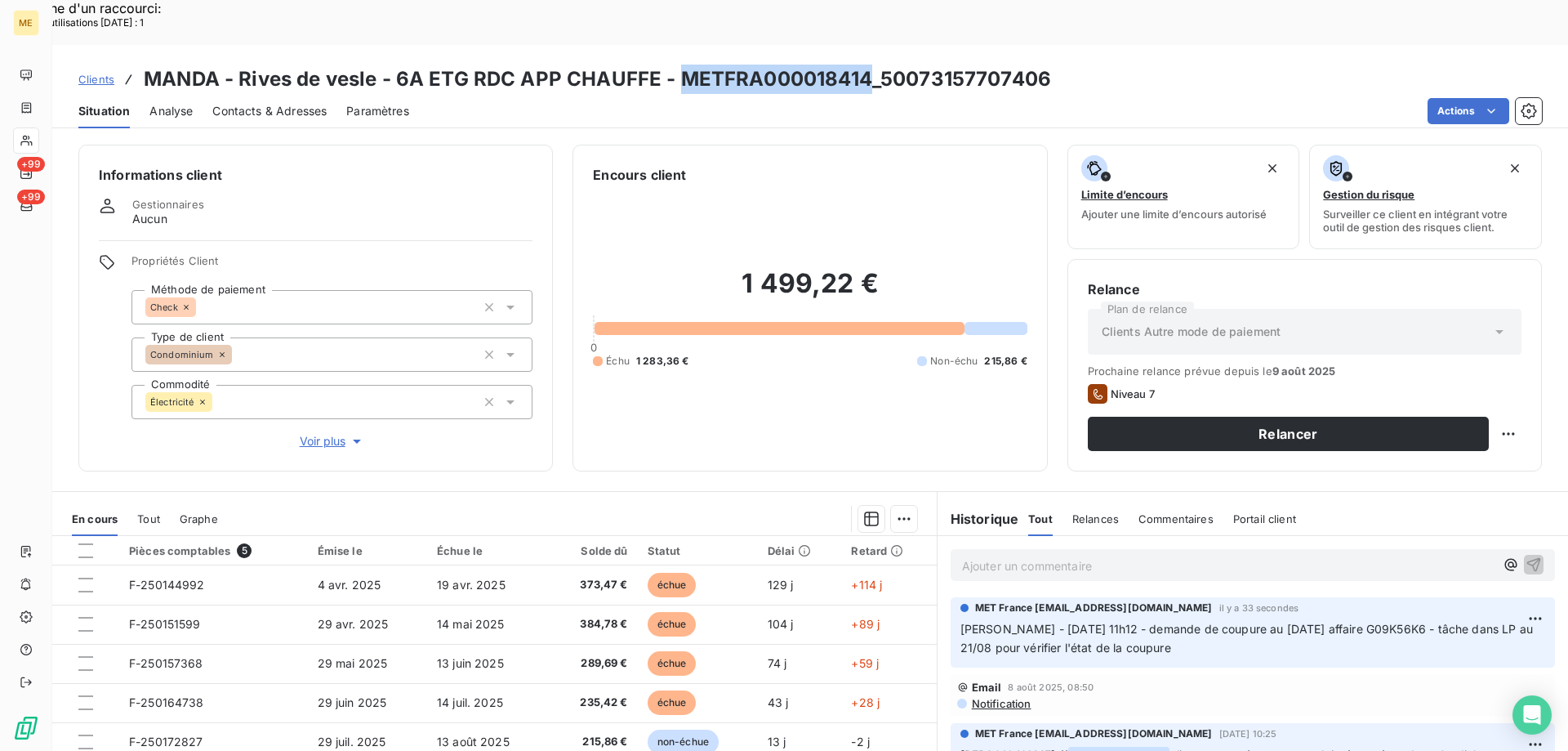
drag, startPoint x: 678, startPoint y: 37, endPoint x: 871, endPoint y: 35, distance: 193.0
click at [871, 65] on h3 "MANDA - Rives de vesle - 6A ETG RDC APP CHAUFFE - METFRA000018414_50073157707406" at bounding box center [598, 79] width 907 height 29
copy h3 "METFRA000018414"
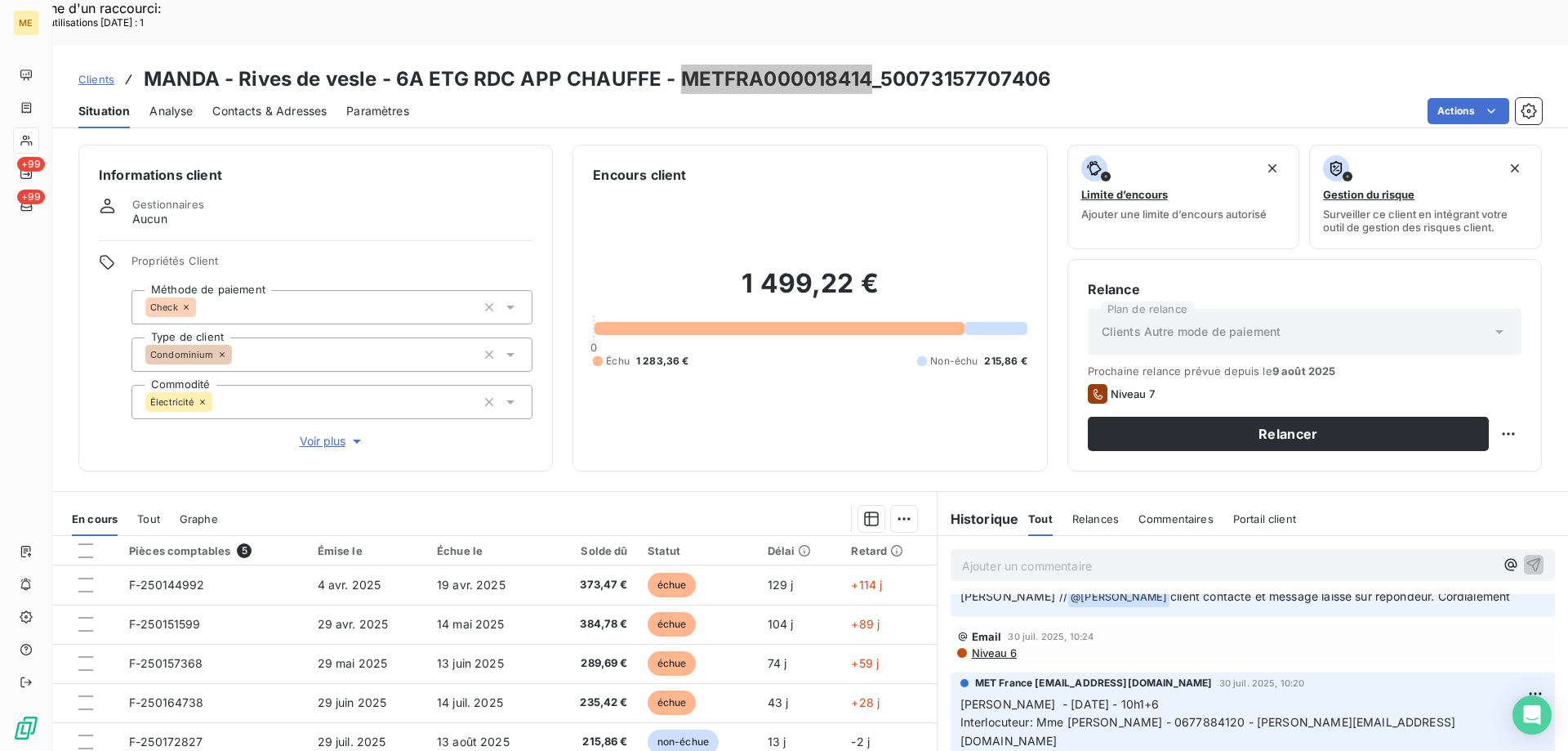
scroll to position [245, 0]
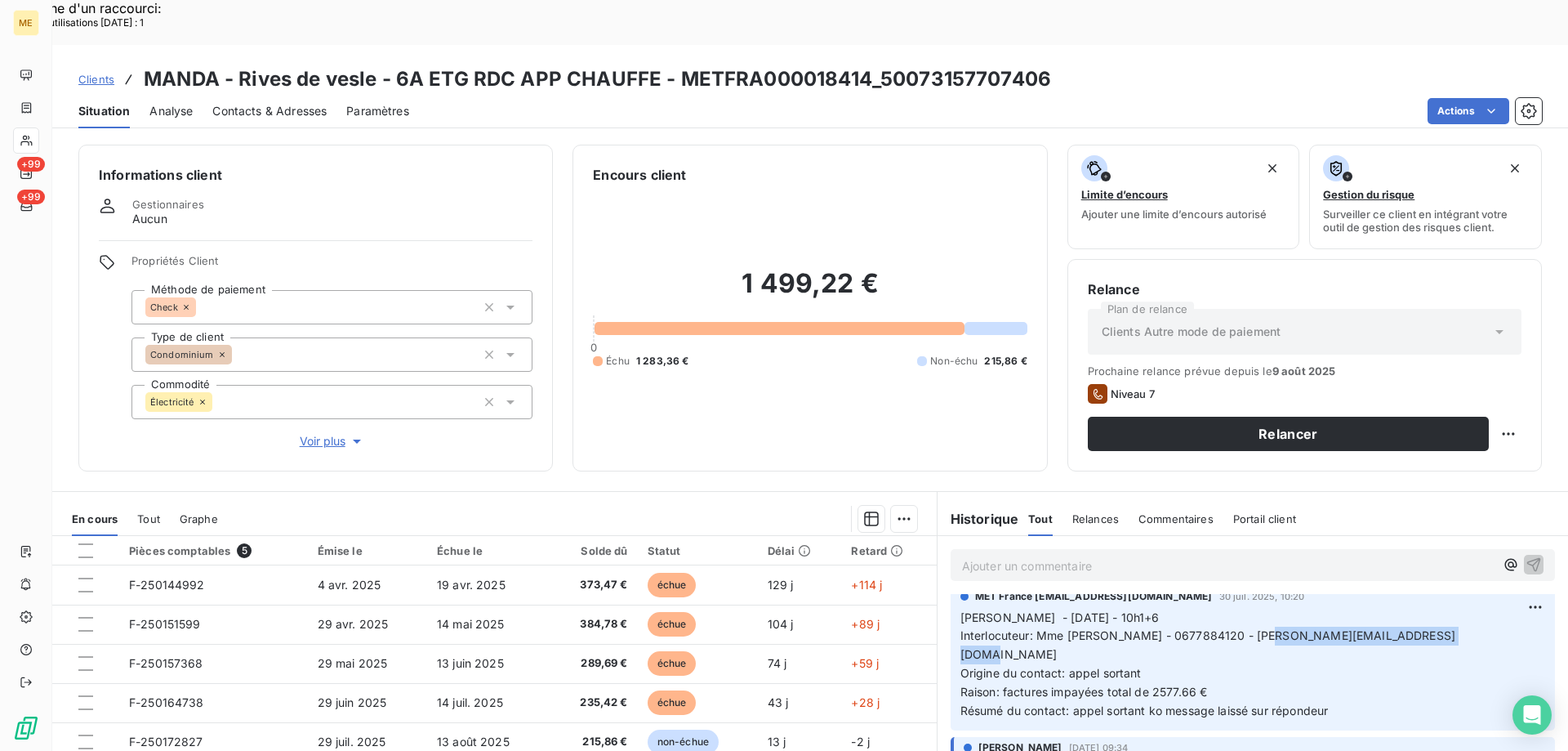
drag, startPoint x: 1268, startPoint y: 590, endPoint x: 1455, endPoint y: 594, distance: 187.0
click at [1455, 609] on p "[PERSON_NAME] - [DATE] - 10h1+6 Interlocuteur: Mme [PERSON_NAME] - 0677884120 -…" at bounding box center [1253, 664] width 584 height 112
copy span "[PERSON_NAME][EMAIL_ADDRESS][DOMAIN_NAME]"
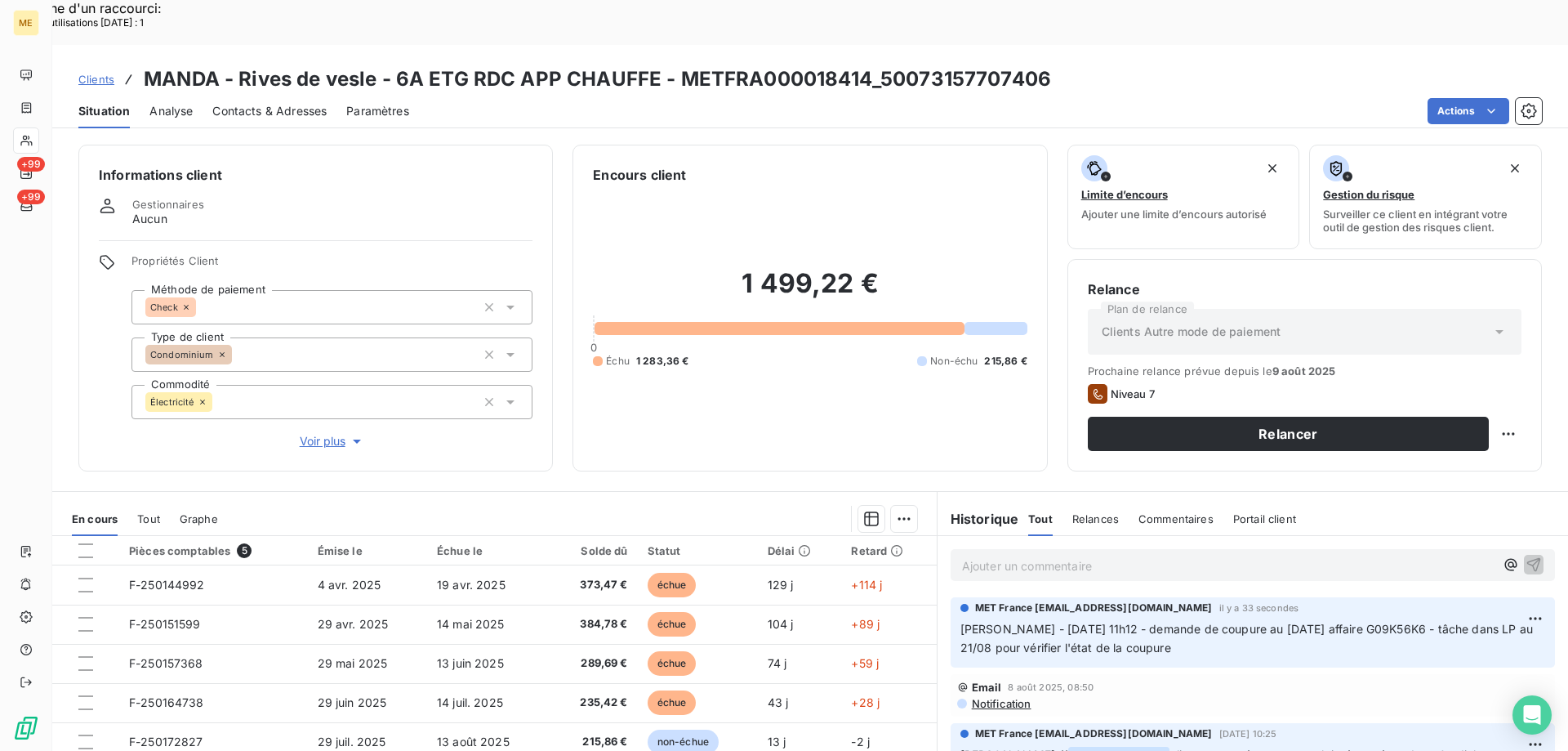
drag, startPoint x: 1204, startPoint y: 604, endPoint x: 945, endPoint y: 588, distance: 259.5
click at [950, 597] on div "MET France [EMAIL_ADDRESS][DOMAIN_NAME] il y a 33 secondes [PERSON_NAME] - [DAT…" at bounding box center [1253, 632] width 604 height 70
copy span "[PERSON_NAME] - [DATE] 11h12 - demande de coupure au [DATE] affaire G09K56K6 - …"
click at [1361, 620] on p "[PERSON_NAME] - [DATE] 11h12 - demande de coupure au [DATE] affaire G09K56K6 - …" at bounding box center [1253, 639] width 584 height 37
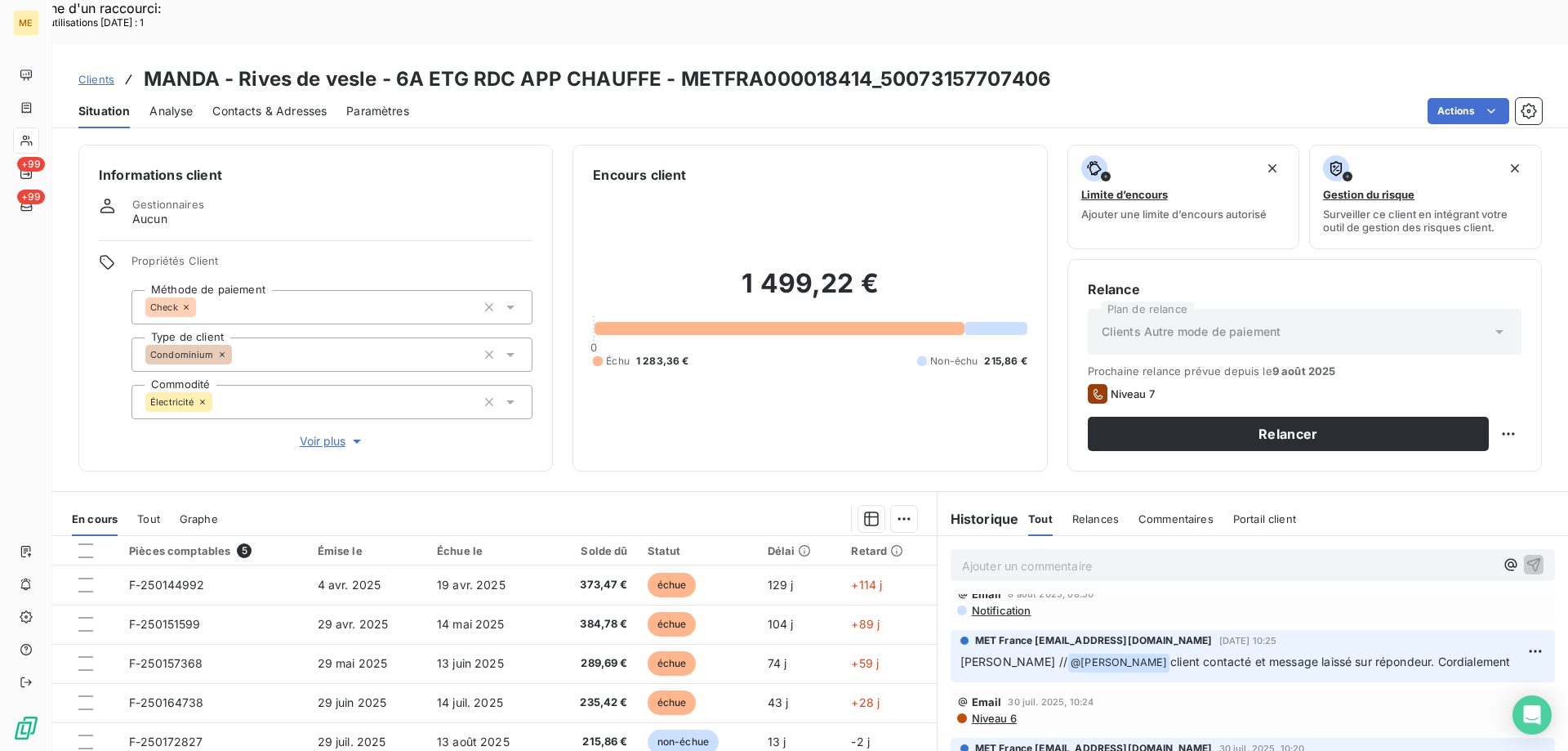
scroll to position [245, 0]
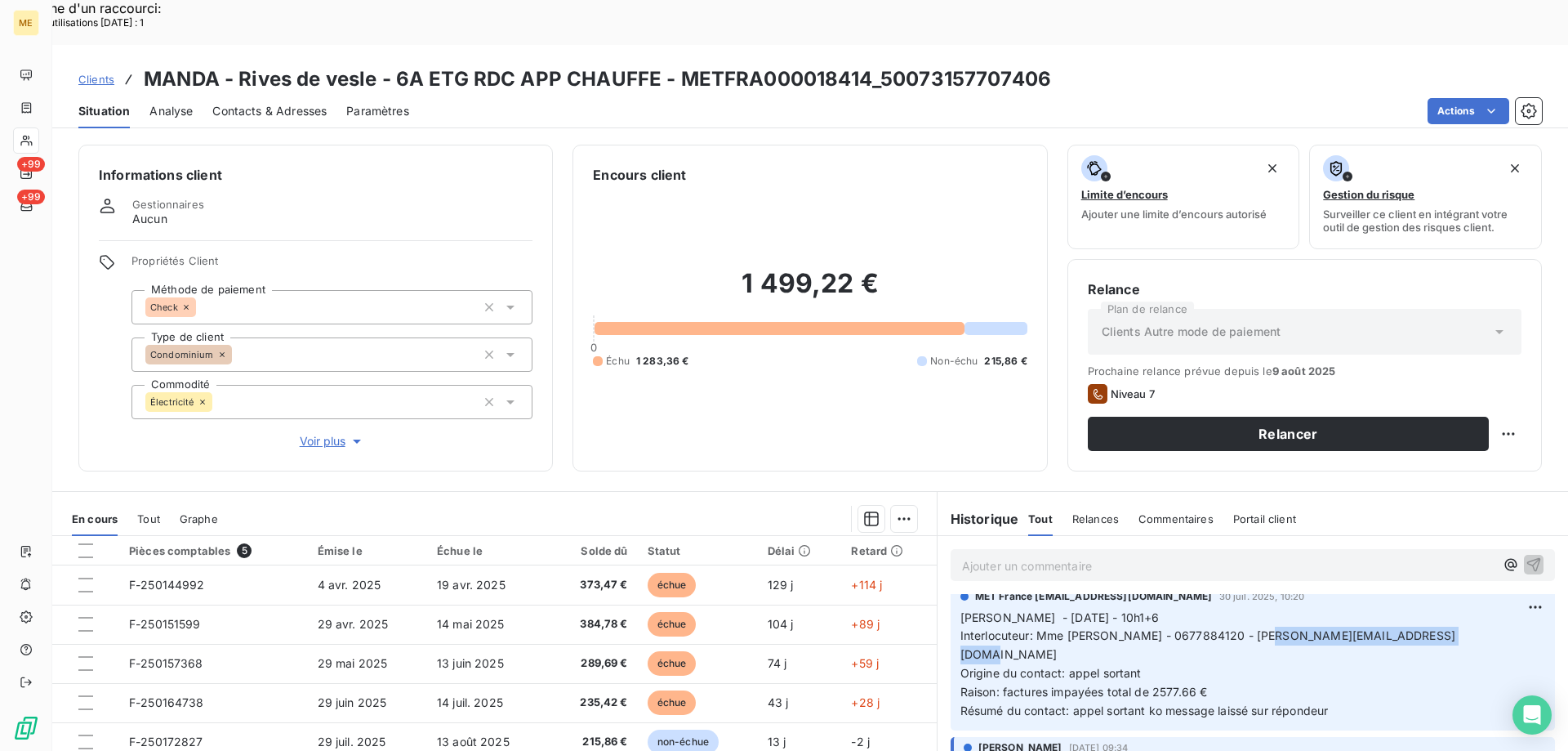
drag, startPoint x: 1268, startPoint y: 590, endPoint x: 1447, endPoint y: 598, distance: 179.2
click at [1447, 609] on p "[PERSON_NAME] - [DATE] - 10h1+6 Interlocuteur: Mme [PERSON_NAME] - 0677884120 -…" at bounding box center [1253, 664] width 584 height 112
copy span "[PERSON_NAME][EMAIL_ADDRESS][DOMAIN_NAME]"
click at [1361, 626] on p "[PERSON_NAME] - [DATE] - 10h1+6 Interlocuteur: Mme [PERSON_NAME] - 0677884120 -…" at bounding box center [1253, 664] width 584 height 112
drag, startPoint x: 878, startPoint y: 37, endPoint x: 1040, endPoint y: 46, distance: 162.2
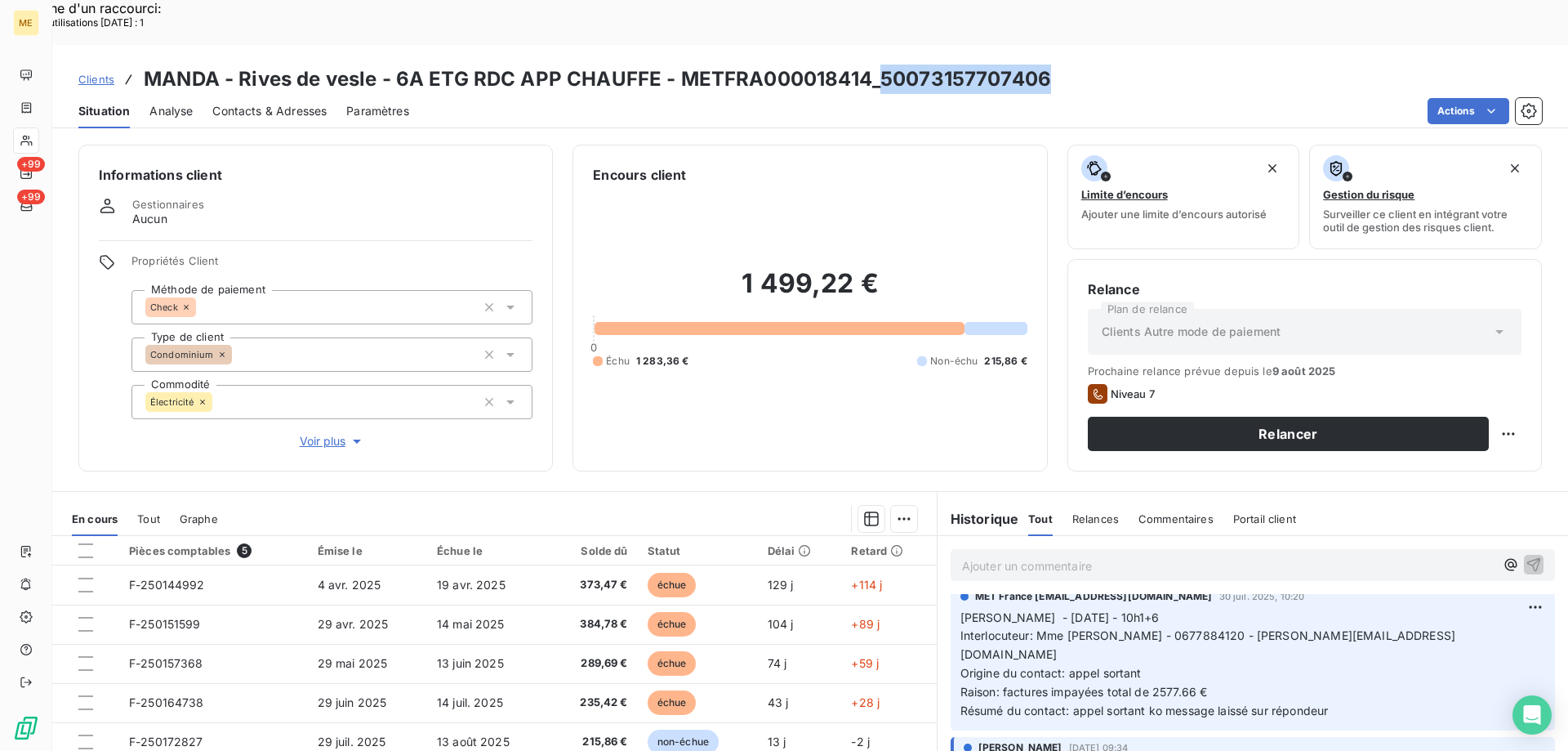
click at [1040, 65] on h3 "MANDA - Rives de vesle - 6A ETG RDC APP CHAUFFE - METFRA000018414_50073157707406" at bounding box center [598, 79] width 907 height 29
copy h3 "50073157707406"
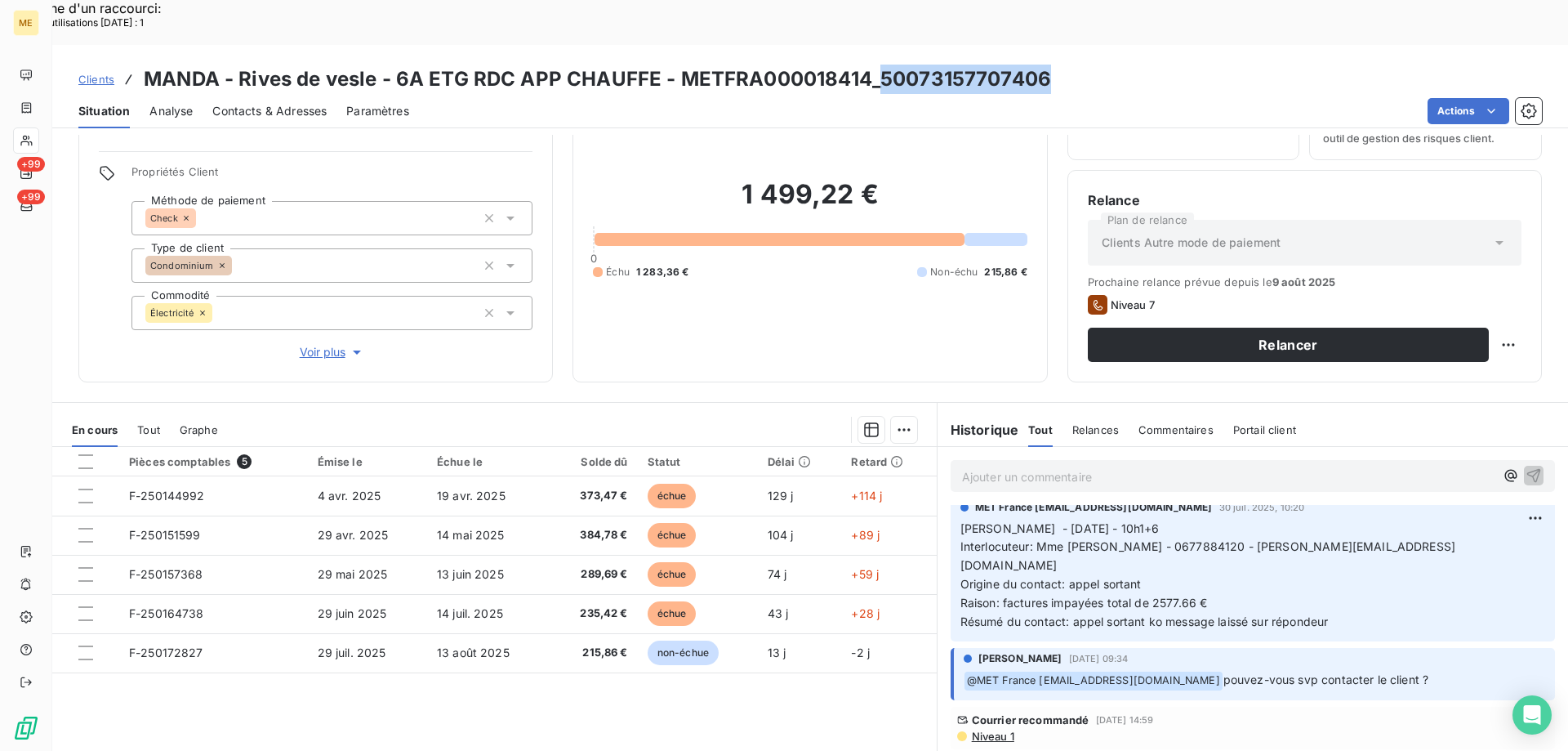
scroll to position [104, 0]
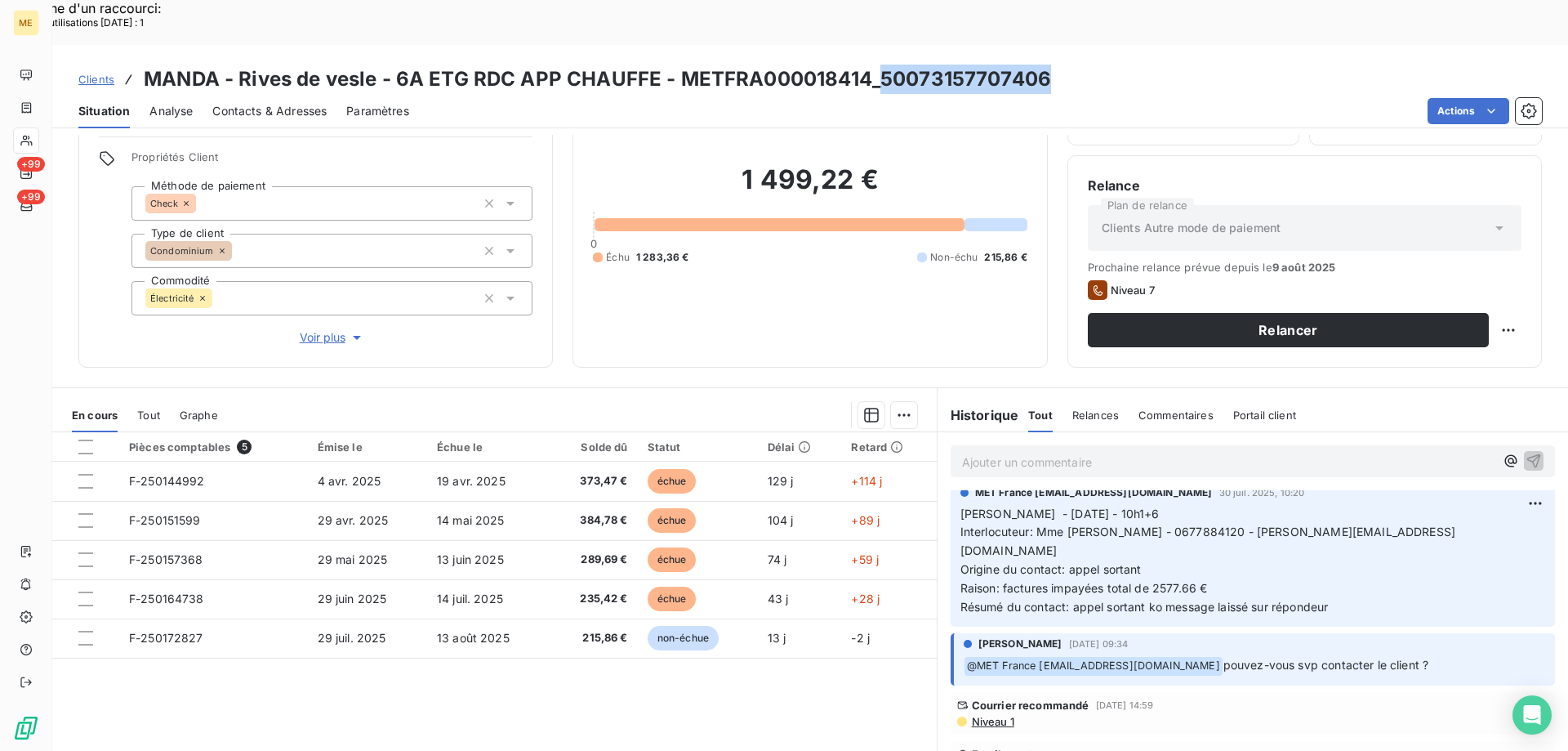
click at [102, 72] on span "Clients" at bounding box center [96, 79] width 36 height 13
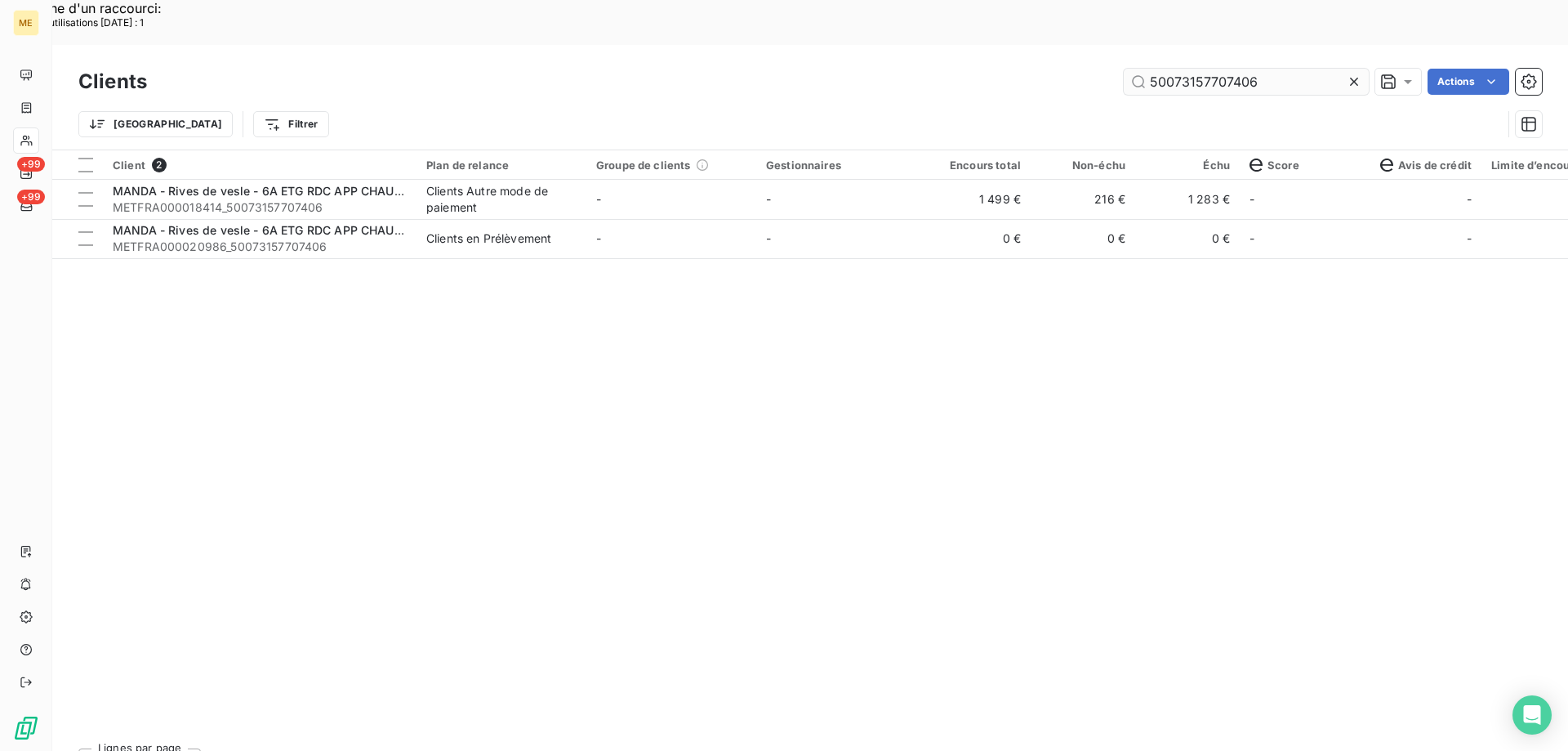
click at [1357, 73] on icon at bounding box center [1354, 82] width 17 height 17
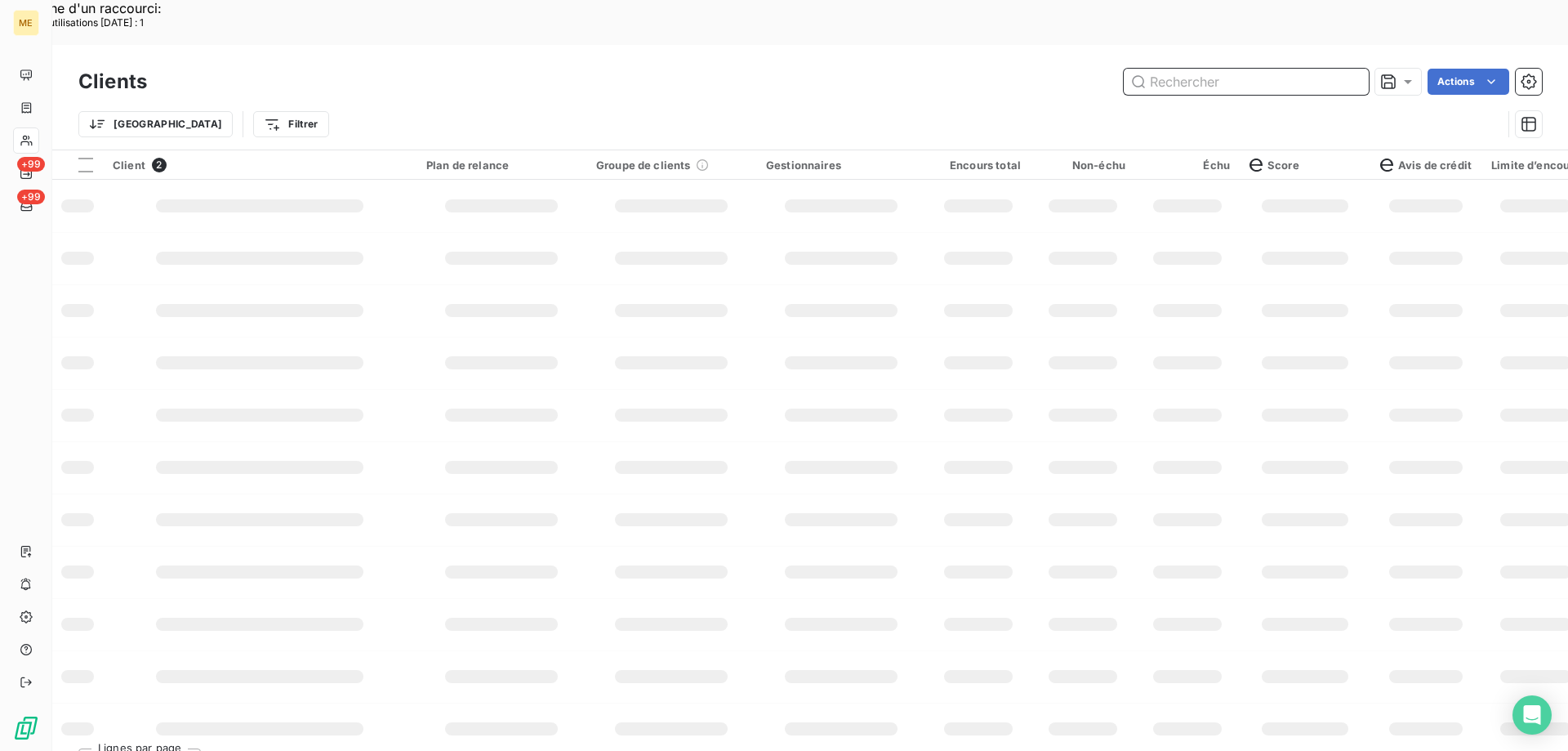
click at [1252, 68] on input "text" at bounding box center [1246, 81] width 245 height 26
paste input "METFRA000018399_50061725069388"
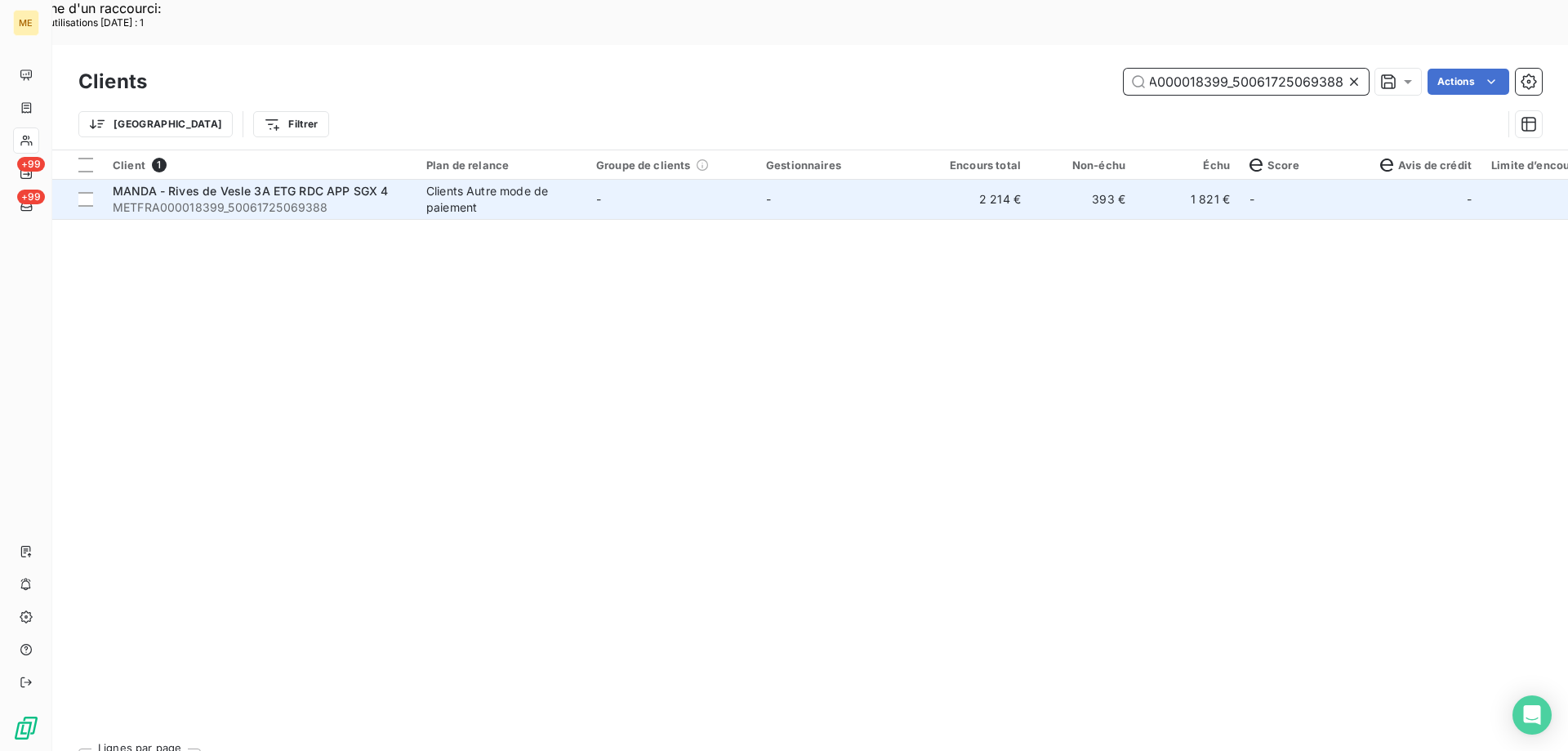
type input "METFRA000018399_50061725069388"
click at [328, 184] on span "MANDA - Rives de Vesle 3A ETG RDC APP SGX 4" at bounding box center [250, 191] width 275 height 14
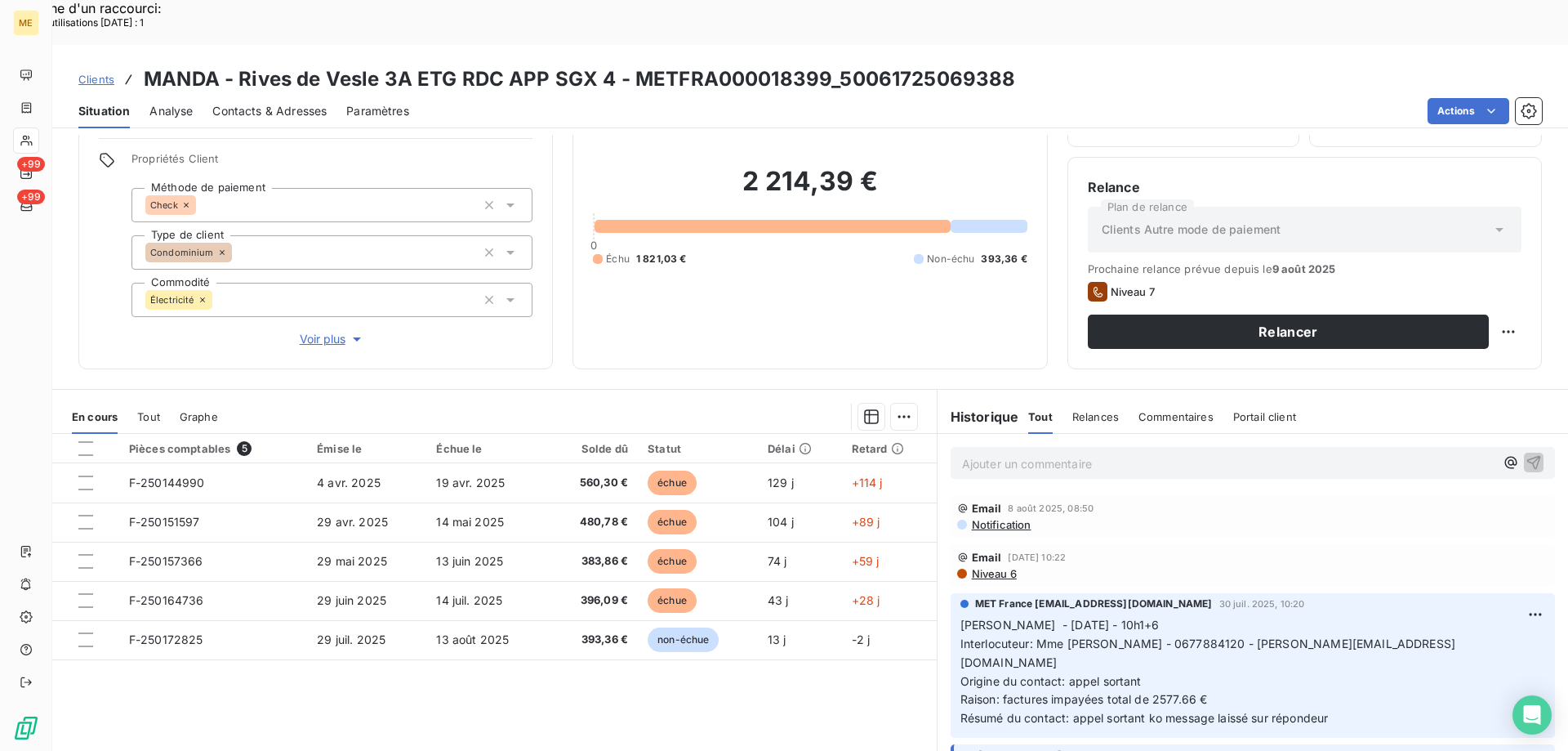
scroll to position [104, 0]
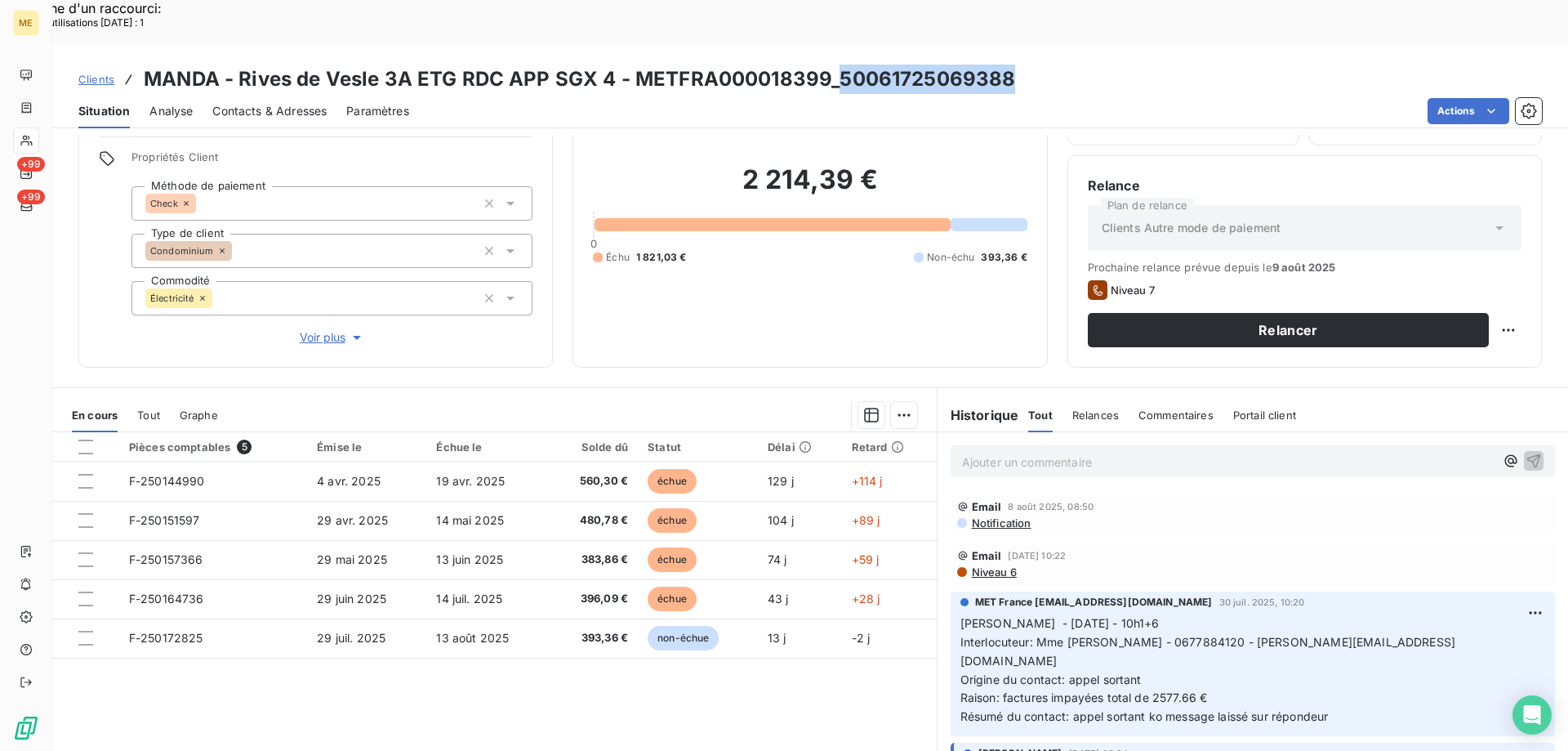
drag, startPoint x: 839, startPoint y: 30, endPoint x: 1014, endPoint y: 37, distance: 175.1
click at [1014, 65] on div "Clients MANDA - Rives de Vesle 3A ETG RDC APP SGX 4 - METFRA000018399_500617250…" at bounding box center [810, 79] width 1516 height 29
copy h3 "50061725069388"
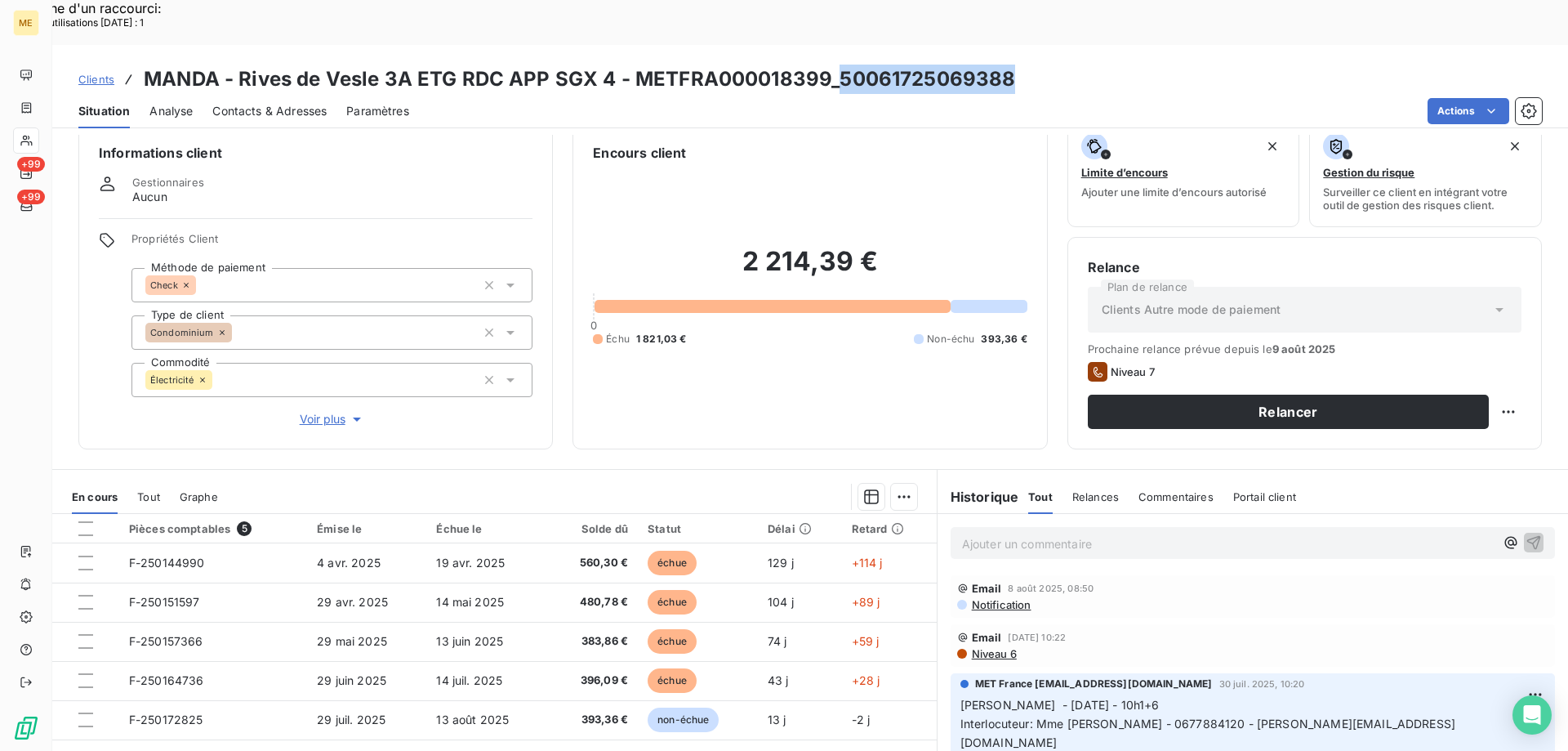
copy h3 "50061725069388"
click at [986, 534] on p "Ajouter un commentaire ﻿" at bounding box center [1228, 544] width 533 height 21
click at [1374, 534] on p "[PERSON_NAME] - [DATE] 11h24 - demande de coupure au 20/08 affaire" at bounding box center [1228, 543] width 533 height 19
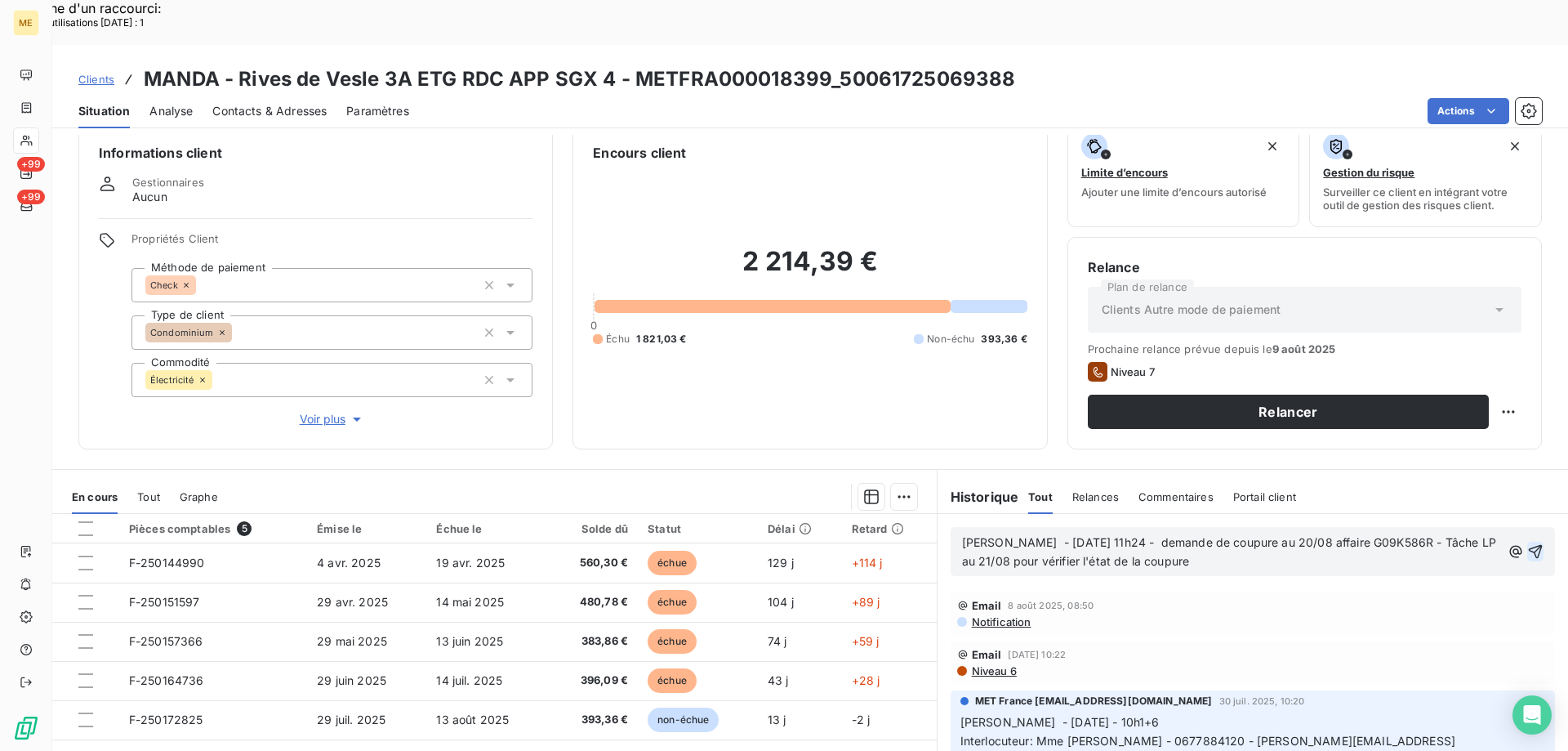
click at [1527, 543] on icon "button" at bounding box center [1536, 551] width 17 height 17
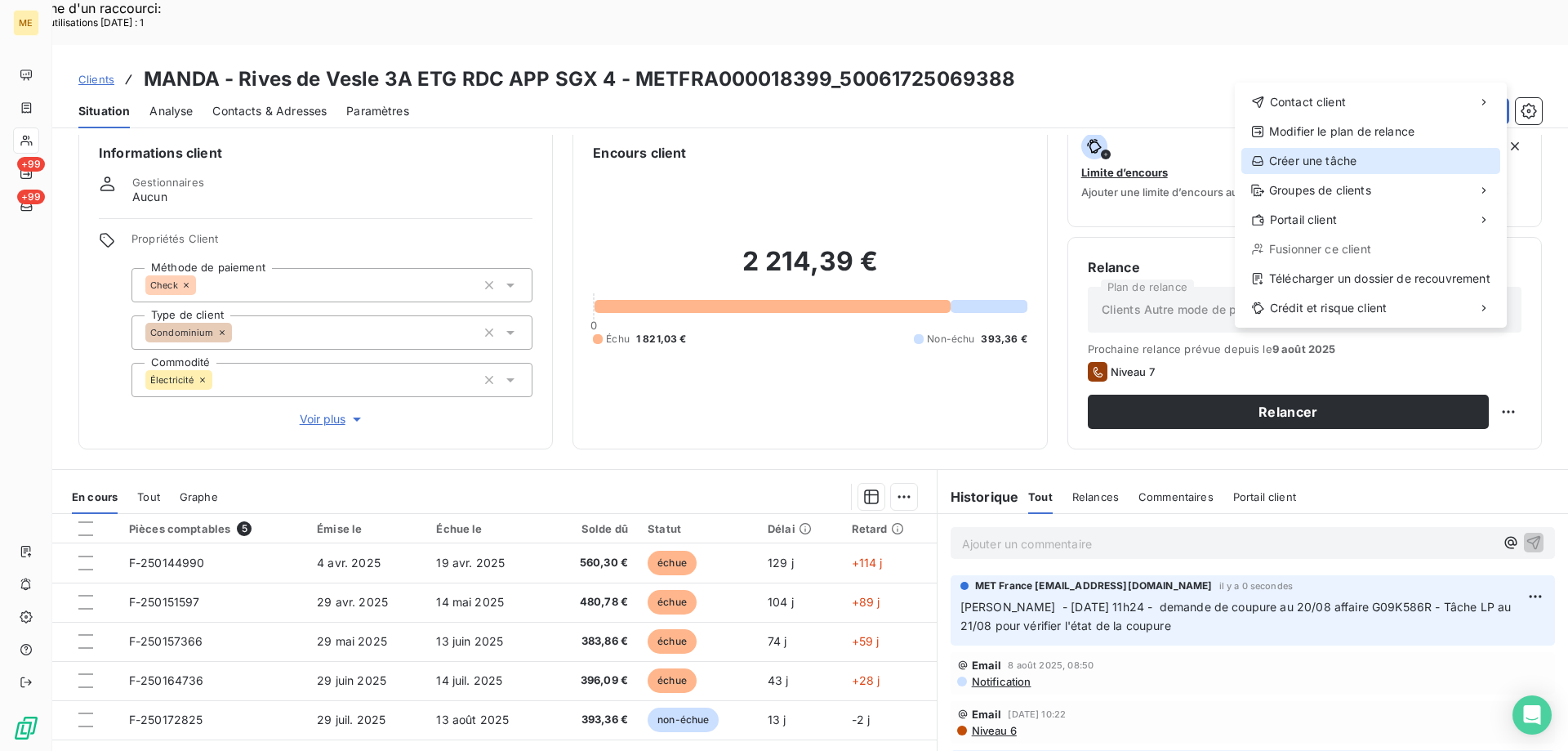
click at [1326, 164] on div "Créer une tâche" at bounding box center [1370, 161] width 259 height 26
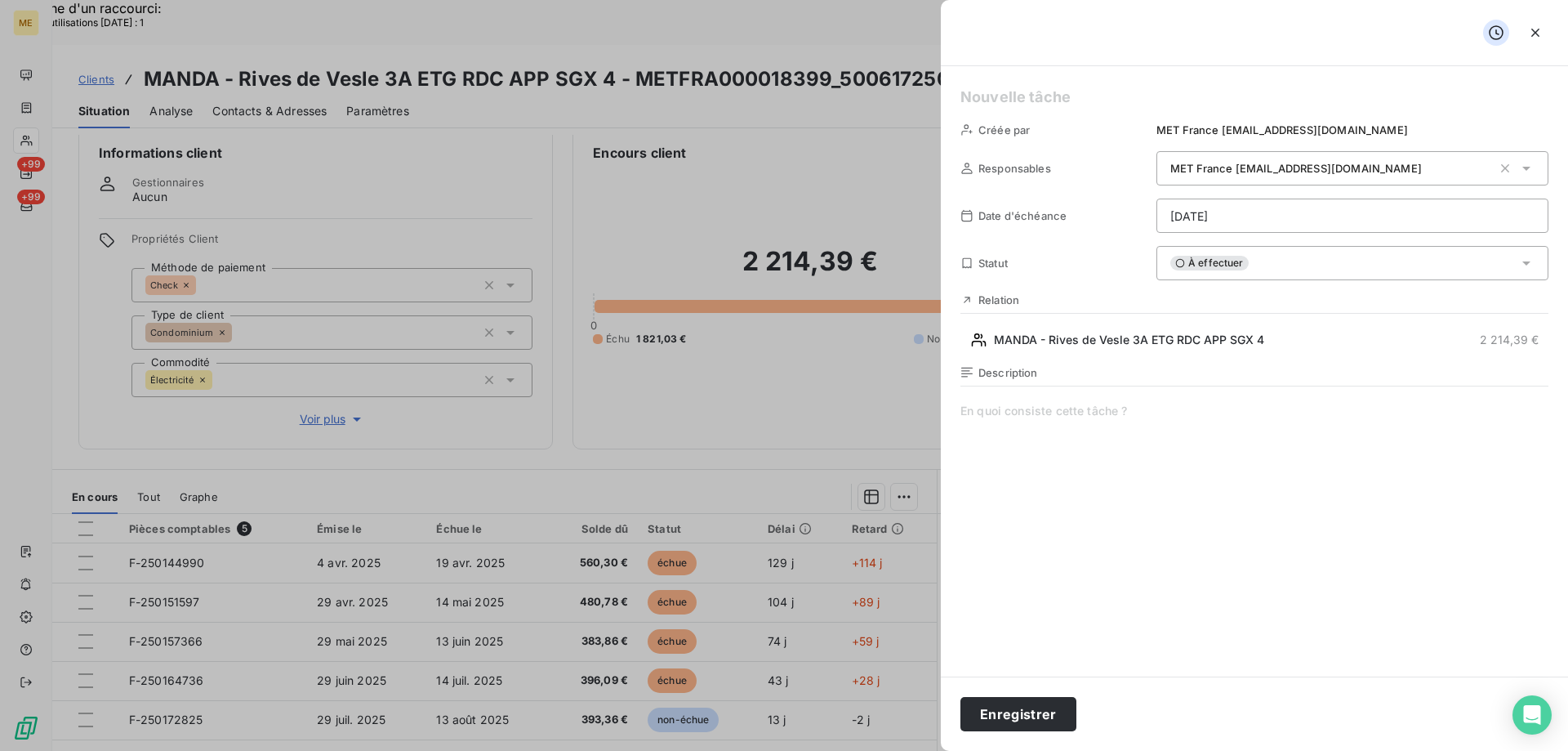
click at [1083, 112] on div "Créée par MET France [EMAIL_ADDRESS][DOMAIN_NAME] Responsables MET [GEOGRAPHIC_…" at bounding box center [1253, 371] width 627 height 610
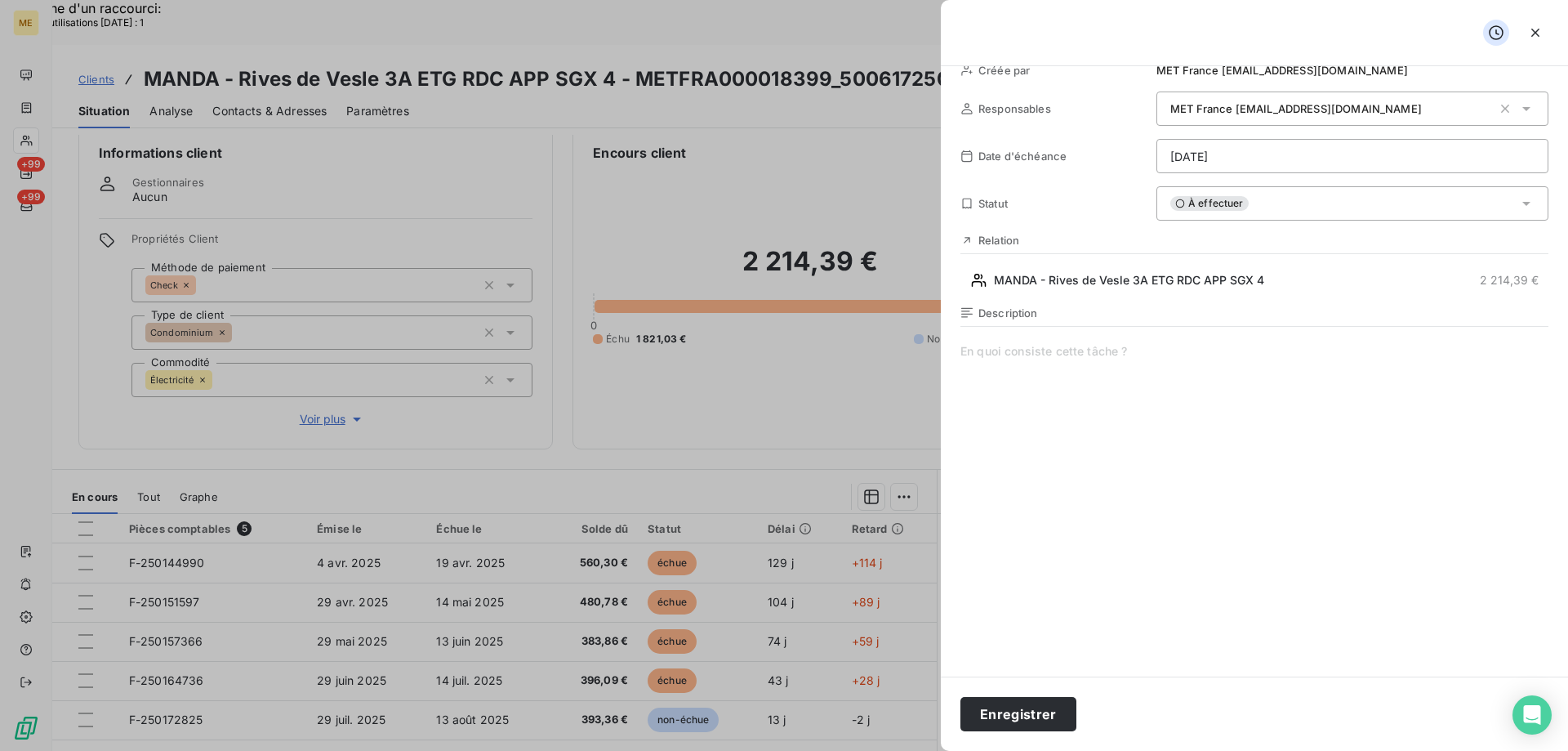
scroll to position [0, 0]
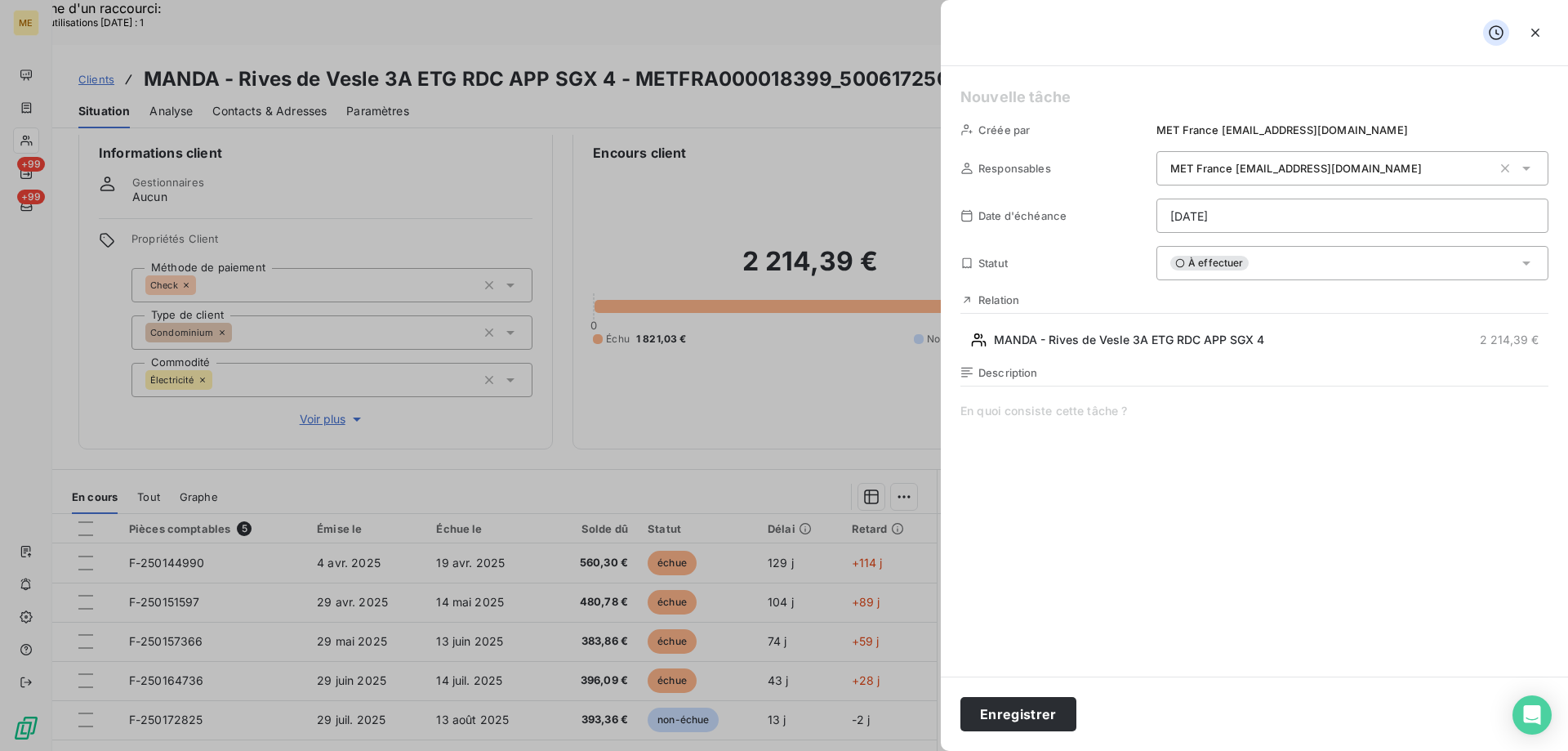
click at [1066, 97] on h5 at bounding box center [1254, 97] width 588 height 22
click at [1069, 99] on h5 "[PERSON_NAME] l'état de la coupure" at bounding box center [1254, 97] width 588 height 22
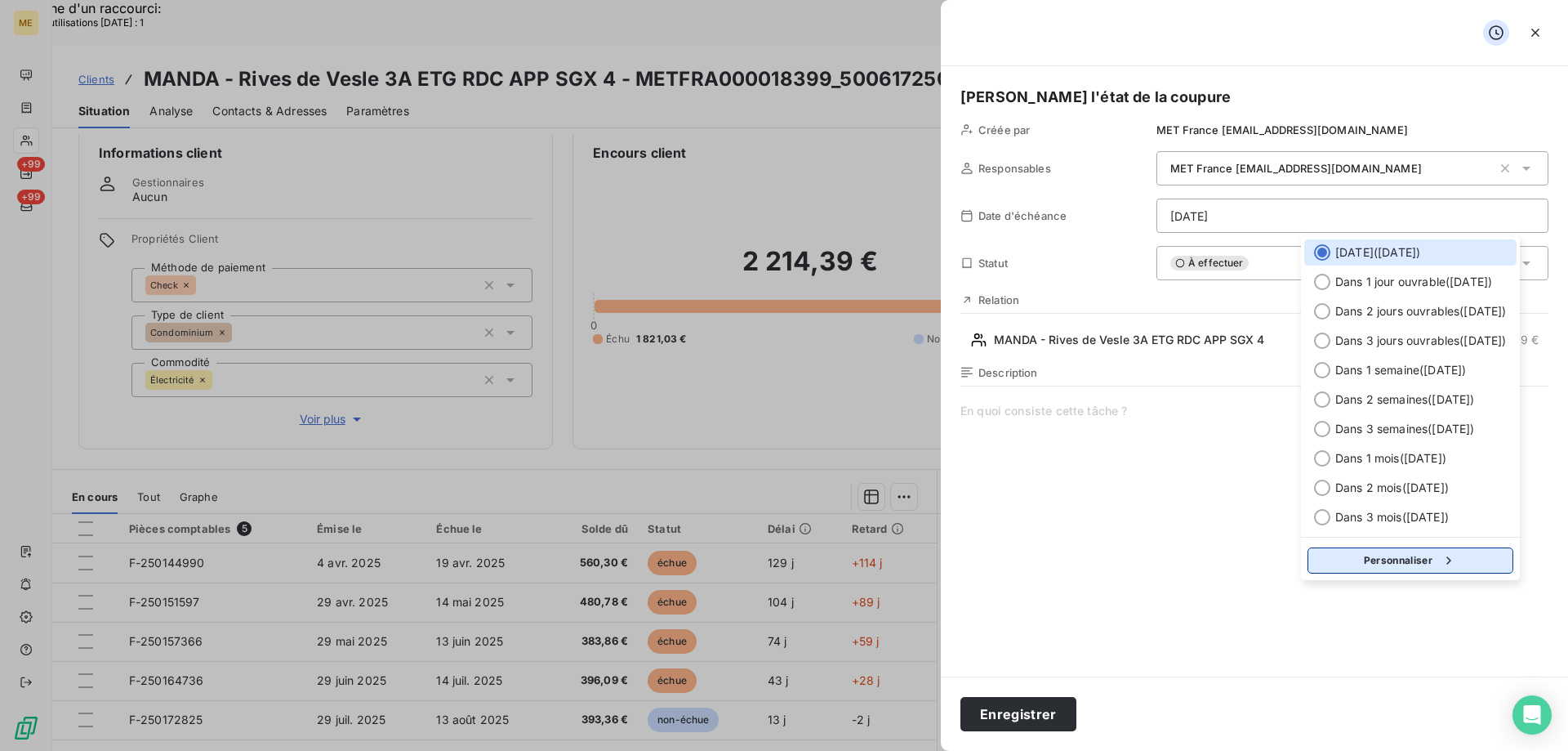
click at [1362, 554] on button "Personnaliser" at bounding box center [1410, 560] width 206 height 26
select select "7"
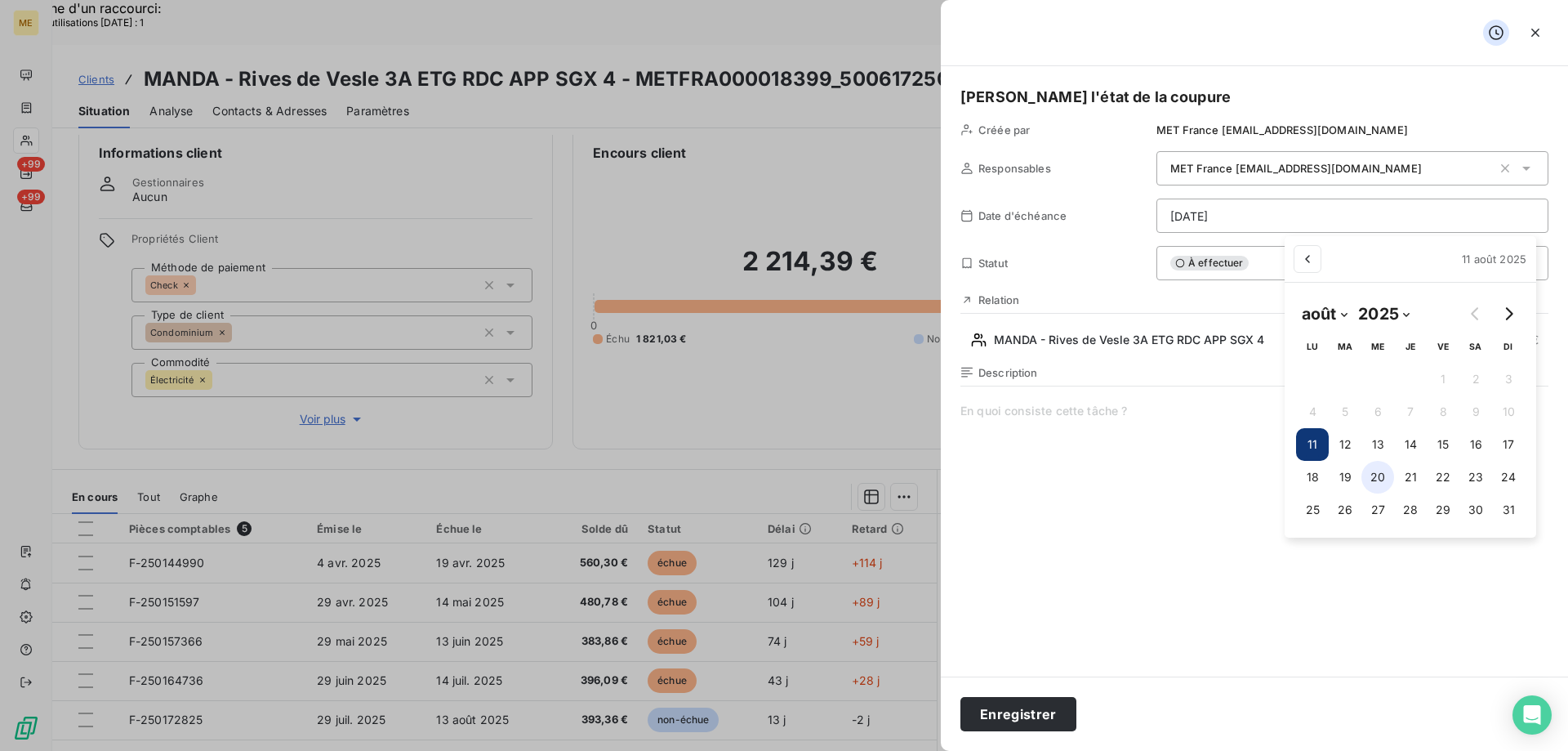
click at [1380, 480] on button "20" at bounding box center [1377, 476] width 32 height 32
type input "[DATE]"
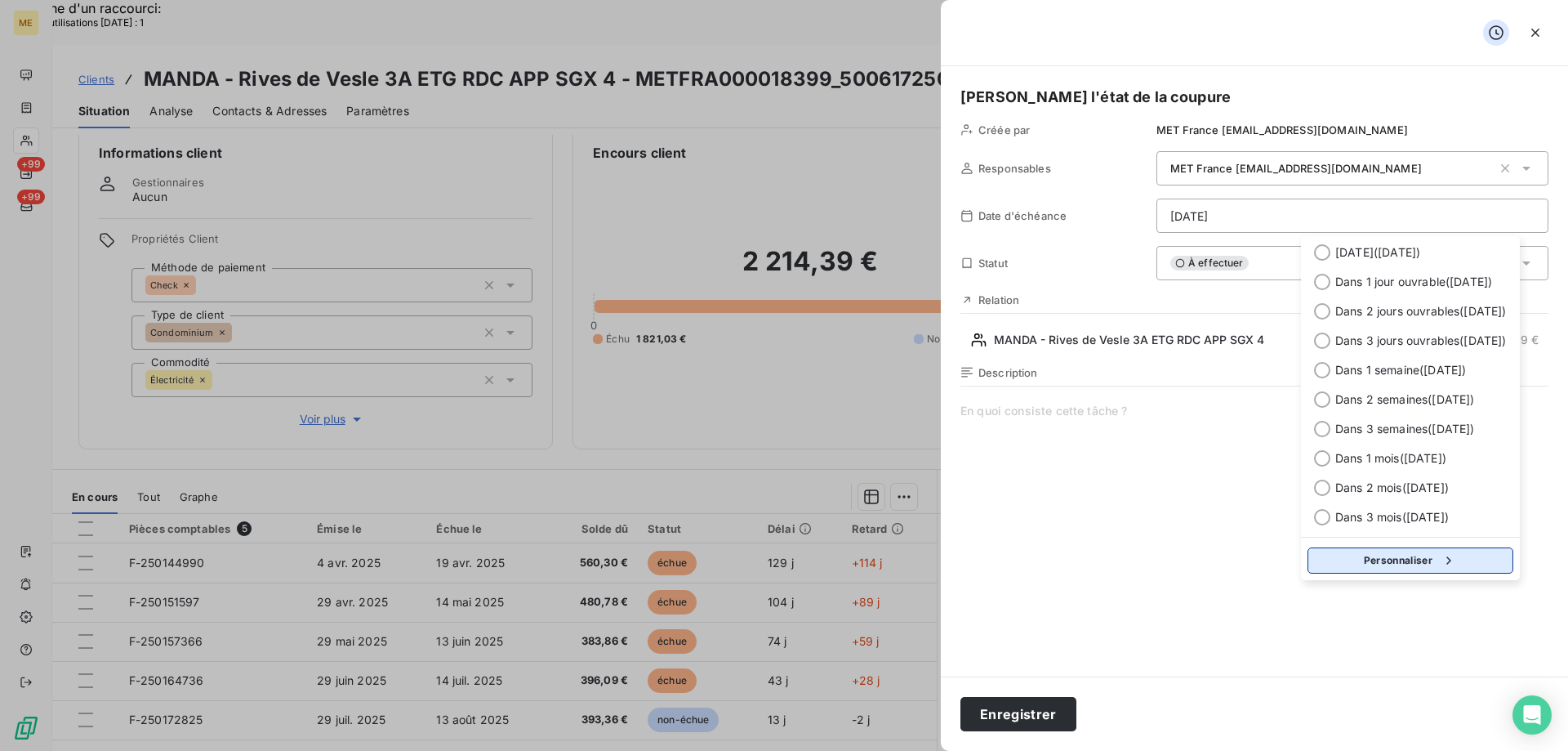
click at [1398, 555] on button "Personnaliser" at bounding box center [1410, 560] width 206 height 26
select select "7"
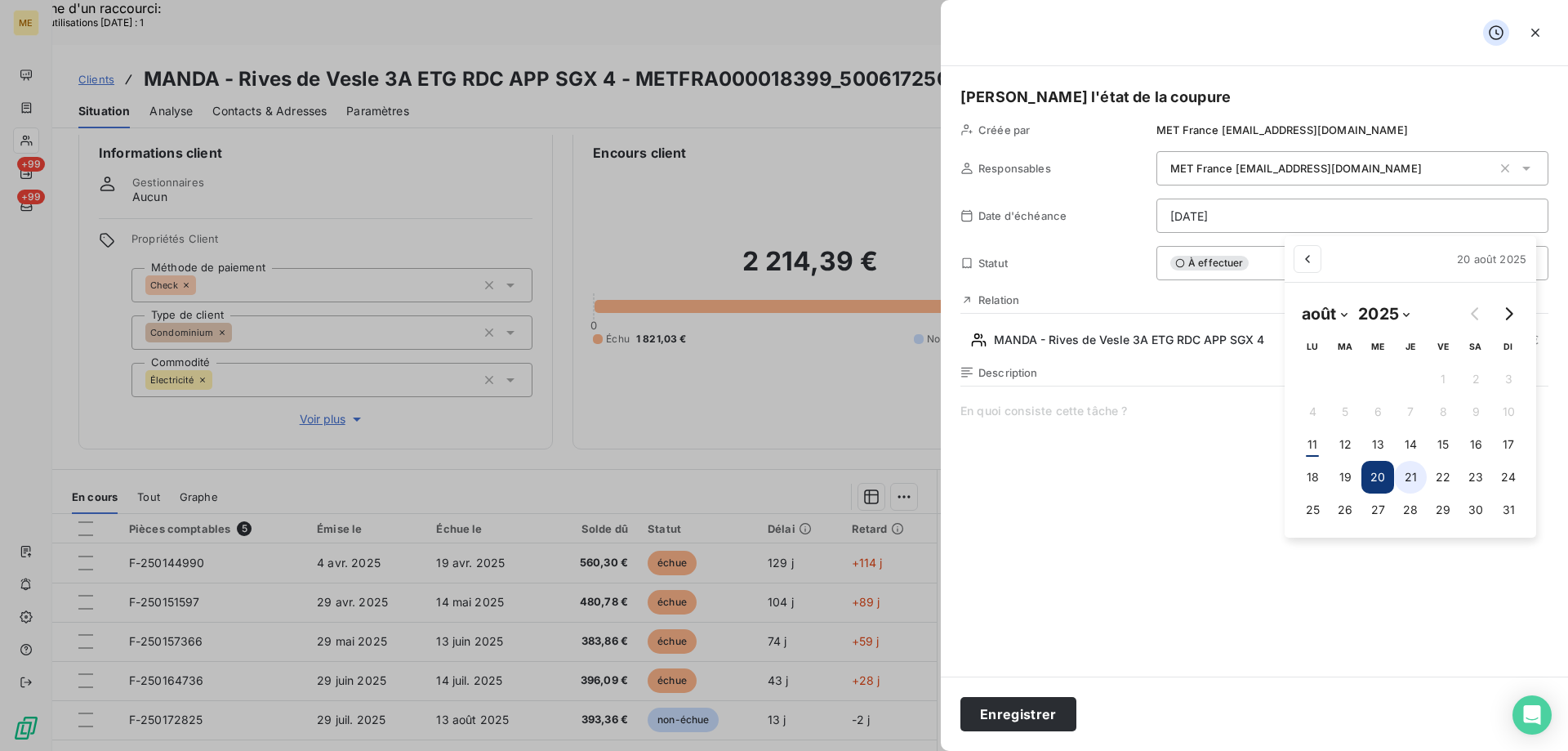
click at [1411, 471] on button "21" at bounding box center [1410, 476] width 32 height 32
type input "[DATE]"
click at [1035, 712] on button "Enregistrer" at bounding box center [1018, 714] width 116 height 34
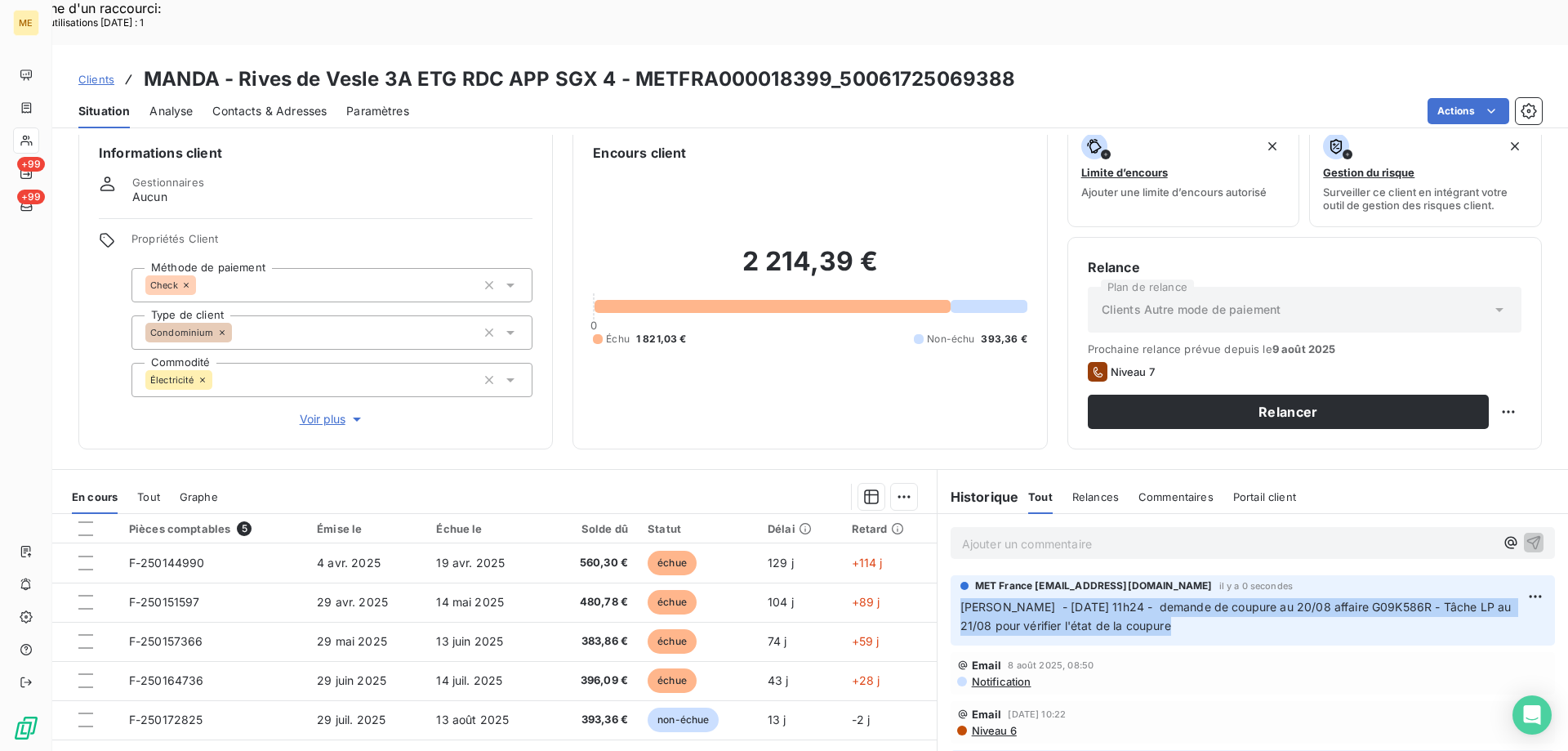
drag, startPoint x: 1179, startPoint y: 586, endPoint x: 955, endPoint y: 567, distance: 224.8
click at [960, 598] on p "[PERSON_NAME] - [DATE] 11h24 - demande de coupure au 20/08 affaire G09K586R - T…" at bounding box center [1253, 616] width 584 height 37
copy span "[PERSON_NAME] - [DATE] 11h24 - demande de coupure au 20/08 affaire G09K586R - T…"
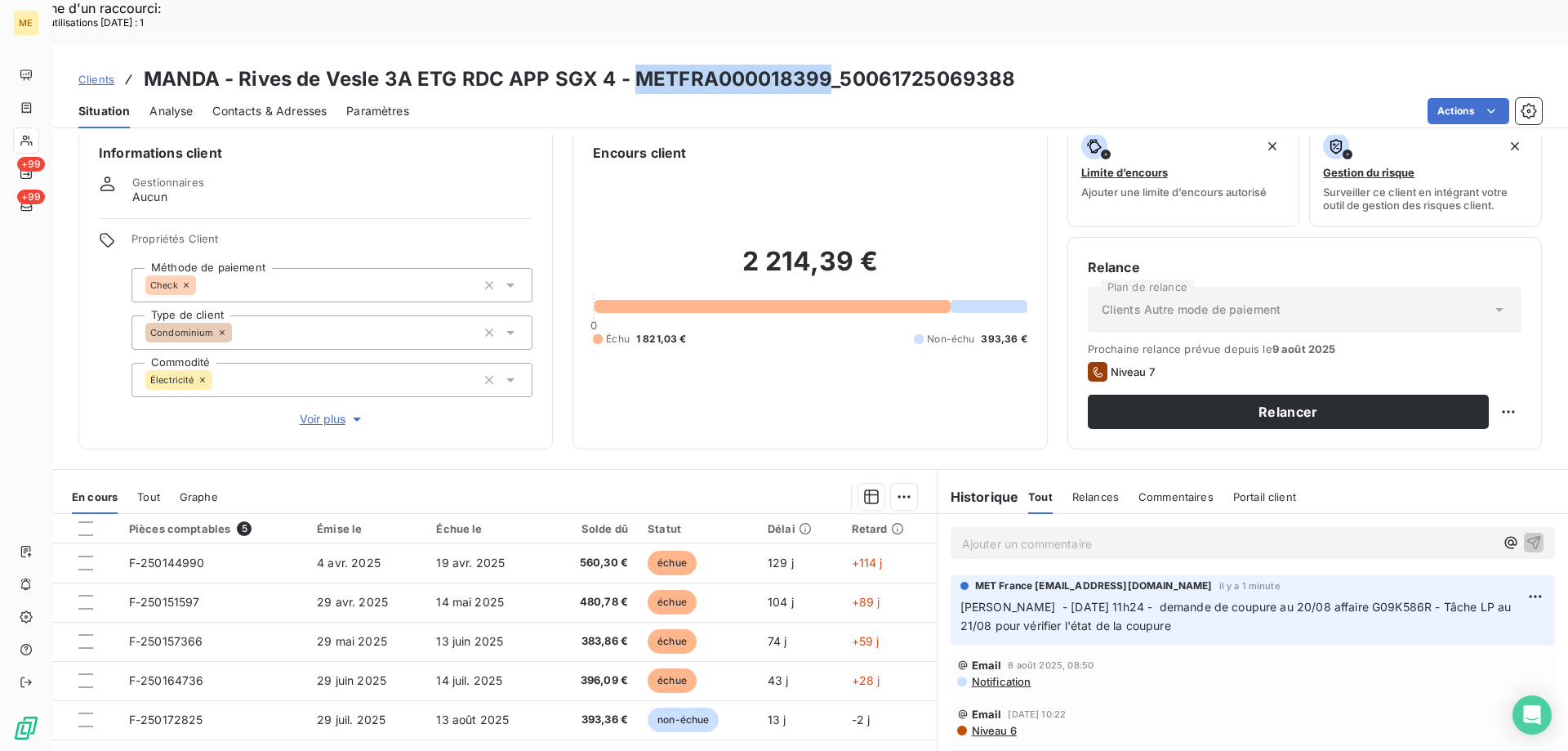
drag, startPoint x: 633, startPoint y: 38, endPoint x: 826, endPoint y: 40, distance: 193.0
click at [826, 65] on h3 "MANDA - Rives de Vesle 3A ETG RDC APP SGX 4 - METFRA000018399_50061725069388" at bounding box center [579, 79] width 871 height 29
copy h3 "METFRA000018399"
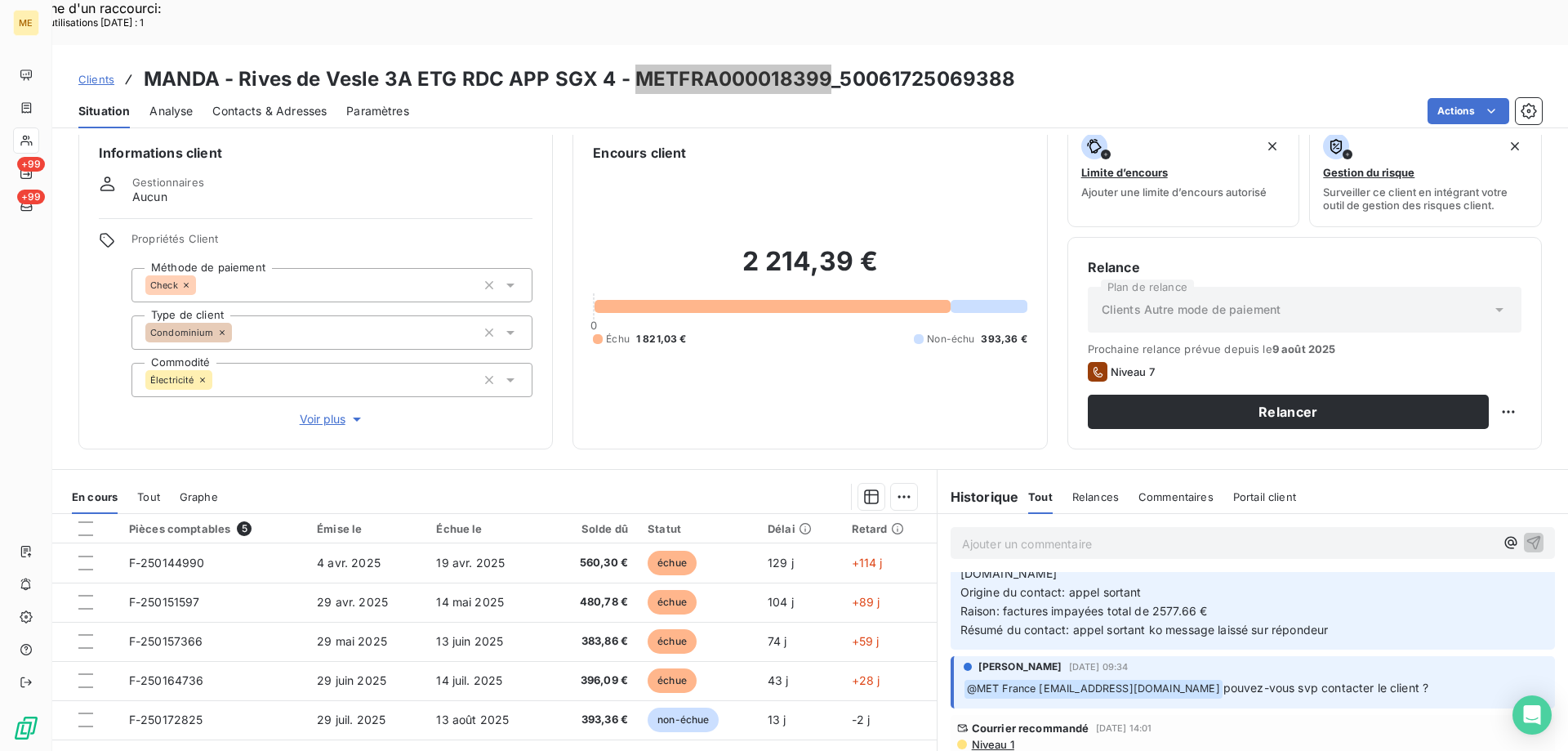
scroll to position [163, 0]
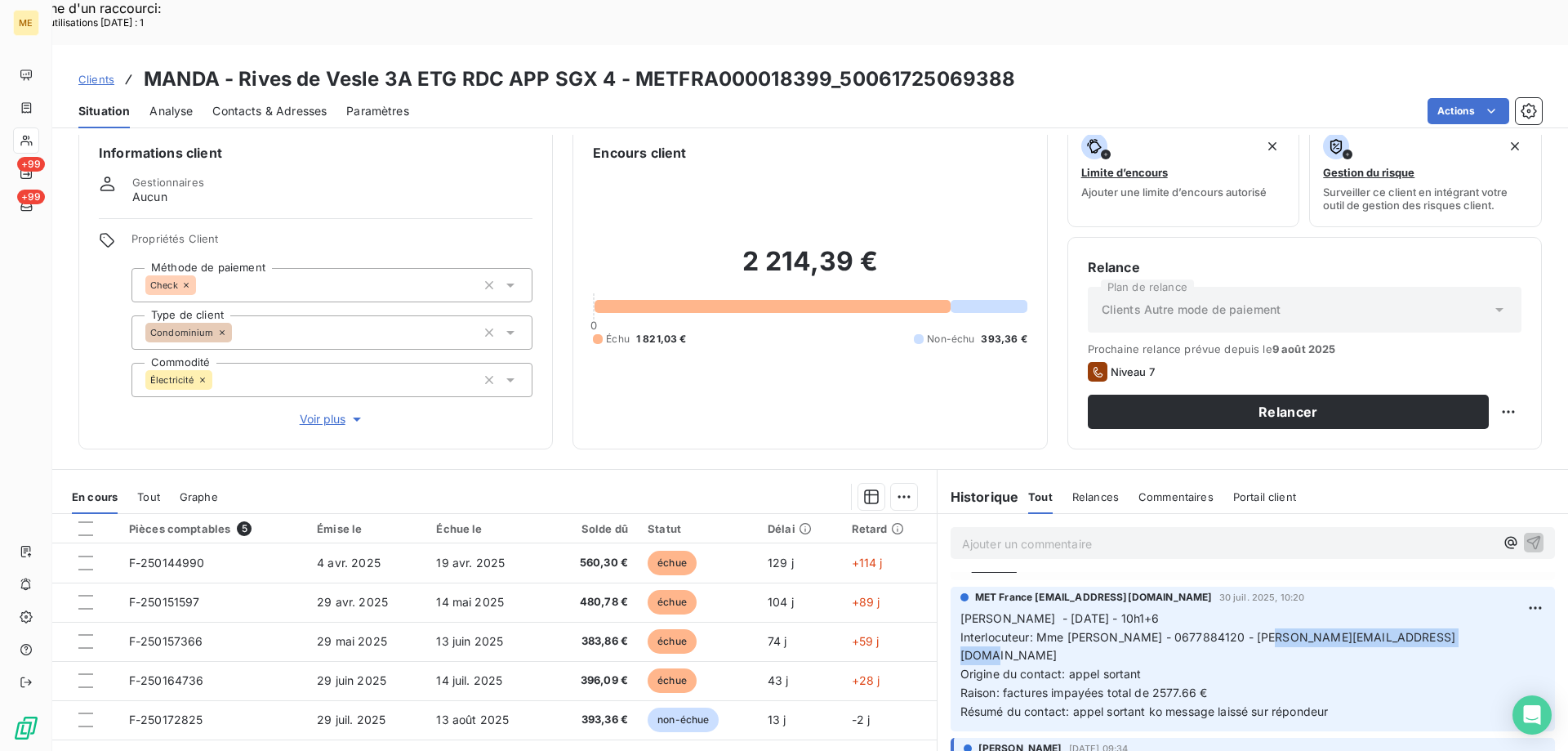
drag, startPoint x: 1270, startPoint y: 594, endPoint x: 1449, endPoint y: 589, distance: 179.1
click at [1449, 629] on span "Interlocuteur: Mme [PERSON_NAME] - 0677884120 - [PERSON_NAME][EMAIL_ADDRESS][DO…" at bounding box center [1208, 645] width 495 height 32
copy span "[PERSON_NAME][EMAIL_ADDRESS][DOMAIN_NAME]"
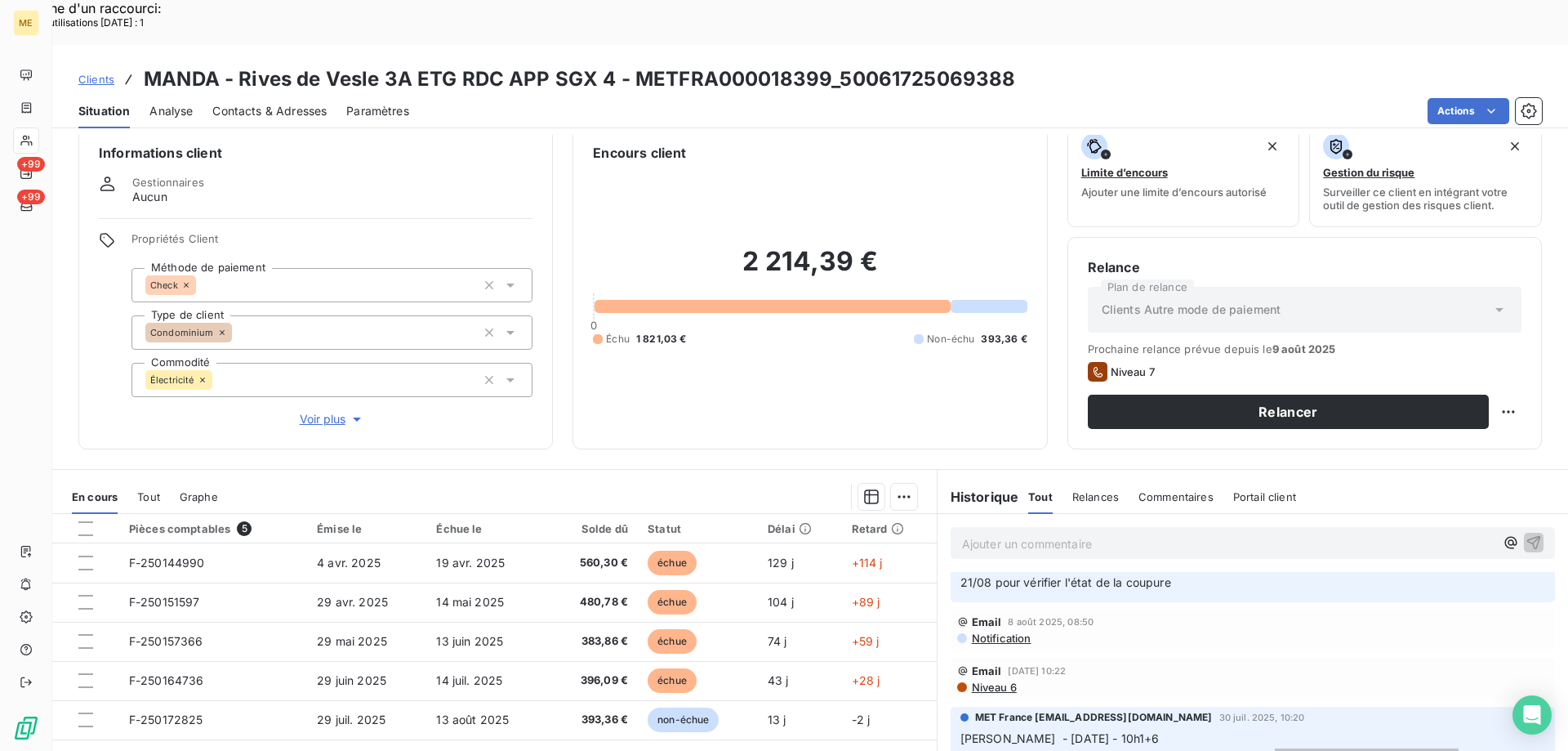
scroll to position [0, 0]
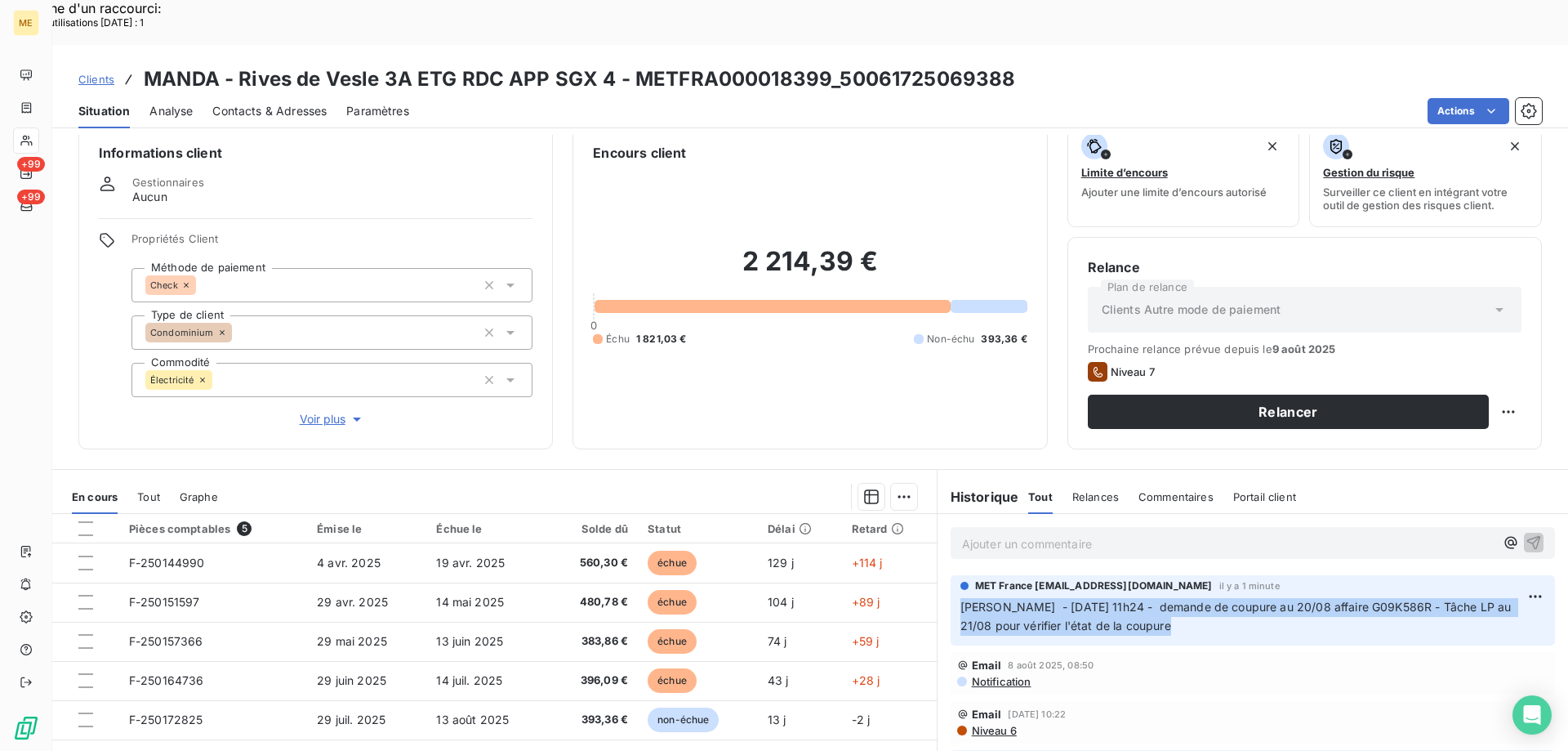
drag, startPoint x: 1157, startPoint y: 584, endPoint x: 953, endPoint y: 562, distance: 205.2
click at [960, 598] on p "[PERSON_NAME] - [DATE] 11h24 - demande de coupure au 20/08 affaire G09K586R - T…" at bounding box center [1253, 616] width 584 height 37
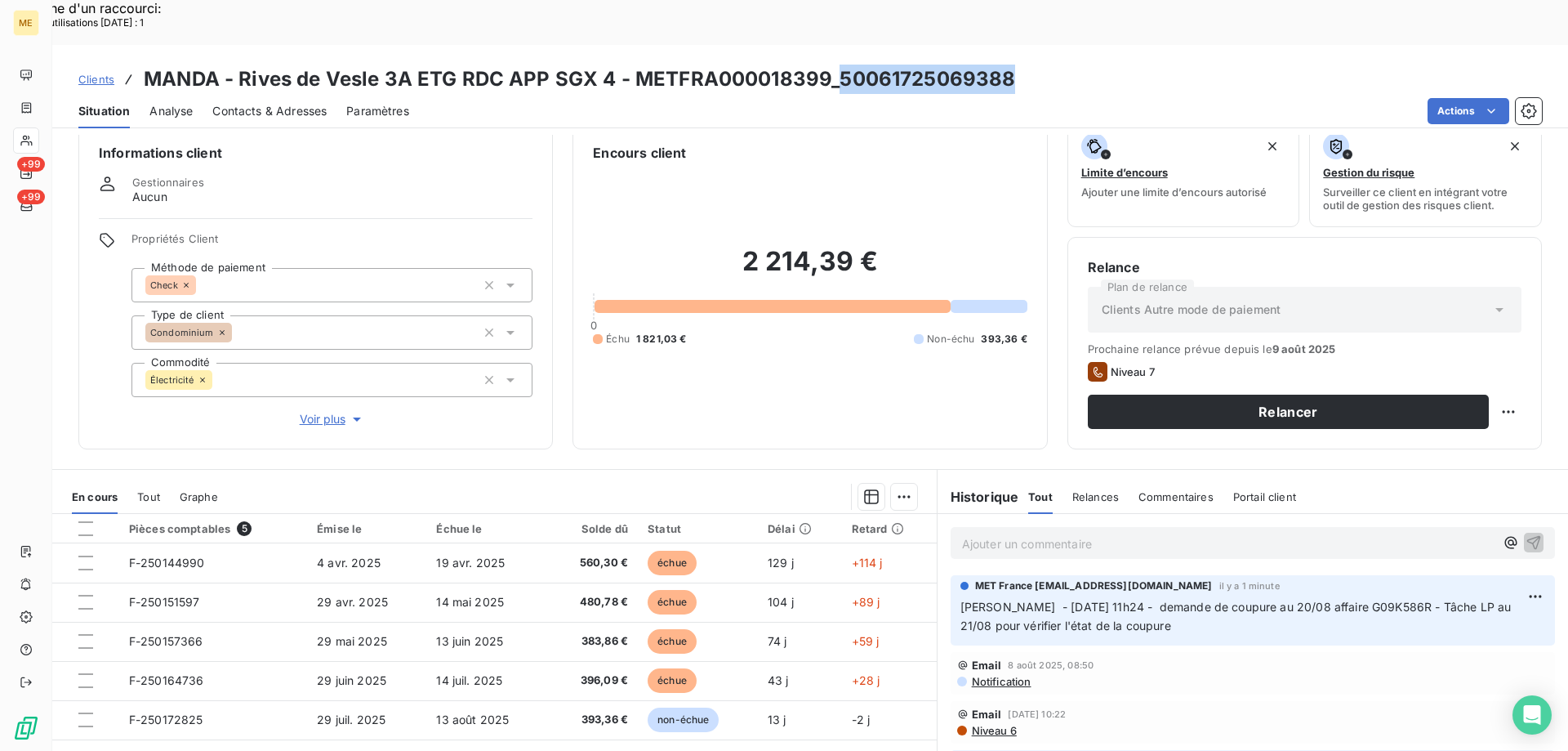
drag, startPoint x: 836, startPoint y: 35, endPoint x: 1005, endPoint y: 37, distance: 169.0
click at [1005, 65] on h3 "MANDA - Rives de Vesle 3A ETG RDC APP SGX 4 - METFRA000018399_50061725069388" at bounding box center [579, 79] width 871 height 29
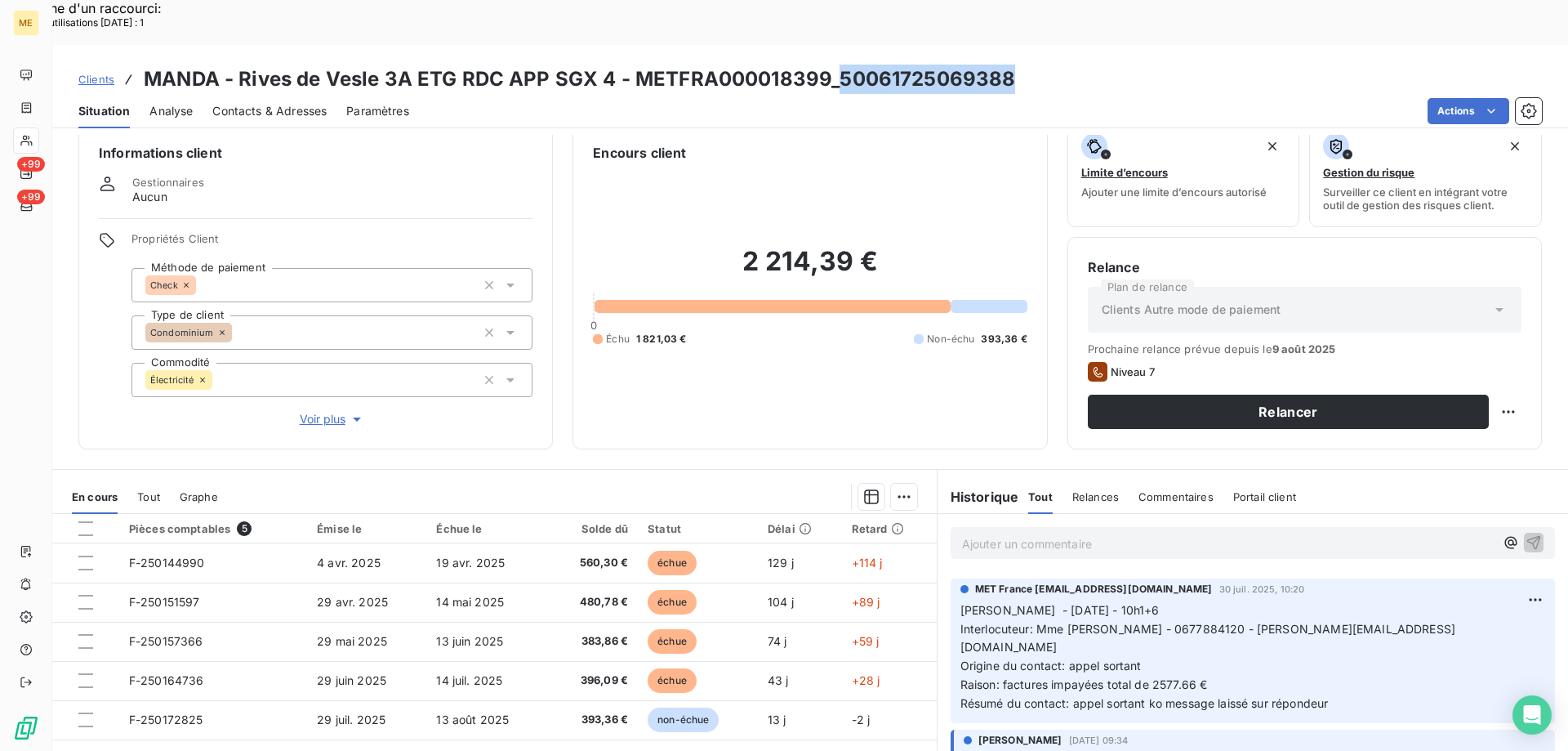
scroll to position [326, 0]
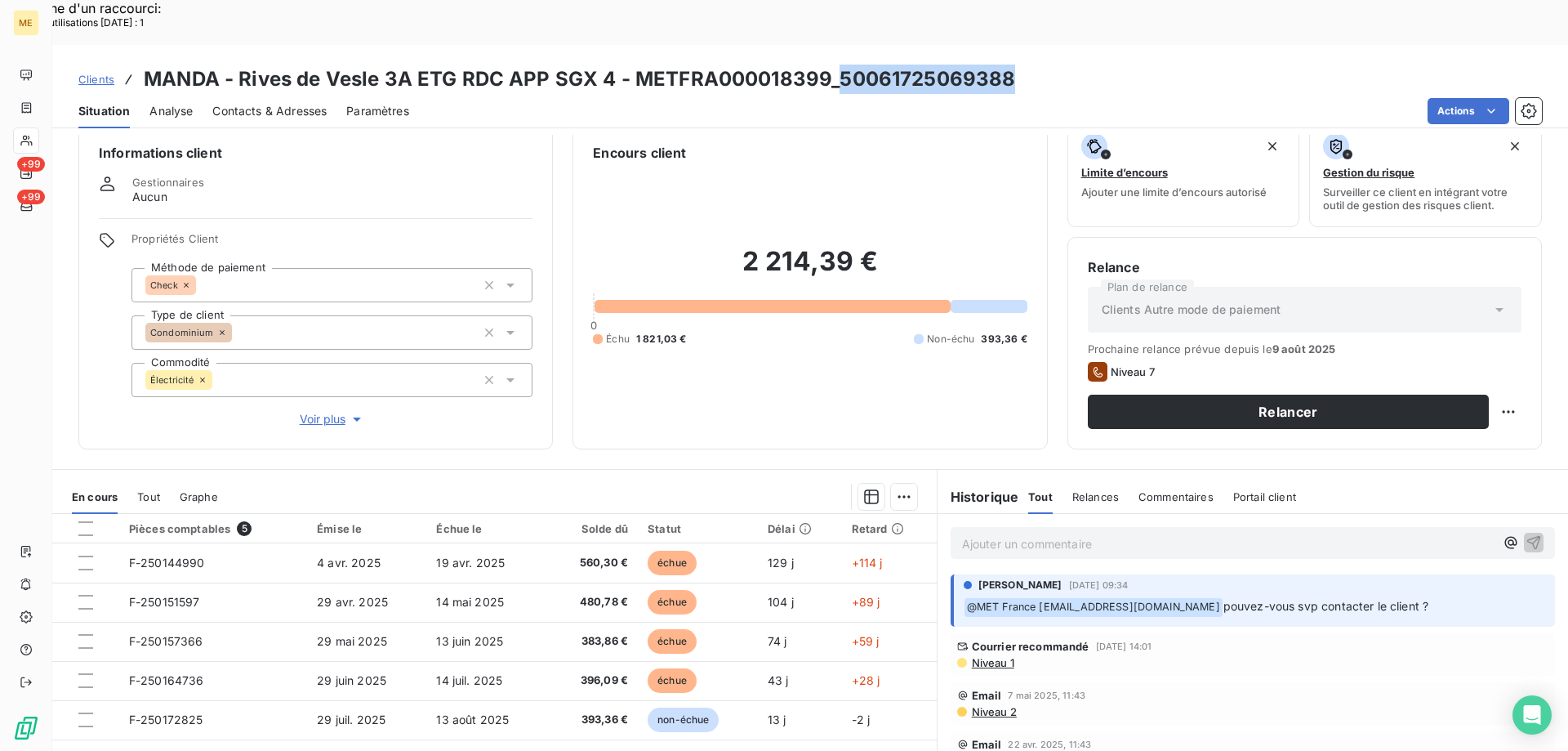
click at [98, 72] on span "Clients" at bounding box center [96, 79] width 36 height 13
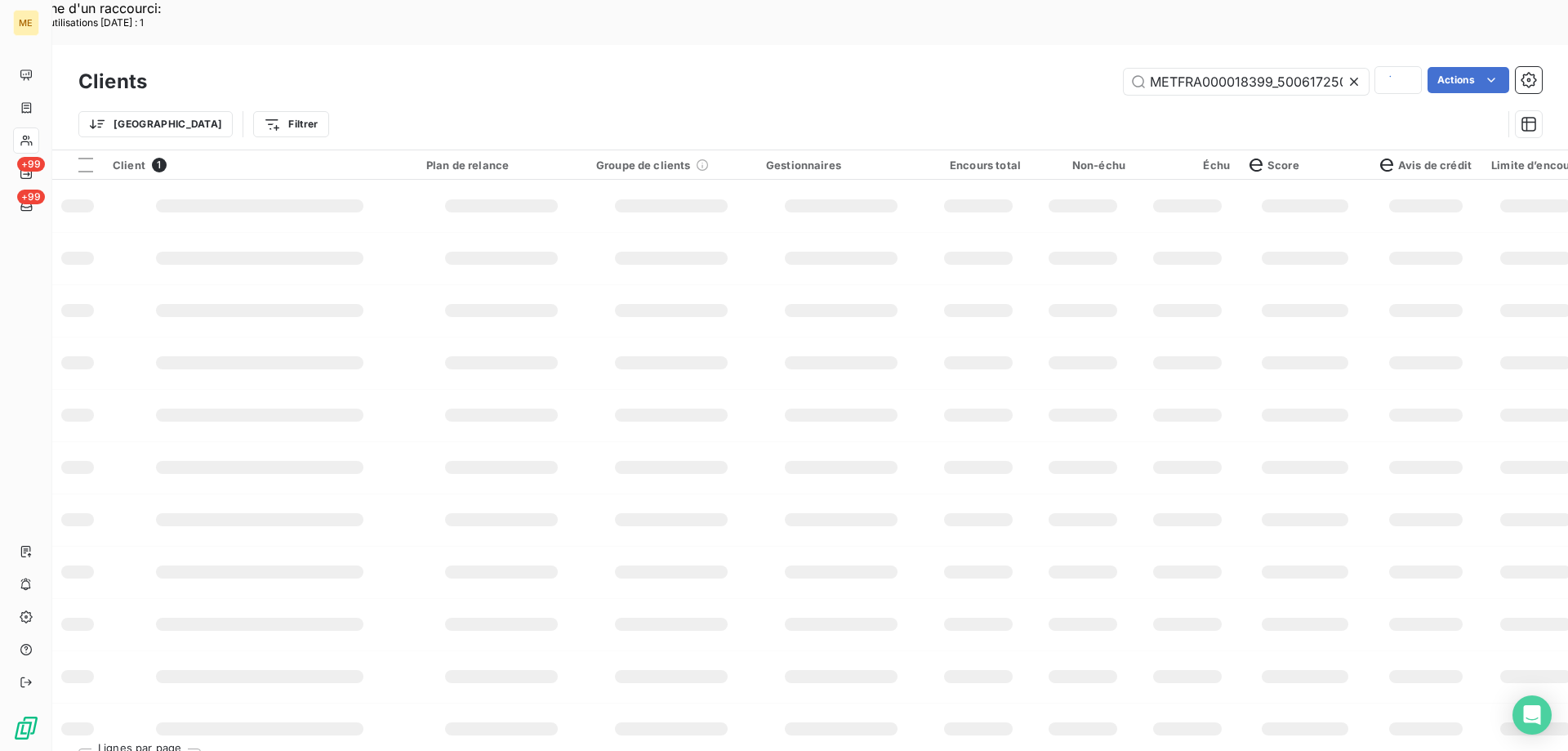
scroll to position [0, 46]
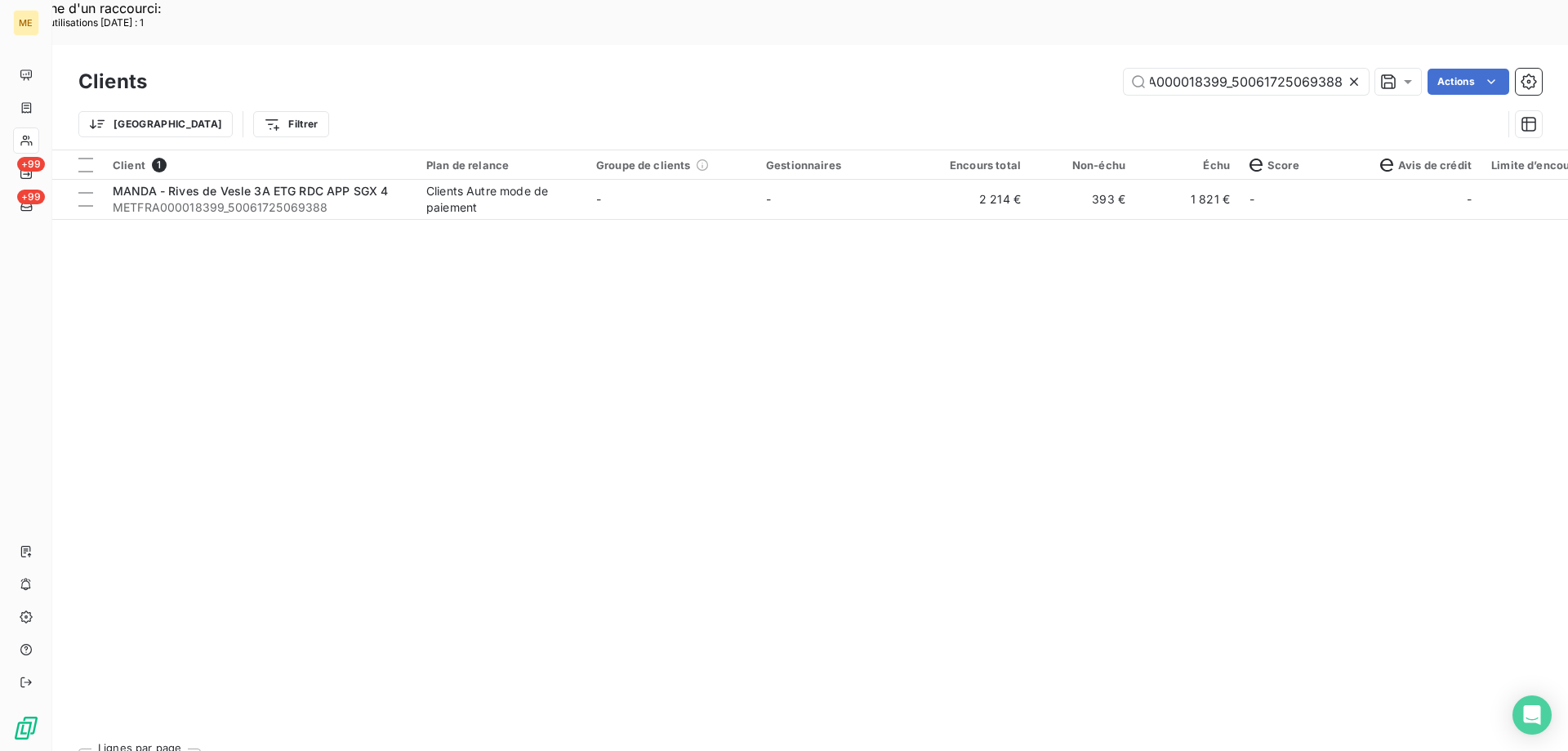
click at [1350, 73] on icon at bounding box center [1354, 82] width 17 height 17
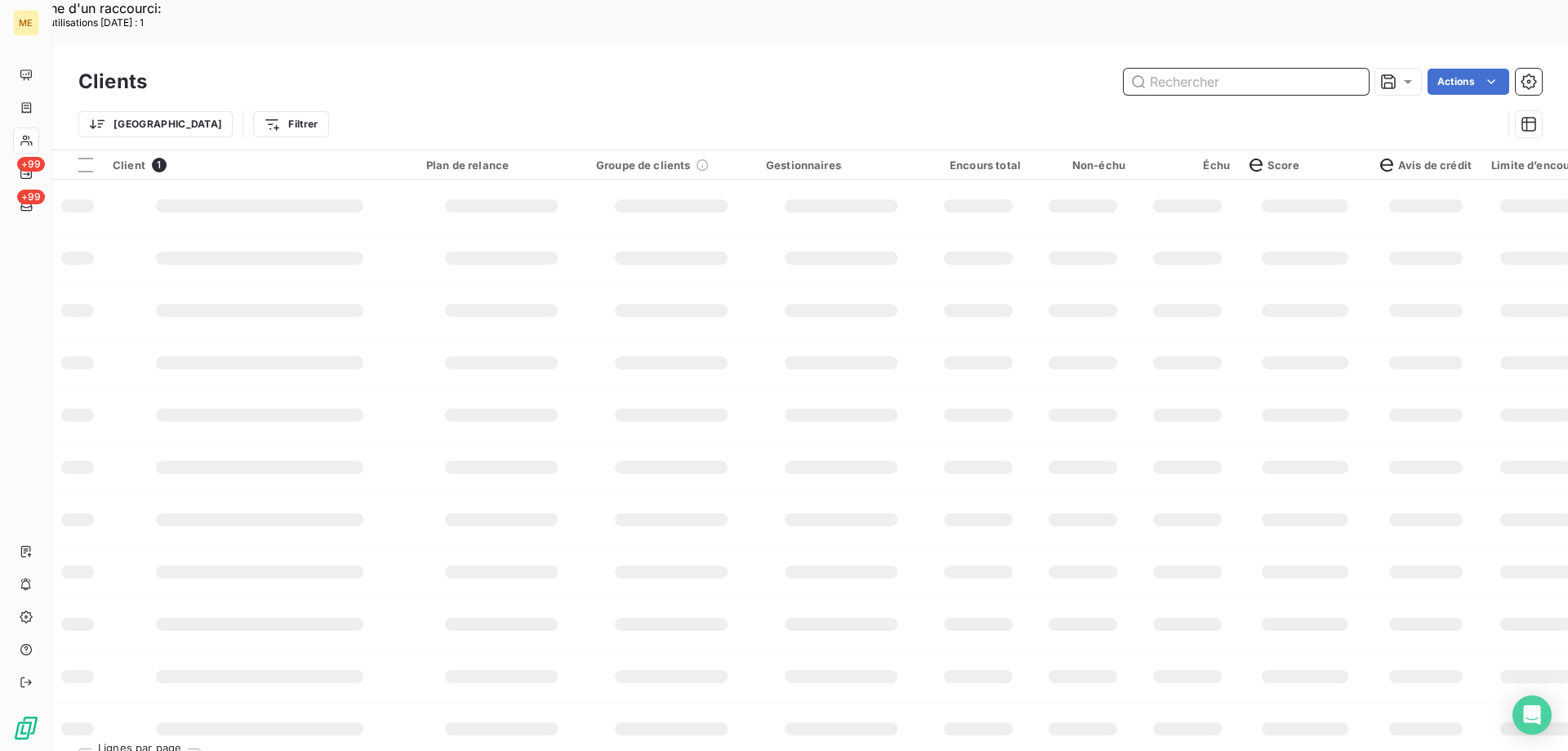
click at [1163, 68] on input "text" at bounding box center [1246, 81] width 245 height 26
paste input "METFRA000005094_25831403704687"
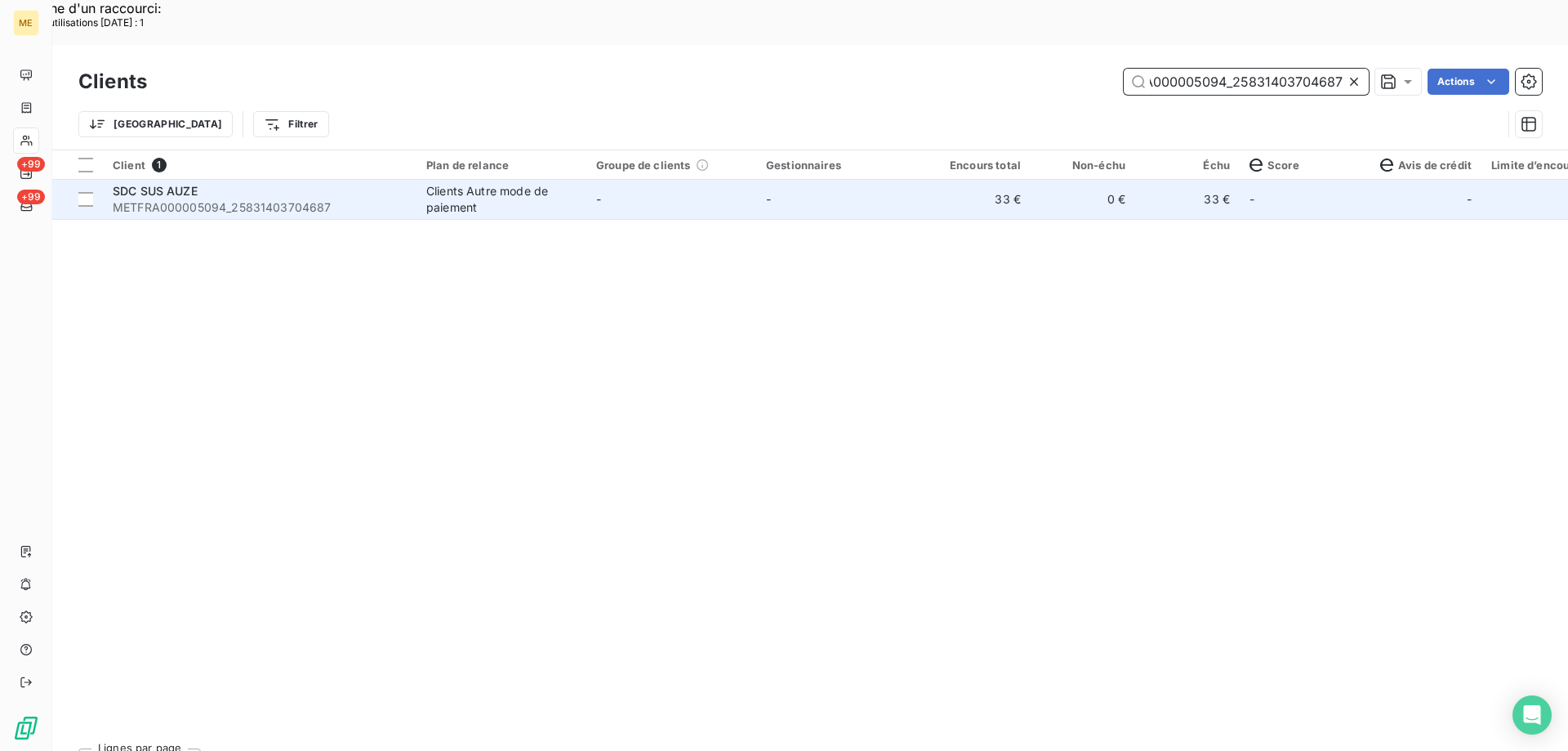
type input "METFRA000005094_25831403704687"
click at [216, 183] on div "SDC SUS AUZE" at bounding box center [259, 191] width 294 height 17
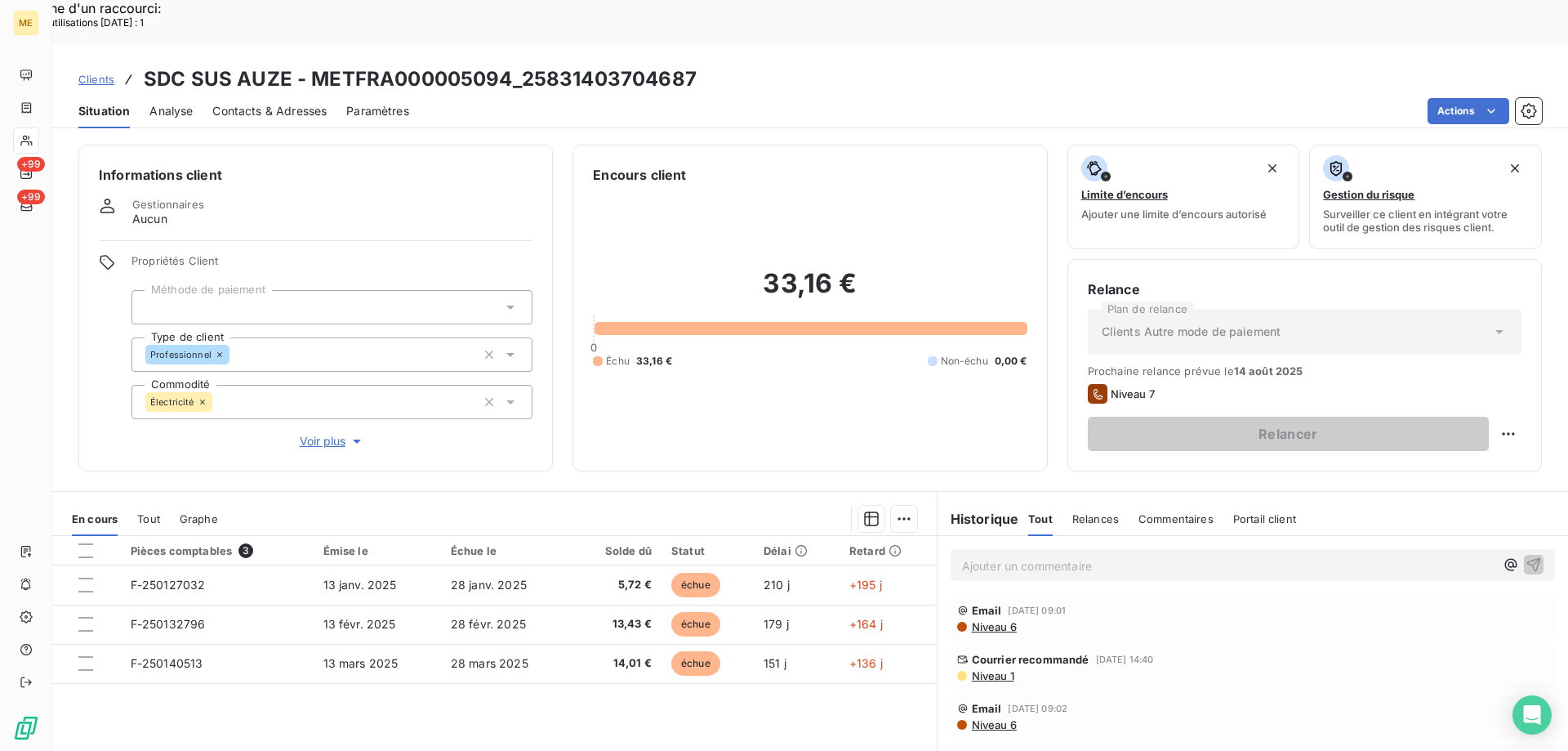
click at [329, 433] on span "Voir plus" at bounding box center [332, 441] width 65 height 17
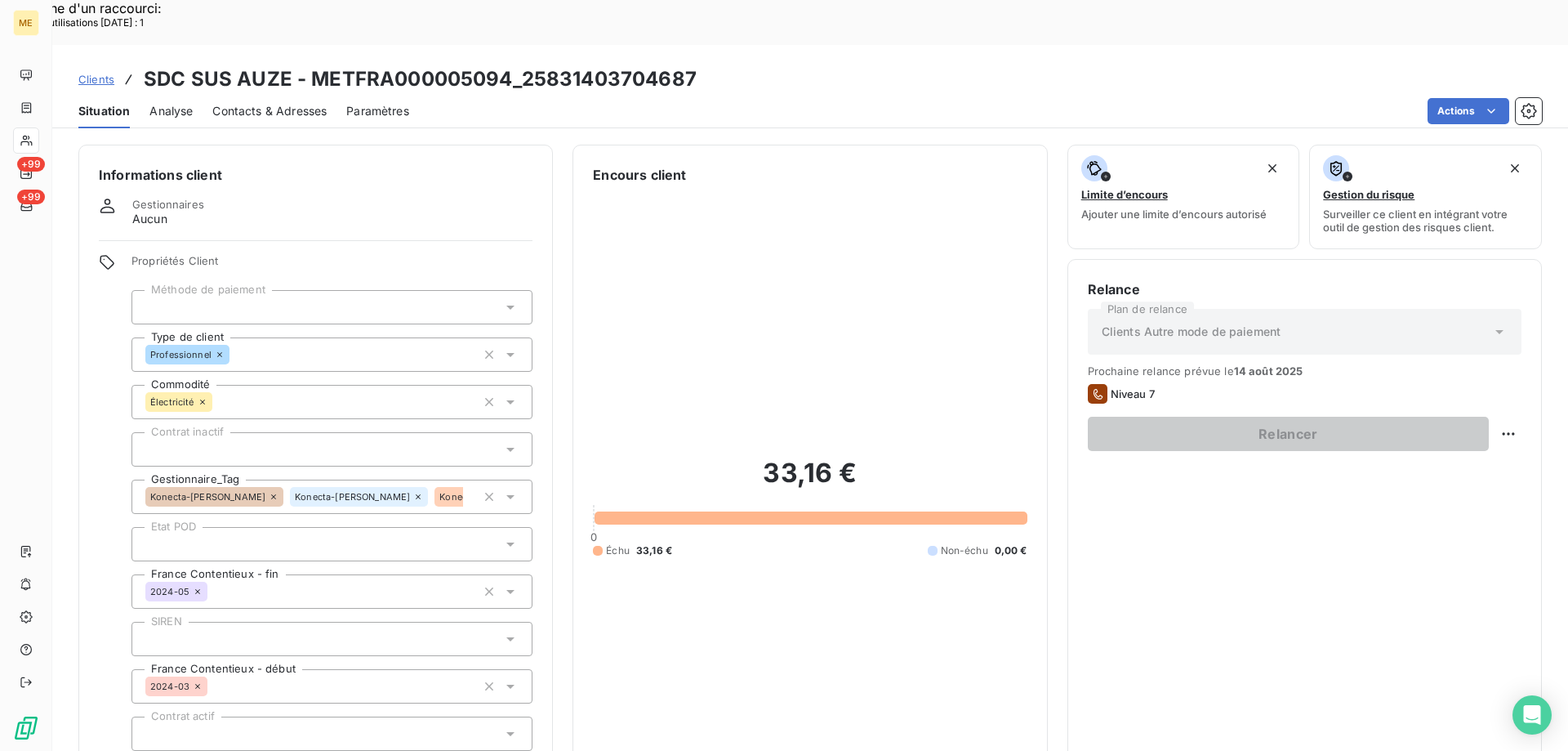
click at [499, 492] on icon at bounding box center [504, 497] width 10 height 10
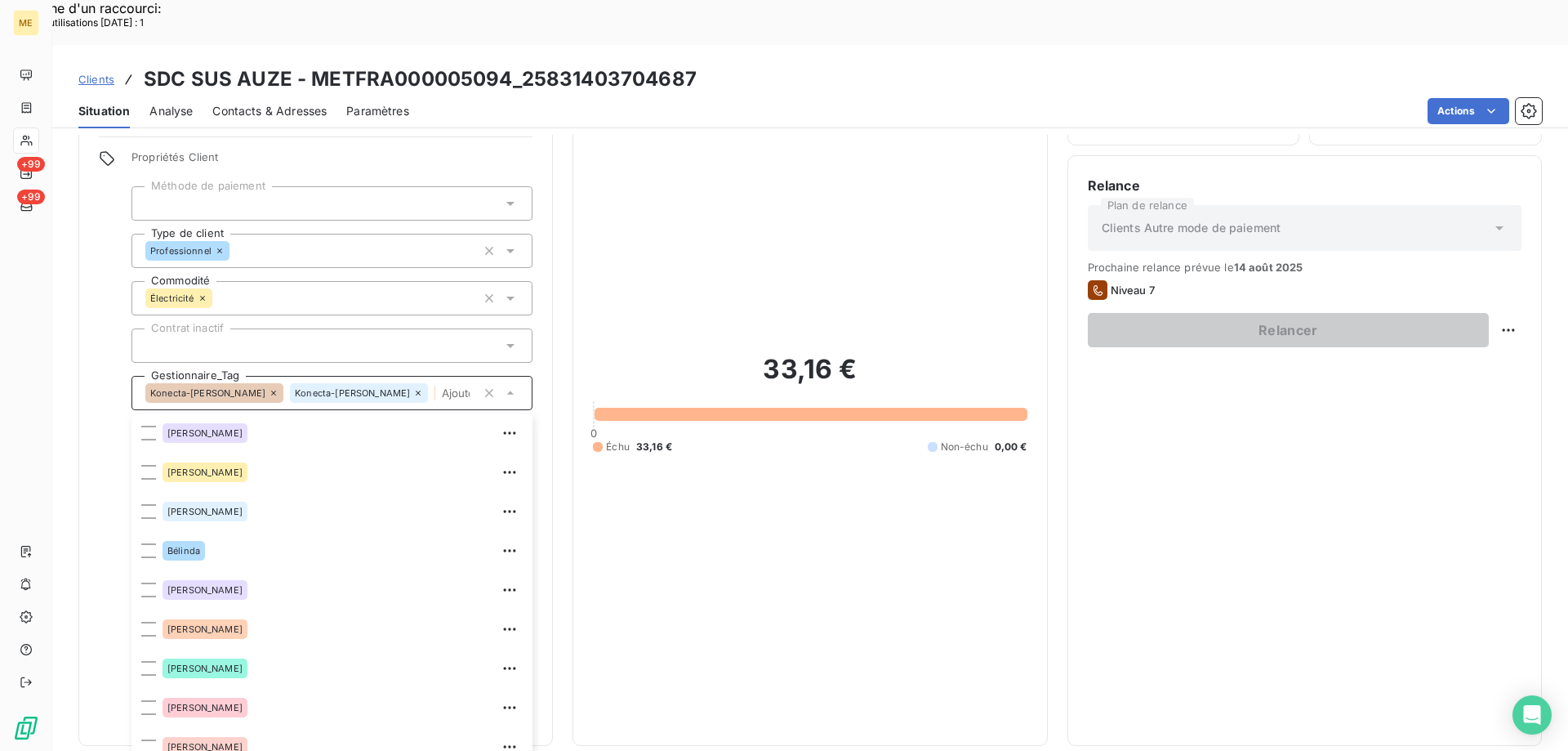
scroll to position [275, 0]
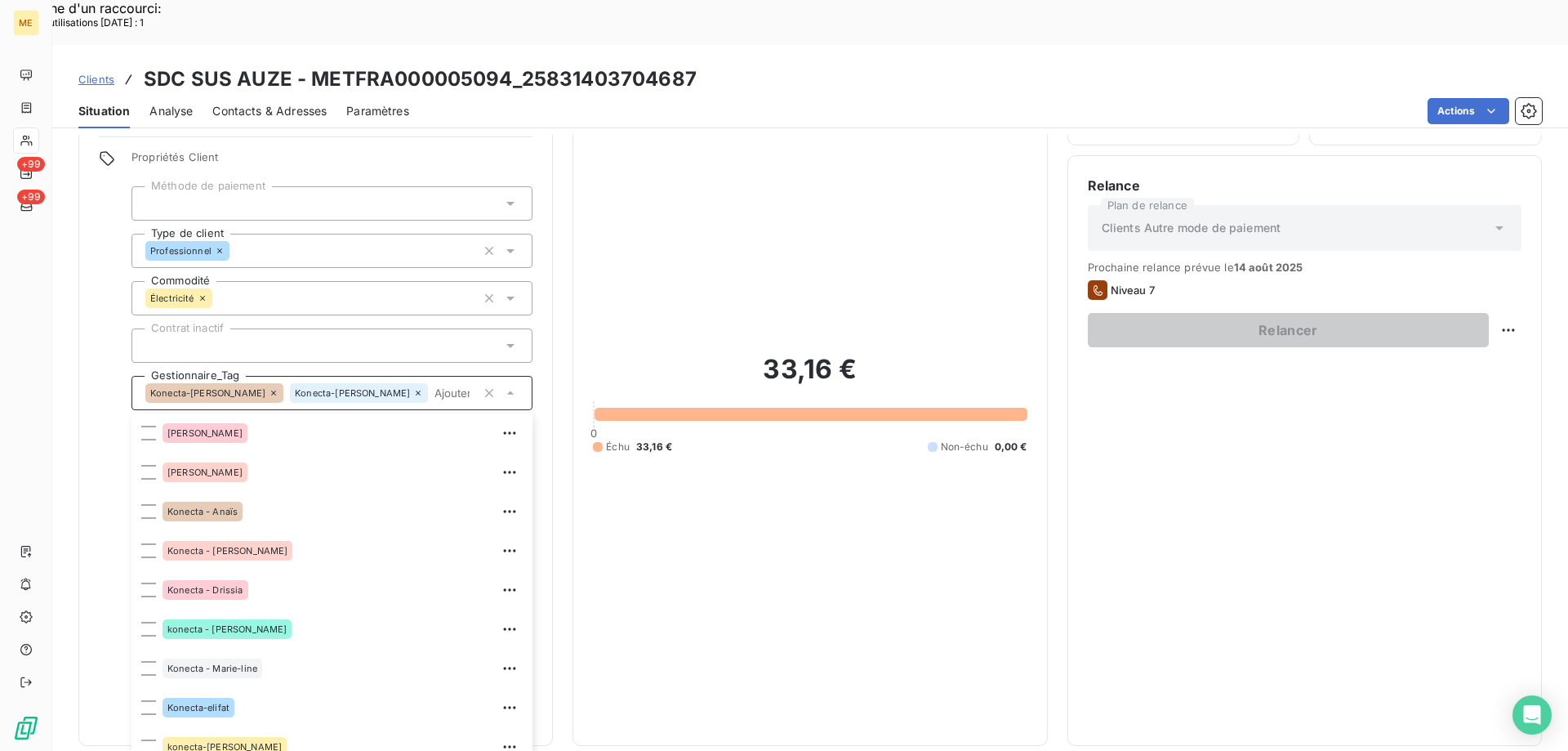
click at [269, 388] on icon at bounding box center [274, 393] width 10 height 10
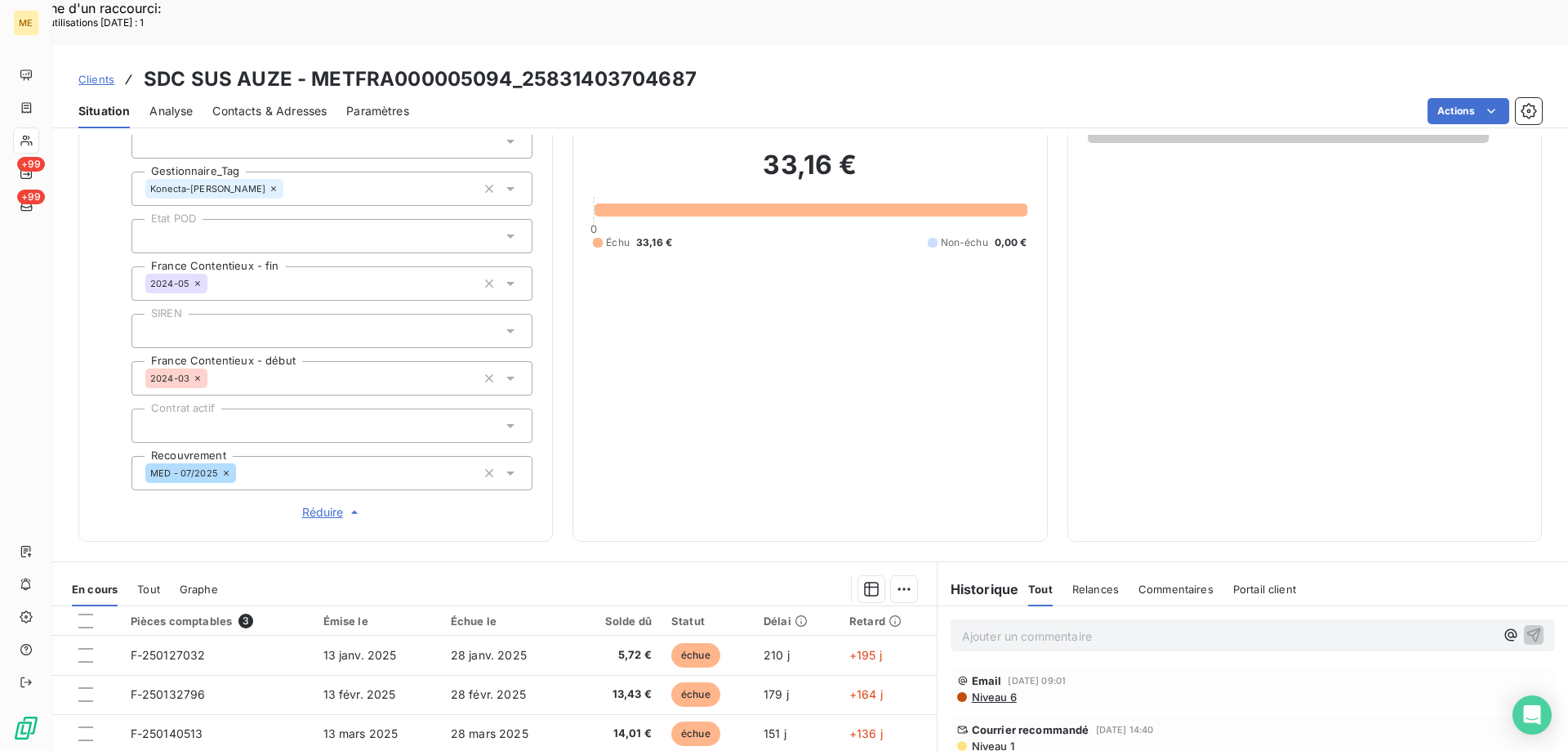
scroll to position [307, 0]
drag, startPoint x: 519, startPoint y: 35, endPoint x: 688, endPoint y: 35, distance: 169.0
click at [688, 65] on h3 "SDC SUS AUZE - METFRA000005094_25831403704687" at bounding box center [420, 79] width 553 height 29
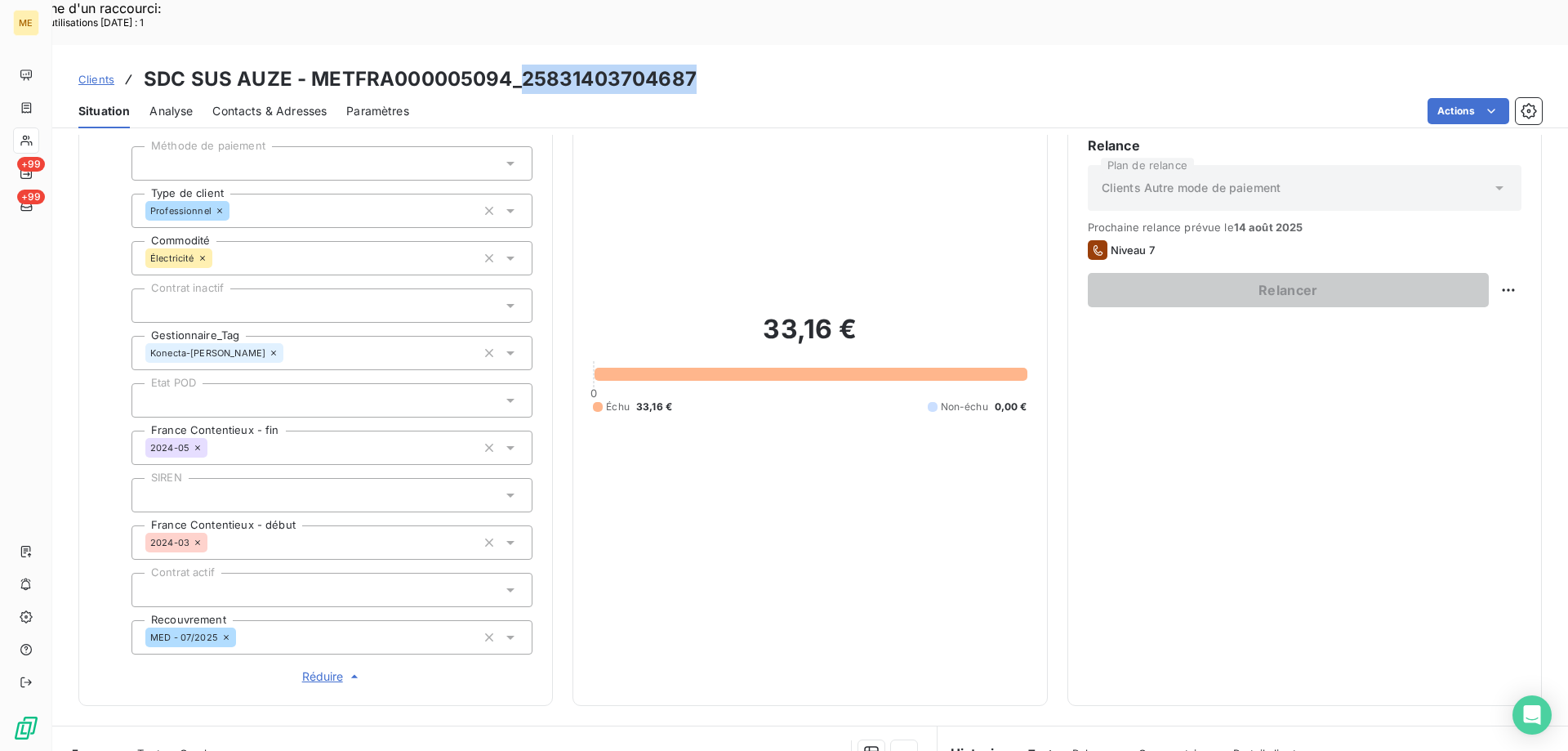
scroll to position [470, 0]
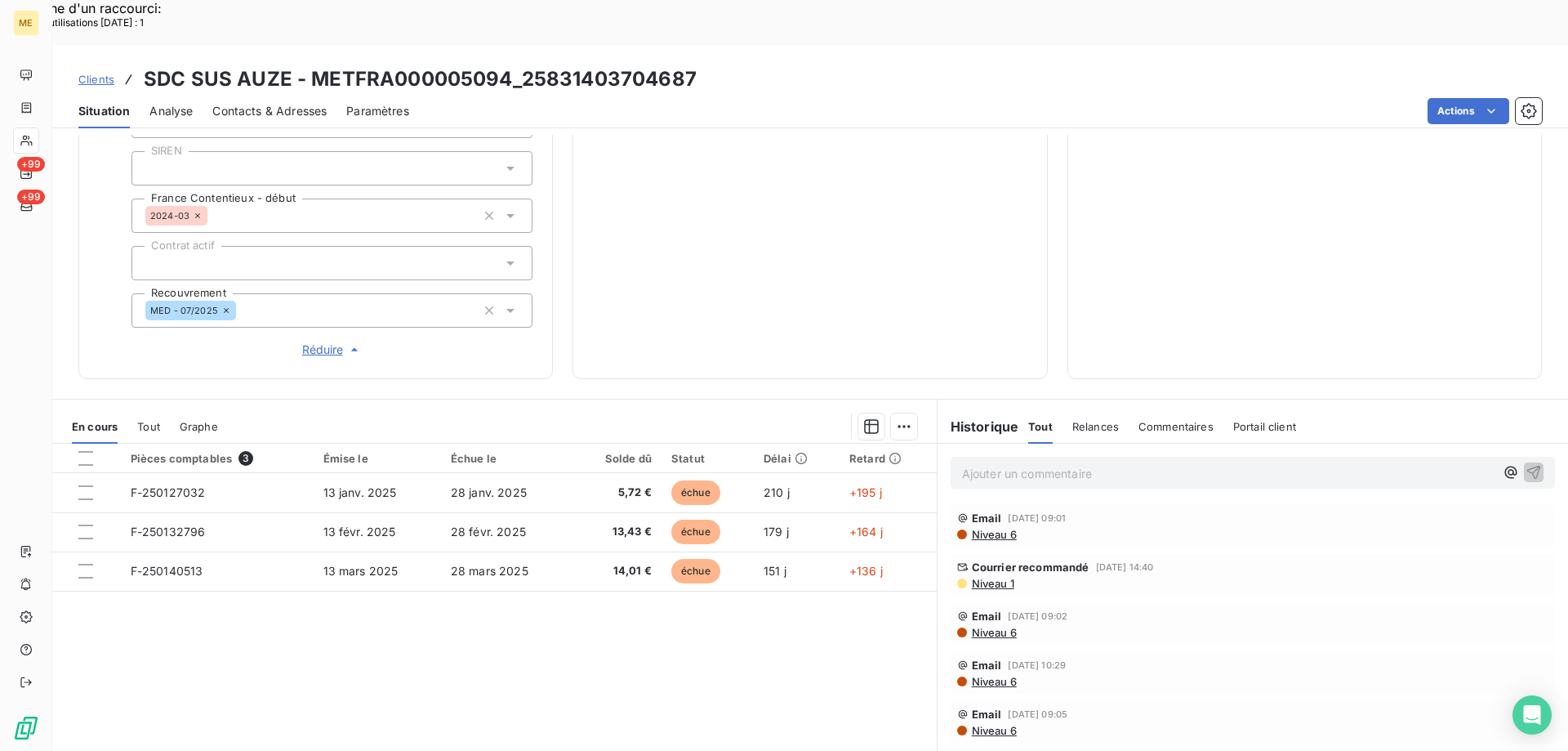
click at [987, 528] on span "Niveau 6" at bounding box center [994, 535] width 47 height 13
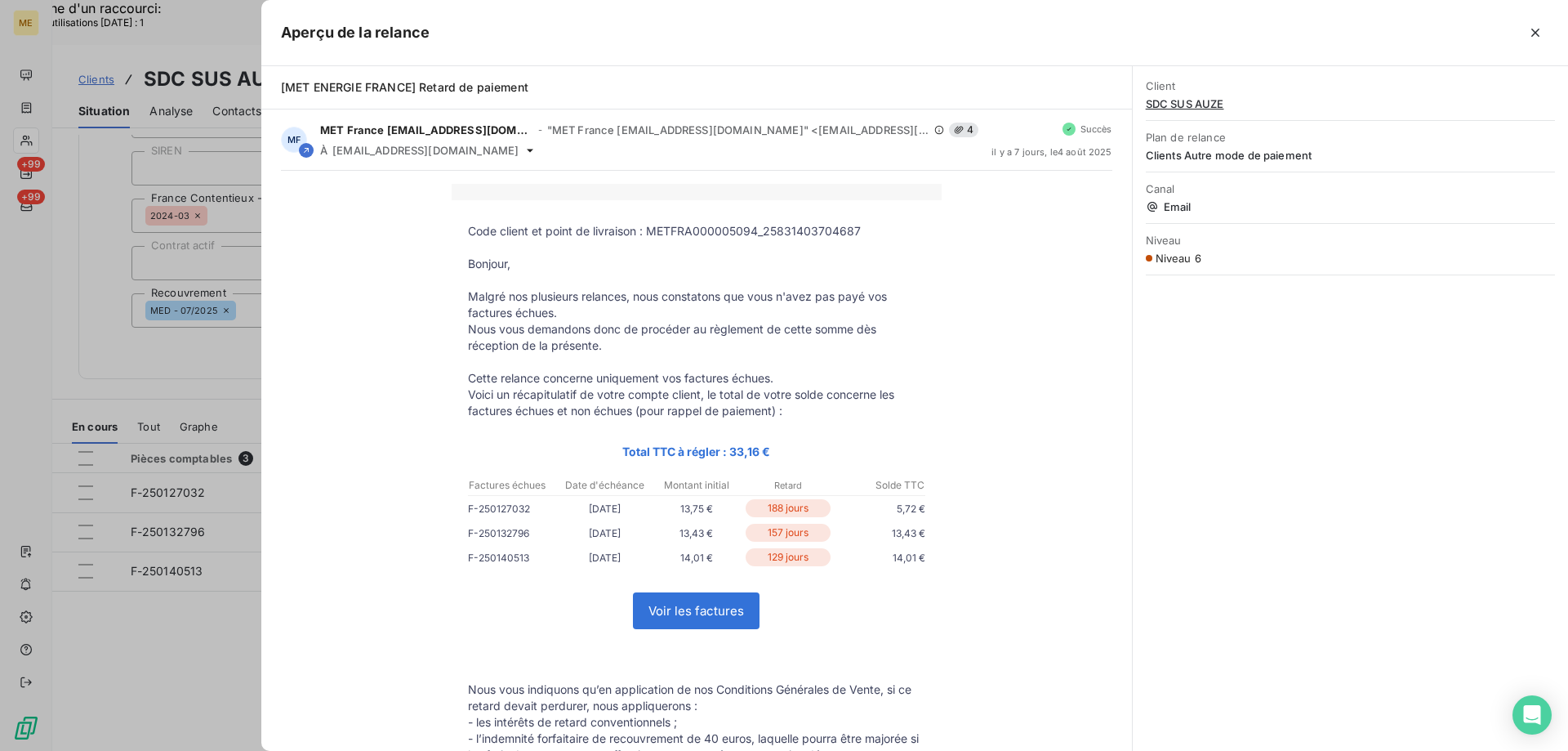
click at [237, 558] on div at bounding box center [784, 376] width 1568 height 751
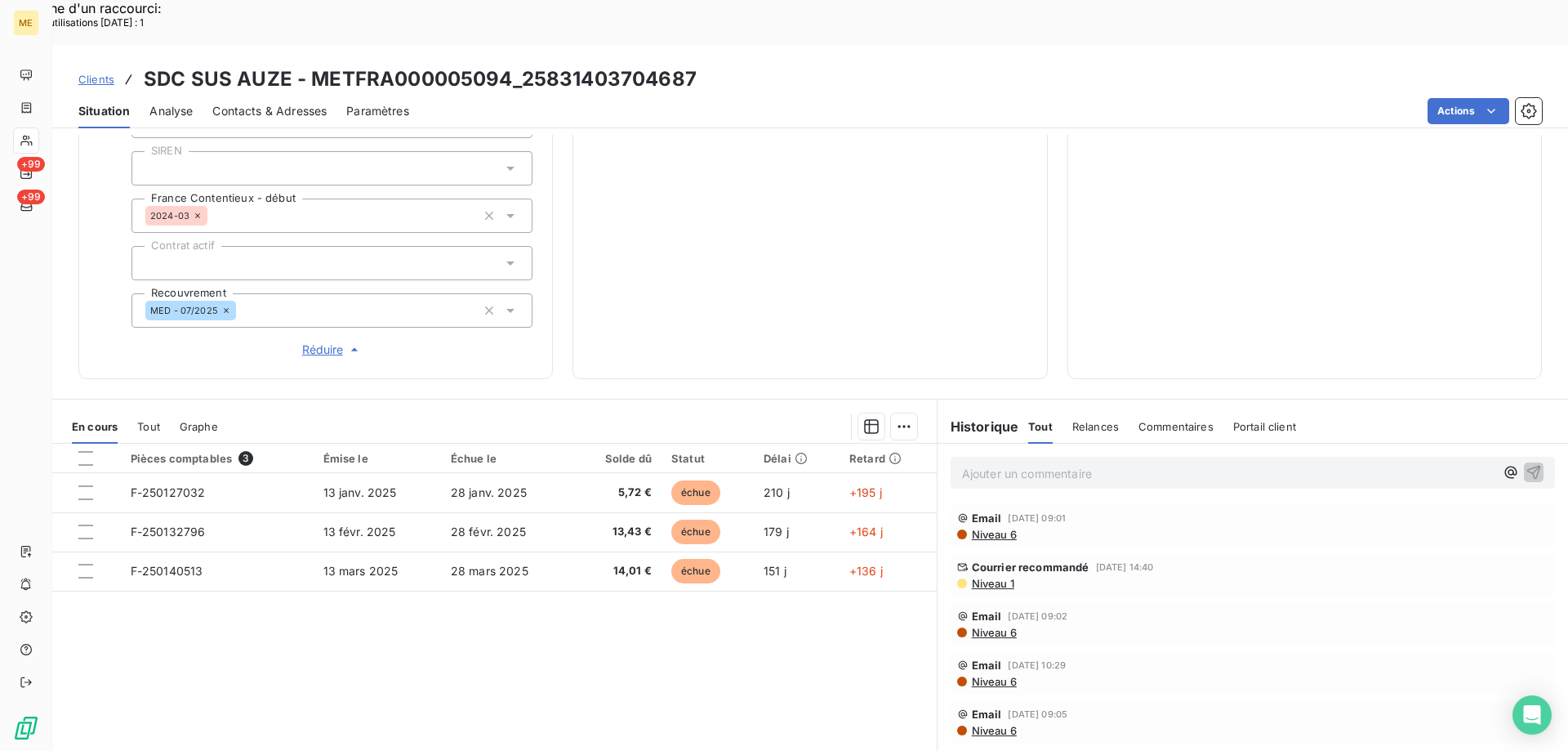
click at [973, 626] on span "Niveau 6" at bounding box center [994, 633] width 47 height 13
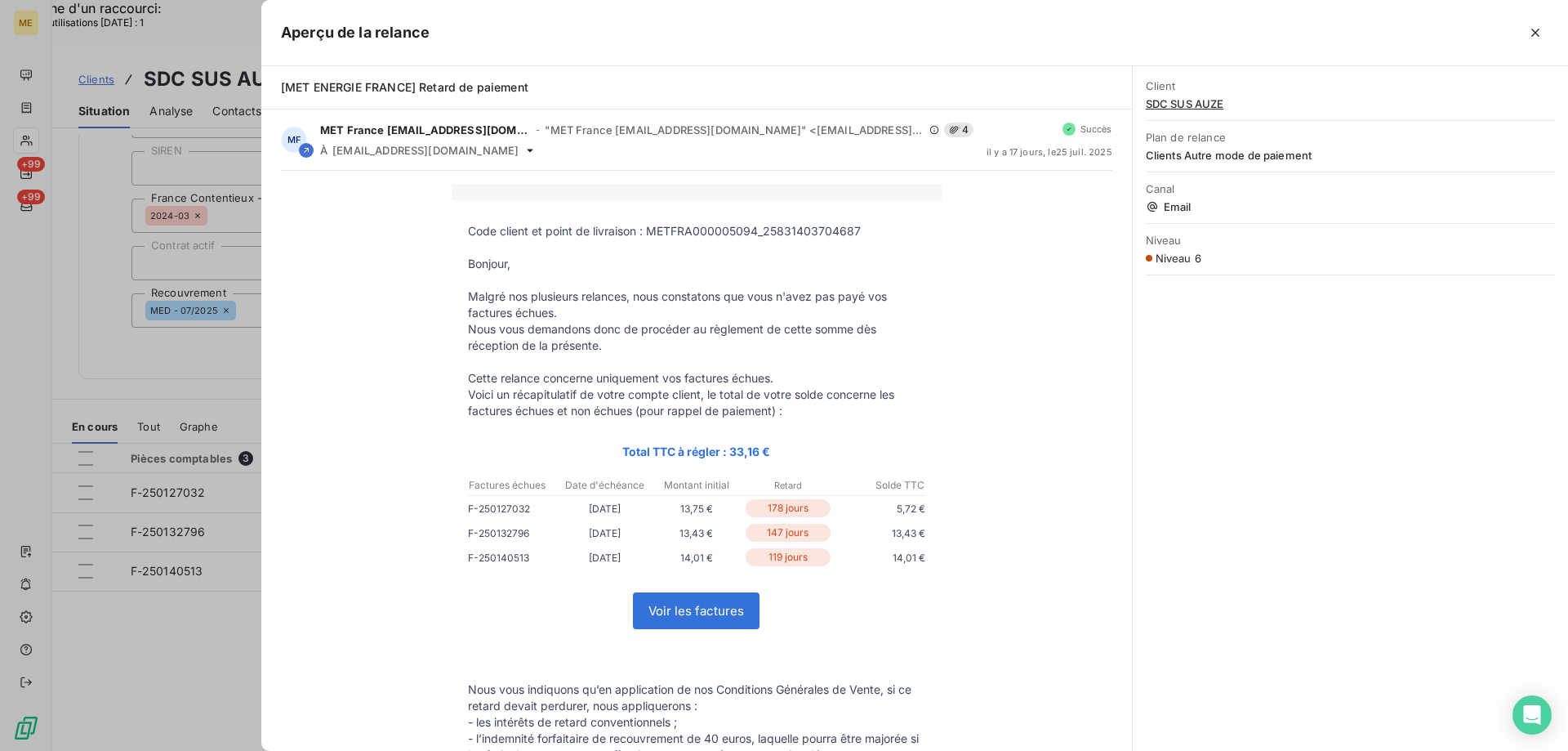
click at [151, 545] on div at bounding box center [784, 376] width 1568 height 751
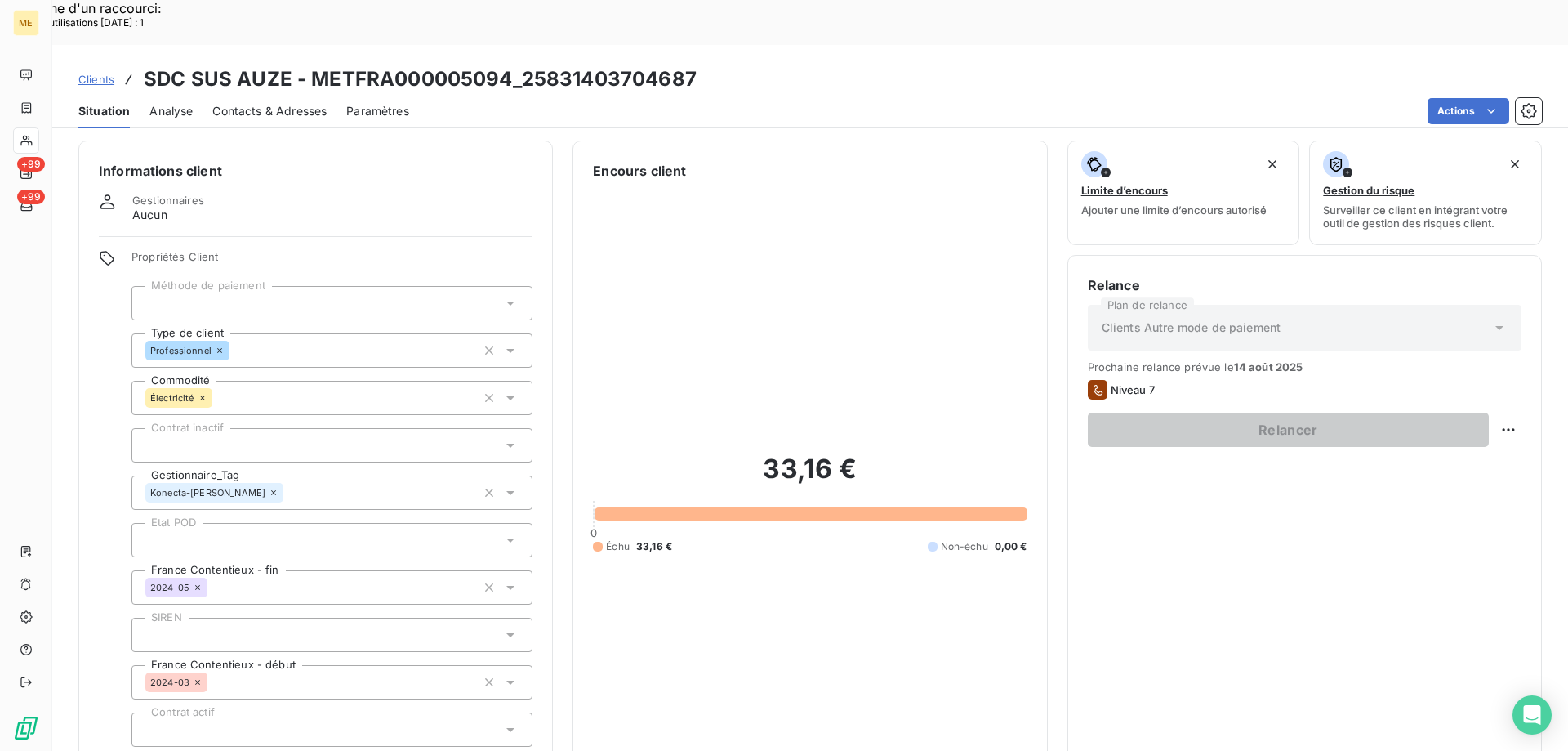
scroll to position [0, 0]
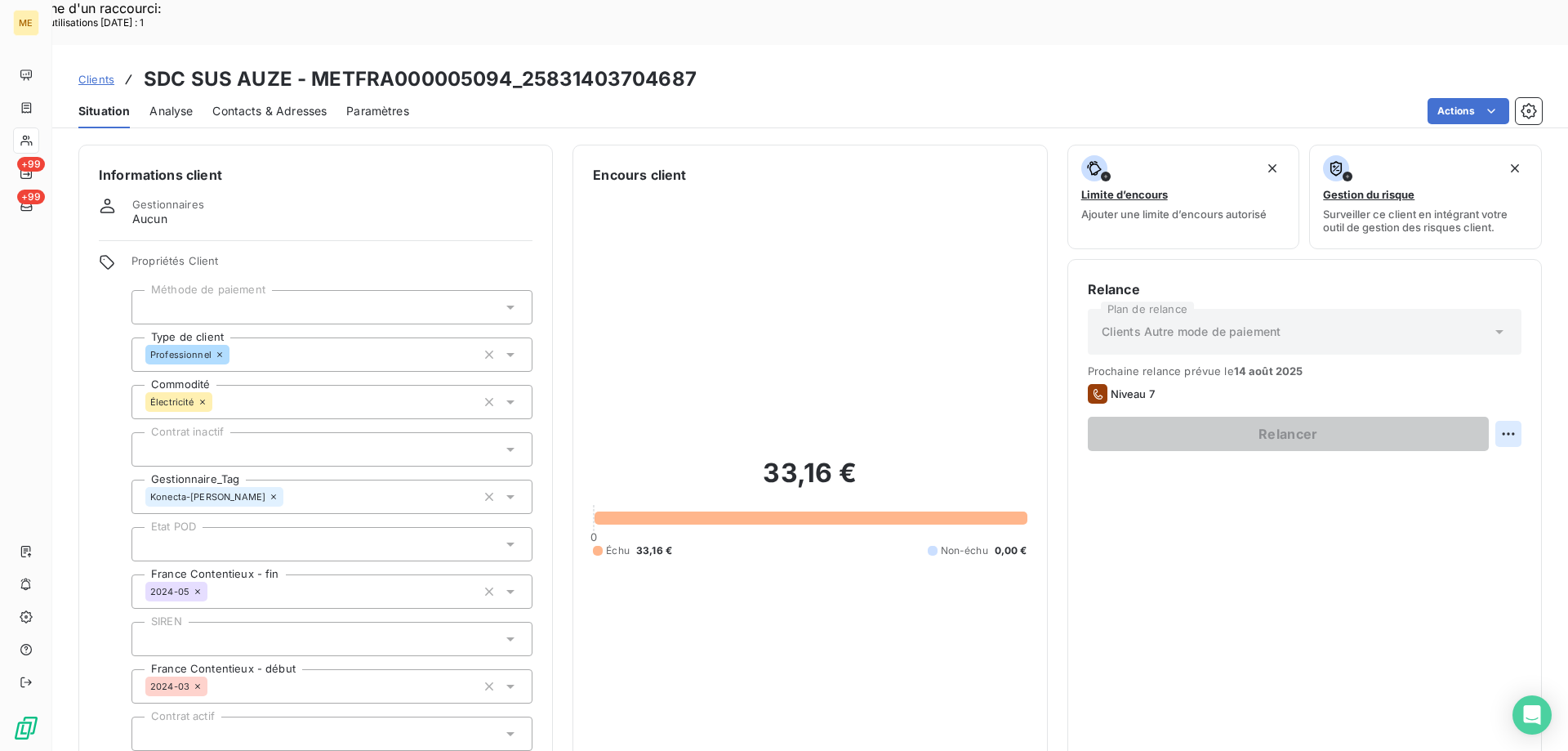
click at [1405, 424] on div "Replanifier cette action" at bounding box center [1429, 424] width 146 height 26
select select "7"
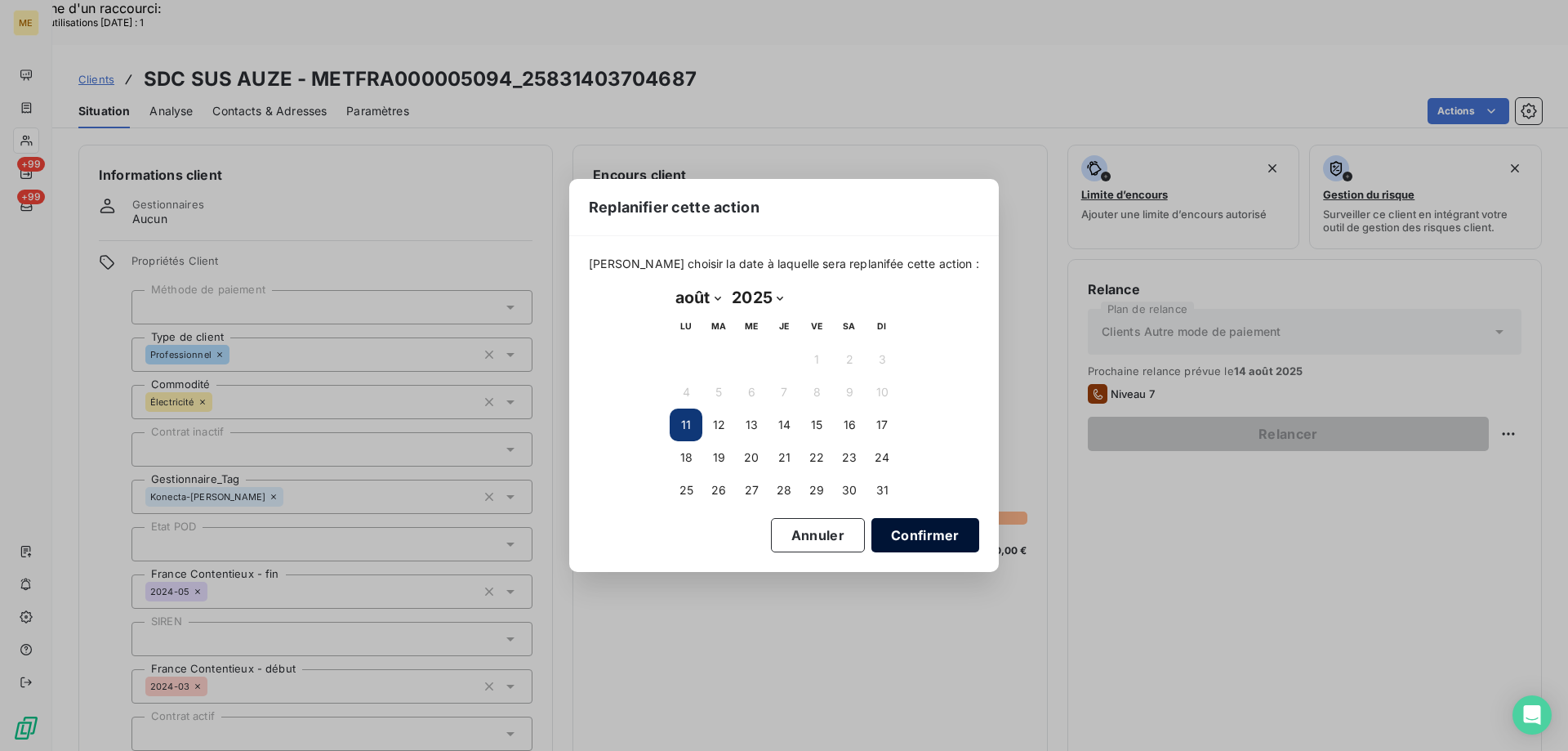
click at [901, 544] on button "Confirmer" at bounding box center [925, 535] width 108 height 34
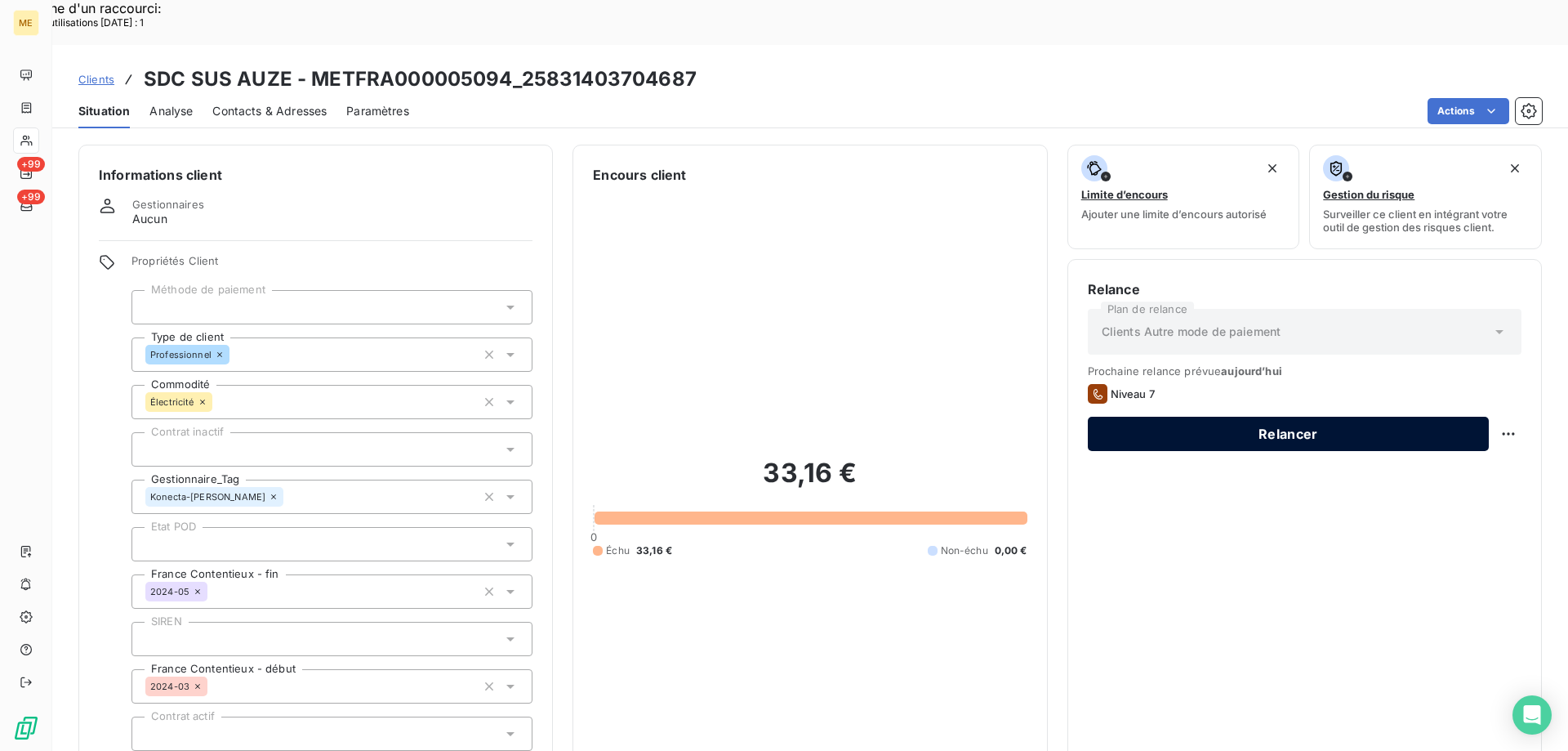
click at [1198, 416] on button "Relancer" at bounding box center [1288, 433] width 401 height 34
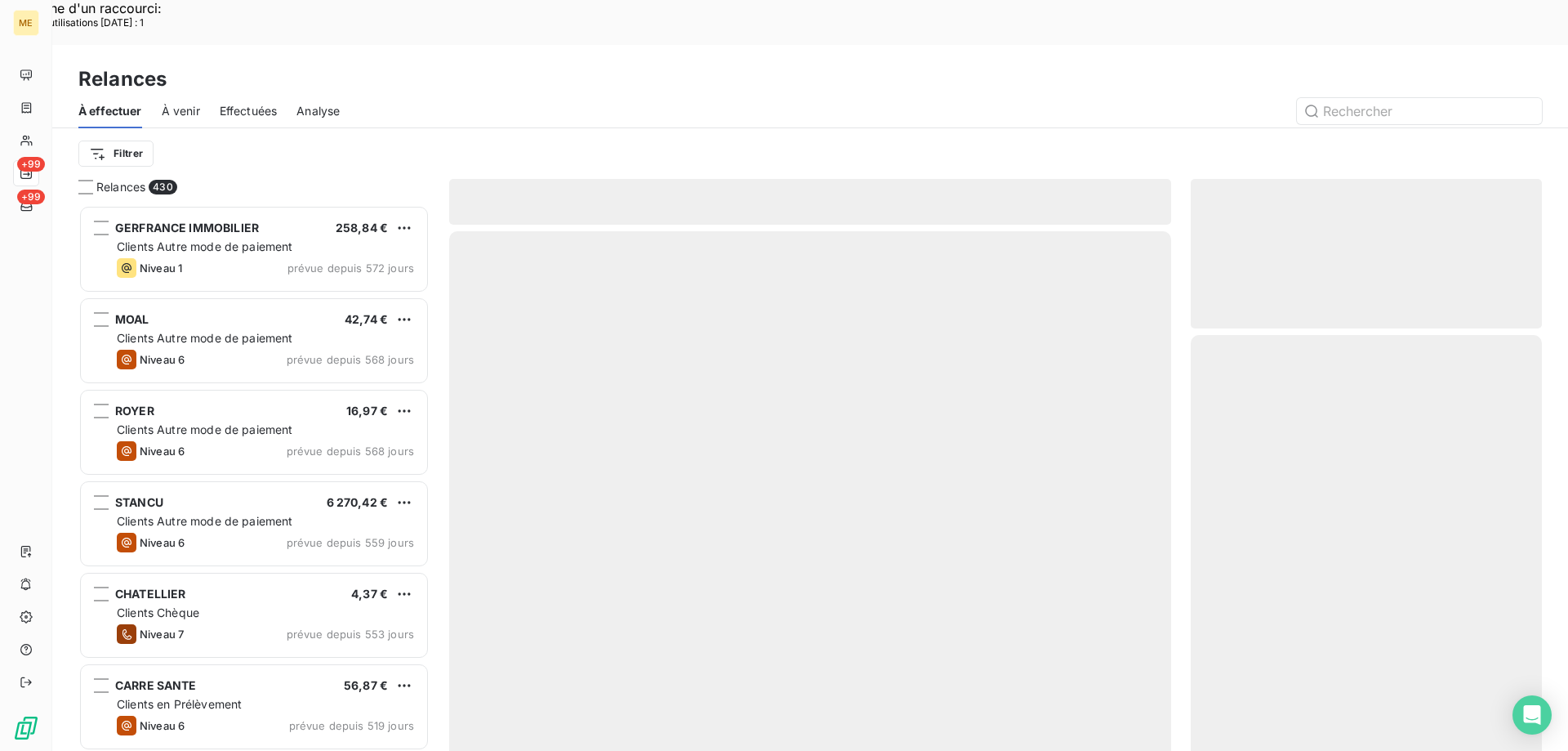
scroll to position [579, 339]
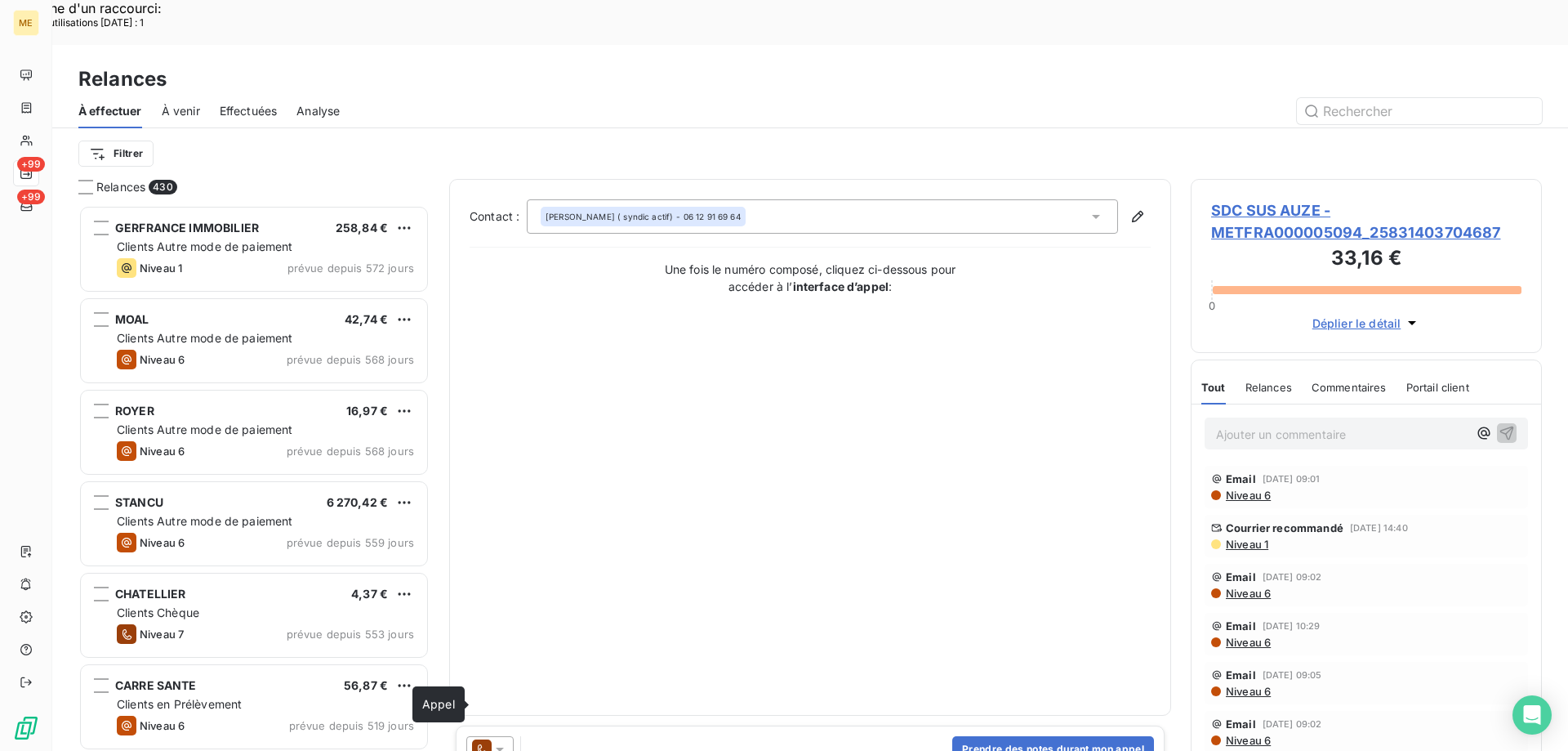
click at [507, 741] on icon at bounding box center [500, 749] width 17 height 17
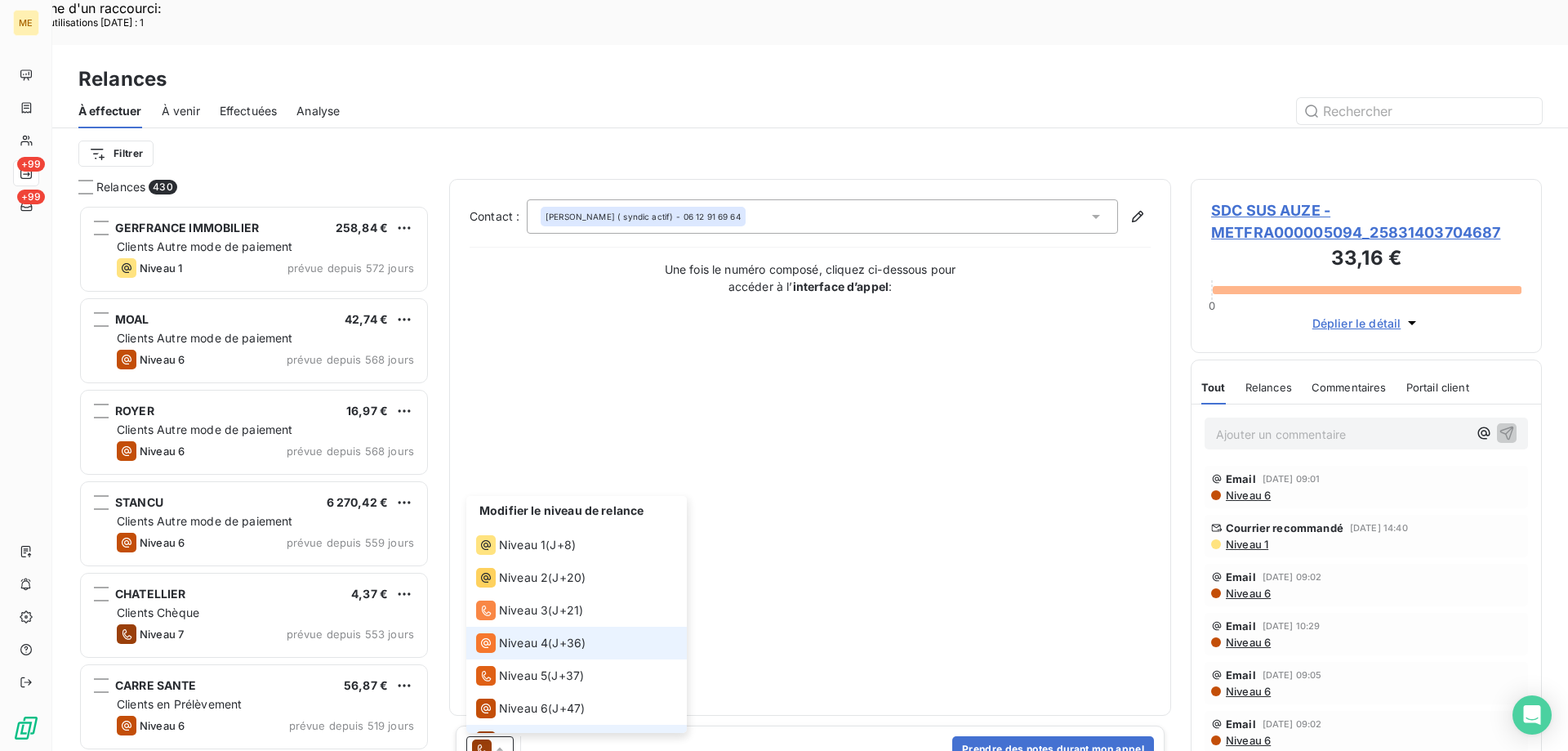
scroll to position [24, 0]
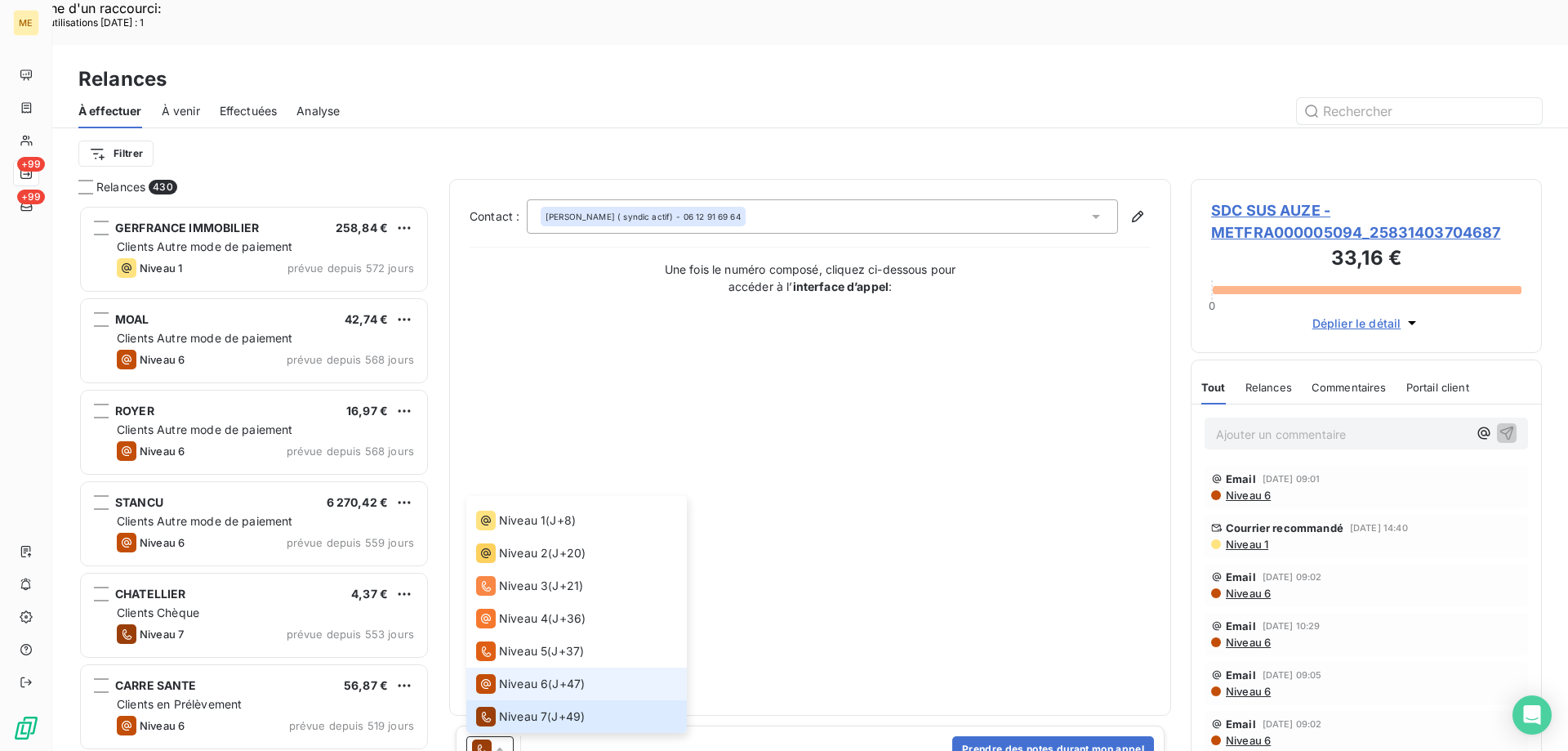
click at [538, 675] on span "Niveau 6" at bounding box center [523, 684] width 49 height 17
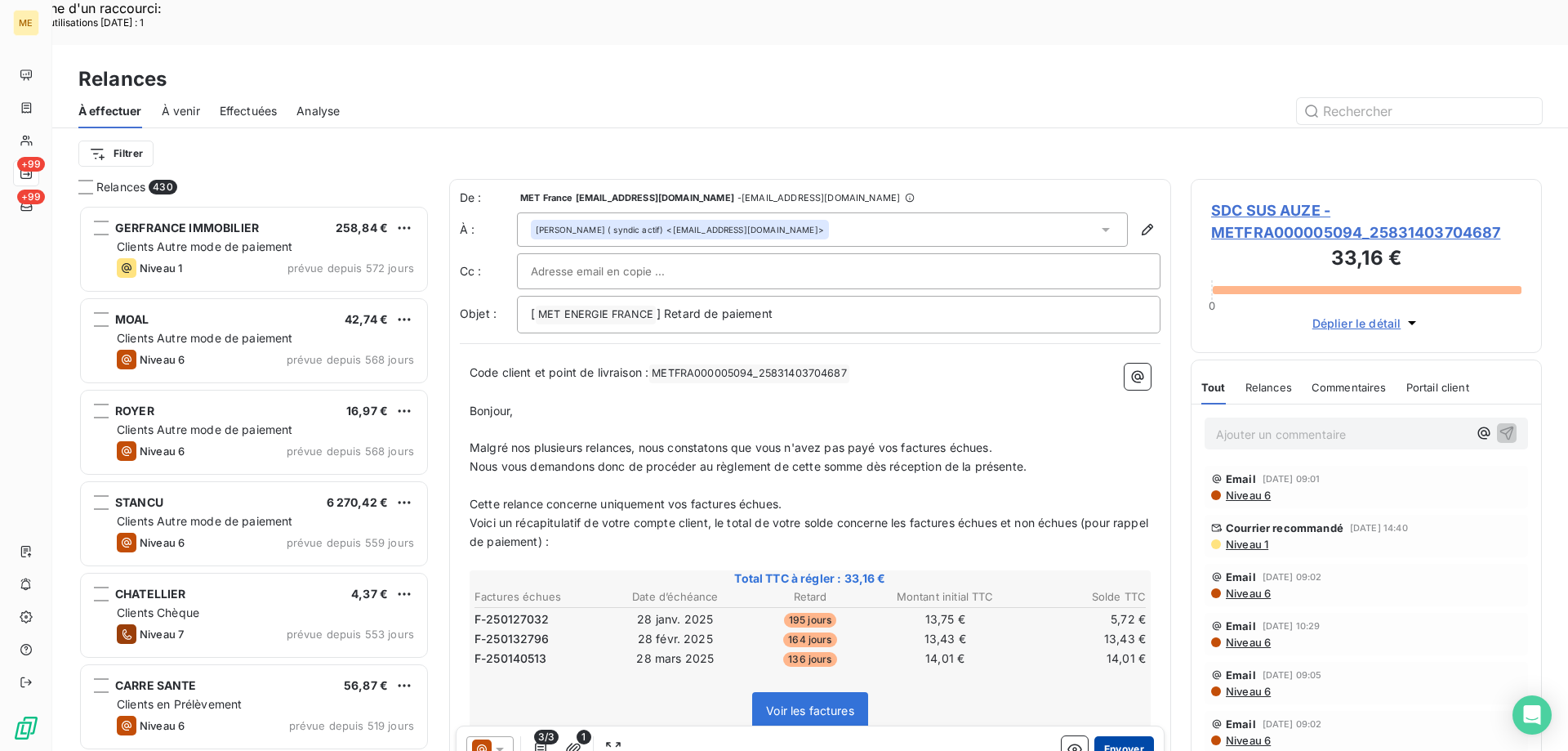
click at [1109, 736] on button "Envoyer" at bounding box center [1124, 749] width 60 height 26
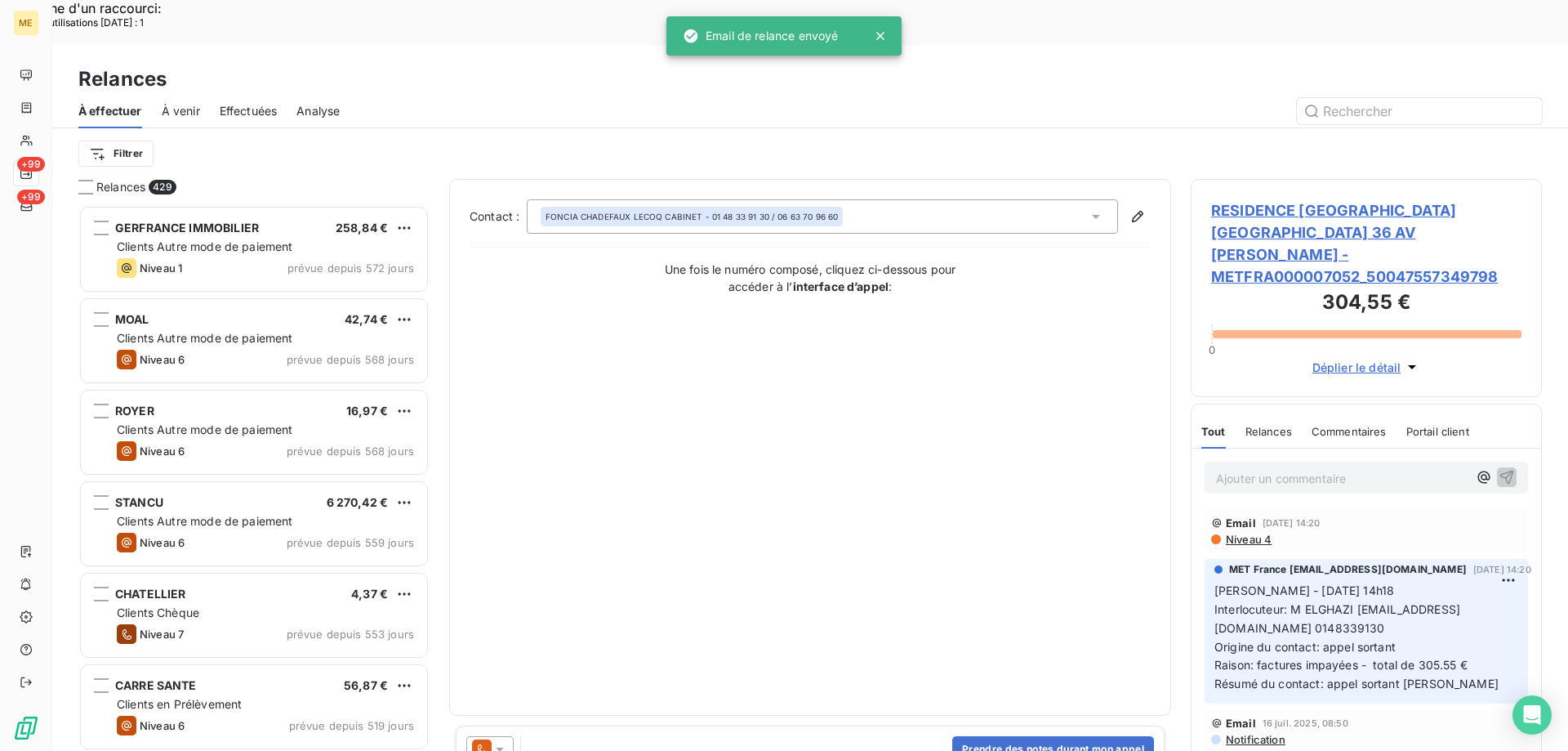
click at [266, 103] on span "Effectuées" at bounding box center [249, 112] width 58 height 17
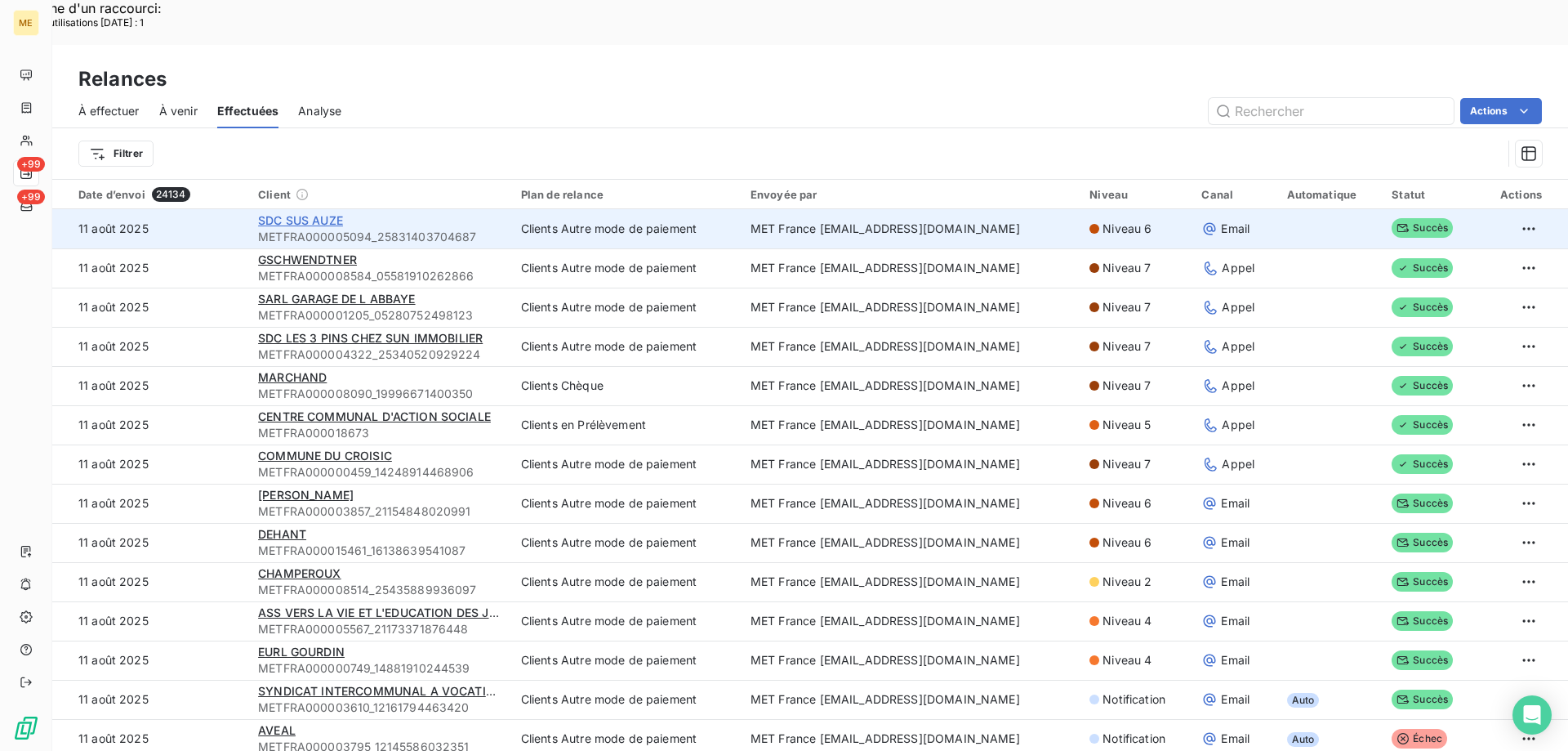
click at [315, 213] on span "SDC SUS AUZE" at bounding box center [300, 220] width 85 height 14
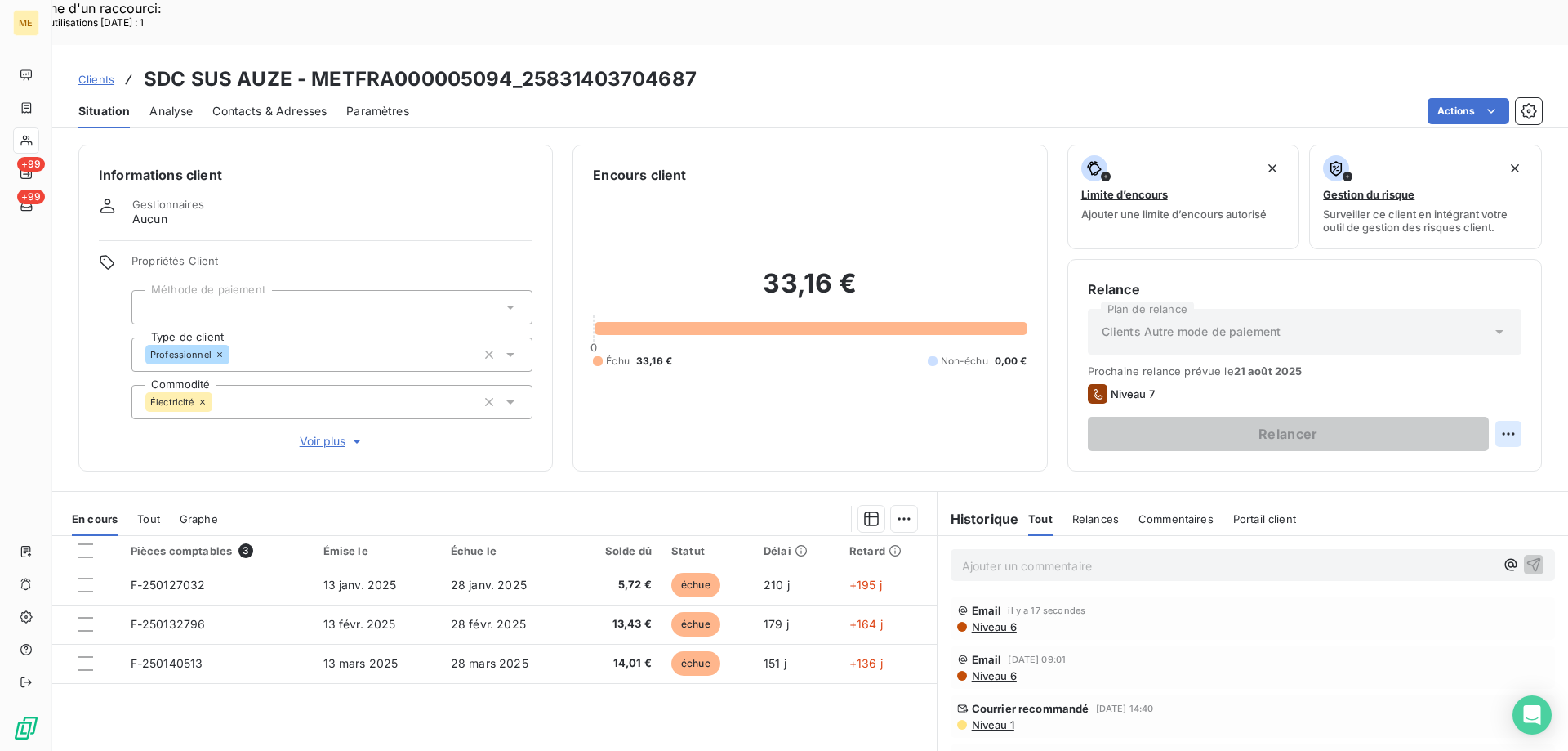
click at [1474, 425] on div "Replanifier cette action" at bounding box center [1429, 424] width 146 height 26
select select "7"
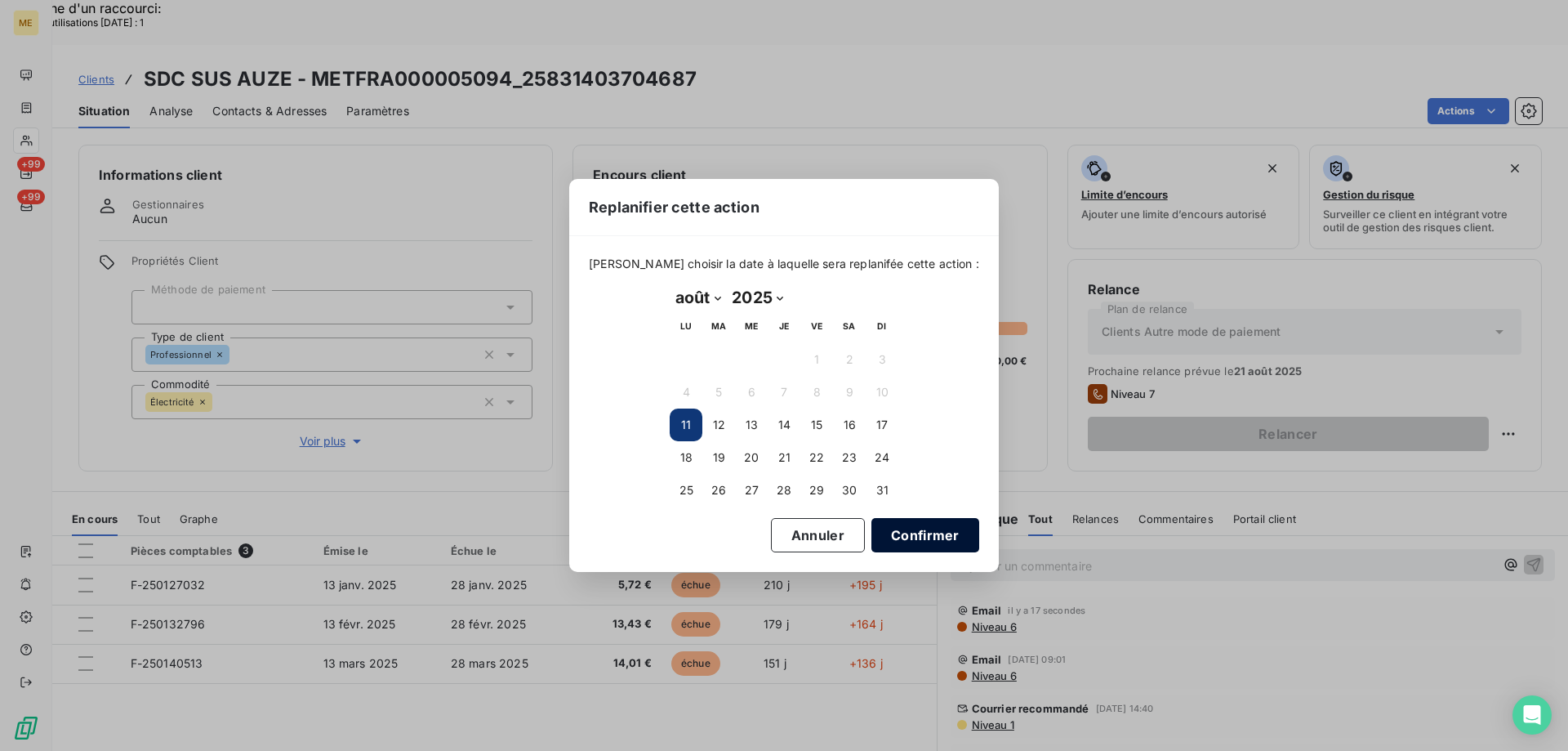
click at [929, 535] on button "Confirmer" at bounding box center [925, 535] width 108 height 34
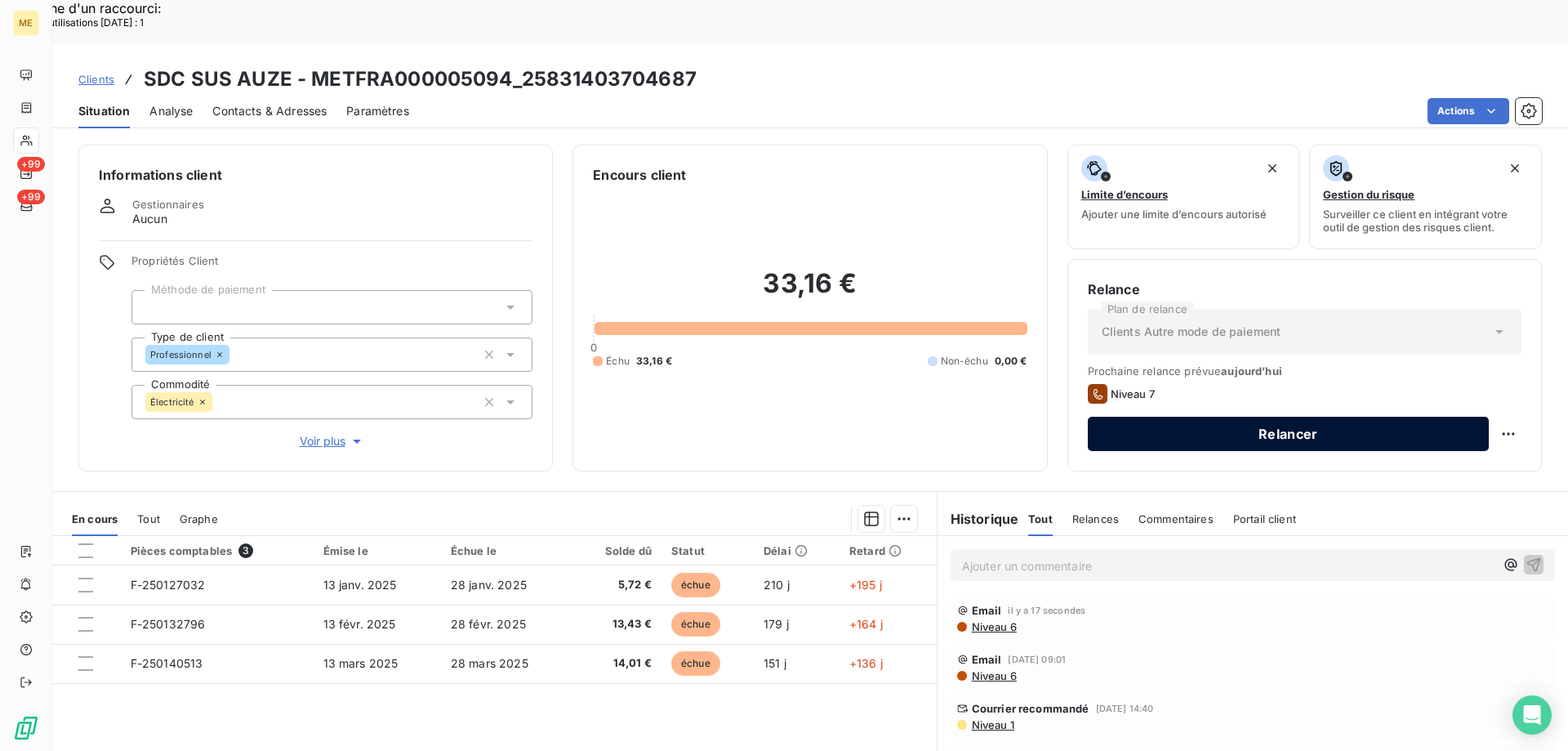
click at [1193, 416] on button "Relancer" at bounding box center [1288, 433] width 401 height 34
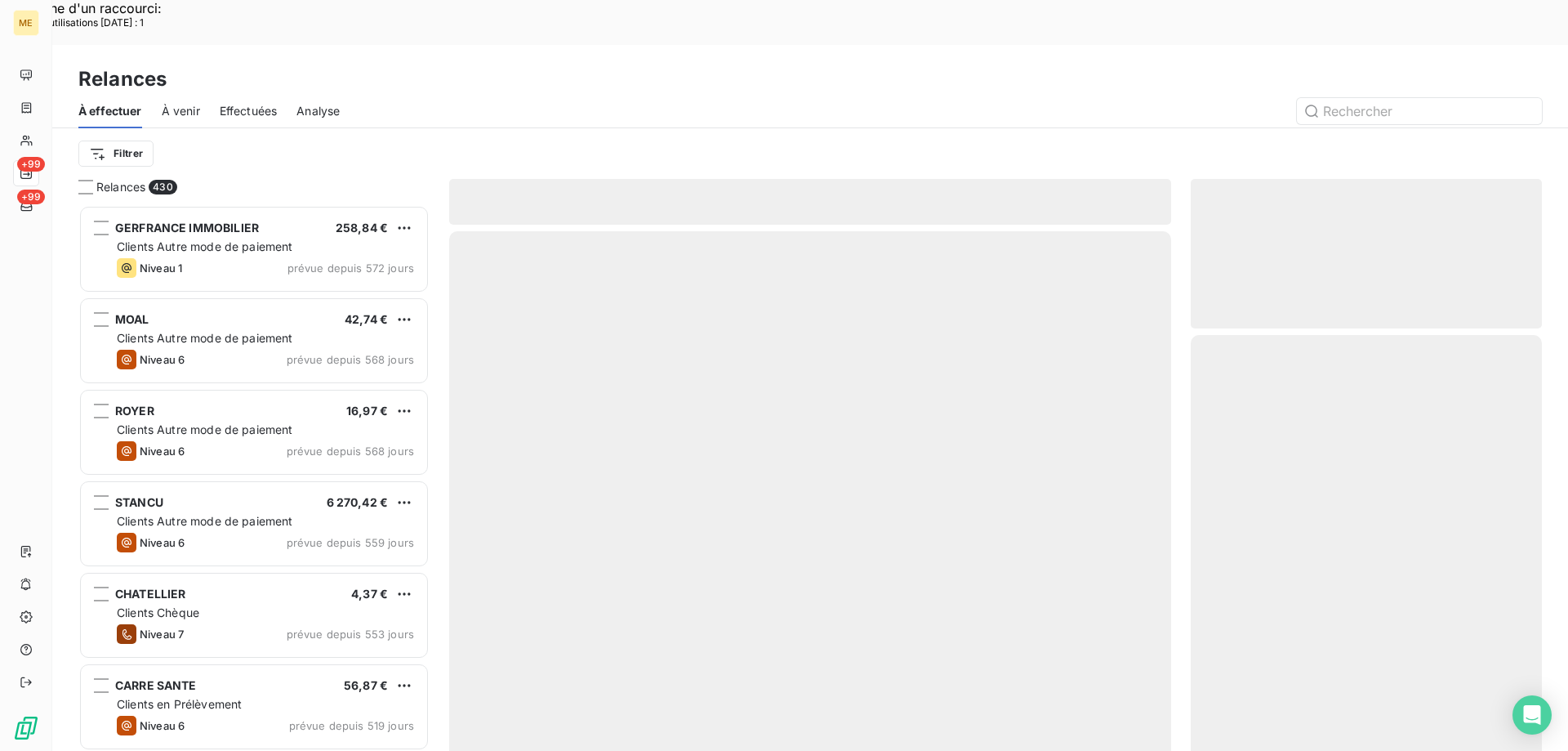
scroll to position [579, 339]
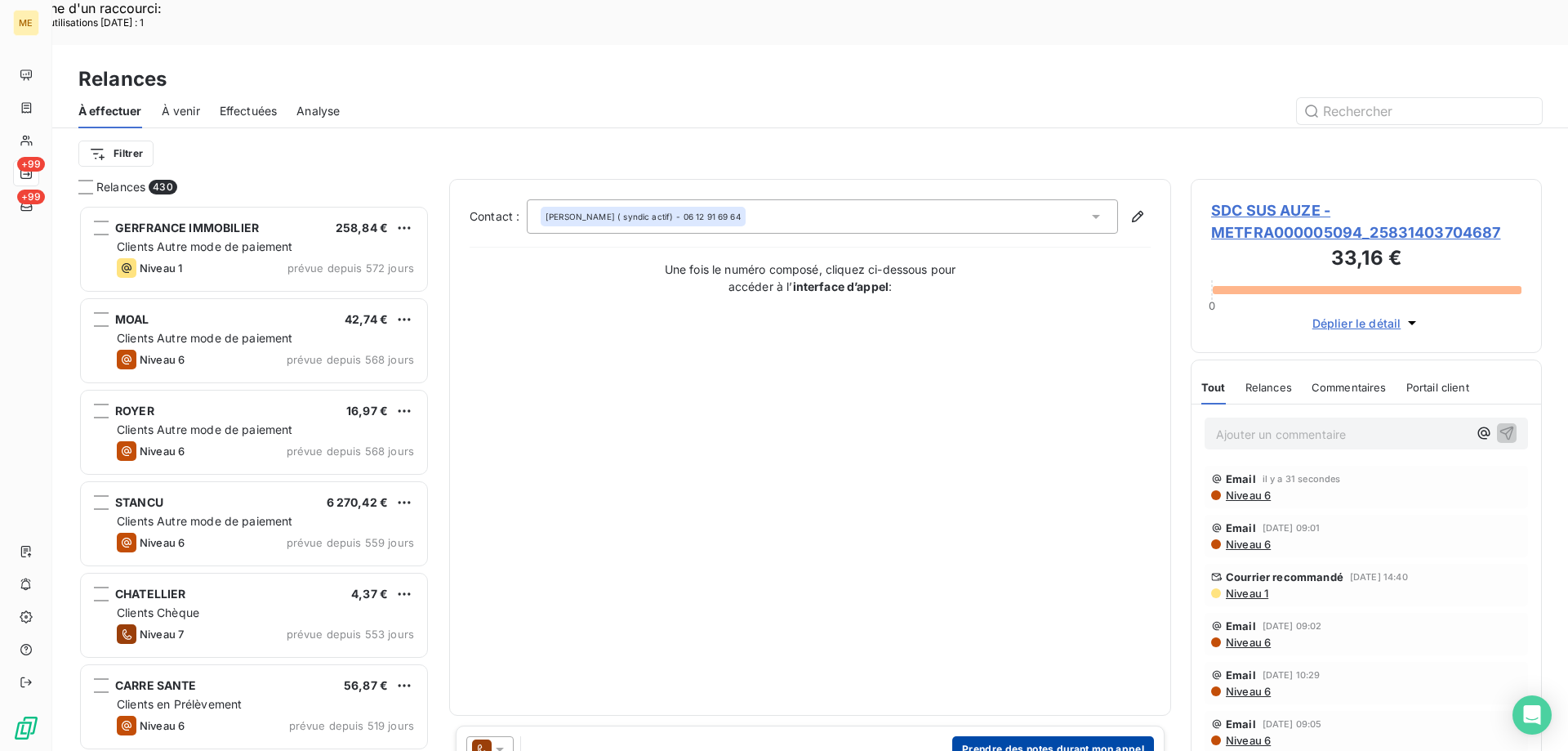
click at [1007, 736] on button "Prendre des notes durant mon appel" at bounding box center [1053, 749] width 201 height 26
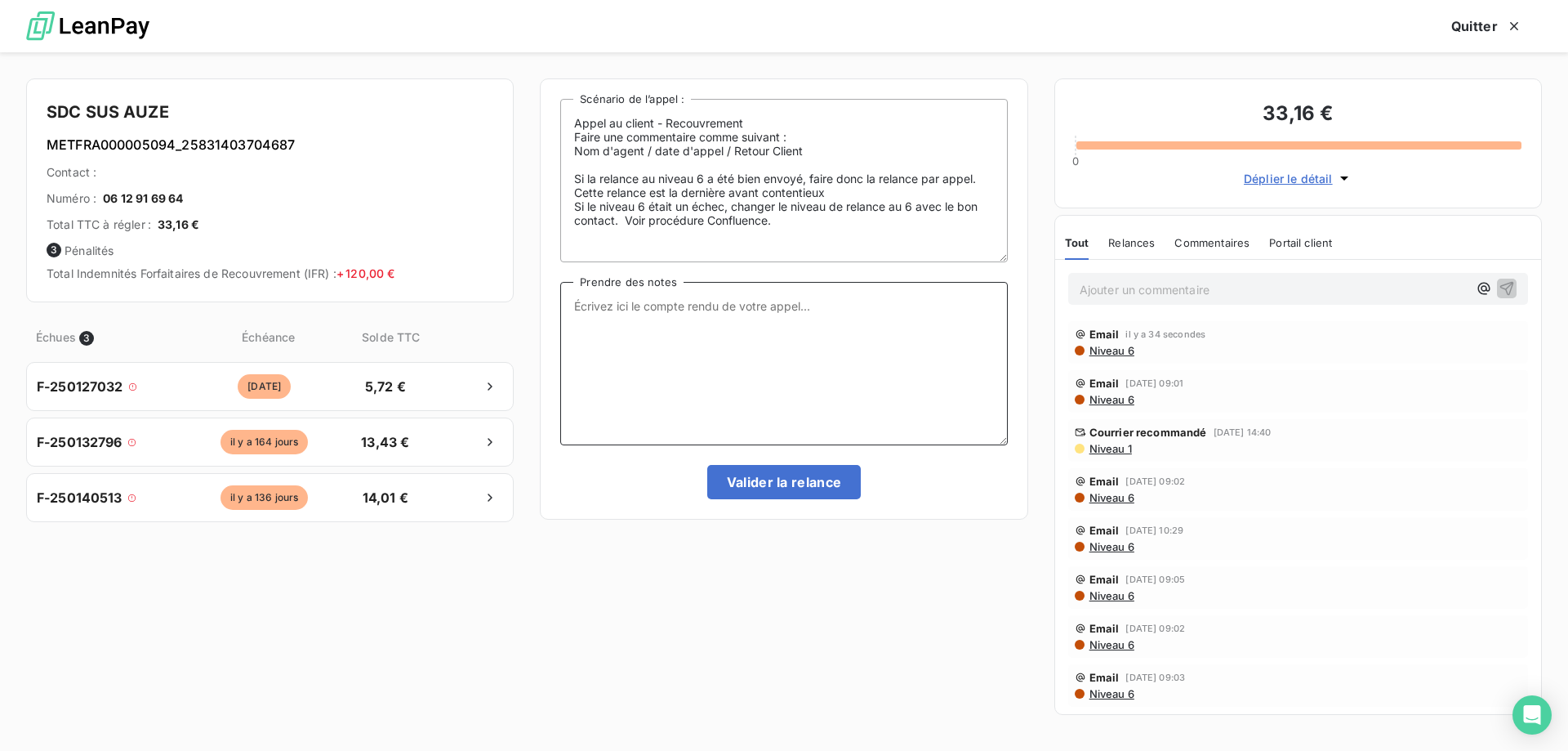
click at [593, 296] on textarea "Prendre des notes" at bounding box center [783, 363] width 447 height 163
paste textarea "[PERSON_NAME] Interlocuteur: Origine du contact: [PERSON_NAME]: Résumé du conta…"
click at [618, 306] on textarea "[PERSON_NAME] Interlocuteur: Origine du contact: [PERSON_NAME]: Résumé du conta…" at bounding box center [783, 363] width 447 height 163
click at [692, 312] on textarea "[PERSON_NAME] - [DATE] 11h38 Interlocuteur: Origine du contact: [PERSON_NAME]: …" at bounding box center [783, 363] width 447 height 163
click at [667, 320] on textarea "[PERSON_NAME] - [DATE] 11h38 Interlocuteur: Origine du contact: [PERSON_NAME]: …" at bounding box center [783, 363] width 447 height 163
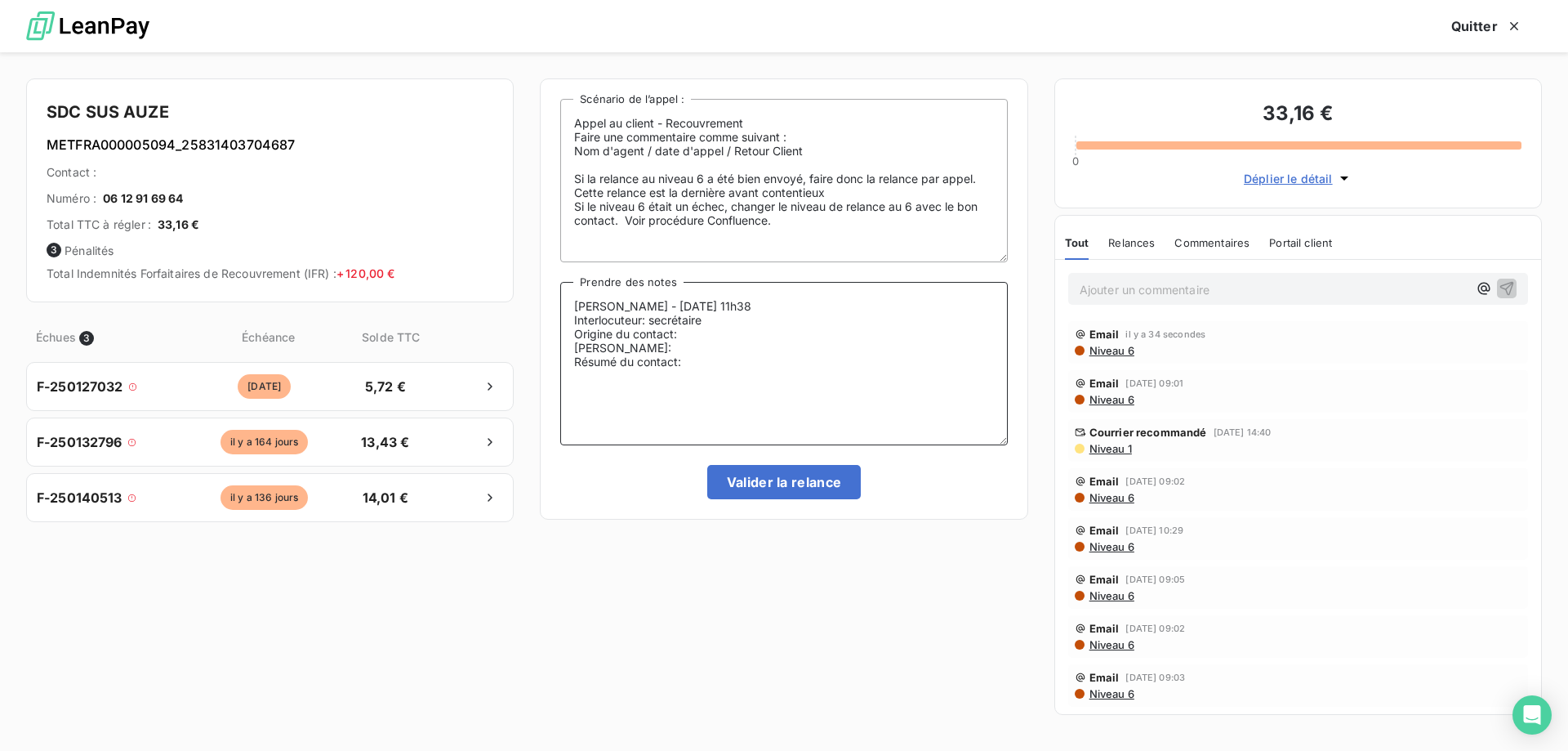
paste textarea "0612916964"
paste textarea "[EMAIL_ADDRESS][DOMAIN_NAME]"
click at [732, 337] on textarea "[PERSON_NAME] - [DATE] 11h38 Interlocuteur: secrétaire 0612916964 [EMAIL_ADDRES…" at bounding box center [783, 363] width 447 height 163
click at [650, 350] on textarea "[PERSON_NAME] - [DATE] 11h38 Interlocuteur: secrétaire 0612916964 [EMAIL_ADDRES…" at bounding box center [783, 363] width 447 height 163
click at [712, 365] on textarea "[PERSON_NAME] - [DATE] 11h38 Interlocuteur: secrétaire 0612916964 [EMAIL_ADDRES…" at bounding box center [783, 363] width 447 height 163
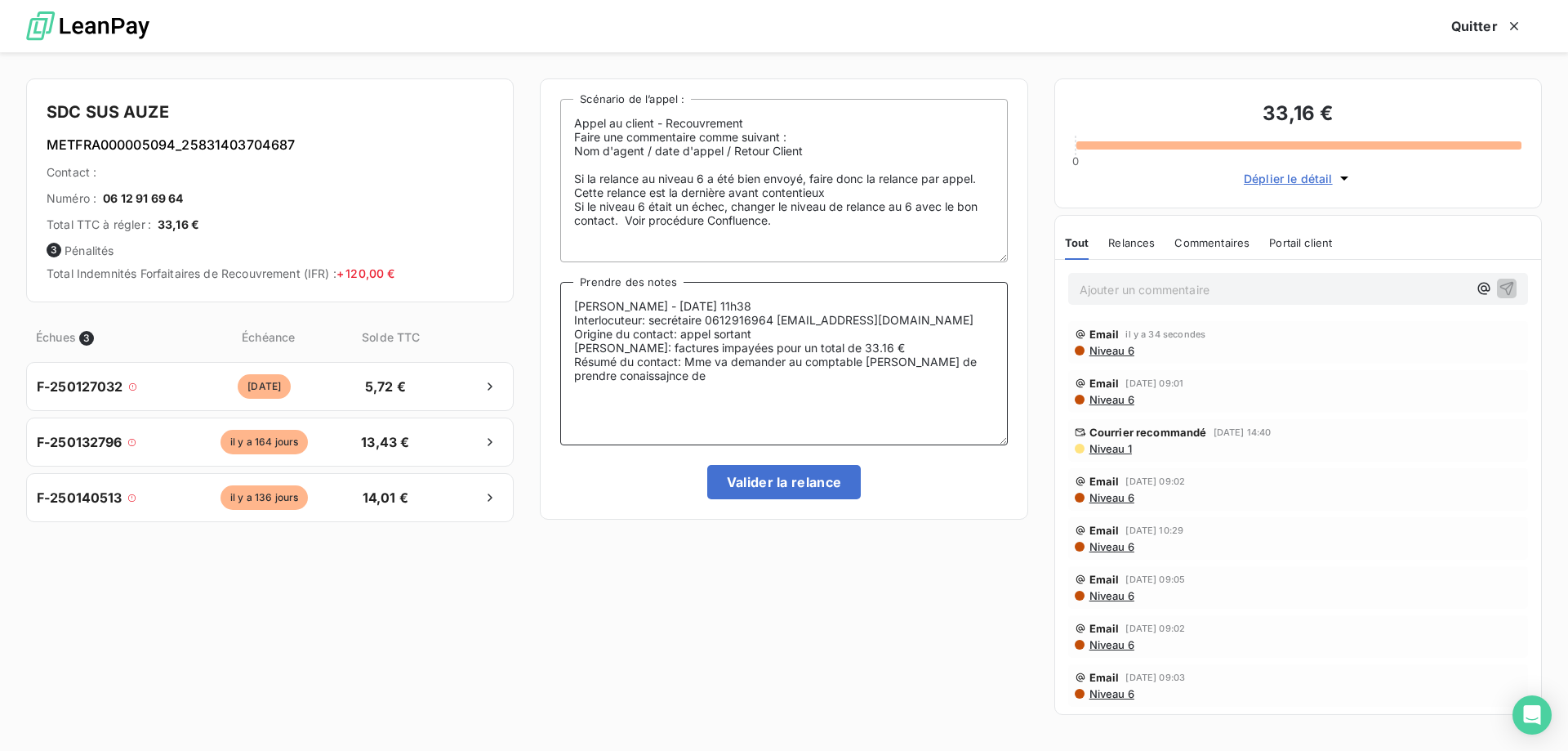
click at [626, 377] on textarea "[PERSON_NAME] - [DATE] 11h38 Interlocuteur: secrétaire 0612916964 [EMAIL_ADDRES…" at bounding box center [783, 363] width 447 height 163
click at [662, 372] on textarea "[PERSON_NAME] - [DATE] 11h38 Interlocuteur: secrétaire 0612916964 [EMAIL_ADDRES…" at bounding box center [783, 363] width 447 height 163
click at [619, 380] on textarea "[PERSON_NAME] - [DATE] 11h38 Interlocuteur: secrétaire 0612916964 [EMAIL_ADDRES…" at bounding box center [783, 363] width 447 height 163
click at [0, 0] on lt-span "con n aissance" at bounding box center [0, 0] width 0 height 0
type textarea "[PERSON_NAME] - [DATE] 11h38 Interlocuteur: secrétaire 0612916964 [EMAIL_ADDRES…"
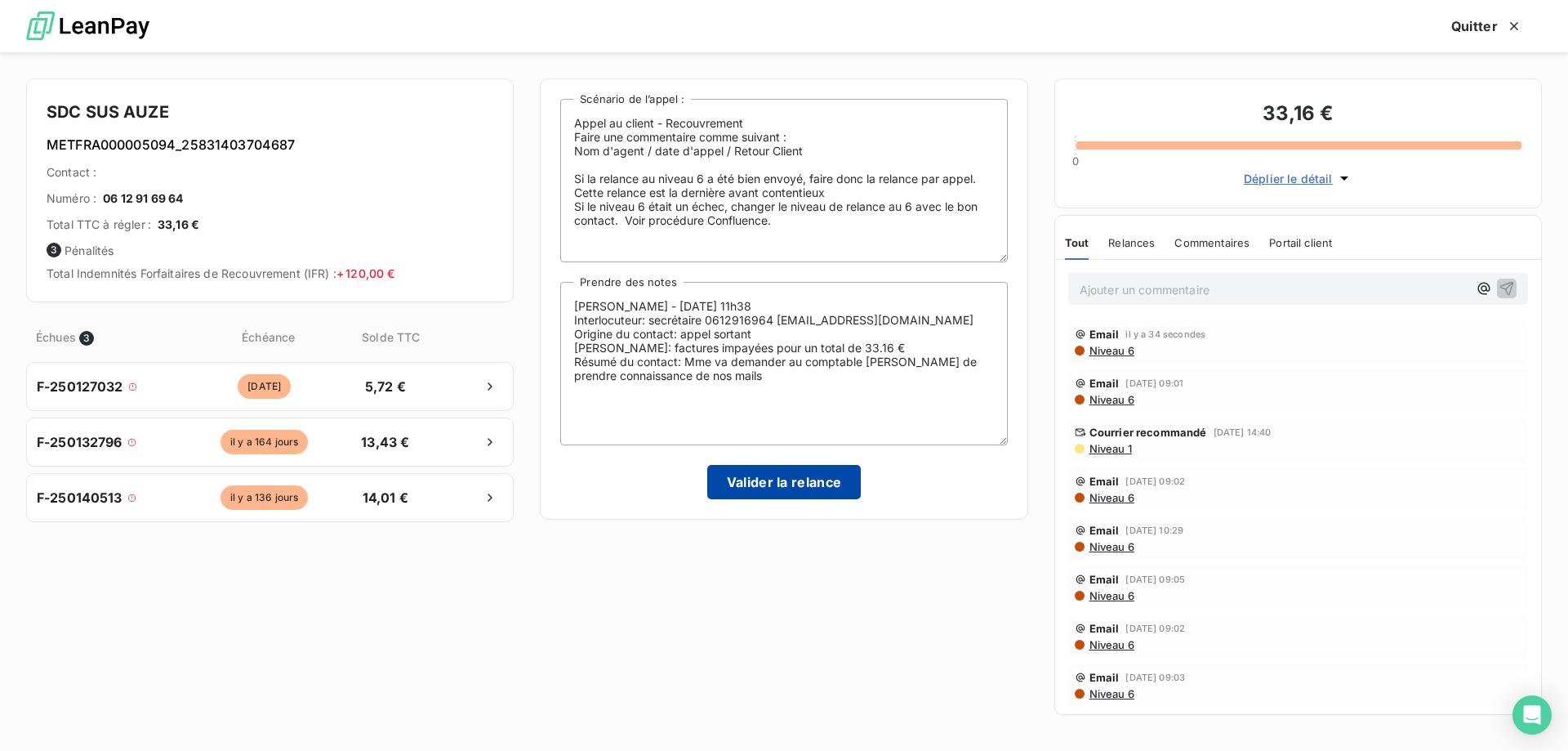
click at [860, 485] on button "Valider la relance" at bounding box center [784, 481] width 154 height 34
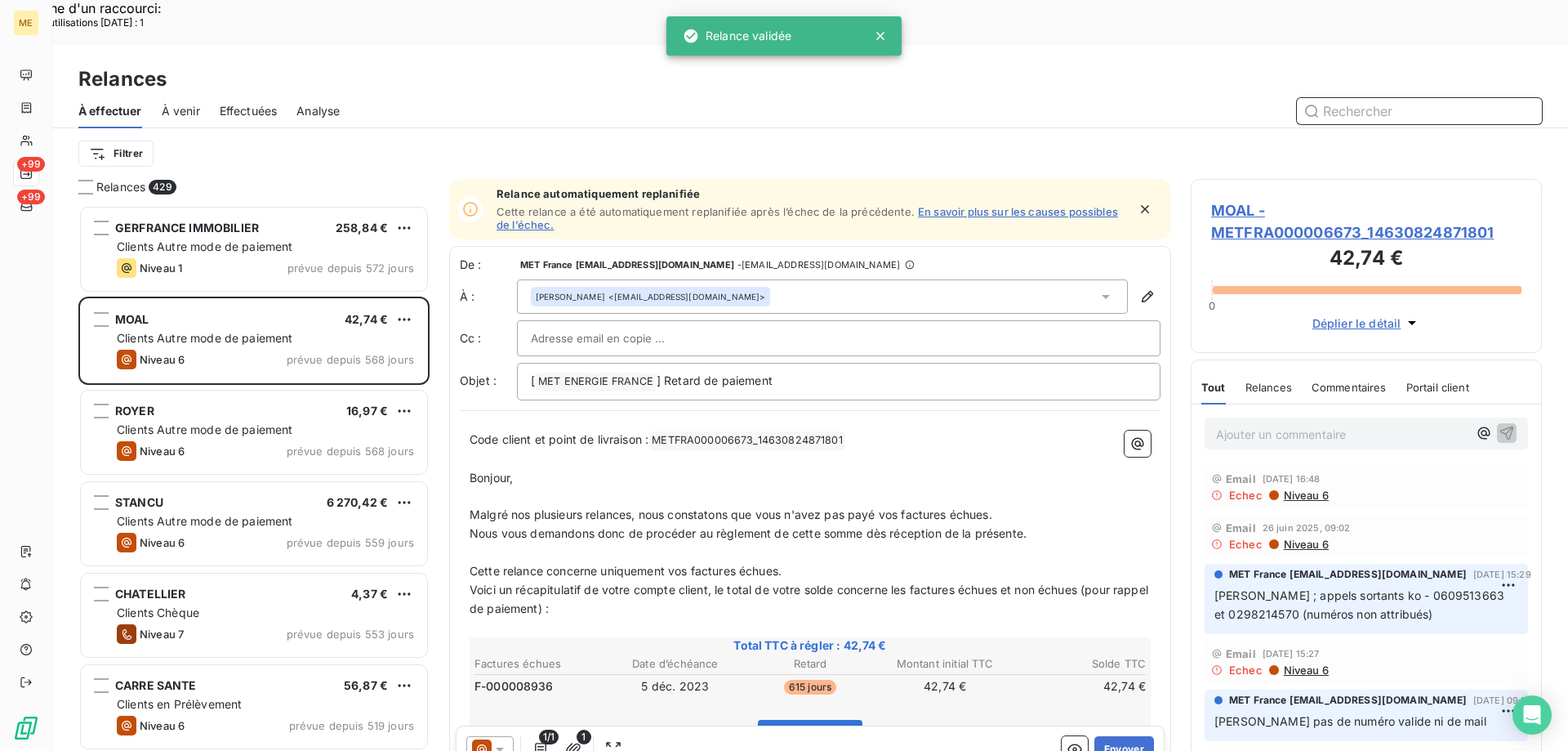
click at [255, 103] on span "Effectuées" at bounding box center [249, 112] width 58 height 17
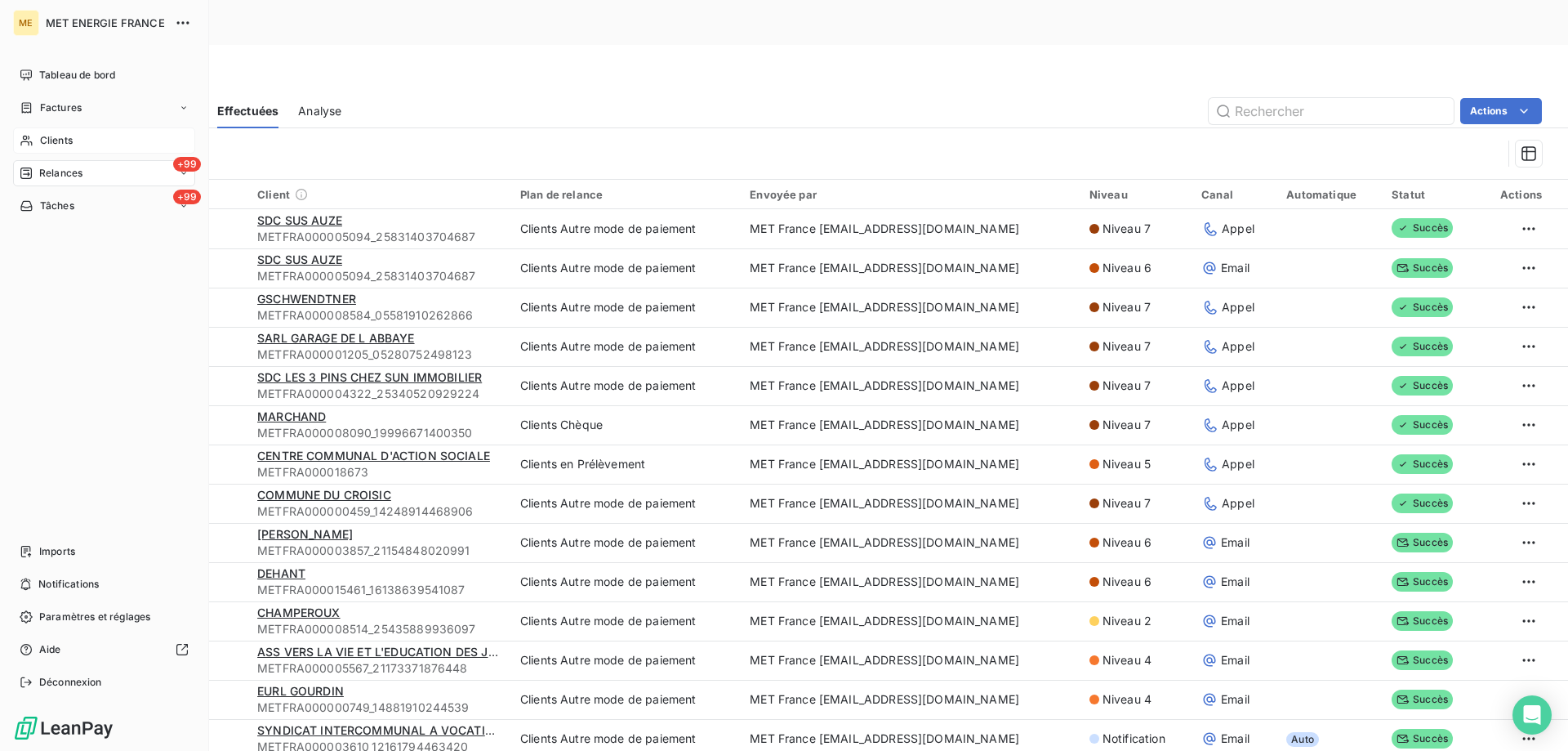
click at [37, 135] on div "Clients" at bounding box center [104, 140] width 182 height 26
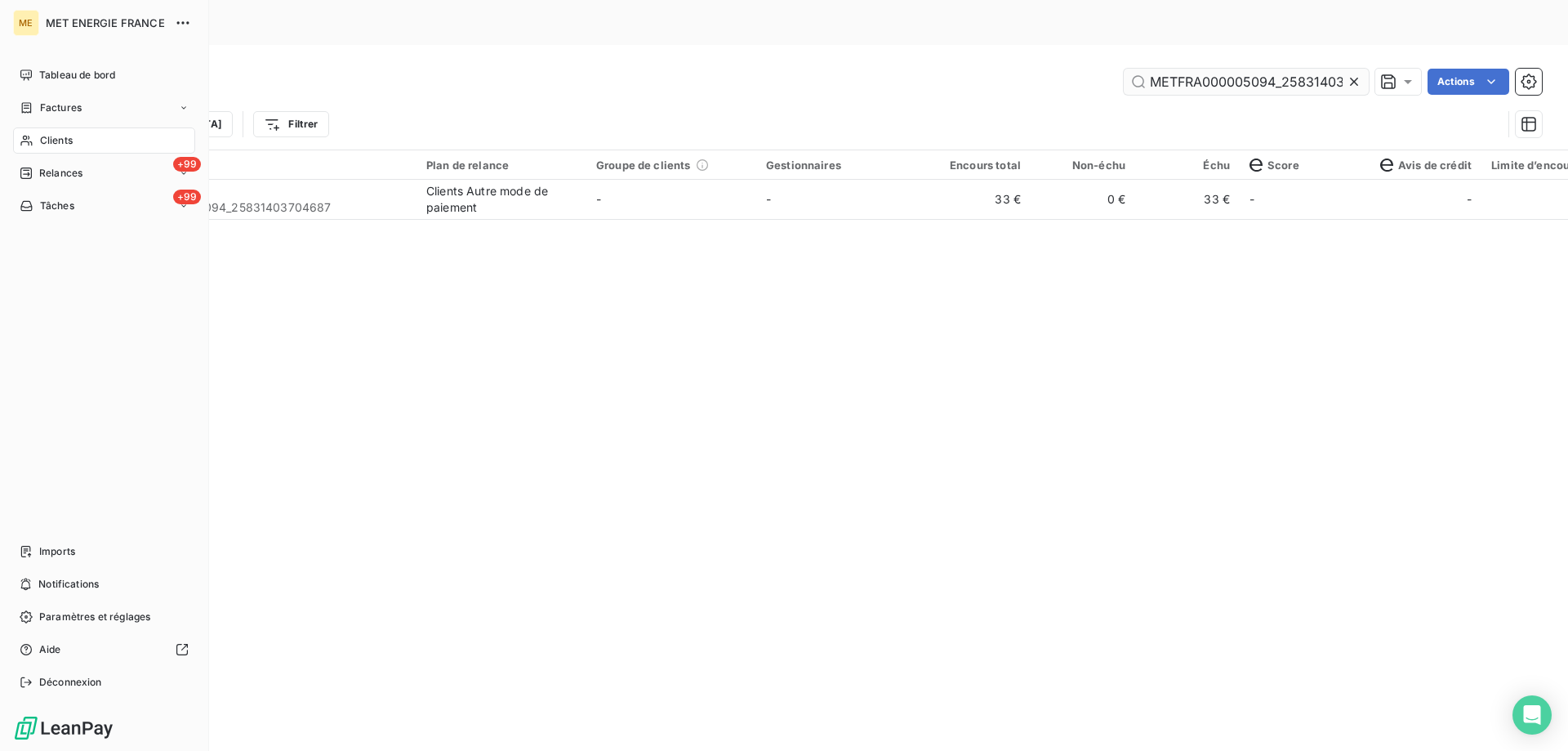
scroll to position [0, 50]
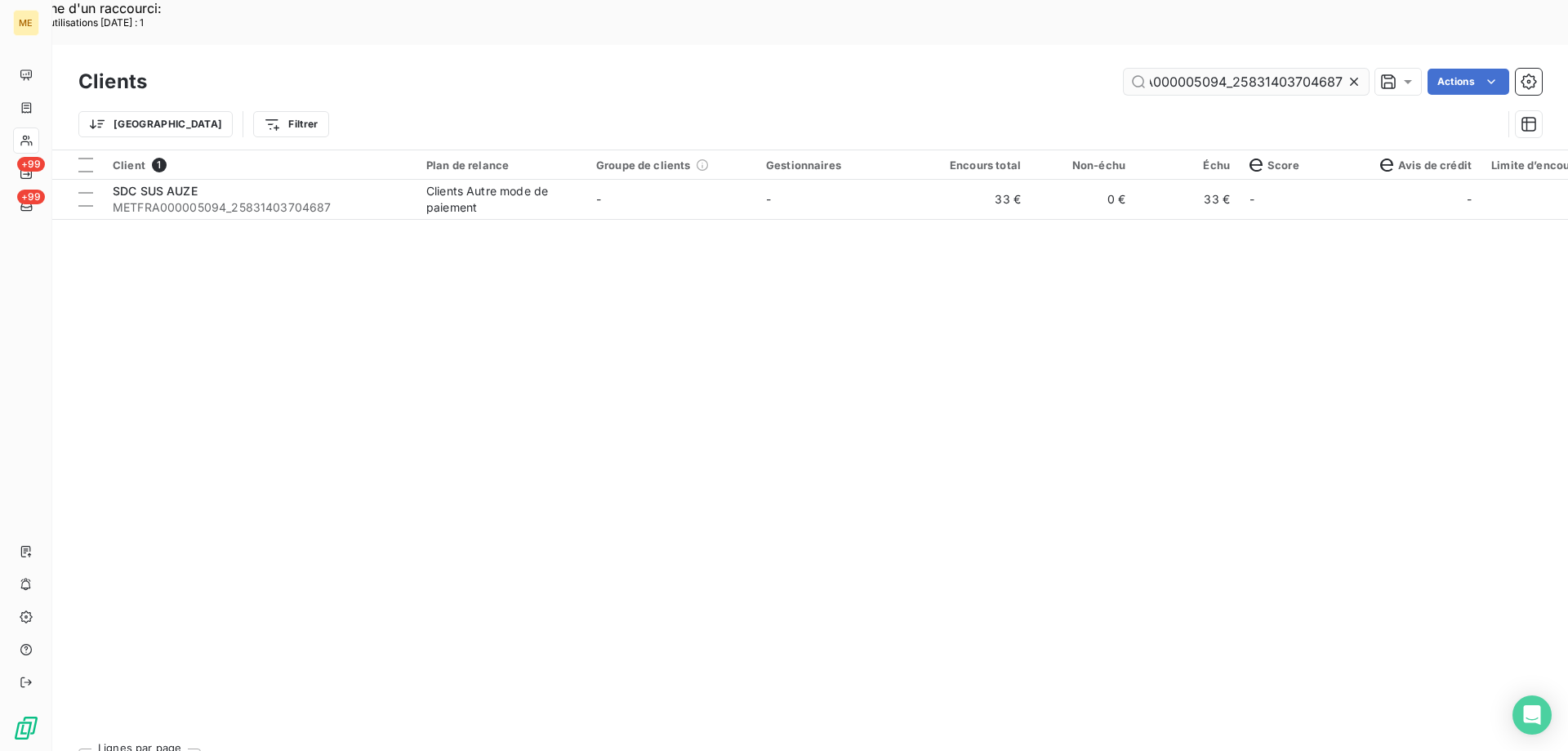
click at [1231, 68] on input "METFRA000005094_25831403704687" at bounding box center [1246, 81] width 245 height 26
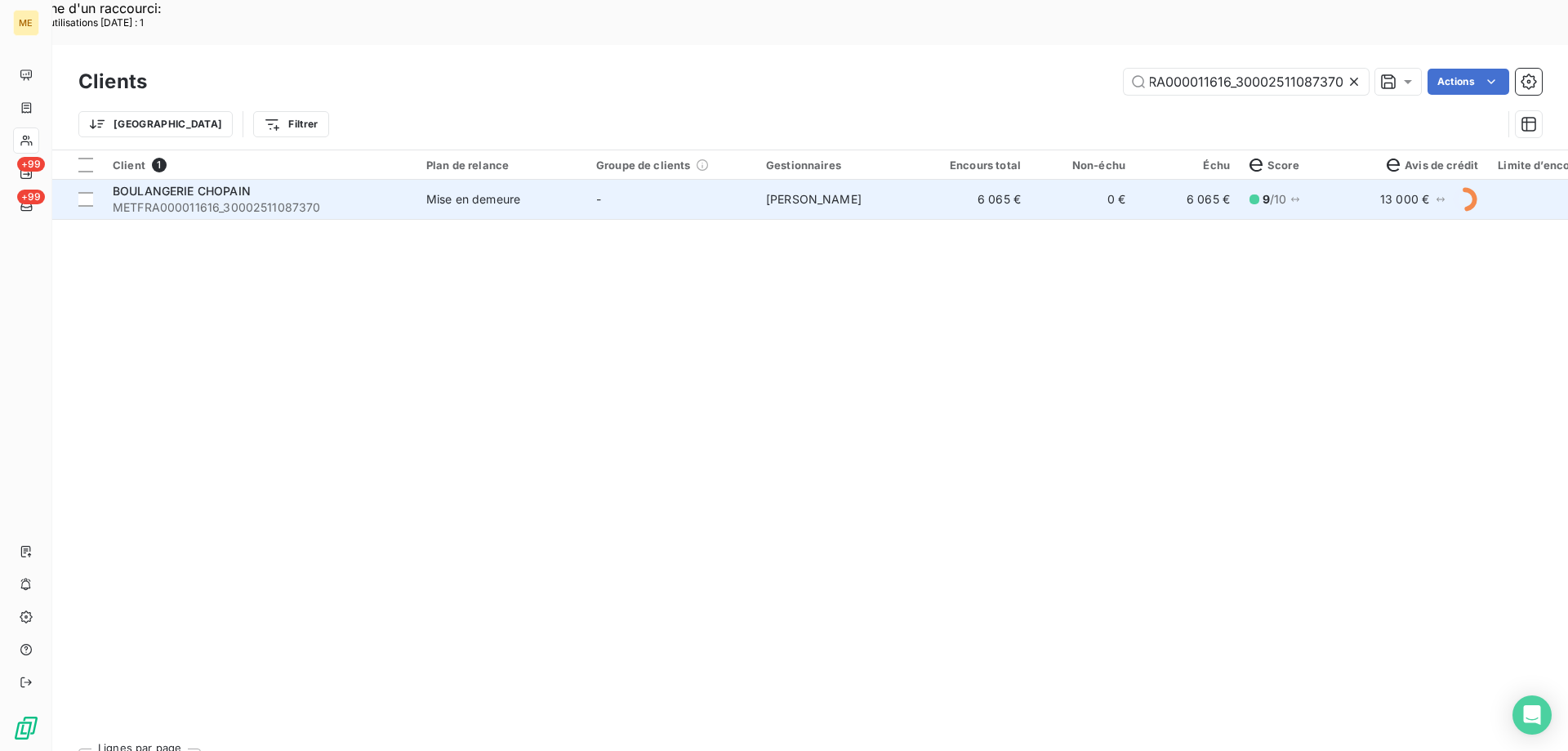
type input "METFRA000011616_30002511087370"
click at [251, 183] on div "BOULANGERIE CHOPAIN" at bounding box center [259, 191] width 294 height 17
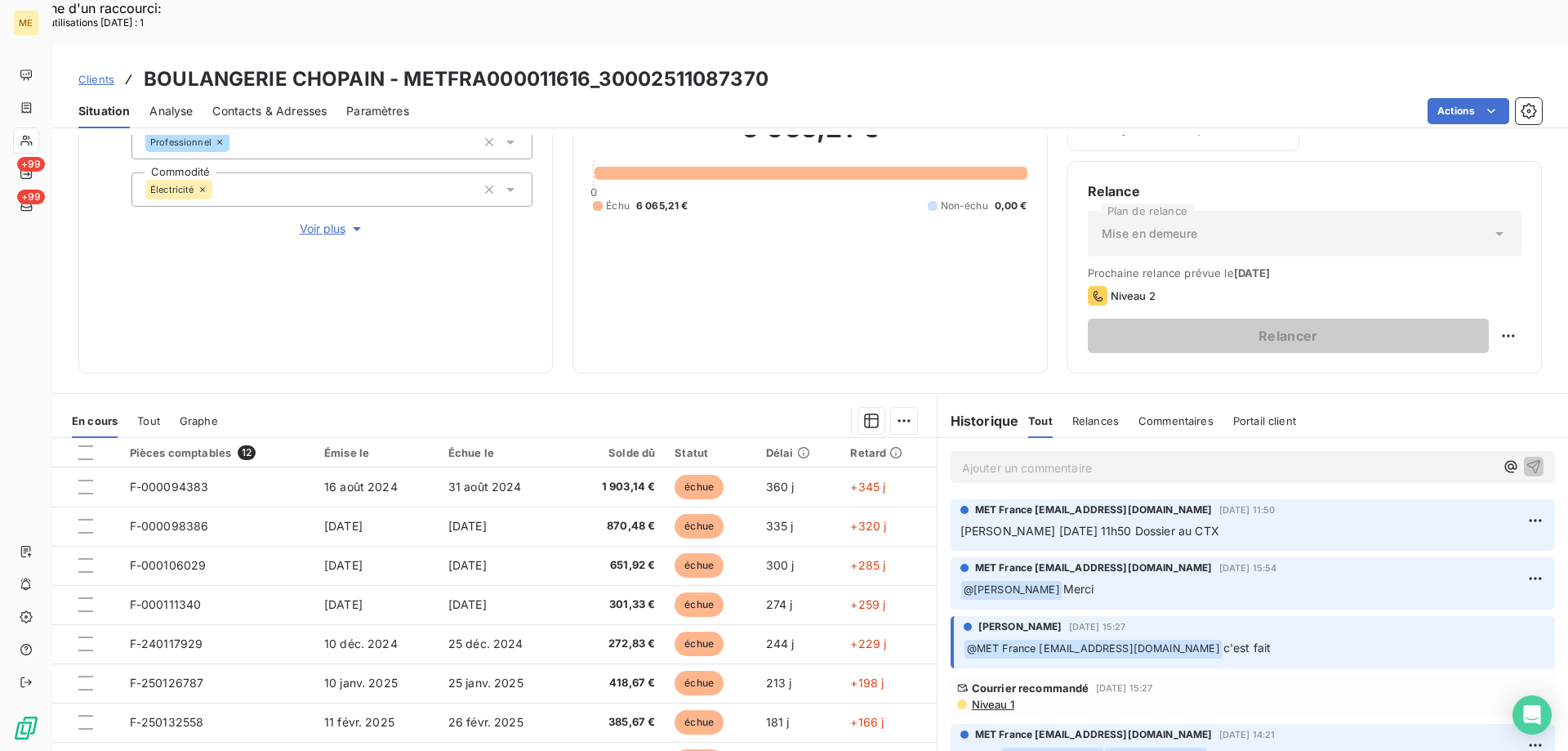
scroll to position [218, 0]
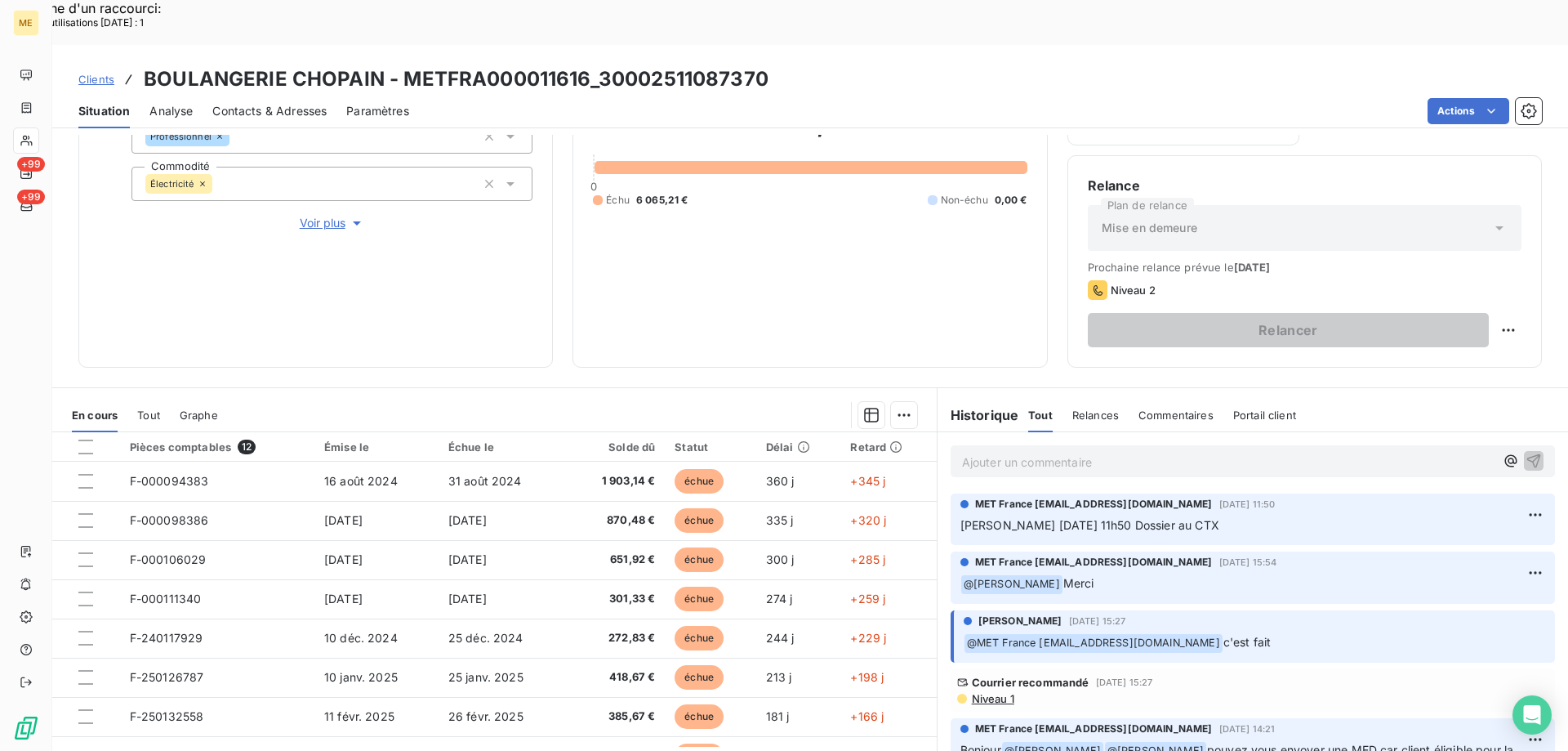
click at [104, 72] on span "Clients" at bounding box center [96, 79] width 36 height 13
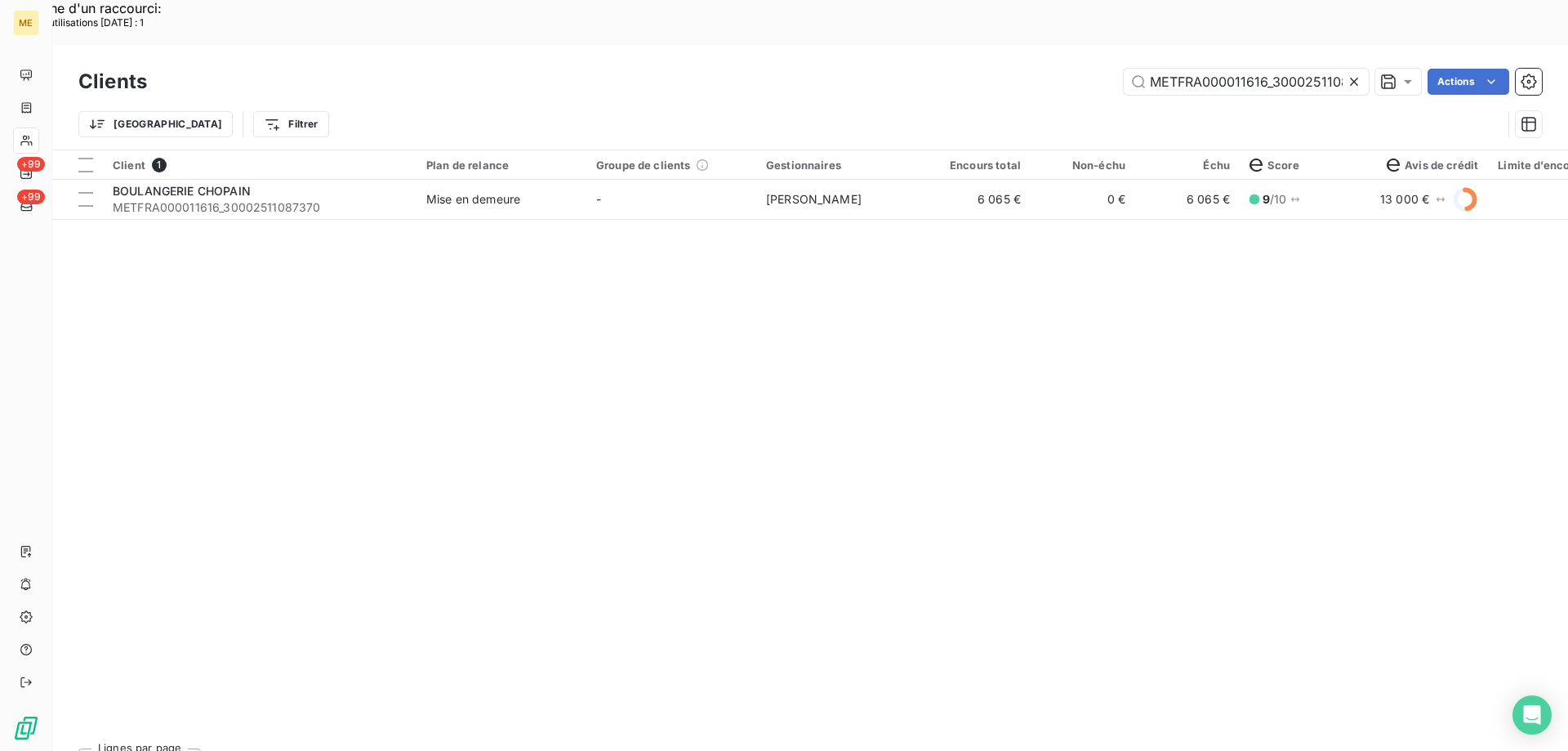
scroll to position [0, 37]
click at [1252, 68] on input "METFRA000011616_30002511087370" at bounding box center [1246, 81] width 245 height 26
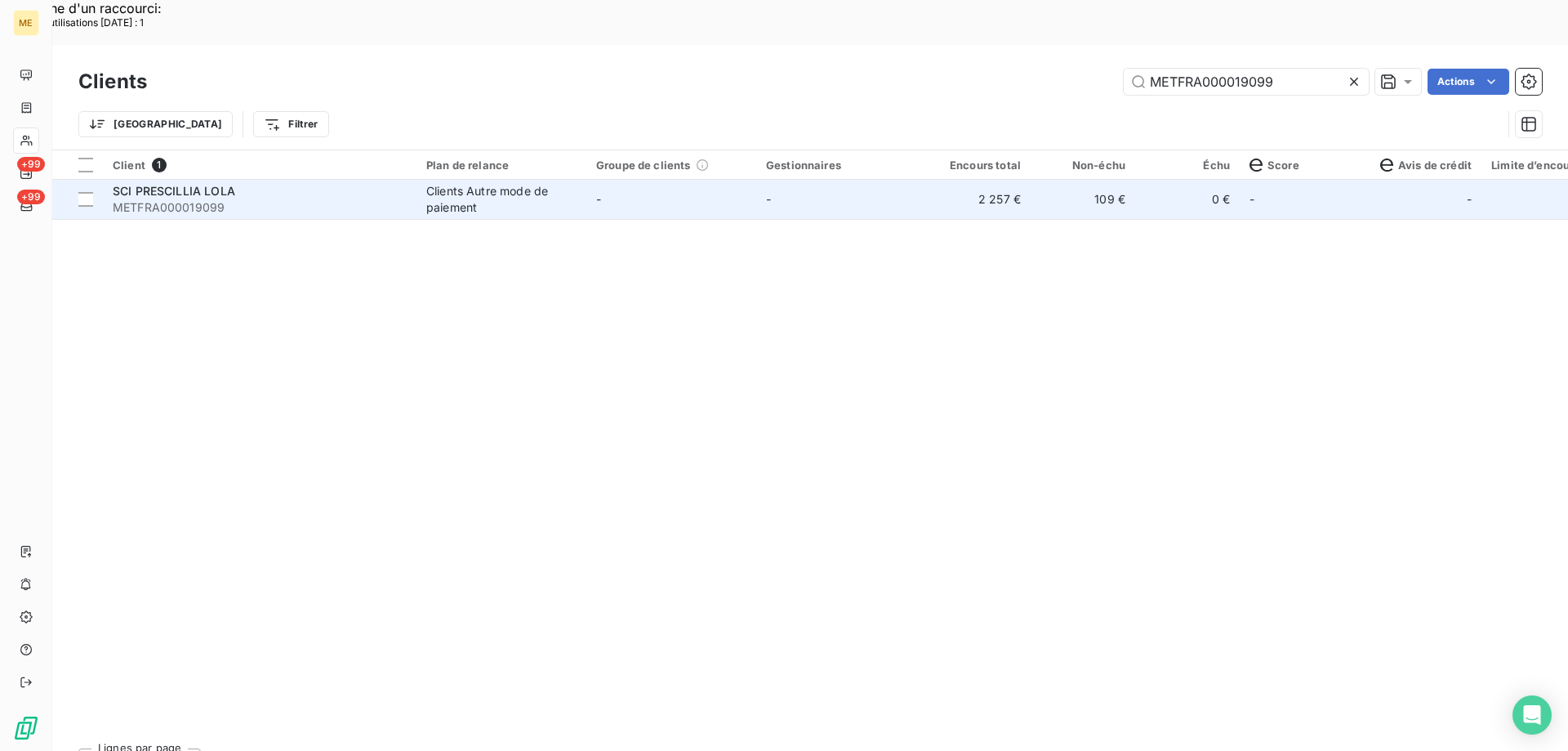
type input "METFRA000019099"
click at [166, 184] on span "SCI PRESCILLIA LOLA" at bounding box center [173, 191] width 122 height 14
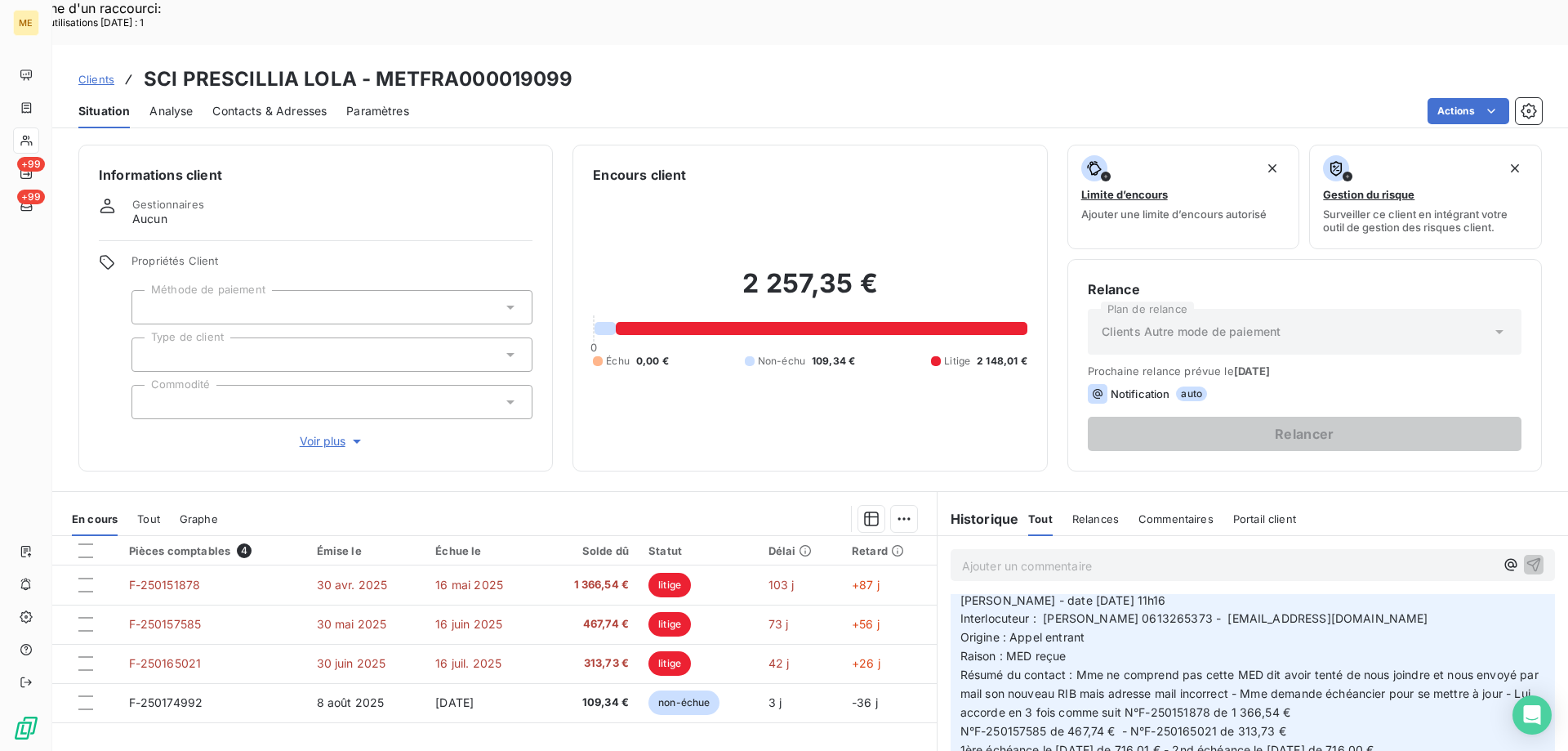
click at [96, 72] on span "Clients" at bounding box center [96, 79] width 36 height 13
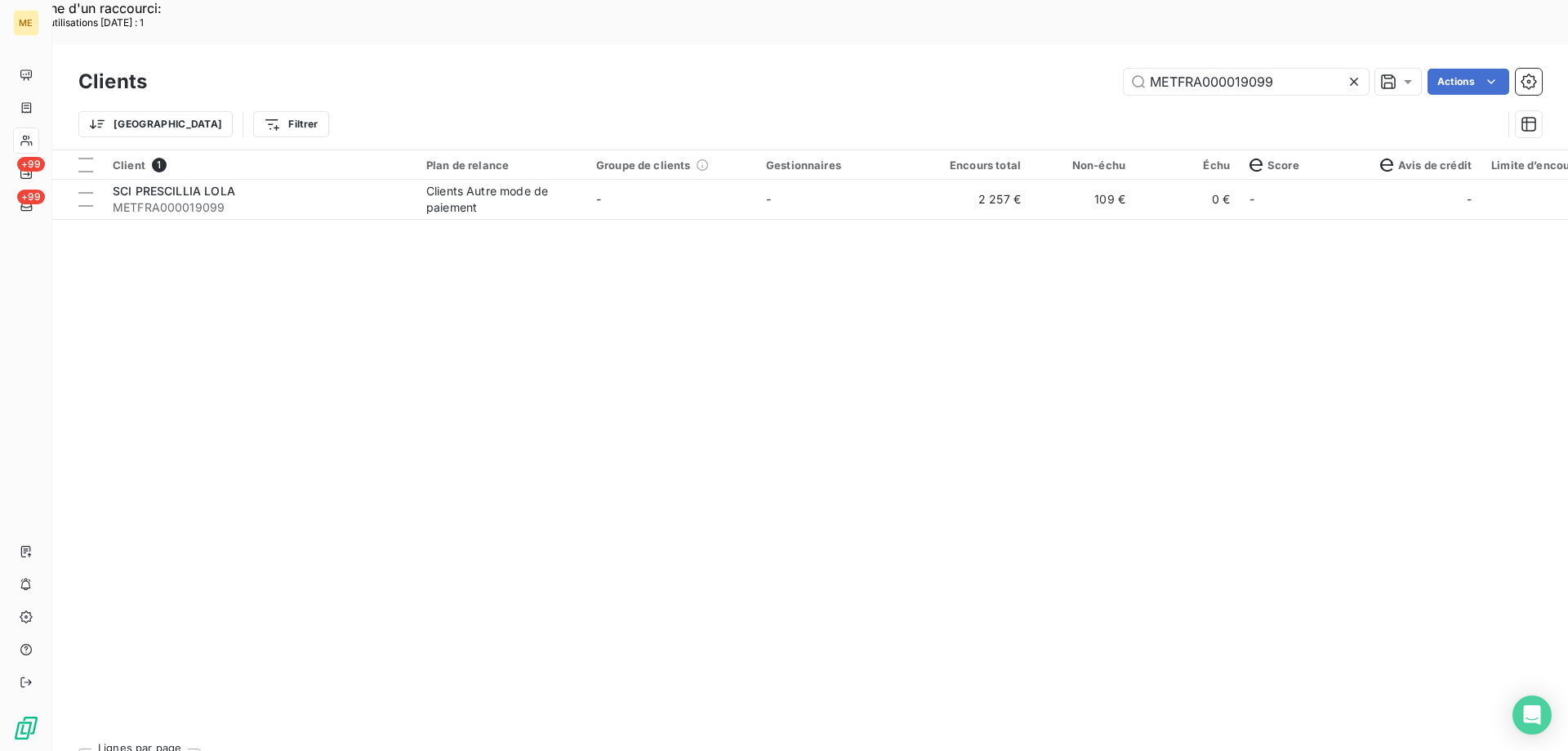
click at [1350, 73] on icon at bounding box center [1354, 82] width 17 height 17
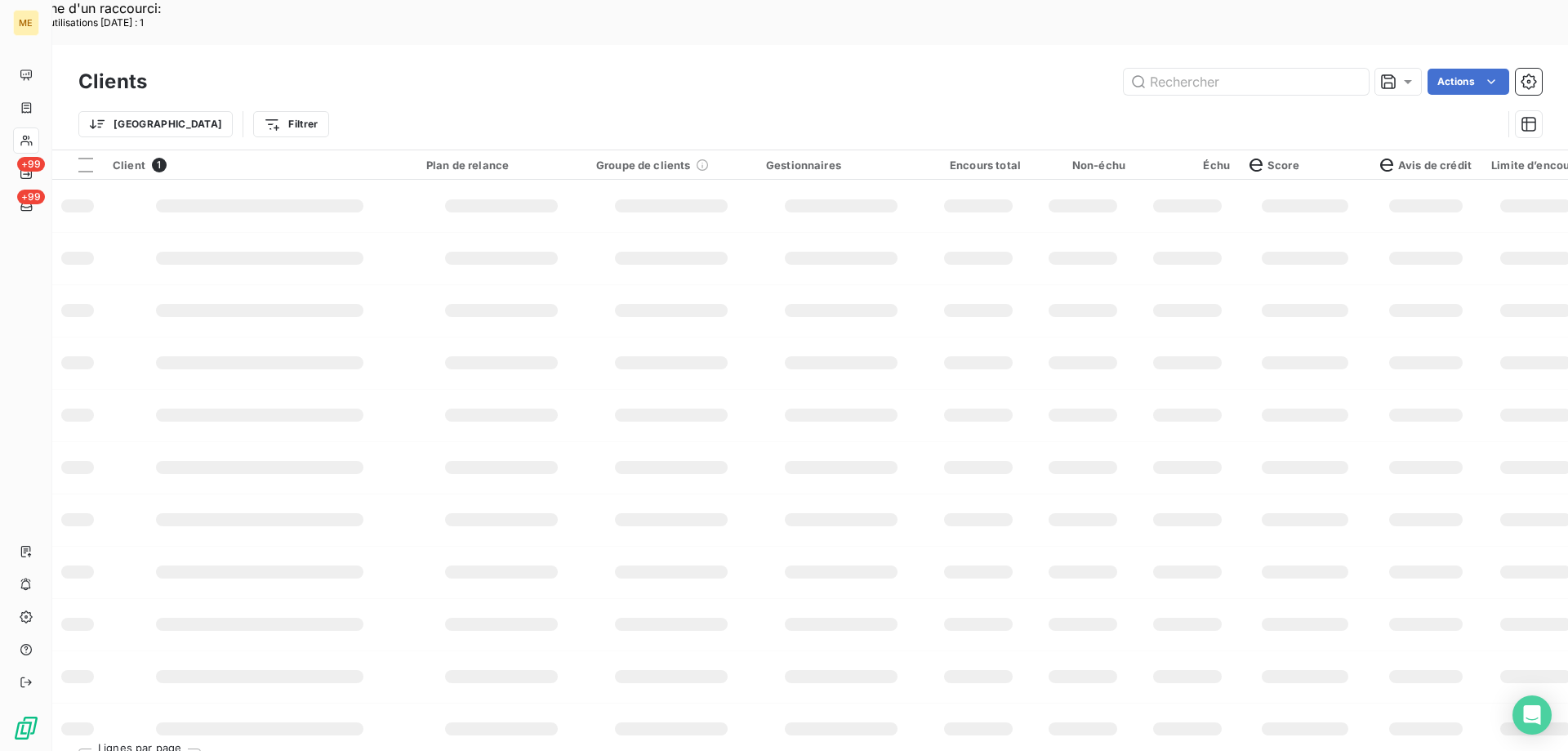
click at [1231, 65] on div "Clients Actions" at bounding box center [810, 82] width 1463 height 34
click at [1223, 68] on input "text" at bounding box center [1246, 81] width 245 height 26
paste input "METFRA000001205_05280607780383"
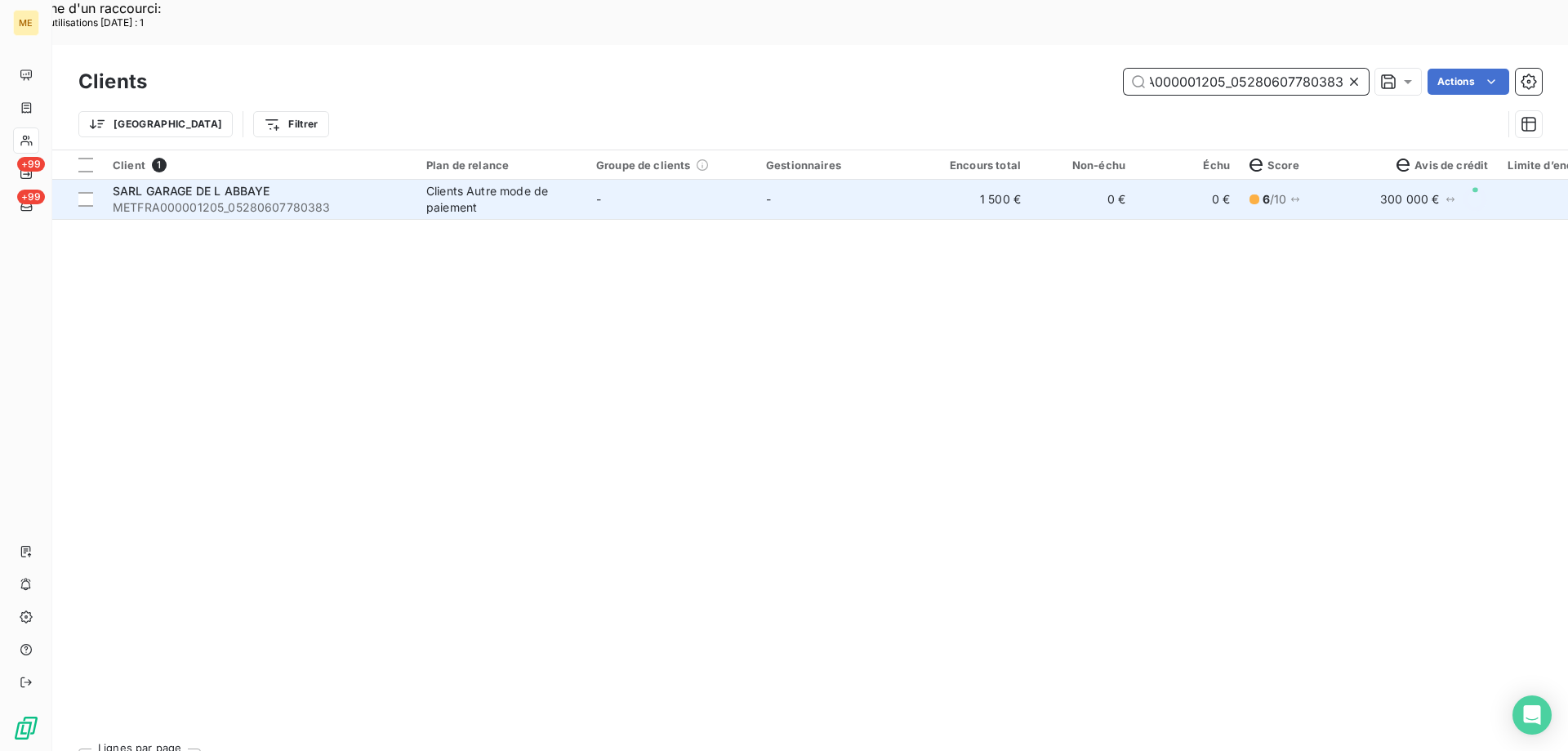
type input "METFRA000001205_05280607780383"
click at [231, 184] on span "SARL GARAGE DE L ABBAYE" at bounding box center [191, 191] width 156 height 14
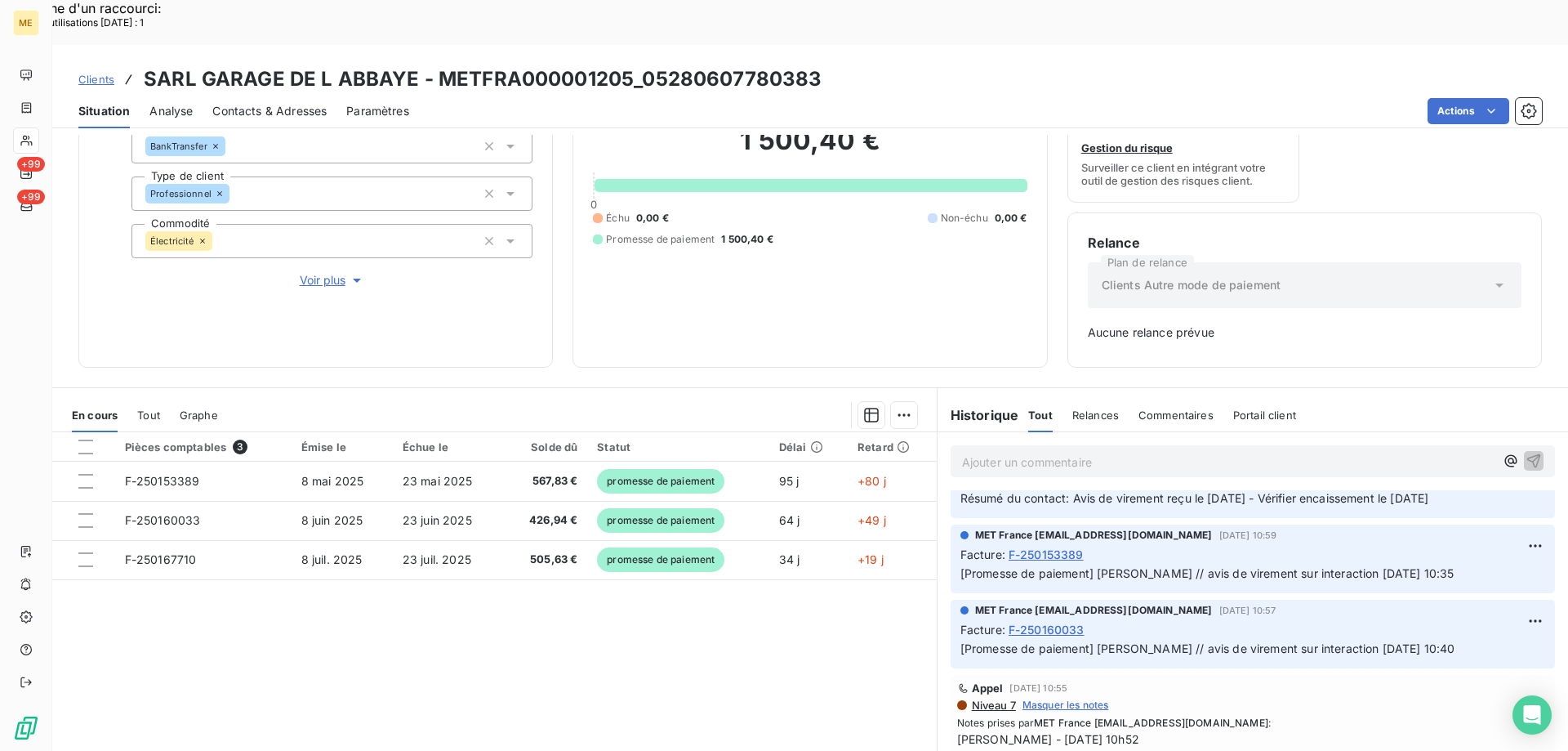
scroll to position [409, 0]
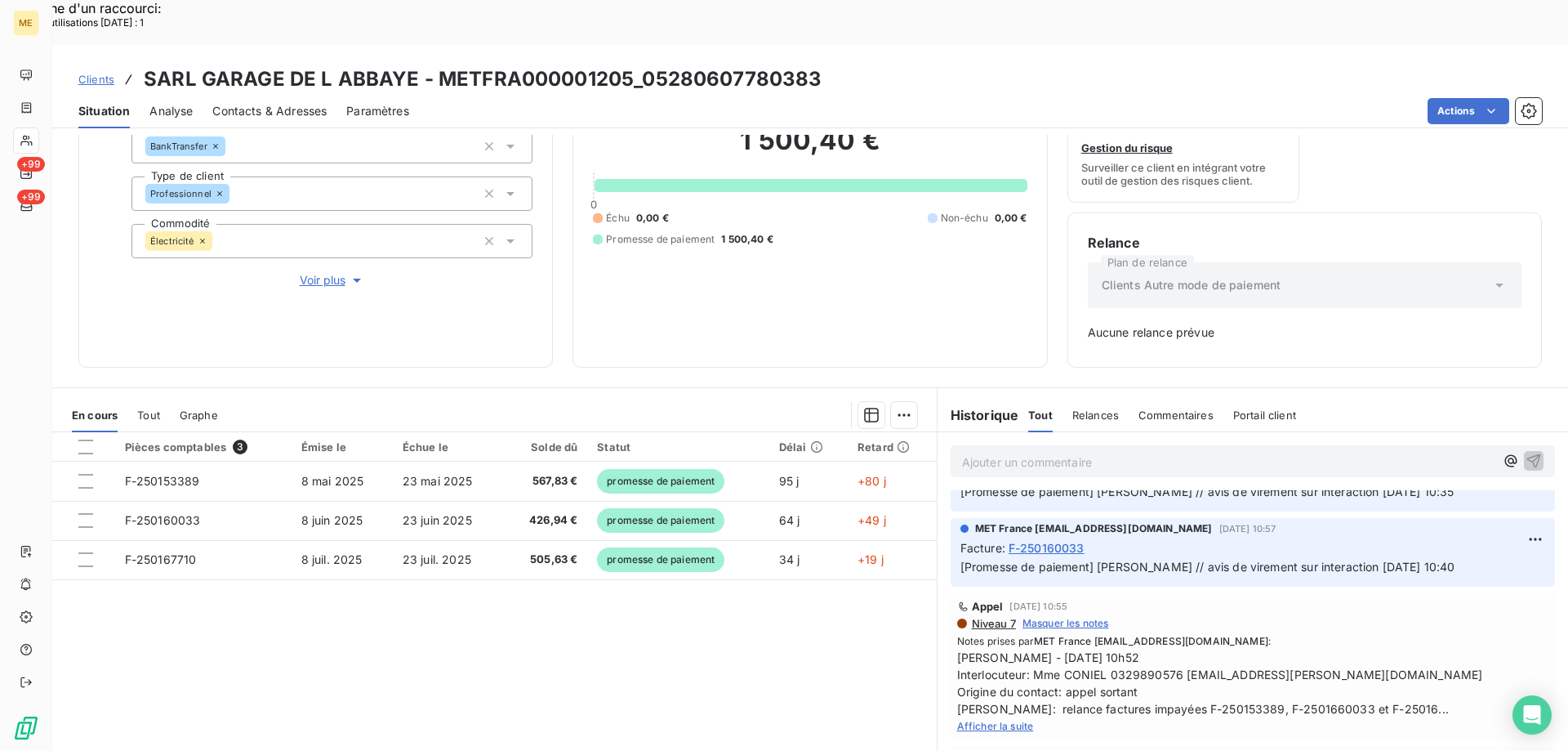
click at [991, 719] on span "Afficher la suite" at bounding box center [995, 725] width 77 height 12
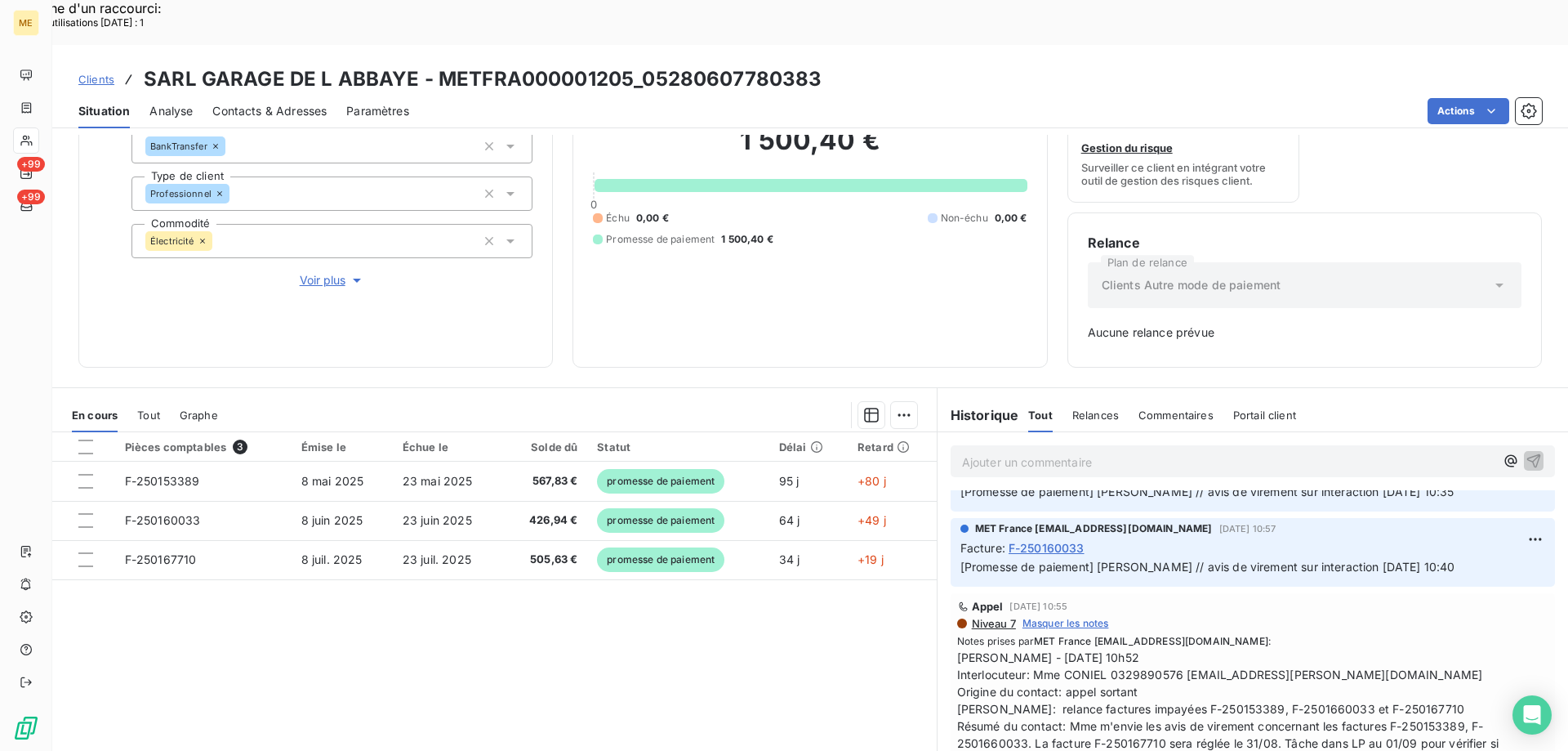
scroll to position [326, 0]
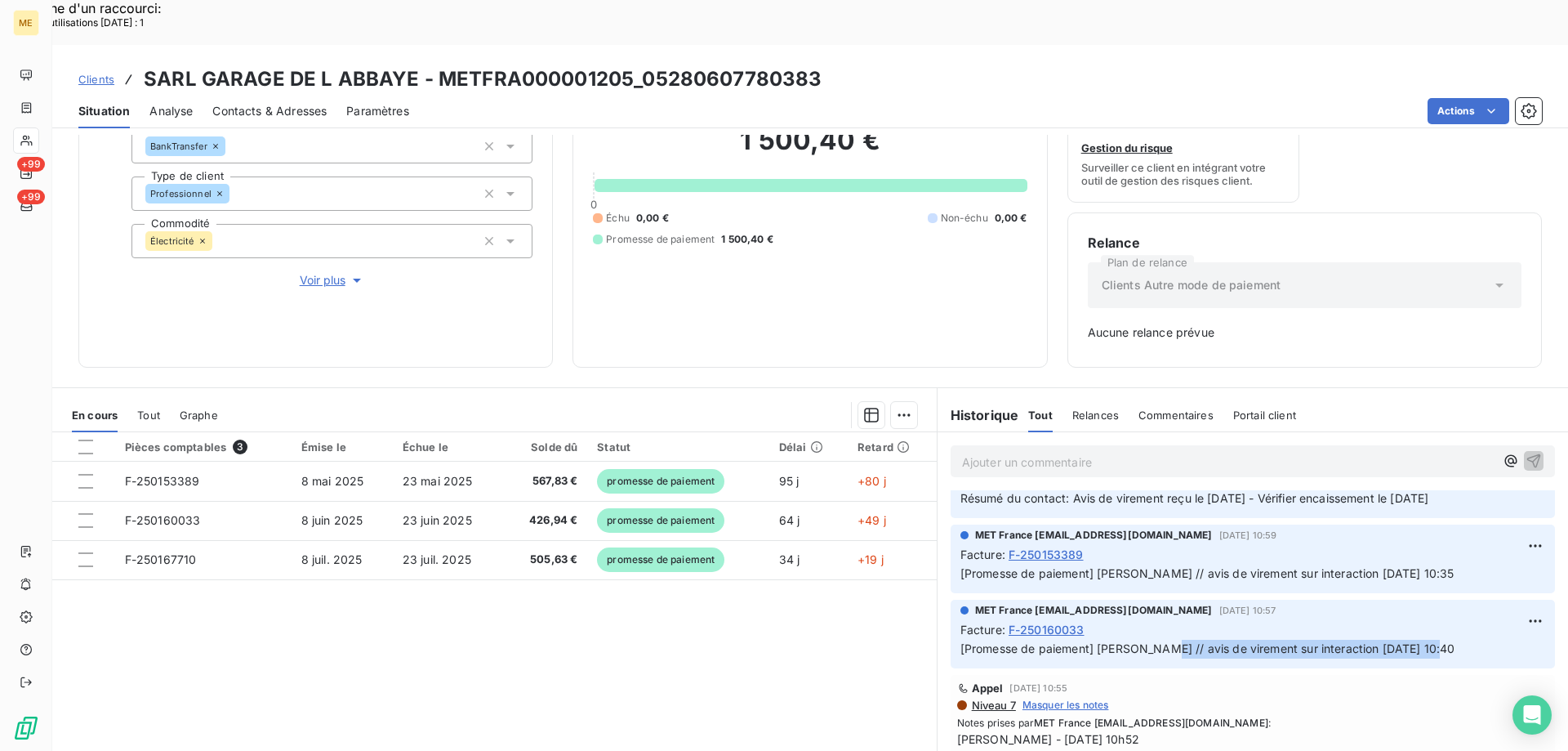
drag, startPoint x: 1451, startPoint y: 604, endPoint x: 1148, endPoint y: 604, distance: 303.0
click at [1148, 639] on p "[Promesse de paiement] [PERSON_NAME] // avis de virement sur interaction [DATE]…" at bounding box center [1253, 649] width 584 height 19
click at [98, 72] on span "Clients" at bounding box center [96, 79] width 36 height 13
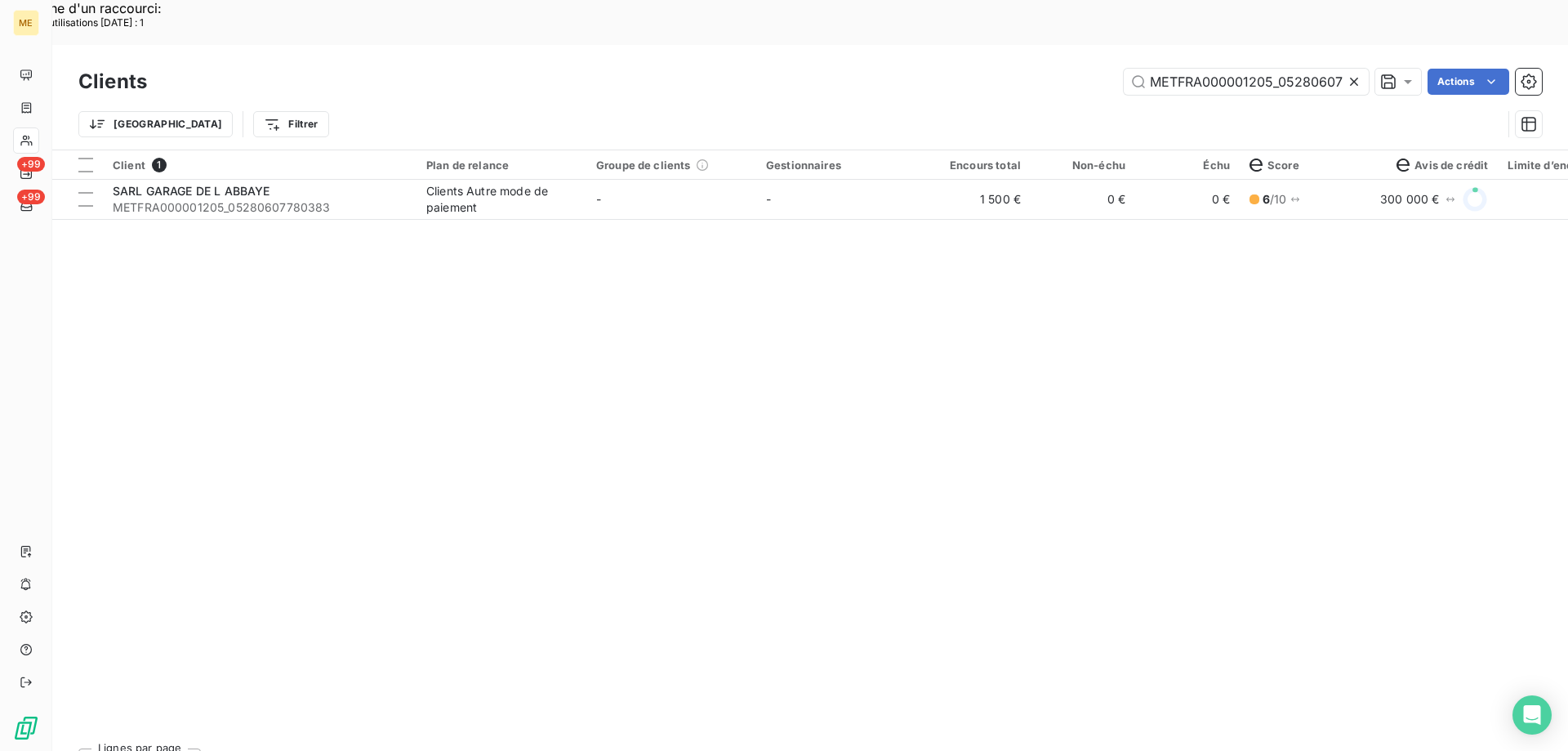
scroll to position [0, 48]
click at [1233, 68] on input "METFRA000001205_05280607780383" at bounding box center [1246, 81] width 245 height 26
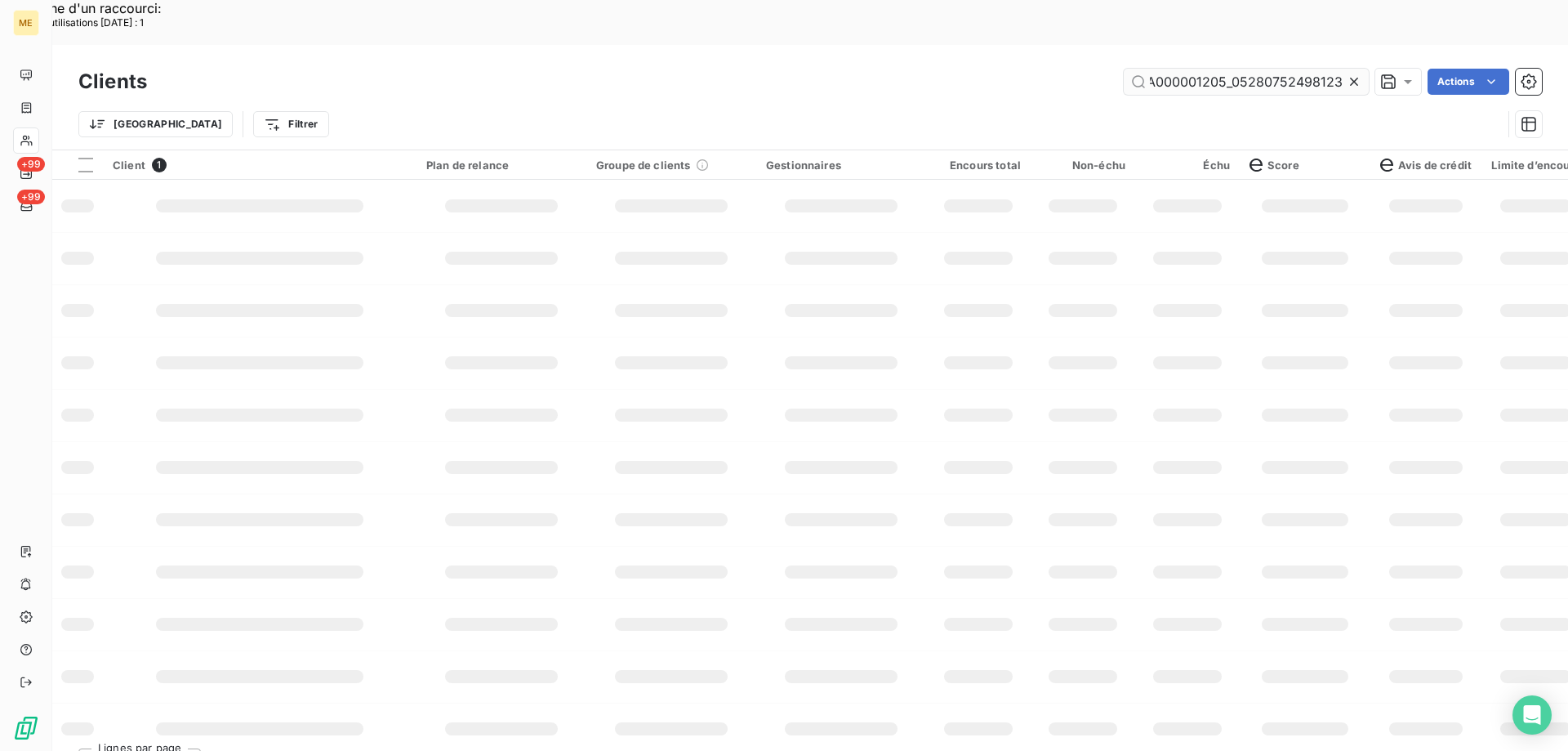
scroll to position [0, 45]
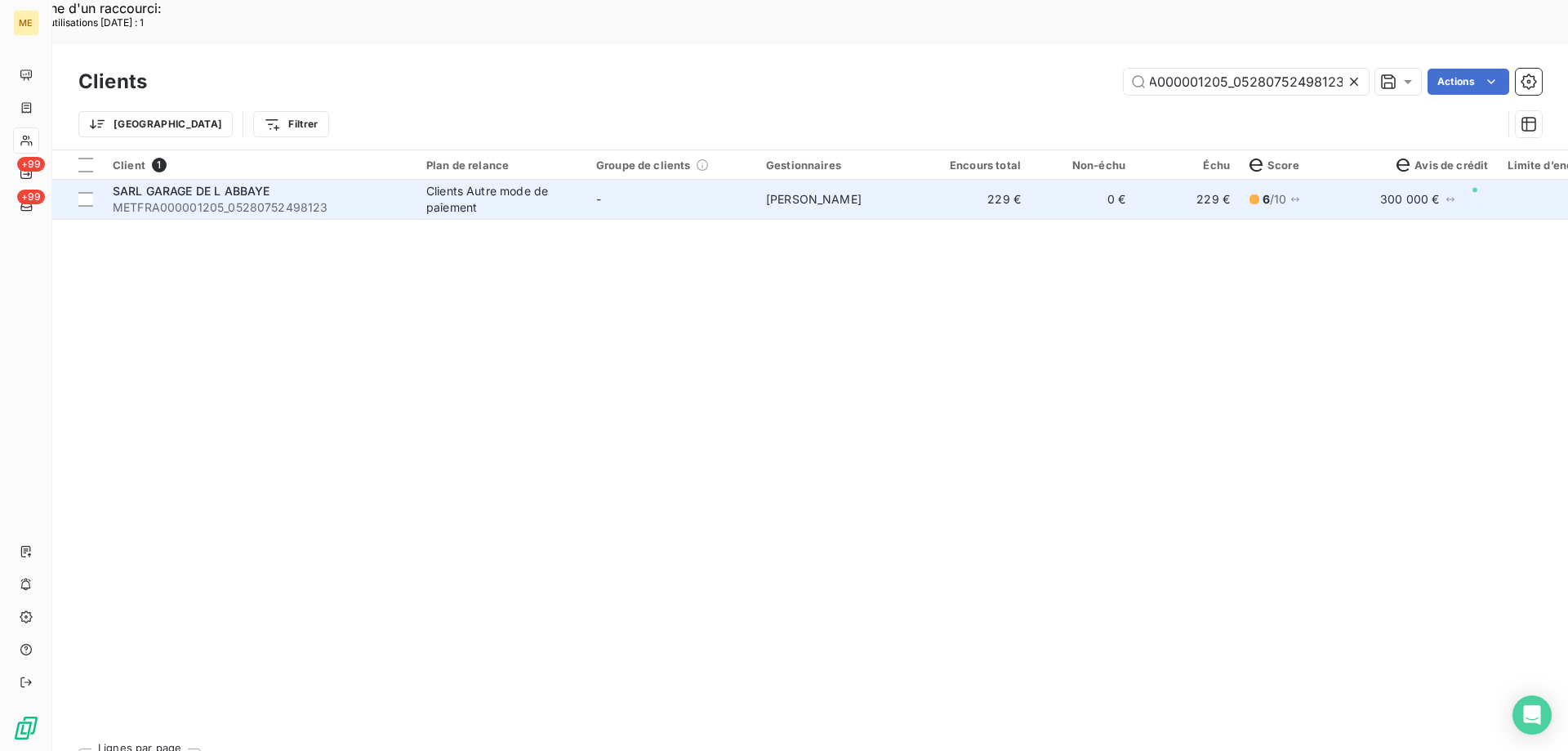
type input "METFRA000001205_05280752498123"
click at [254, 199] on span "METFRA000001205_05280752498123" at bounding box center [259, 207] width 294 height 17
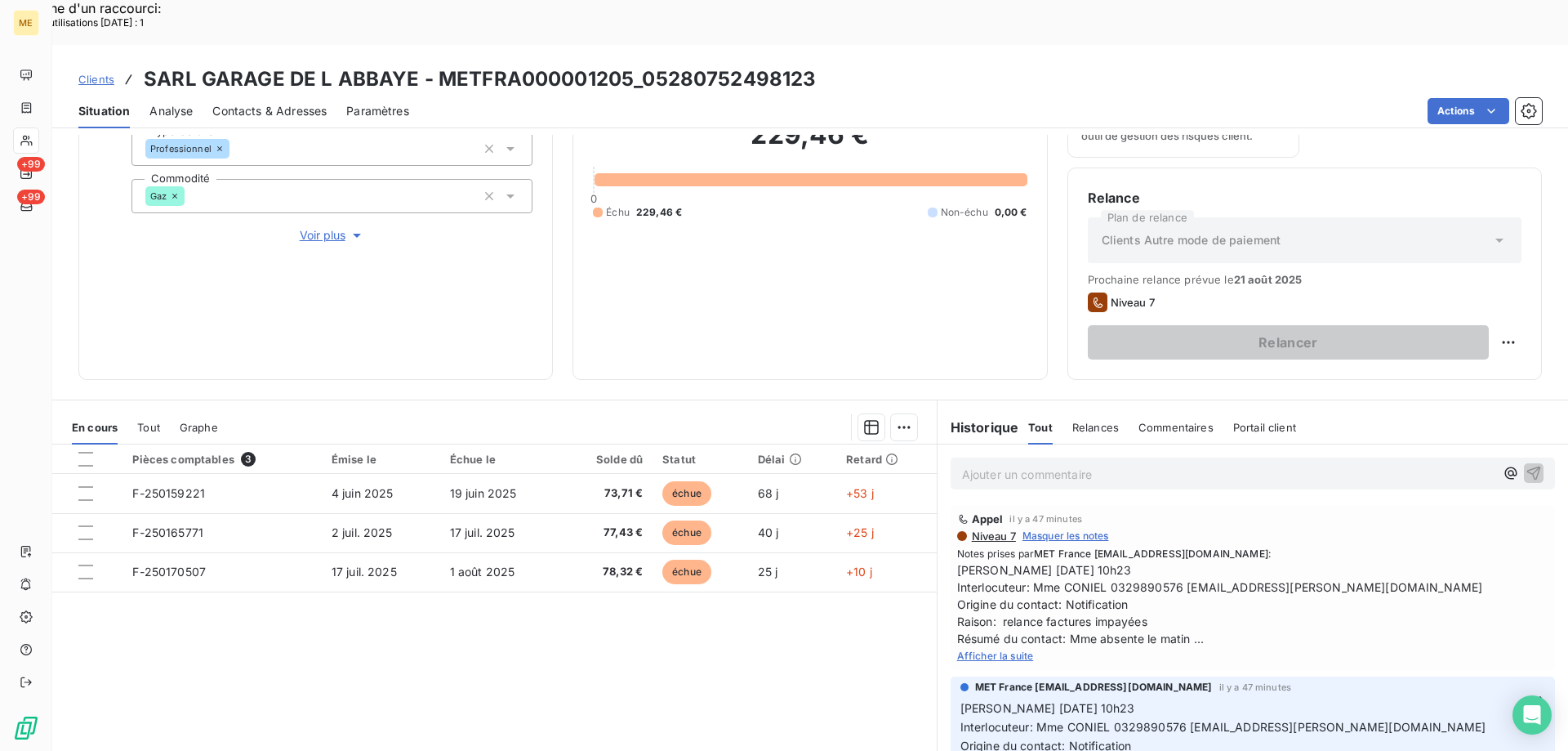
scroll to position [218, 0]
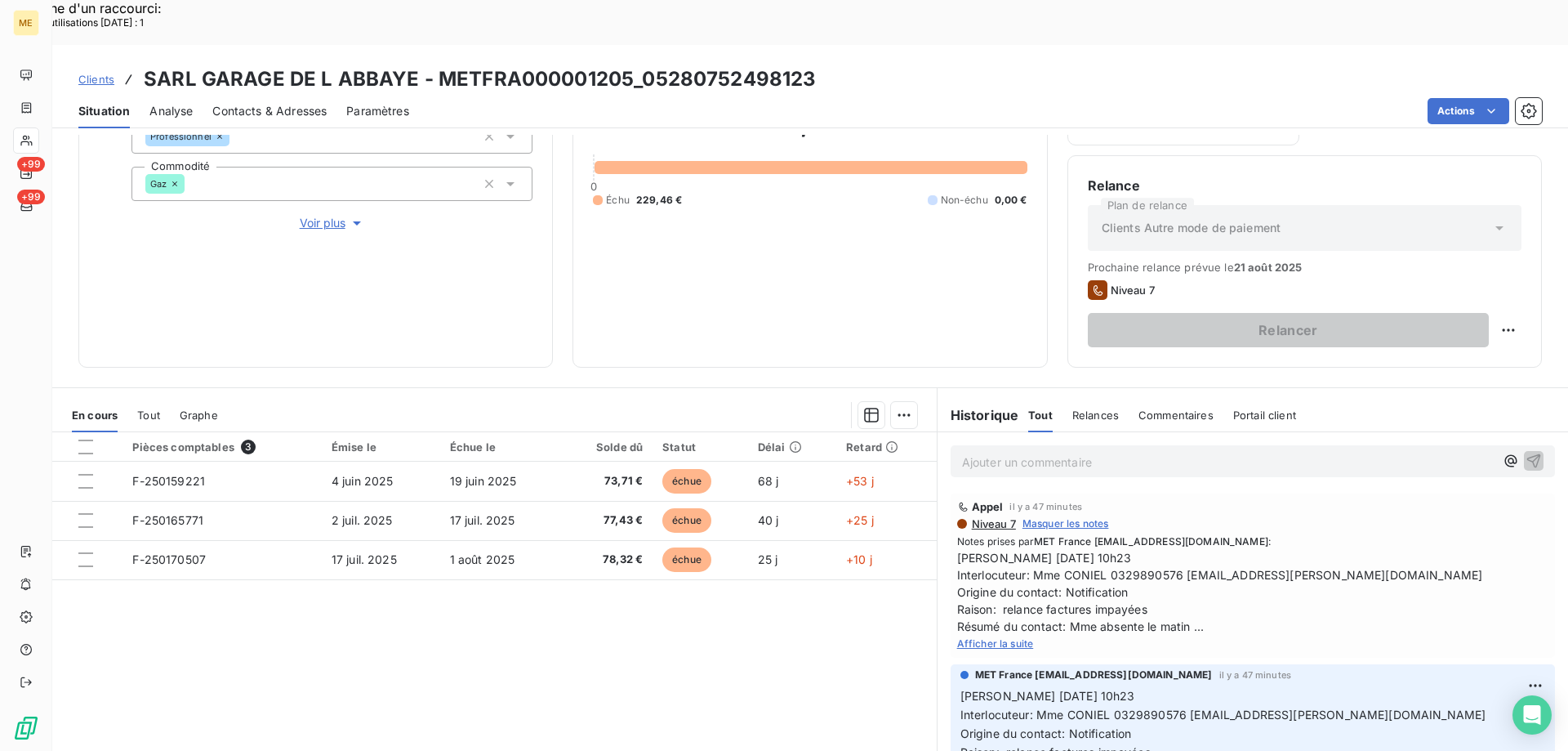
click at [1013, 637] on span "Afficher la suite" at bounding box center [995, 643] width 77 height 12
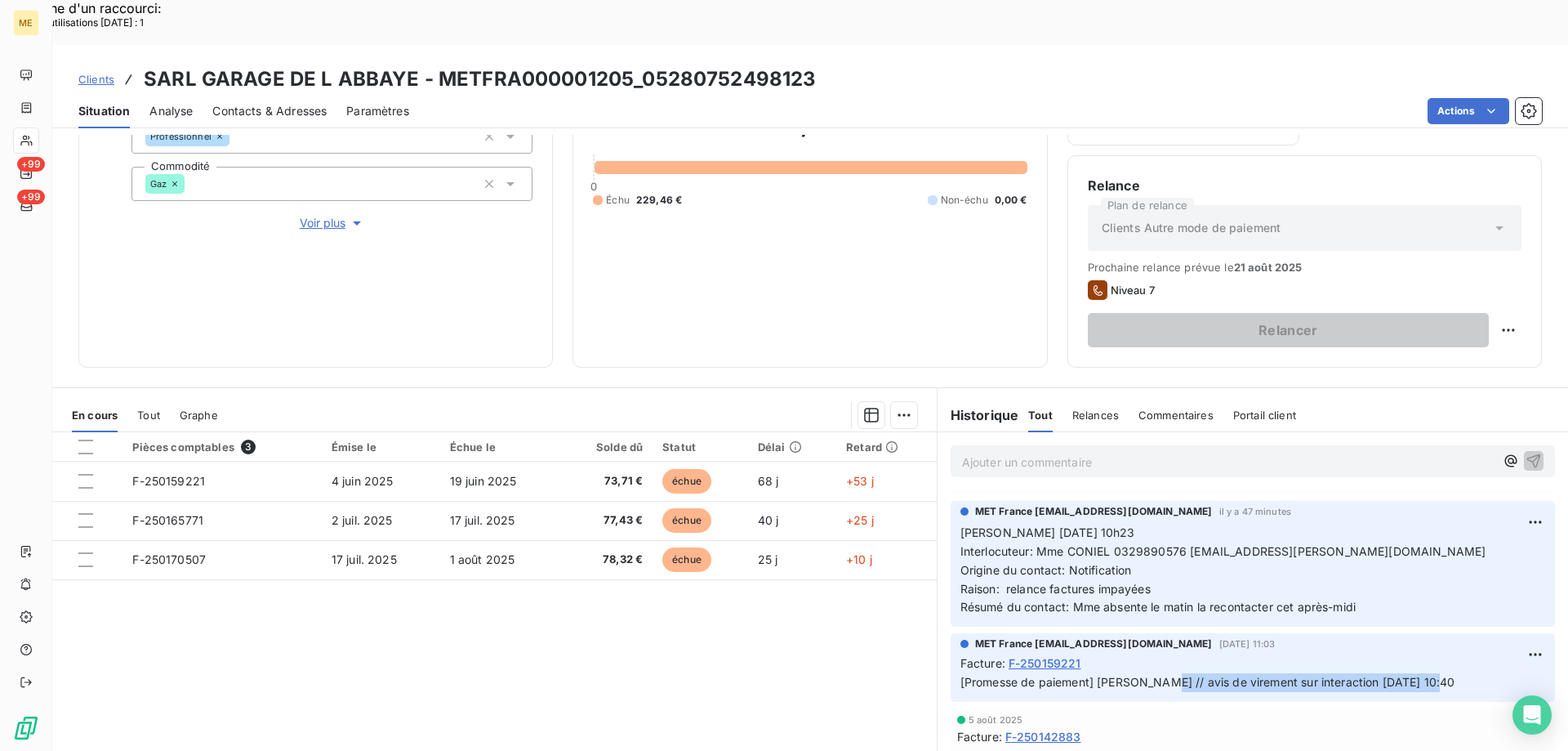
drag, startPoint x: 1147, startPoint y: 639, endPoint x: 1456, endPoint y: 646, distance: 309.1
click at [1456, 673] on p "[Promesse de paiement] [PERSON_NAME] // avis de virement sur interaction [DATE]…" at bounding box center [1253, 682] width 584 height 19
